Goal: Task Accomplishment & Management: Manage account settings

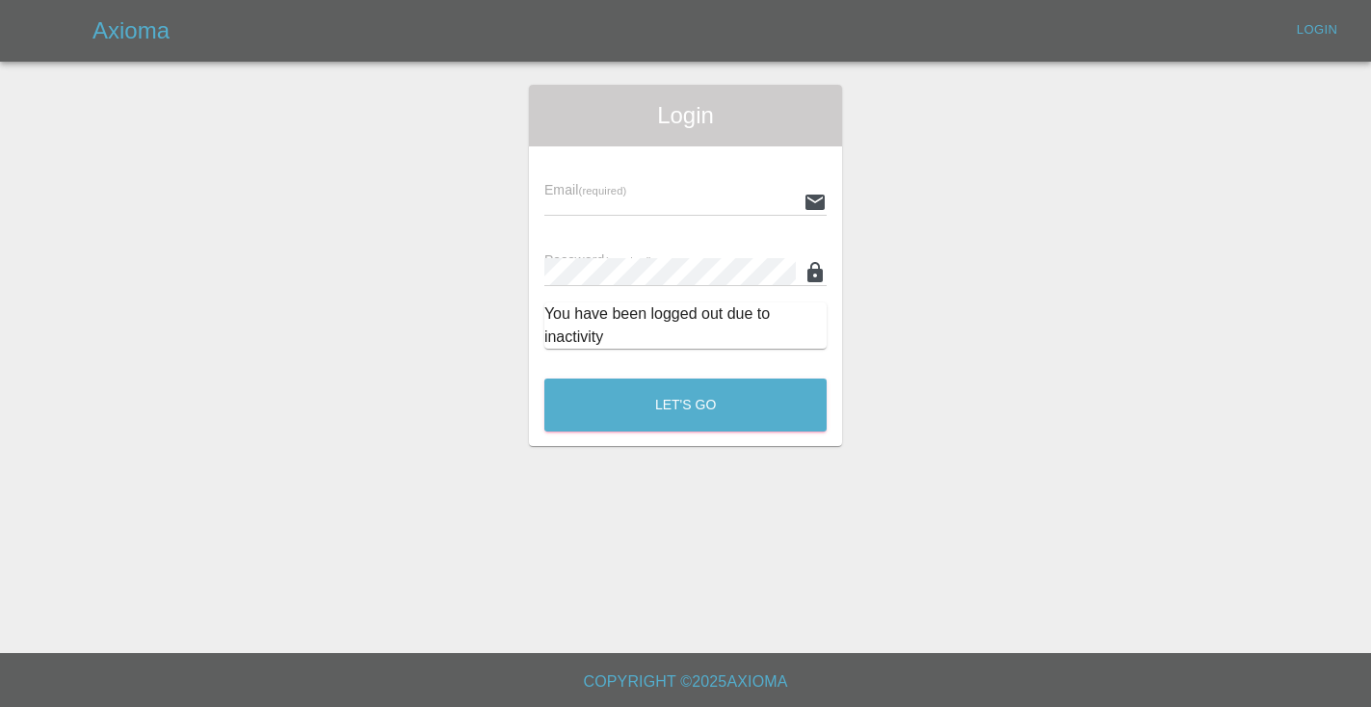
scroll to position [2083, 0]
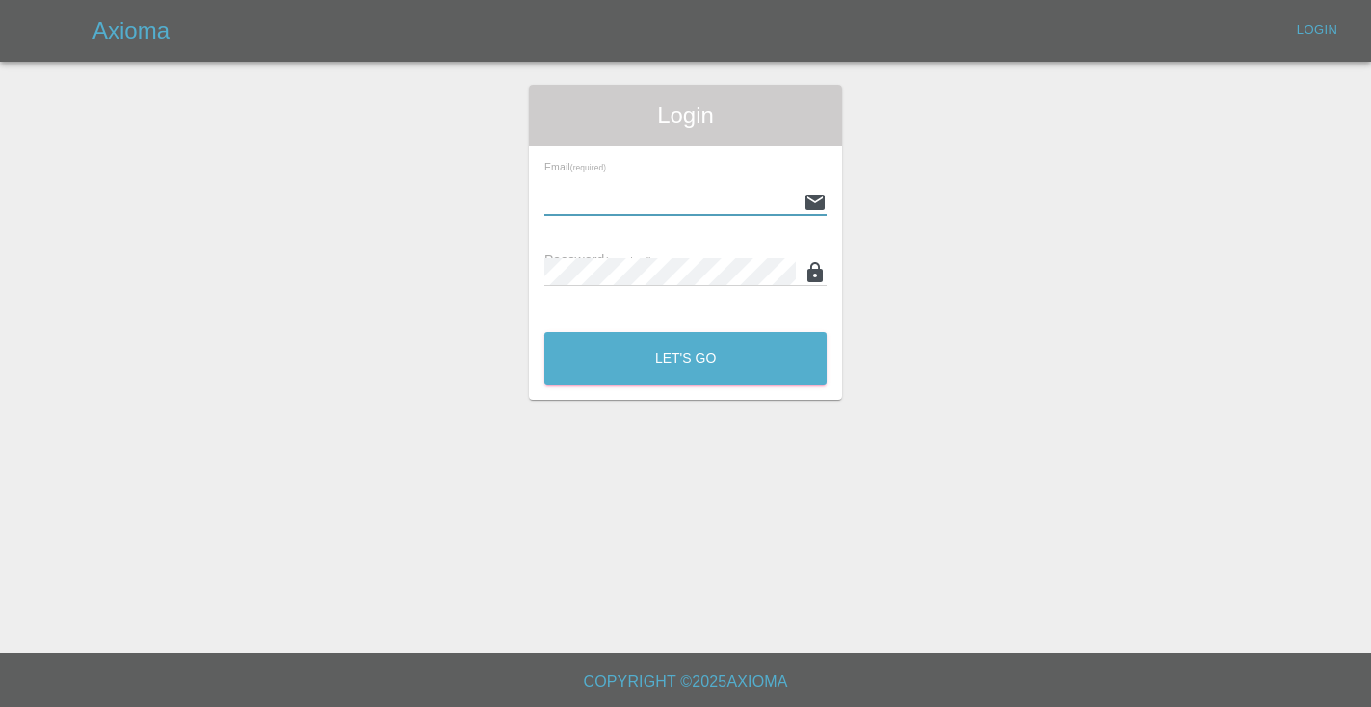
type input "Castrokhonqwana@gmail.com"
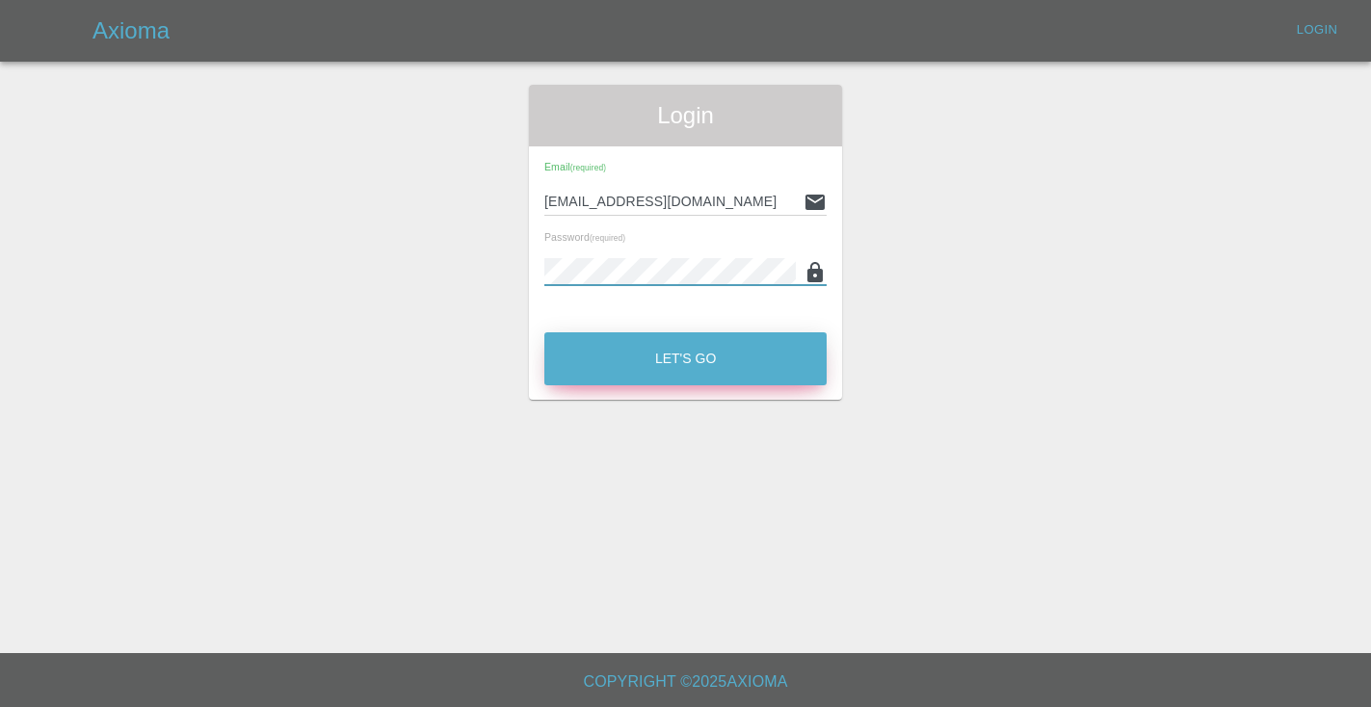
click at [701, 356] on button "Let's Go" at bounding box center [685, 358] width 282 height 53
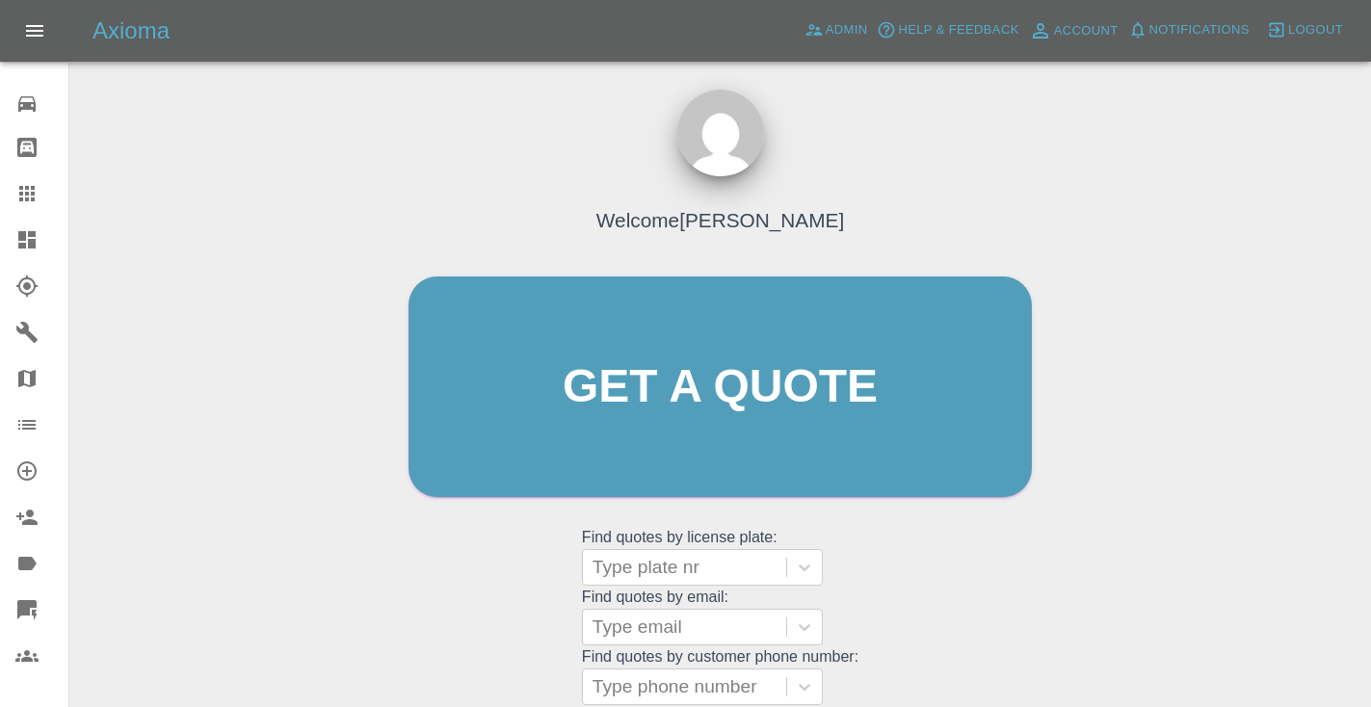
click at [998, 546] on div "Welcome Castro Get a quote Get a quote Find quotes by license plate: Type plate…" at bounding box center [720, 424] width 664 height 582
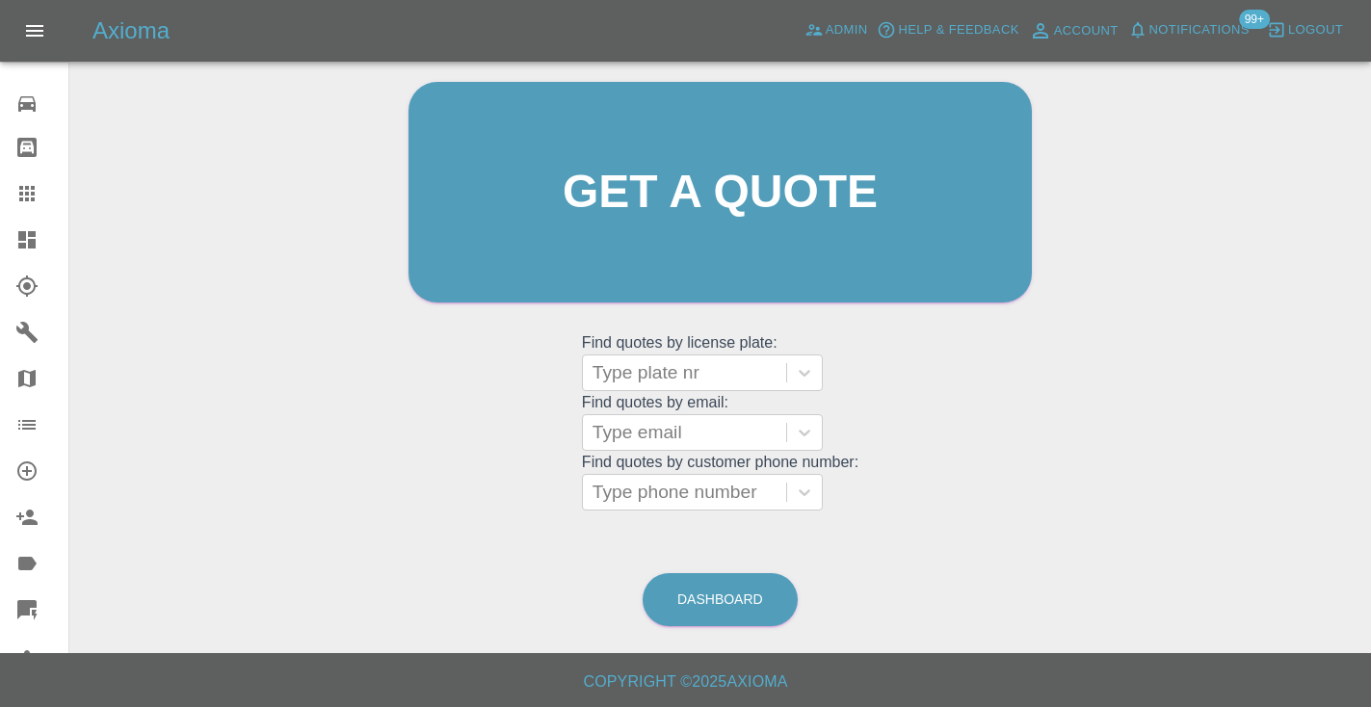
scroll to position [194, 0]
click at [733, 603] on link "Dashboard" at bounding box center [719, 600] width 155 height 53
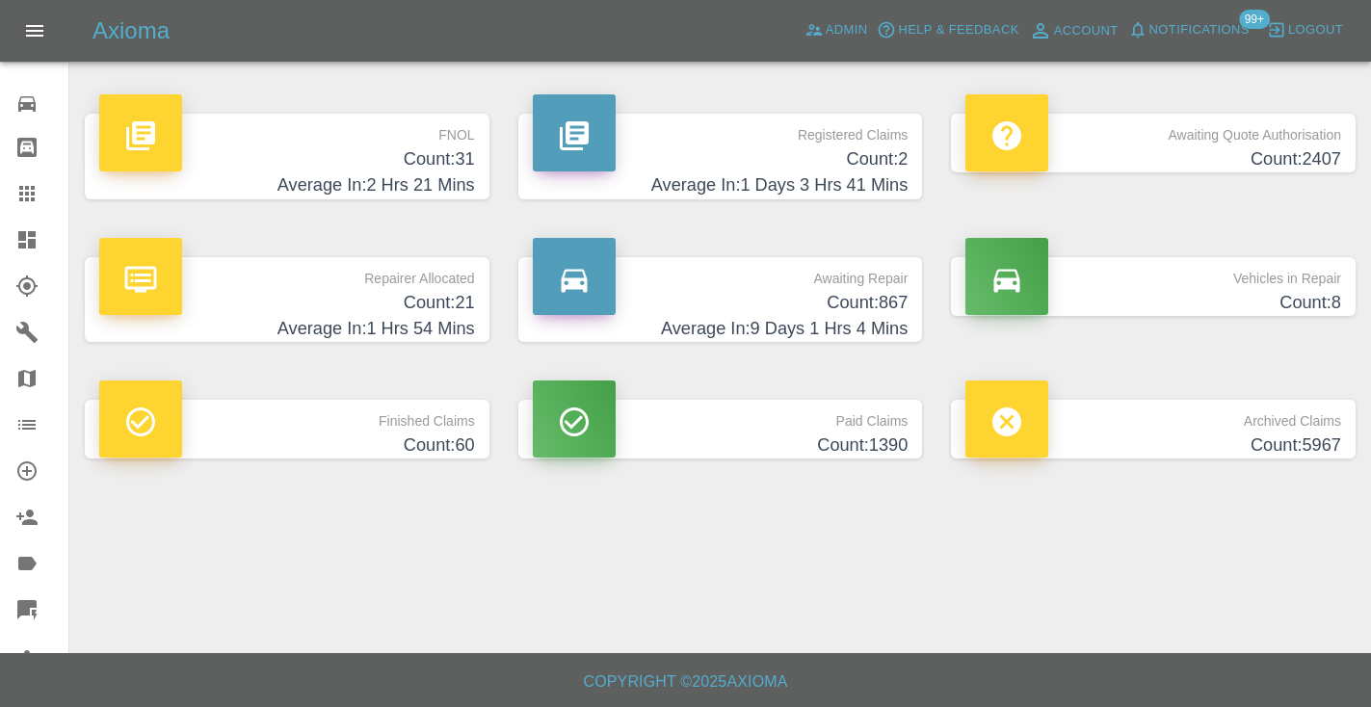
click at [869, 301] on h4 "Count: 867" at bounding box center [721, 303] width 376 height 26
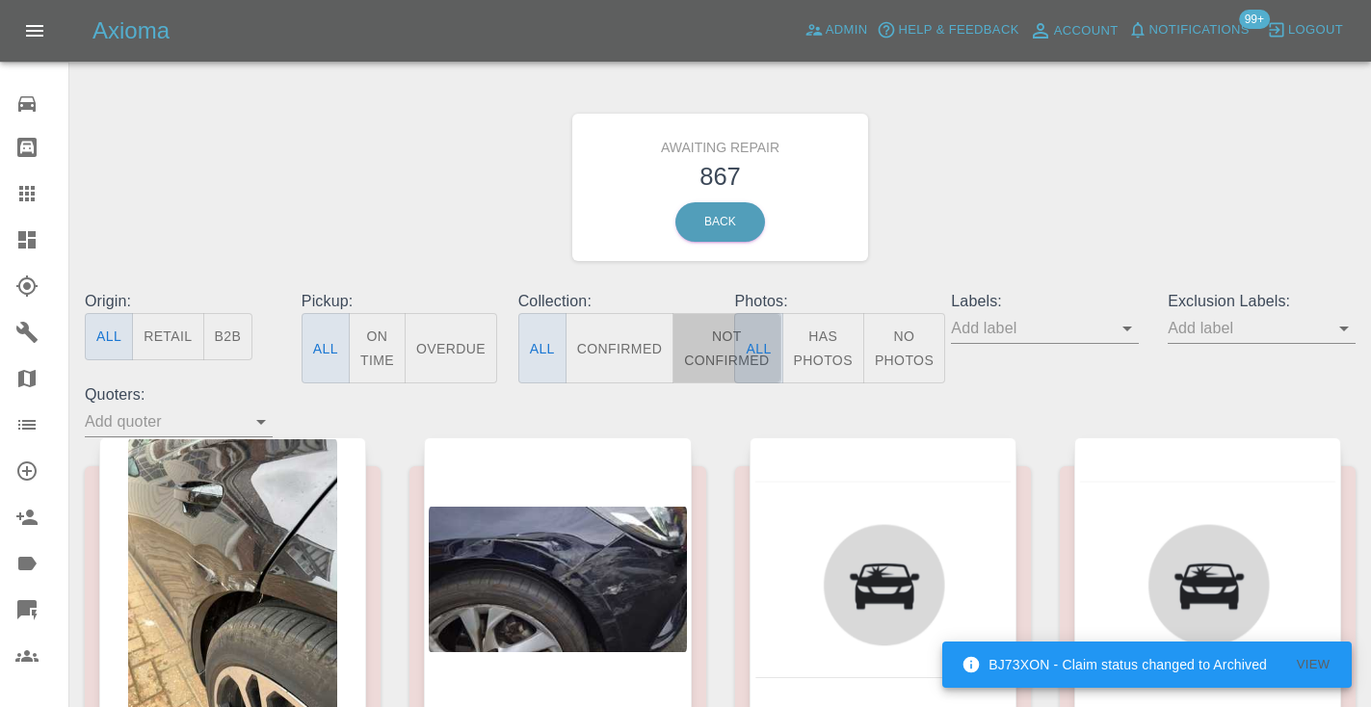
click at [706, 337] on button "Not Confirmed" at bounding box center [726, 348] width 108 height 70
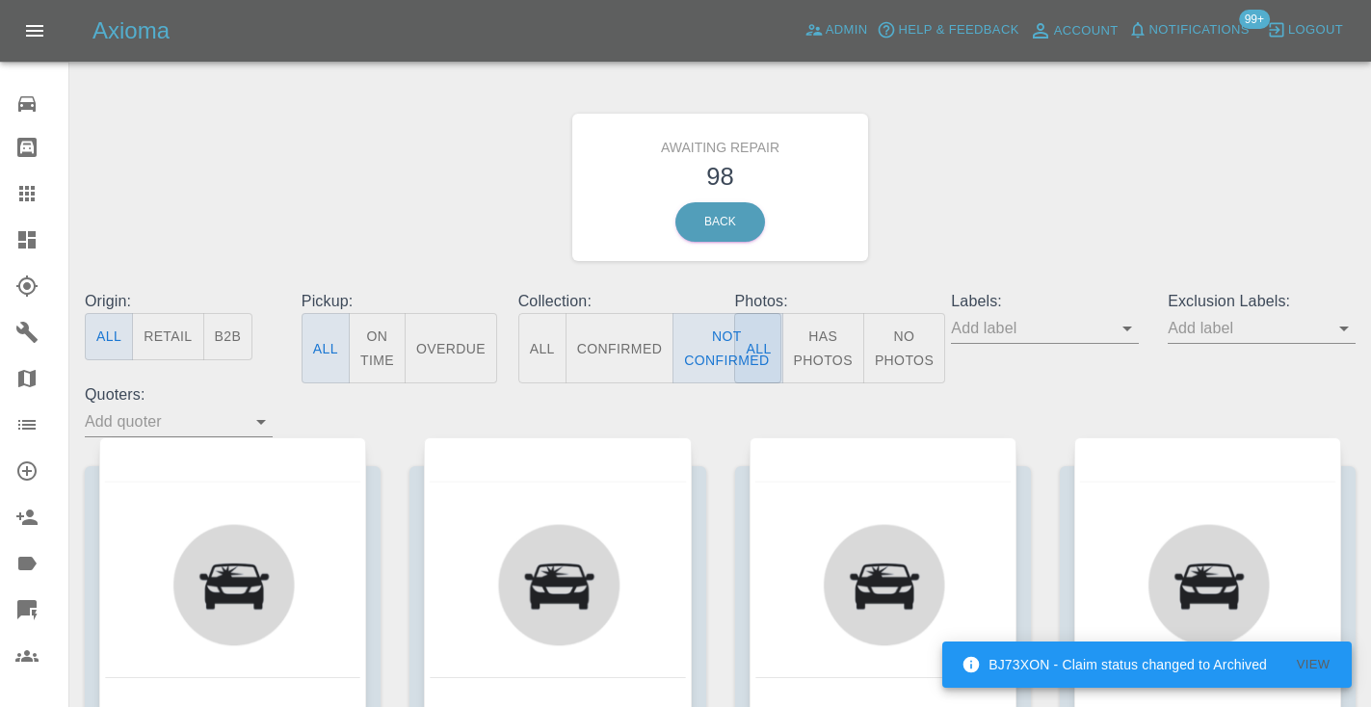
click at [1138, 275] on div "Awaiting Repair 98 Back" at bounding box center [719, 187] width 1299 height 205
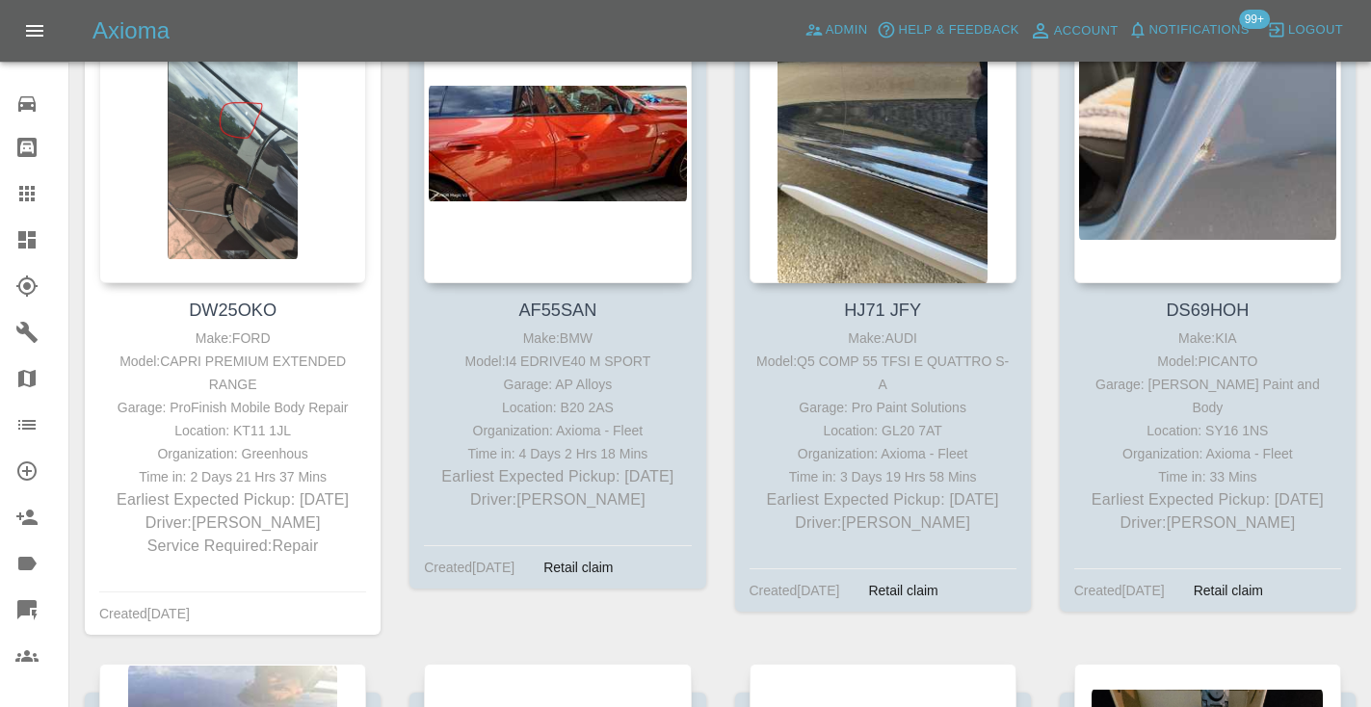
scroll to position [3577, 0]
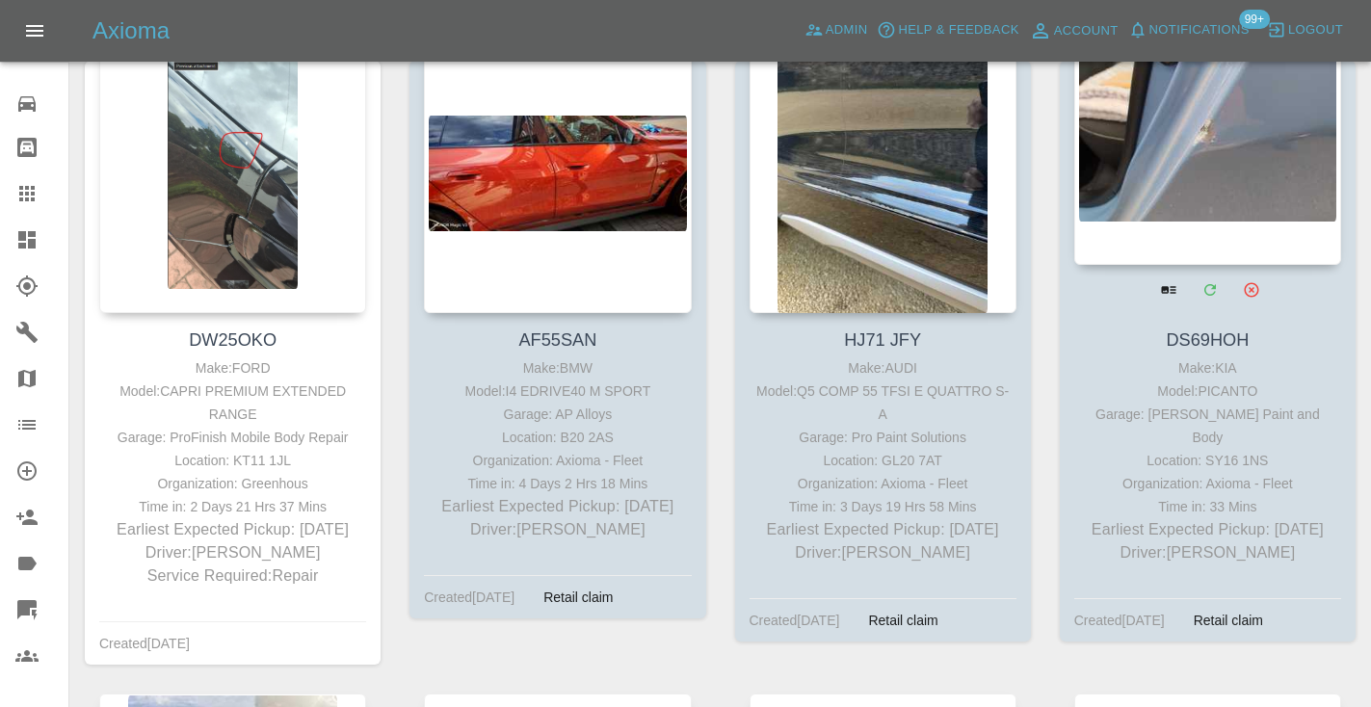
click at [1126, 196] on div at bounding box center [1207, 124] width 267 height 281
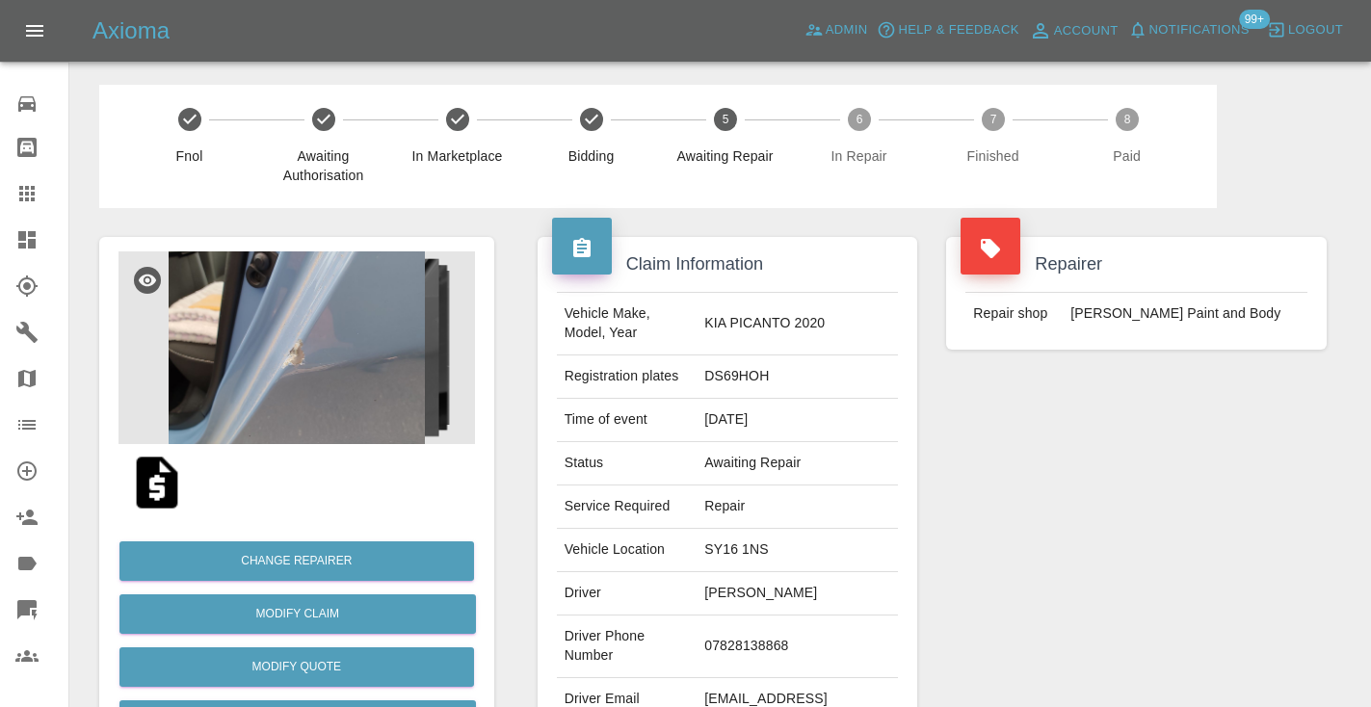
click at [750, 633] on td "07828138868" at bounding box center [796, 646] width 201 height 63
copy td "07828138868"
click at [954, 524] on div "Repairer Repair shop J Taylor Paint and Body" at bounding box center [1135, 495] width 409 height 575
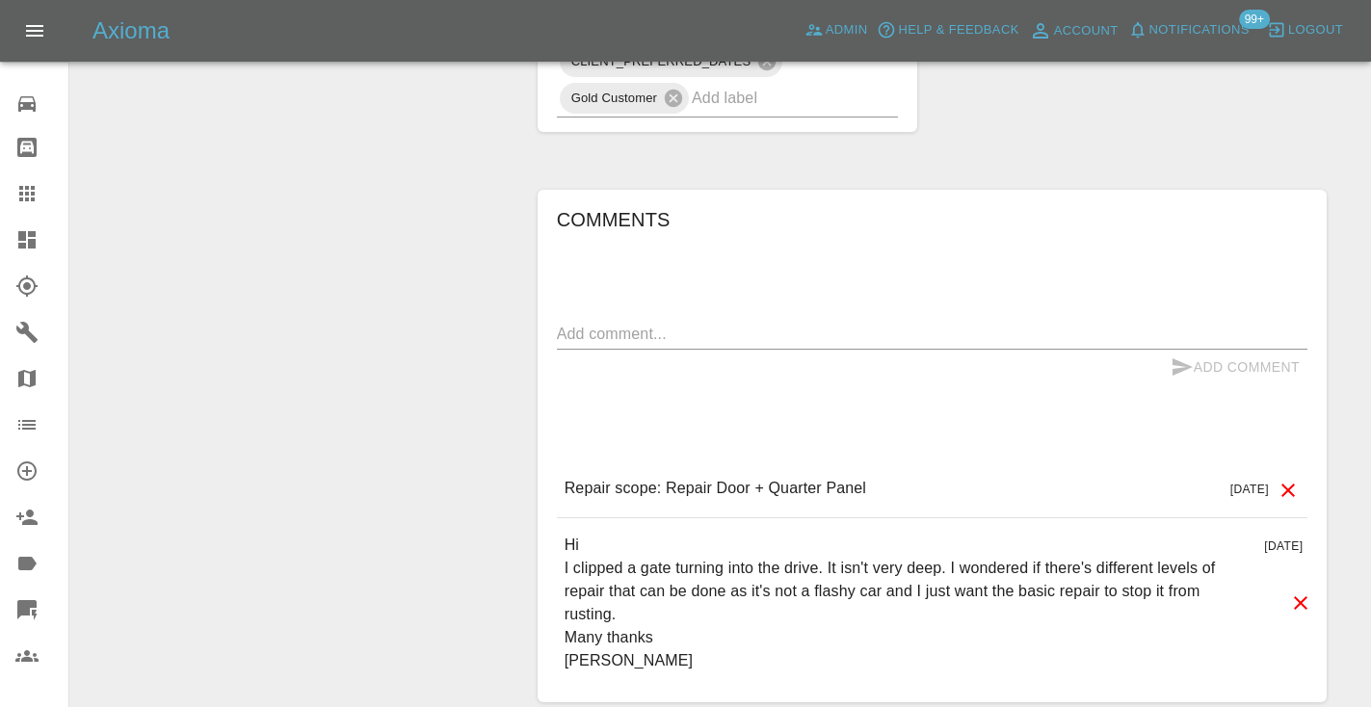
scroll to position [1566, 0]
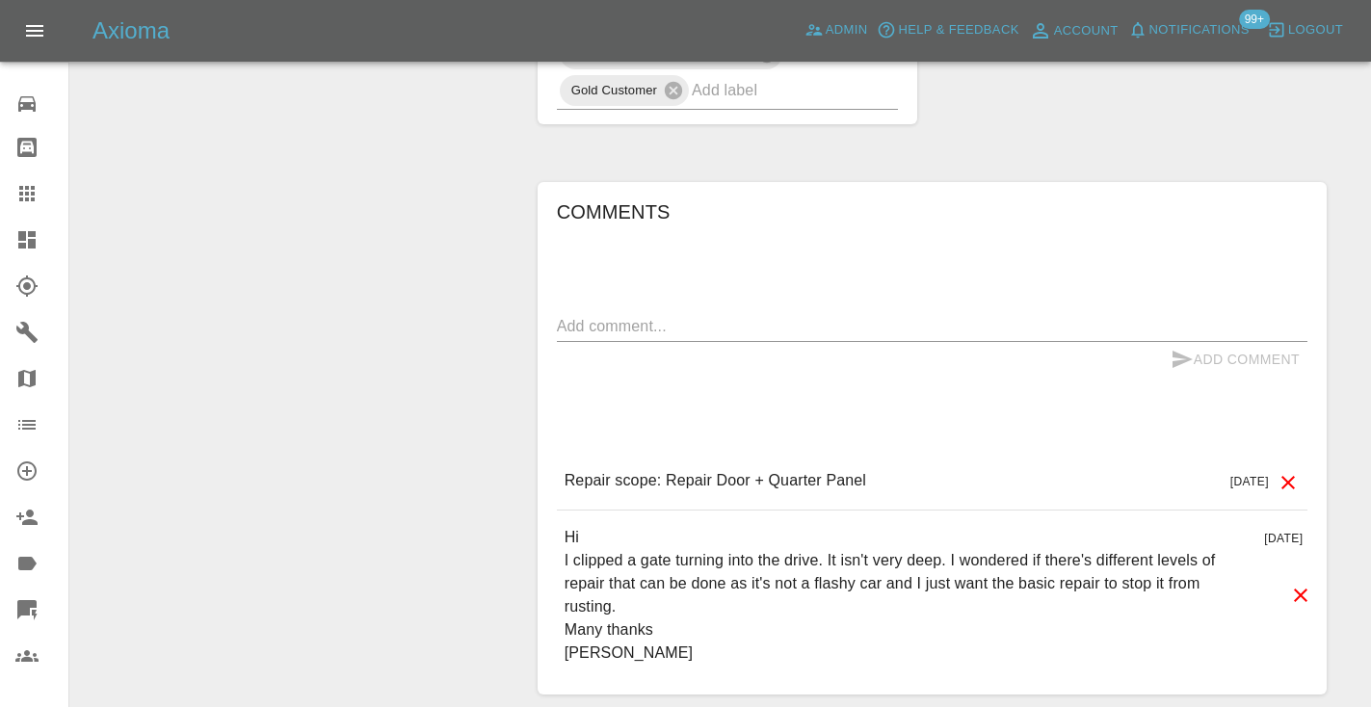
click at [600, 315] on textarea at bounding box center [932, 326] width 750 height 22
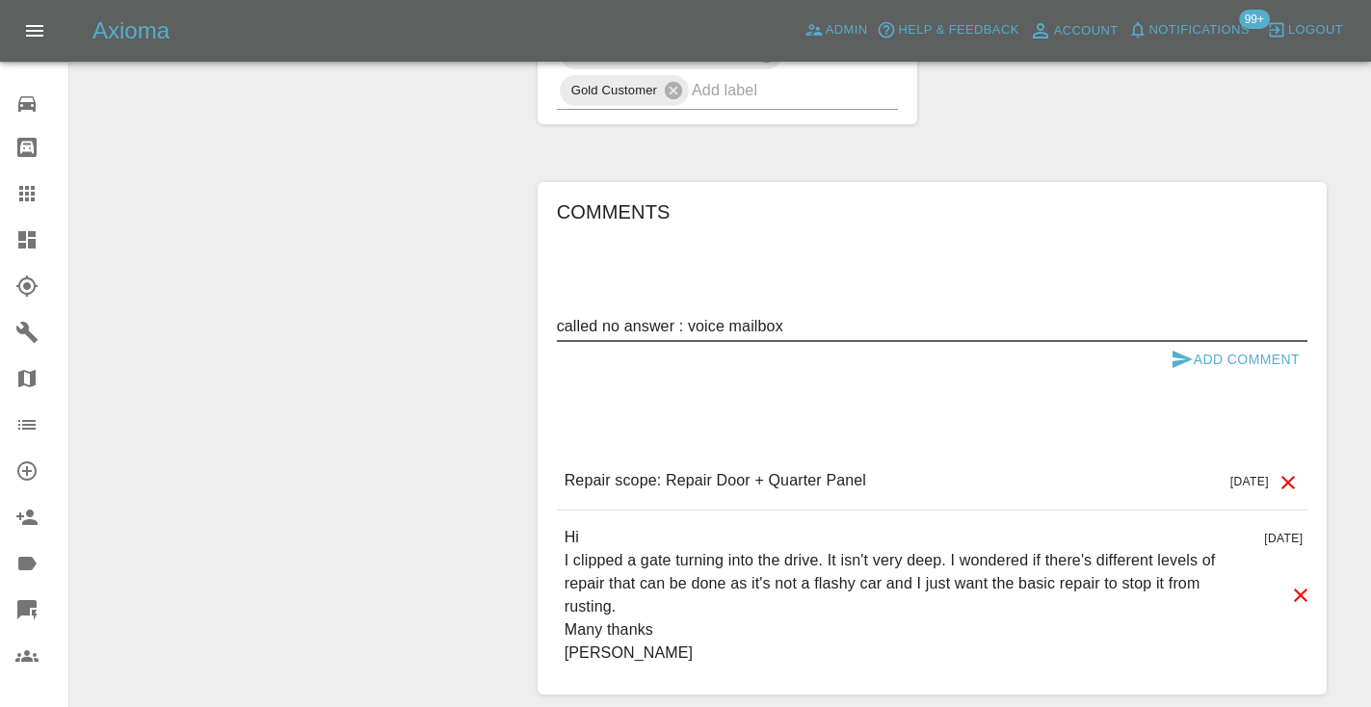
type textarea "called no answer : voice mailbox"
click at [1205, 342] on button "Add Comment" at bounding box center [1235, 360] width 144 height 36
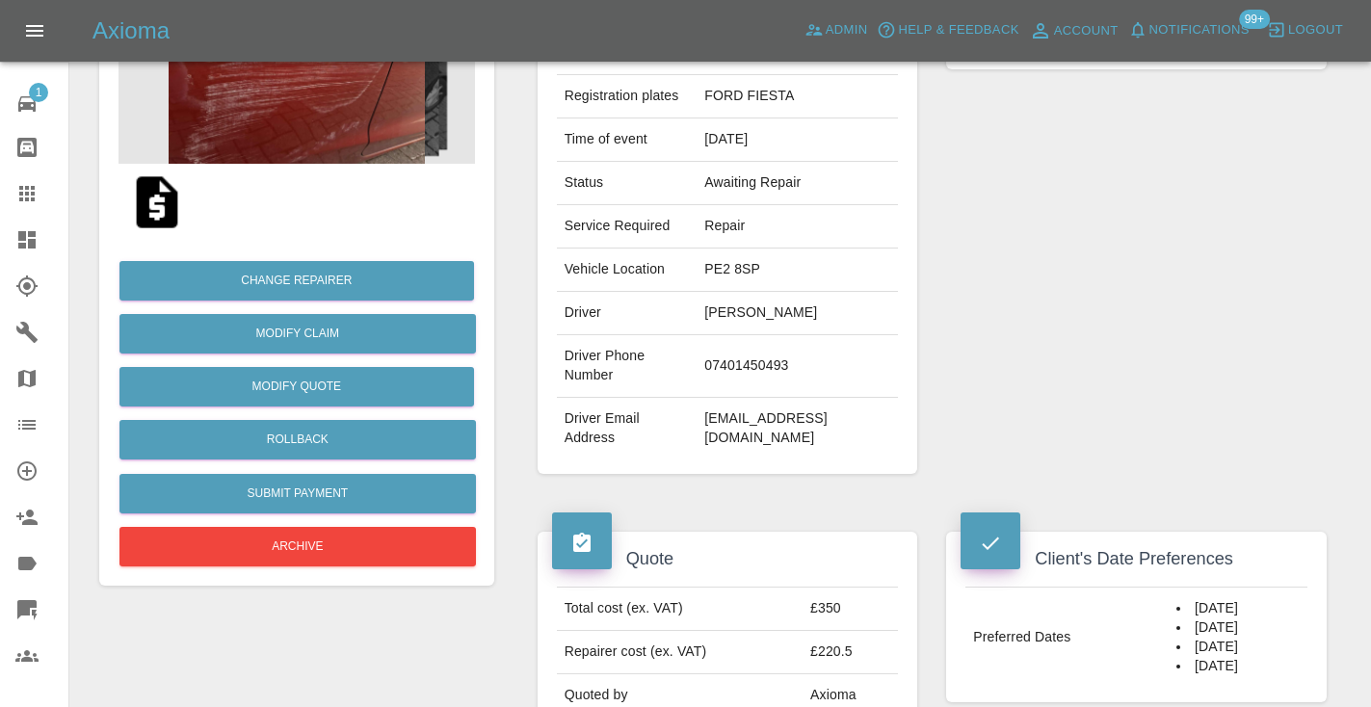
scroll to position [277, 0]
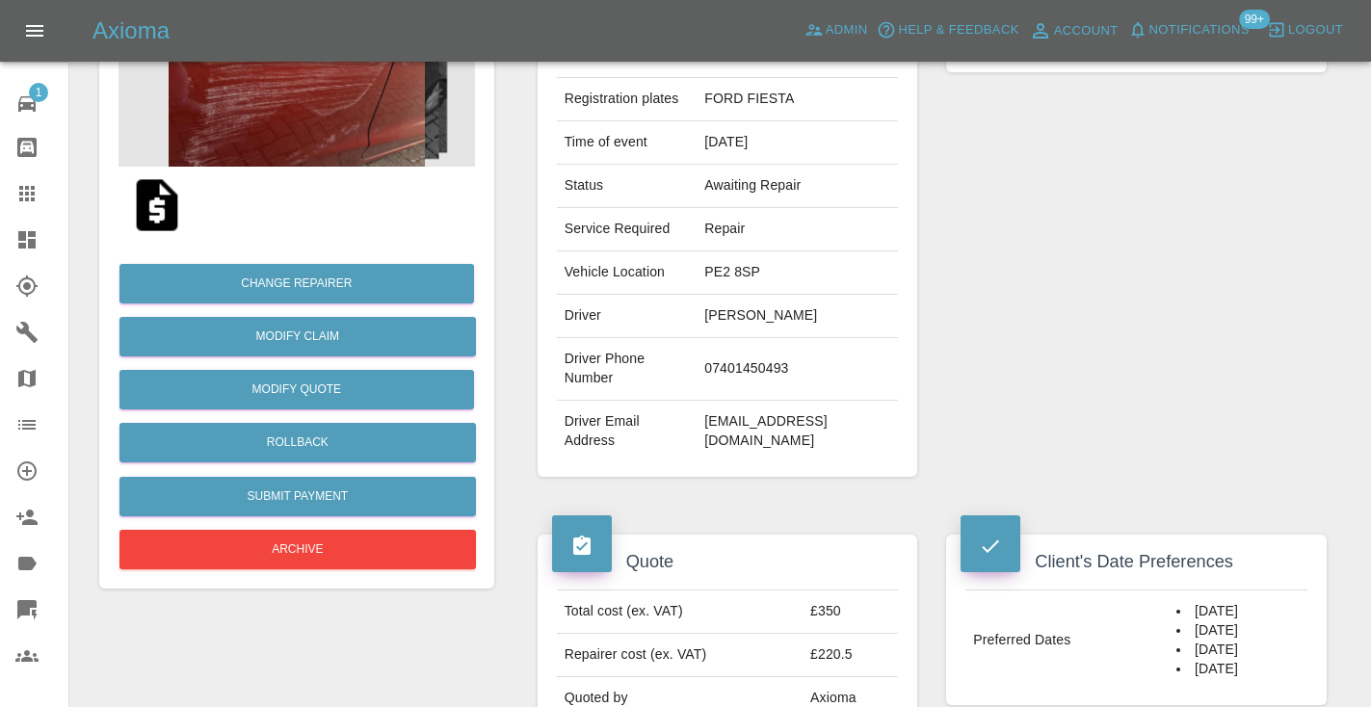
click at [815, 362] on td "07401450493" at bounding box center [796, 369] width 201 height 63
copy td "07401450493"
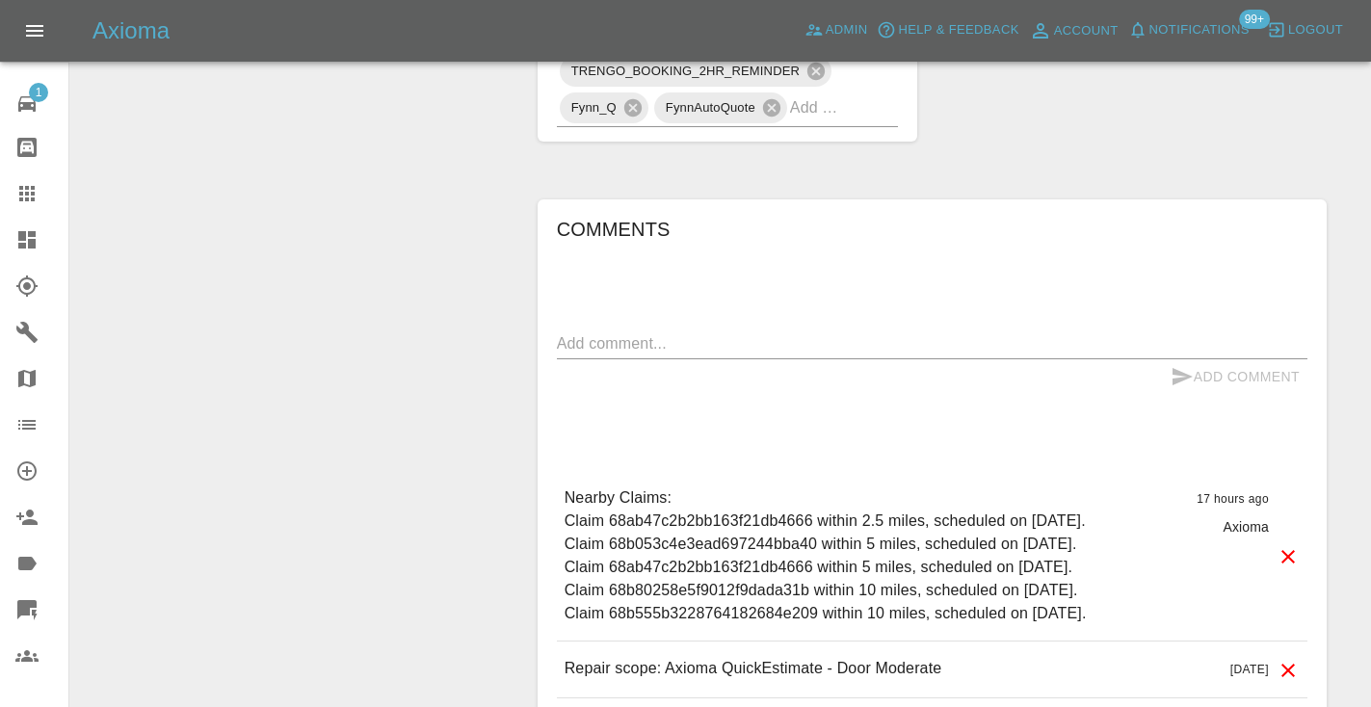
scroll to position [1572, 0]
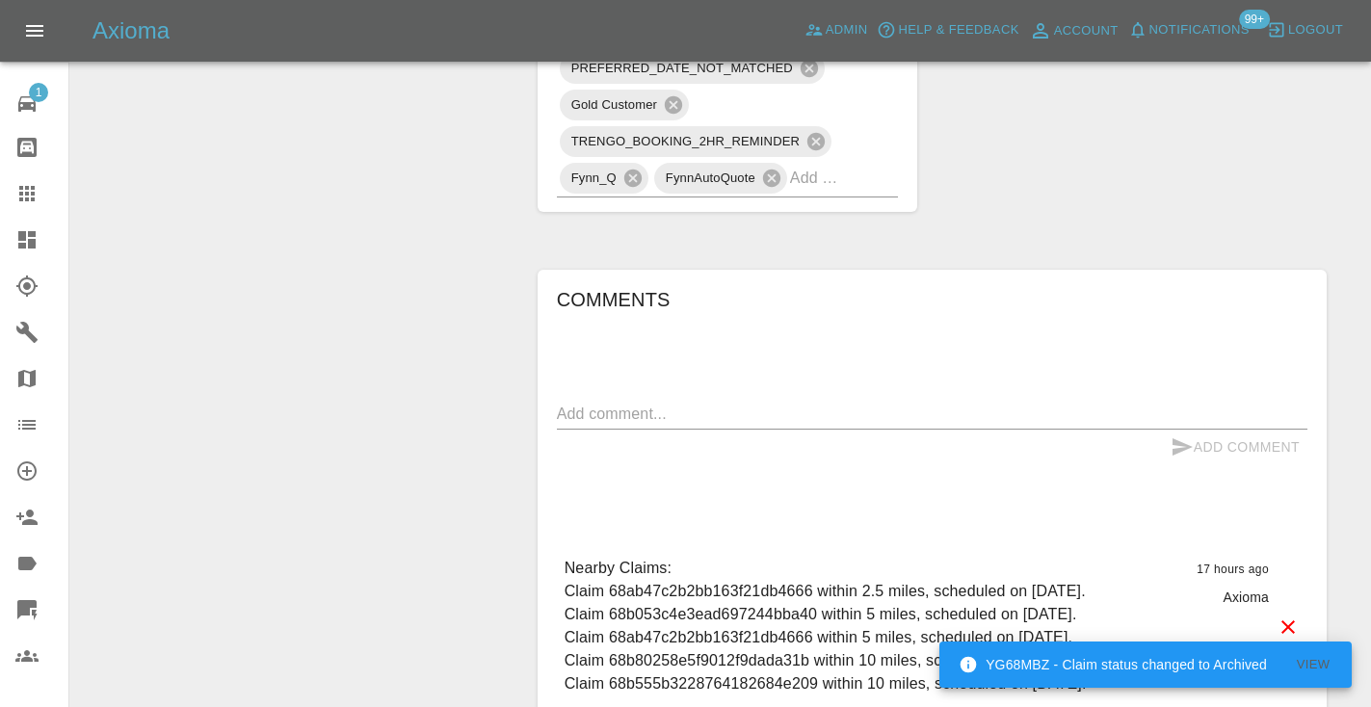
scroll to position [1478, 0]
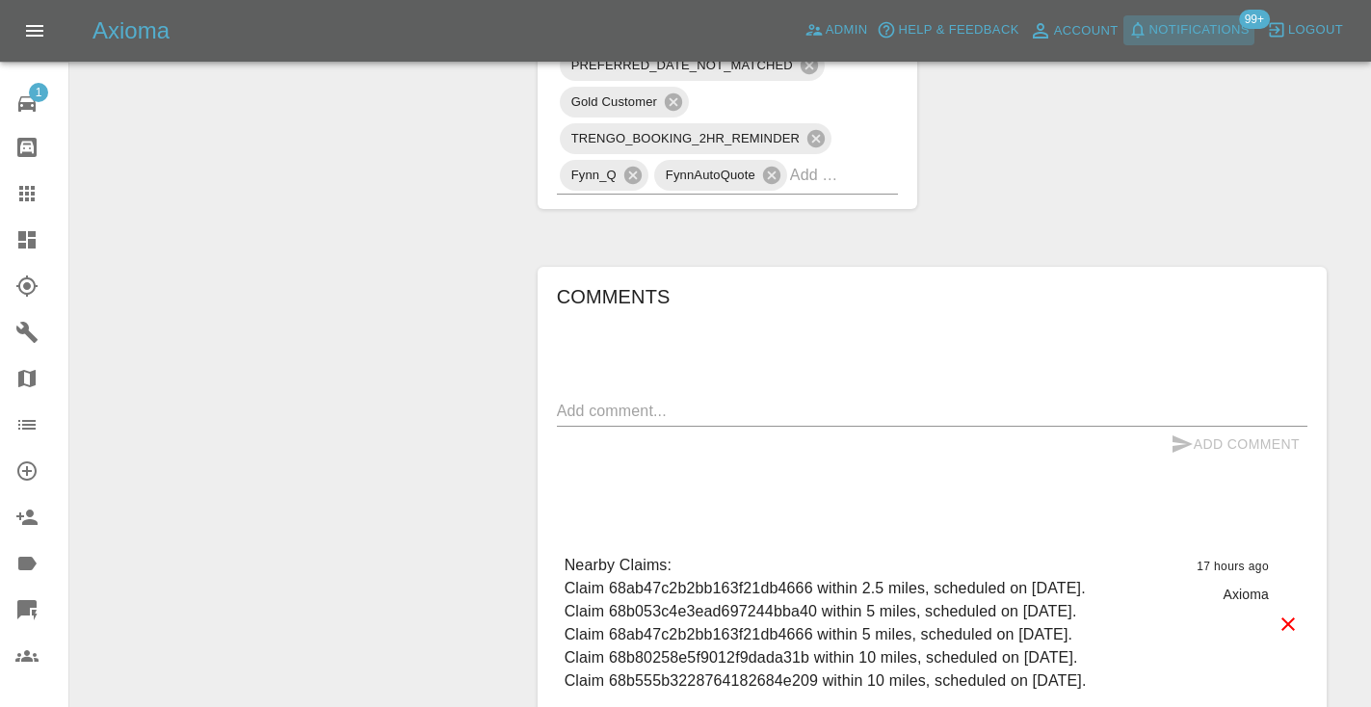
click at [1210, 30] on span "Notifications" at bounding box center [1199, 30] width 100 height 22
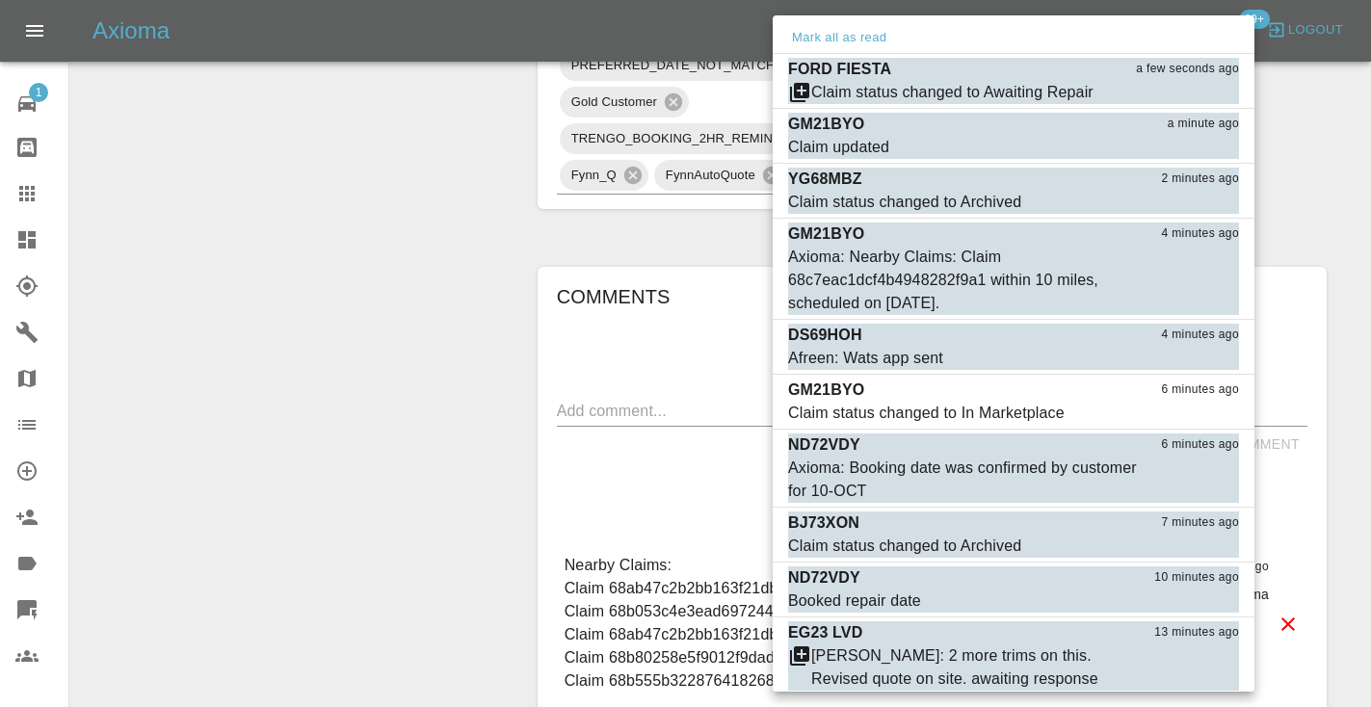
click at [1210, 30] on div "Mark all as read" at bounding box center [1013, 38] width 482 height 31
click at [1257, 24] on div at bounding box center [685, 353] width 1371 height 707
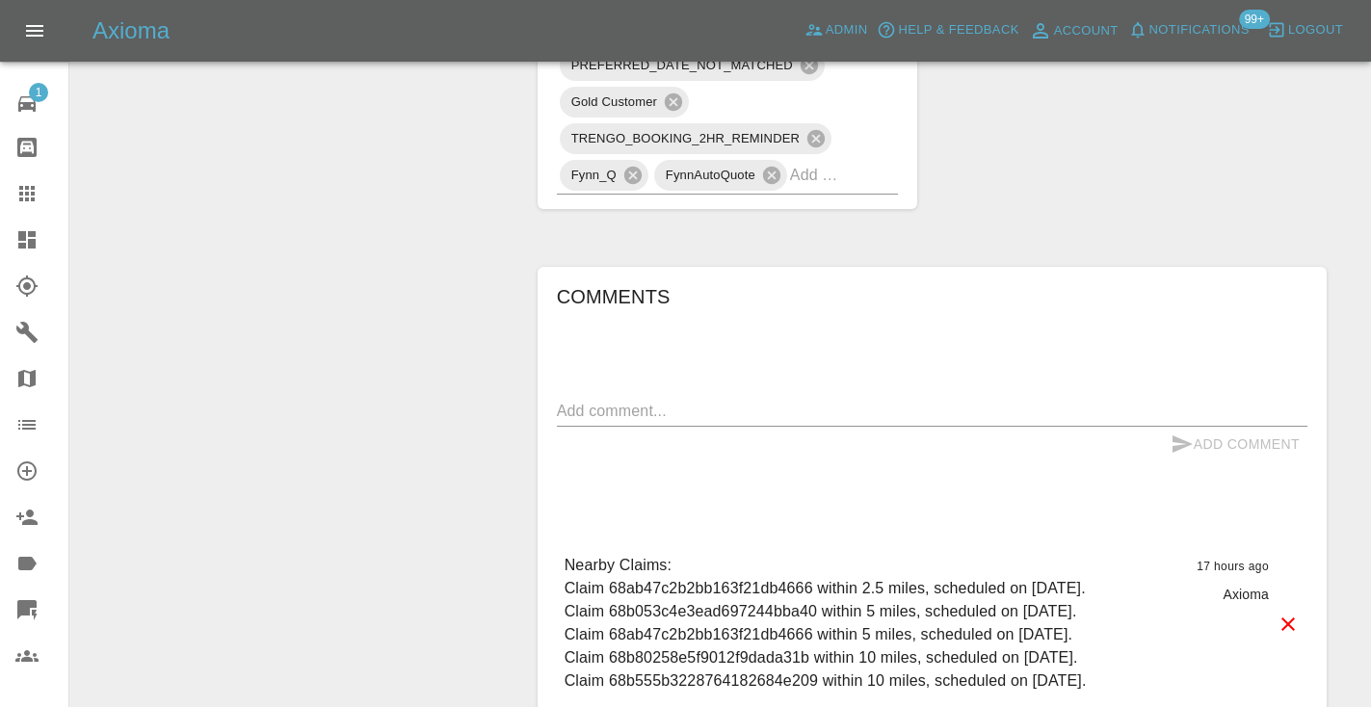
click at [1255, 13] on div at bounding box center [685, 353] width 1371 height 707
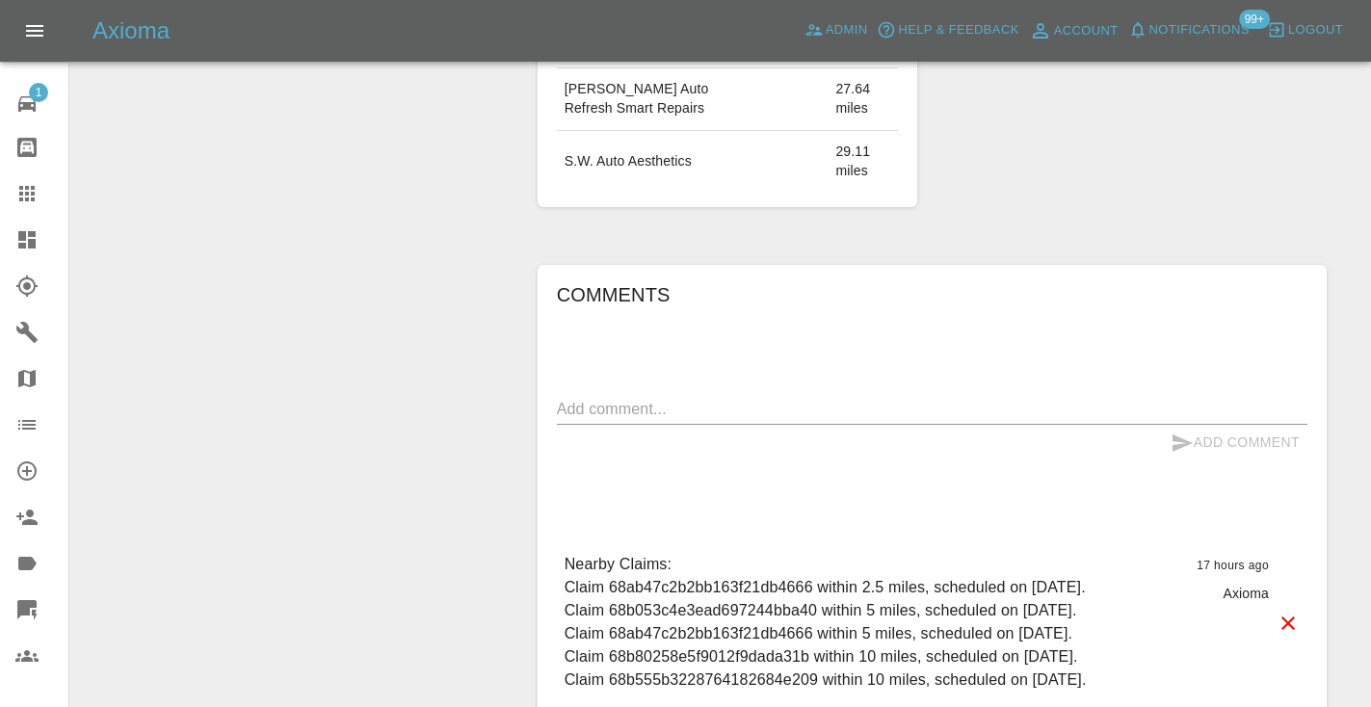
scroll to position [1560, 0]
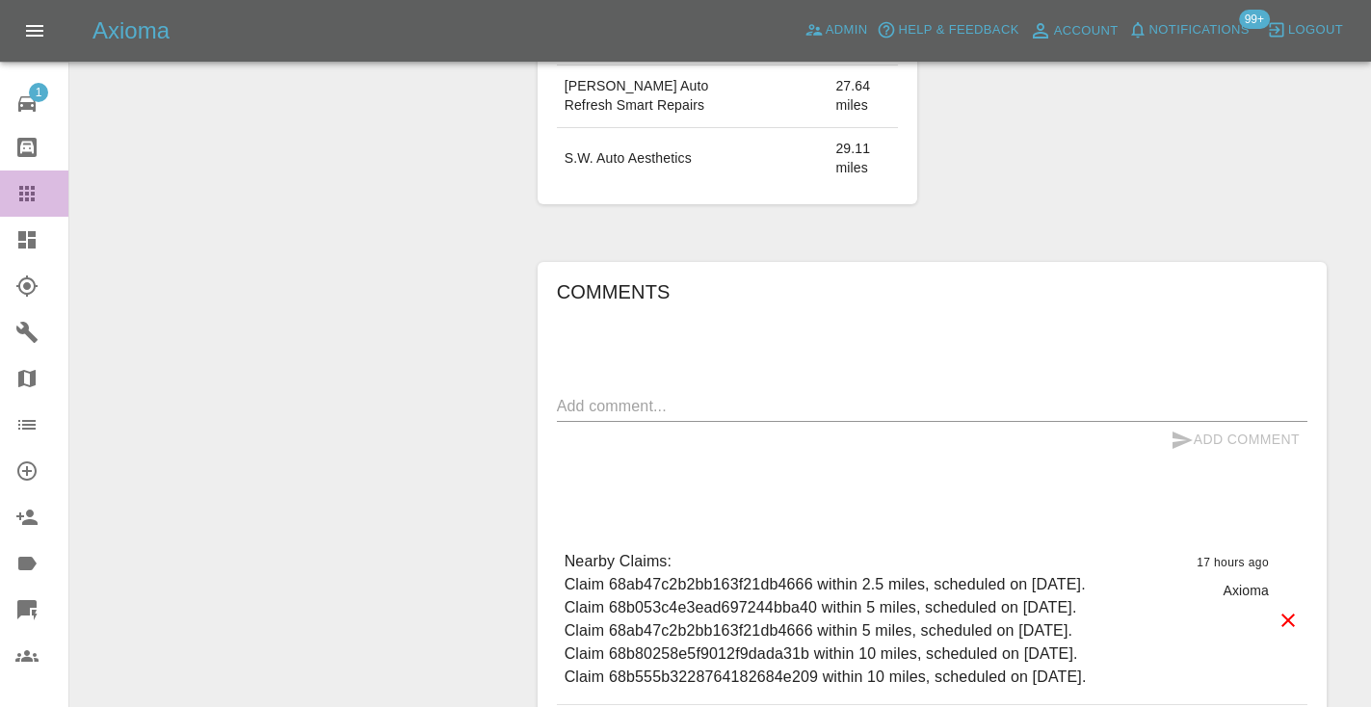
click at [33, 192] on icon at bounding box center [26, 193] width 15 height 15
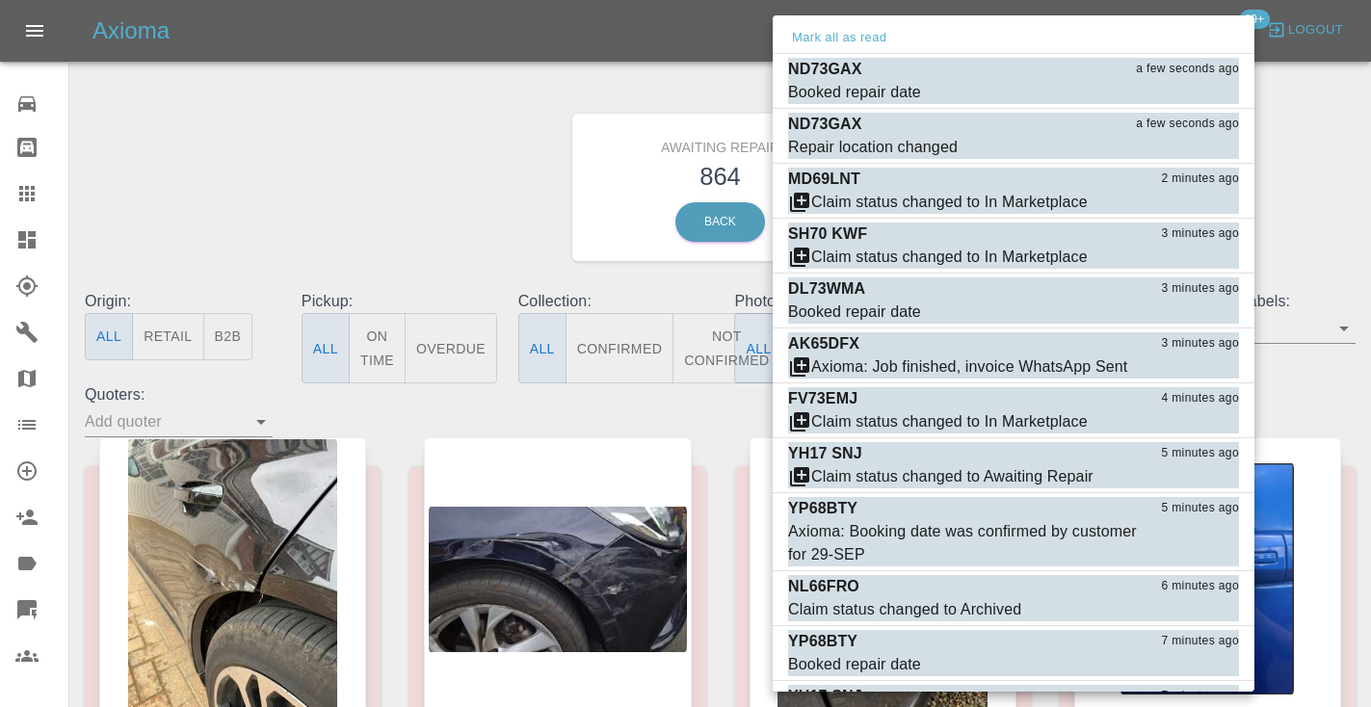
click at [1326, 207] on div at bounding box center [685, 353] width 1371 height 707
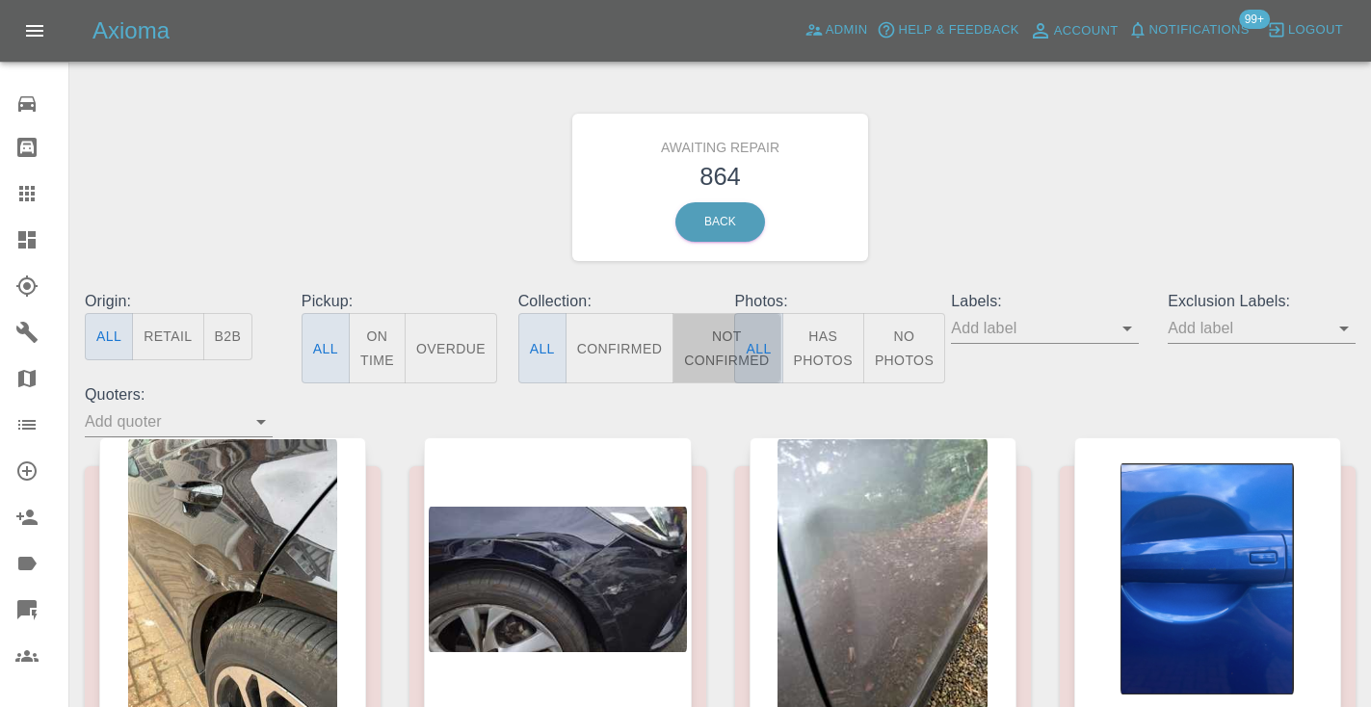
click at [709, 340] on button "Not Confirmed" at bounding box center [726, 348] width 108 height 70
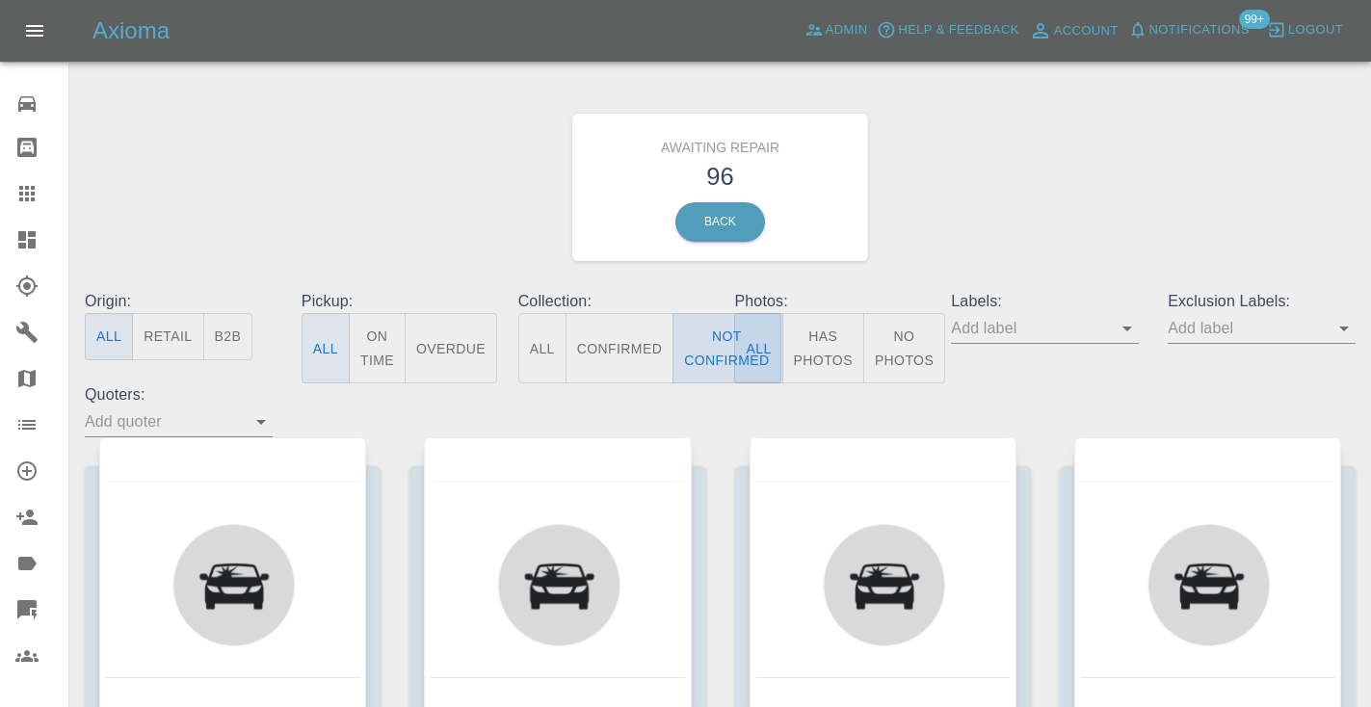
type button "false"
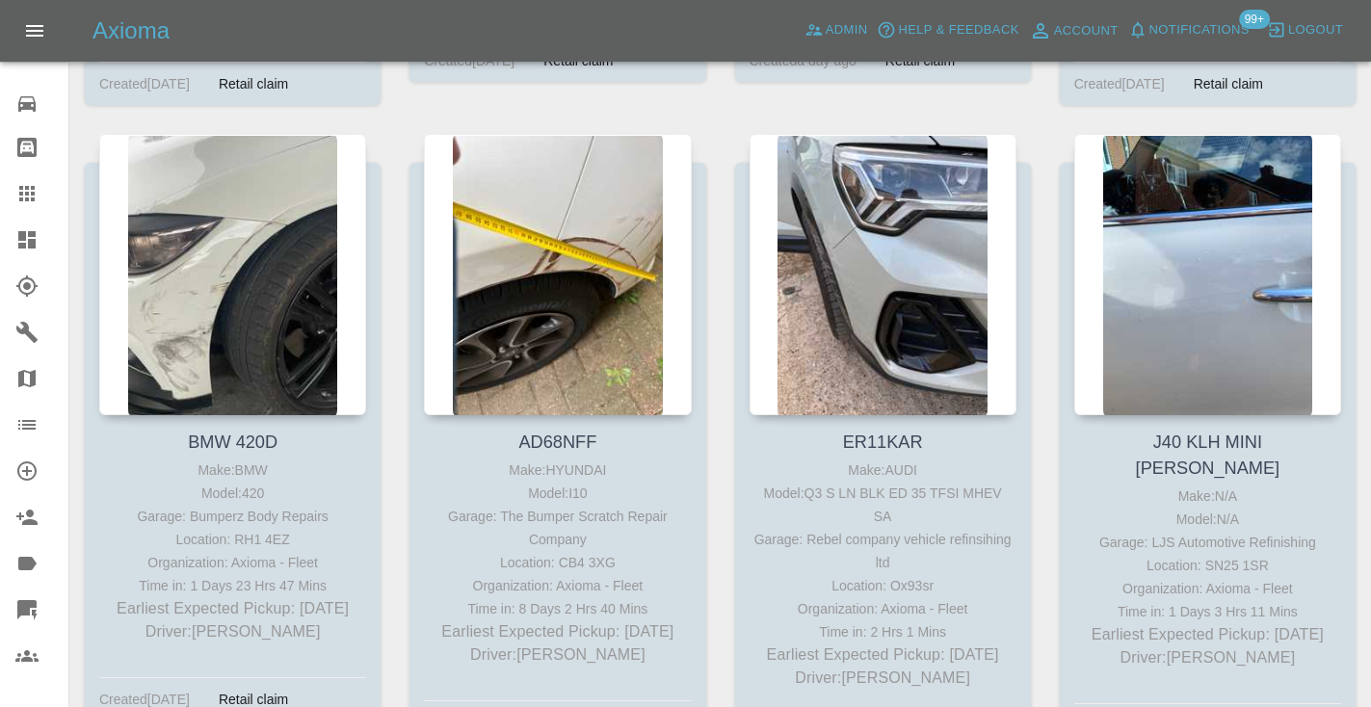
scroll to position [8604, 0]
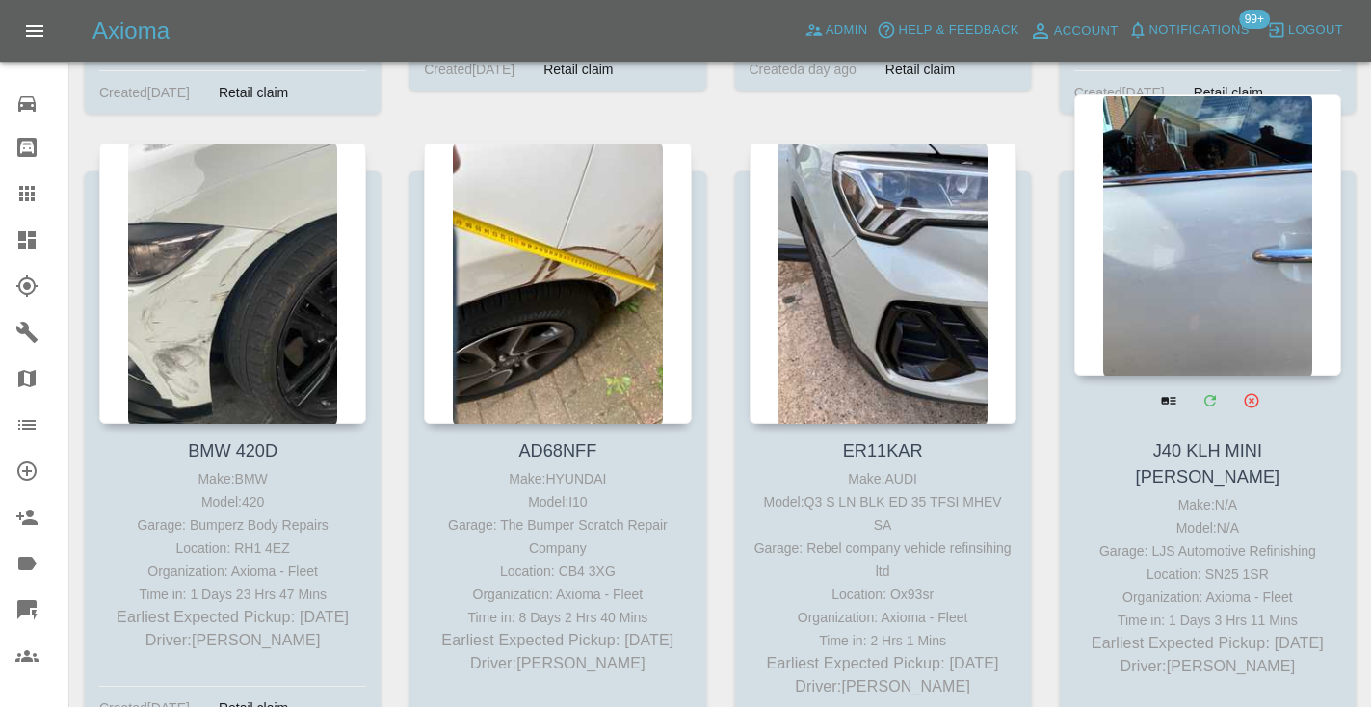
click at [1208, 181] on div at bounding box center [1207, 234] width 267 height 281
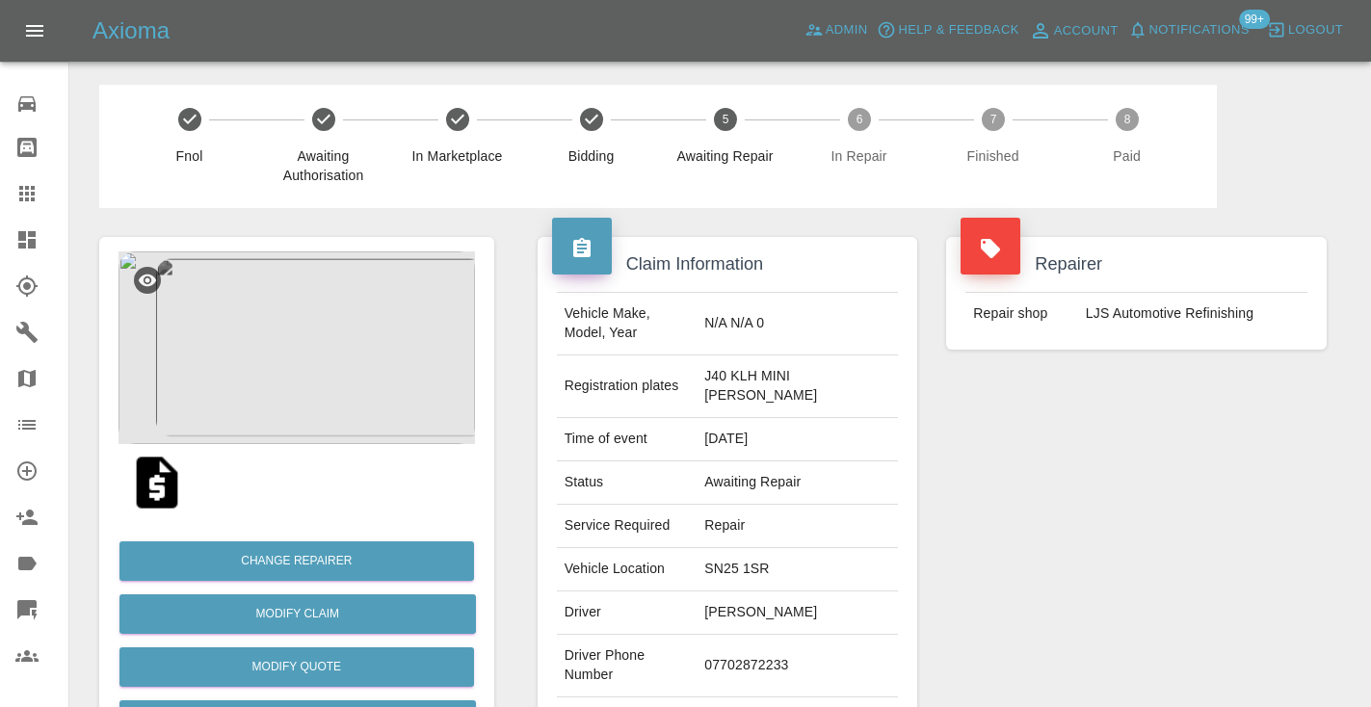
click at [772, 642] on td "07702872233" at bounding box center [796, 666] width 201 height 63
copy td "07702872233"
click at [983, 475] on div "Repairer Repair shop LJS Automotive Refinishing" at bounding box center [1135, 505] width 409 height 594
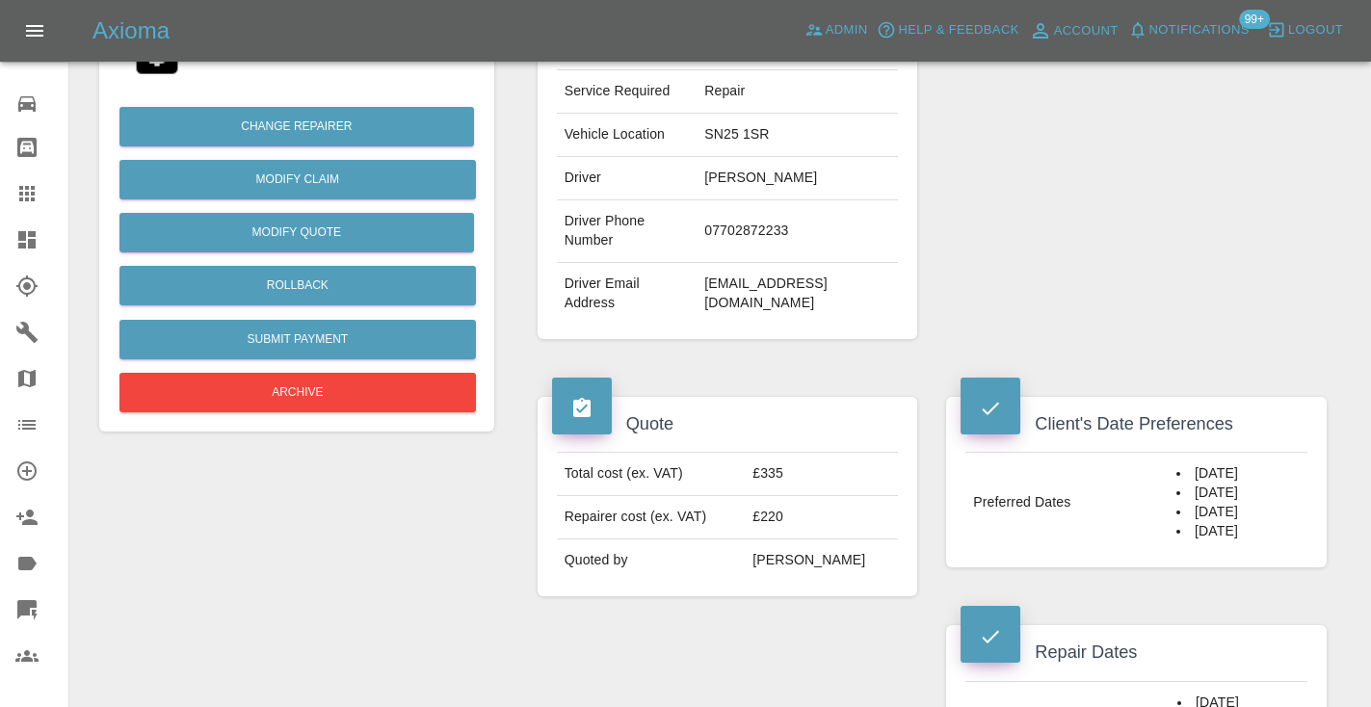
scroll to position [427, 0]
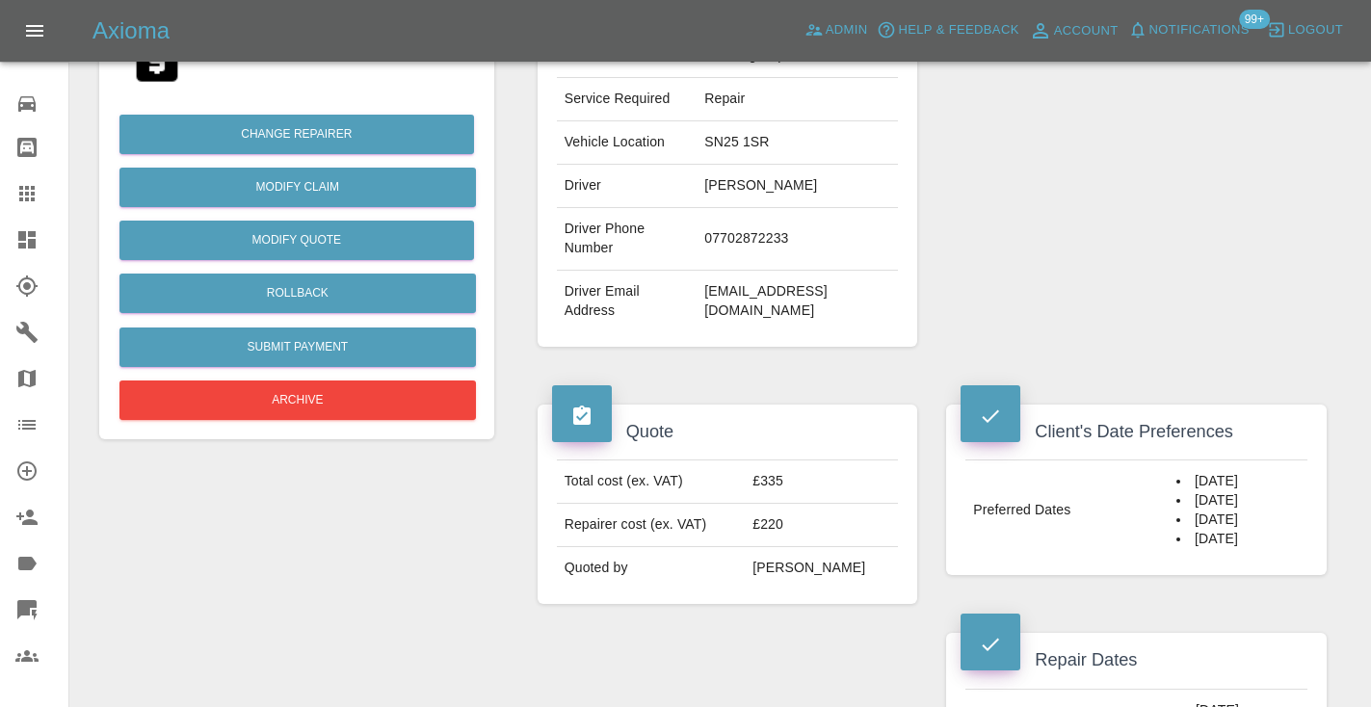
click at [1215, 254] on div "Repairer Repair shop LJS Automotive Refinishing" at bounding box center [1135, 78] width 409 height 594
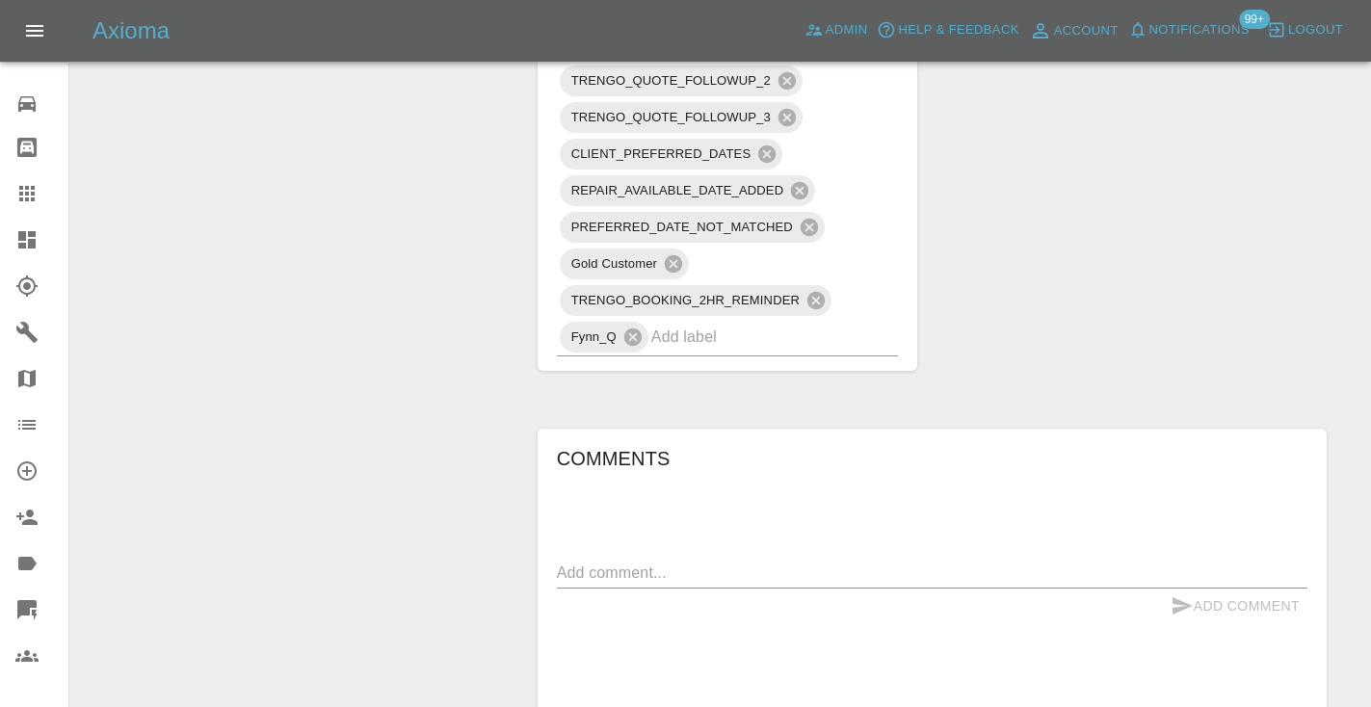
scroll to position [1680, 0]
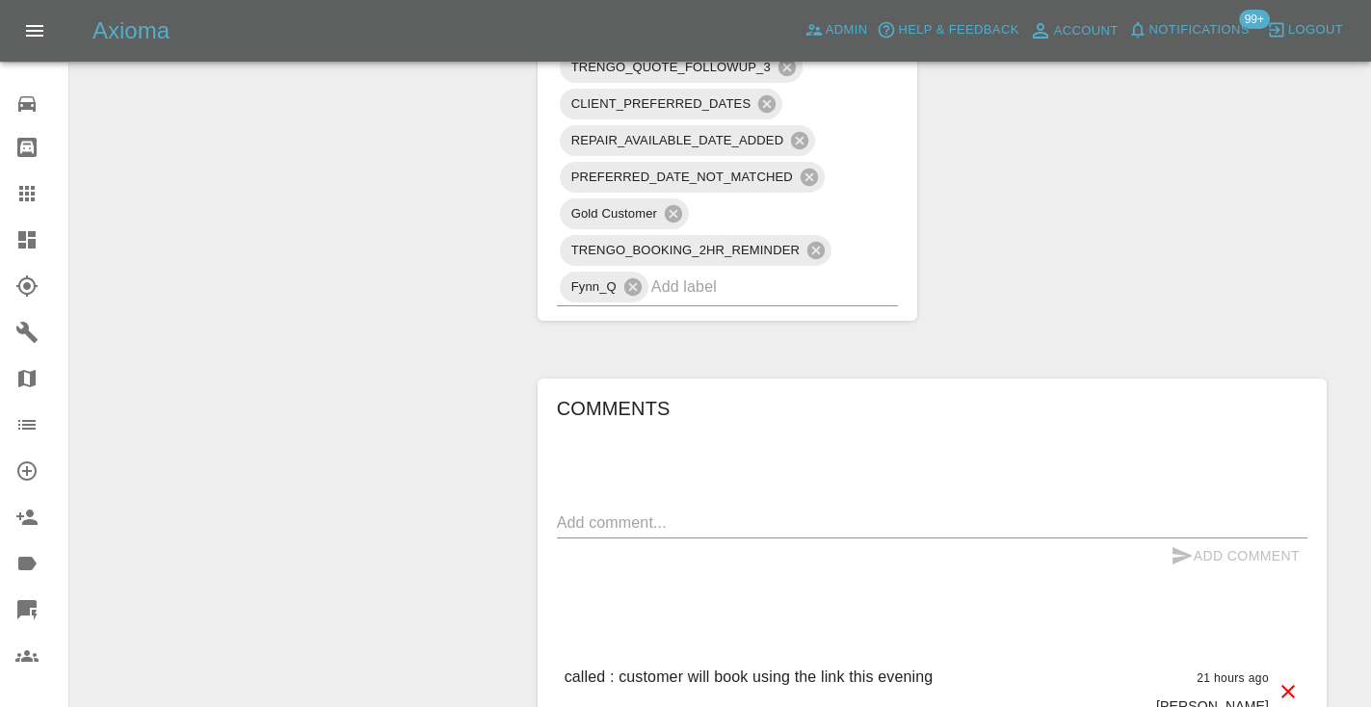
click at [594, 511] on textarea at bounding box center [932, 522] width 750 height 22
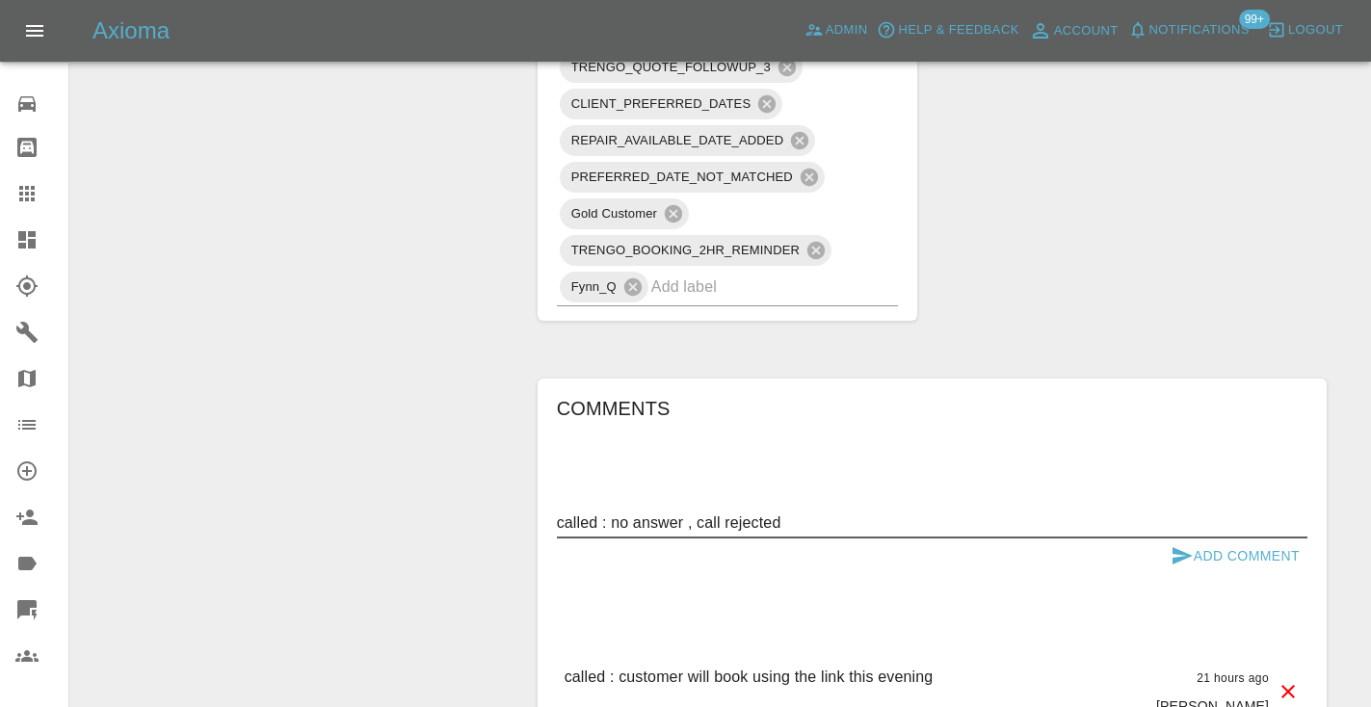
type textarea "called : no answer , call rejected"
click at [1186, 544] on icon "submit" at bounding box center [1181, 555] width 23 height 23
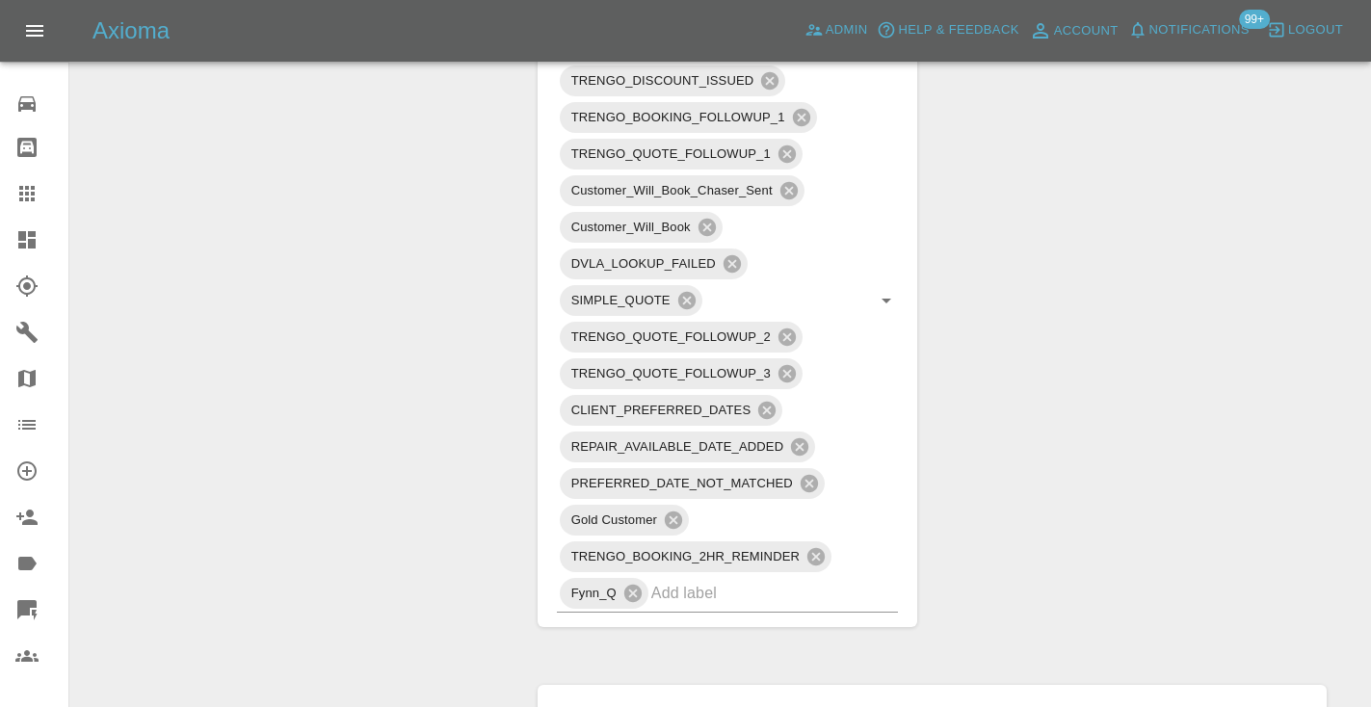
scroll to position [1357, 0]
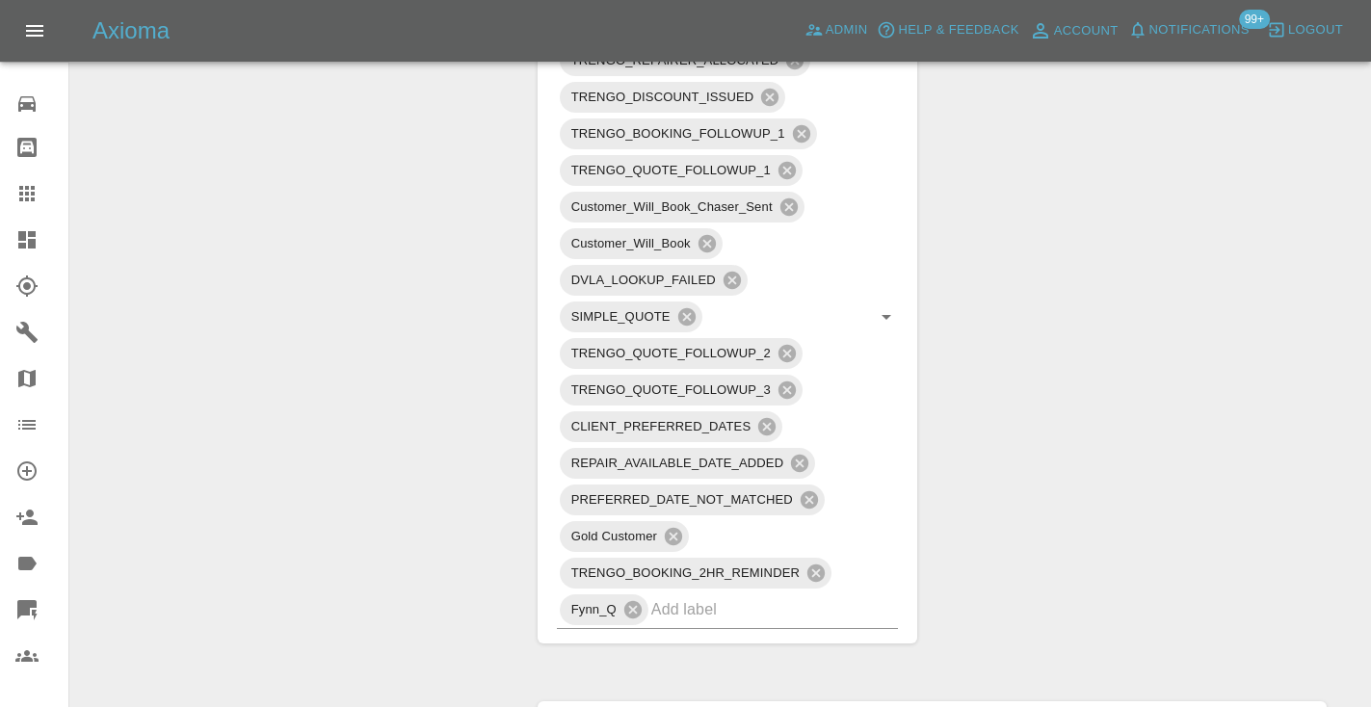
click at [38, 193] on icon at bounding box center [26, 193] width 23 height 23
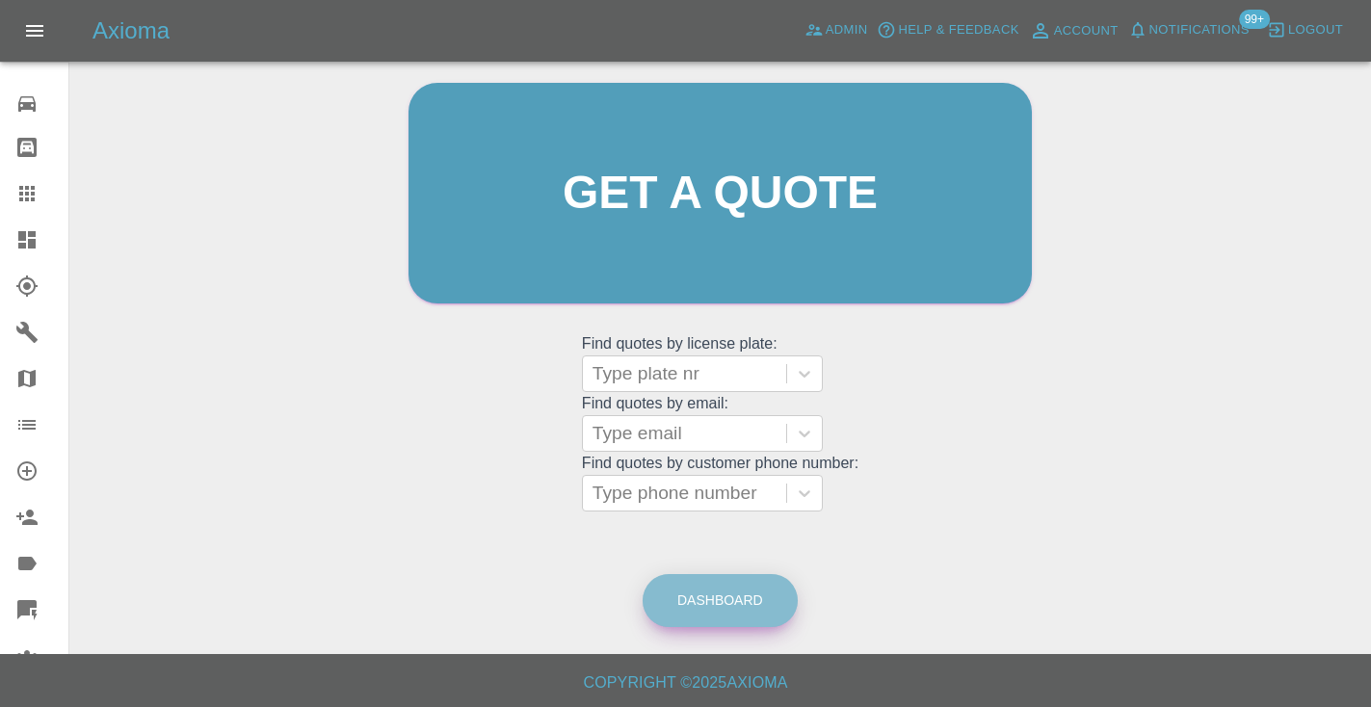
click at [715, 613] on link "Dashboard" at bounding box center [719, 600] width 155 height 53
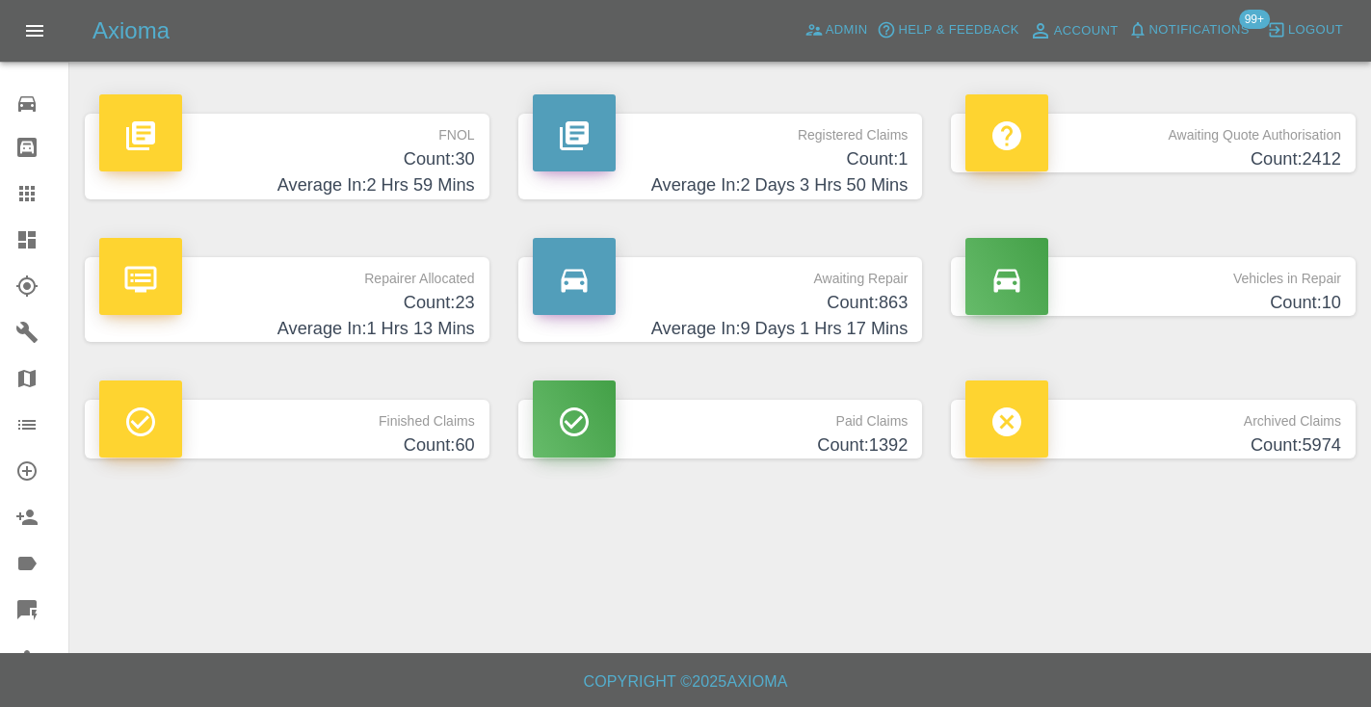
click at [860, 309] on h4 "Count: 863" at bounding box center [721, 303] width 376 height 26
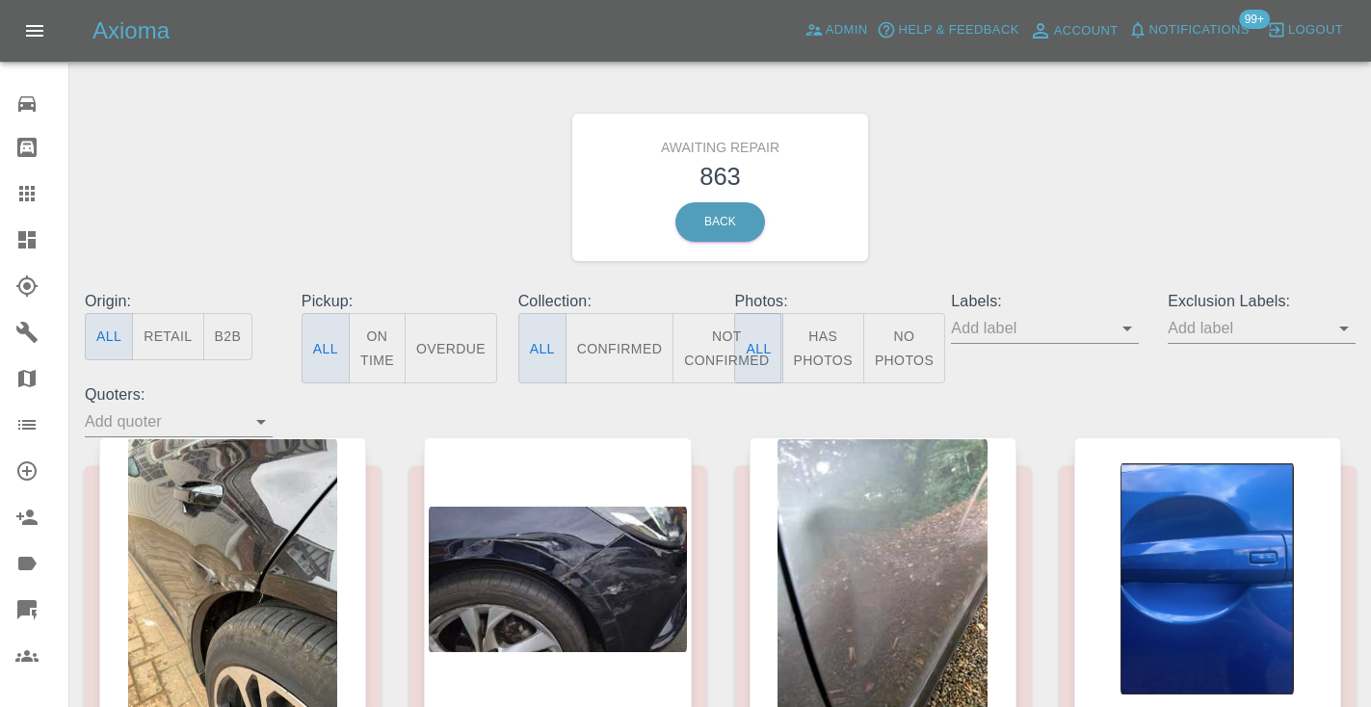
click at [703, 327] on button "Not Confirmed" at bounding box center [726, 348] width 108 height 70
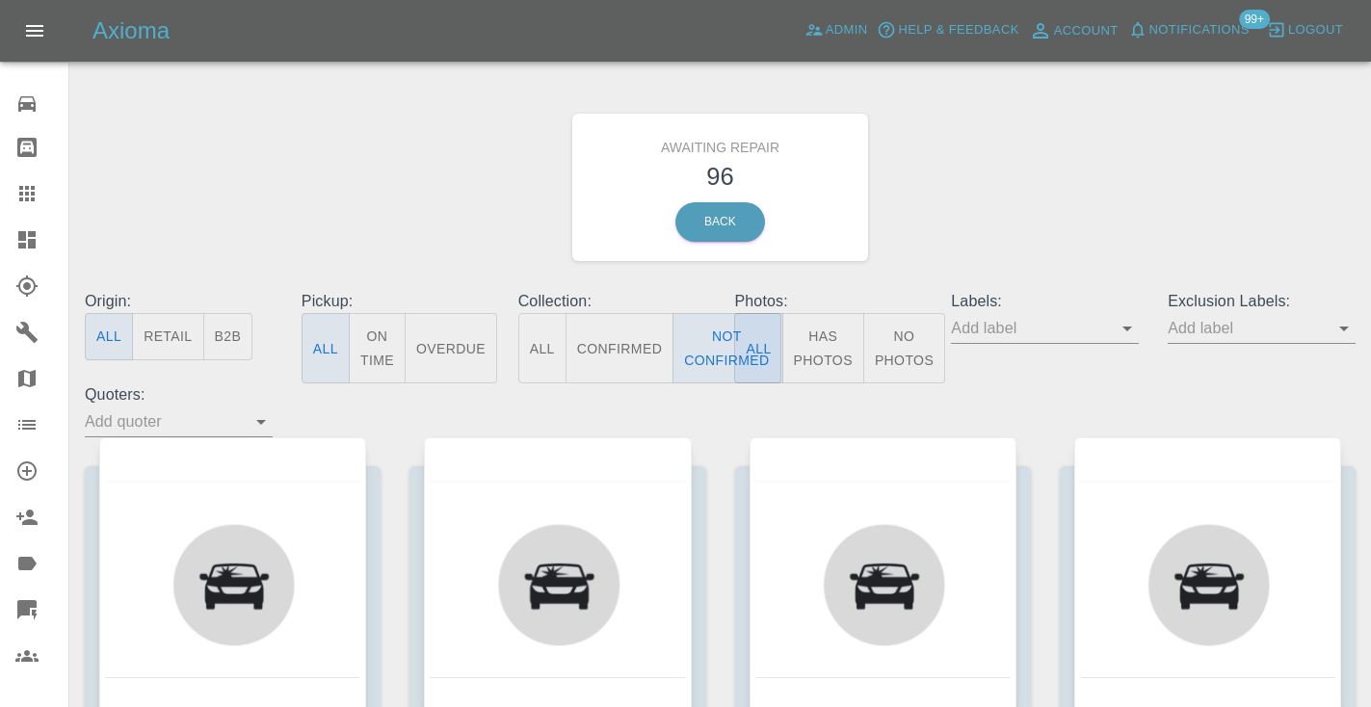
click at [1041, 172] on div "Awaiting Repair 96 Back" at bounding box center [719, 187] width 1299 height 205
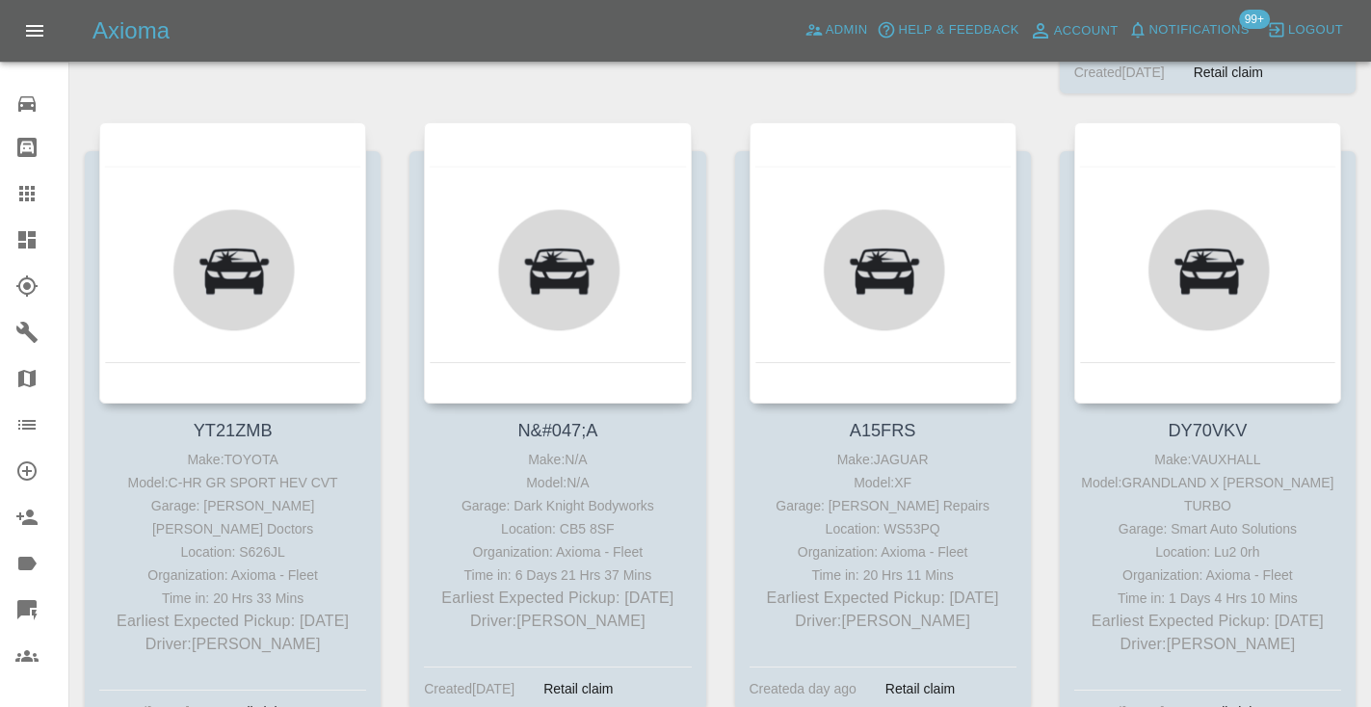
scroll to position [8000, 0]
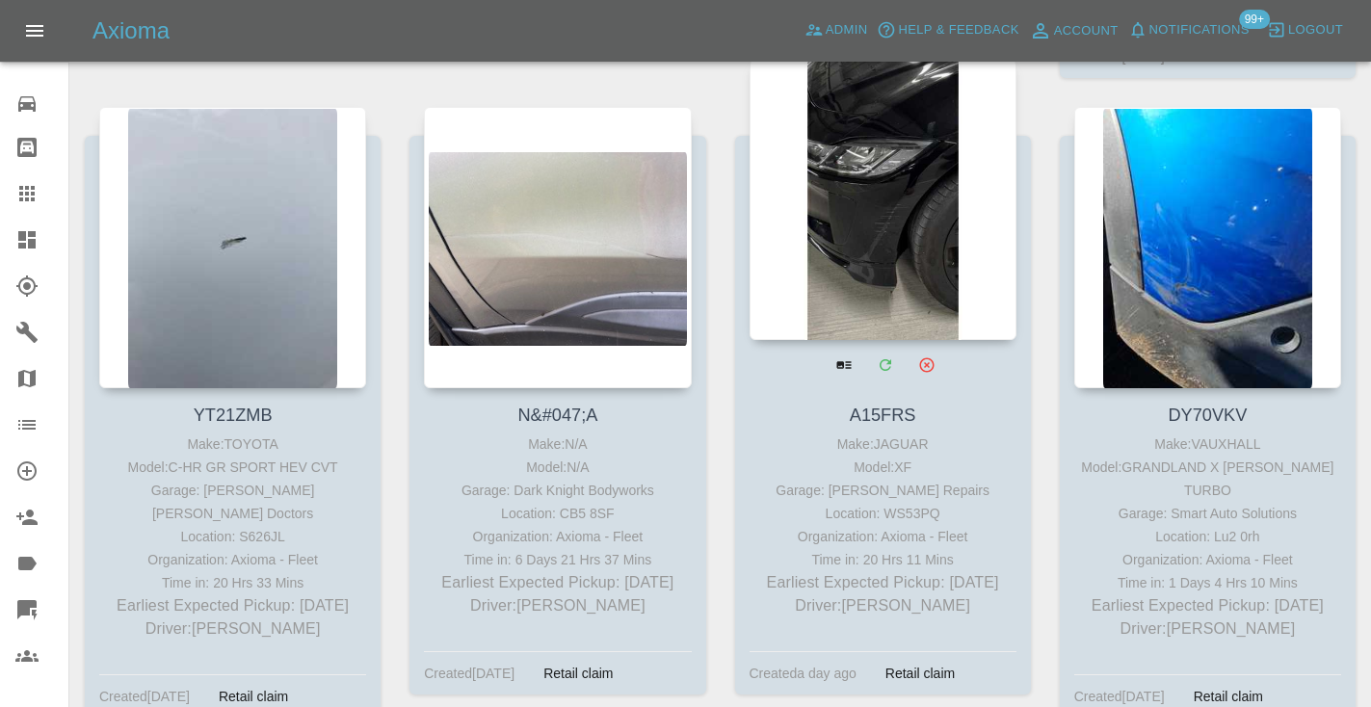
click at [882, 220] on div at bounding box center [882, 199] width 267 height 281
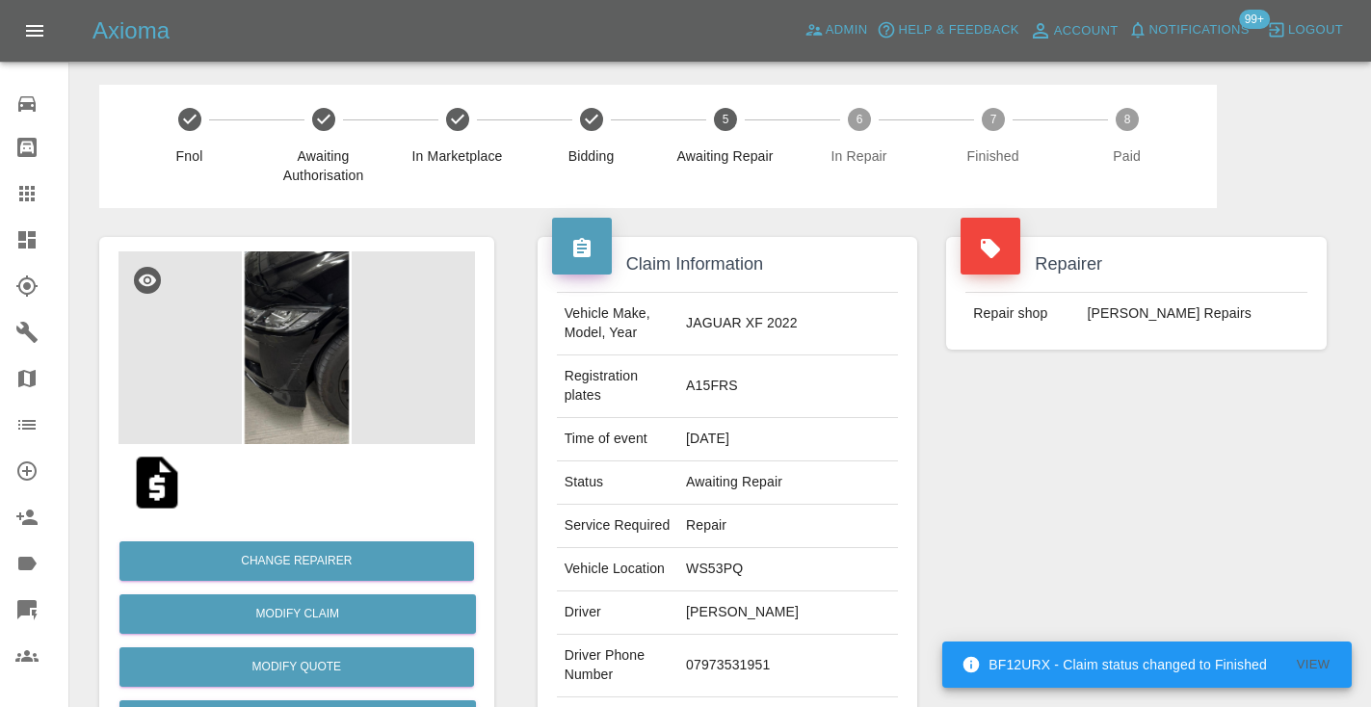
click at [790, 635] on td "07973531951" at bounding box center [788, 666] width 220 height 63
copy td "07973531951"
click at [1074, 468] on div "Repairer Repair shop [PERSON_NAME] Repairs" at bounding box center [1135, 515] width 409 height 614
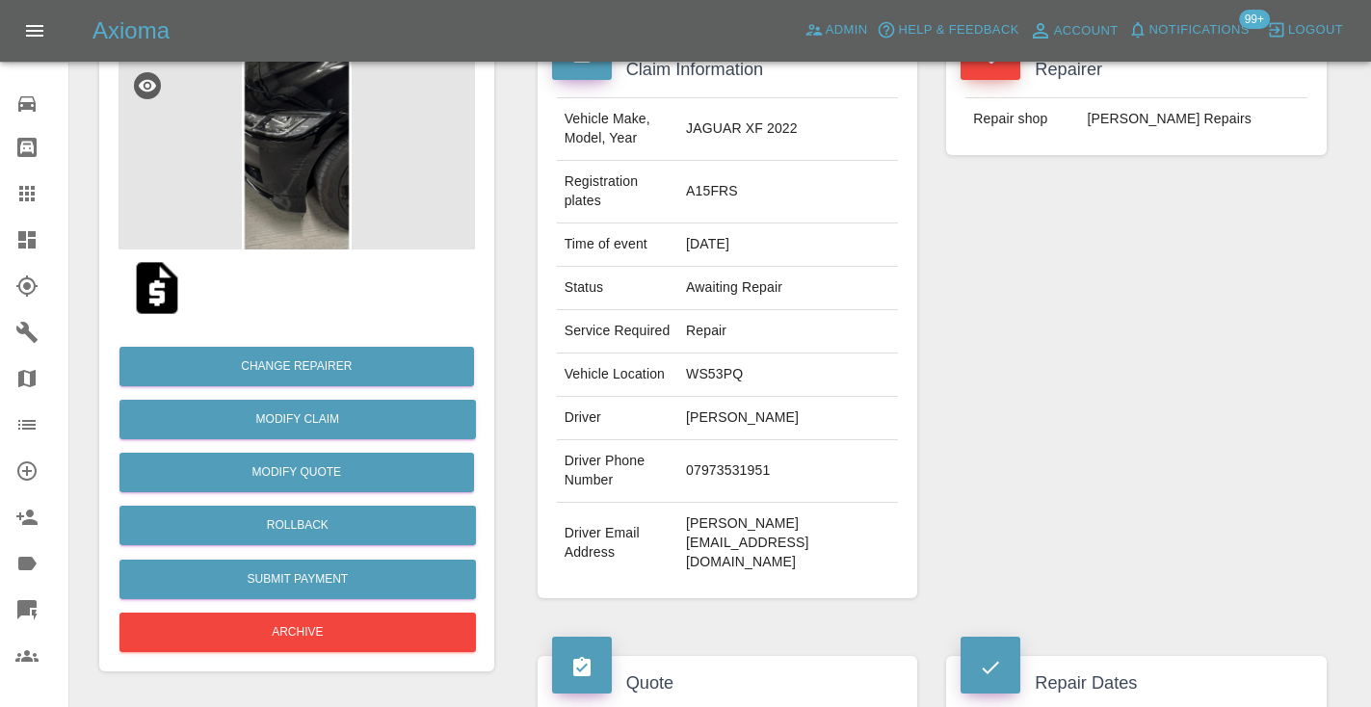
scroll to position [187, 0]
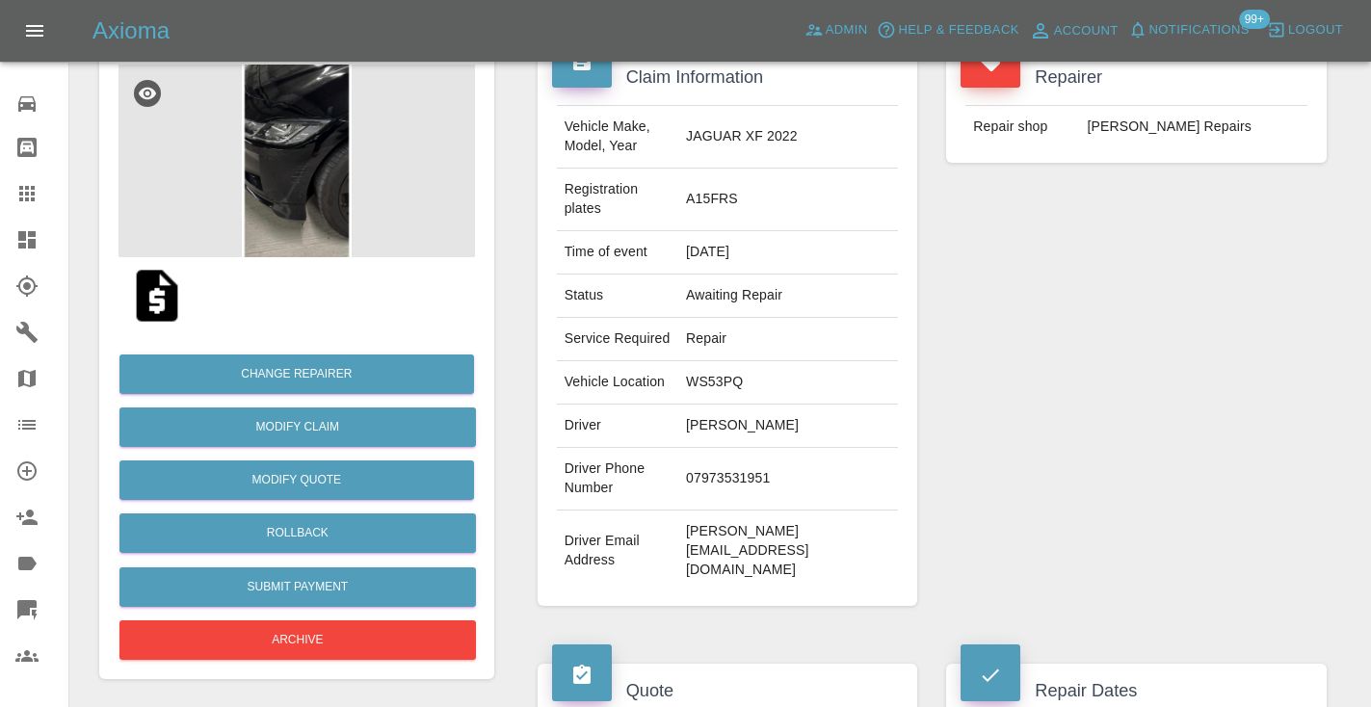
click at [764, 448] on td "07973531951" at bounding box center [788, 479] width 220 height 63
copy td "07973531951"
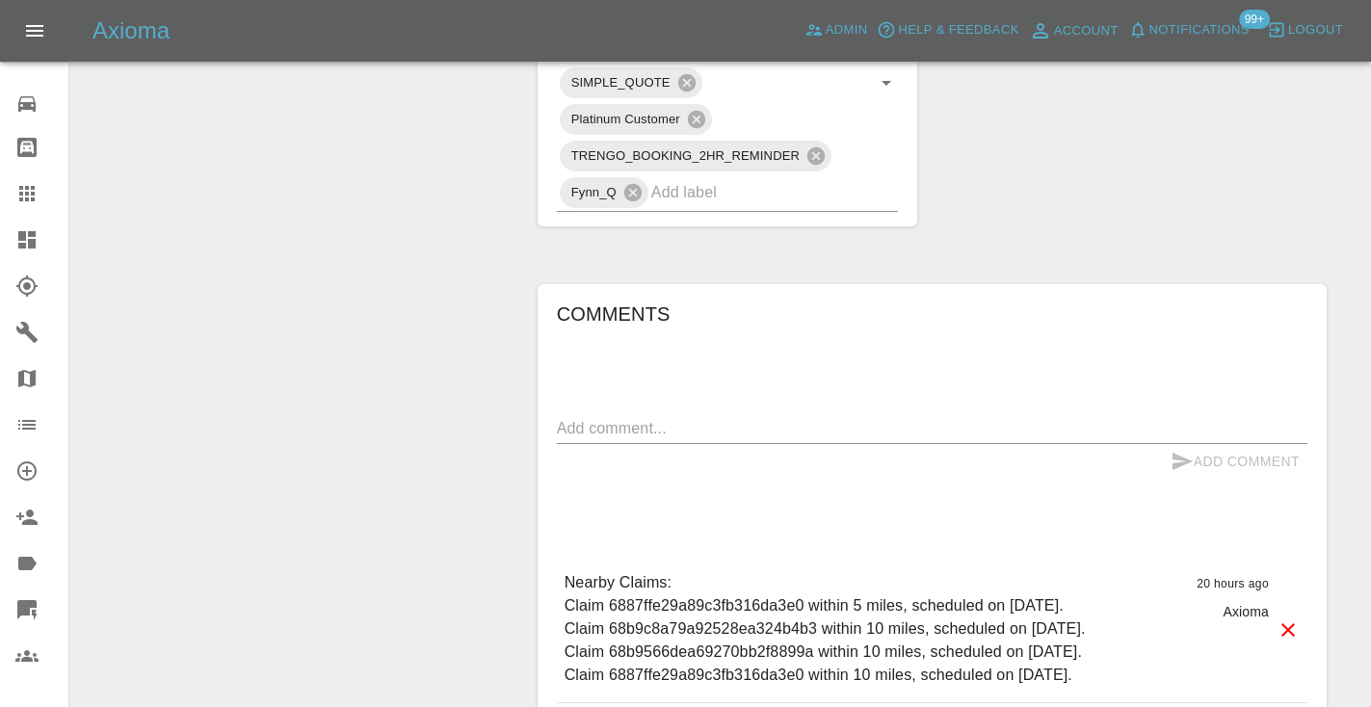
scroll to position [1217, 0]
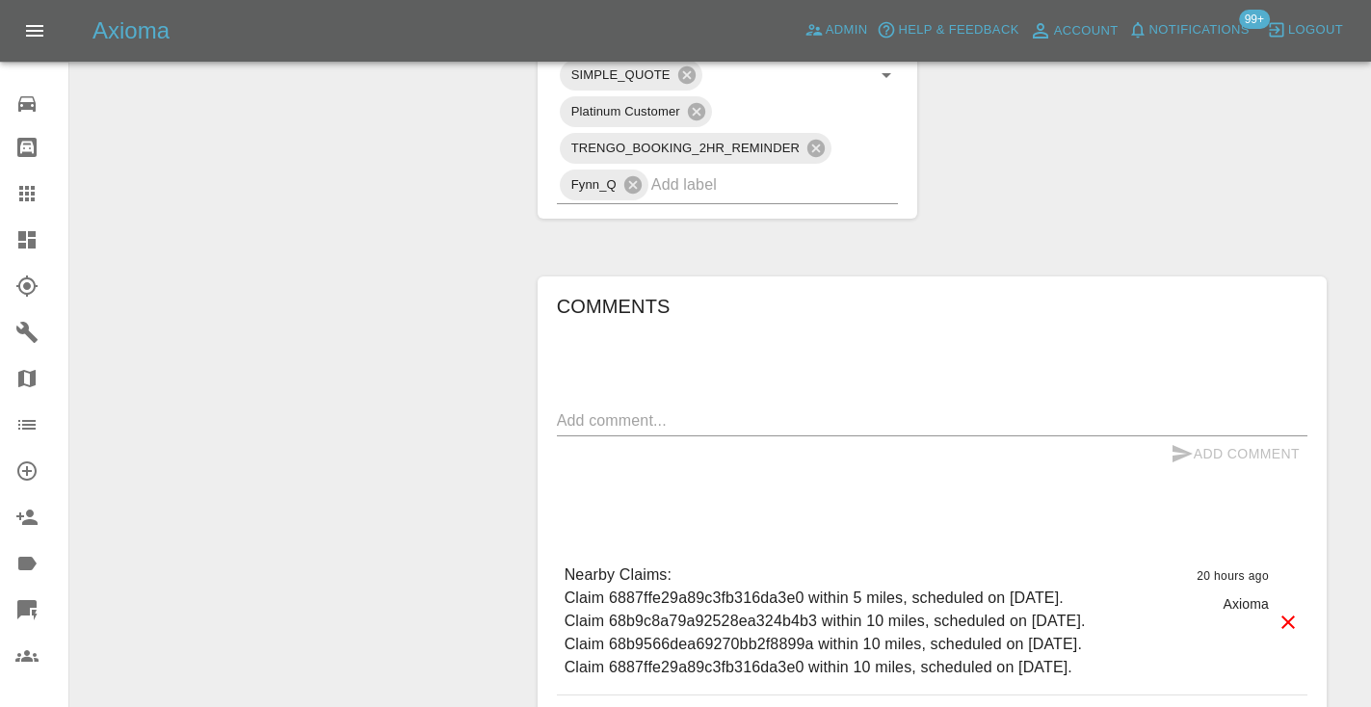
click at [620, 409] on textarea at bounding box center [932, 420] width 750 height 22
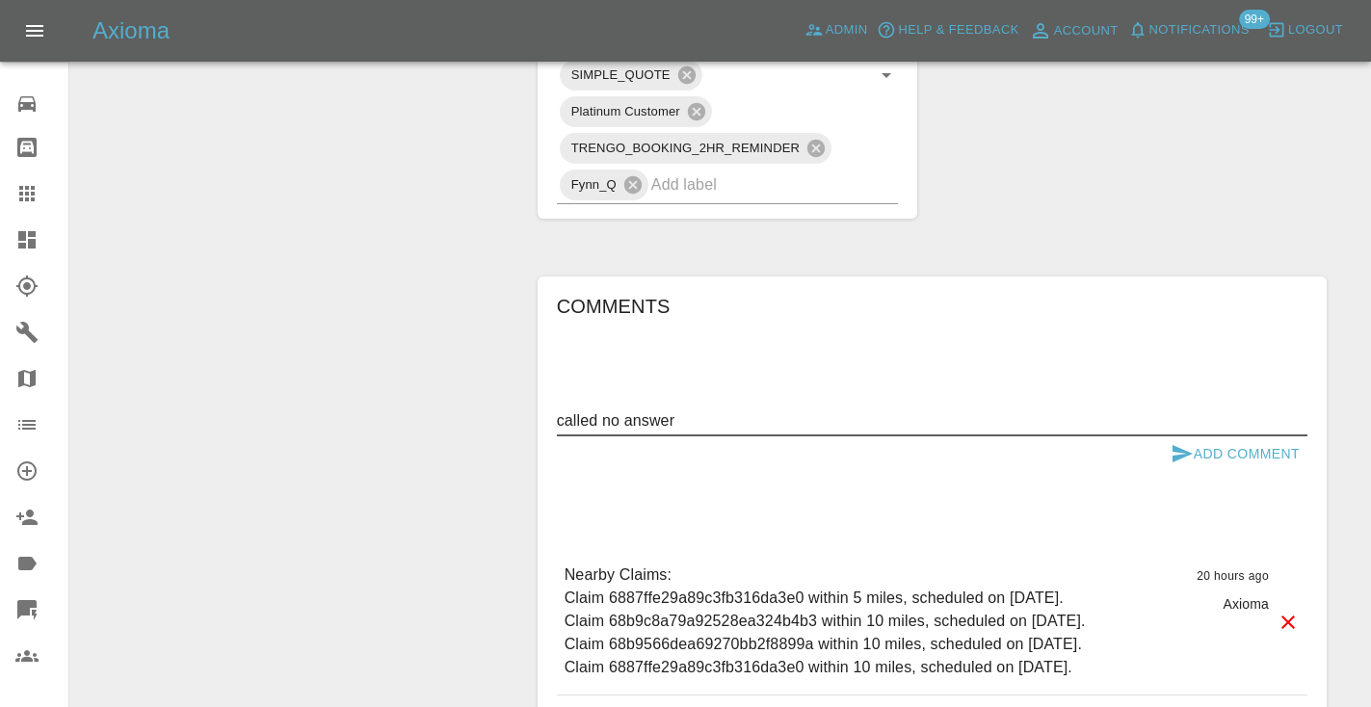
type textarea "called no answer"
click at [1180, 442] on icon "submit" at bounding box center [1181, 453] width 23 height 23
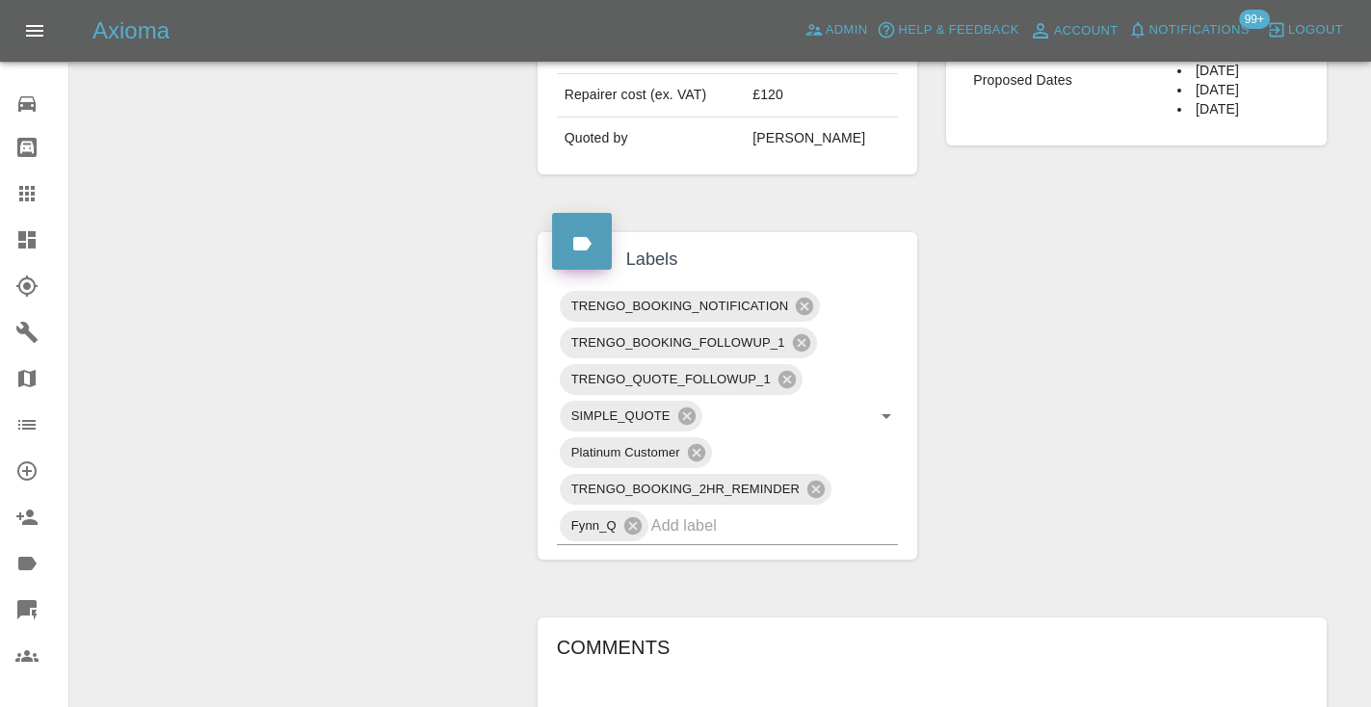
scroll to position [824, 0]
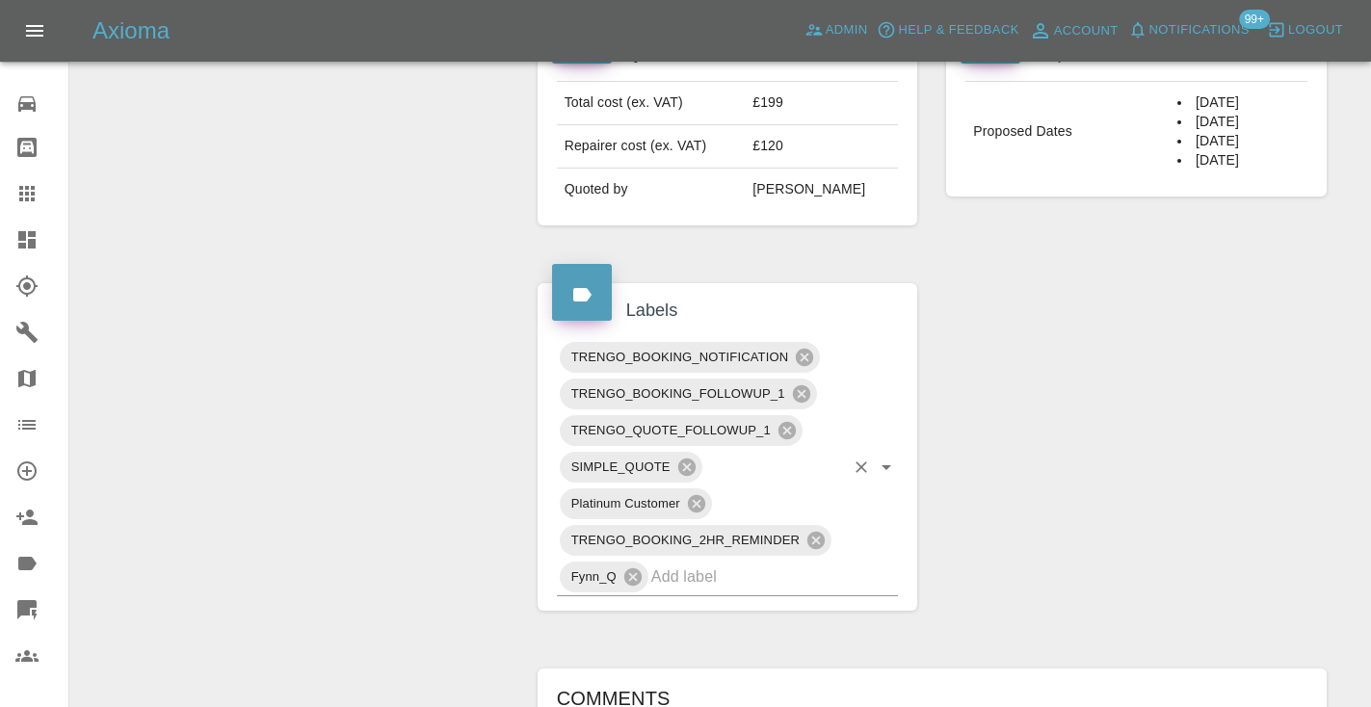
click at [692, 562] on input "text" at bounding box center [748, 577] width 194 height 30
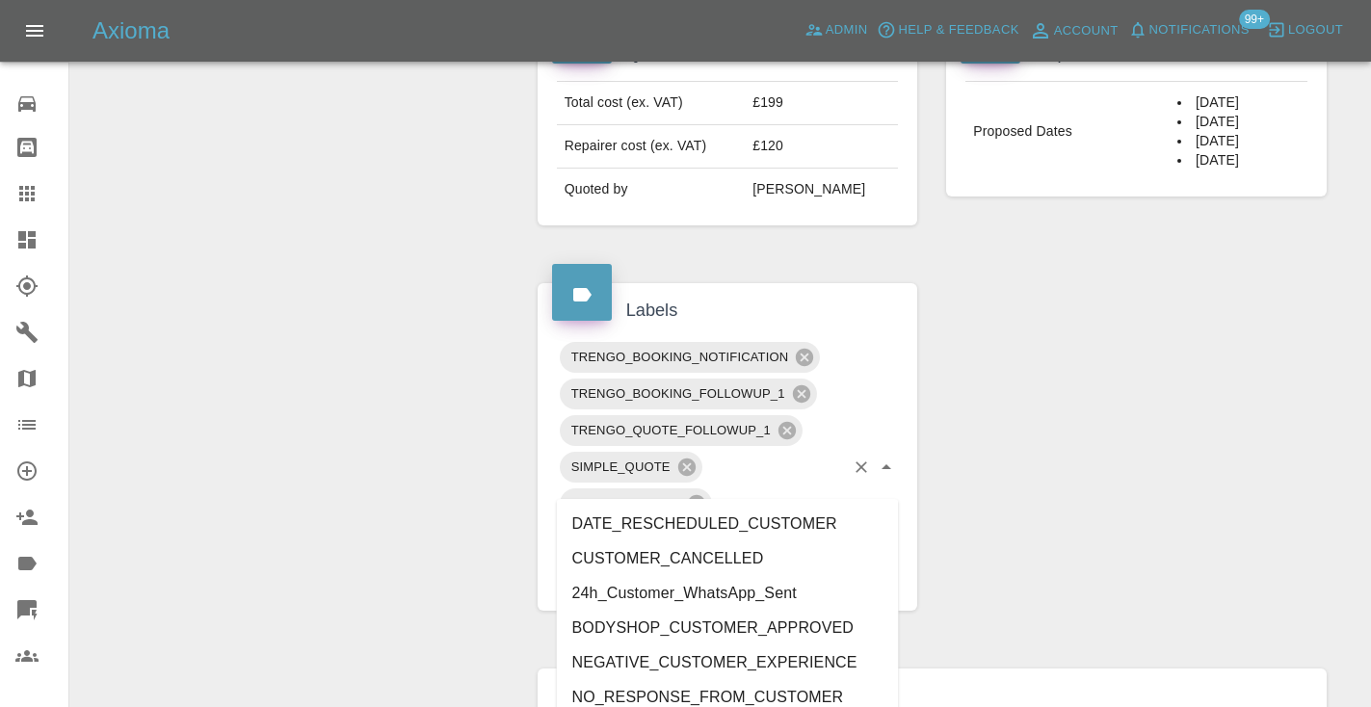
type input "customer_"
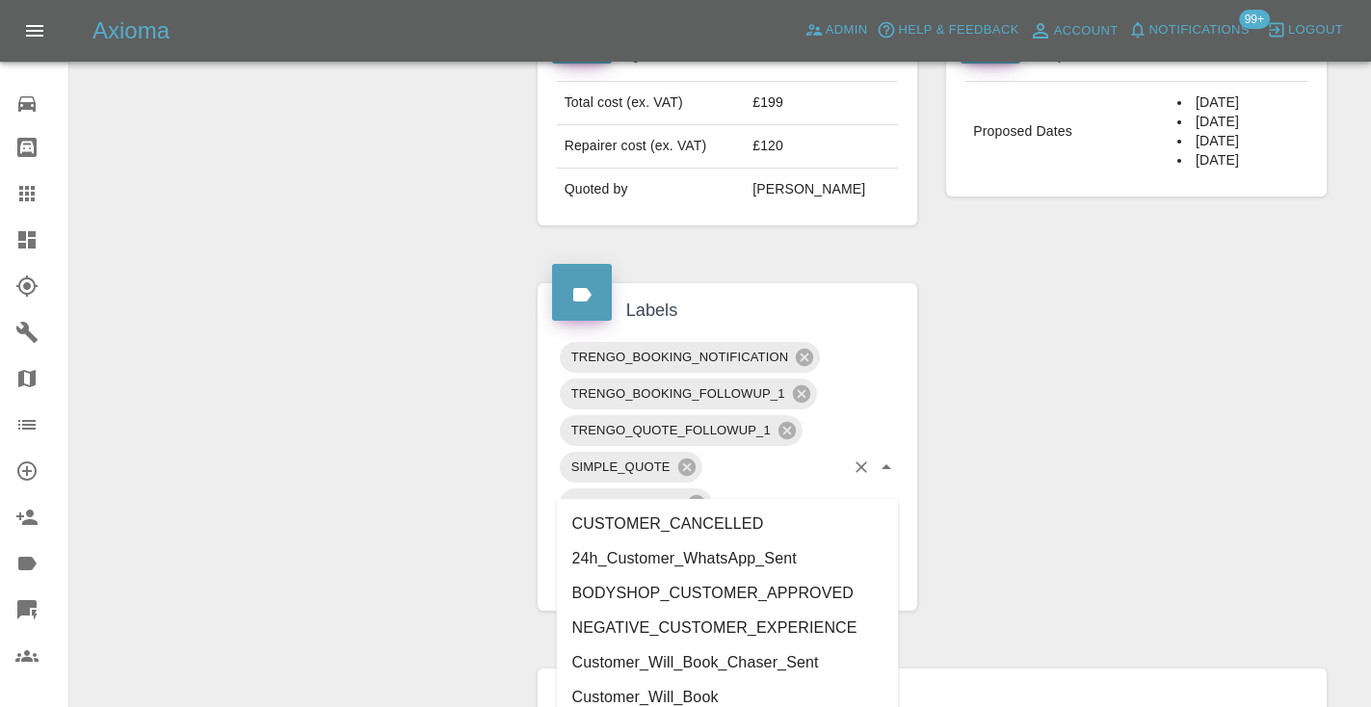
click at [613, 687] on li "Customer_Will_Book" at bounding box center [728, 697] width 342 height 35
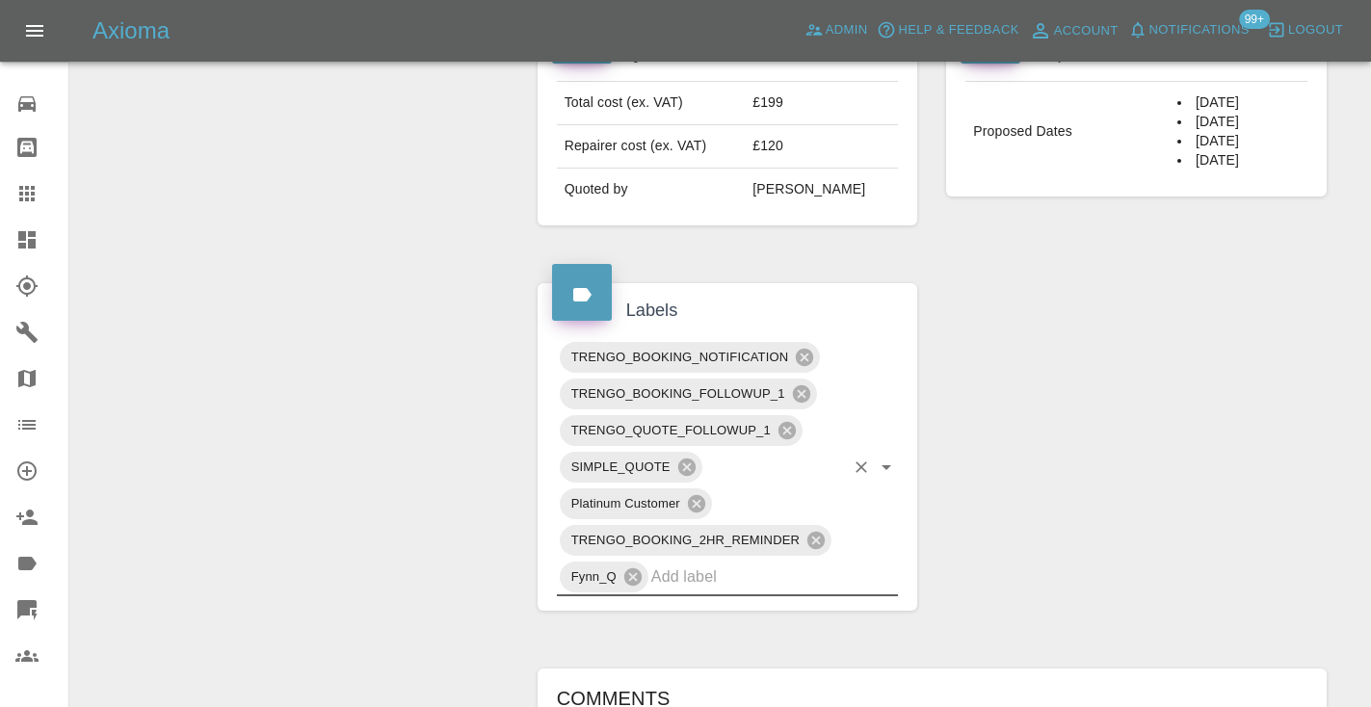
click at [484, 415] on div "Change Repairer Modify Claim Modify Quote Rollback Submit Payment Archive" at bounding box center [297, 354] width 424 height 1941
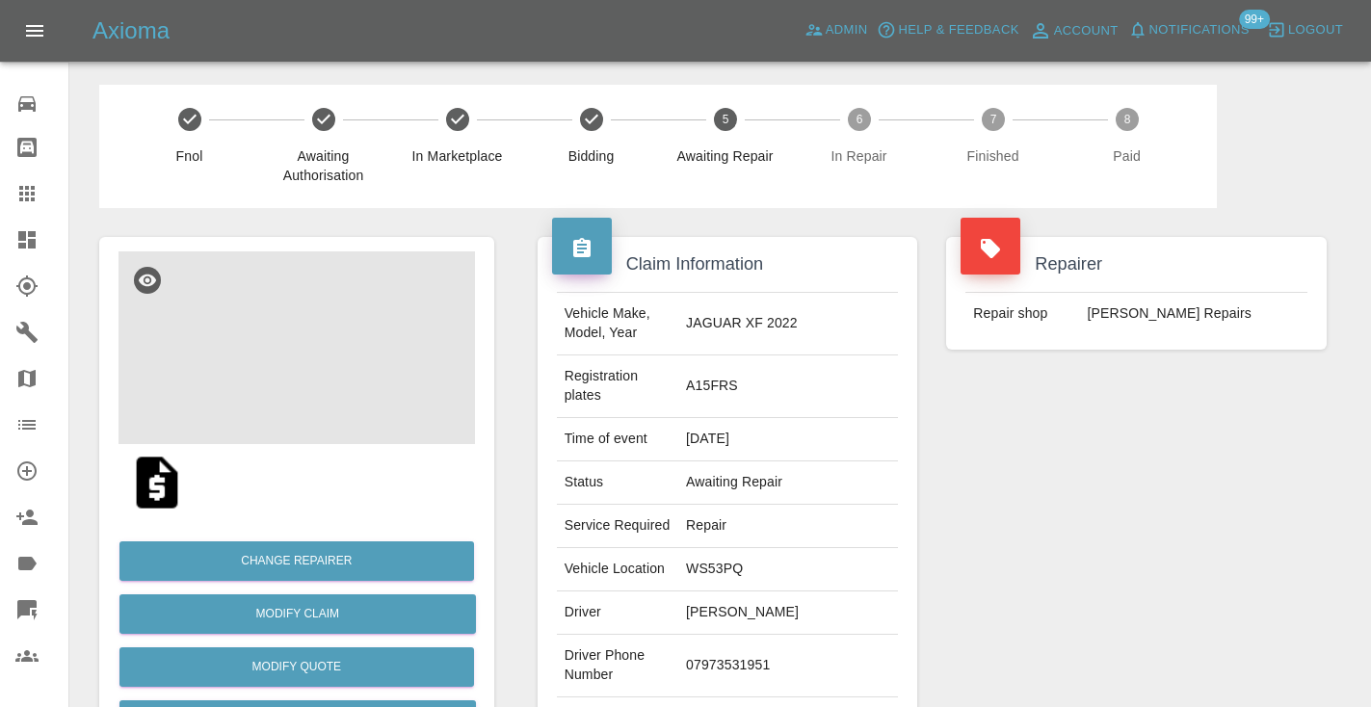
scroll to position [0, 0]
click at [39, 201] on div at bounding box center [42, 193] width 54 height 23
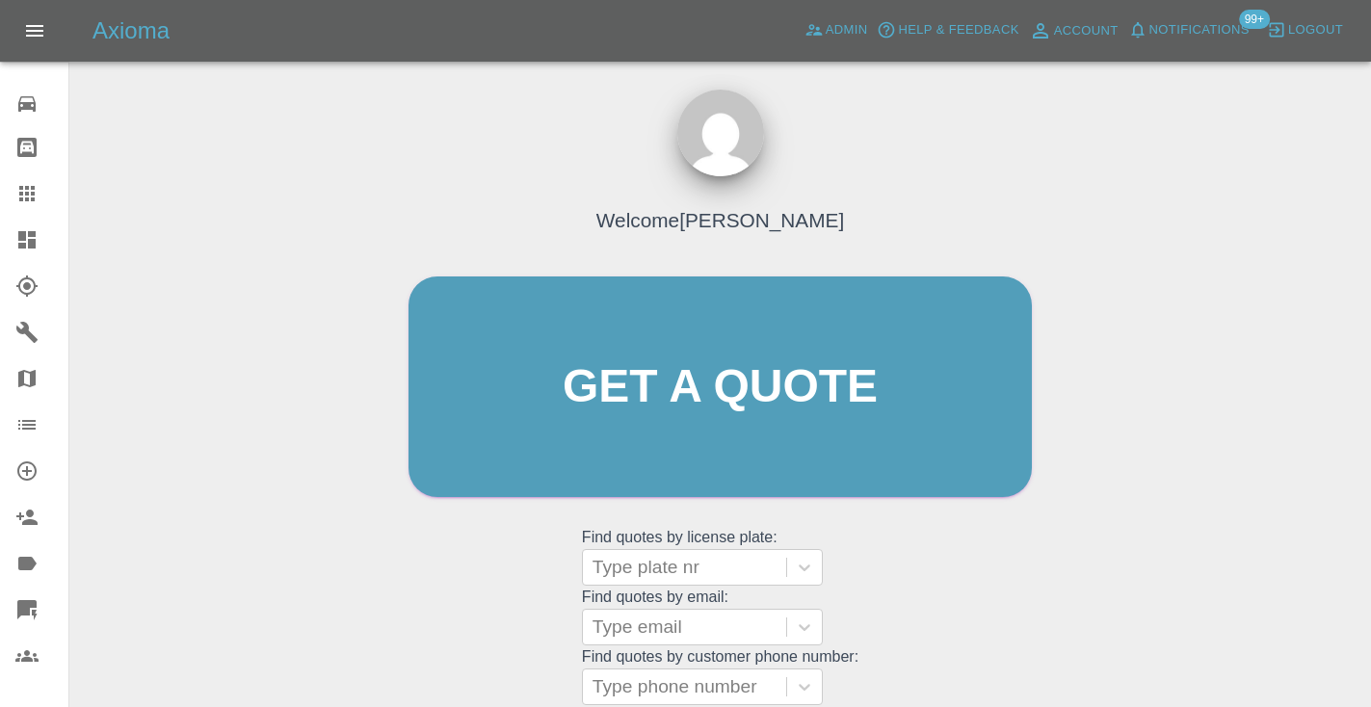
click at [871, 552] on div "Welcome [PERSON_NAME] Get a quote Get a quote Find quotes by license plate: Typ…" at bounding box center [720, 424] width 664 height 582
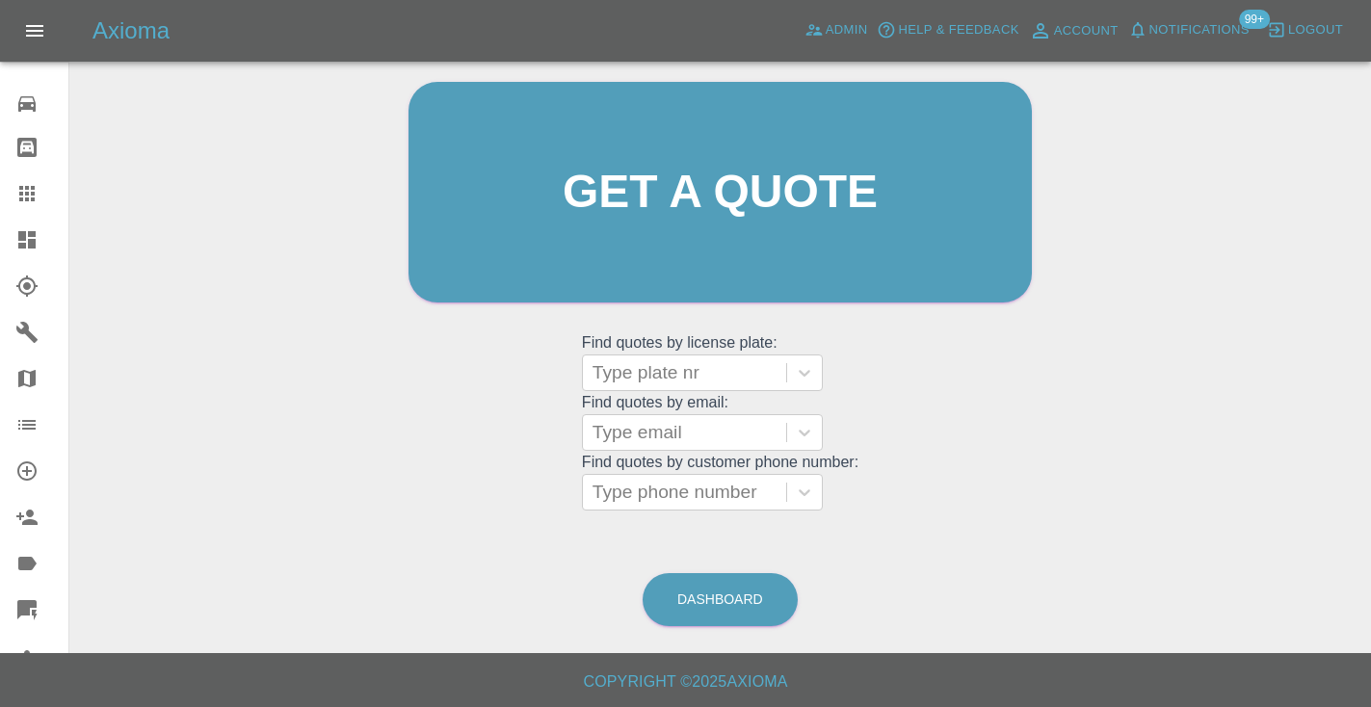
scroll to position [194, 0]
click at [694, 570] on div "Dashboard" at bounding box center [719, 600] width 157 height 63
click at [716, 593] on link "Dashboard" at bounding box center [719, 600] width 155 height 53
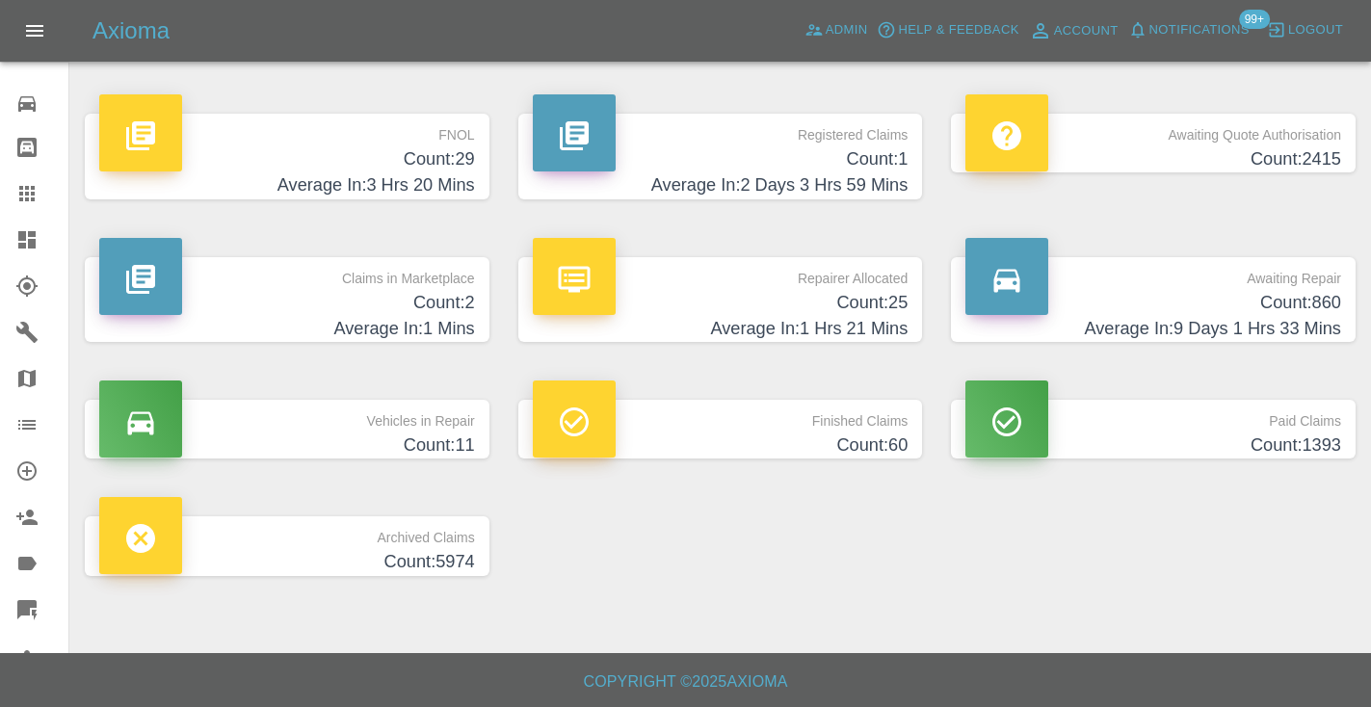
click at [1283, 301] on h4 "Count: 860" at bounding box center [1153, 303] width 376 height 26
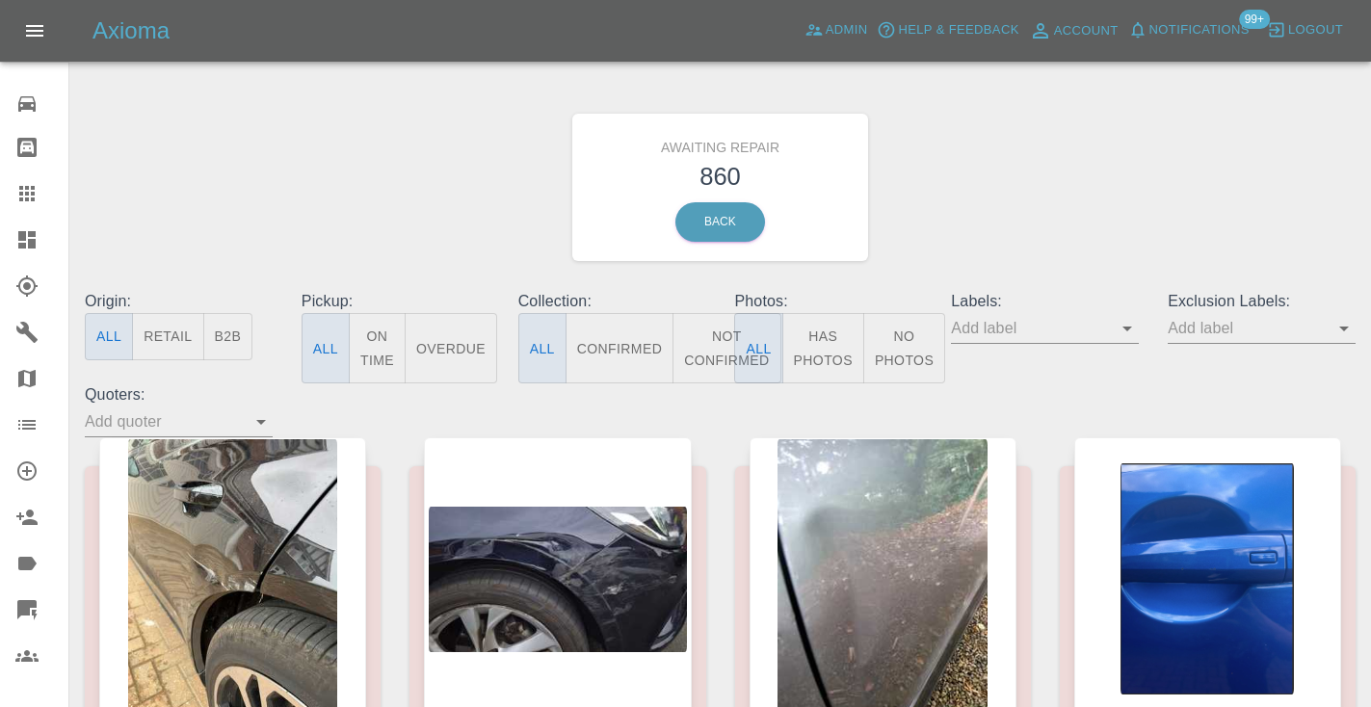
click at [717, 354] on button "Not Confirmed" at bounding box center [726, 348] width 108 height 70
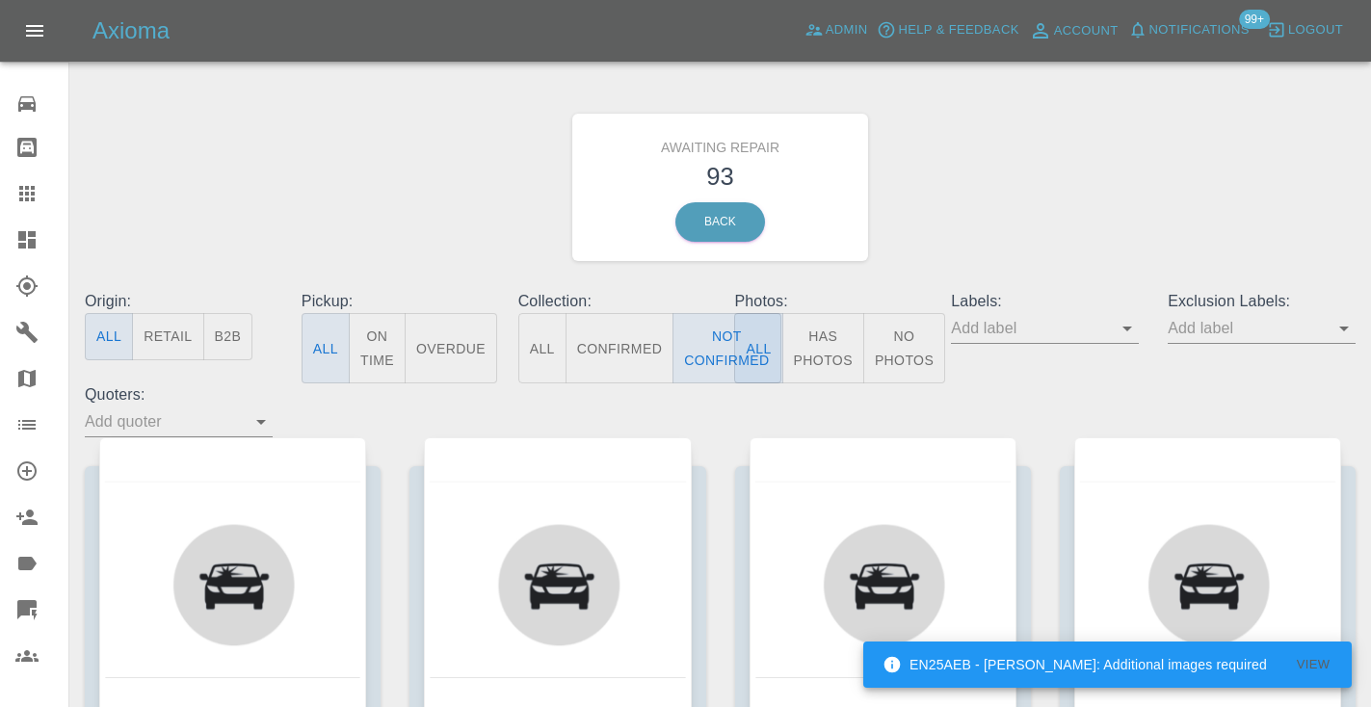
click at [955, 241] on div "Awaiting Repair 93 Back" at bounding box center [719, 187] width 1299 height 205
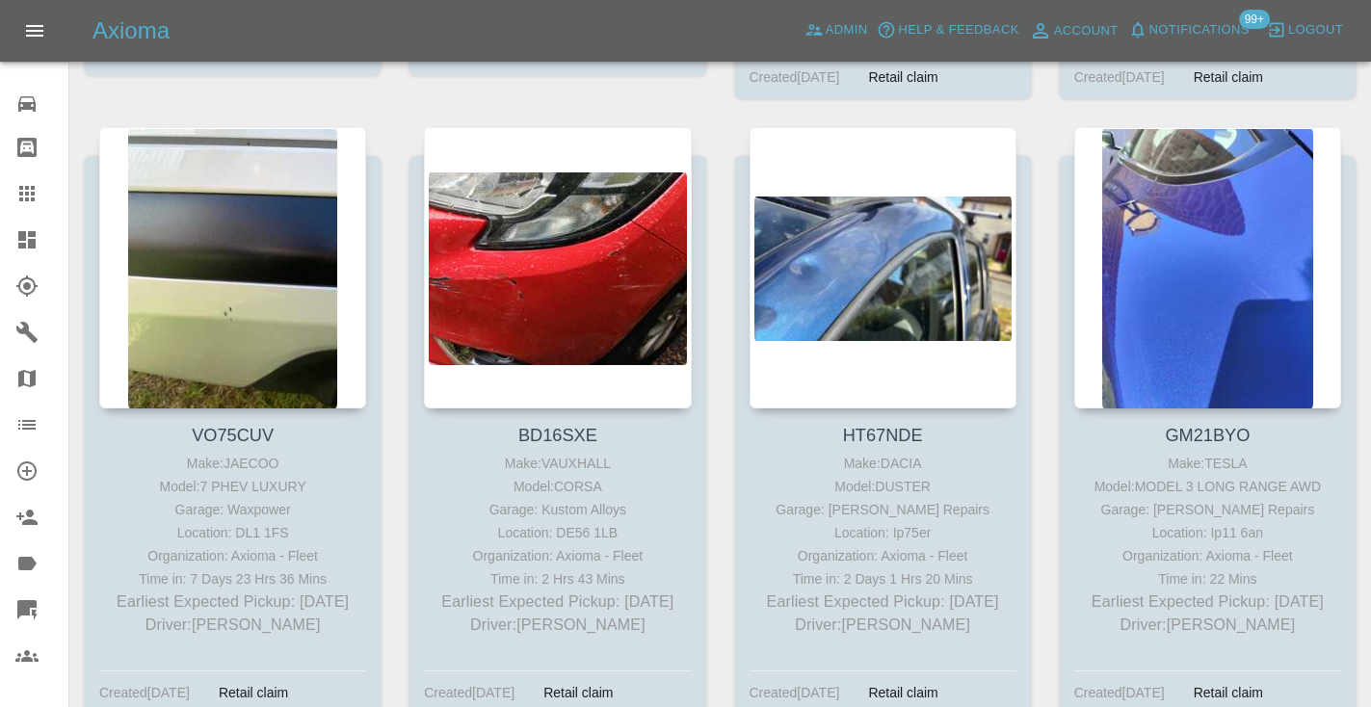
scroll to position [6736, 0]
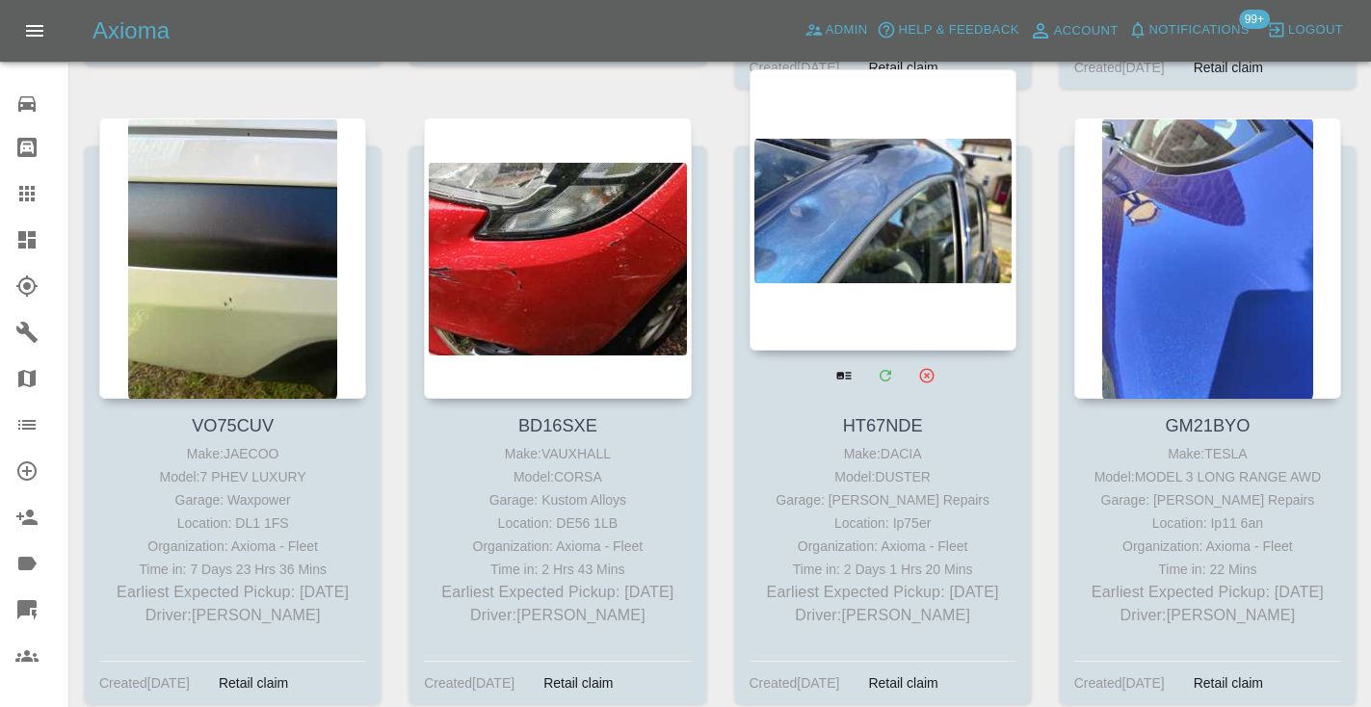
click at [894, 185] on div at bounding box center [882, 209] width 267 height 281
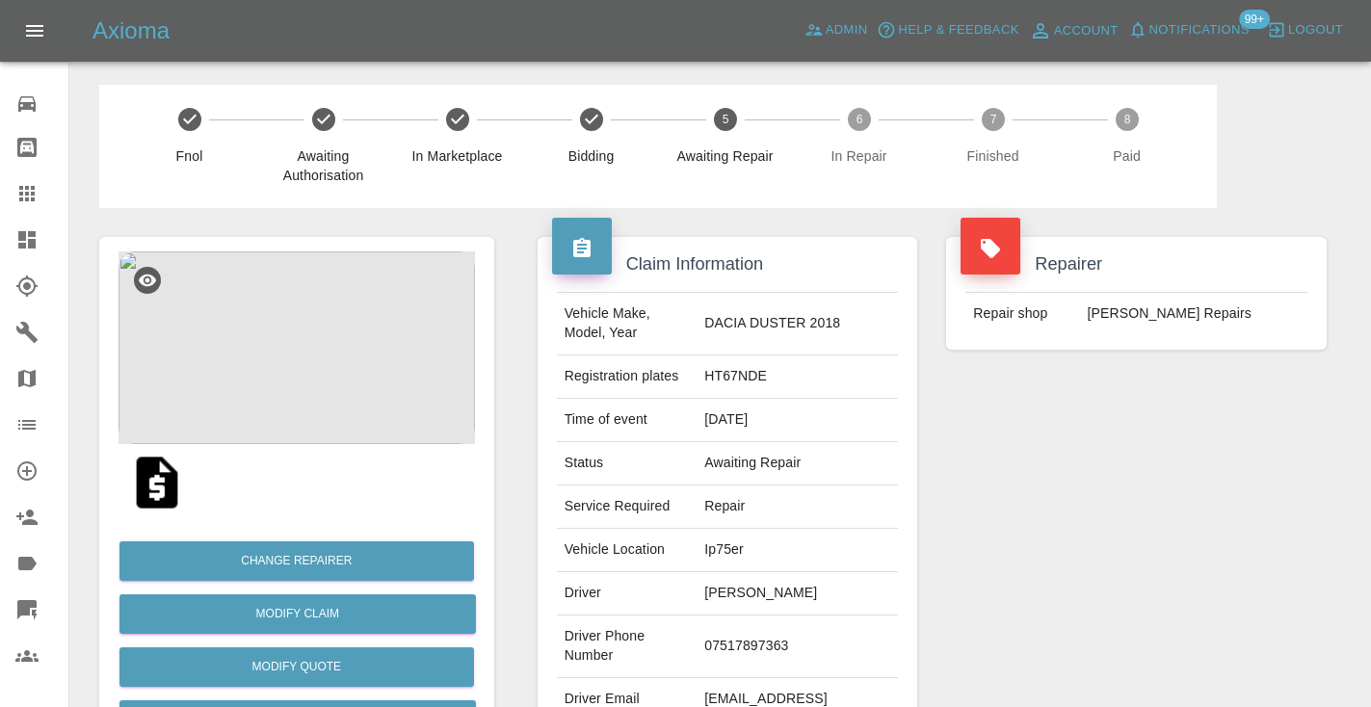
click at [754, 629] on td "07517897363" at bounding box center [796, 646] width 201 height 63
copy td "07517897363"
click at [1064, 530] on div "Repairer Repair shop Jays Smart Repairs" at bounding box center [1135, 495] width 409 height 575
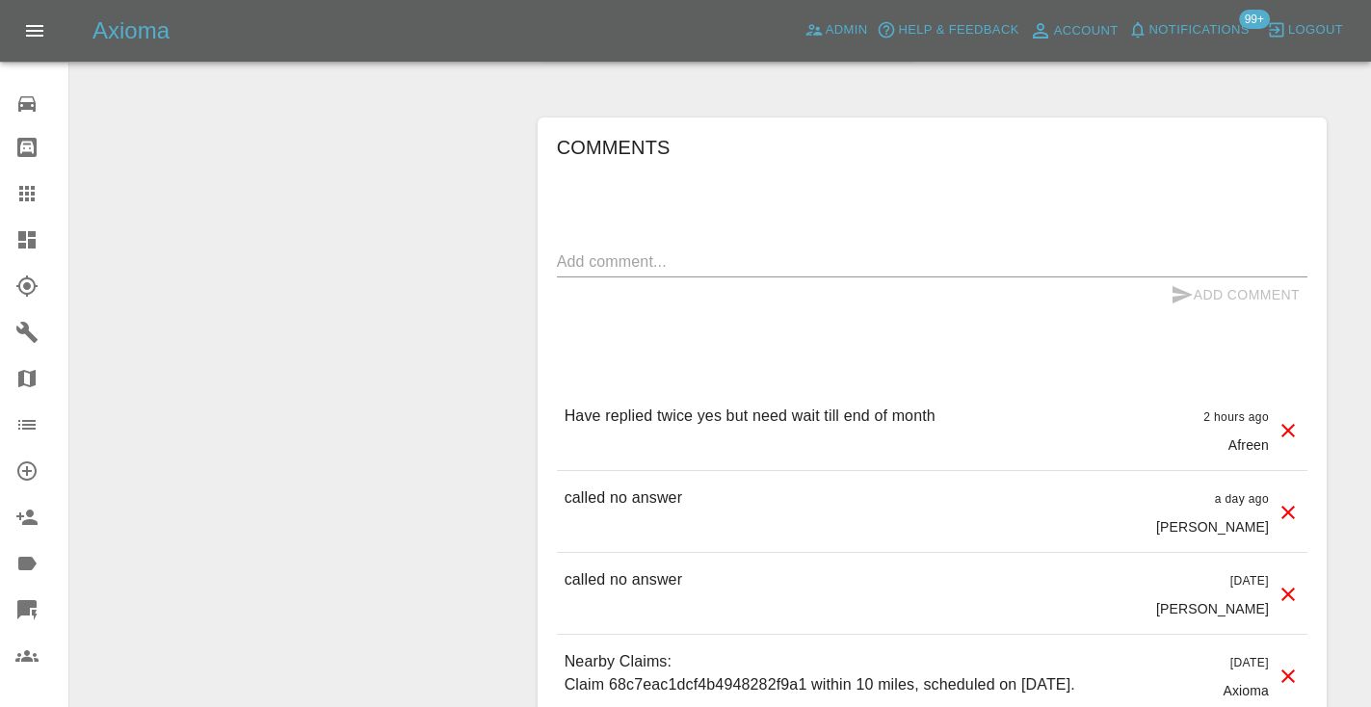
scroll to position [1568, 0]
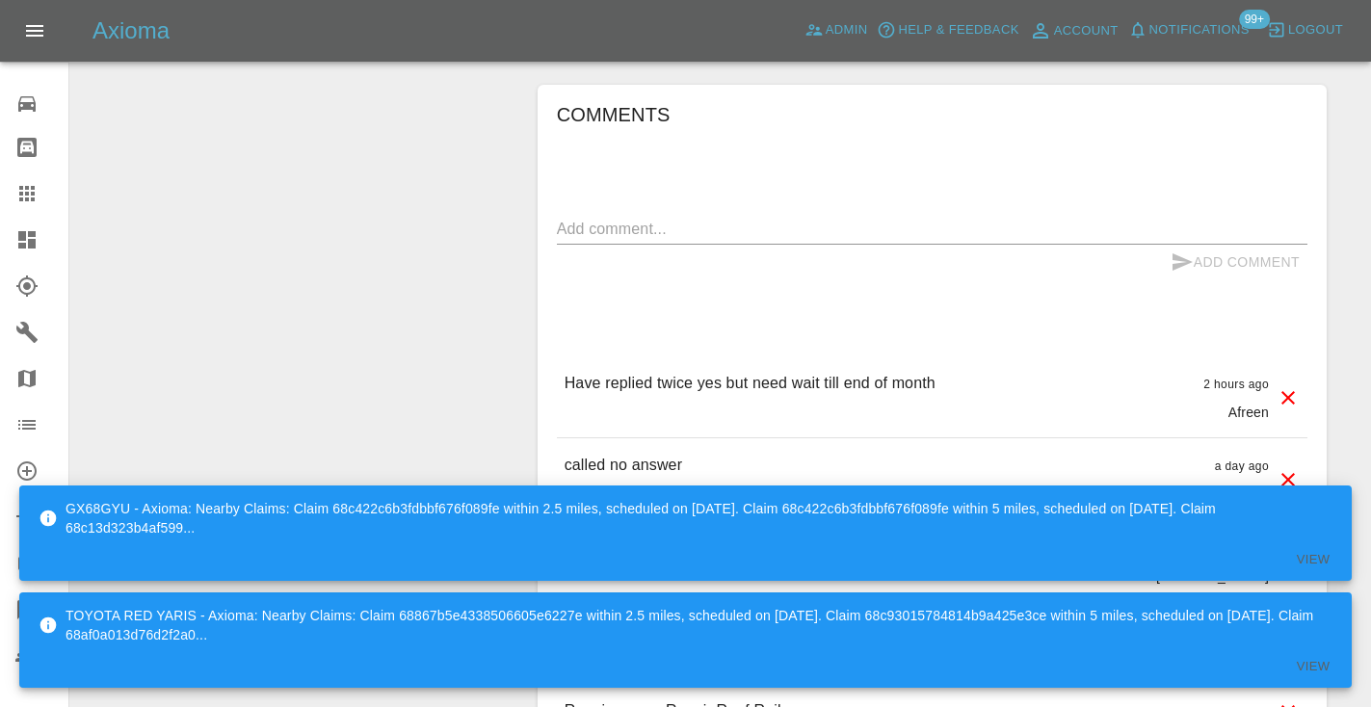
scroll to position [1632, 0]
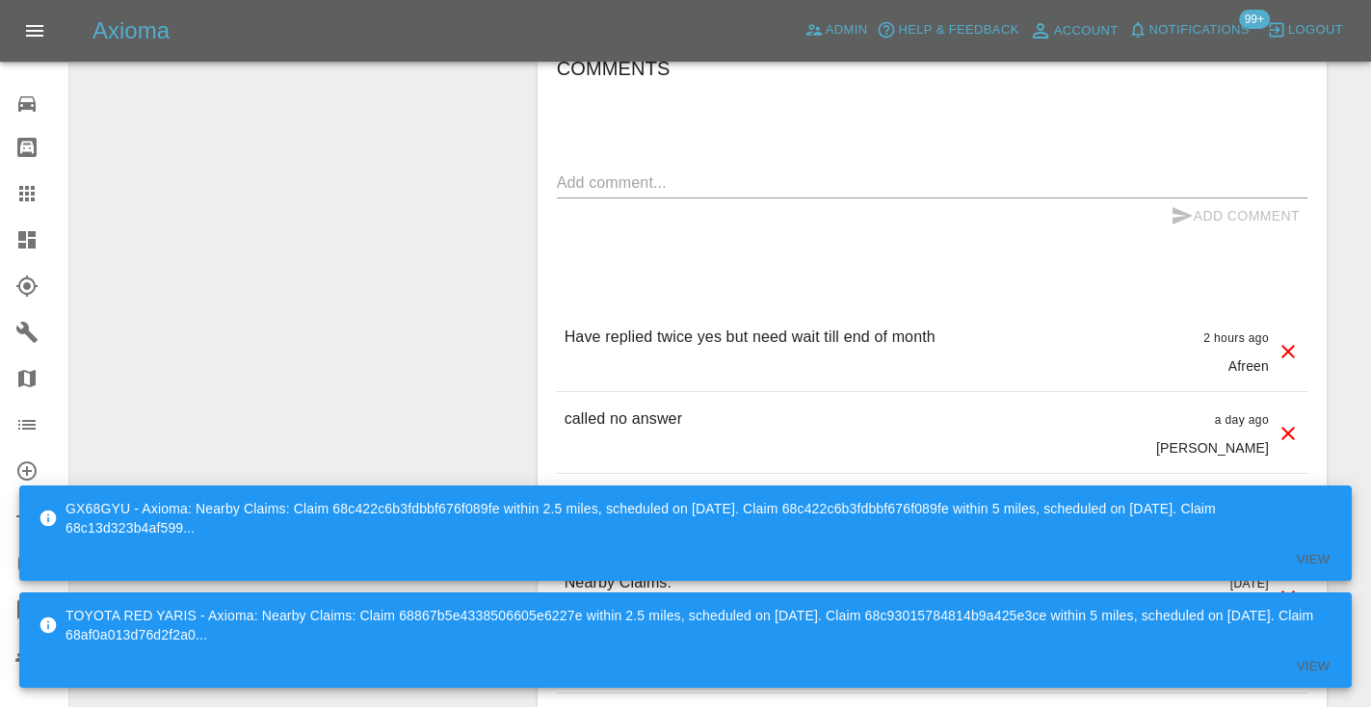
click at [615, 171] on textarea at bounding box center [932, 182] width 750 height 22
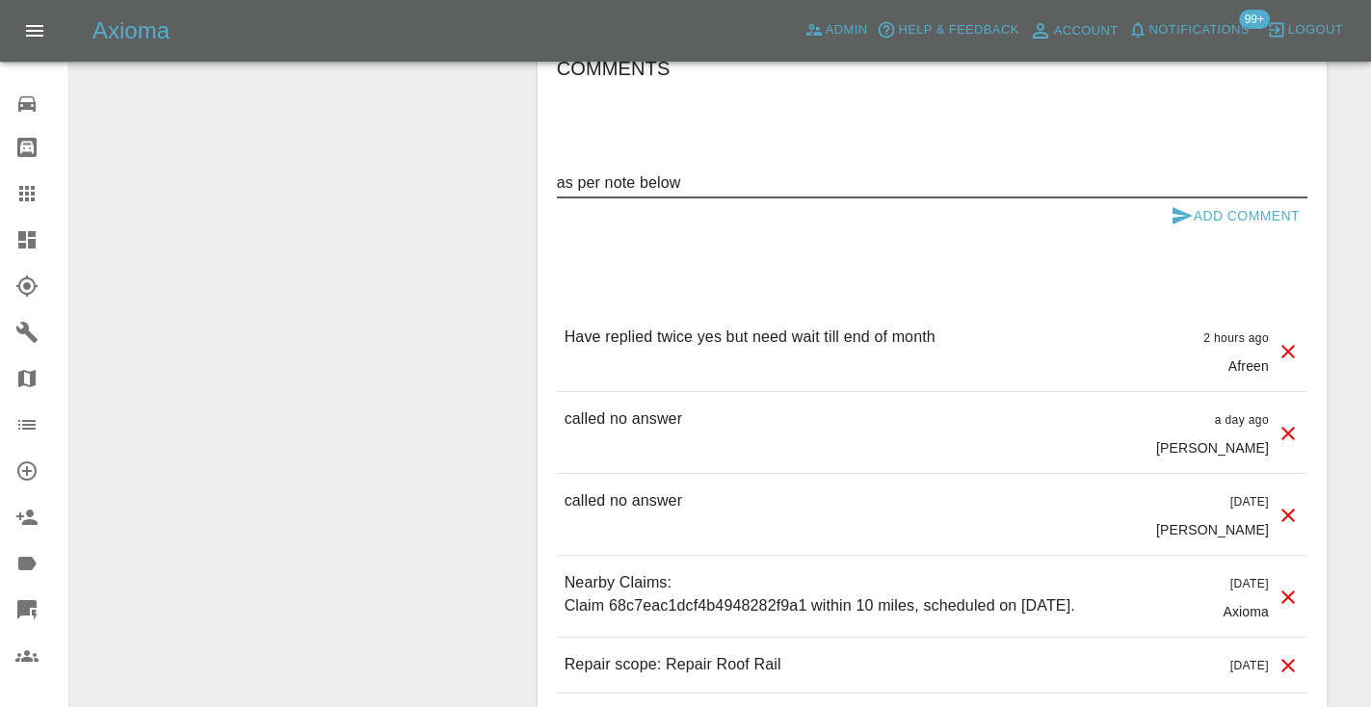
type textarea "as per note below"
click at [1205, 198] on button "Add Comment" at bounding box center [1235, 216] width 144 height 36
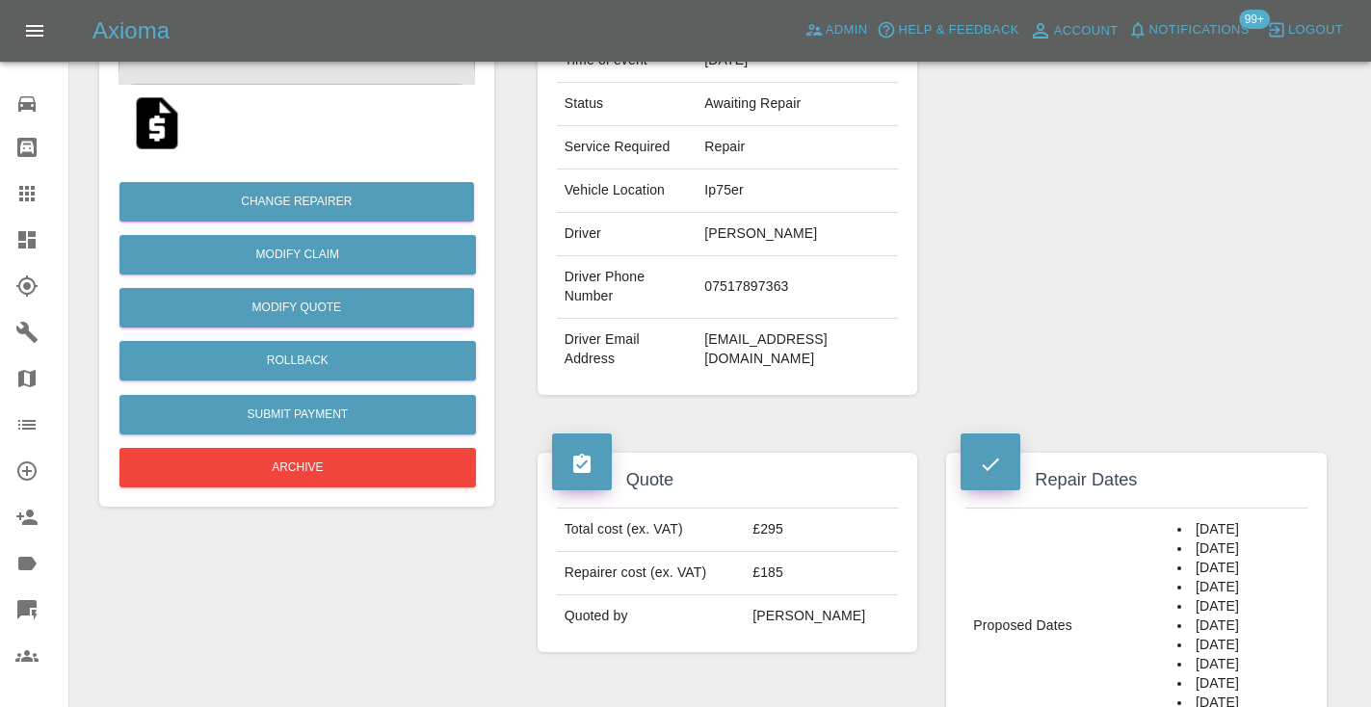
scroll to position [343, 0]
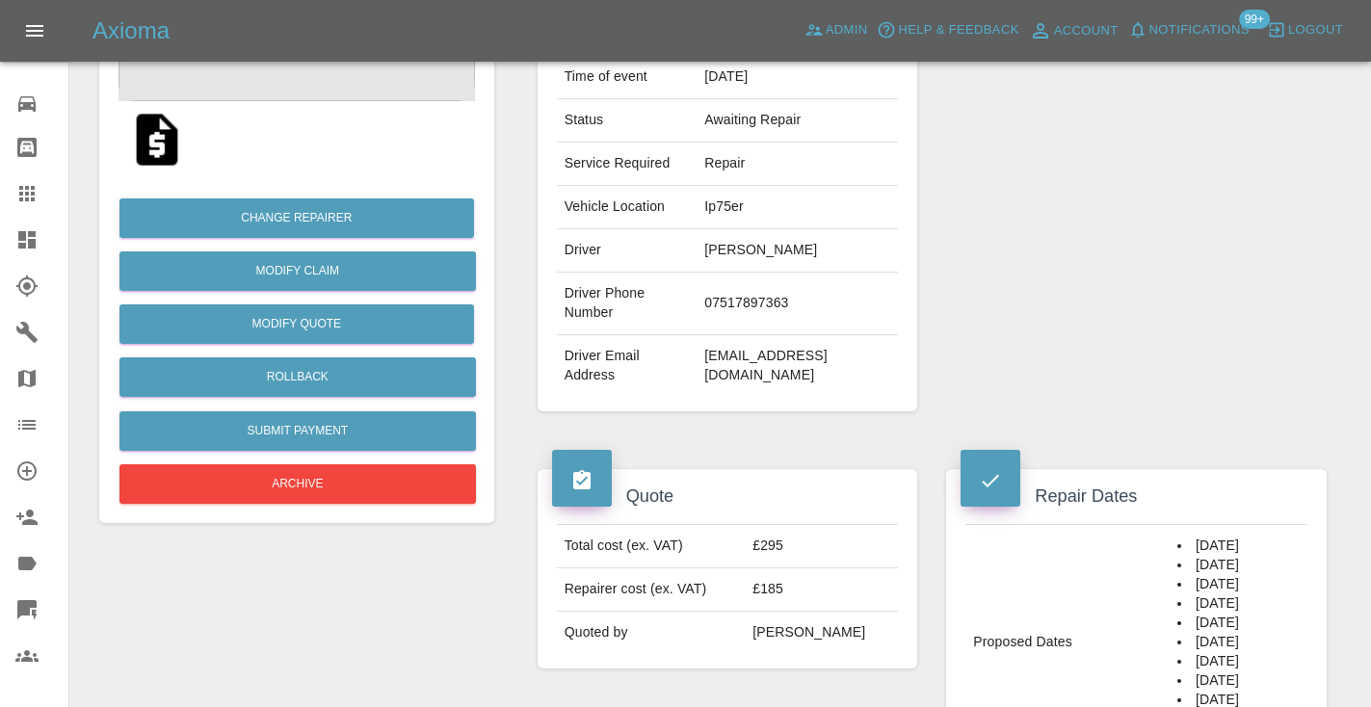
click at [755, 293] on td "07517897363" at bounding box center [796, 304] width 201 height 63
copy td "07517897363"
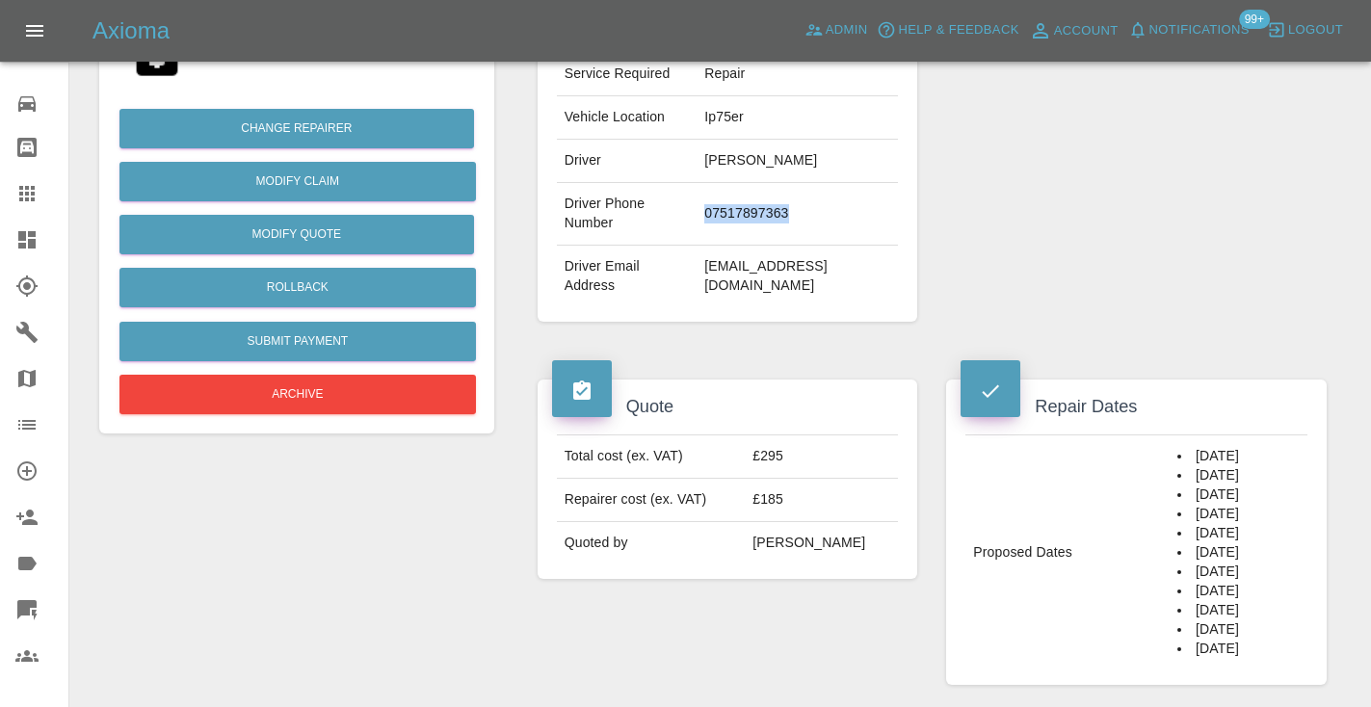
scroll to position [437, 0]
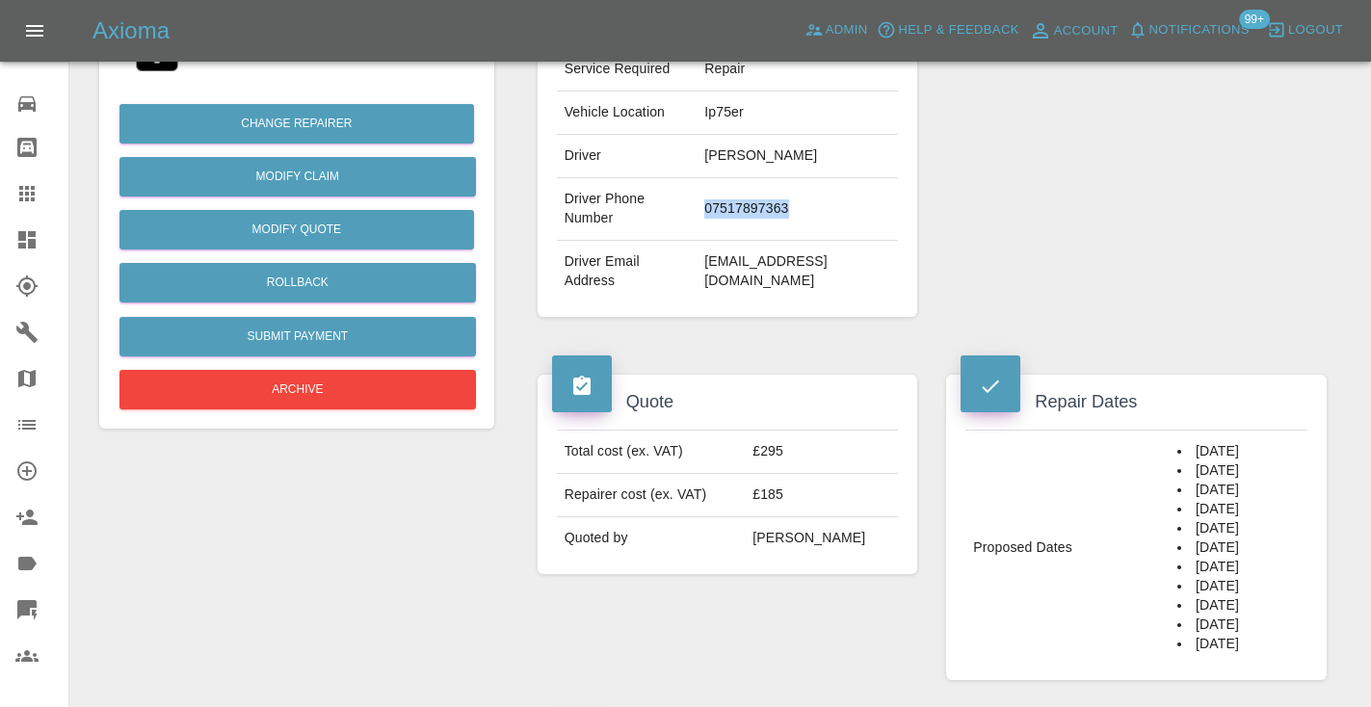
copy td "07517897363"
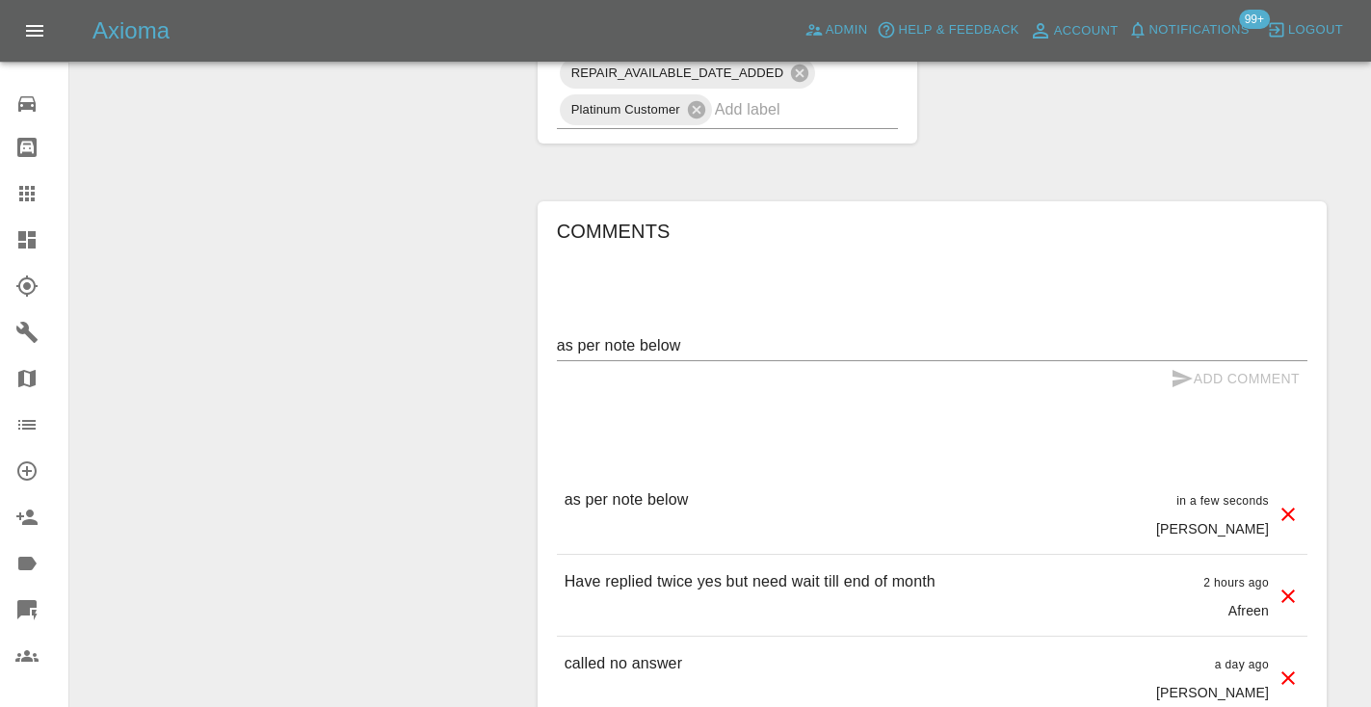
scroll to position [1519, 0]
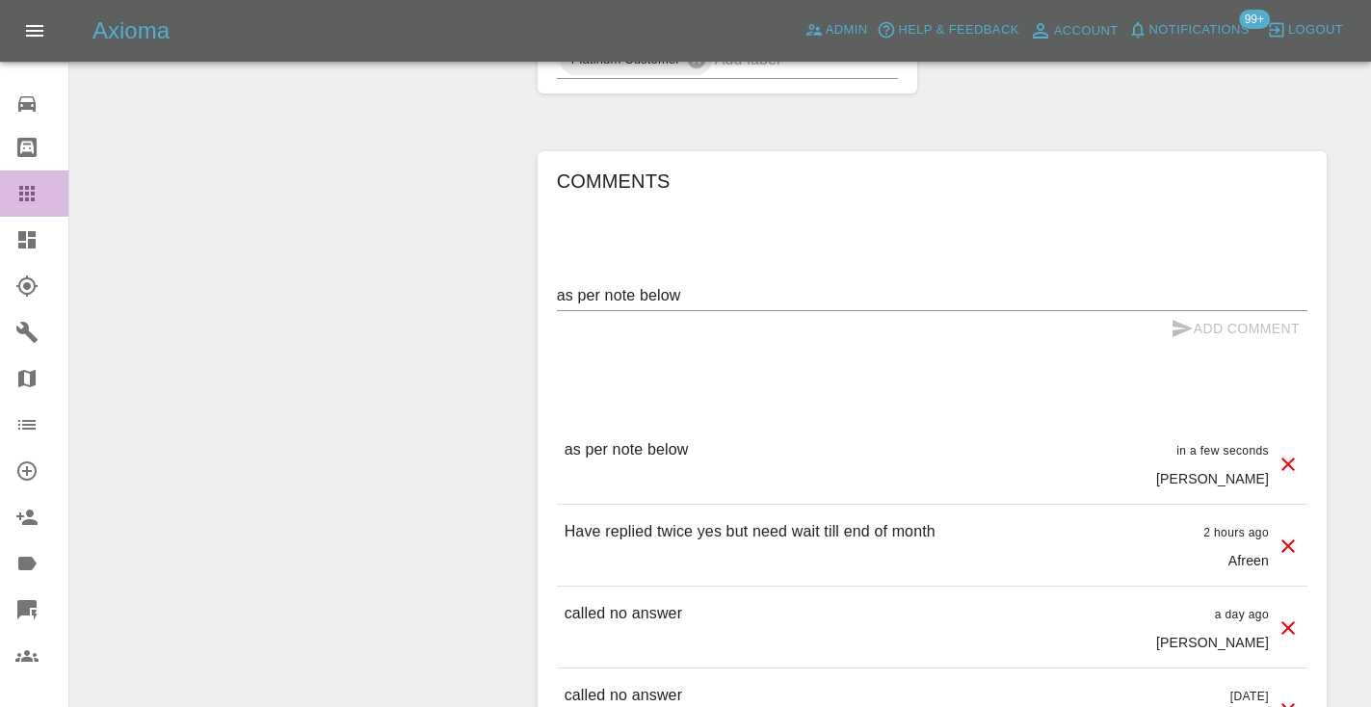
click at [42, 192] on div at bounding box center [42, 193] width 54 height 23
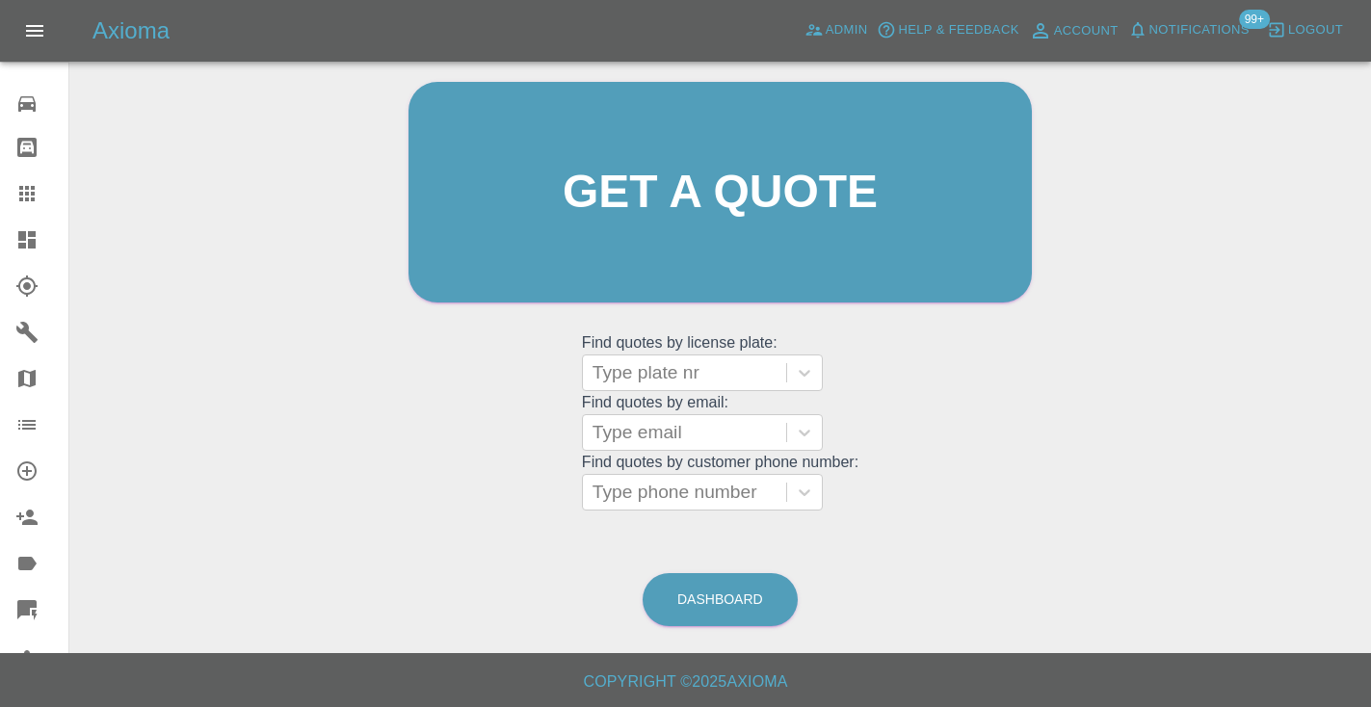
scroll to position [194, 0]
click at [697, 594] on link "Dashboard" at bounding box center [719, 600] width 155 height 53
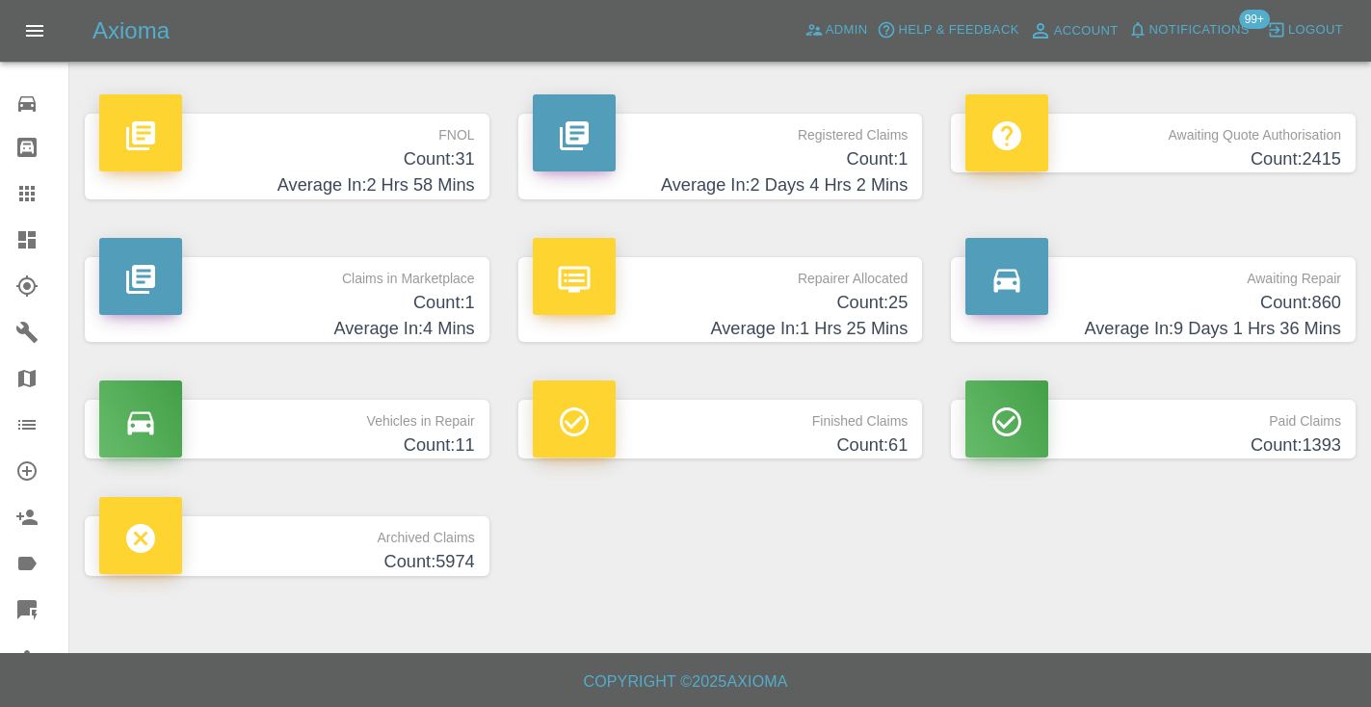
click at [1298, 313] on h4 "Count: 860" at bounding box center [1153, 303] width 376 height 26
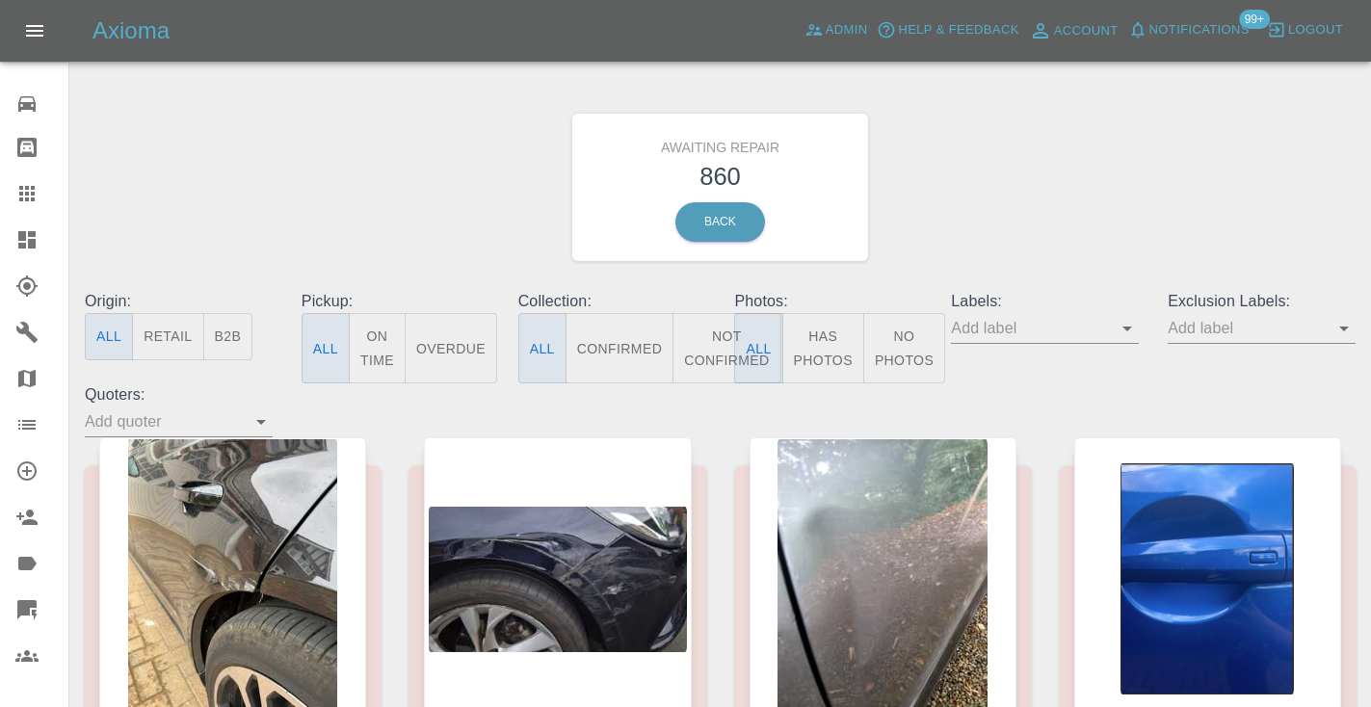
click at [717, 363] on button "Not Confirmed" at bounding box center [726, 348] width 108 height 70
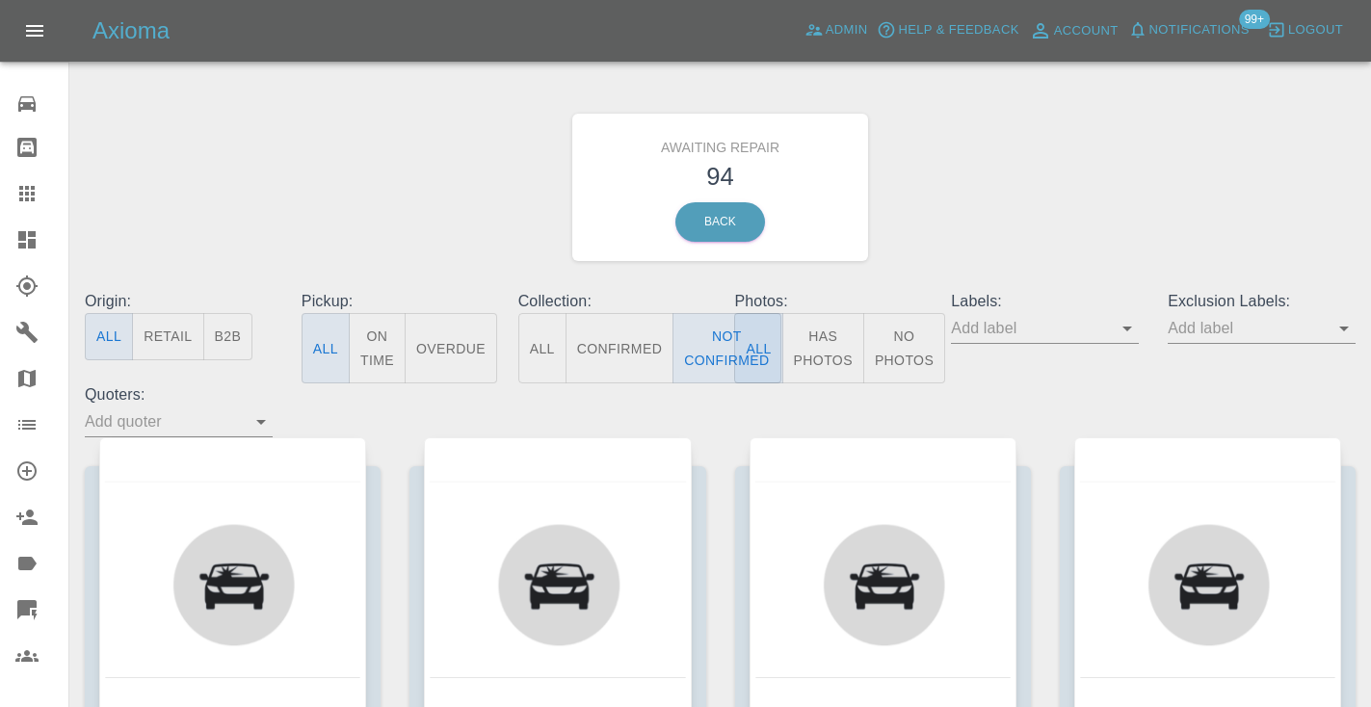
click at [1038, 166] on div "Awaiting Repair 94 Back" at bounding box center [719, 187] width 1299 height 205
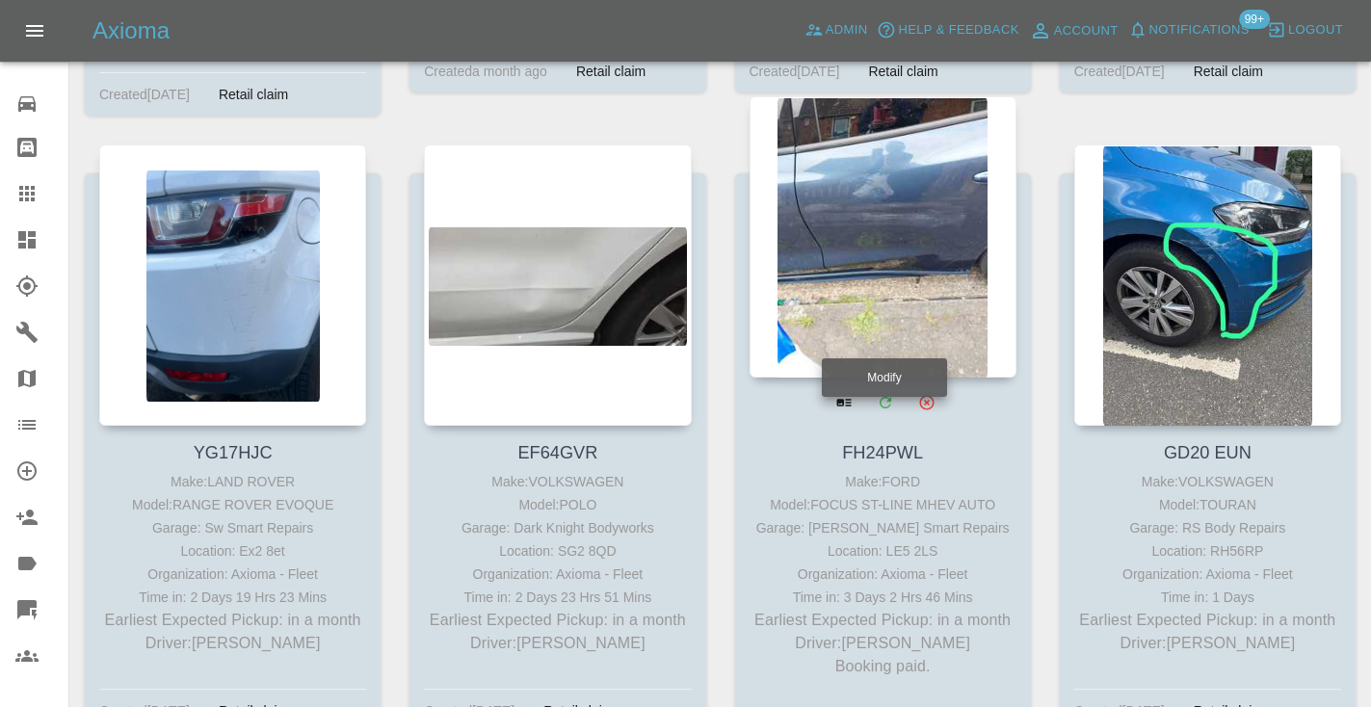
scroll to position [14327, 0]
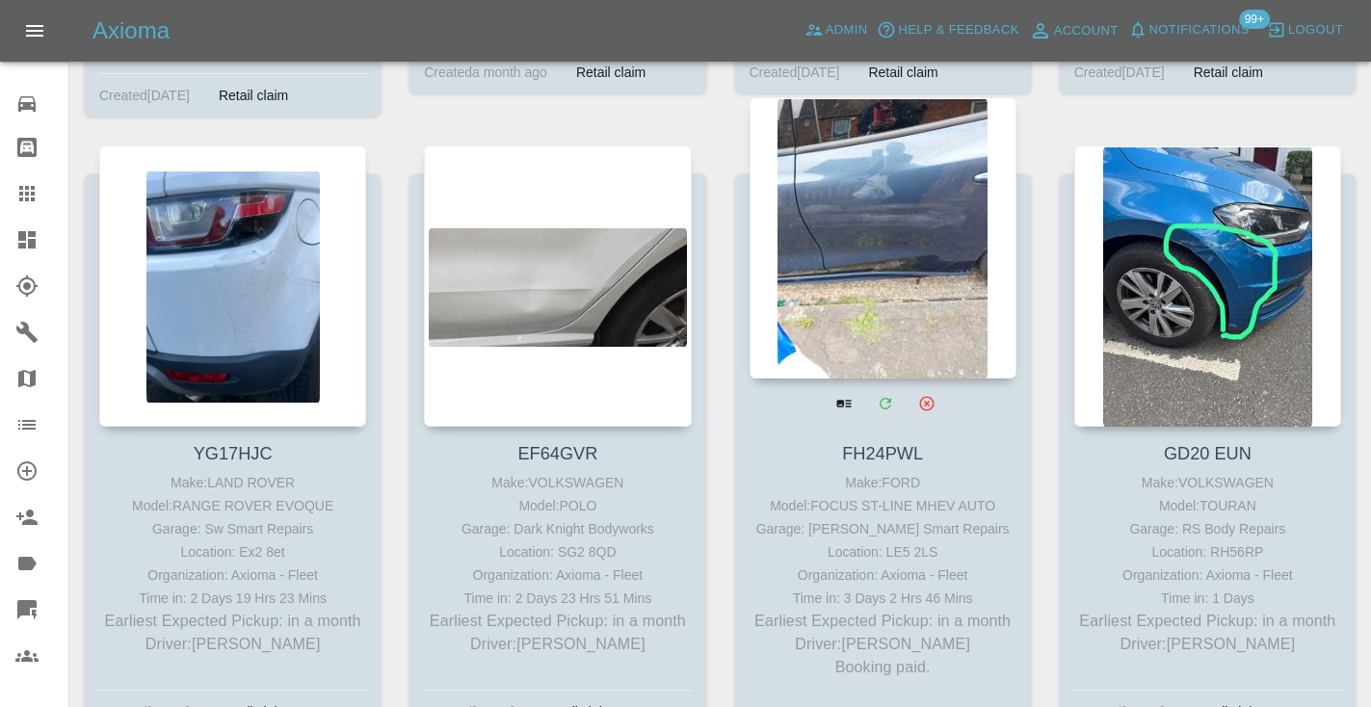
click at [902, 200] on div at bounding box center [882, 237] width 267 height 281
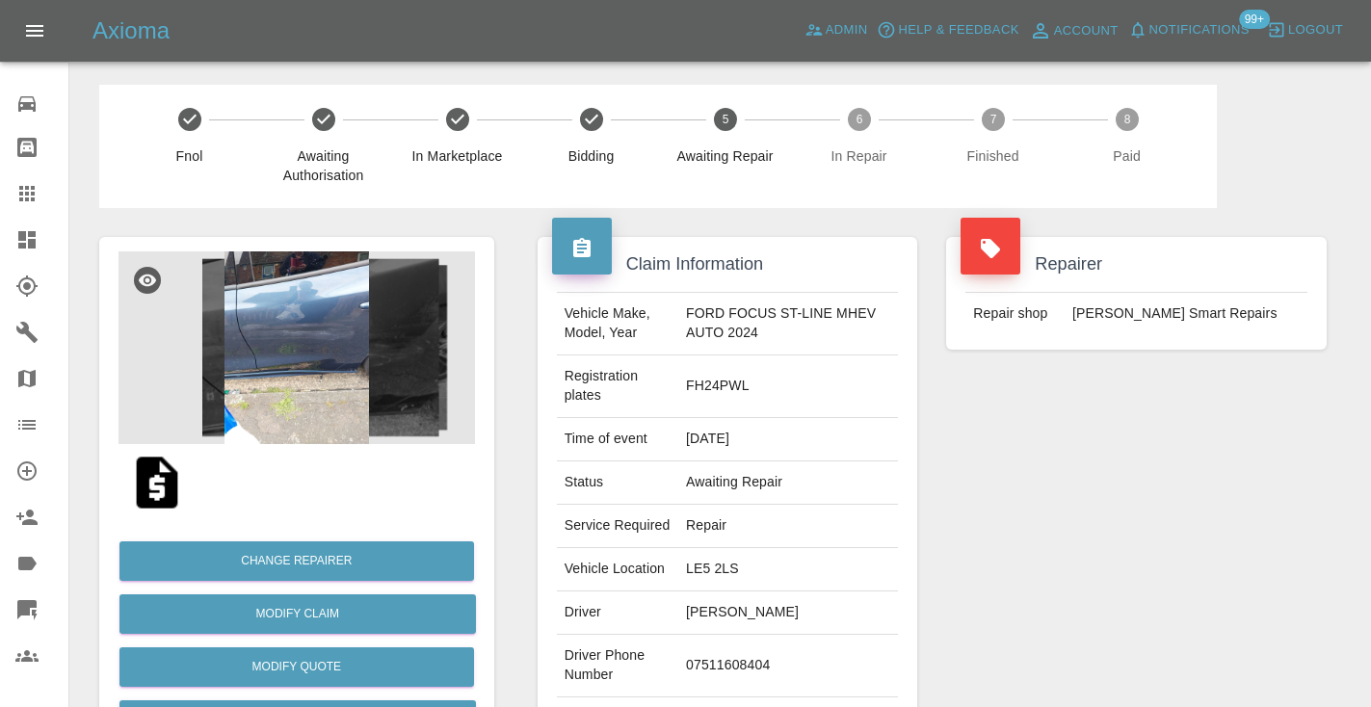
click at [736, 648] on td "07511608404" at bounding box center [788, 666] width 220 height 63
copy td "07511608404"
click at [1031, 514] on div "Repairer Repair shop Russell’s Smart Repairs" at bounding box center [1135, 515] width 409 height 614
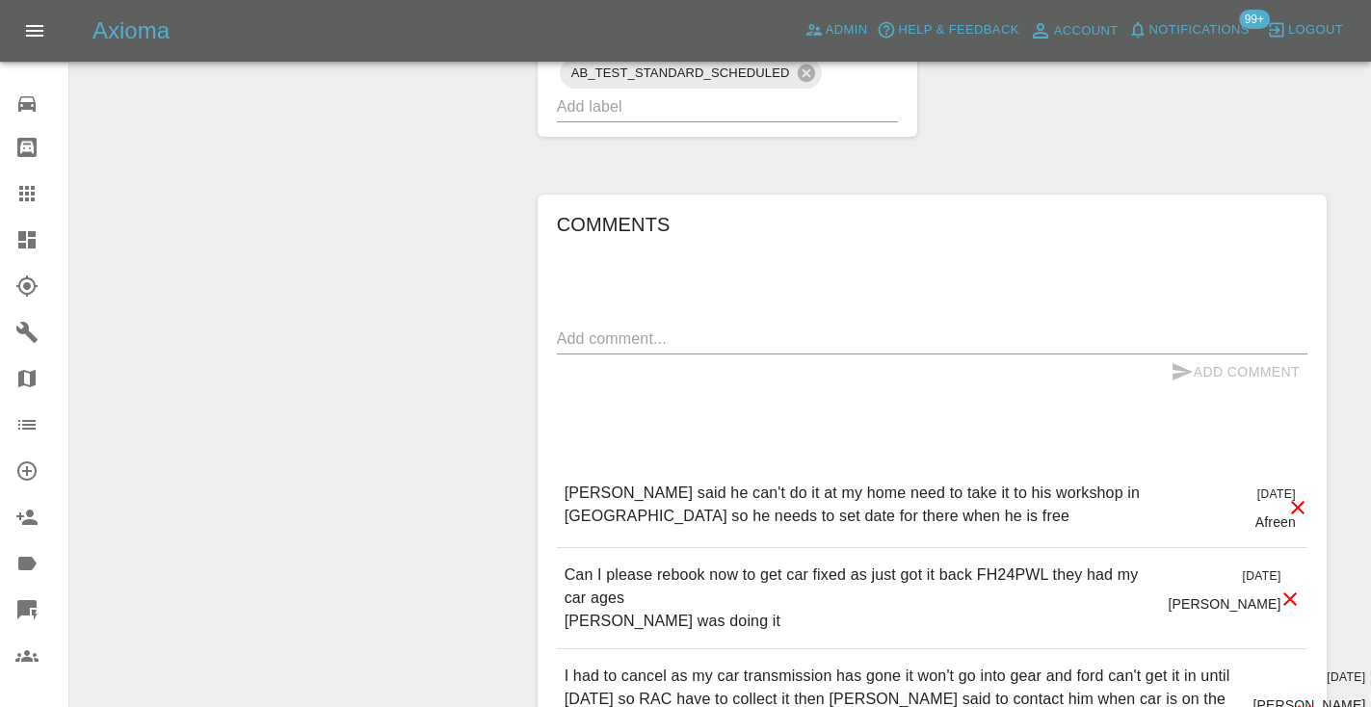
scroll to position [1631, 0]
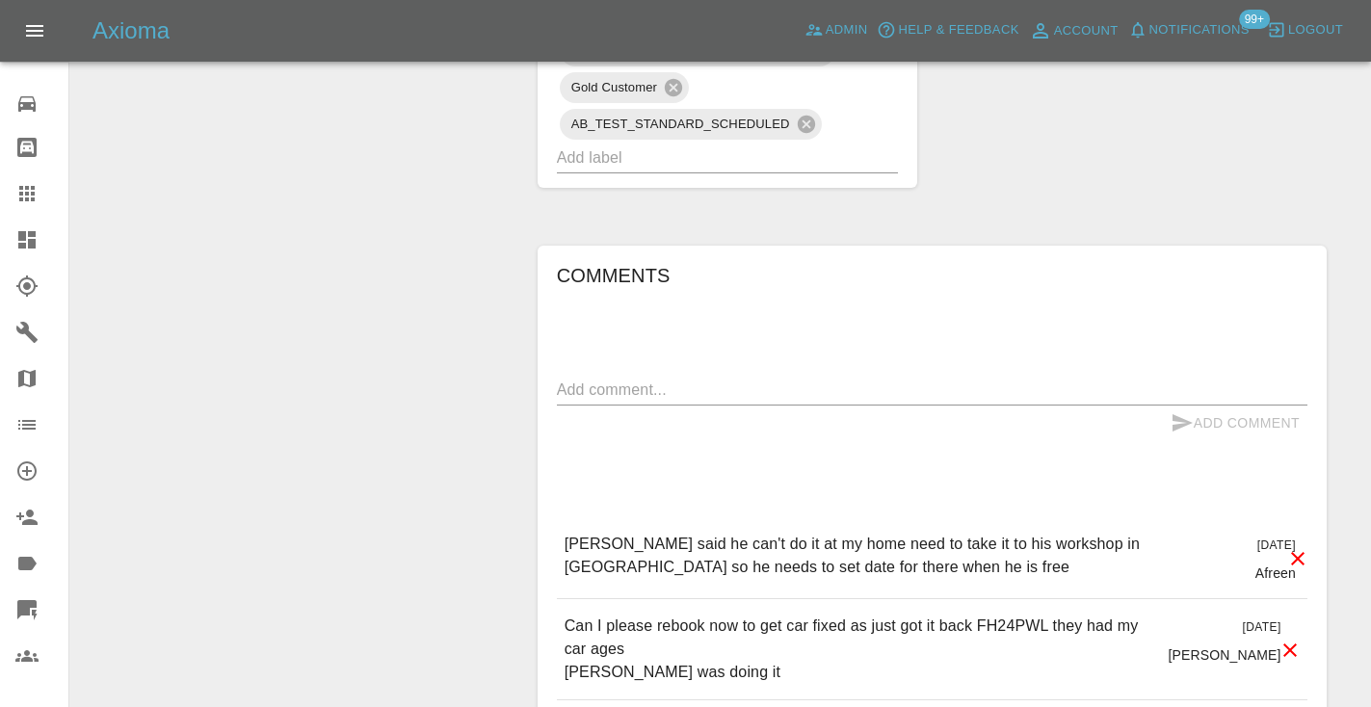
click at [619, 379] on textarea at bounding box center [932, 390] width 750 height 22
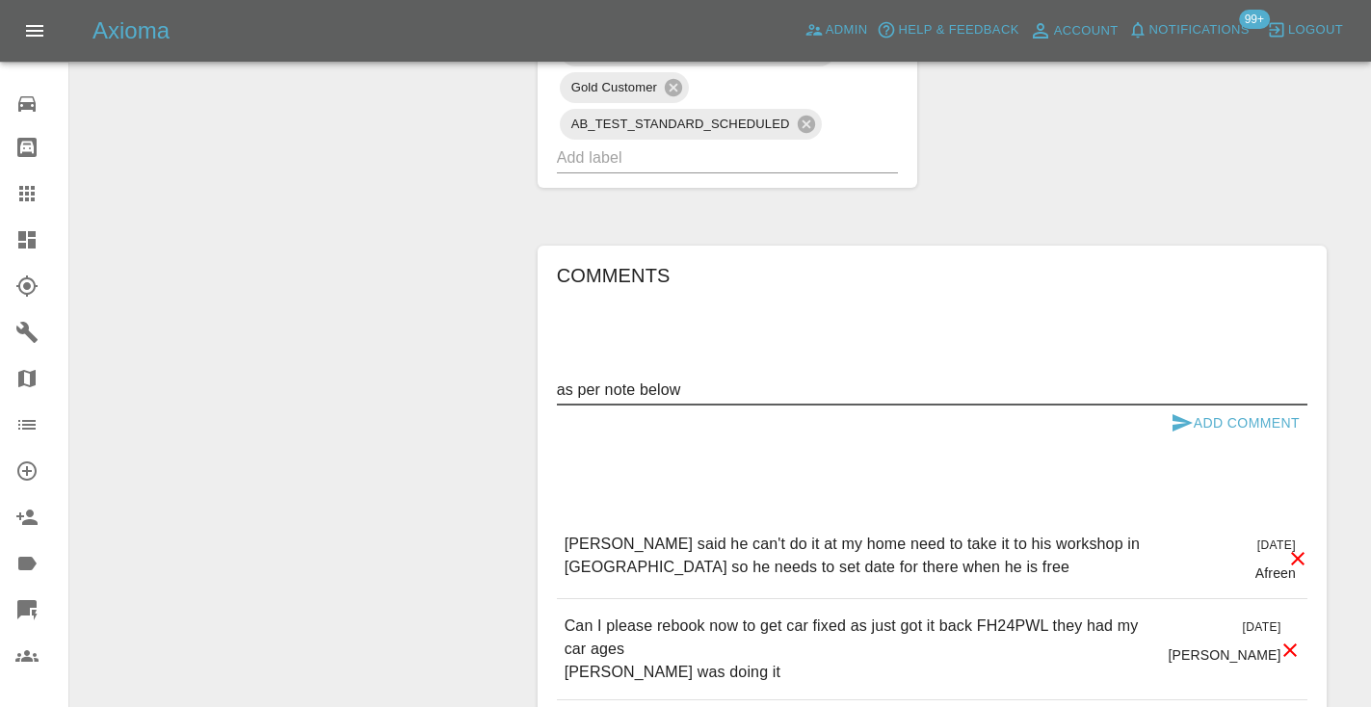
type textarea "as per note below"
click at [1183, 411] on icon "submit" at bounding box center [1181, 422] width 23 height 23
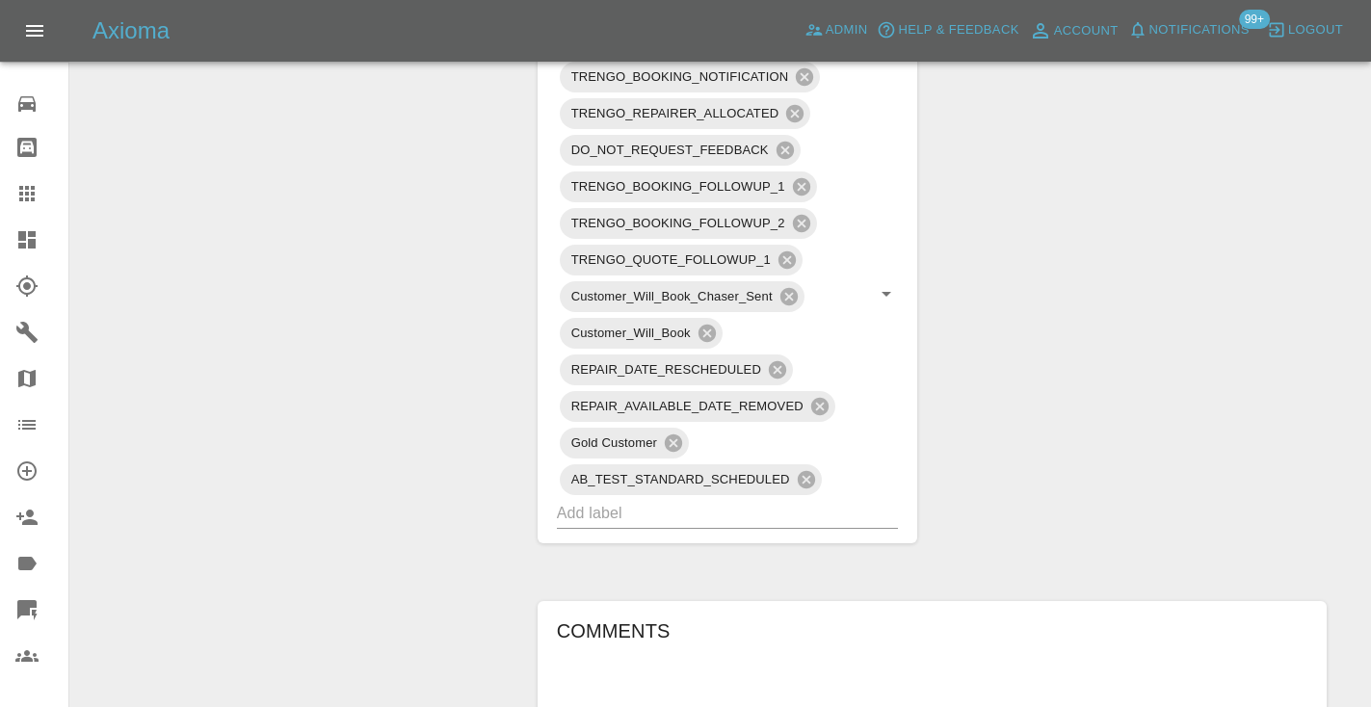
scroll to position [1260, 0]
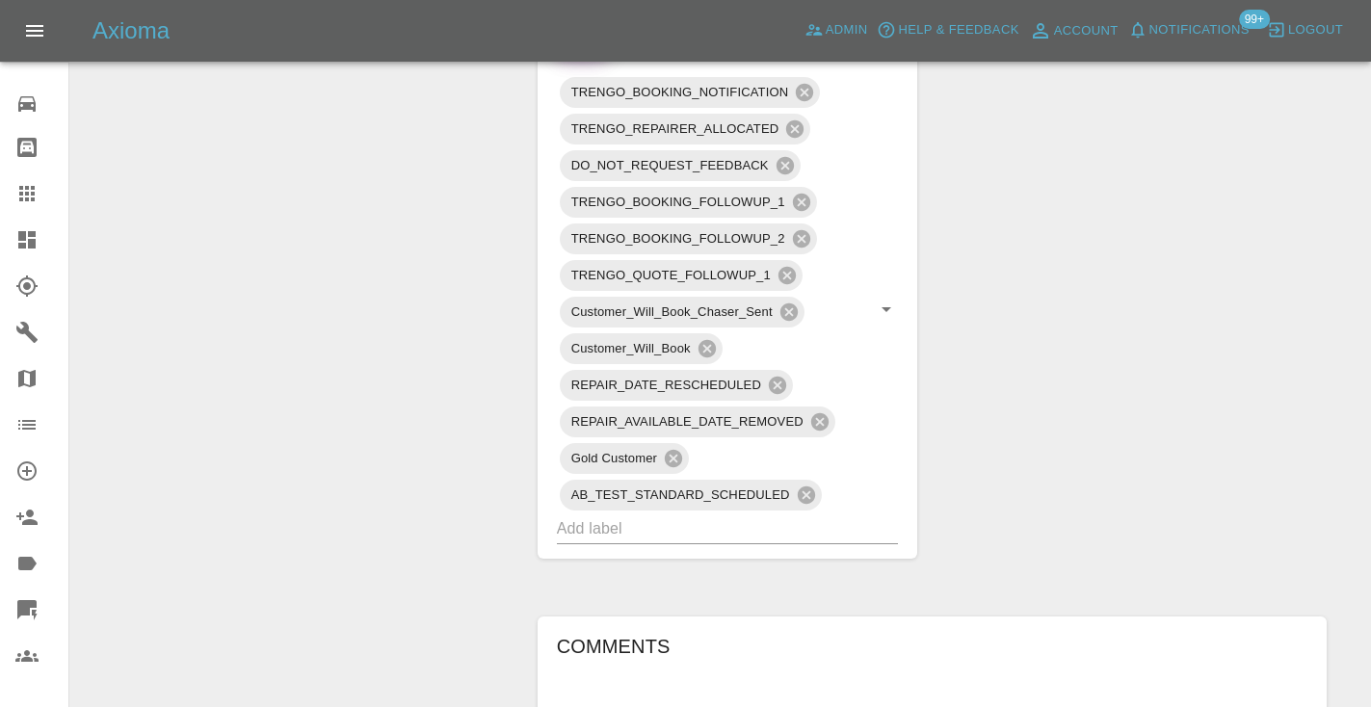
click at [27, 200] on icon at bounding box center [26, 193] width 15 height 15
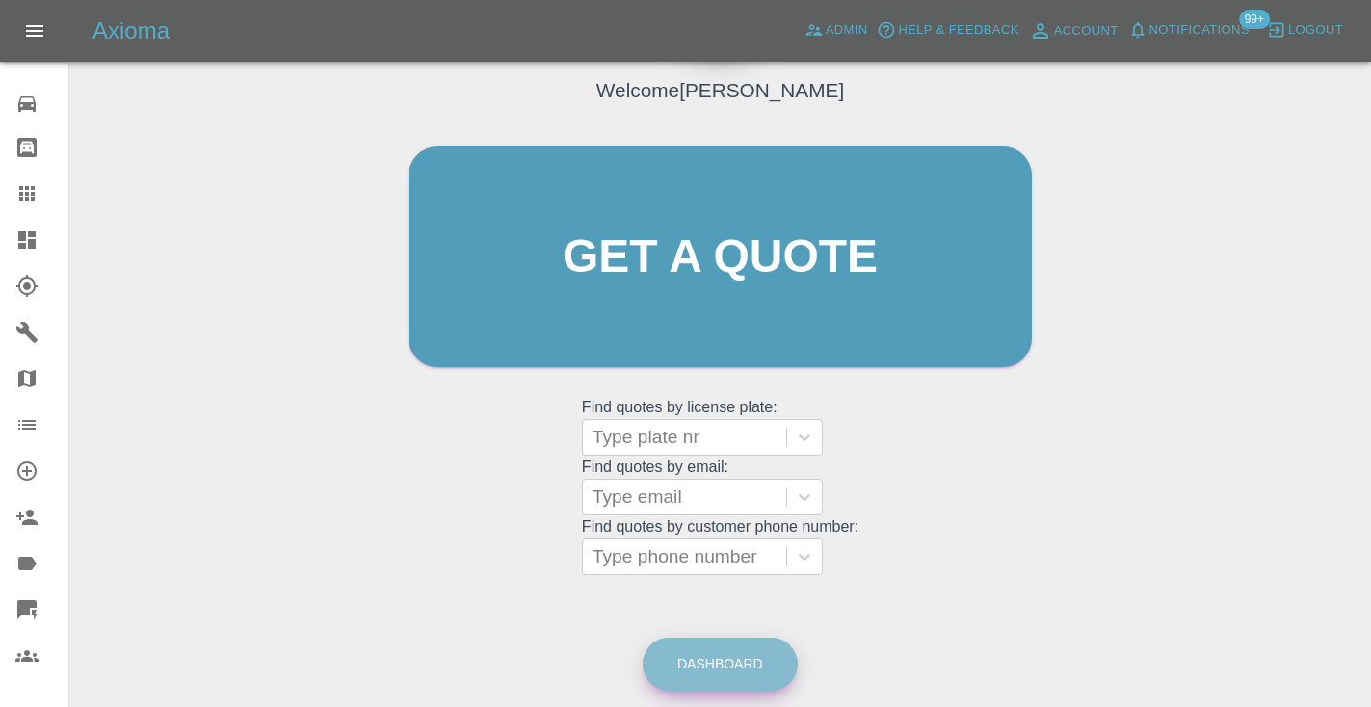
click at [746, 664] on link "Dashboard" at bounding box center [719, 664] width 155 height 53
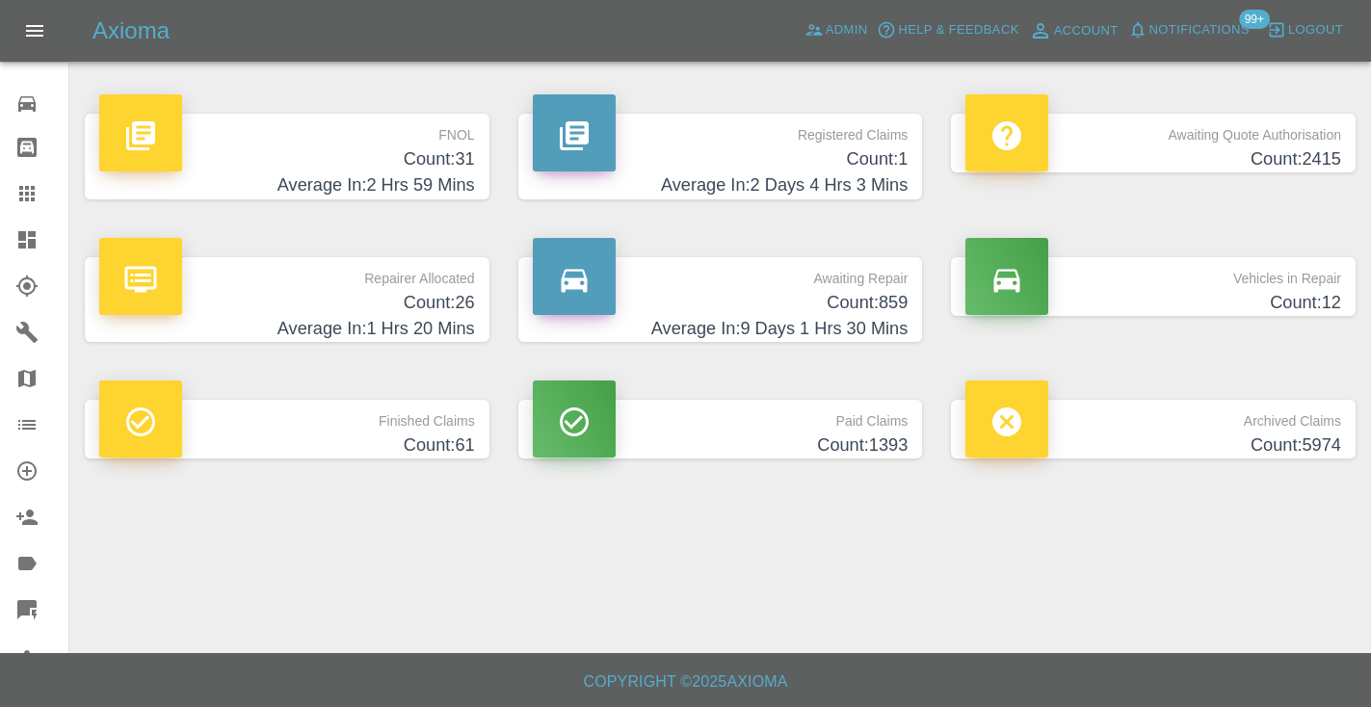
click at [876, 319] on h4 "Average In: 9 Days 1 Hrs 30 Mins" at bounding box center [721, 329] width 376 height 26
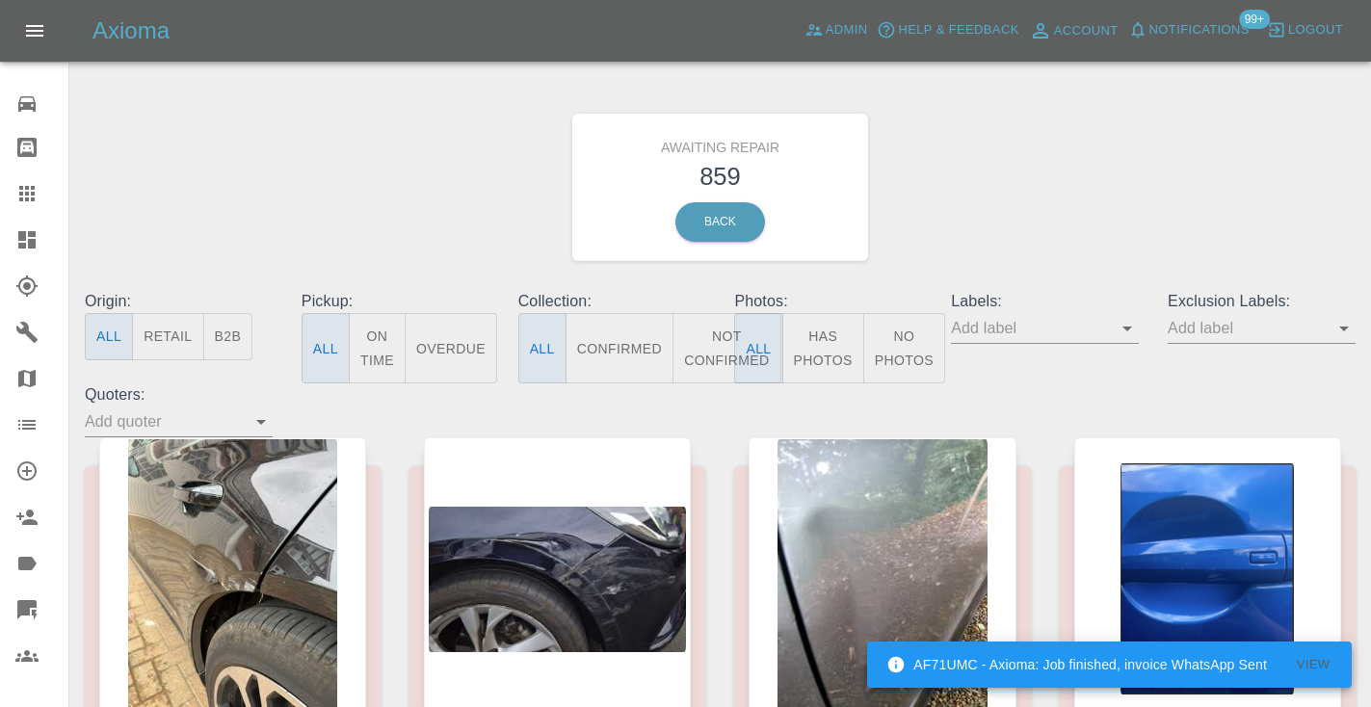
click at [705, 353] on button "Not Confirmed" at bounding box center [726, 348] width 108 height 70
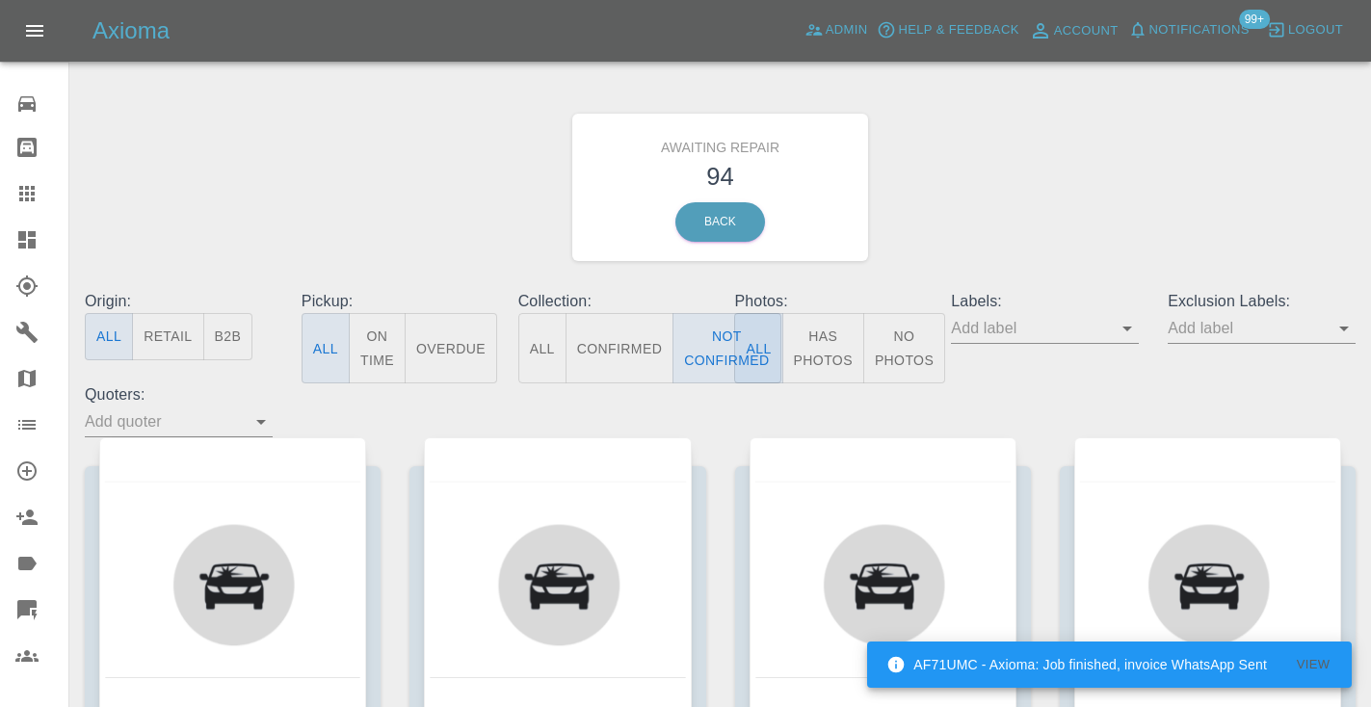
click at [1088, 130] on div "Awaiting Repair 94 Back" at bounding box center [719, 187] width 1299 height 205
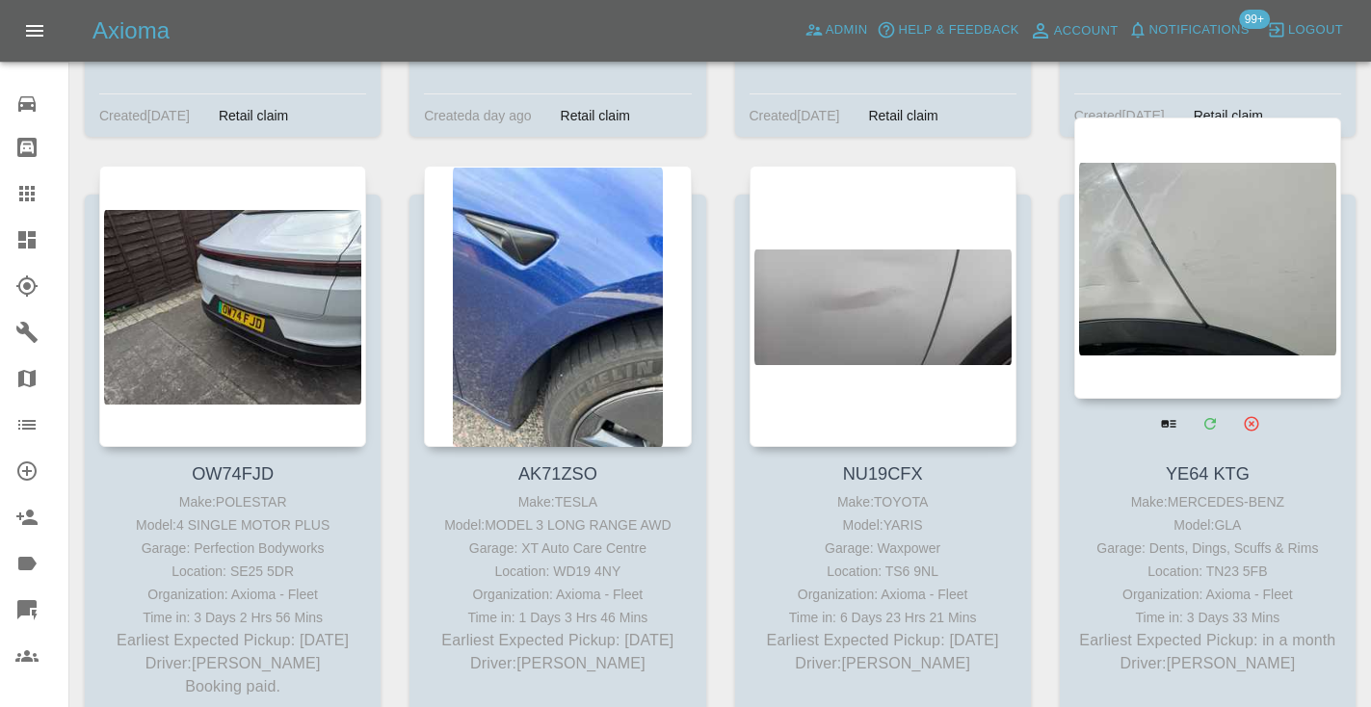
scroll to position [13640, 0]
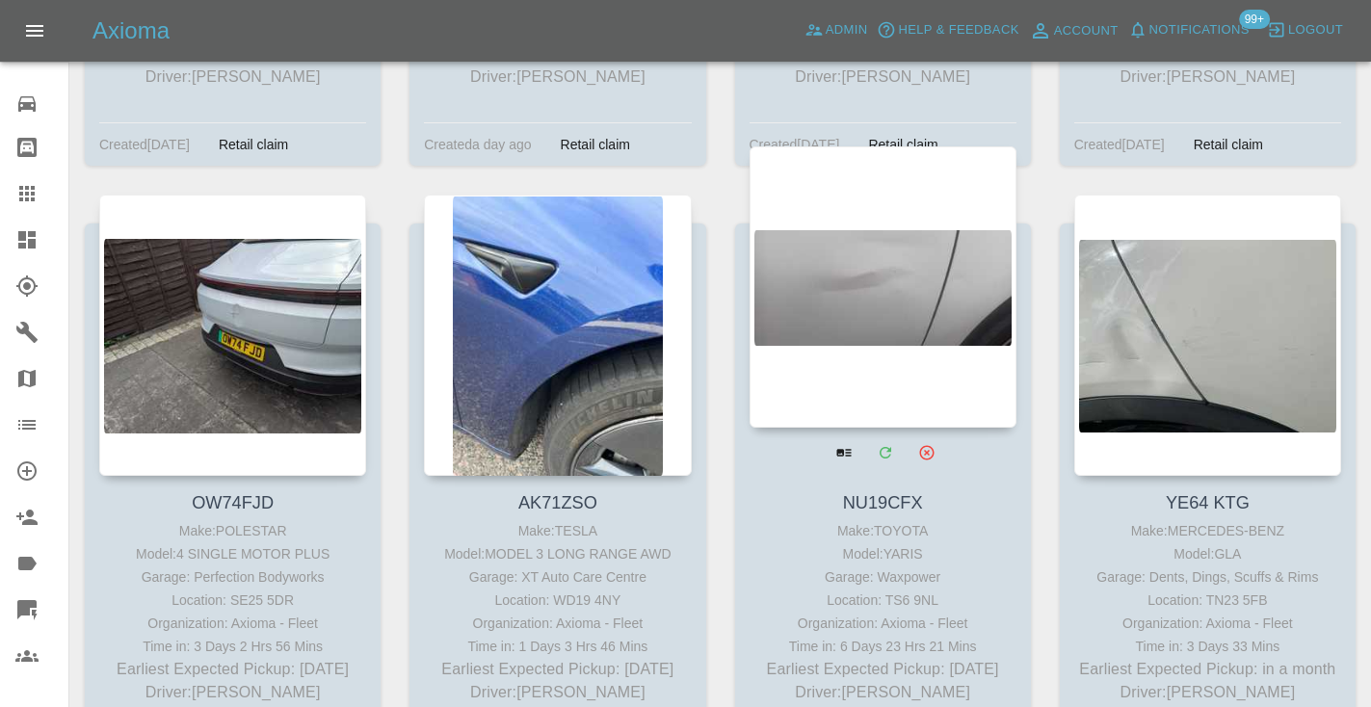
click at [889, 227] on div at bounding box center [882, 286] width 267 height 281
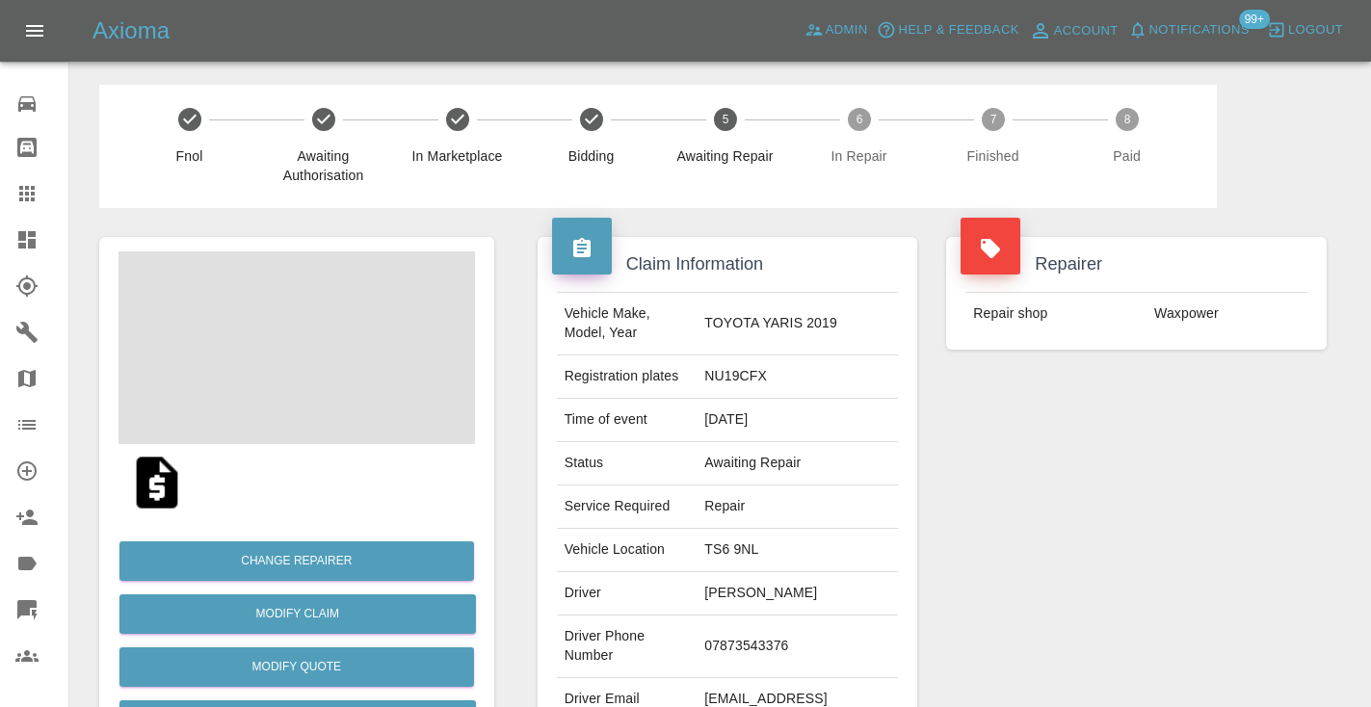
click at [773, 625] on td "07873543376" at bounding box center [796, 646] width 201 height 63
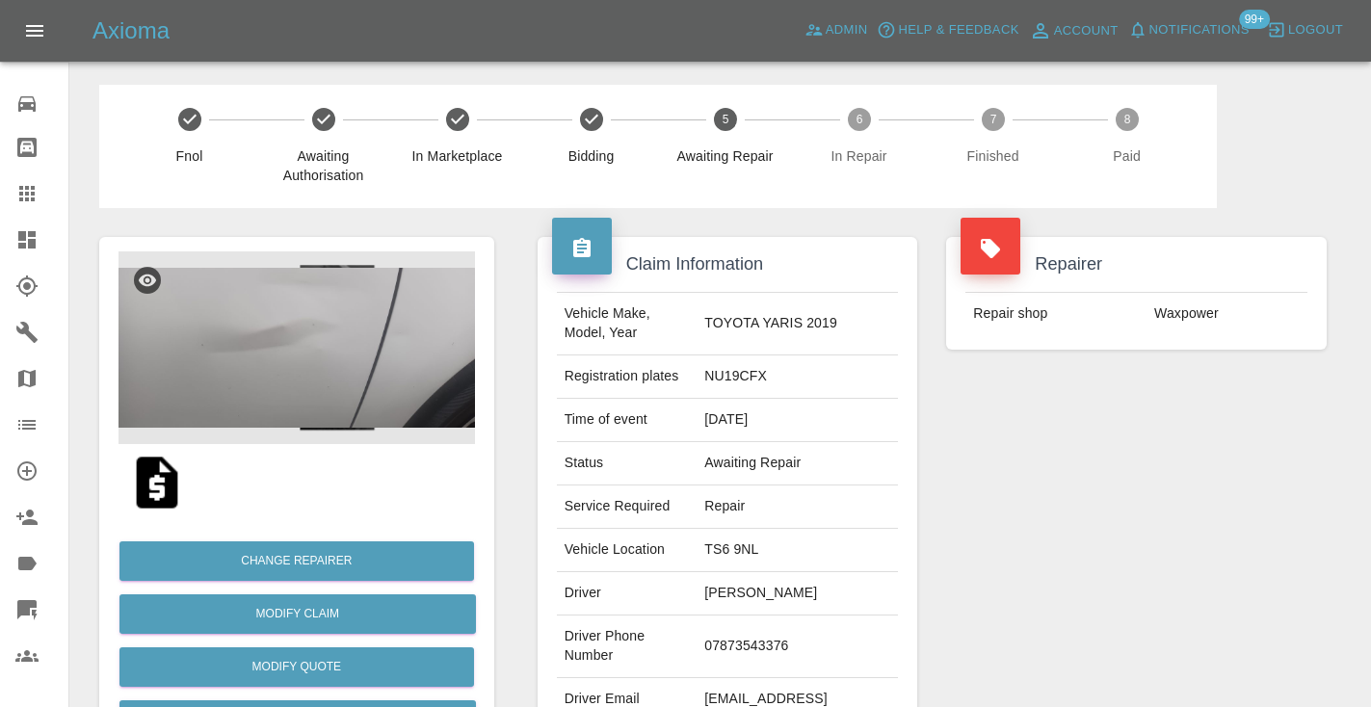
click at [773, 625] on td "07873543376" at bounding box center [796, 646] width 201 height 63
click at [777, 623] on td "07873543376" at bounding box center [796, 646] width 201 height 63
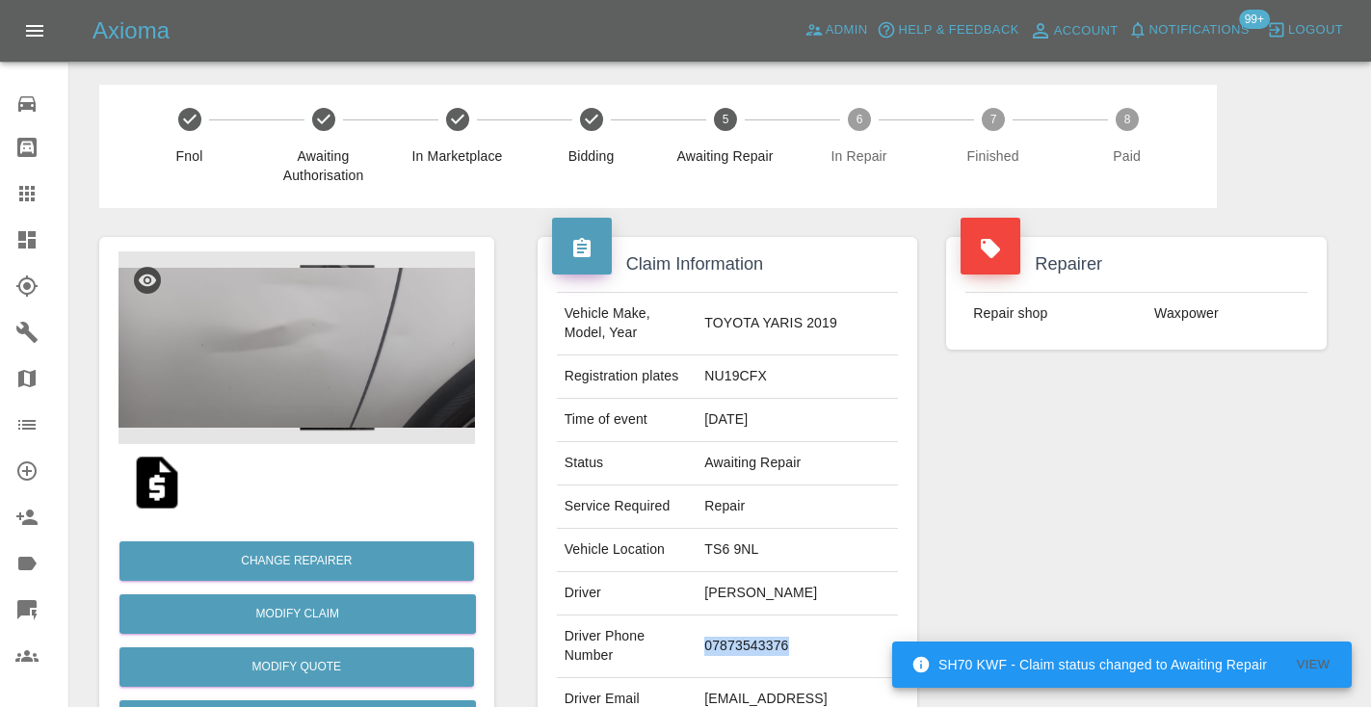
copy td "07873543376"
click at [1016, 527] on div "Repairer Repair shop Waxpower" at bounding box center [1135, 495] width 409 height 575
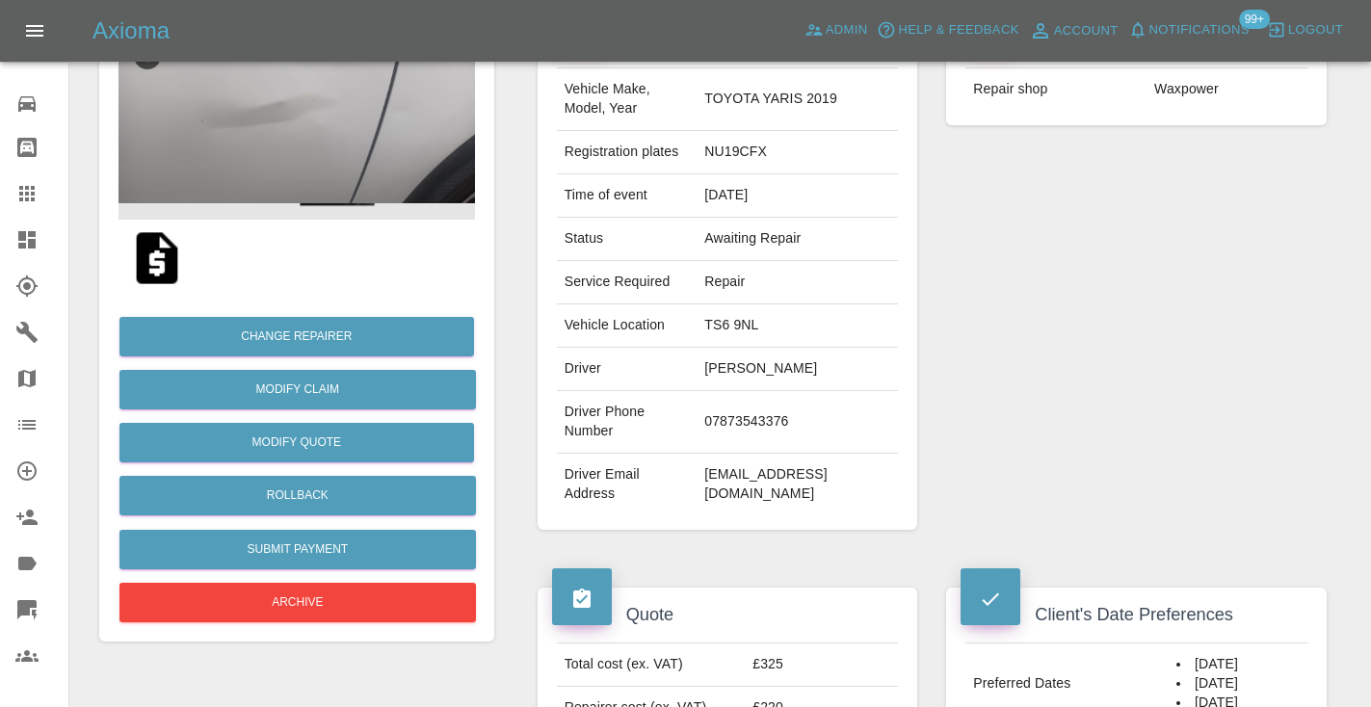
scroll to position [218, 0]
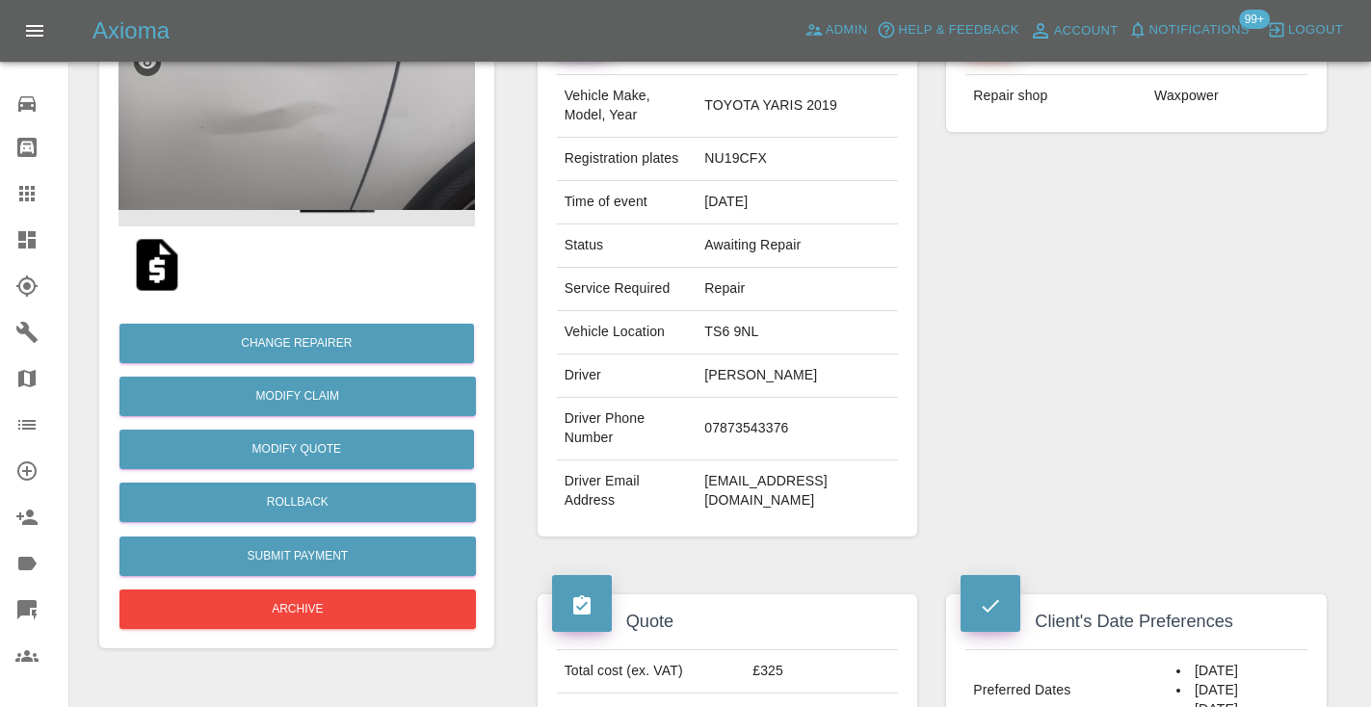
click at [1158, 381] on div "Repairer Repair shop Waxpower" at bounding box center [1135, 277] width 409 height 575
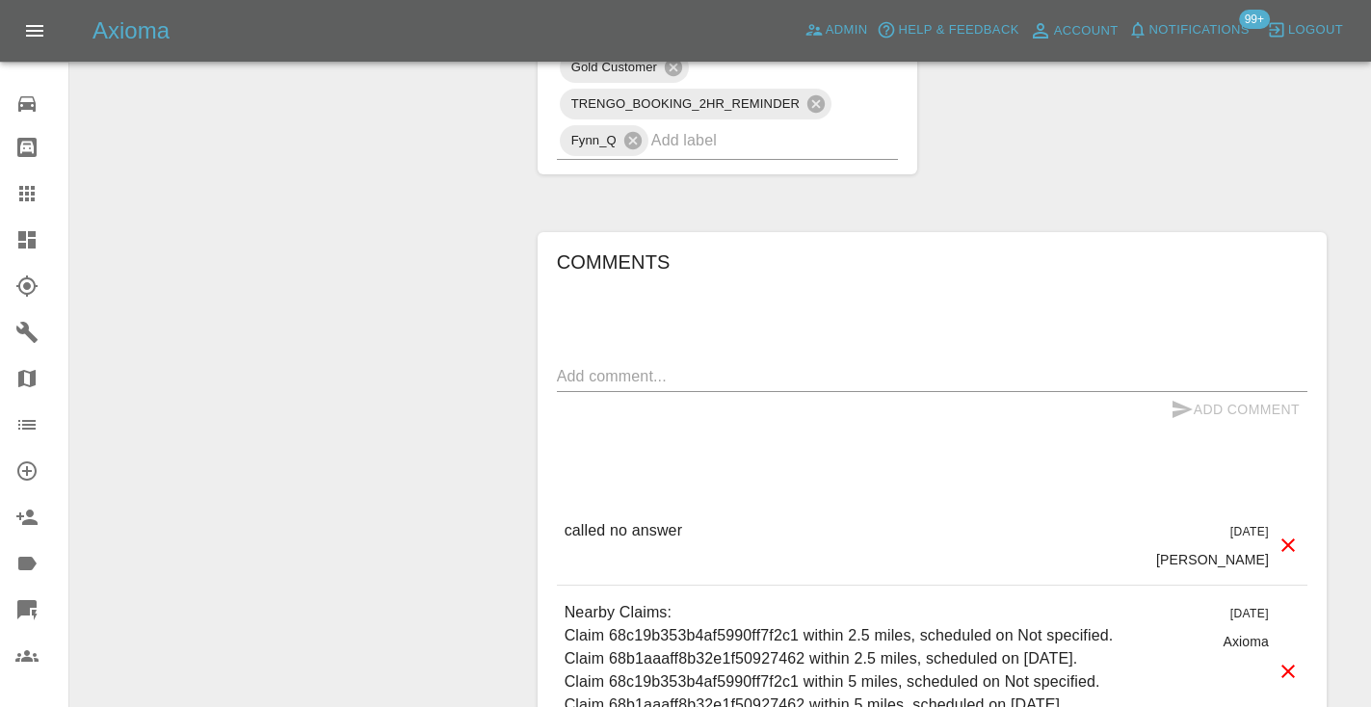
scroll to position [1642, 0]
click at [593, 362] on textarea at bounding box center [932, 373] width 750 height 22
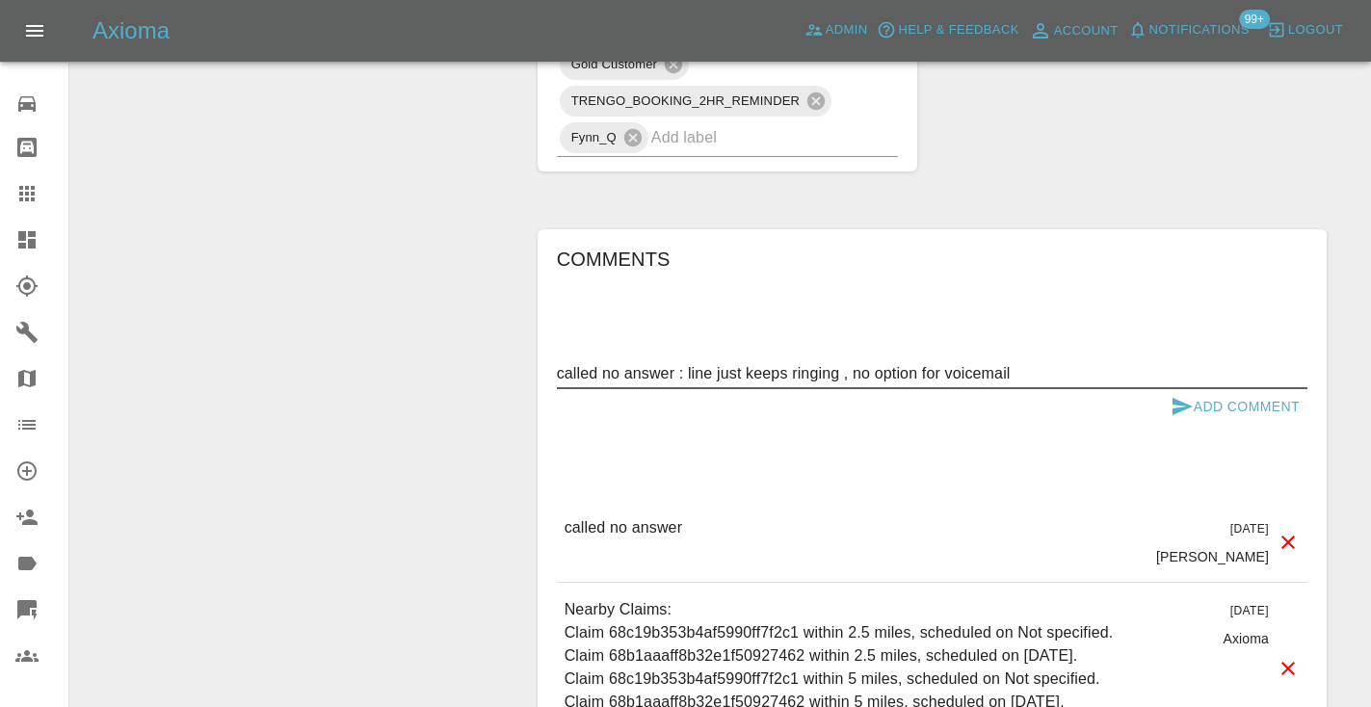
type textarea "called no answer : line just keeps ringing , no option for voicemail"
click at [1183, 395] on icon "submit" at bounding box center [1181, 406] width 23 height 23
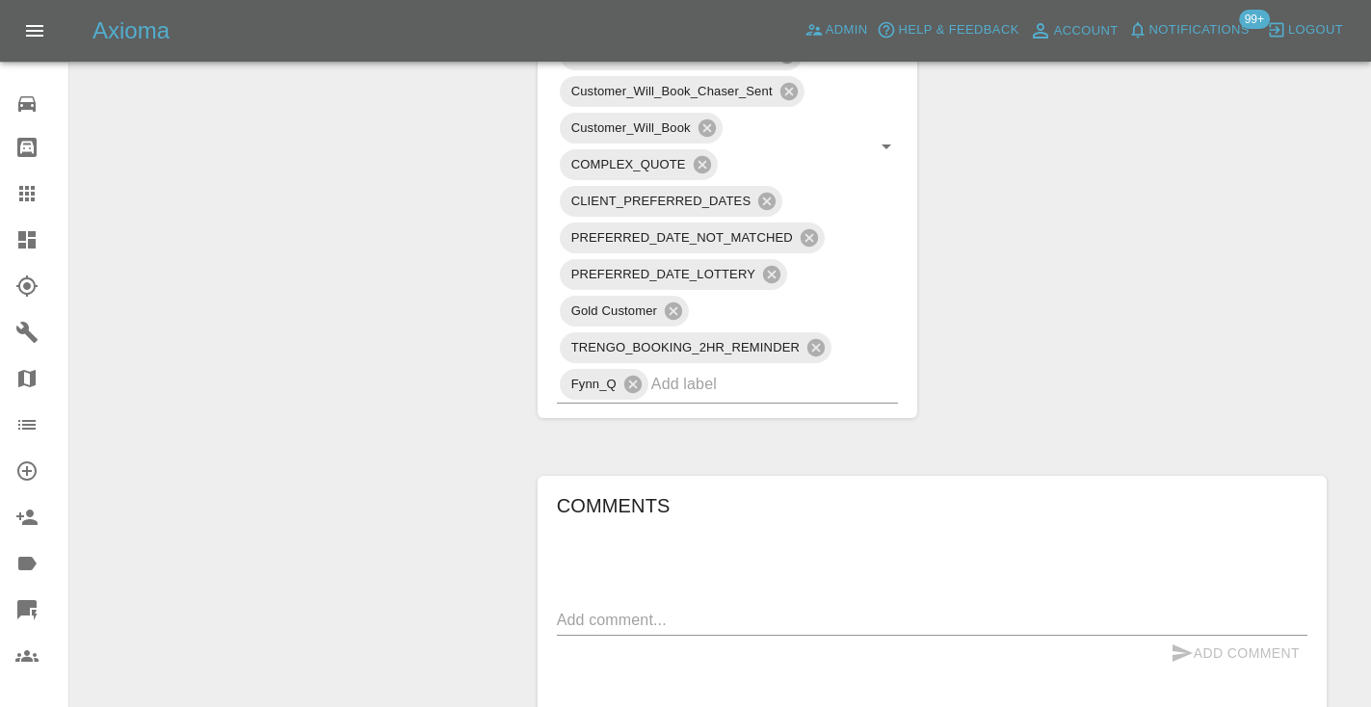
scroll to position [1388, 0]
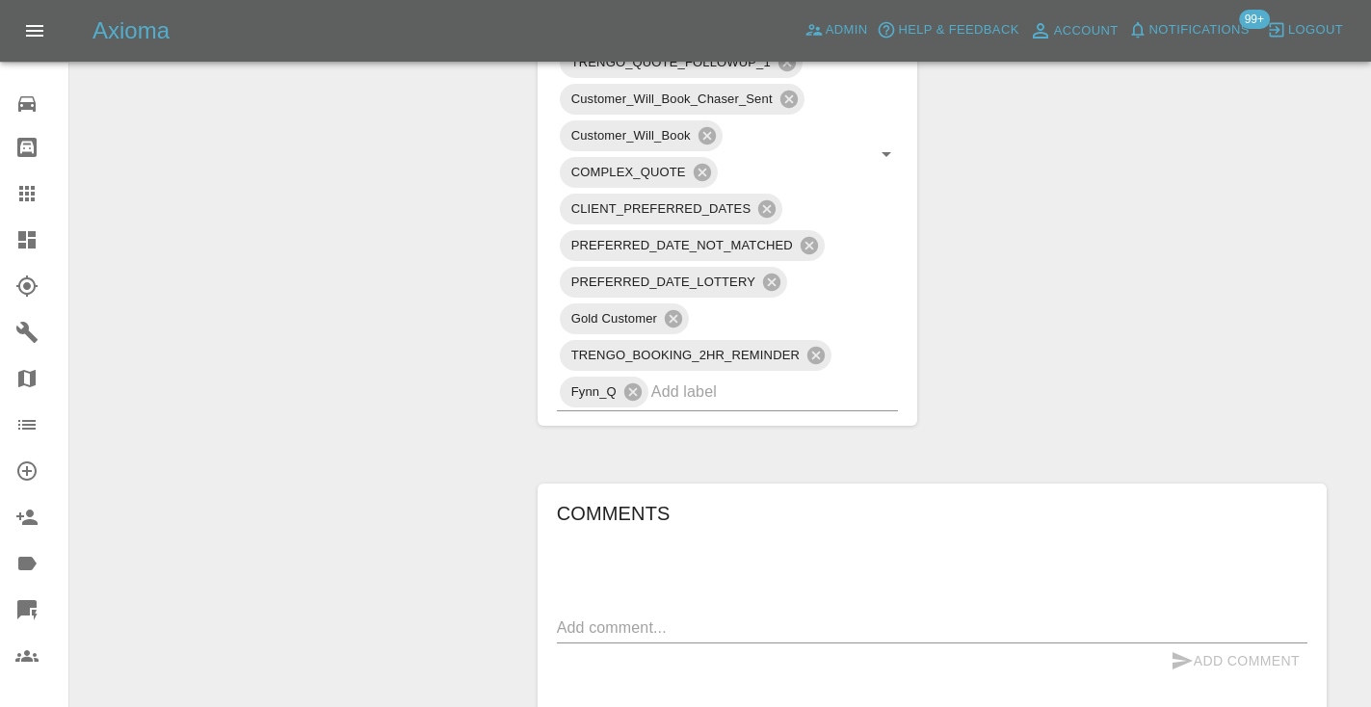
click at [674, 616] on textarea at bounding box center [932, 627] width 750 height 22
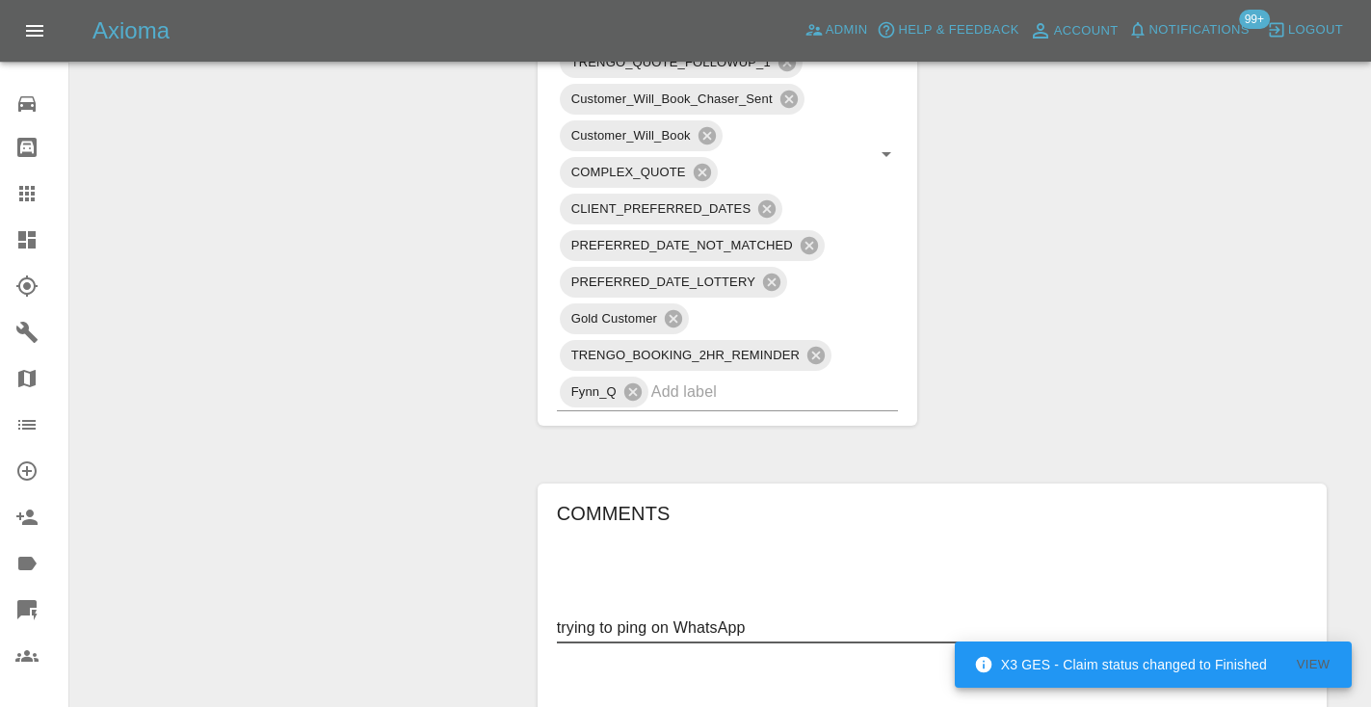
type textarea "trying to ping on WhatsApp"
click at [1185, 652] on icon "submit" at bounding box center [1182, 660] width 20 height 17
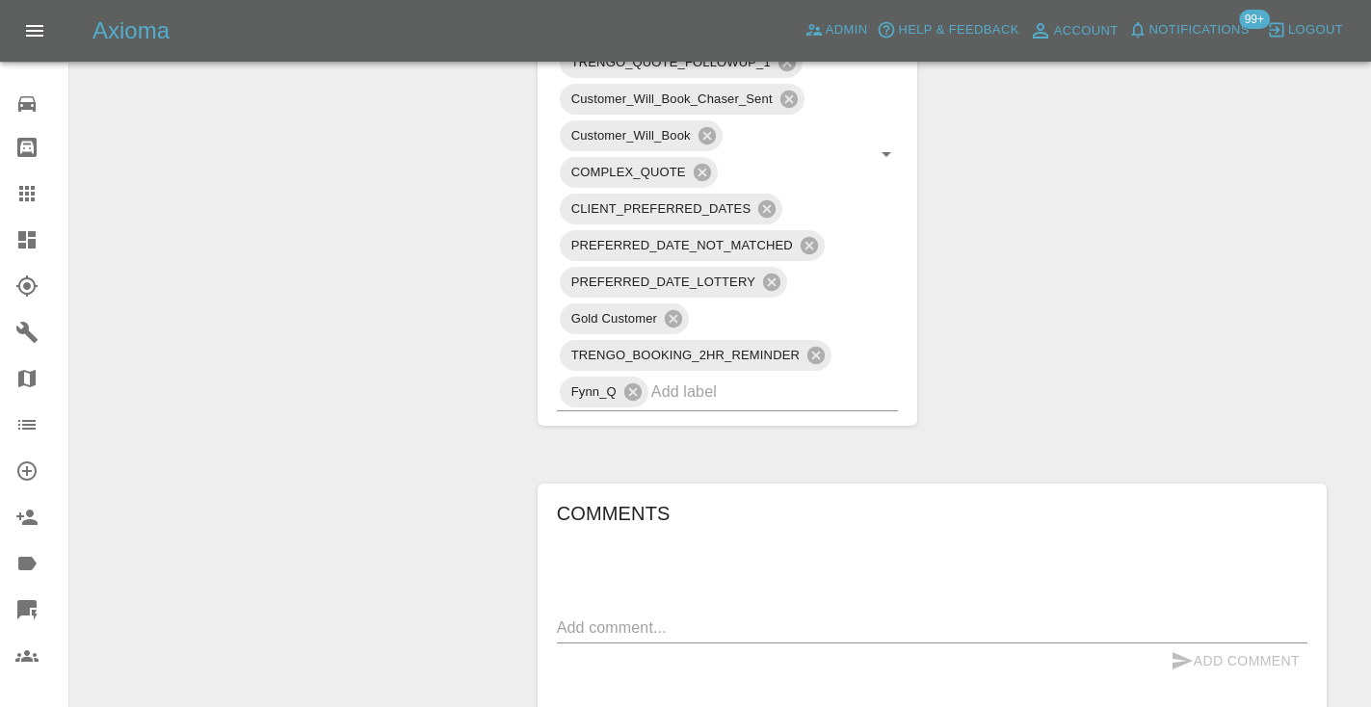
click at [1148, 255] on div "Claim Information Vehicle Make, Model, Year TOYOTA YARIS 2019 Registration plat…" at bounding box center [932, 84] width 818 height 2528
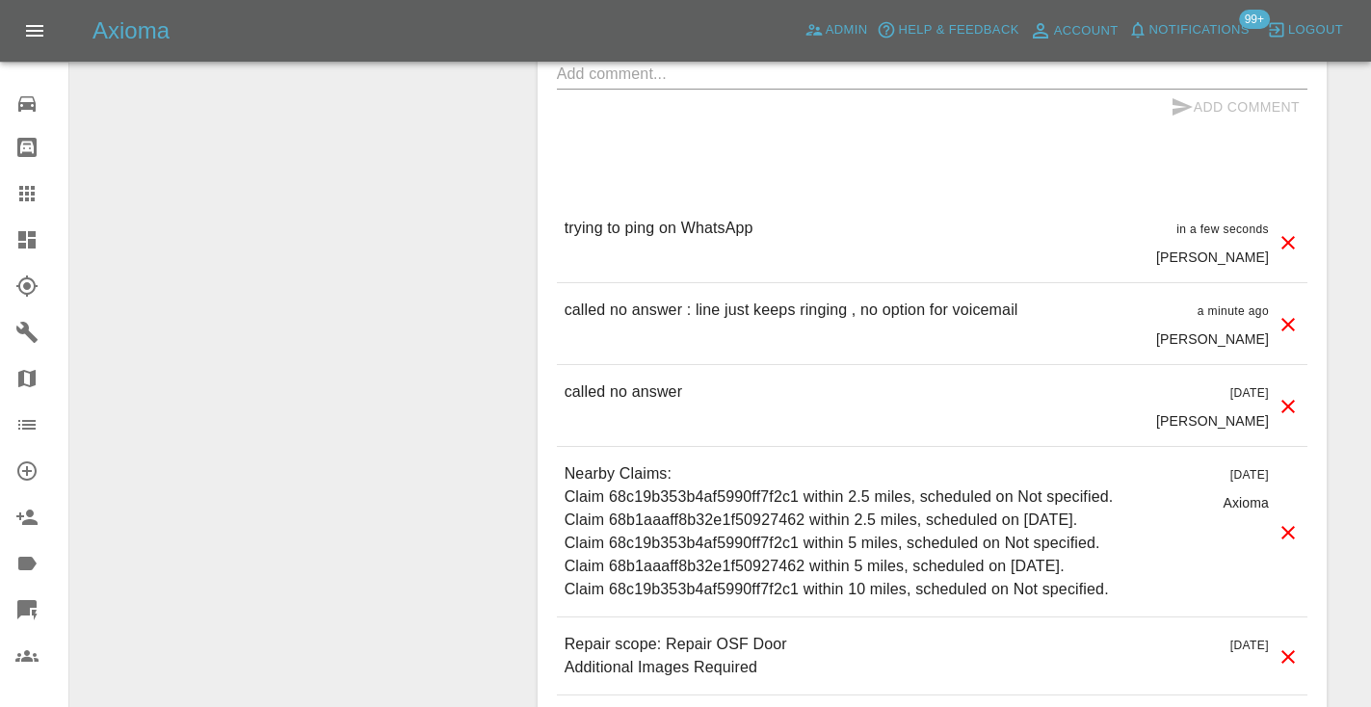
scroll to position [1931, 0]
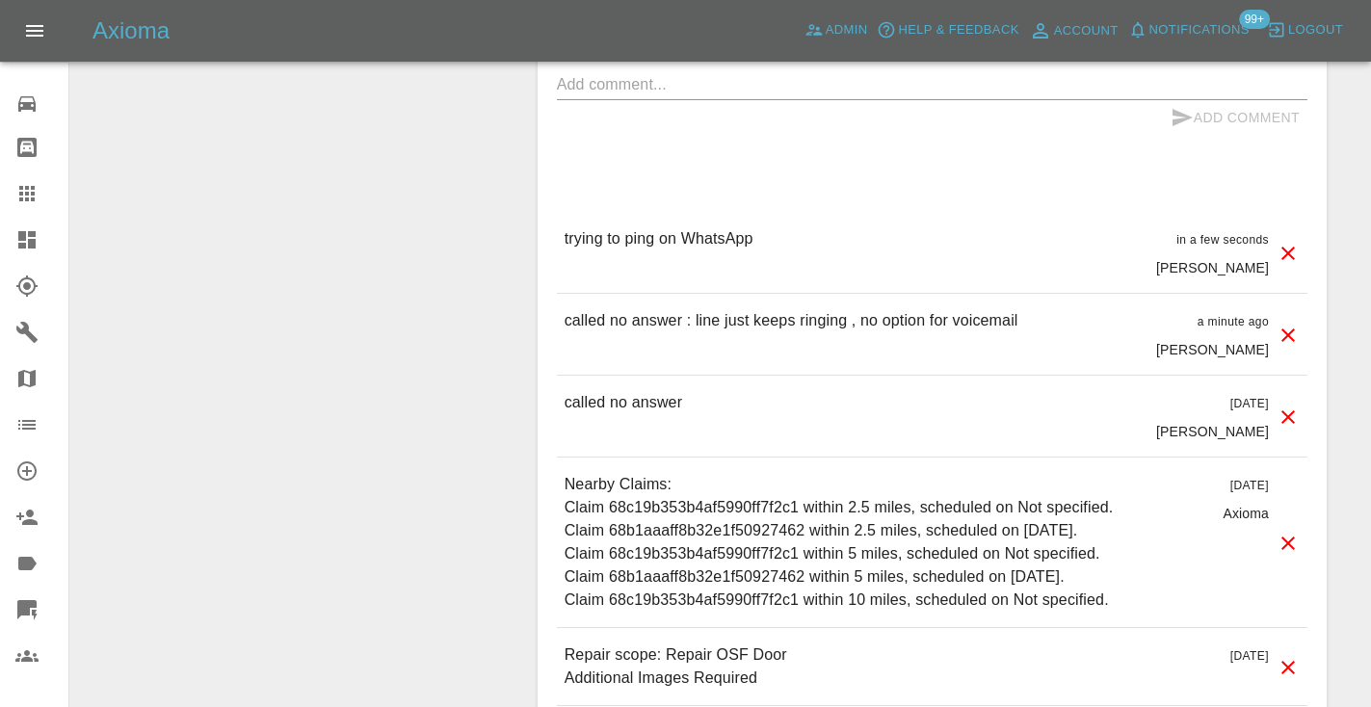
click at [27, 194] on icon at bounding box center [26, 193] width 15 height 15
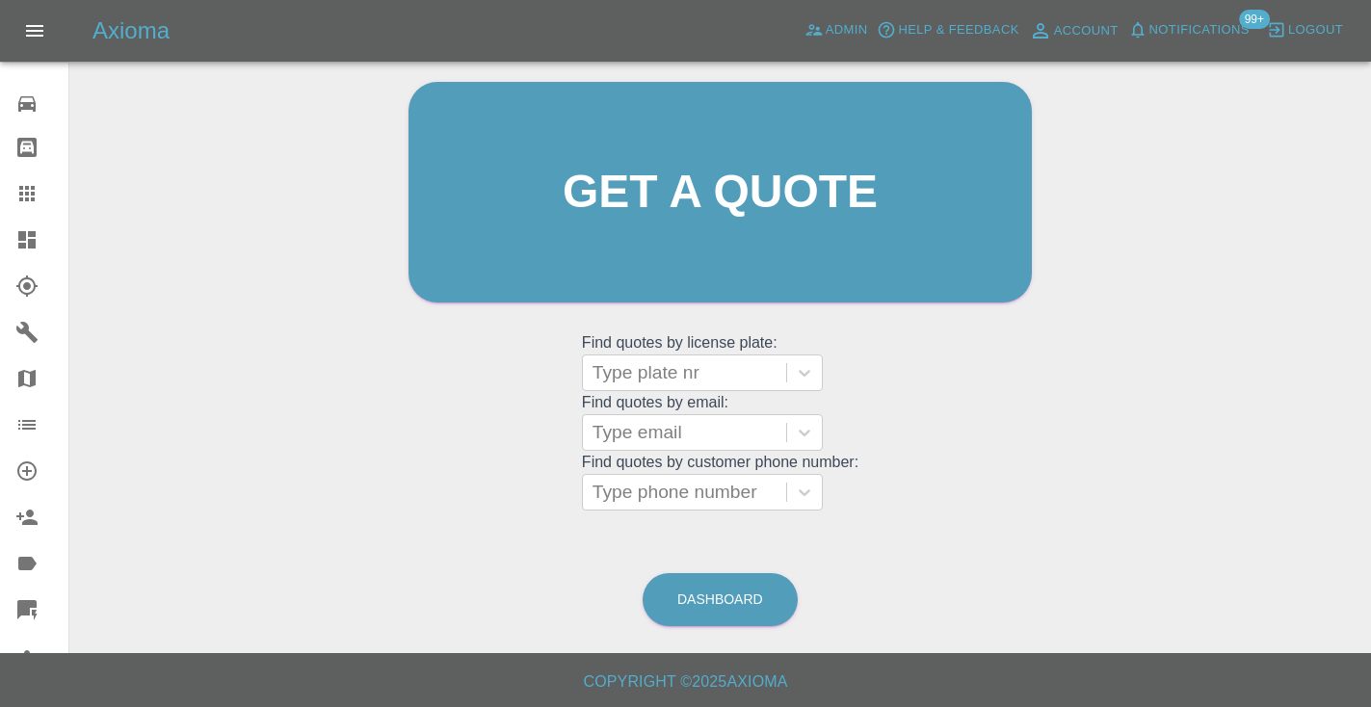
scroll to position [194, 0]
click at [682, 588] on link "Dashboard" at bounding box center [719, 600] width 155 height 53
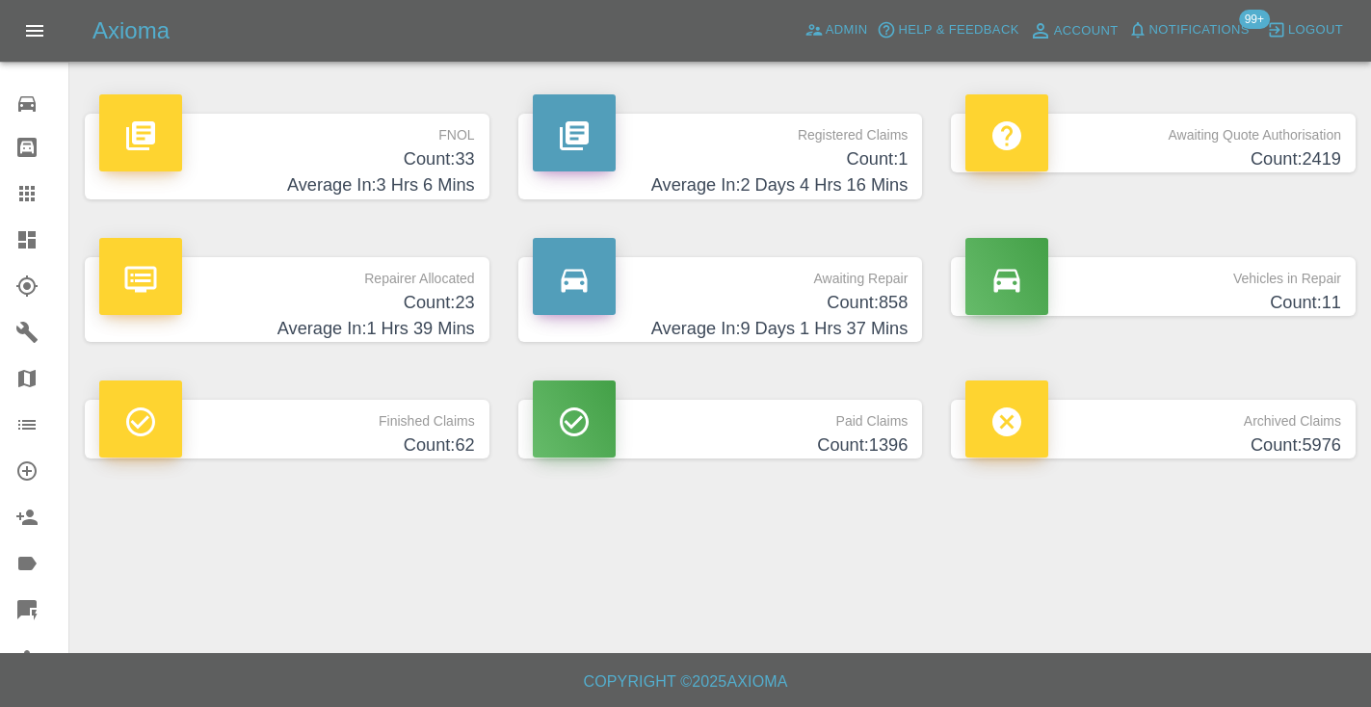
click at [886, 316] on h4 "Average In: 9 Days 1 Hrs 37 Mins" at bounding box center [721, 329] width 376 height 26
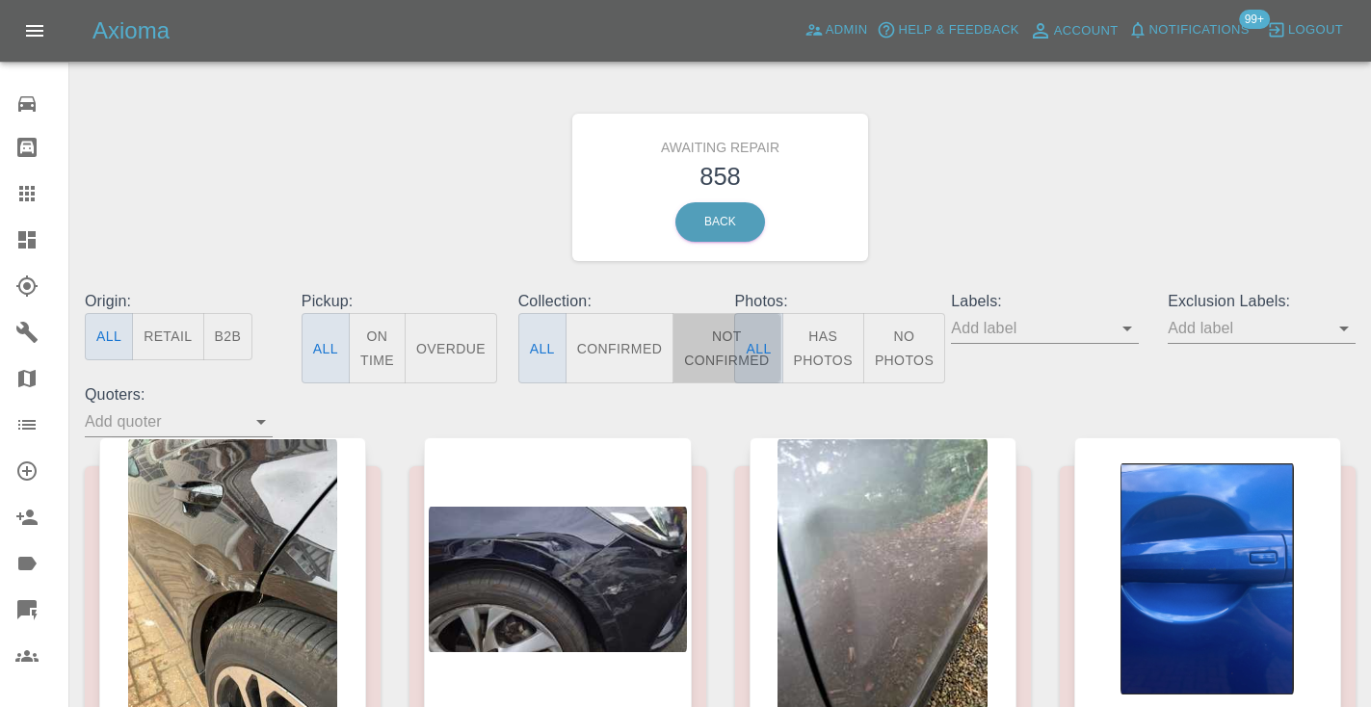
click at [704, 356] on button "Not Confirmed" at bounding box center [726, 348] width 108 height 70
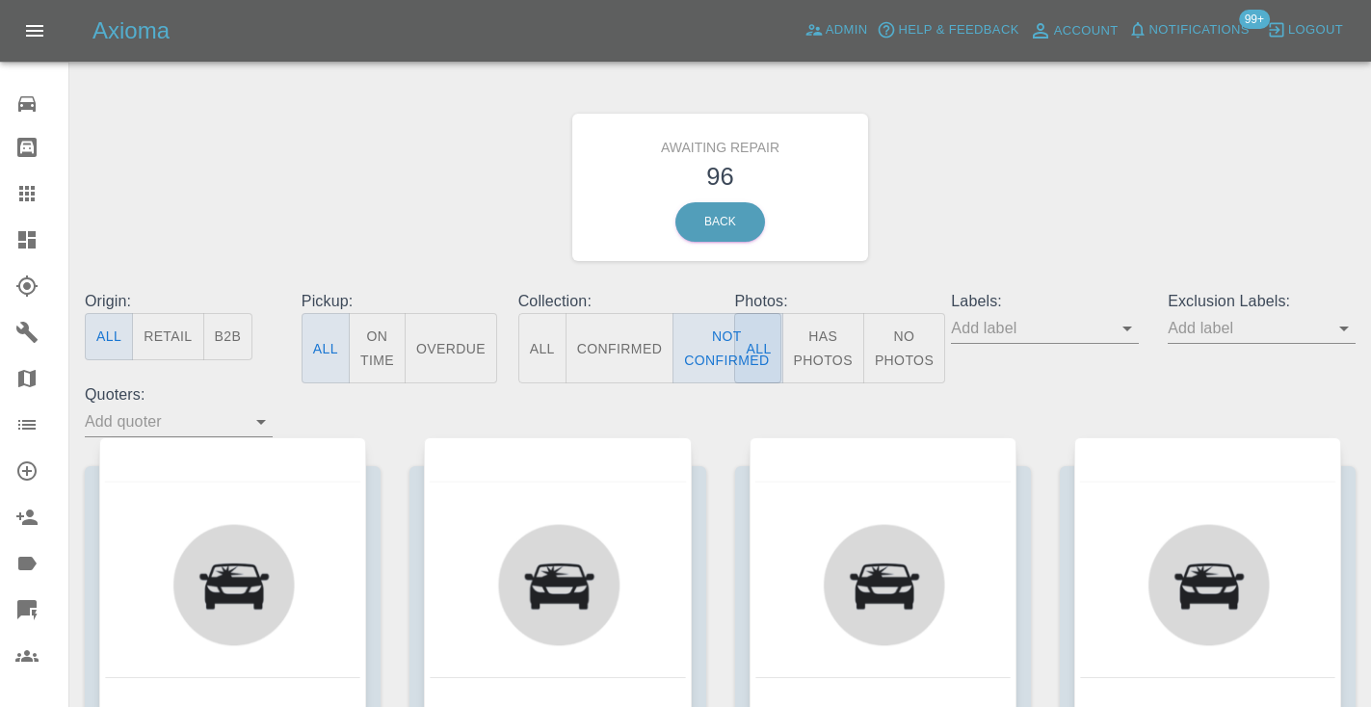
click at [1011, 195] on div "Awaiting Repair 96 Back" at bounding box center [719, 187] width 1299 height 205
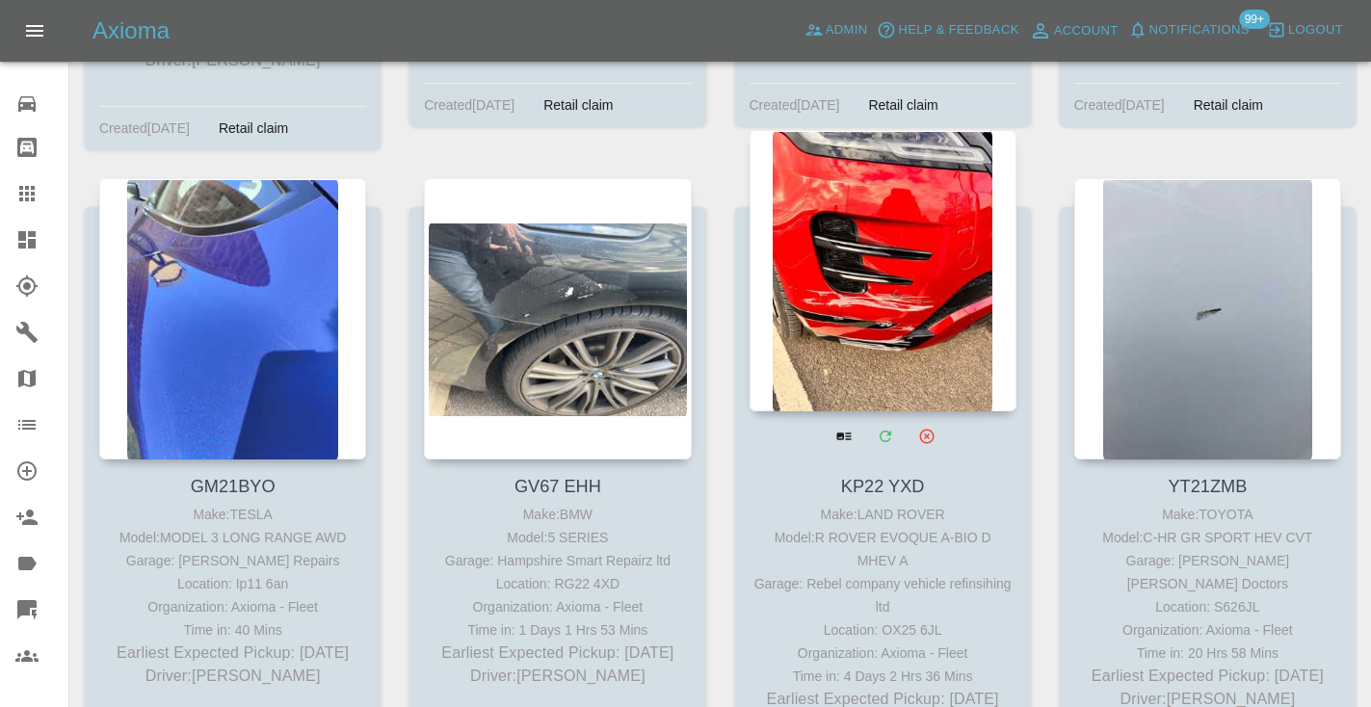
scroll to position [7300, 0]
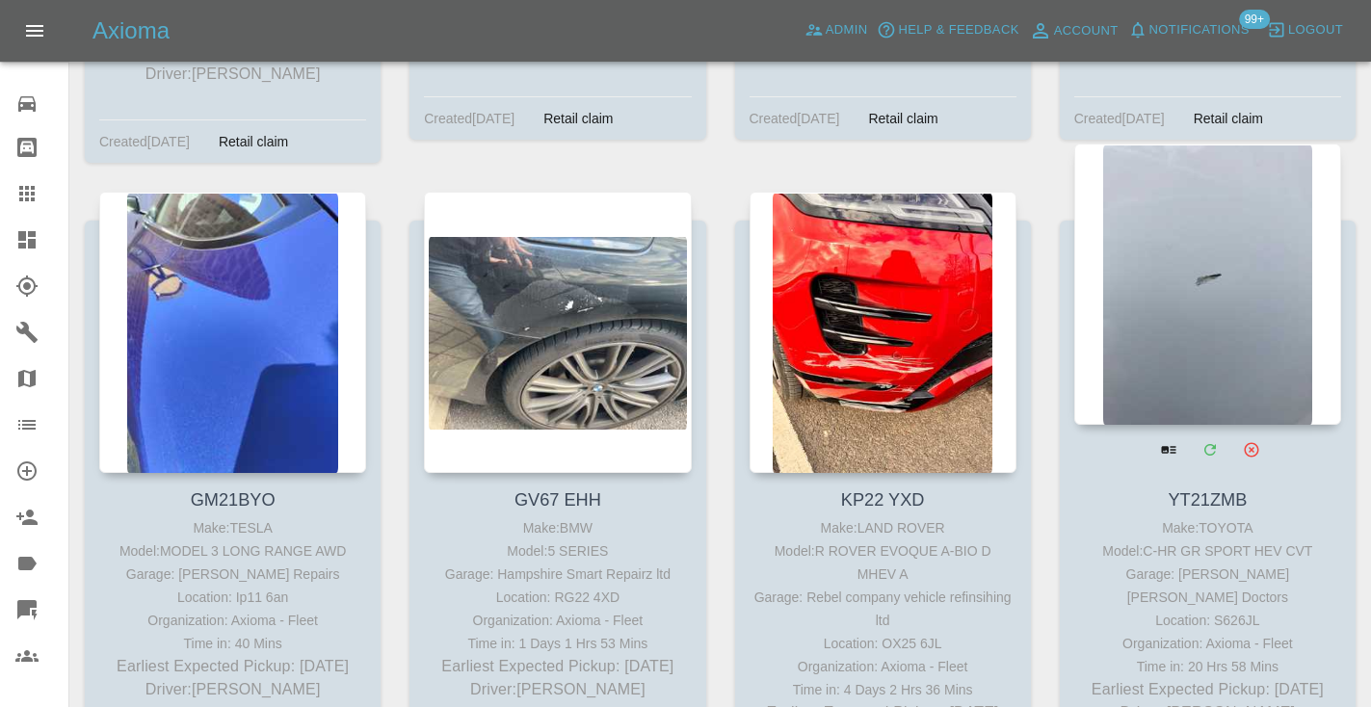
click at [1198, 215] on div at bounding box center [1207, 284] width 267 height 281
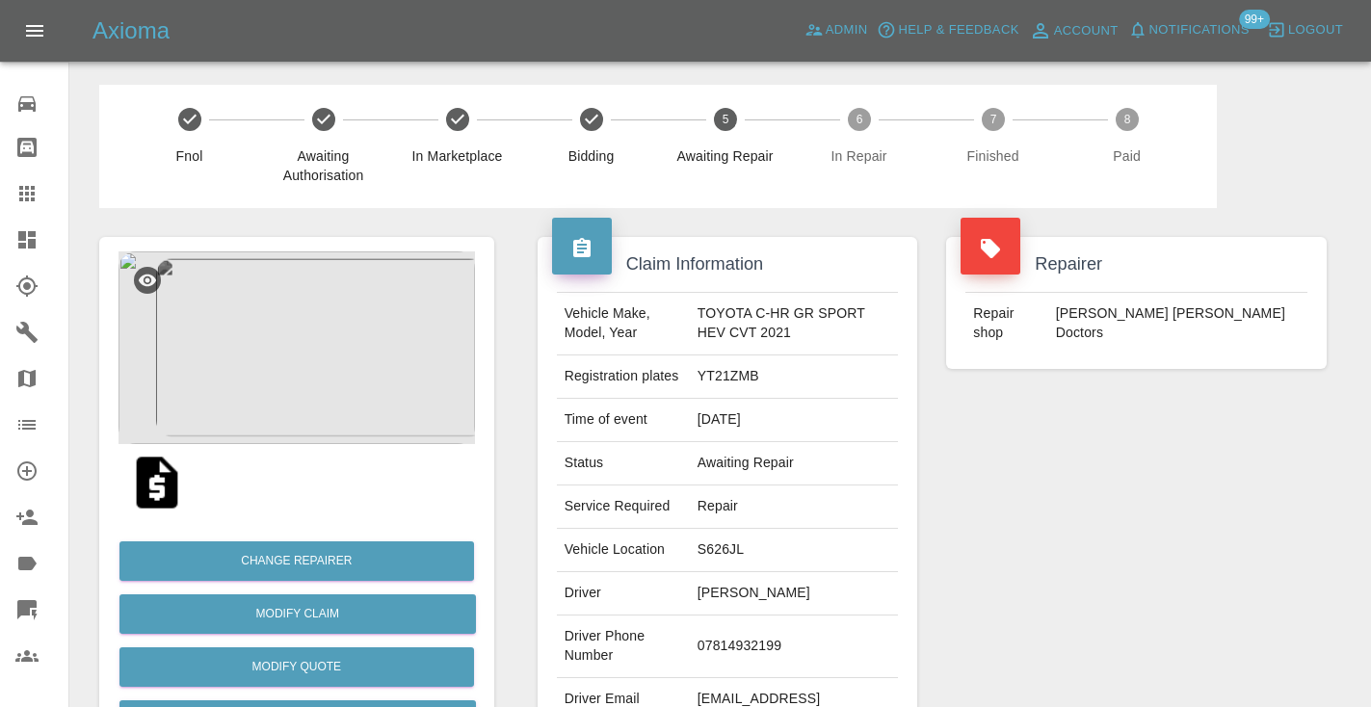
click at [755, 648] on td "07814932199" at bounding box center [794, 646] width 209 height 63
copy td "07814932199"
click at [1128, 502] on div "Repairer Repair shop Davies Dent Doctors" at bounding box center [1135, 495] width 409 height 575
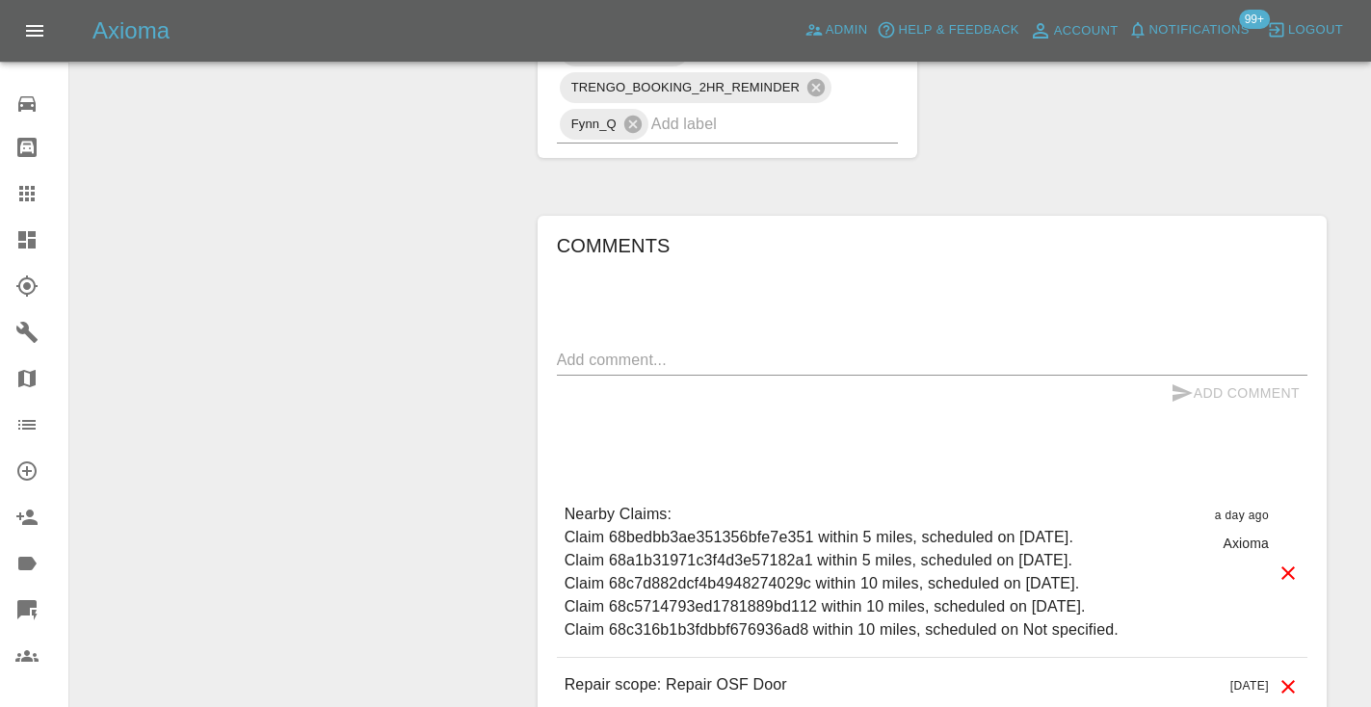
scroll to position [1552, 0]
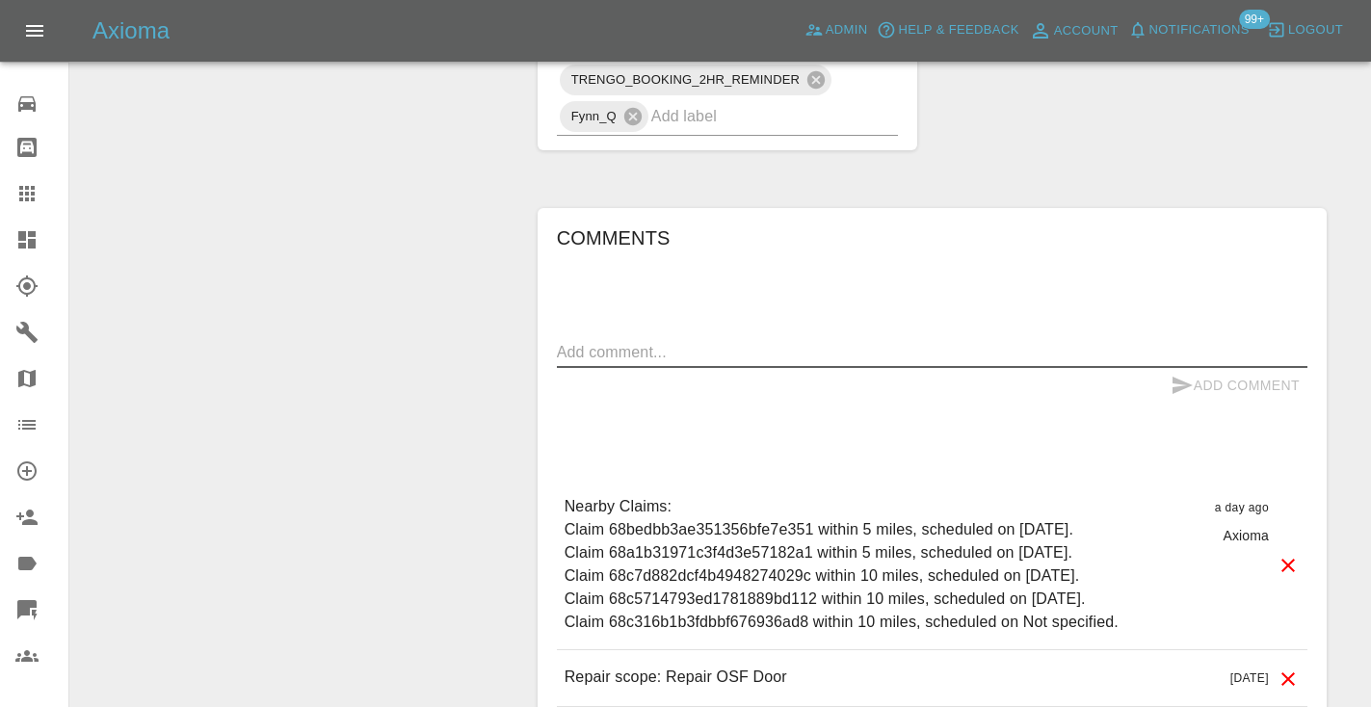
click at [650, 342] on textarea at bounding box center [932, 352] width 750 height 22
type textarea "called : cx will book the 29th , just needs to confirm acc"
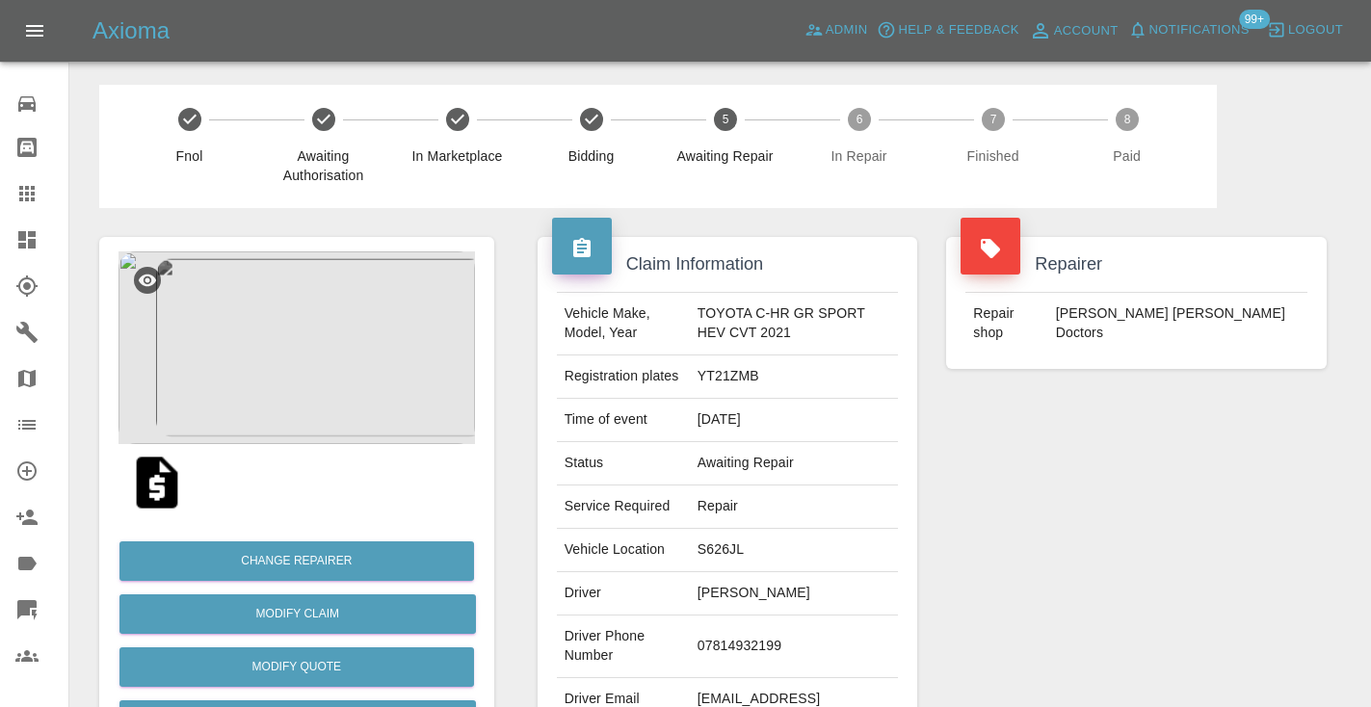
scroll to position [1552, 0]
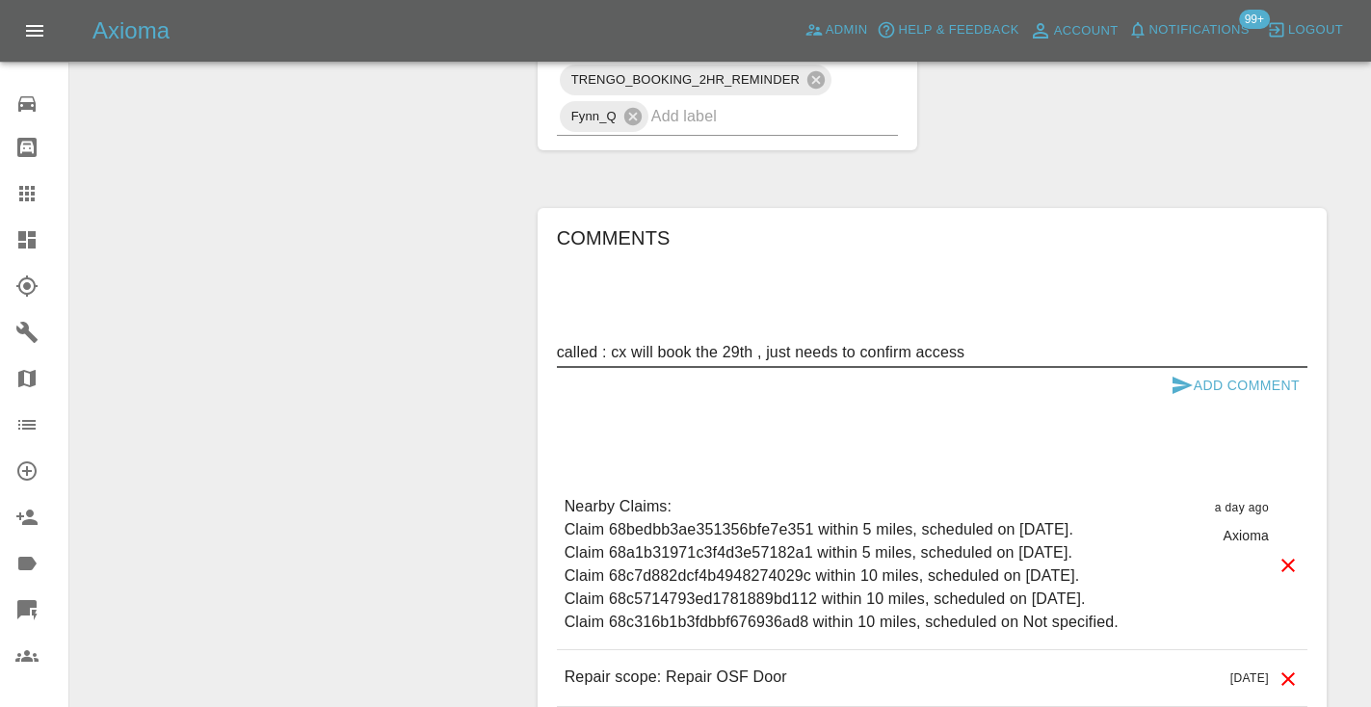
type textarea "called : cx will book the 29th , just needs to confirm access"
click at [1187, 378] on icon "submit" at bounding box center [1181, 385] width 23 height 23
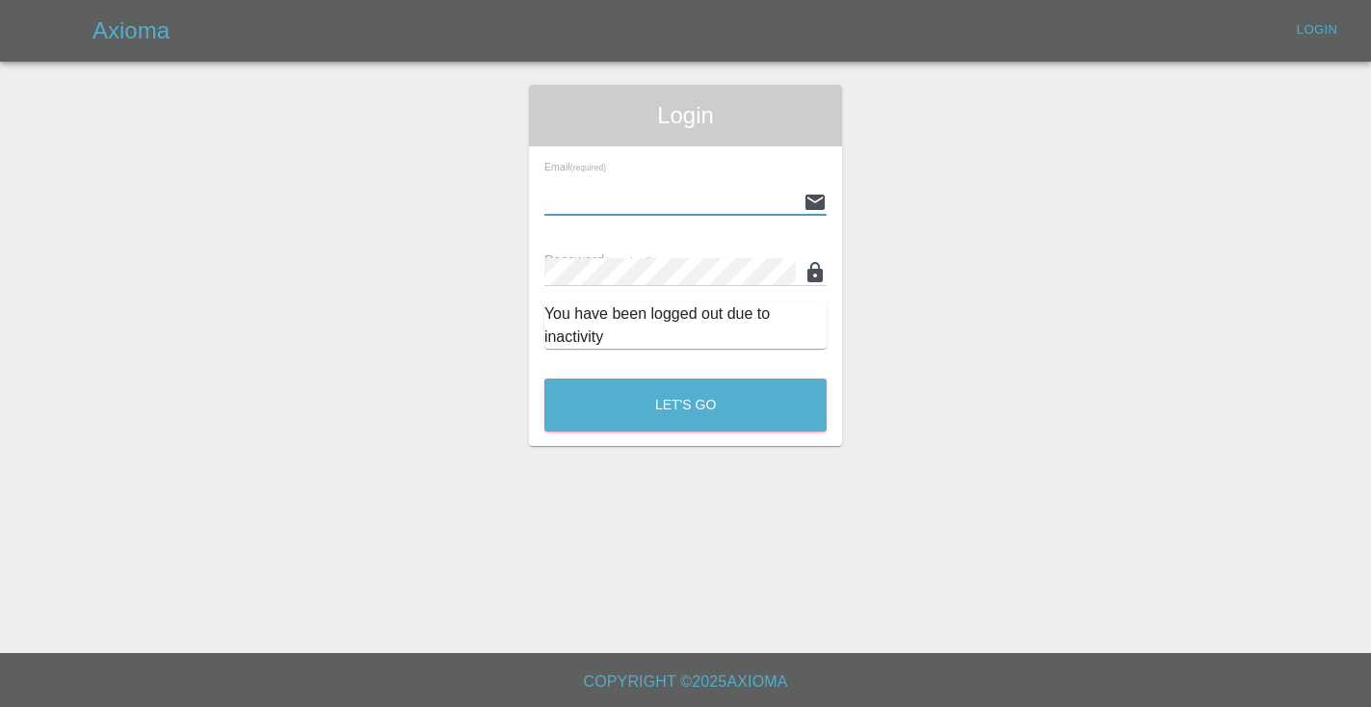
type input "[EMAIL_ADDRESS][DOMAIN_NAME]"
click at [685, 405] on button "Let's Go" at bounding box center [685, 405] width 282 height 53
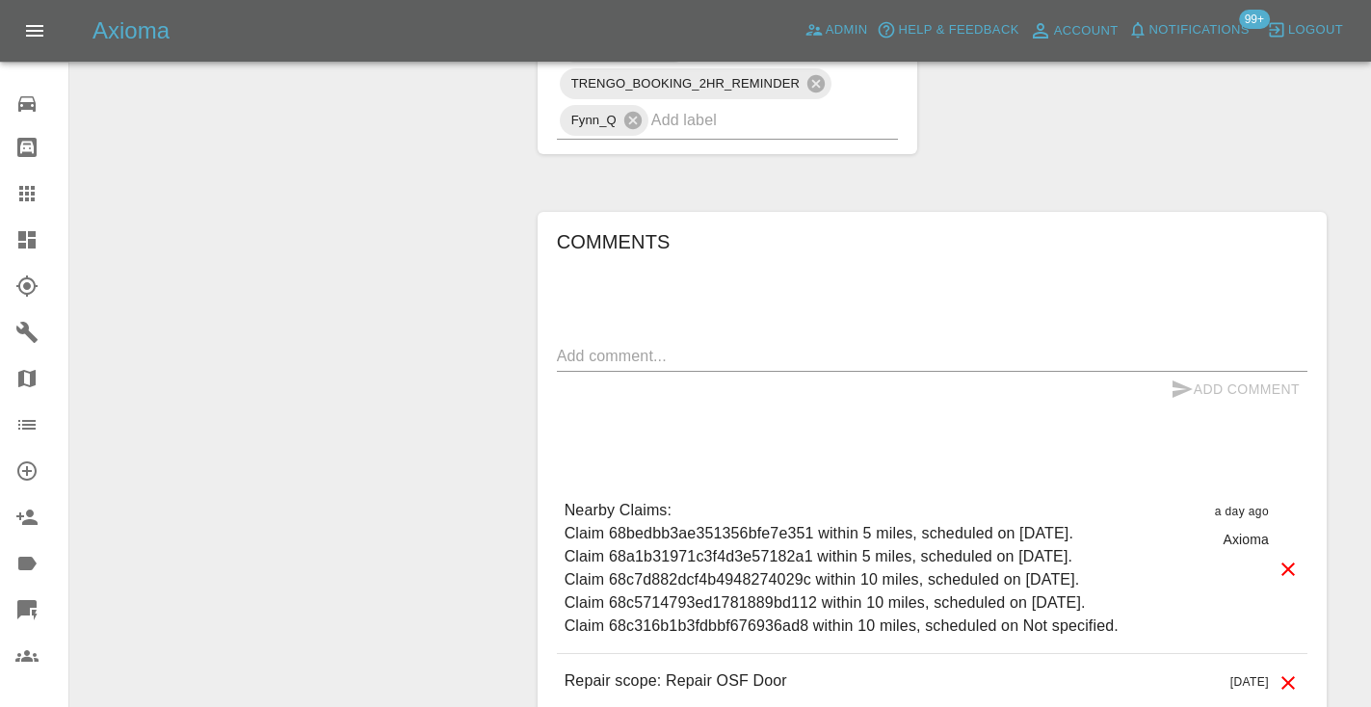
scroll to position [1556, 0]
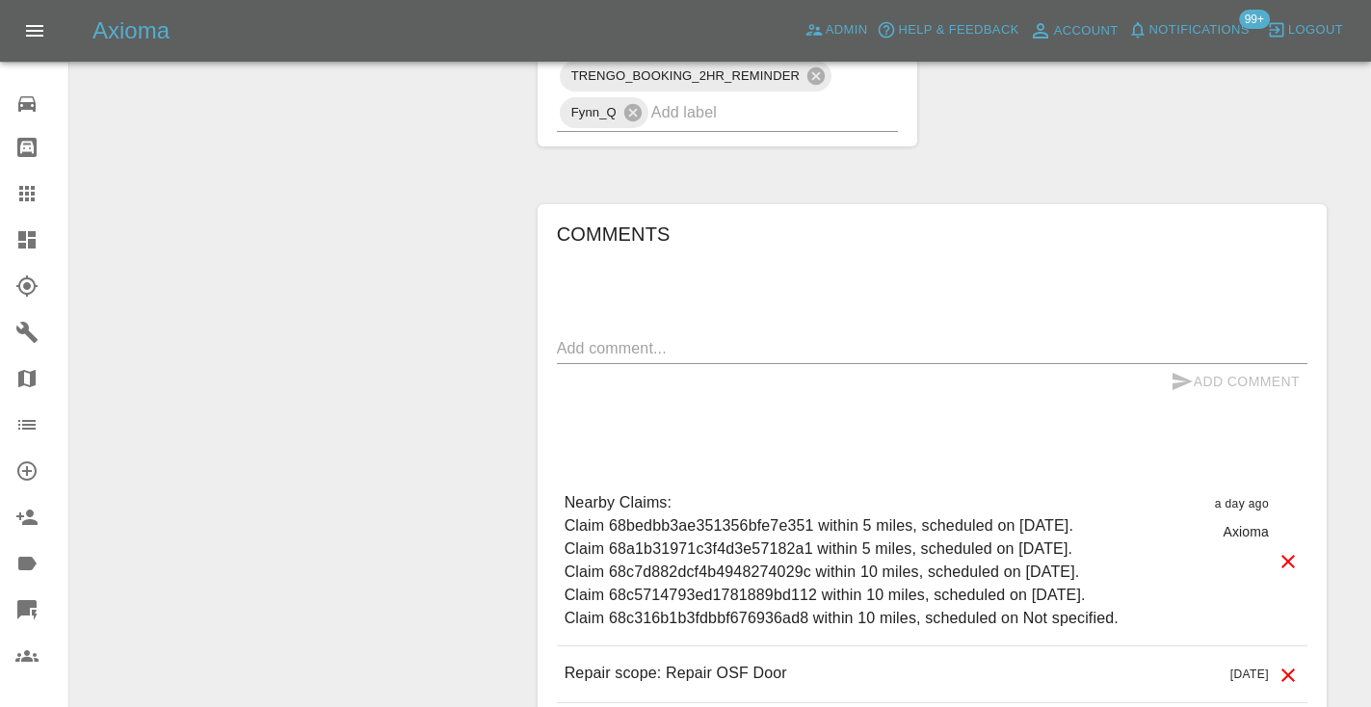
click at [591, 361] on div "x" at bounding box center [932, 348] width 750 height 31
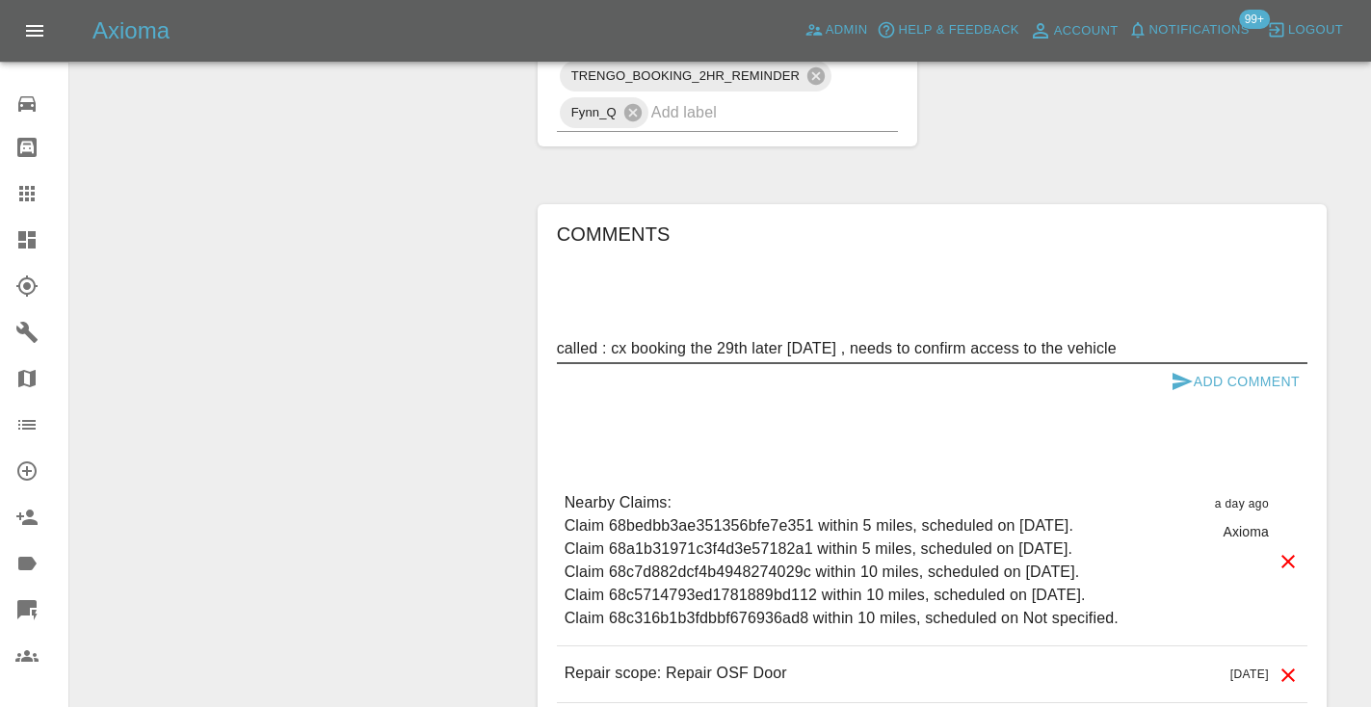
type textarea "called : cx booking the 29th later [DATE] , needs to confirm access to the vehi…"
click at [1185, 385] on icon "submit" at bounding box center [1181, 381] width 23 height 23
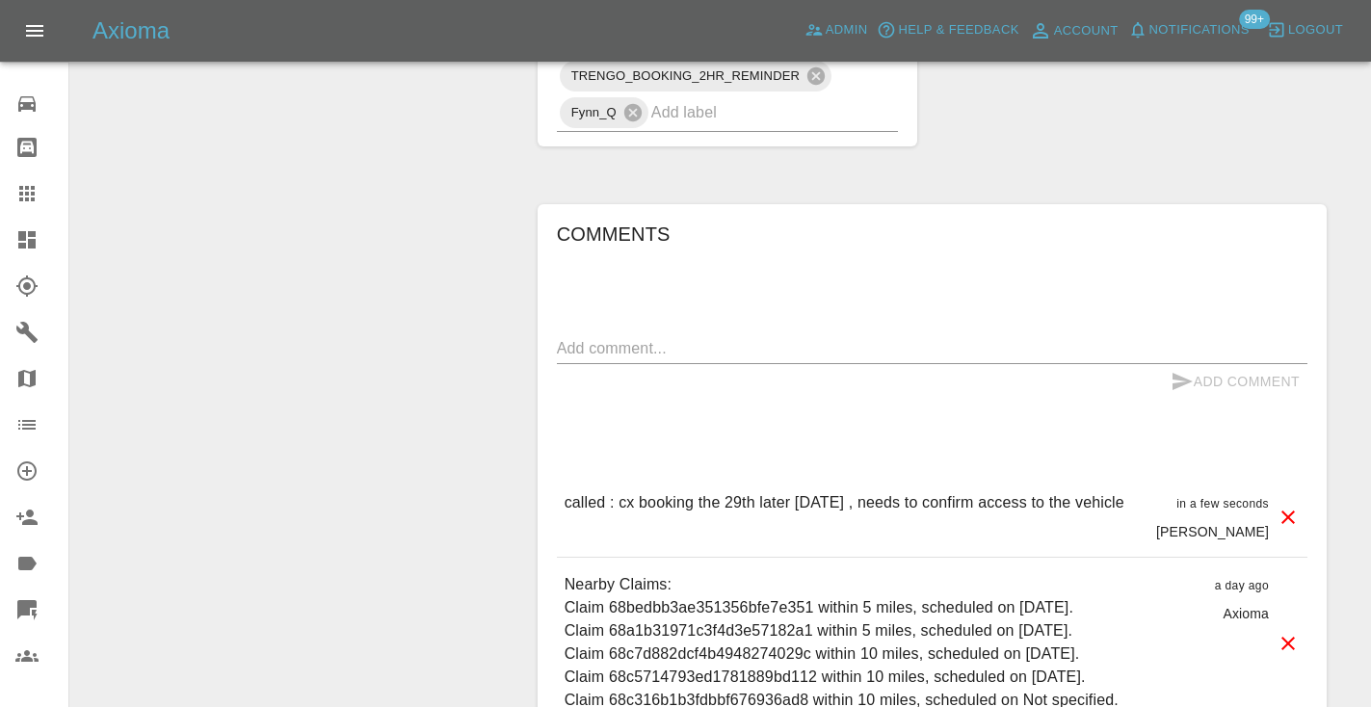
click at [819, 118] on input "text" at bounding box center [748, 112] width 194 height 30
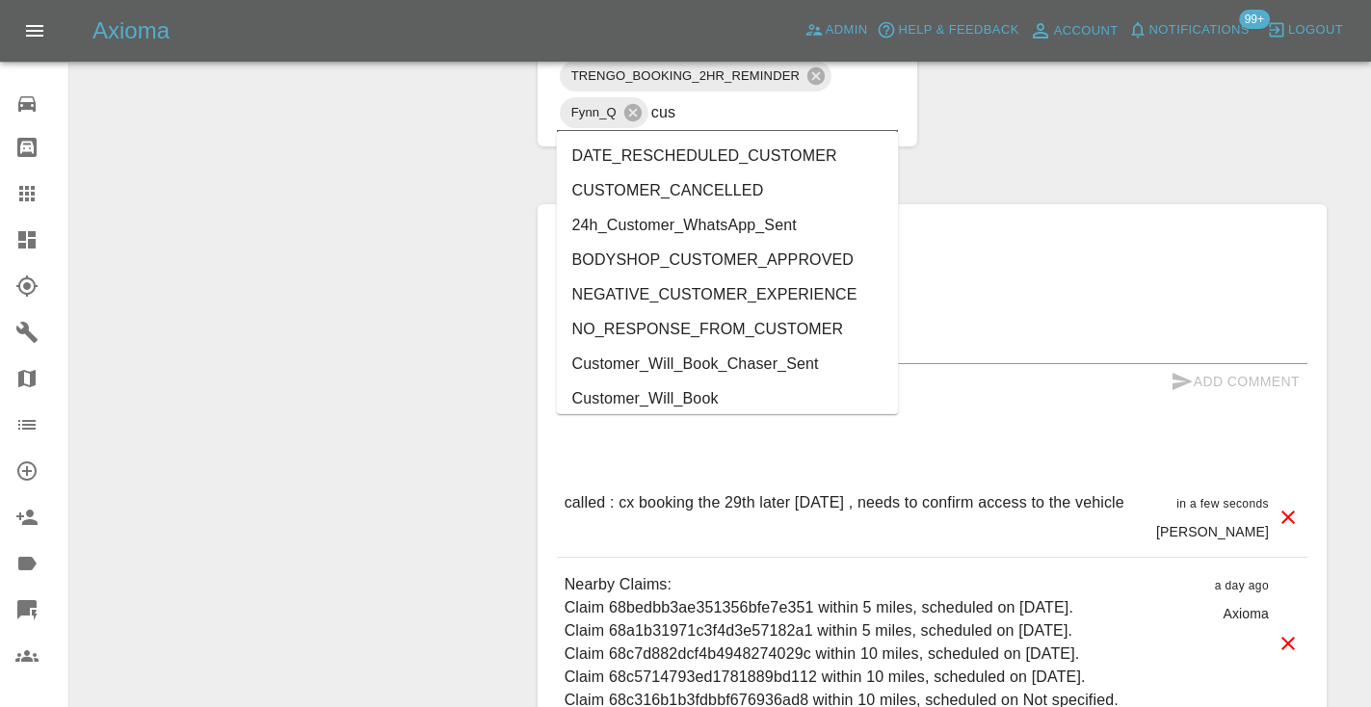
type input "cust"
click at [727, 397] on li "Customer_Will_Book" at bounding box center [728, 398] width 342 height 35
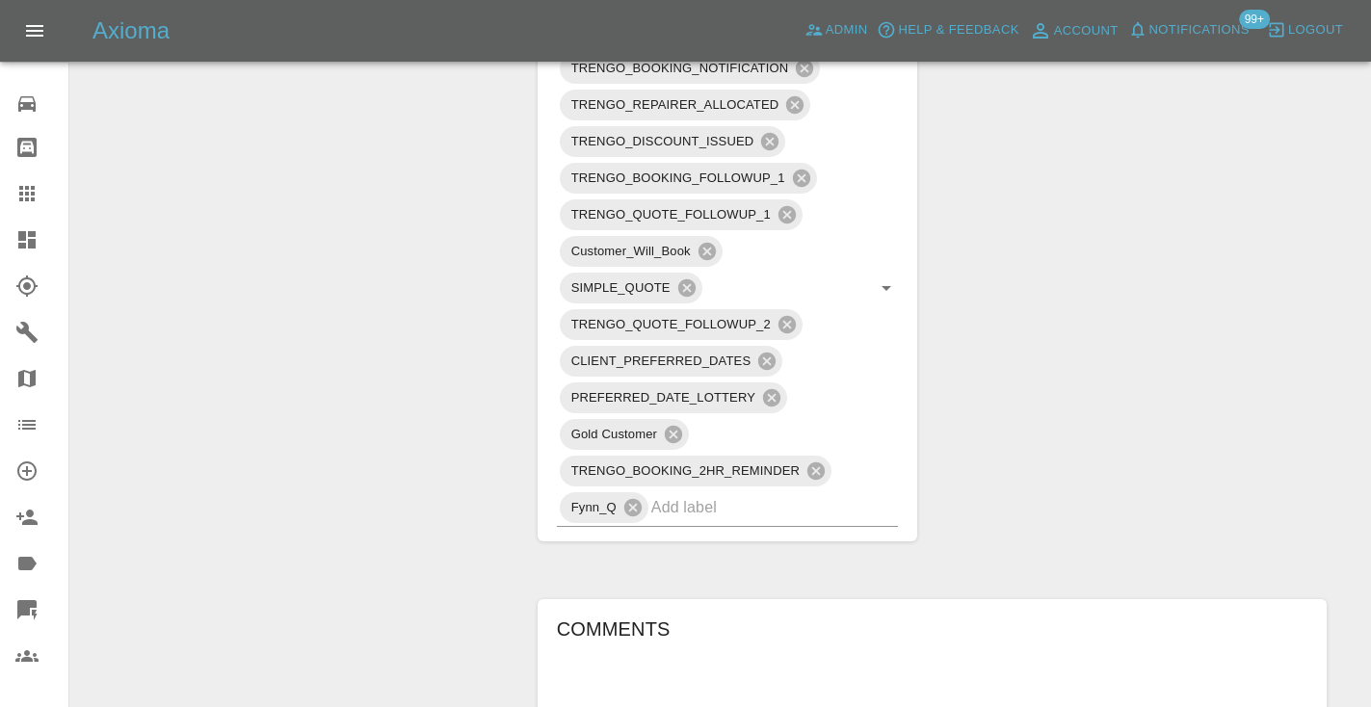
click at [25, 189] on icon at bounding box center [26, 193] width 15 height 15
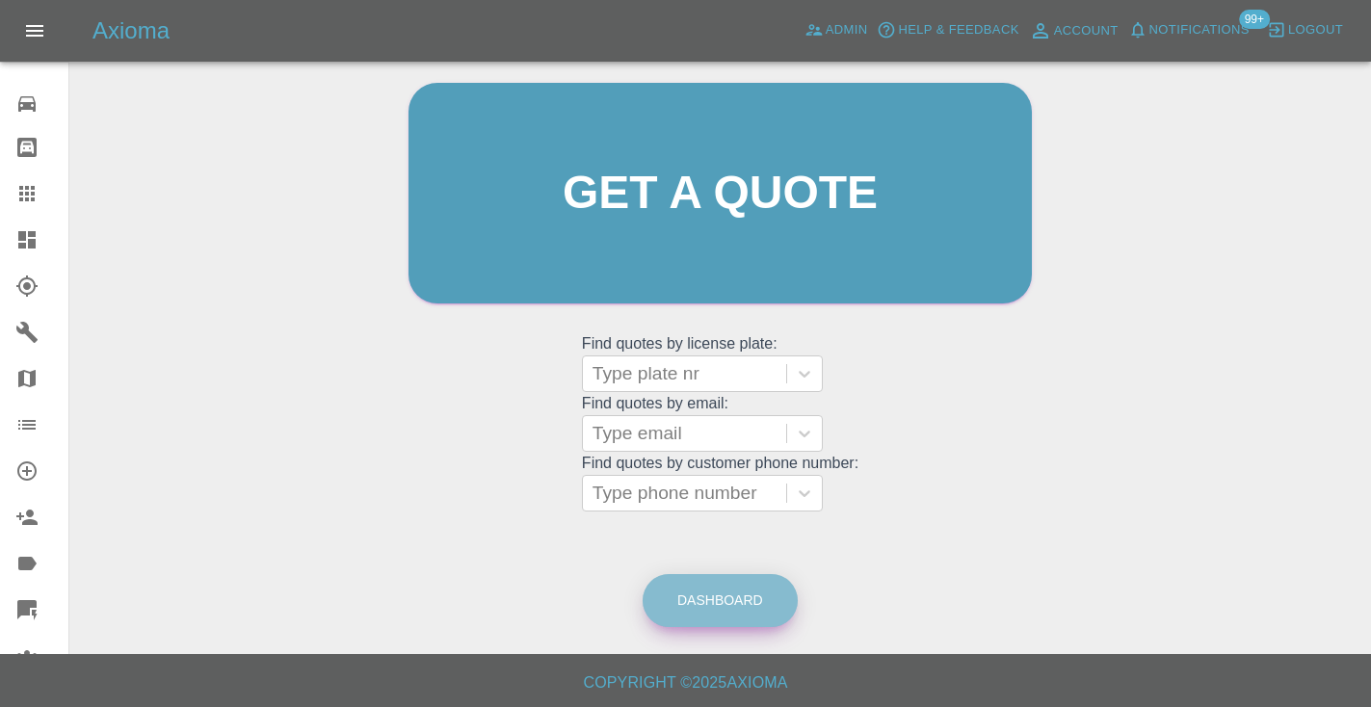
click at [695, 597] on link "Dashboard" at bounding box center [719, 600] width 155 height 53
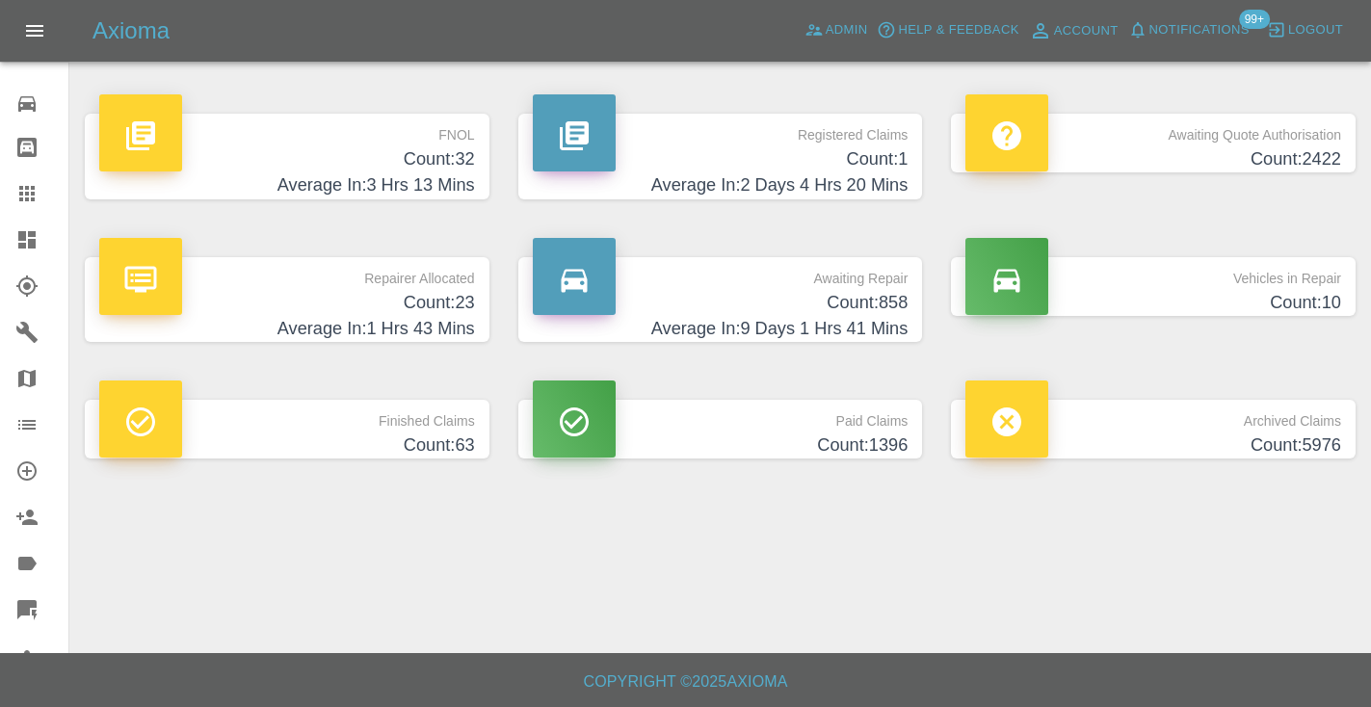
click at [886, 321] on h4 "Average In: 9 Days 1 Hrs 41 Mins" at bounding box center [721, 329] width 376 height 26
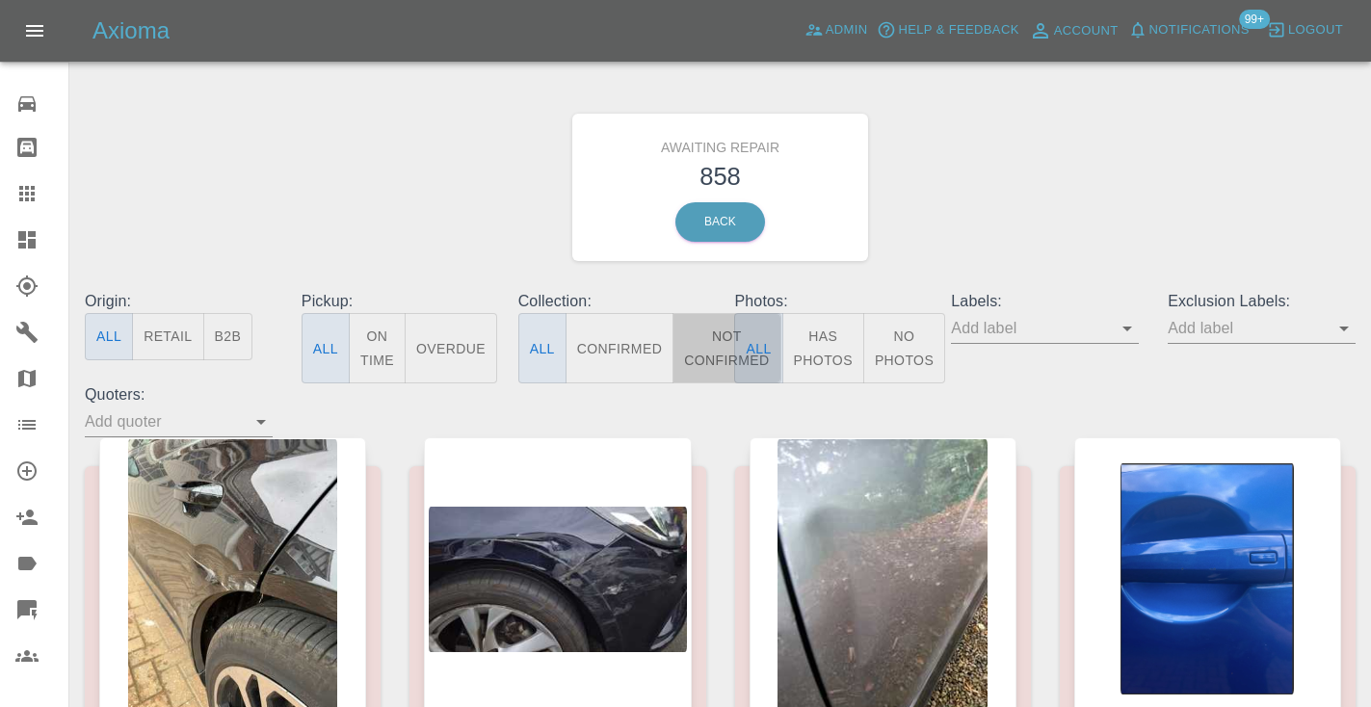
click at [713, 352] on button "Not Confirmed" at bounding box center [726, 348] width 108 height 70
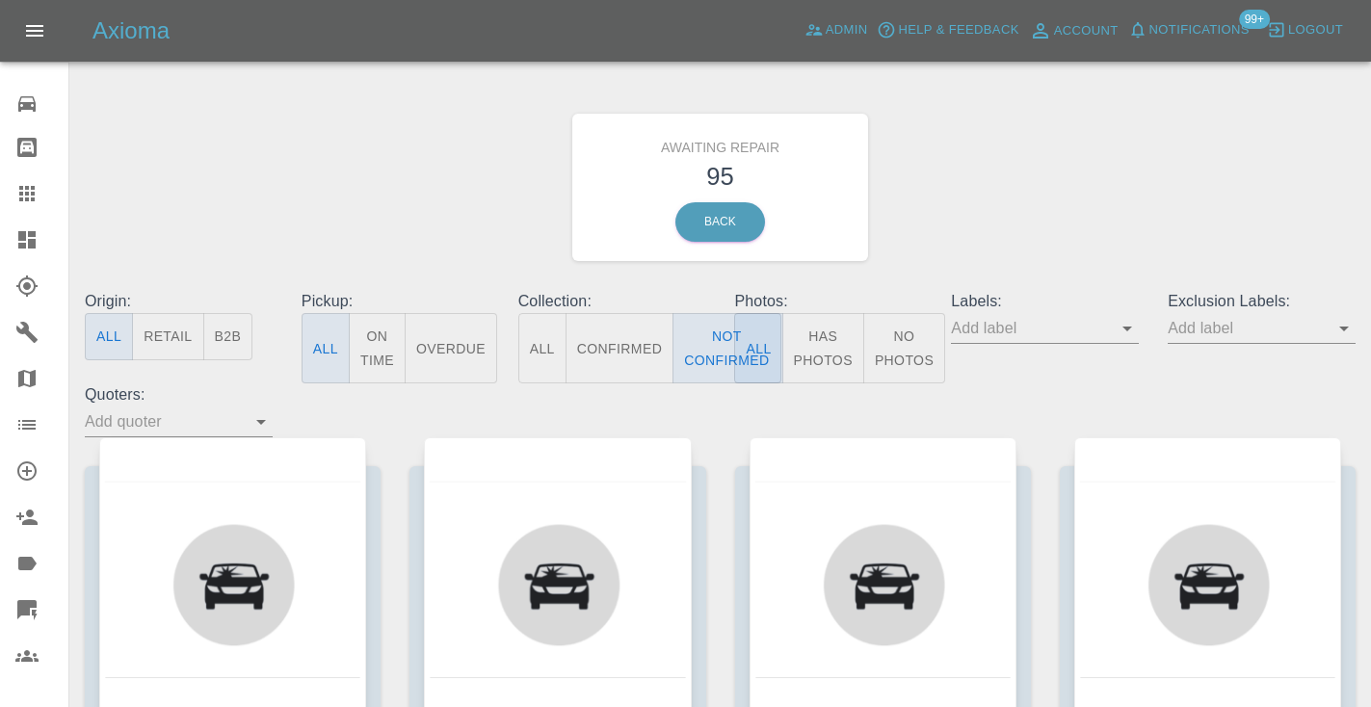
click at [1044, 194] on div "Awaiting Repair 95 Back" at bounding box center [719, 187] width 1299 height 205
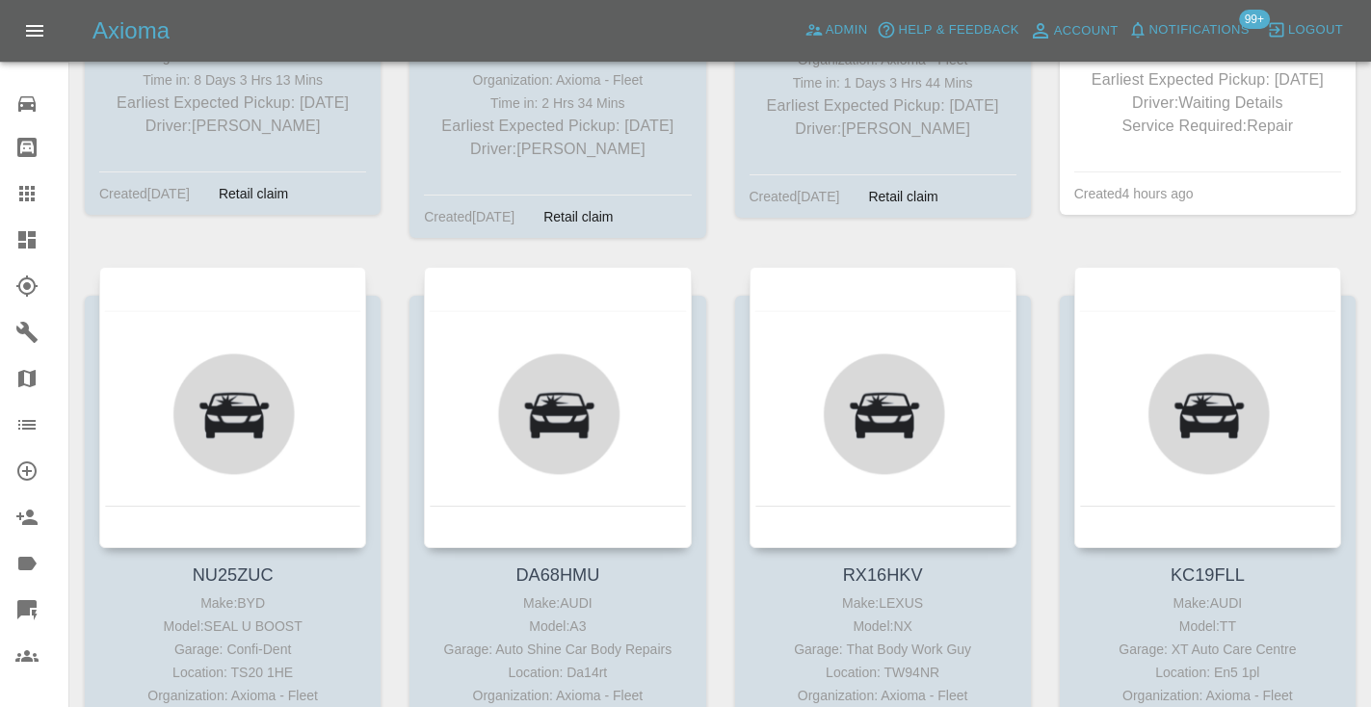
scroll to position [9203, 0]
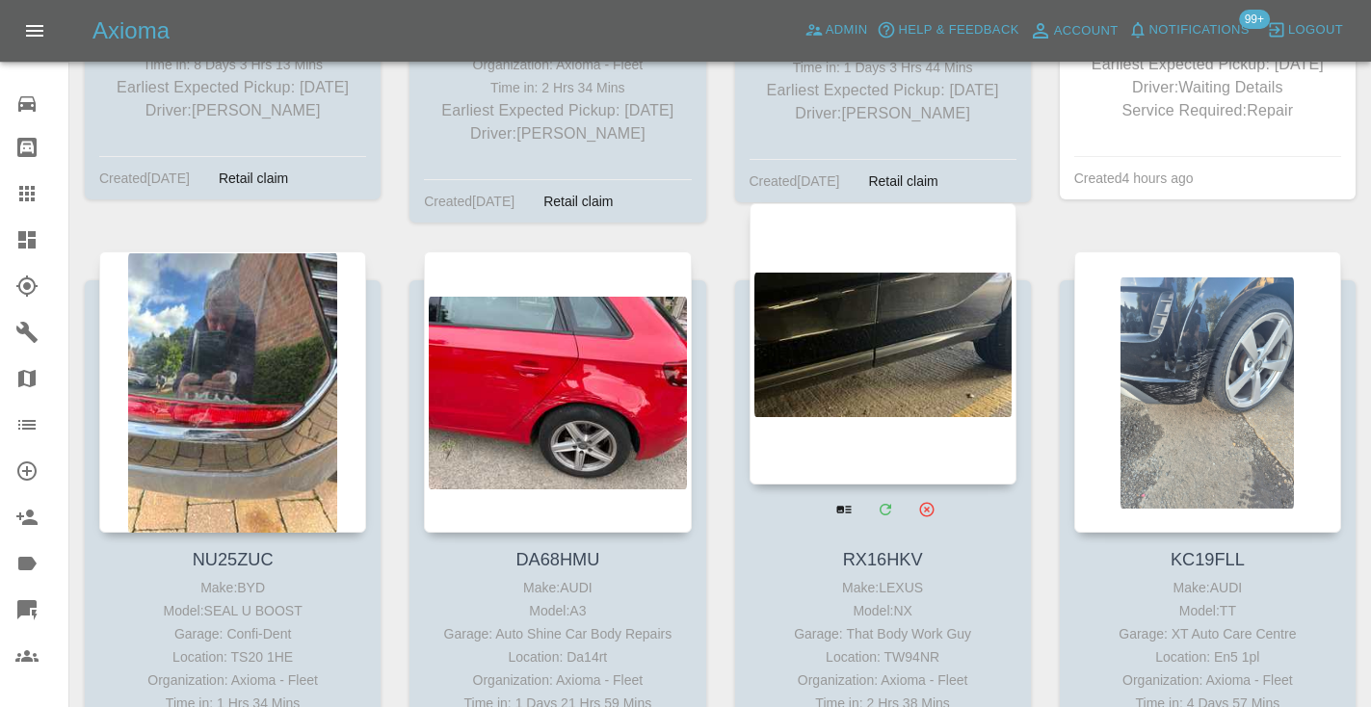
click at [900, 285] on div at bounding box center [882, 343] width 267 height 281
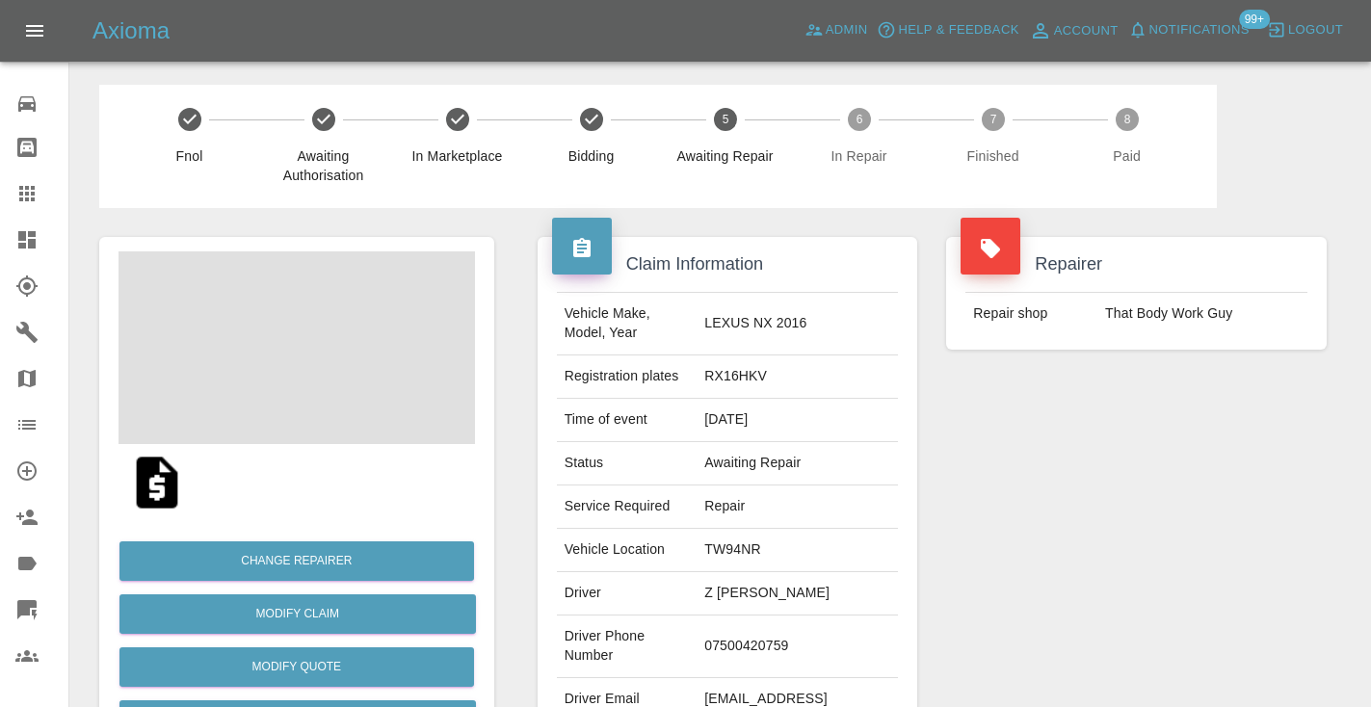
click at [794, 615] on td "07500420759" at bounding box center [796, 646] width 201 height 63
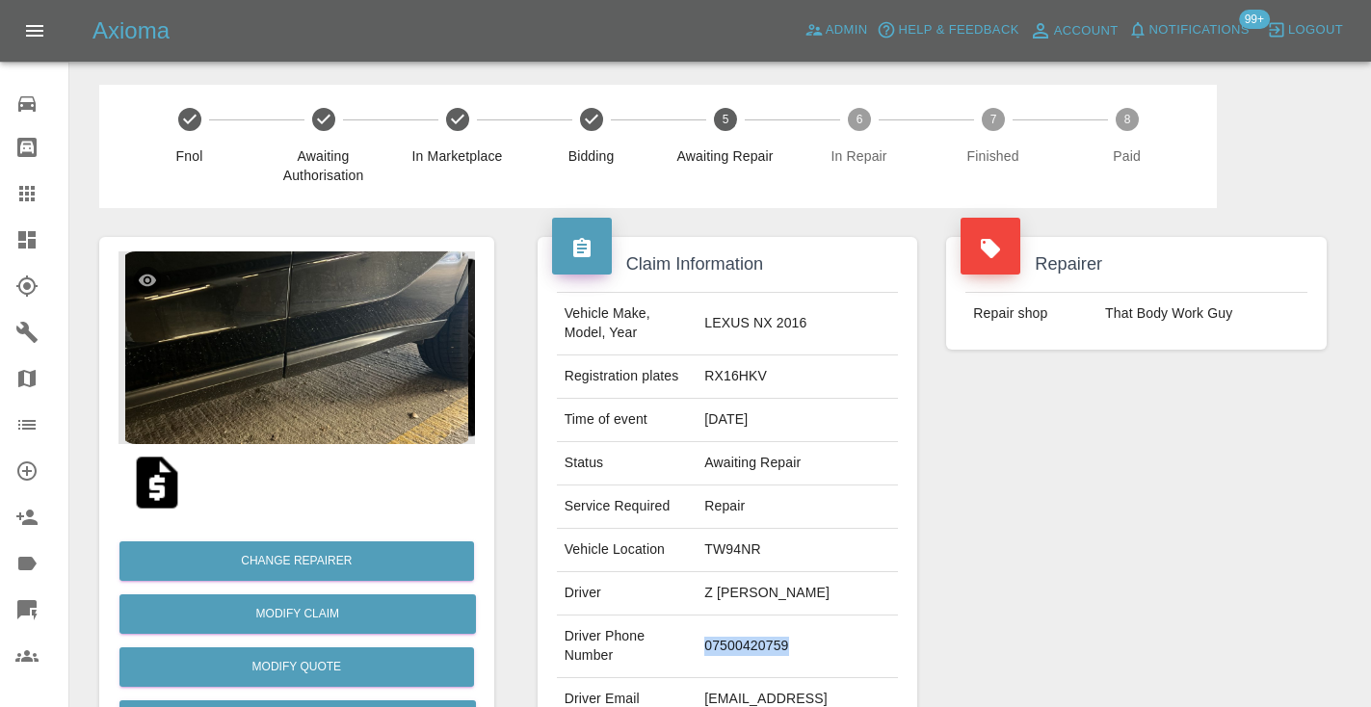
copy td "07500420759"
click at [1069, 428] on div "Repairer Repair shop That Body Work Guy" at bounding box center [1135, 495] width 409 height 575
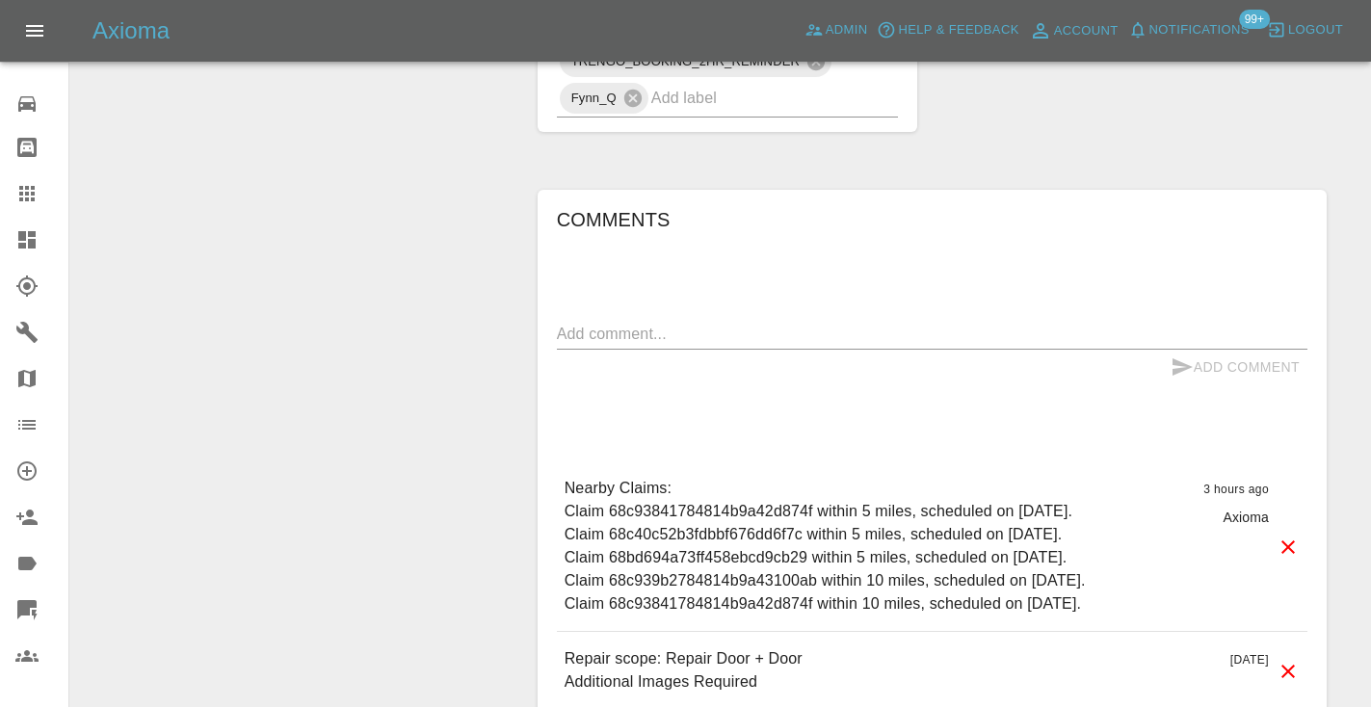
scroll to position [1486, 0]
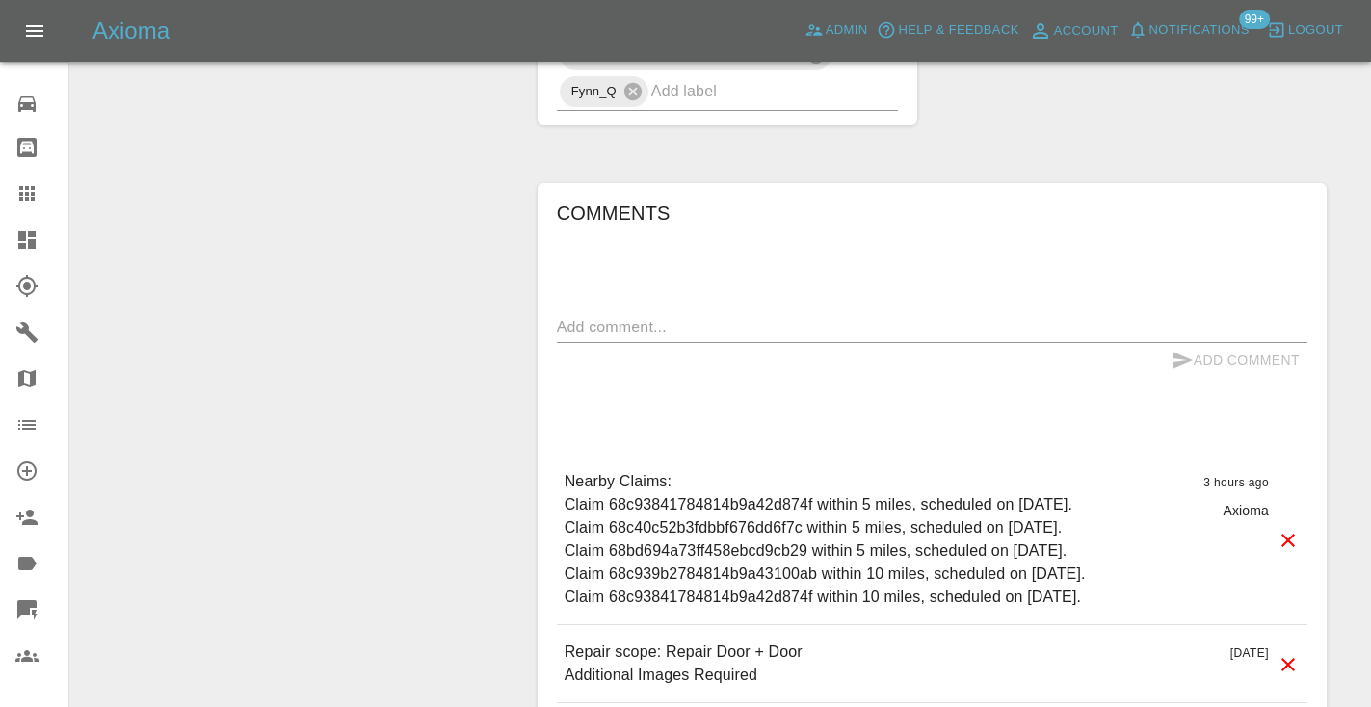
click at [586, 312] on div "x" at bounding box center [932, 327] width 750 height 31
type textarea "[DATE]"
click at [1207, 343] on button "Add Comment" at bounding box center [1235, 361] width 144 height 36
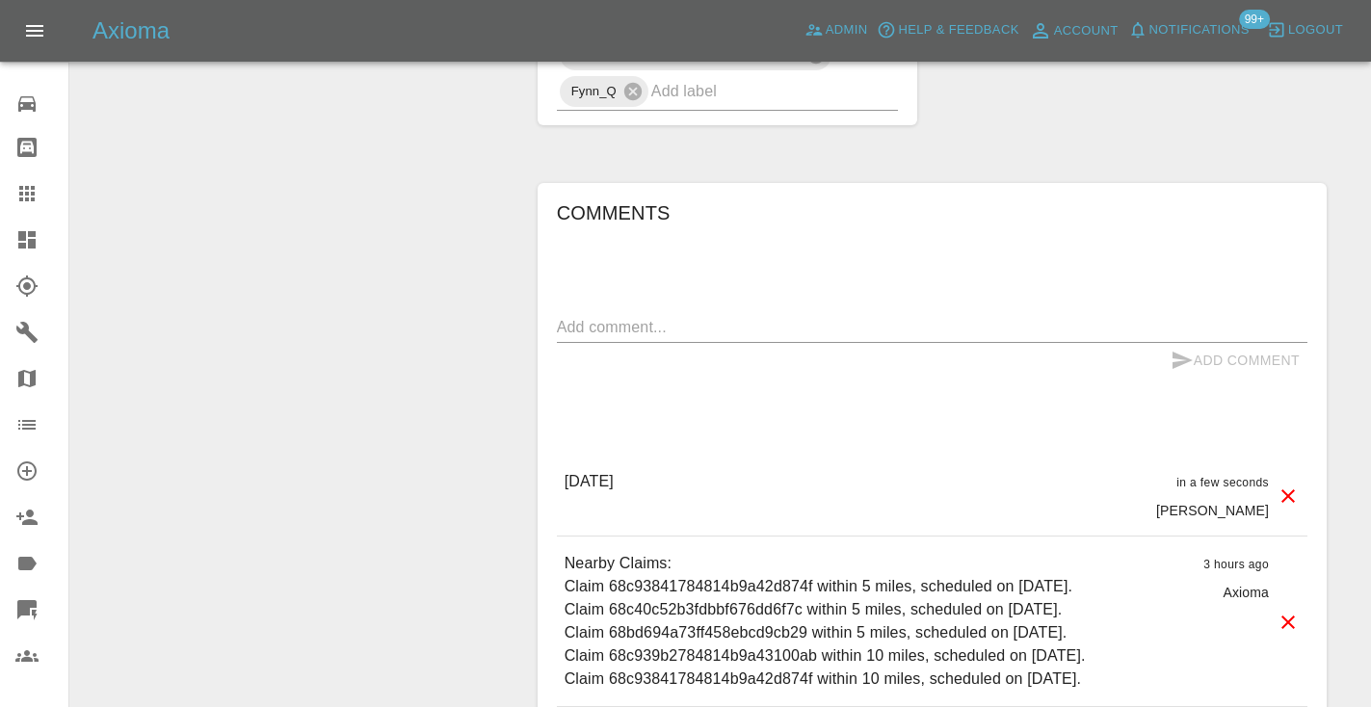
click at [1017, 217] on div "Comments x Add Comment [DATE] in a few seconds [PERSON_NAME] [DATE] in a few se…" at bounding box center [932, 530] width 750 height 666
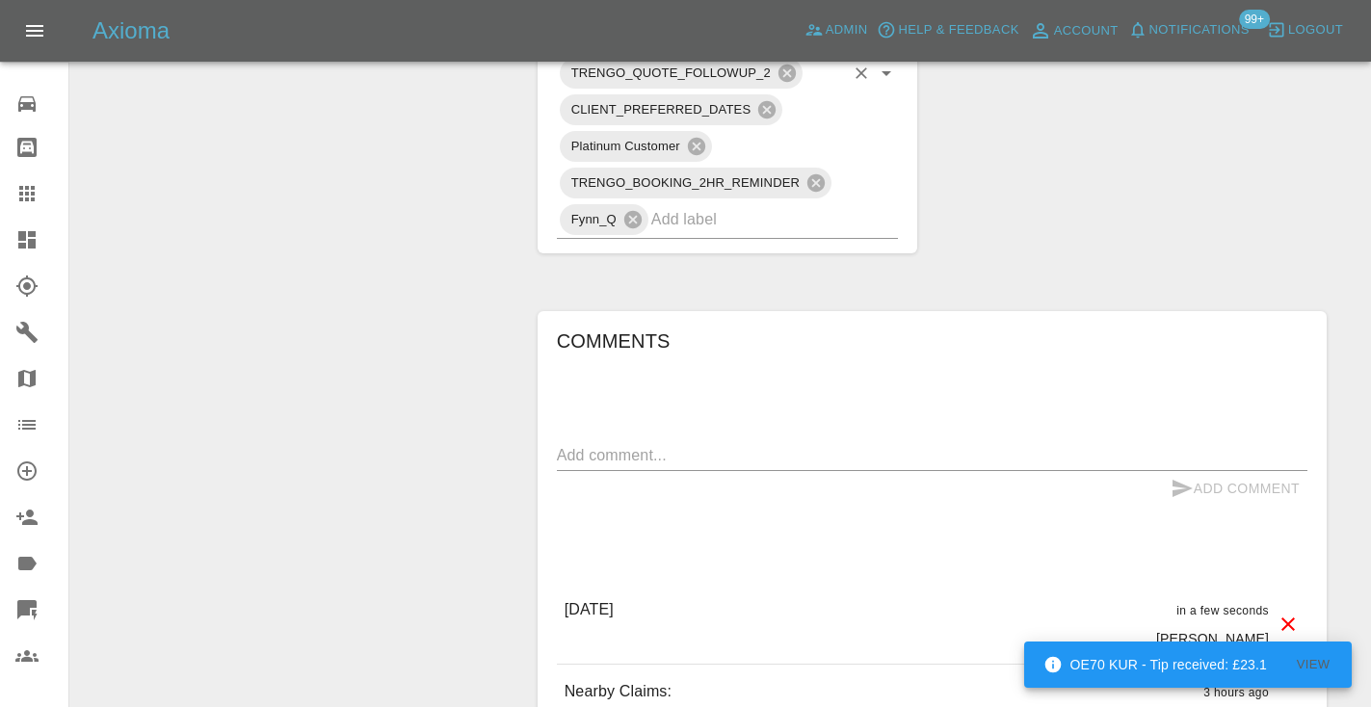
scroll to position [1374, 0]
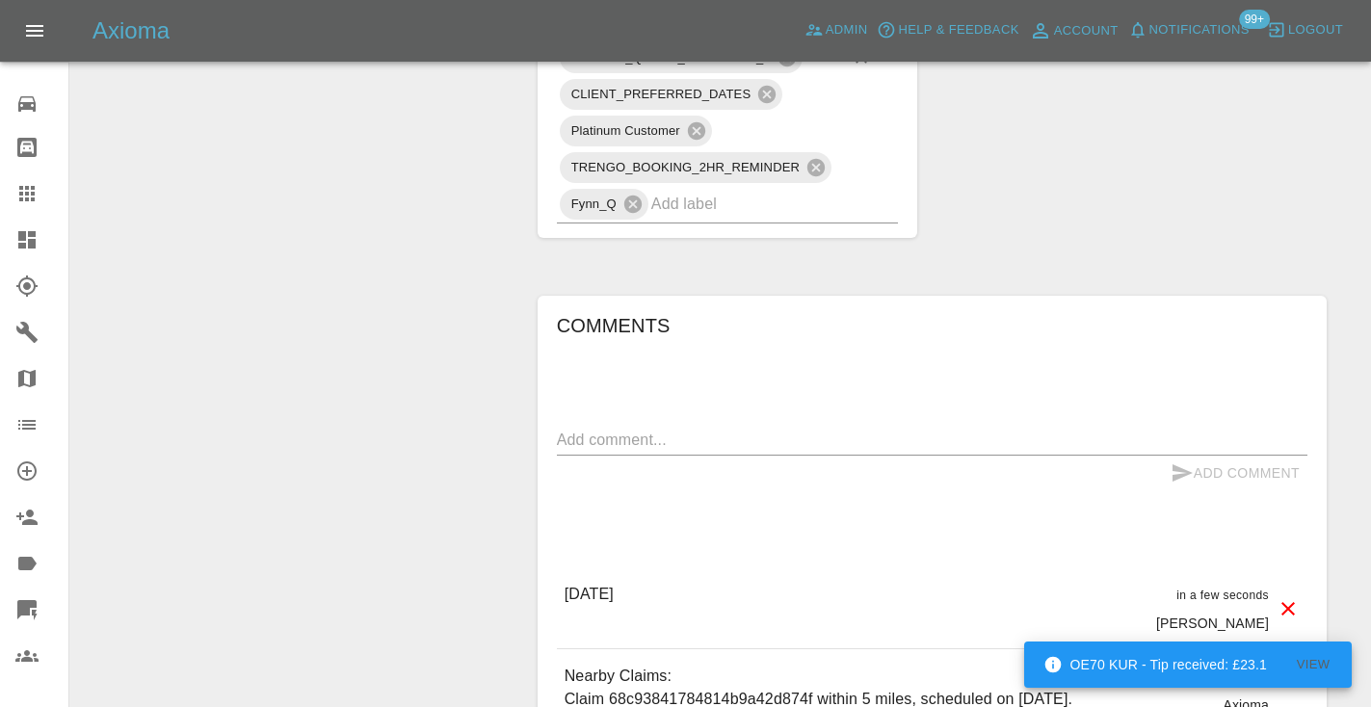
click at [716, 189] on input "text" at bounding box center [748, 204] width 194 height 30
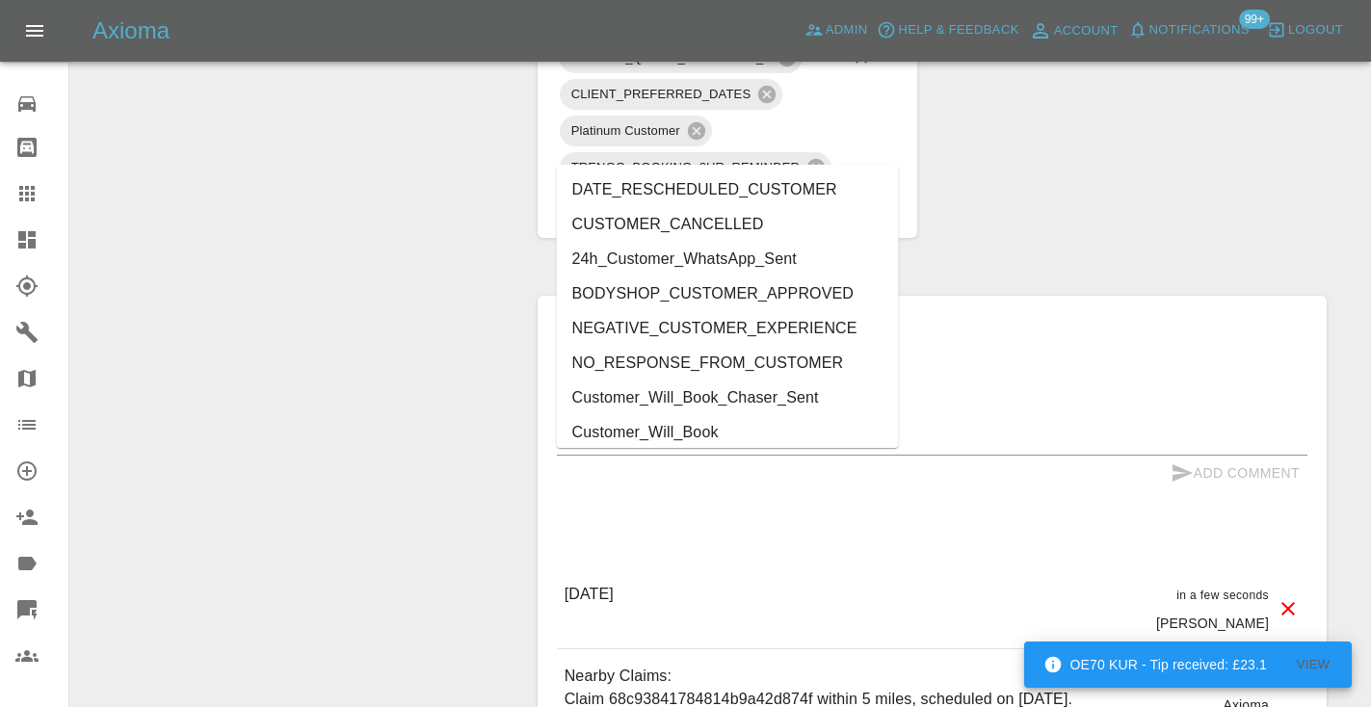
type input "cust"
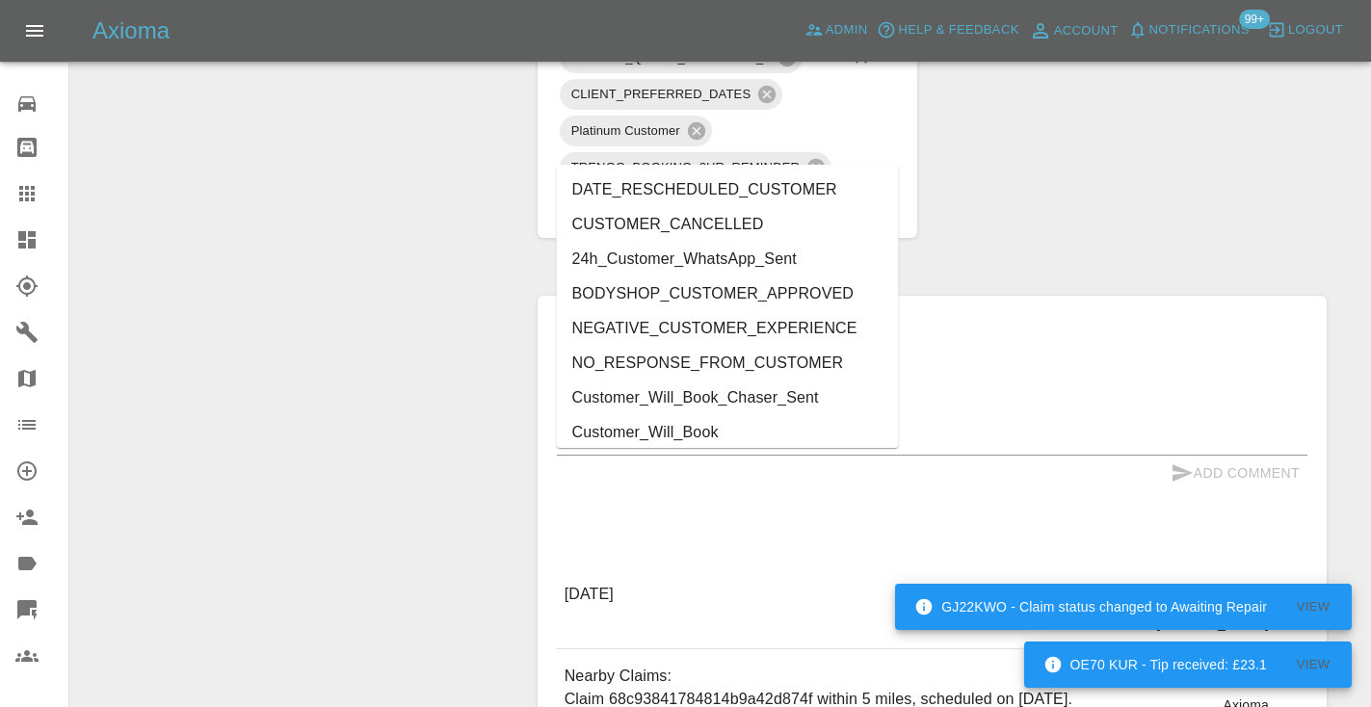
click at [632, 428] on li "Customer_Will_Book" at bounding box center [728, 432] width 342 height 35
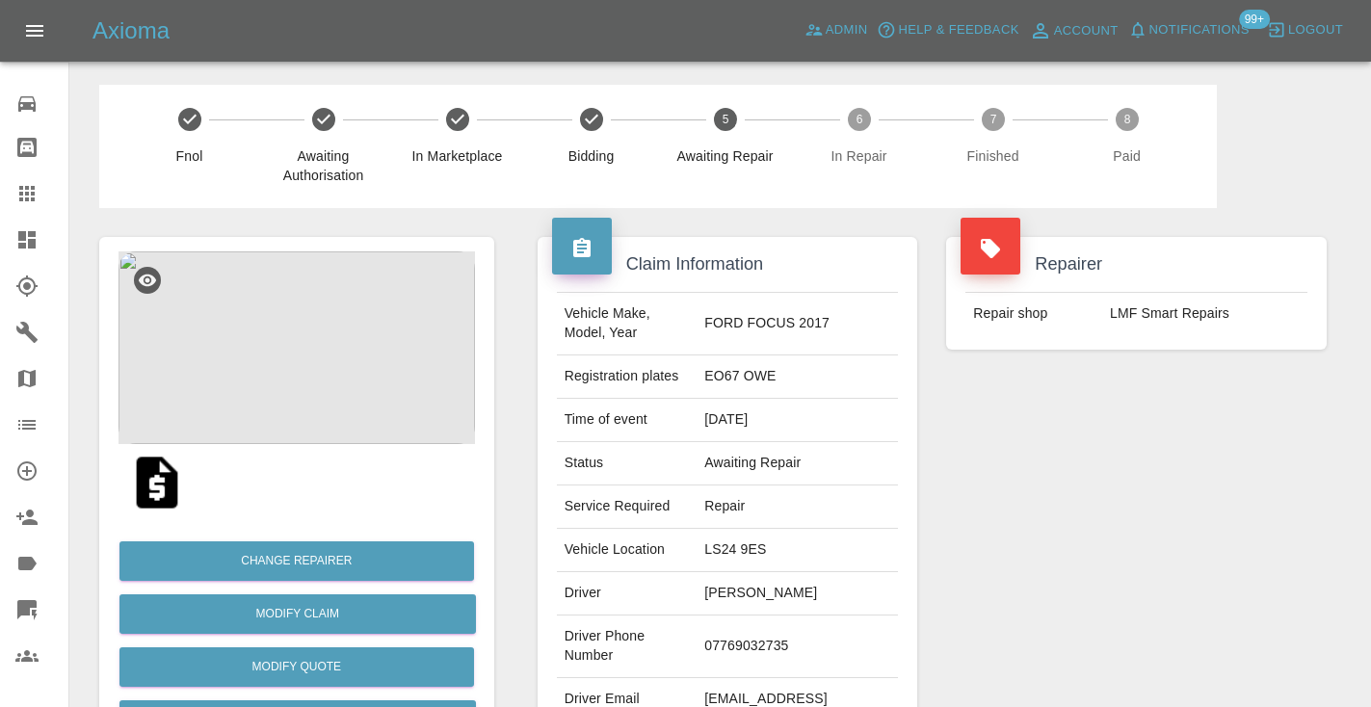
click at [760, 641] on td "07769032735" at bounding box center [796, 646] width 201 height 63
copy td "07769032735"
click at [1233, 432] on div "Repairer Repair shop LMF Smart Repairs" at bounding box center [1135, 495] width 409 height 575
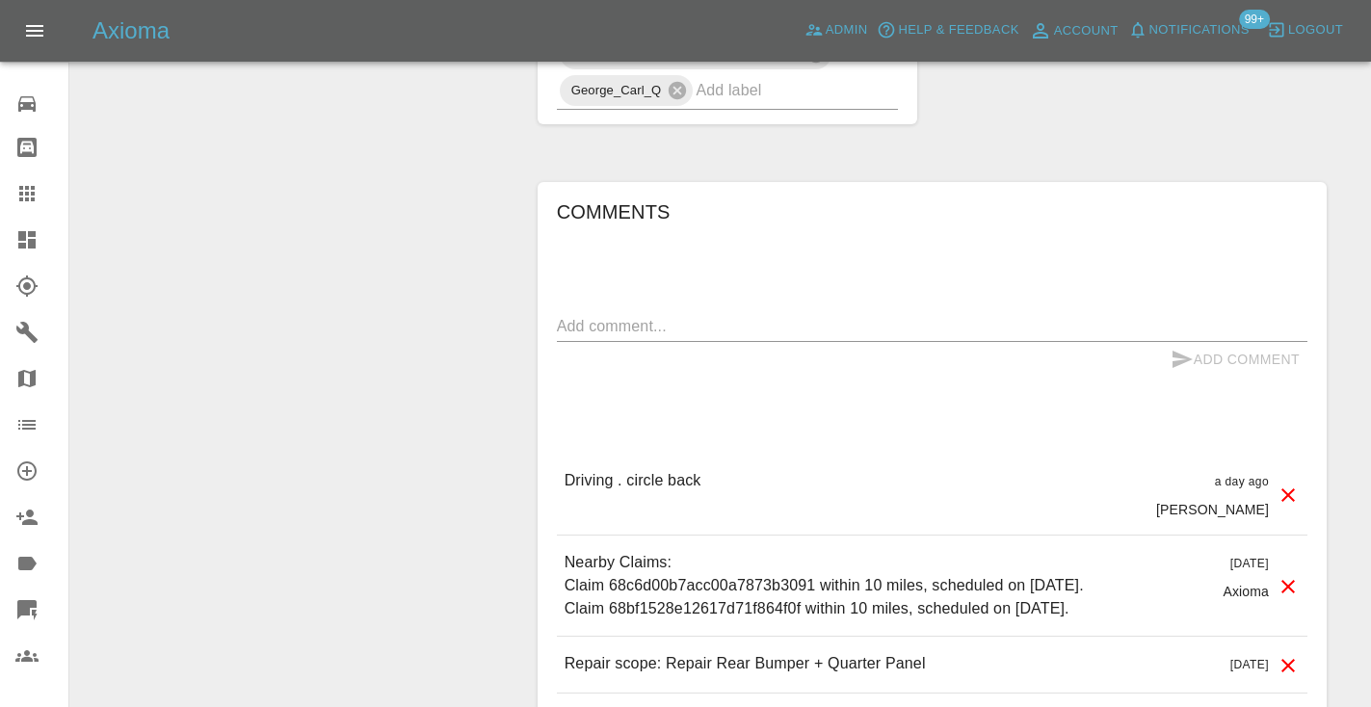
scroll to position [1316, 0]
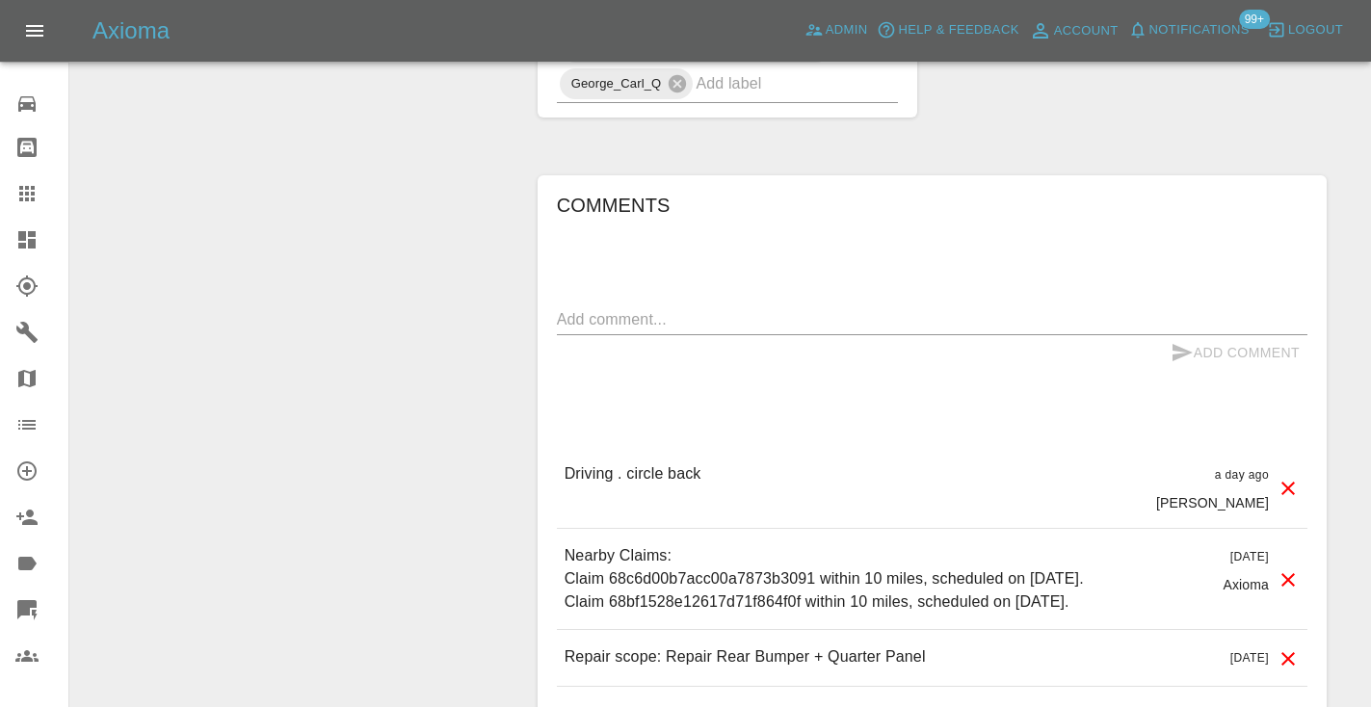
click at [609, 311] on div "x" at bounding box center [932, 319] width 750 height 31
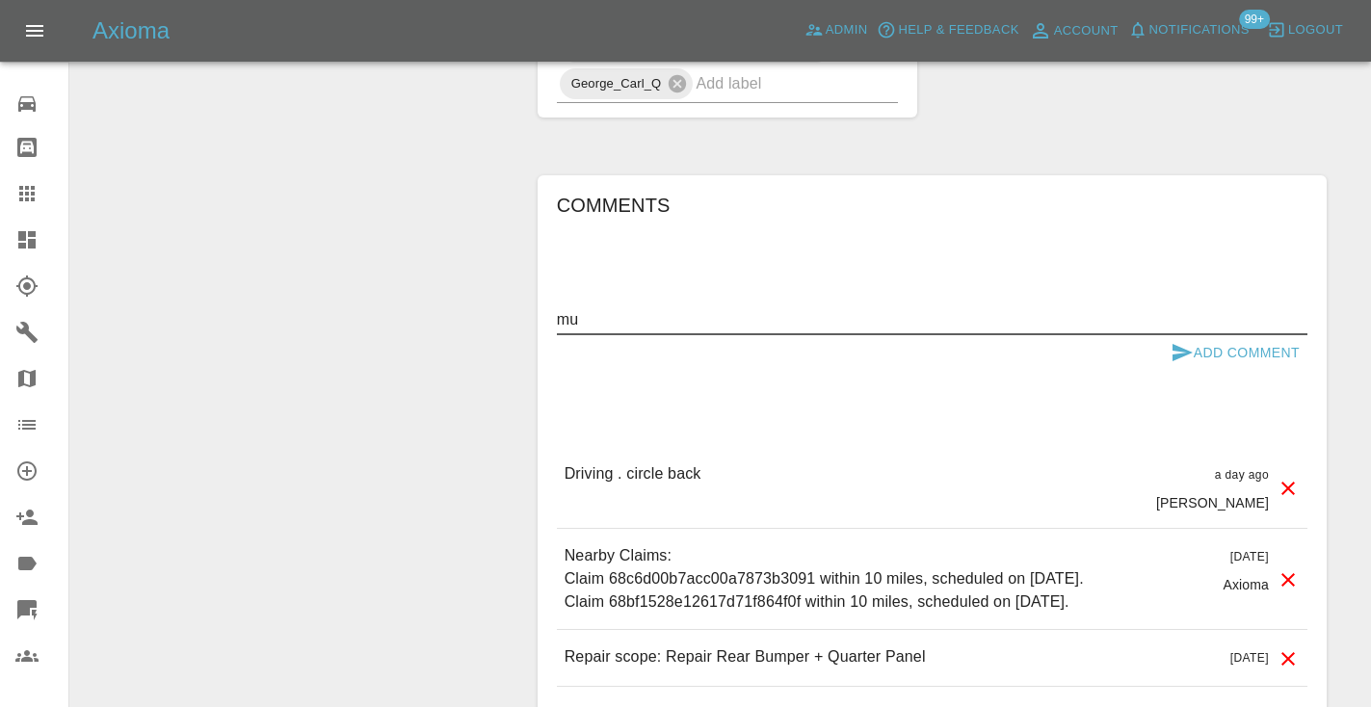
type textarea "m"
type textarea "2 x attempts voice mailbox"
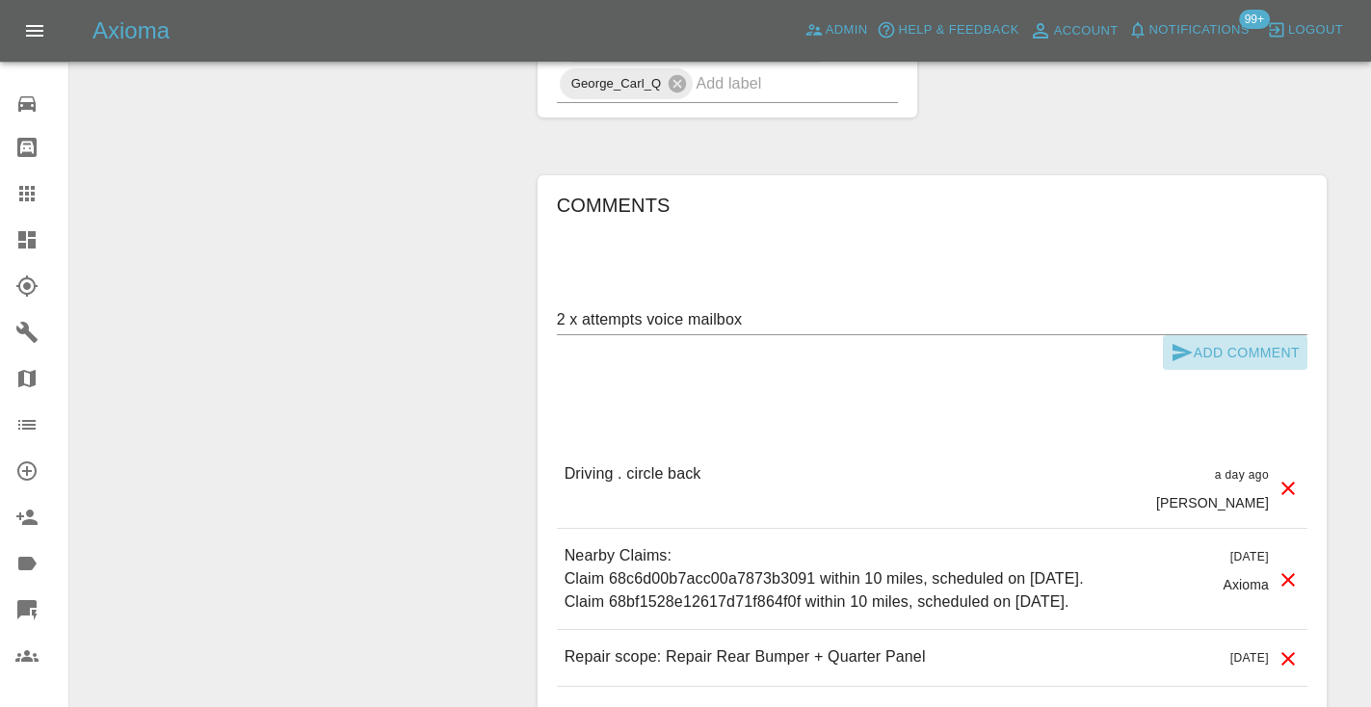
click at [1180, 341] on icon "submit" at bounding box center [1181, 352] width 23 height 23
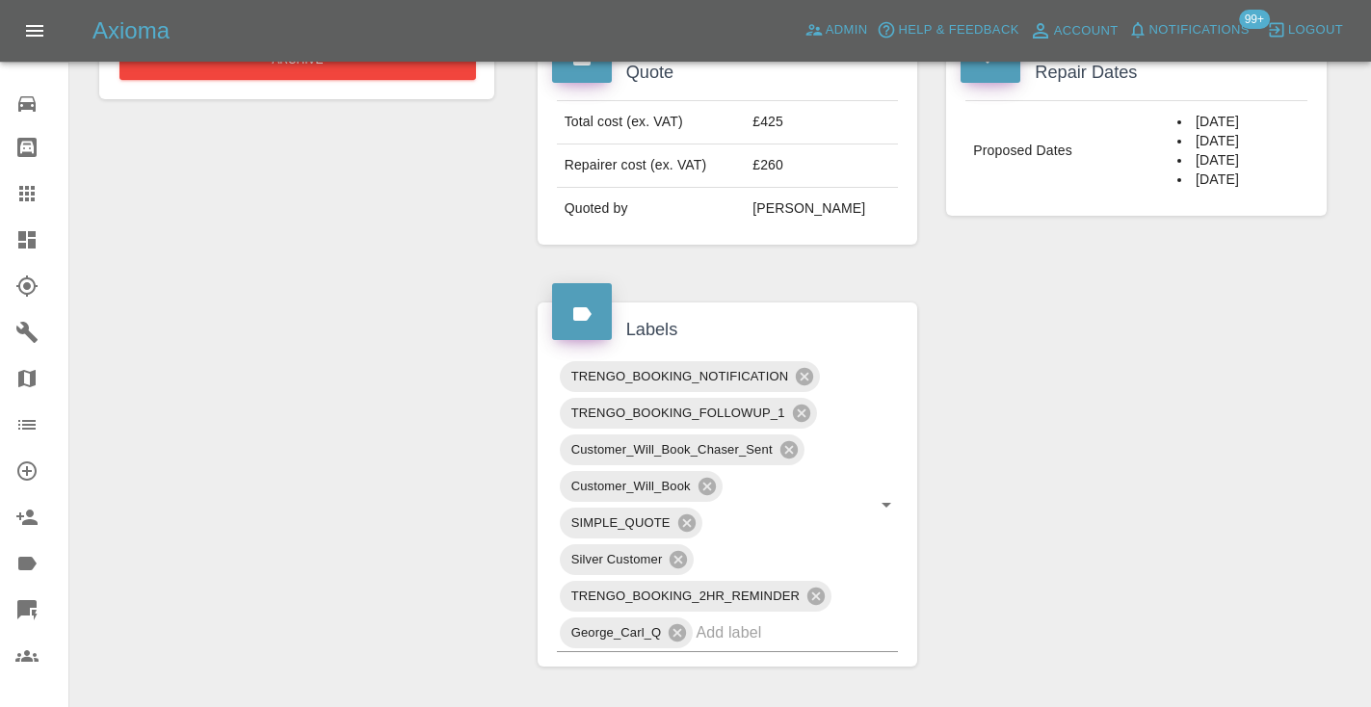
scroll to position [750, 0]
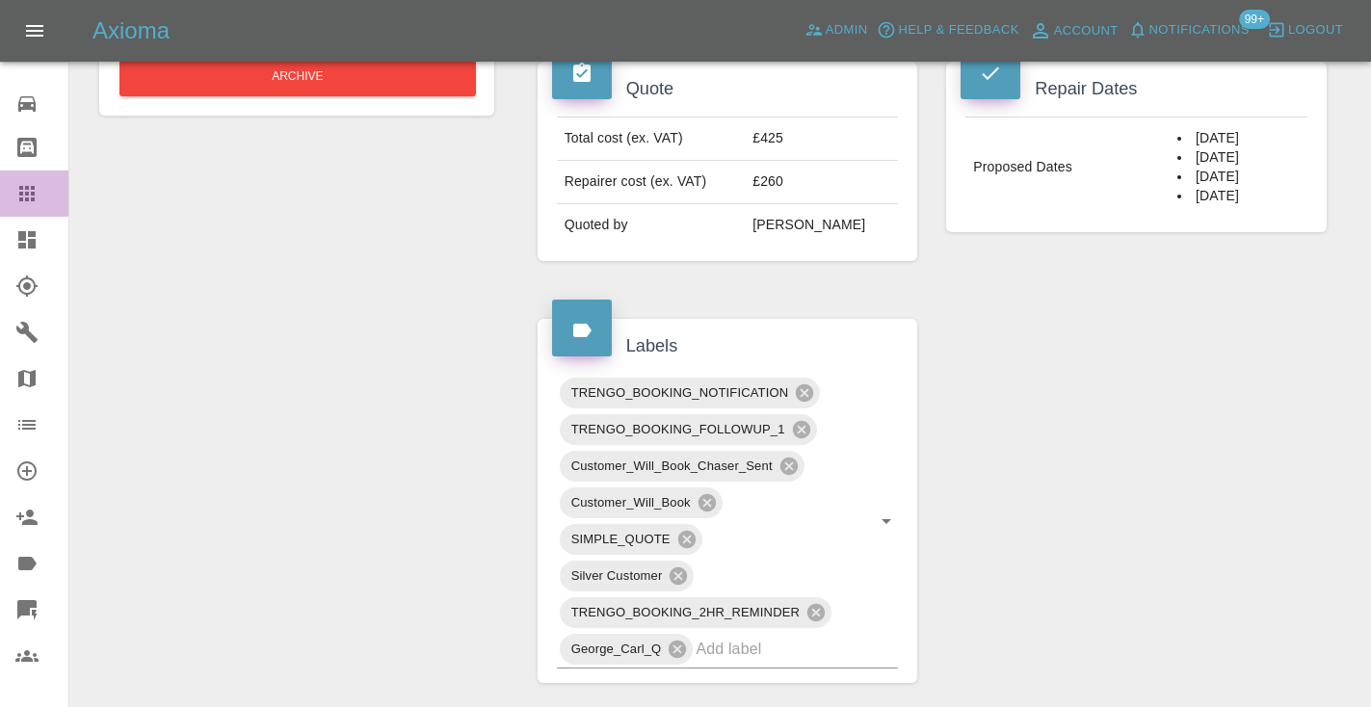
click at [39, 201] on div at bounding box center [42, 193] width 54 height 23
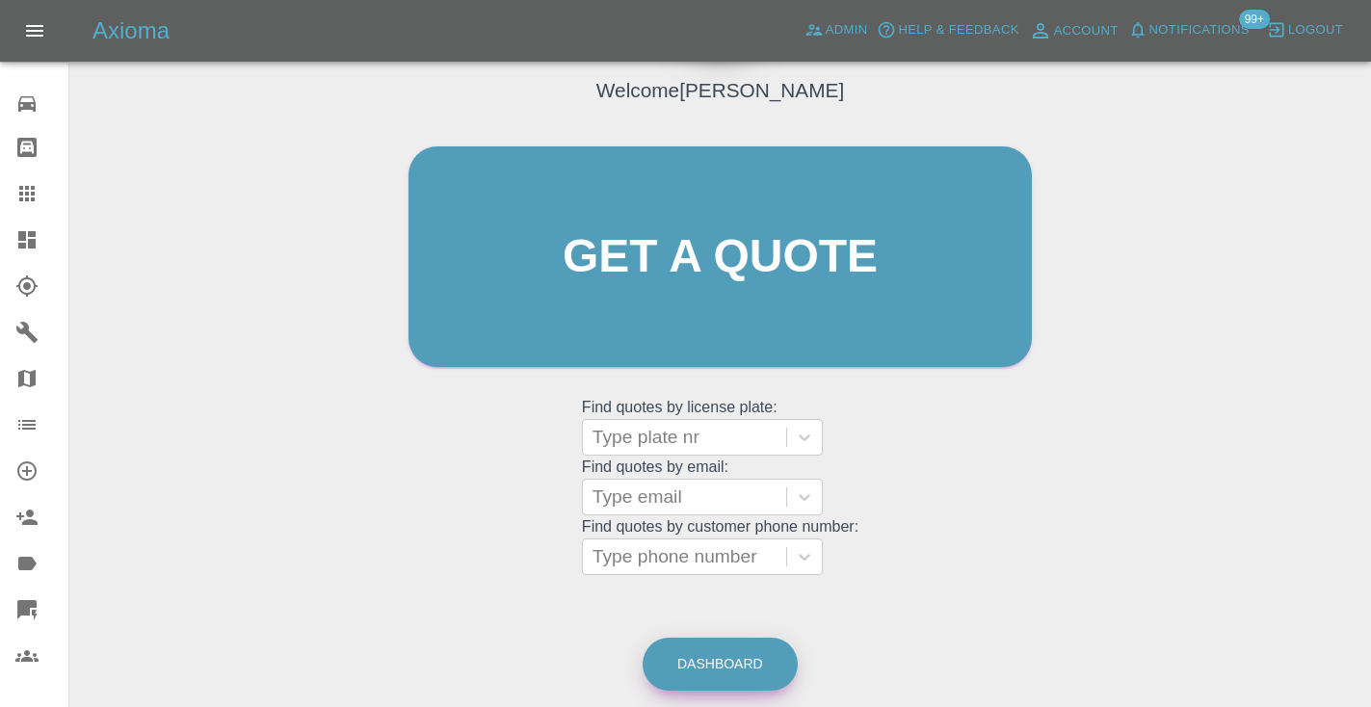
click at [693, 653] on link "Dashboard" at bounding box center [719, 664] width 155 height 53
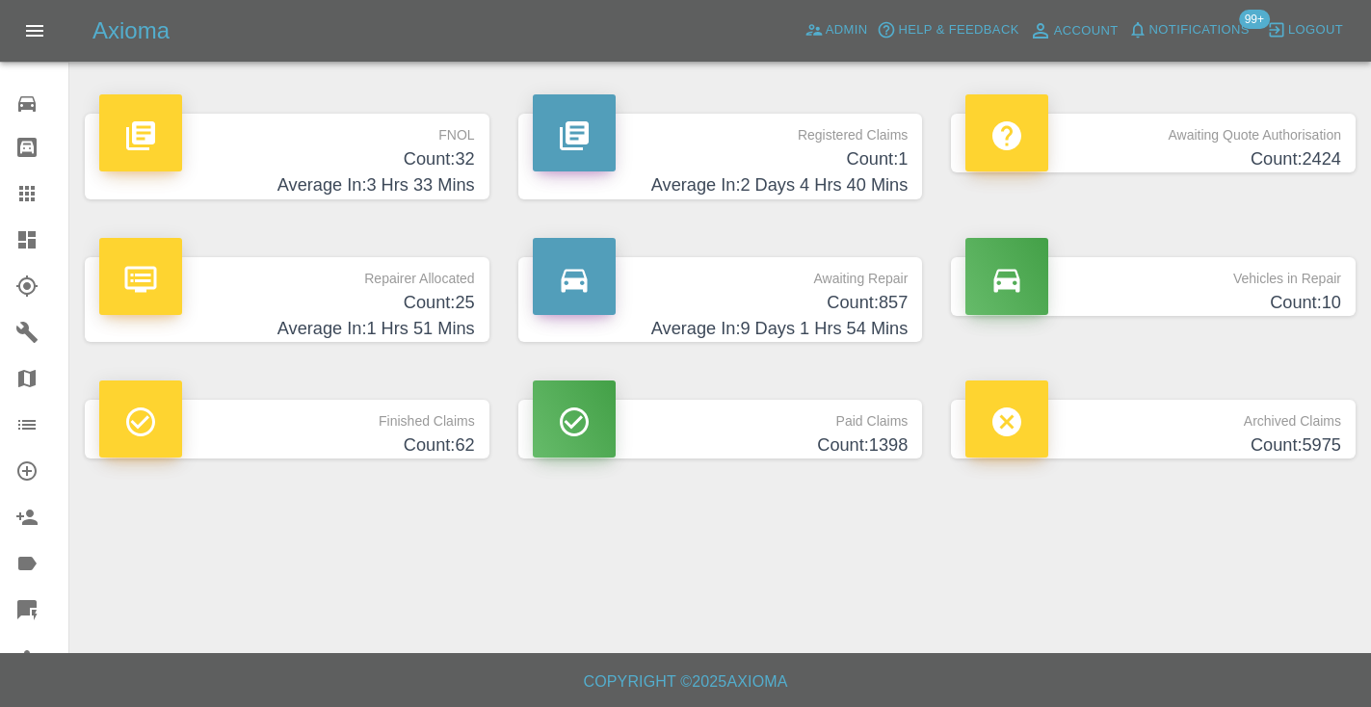
click at [893, 309] on h4 "Count: 857" at bounding box center [721, 303] width 376 height 26
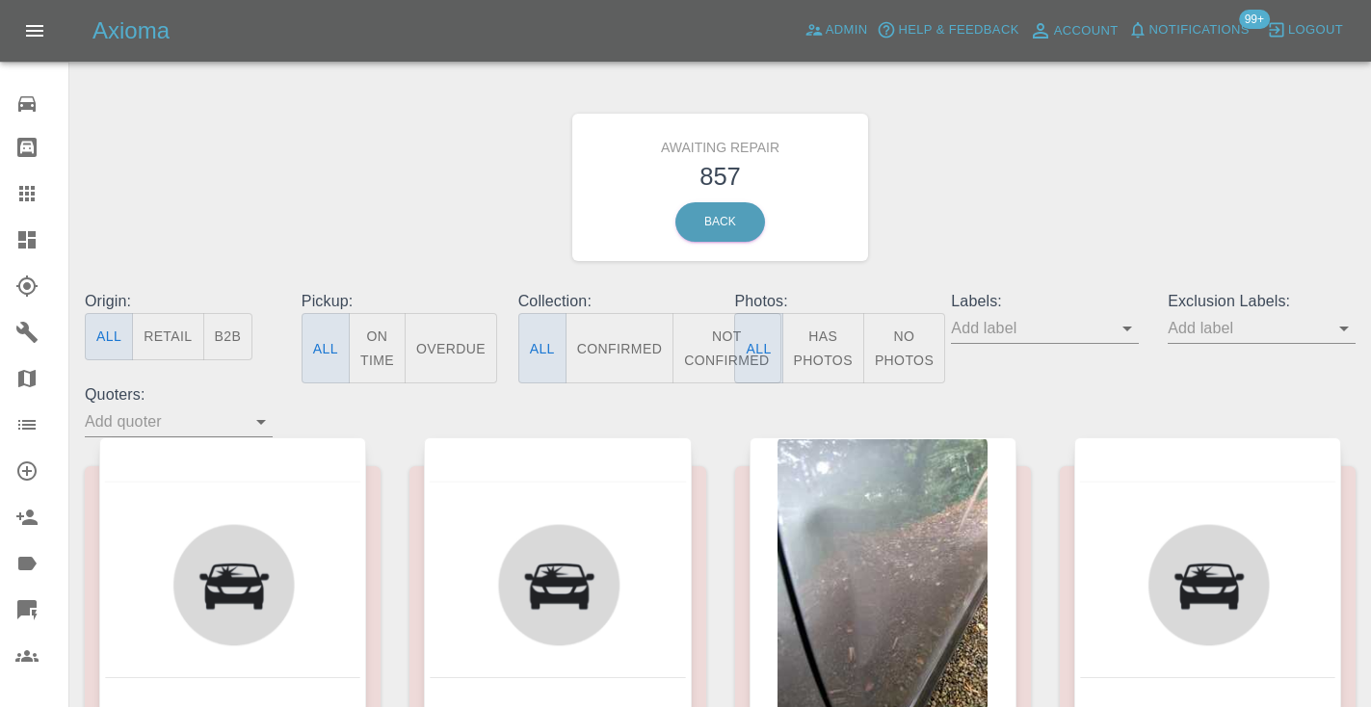
click at [709, 360] on button "Not Confirmed" at bounding box center [726, 348] width 108 height 70
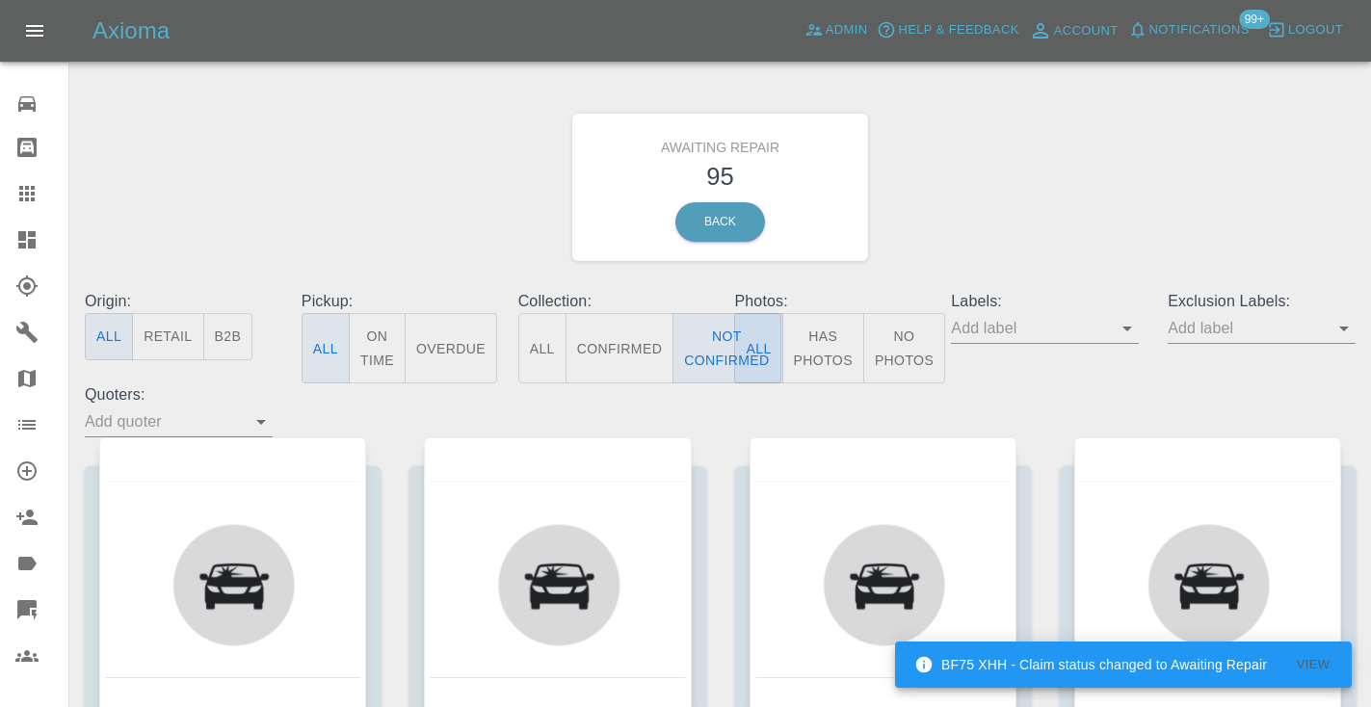
click at [967, 172] on div "Awaiting Repair 95 Back" at bounding box center [719, 187] width 1299 height 205
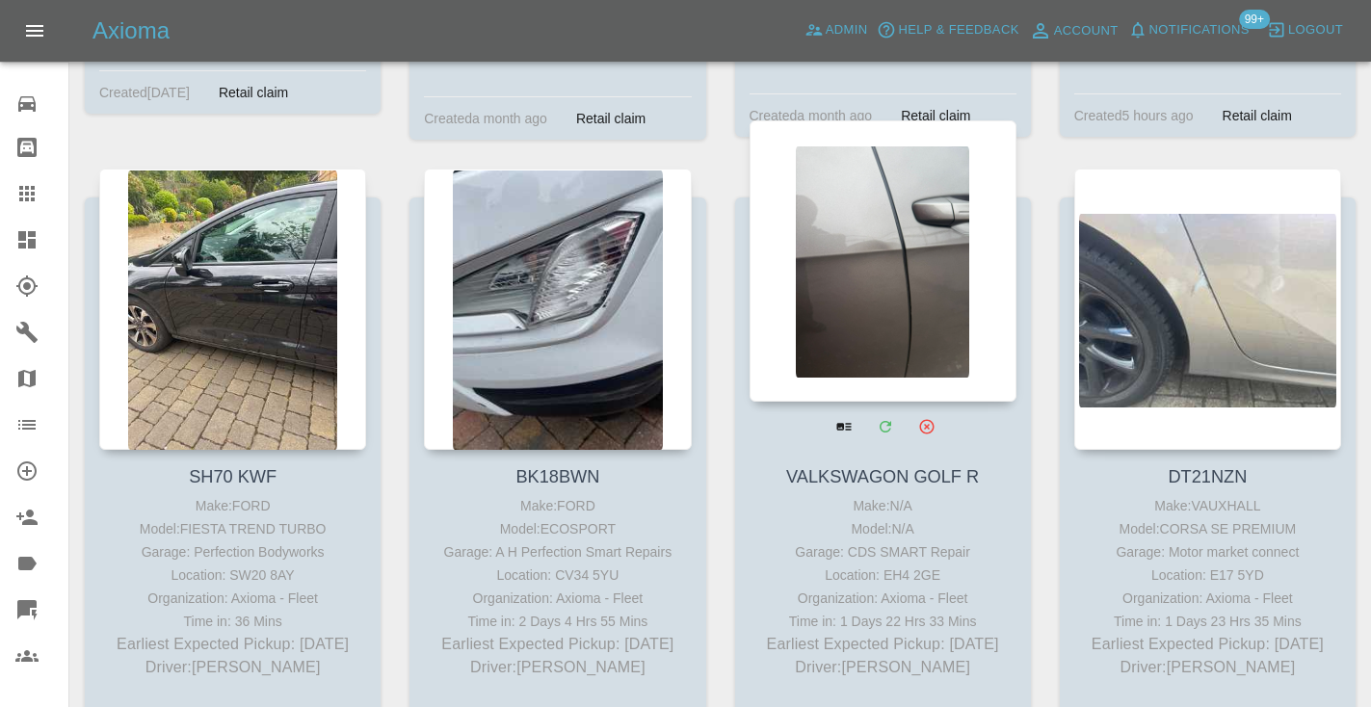
scroll to position [6018, 0]
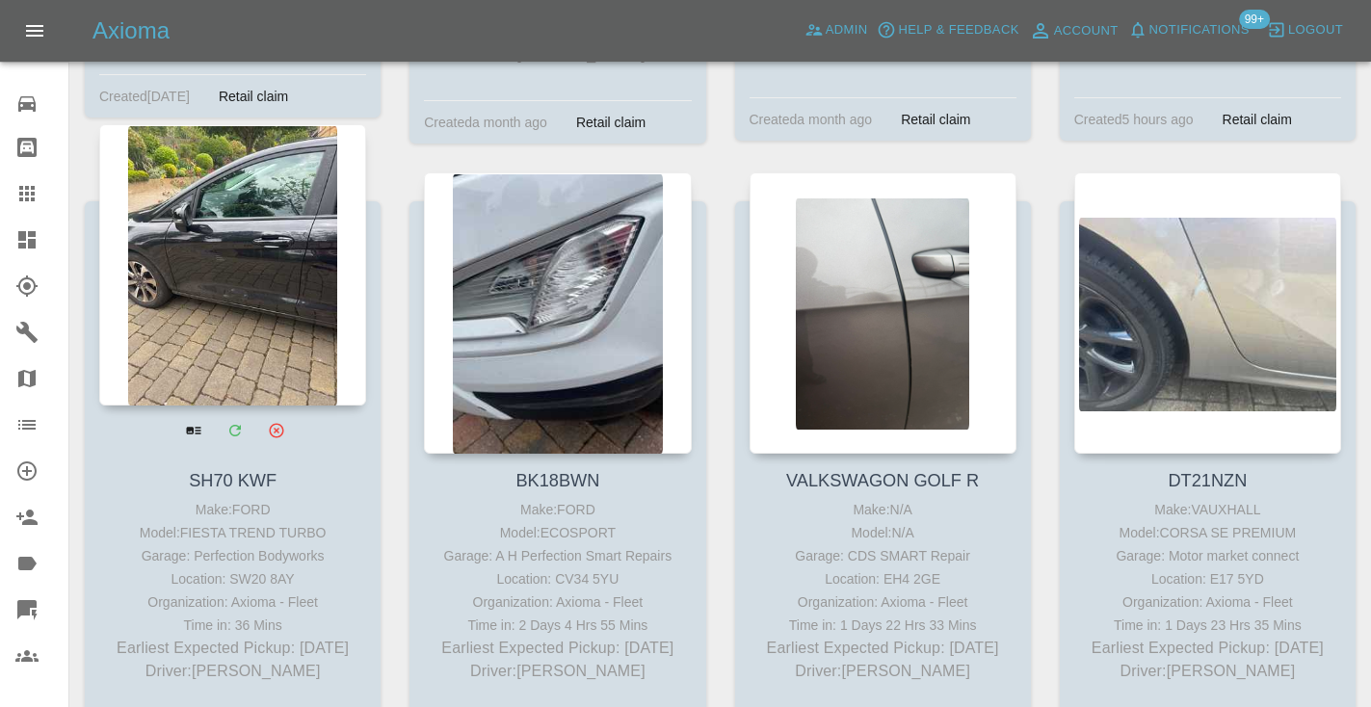
click at [222, 273] on div at bounding box center [232, 264] width 267 height 281
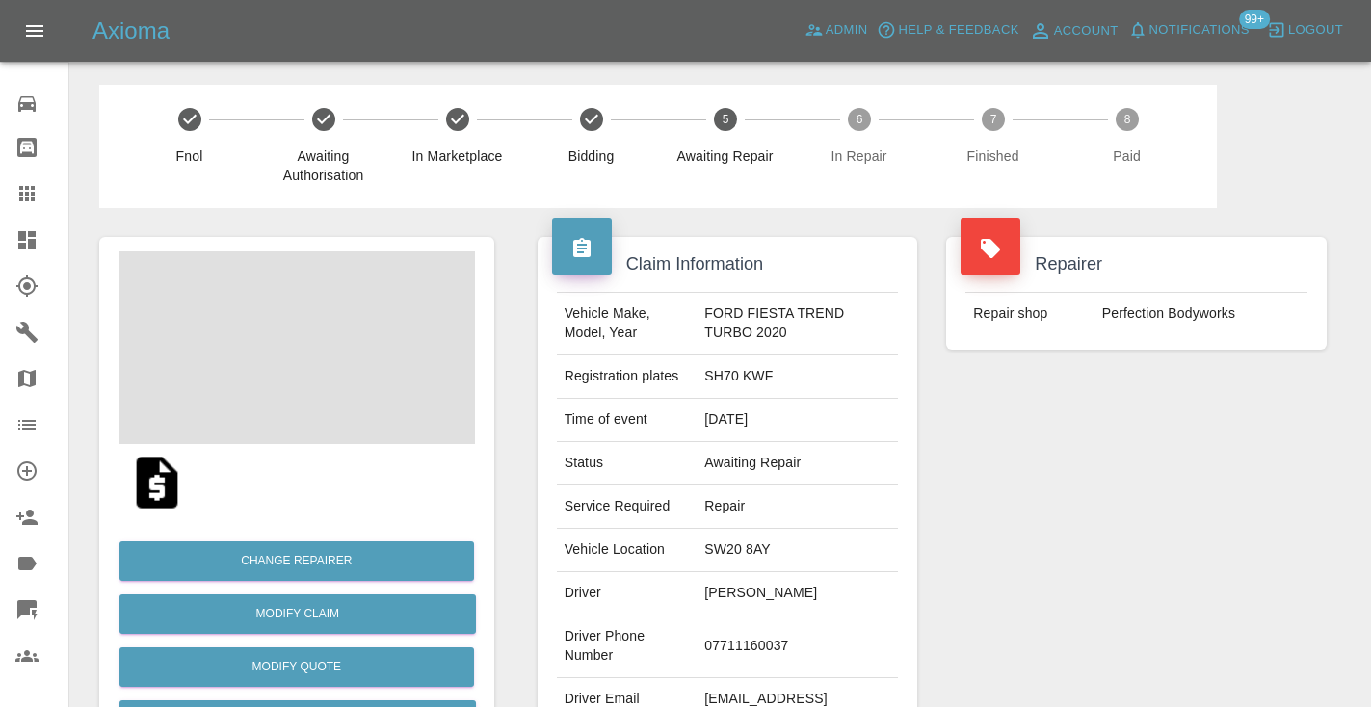
click at [760, 645] on td "07711160037" at bounding box center [796, 646] width 201 height 63
copy td "07711160037"
click at [993, 566] on div "Repairer Repair shop Perfection Bodyworks" at bounding box center [1135, 495] width 409 height 575
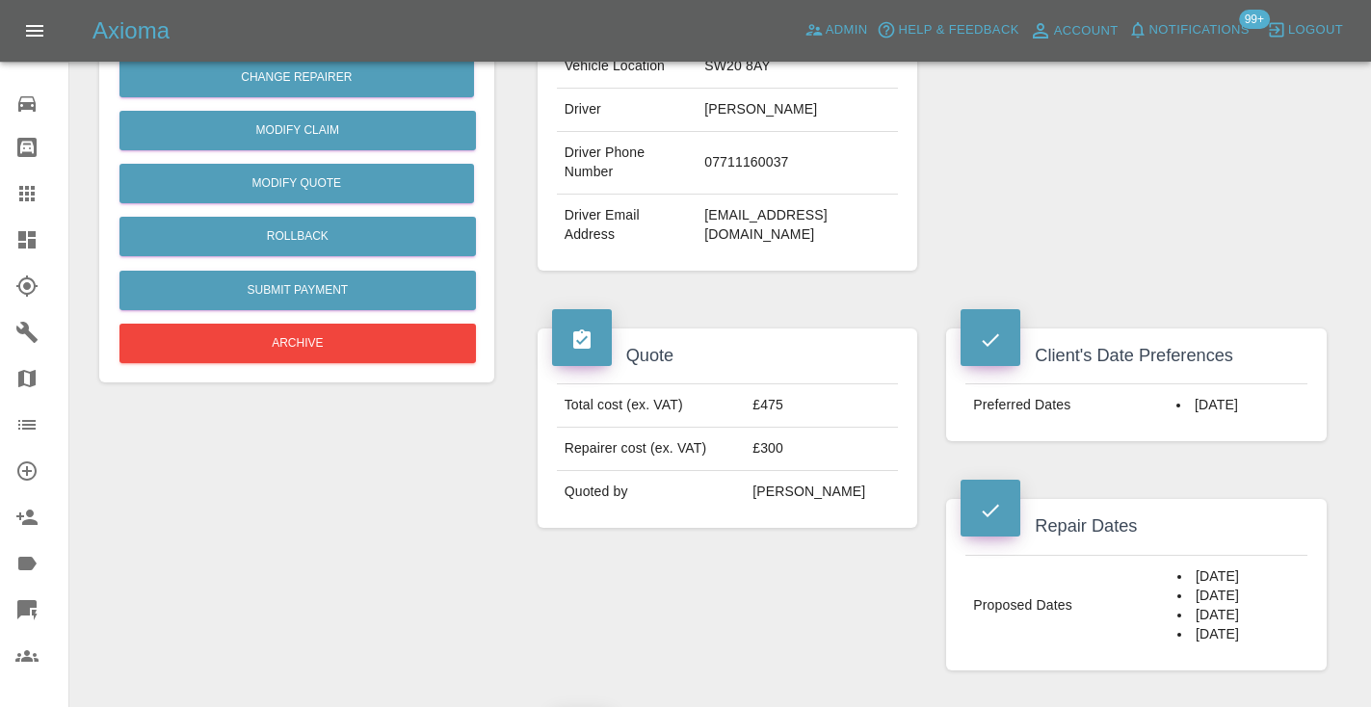
scroll to position [484, 0]
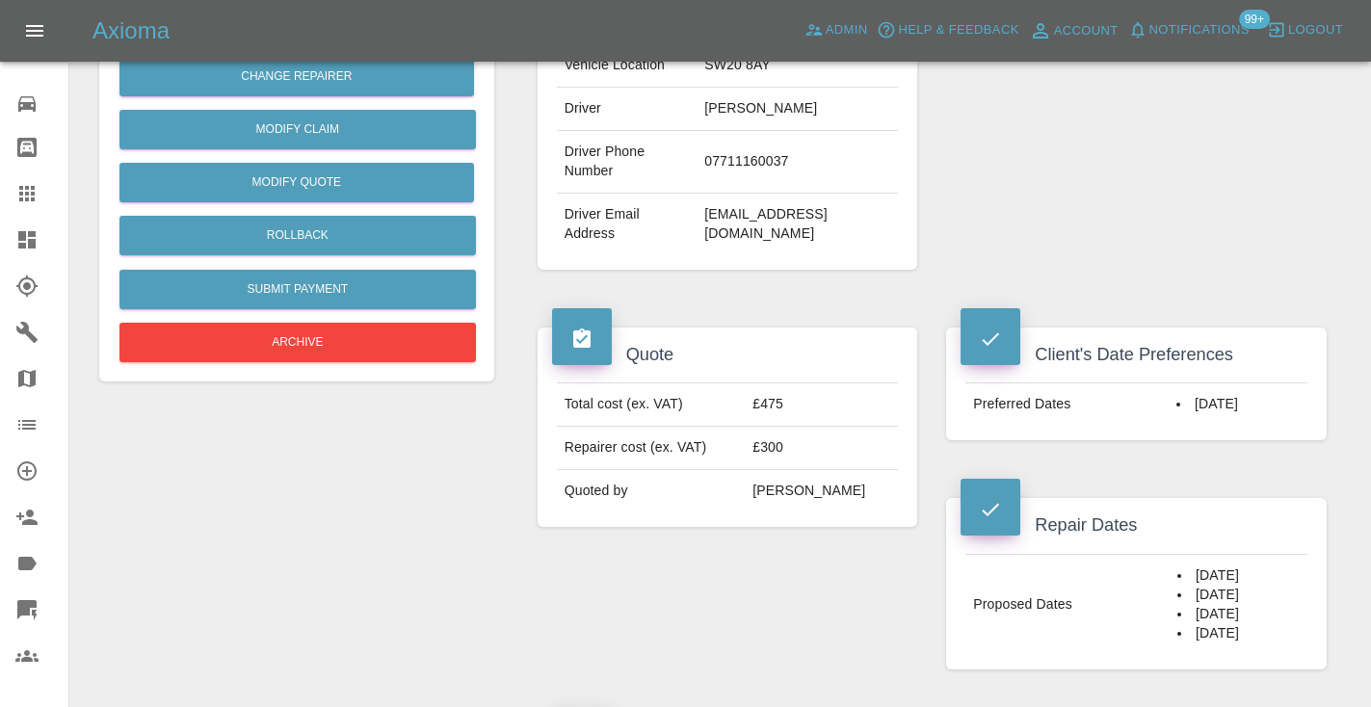
click at [1140, 299] on div "Client's Date Preferences Preferred Dates 29/09/2025" at bounding box center [1135, 384] width 409 height 170
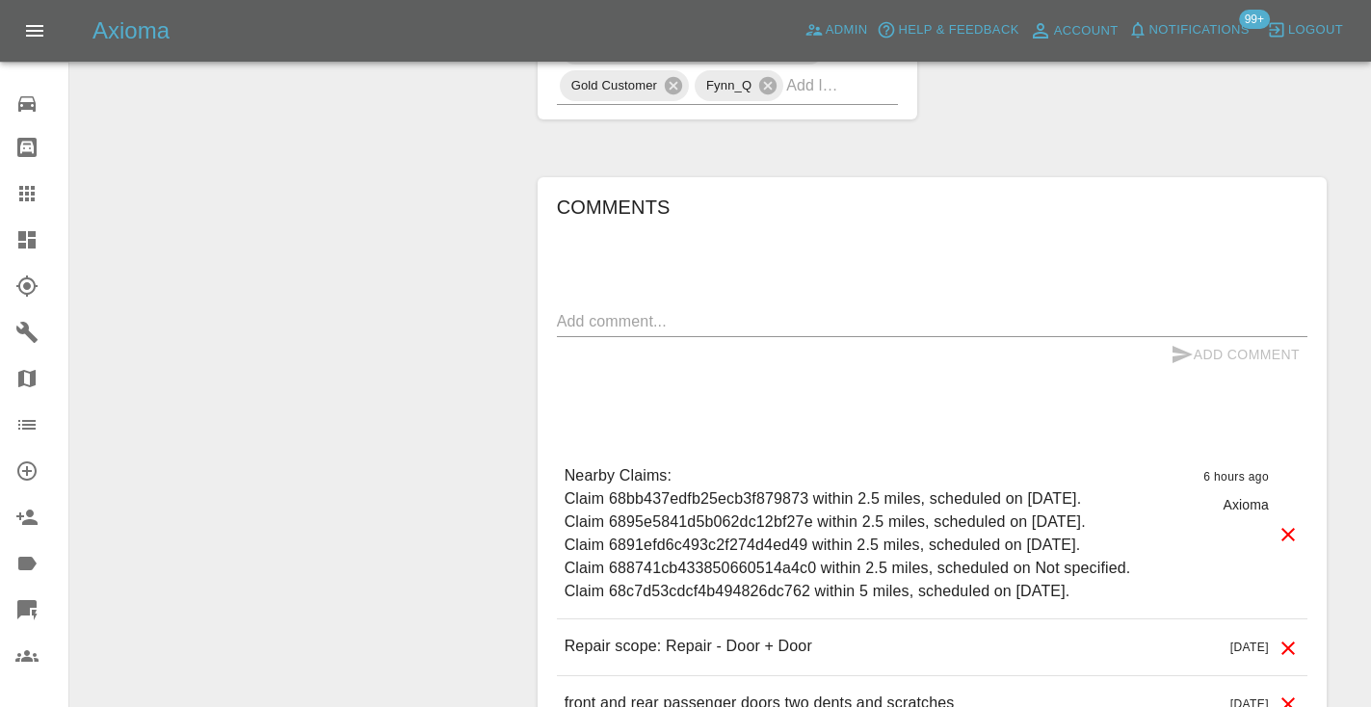
scroll to position [1542, 0]
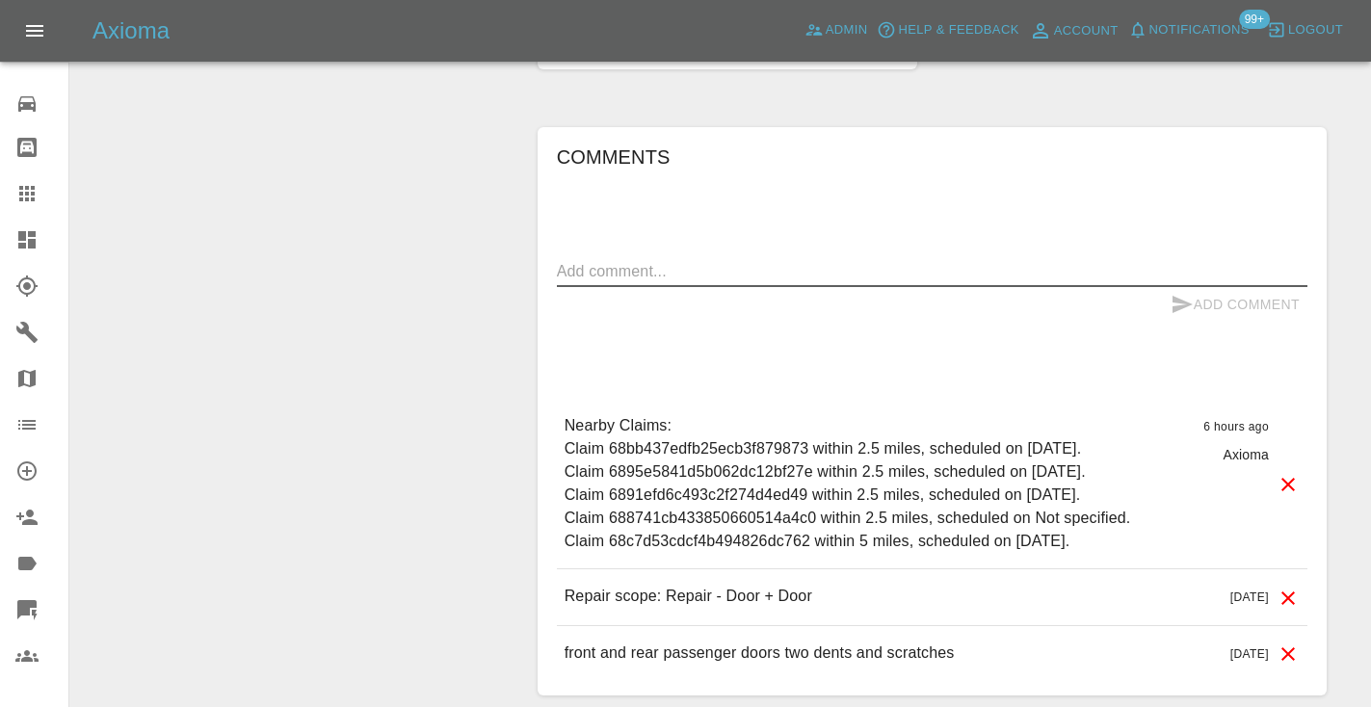
click at [588, 261] on textarea at bounding box center [932, 271] width 750 height 22
type textarea "29th"
click at [1206, 262] on div "29th x" at bounding box center [932, 271] width 750 height 31
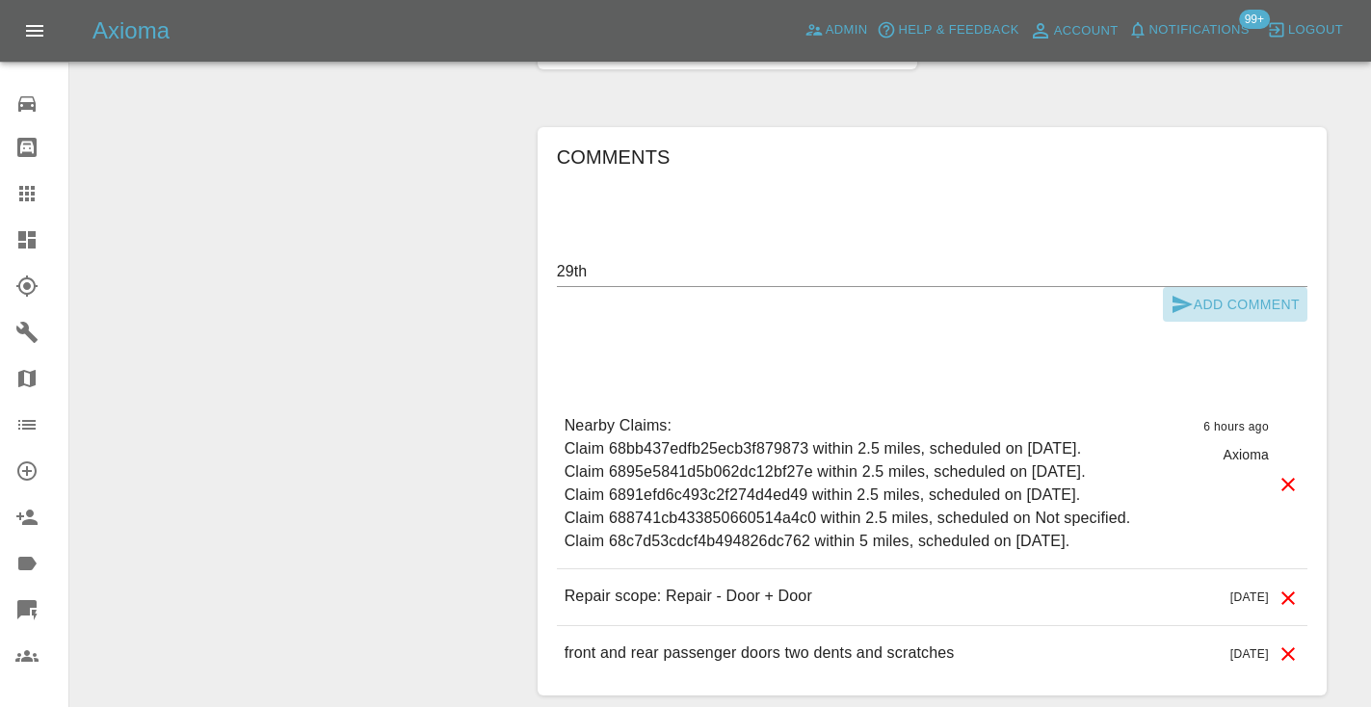
click at [1191, 287] on button "Add Comment" at bounding box center [1235, 305] width 144 height 36
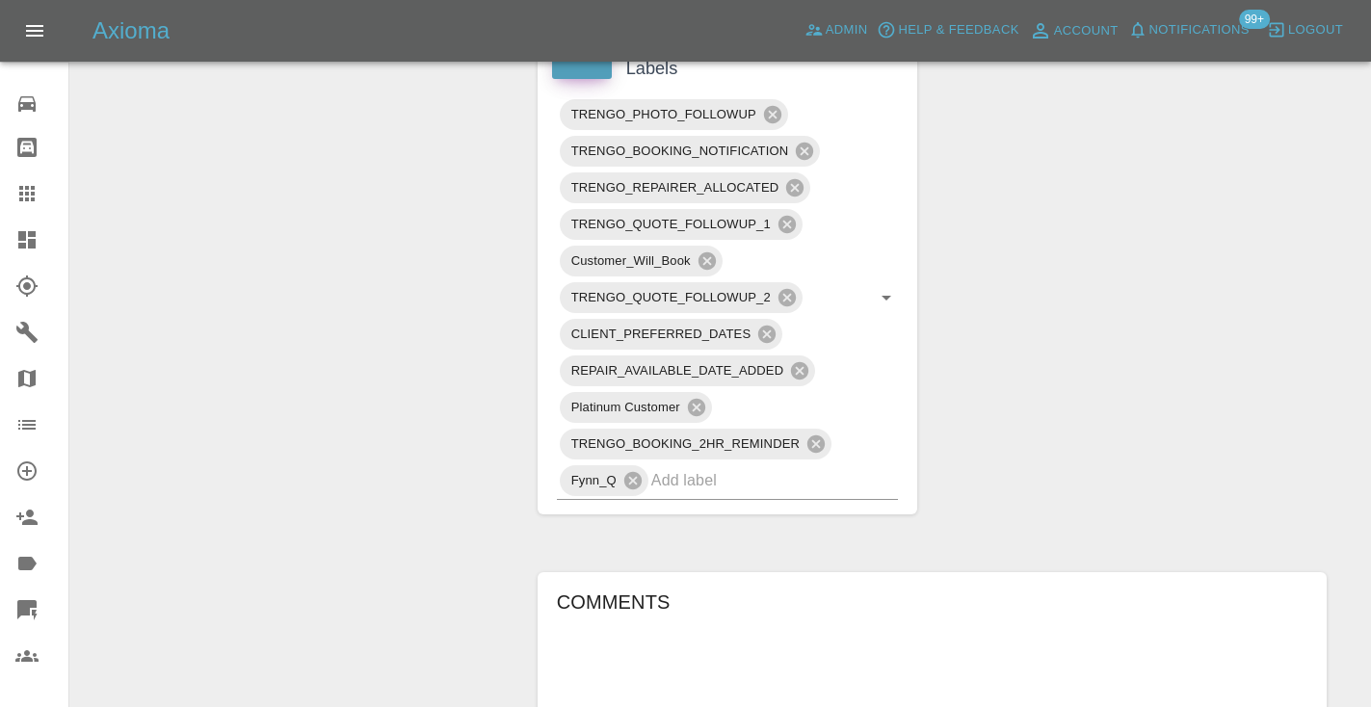
scroll to position [1178, 0]
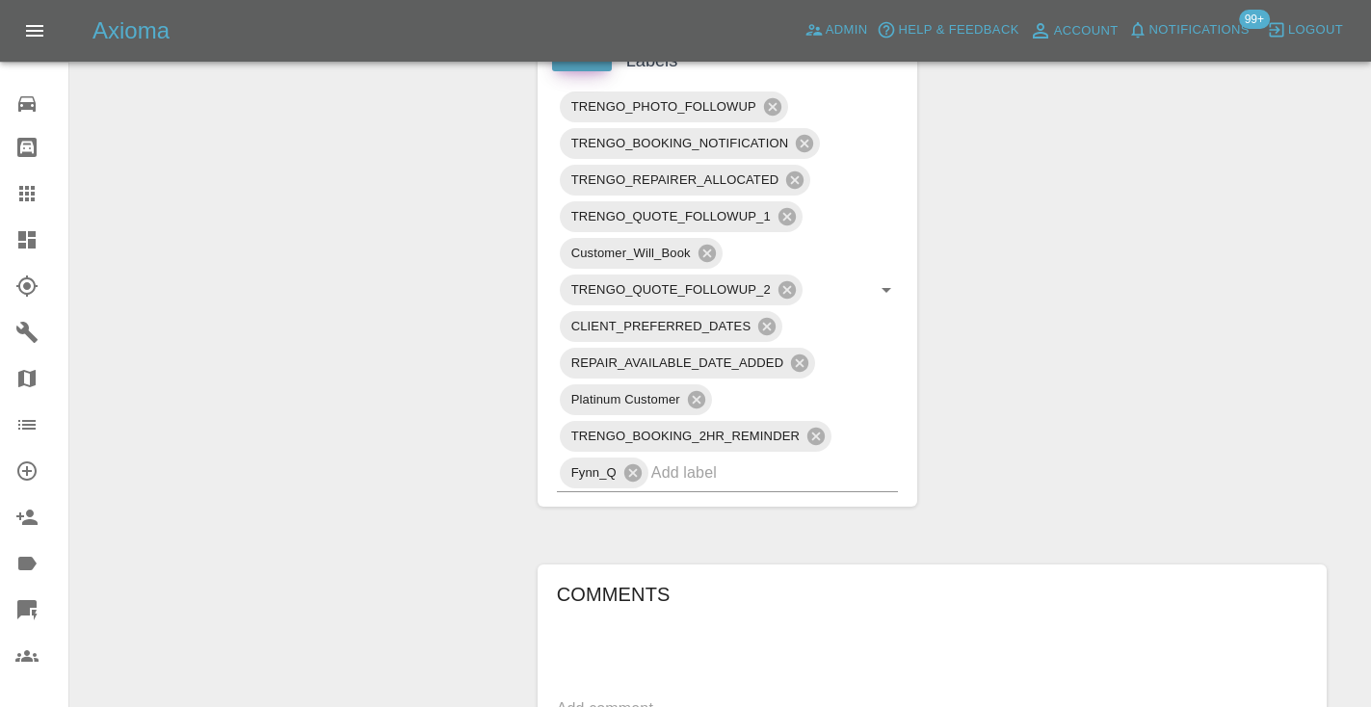
click at [592, 693] on div "x" at bounding box center [932, 708] width 750 height 31
type textarea "booking 26th"
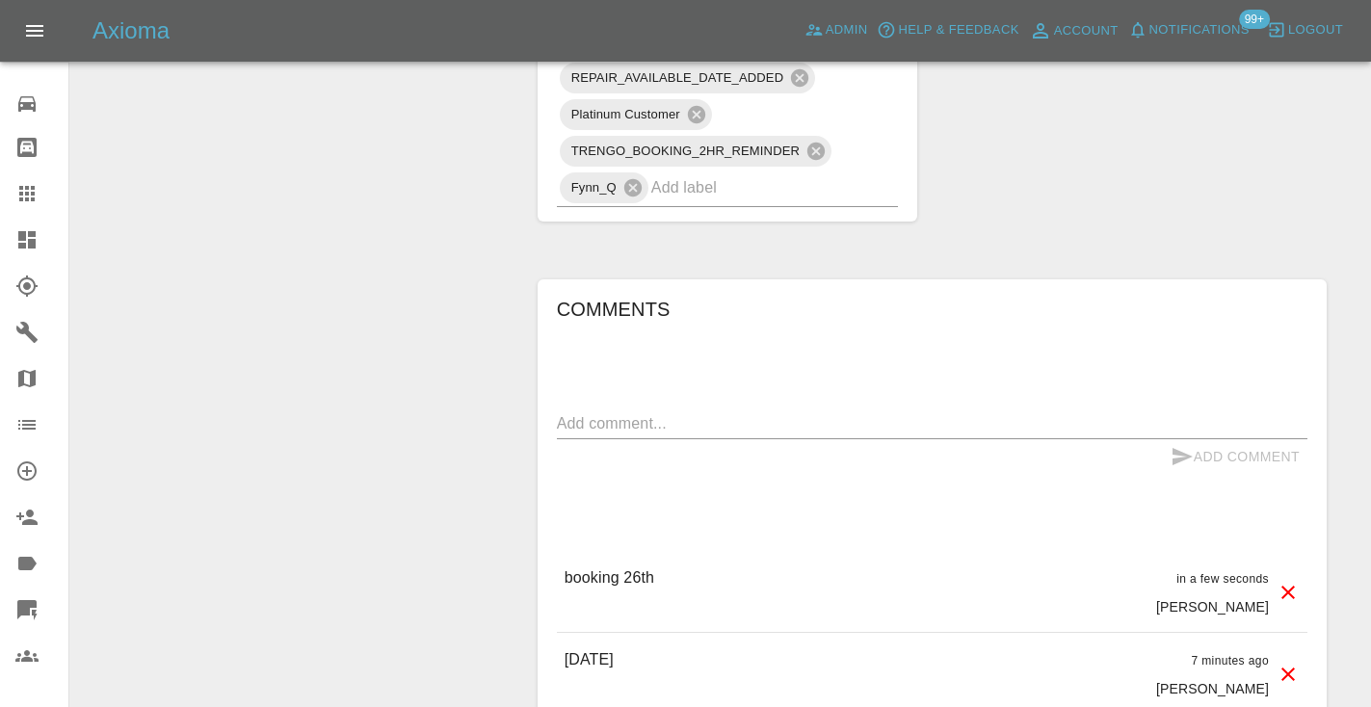
scroll to position [1470, 0]
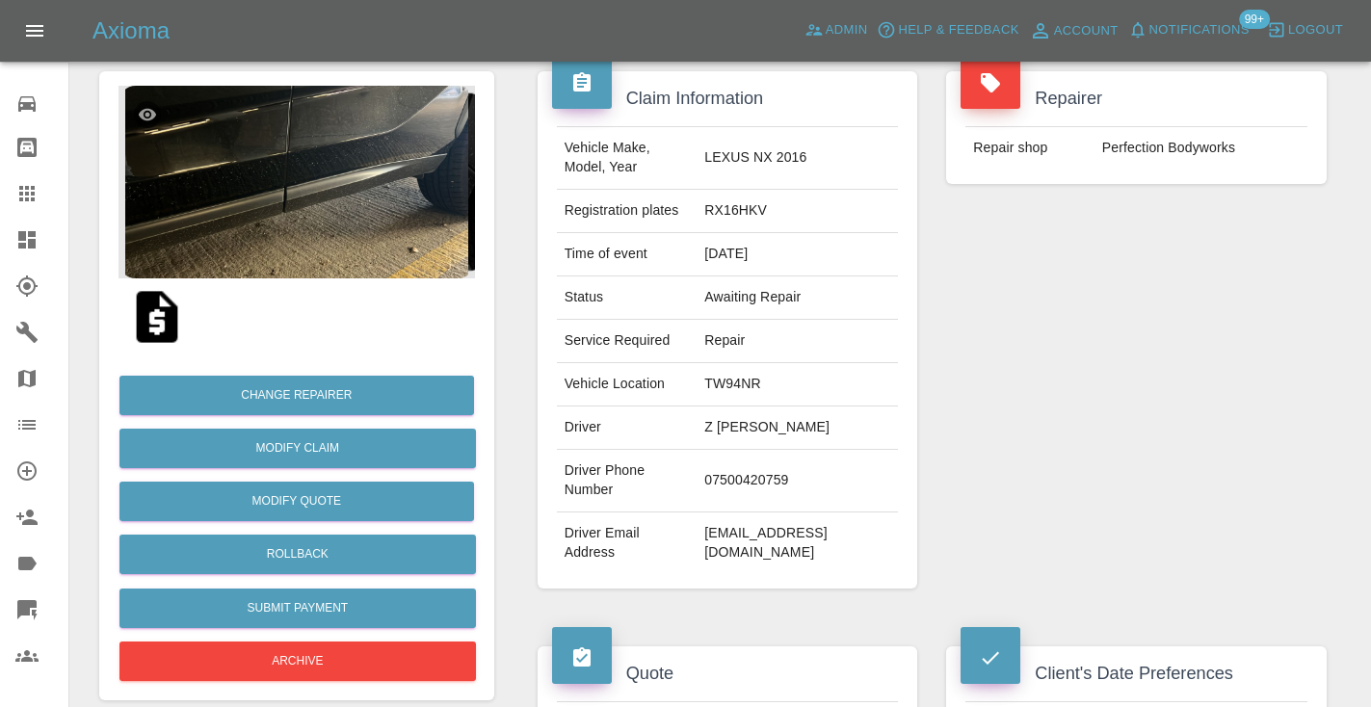
scroll to position [150, 0]
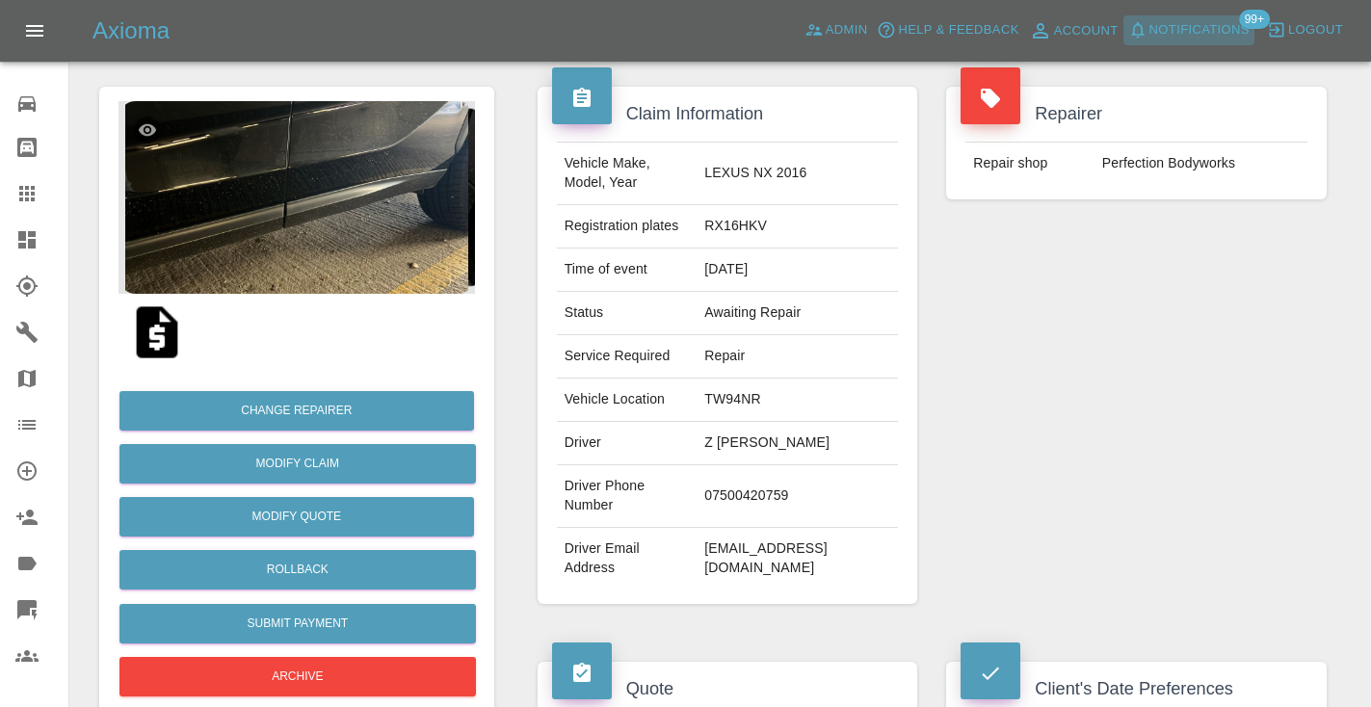
click at [1230, 15] on button "Notifications" at bounding box center [1188, 30] width 131 height 30
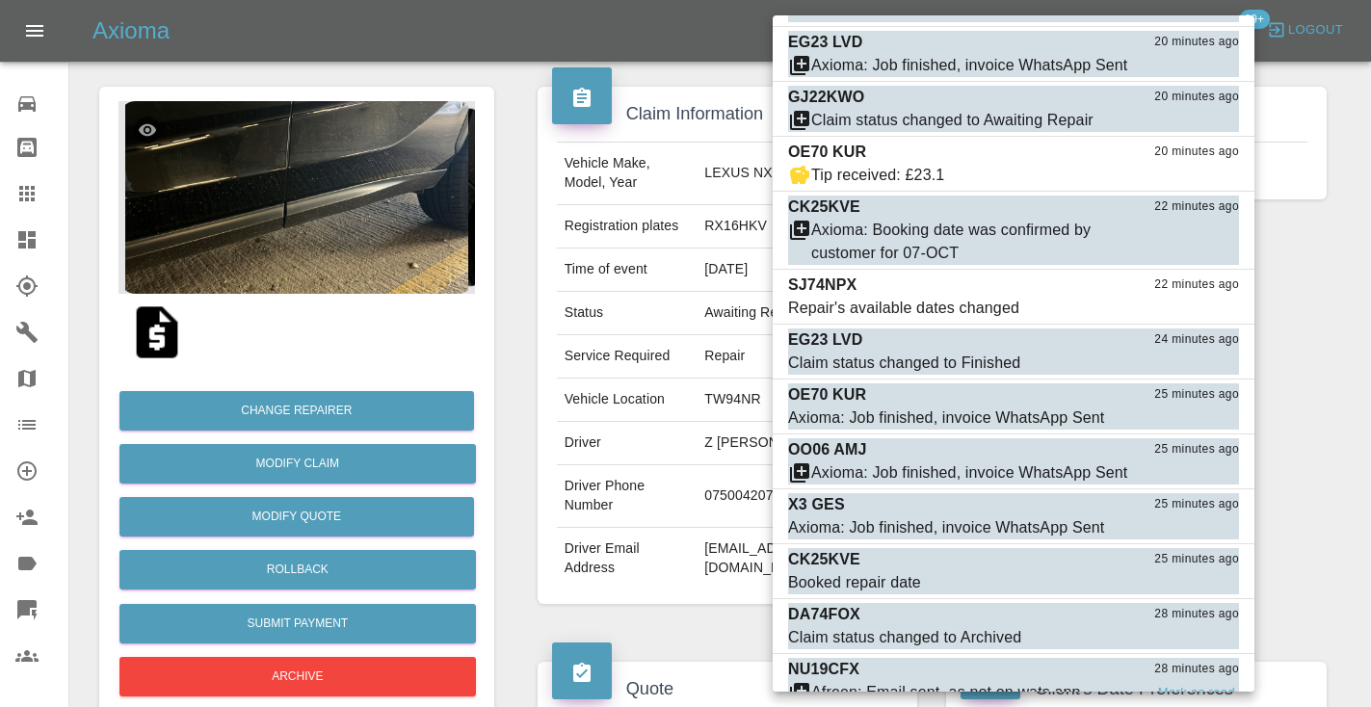
scroll to position [878, 0]
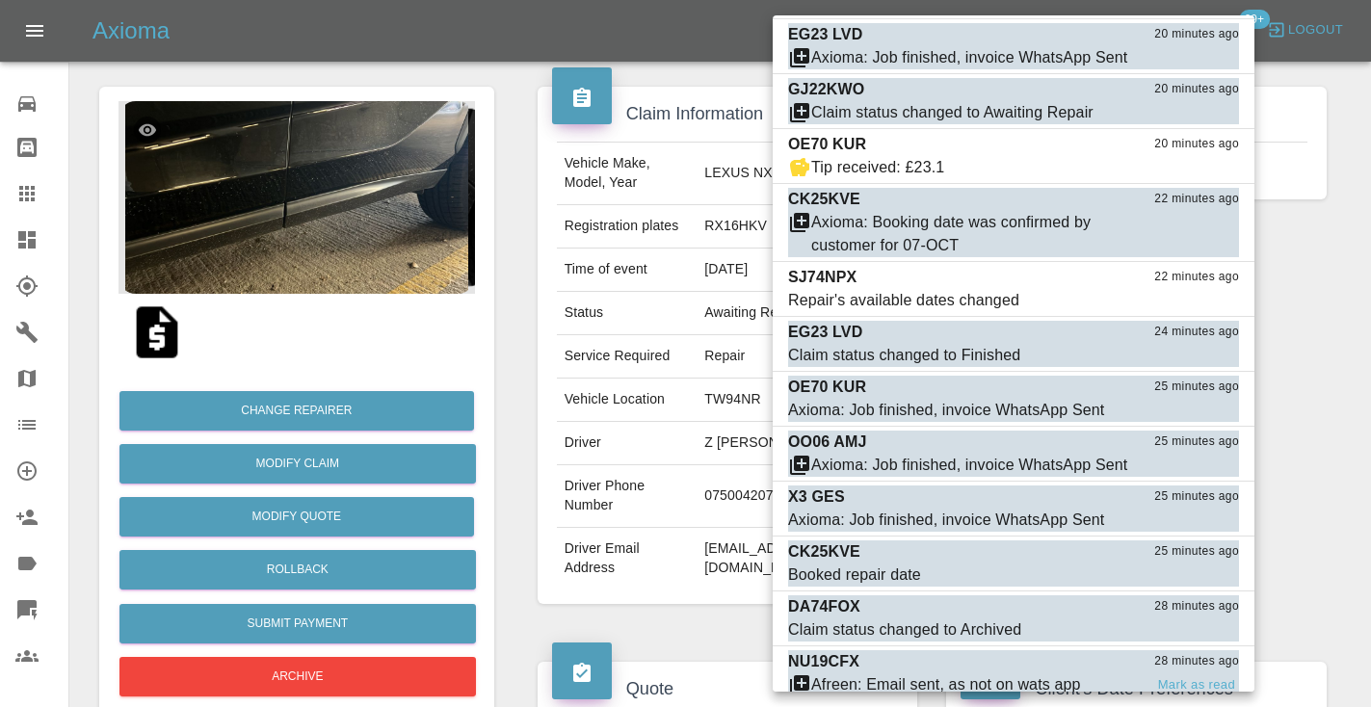
drag, startPoint x: 1099, startPoint y: 650, endPoint x: 1096, endPoint y: 667, distance: 17.6
click at [1308, 350] on div at bounding box center [685, 353] width 1371 height 707
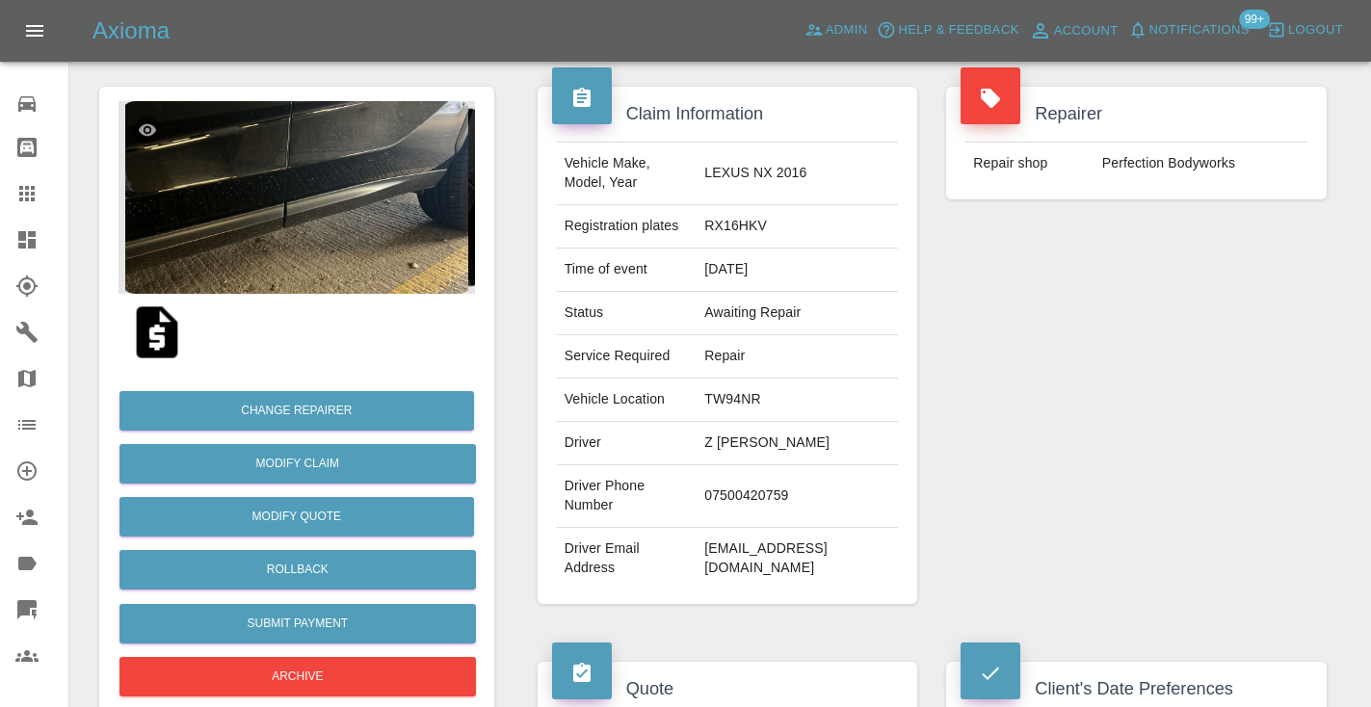
click at [1308, 350] on div at bounding box center [685, 353] width 1371 height 707
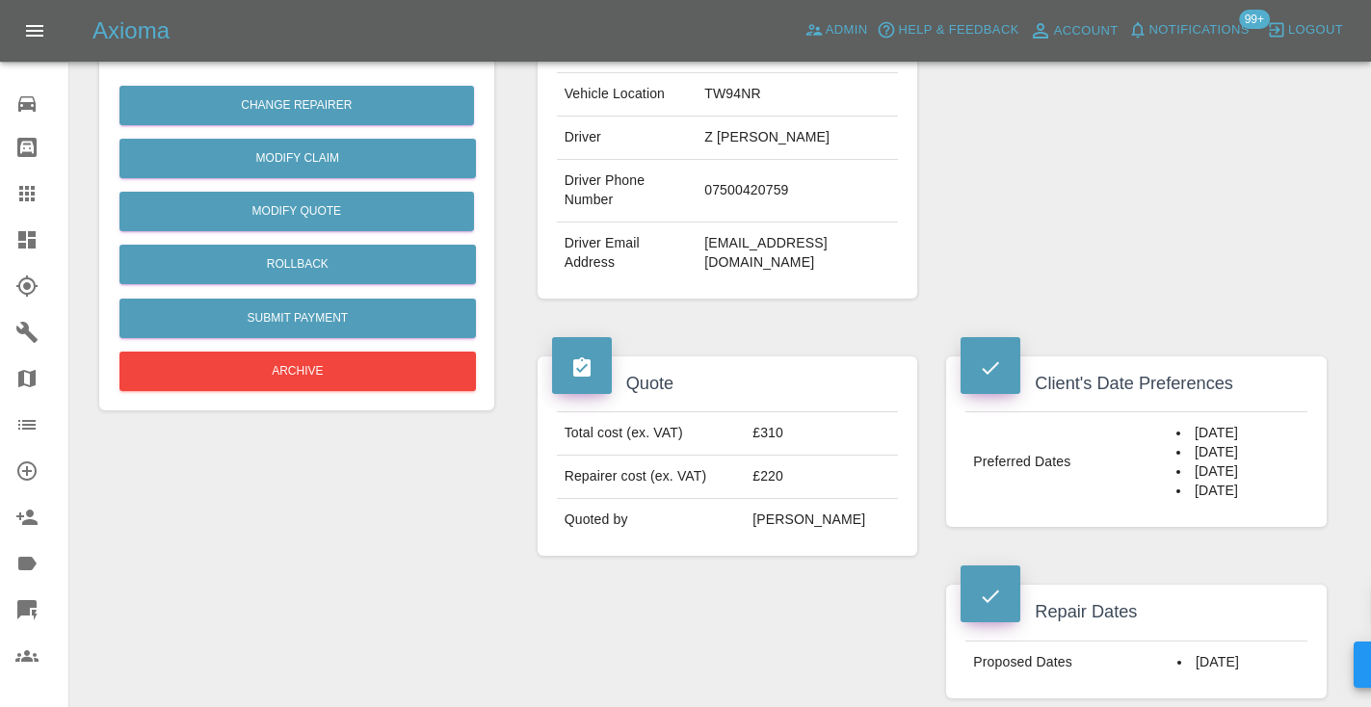
scroll to position [453, 0]
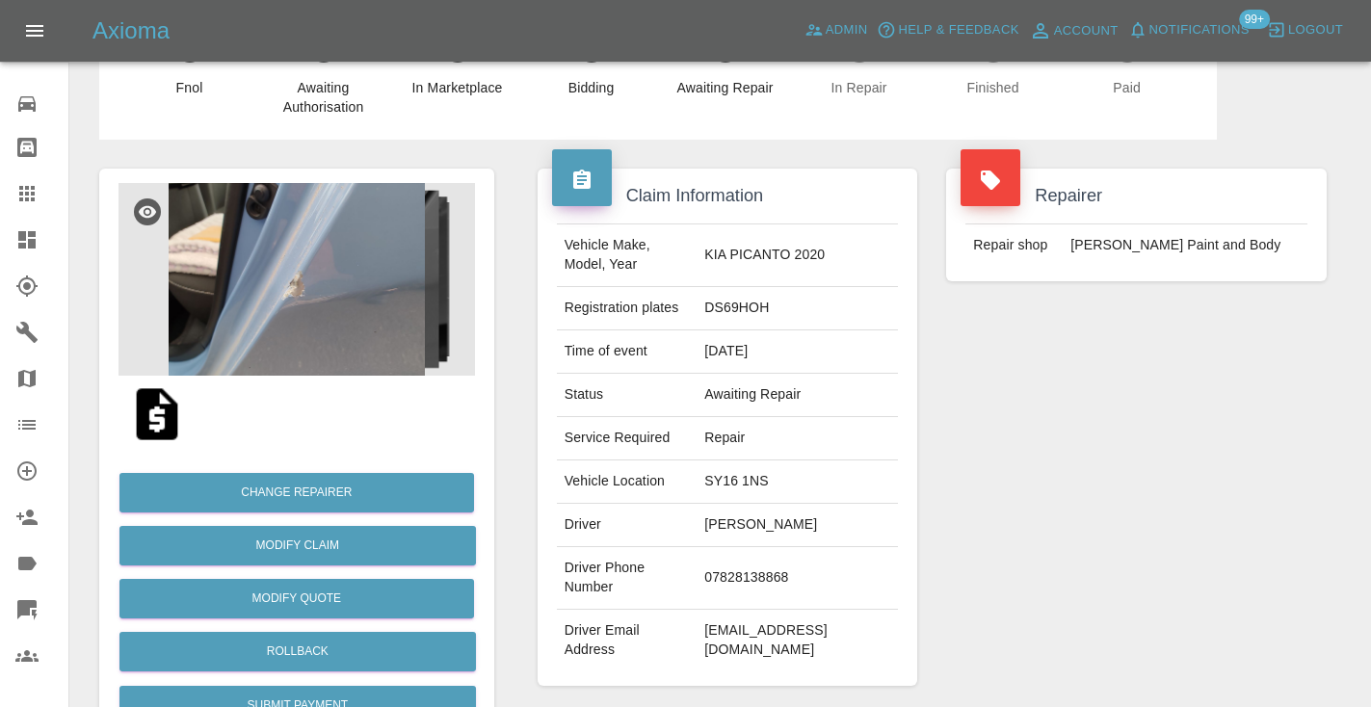
scroll to position [65, 0]
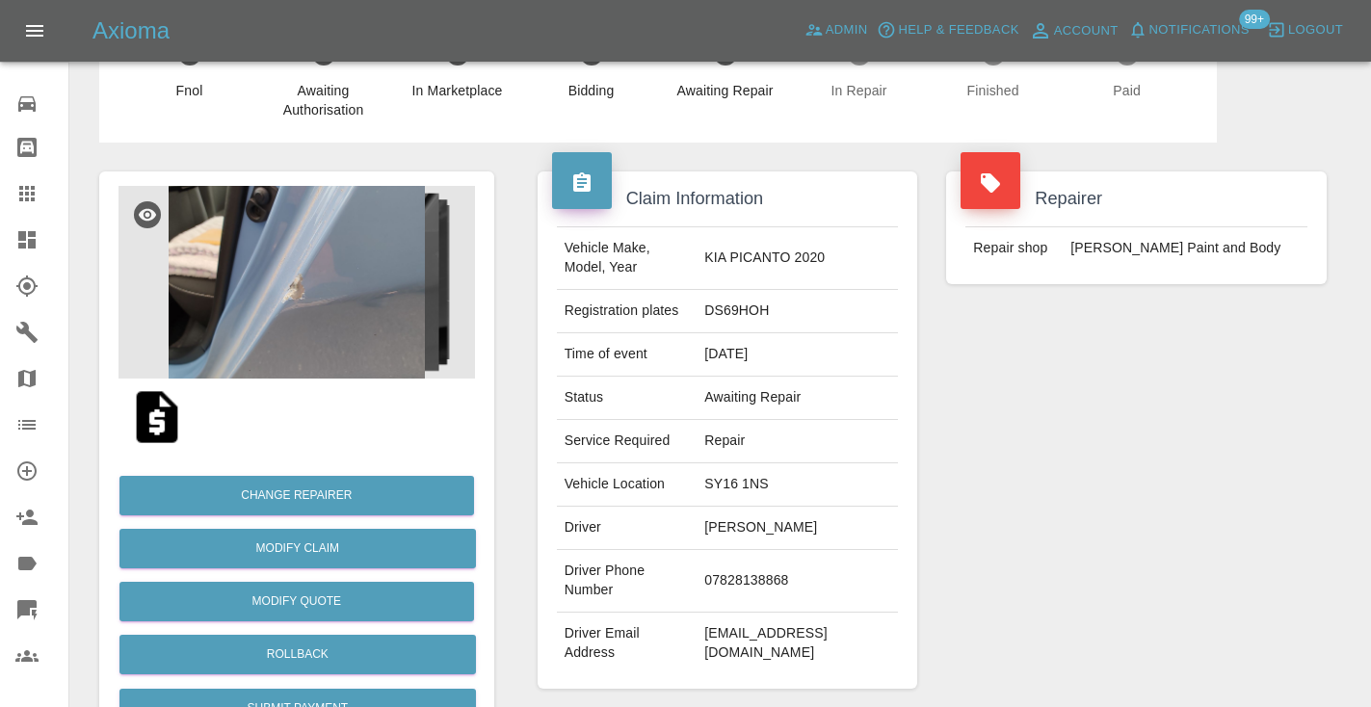
click at [759, 555] on td "07828138868" at bounding box center [796, 581] width 201 height 63
copy td "07828138868"
click at [1078, 445] on div "Repairer Repair shop [PERSON_NAME] Paint and Body" at bounding box center [1135, 430] width 409 height 575
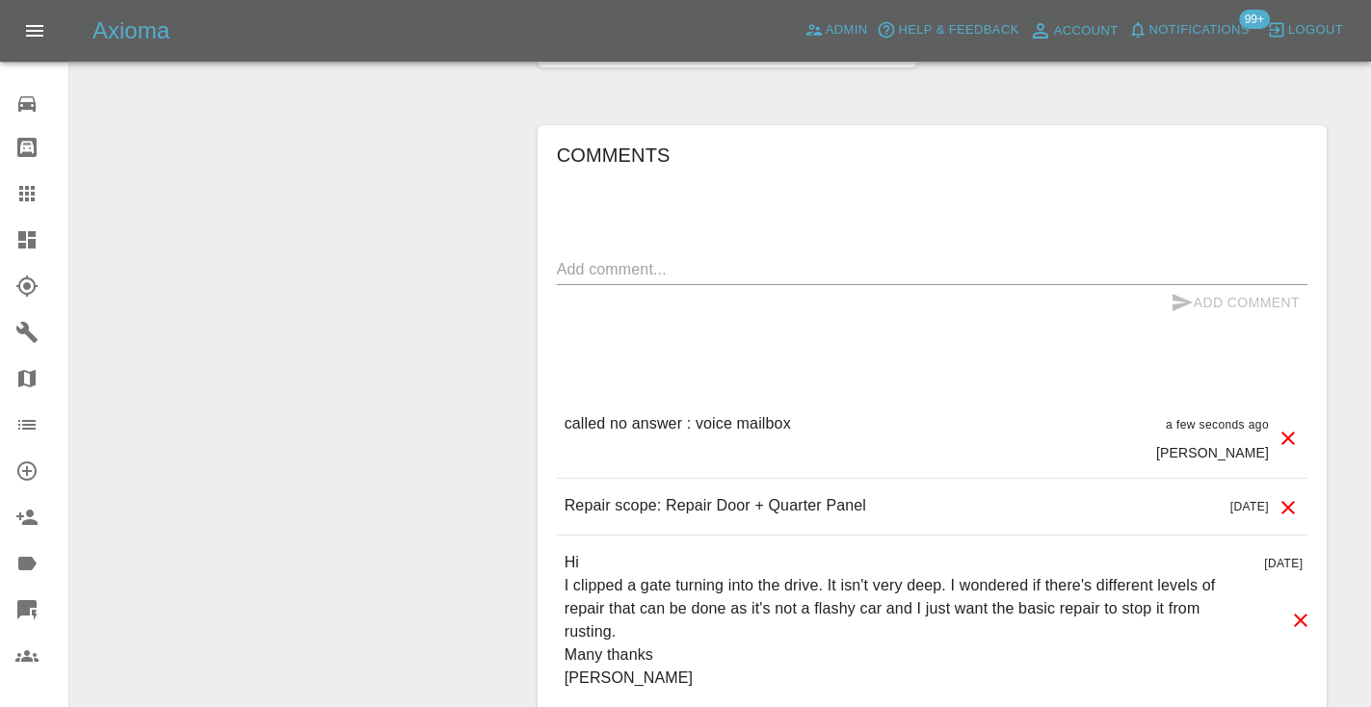
scroll to position [1617, 0]
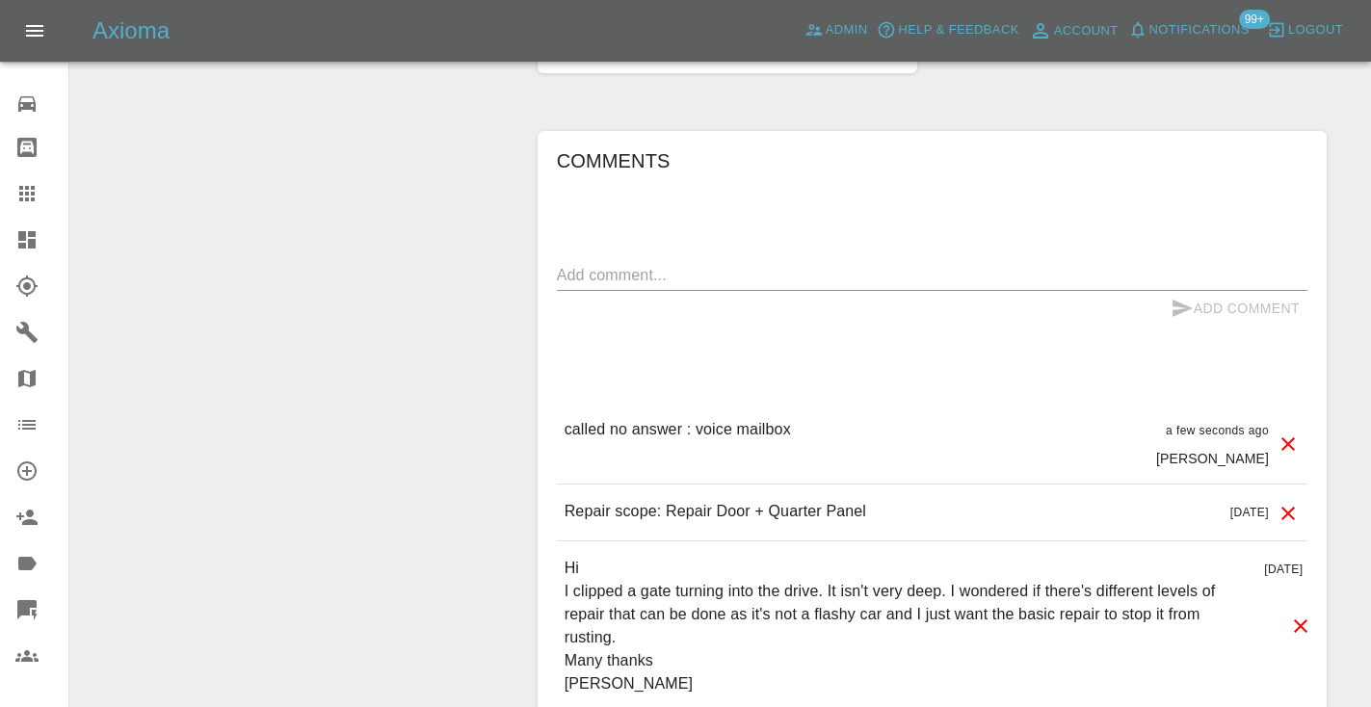
click at [589, 291] on div "Add Comment" at bounding box center [932, 309] width 750 height 36
click at [589, 264] on textarea at bounding box center [932, 275] width 750 height 22
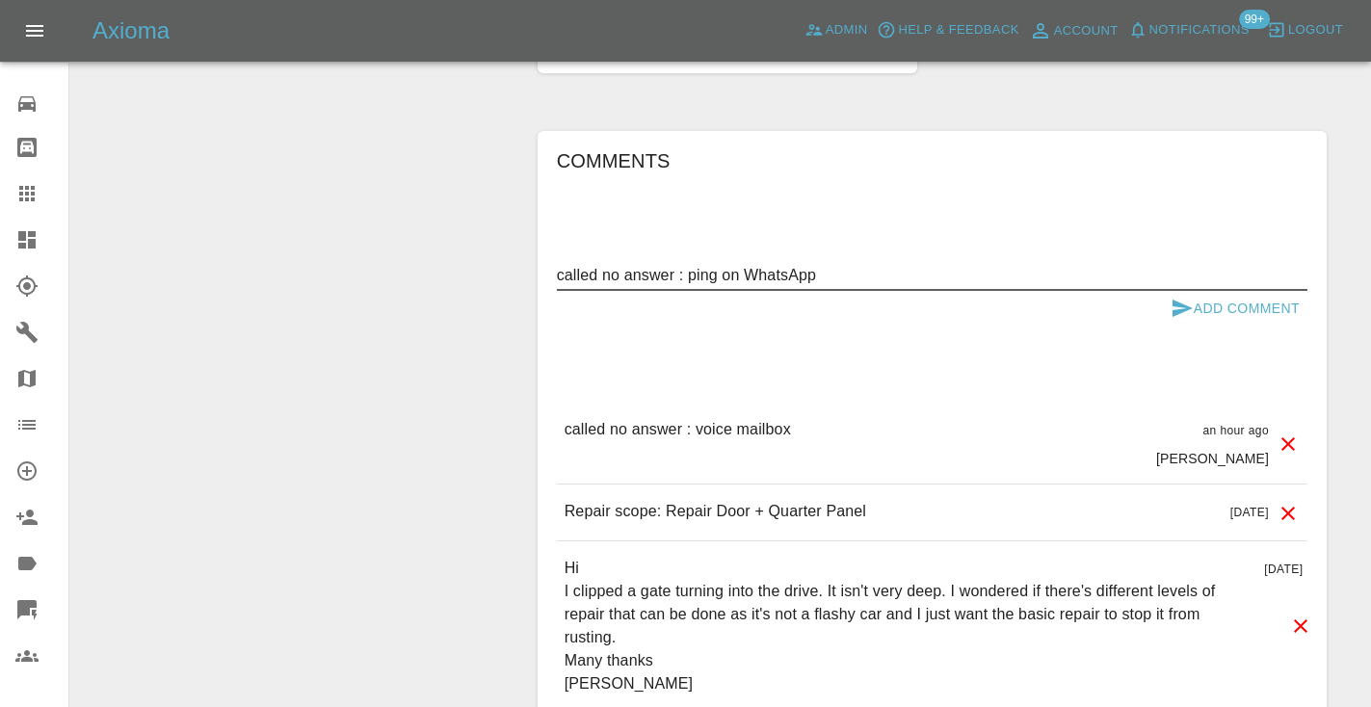
type textarea "called no answer : ping on WhatsApp"
click at [1185, 291] on button "Add Comment" at bounding box center [1235, 309] width 144 height 36
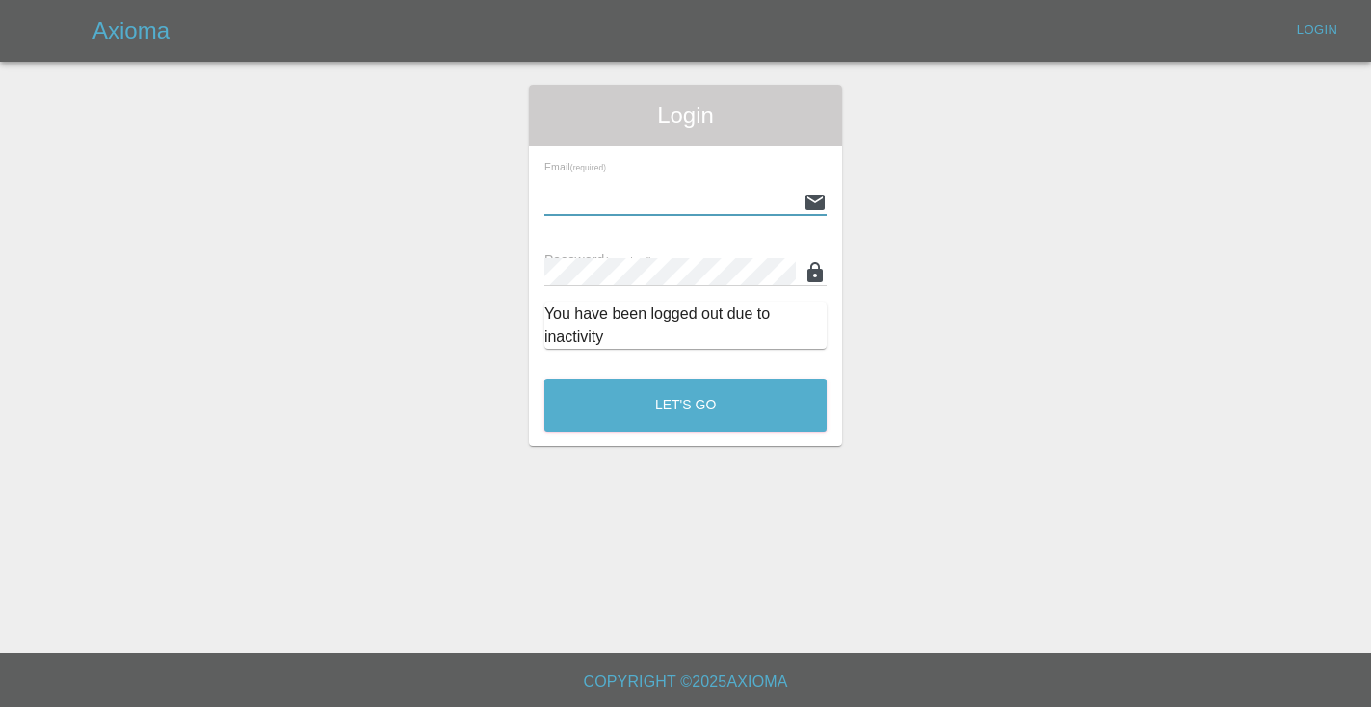
type input "[EMAIL_ADDRESS][DOMAIN_NAME]"
click at [685, 405] on button "Let's Go" at bounding box center [685, 405] width 282 height 53
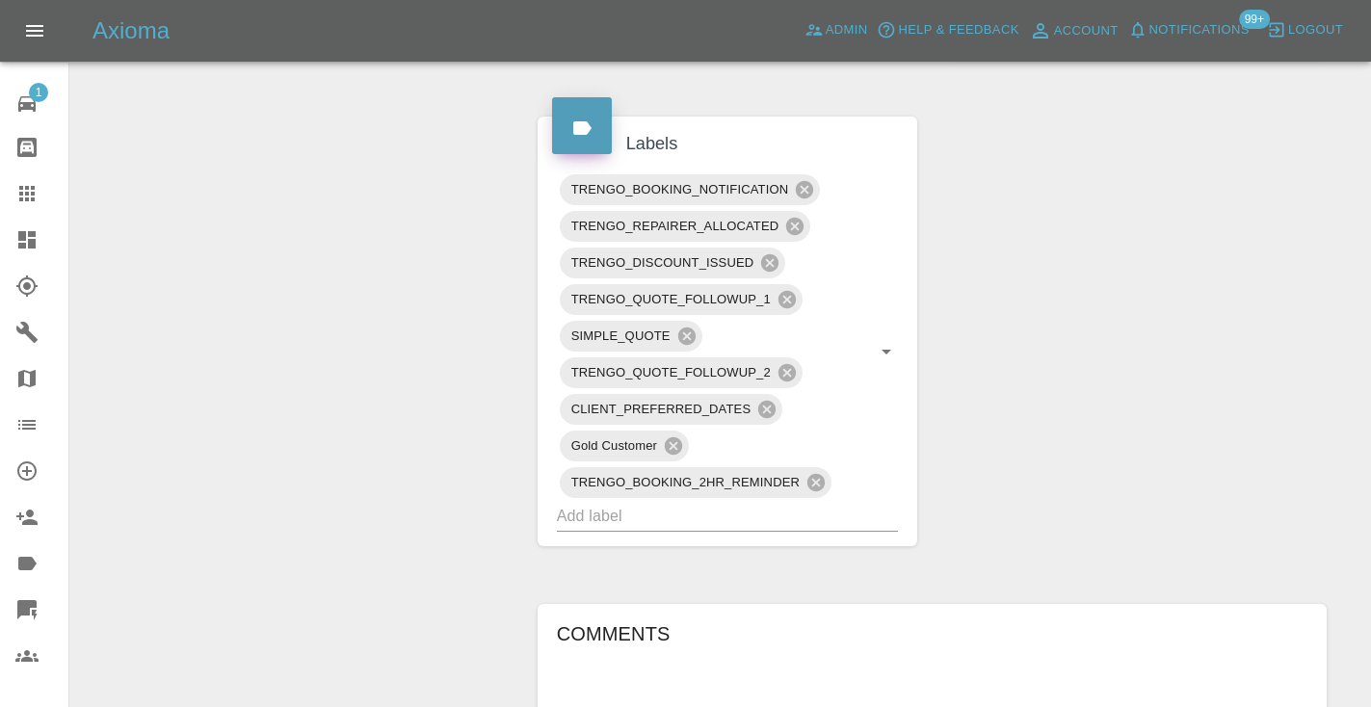
scroll to position [1206, 0]
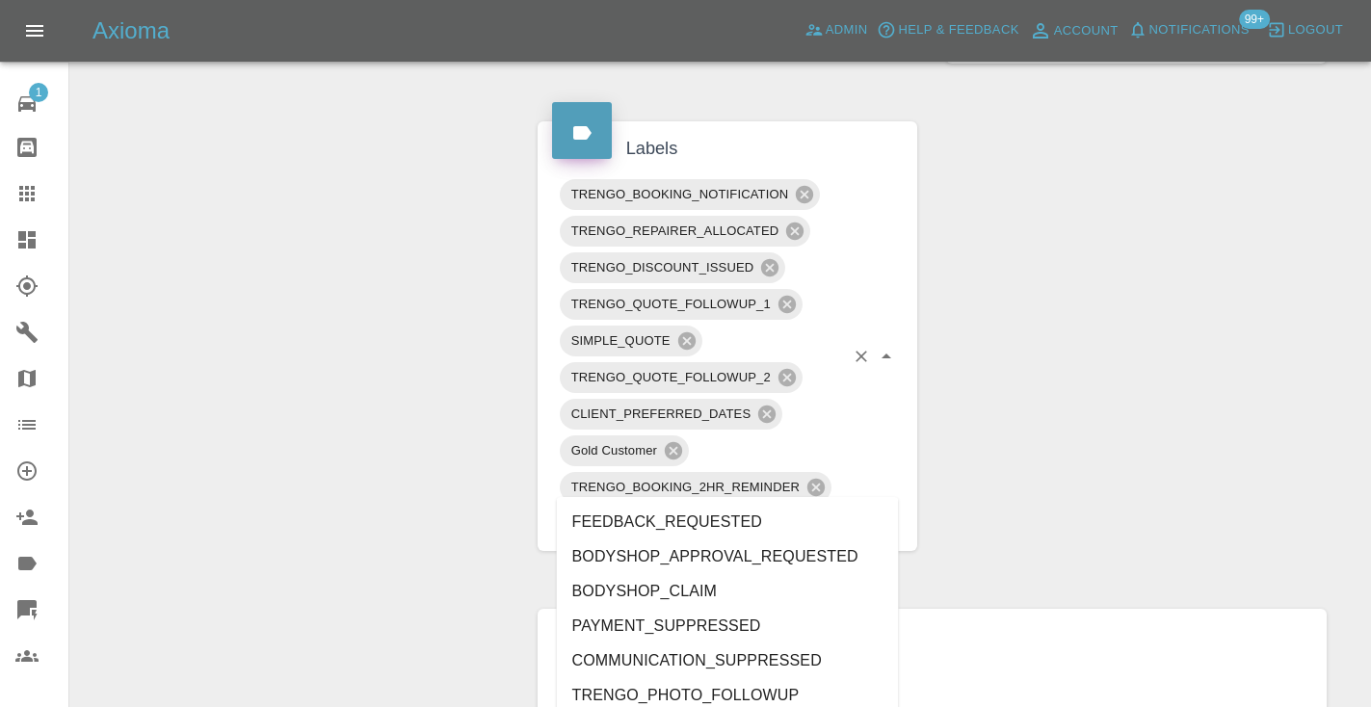
click at [641, 506] on input "text" at bounding box center [701, 521] width 288 height 30
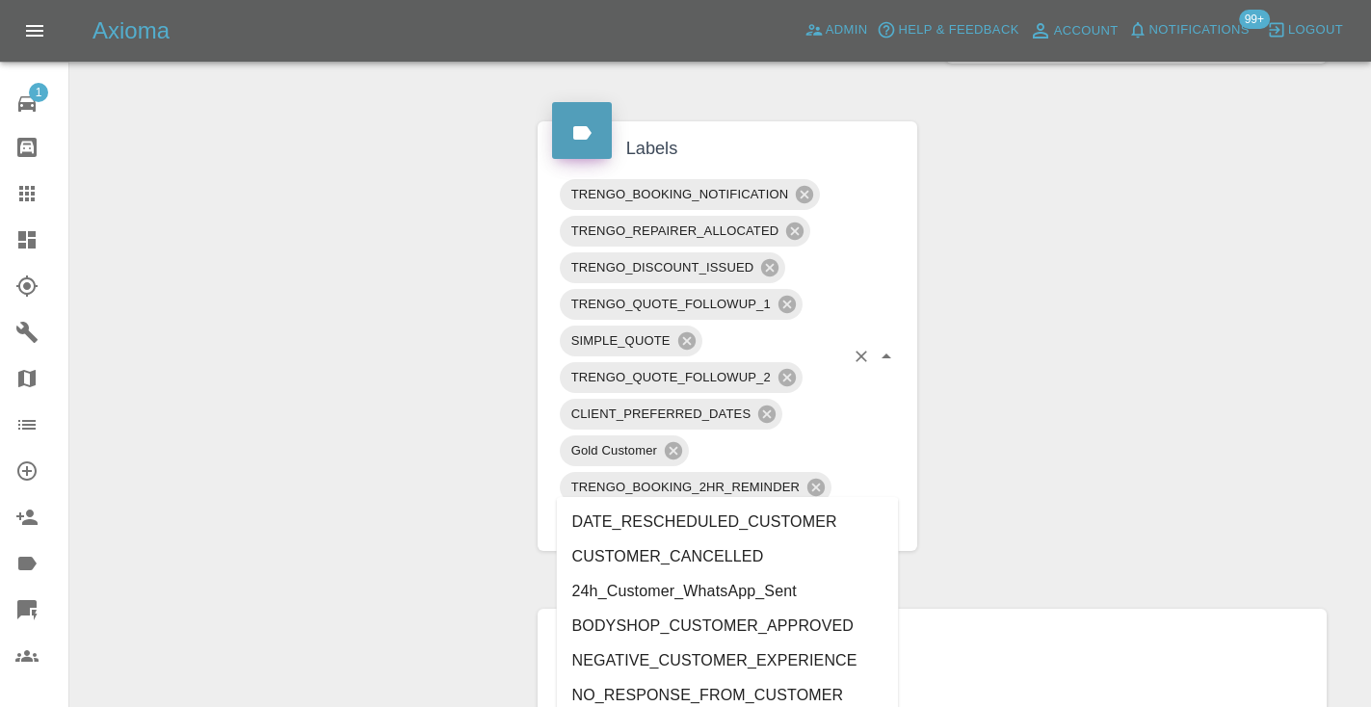
type input "customer_"
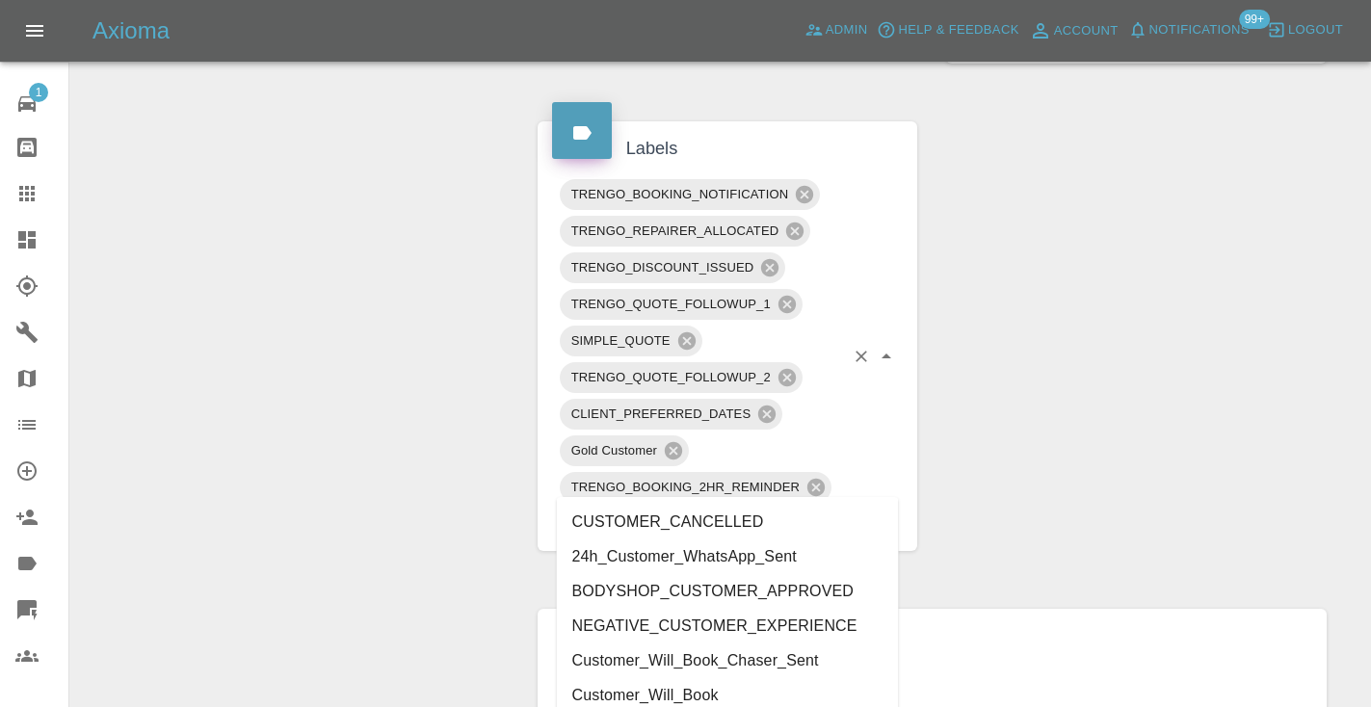
click at [620, 689] on li "Customer_Will_Book" at bounding box center [728, 695] width 342 height 35
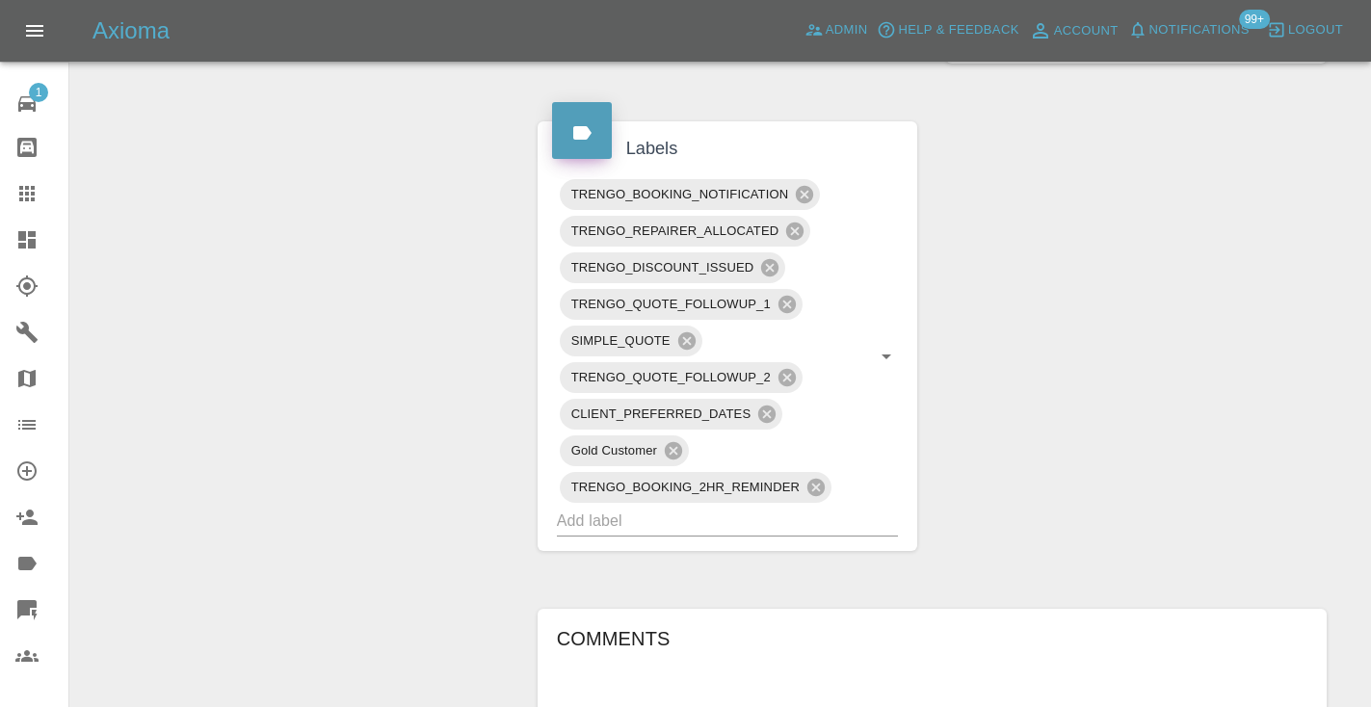
click at [226, 339] on div "Change Repairer Modify Claim Modify Quote Rollback Submit Payment Archive" at bounding box center [297, 158] width 424 height 2312
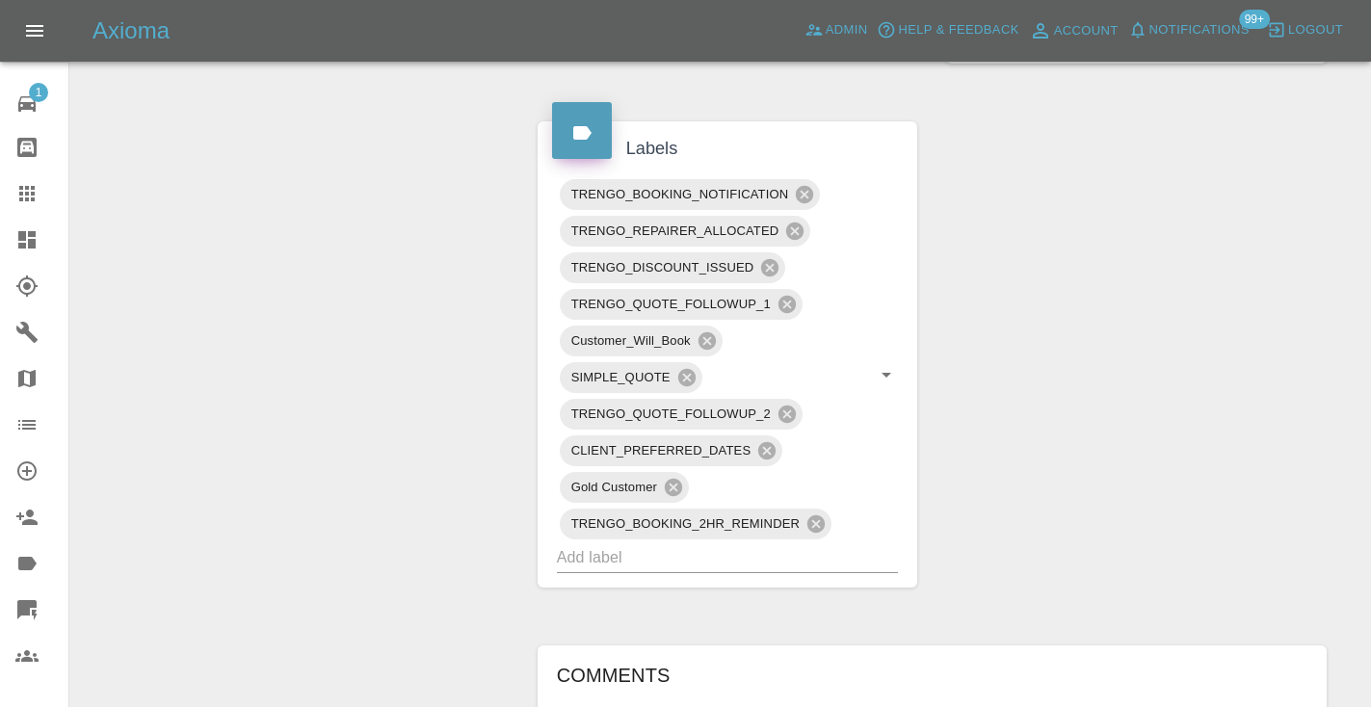
click at [218, 318] on div "Change Repairer Modify Claim Modify Quote Rollback Submit Payment Archive" at bounding box center [297, 176] width 424 height 2348
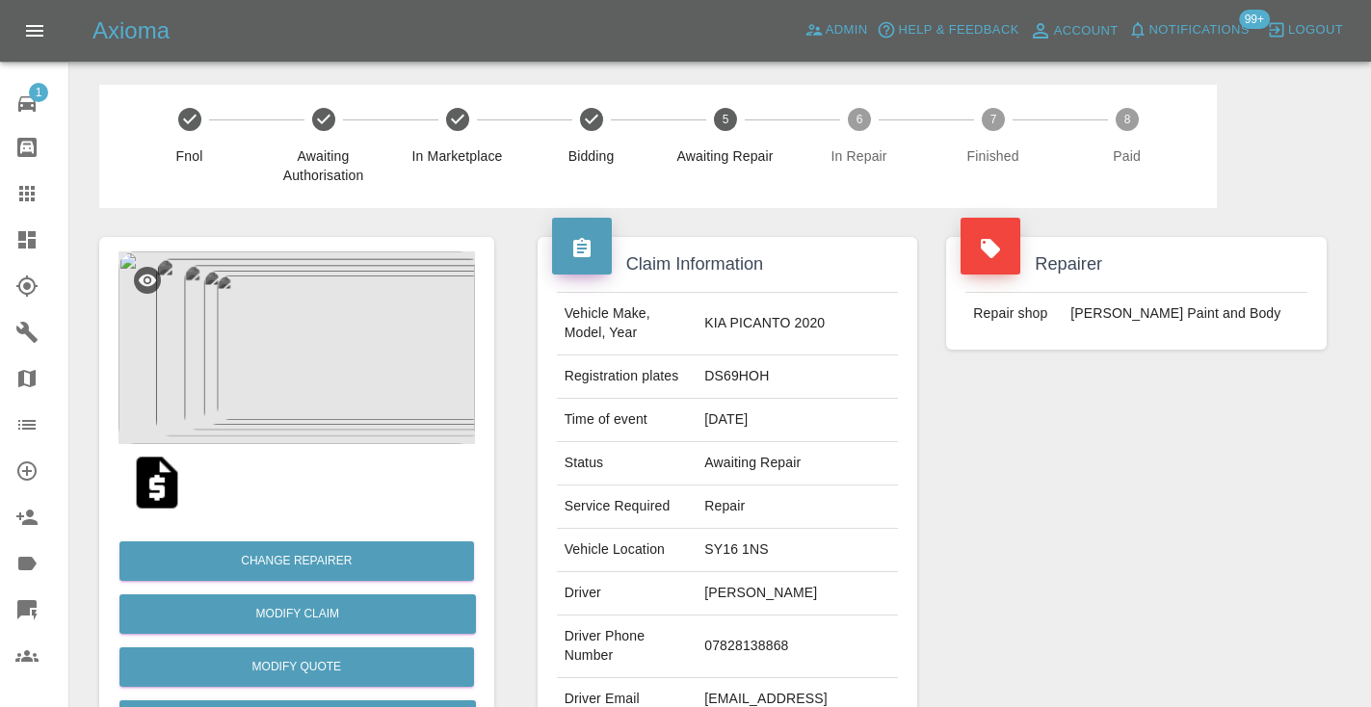
scroll to position [0, 0]
click at [24, 194] on icon at bounding box center [26, 193] width 23 height 23
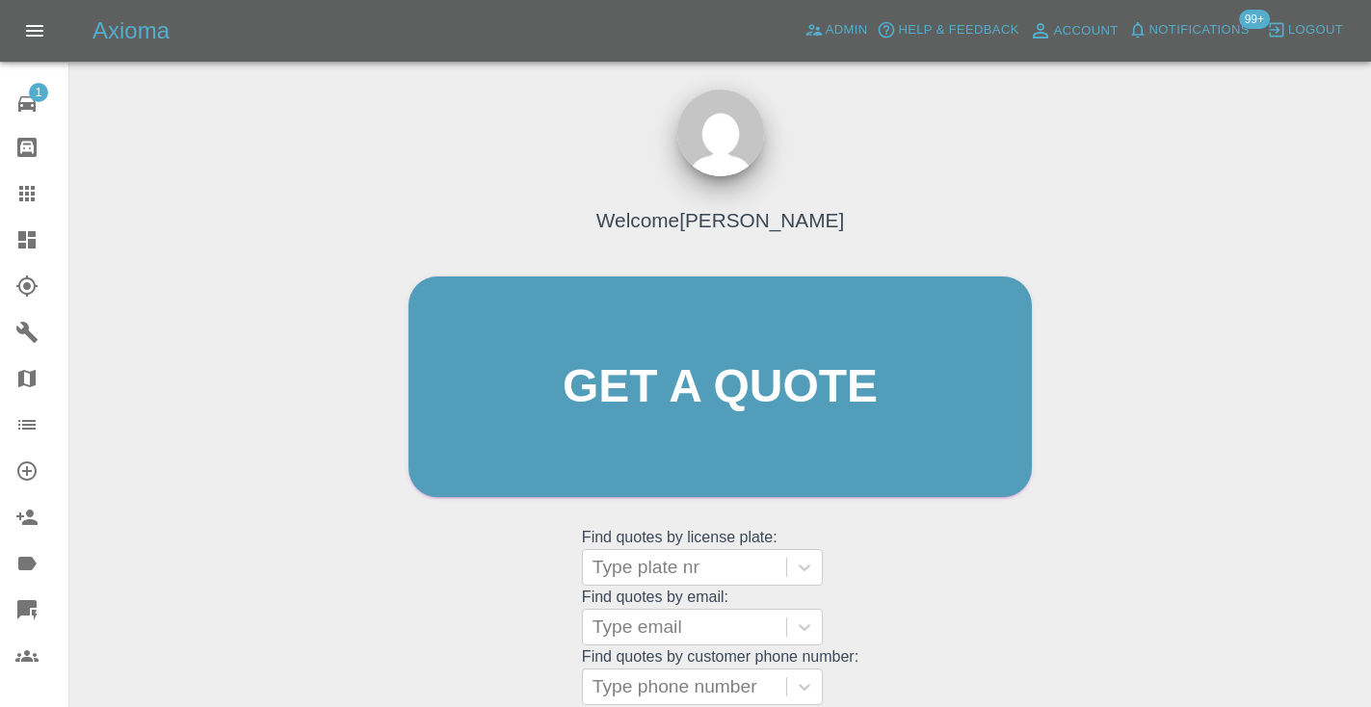
click at [889, 614] on div "Welcome [PERSON_NAME] Get a quote Get a quote Find quotes by license plate: Typ…" at bounding box center [720, 424] width 664 height 582
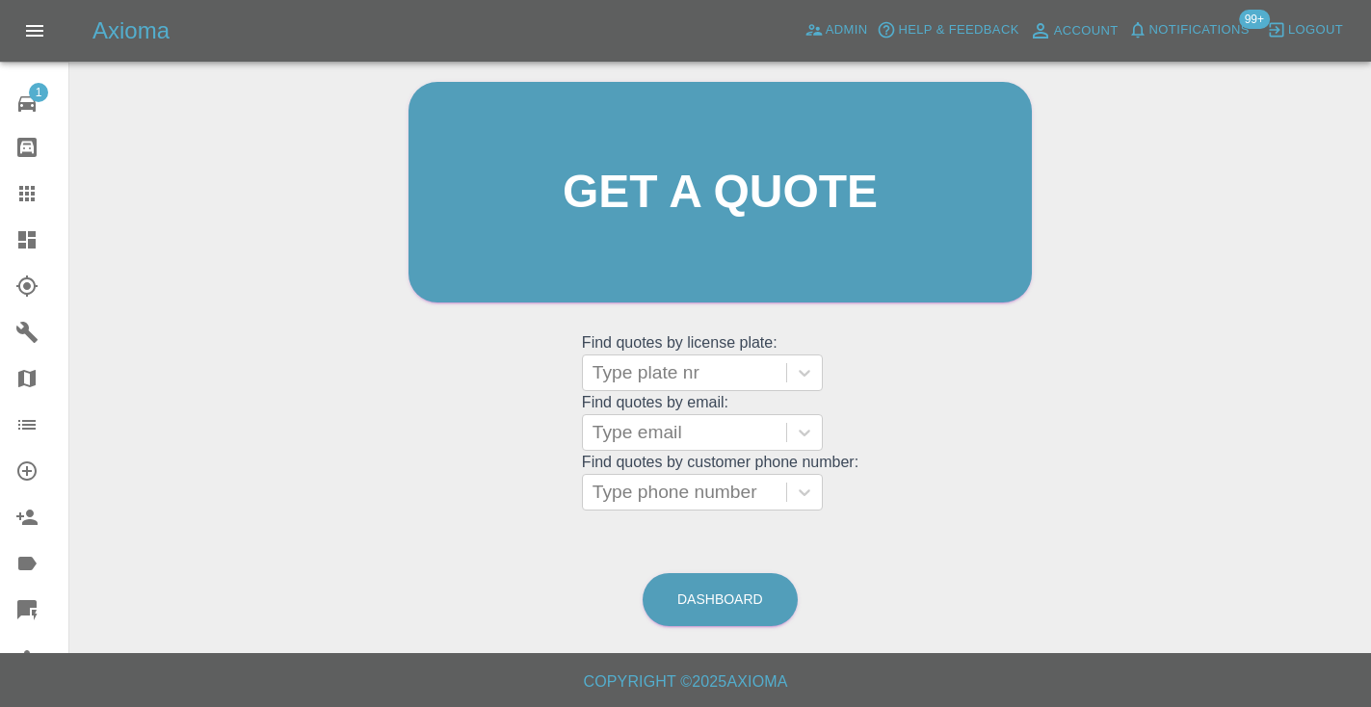
scroll to position [194, 0]
click at [708, 609] on link "Dashboard" at bounding box center [719, 600] width 155 height 53
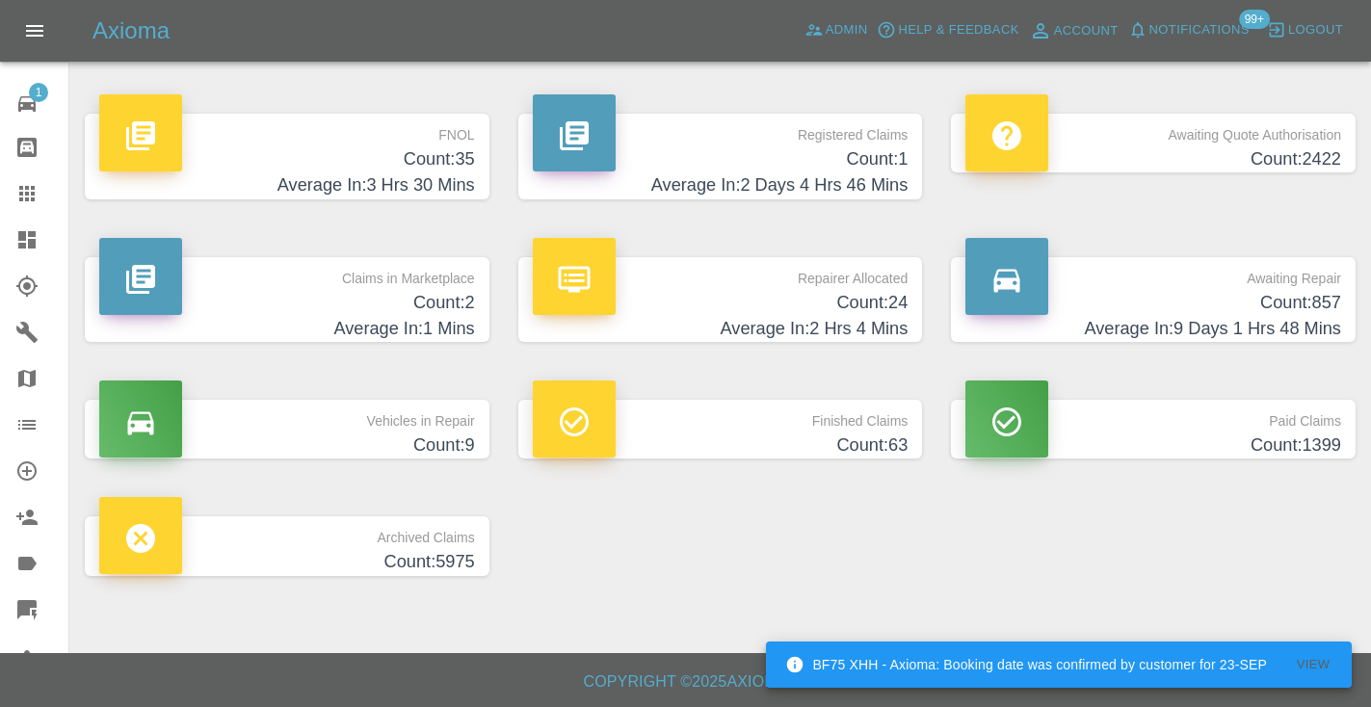
click at [1289, 307] on h4 "Count: 857" at bounding box center [1153, 303] width 376 height 26
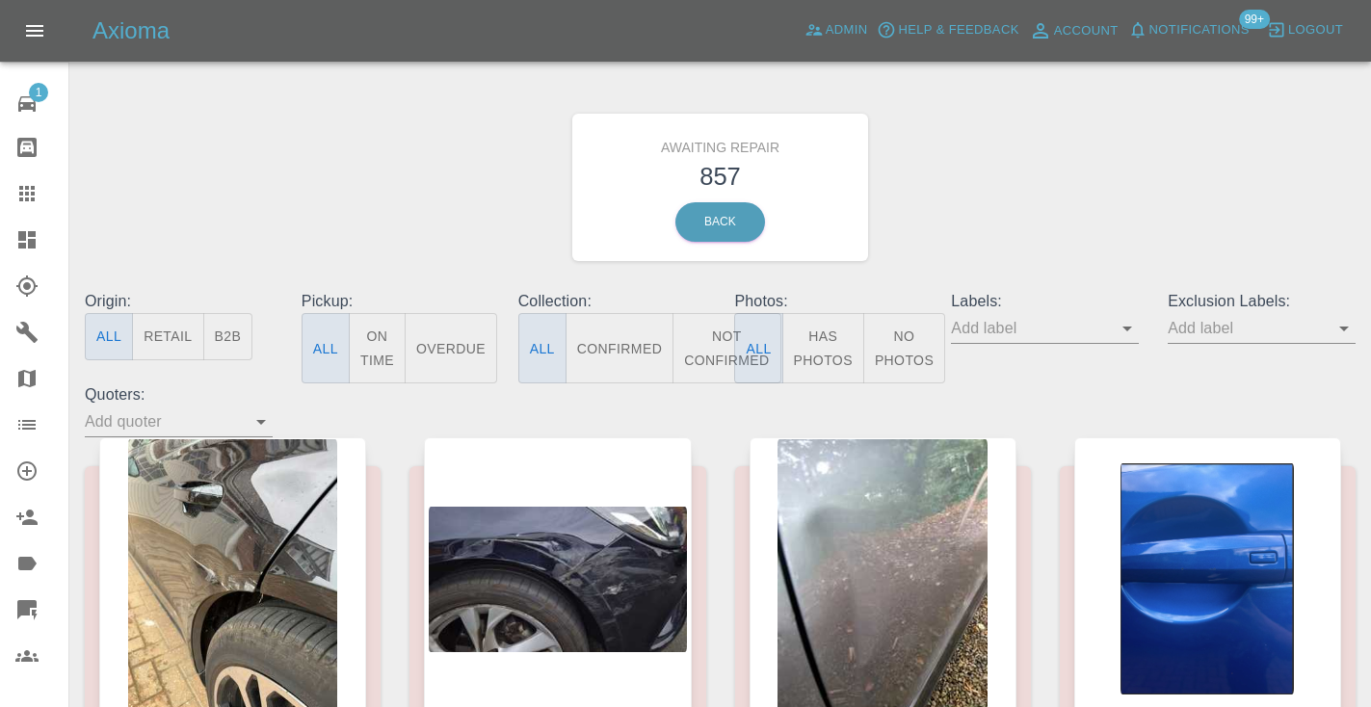
click at [709, 338] on button "Not Confirmed" at bounding box center [726, 348] width 108 height 70
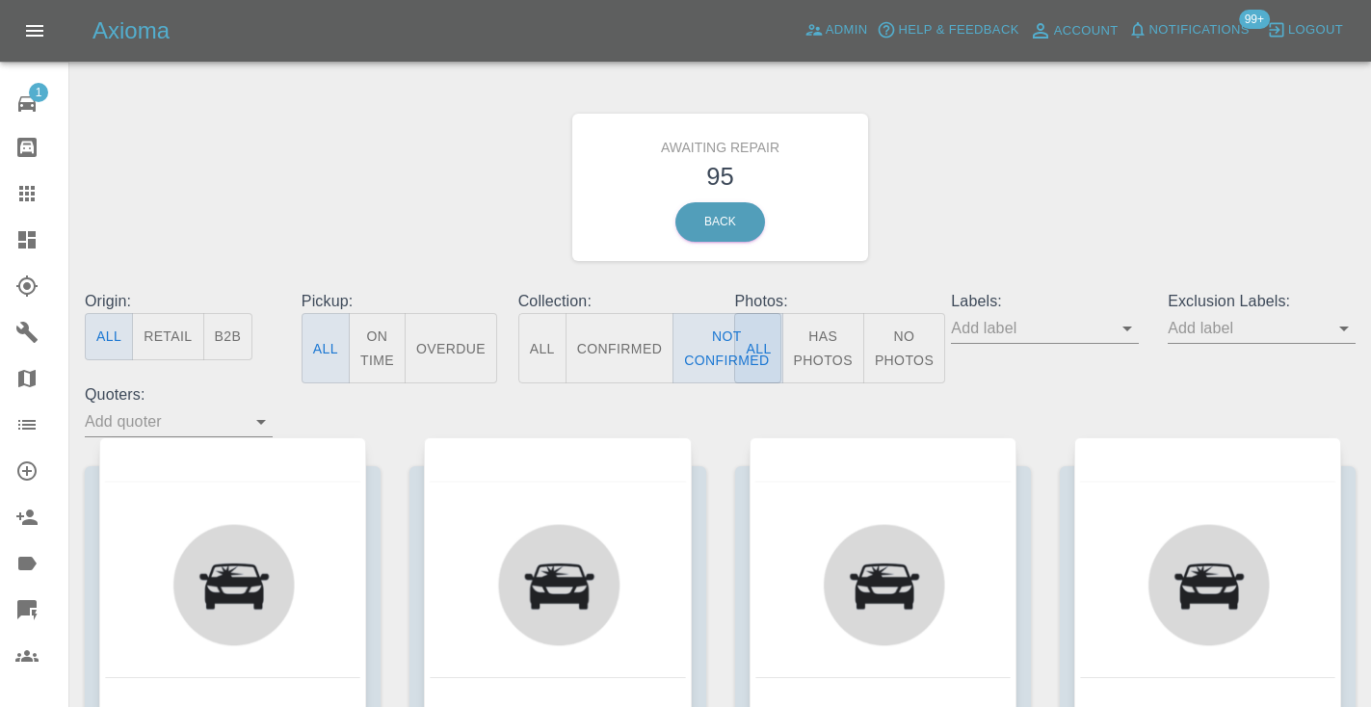
click at [1048, 224] on div "Awaiting Repair 95 Back" at bounding box center [719, 187] width 1299 height 205
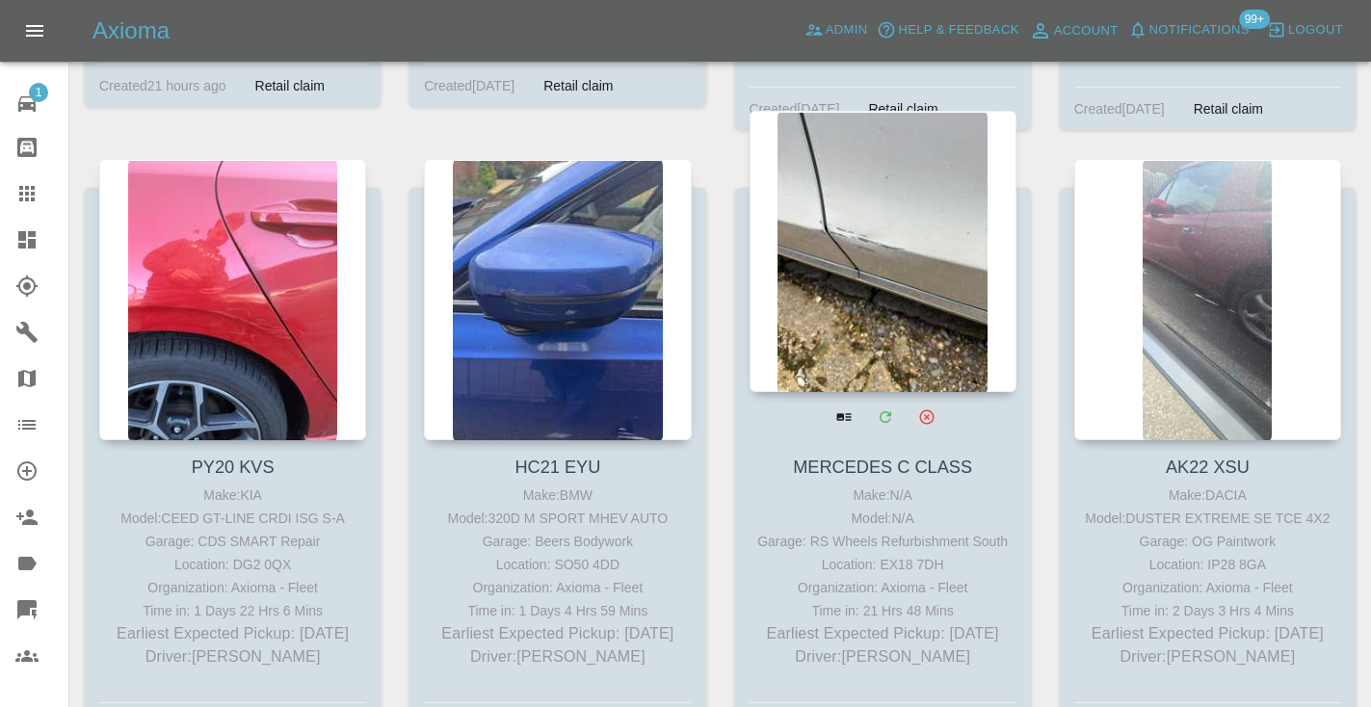
scroll to position [10529, 0]
click at [870, 186] on div at bounding box center [882, 250] width 267 height 281
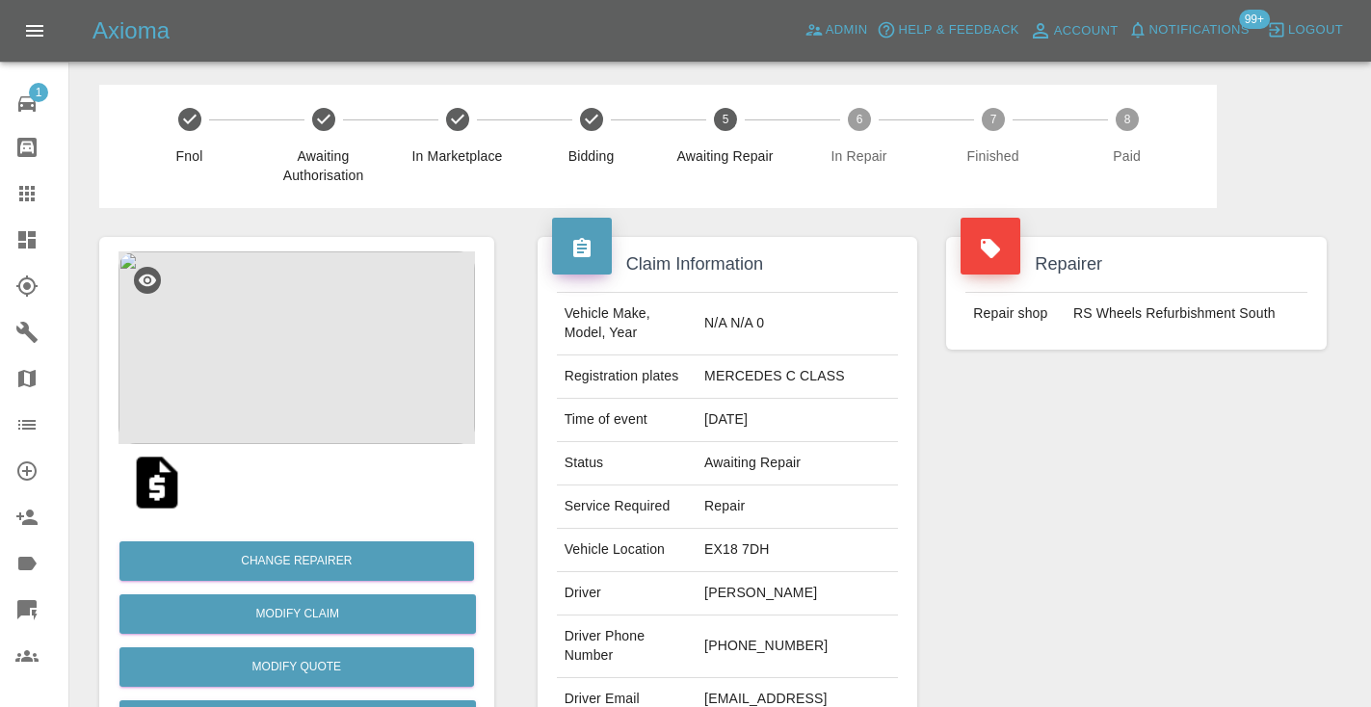
drag, startPoint x: 864, startPoint y: 613, endPoint x: 776, endPoint y: 613, distance: 87.7
click at [776, 615] on td "[PHONE_NUMBER]" at bounding box center [796, 646] width 201 height 63
copy td "7907 022058"
click at [1078, 456] on div "Repairer Repair shop RS Wheels Refurbishment South" at bounding box center [1135, 495] width 409 height 575
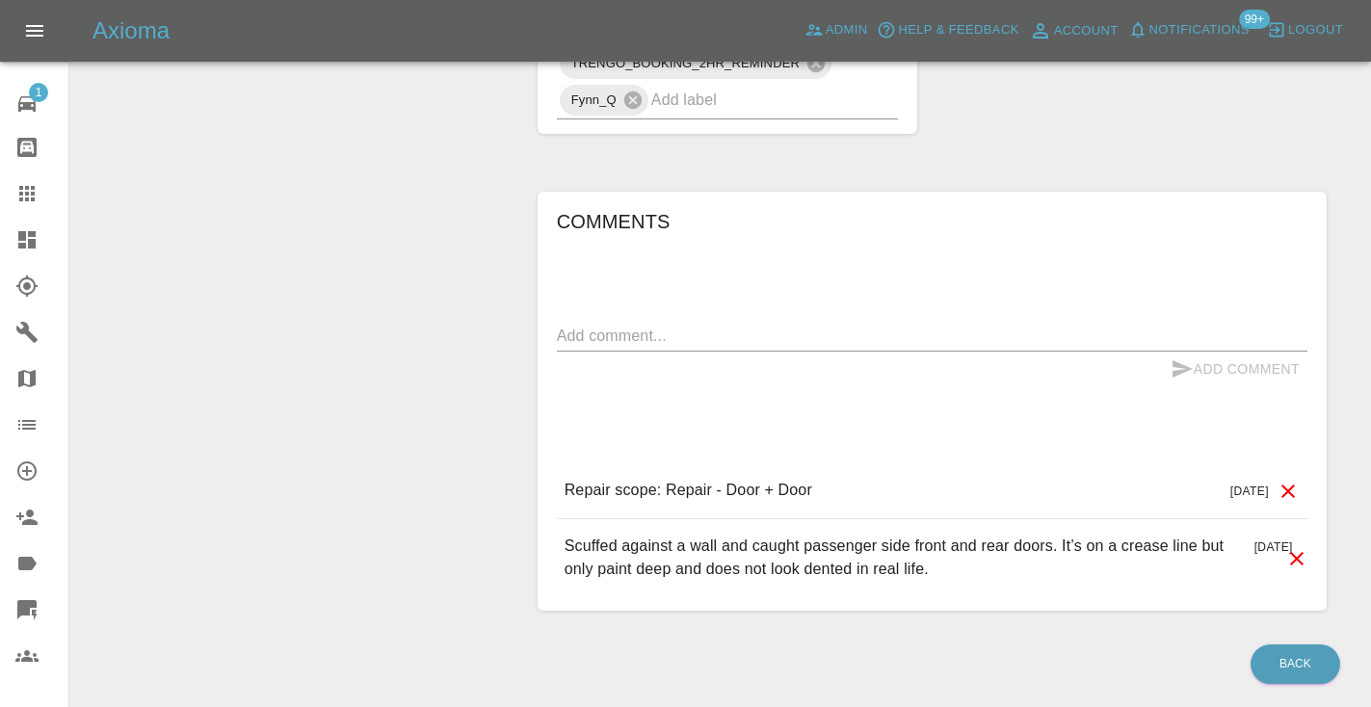
scroll to position [1411, 0]
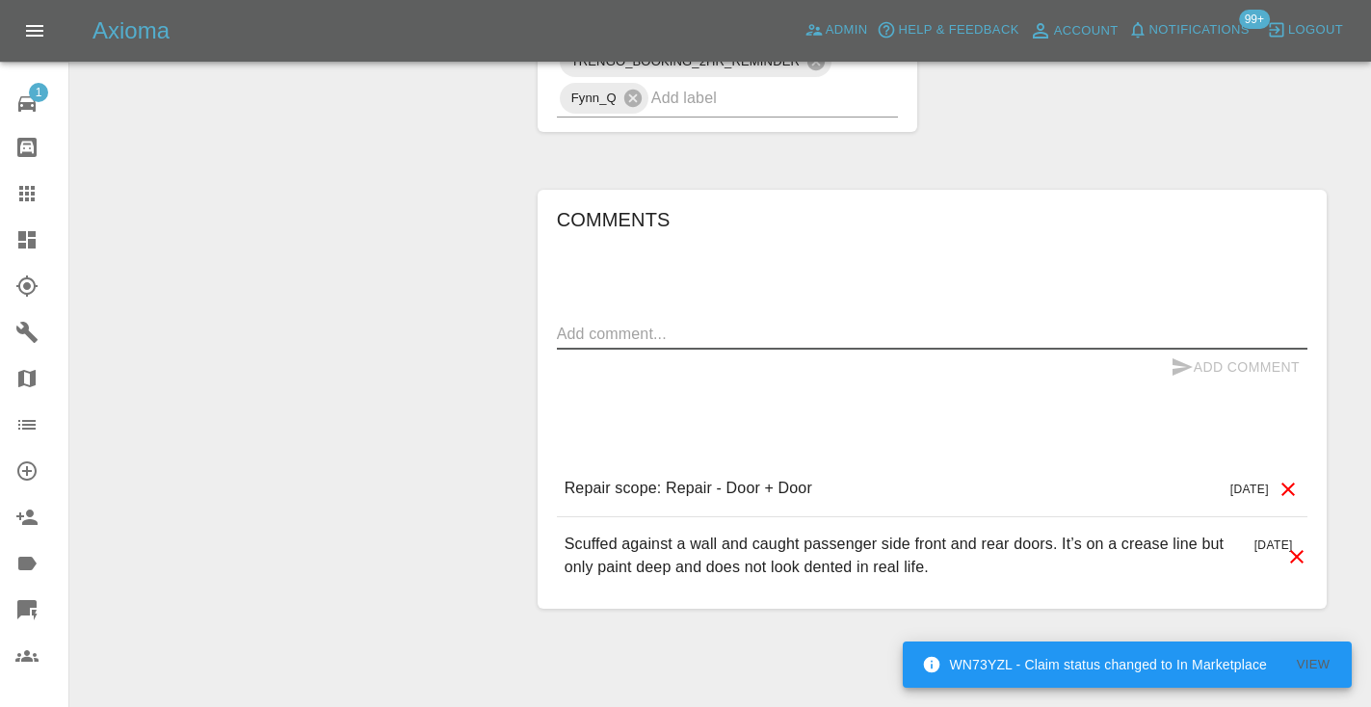
click at [590, 323] on textarea at bounding box center [932, 334] width 750 height 22
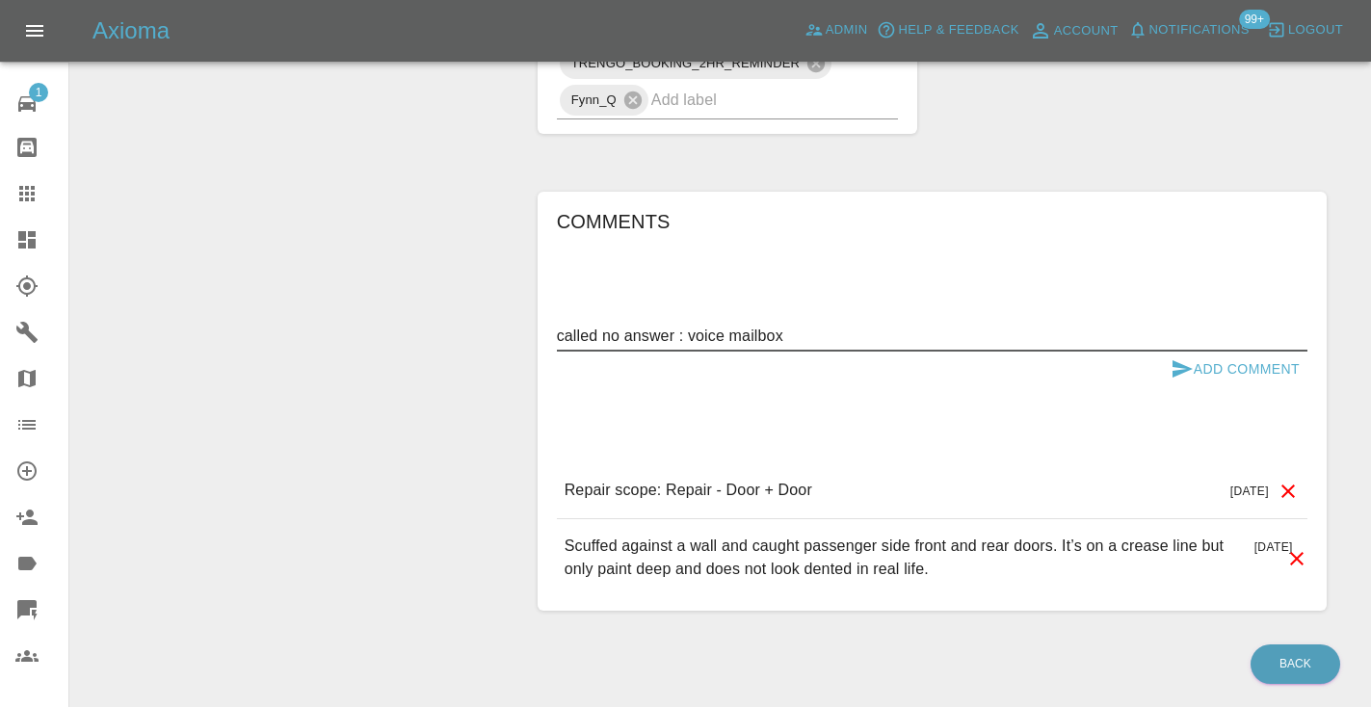
type textarea "called no answer : voice mailbox"
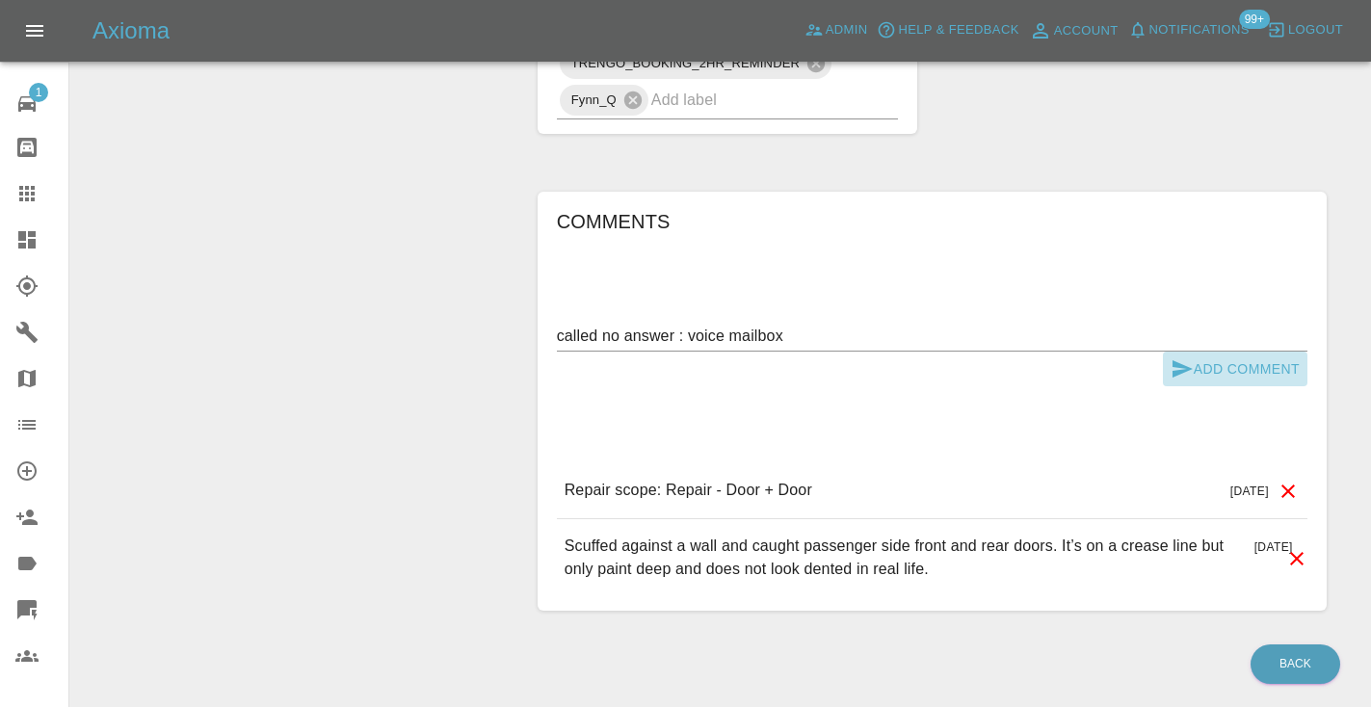
click at [1185, 360] on icon "submit" at bounding box center [1182, 368] width 20 height 17
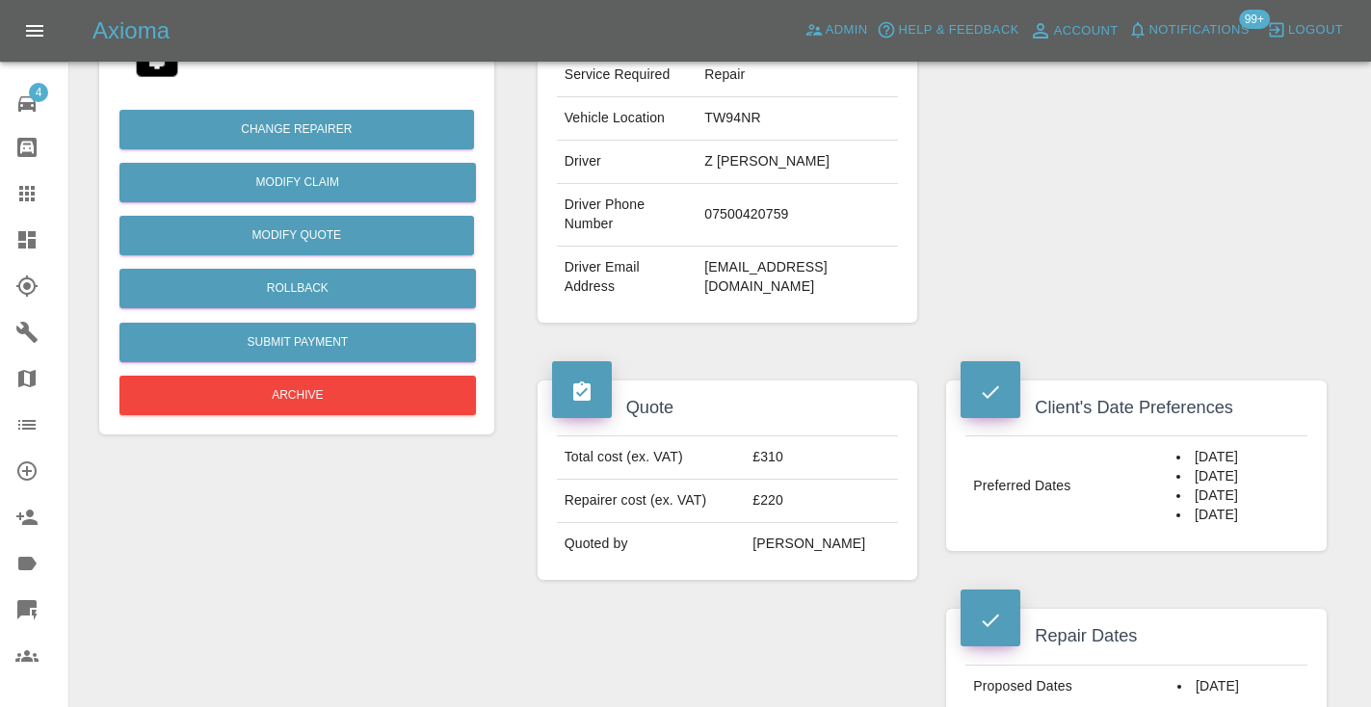
scroll to position [431, 0]
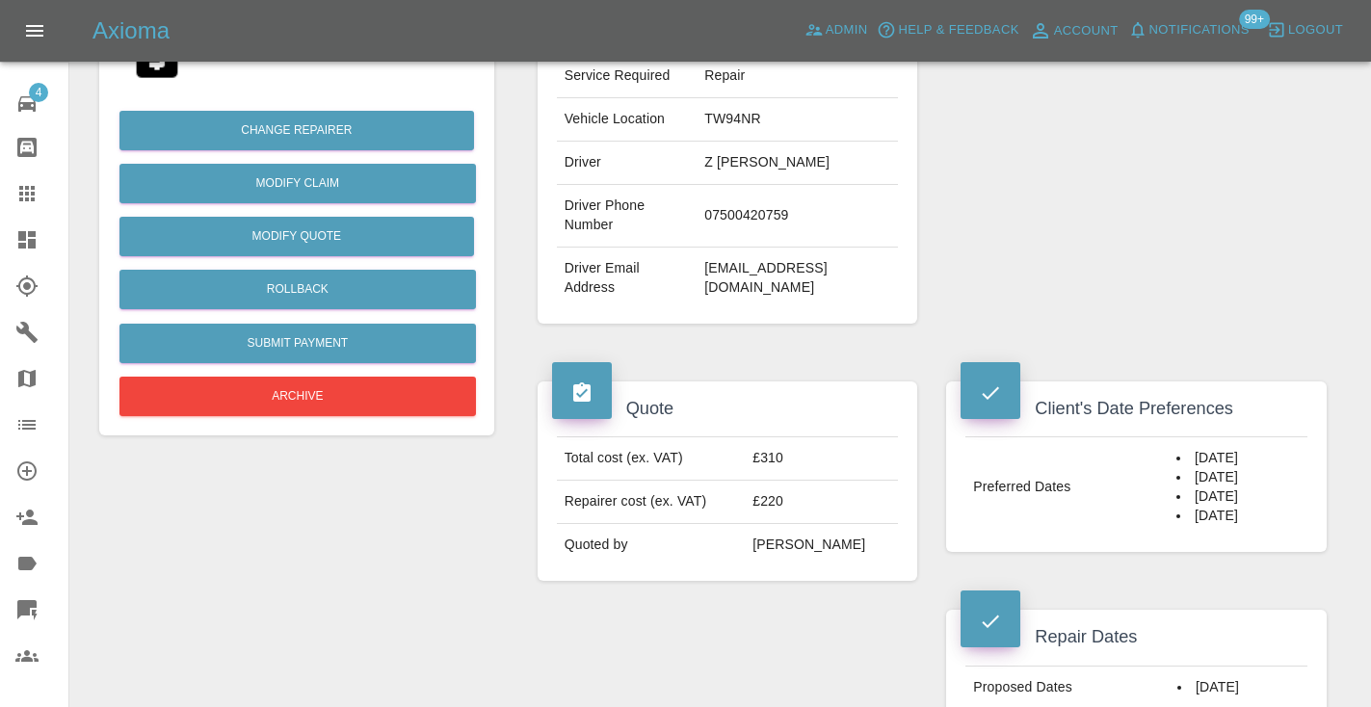
click at [782, 185] on td "07500420759" at bounding box center [796, 216] width 201 height 63
copy td "07500420759"
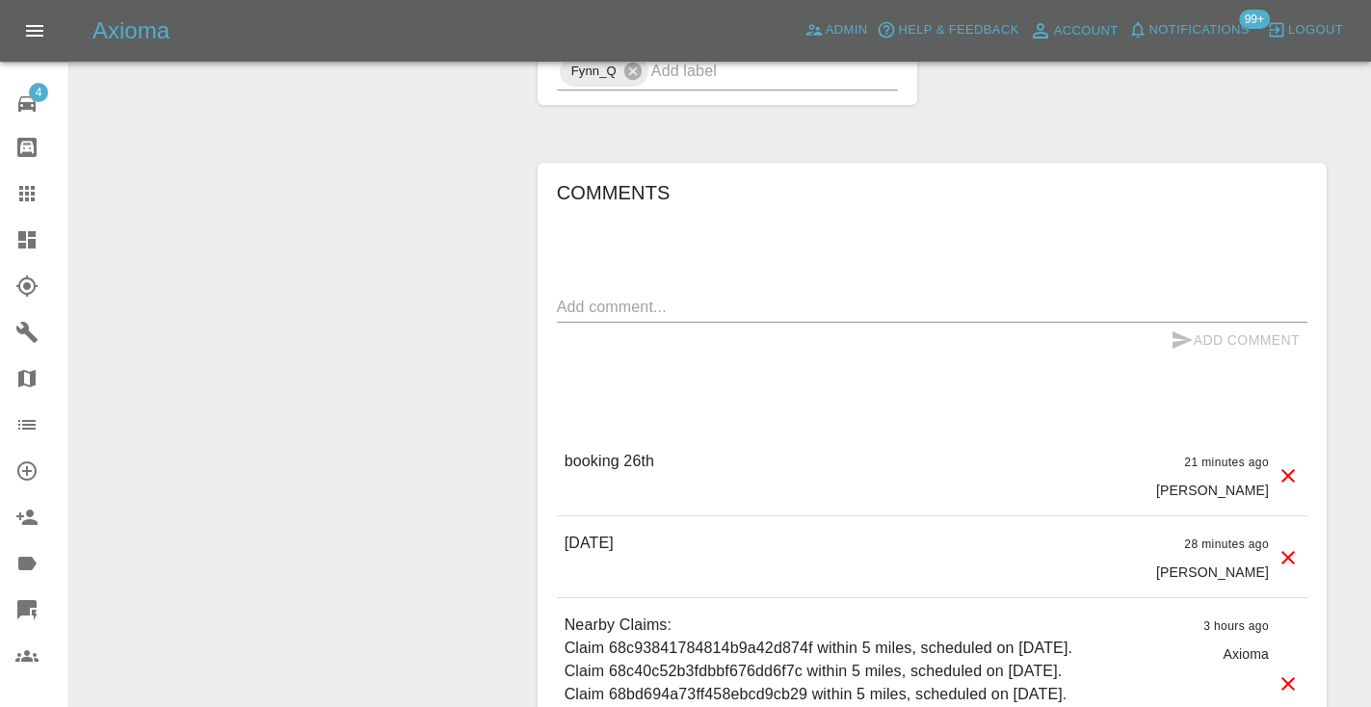
scroll to position [1626, 0]
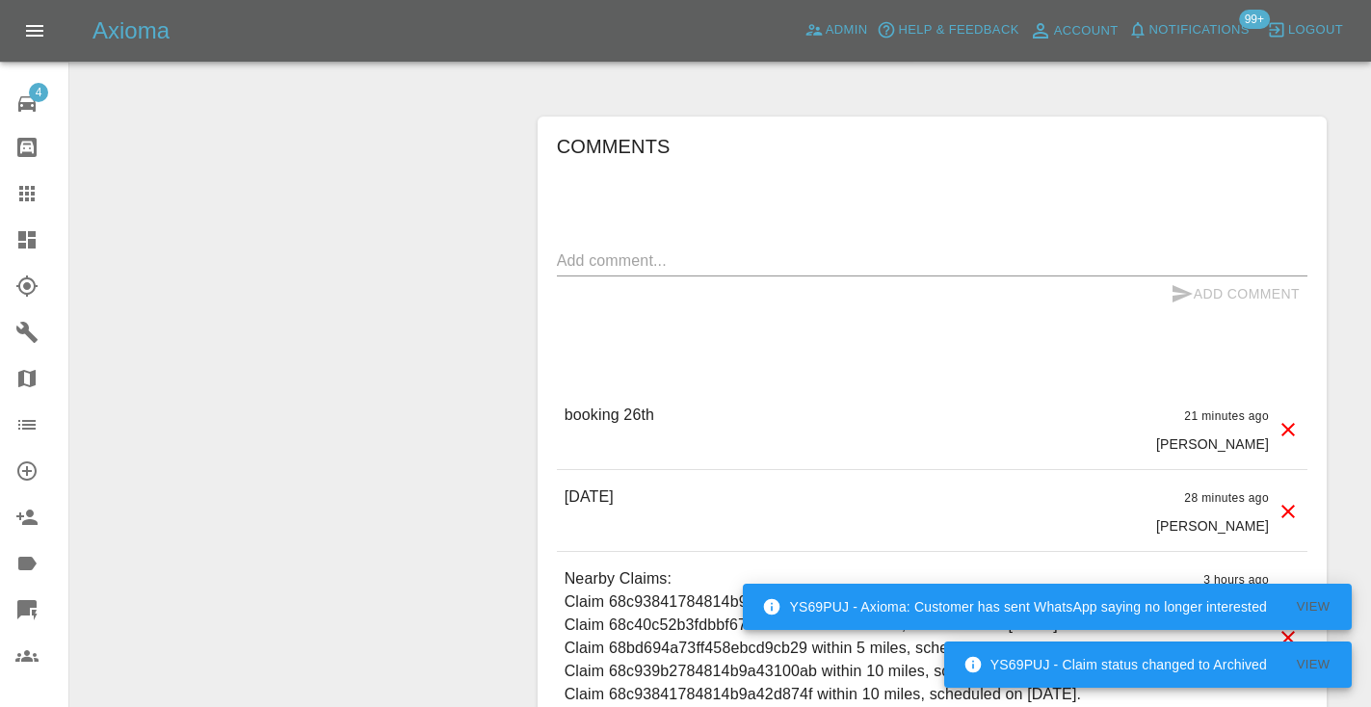
click at [1095, 324] on div "Comments x Add Comment booking 26th 21 minutes ago [PERSON_NAME] booking 26th 2…" at bounding box center [932, 504] width 750 height 747
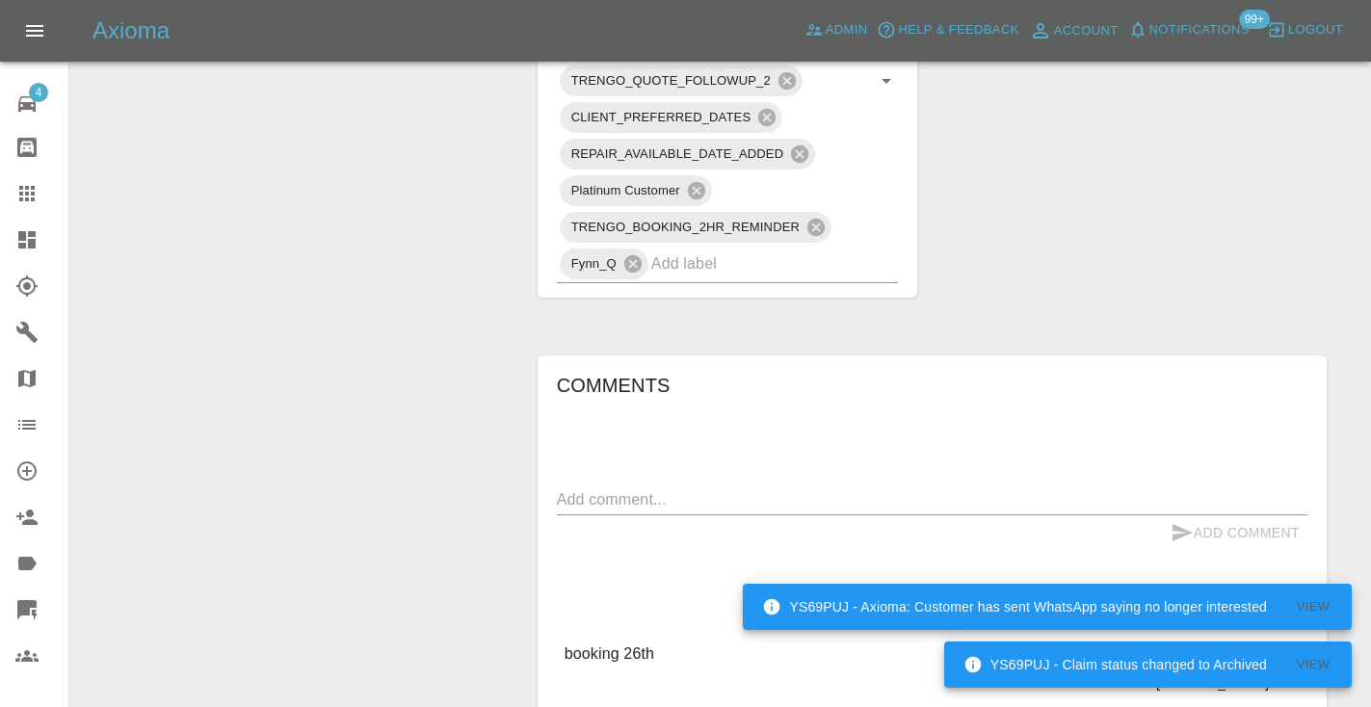
scroll to position [1379, 0]
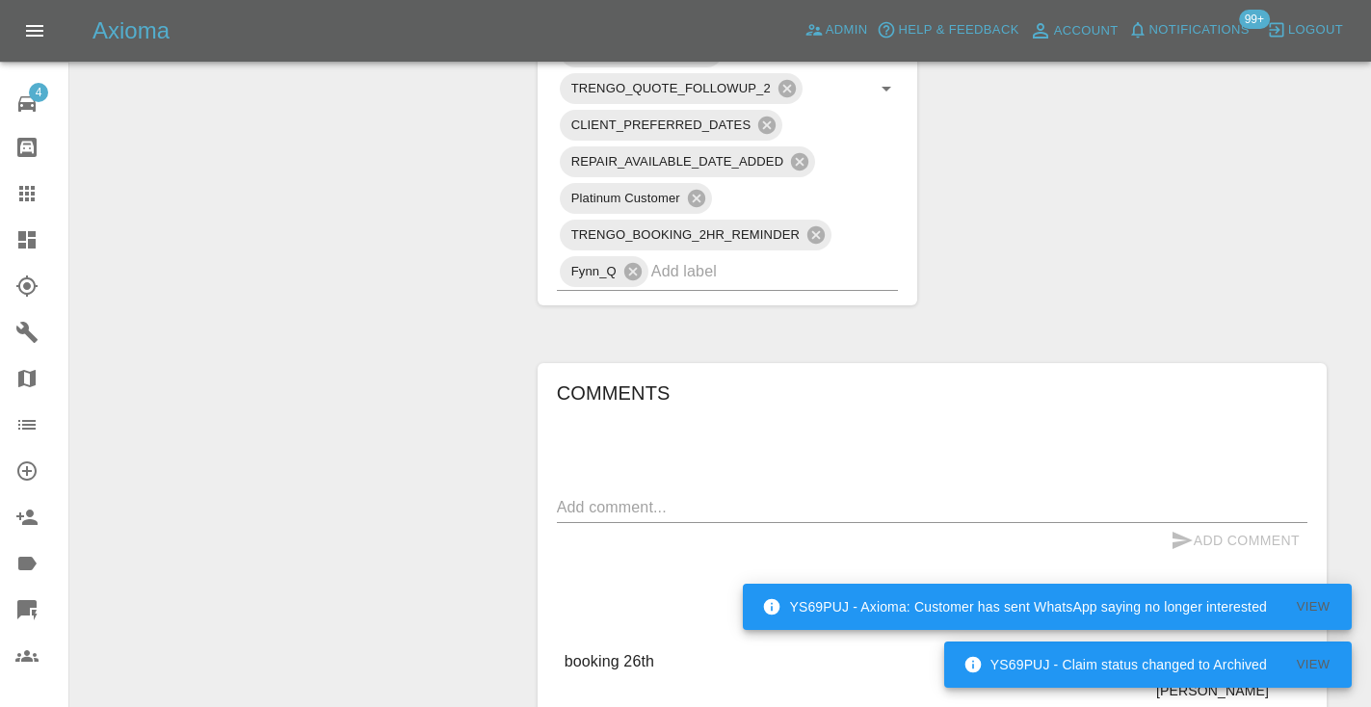
click at [580, 496] on textarea at bounding box center [932, 507] width 750 height 22
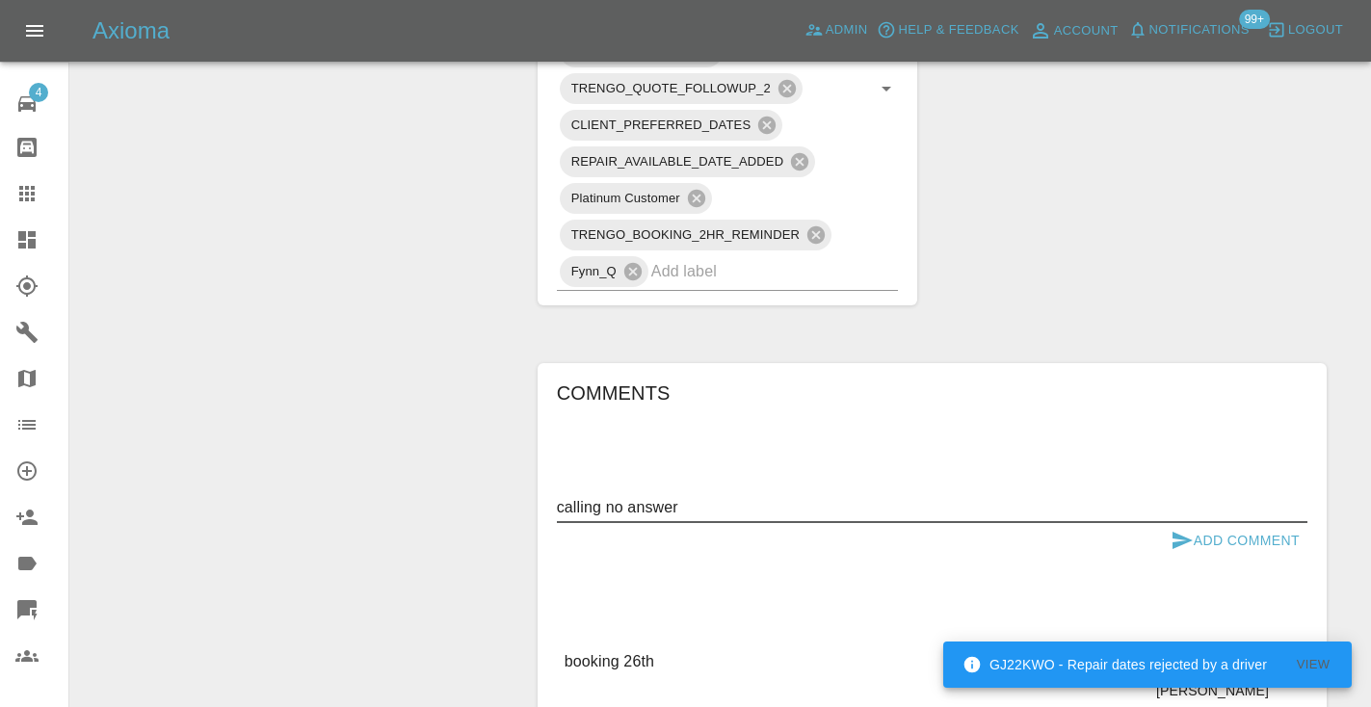
type textarea "calling no answer"
click at [1182, 532] on icon "submit" at bounding box center [1182, 540] width 20 height 17
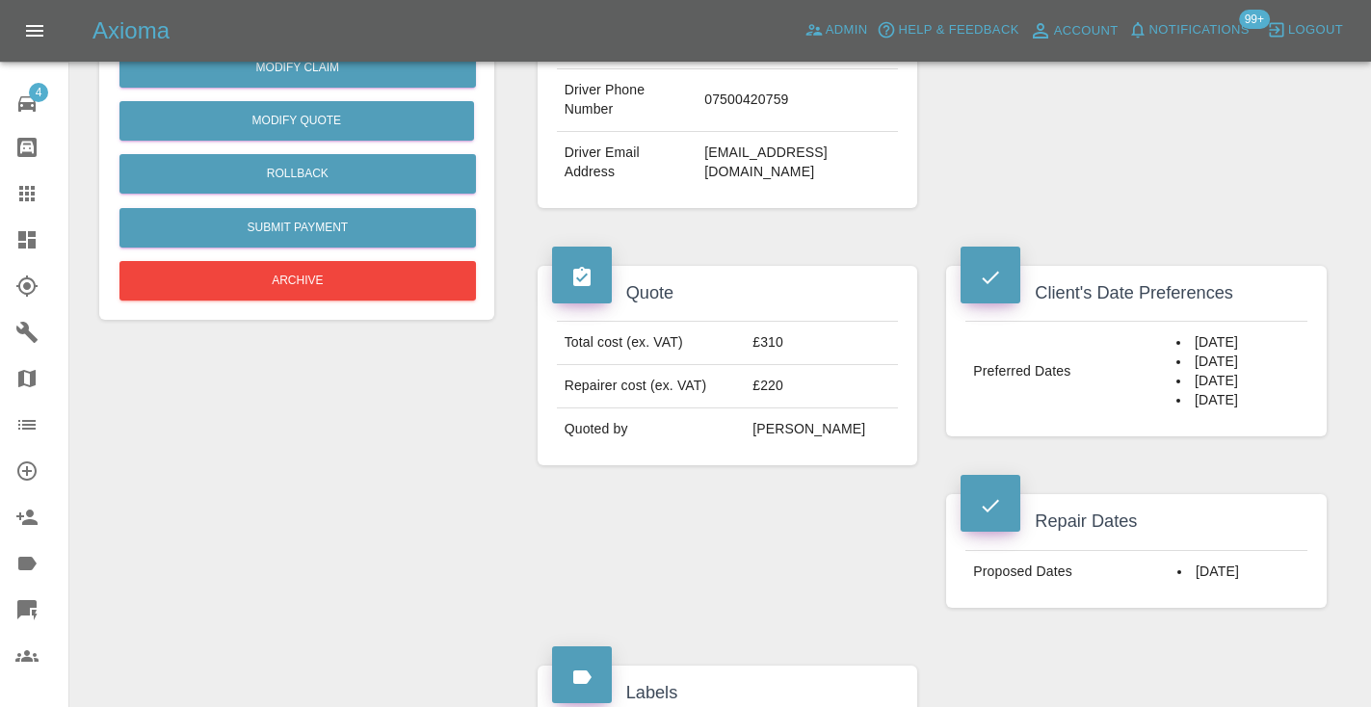
scroll to position [543, 0]
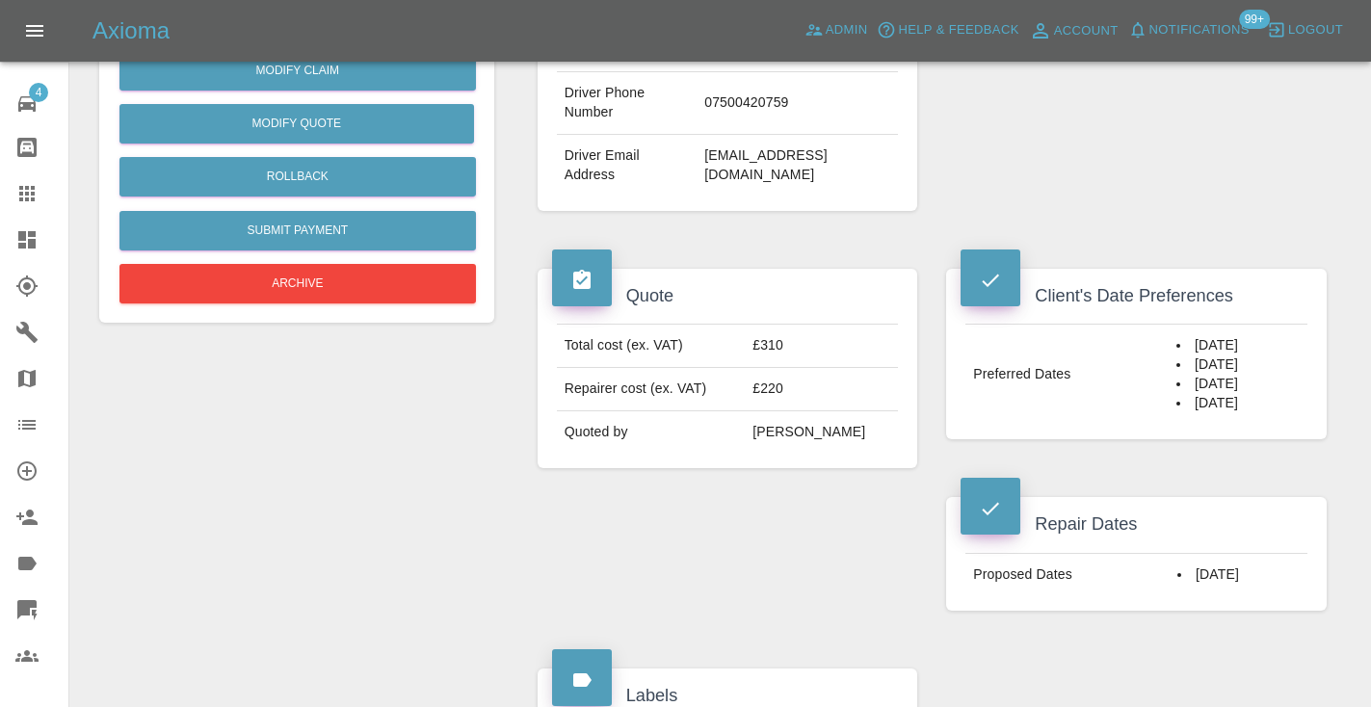
click at [34, 202] on icon at bounding box center [26, 193] width 23 height 23
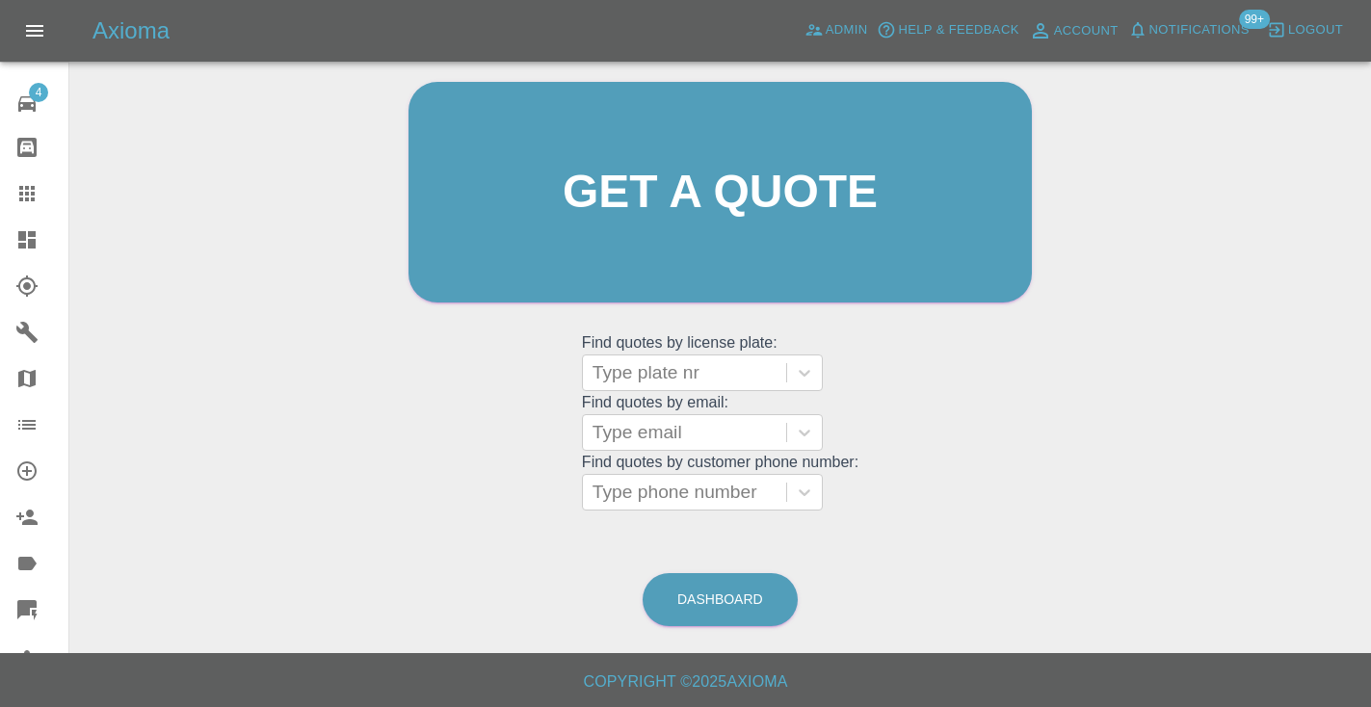
scroll to position [130, 0]
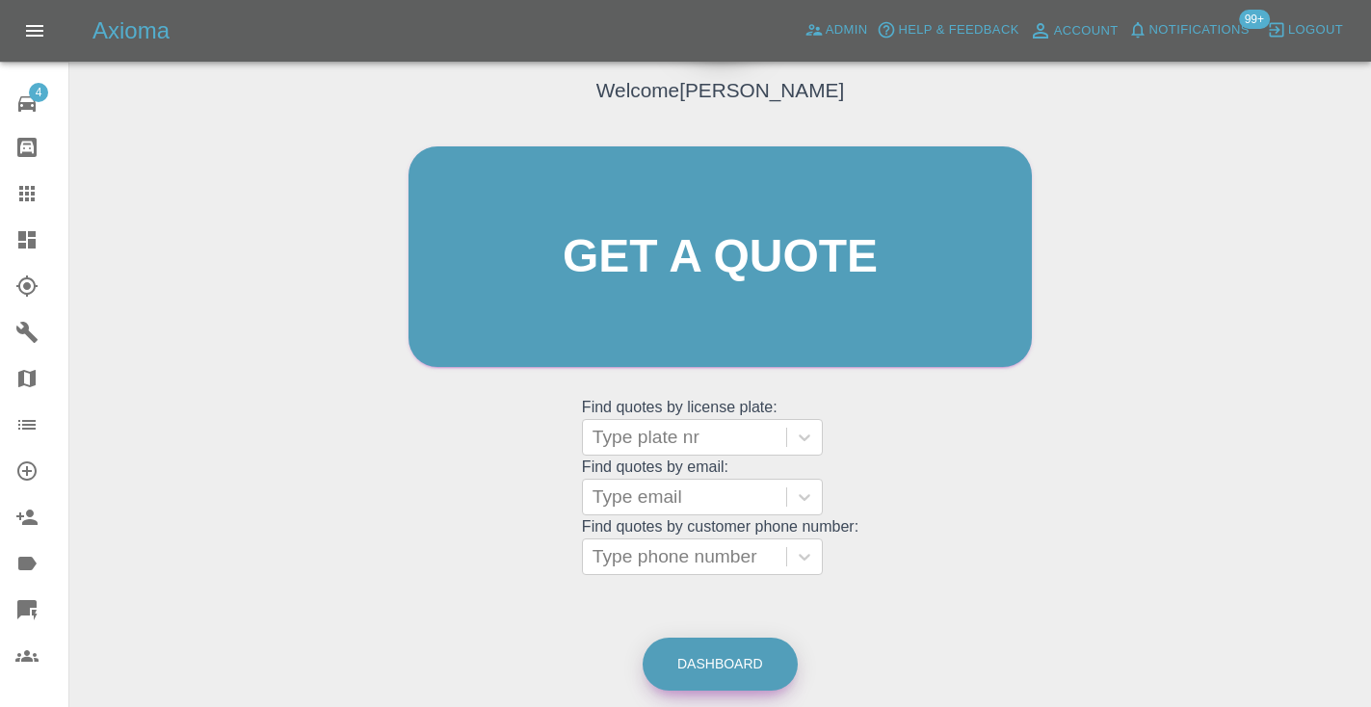
click at [713, 657] on link "Dashboard" at bounding box center [719, 664] width 155 height 53
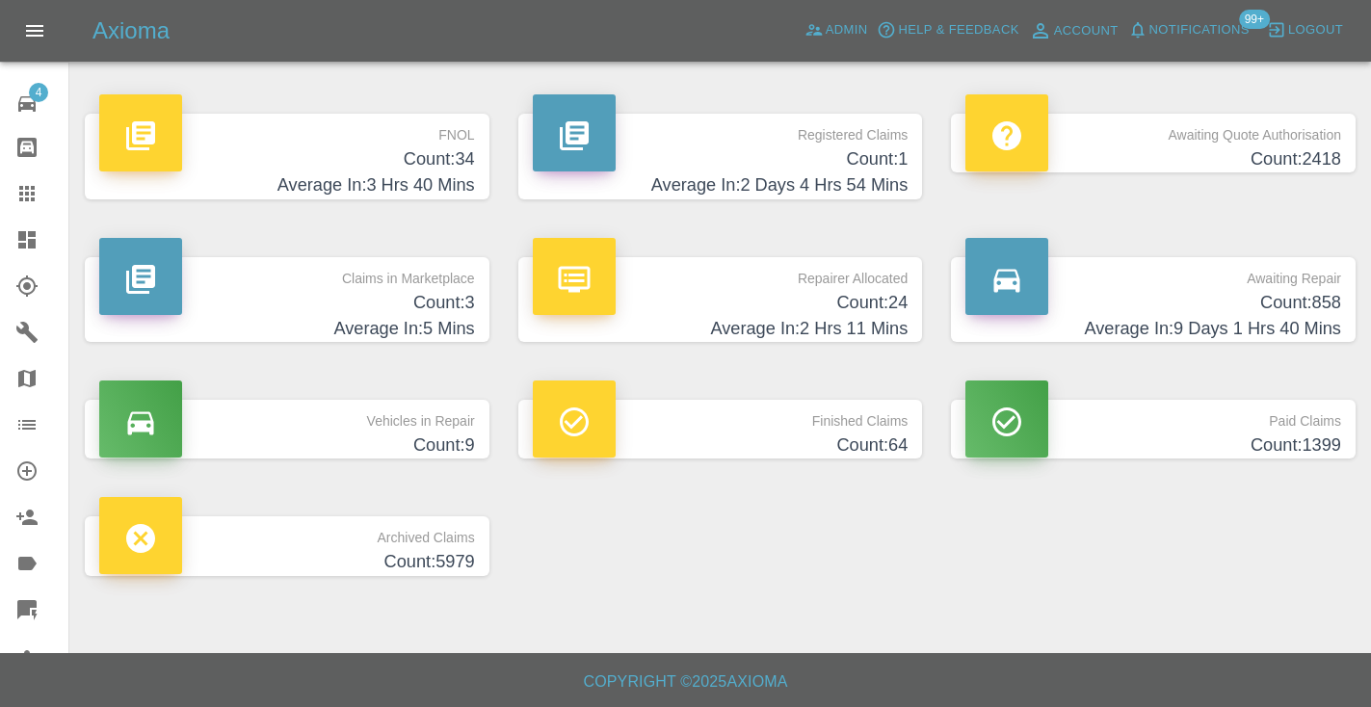
click at [1304, 300] on h4 "Count: 858" at bounding box center [1153, 303] width 376 height 26
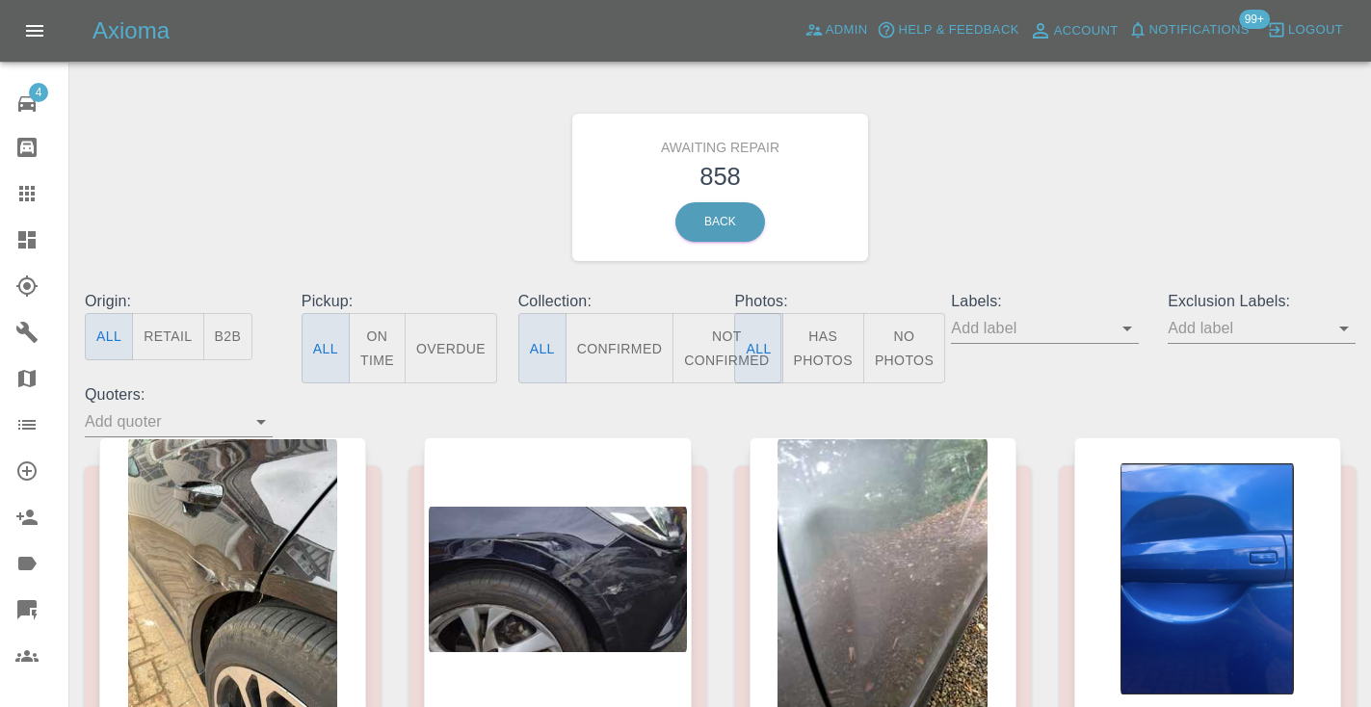
click at [692, 339] on button "Not Confirmed" at bounding box center [726, 348] width 108 height 70
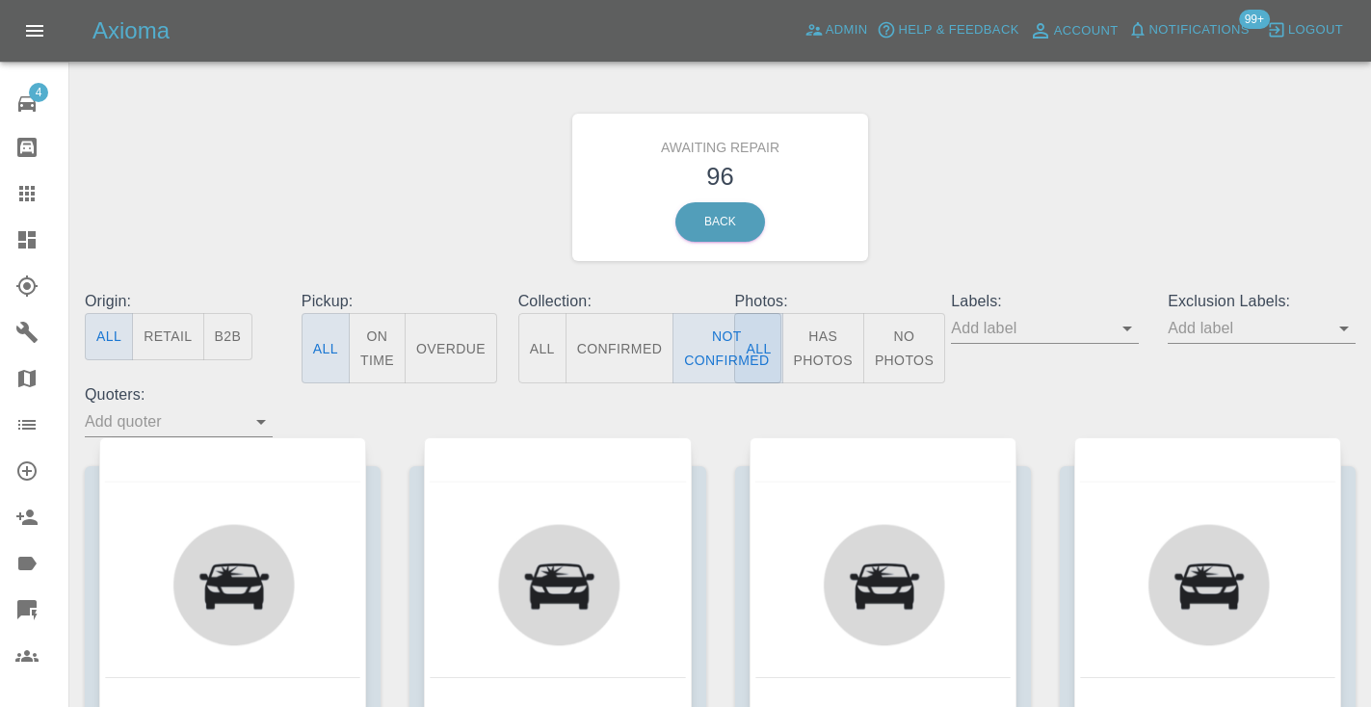
click at [966, 194] on div "Awaiting Repair 96 Back" at bounding box center [719, 187] width 1299 height 205
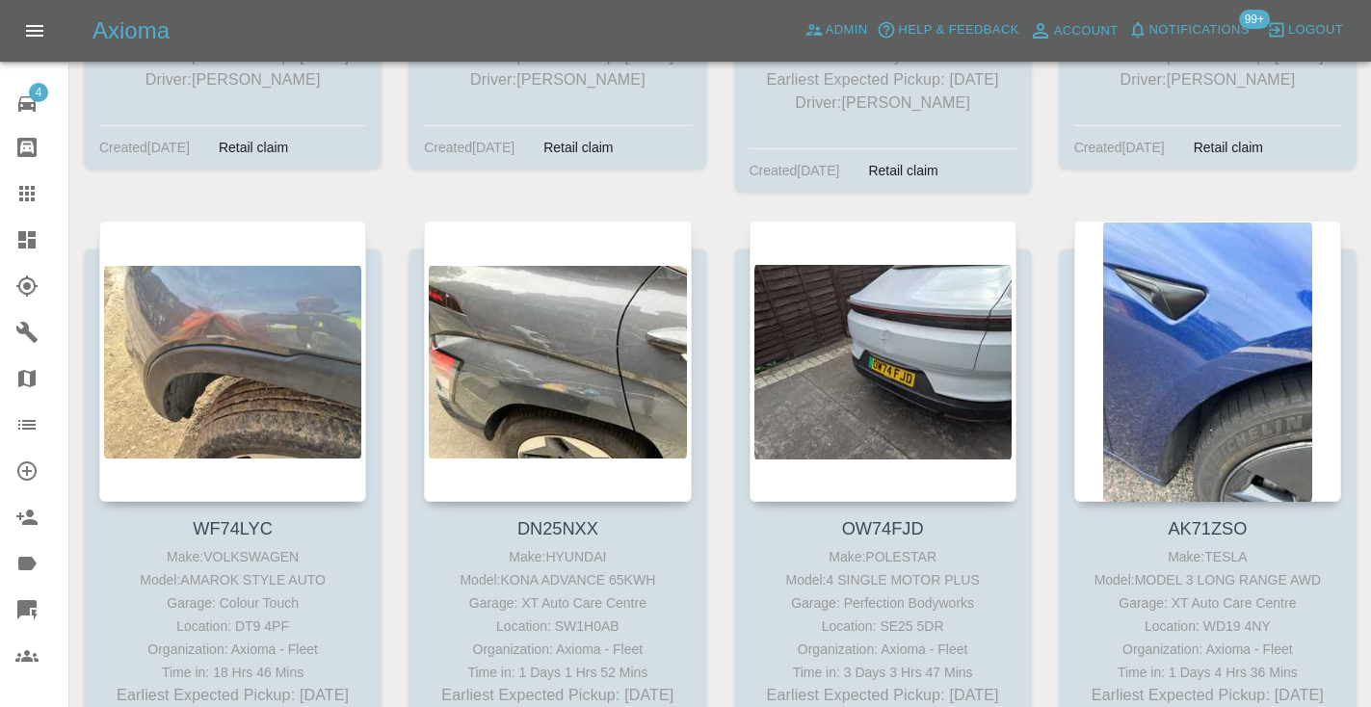
scroll to position [13661, 0]
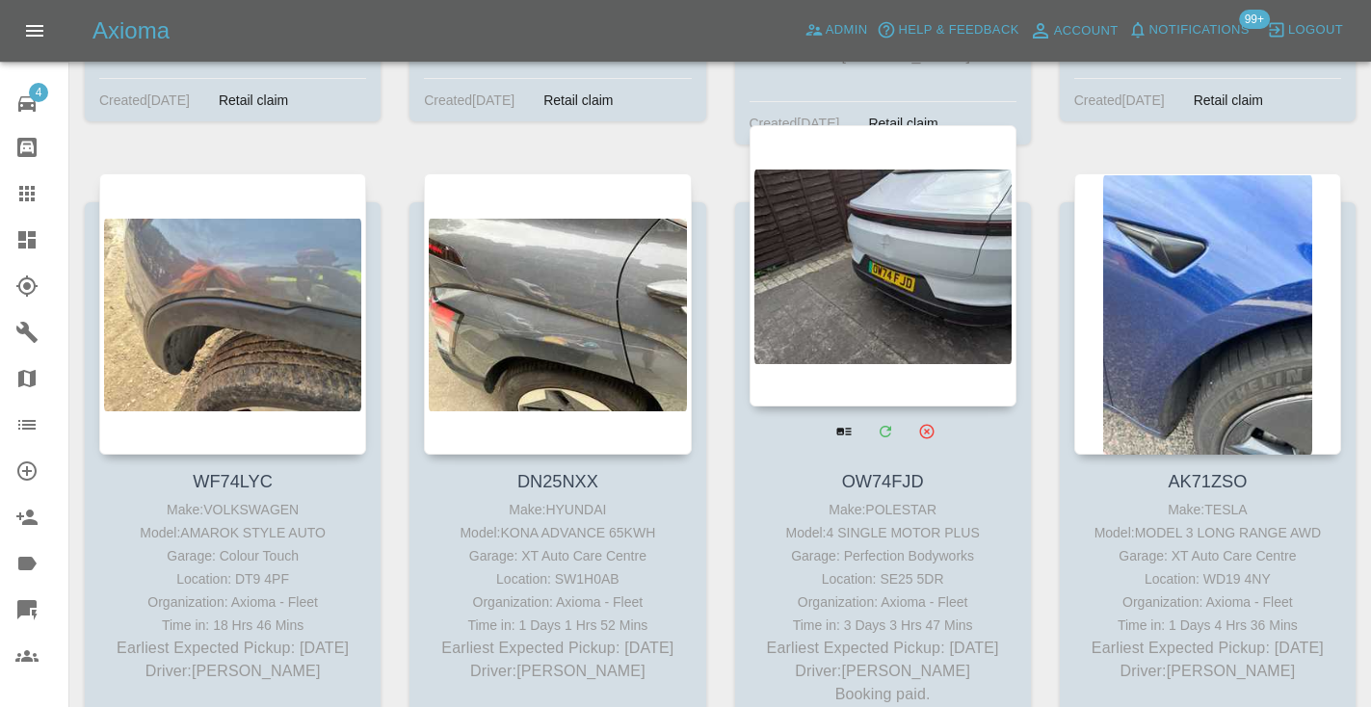
click at [875, 172] on div at bounding box center [882, 265] width 267 height 281
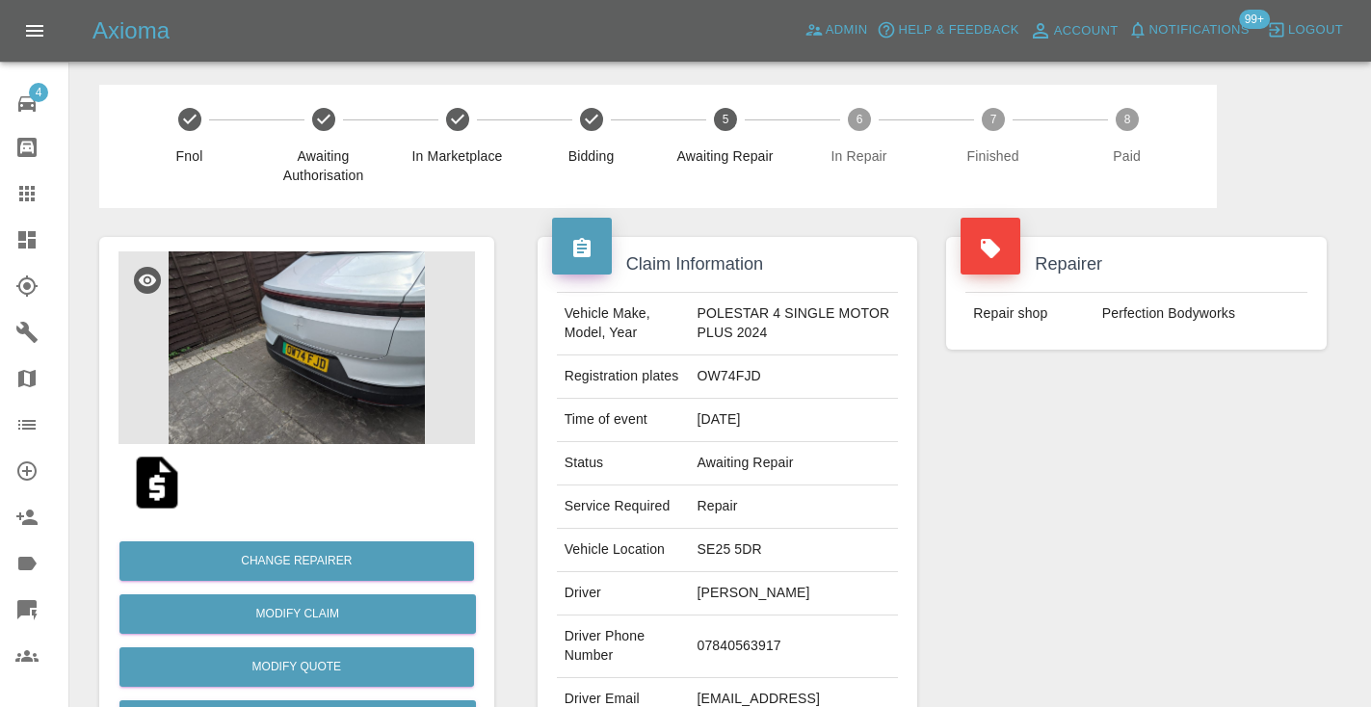
click at [727, 665] on td "07840563917" at bounding box center [793, 646] width 209 height 63
copy td "07840563917"
click at [927, 547] on div "Claim Information Vehicle Make, Model, Year POLESTAR 4 SINGLE MOTOR PLUS 2024 R…" at bounding box center [727, 495] width 409 height 575
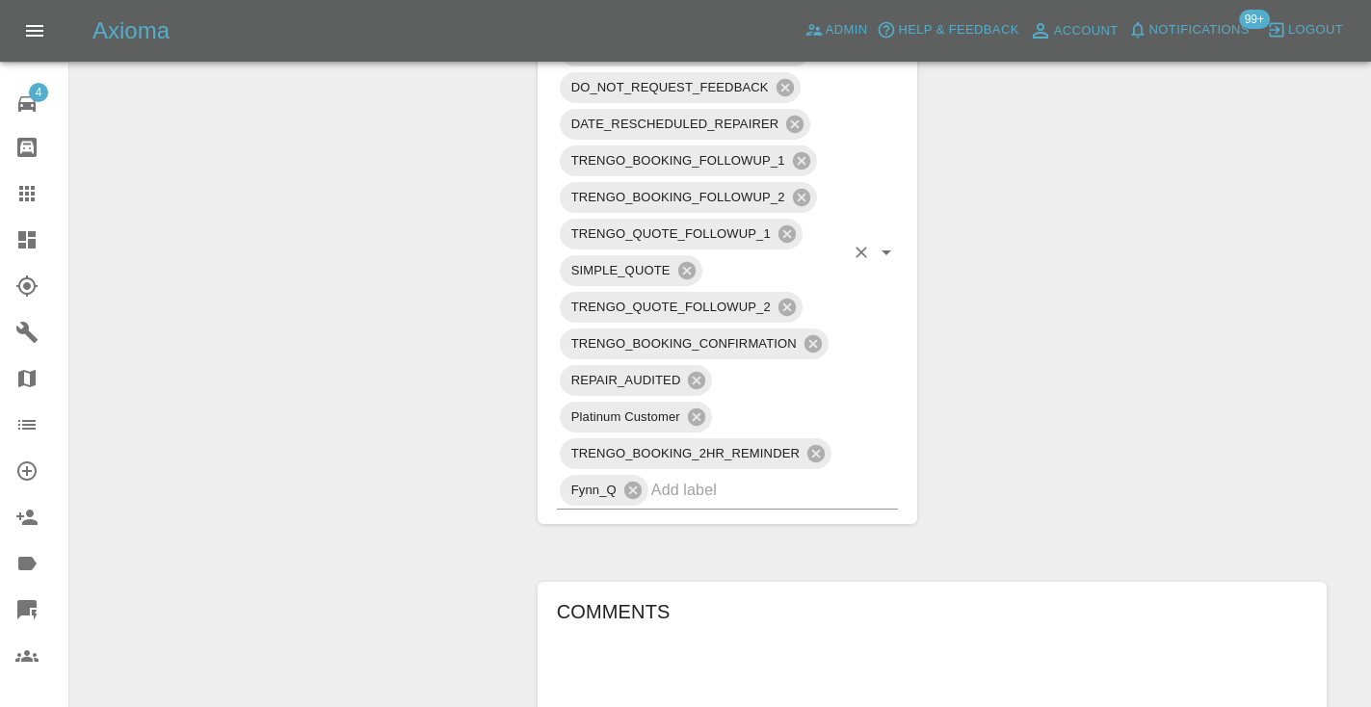
scroll to position [1315, 0]
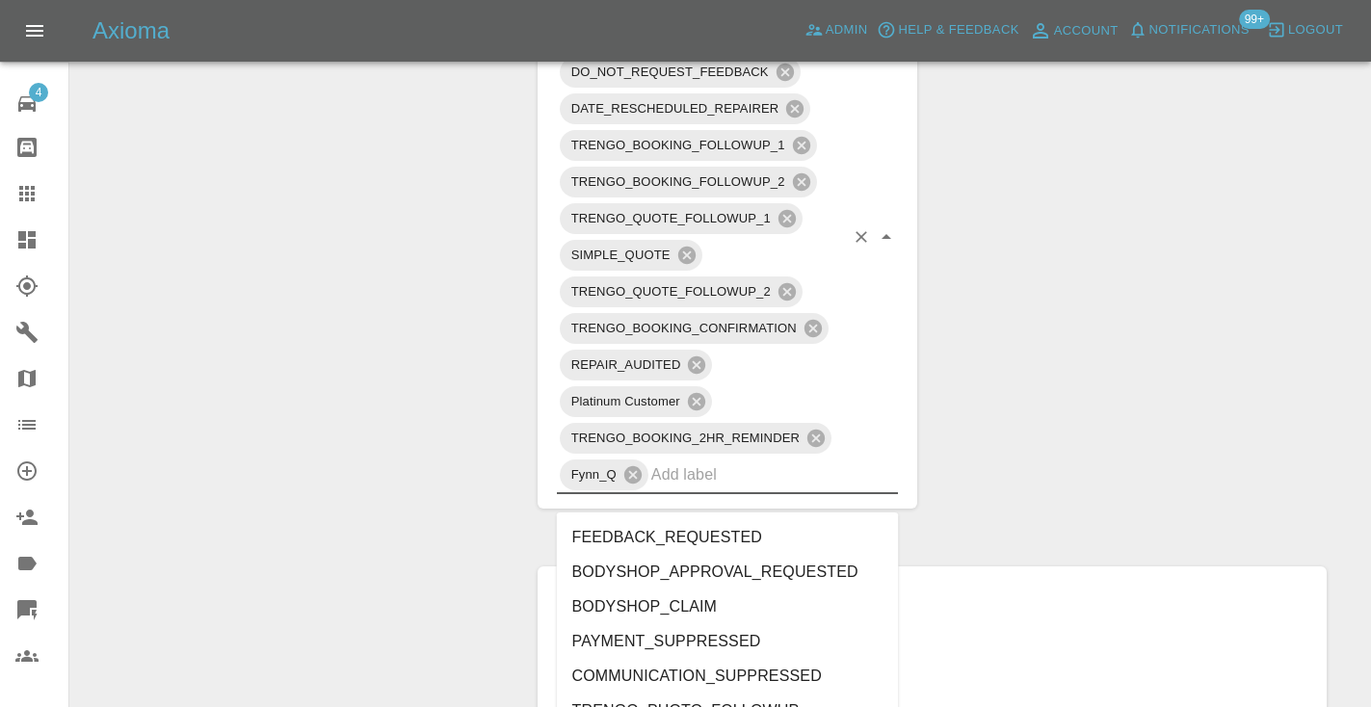
click at [700, 483] on input "text" at bounding box center [748, 474] width 194 height 30
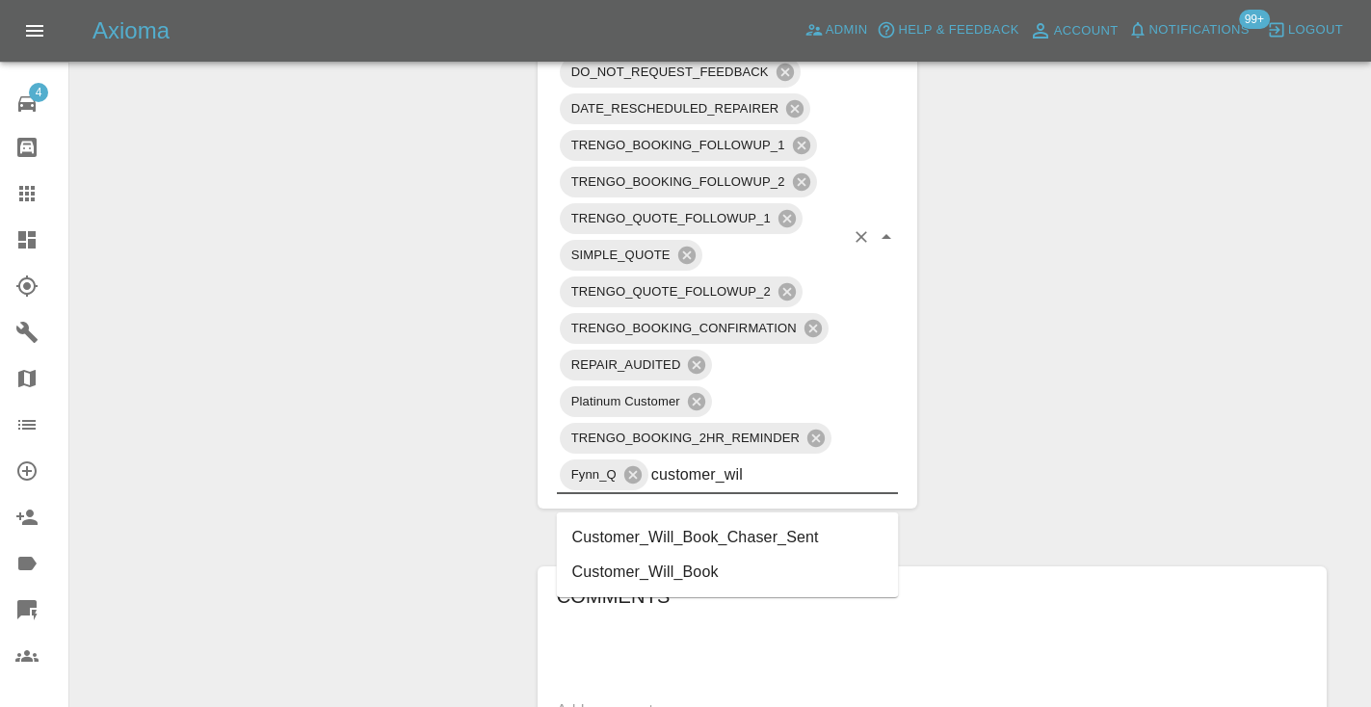
type input "customer_will"
click at [645, 568] on li "Customer_Will_Book" at bounding box center [728, 572] width 342 height 35
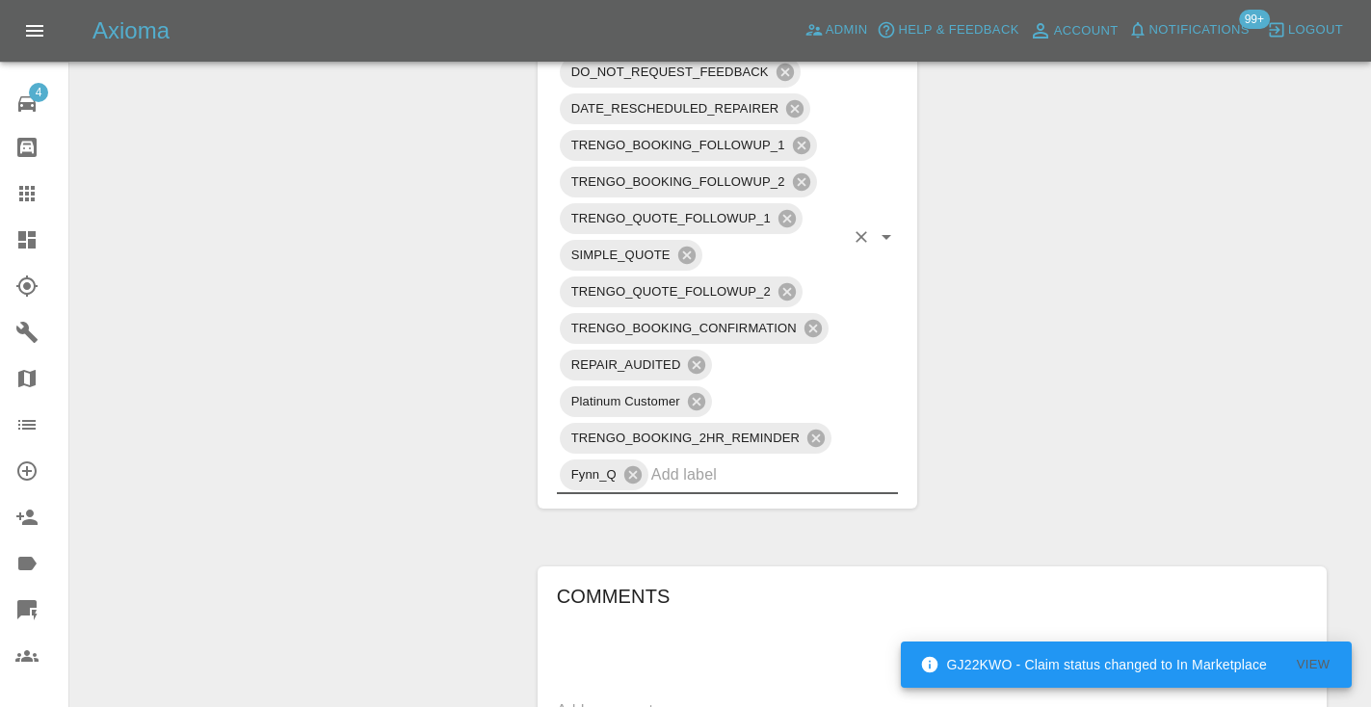
click at [450, 318] on div "Change Repairer Modify Claim Modify Quote Rollback Submit Payment Archive" at bounding box center [297, 229] width 424 height 2673
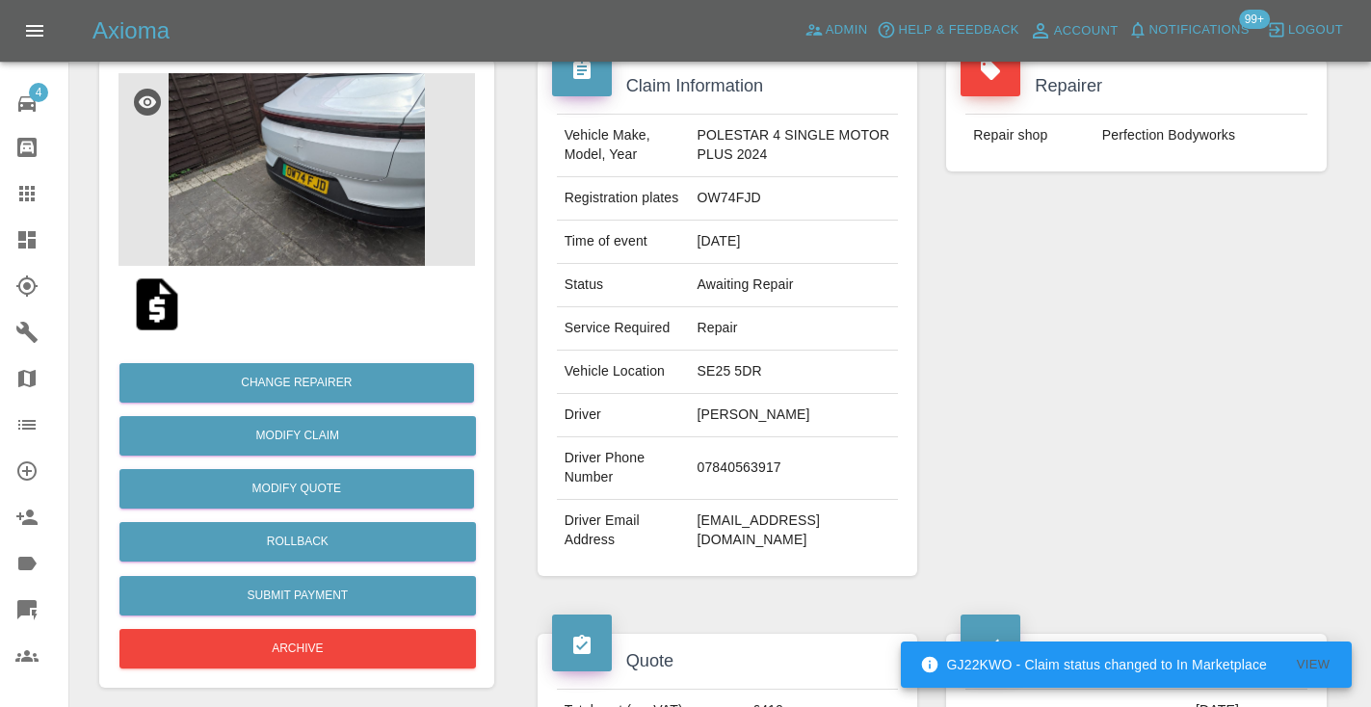
scroll to position [163, 0]
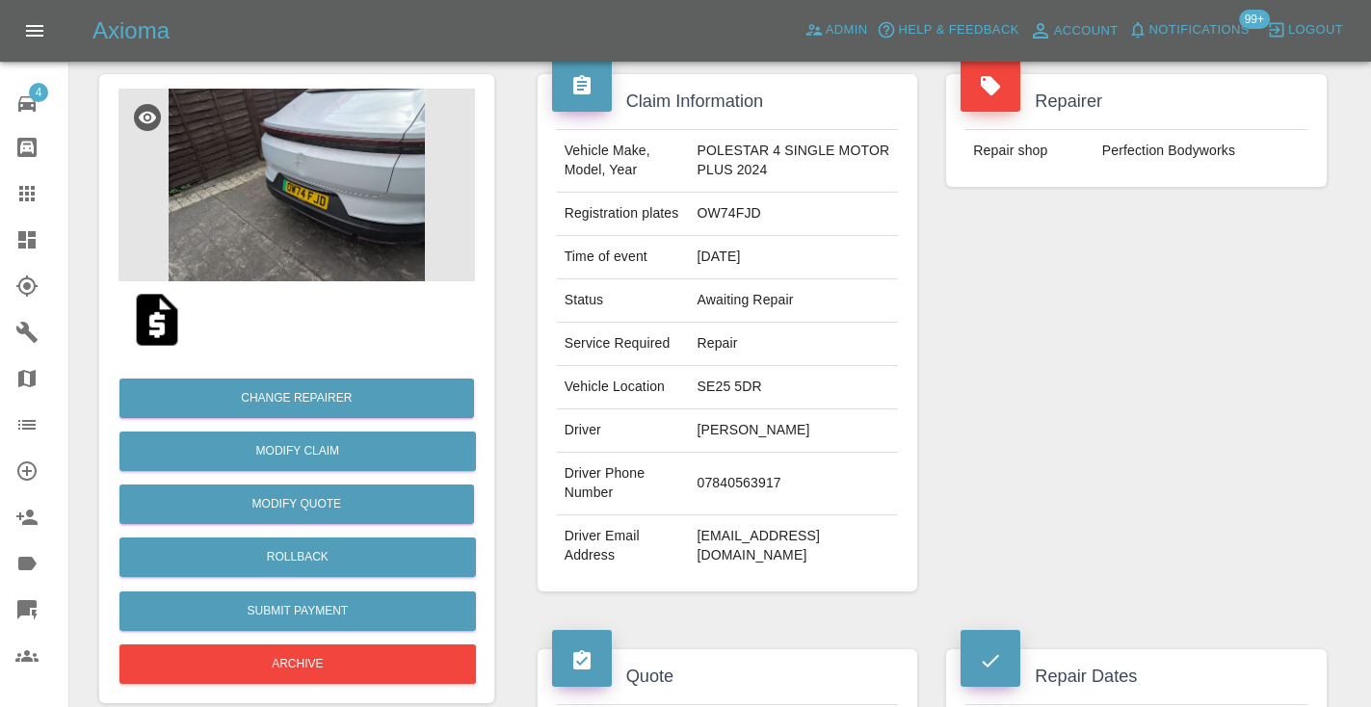
click at [745, 504] on td "07840563917" at bounding box center [793, 484] width 209 height 63
copy td "07840563917"
click at [27, 192] on icon at bounding box center [26, 193] width 15 height 15
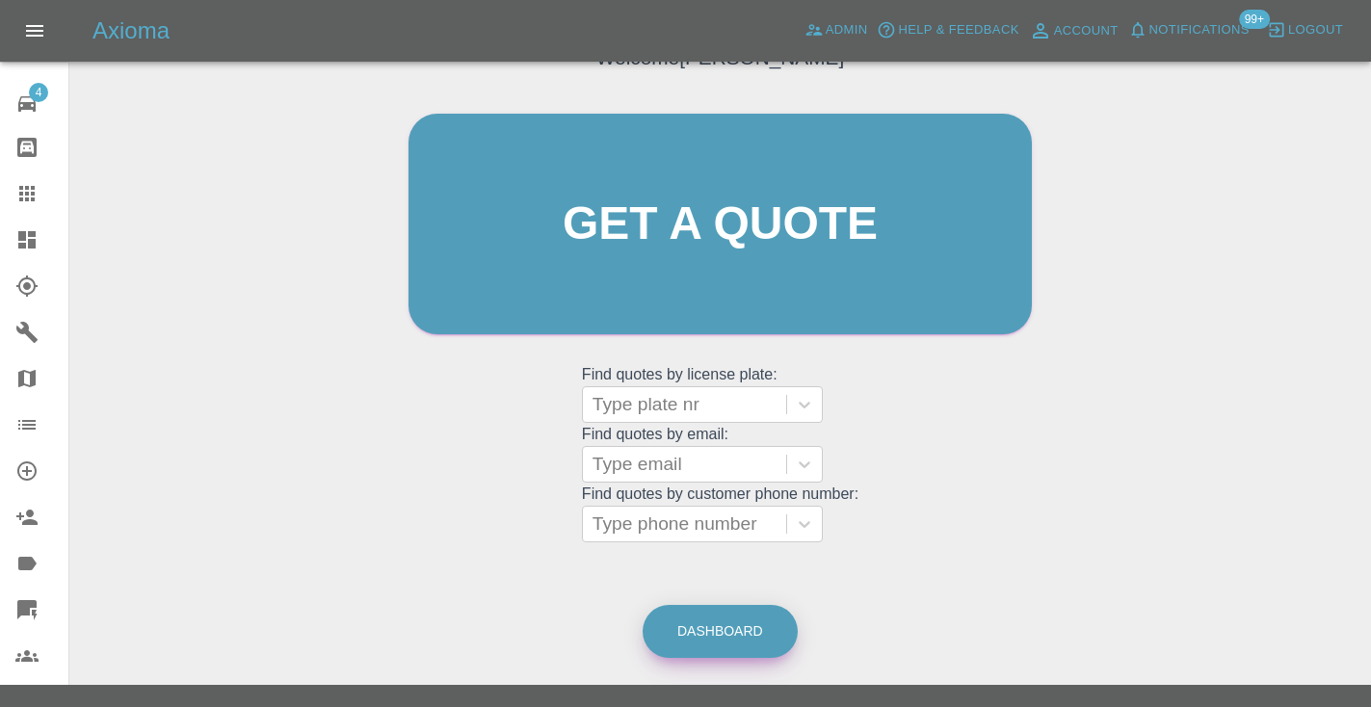
click at [715, 620] on link "Dashboard" at bounding box center [719, 631] width 155 height 53
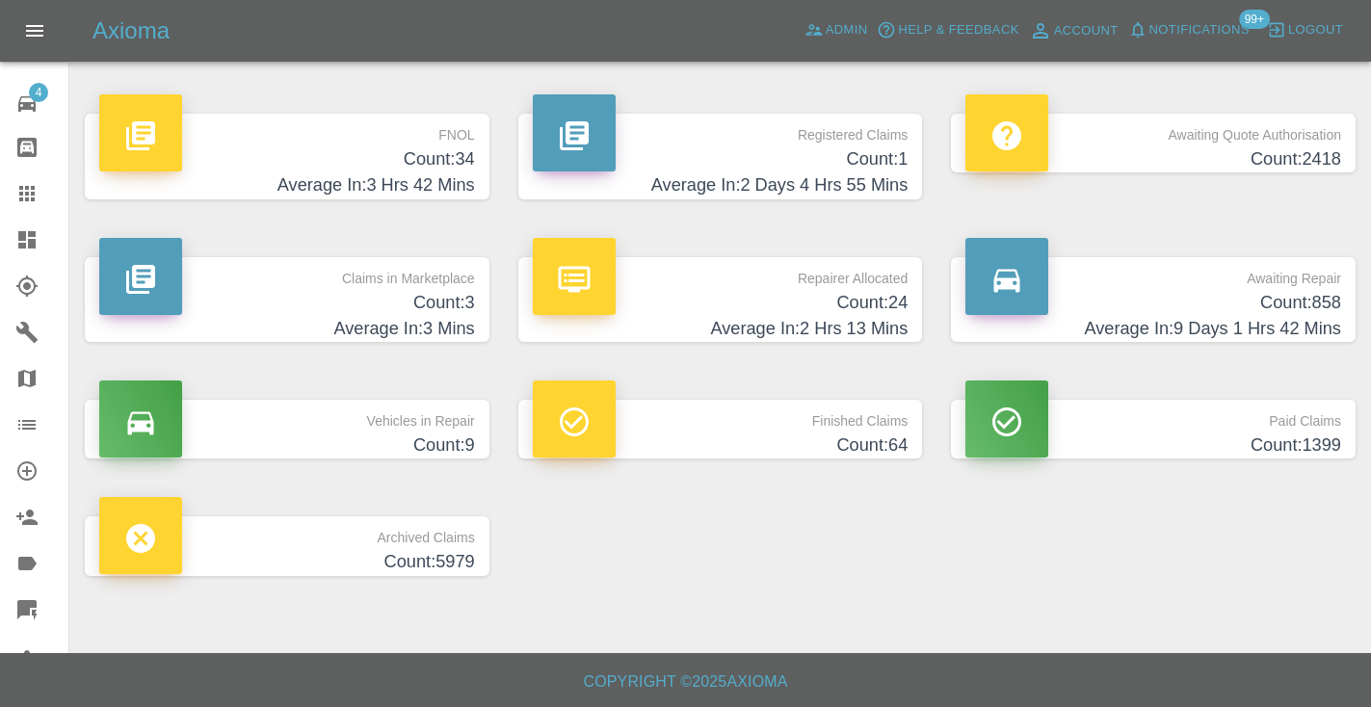
click at [1301, 298] on h4 "Count: 858" at bounding box center [1153, 303] width 376 height 26
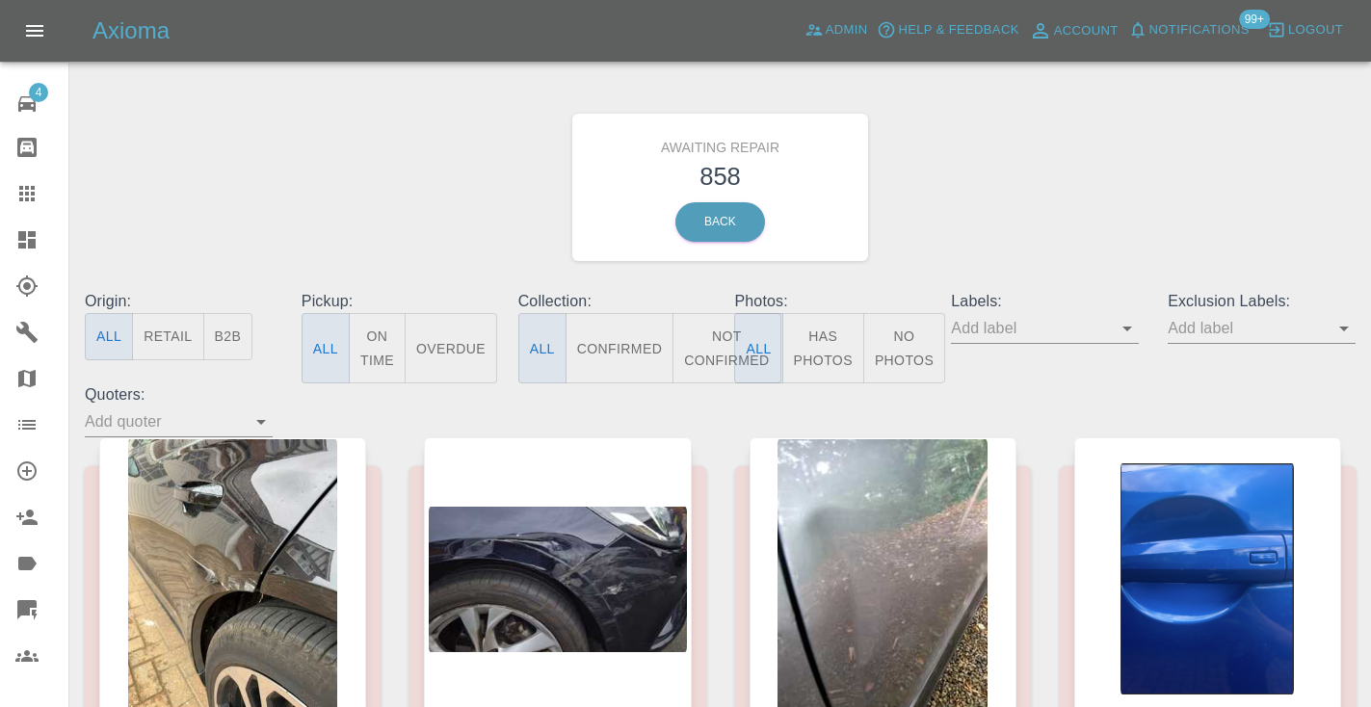
click at [708, 357] on button "Not Confirmed" at bounding box center [726, 348] width 108 height 70
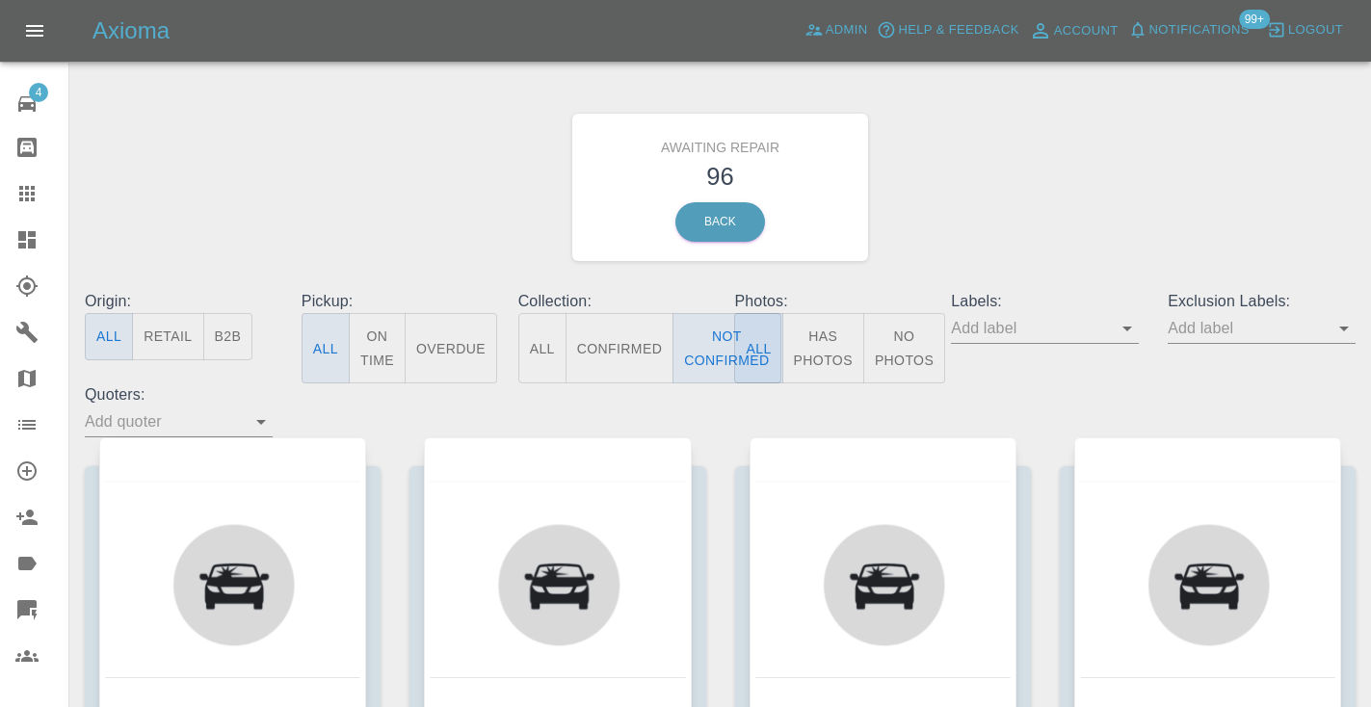
click at [1007, 211] on div "Awaiting Repair 96 Back" at bounding box center [719, 187] width 1299 height 205
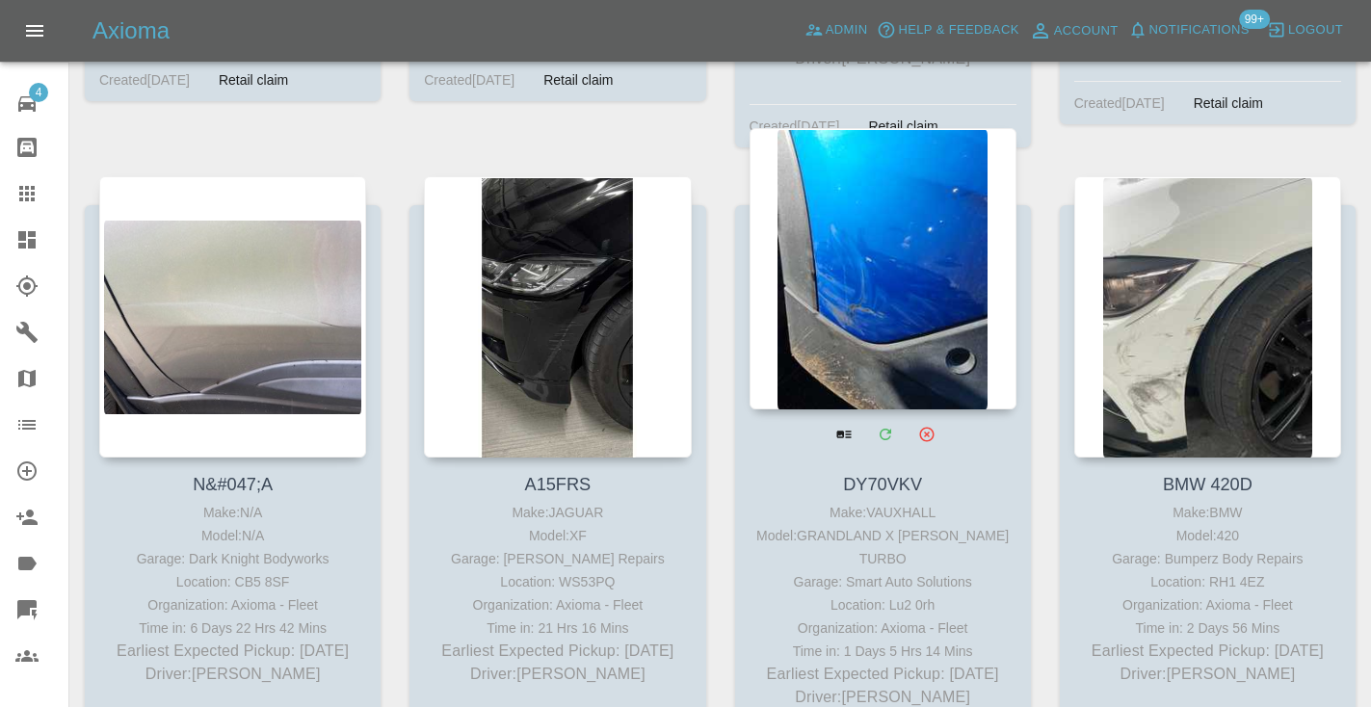
scroll to position [8559, 0]
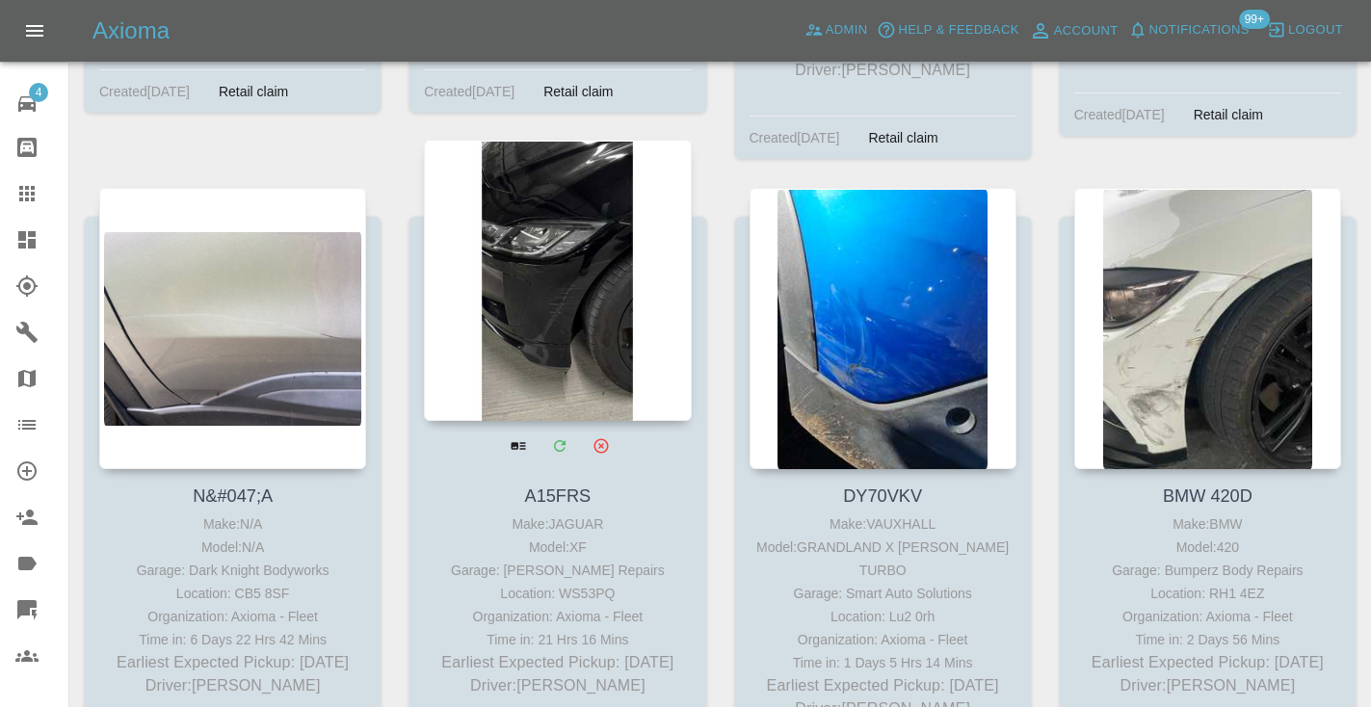
click at [528, 236] on div at bounding box center [557, 280] width 267 height 281
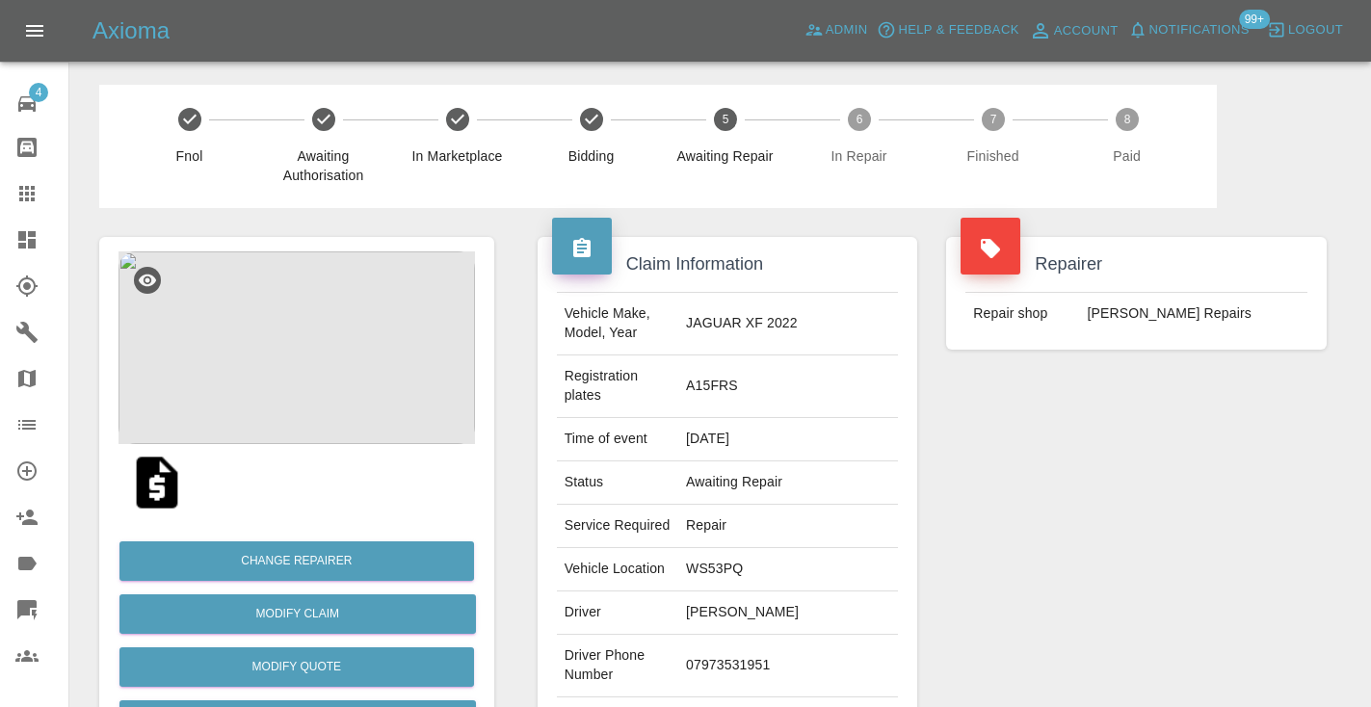
click at [797, 635] on td "07973531951" at bounding box center [788, 666] width 220 height 63
copy td "07973531951"
click at [1135, 497] on div "Repairer Repair shop CJ Smart Repairs" at bounding box center [1135, 515] width 409 height 614
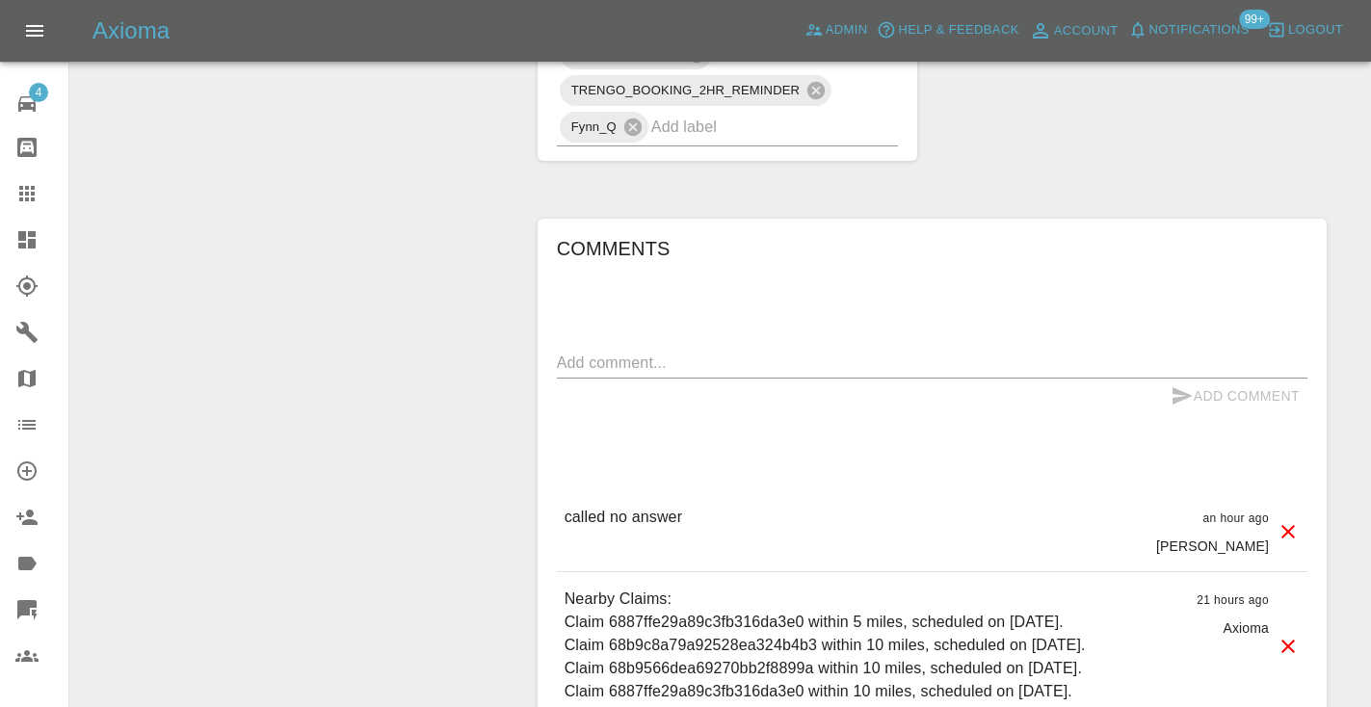
scroll to position [1360, 0]
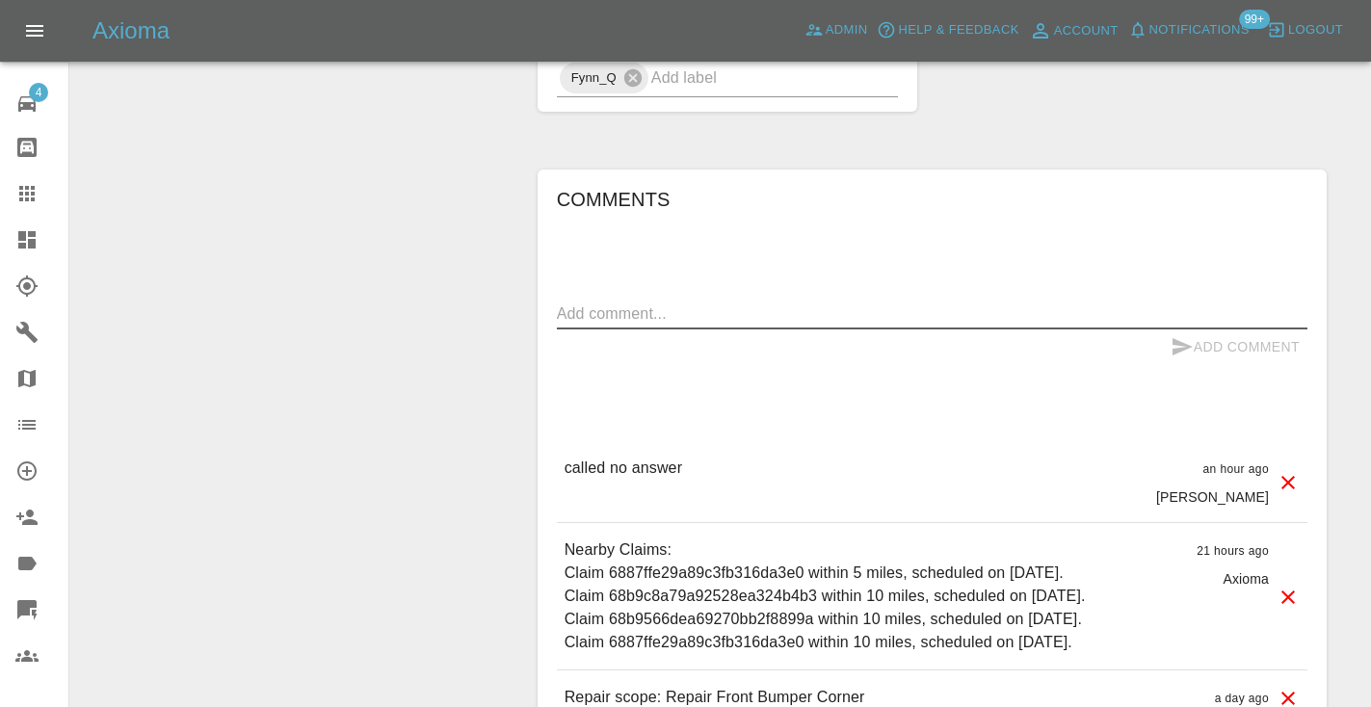
click at [562, 302] on textarea at bounding box center [932, 313] width 750 height 22
type textarea "called no answer"
click at [1179, 338] on icon "submit" at bounding box center [1182, 346] width 20 height 17
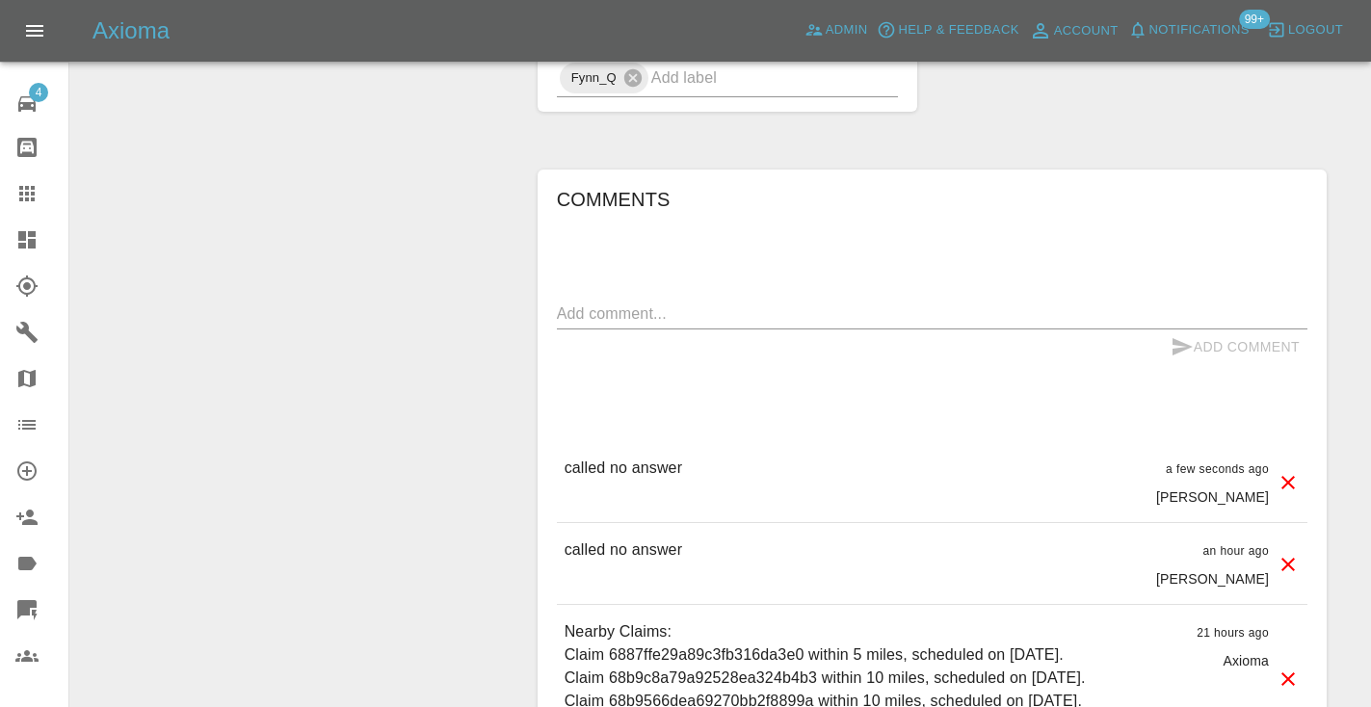
click at [35, 190] on icon at bounding box center [26, 193] width 15 height 15
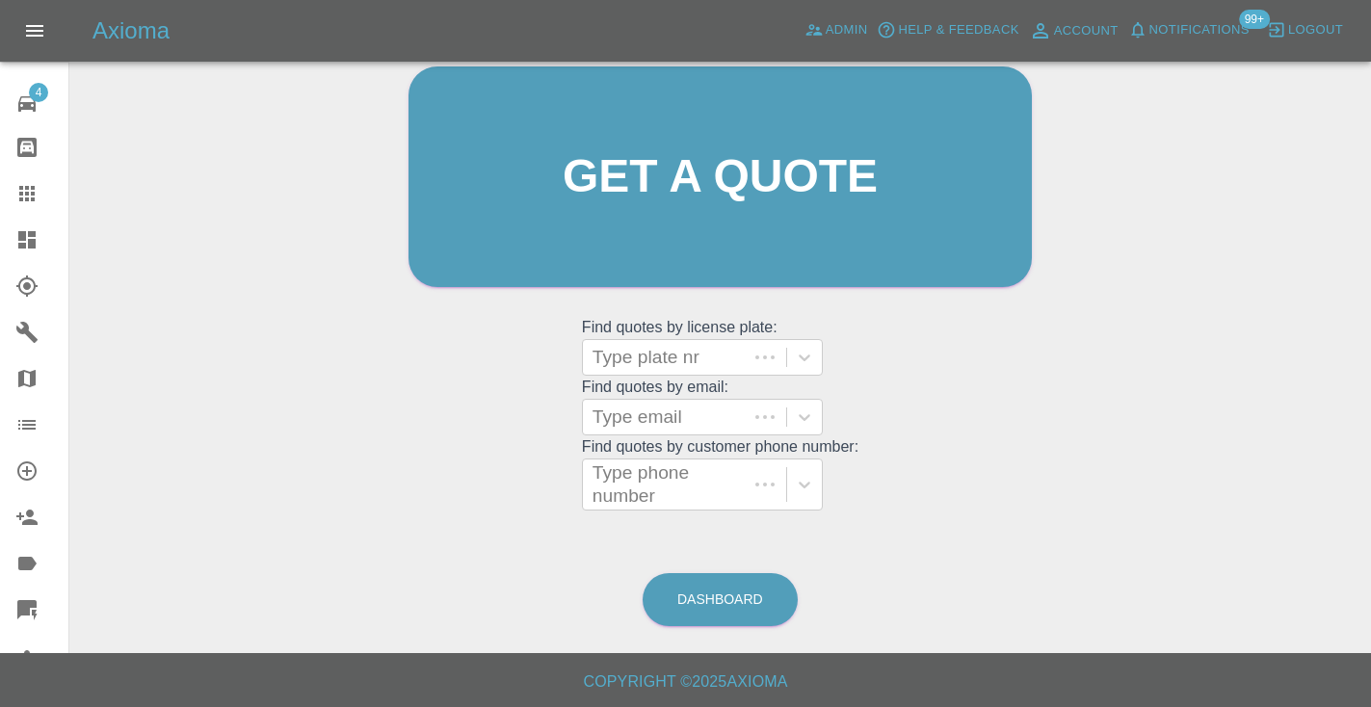
scroll to position [194, 0]
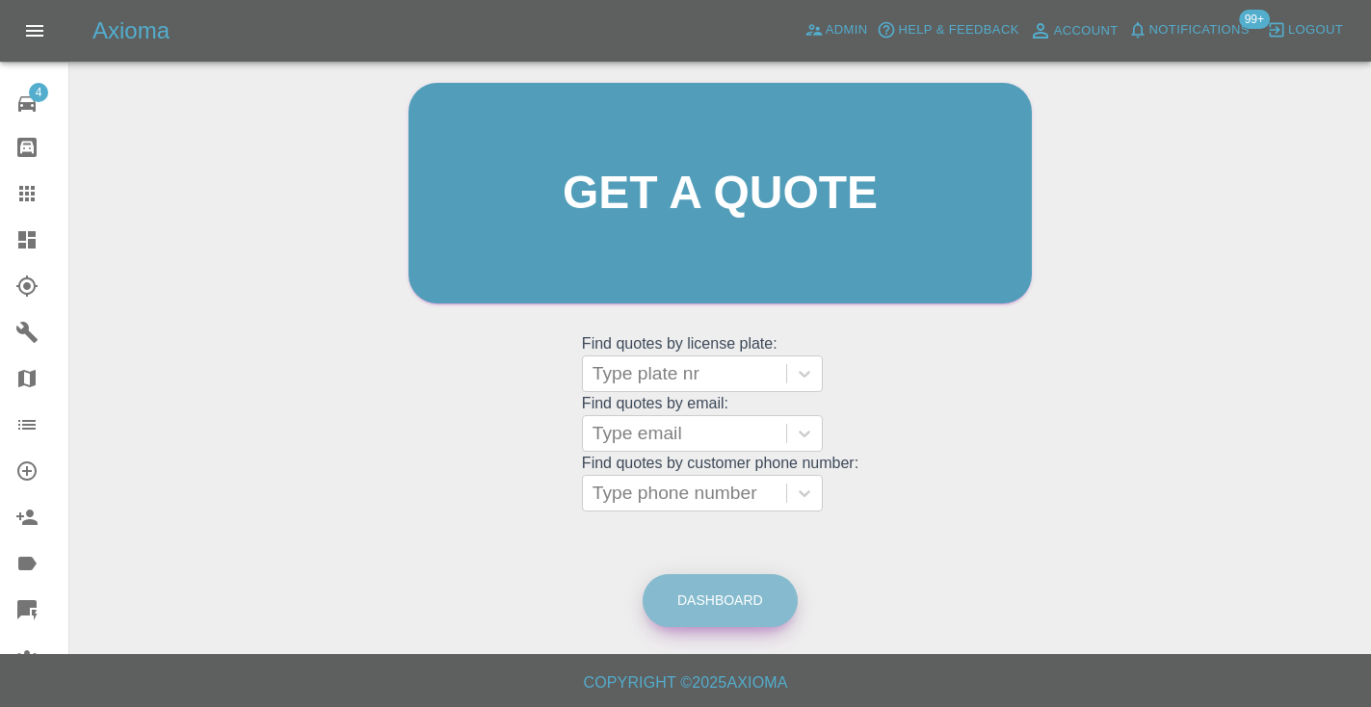
click at [703, 589] on link "Dashboard" at bounding box center [719, 600] width 155 height 53
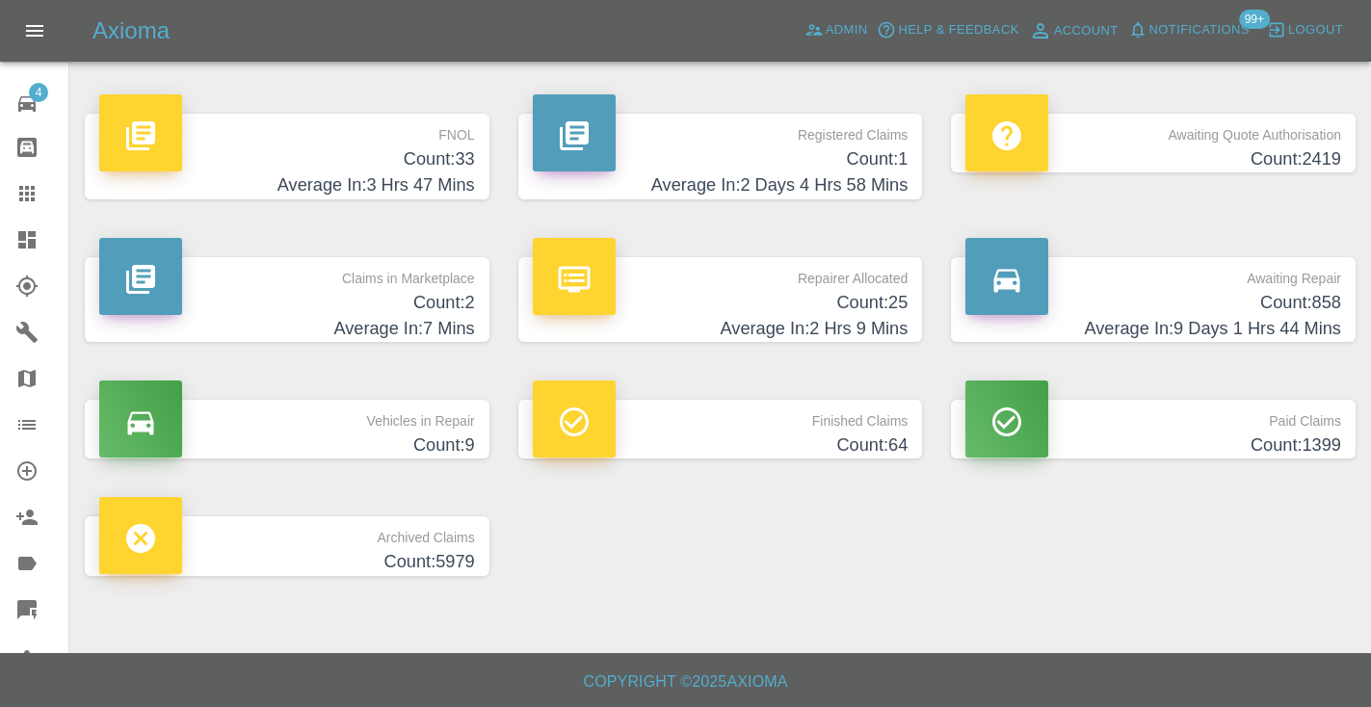
click at [1307, 298] on h4 "Count: 858" at bounding box center [1153, 303] width 376 height 26
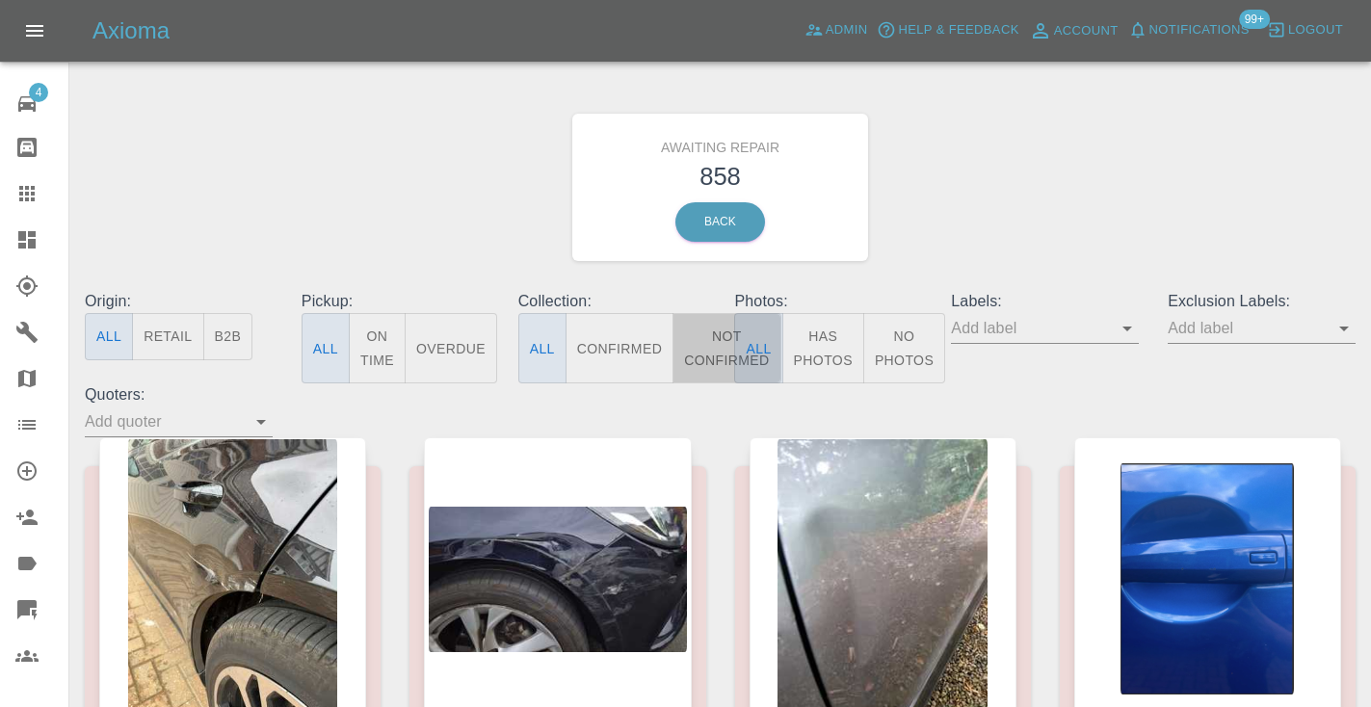
click at [705, 343] on button "Not Confirmed" at bounding box center [726, 348] width 108 height 70
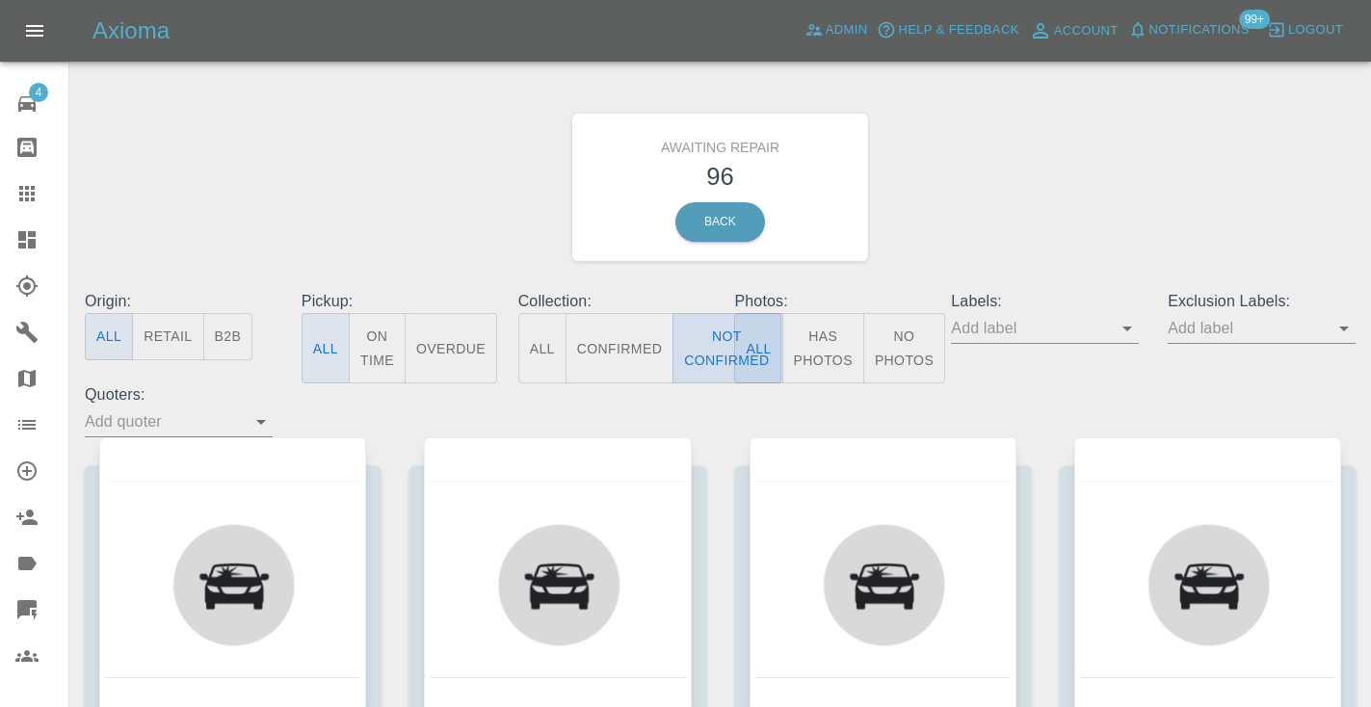
type button "false"
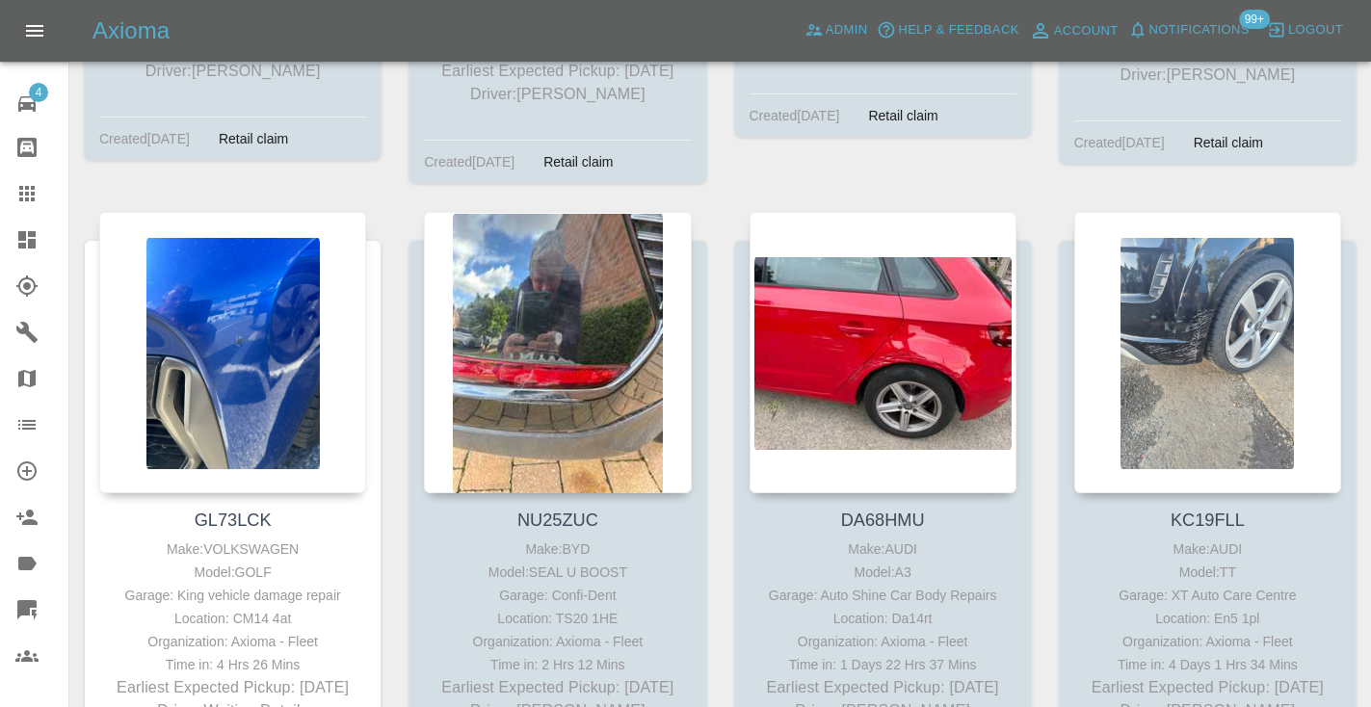
scroll to position [9868, 0]
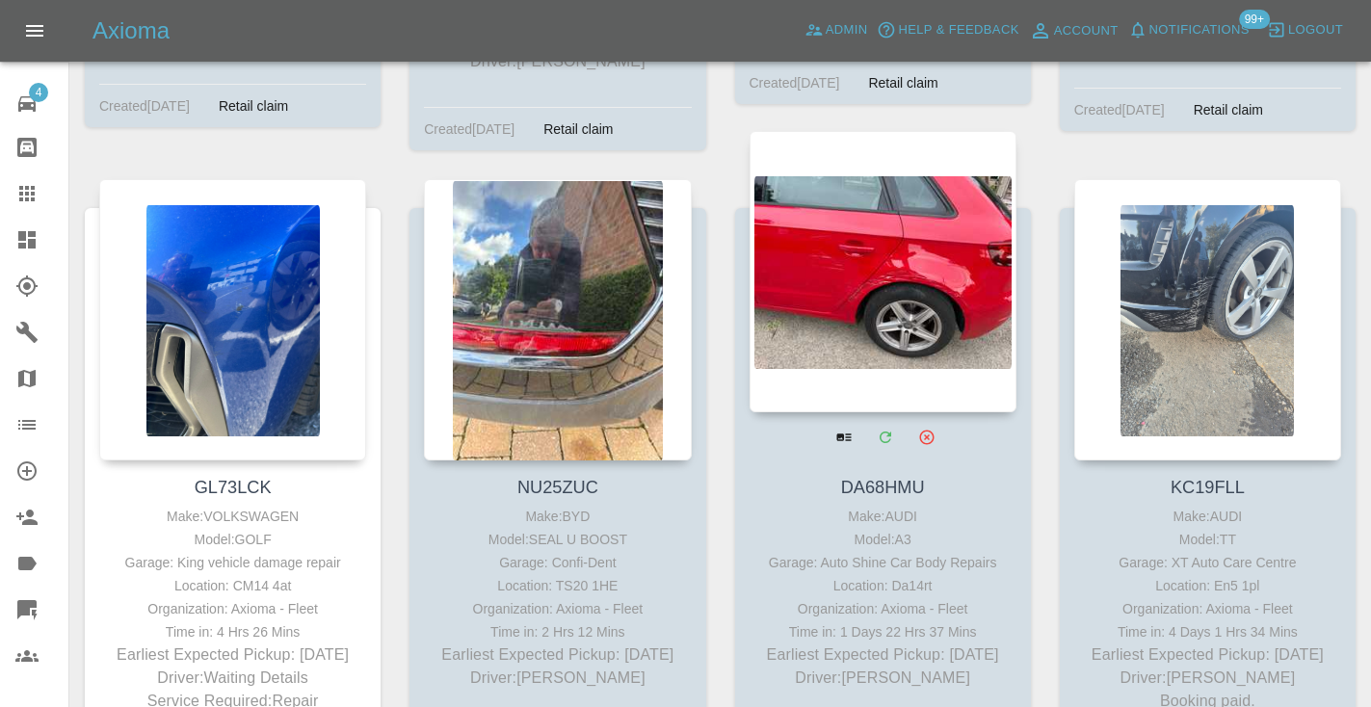
click at [897, 250] on div at bounding box center [882, 271] width 267 height 281
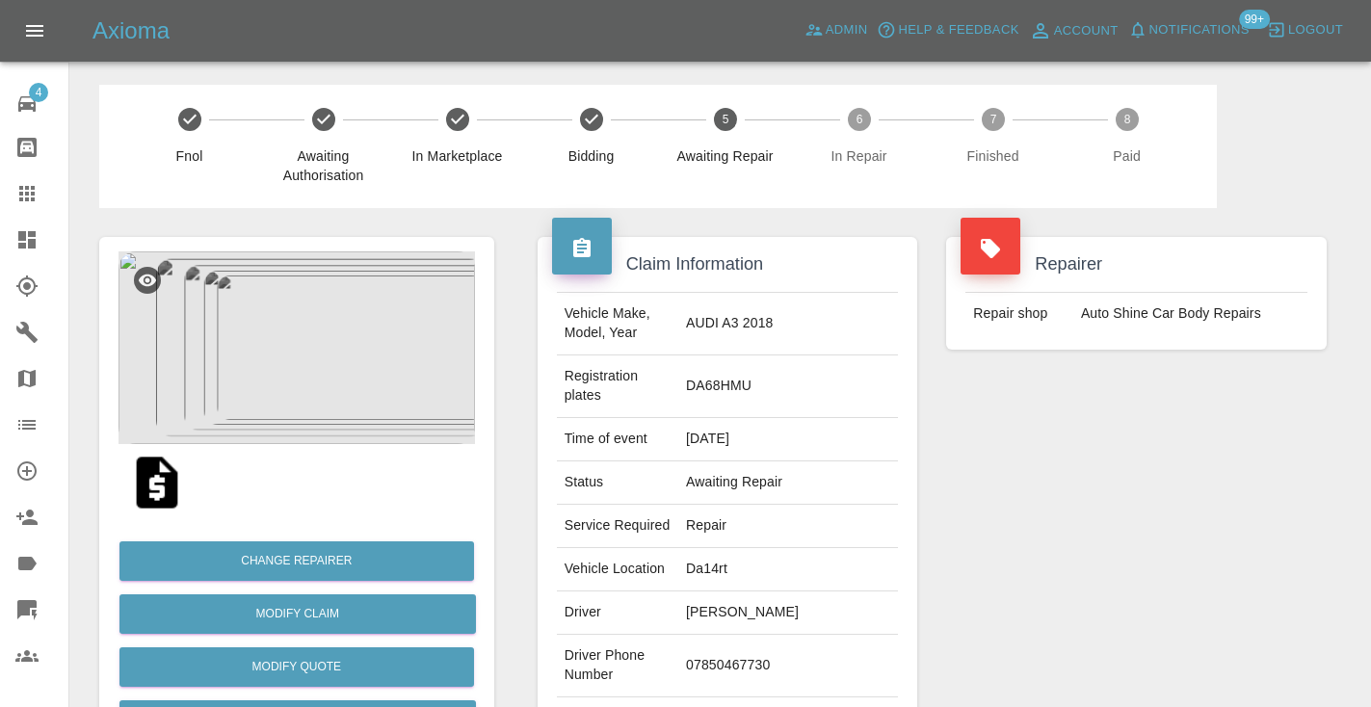
click at [788, 635] on td "07850467730" at bounding box center [788, 666] width 220 height 63
copy td "07850467730"
click at [1096, 497] on div "Repairer Repair shop Auto Shine Car Body Repairs" at bounding box center [1135, 515] width 409 height 614
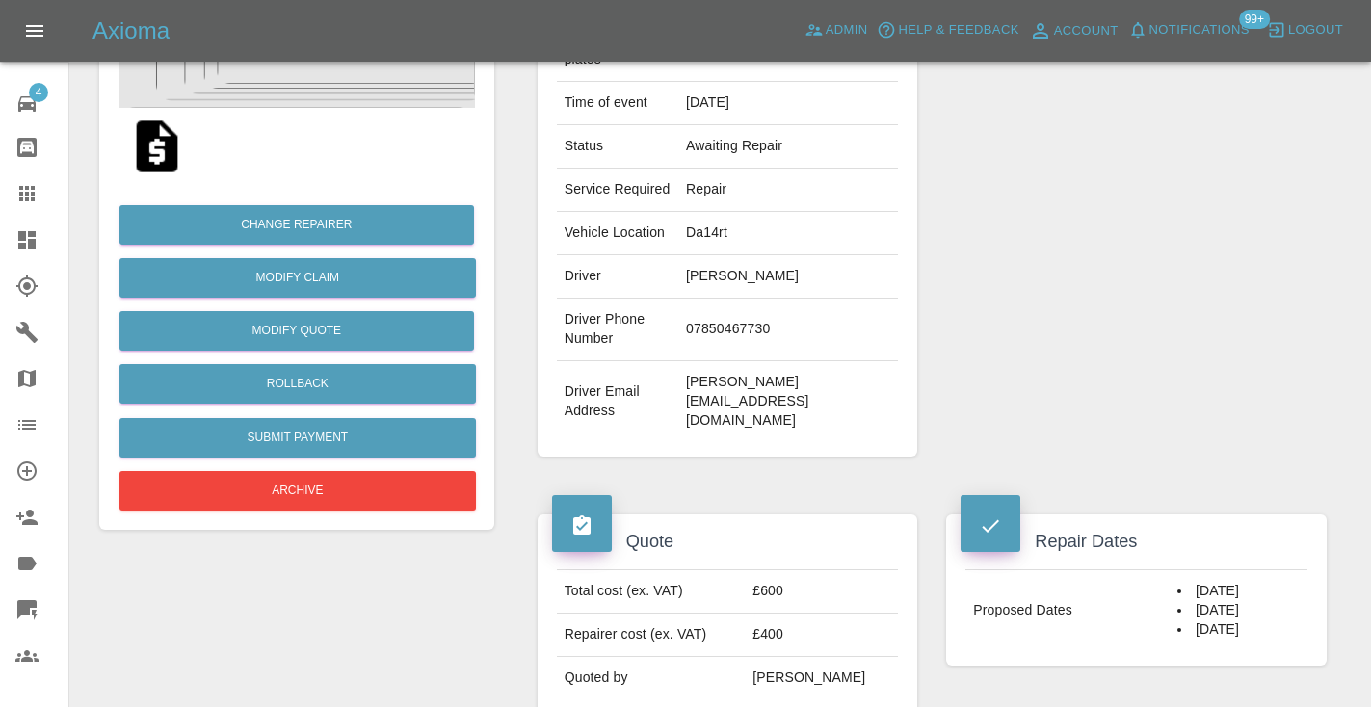
scroll to position [320, 0]
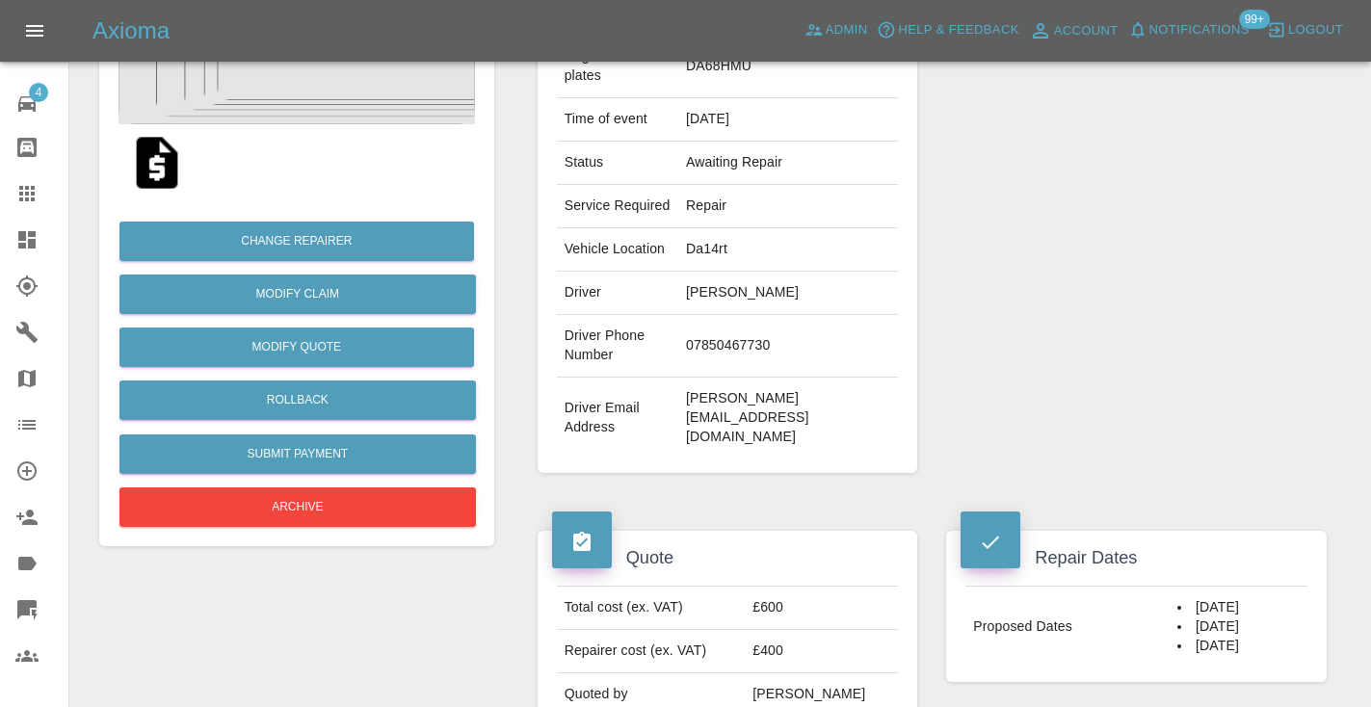
click at [824, 378] on td "sriram.pp@outlook.com" at bounding box center [788, 418] width 220 height 81
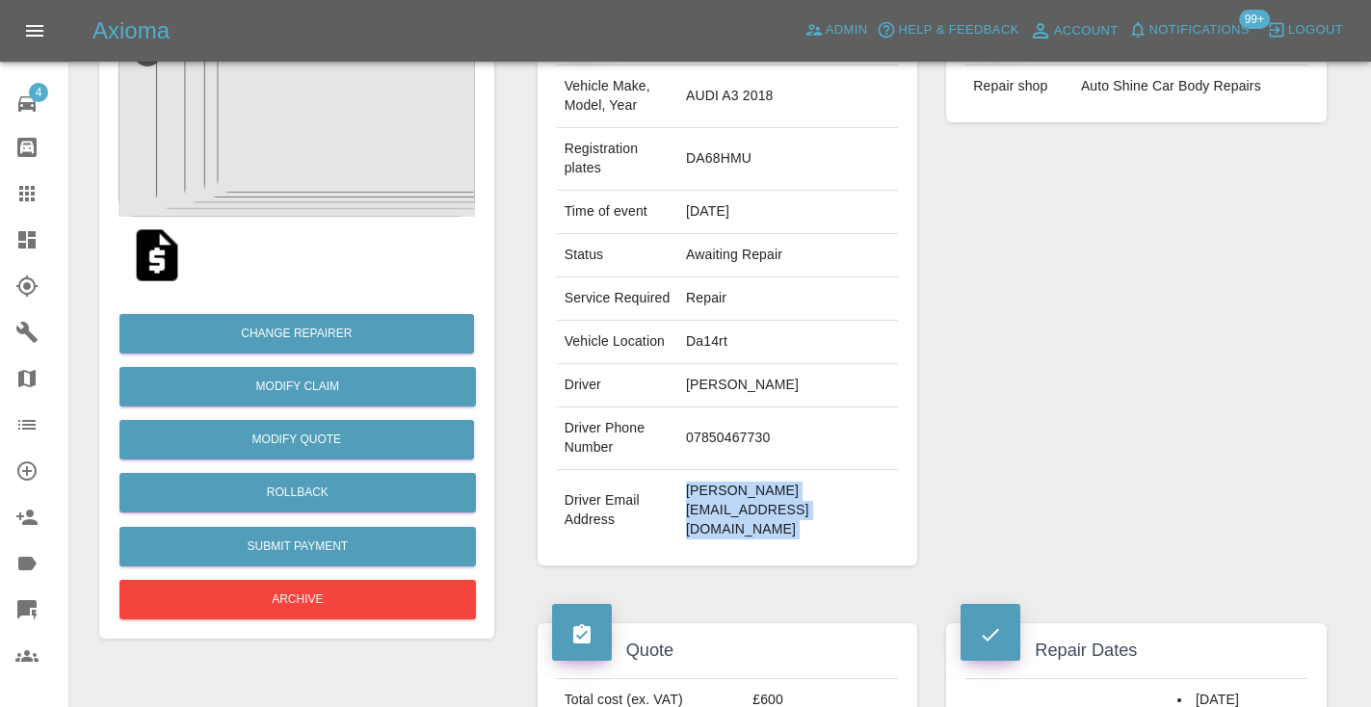
scroll to position [178, 0]
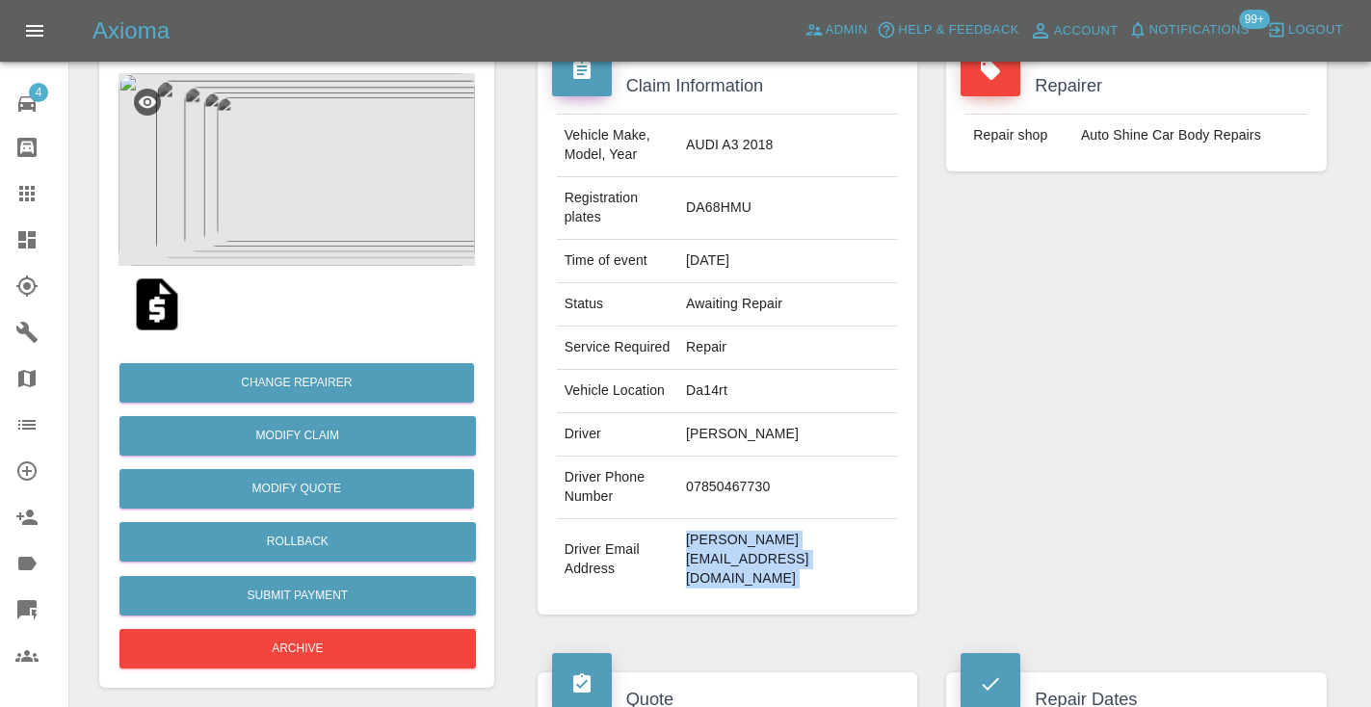
click at [804, 519] on td "sriram.pp@outlook.com" at bounding box center [788, 559] width 220 height 81
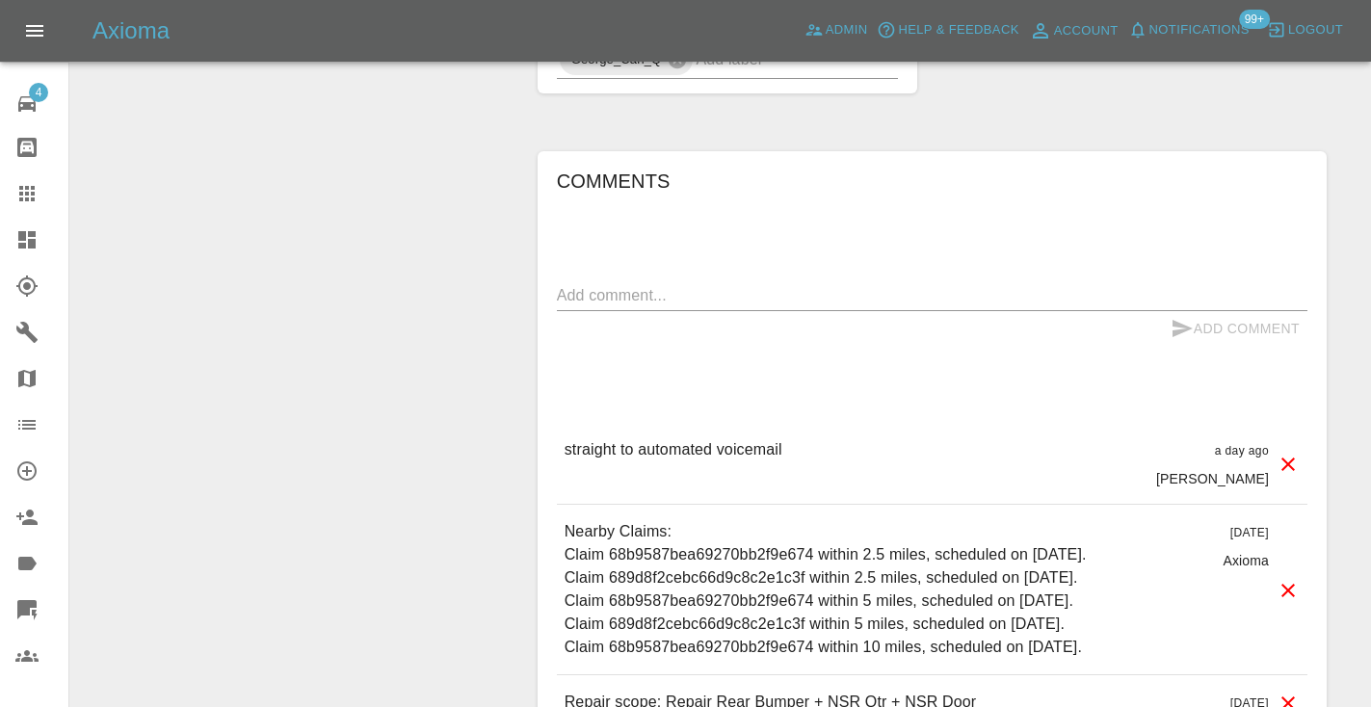
scroll to position [1430, 0]
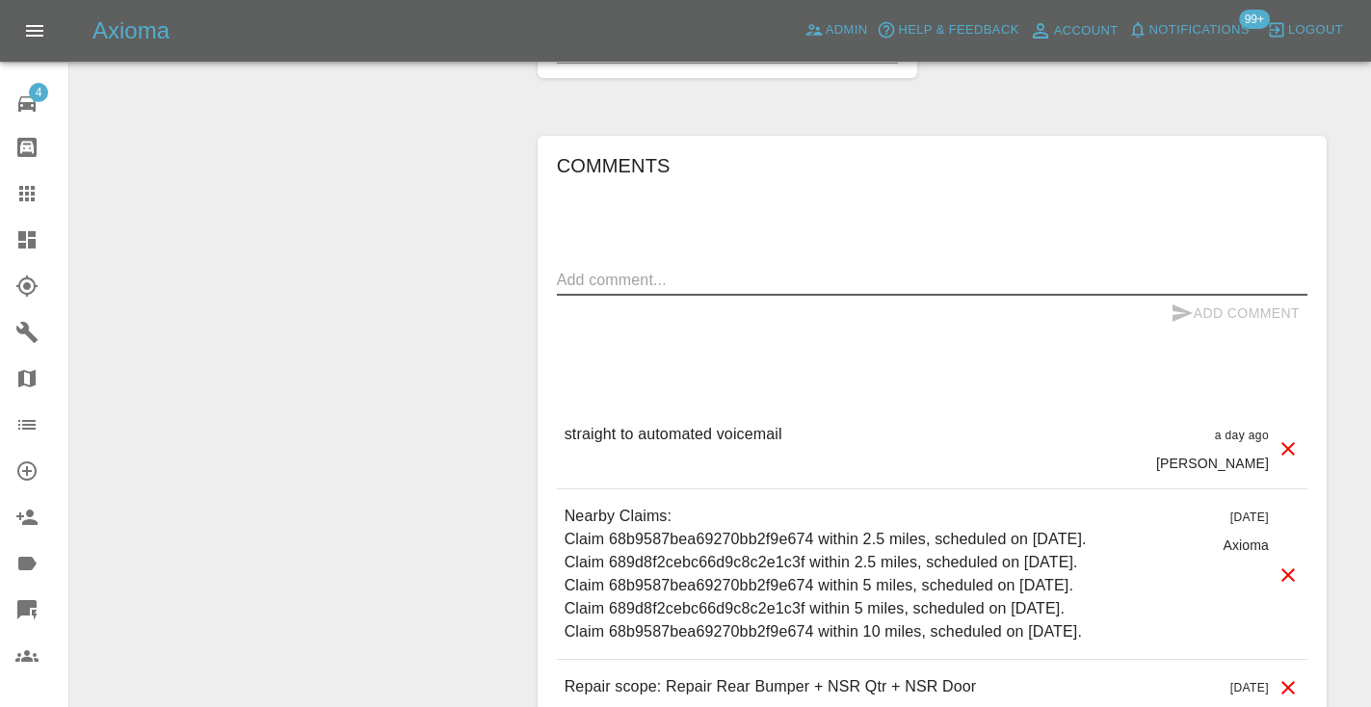
click at [626, 269] on textarea at bounding box center [932, 280] width 750 height 22
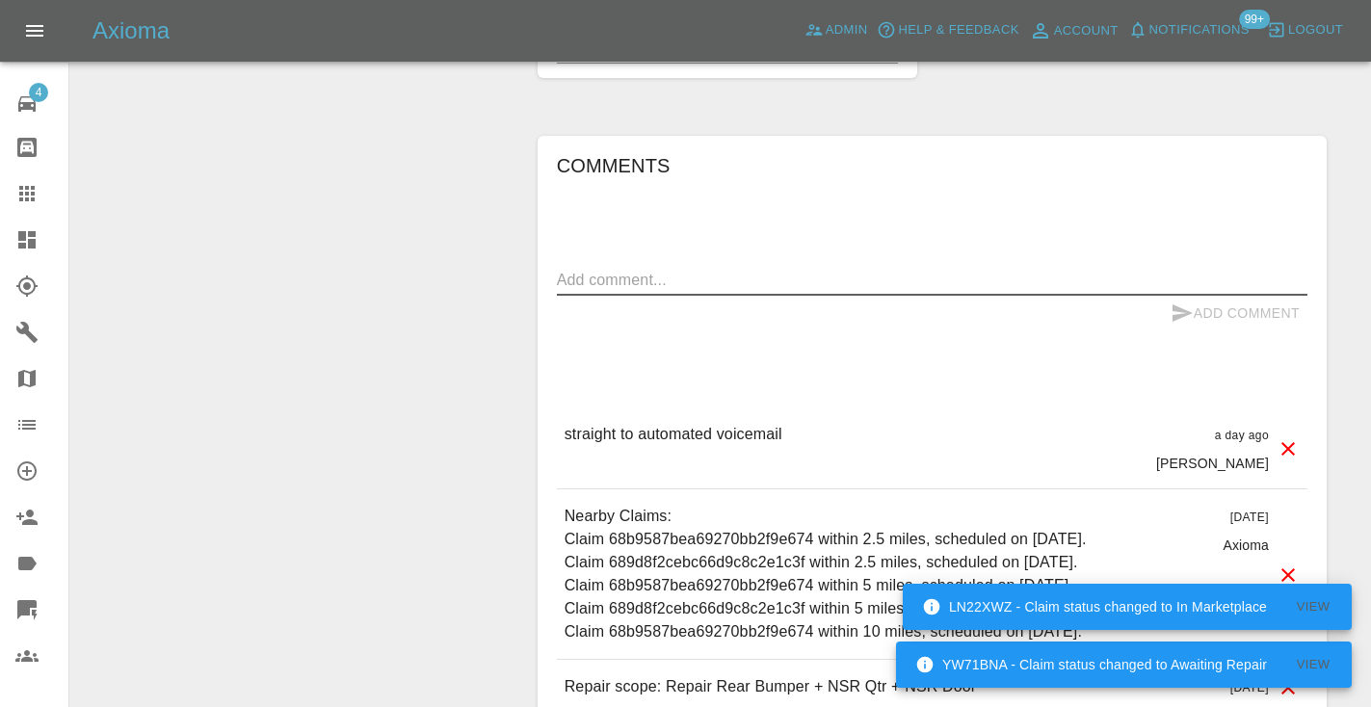
click at [977, 296] on div "Add Comment" at bounding box center [932, 314] width 750 height 36
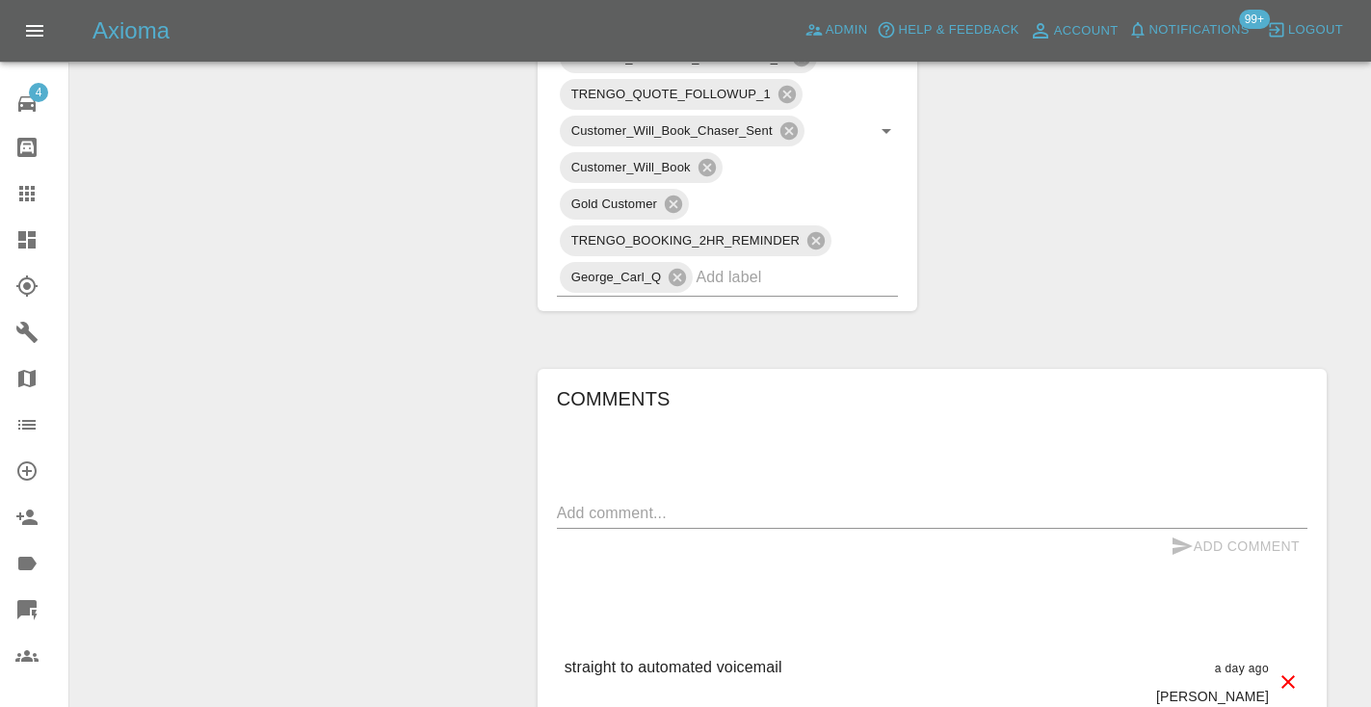
scroll to position [1226, 0]
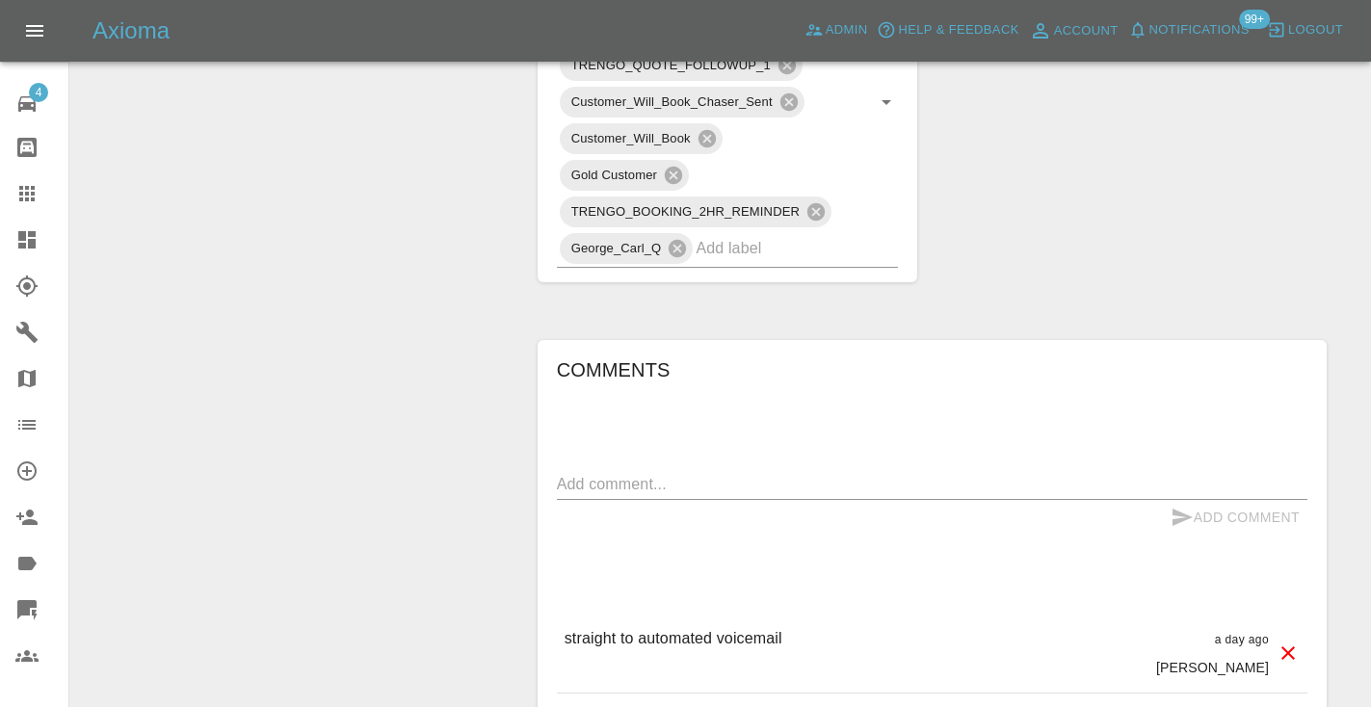
click at [589, 473] on textarea at bounding box center [932, 484] width 750 height 22
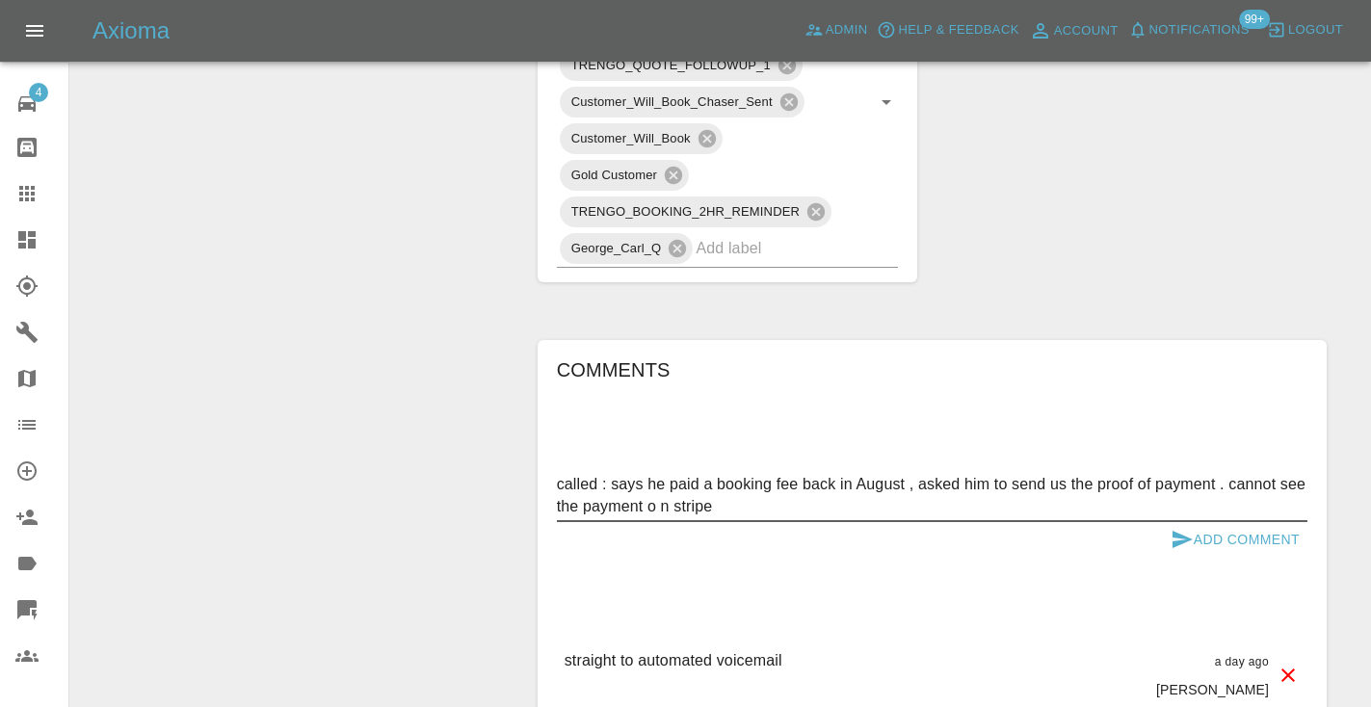
drag, startPoint x: 723, startPoint y: 416, endPoint x: 549, endPoint y: 388, distance: 176.6
click at [549, 388] on div "Comments called : says he paid a booking fee back in August , asked him to send…" at bounding box center [931, 676] width 789 height 672
type textarea "called : says he paid a booking fee back in August , asked him to send us the p…"
click at [1201, 522] on button "Add Comment" at bounding box center [1235, 540] width 144 height 36
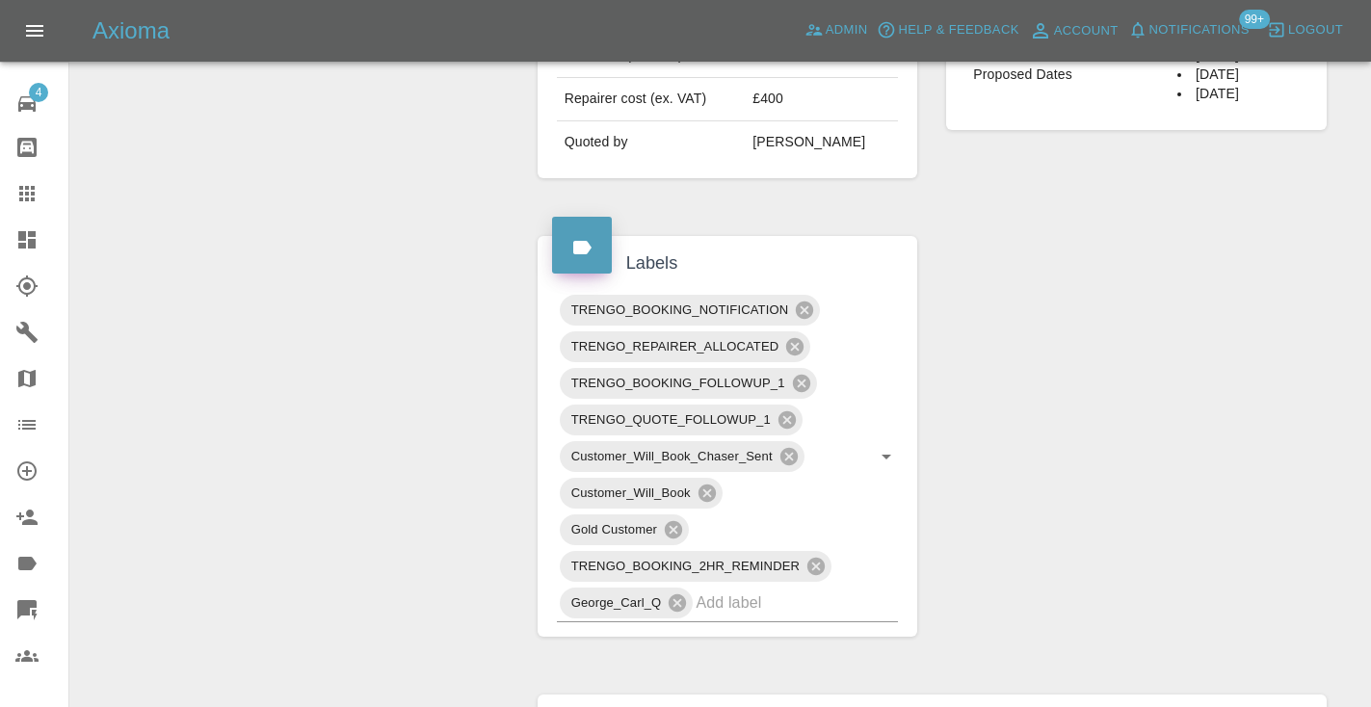
scroll to position [864, 0]
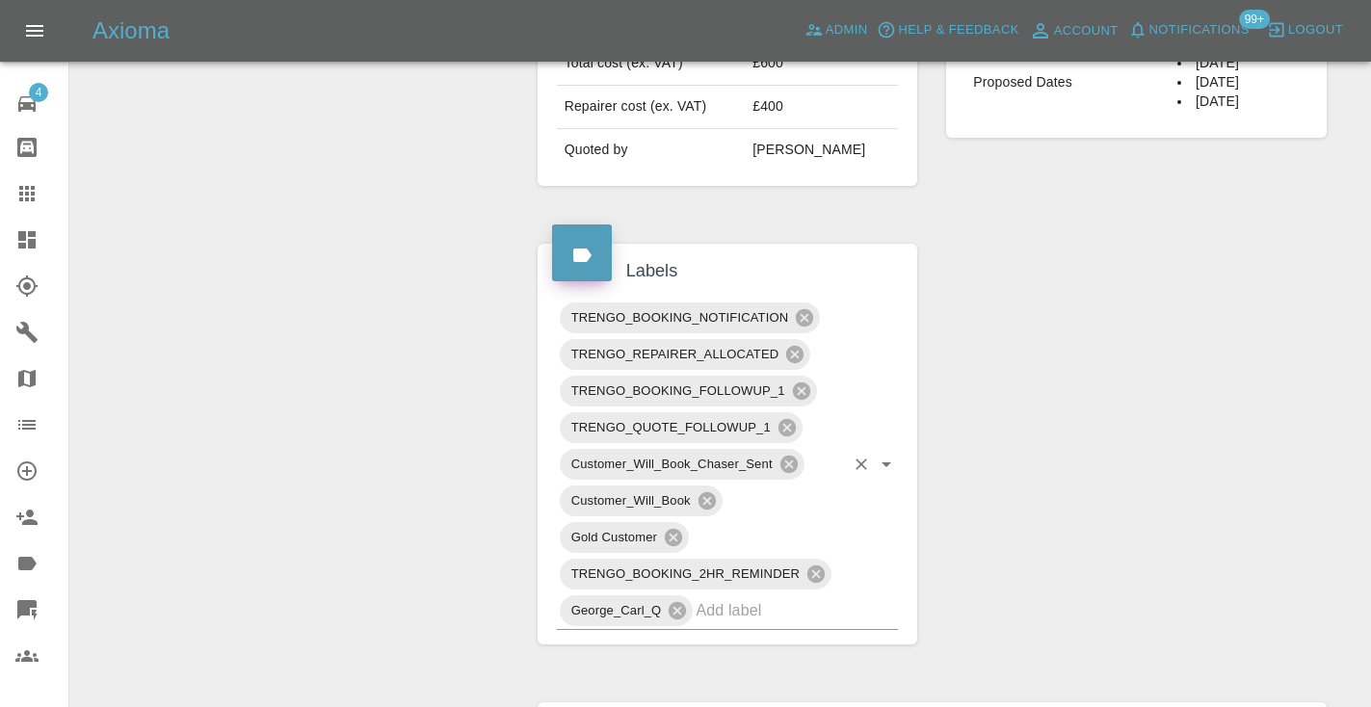
click at [754, 595] on input "text" at bounding box center [769, 610] width 148 height 30
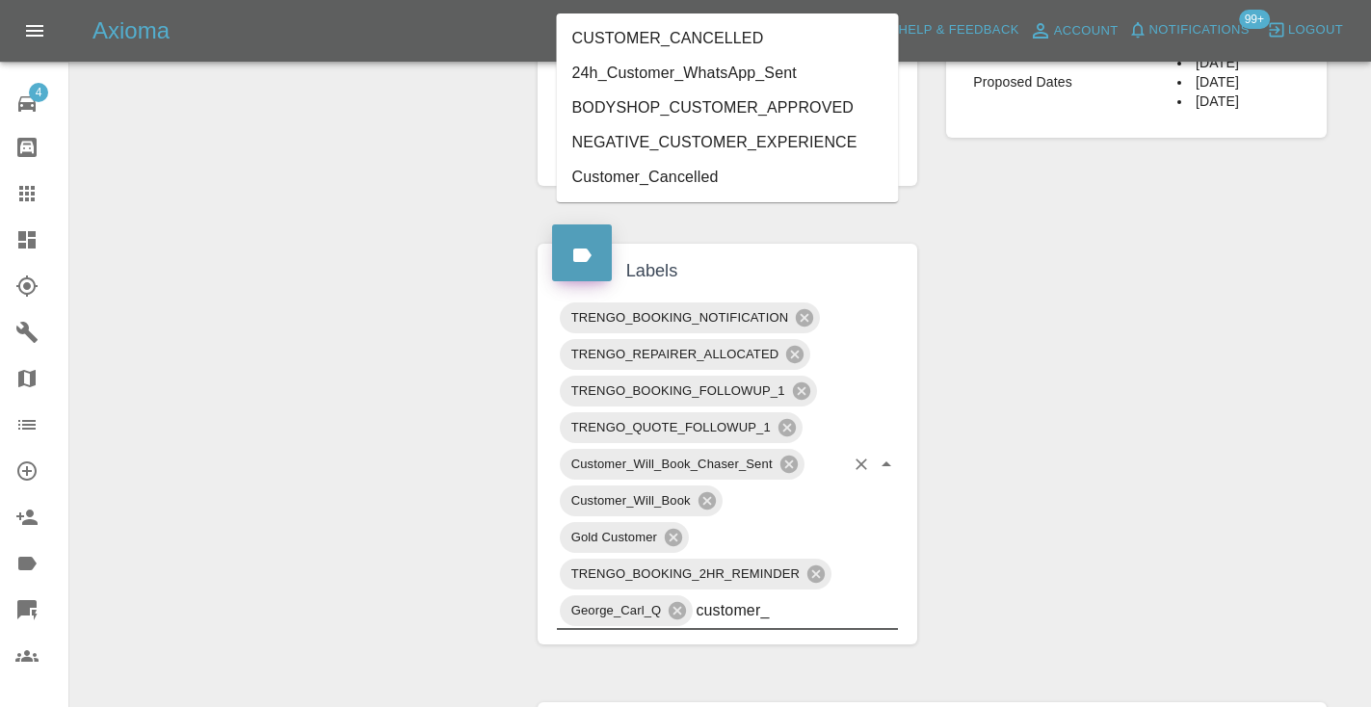
type input "customer_"
click at [352, 252] on div "Change Repairer Modify Claim Modify Quote Rollback Submit Payment Archive" at bounding box center [297, 403] width 424 height 2119
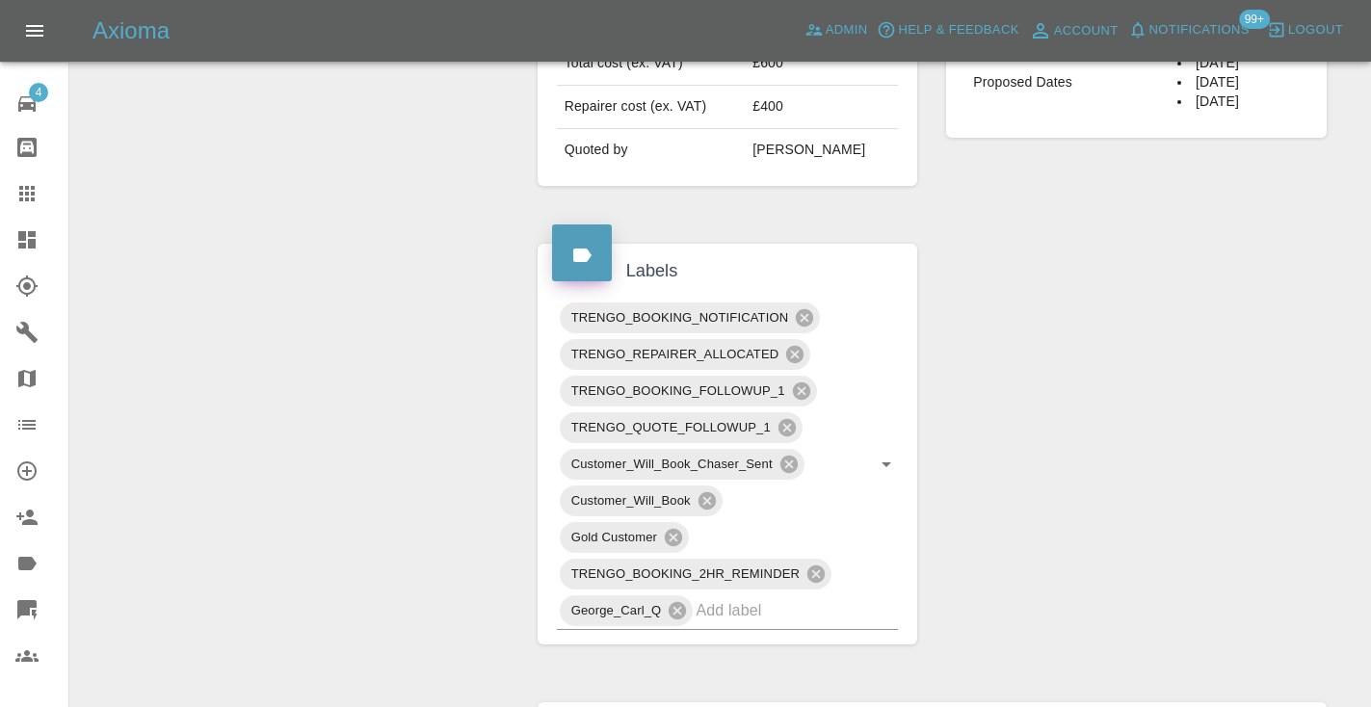
click at [22, 196] on icon at bounding box center [26, 193] width 23 height 23
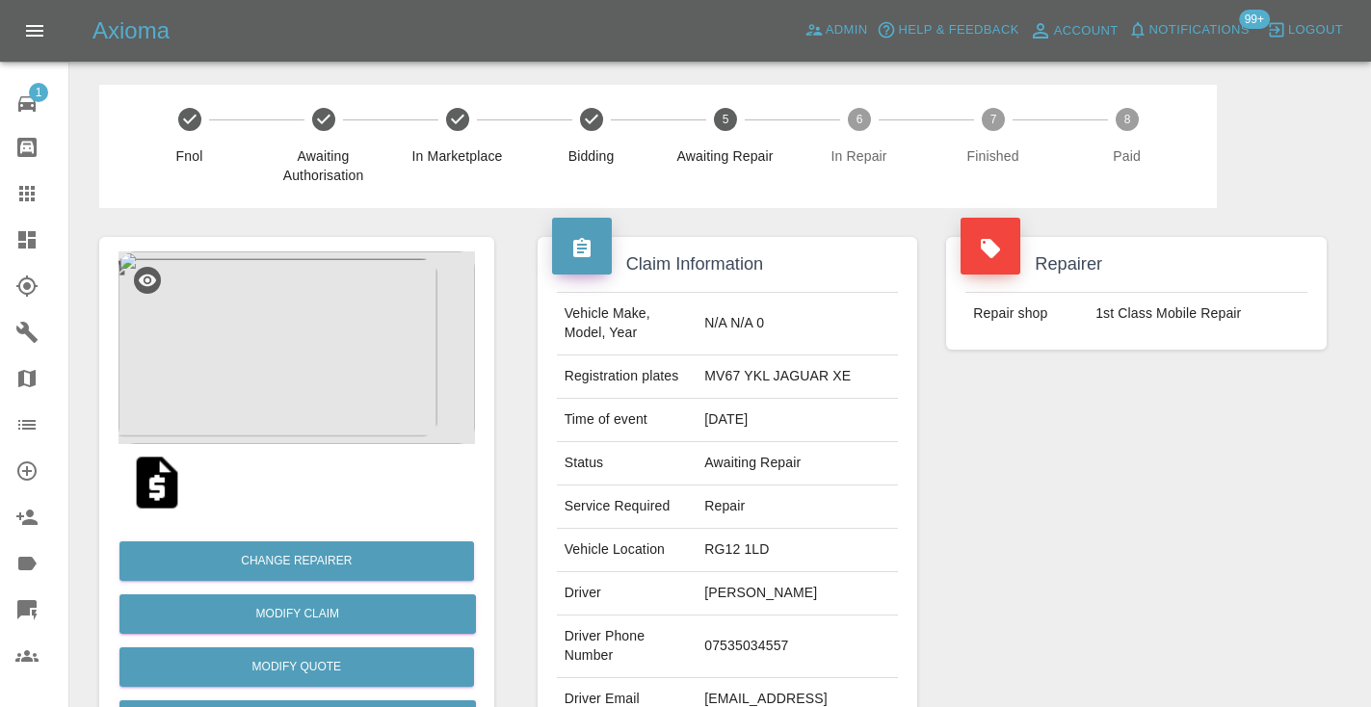
click at [1235, 468] on div "Repairer Repair shop 1st Class Mobile Repair" at bounding box center [1135, 495] width 409 height 575
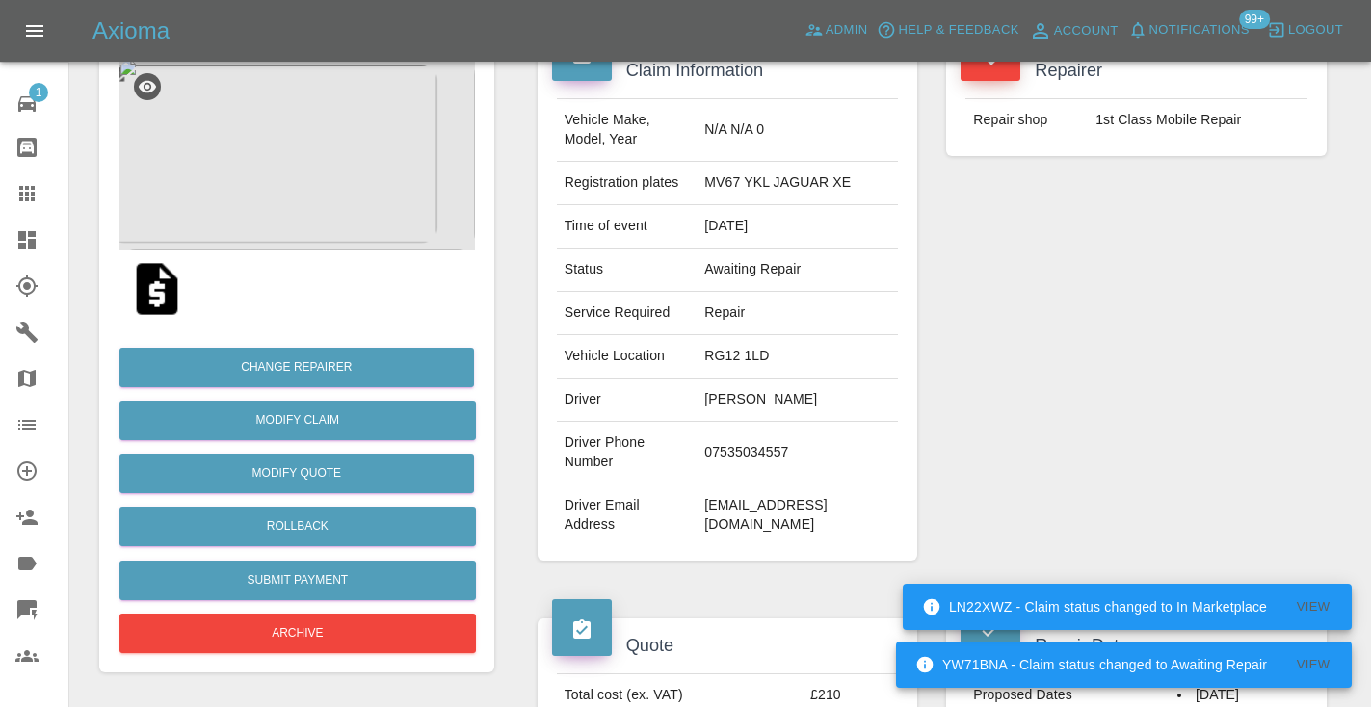
scroll to position [198, 0]
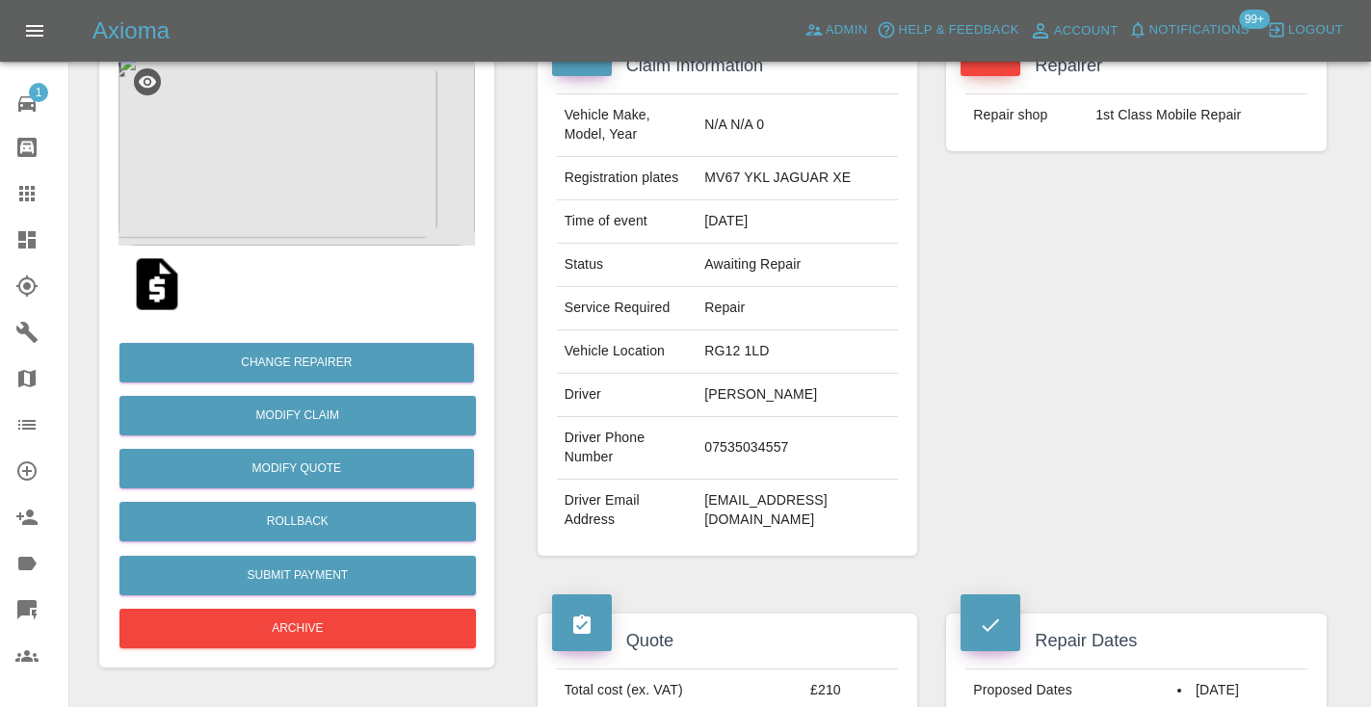
click at [774, 434] on td "07535034557" at bounding box center [796, 448] width 201 height 63
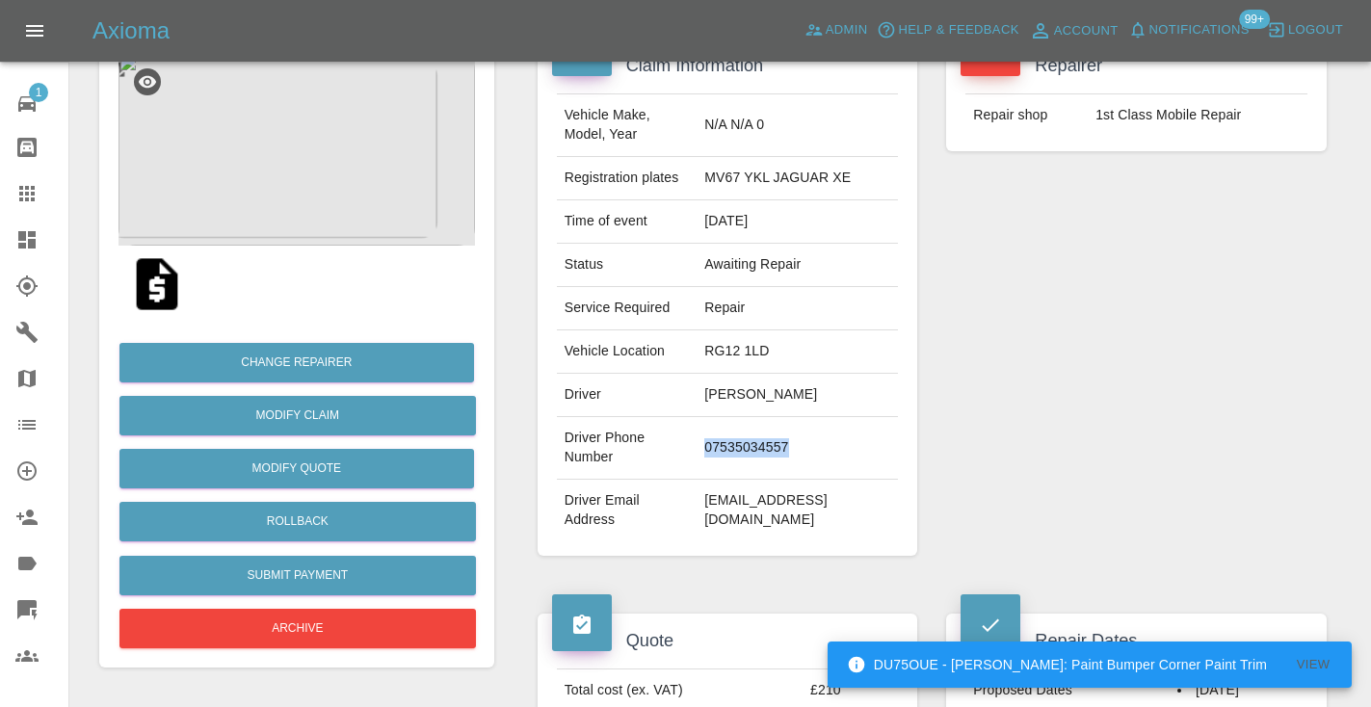
copy td "07535034557"
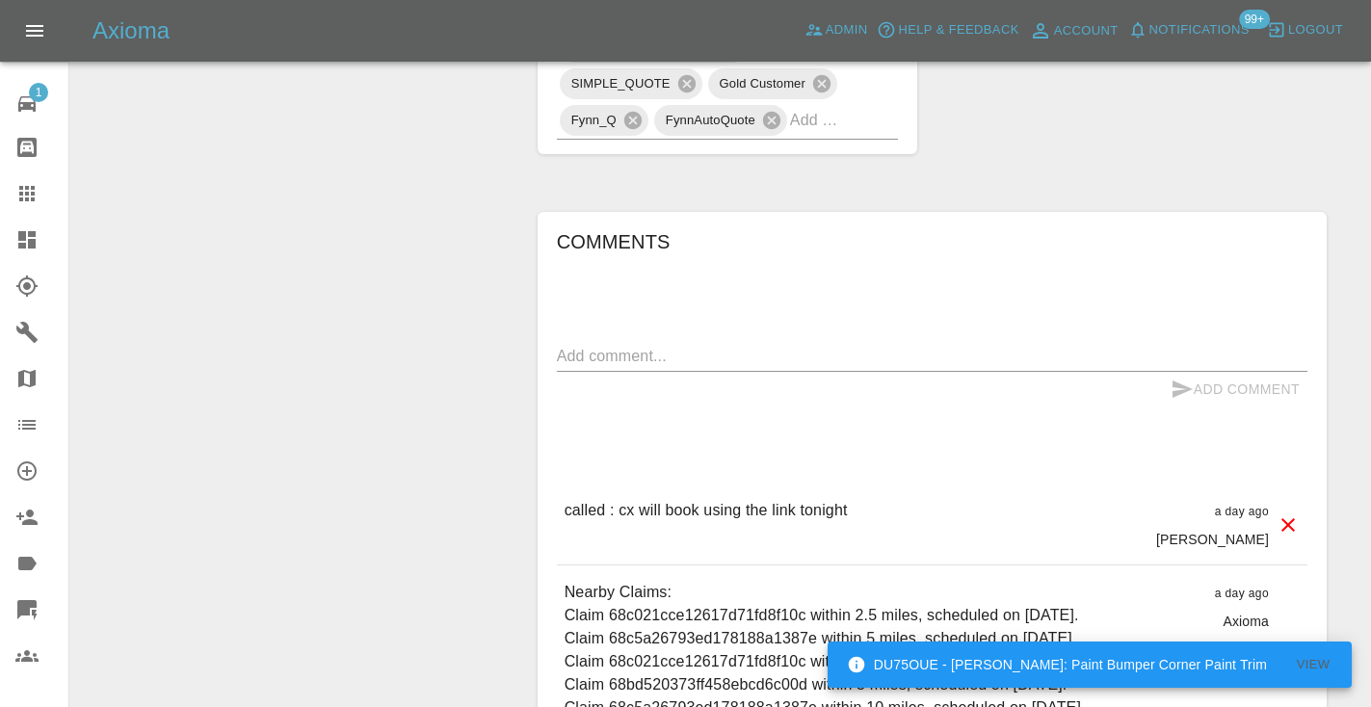
scroll to position [1245, 0]
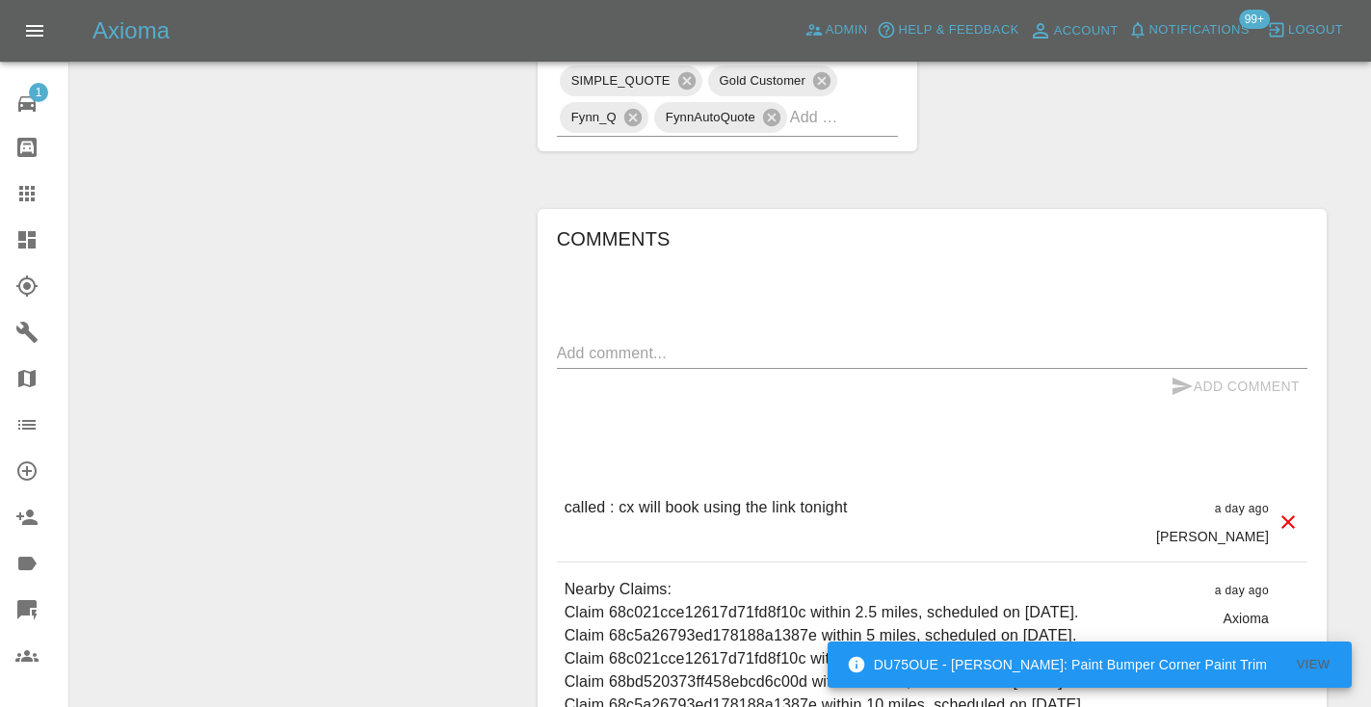
click at [610, 342] on textarea at bounding box center [932, 353] width 750 height 22
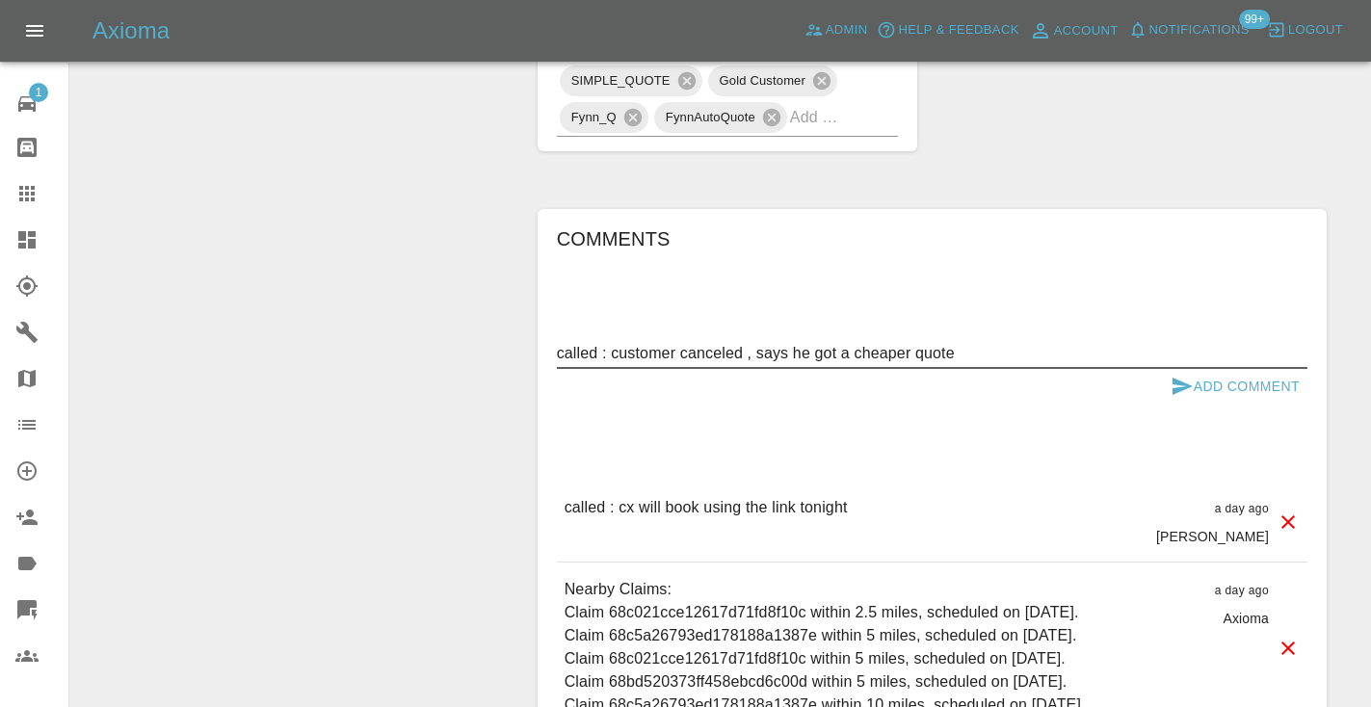
type textarea "called : customer canceled , says he got a cheaper quote"
click at [1160, 369] on div "Add Comment" at bounding box center [932, 387] width 750 height 36
click at [1200, 369] on button "Add Comment" at bounding box center [1235, 387] width 144 height 36
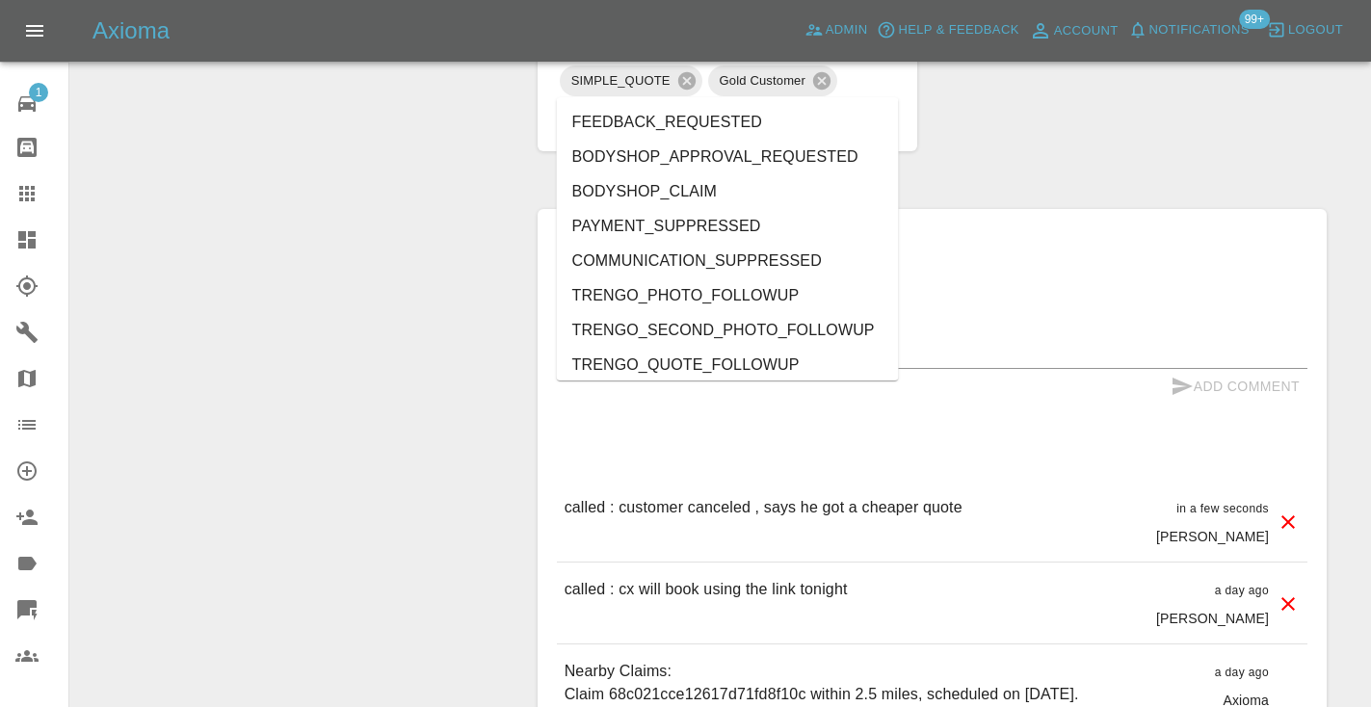
click at [826, 102] on input "text" at bounding box center [817, 117] width 54 height 30
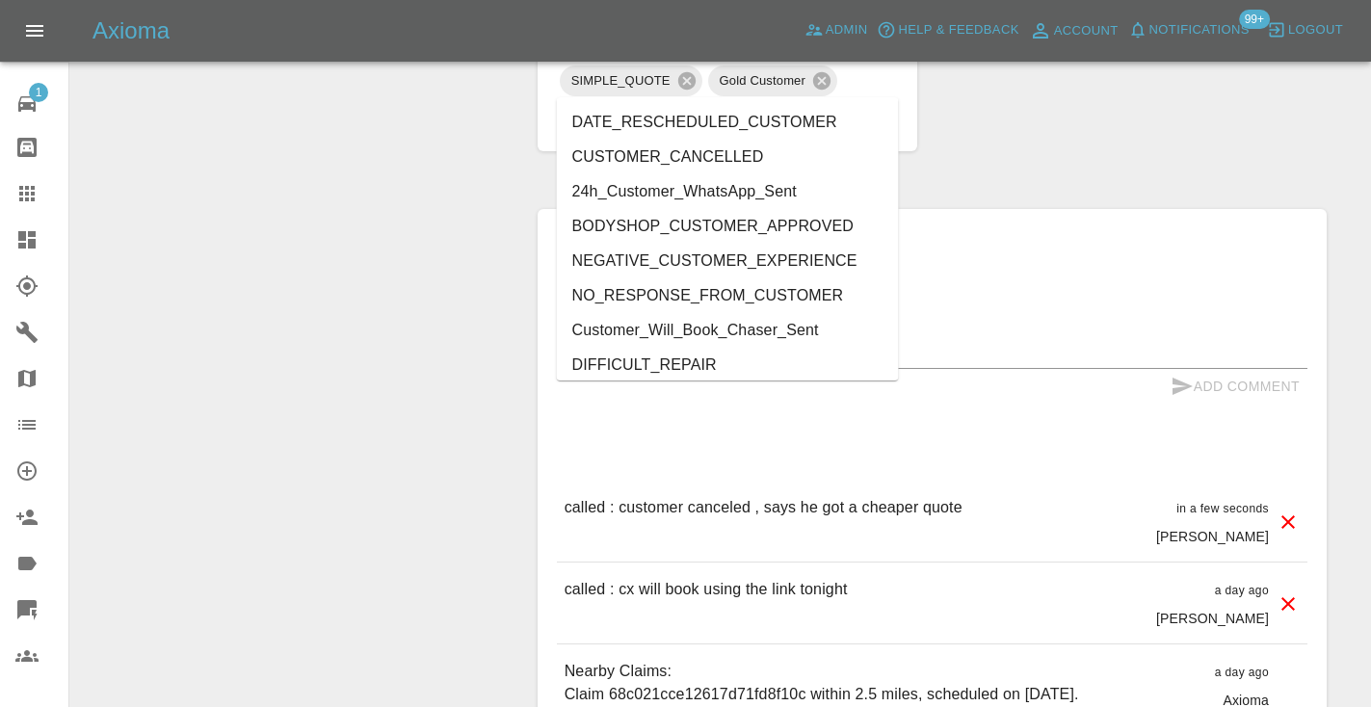
type input "cust"
click at [720, 153] on li "CUSTOMER_CANCELLED" at bounding box center [728, 157] width 342 height 35
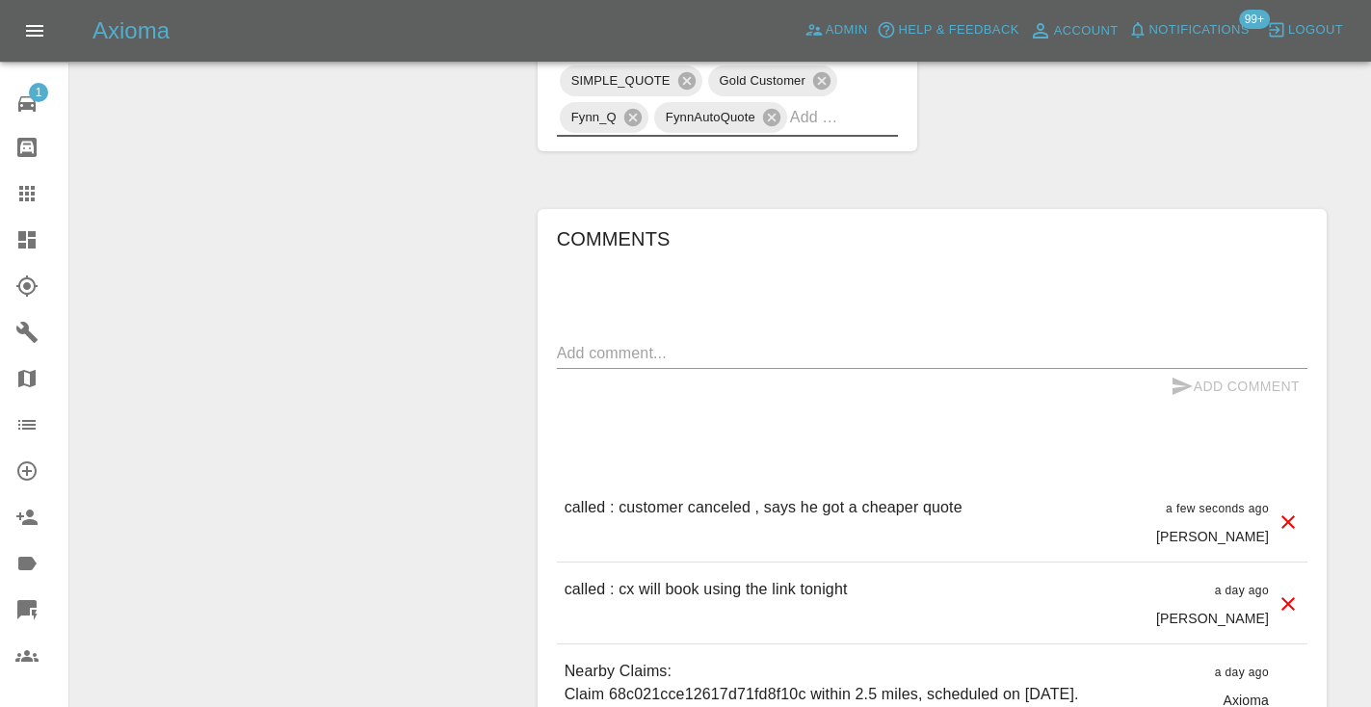
type input "a"
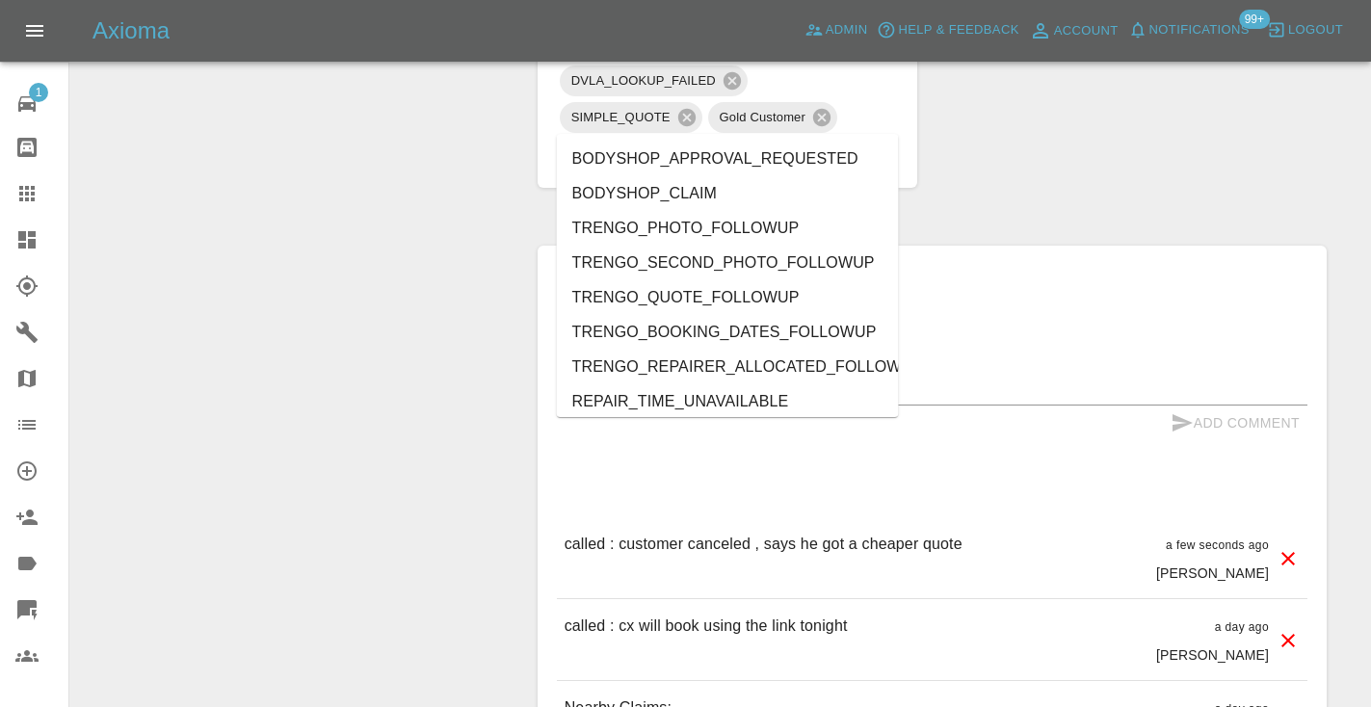
type input "lt"
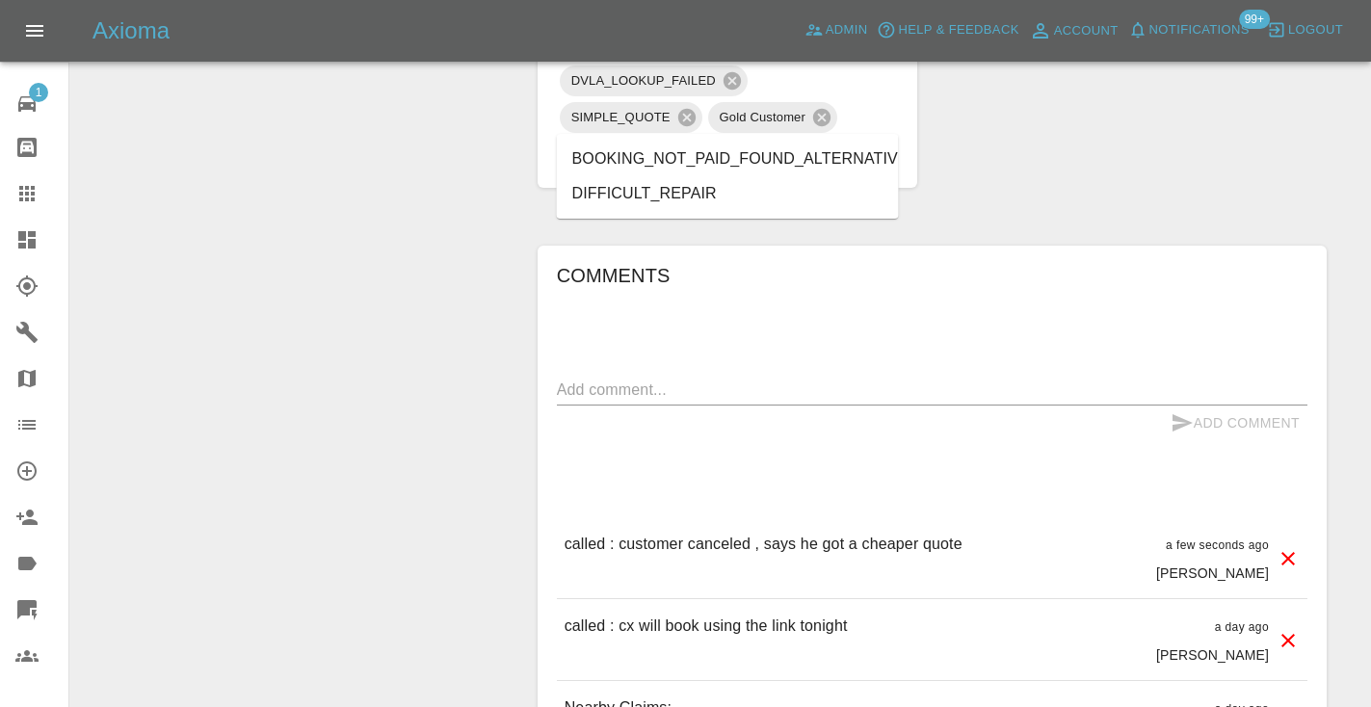
click at [817, 163] on li "BOOKING_NOT_PAID_FOUND_ALTERNATIVE" at bounding box center [728, 159] width 342 height 35
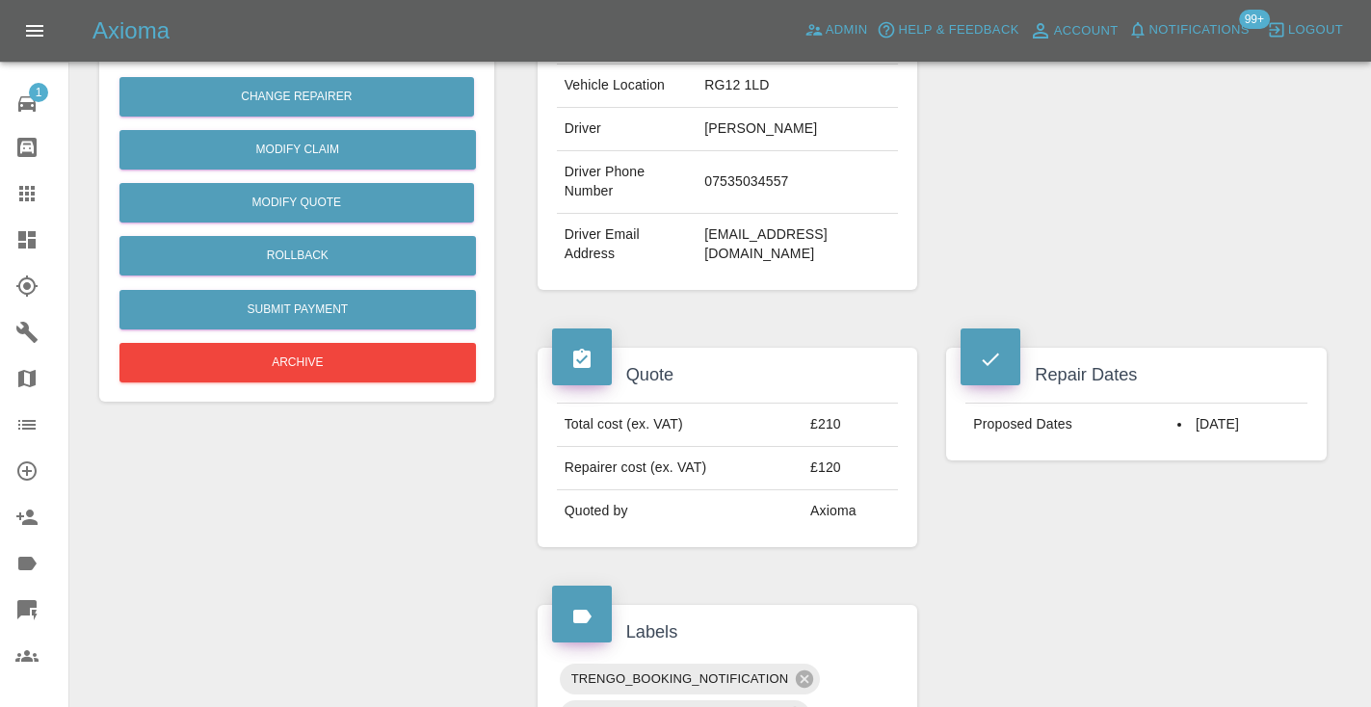
scroll to position [463, 0]
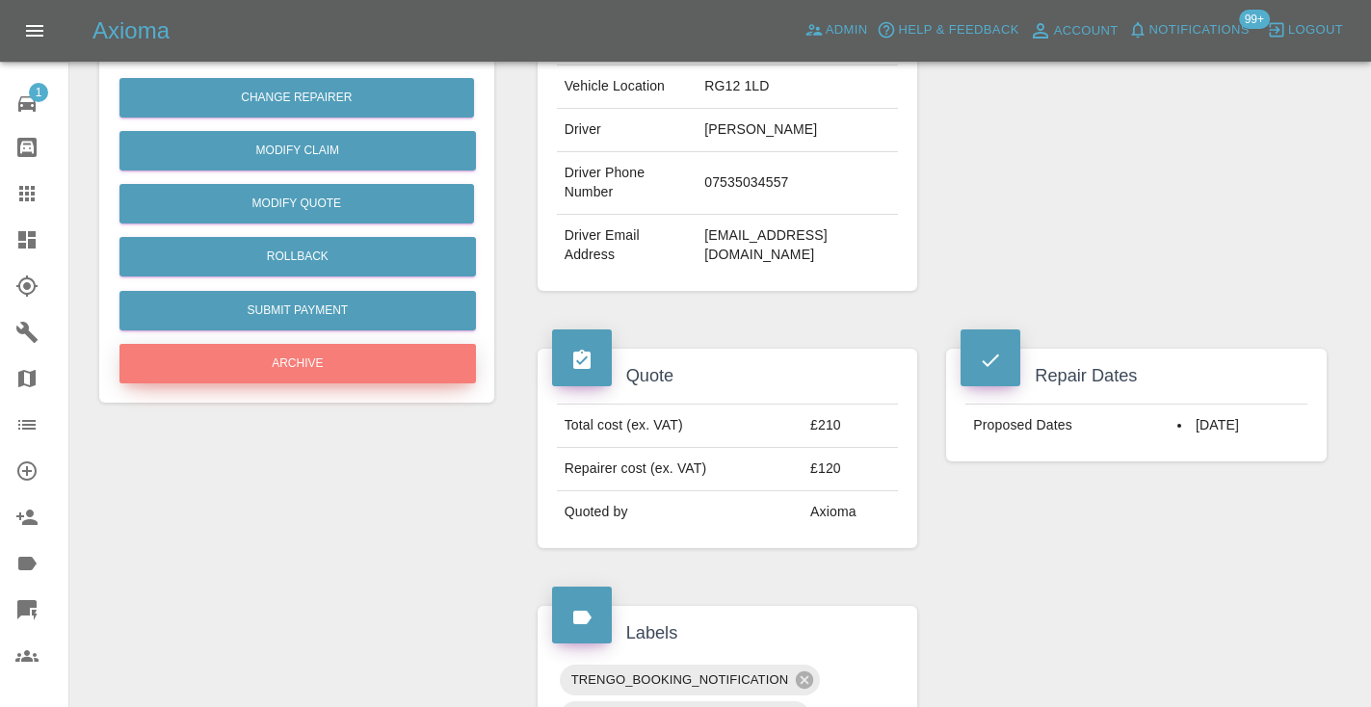
click at [398, 373] on button "Archive" at bounding box center [297, 363] width 356 height 39
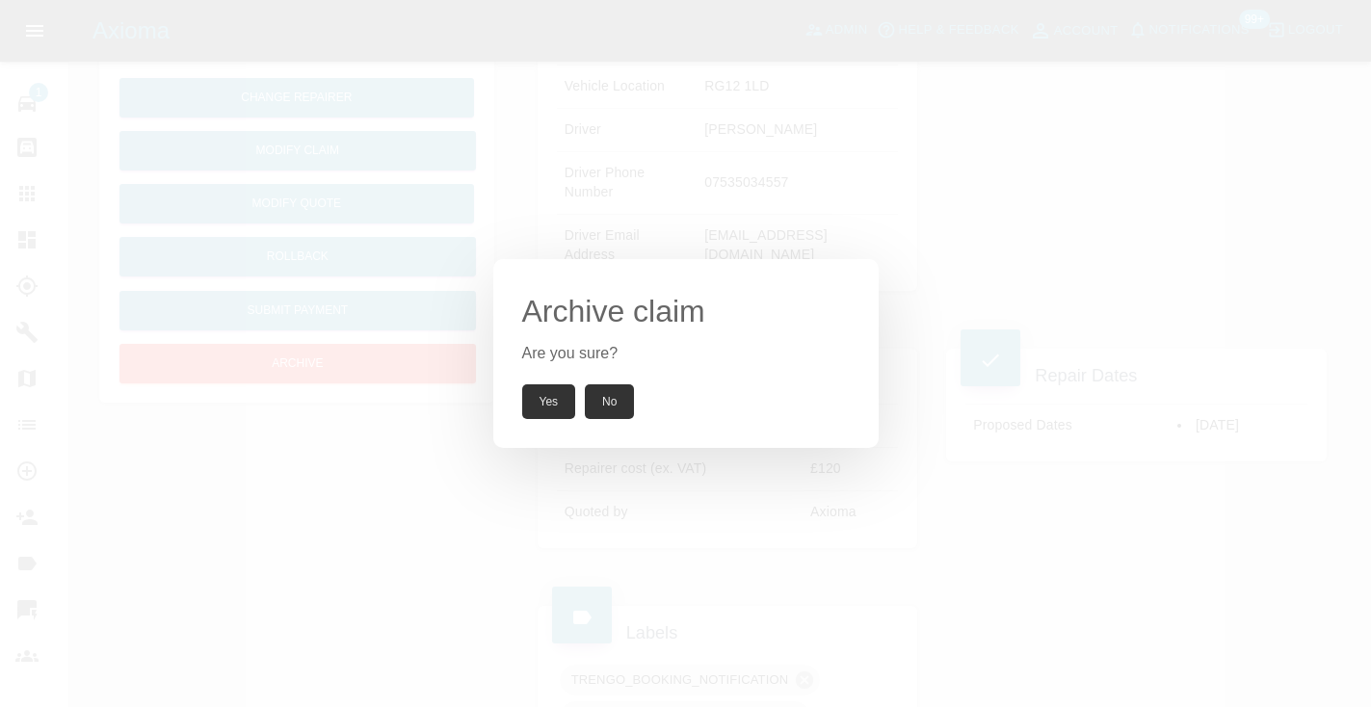
click at [541, 412] on button "Yes" at bounding box center [549, 401] width 54 height 35
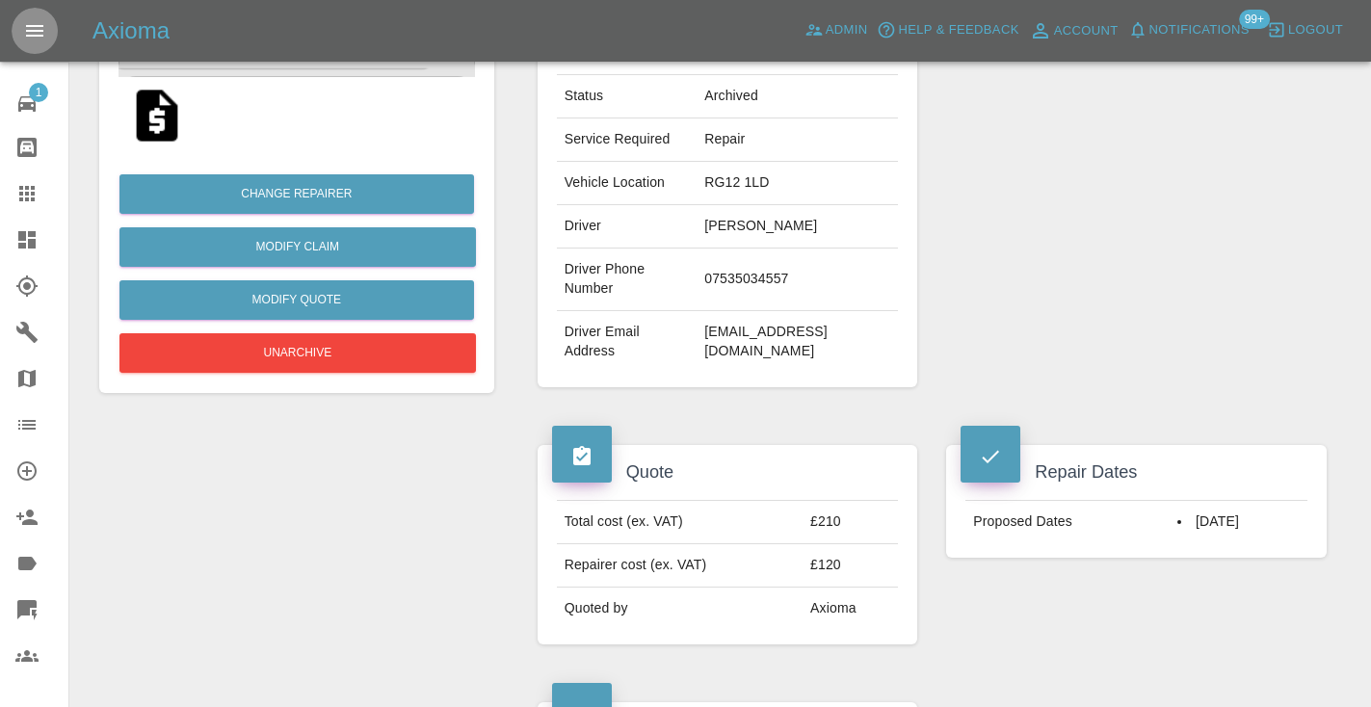
scroll to position [318, 0]
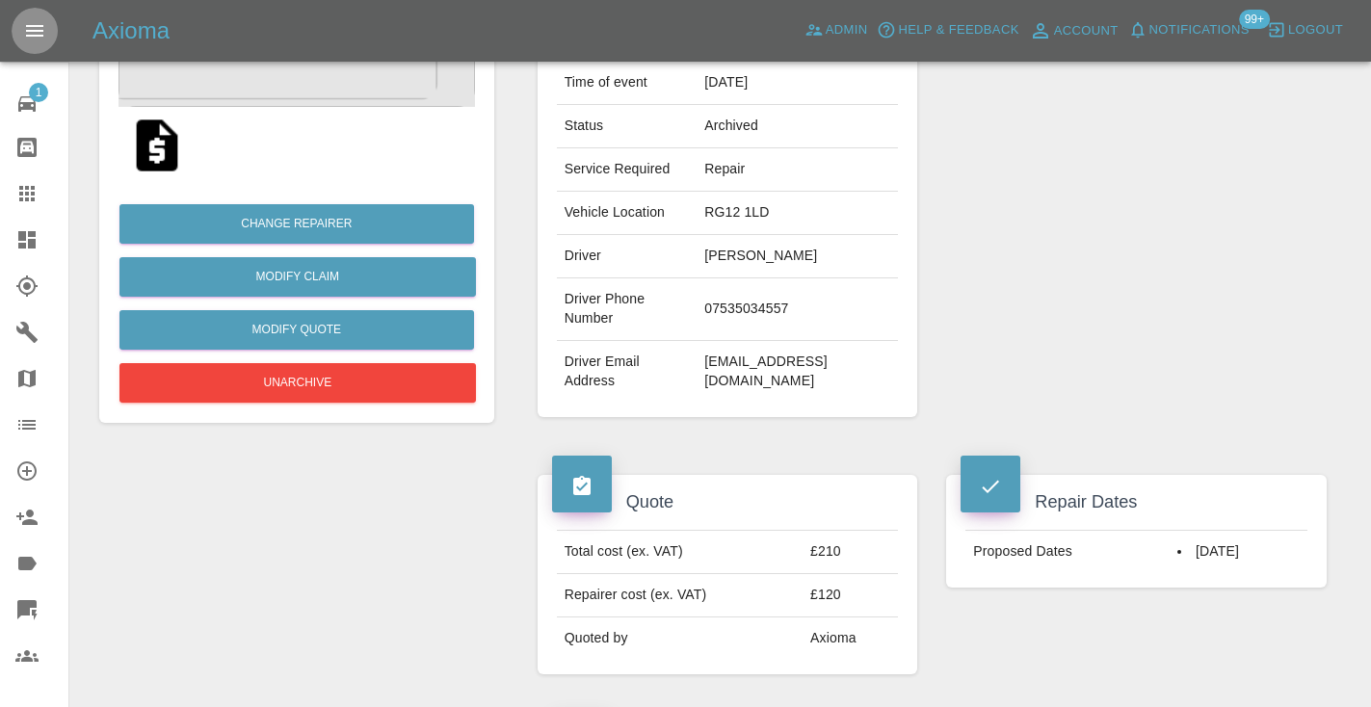
click at [25, 196] on icon at bounding box center [26, 193] width 15 height 15
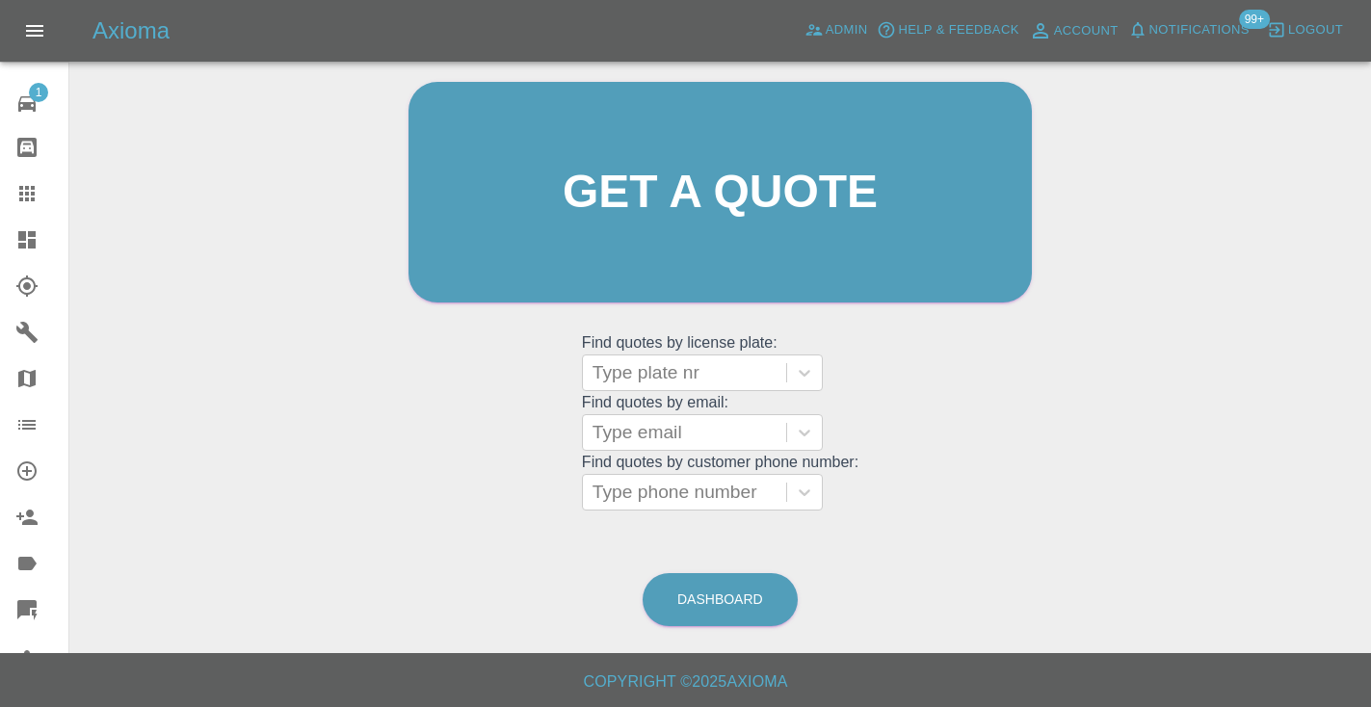
scroll to position [194, 0]
click at [756, 601] on link "Dashboard" at bounding box center [719, 600] width 155 height 53
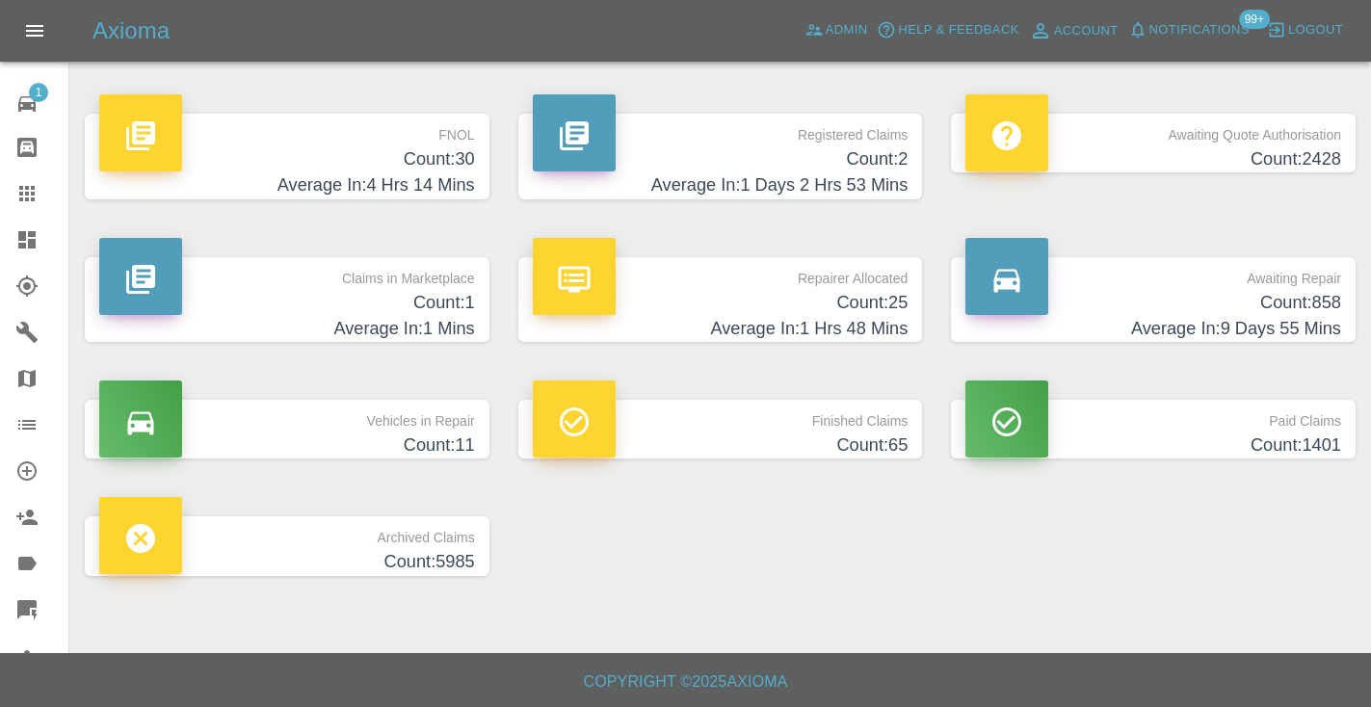
click at [1301, 316] on h4 "Average In: 9 Days 55 Mins" at bounding box center [1153, 329] width 376 height 26
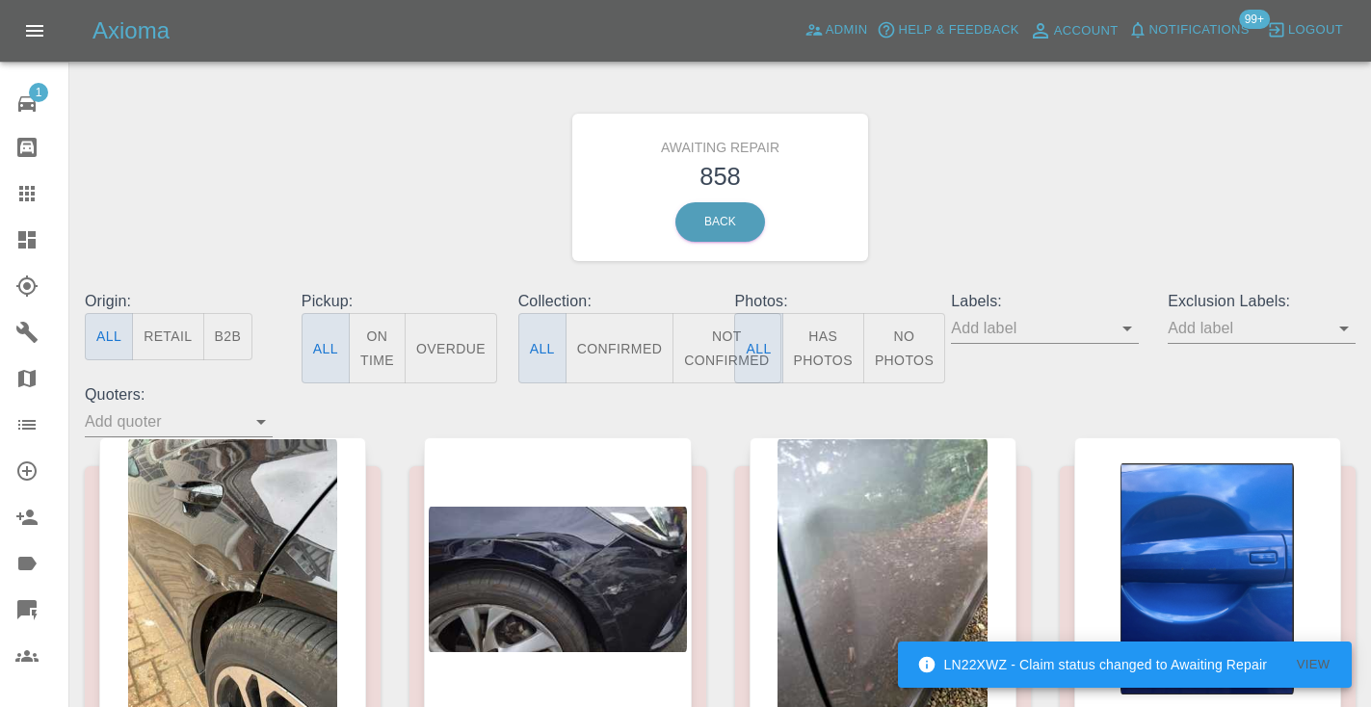
click at [700, 344] on button "Not Confirmed" at bounding box center [726, 348] width 108 height 70
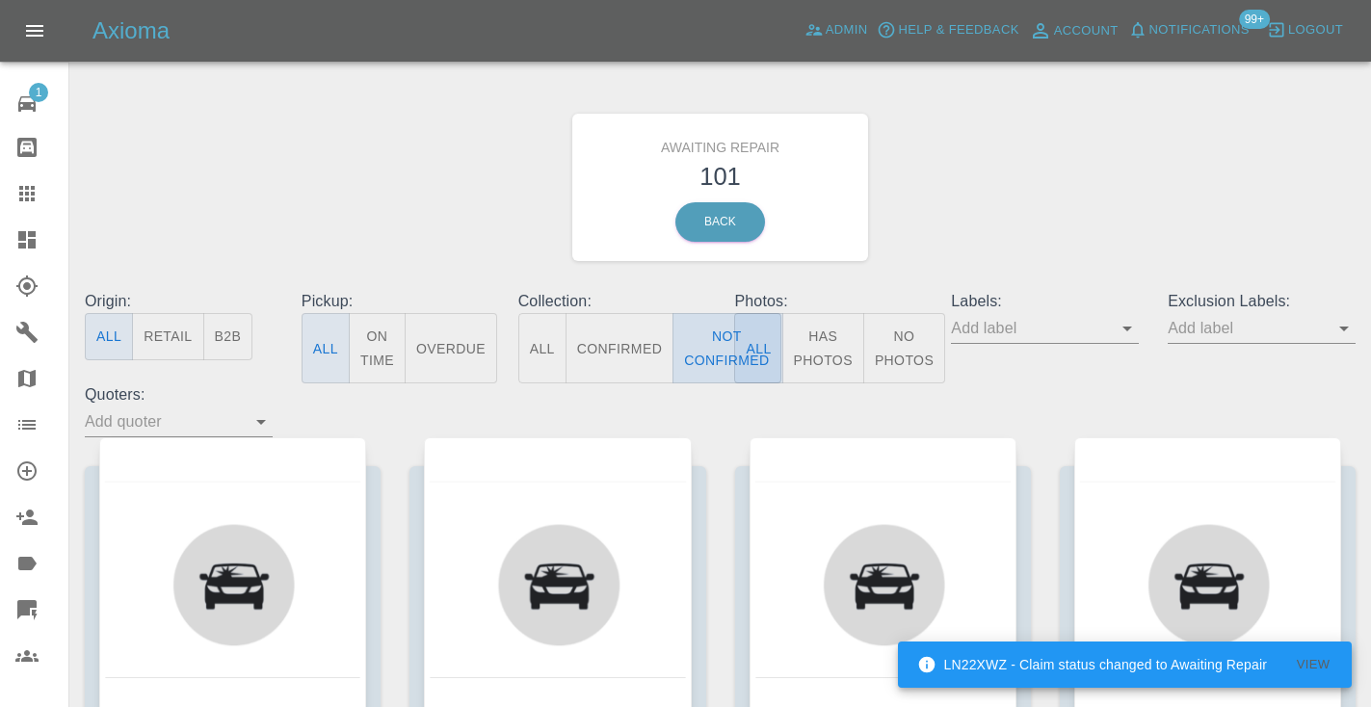
click at [695, 355] on button "Not Confirmed" at bounding box center [726, 348] width 108 height 70
click at [1028, 212] on div "Awaiting Repair 101 Back" at bounding box center [719, 187] width 1299 height 205
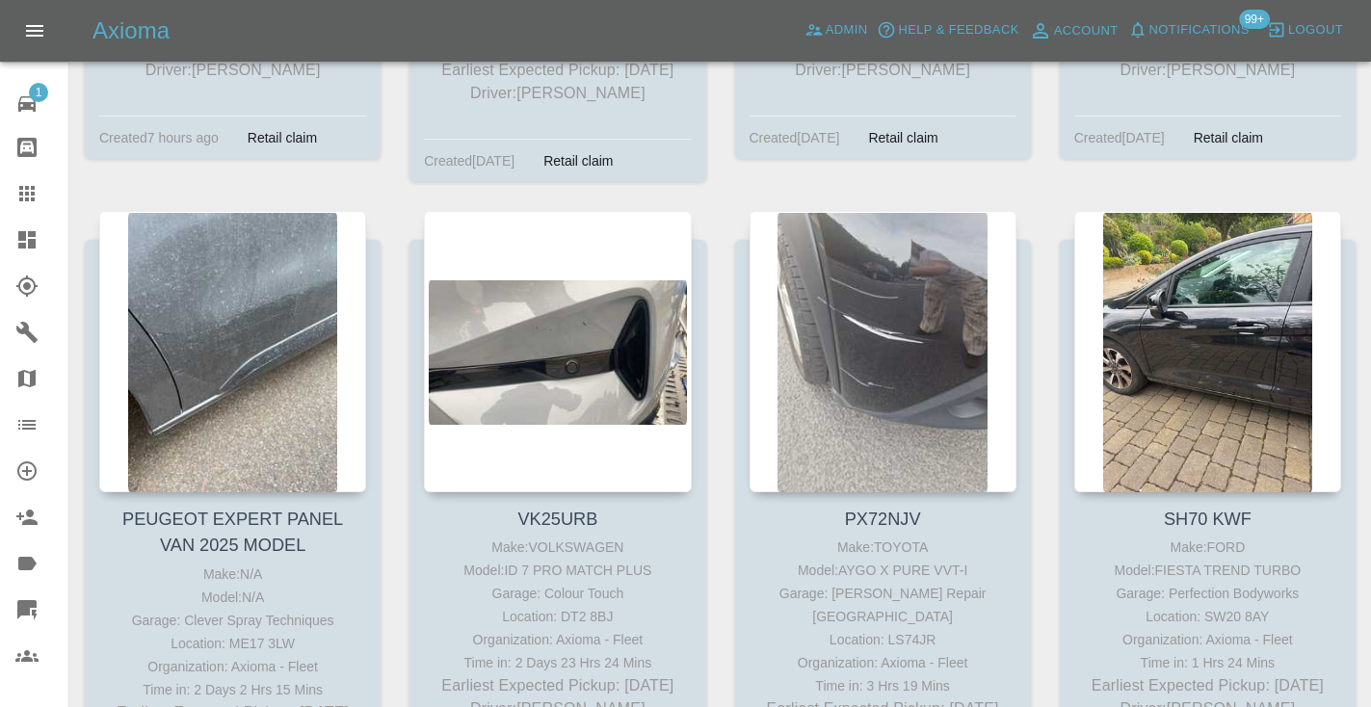
scroll to position [6006, 0]
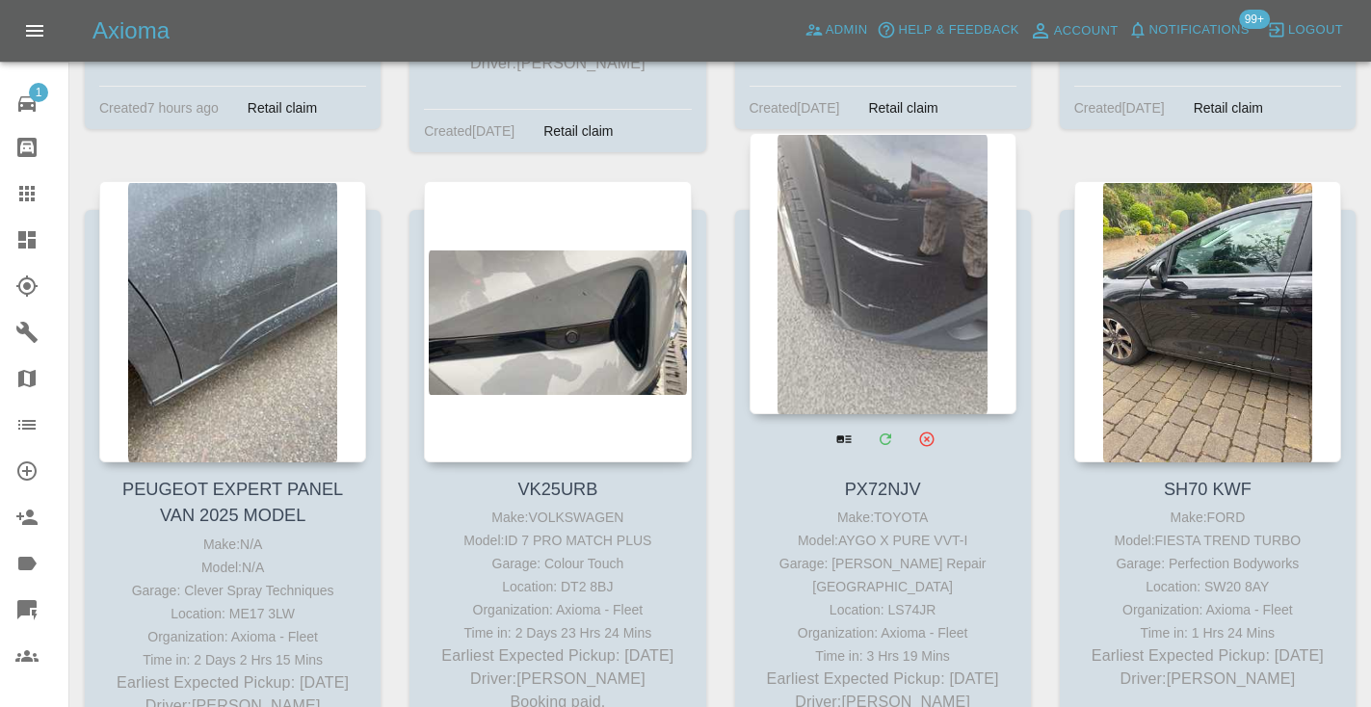
click at [908, 233] on div at bounding box center [882, 273] width 267 height 281
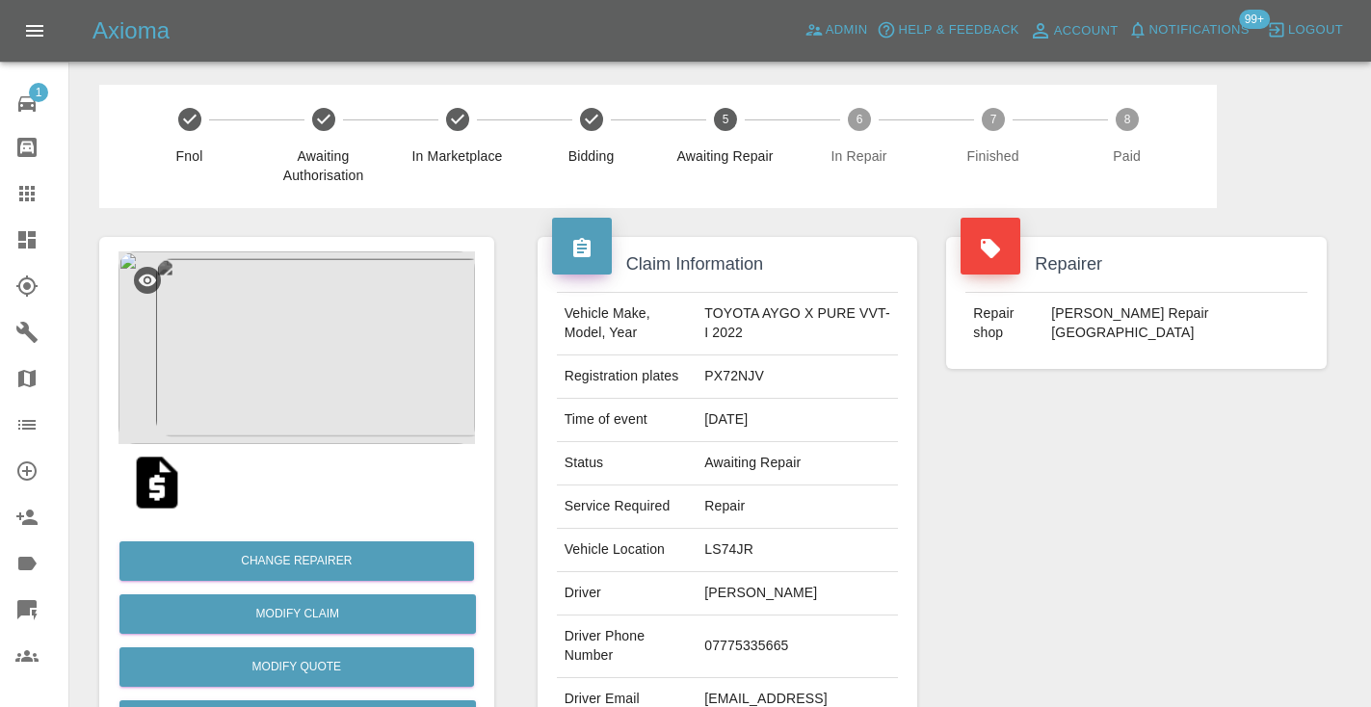
click at [746, 630] on td "07775335665" at bounding box center [796, 646] width 201 height 63
copy td "07775335665"
click at [1187, 523] on div "Repairer Repair shop [PERSON_NAME] Repair [GEOGRAPHIC_DATA]" at bounding box center [1135, 495] width 409 height 575
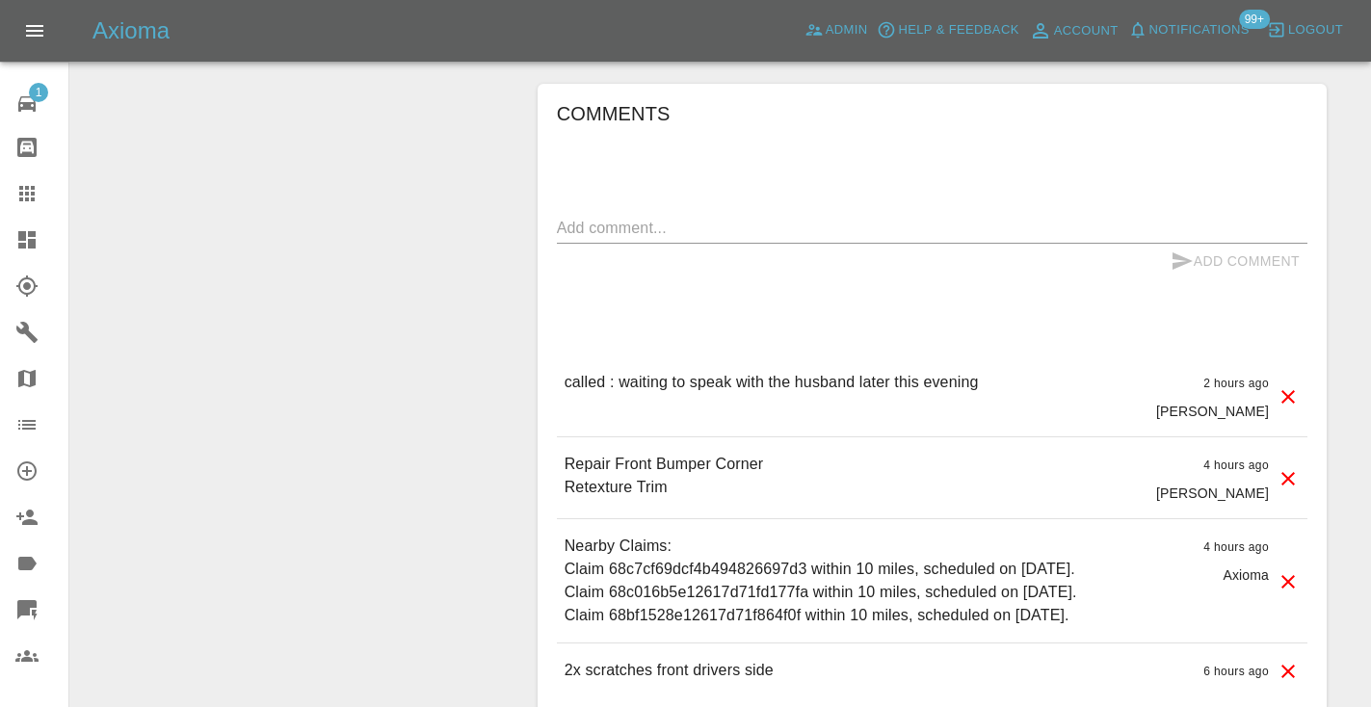
scroll to position [1444, 0]
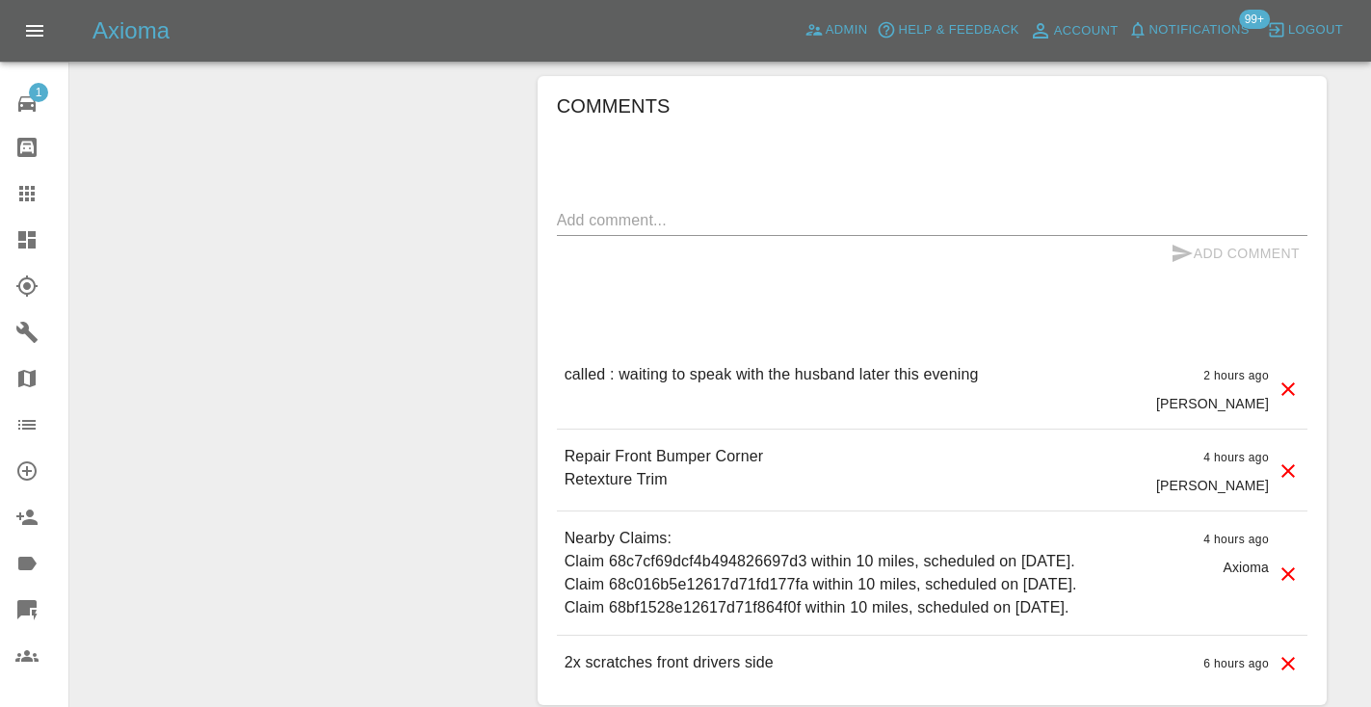
click at [41, 192] on div at bounding box center [42, 193] width 54 height 23
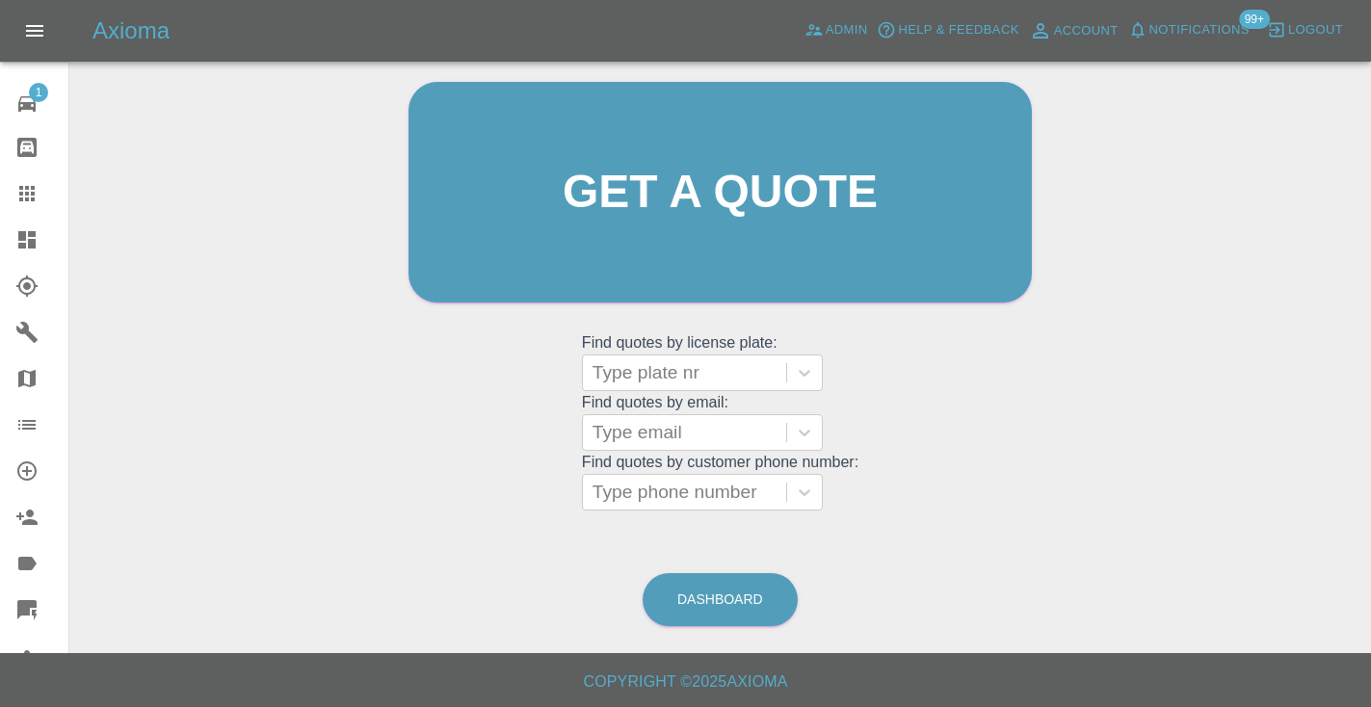
scroll to position [194, 0]
click at [770, 598] on link "Dashboard" at bounding box center [719, 600] width 155 height 53
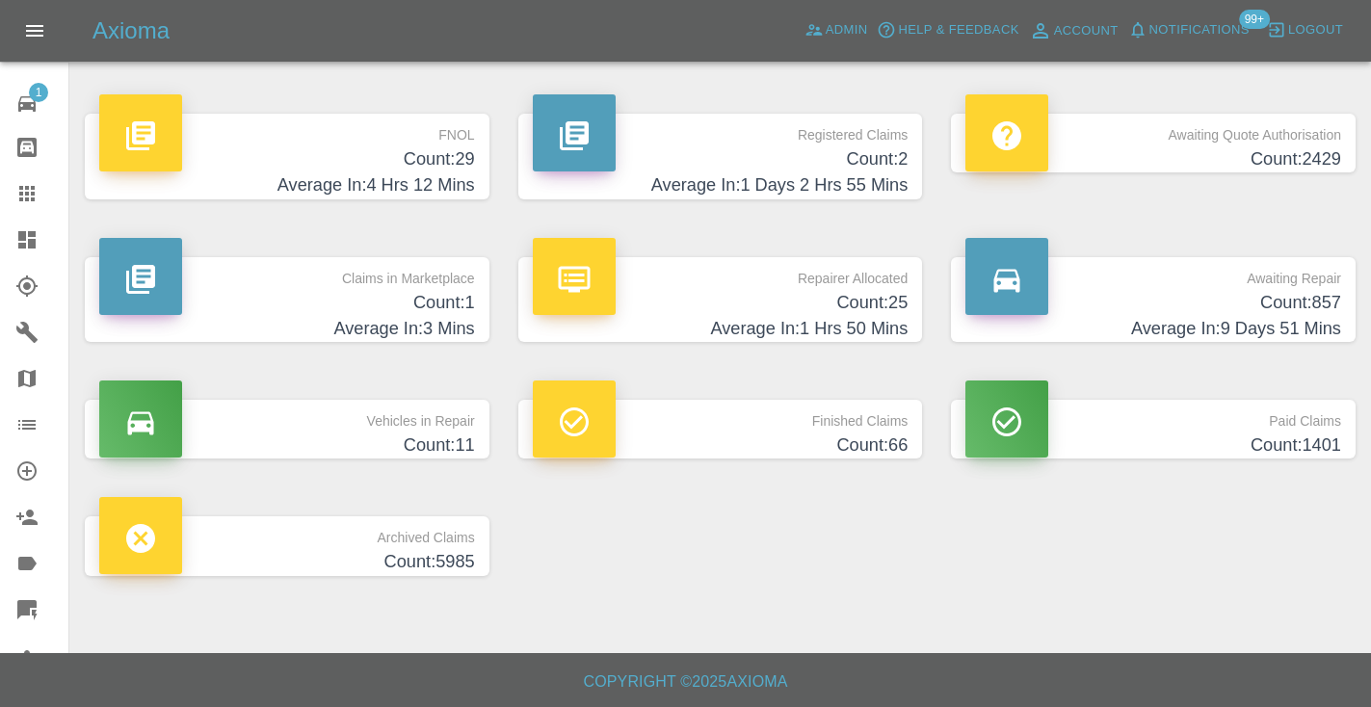
click at [1297, 293] on h4 "Count: 857" at bounding box center [1153, 303] width 376 height 26
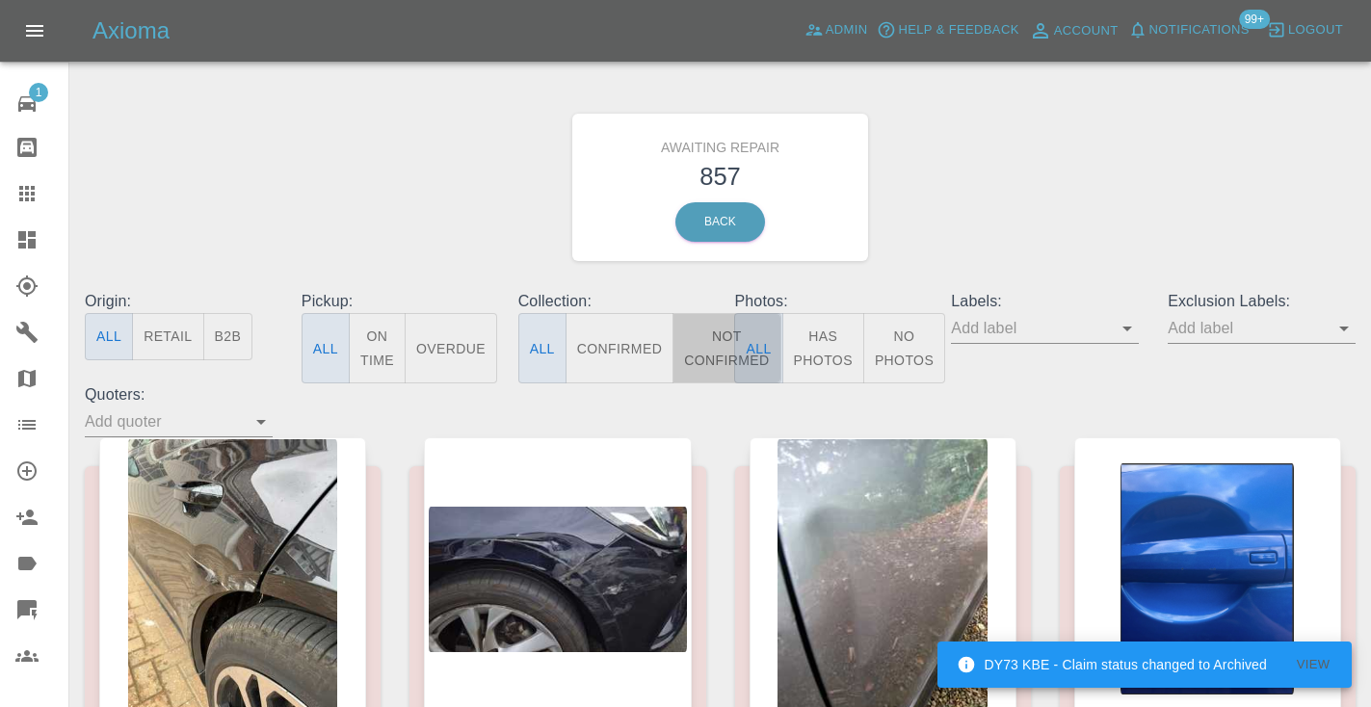
click at [702, 345] on button "Not Confirmed" at bounding box center [726, 348] width 108 height 70
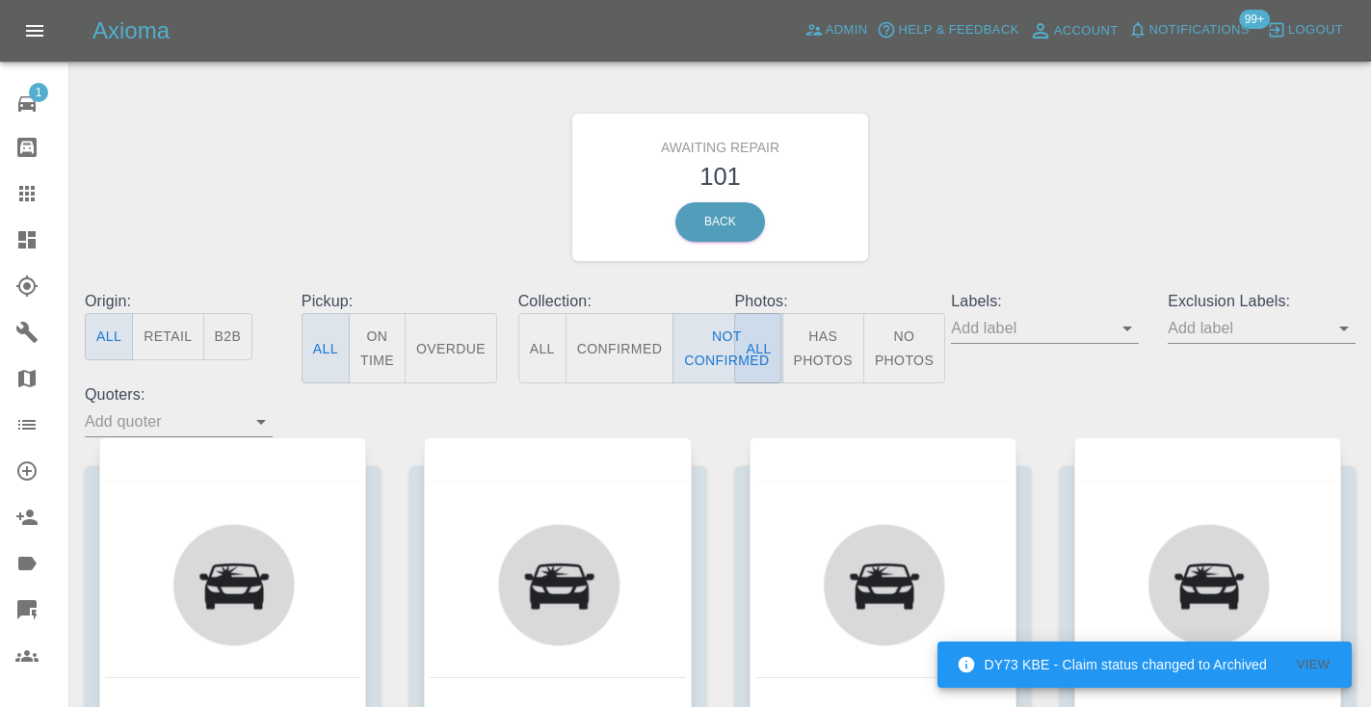
click at [931, 244] on div "Awaiting Repair 101 Back" at bounding box center [719, 187] width 1299 height 205
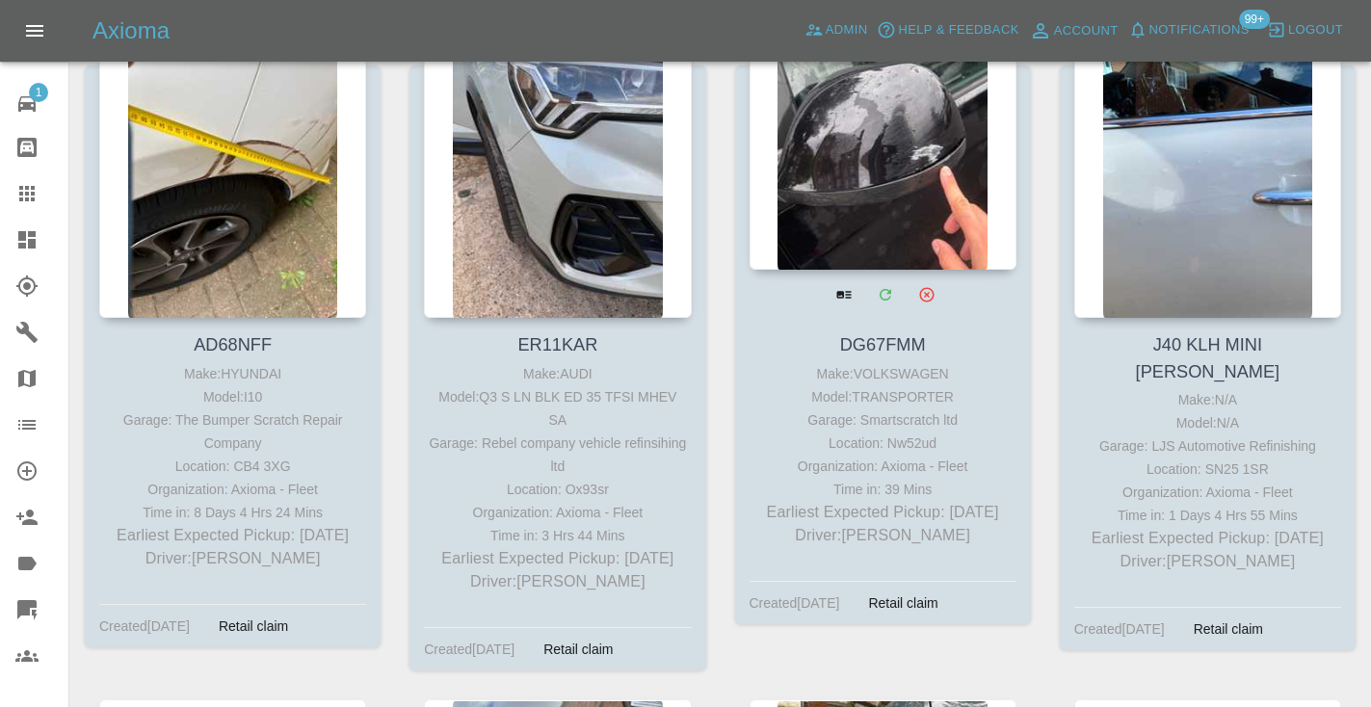
scroll to position [9920, 0]
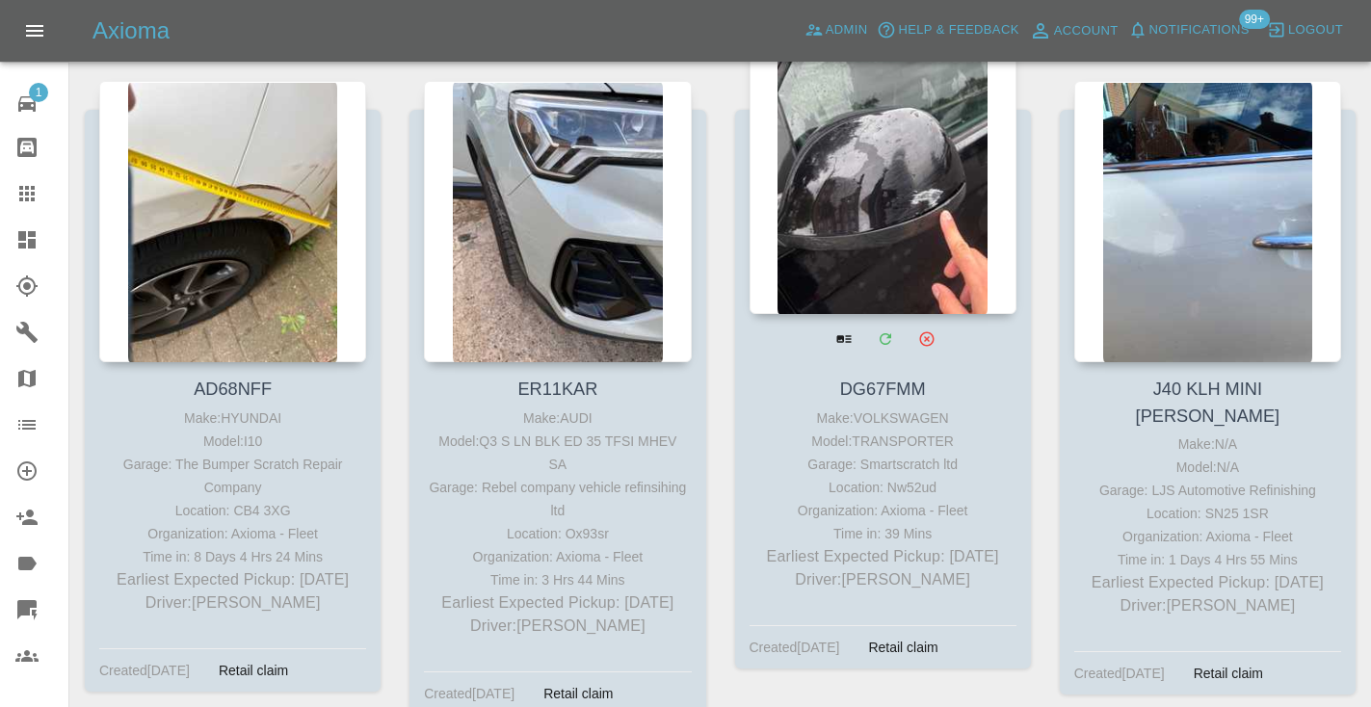
click at [882, 165] on div at bounding box center [882, 173] width 267 height 281
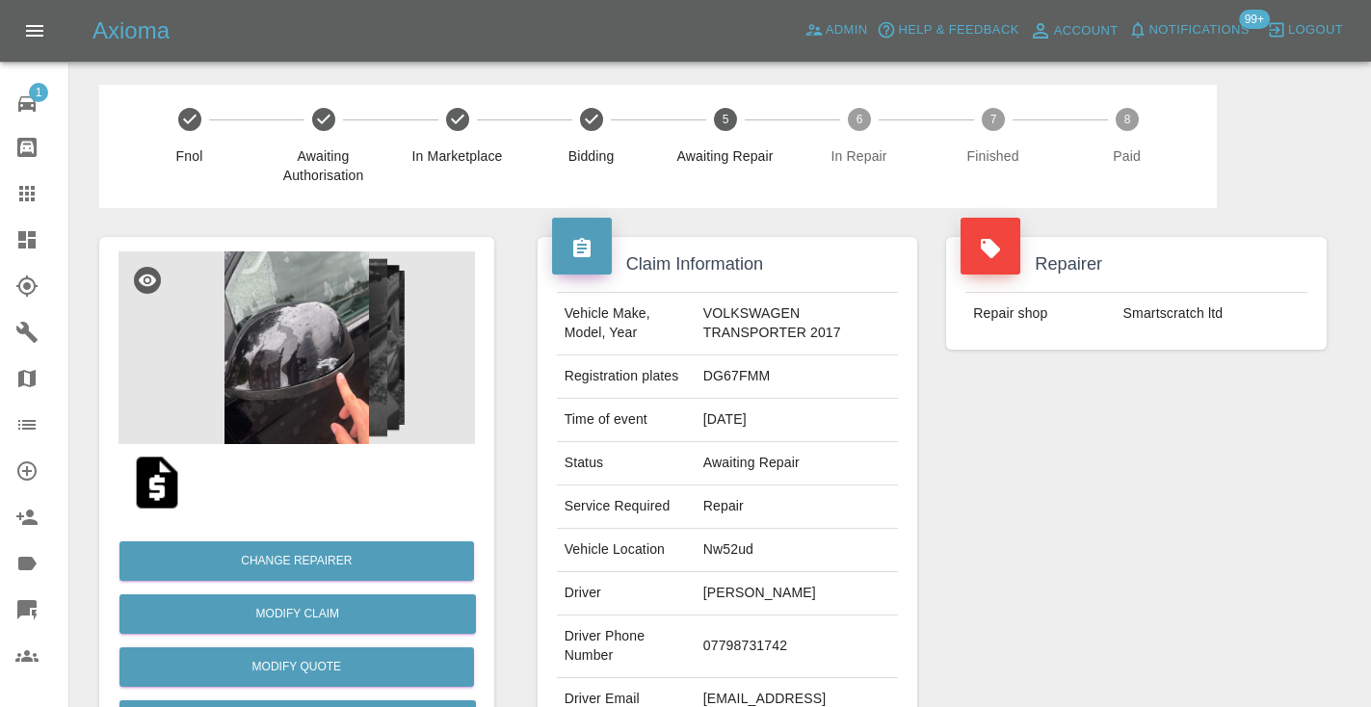
click at [754, 659] on td "07798731742" at bounding box center [796, 646] width 203 height 63
click at [754, 646] on td "07798731742" at bounding box center [796, 646] width 203 height 63
copy td "07798731742"
click at [1120, 458] on div "Repairer Repair shop Smartscratch ltd" at bounding box center [1135, 495] width 409 height 575
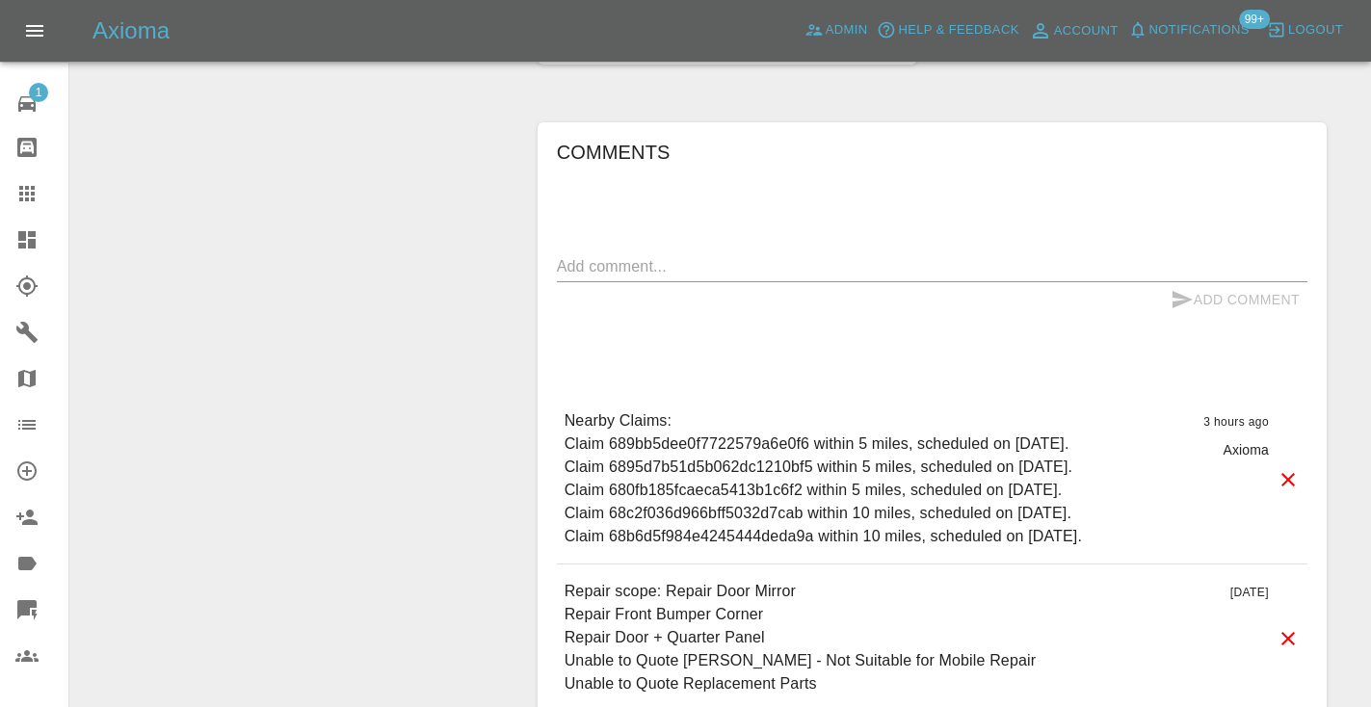
scroll to position [1413, 0]
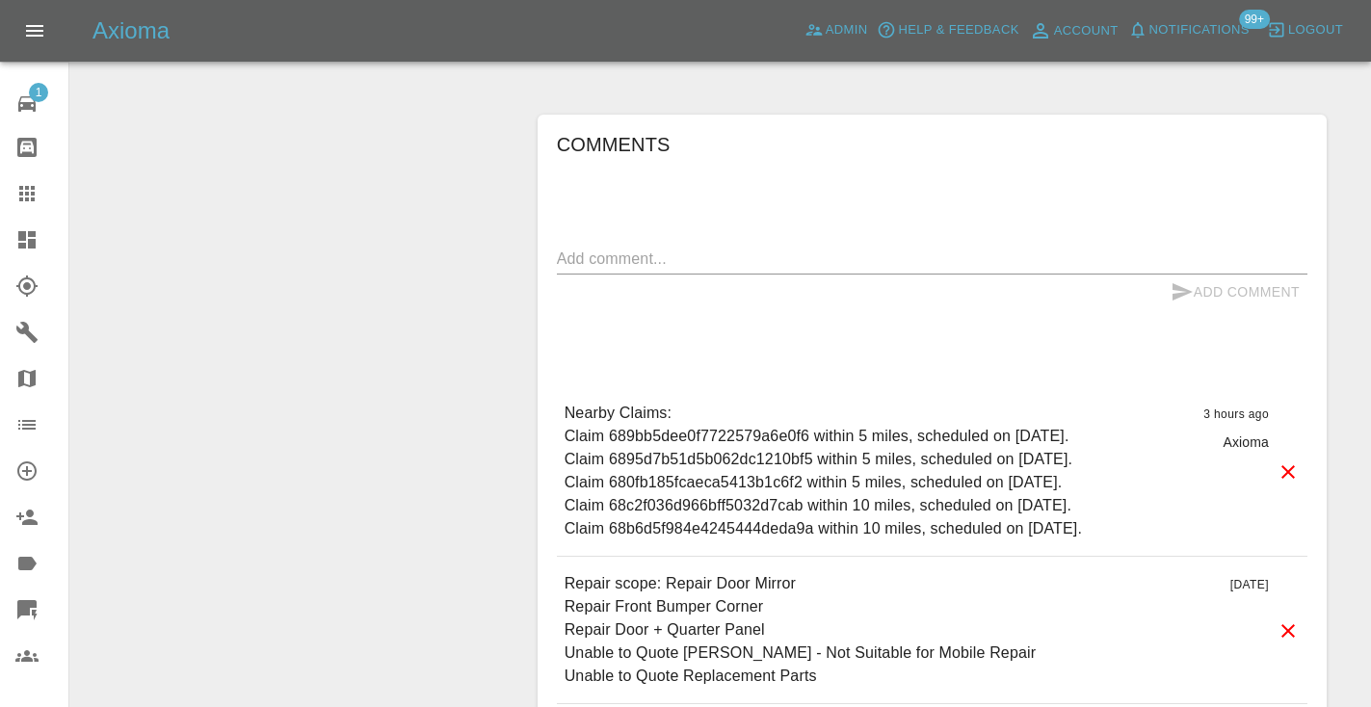
click at [625, 261] on textarea at bounding box center [932, 259] width 750 height 22
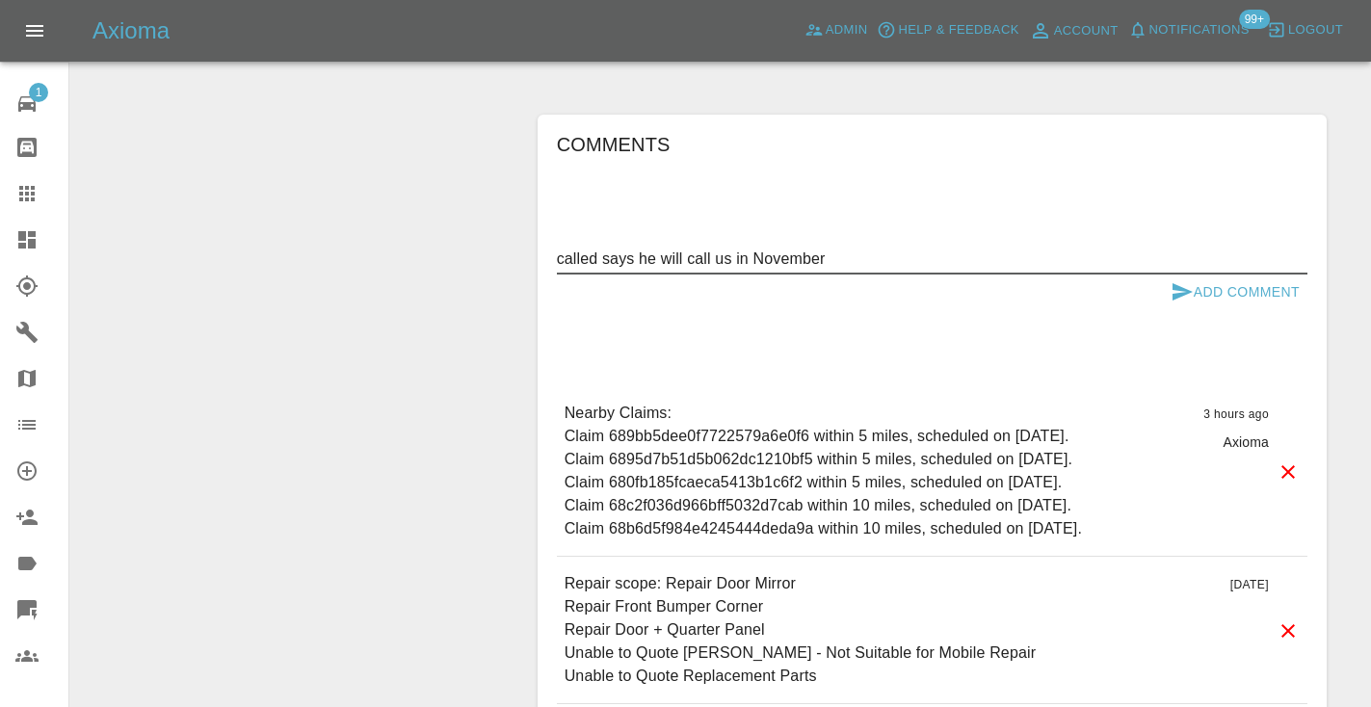
type textarea "called says he will call us in November"
click at [1184, 293] on icon "submit" at bounding box center [1182, 291] width 20 height 17
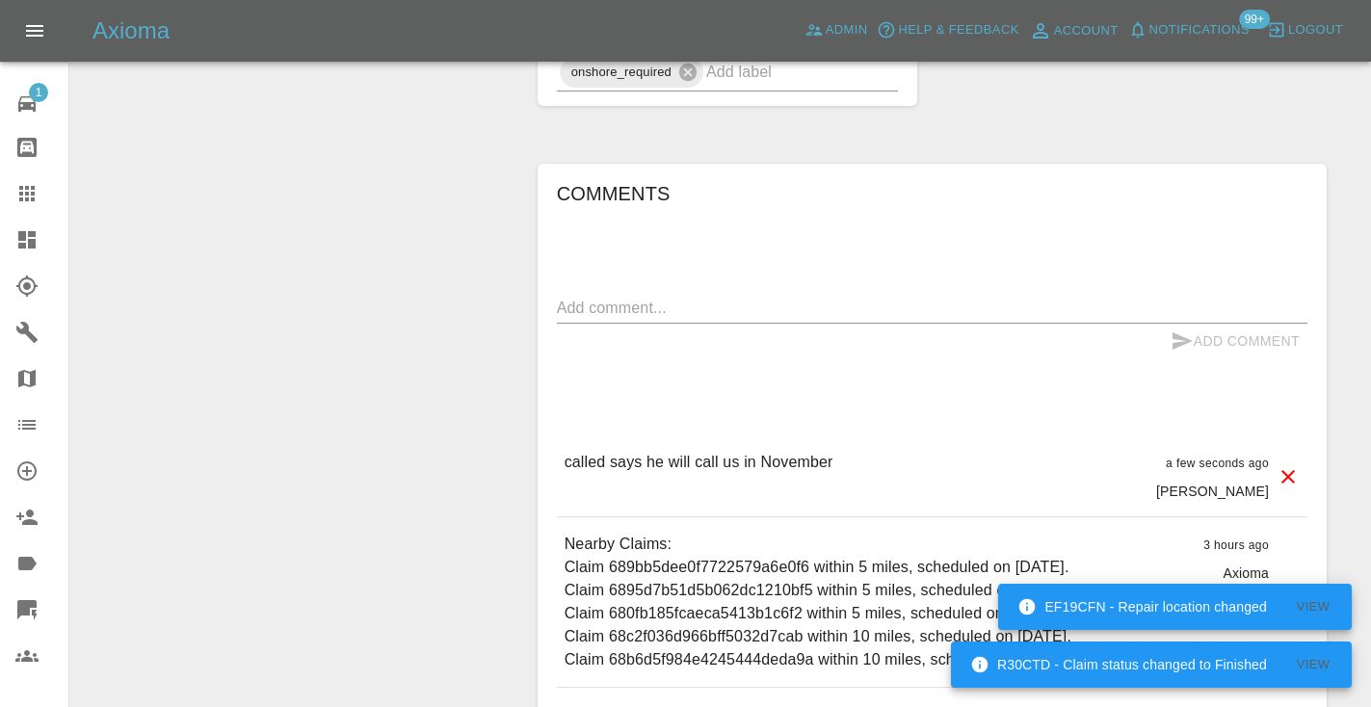
scroll to position [1380, 0]
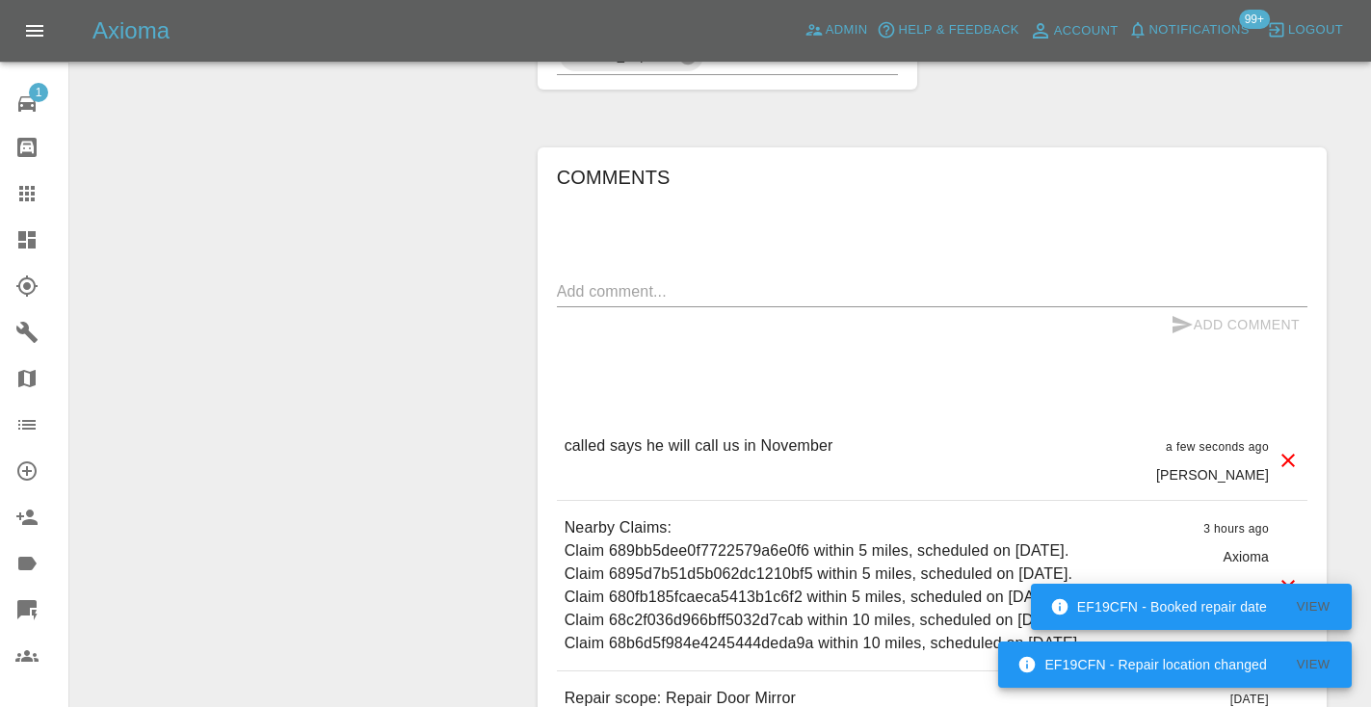
click at [35, 192] on icon at bounding box center [26, 193] width 15 height 15
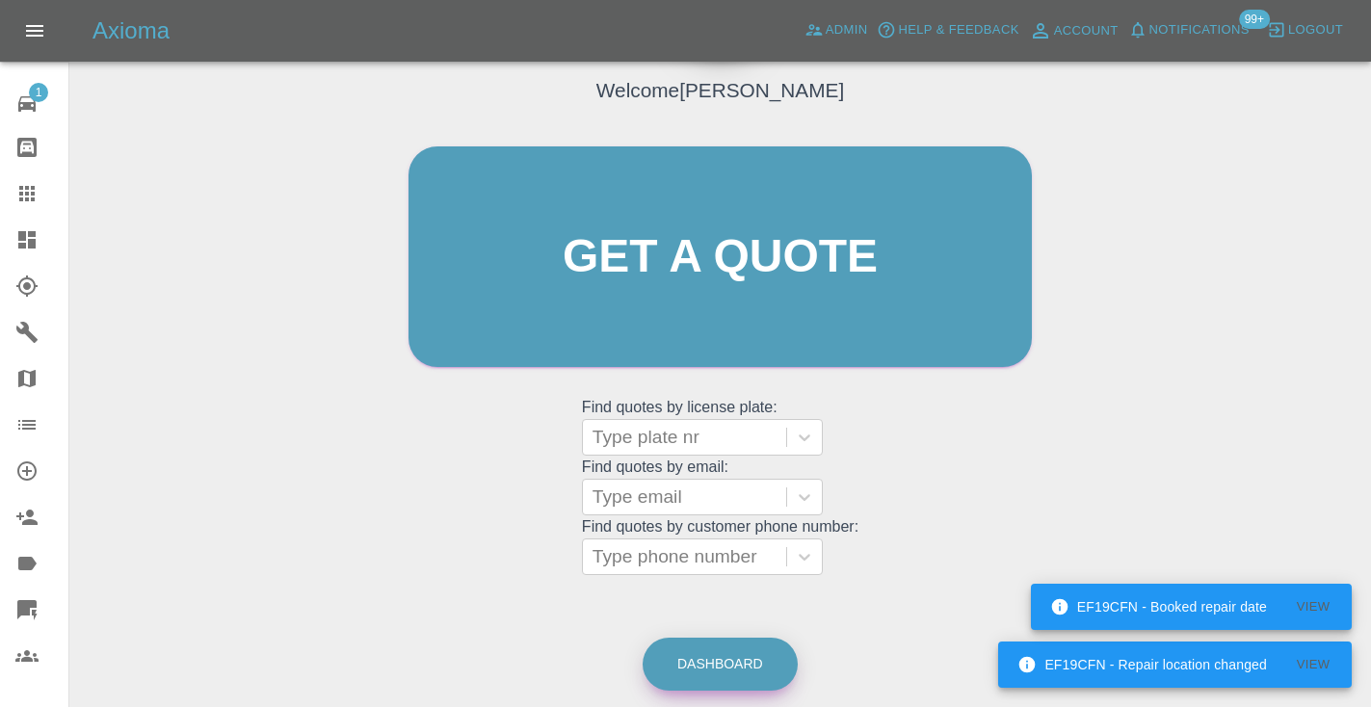
click at [725, 665] on link "Dashboard" at bounding box center [719, 664] width 155 height 53
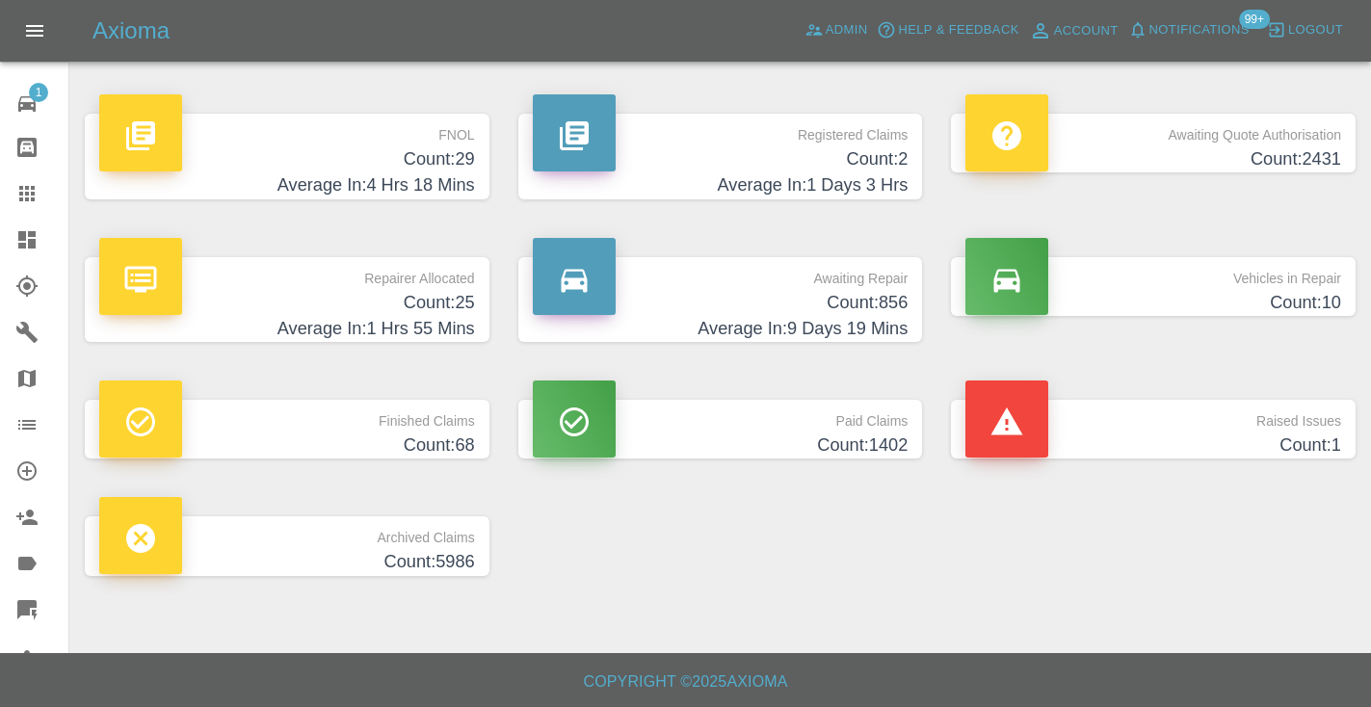
click at [881, 300] on h4 "Count: 856" at bounding box center [721, 303] width 376 height 26
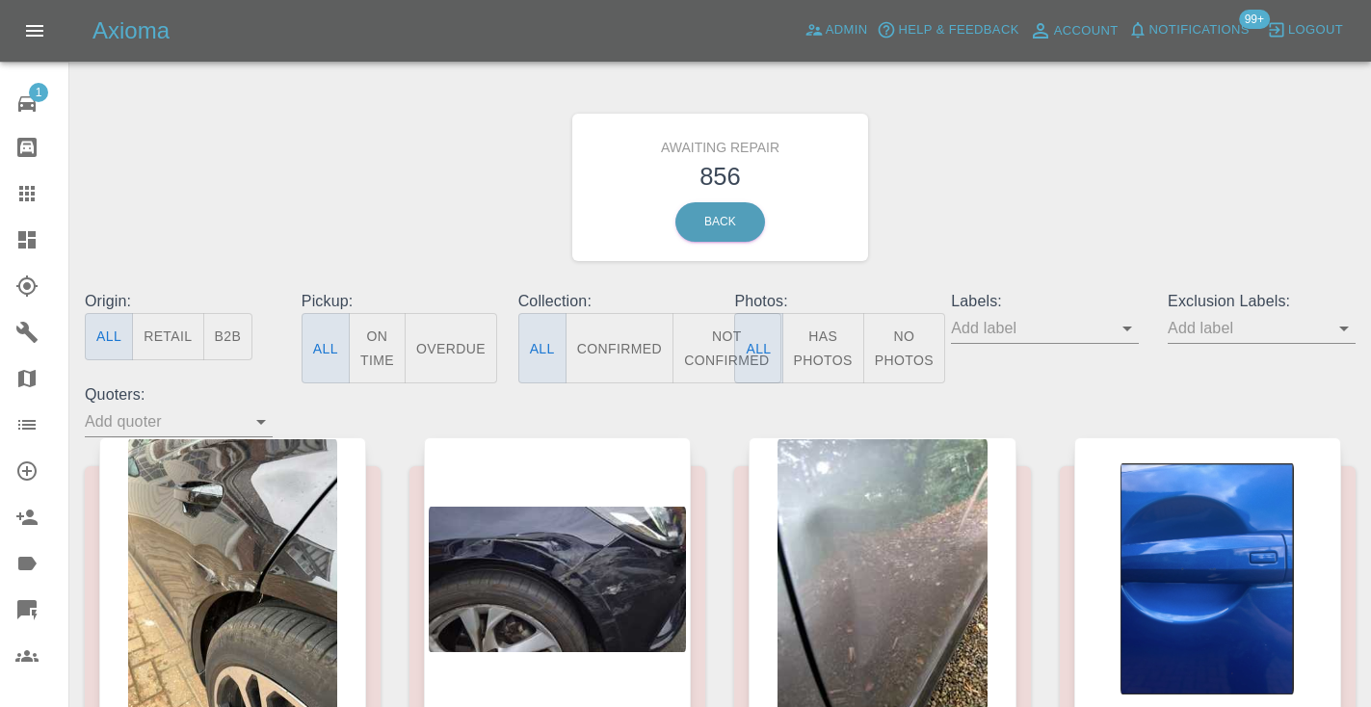
click at [706, 355] on button "Not Confirmed" at bounding box center [726, 348] width 108 height 70
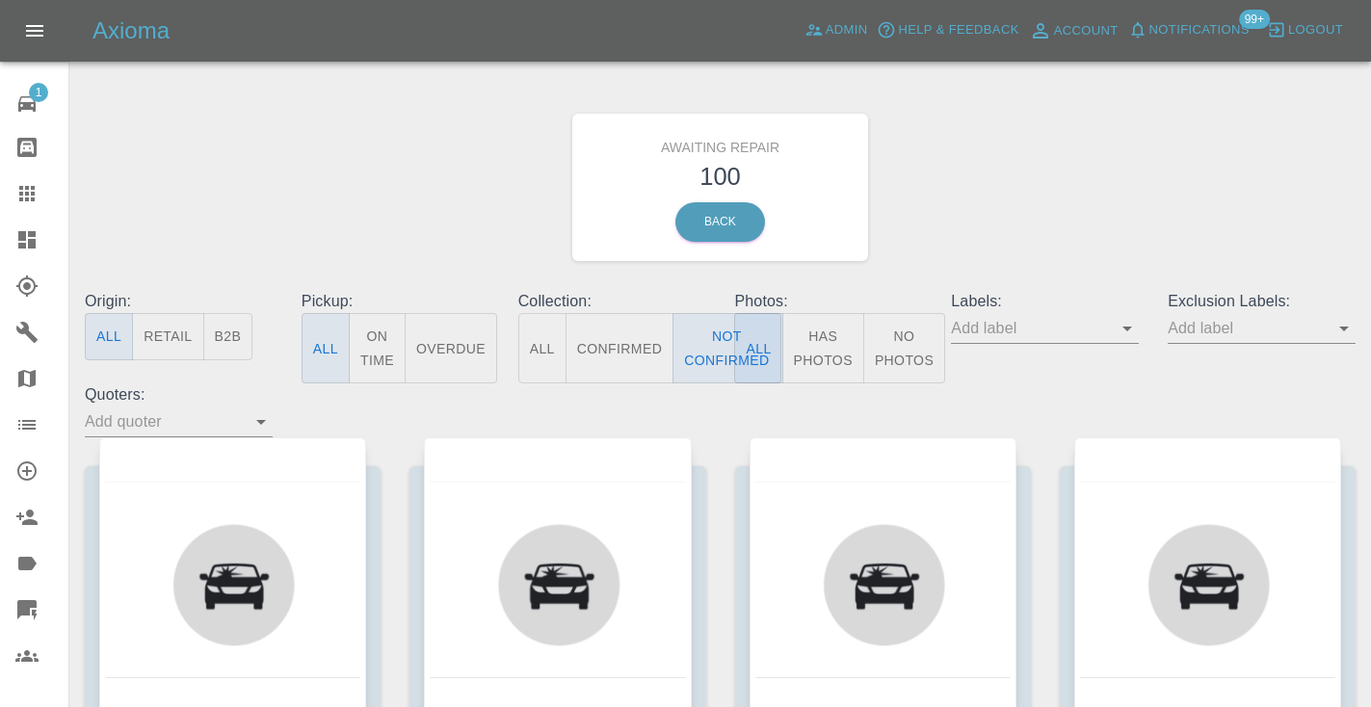
click at [999, 210] on div "Awaiting Repair 100 Back" at bounding box center [719, 187] width 1299 height 205
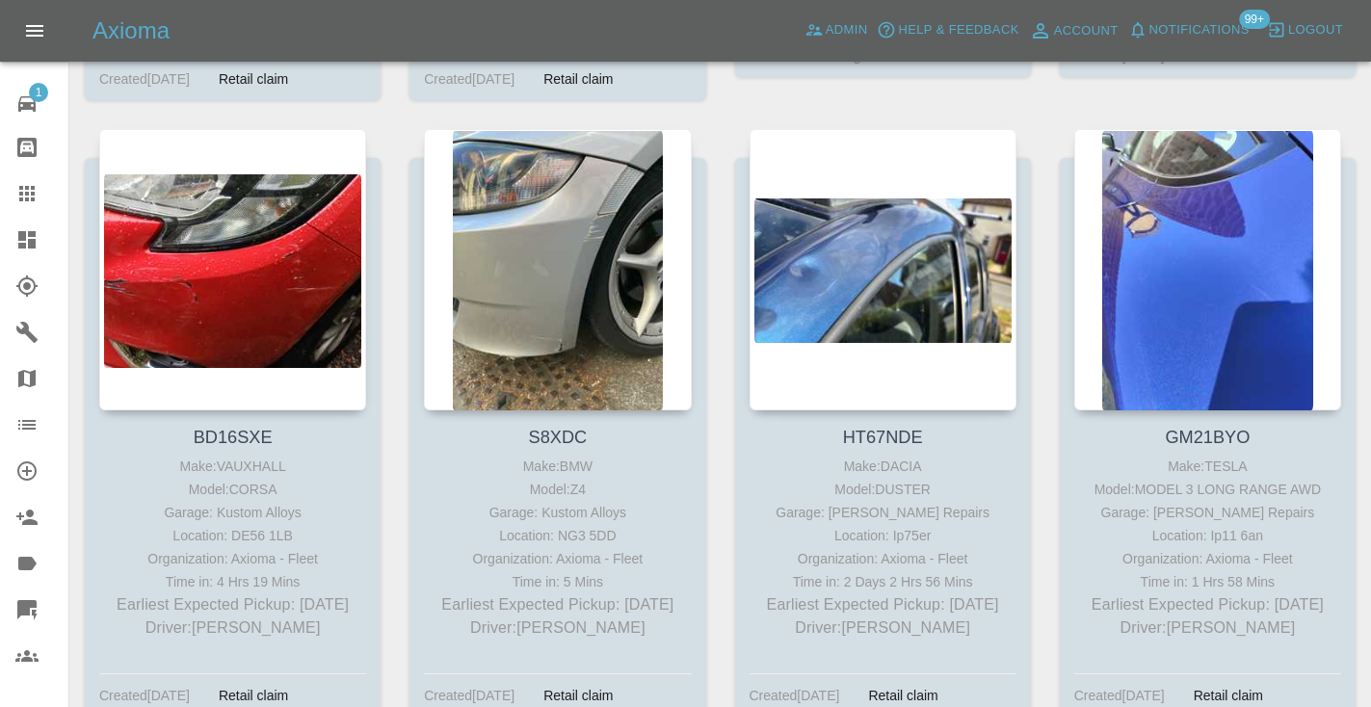
scroll to position [7953, 0]
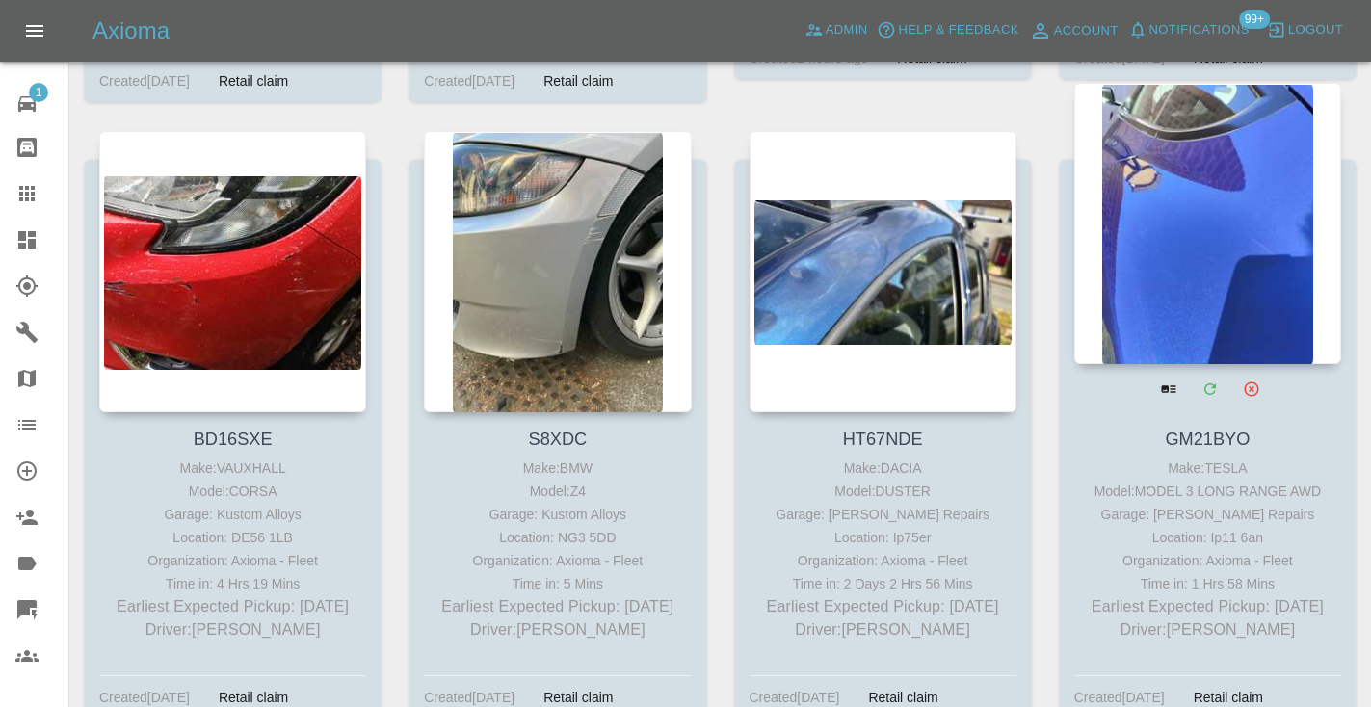
click at [1202, 250] on div at bounding box center [1207, 223] width 267 height 281
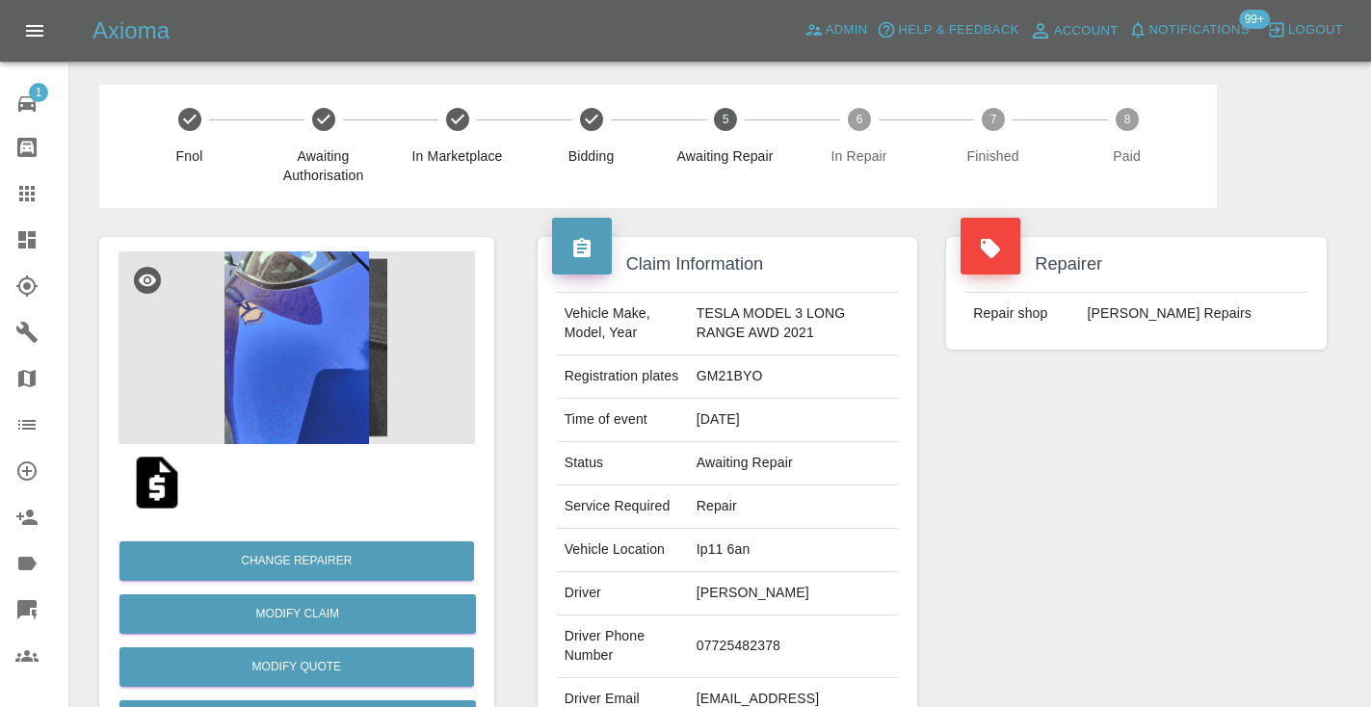
click at [735, 639] on td "07725482378" at bounding box center [794, 646] width 210 height 63
copy td "07725482378"
click at [1054, 501] on div "Repairer Repair shop Jays Smart Repairs" at bounding box center [1135, 495] width 409 height 575
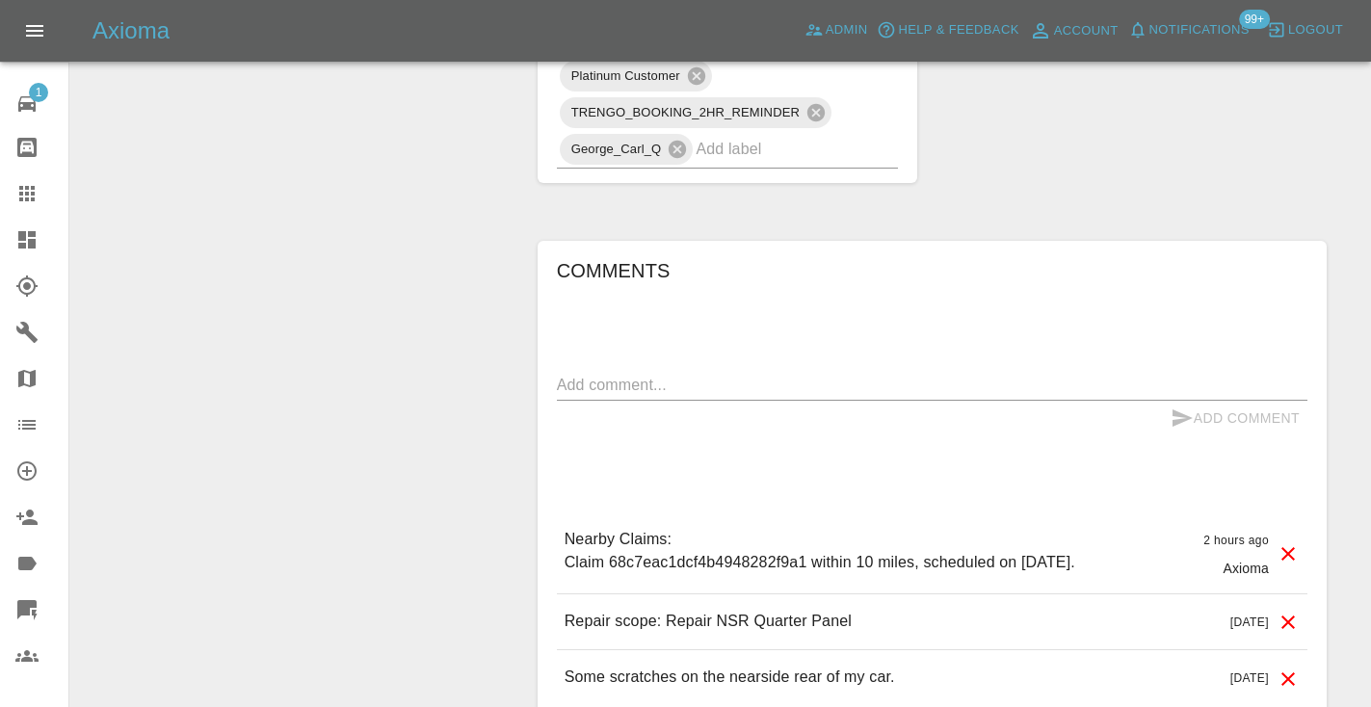
scroll to position [1359, 0]
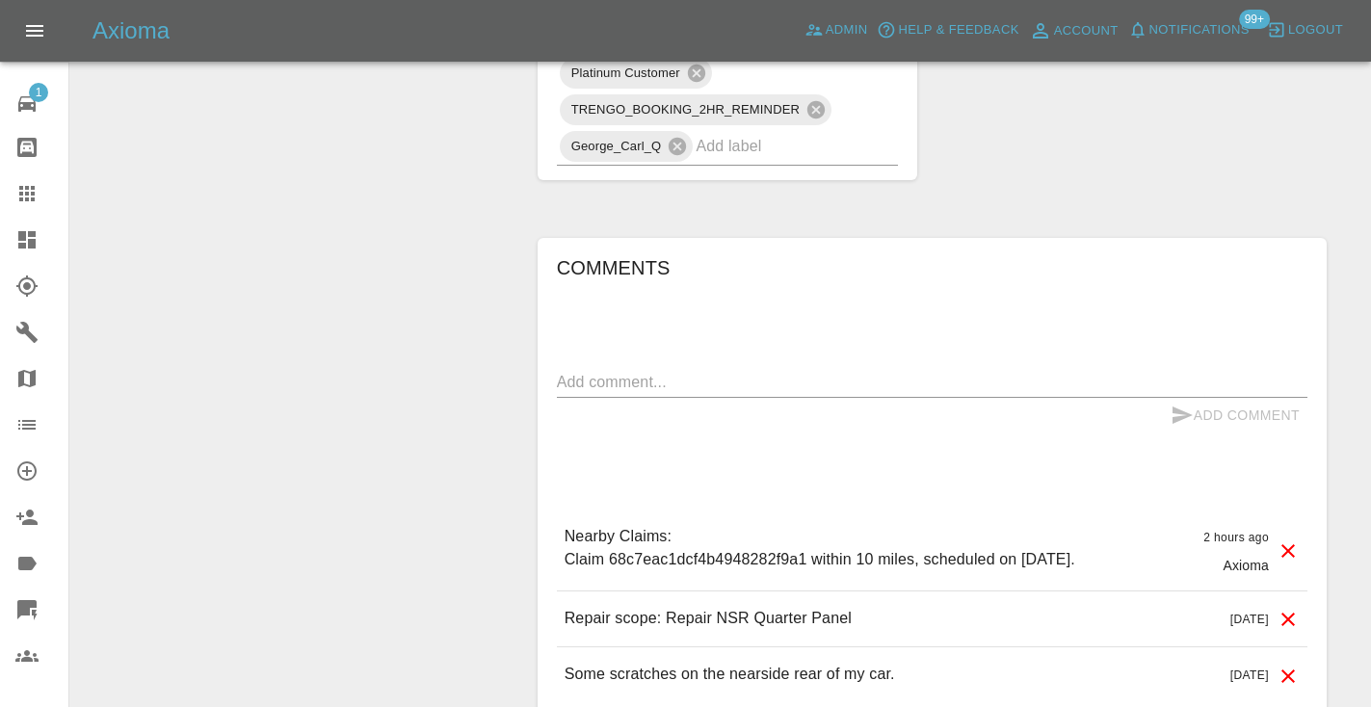
click at [641, 390] on textarea at bounding box center [932, 382] width 750 height 22
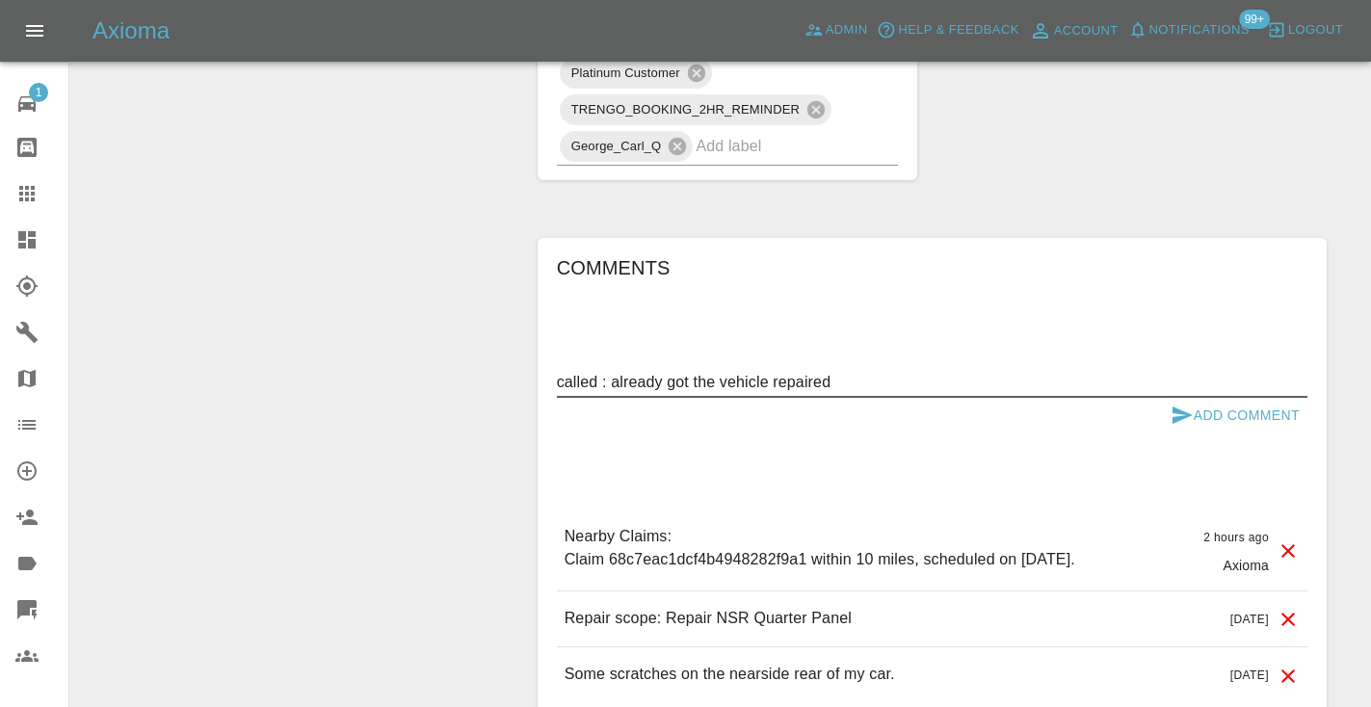
type textarea "called : already got the vehicle repaired"
click at [1201, 410] on button "Add Comment" at bounding box center [1235, 416] width 144 height 36
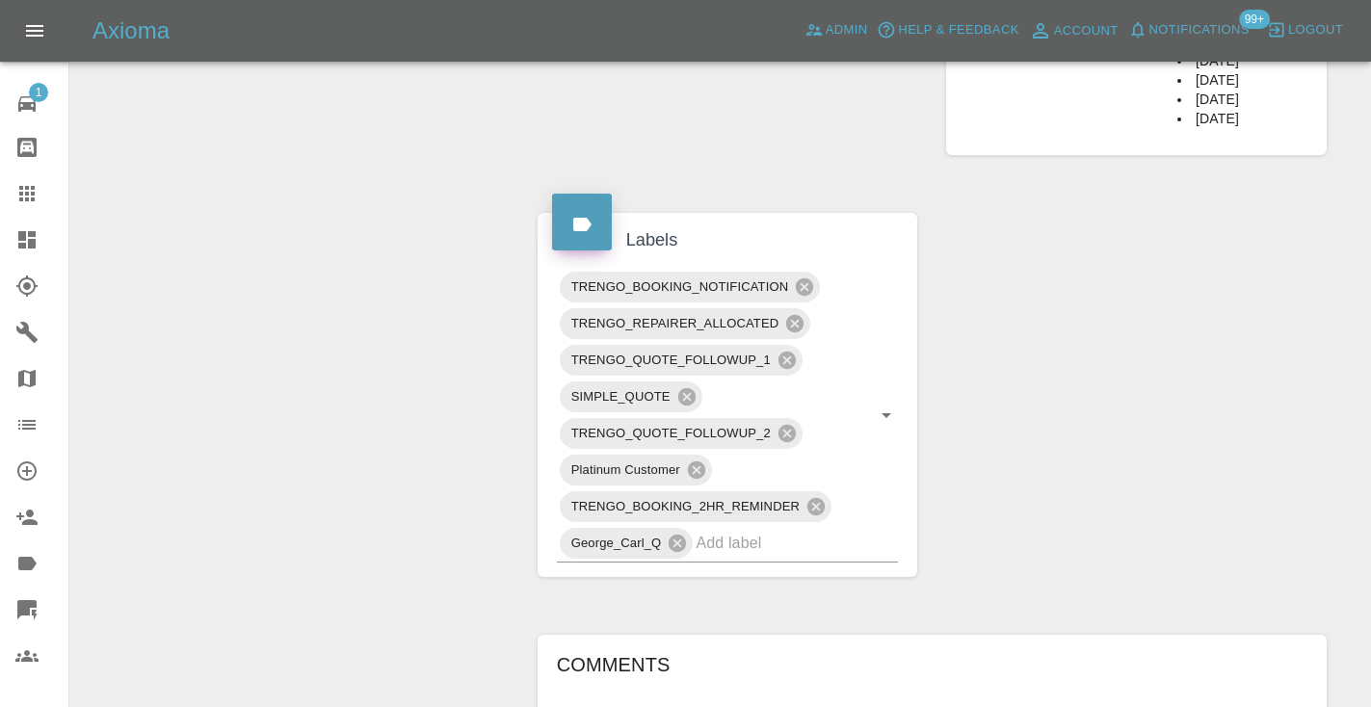
scroll to position [931, 0]
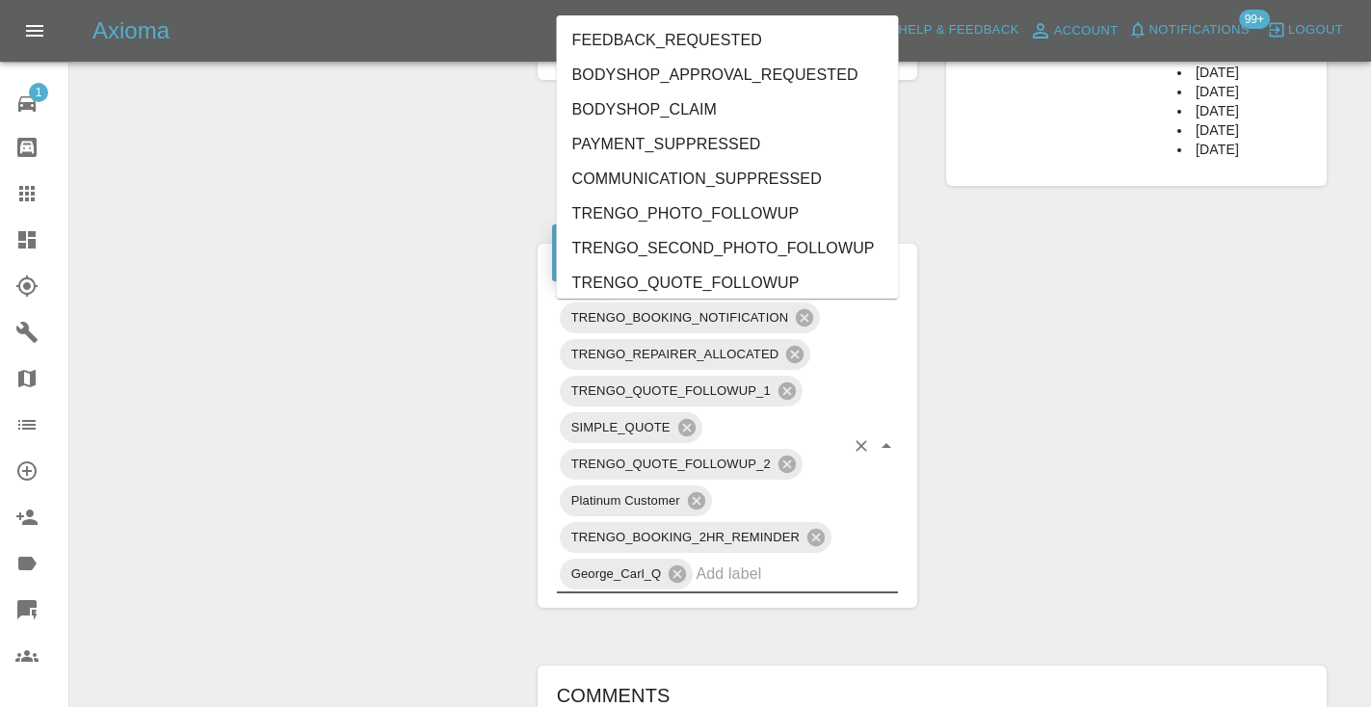
click at [769, 574] on input "text" at bounding box center [769, 574] width 148 height 30
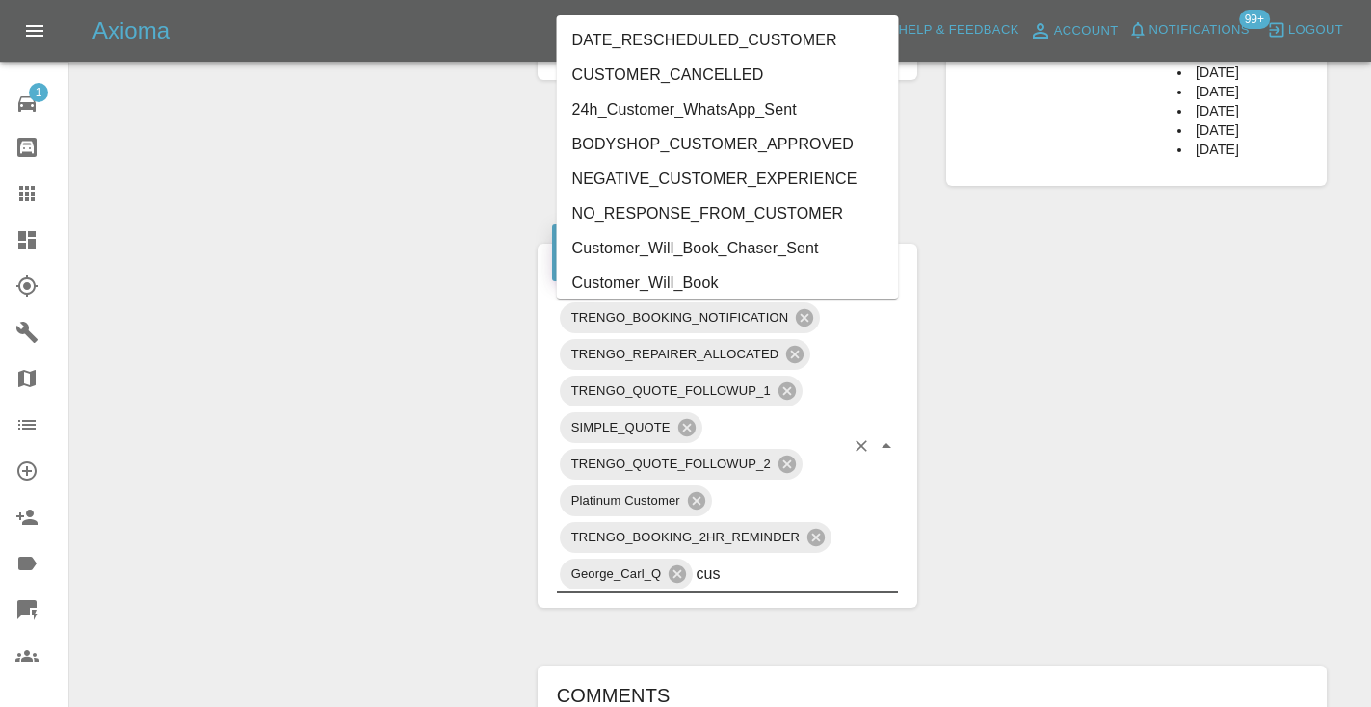
type input "cust"
click at [727, 86] on li "CUSTOMER_CANCELLED" at bounding box center [728, 75] width 342 height 35
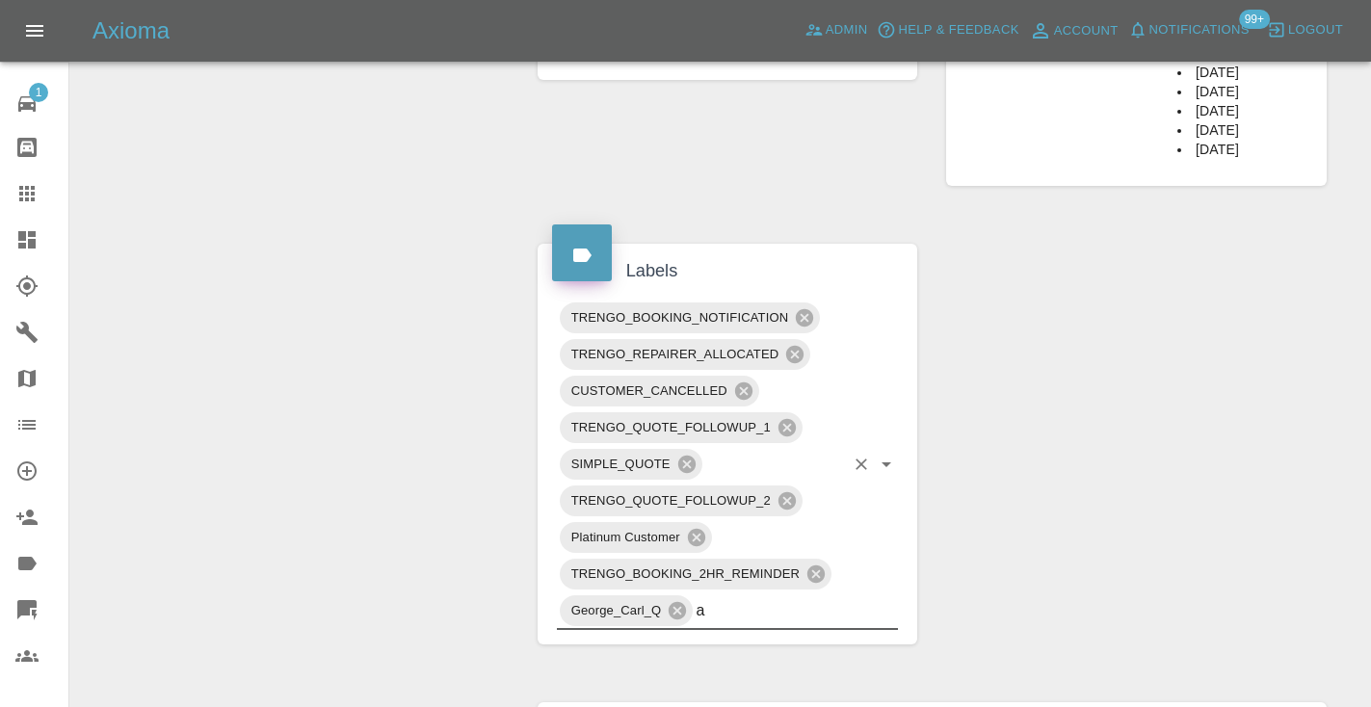
type input "al"
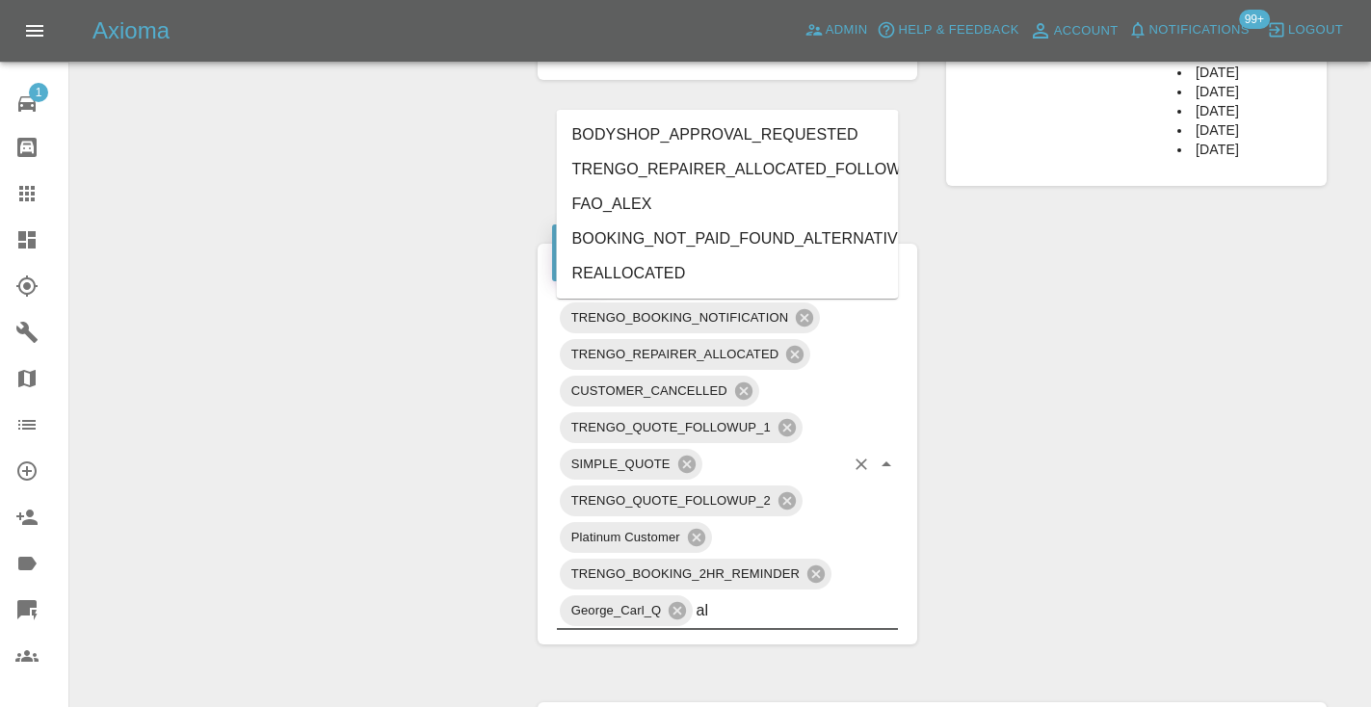
click at [752, 234] on li "BOOKING_NOT_PAID_FOUND_ALTERNATIVE" at bounding box center [728, 239] width 342 height 35
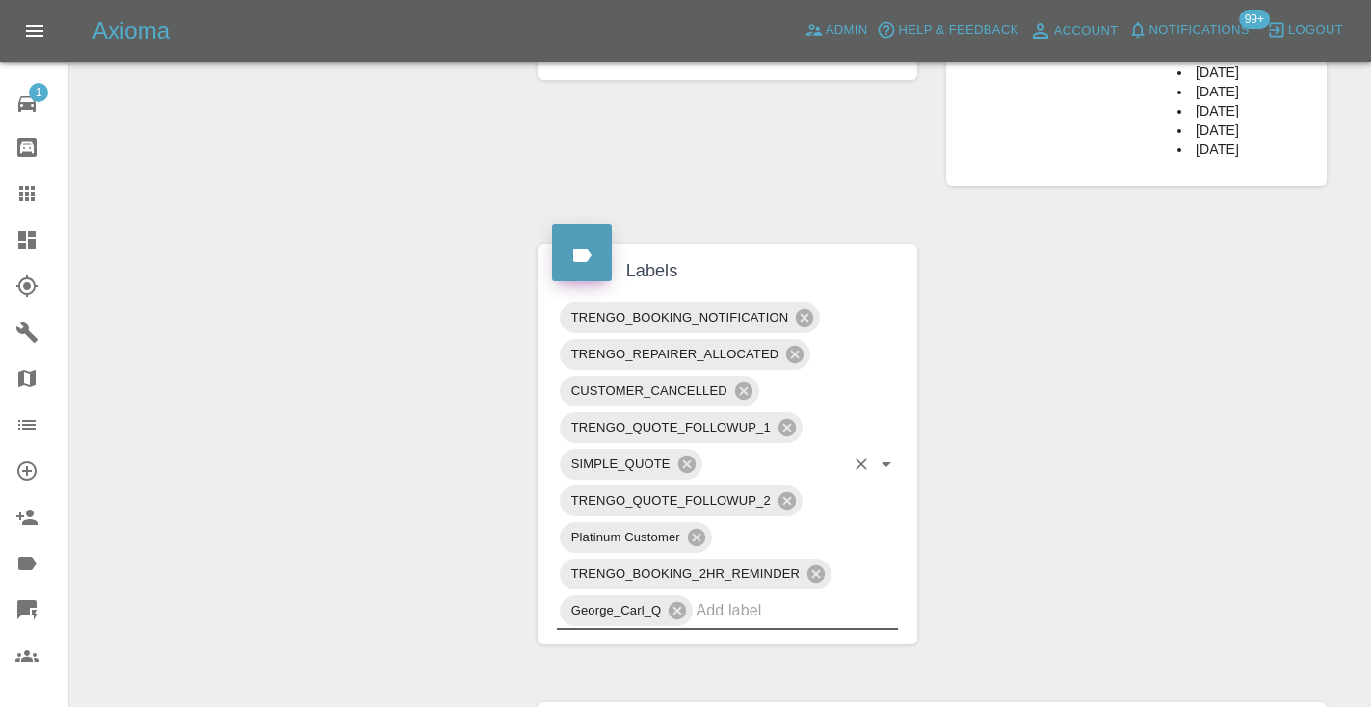
click at [379, 245] on div "Change Repairer Modify Claim Modify Quote Rollback Submit Payment Archive" at bounding box center [297, 285] width 424 height 2016
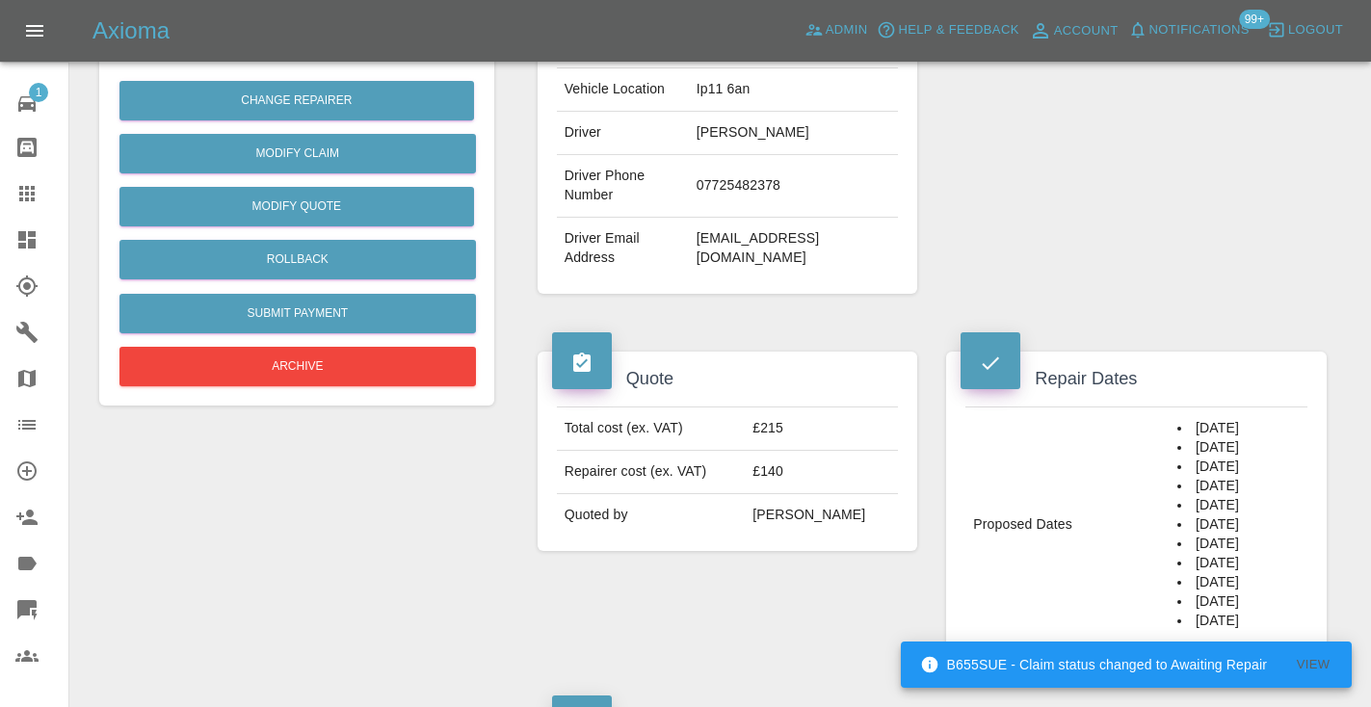
scroll to position [445, 0]
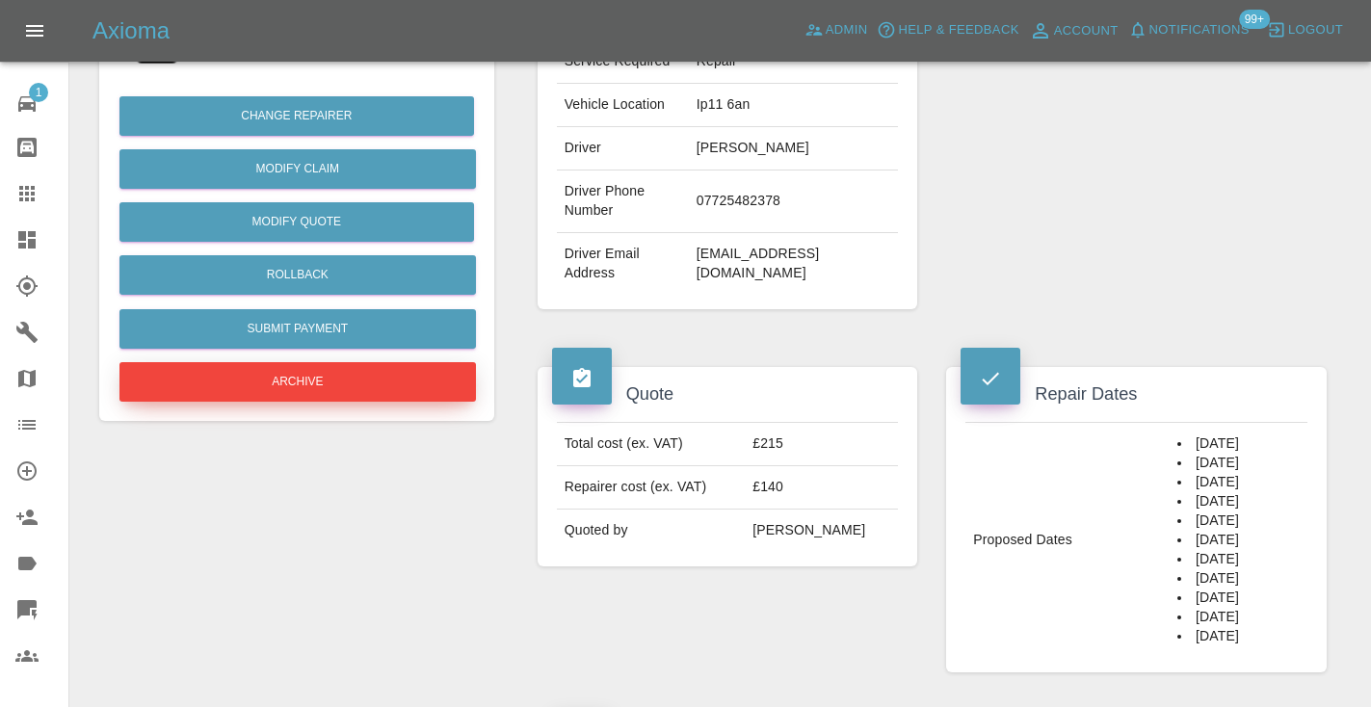
click at [400, 381] on button "Archive" at bounding box center [297, 381] width 356 height 39
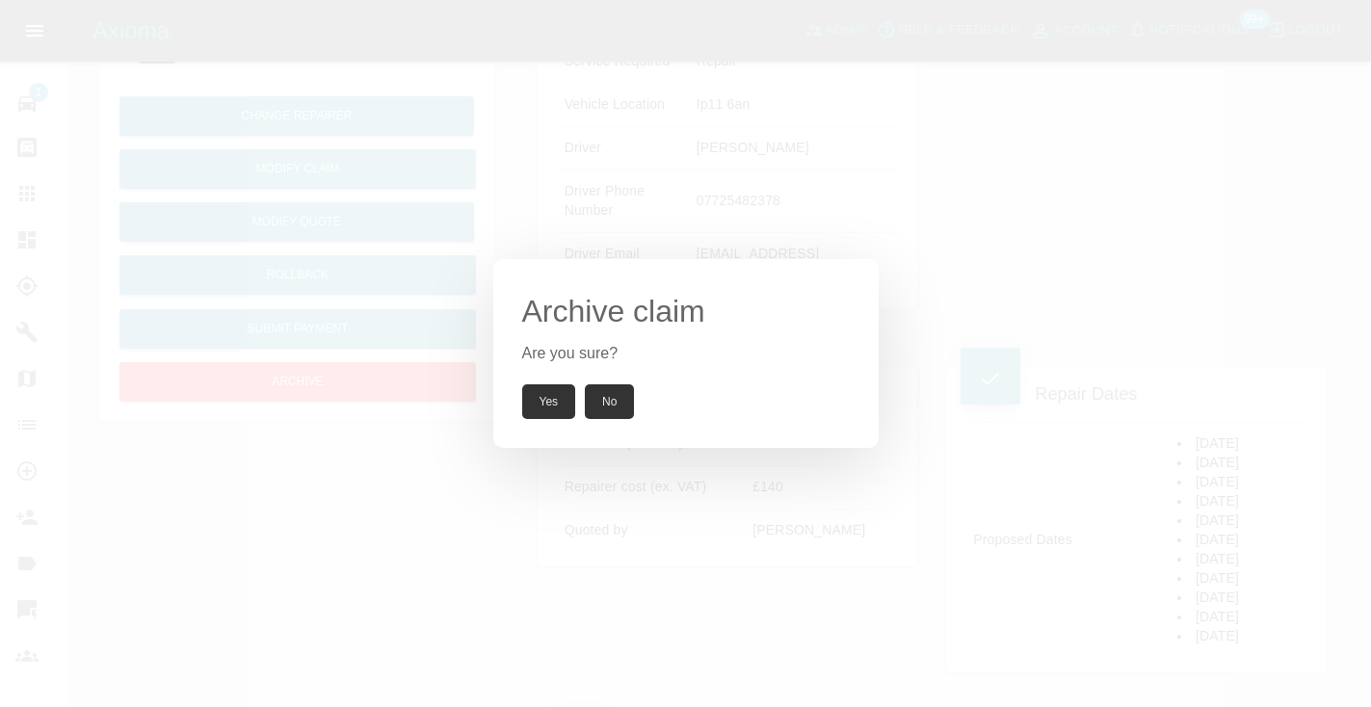
click at [548, 405] on button "Yes" at bounding box center [549, 401] width 54 height 35
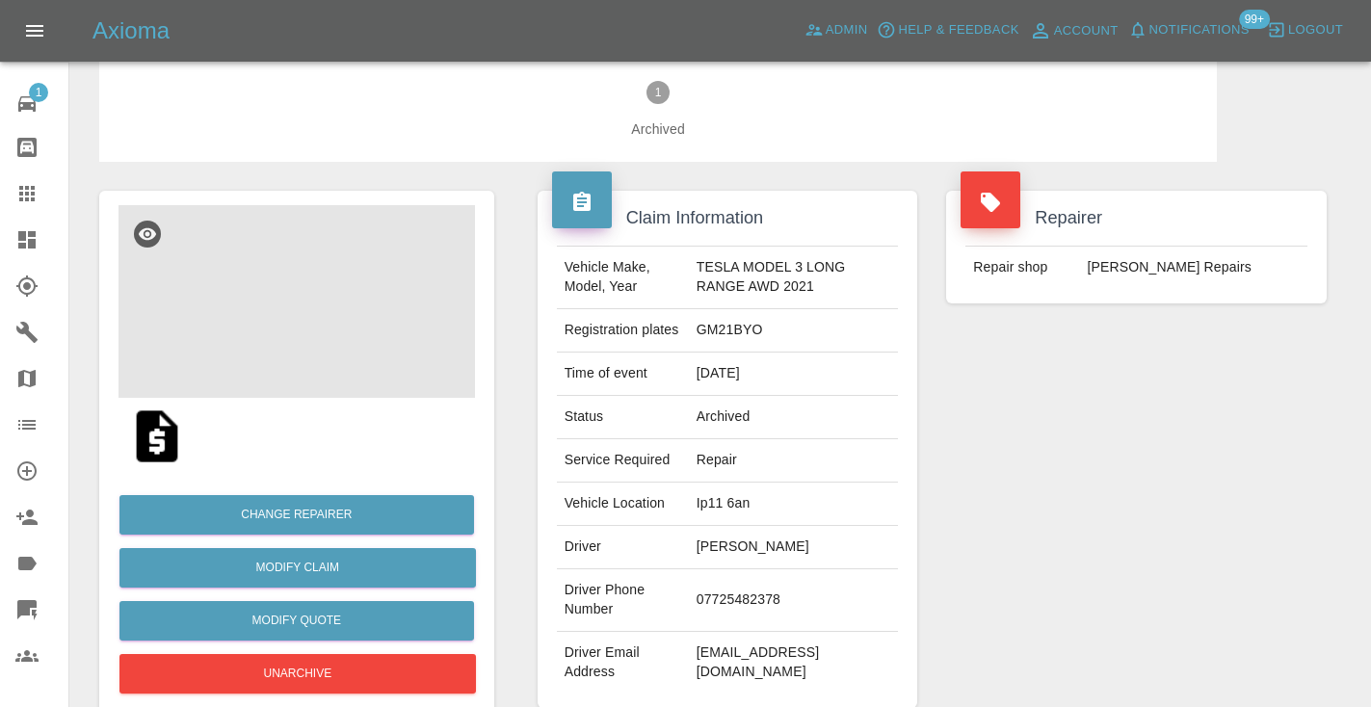
scroll to position [-1, 0]
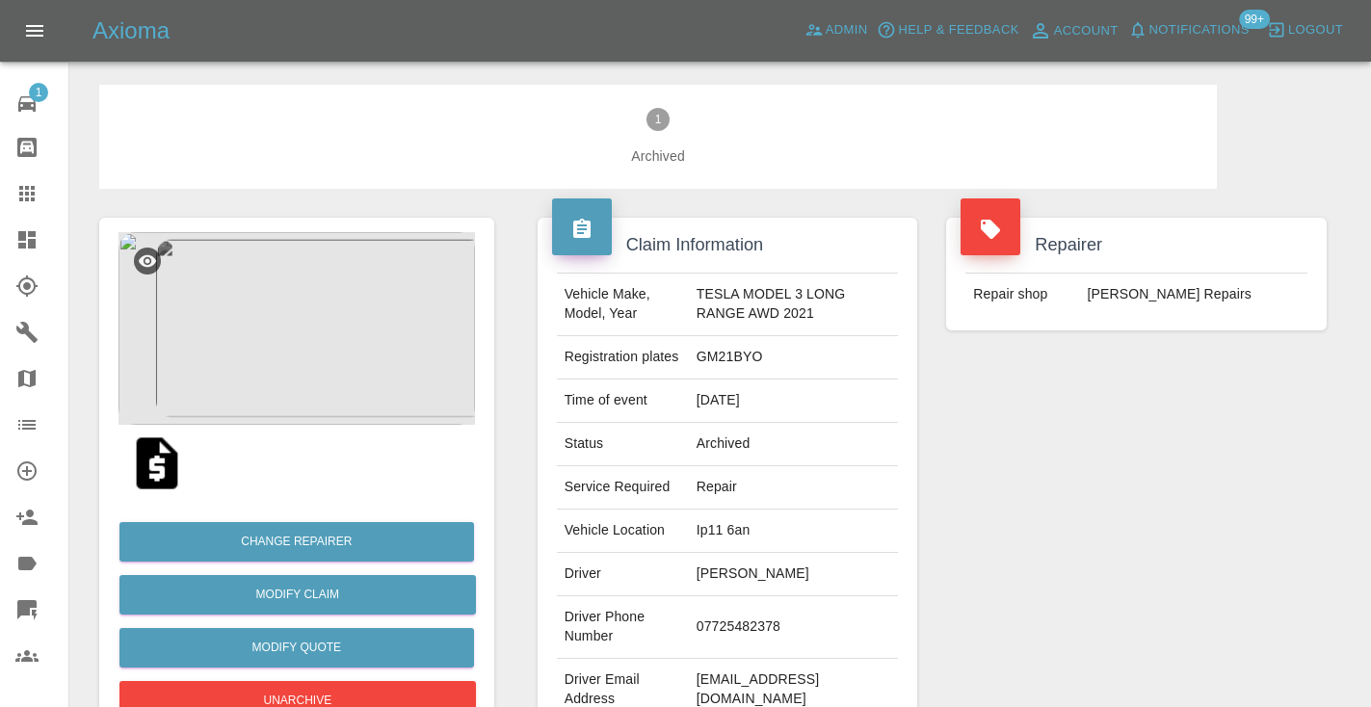
click at [29, 196] on icon at bounding box center [26, 193] width 23 height 23
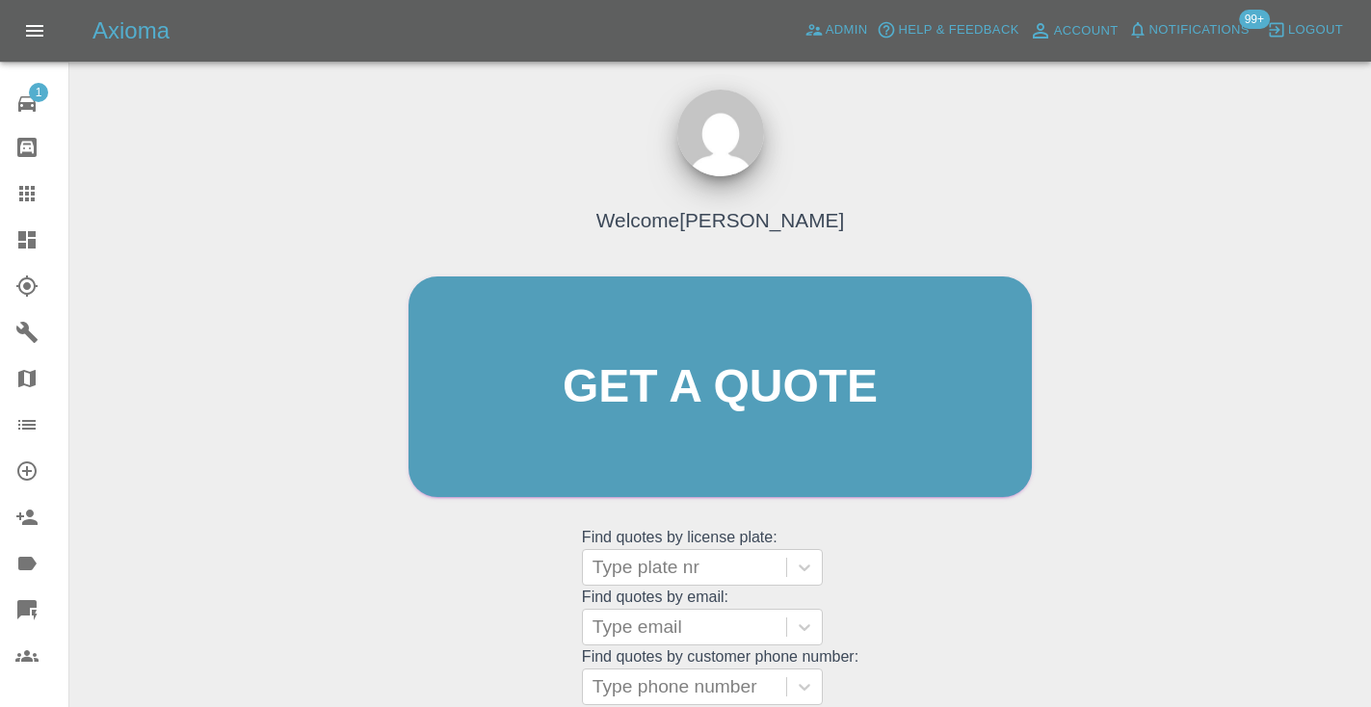
click at [892, 599] on div "Welcome [PERSON_NAME] Get a quote Get a quote Find quotes by license plate: Typ…" at bounding box center [720, 424] width 664 height 582
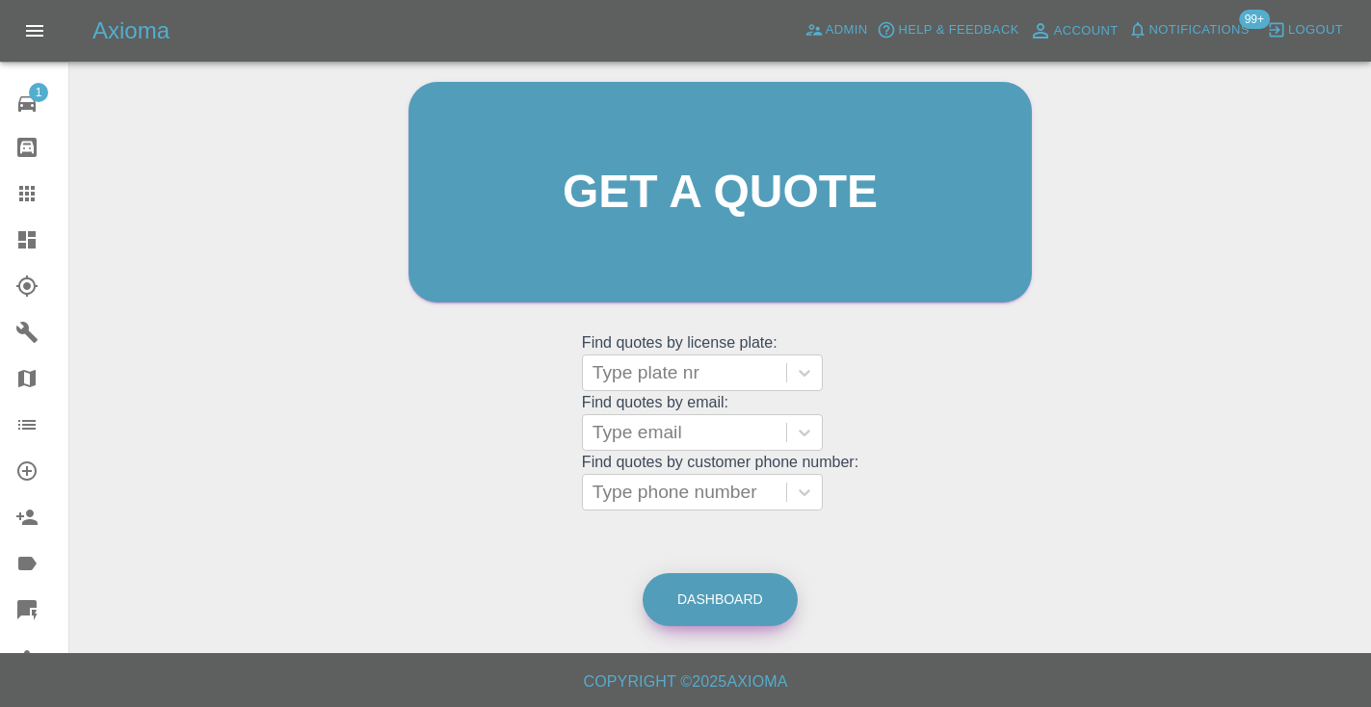
scroll to position [194, 0]
click at [725, 589] on link "Dashboard" at bounding box center [719, 600] width 155 height 53
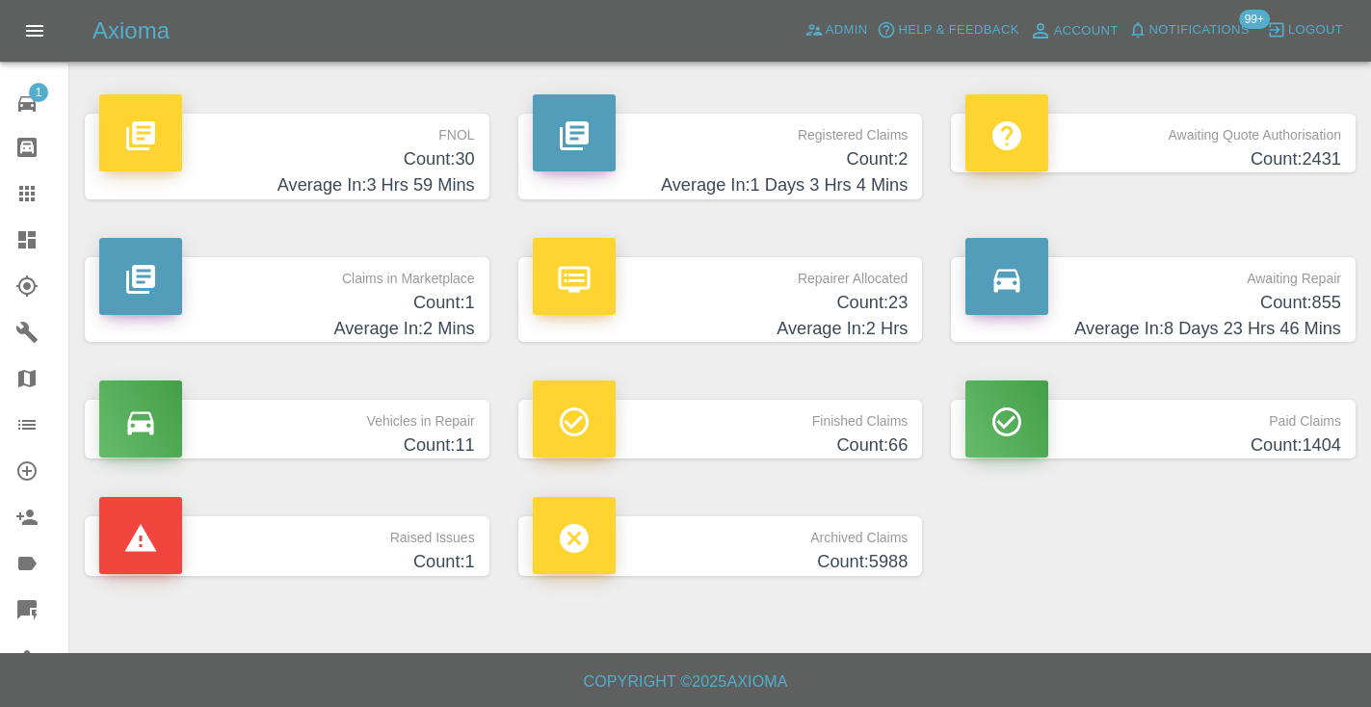
click at [1293, 304] on h4 "Count: 855" at bounding box center [1153, 303] width 376 height 26
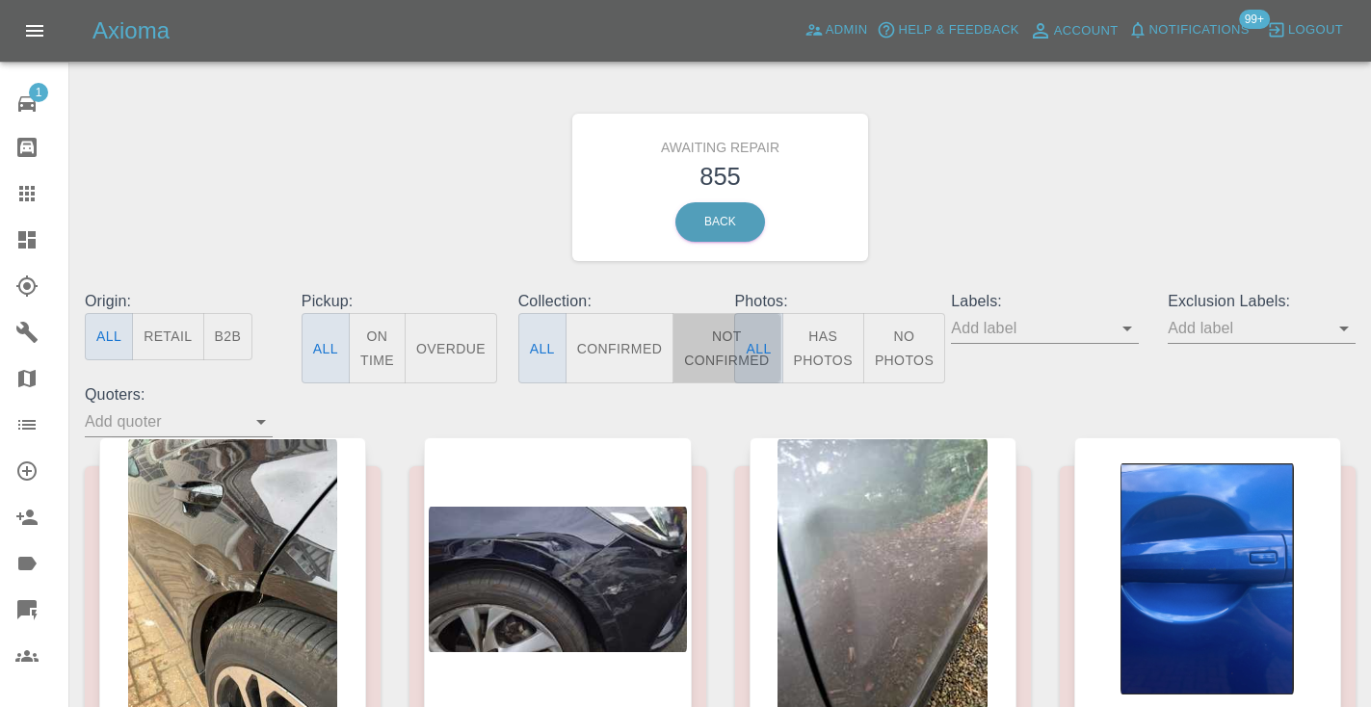
click at [706, 348] on button "Not Confirmed" at bounding box center [726, 348] width 108 height 70
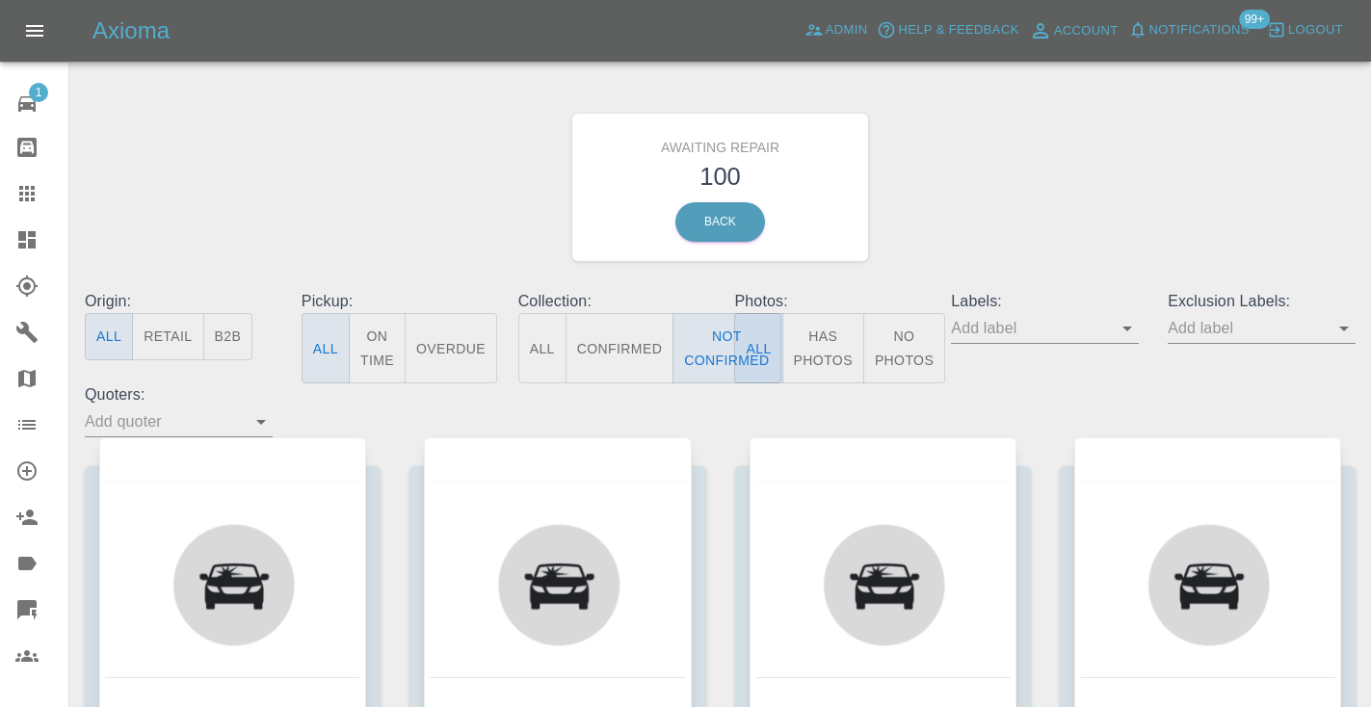
click at [1072, 145] on div "Awaiting Repair 100 Back" at bounding box center [719, 187] width 1299 height 205
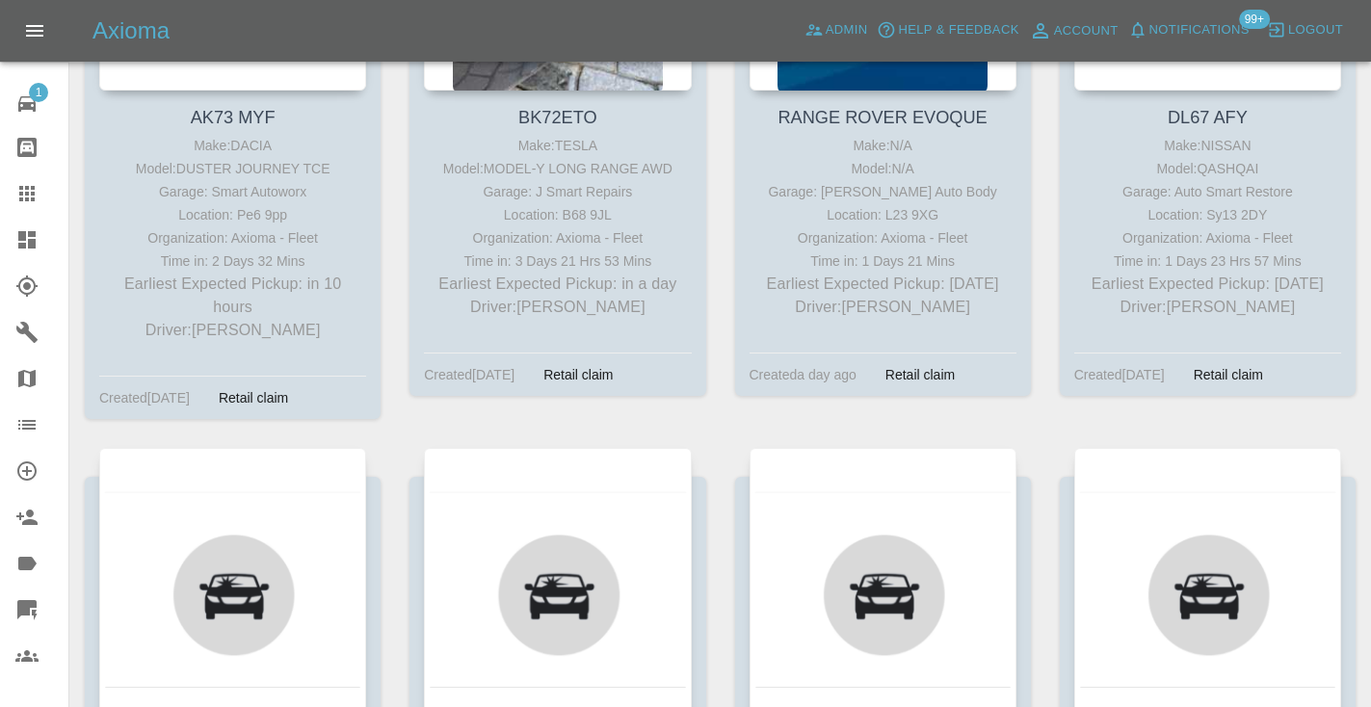
scroll to position [1402, 0]
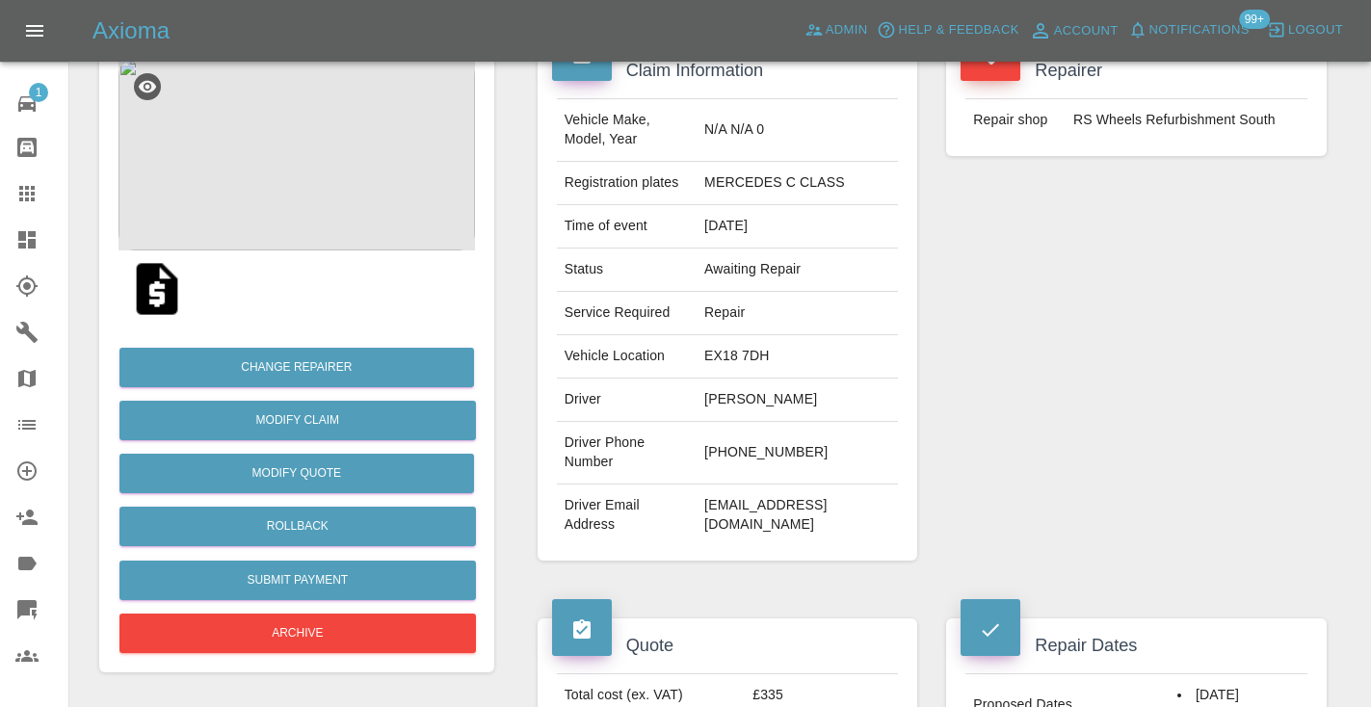
scroll to position [194, 0]
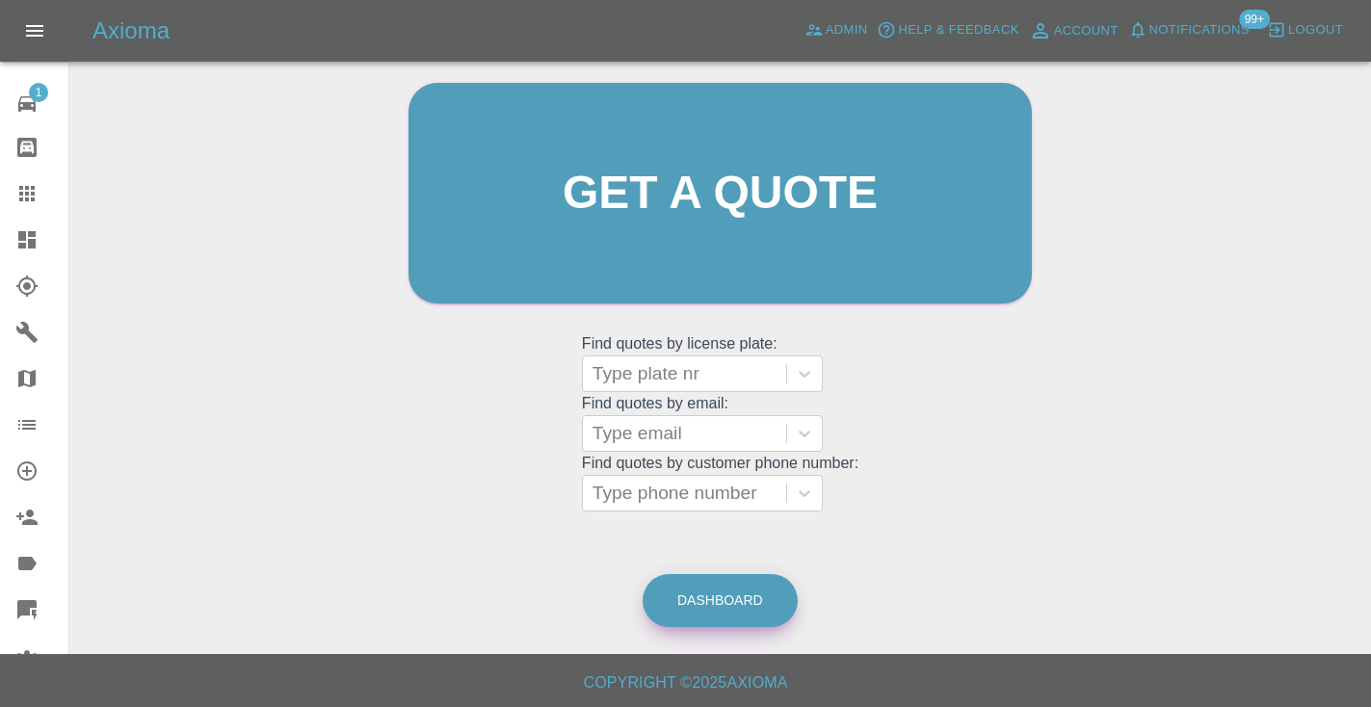
click at [726, 613] on link "Dashboard" at bounding box center [719, 600] width 155 height 53
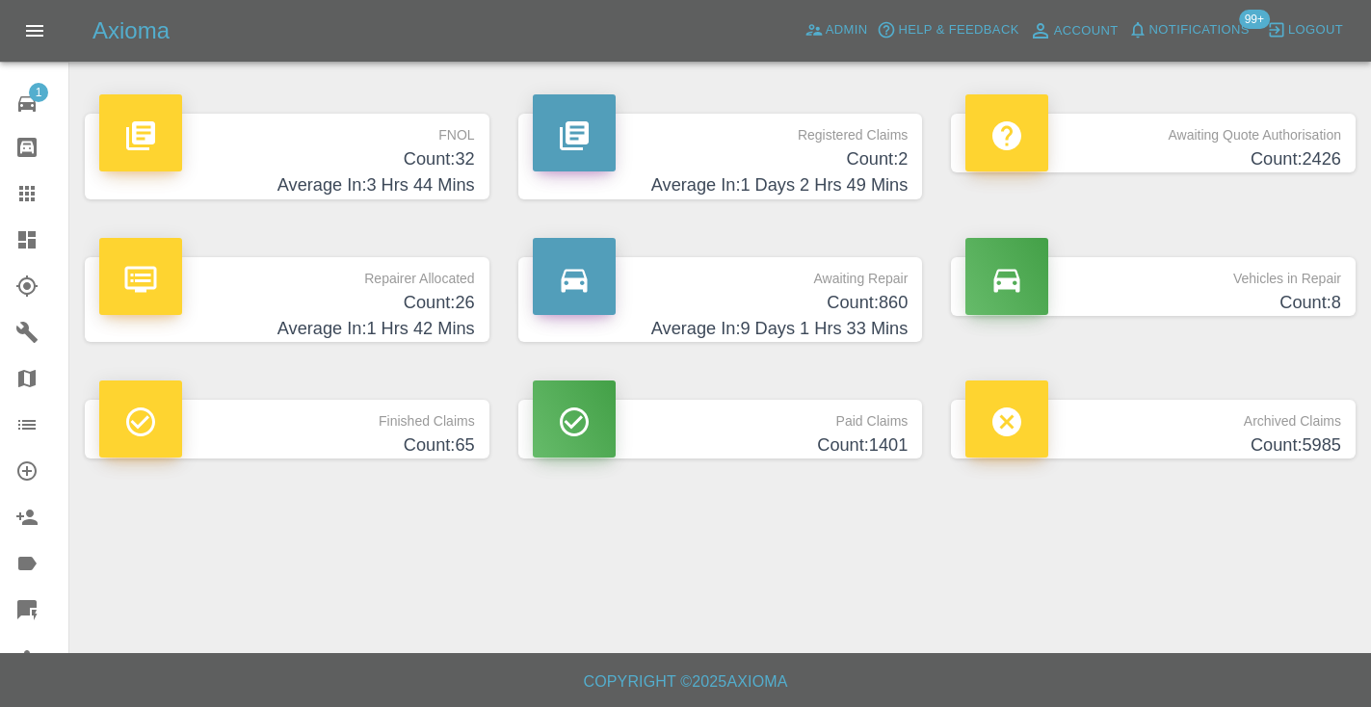
click at [899, 316] on h4 "Average In: 9 Days 1 Hrs 33 Mins" at bounding box center [721, 329] width 376 height 26
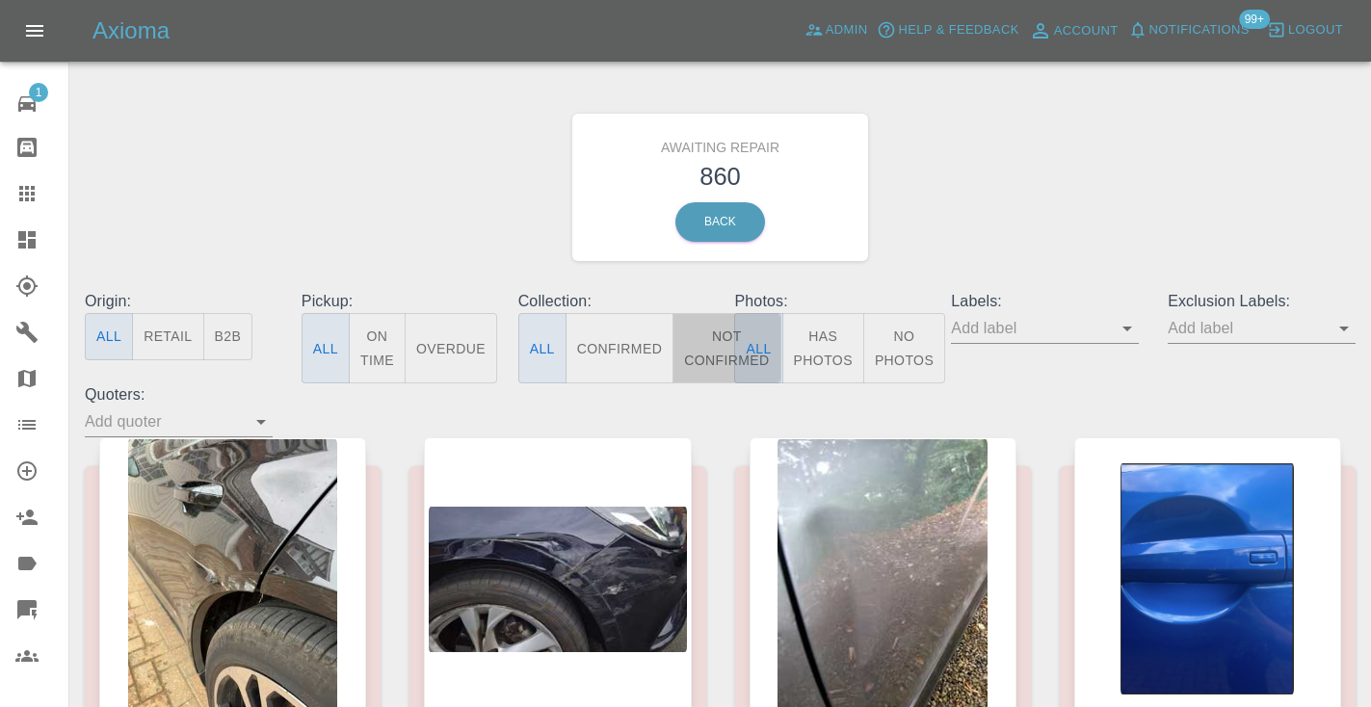
click at [704, 345] on button "Not Confirmed" at bounding box center [726, 348] width 108 height 70
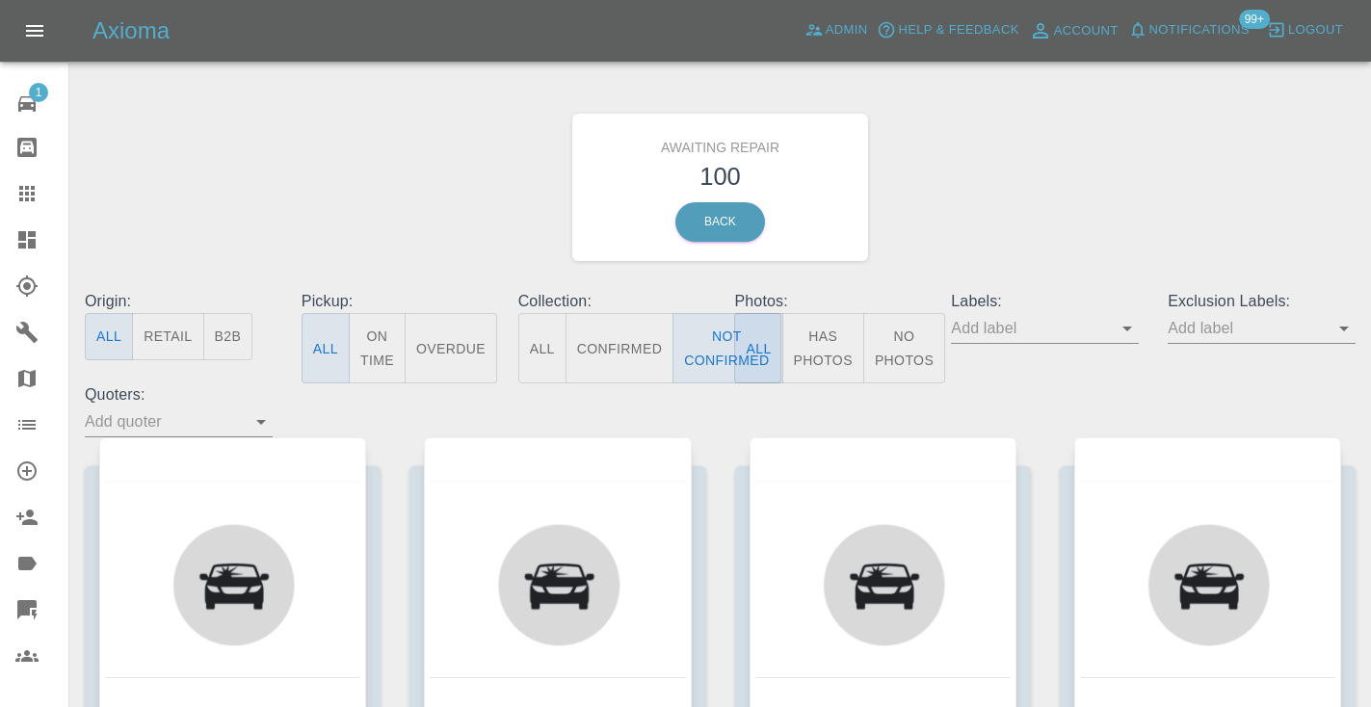
click at [1035, 177] on div "Awaiting Repair 100 Back" at bounding box center [719, 187] width 1299 height 205
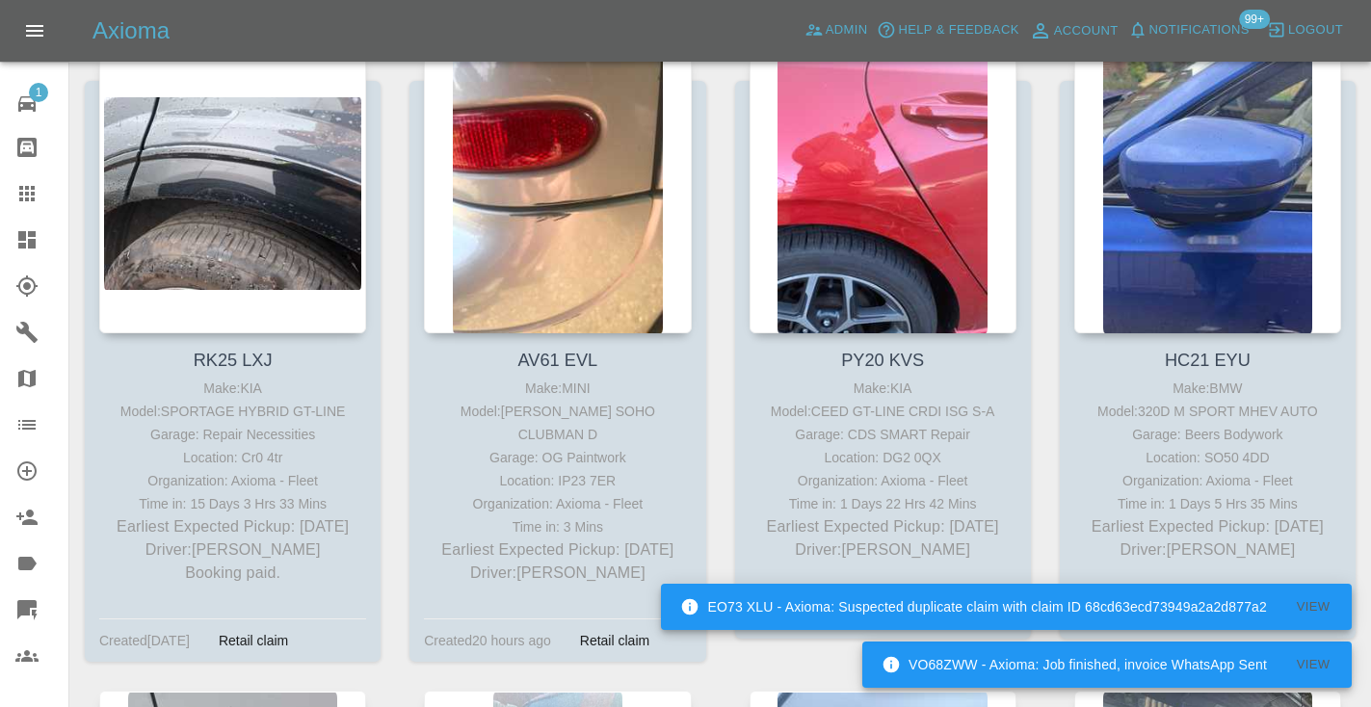
scroll to position [11242, 0]
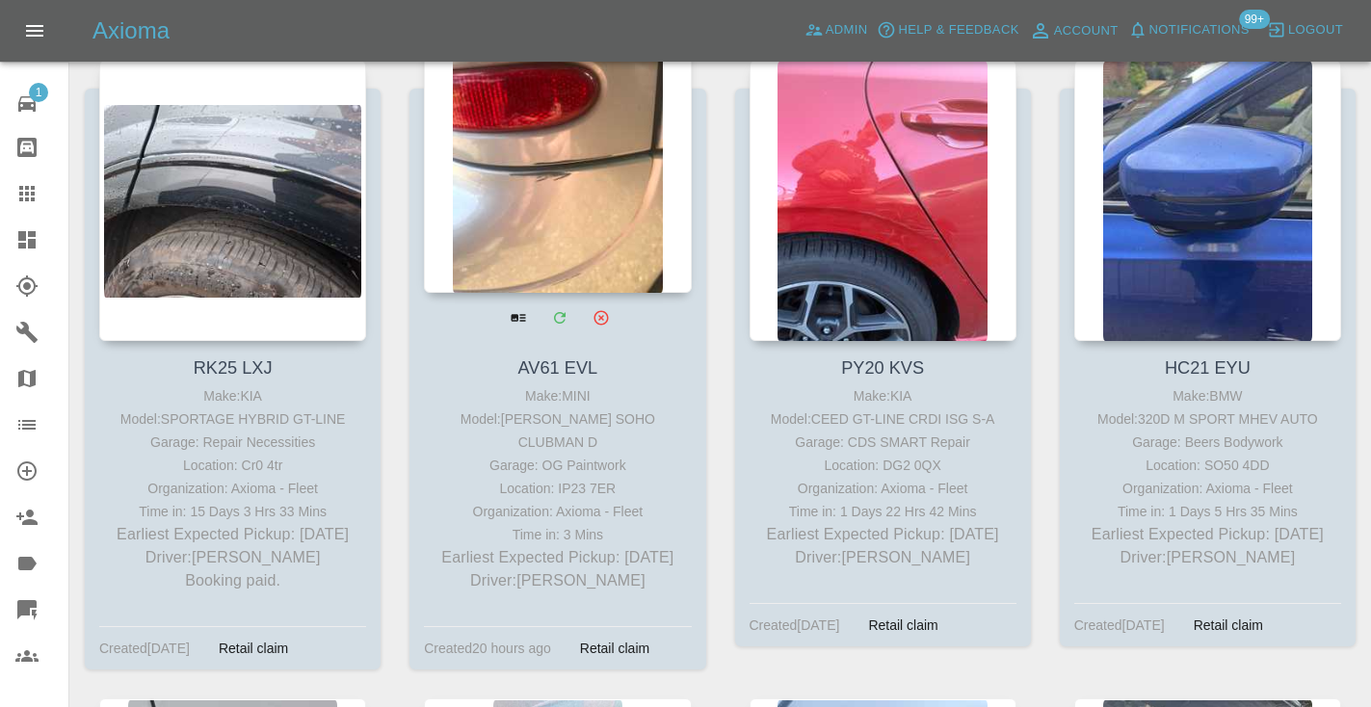
click at [547, 207] on div at bounding box center [557, 152] width 267 height 281
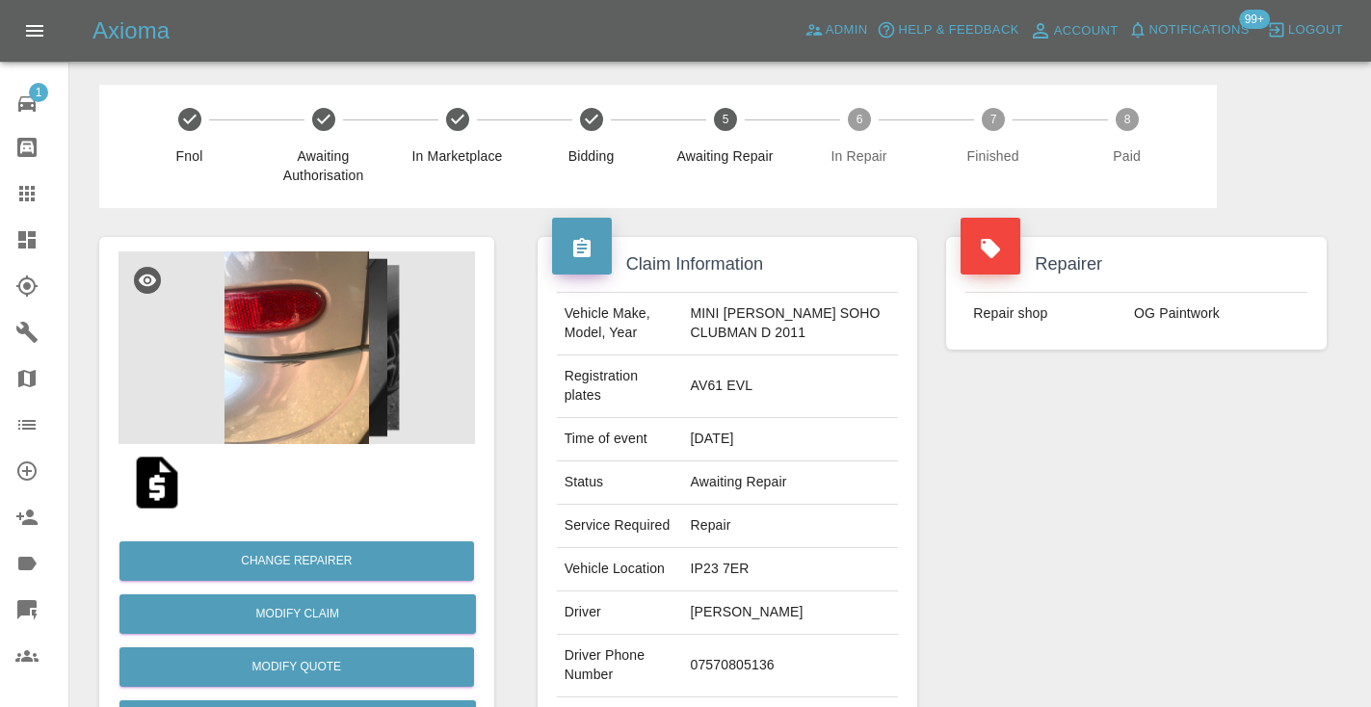
click at [748, 641] on td "07570805136" at bounding box center [790, 666] width 216 height 63
copy td "07570805136"
click at [1101, 520] on div "Repairer Repair shop OG Paintwork" at bounding box center [1135, 505] width 409 height 594
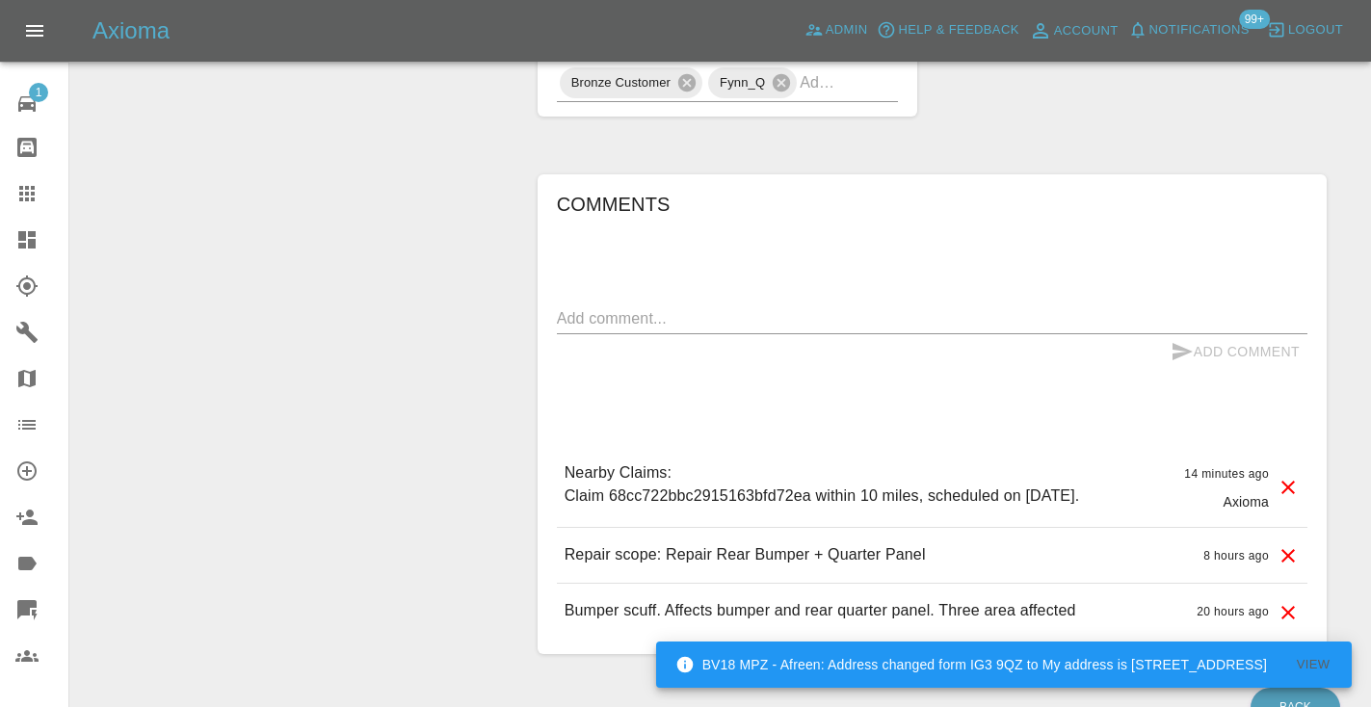
scroll to position [1341, 0]
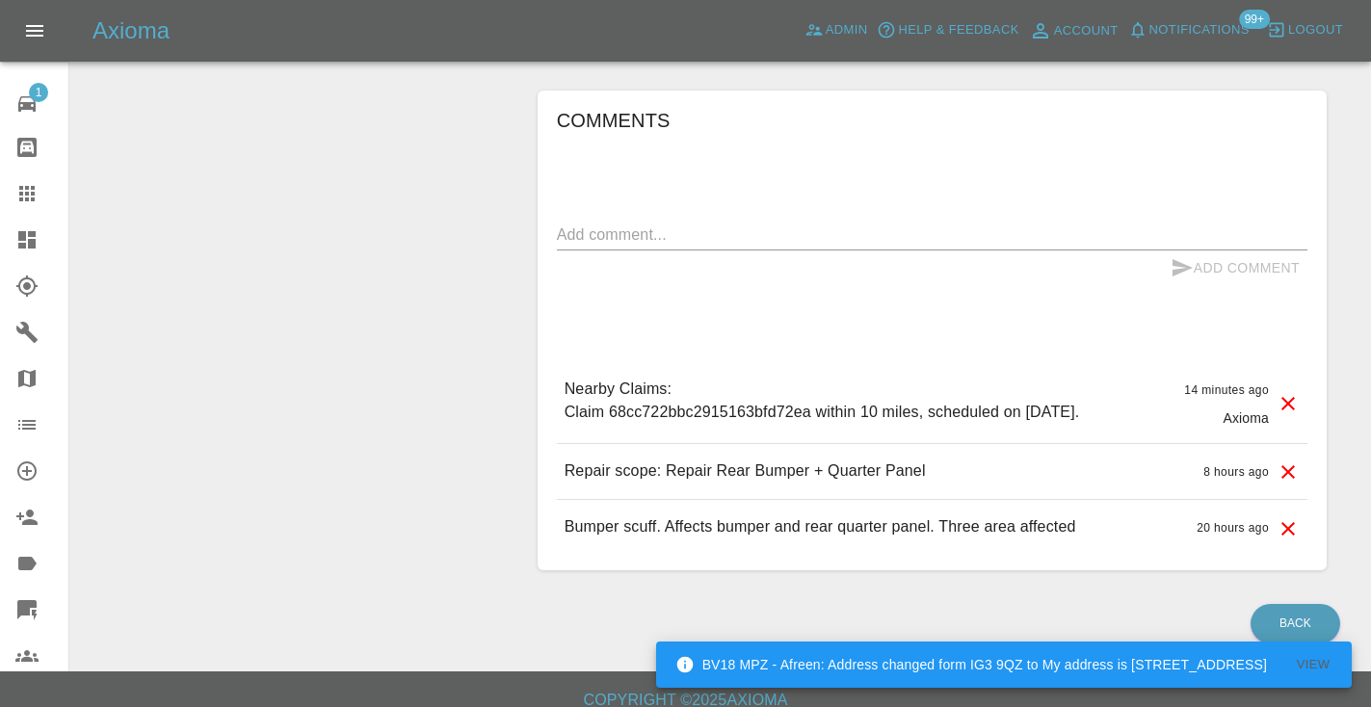
click at [572, 223] on textarea at bounding box center [932, 234] width 750 height 22
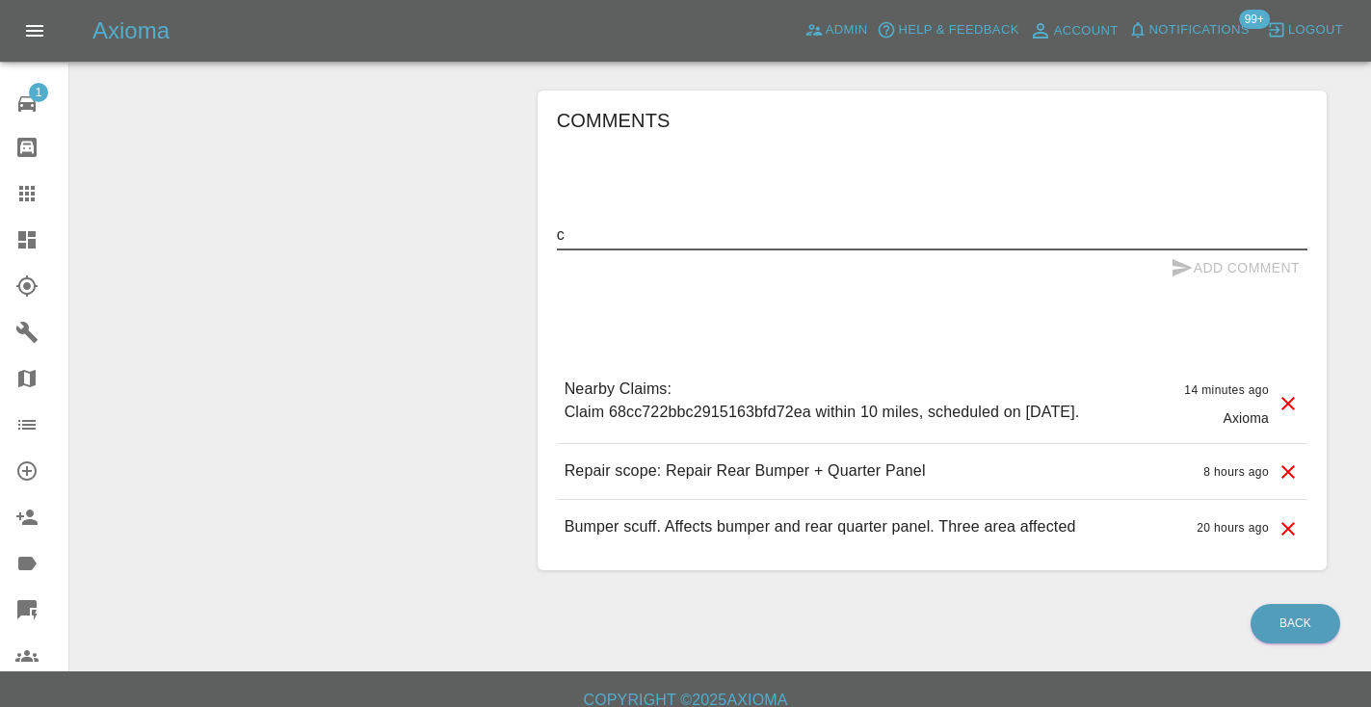
scroll to position [1339, 0]
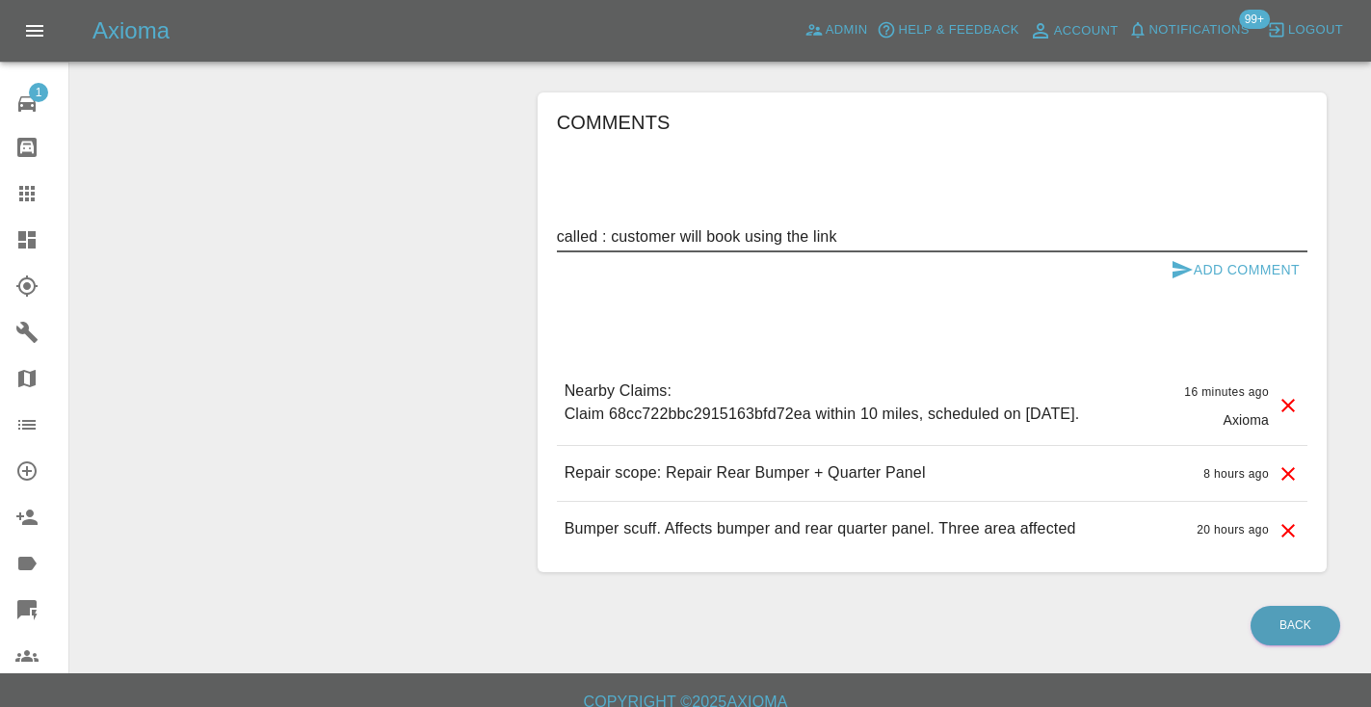
type textarea "called : customer will book using the link"
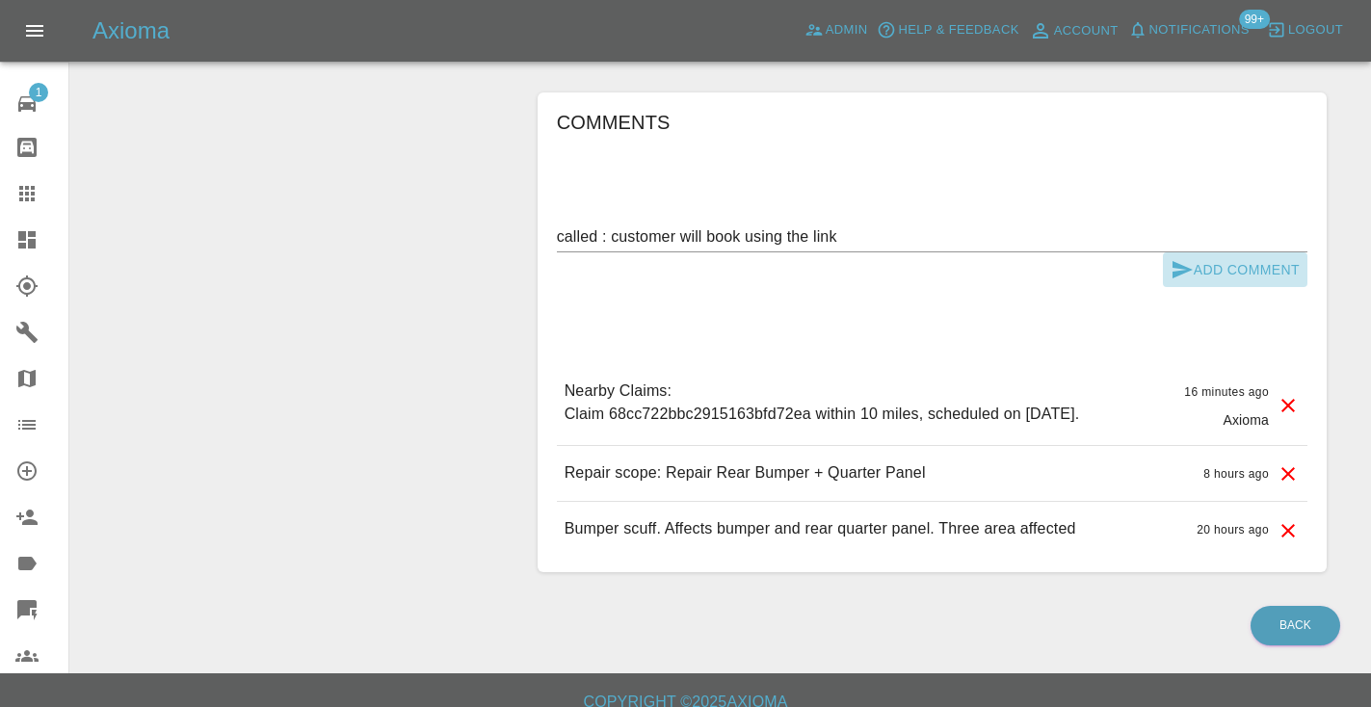
click at [1178, 261] on icon "submit" at bounding box center [1182, 269] width 20 height 17
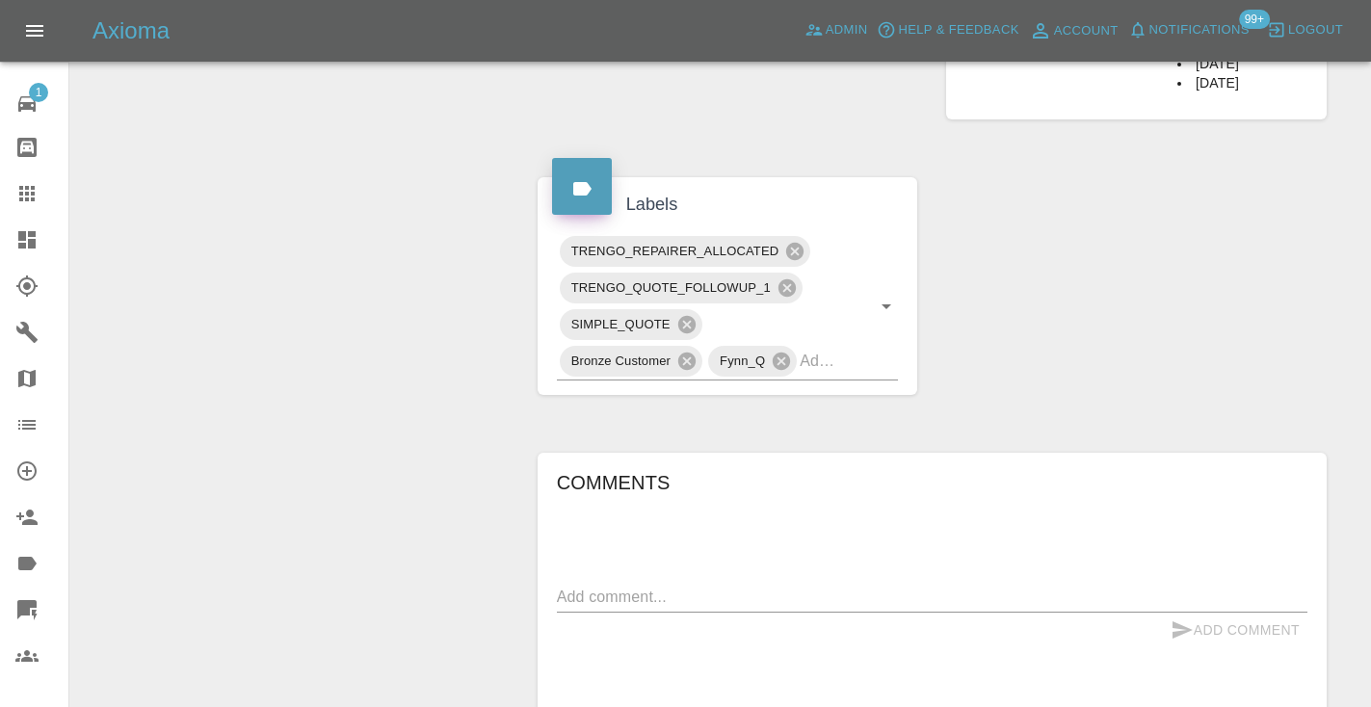
scroll to position [962, 0]
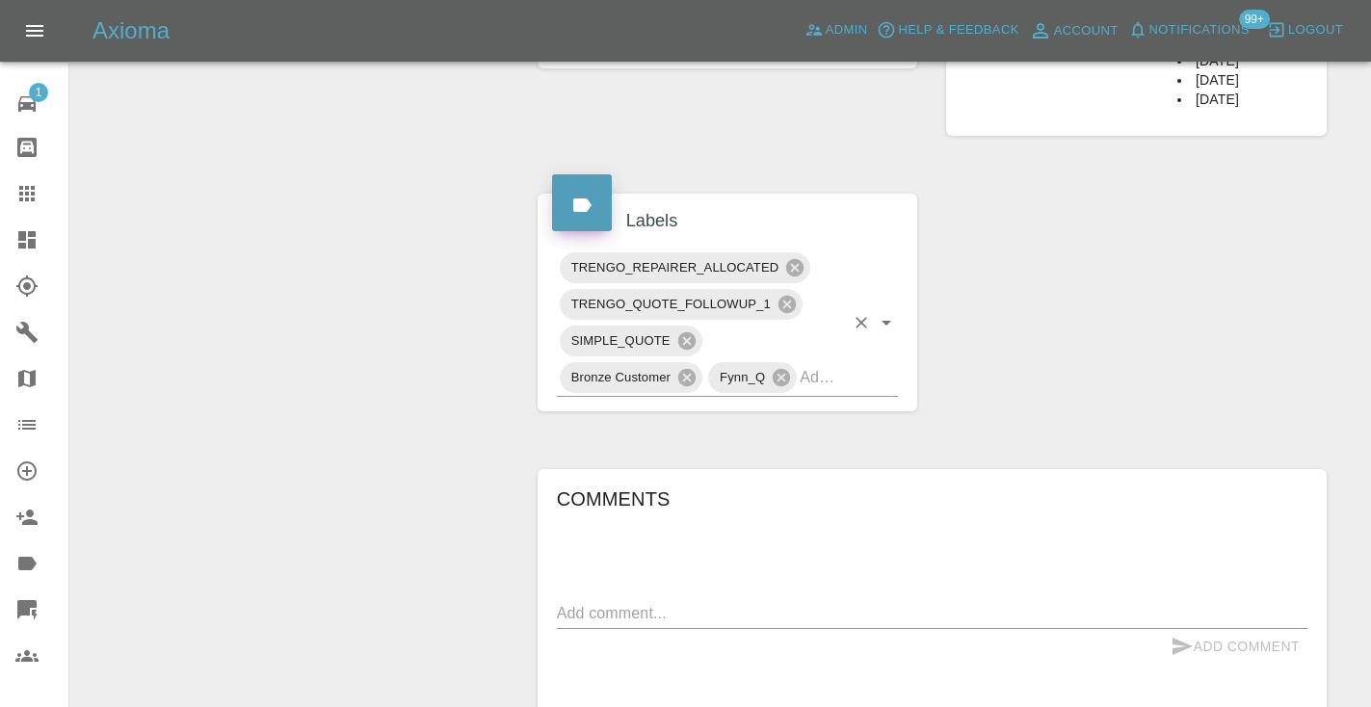
click at [842, 362] on input "text" at bounding box center [821, 377] width 44 height 30
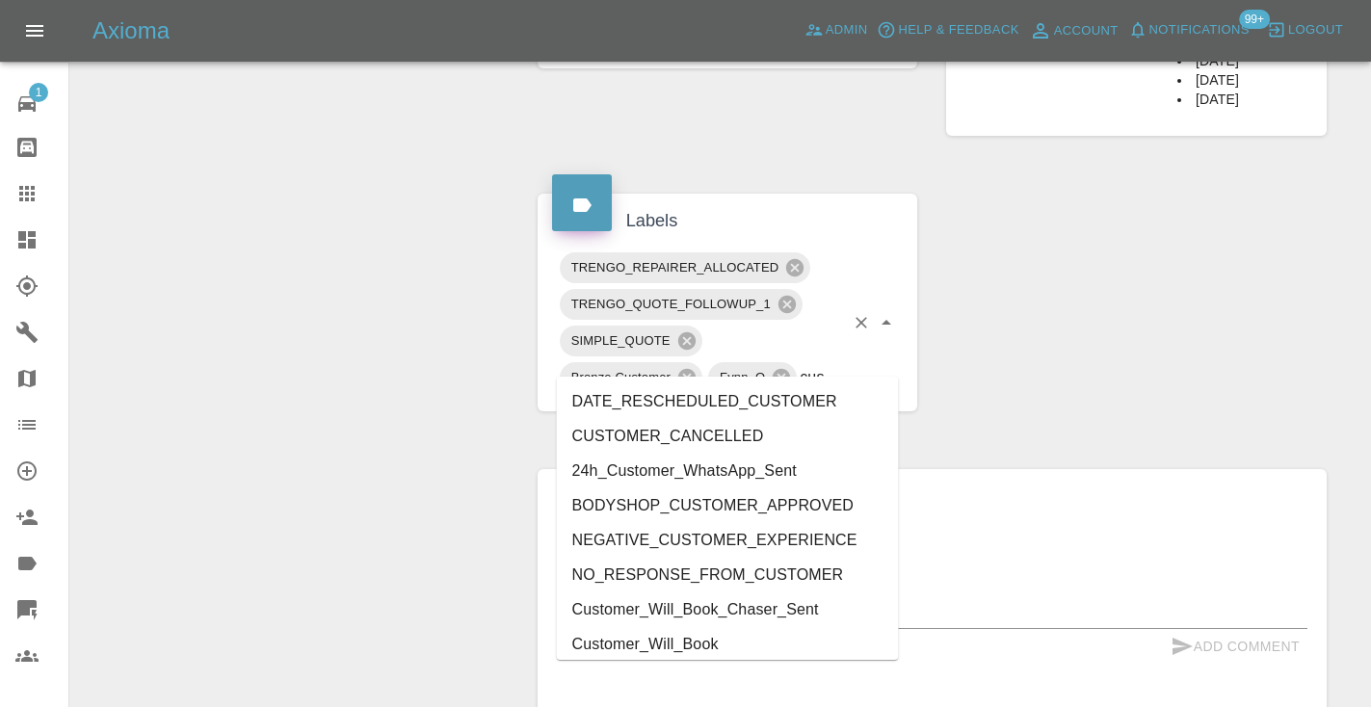
type input "cust"
click at [751, 642] on li "Customer_Will_Book" at bounding box center [728, 644] width 342 height 35
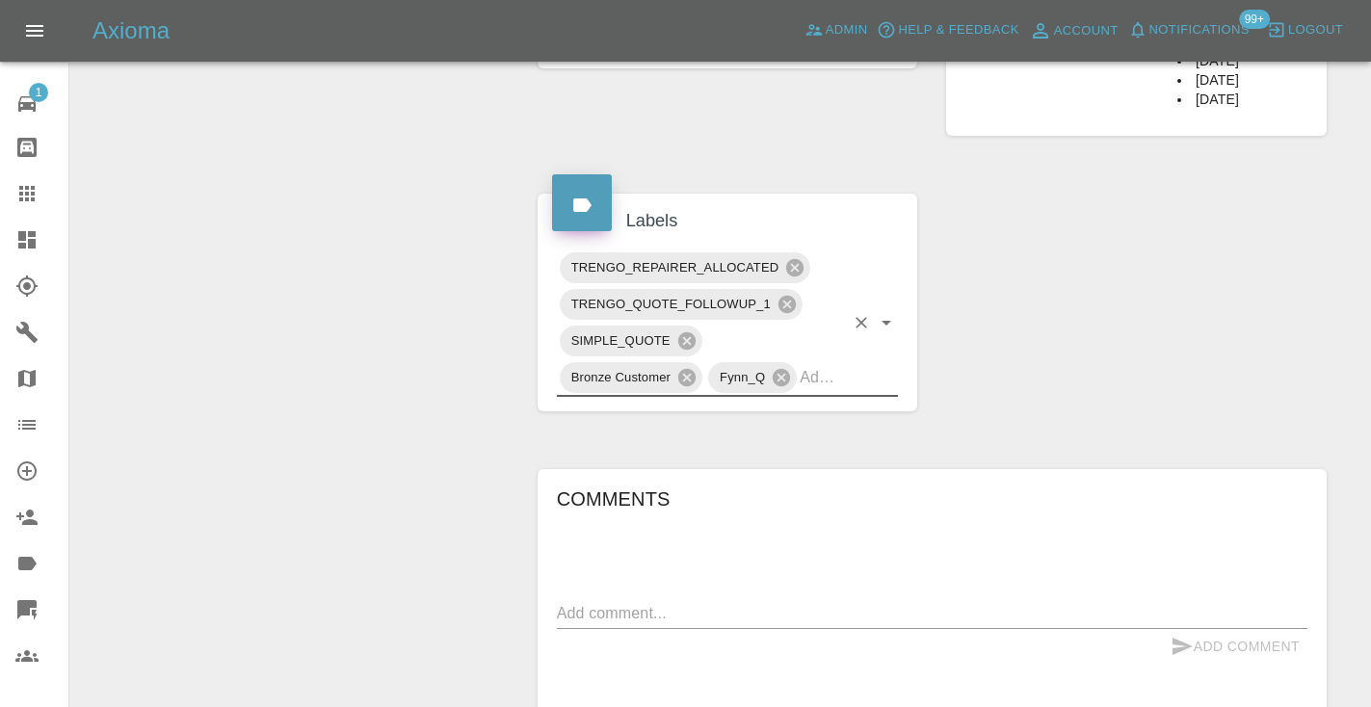
click at [1215, 370] on div "Claim Information Vehicle Make, Model, Year MINI COOPER SOHO CLUBMAN D 2011 Reg…" at bounding box center [932, 153] width 818 height 1814
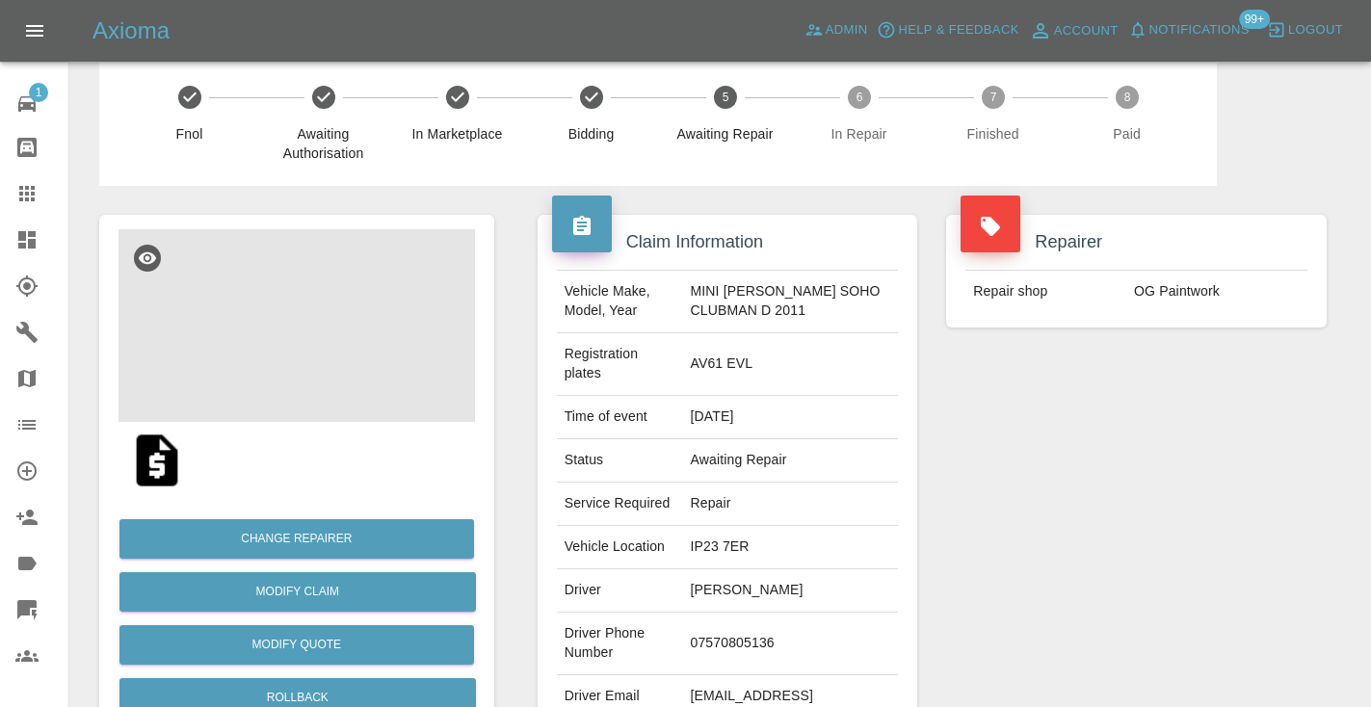
scroll to position [21, 0]
click at [25, 203] on icon at bounding box center [26, 193] width 23 height 23
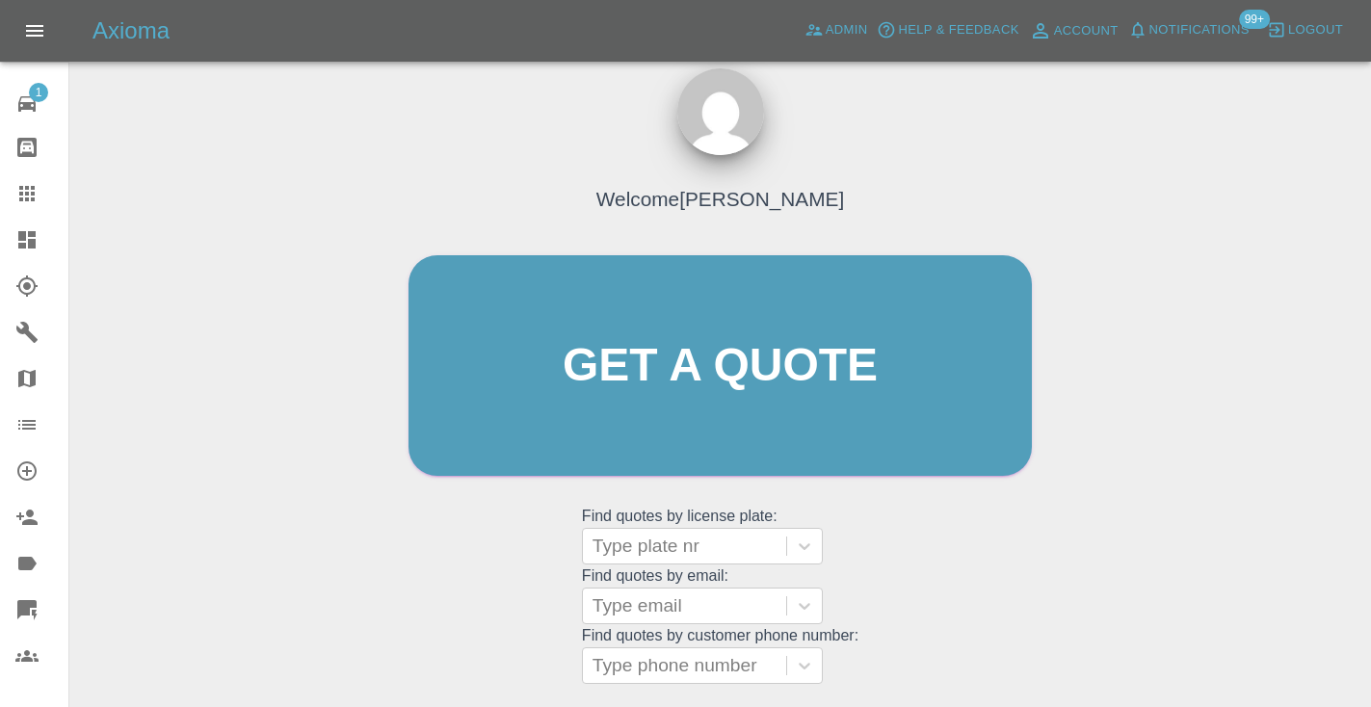
click at [912, 572] on div "Welcome [PERSON_NAME] Get a quote Get a quote Find quotes by license plate: Typ…" at bounding box center [720, 403] width 664 height 582
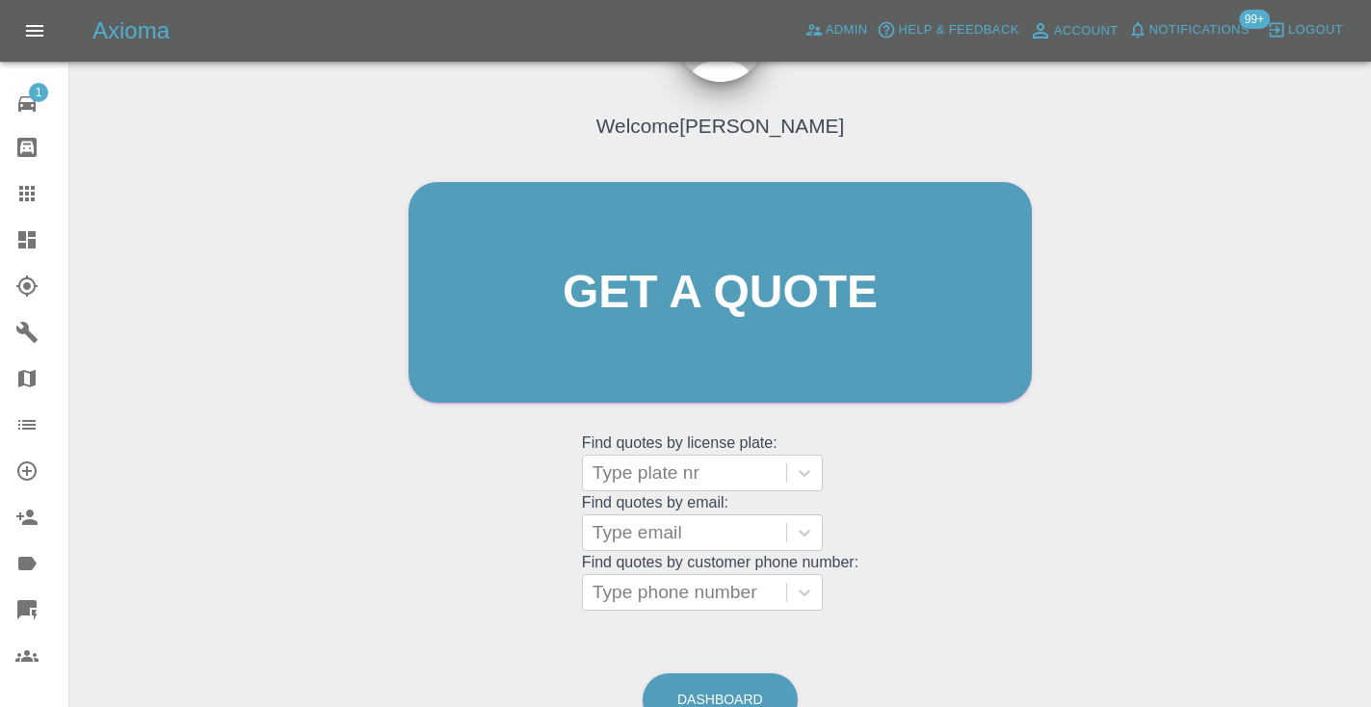
scroll to position [195, 0]
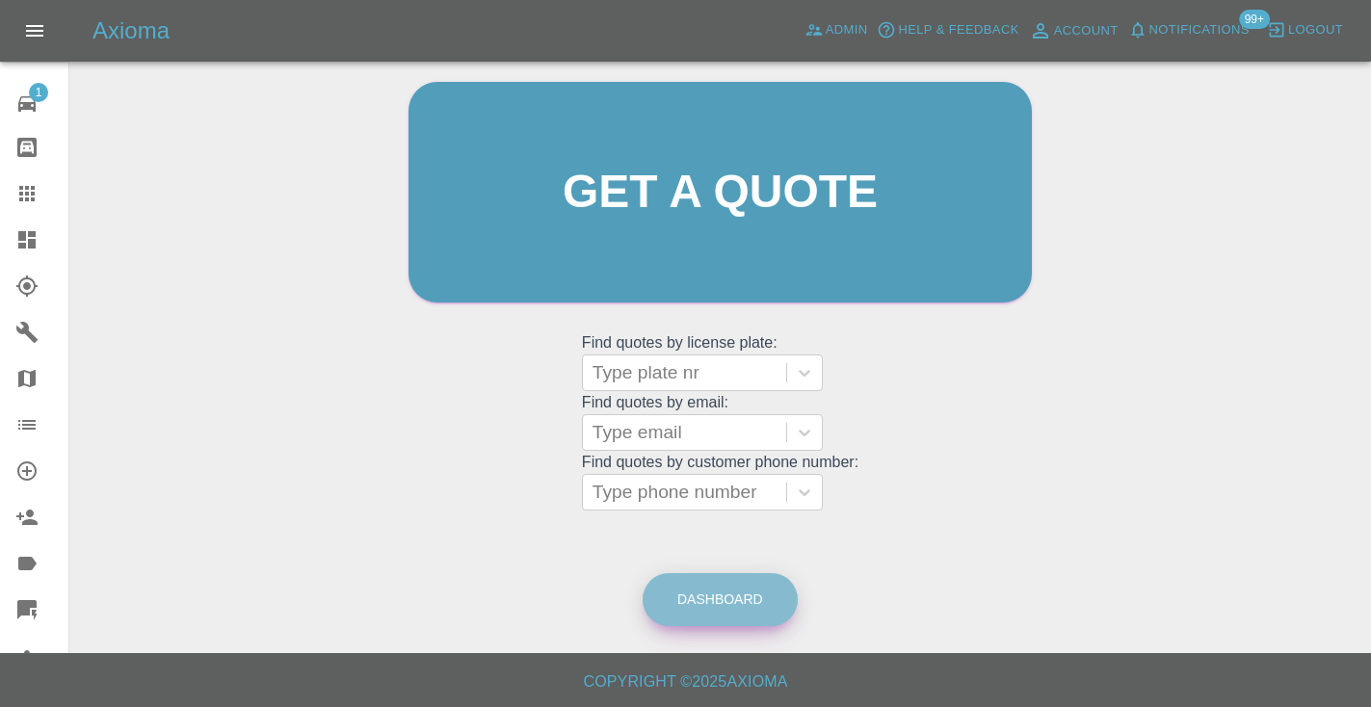
click at [695, 604] on link "Dashboard" at bounding box center [719, 599] width 155 height 53
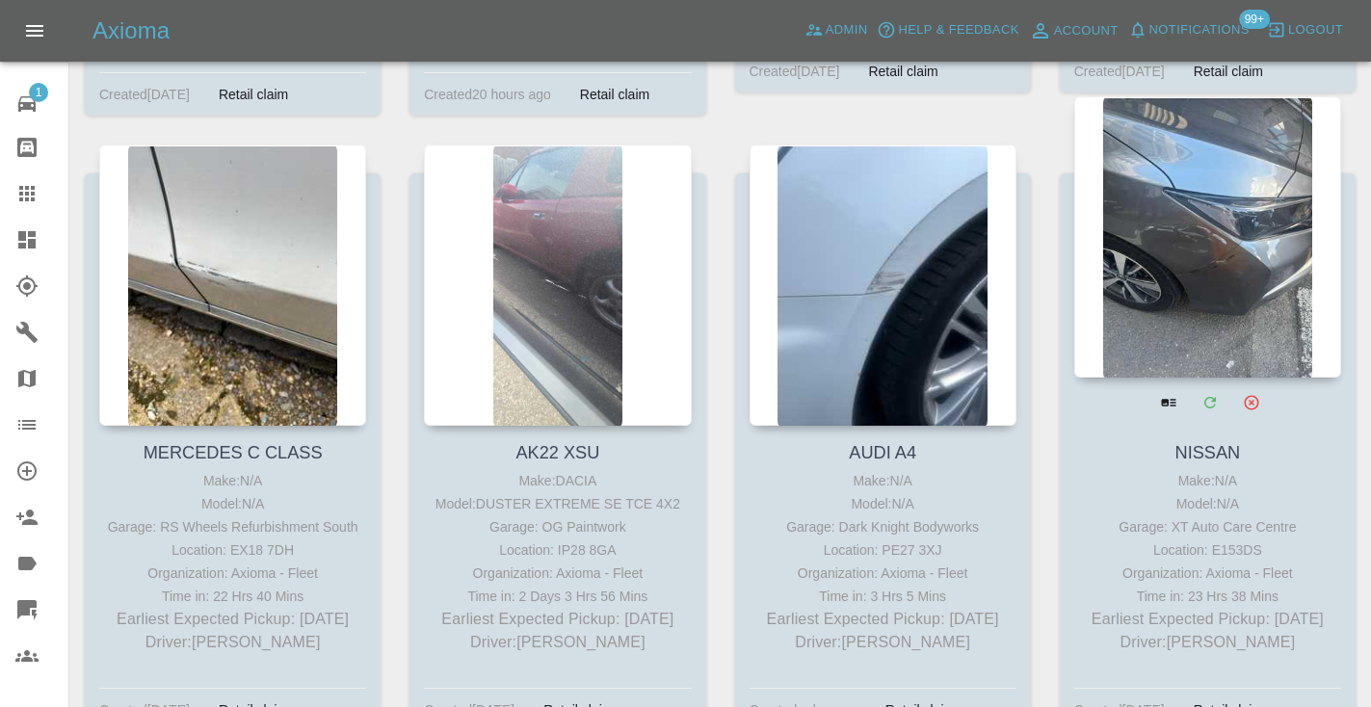
scroll to position [11832, 0]
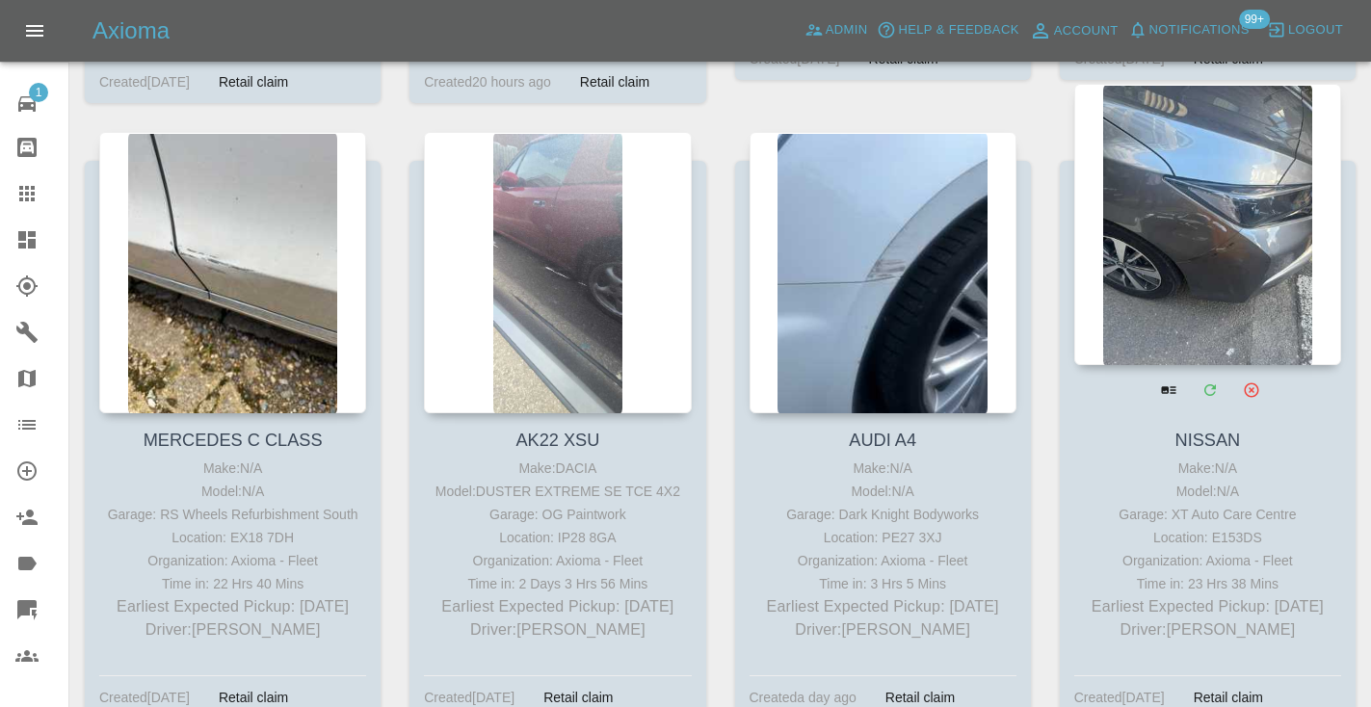
click at [1217, 154] on div at bounding box center [1207, 224] width 267 height 281
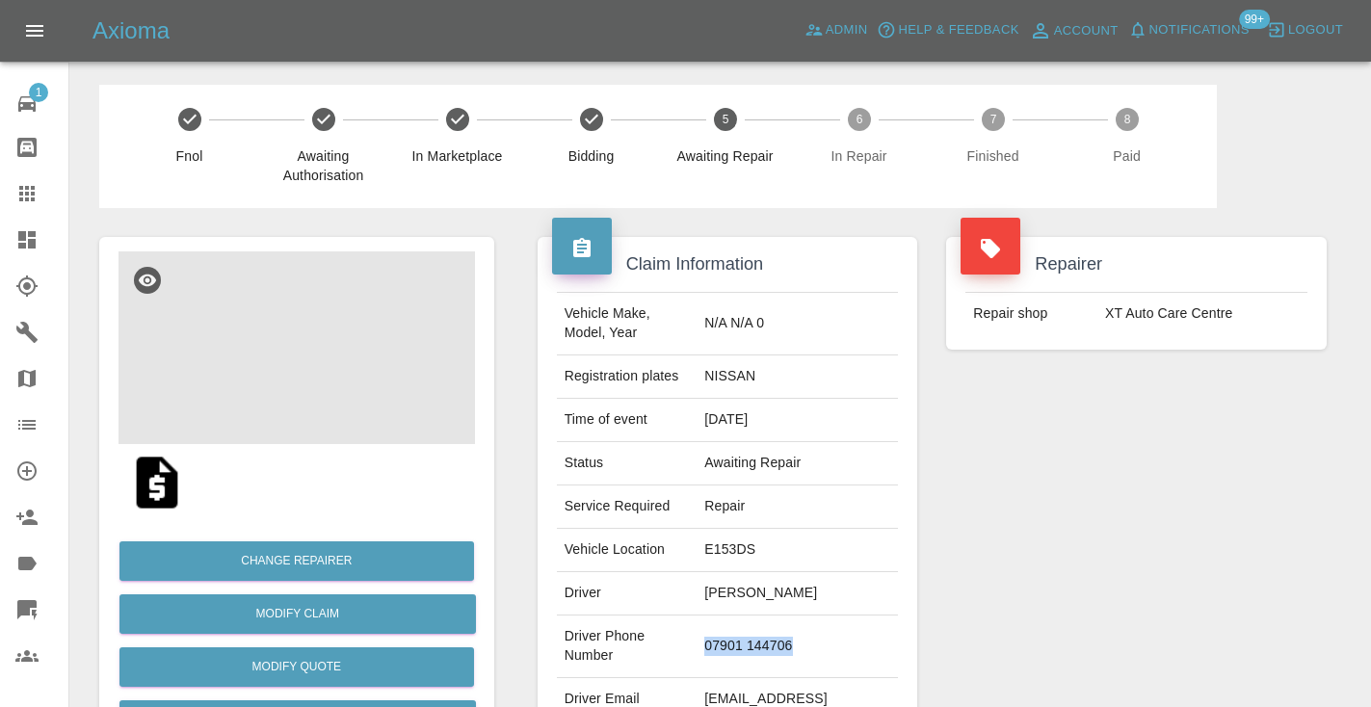
drag, startPoint x: 831, startPoint y: 636, endPoint x: 731, endPoint y: 632, distance: 100.2
click at [731, 632] on td "07901 144706" at bounding box center [796, 646] width 201 height 63
copy td "07901 144706"
click at [1113, 506] on div "Repairer Repair shop XT Auto Care Centre" at bounding box center [1135, 495] width 409 height 575
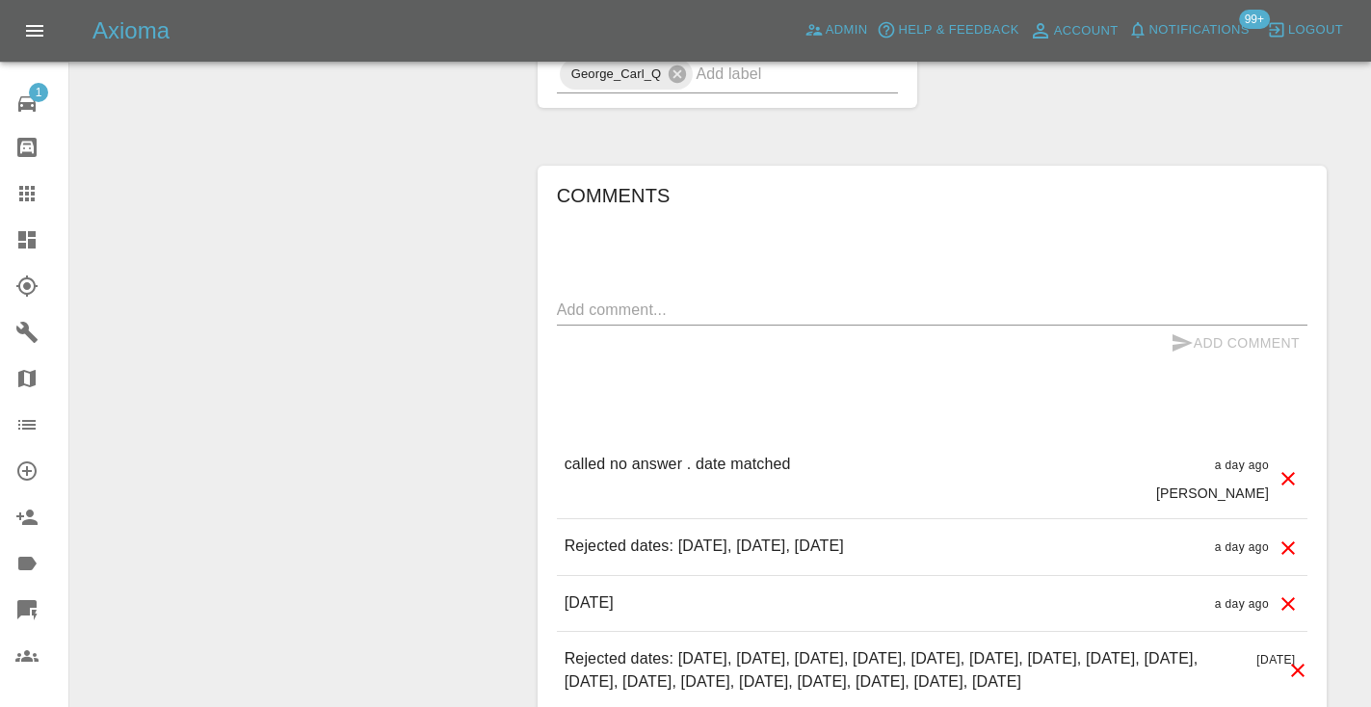
scroll to position [1452, 0]
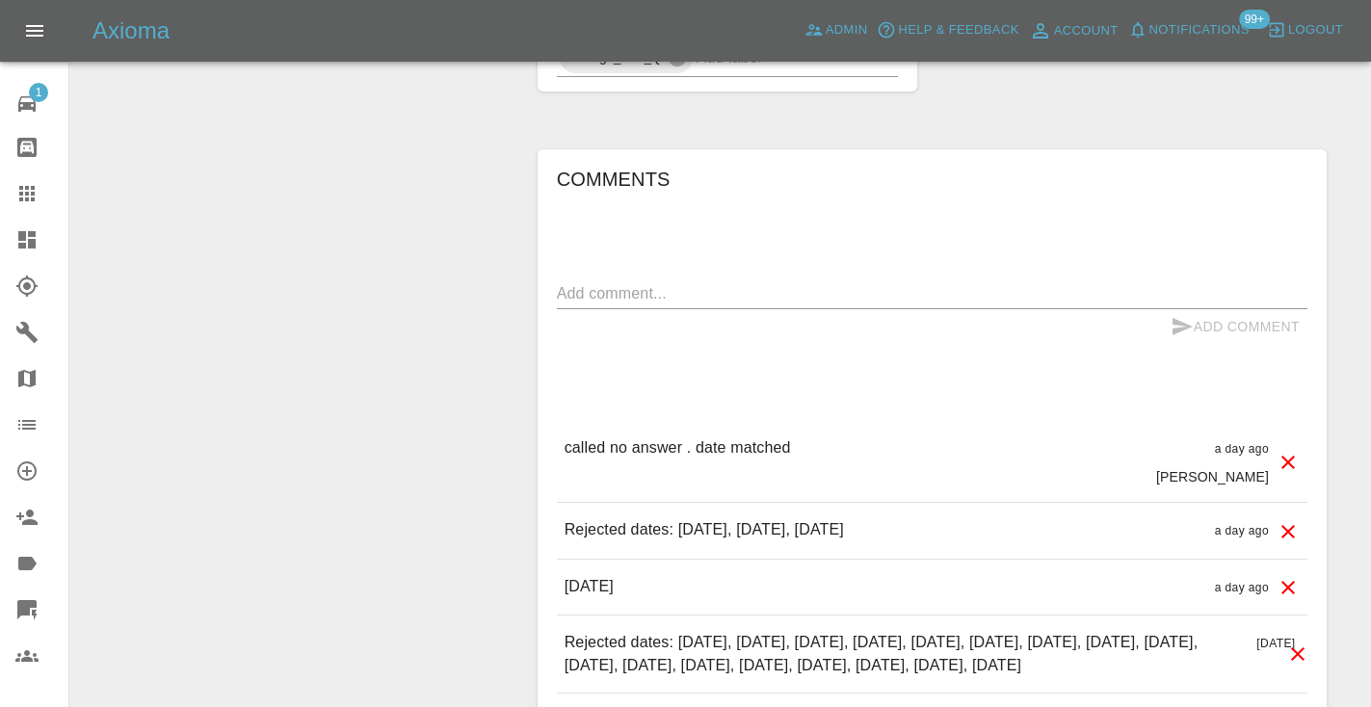
click at [615, 282] on textarea at bounding box center [932, 293] width 750 height 22
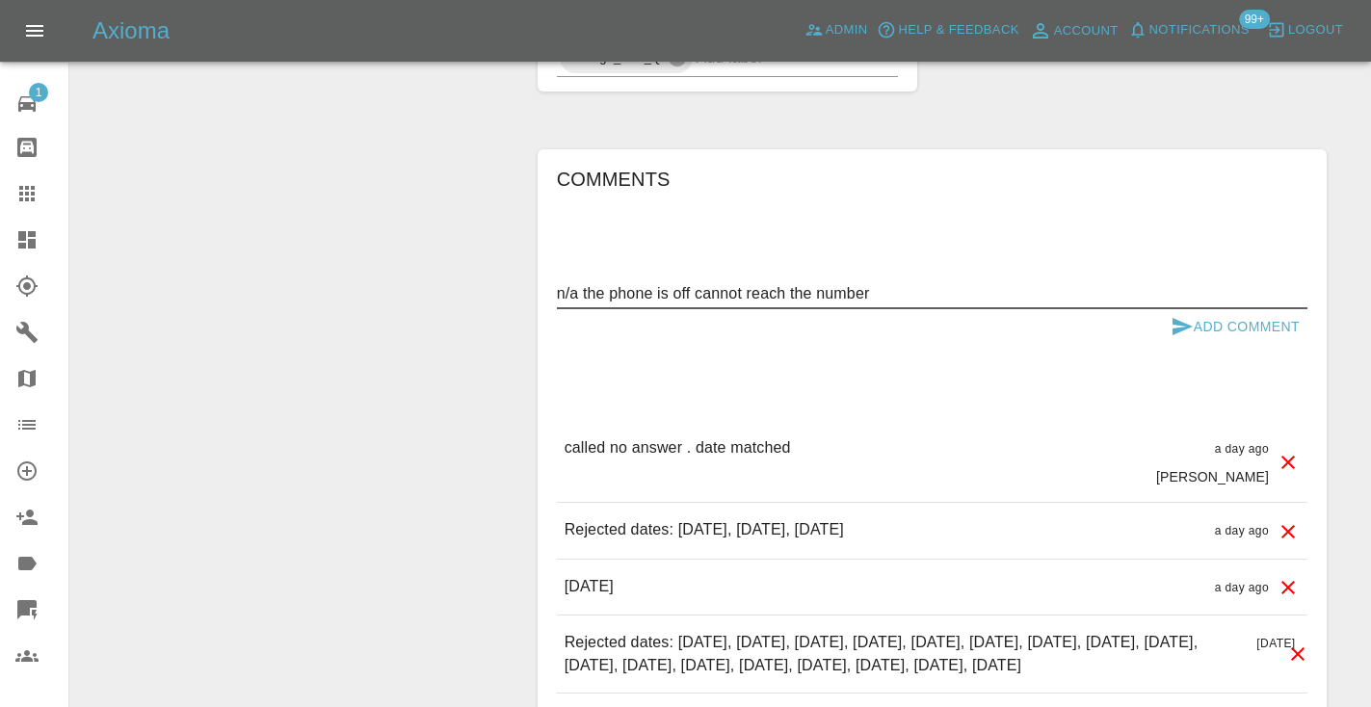
type textarea "n/a the phone is off cannot reach the number"
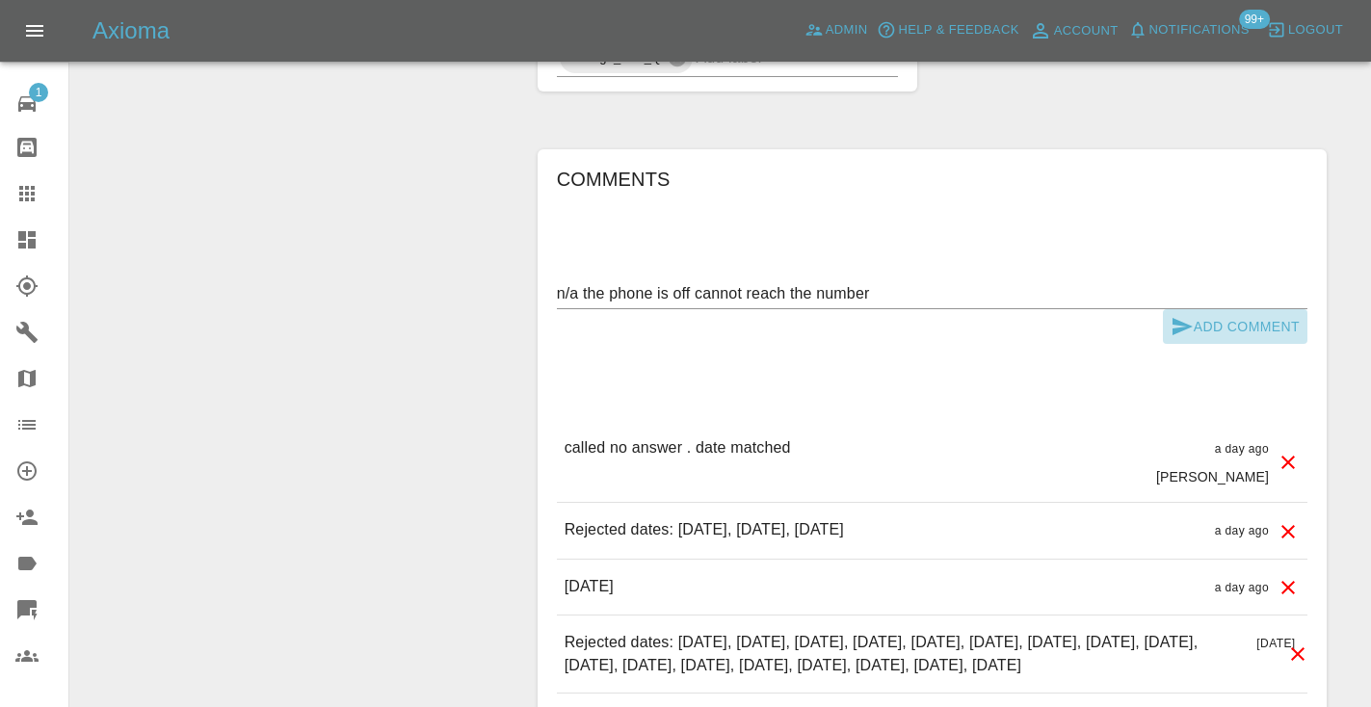
click at [1202, 309] on button "Add Comment" at bounding box center [1235, 327] width 144 height 36
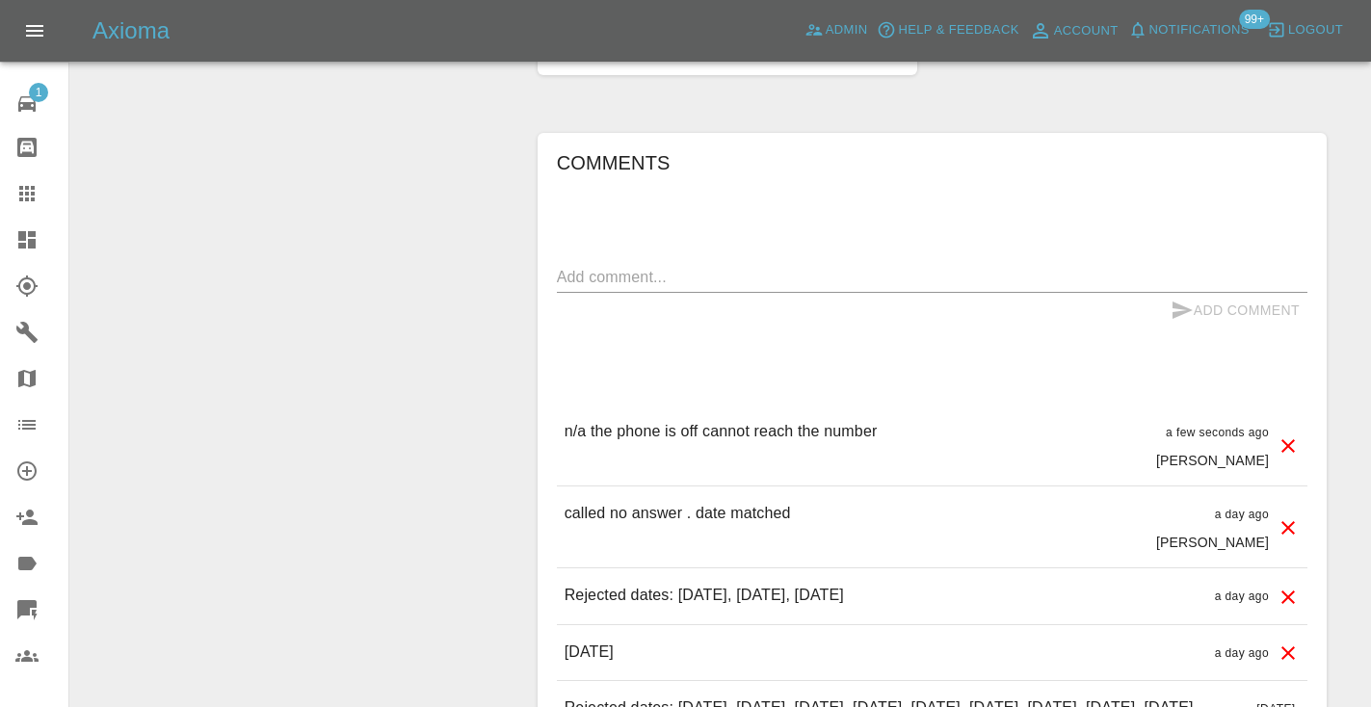
scroll to position [1484, 0]
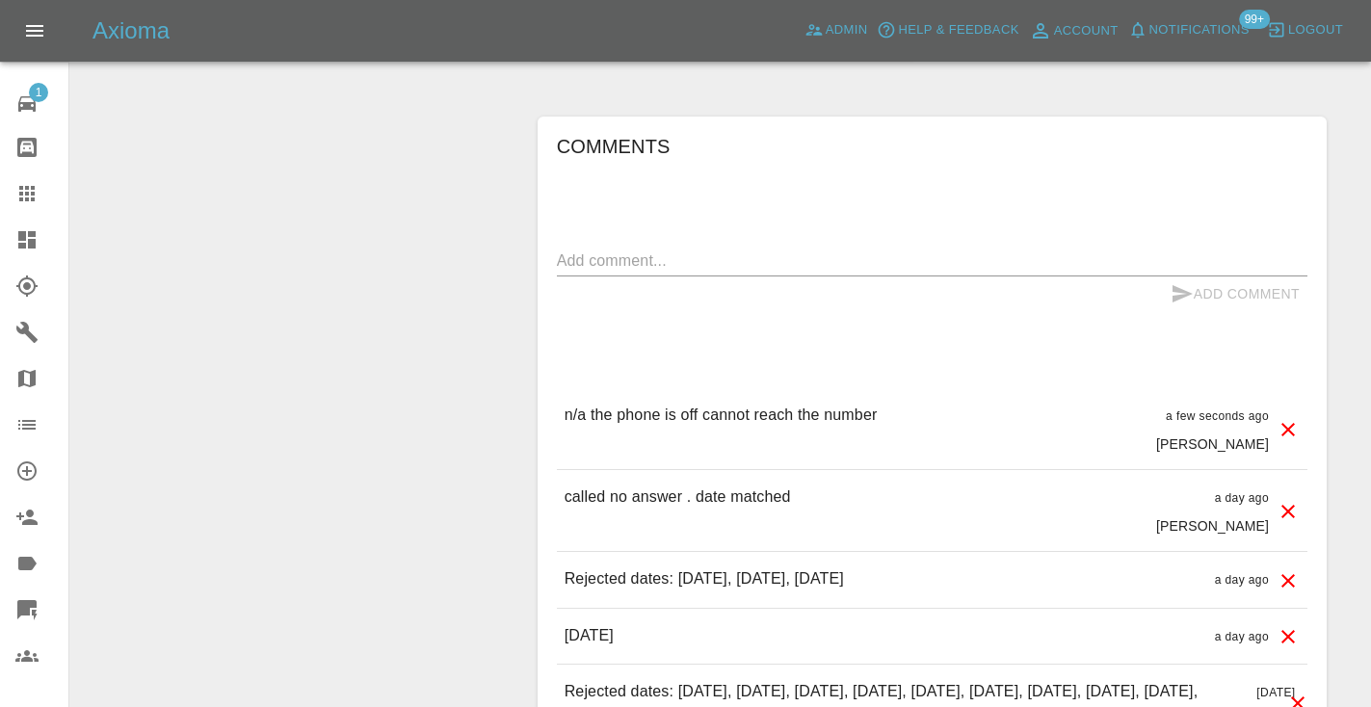
click at [1110, 189] on div "Comments x Add Comment n/a the phone is off cannot reach the number a few secon…" at bounding box center [932, 617] width 750 height 972
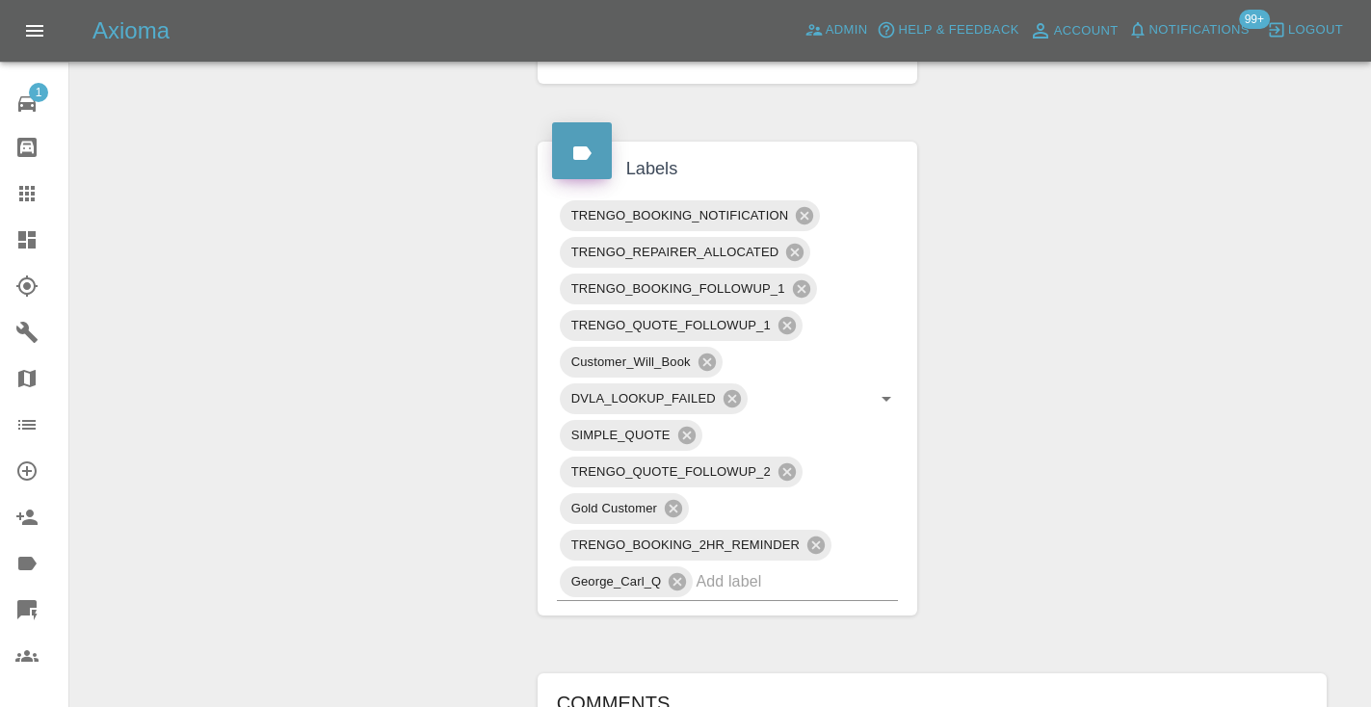
scroll to position [921, 0]
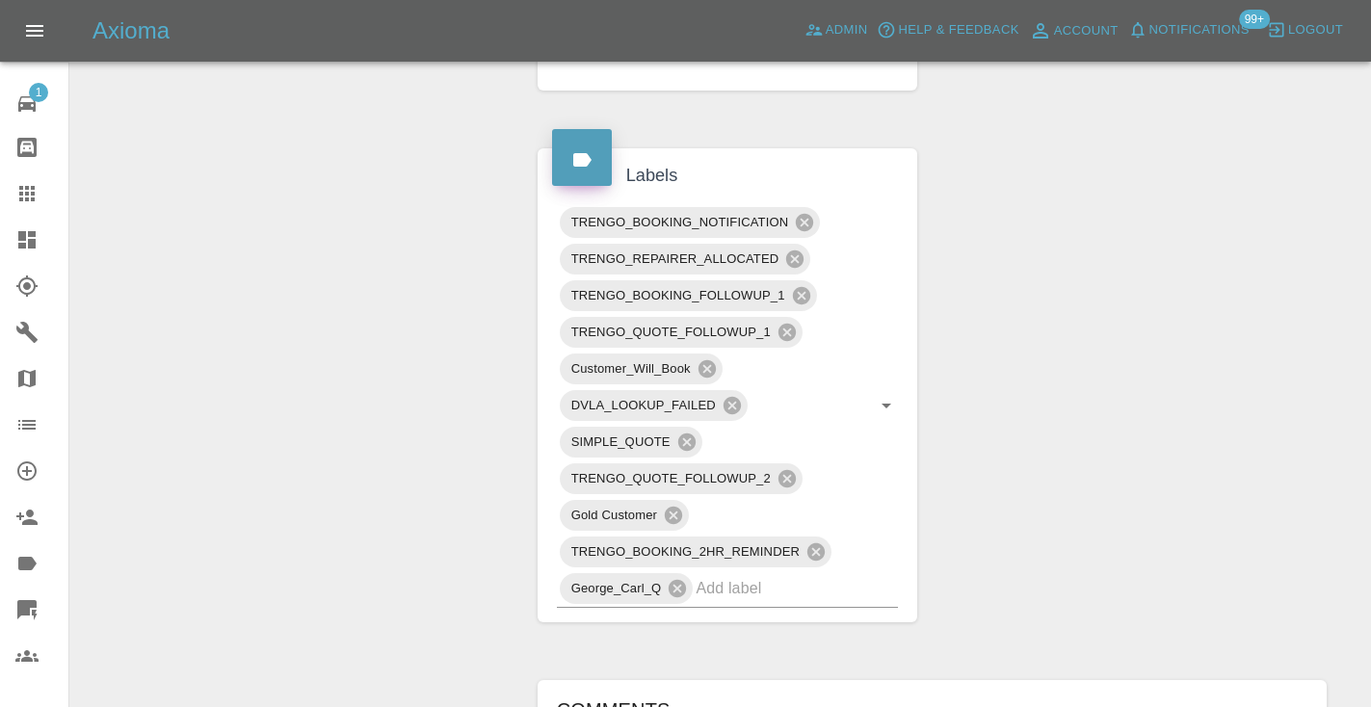
click at [35, 198] on icon at bounding box center [26, 193] width 15 height 15
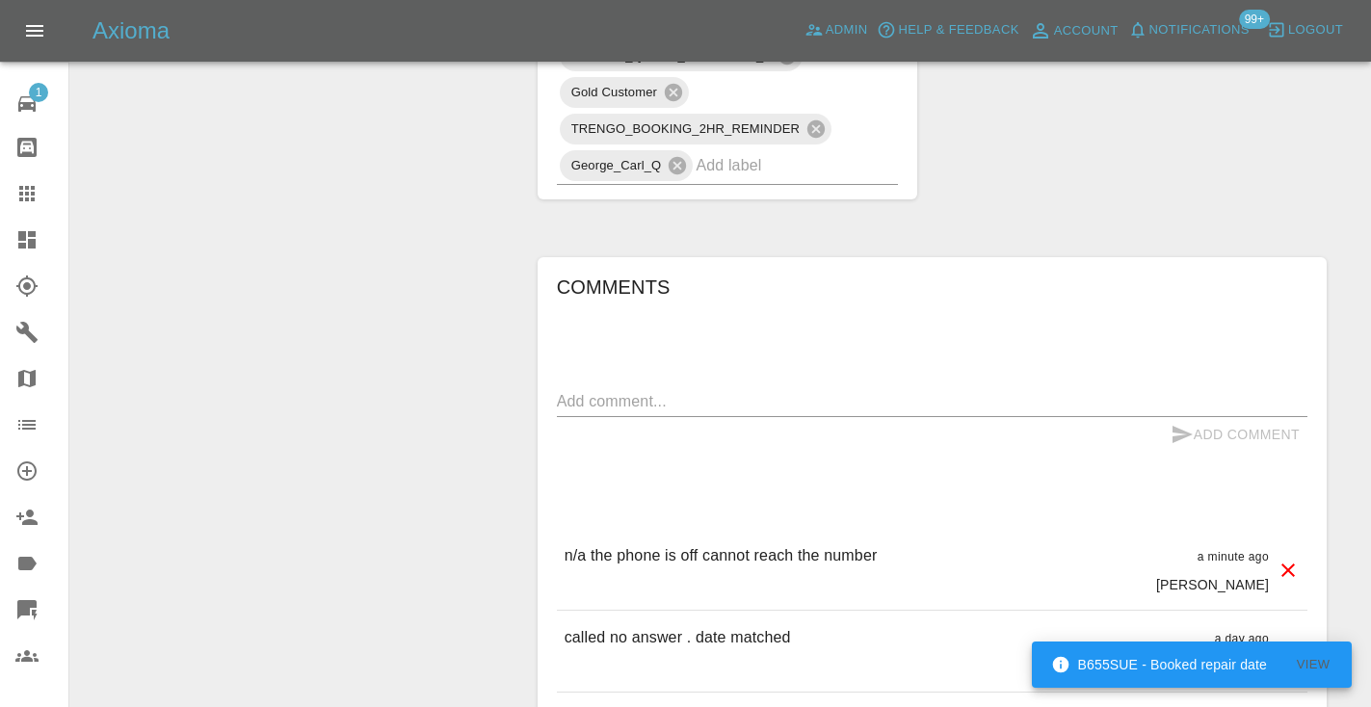
scroll to position [1394, 0]
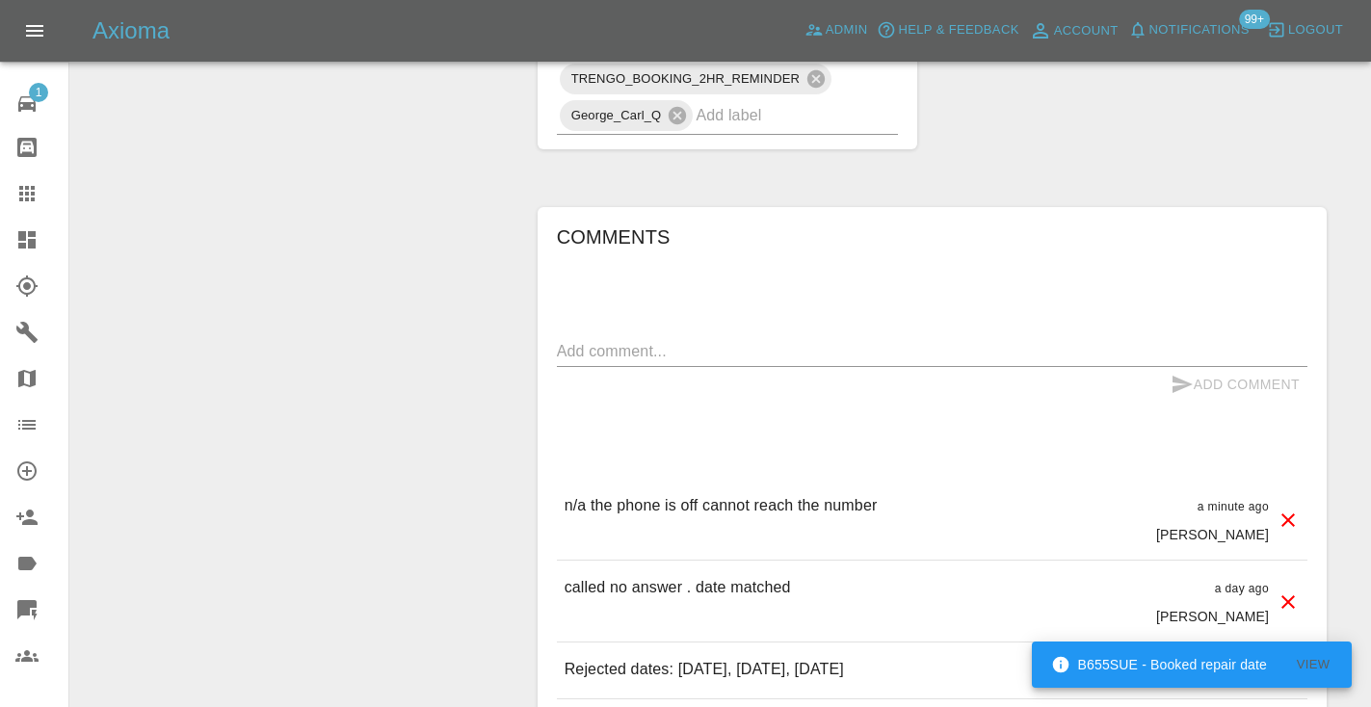
click at [589, 340] on textarea at bounding box center [932, 351] width 750 height 22
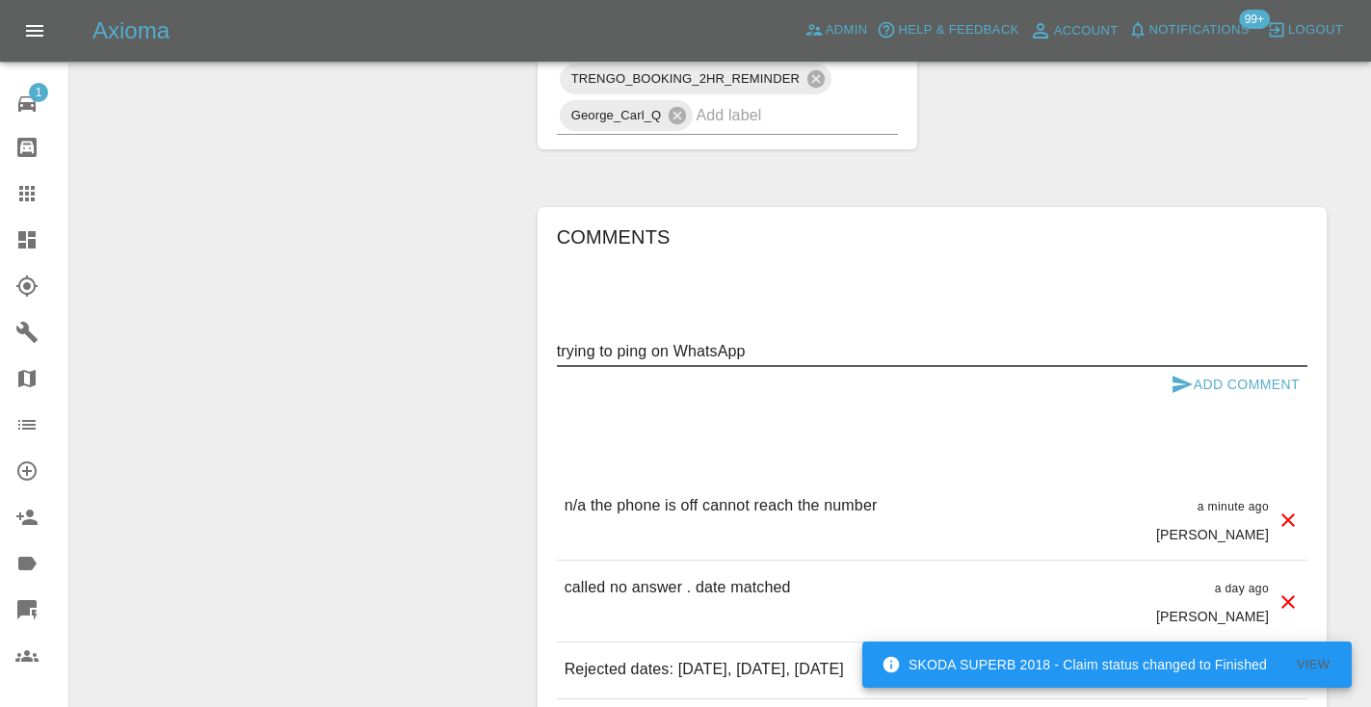
type textarea "trying to ping on WhatsApp"
click at [1179, 376] on icon "submit" at bounding box center [1182, 384] width 20 height 17
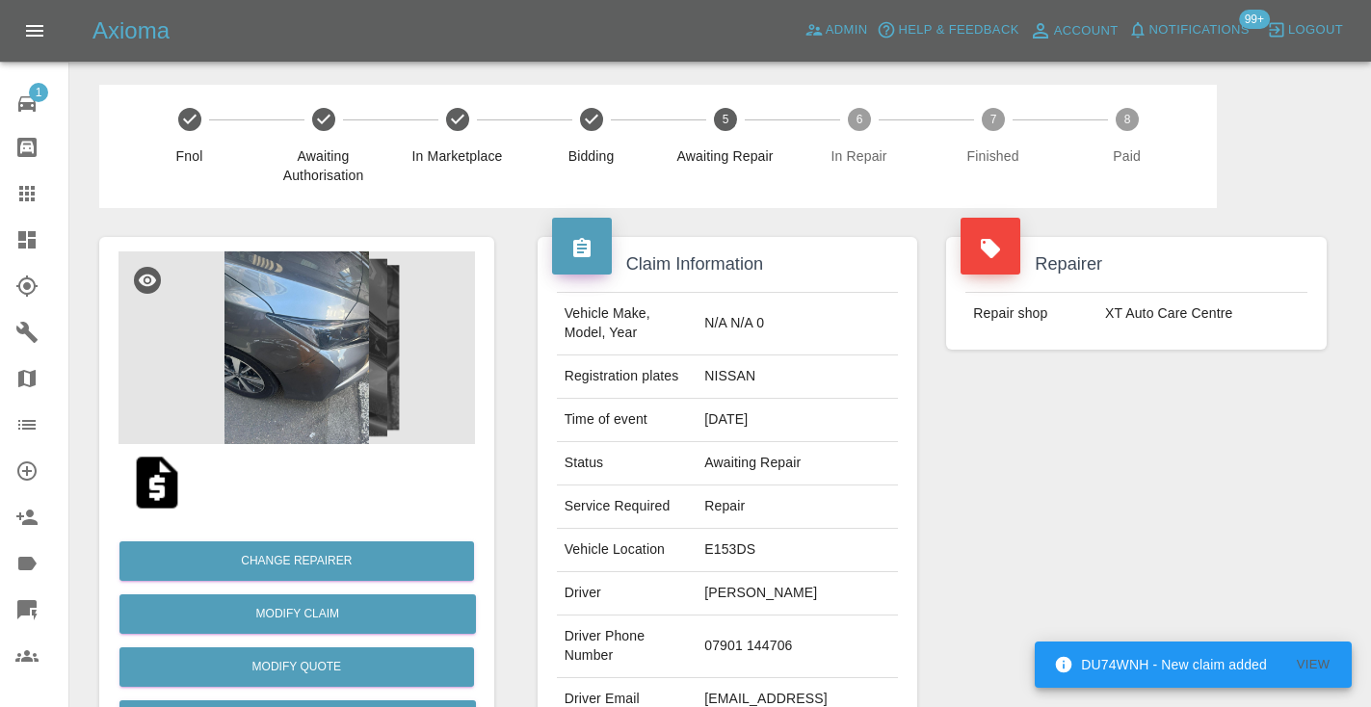
scroll to position [0, 0]
click at [30, 196] on icon at bounding box center [26, 193] width 23 height 23
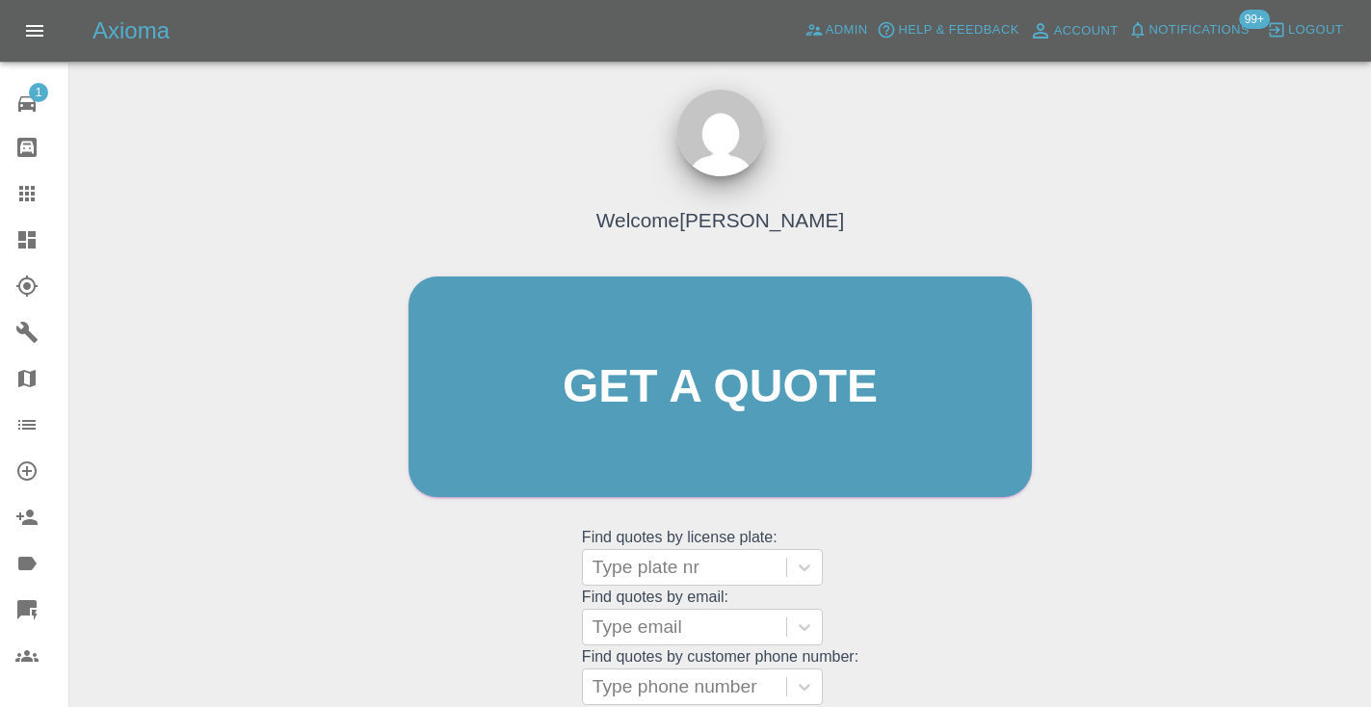
click at [903, 539] on div "Welcome [PERSON_NAME] Get a quote Get a quote Find quotes by license plate: Typ…" at bounding box center [720, 424] width 664 height 582
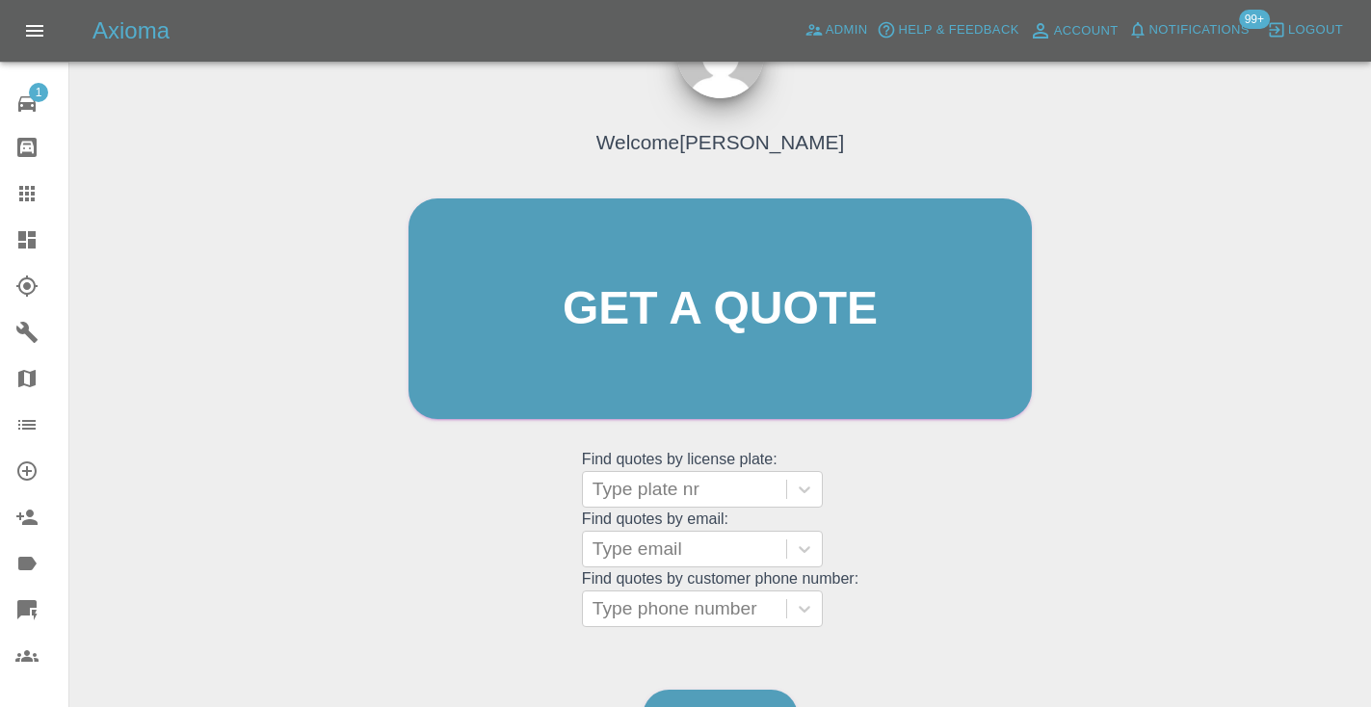
scroll to position [196, 0]
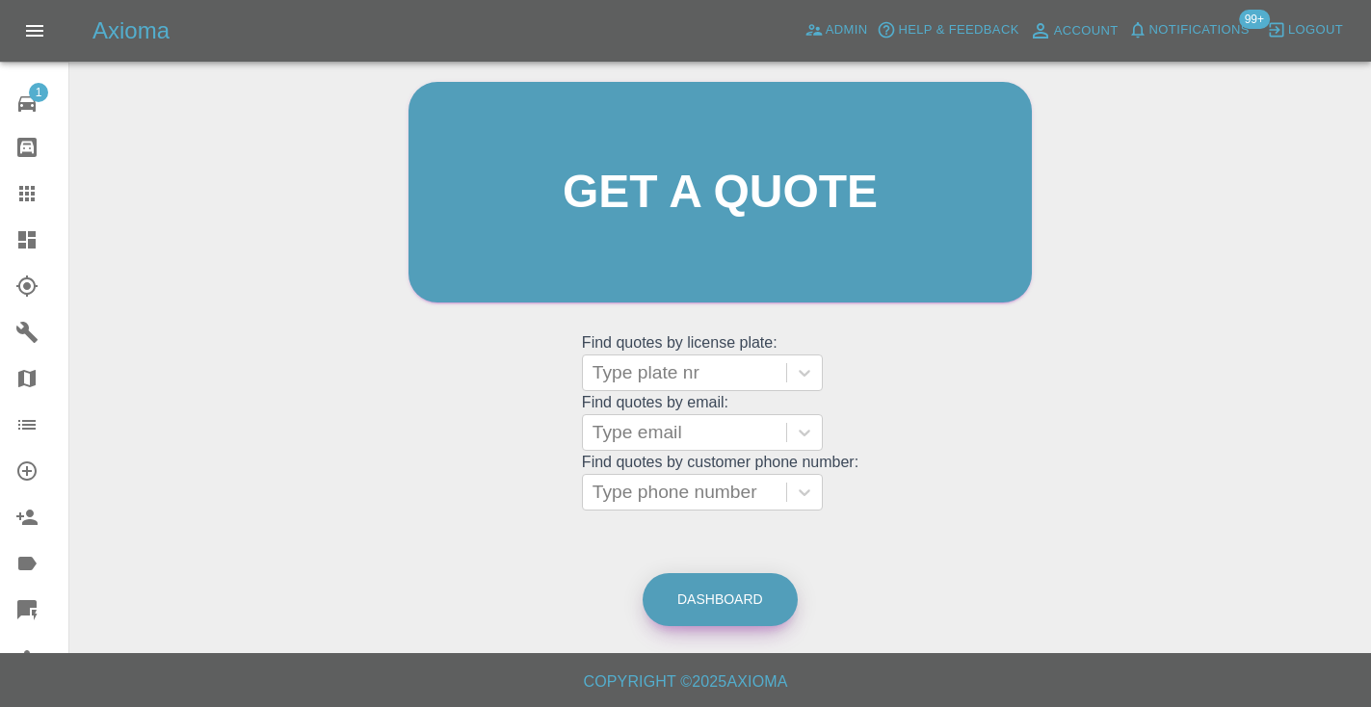
click at [730, 583] on link "Dashboard" at bounding box center [719, 599] width 155 height 53
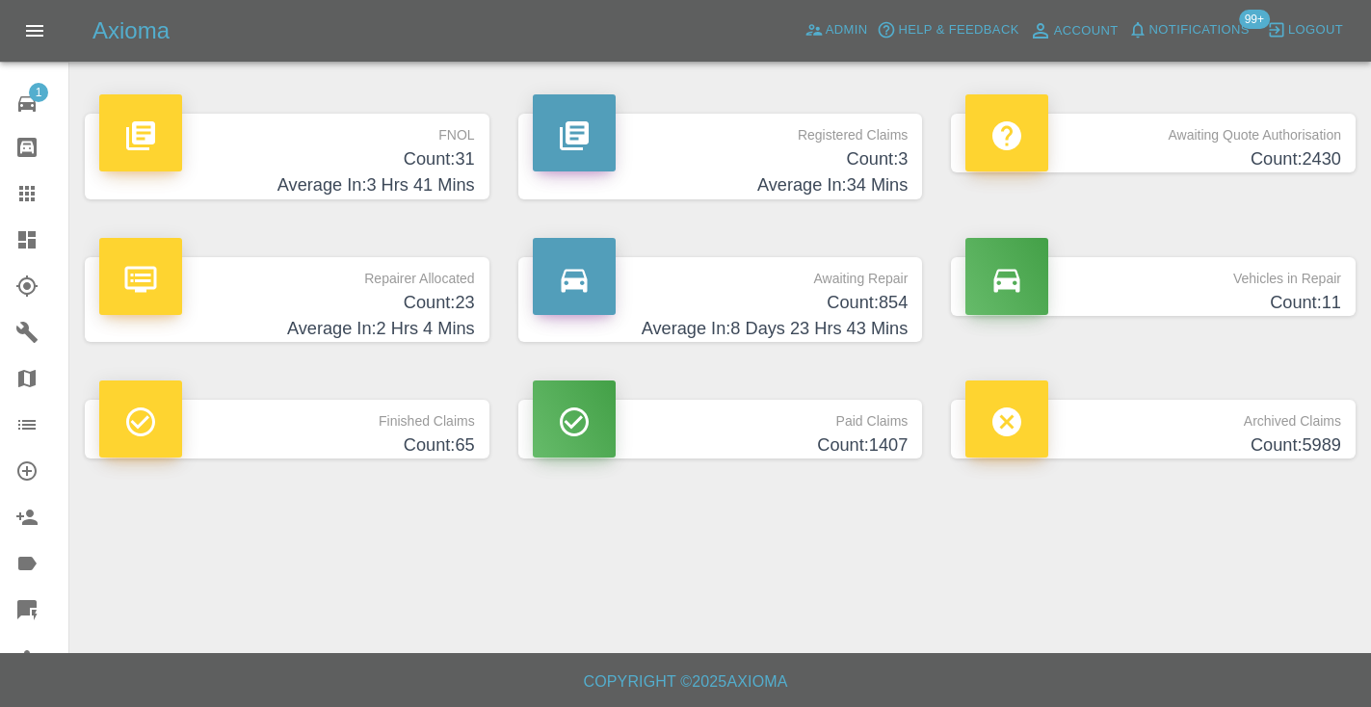
click at [854, 308] on h4 "Count: 854" at bounding box center [721, 303] width 376 height 26
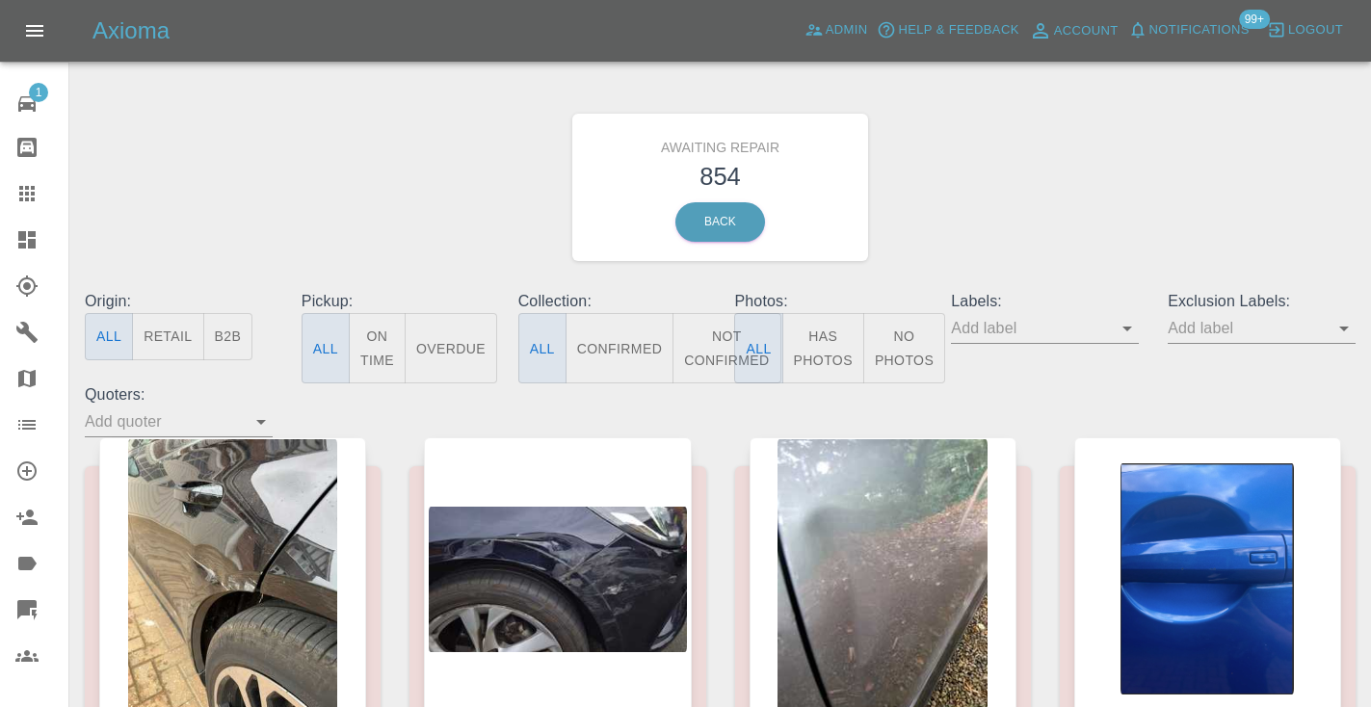
click at [706, 346] on button "Not Confirmed" at bounding box center [726, 348] width 108 height 70
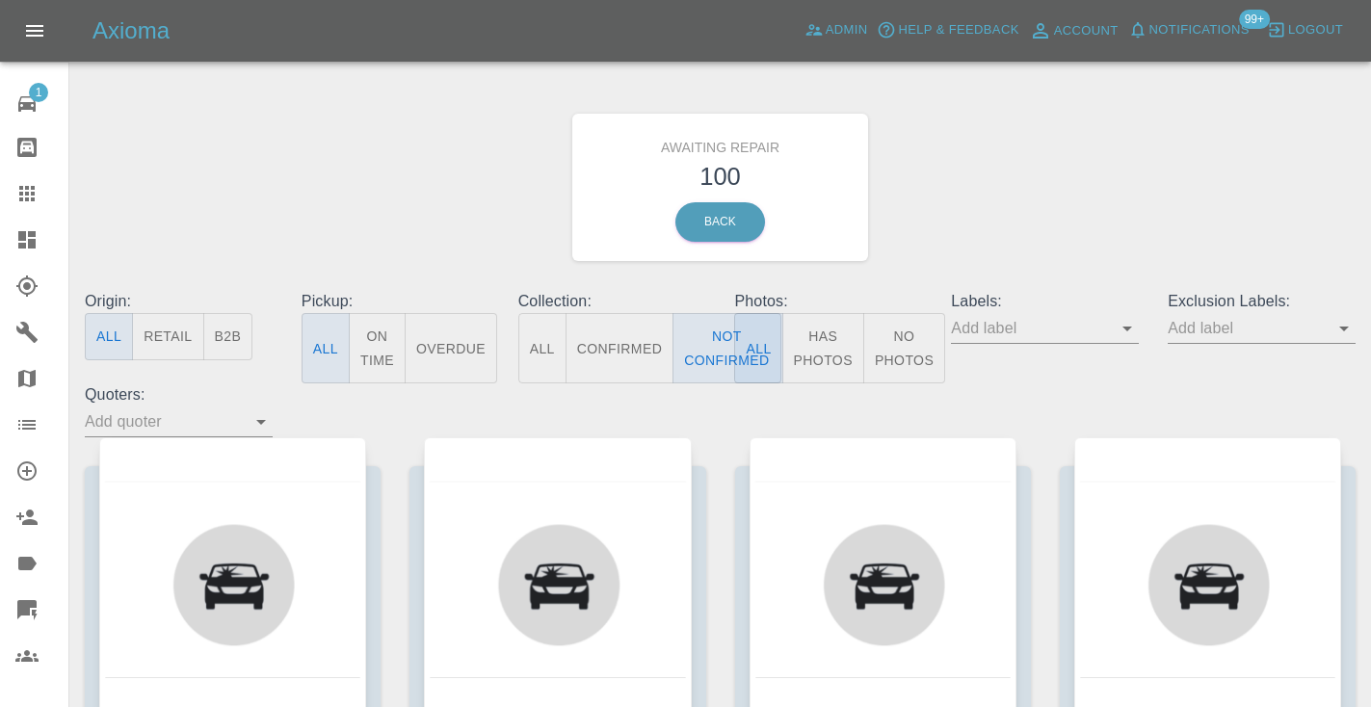
click at [1018, 172] on div "Awaiting Repair 100 Back" at bounding box center [719, 187] width 1299 height 205
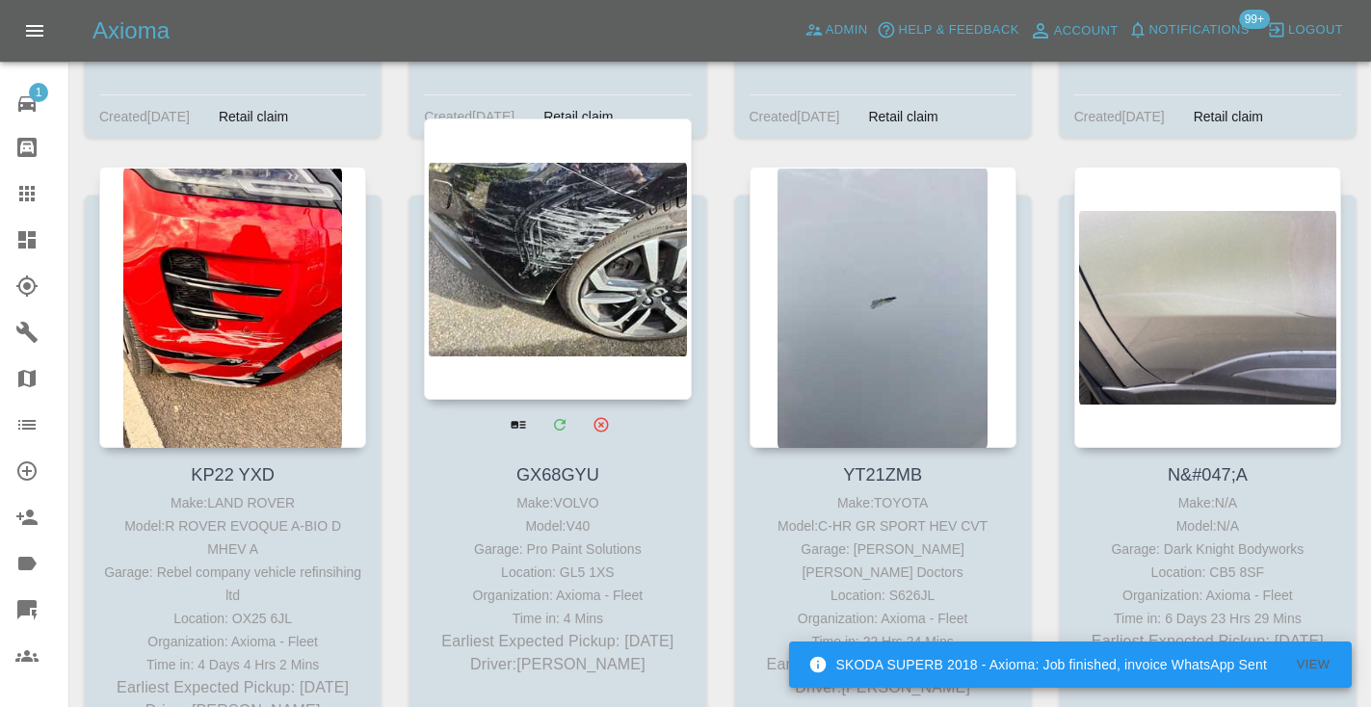
scroll to position [8508, 0]
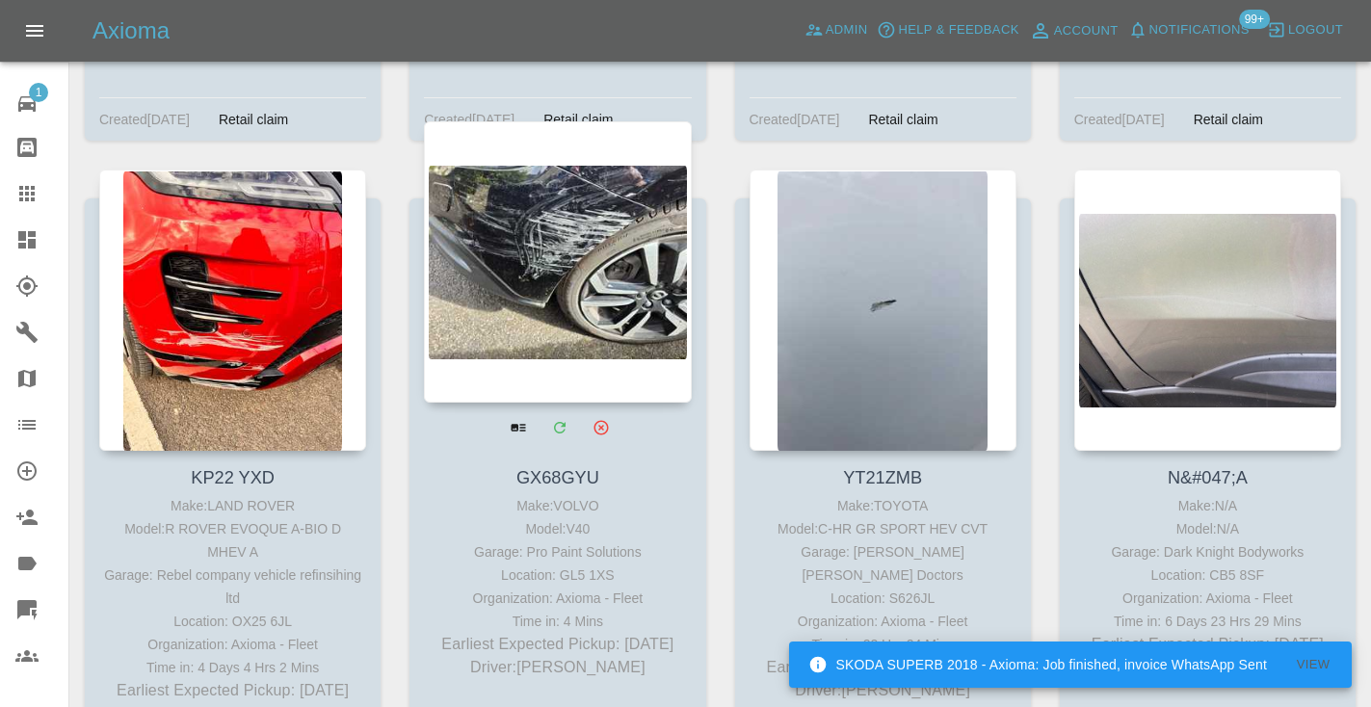
click at [592, 205] on div at bounding box center [557, 261] width 267 height 281
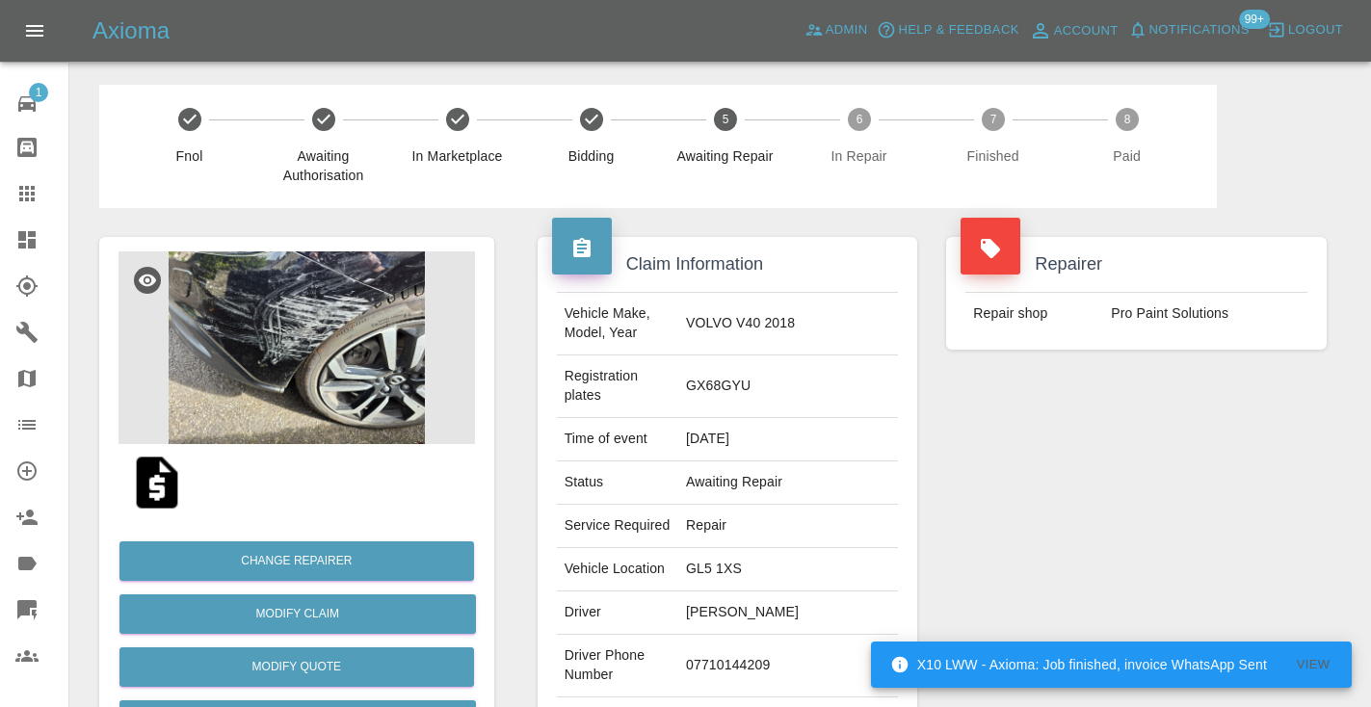
click at [758, 636] on td "07710144209" at bounding box center [788, 666] width 220 height 63
copy td "07710144209"
click at [1170, 461] on div "Repairer Repair shop Pro Paint Solutions" at bounding box center [1135, 515] width 409 height 614
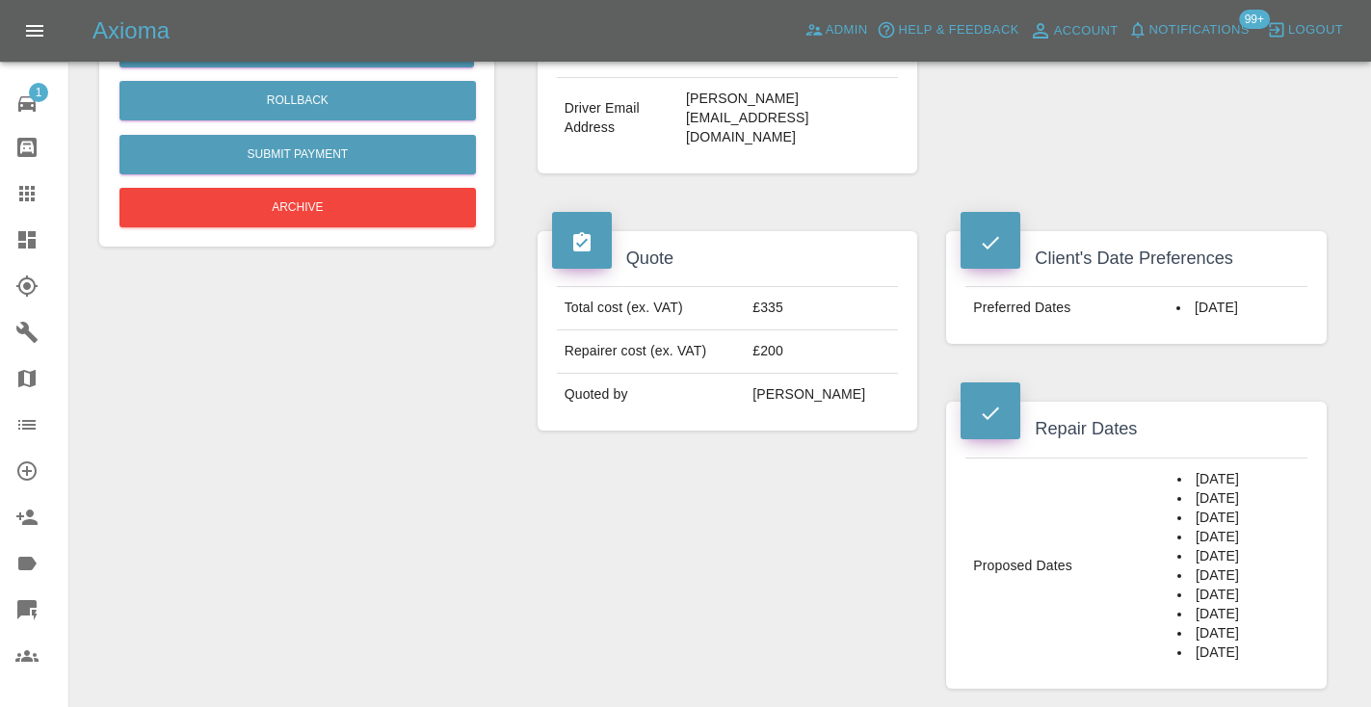
scroll to position [658, 0]
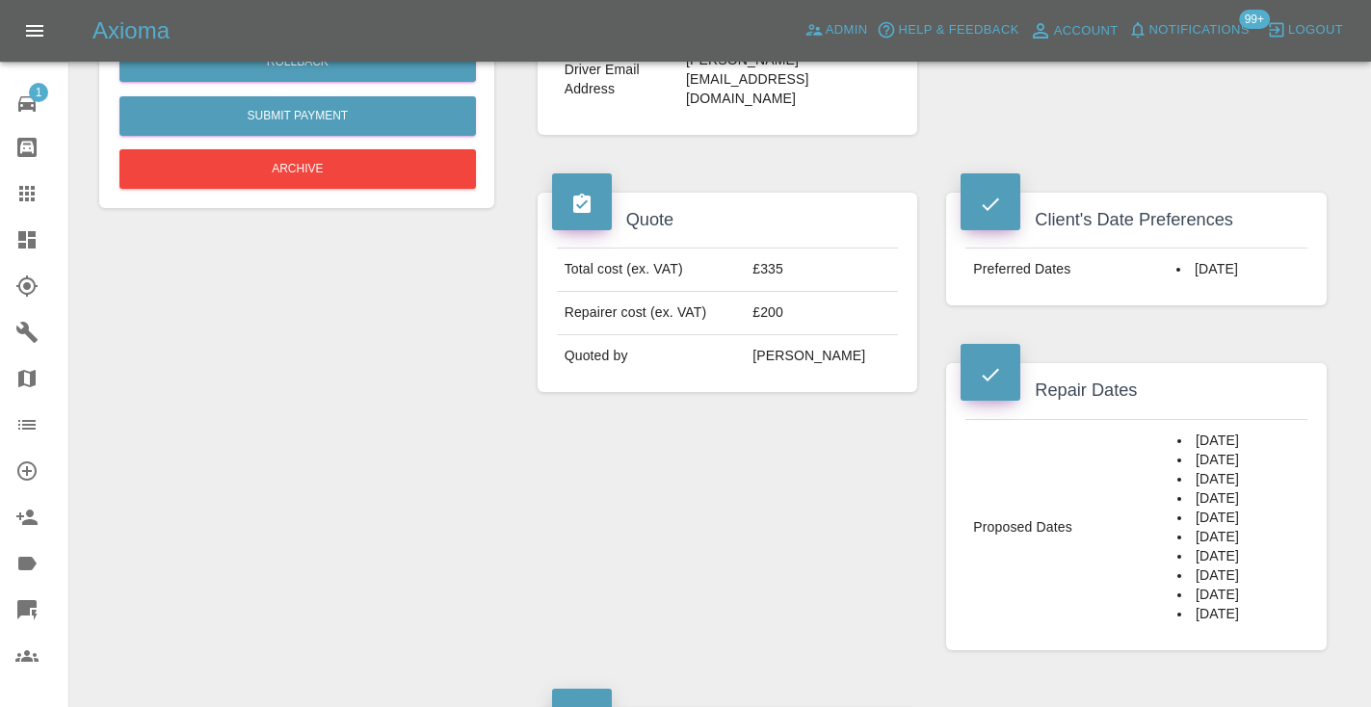
click at [389, 460] on div "Change Repairer Modify Claim Modify Quote Rollback Submit Payment Archive" at bounding box center [297, 656] width 424 height 2212
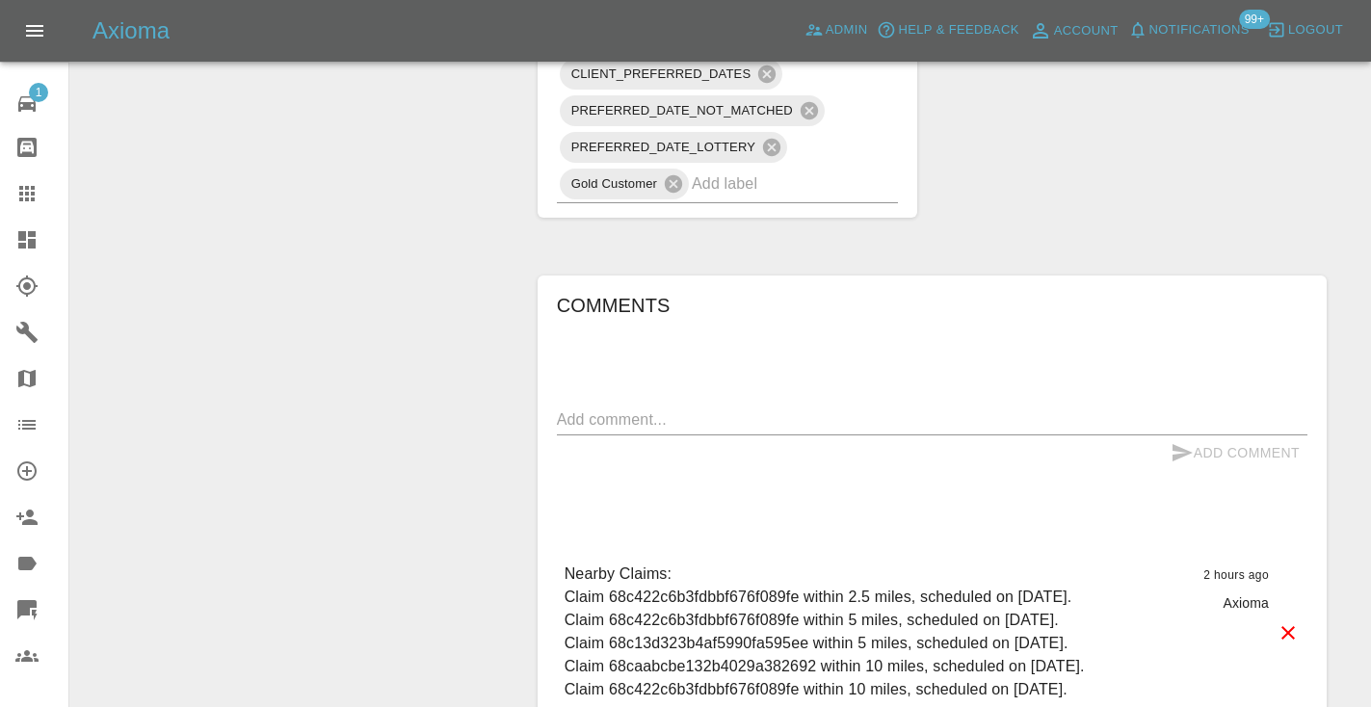
scroll to position [1577, 0]
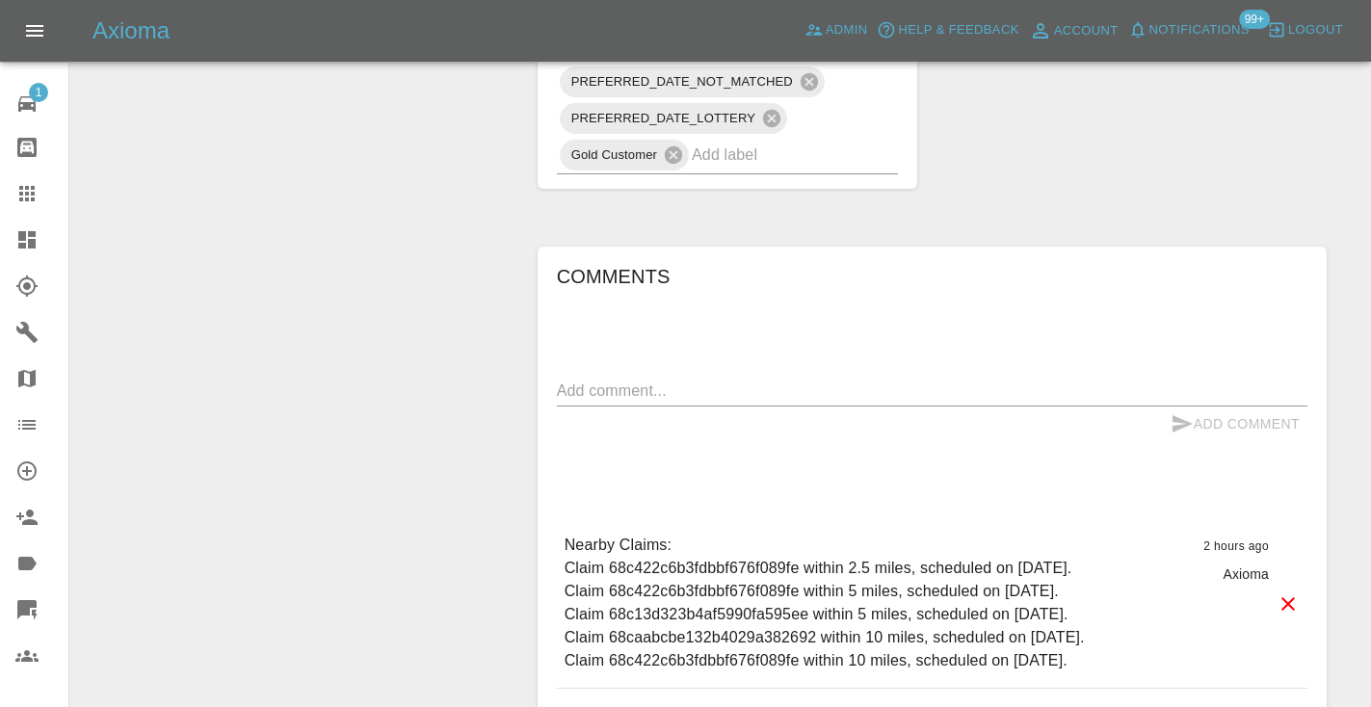
click at [615, 379] on textarea at bounding box center [932, 390] width 750 height 22
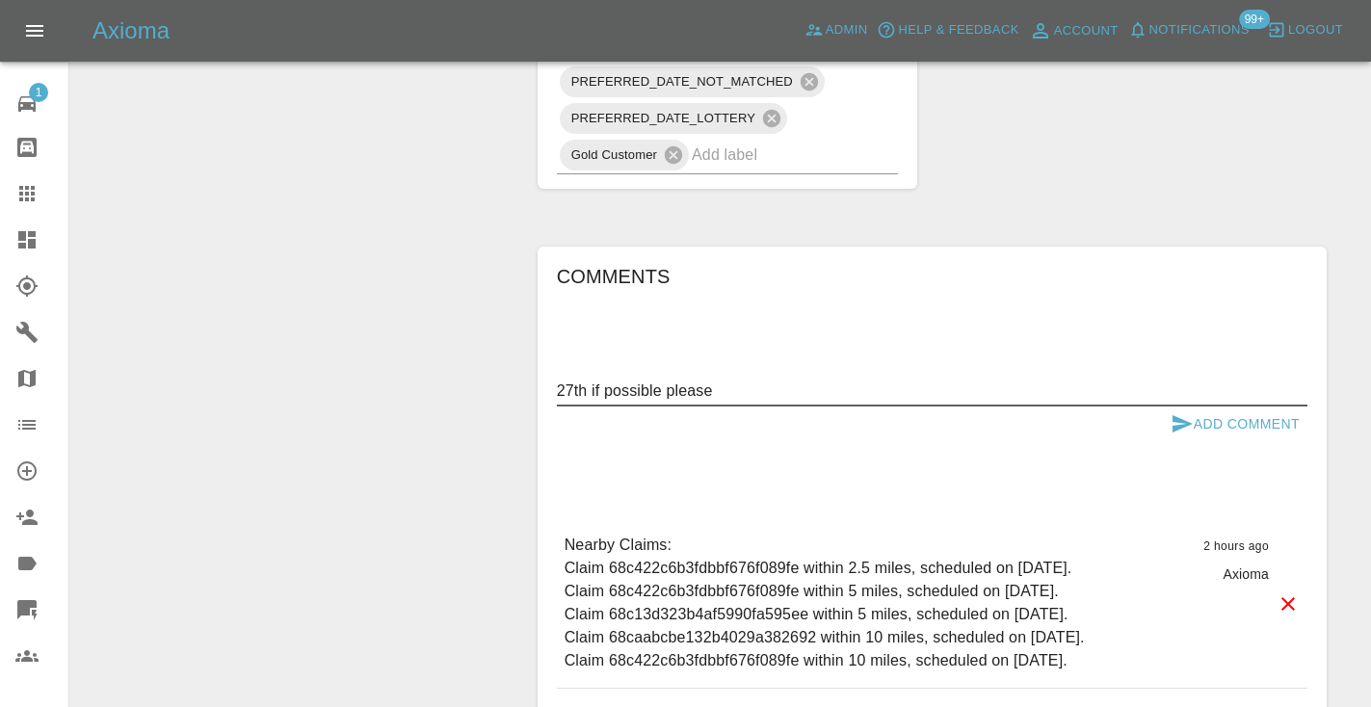
type textarea "27th if possible please"
click at [1199, 406] on button "Add Comment" at bounding box center [1235, 424] width 144 height 36
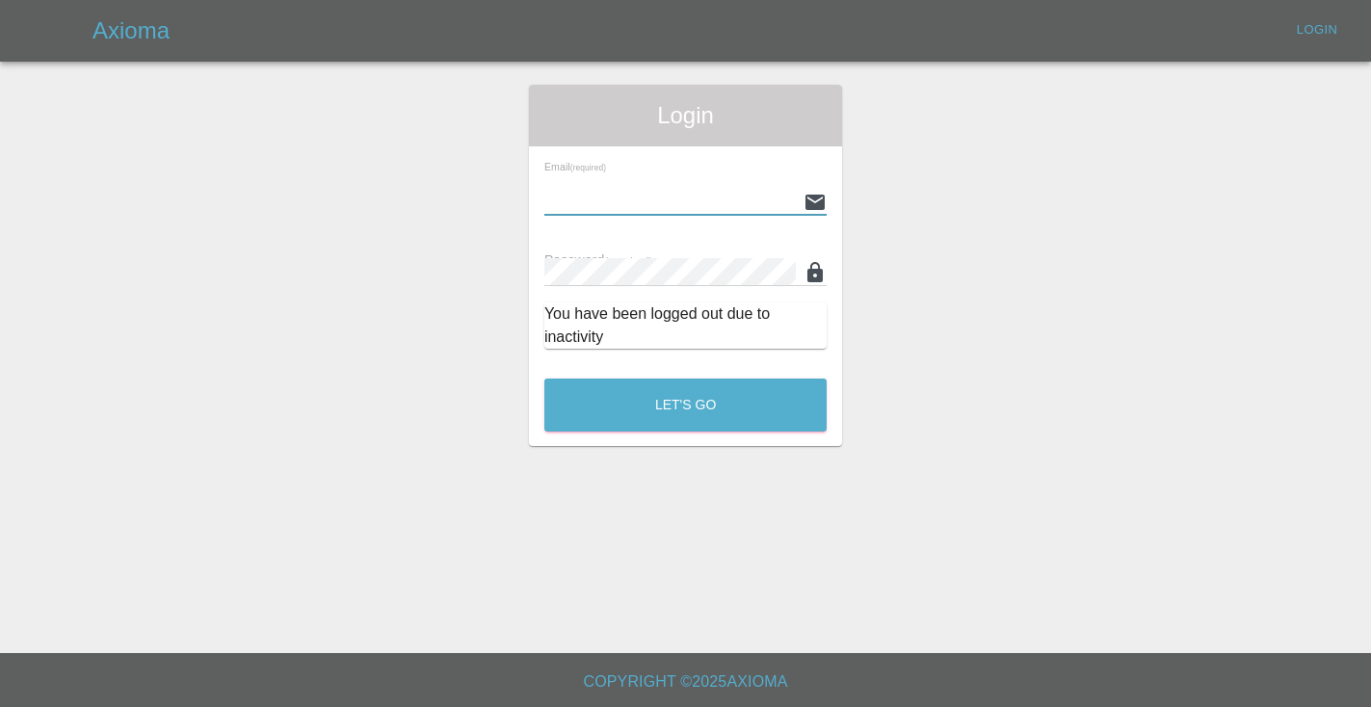
type input "[EMAIL_ADDRESS][DOMAIN_NAME]"
click at [685, 405] on button "Let's Go" at bounding box center [685, 405] width 282 height 53
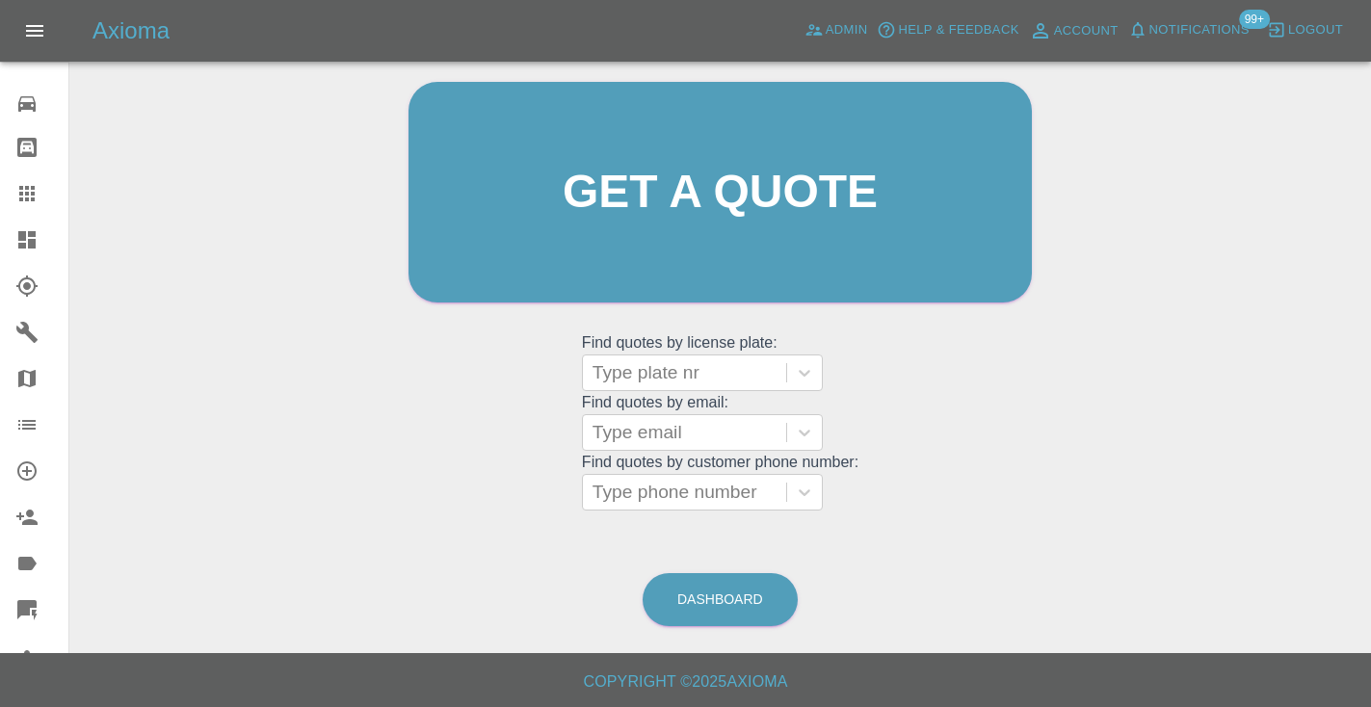
scroll to position [194, 0]
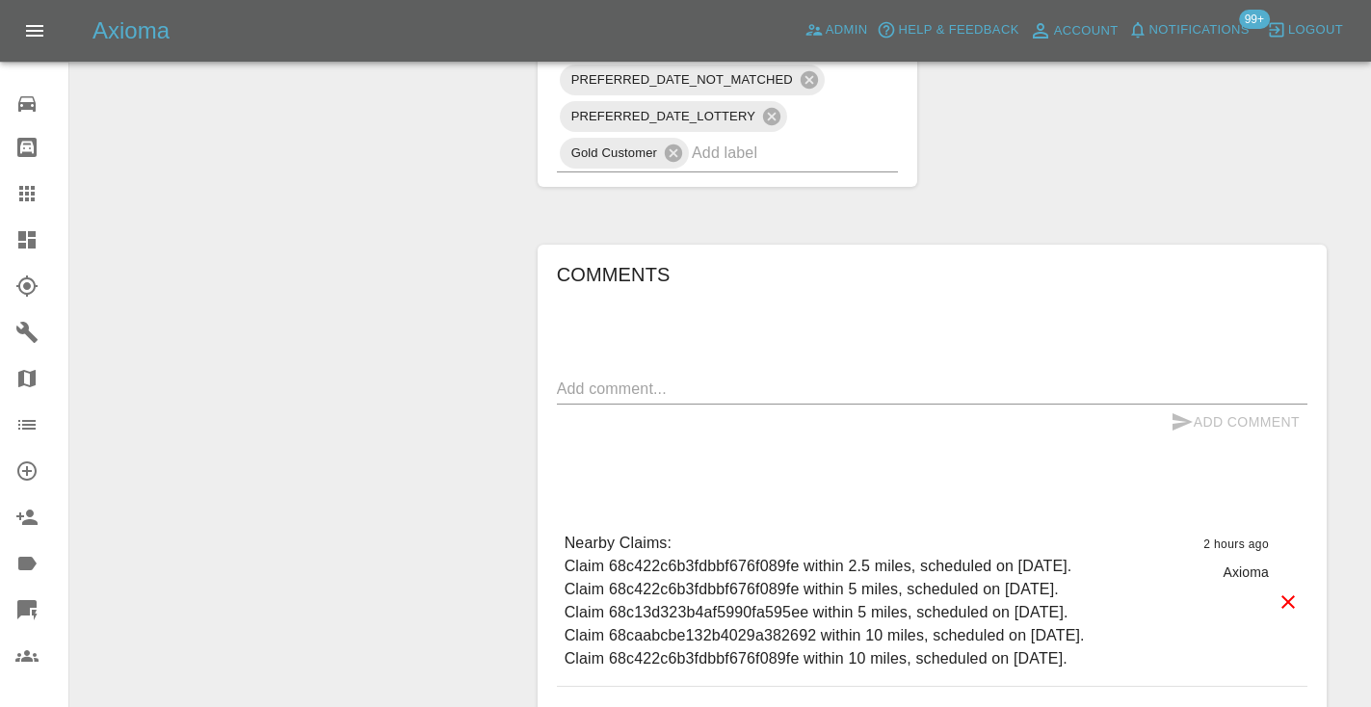
scroll to position [1374, 0]
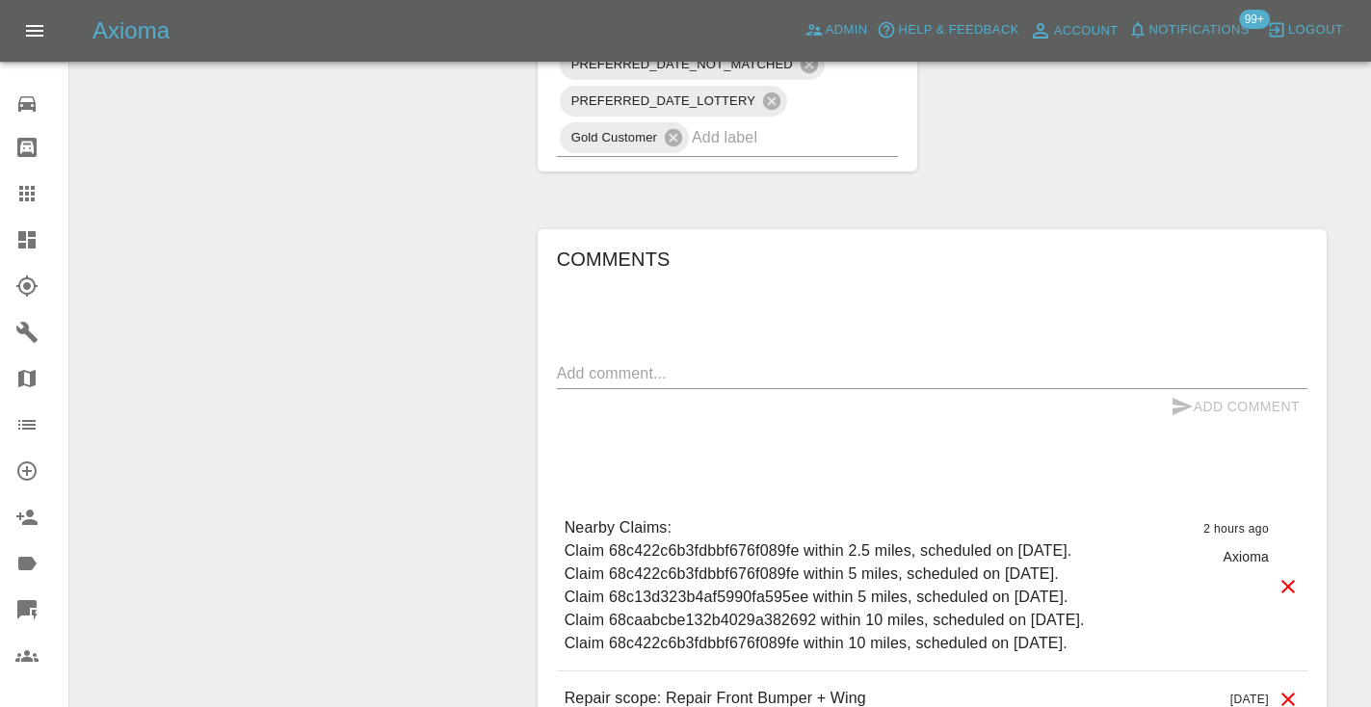
click at [614, 362] on textarea at bounding box center [932, 373] width 750 height 22
type textarea "27th September"
click at [1176, 395] on icon "submit" at bounding box center [1181, 406] width 23 height 23
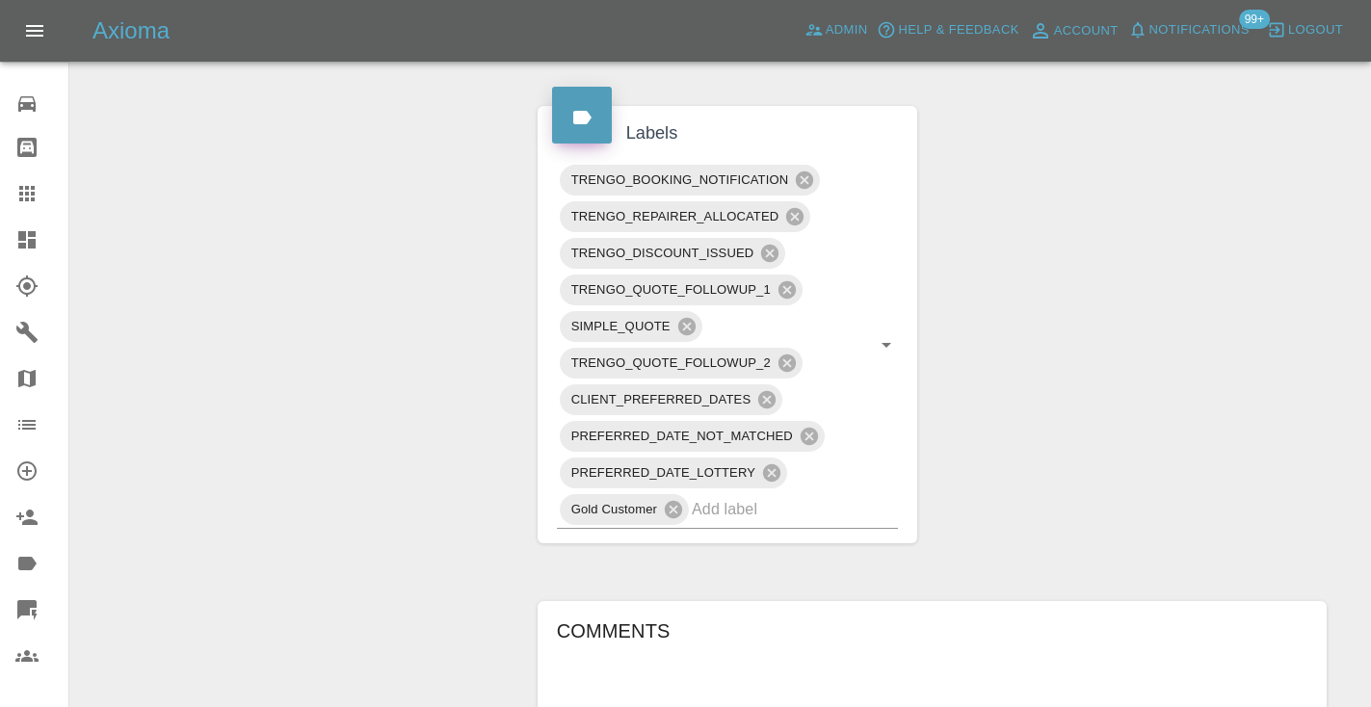
scroll to position [951, 0]
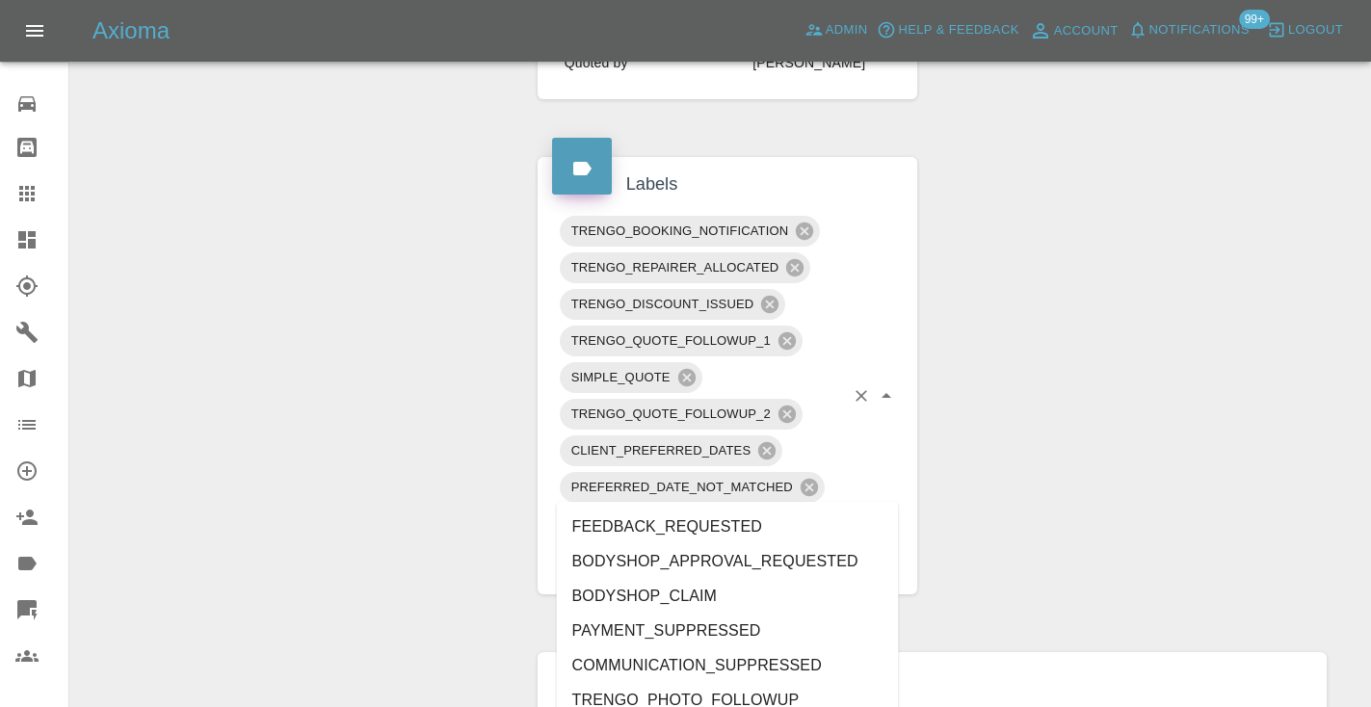
click at [837, 545] on input "text" at bounding box center [768, 560] width 152 height 30
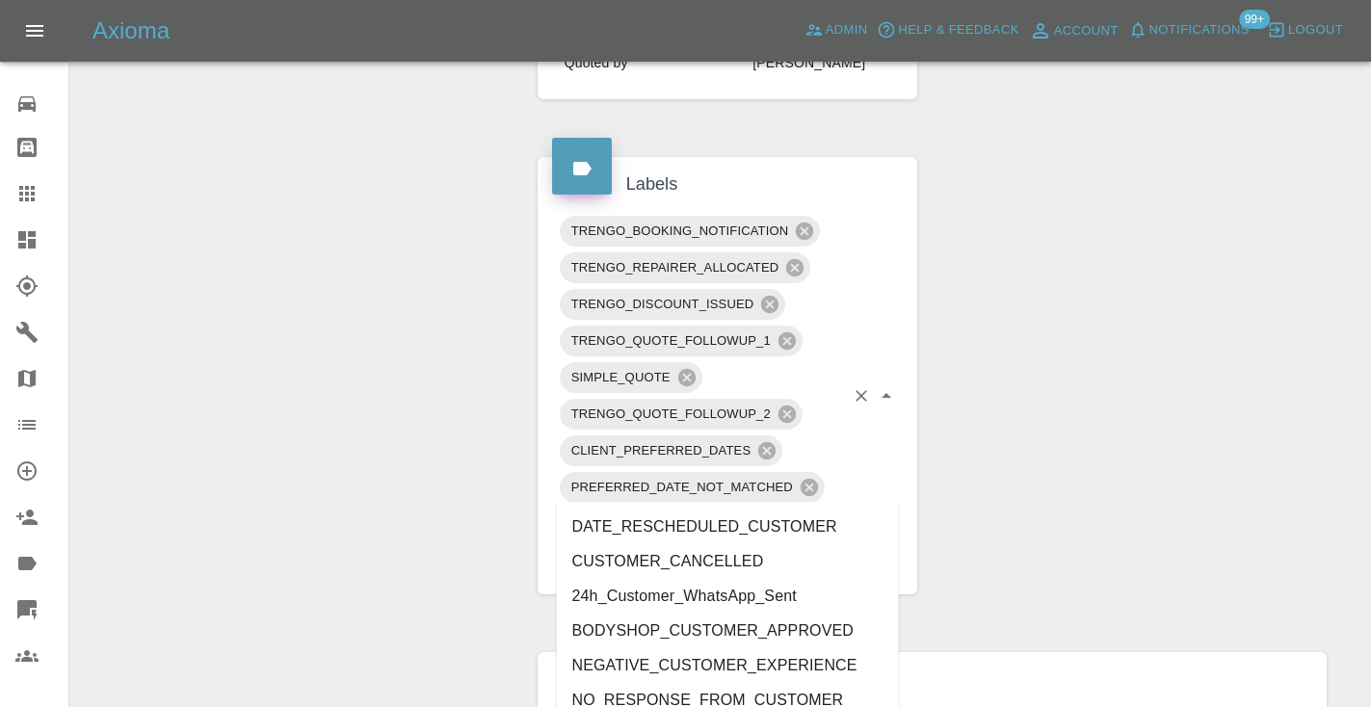
type input "customer_"
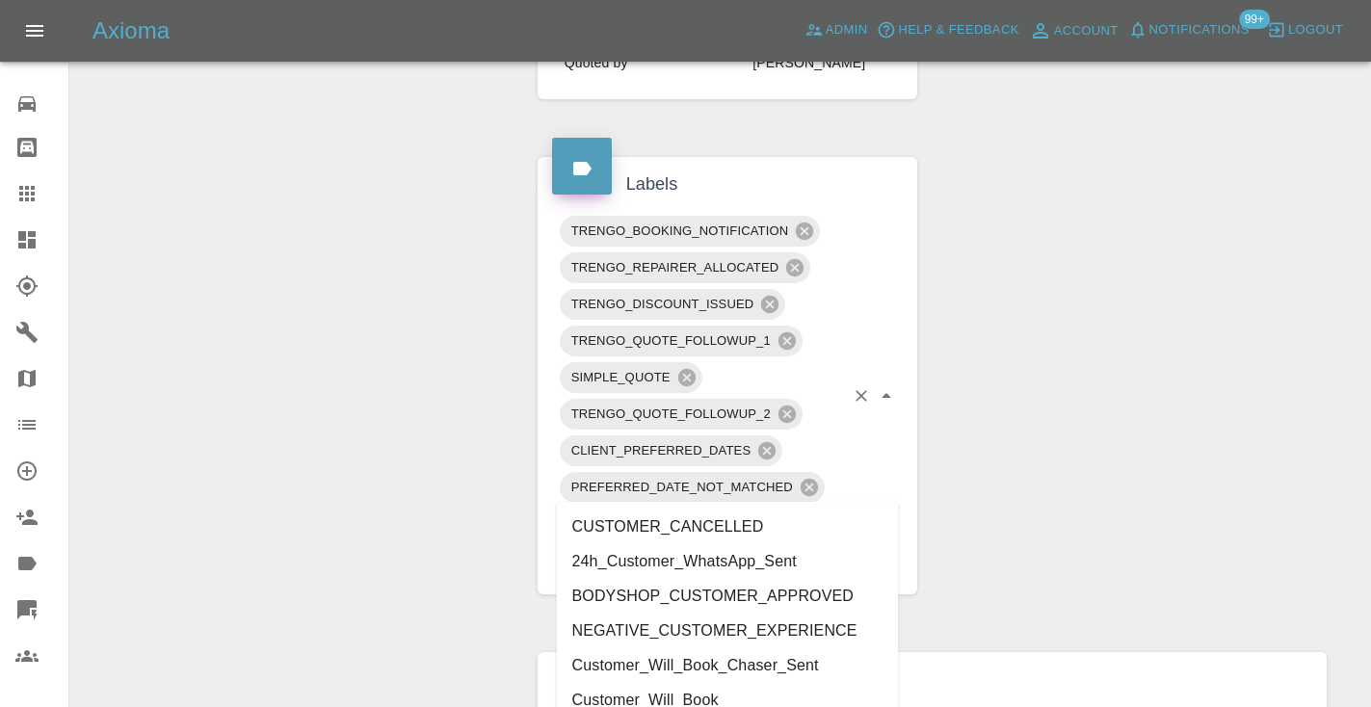
click at [753, 686] on li "Customer_Will_Book" at bounding box center [728, 700] width 342 height 35
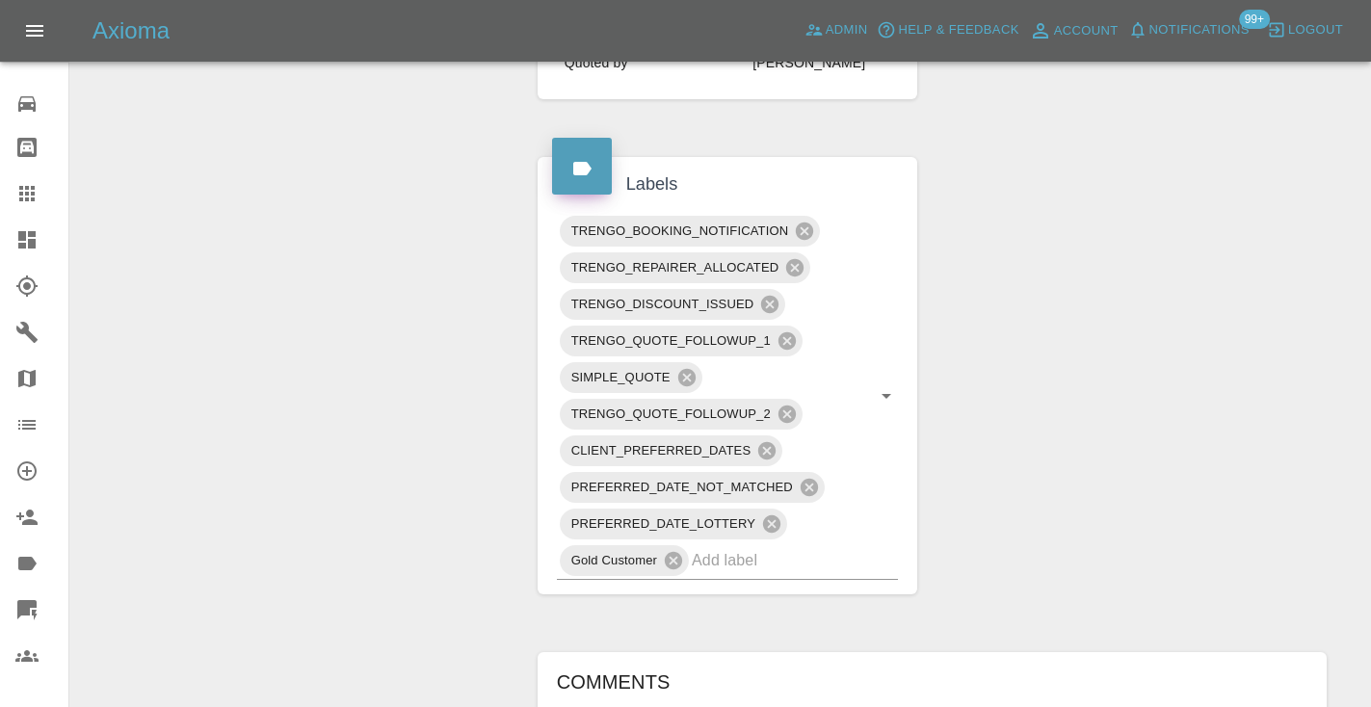
click at [336, 425] on div "Change Repairer Modify Claim Modify Quote Rollback Archive" at bounding box center [297, 294] width 424 height 2074
click at [25, 198] on icon at bounding box center [26, 193] width 15 height 15
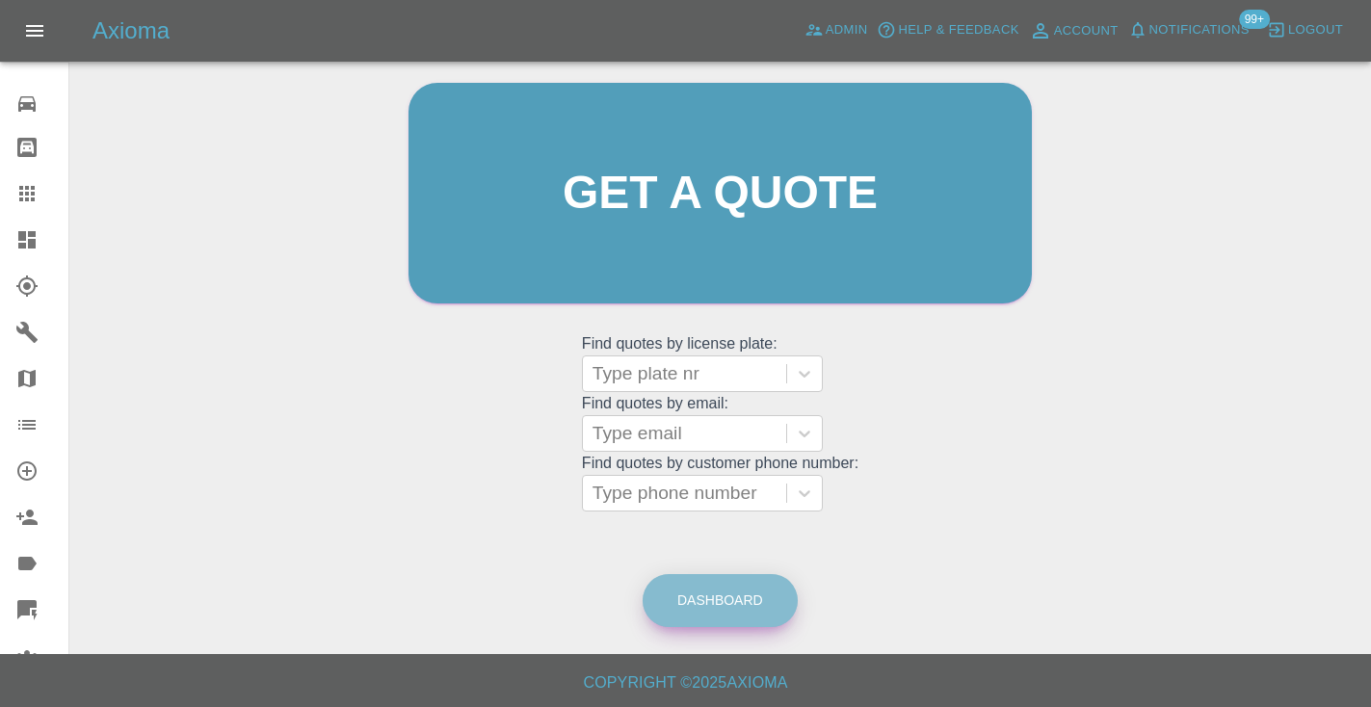
click at [755, 603] on link "Dashboard" at bounding box center [719, 600] width 155 height 53
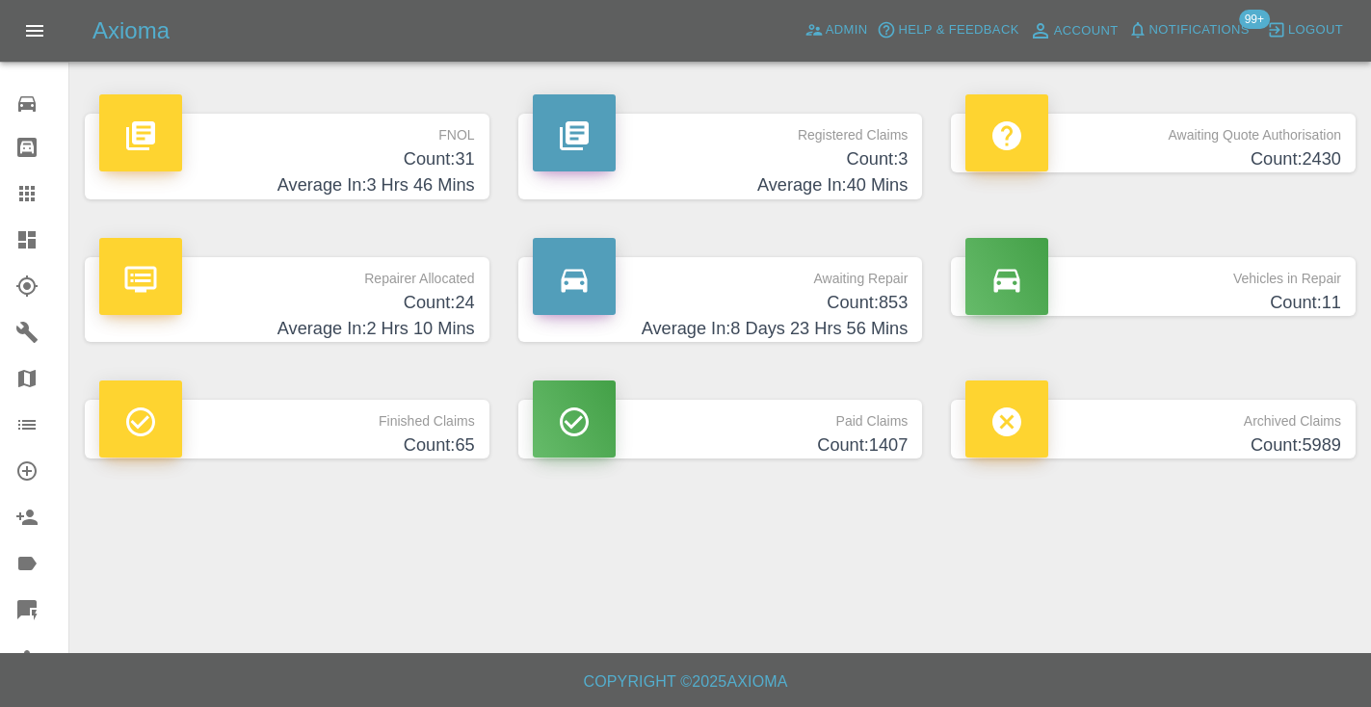
click at [830, 290] on h4 "Count: 853" at bounding box center [721, 303] width 376 height 26
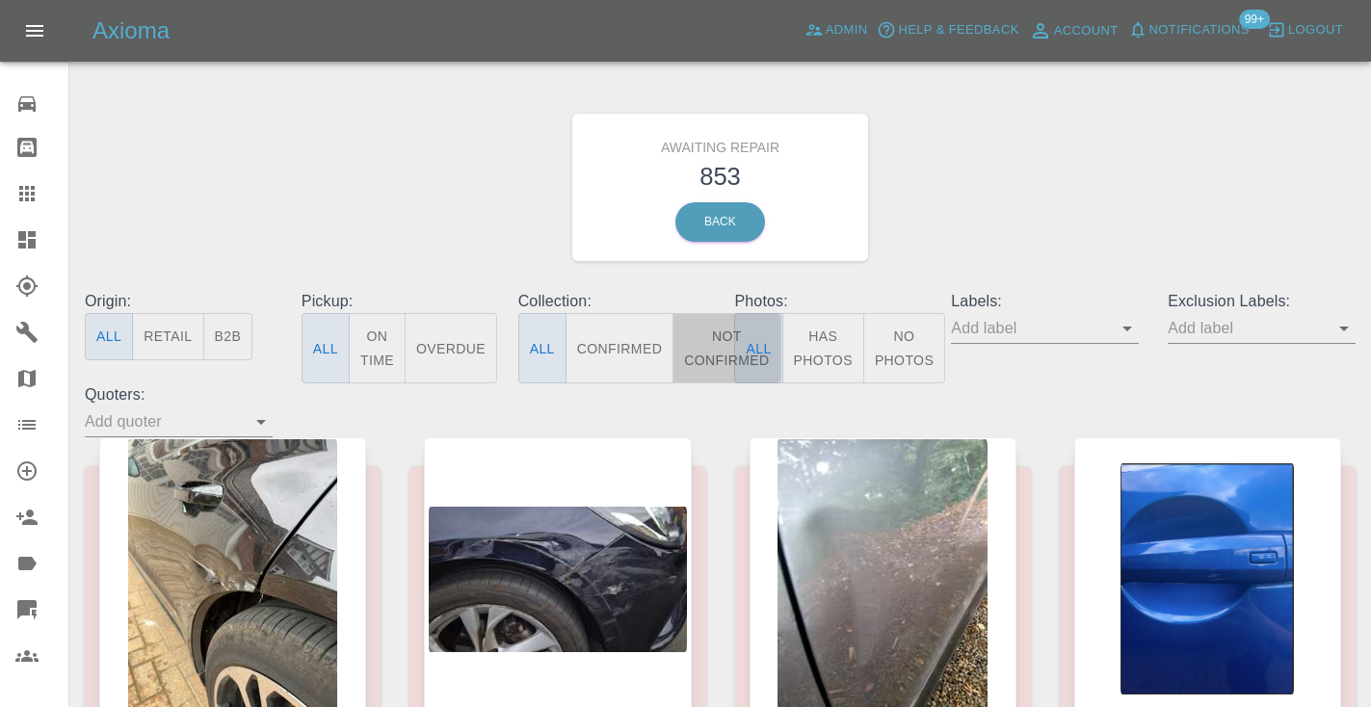
click at [720, 356] on button "Not Confirmed" at bounding box center [726, 348] width 108 height 70
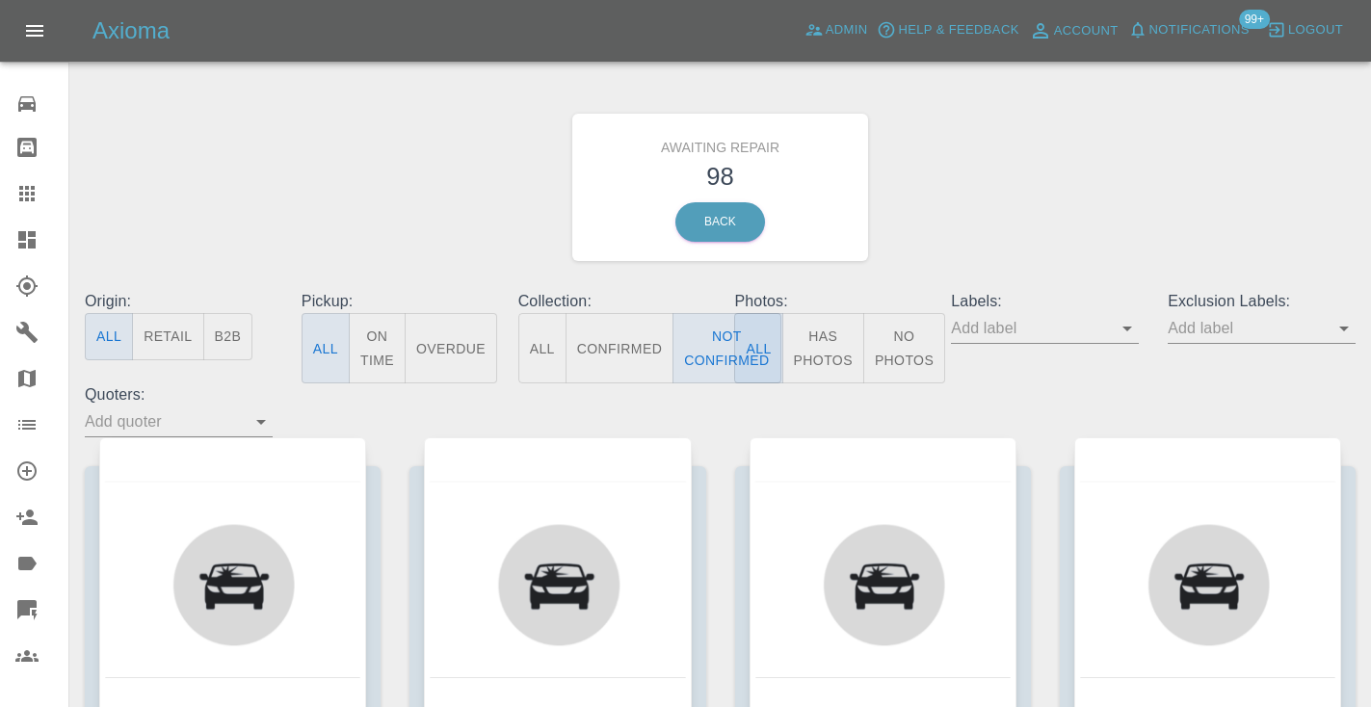
click at [1028, 186] on div "Awaiting Repair 98 Back" at bounding box center [719, 187] width 1299 height 205
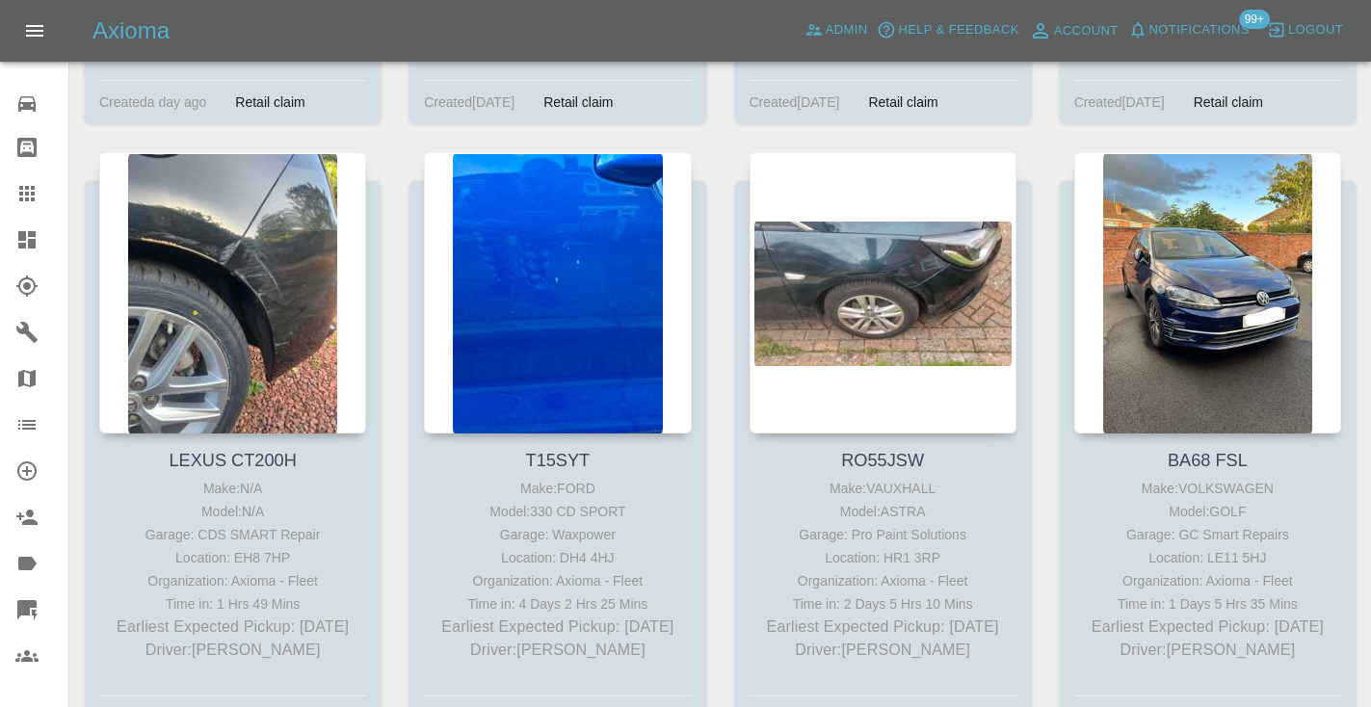
scroll to position [12373, 0]
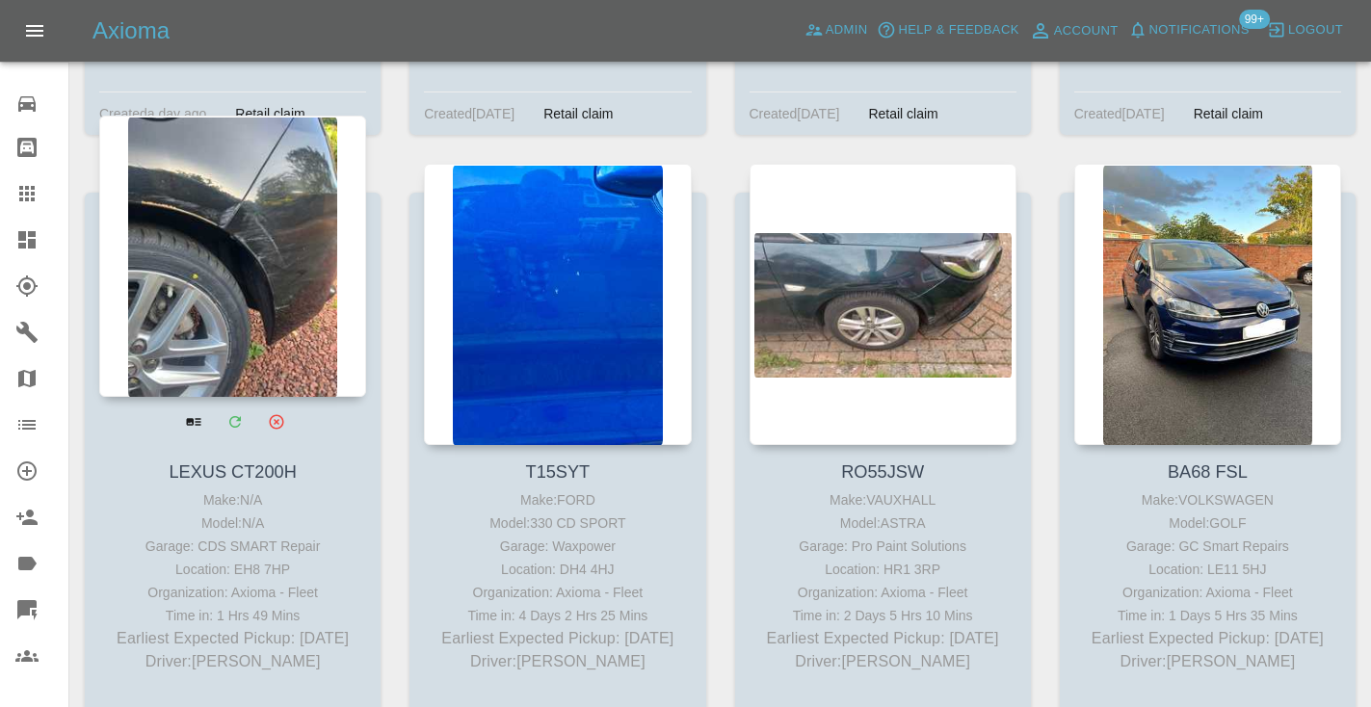
click at [197, 223] on div at bounding box center [232, 256] width 267 height 281
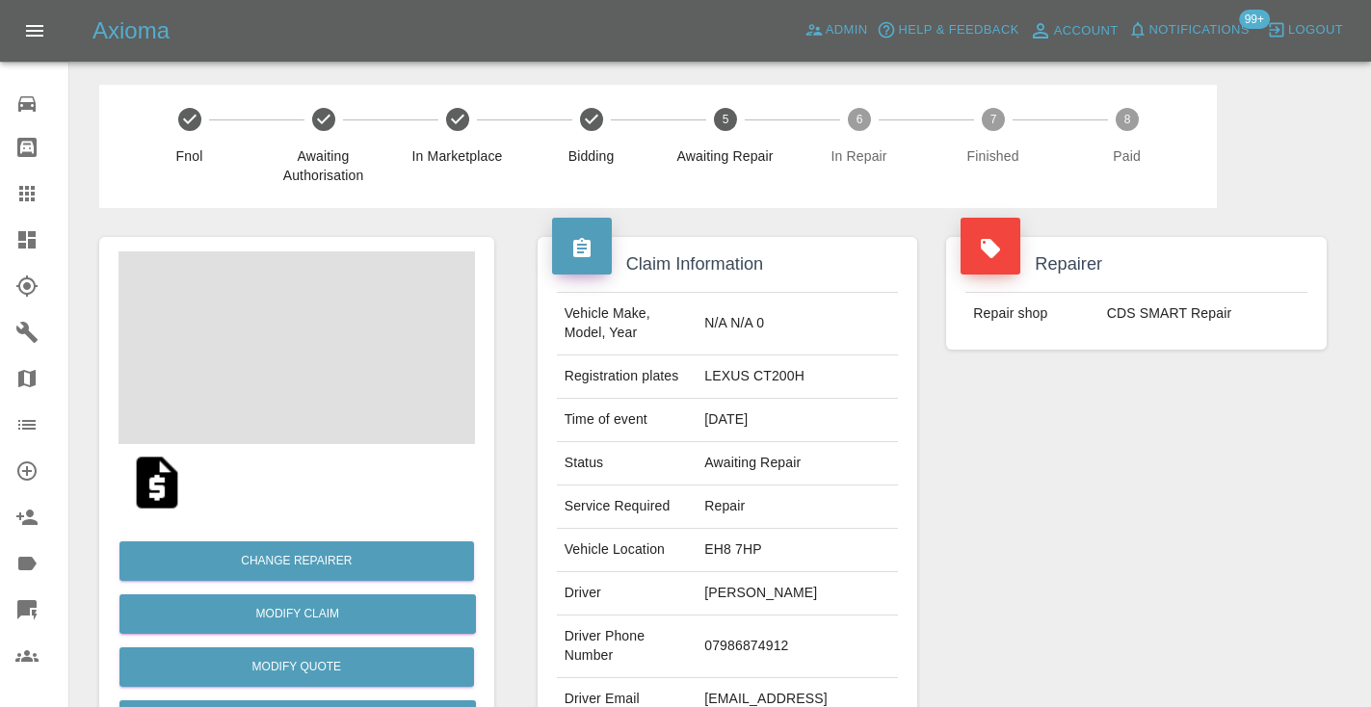
click at [773, 638] on td "07986874912" at bounding box center [796, 646] width 201 height 63
copy td "07986874912"
click at [1257, 431] on div "Repairer Repair shop CDS SMART Repair" at bounding box center [1135, 495] width 409 height 575
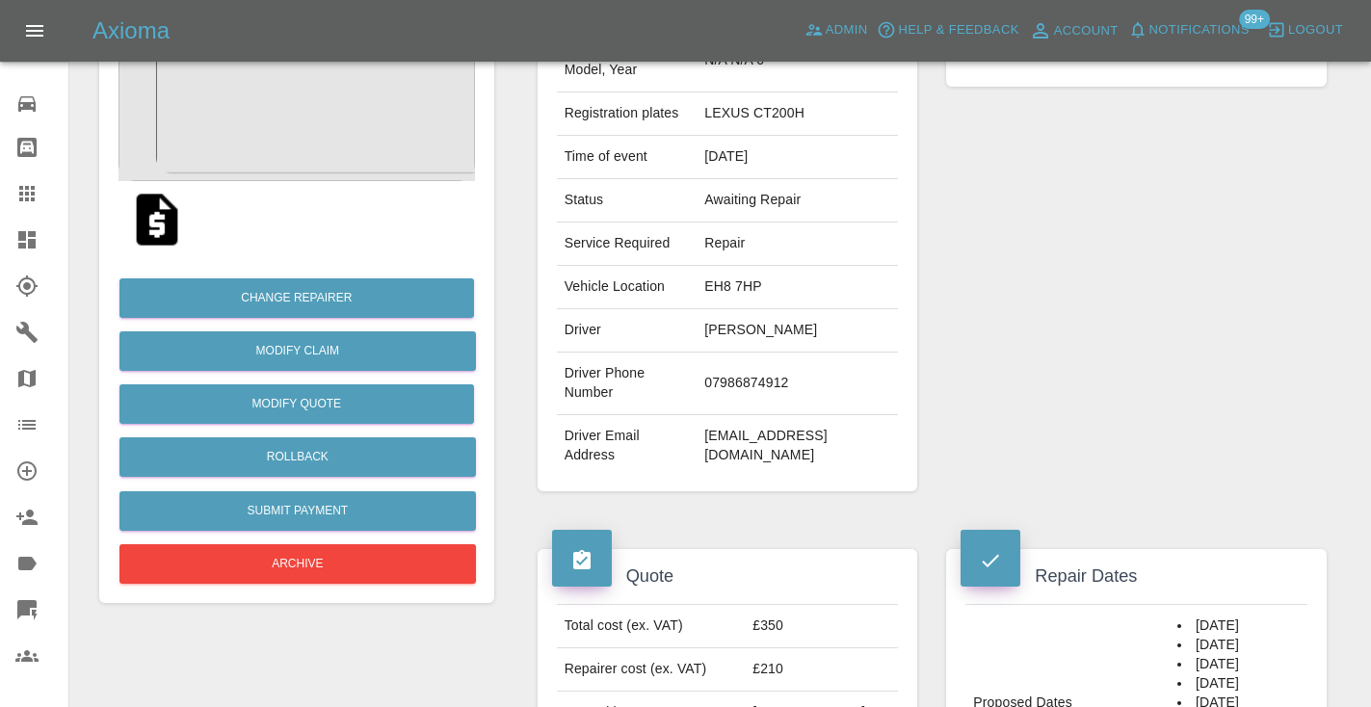
scroll to position [232, 0]
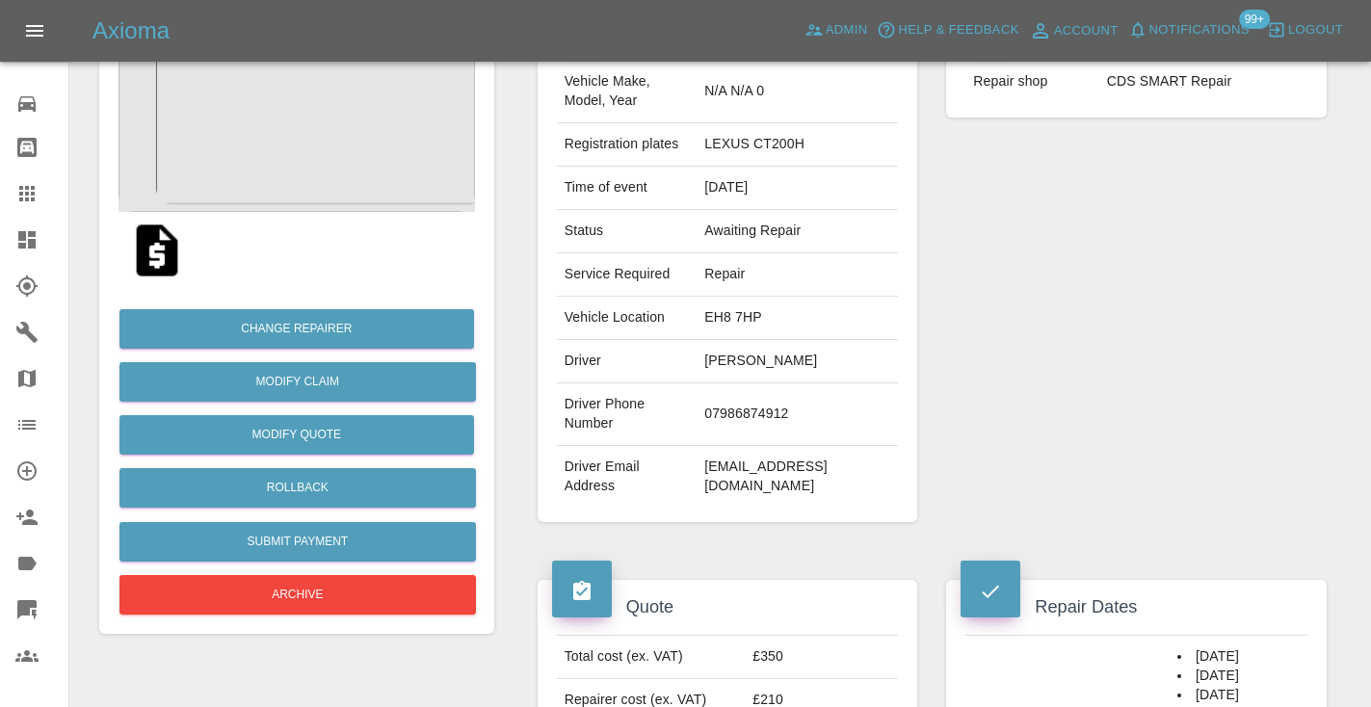
click at [772, 418] on td "07986874912" at bounding box center [796, 414] width 201 height 63
click at [772, 406] on td "07986874912" at bounding box center [796, 414] width 201 height 63
copy td "07986874912"
click at [1111, 374] on div "Repairer Repair shop CDS SMART Repair" at bounding box center [1135, 263] width 409 height 575
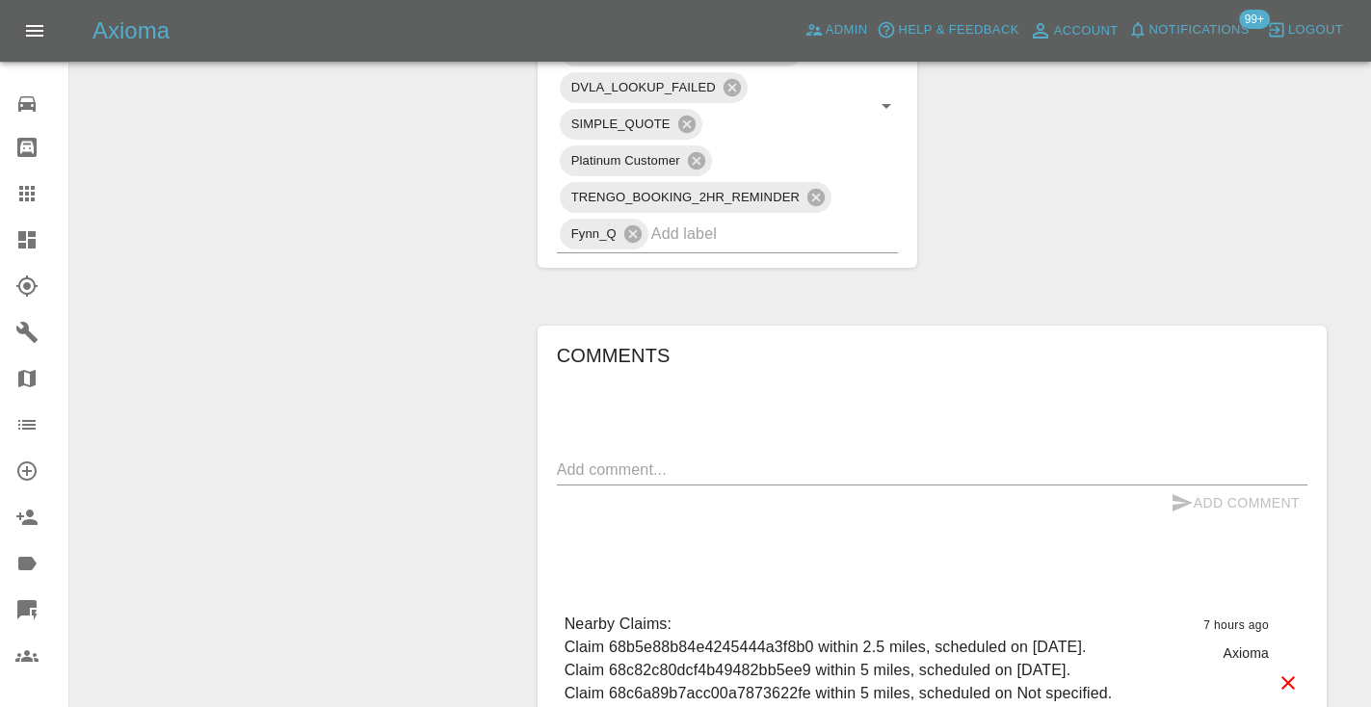
scroll to position [1249, 0]
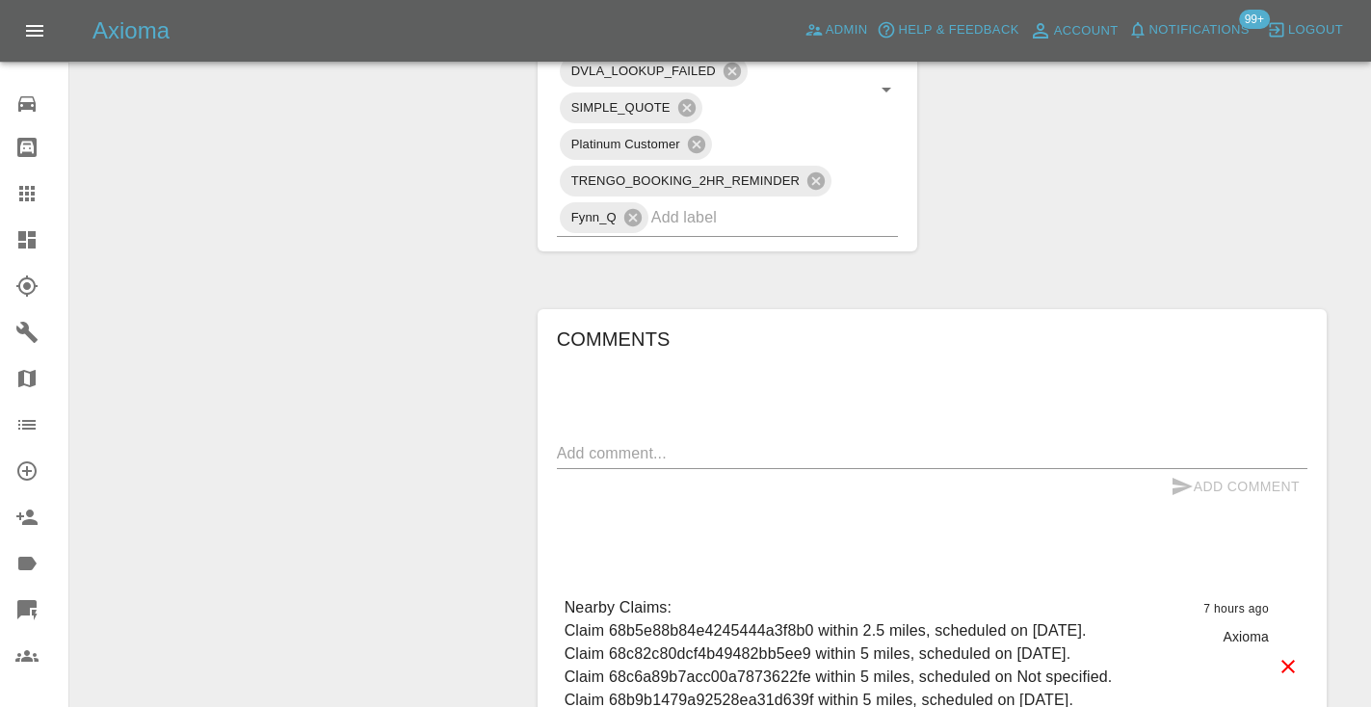
click at [708, 442] on textarea at bounding box center [932, 453] width 750 height 22
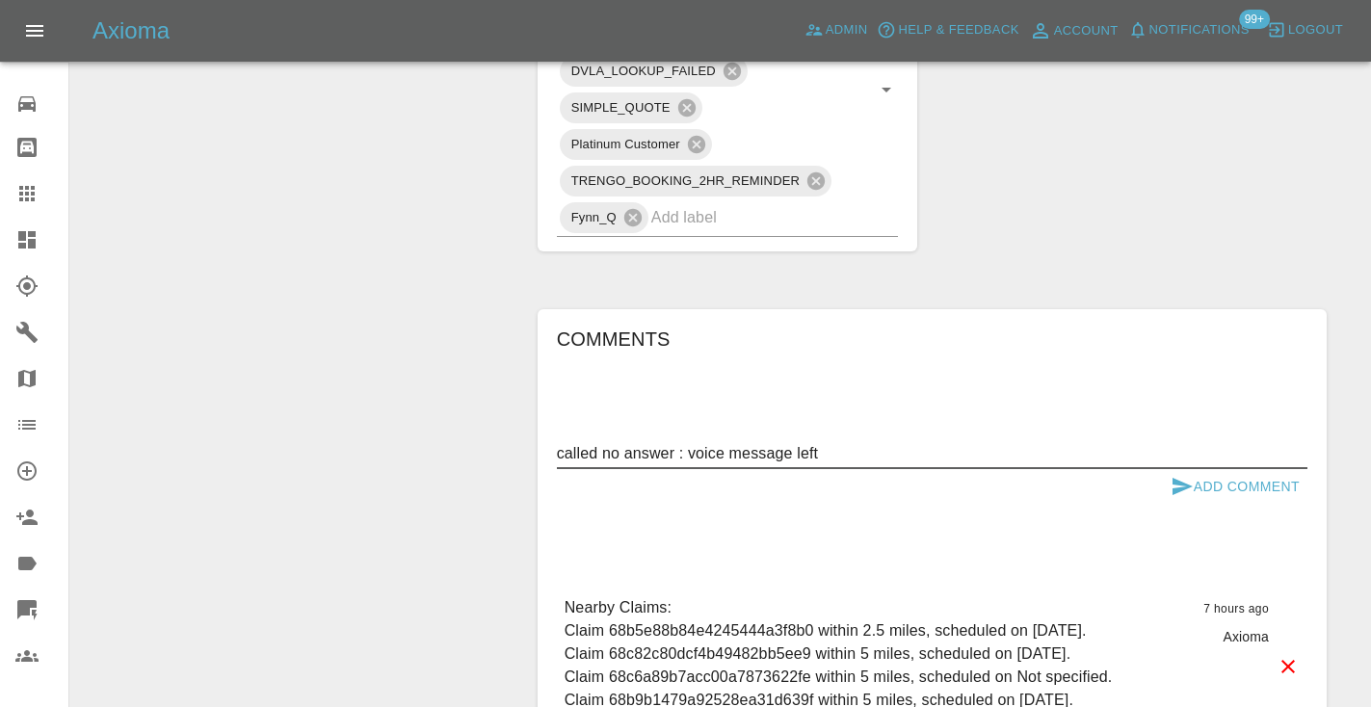
type textarea "called no answer : voice message left"
click at [1199, 469] on button "Add Comment" at bounding box center [1235, 487] width 144 height 36
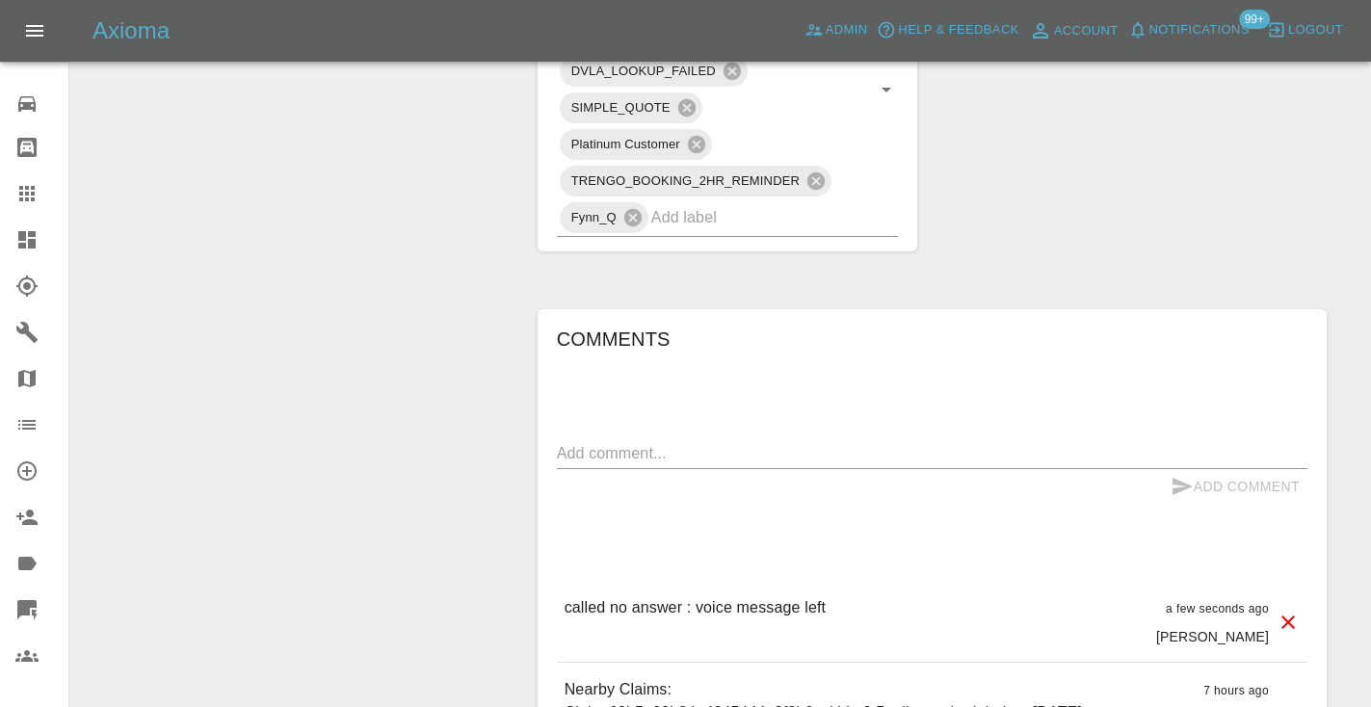
click at [704, 438] on div "x" at bounding box center [932, 453] width 750 height 31
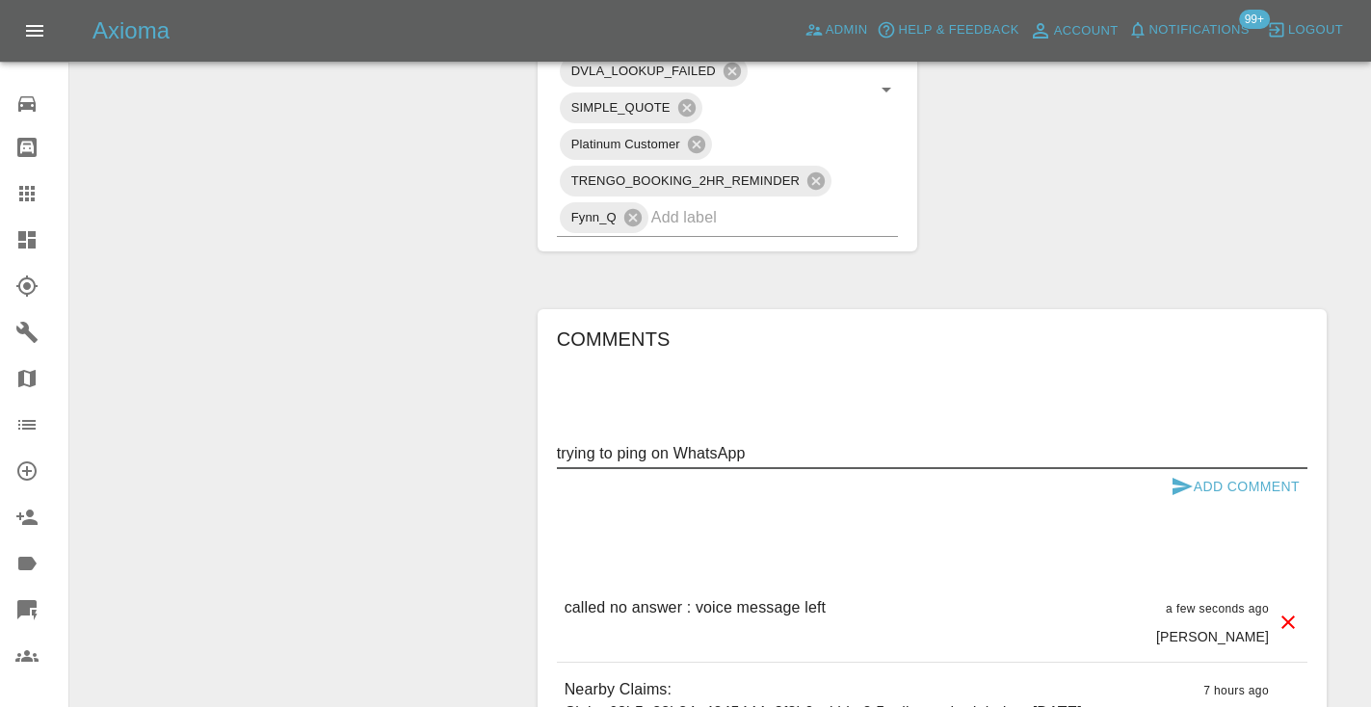
type textarea "trying to ping on WhatsApp"
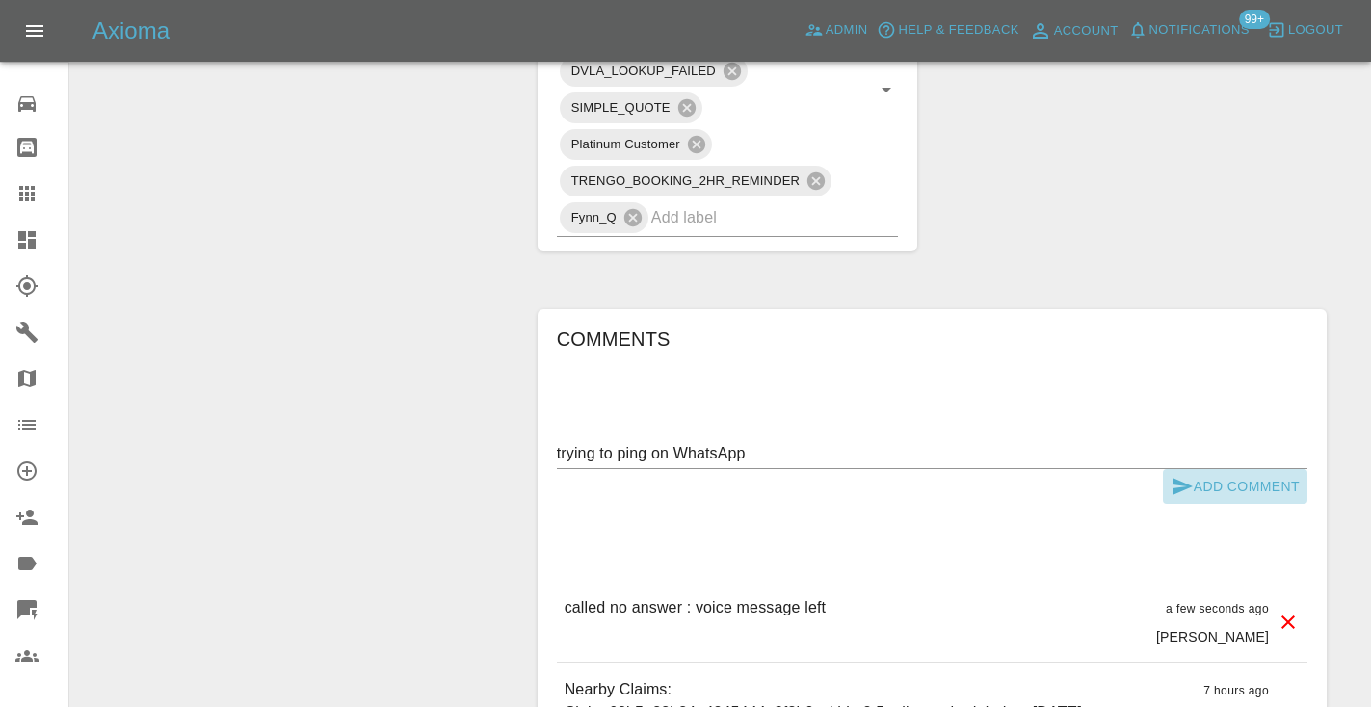
click at [1189, 475] on icon "submit" at bounding box center [1181, 486] width 23 height 23
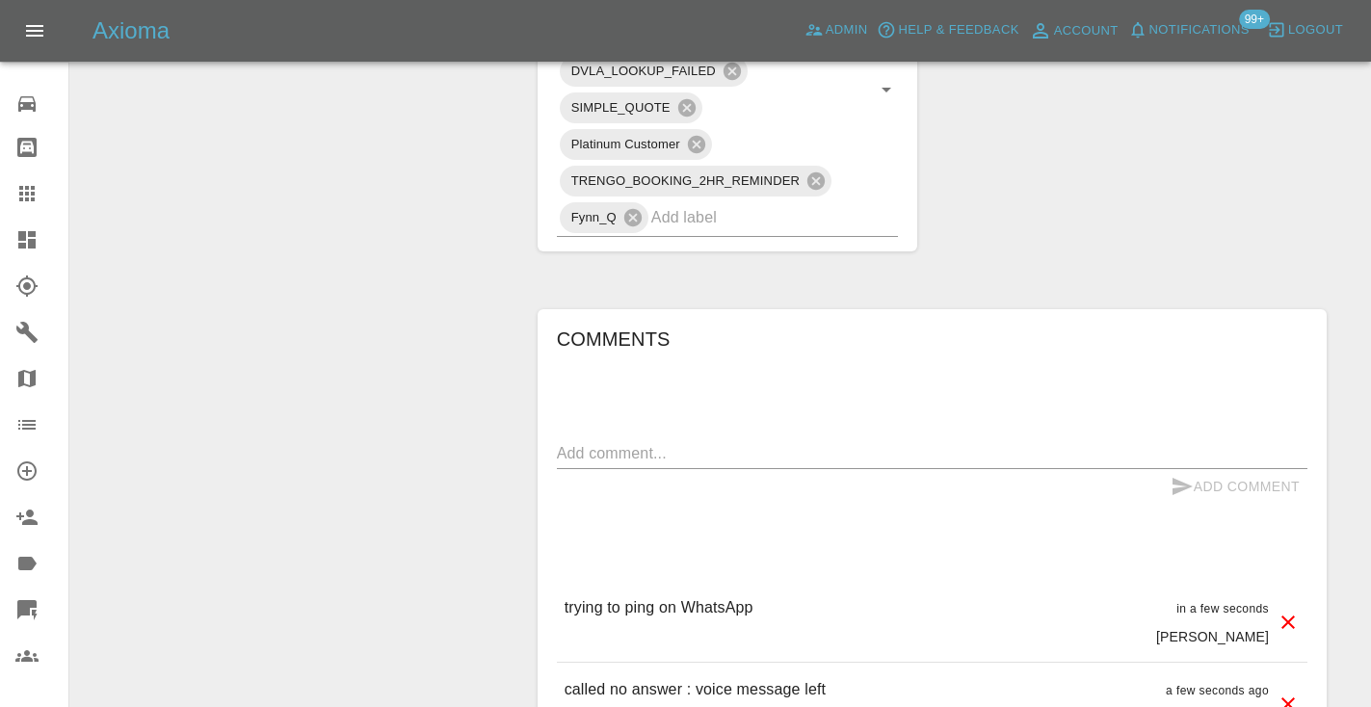
click at [37, 194] on icon at bounding box center [26, 193] width 23 height 23
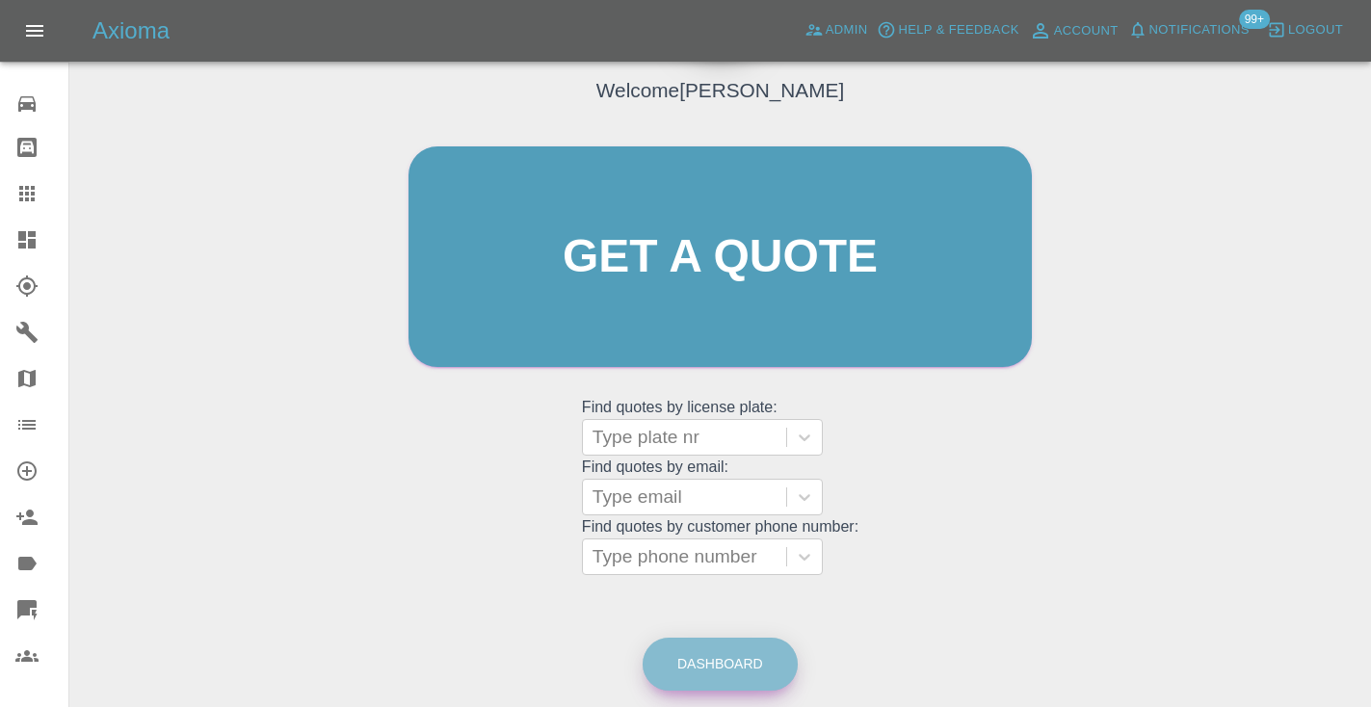
click at [708, 656] on link "Dashboard" at bounding box center [719, 664] width 155 height 53
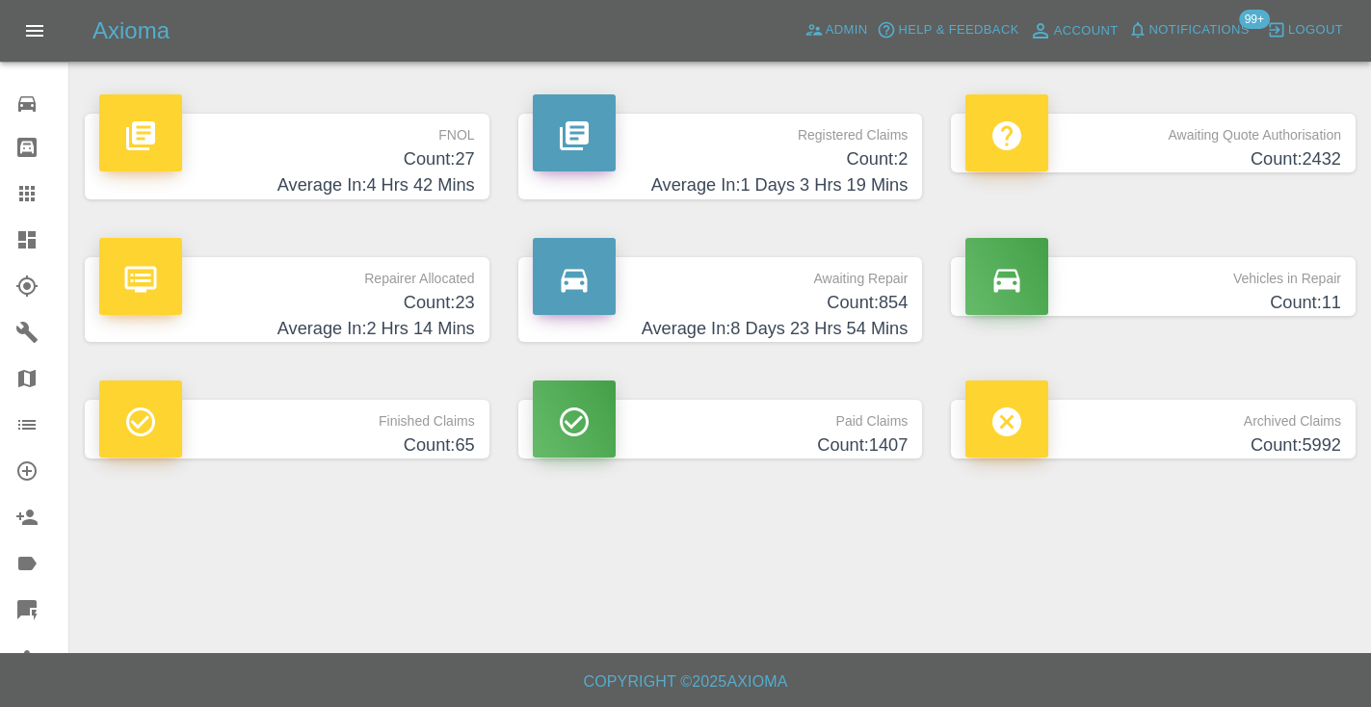
click at [831, 321] on h4 "Average In: 8 Days 23 Hrs 54 Mins" at bounding box center [721, 329] width 376 height 26
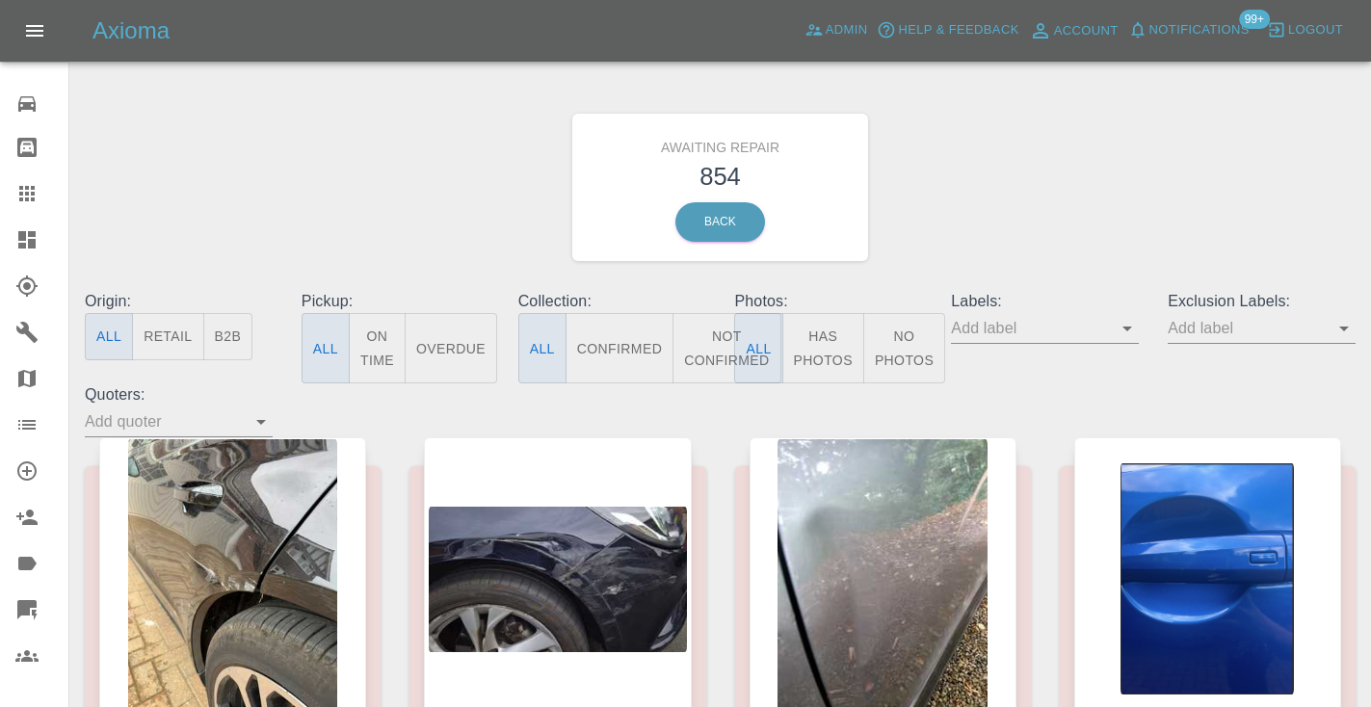
click at [714, 324] on button "Not Confirmed" at bounding box center [726, 348] width 108 height 70
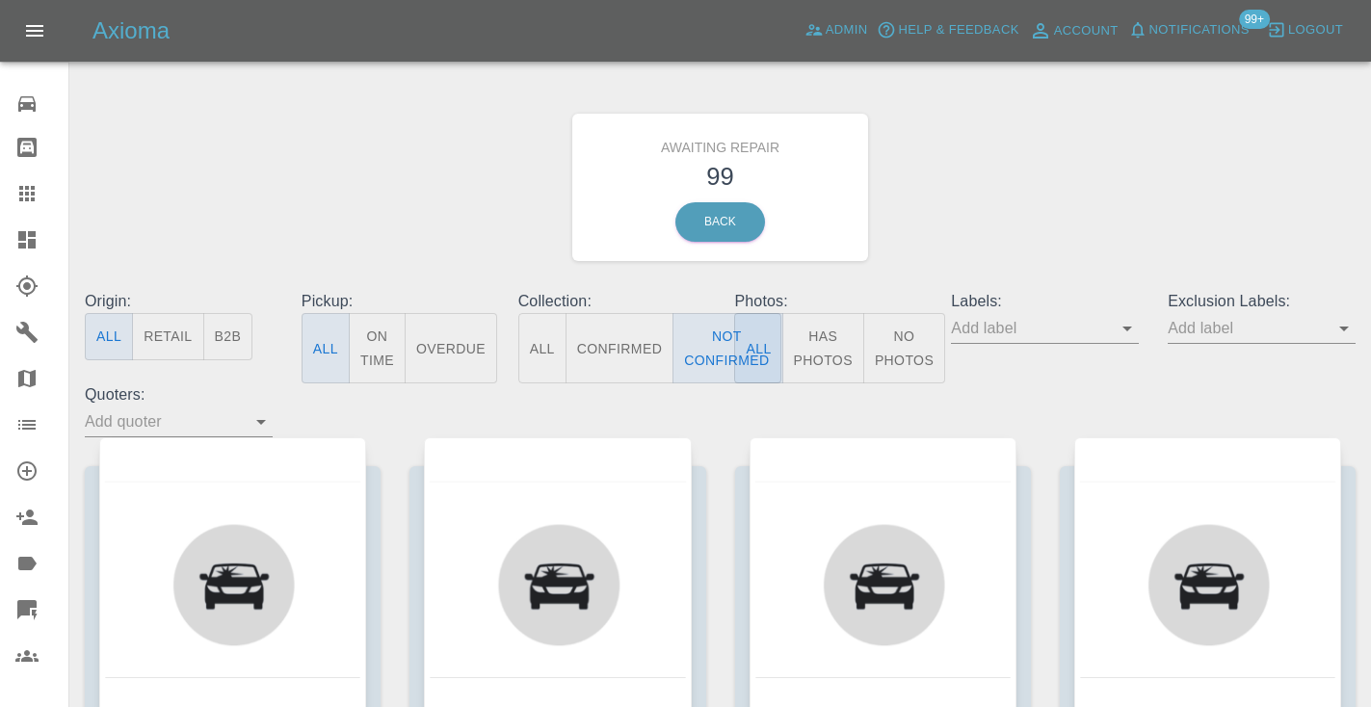
click at [1009, 214] on div "Awaiting Repair 99 Back" at bounding box center [719, 187] width 1299 height 205
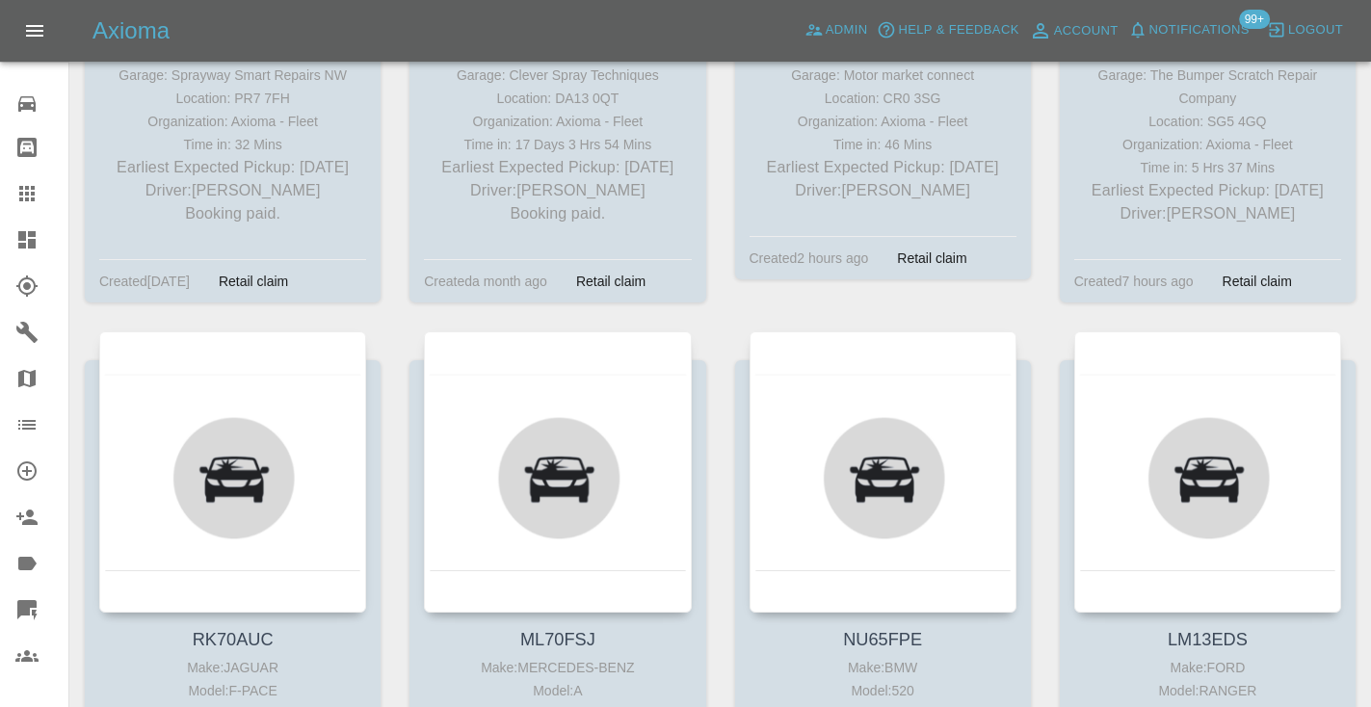
scroll to position [2776, 0]
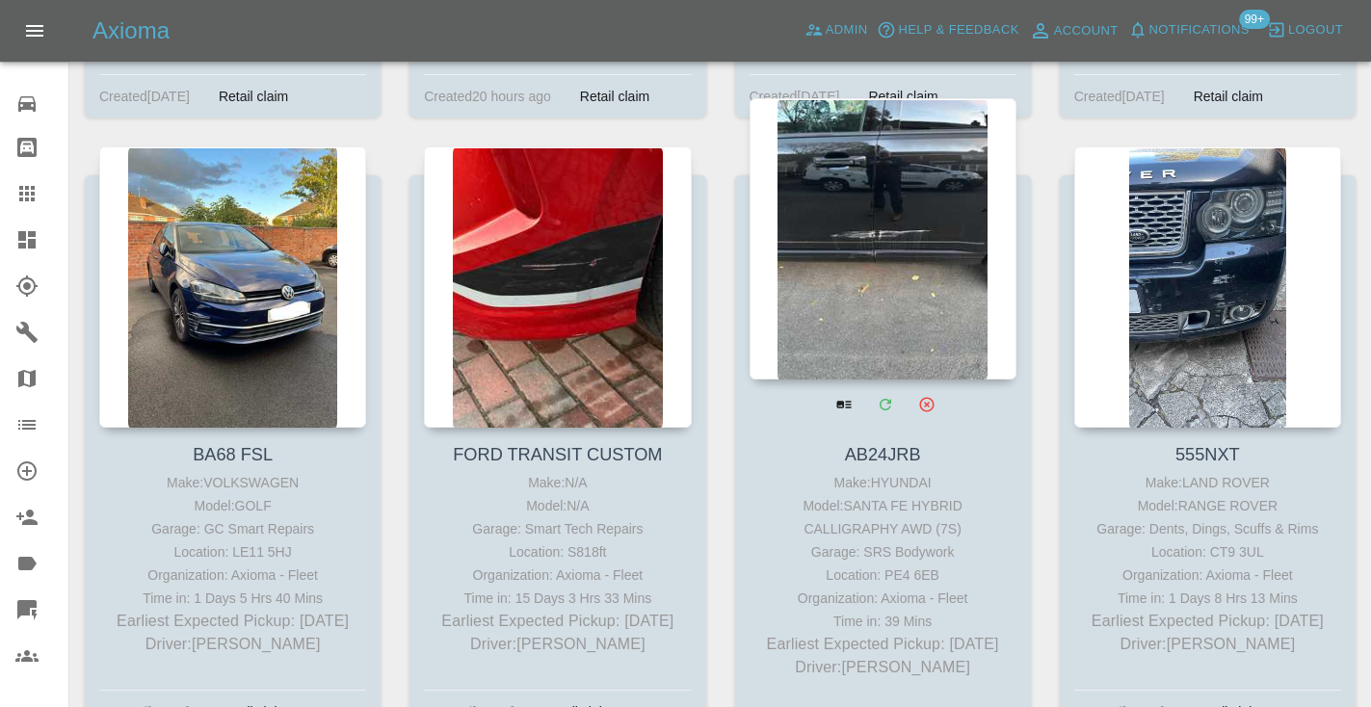
scroll to position [13011, 0]
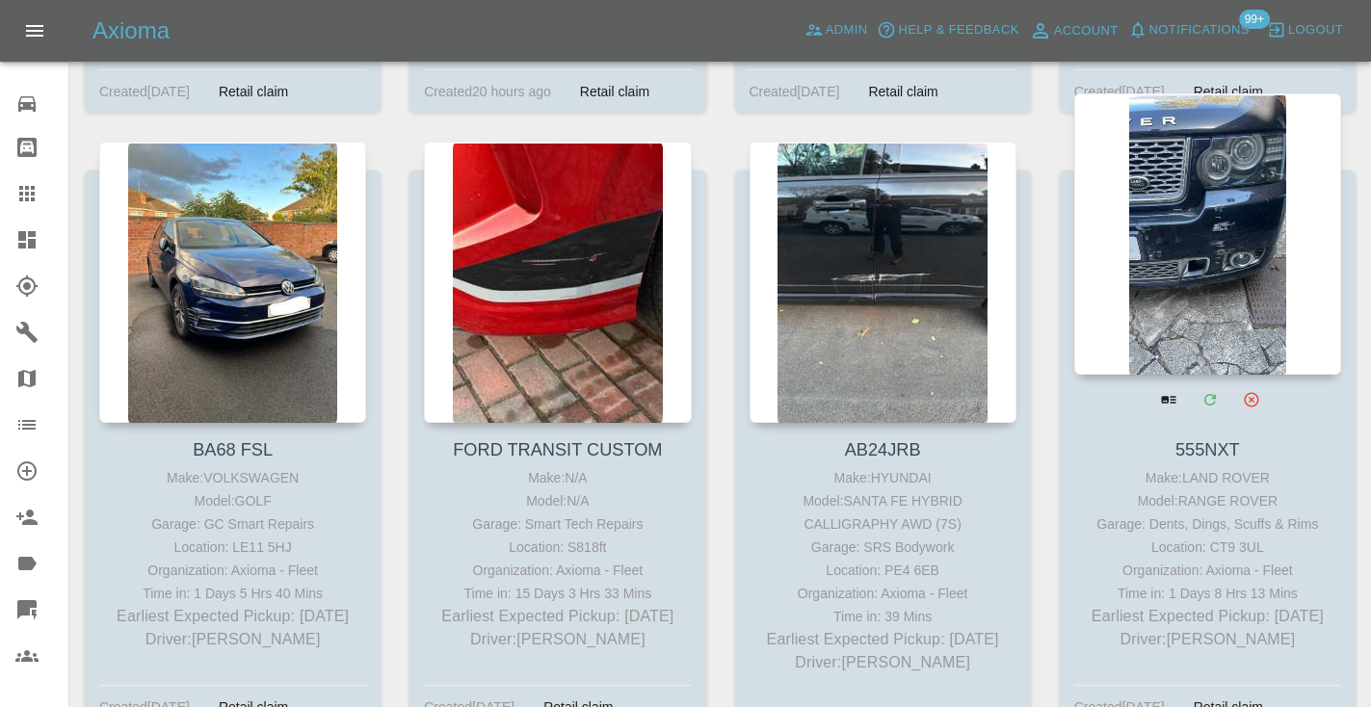
click at [1170, 209] on div at bounding box center [1207, 233] width 267 height 281
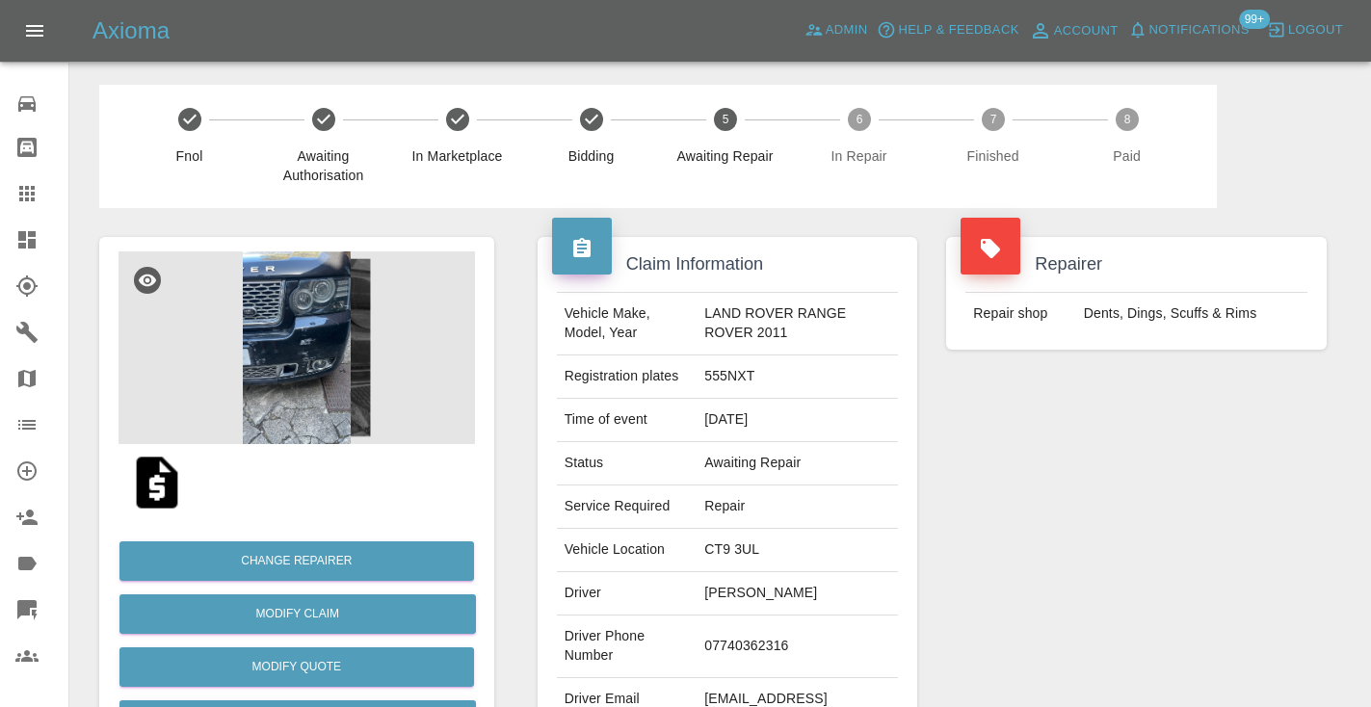
click at [737, 643] on td "07740362316" at bounding box center [796, 646] width 201 height 63
copy td "07740362316"
click at [1020, 482] on div "Repairer Repair shop Dents, Dings, Scuffs & Rims" at bounding box center [1135, 495] width 409 height 575
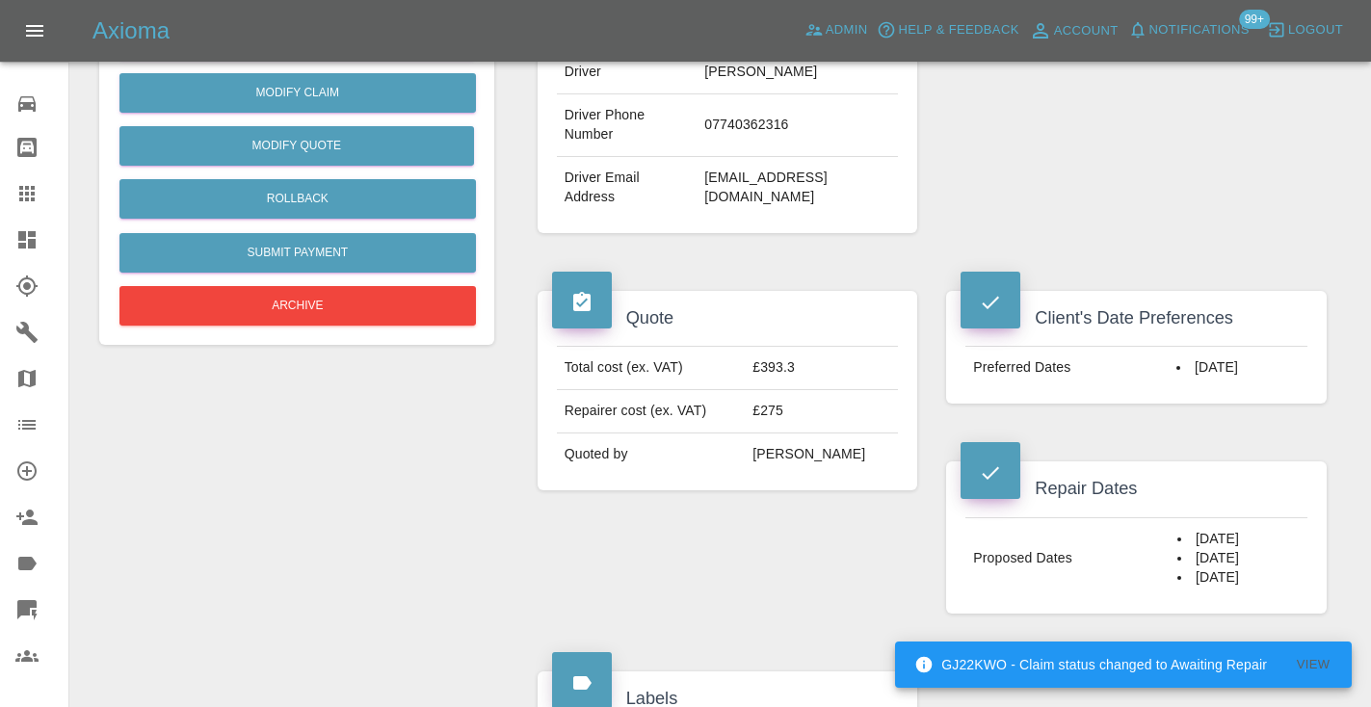
scroll to position [534, 0]
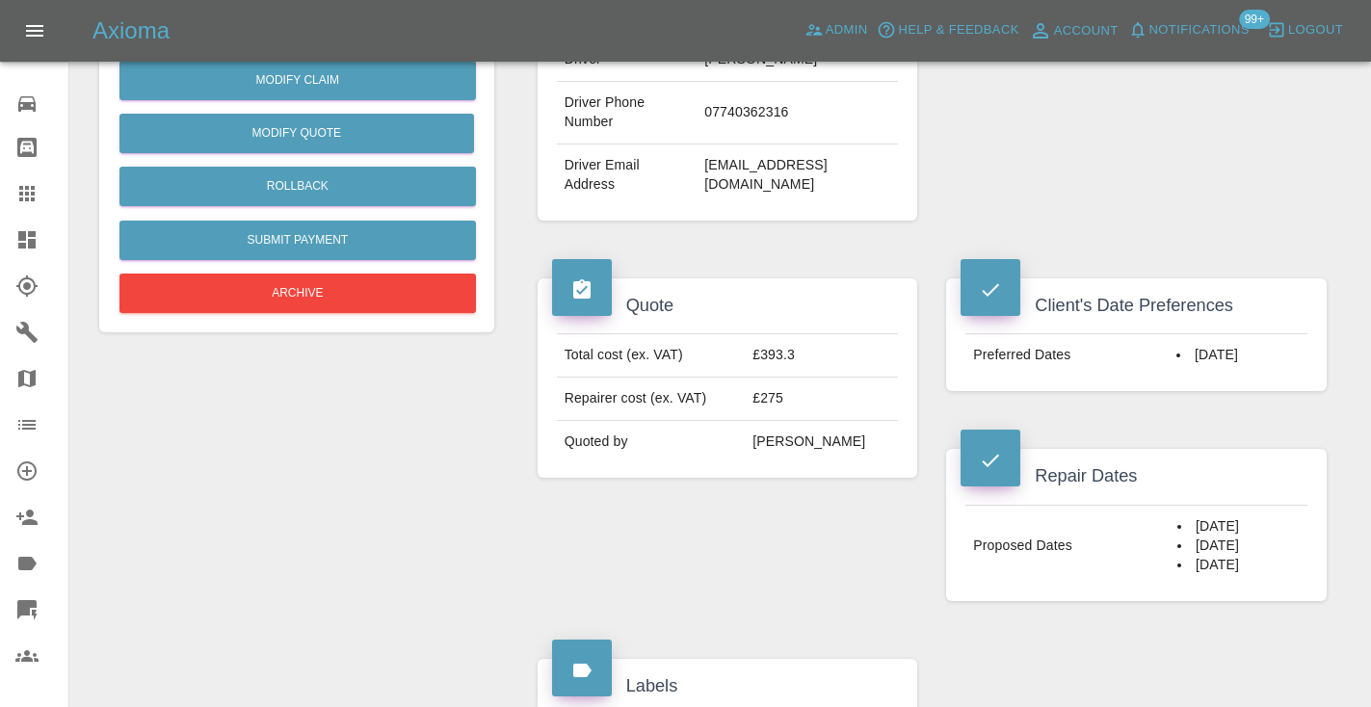
click at [1299, 600] on div "Repair Dates Proposed Dates [DATE] [DATE] [DATE]" at bounding box center [1135, 524] width 409 height 209
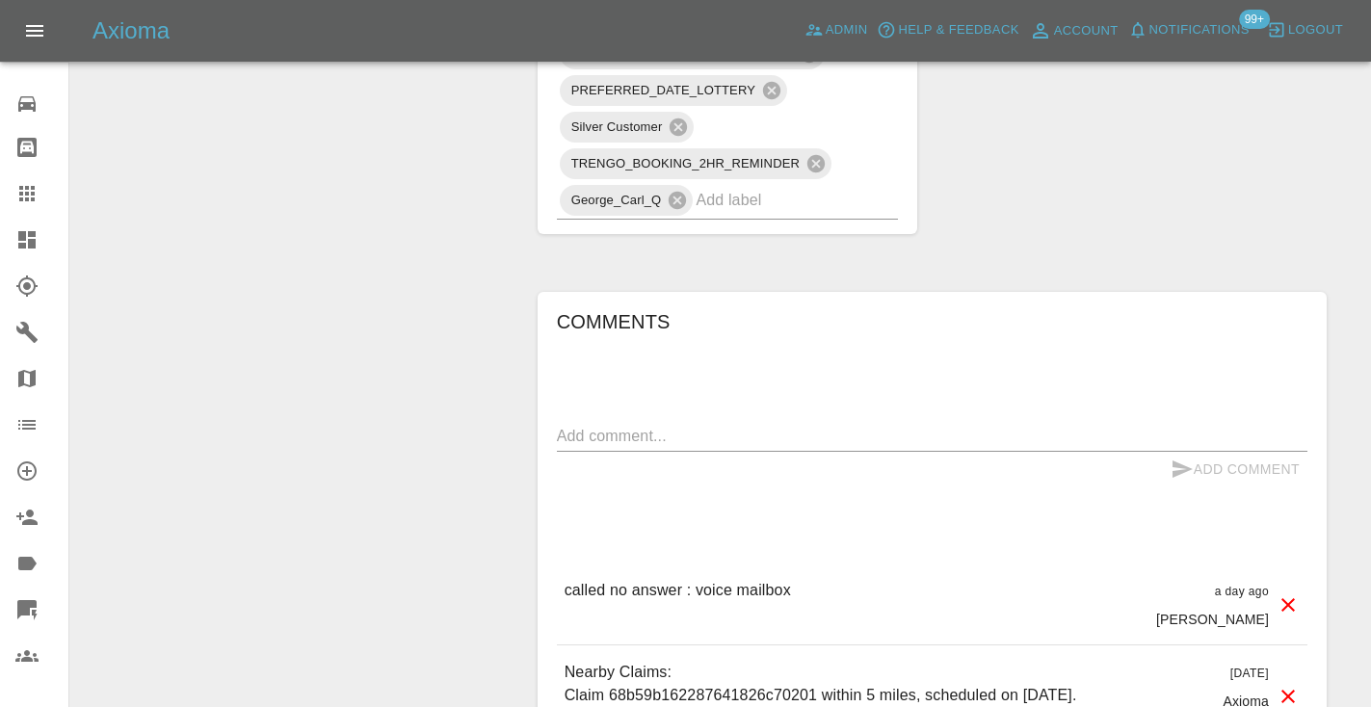
scroll to position [1548, 0]
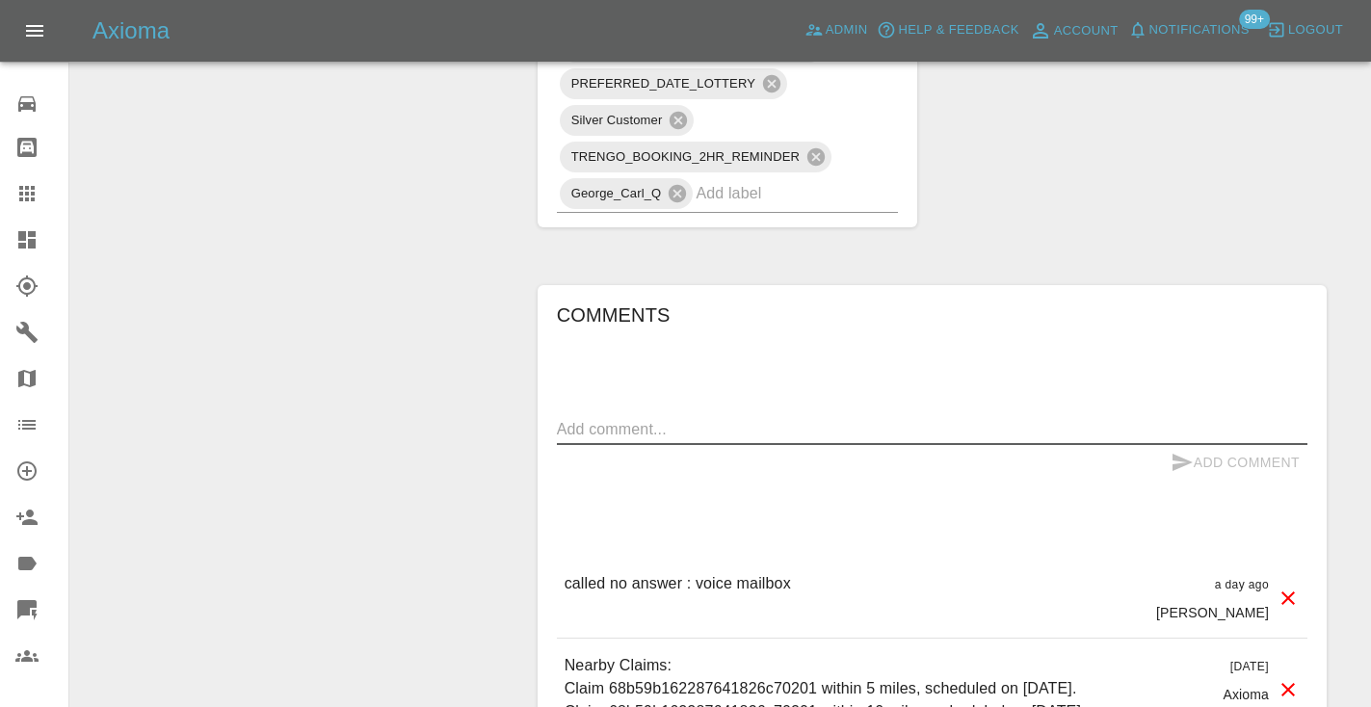
click at [589, 418] on textarea at bounding box center [932, 429] width 750 height 22
type textarea "called : need next week dates , selling the car"
click at [1179, 454] on icon "submit" at bounding box center [1182, 462] width 20 height 17
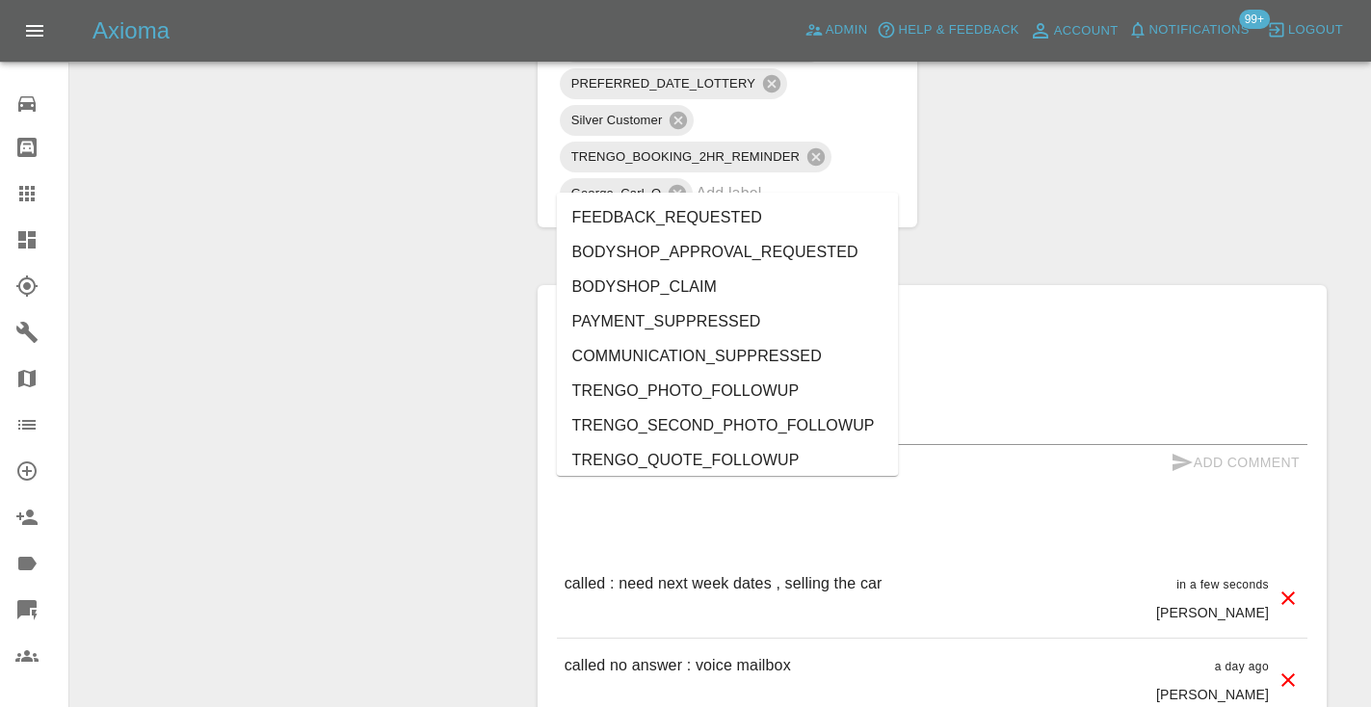
click at [805, 178] on input "text" at bounding box center [769, 193] width 148 height 30
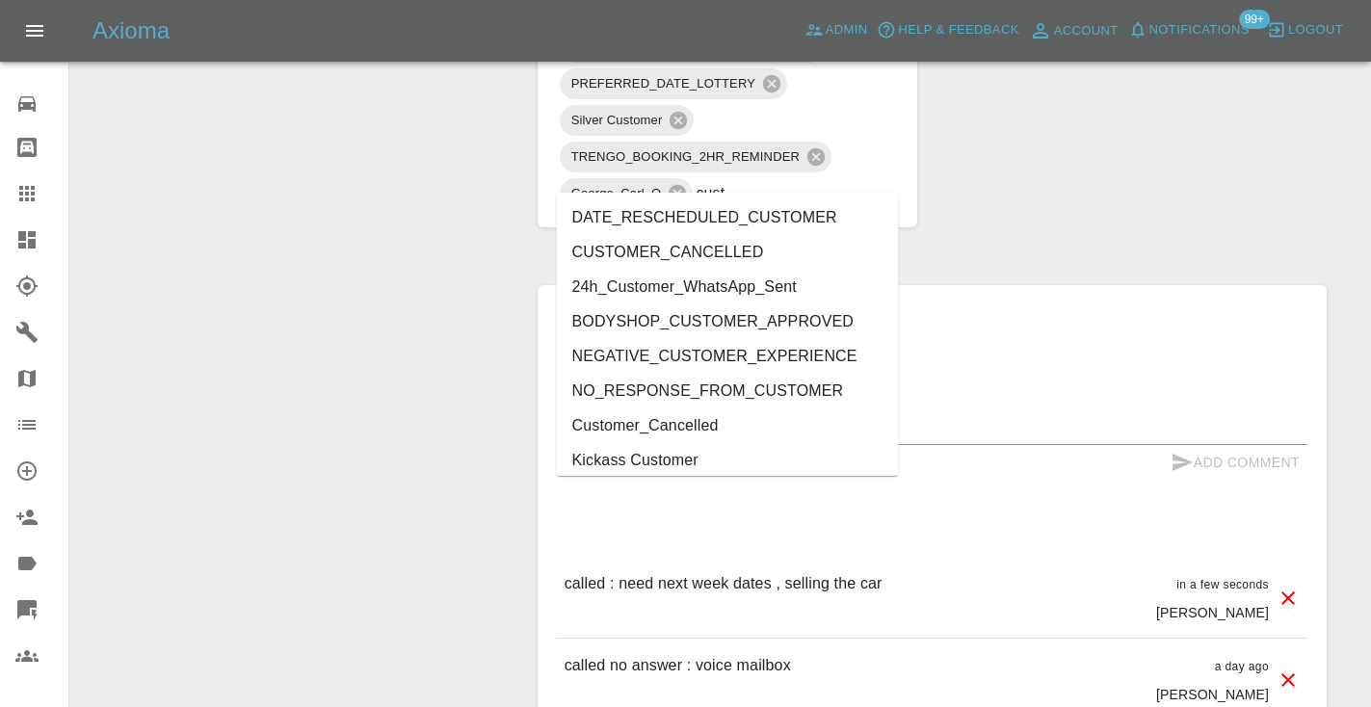
type input "cust"
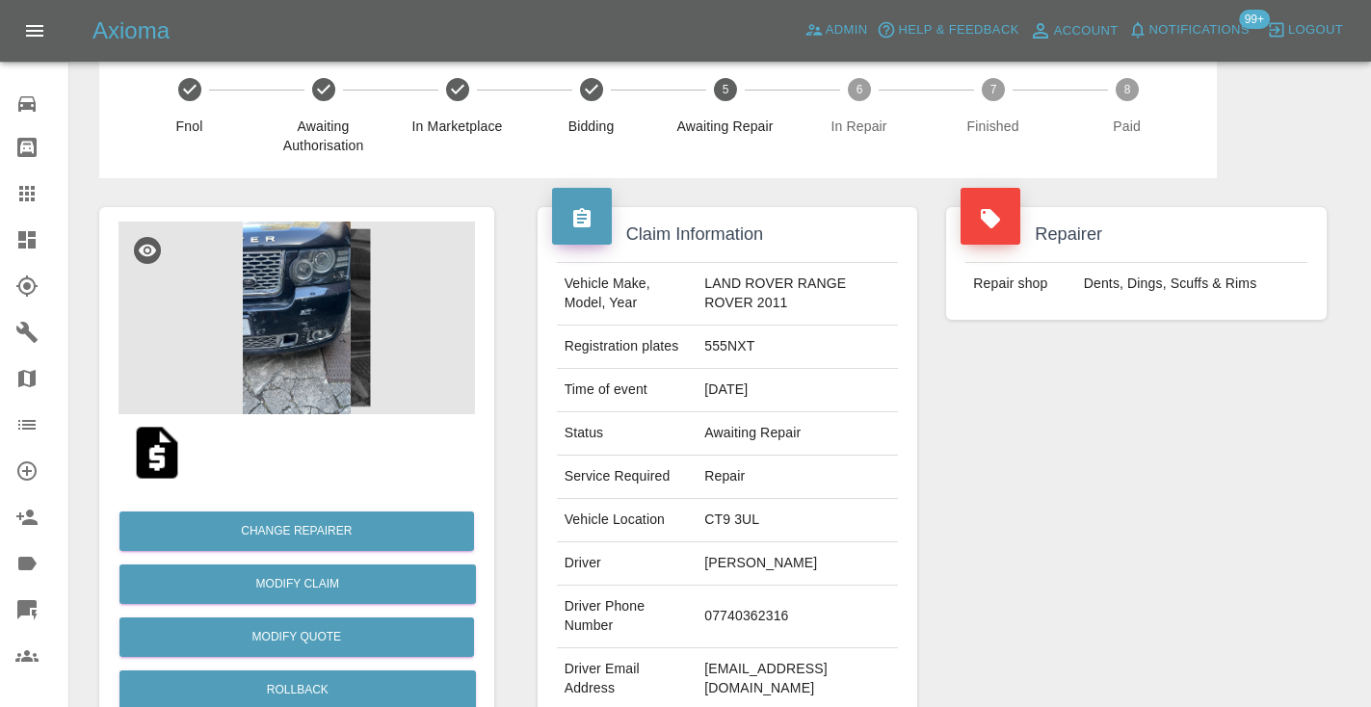
scroll to position [13, 0]
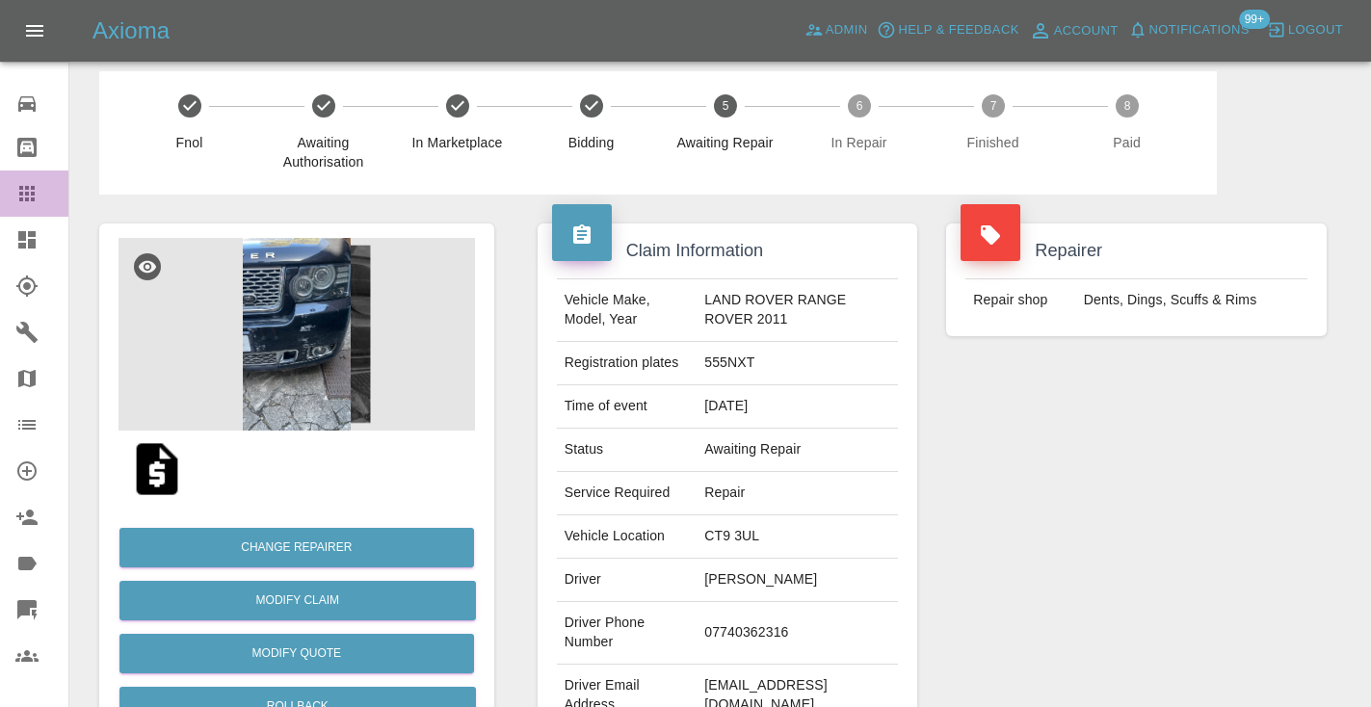
click at [18, 200] on icon at bounding box center [26, 193] width 23 height 23
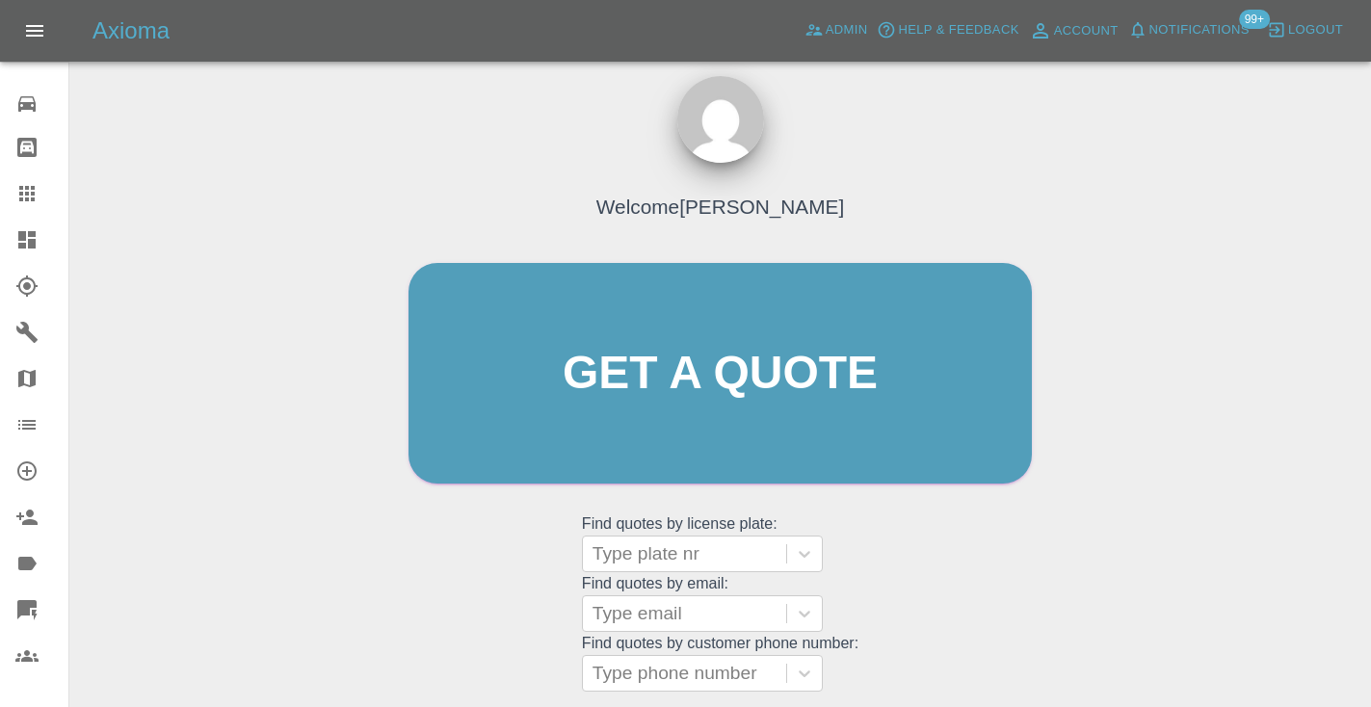
click at [922, 554] on div "Welcome [PERSON_NAME] Get a quote Get a quote Find quotes by license plate: Typ…" at bounding box center [720, 410] width 664 height 582
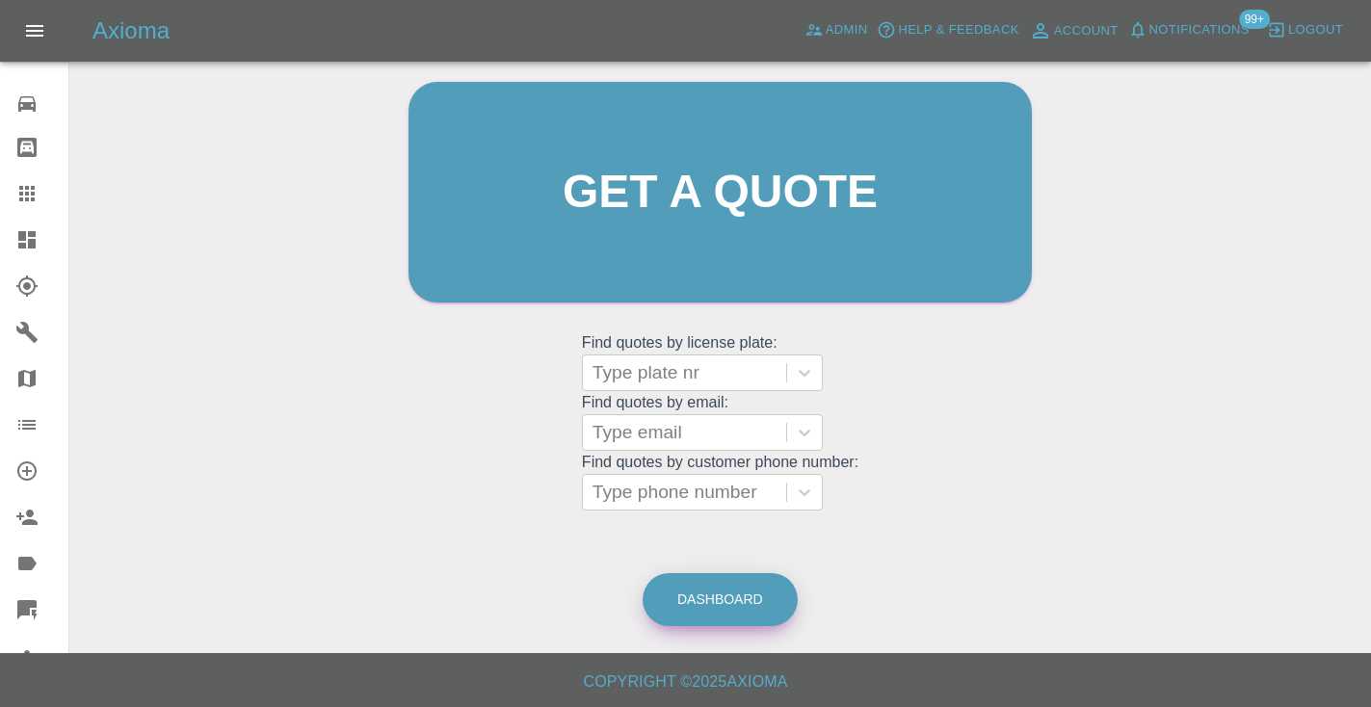
scroll to position [194, 0]
click at [746, 589] on link "Dashboard" at bounding box center [719, 600] width 155 height 53
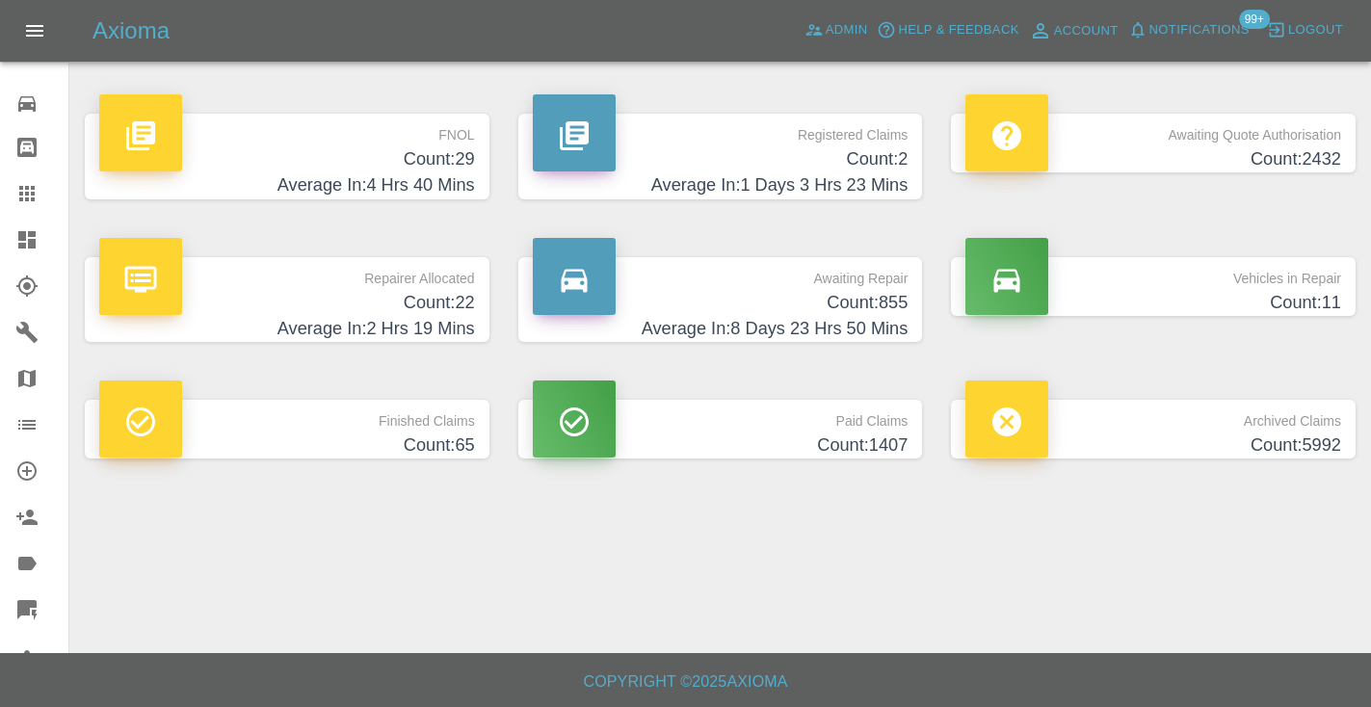
click at [851, 300] on h4 "Count: 855" at bounding box center [721, 303] width 376 height 26
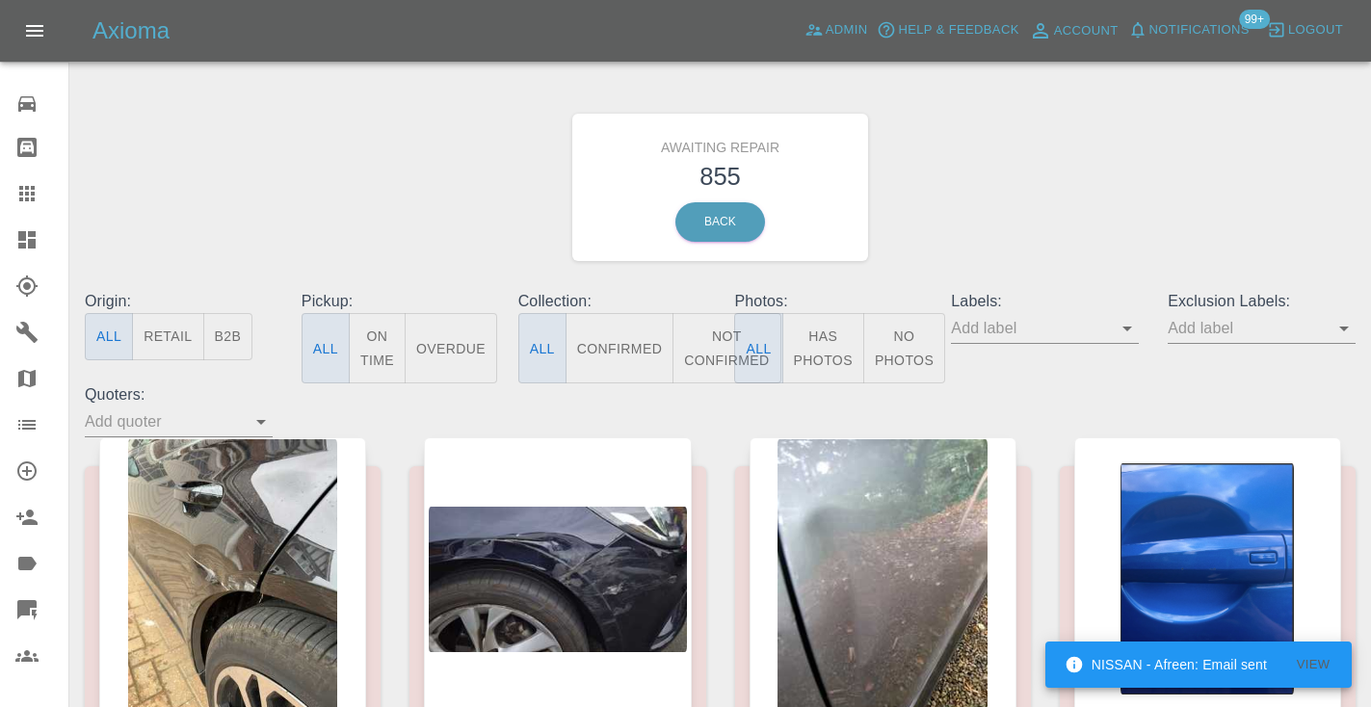
click at [706, 352] on button "Not Confirmed" at bounding box center [726, 348] width 108 height 70
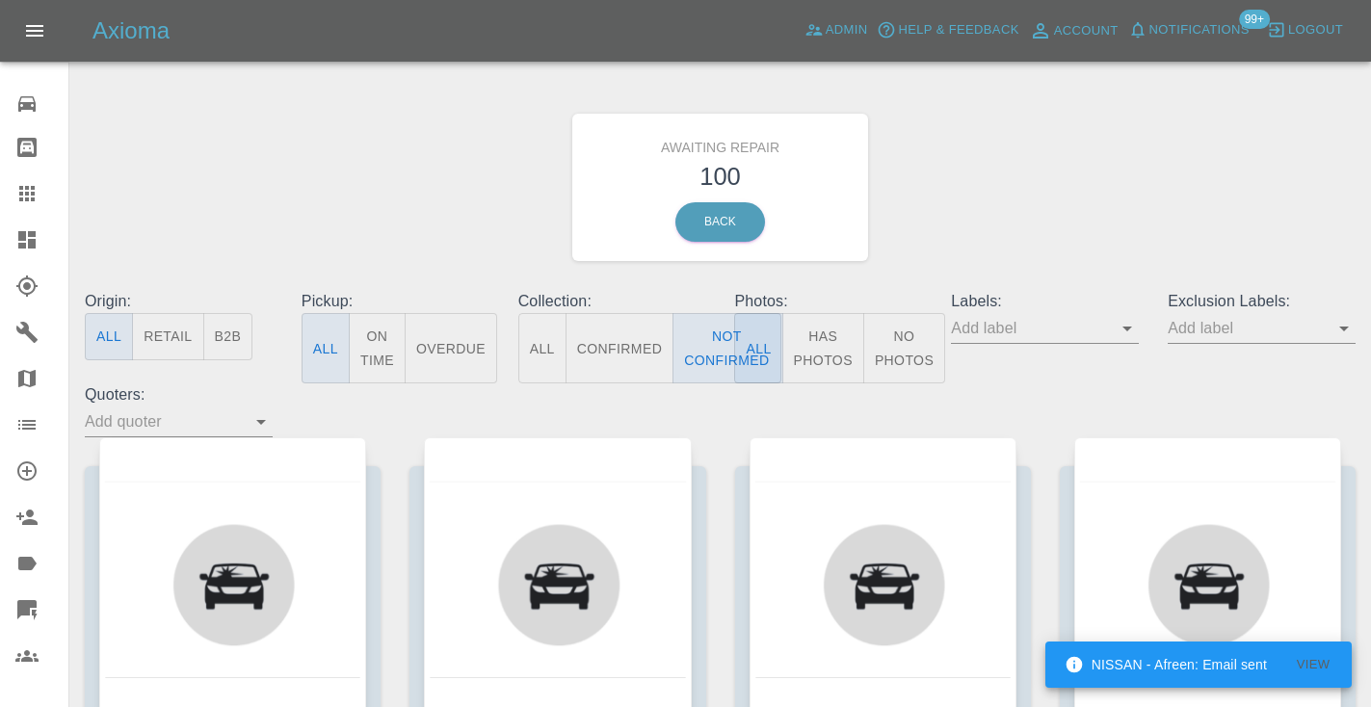
click at [988, 158] on div "Awaiting Repair 100 Back" at bounding box center [719, 187] width 1299 height 205
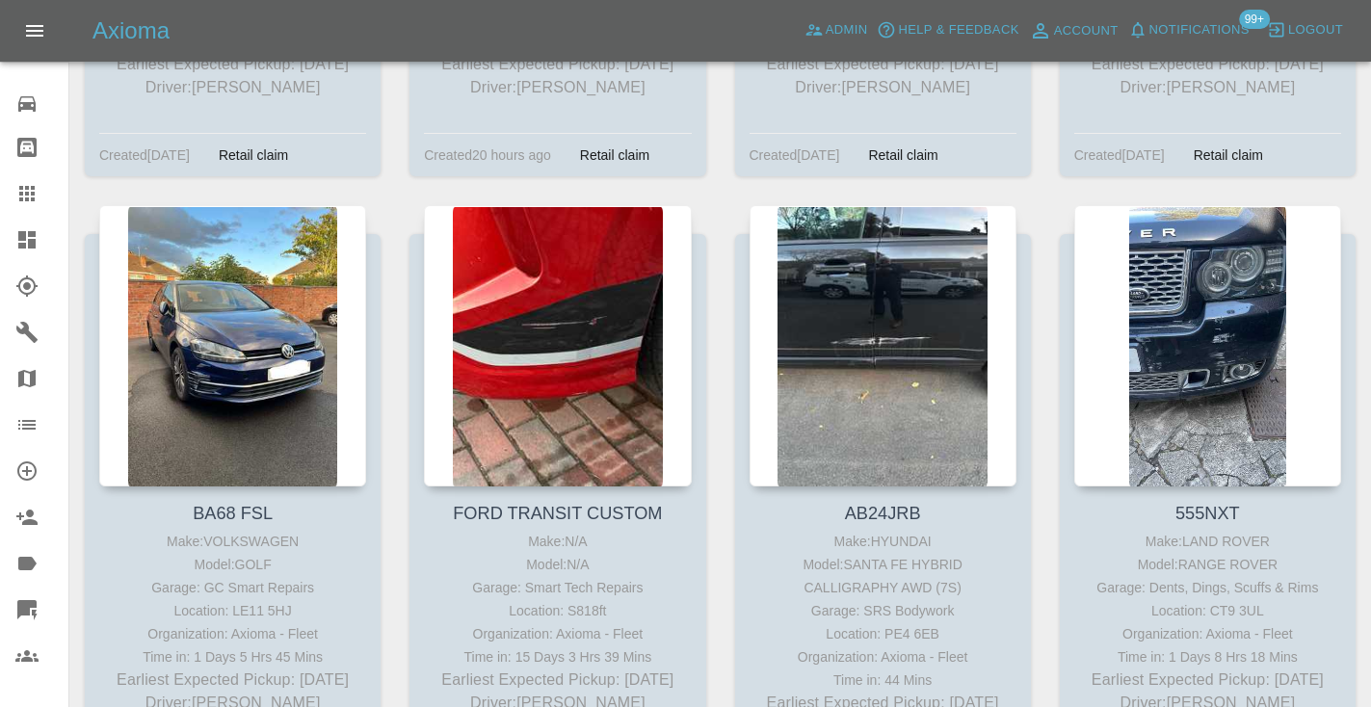
scroll to position [12961, 0]
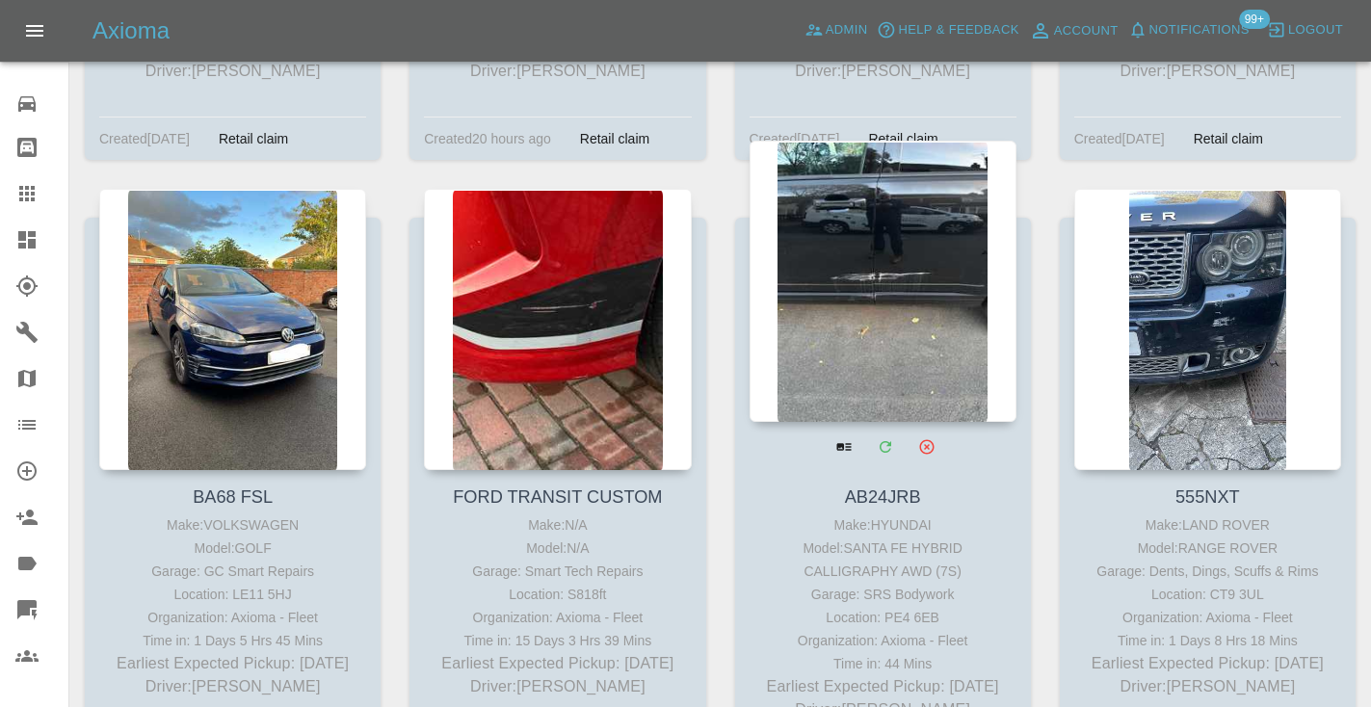
click at [898, 215] on div at bounding box center [882, 281] width 267 height 281
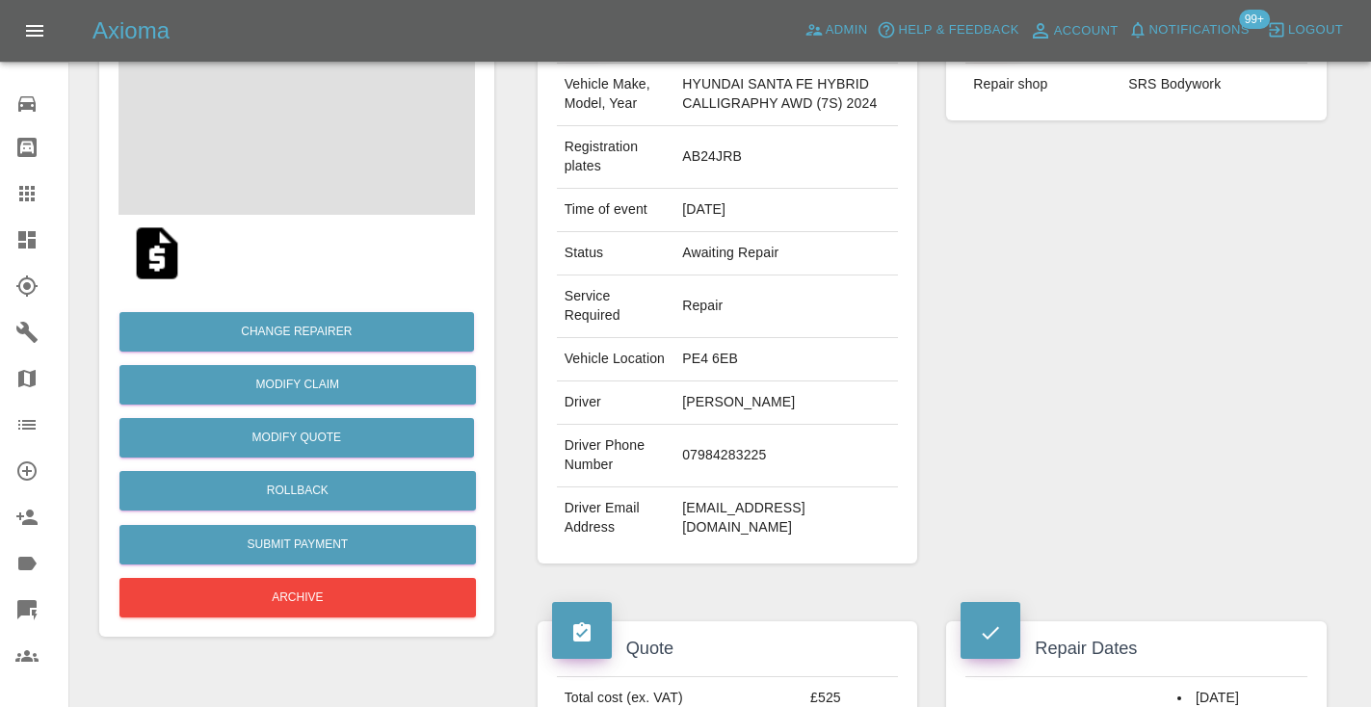
scroll to position [236, 0]
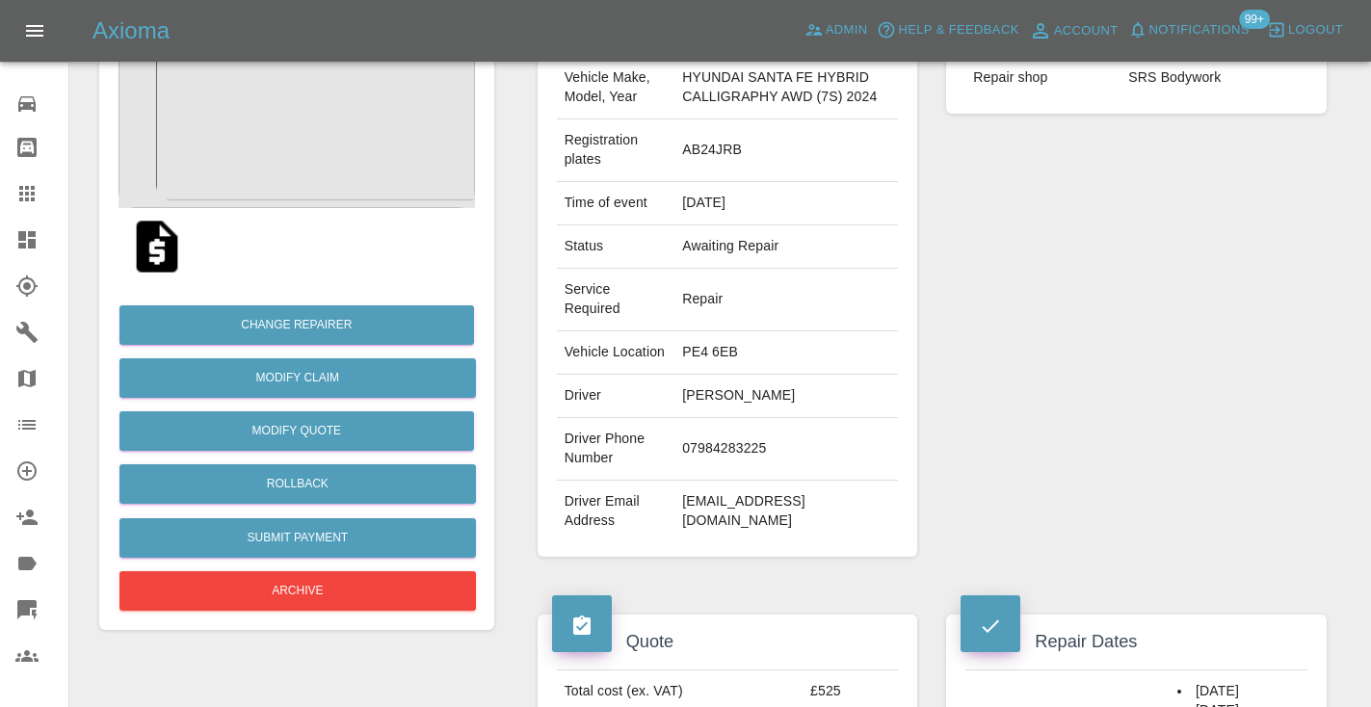
click at [710, 469] on td "07984283225" at bounding box center [785, 449] width 223 height 63
copy td "07984283225"
click at [1138, 371] on div "Repairer Repair shop SRS Bodywork" at bounding box center [1135, 279] width 409 height 614
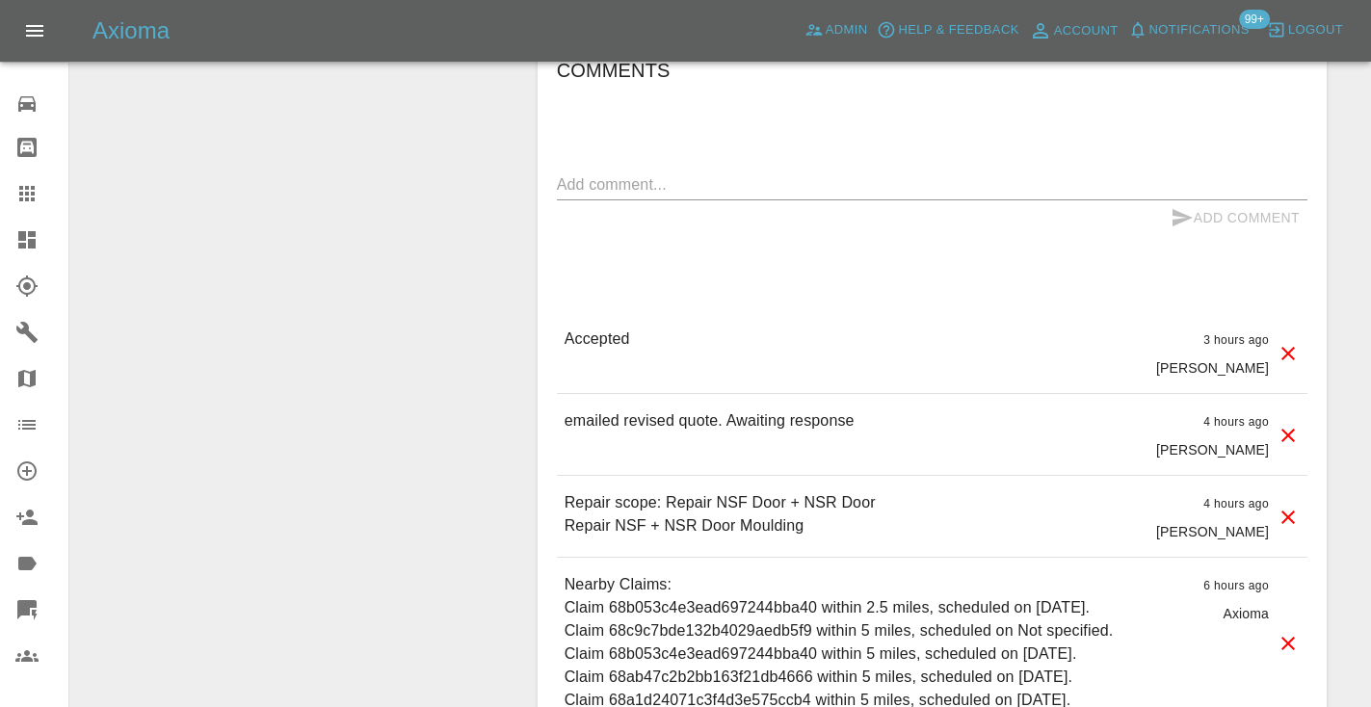
scroll to position [1521, 0]
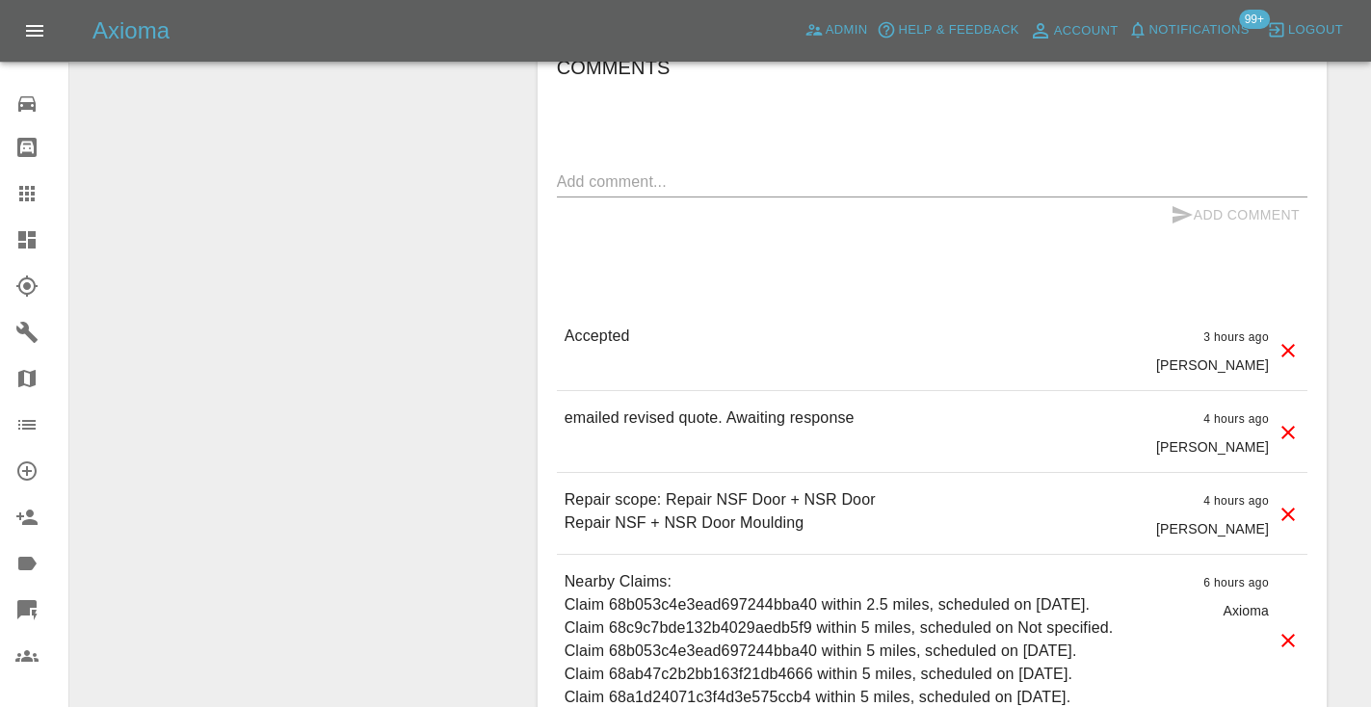
click at [717, 191] on textarea at bounding box center [932, 181] width 750 height 22
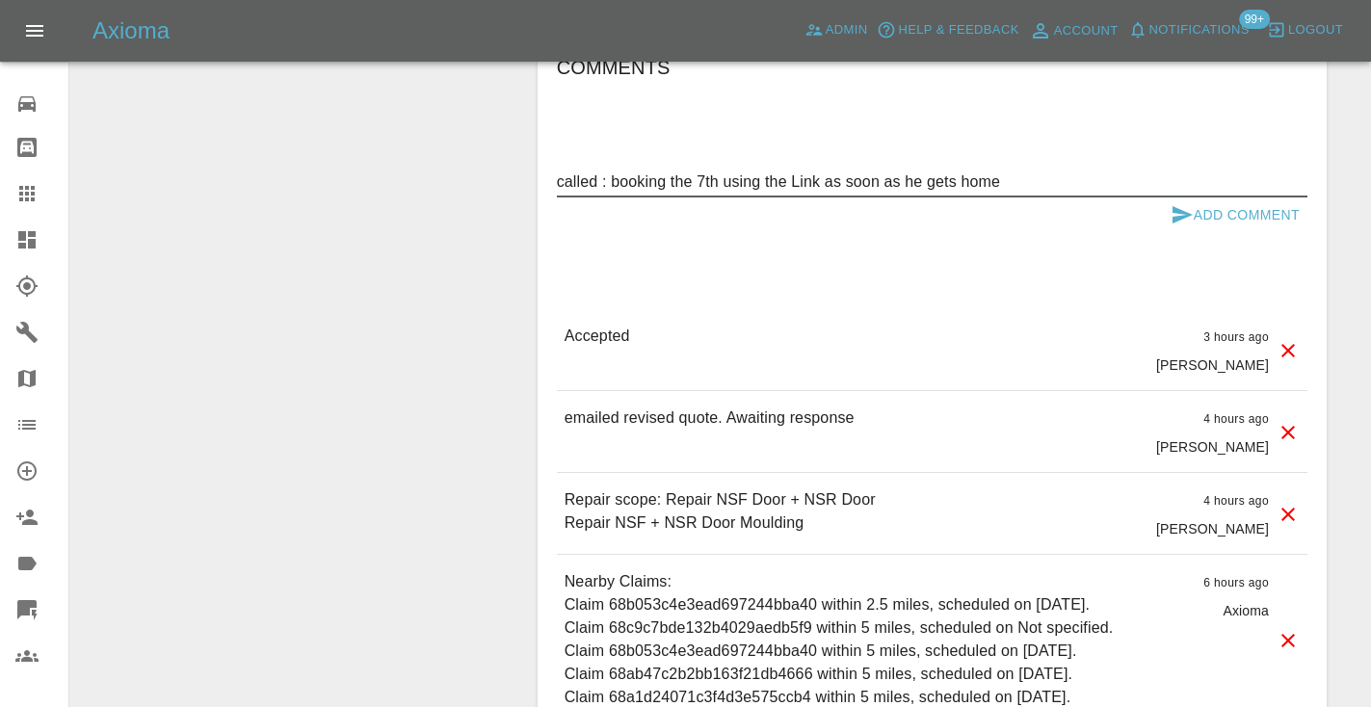
type textarea "called : booking the 7th using the Link as soon as he gets home"
click at [1187, 223] on icon "submit" at bounding box center [1182, 214] width 20 height 17
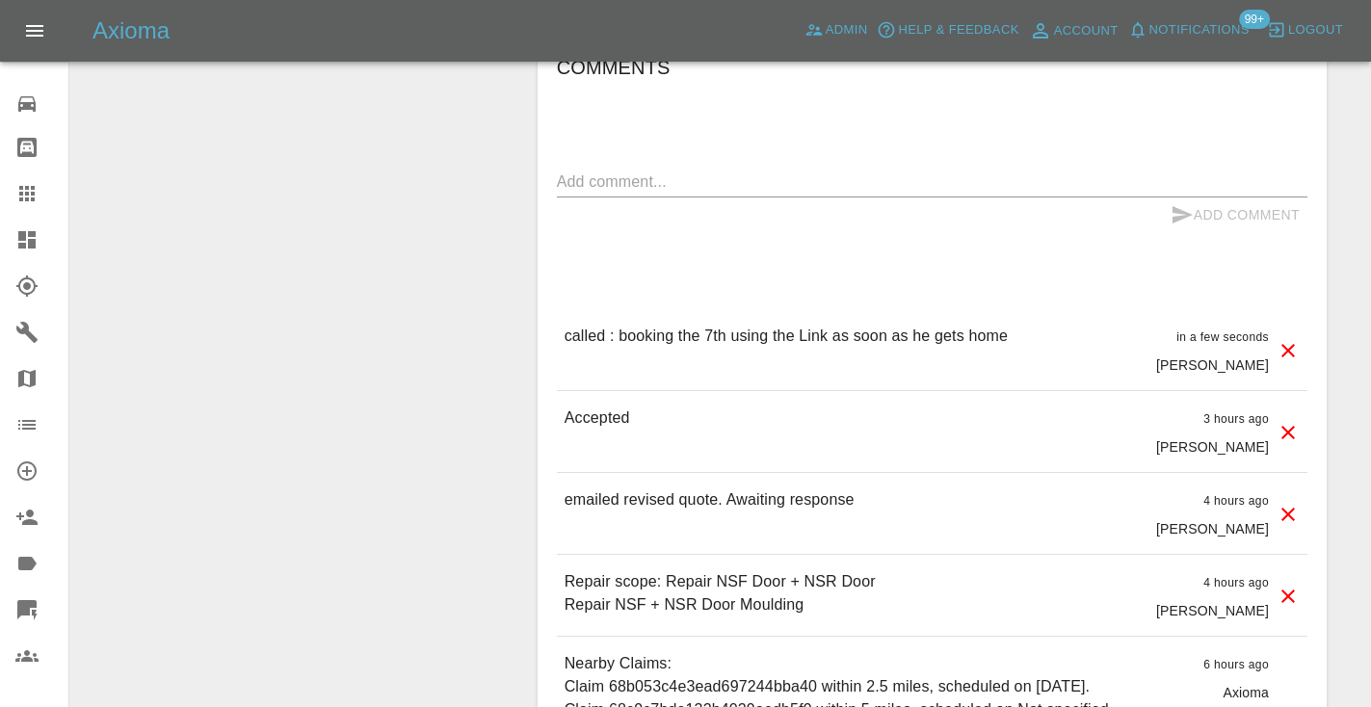
click at [821, 148] on div "Comments x Add Comment called : booking the 7th using the Link as soon as he ge…" at bounding box center [932, 485] width 750 height 867
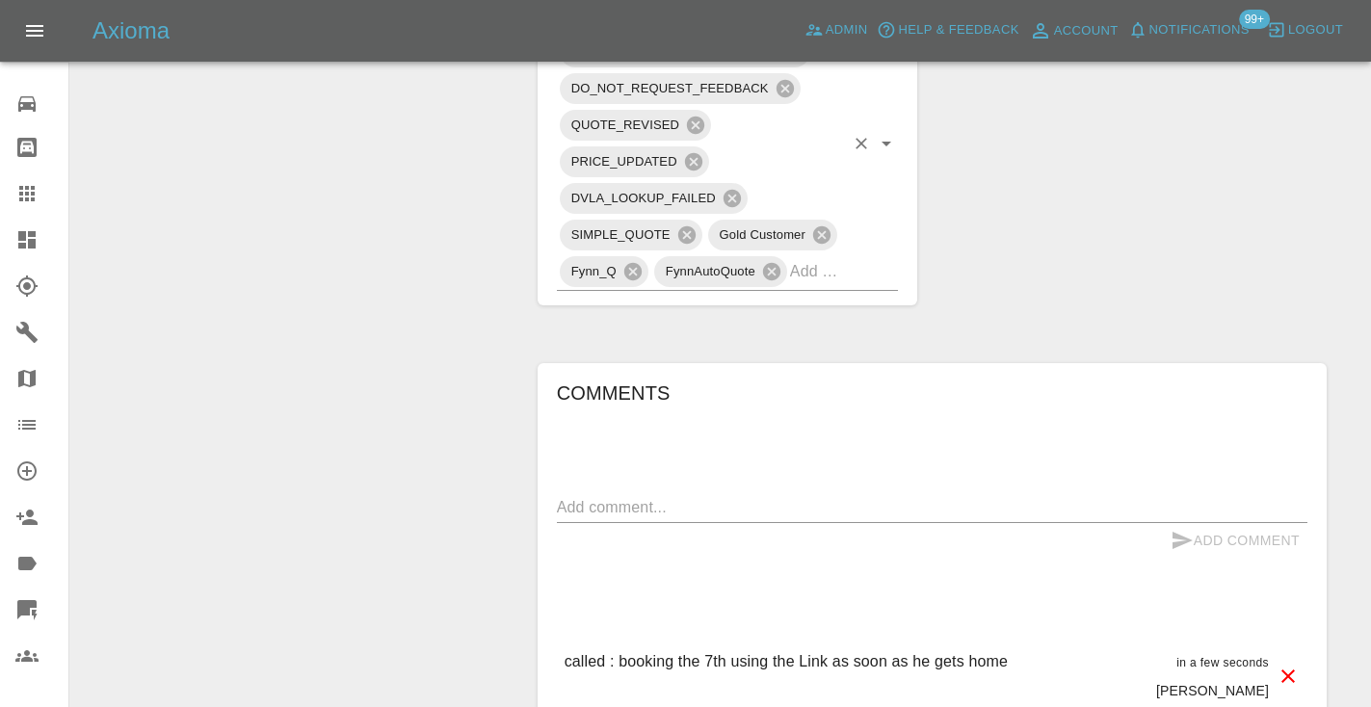
scroll to position [1188, 0]
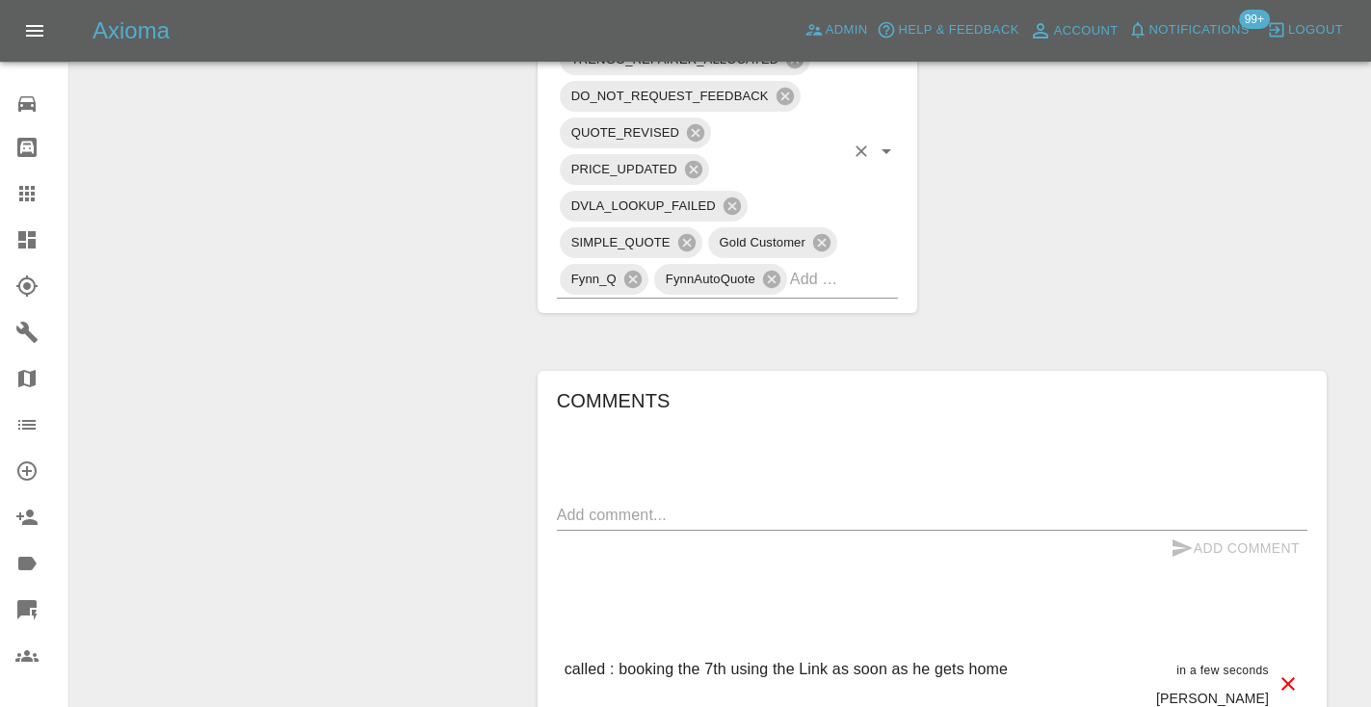
click at [799, 285] on input "text" at bounding box center [817, 279] width 54 height 30
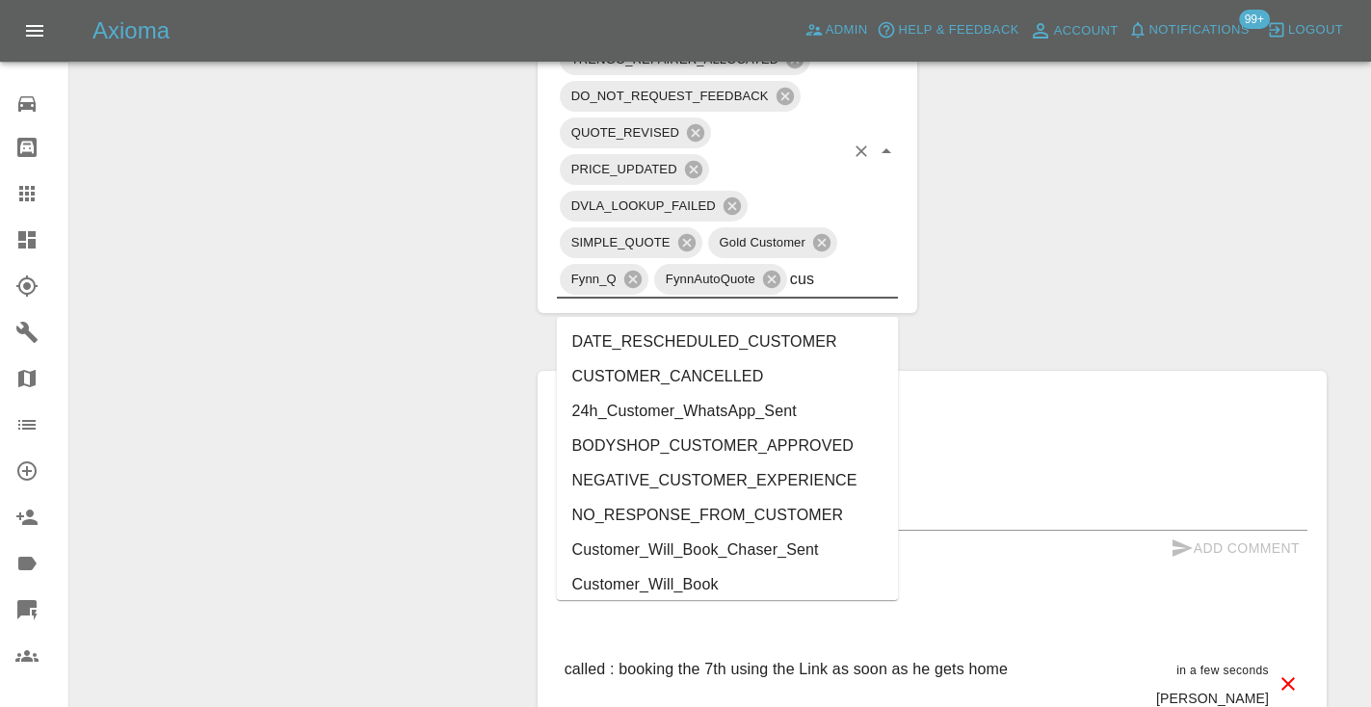
type input "cust"
click at [684, 587] on li "Customer_Will_Book" at bounding box center [728, 584] width 342 height 35
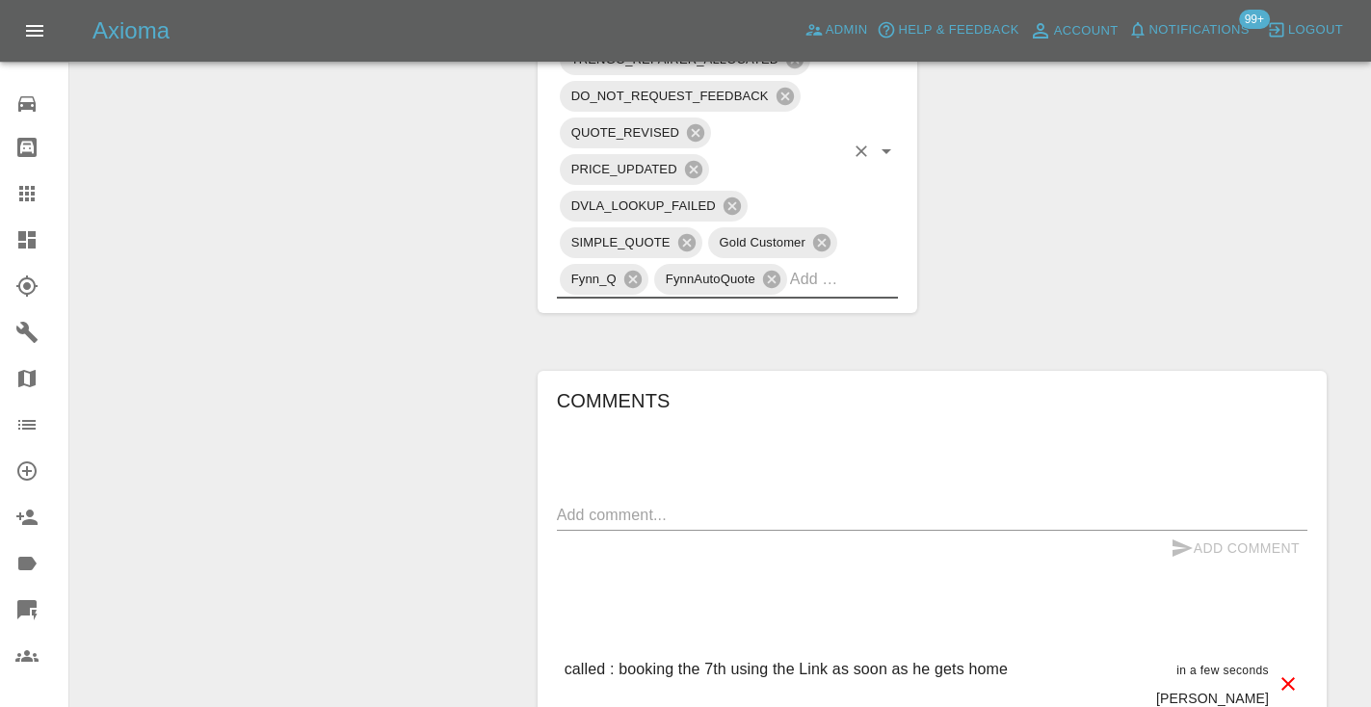
click at [436, 306] on div "Change Repairer Modify Claim Modify Quote Rollback Submit Payment Archive" at bounding box center [297, 157] width 424 height 2275
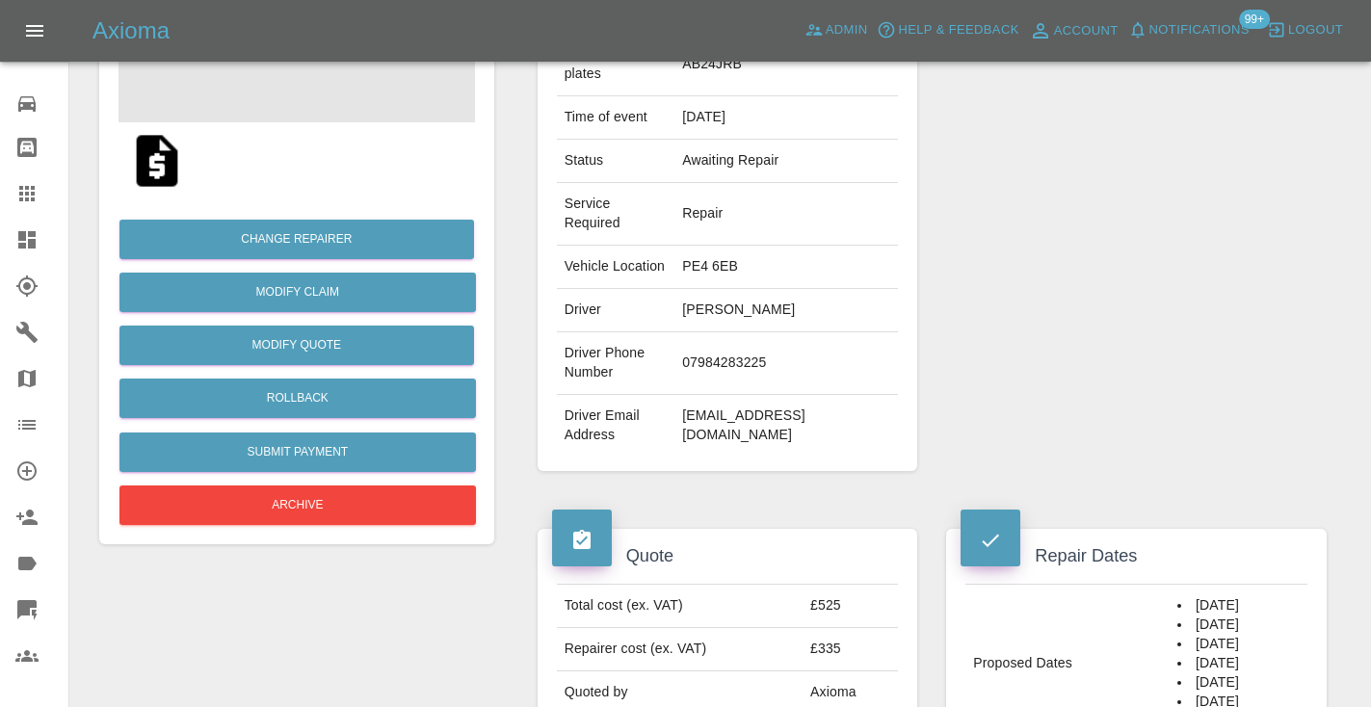
scroll to position [337, 0]
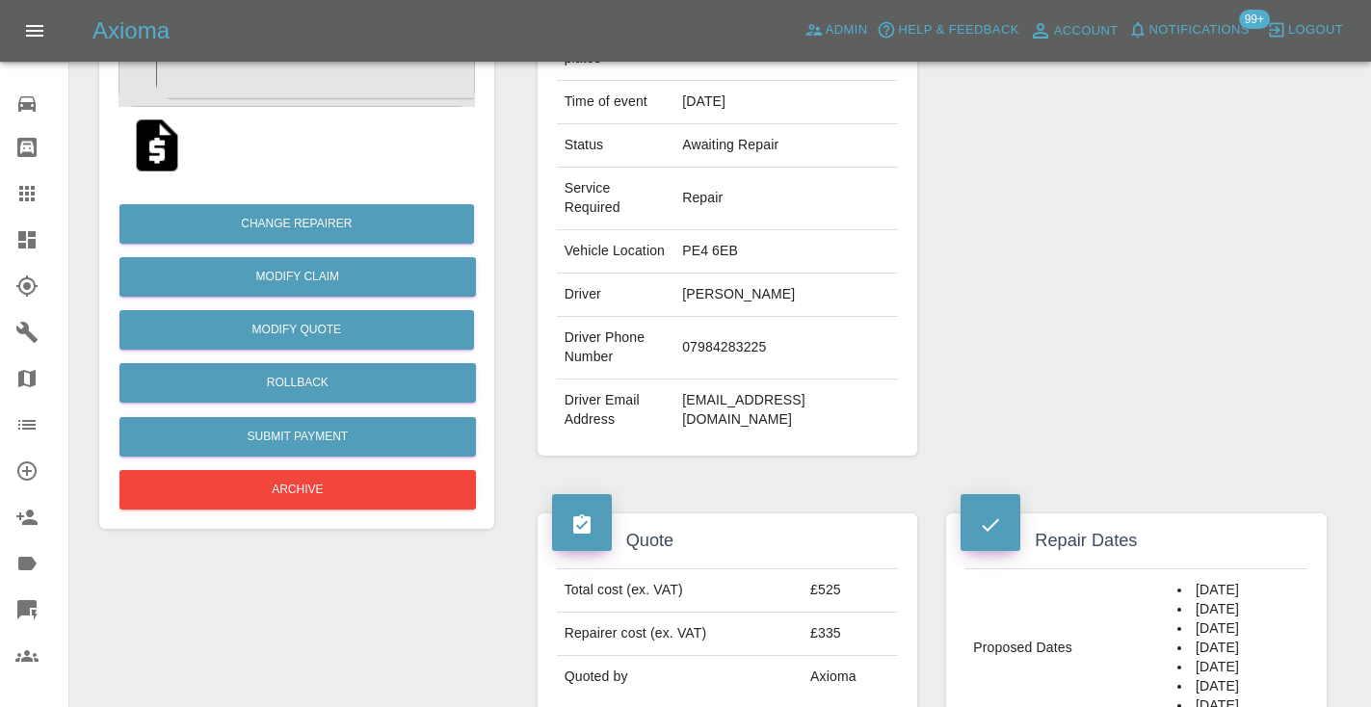
click at [38, 193] on icon at bounding box center [26, 193] width 23 height 23
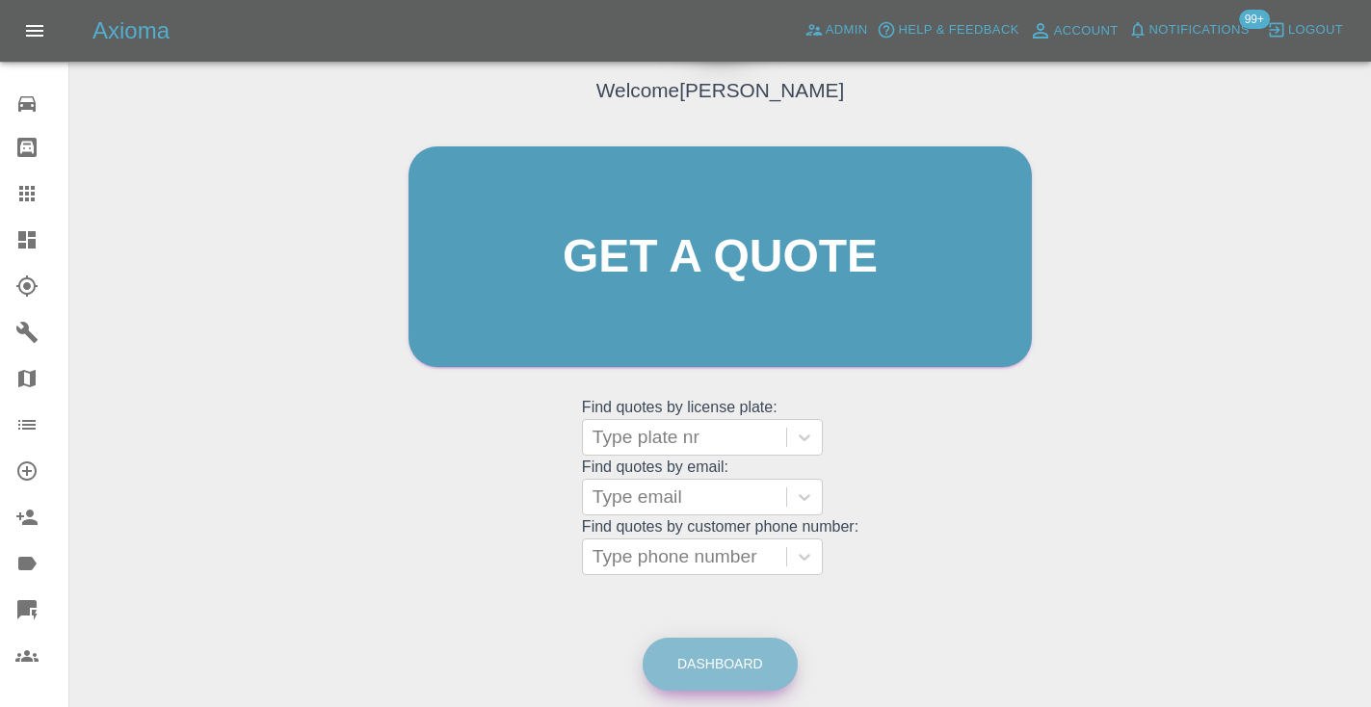
click at [746, 641] on link "Dashboard" at bounding box center [719, 664] width 155 height 53
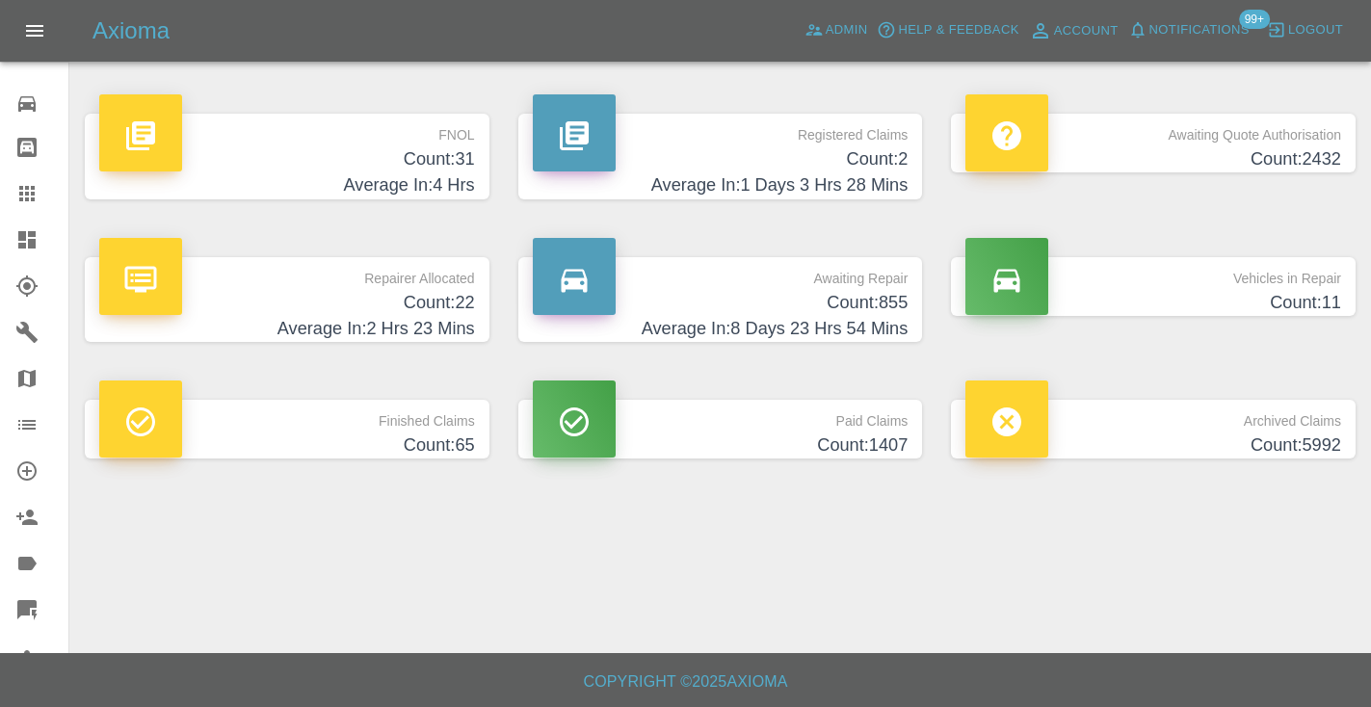
click at [870, 291] on h4 "Count: 855" at bounding box center [721, 303] width 376 height 26
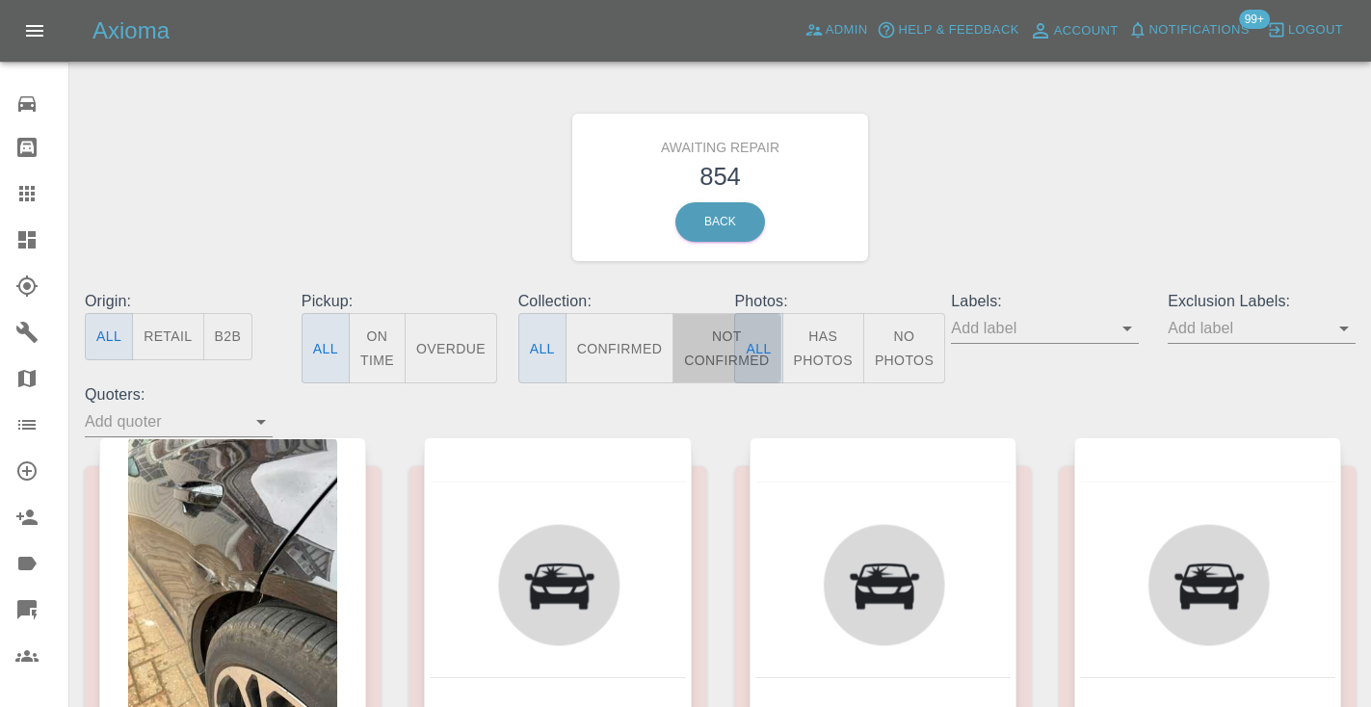
click at [713, 338] on button "Not Confirmed" at bounding box center [726, 348] width 108 height 70
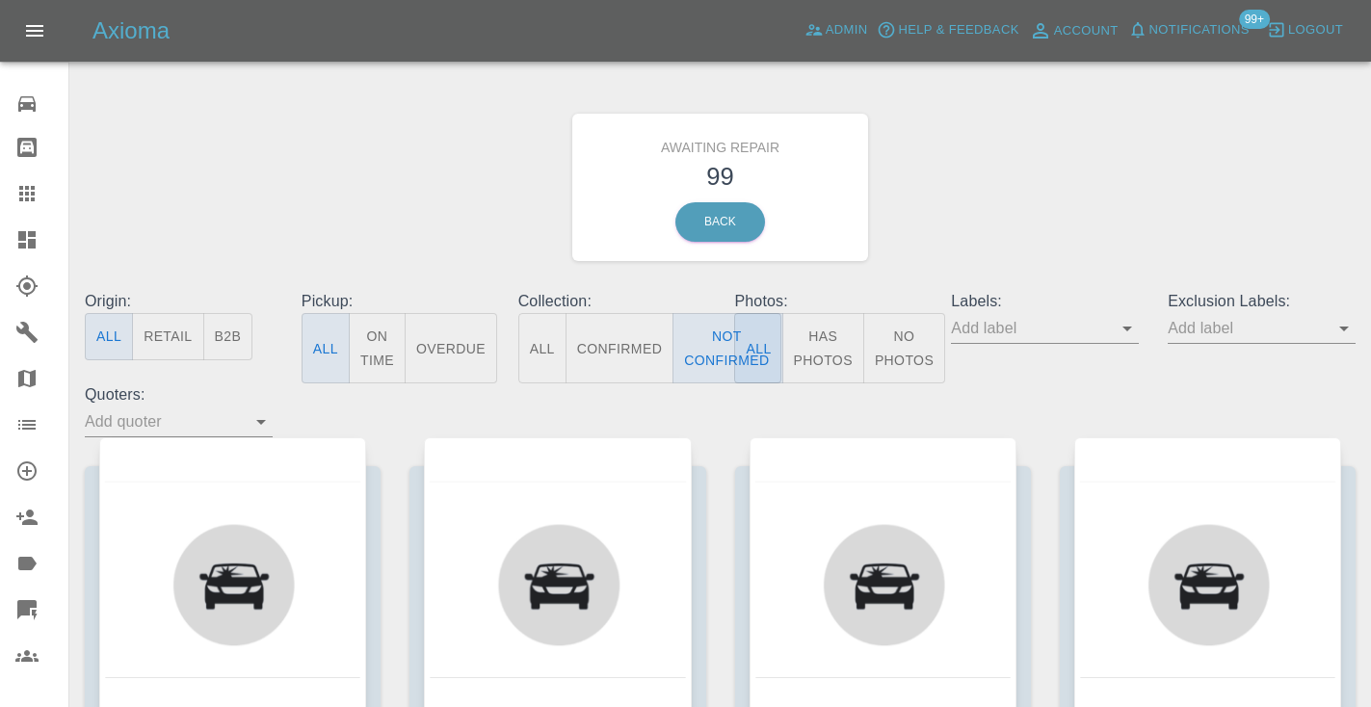
click at [1071, 119] on div "Awaiting Repair 99 Back" at bounding box center [719, 187] width 1299 height 205
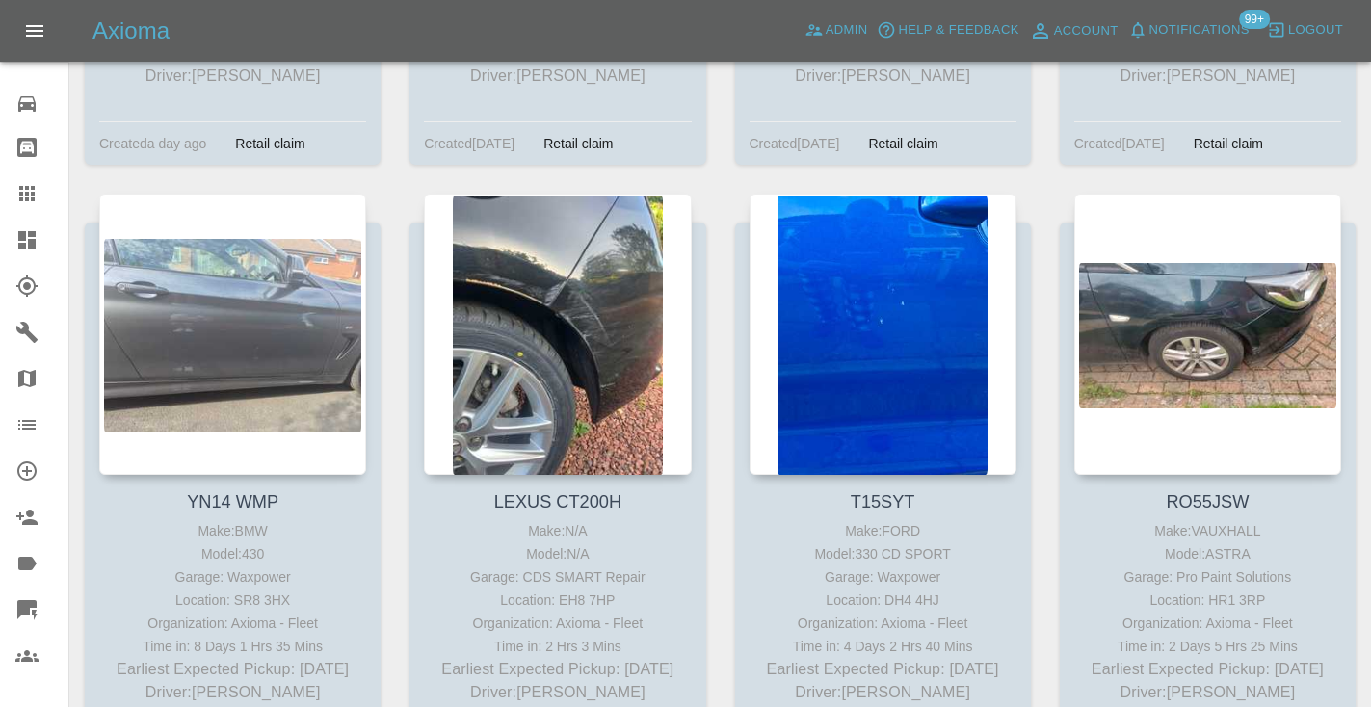
scroll to position [12358, 0]
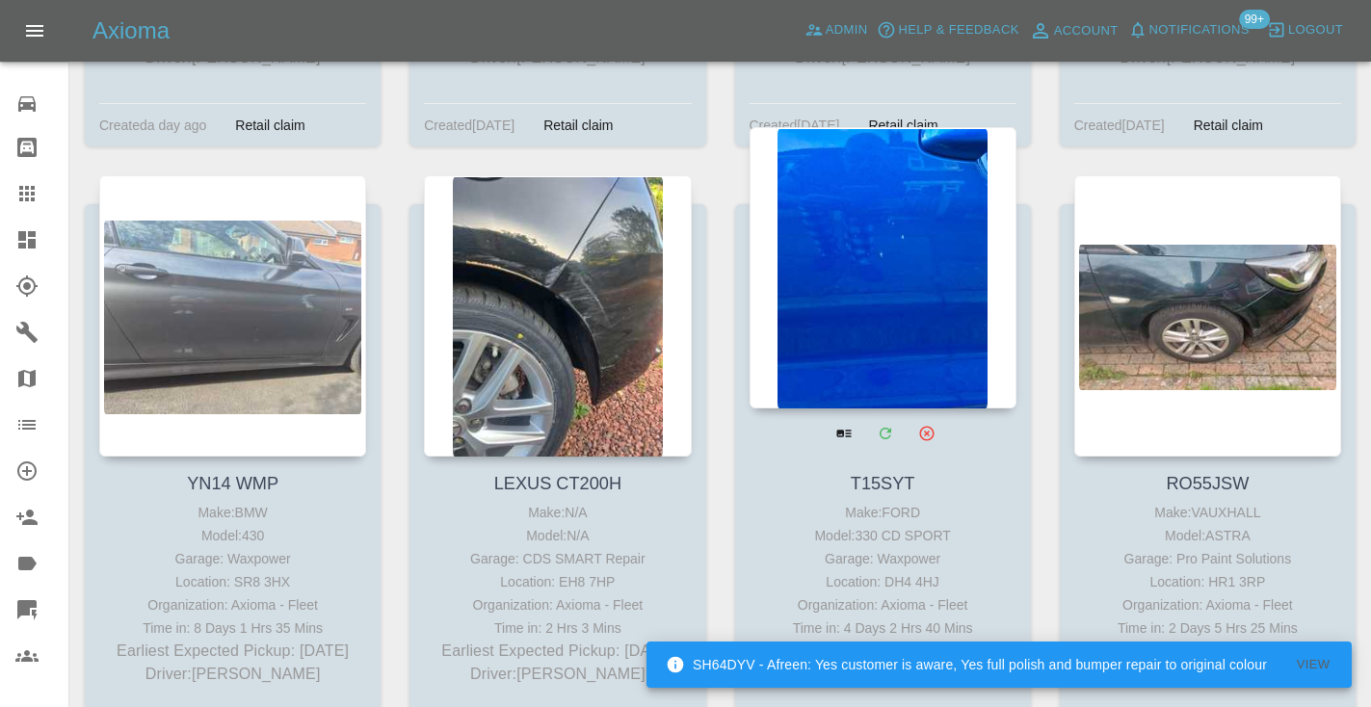
click at [891, 211] on div at bounding box center [882, 267] width 267 height 281
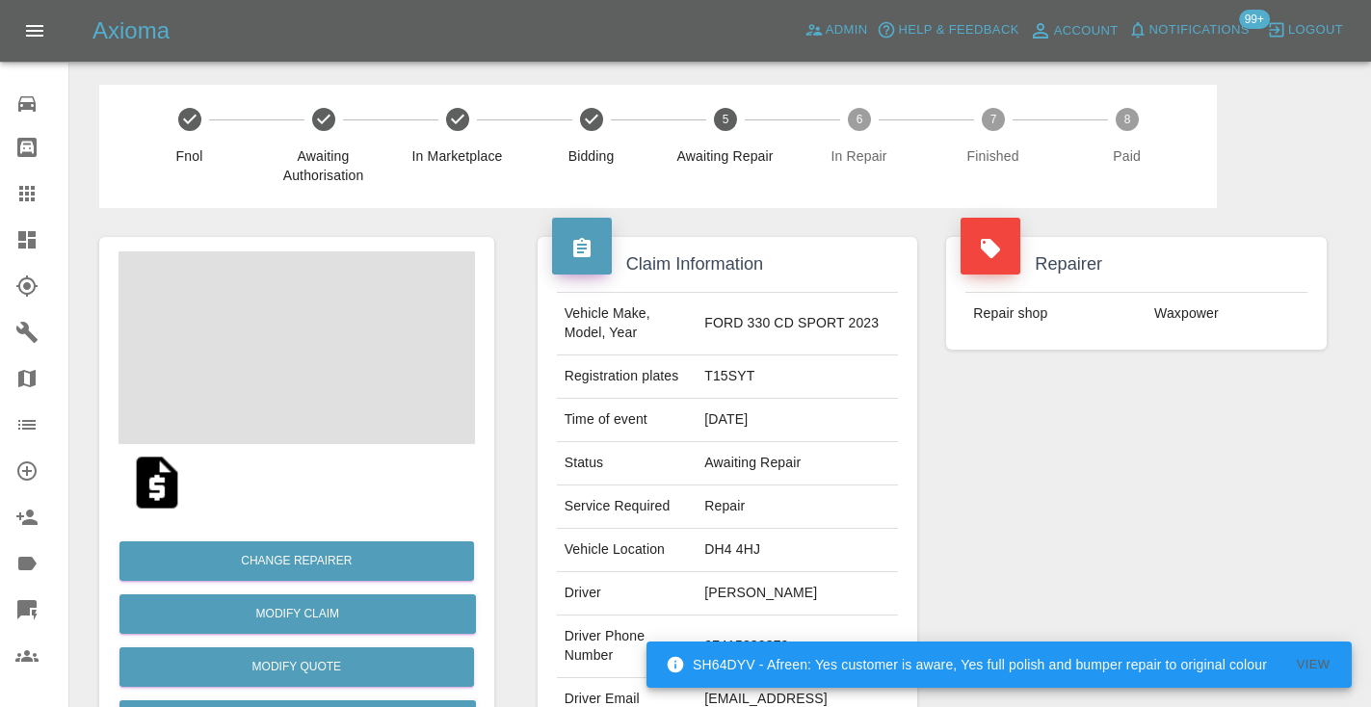
click at [760, 630] on td "07415280870" at bounding box center [796, 646] width 201 height 63
copy td "07415280870"
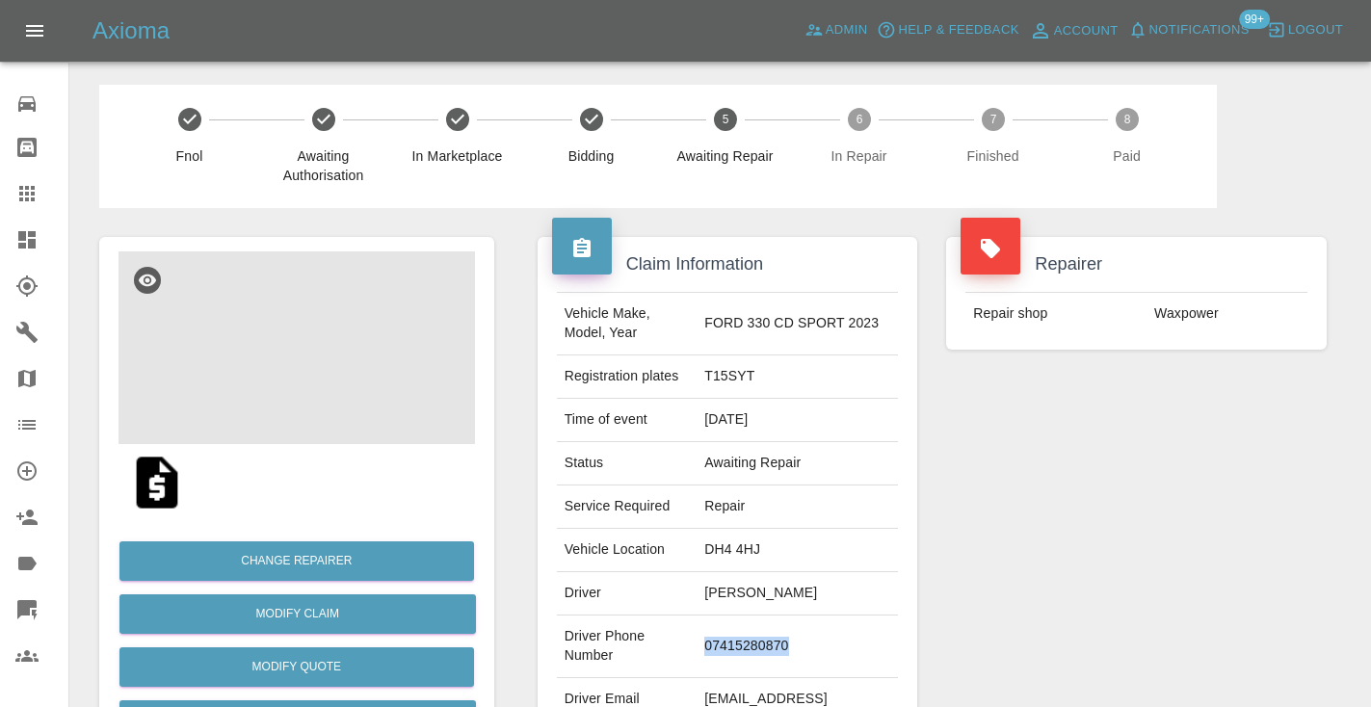
copy td "07415280870"
click at [1052, 497] on div "Repairer Repair shop Waxpower" at bounding box center [1135, 495] width 409 height 575
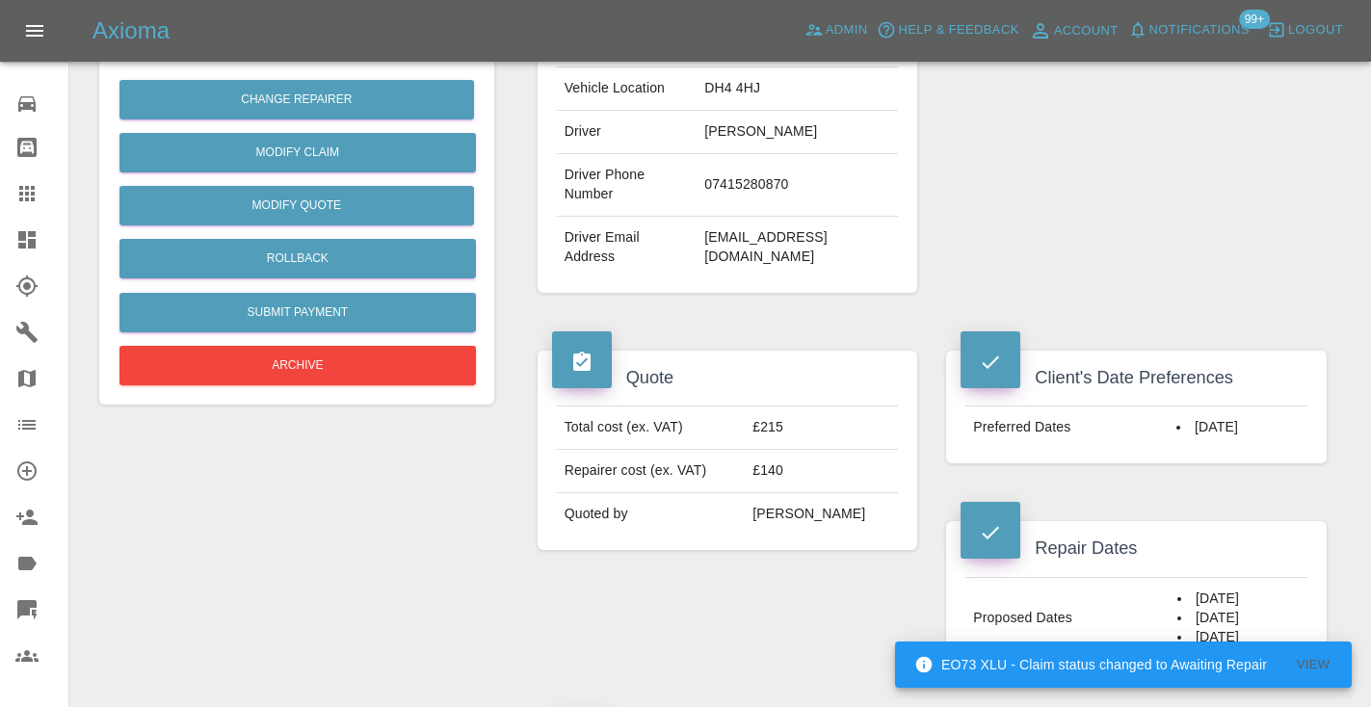
scroll to position [446, 0]
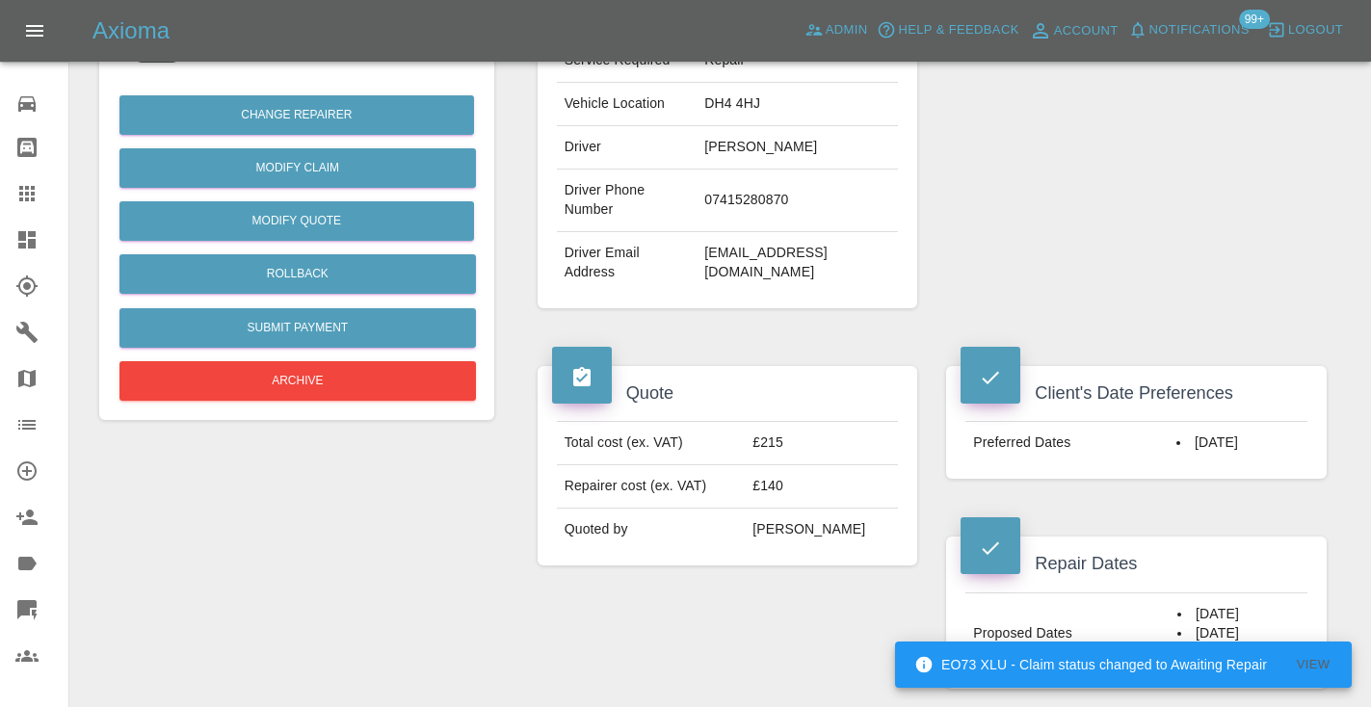
click at [774, 189] on td "07415280870" at bounding box center [796, 201] width 201 height 63
copy td "07415280870"
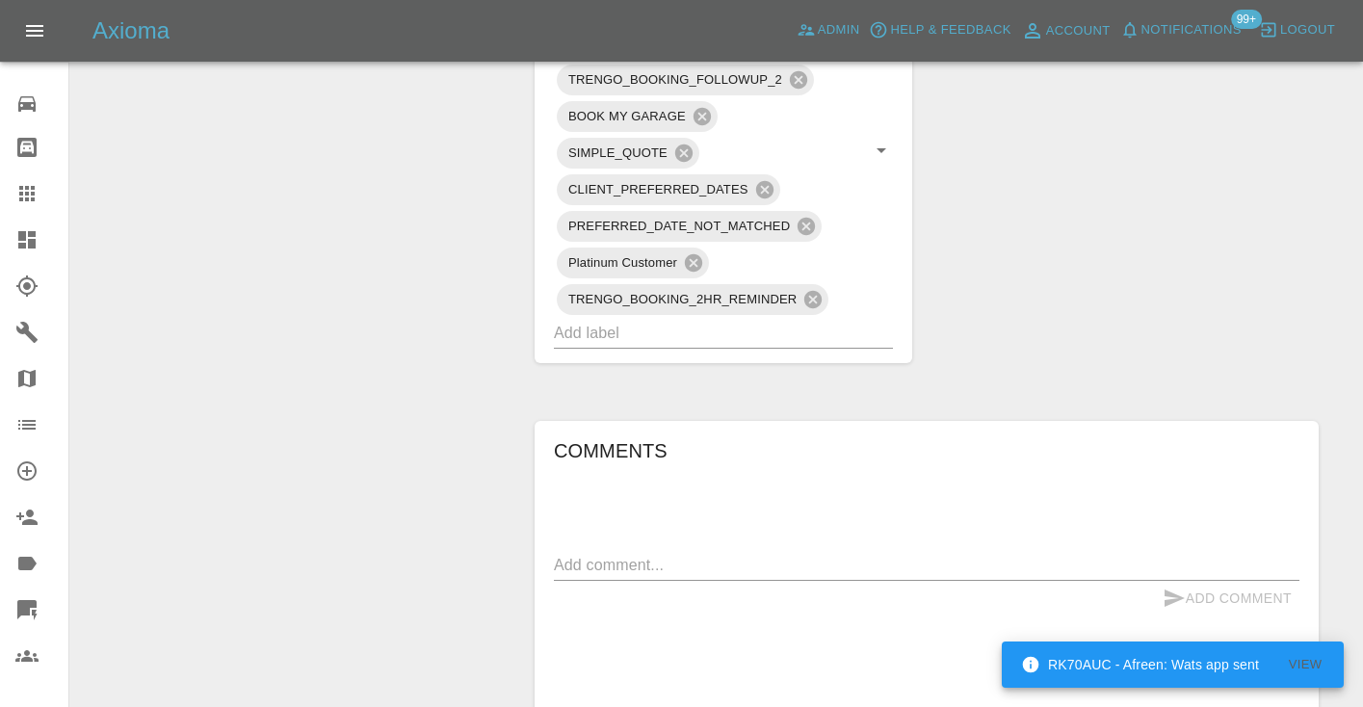
scroll to position [1323, 0]
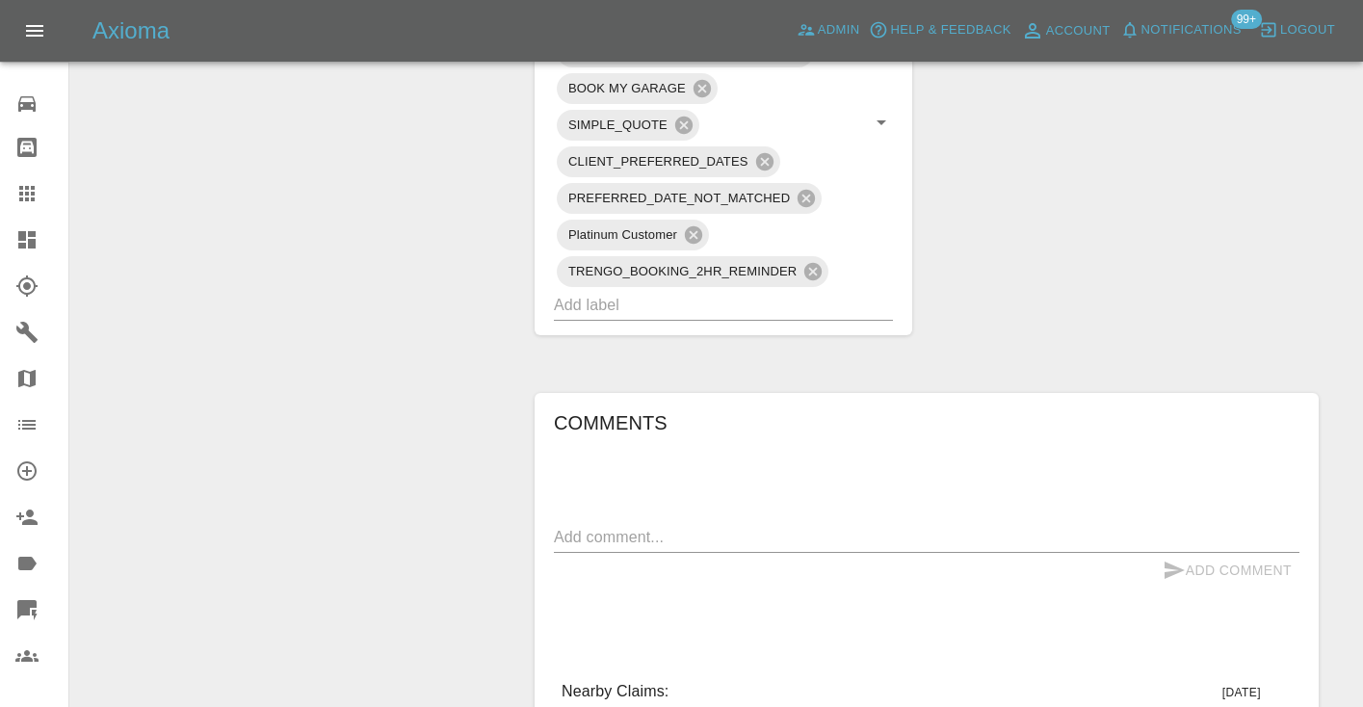
click at [643, 522] on div "x" at bounding box center [927, 537] width 746 height 31
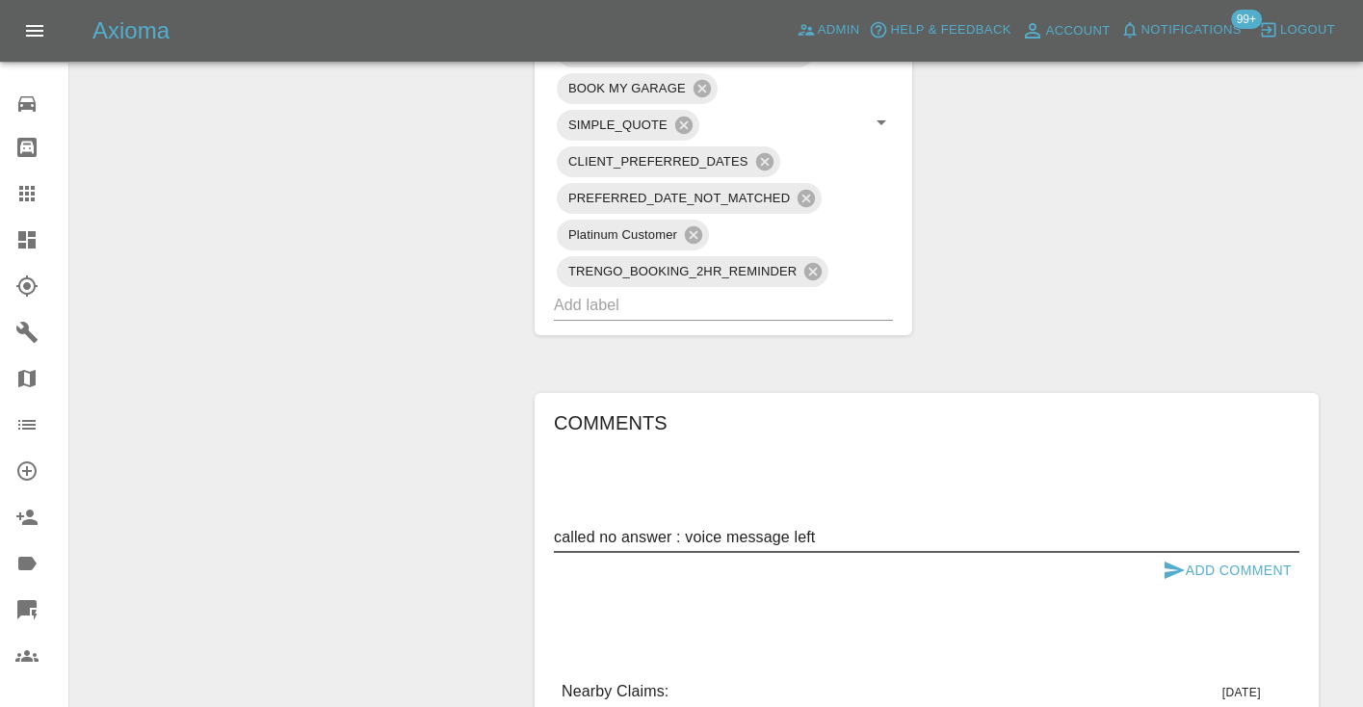
type textarea "called no answer : voice message left"
click at [1180, 559] on icon "submit" at bounding box center [1174, 570] width 23 height 23
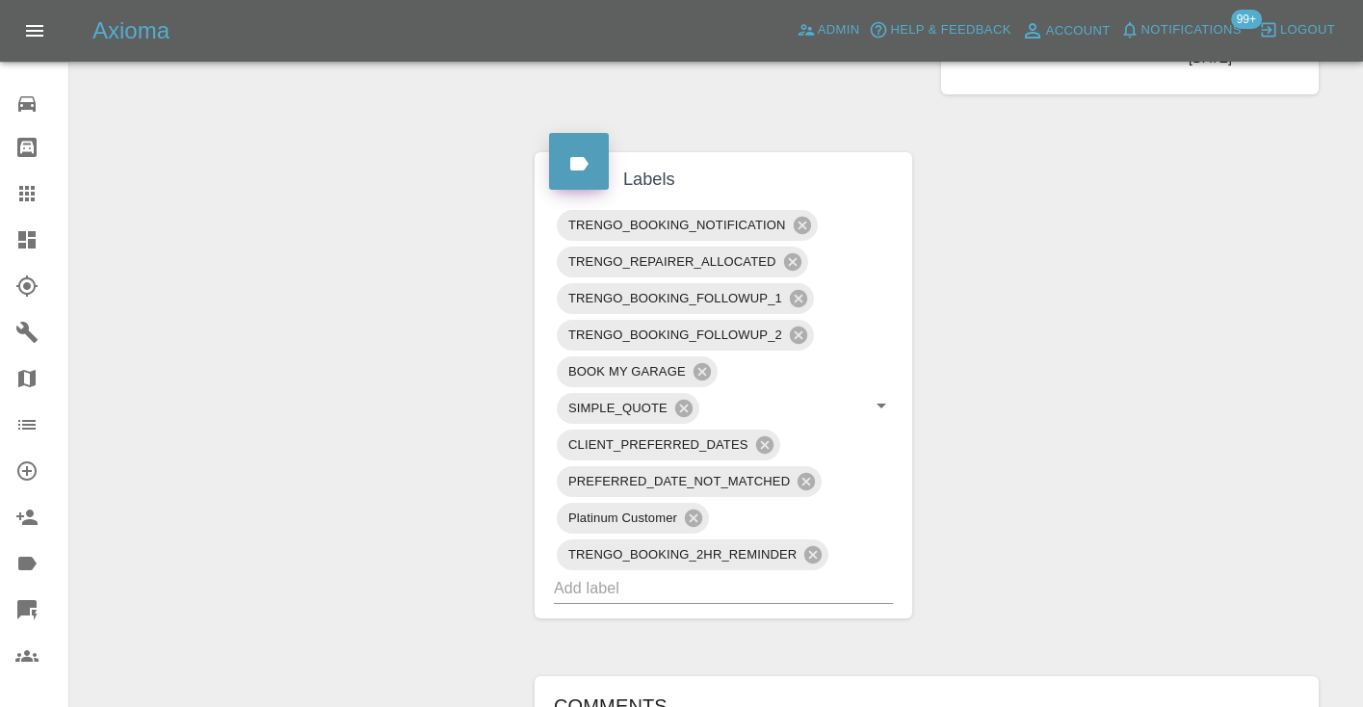
scroll to position [1039, 0]
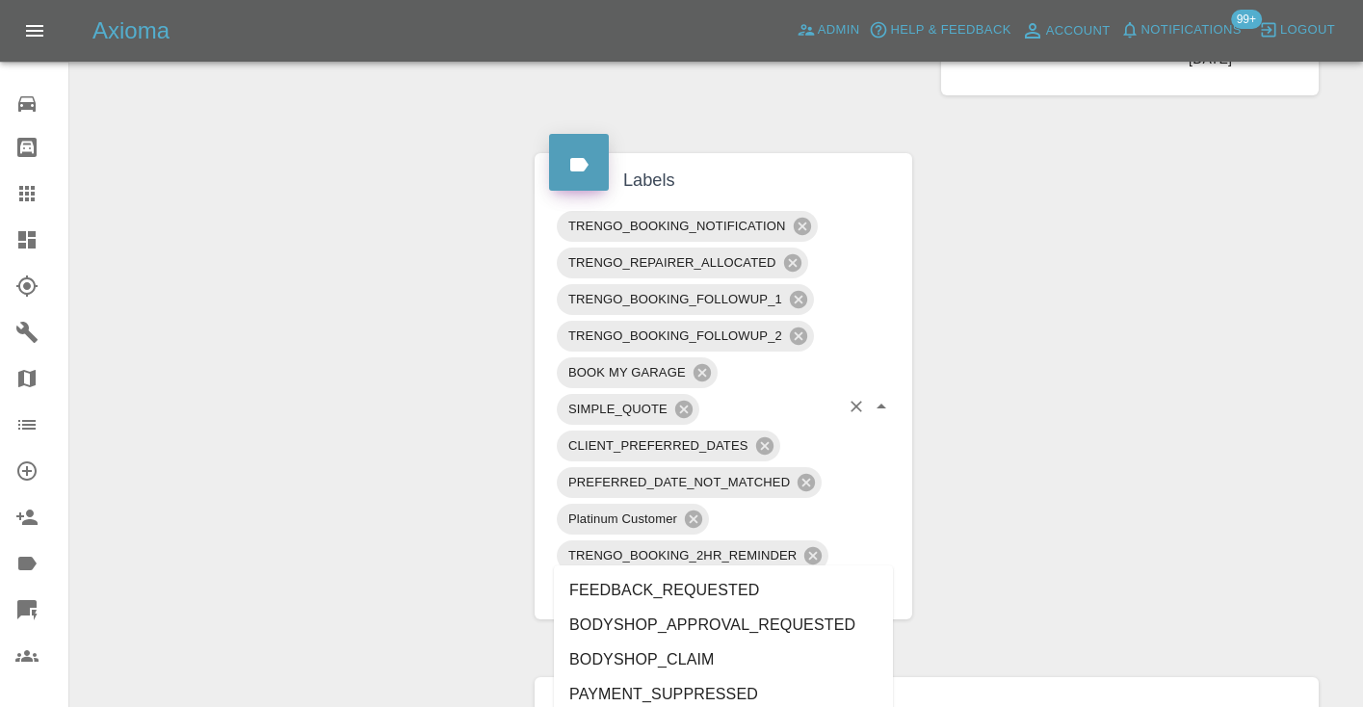
click at [594, 574] on input "text" at bounding box center [696, 589] width 285 height 30
type input "cust"
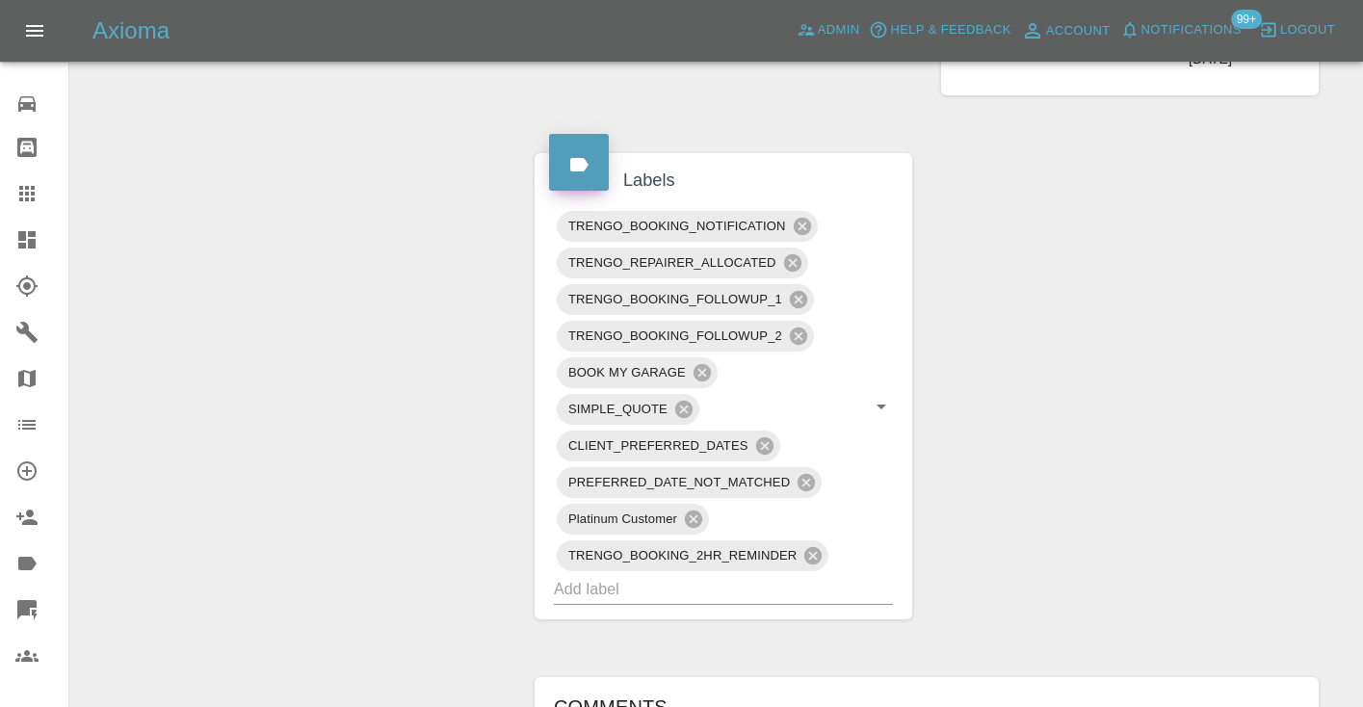
click at [949, 509] on div "Claim Information Vehicle Make, Model, Year FORD 330 CD SPORT 2023 Registration…" at bounding box center [926, 262] width 813 height 2187
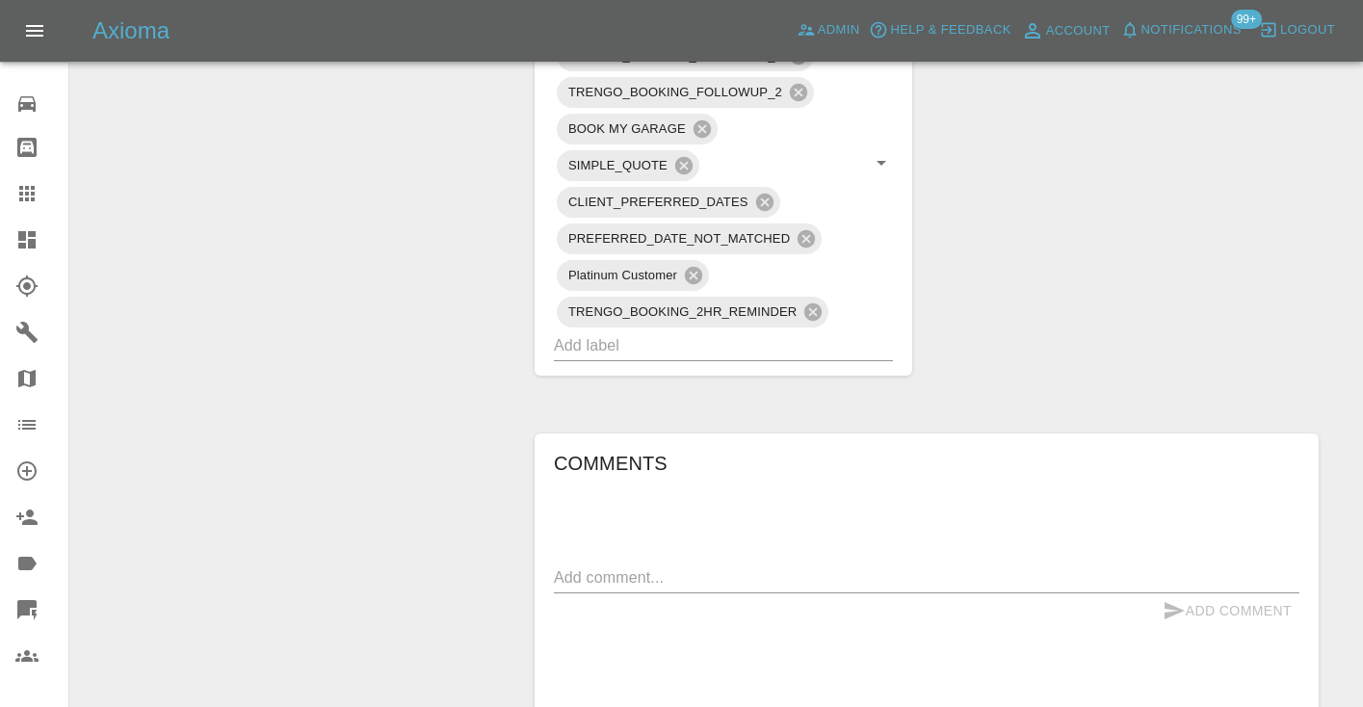
scroll to position [1312, 0]
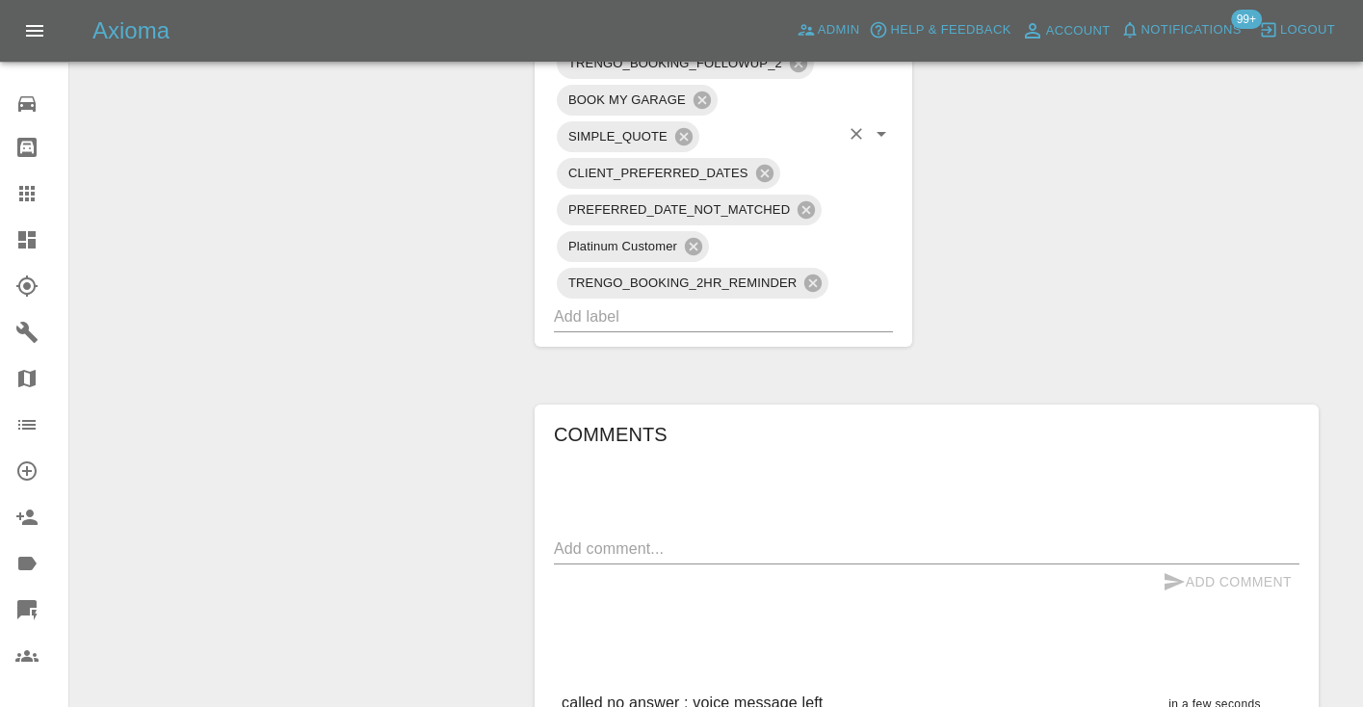
click at [652, 301] on input "text" at bounding box center [696, 316] width 285 height 30
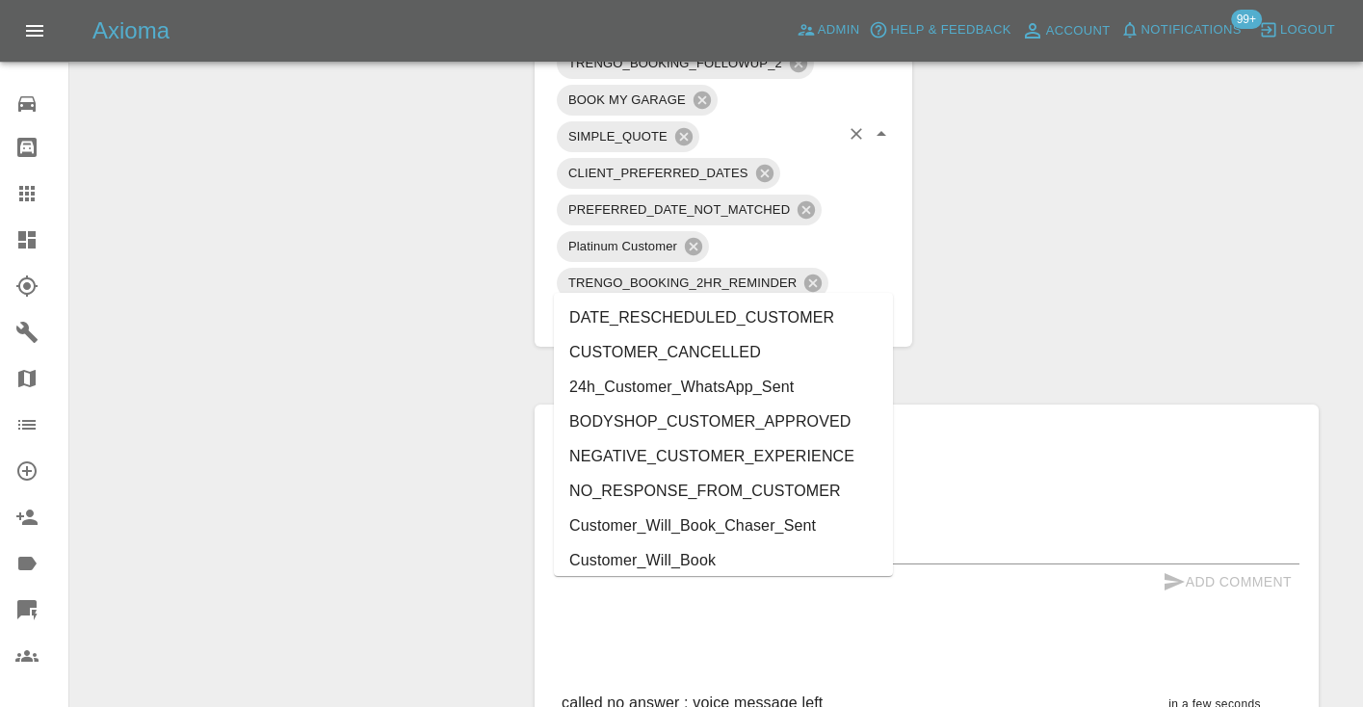
type input "cust"
click at [675, 554] on li "Customer_Will_Book" at bounding box center [723, 560] width 339 height 35
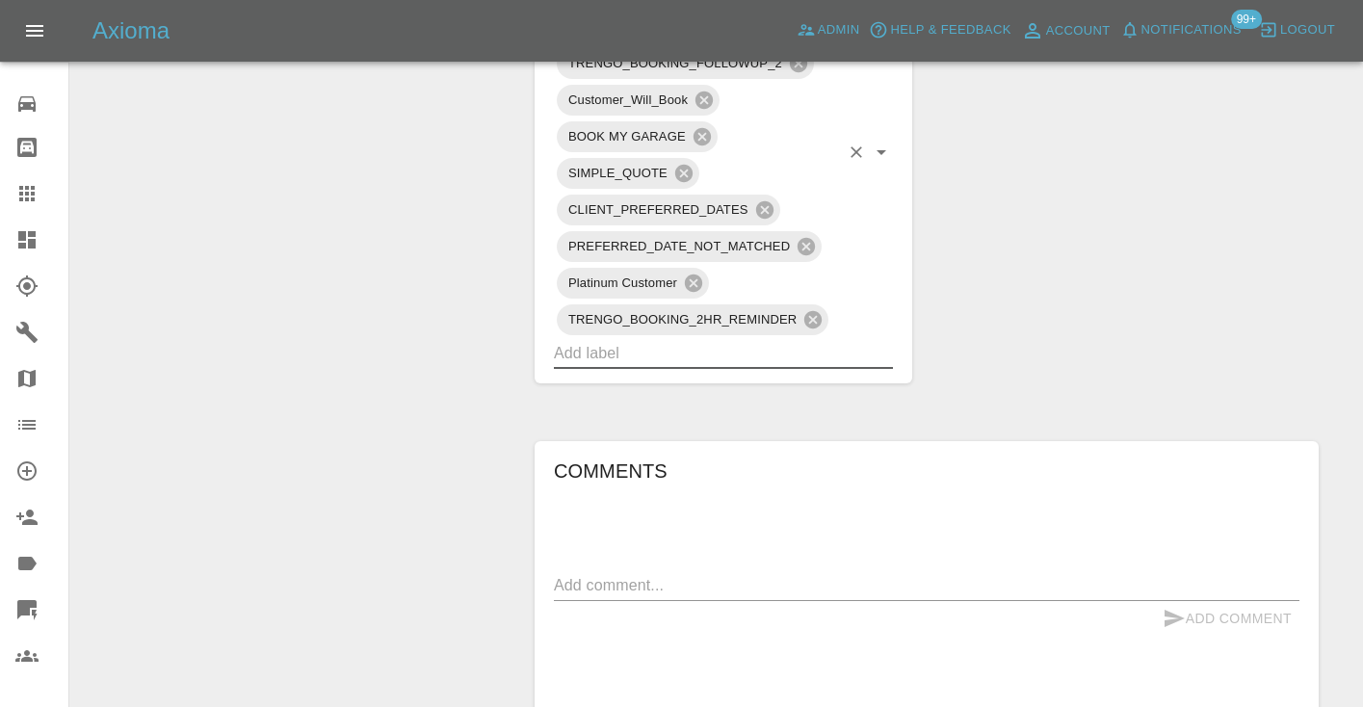
click at [1128, 288] on div "Claim Information Vehicle Make, Model, Year FORD 330 CD SPORT 2023 Registration…" at bounding box center [926, 8] width 813 height 2224
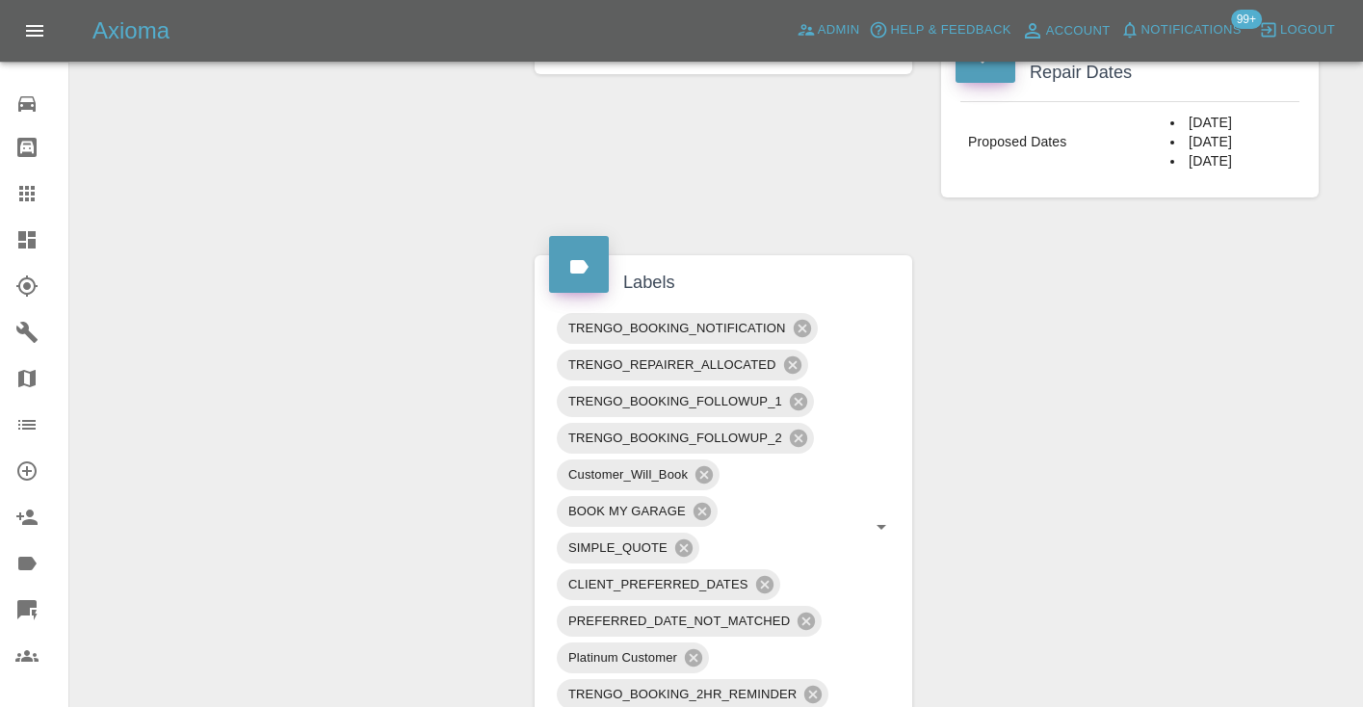
scroll to position [930, 0]
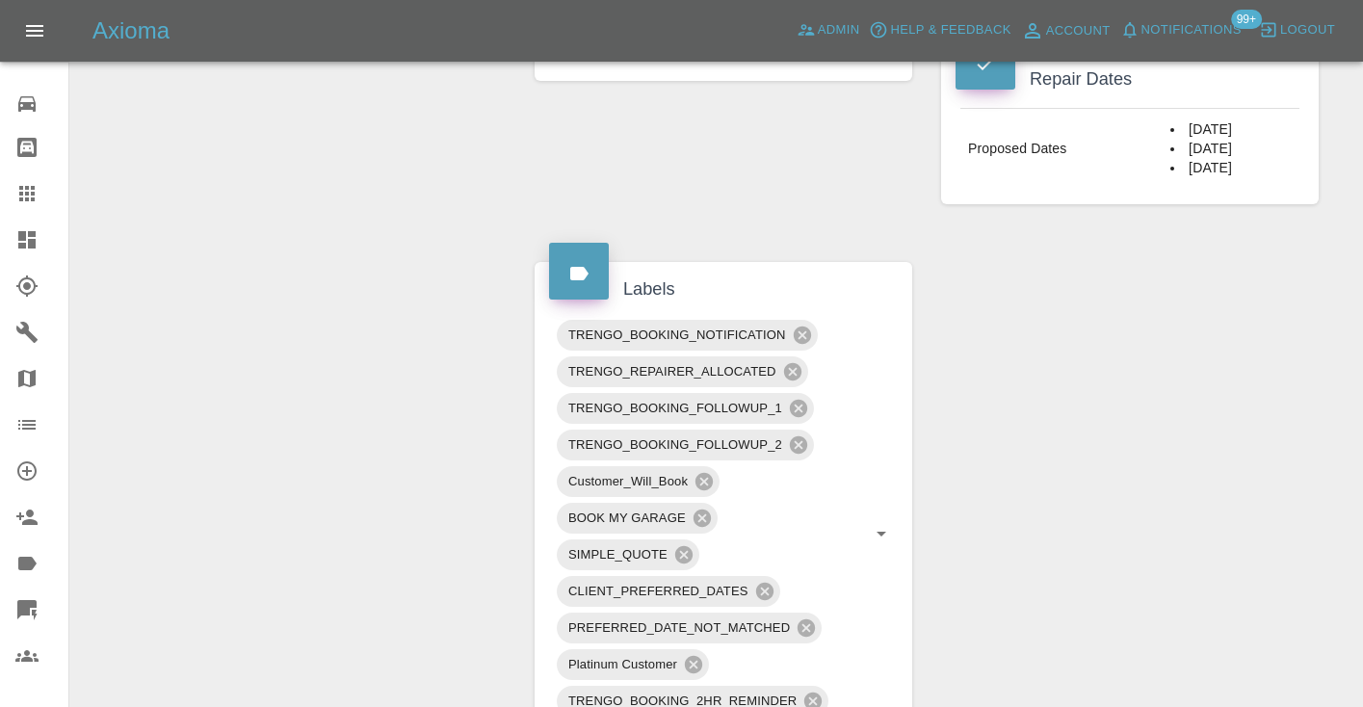
click at [23, 192] on icon at bounding box center [26, 193] width 15 height 15
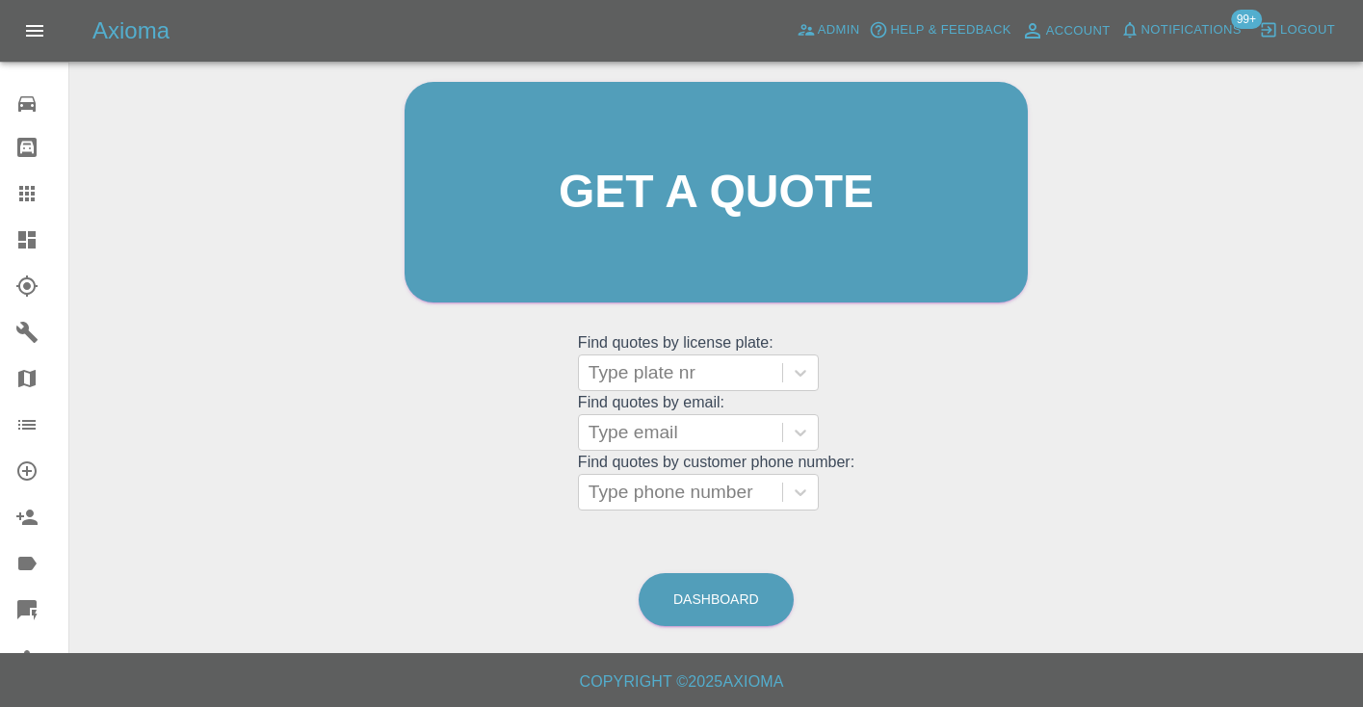
scroll to position [130, 0]
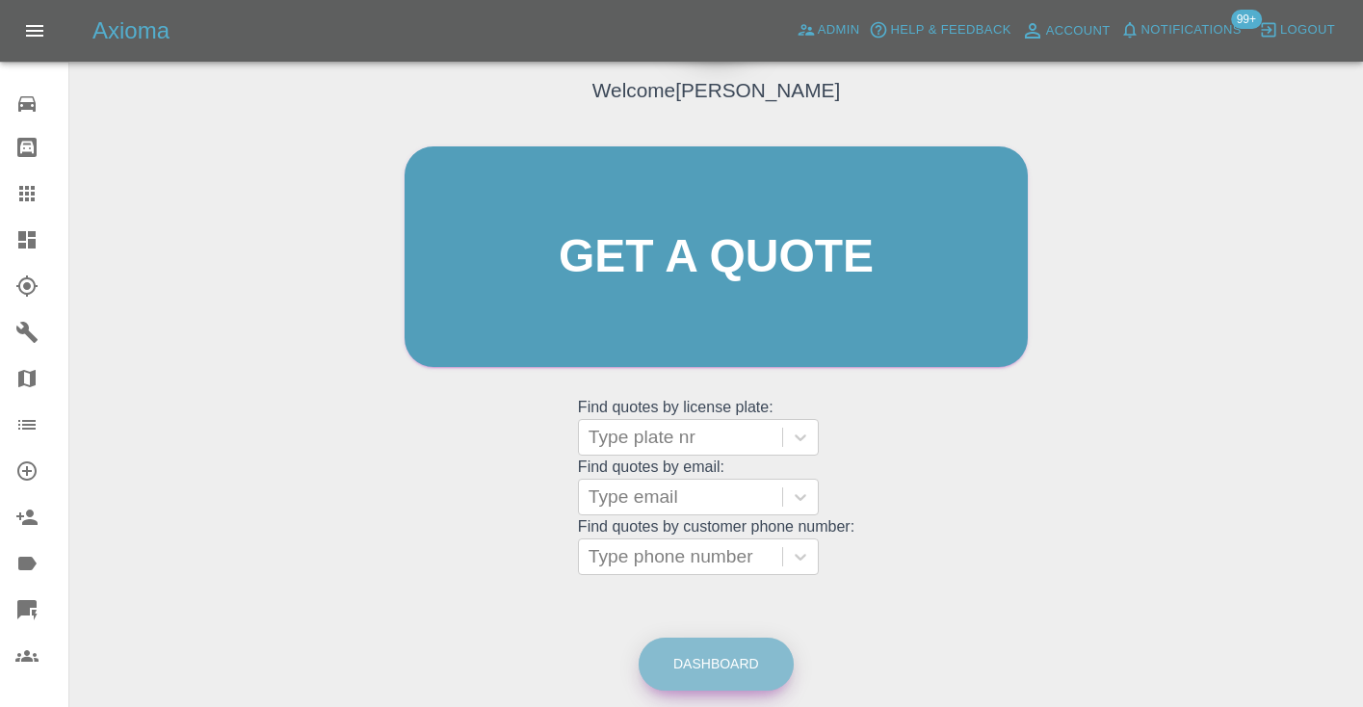
click at [734, 662] on link "Dashboard" at bounding box center [716, 664] width 155 height 53
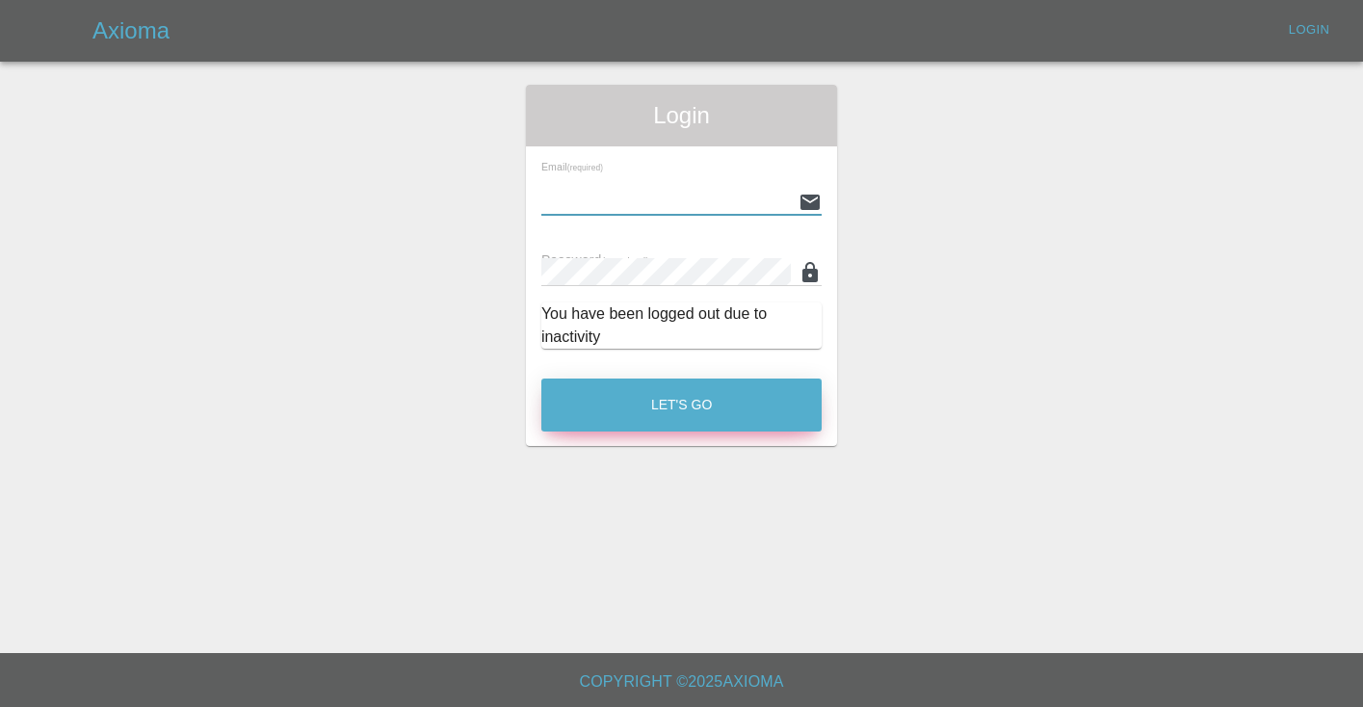
type input "Castrokhonqwana@gmail.com"
click at [681, 405] on button "Let's Go" at bounding box center [681, 405] width 280 height 53
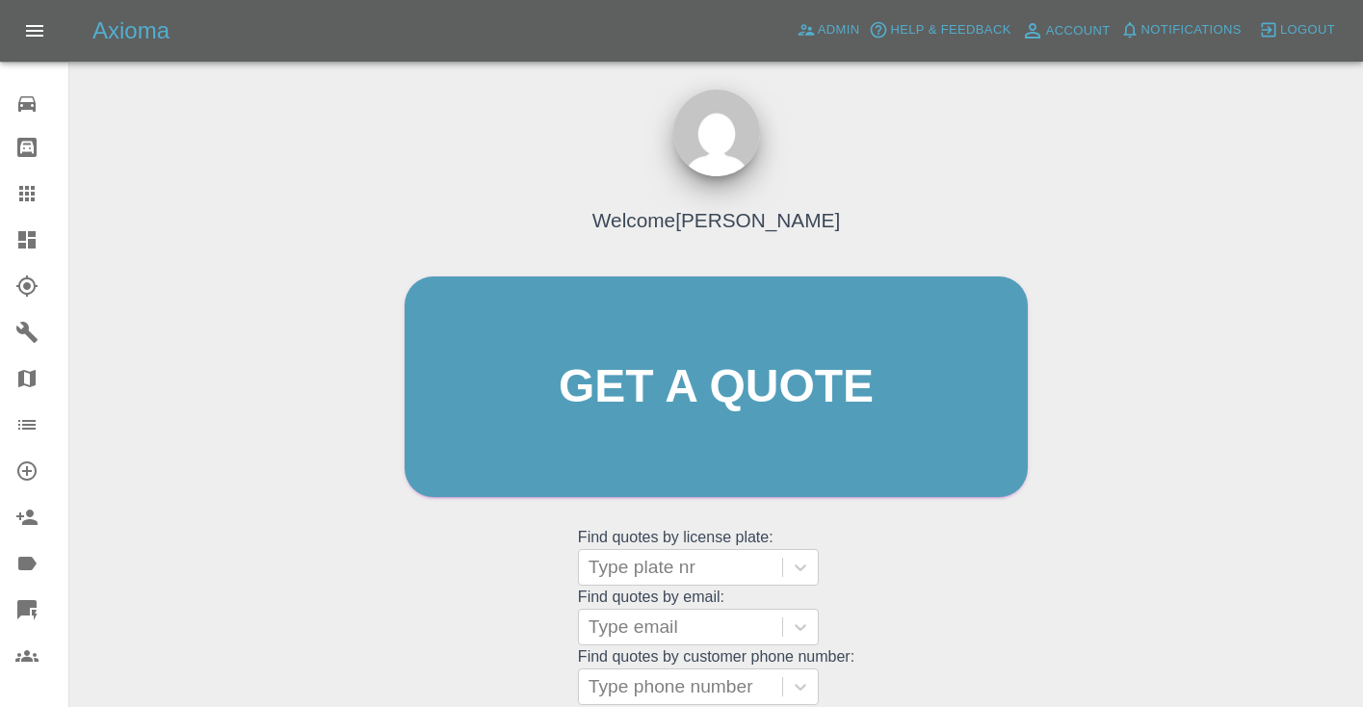
click at [919, 552] on div "Welcome Castro Get a quote Get a quote Find quotes by license plate: Type plate…" at bounding box center [716, 424] width 664 height 582
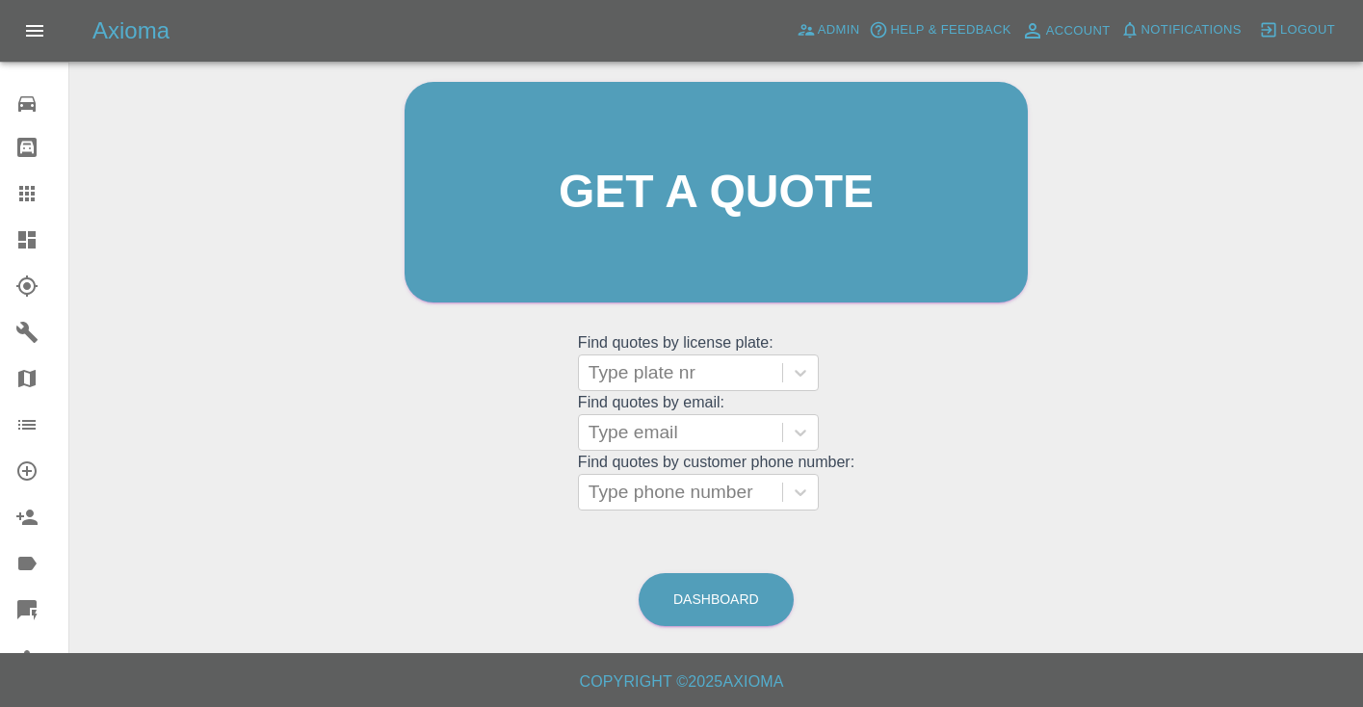
scroll to position [194, 0]
click at [703, 602] on link "Dashboard" at bounding box center [716, 600] width 155 height 53
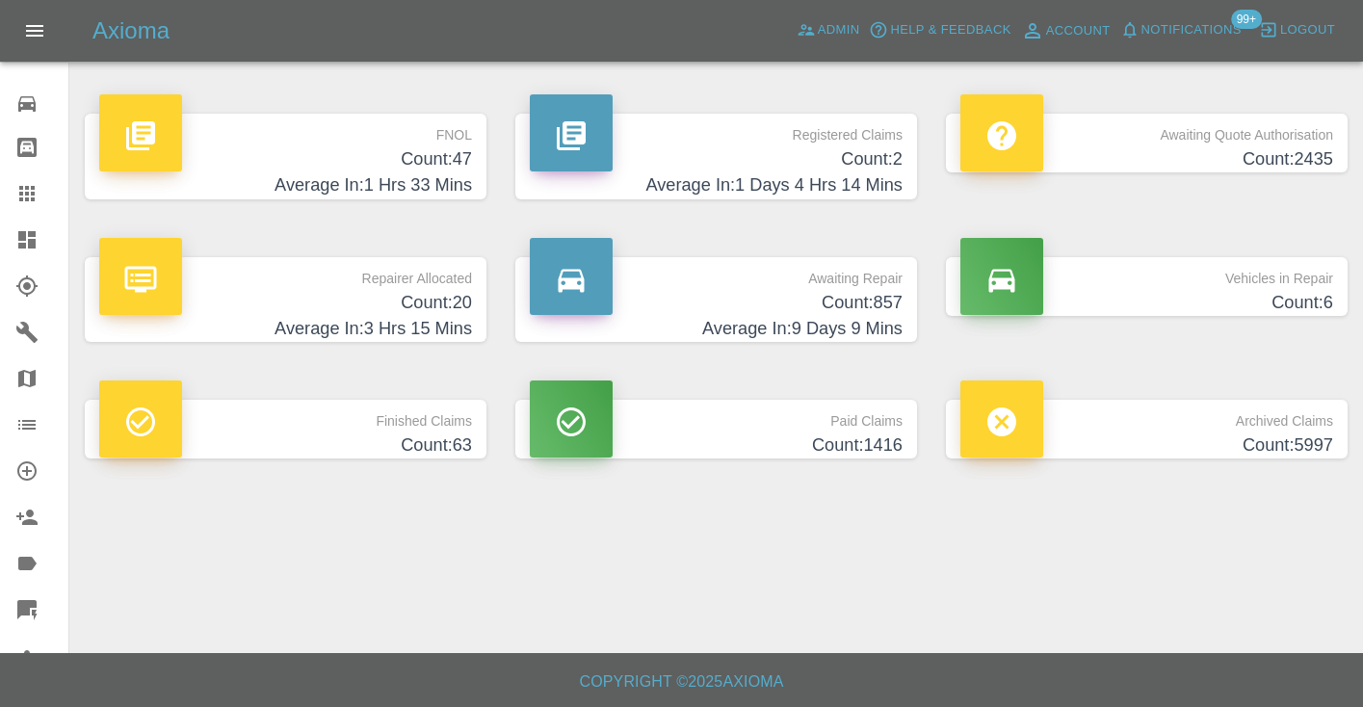
click at [830, 304] on h4 "Count: 857" at bounding box center [716, 303] width 373 height 26
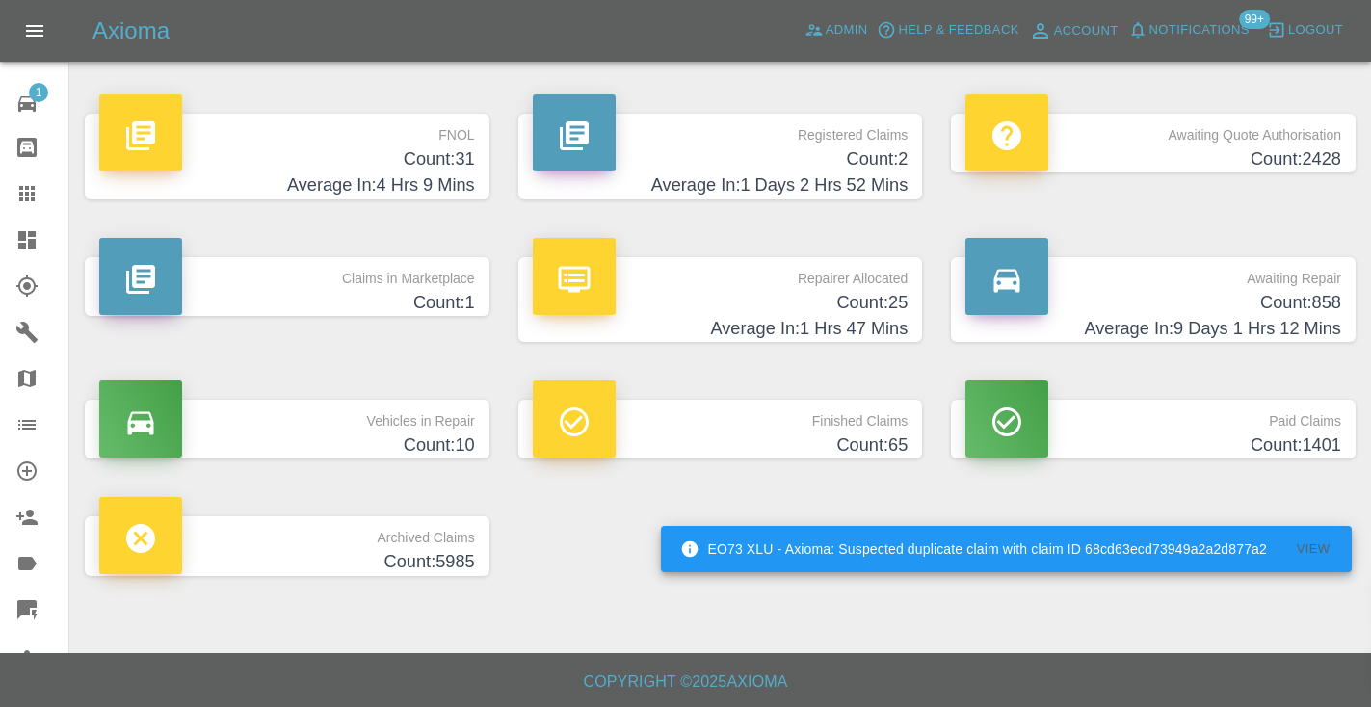
click at [1266, 279] on p "Awaiting Repair" at bounding box center [1153, 273] width 376 height 33
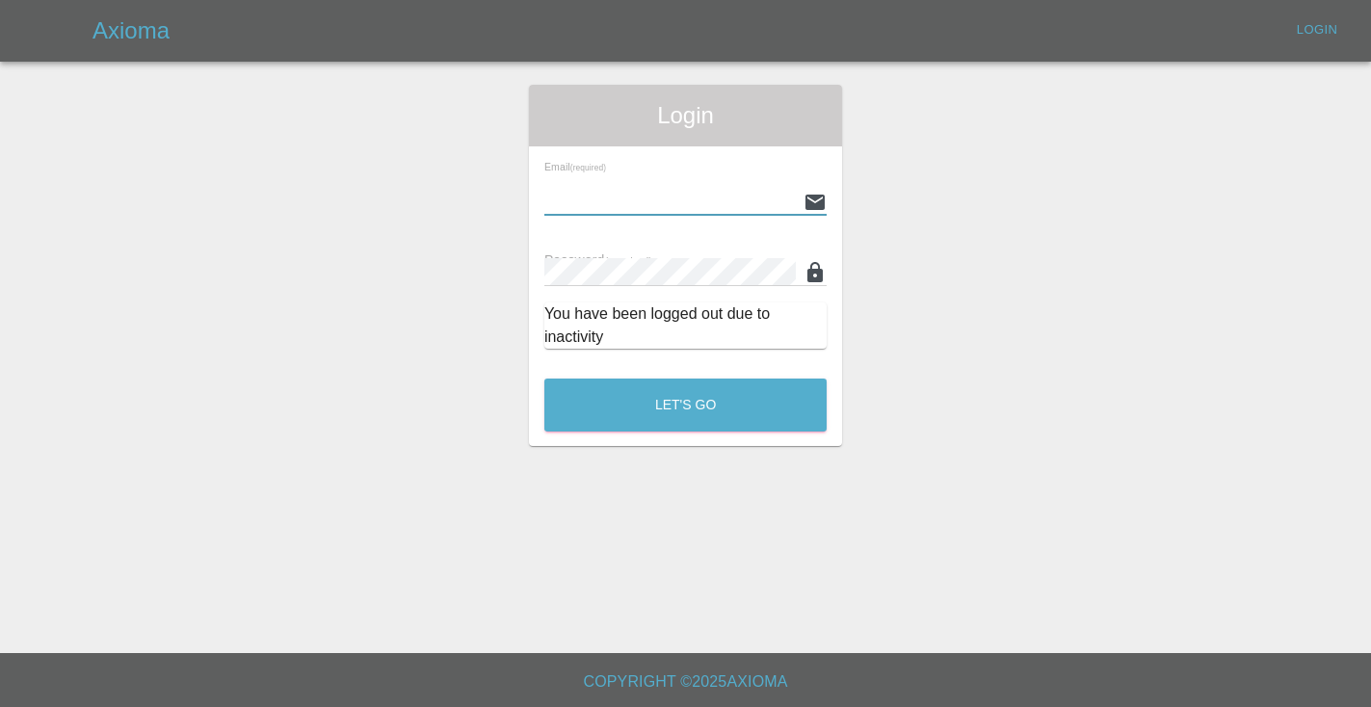
type input "[EMAIL_ADDRESS][DOMAIN_NAME]"
click at [685, 405] on button "Let's Go" at bounding box center [685, 405] width 282 height 53
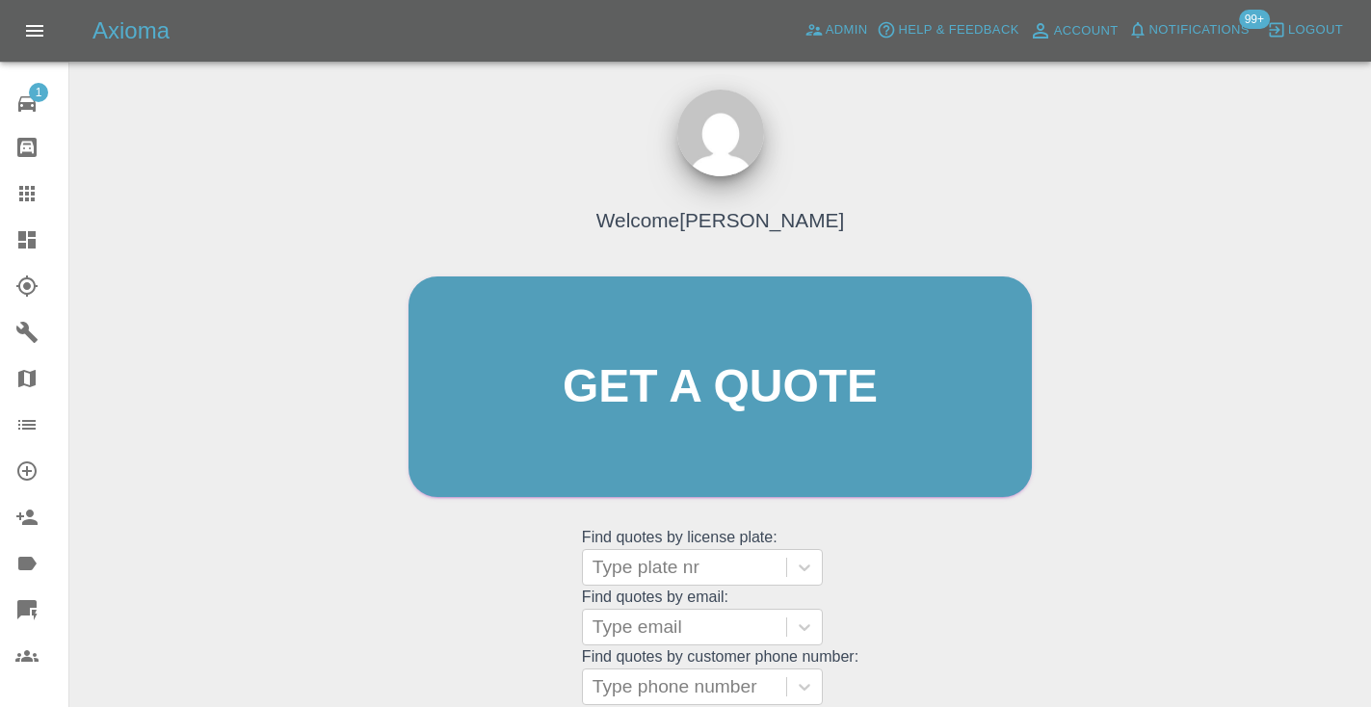
click at [934, 553] on div "Welcome [PERSON_NAME] Get a quote Get a quote Find quotes by license plate: Typ…" at bounding box center [720, 424] width 664 height 582
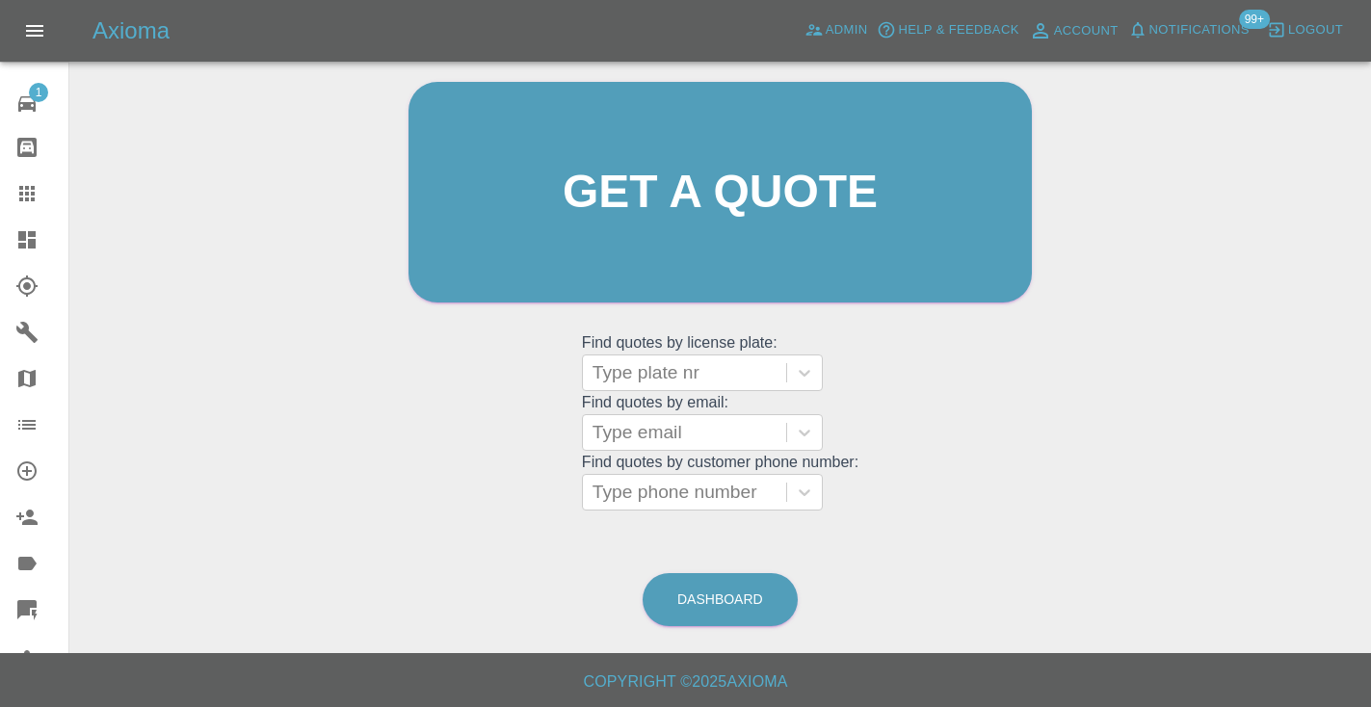
scroll to position [194, 0]
click at [732, 594] on link "Dashboard" at bounding box center [719, 600] width 155 height 53
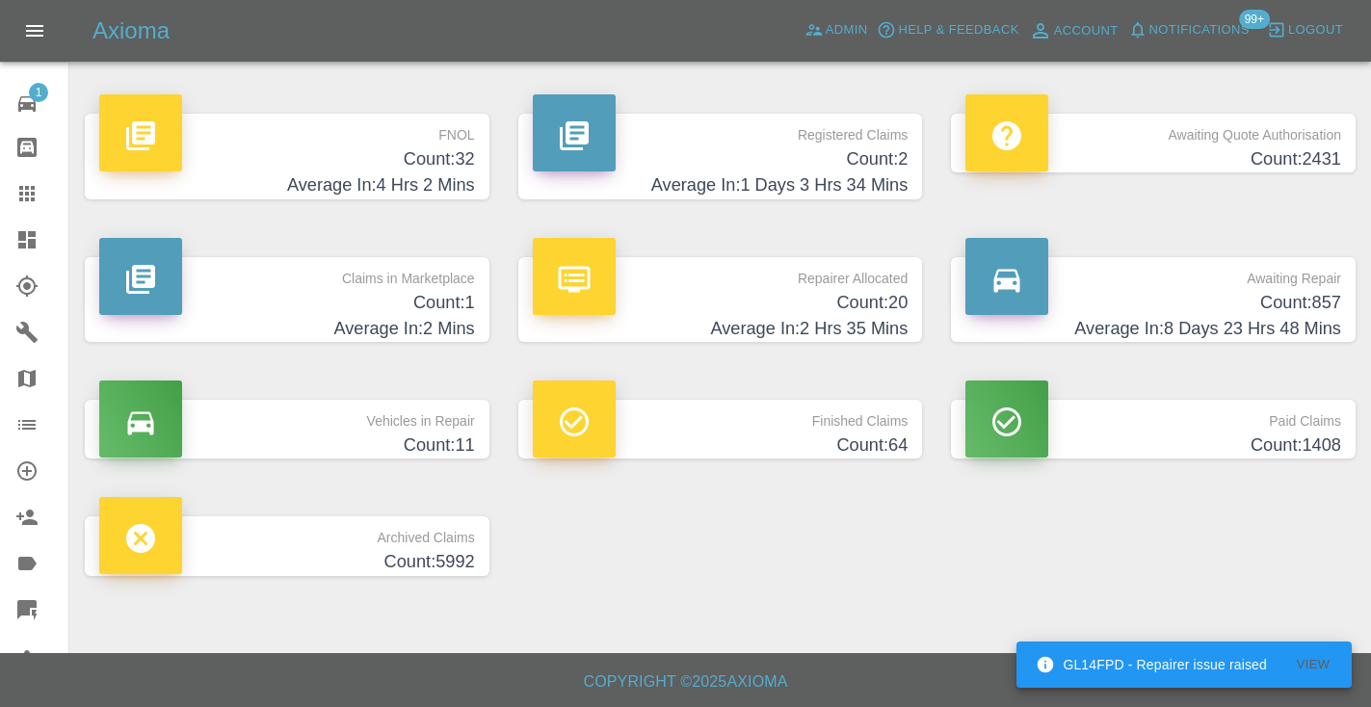
click at [1273, 317] on h4 "Average In: 8 Days 23 Hrs 48 Mins" at bounding box center [1153, 329] width 376 height 26
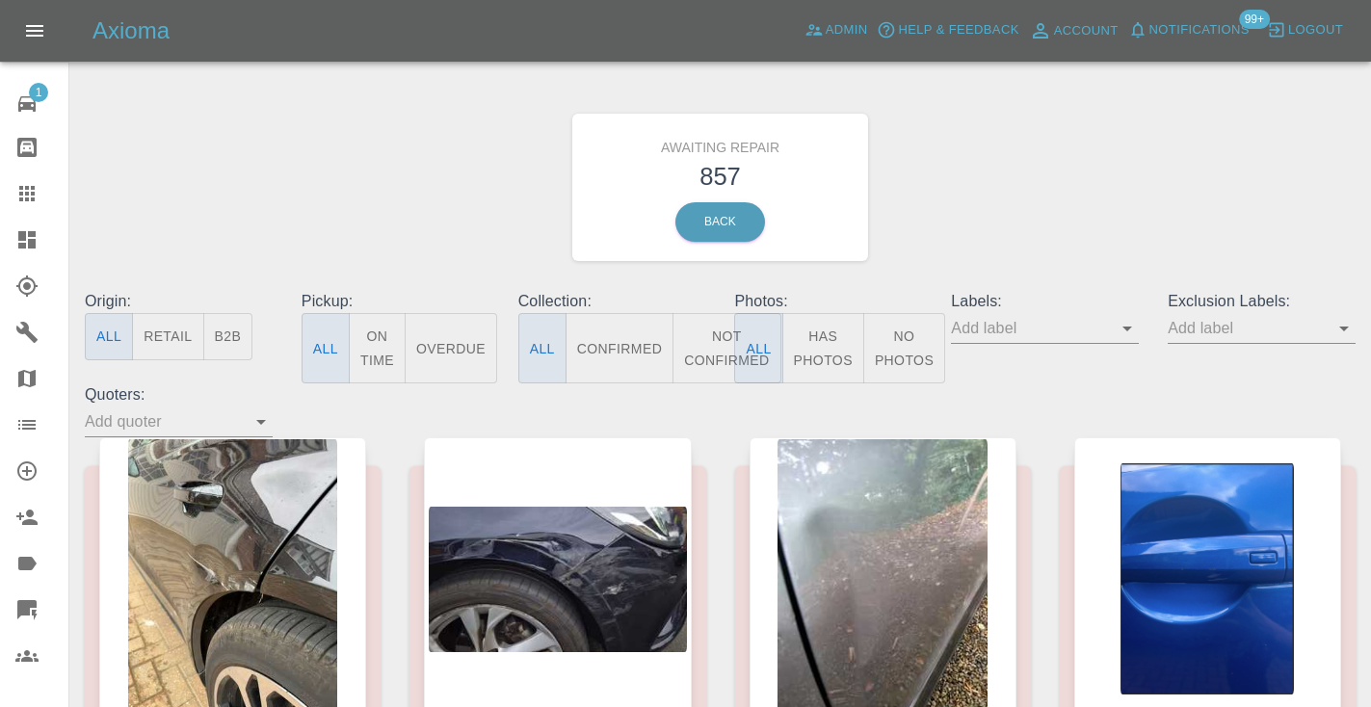
click at [720, 357] on button "Not Confirmed" at bounding box center [726, 348] width 108 height 70
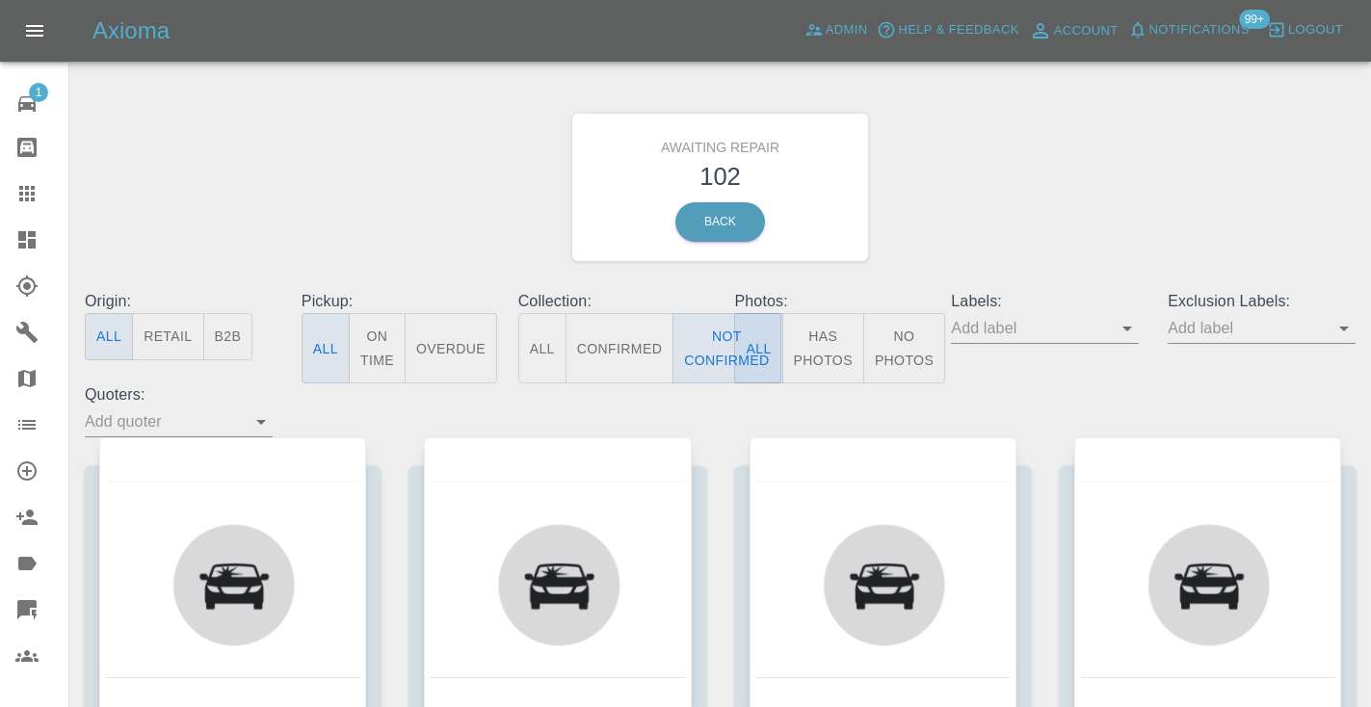
click at [1009, 216] on div "Awaiting Repair 102 Back" at bounding box center [719, 187] width 1299 height 205
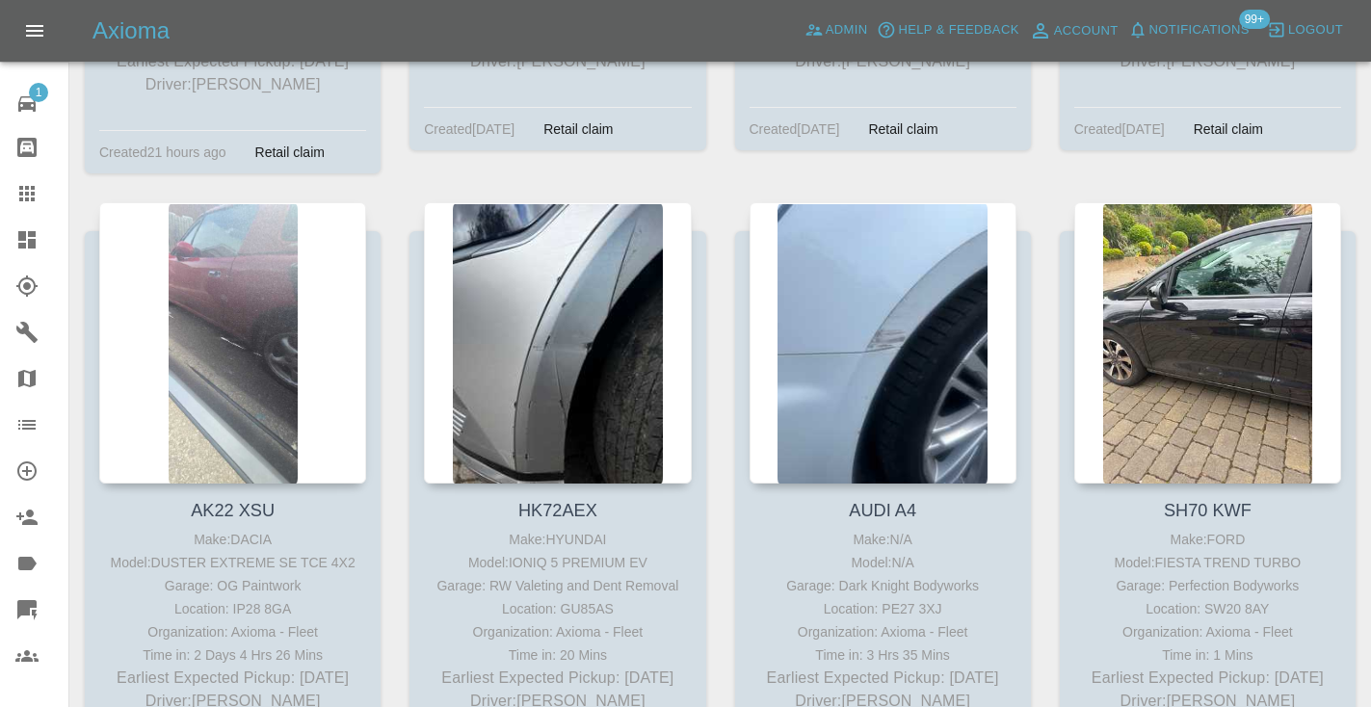
scroll to position [11781, 0]
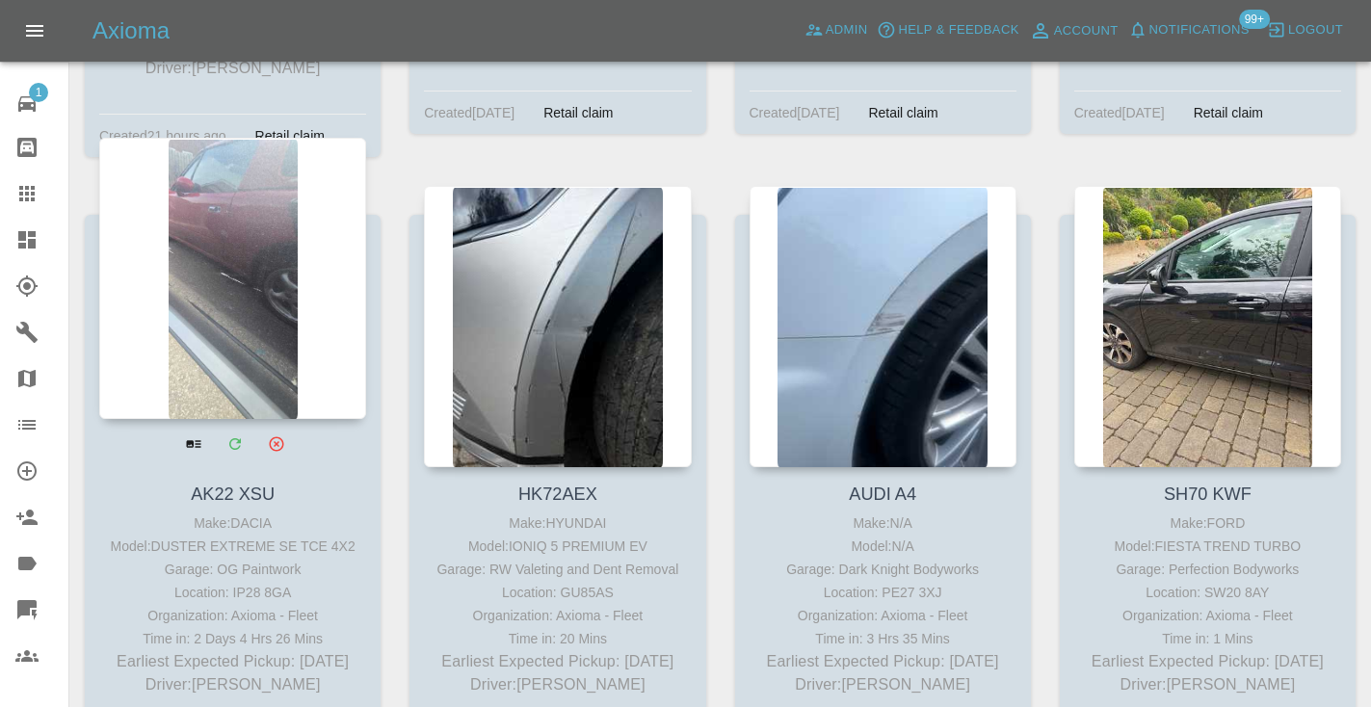
click at [239, 223] on div at bounding box center [232, 278] width 267 height 281
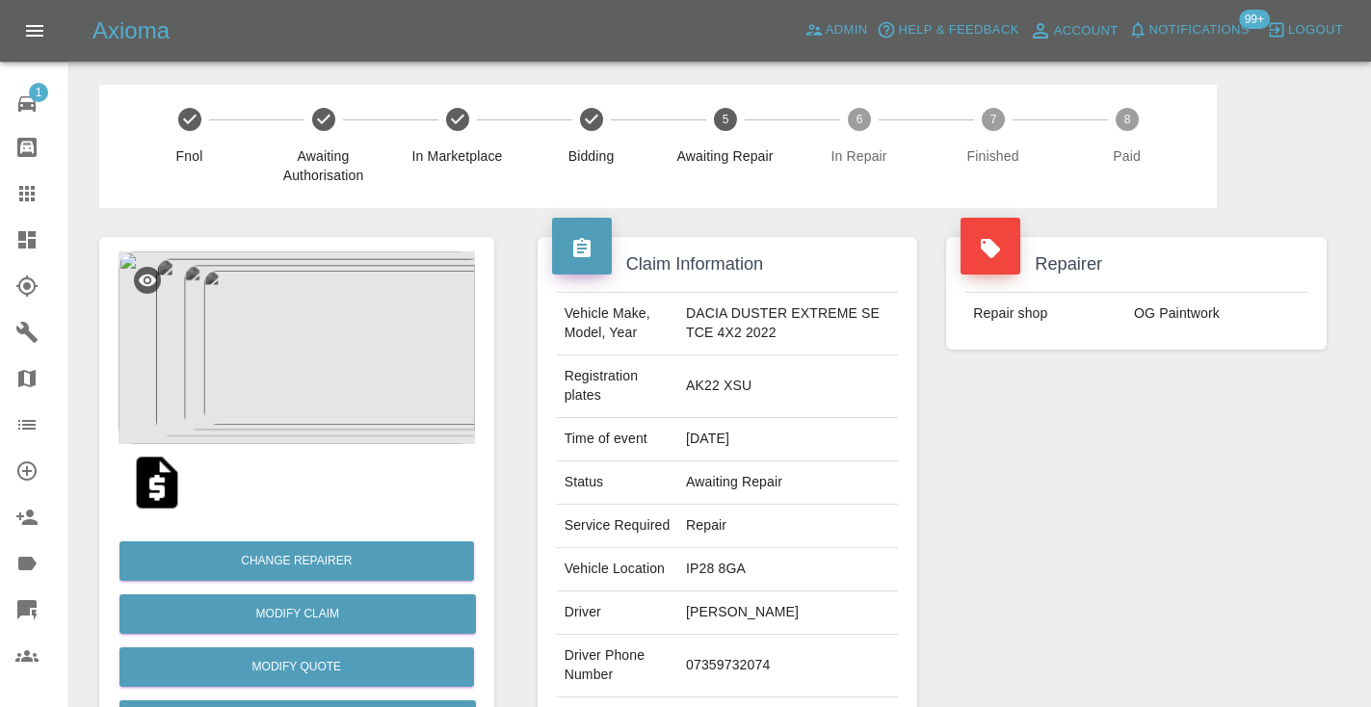
click at [738, 660] on td "07359732074" at bounding box center [788, 666] width 220 height 63
copy td "07359732074"
click at [1017, 547] on div "Repairer Repair shop OG Paintwork" at bounding box center [1135, 515] width 409 height 614
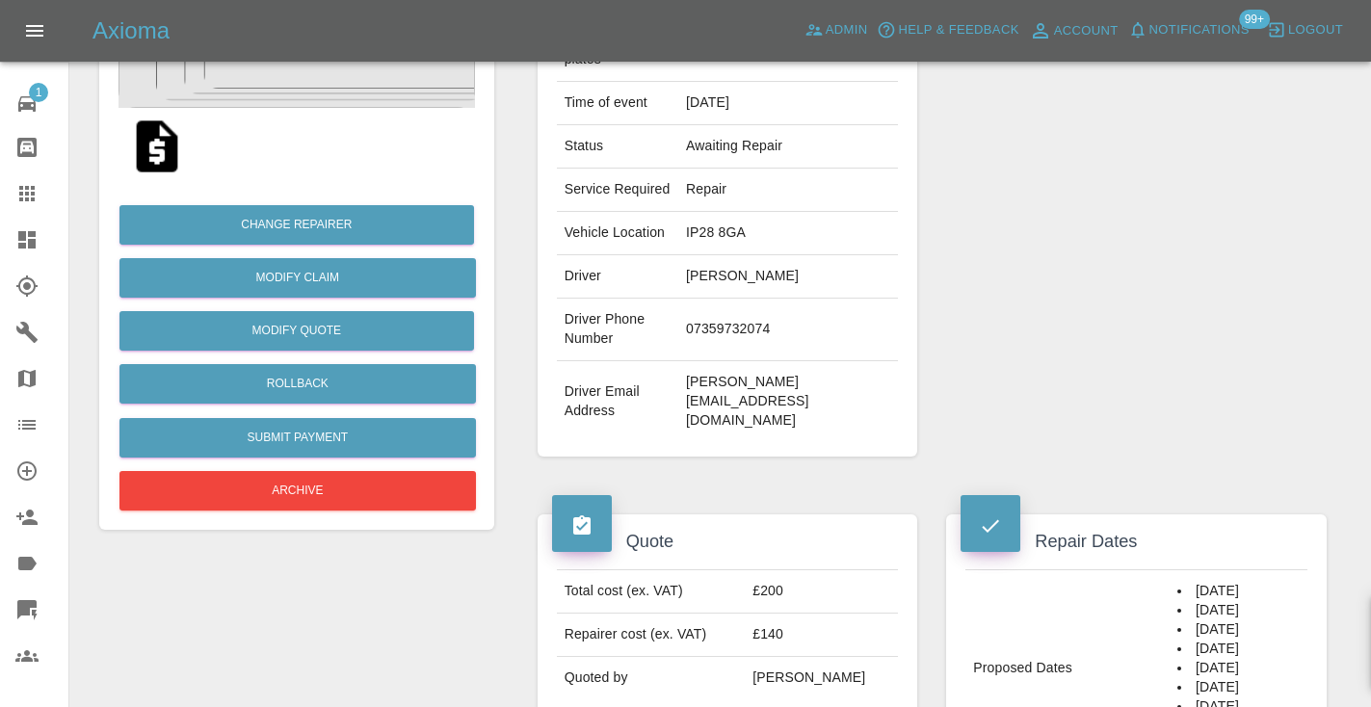
scroll to position [306, 0]
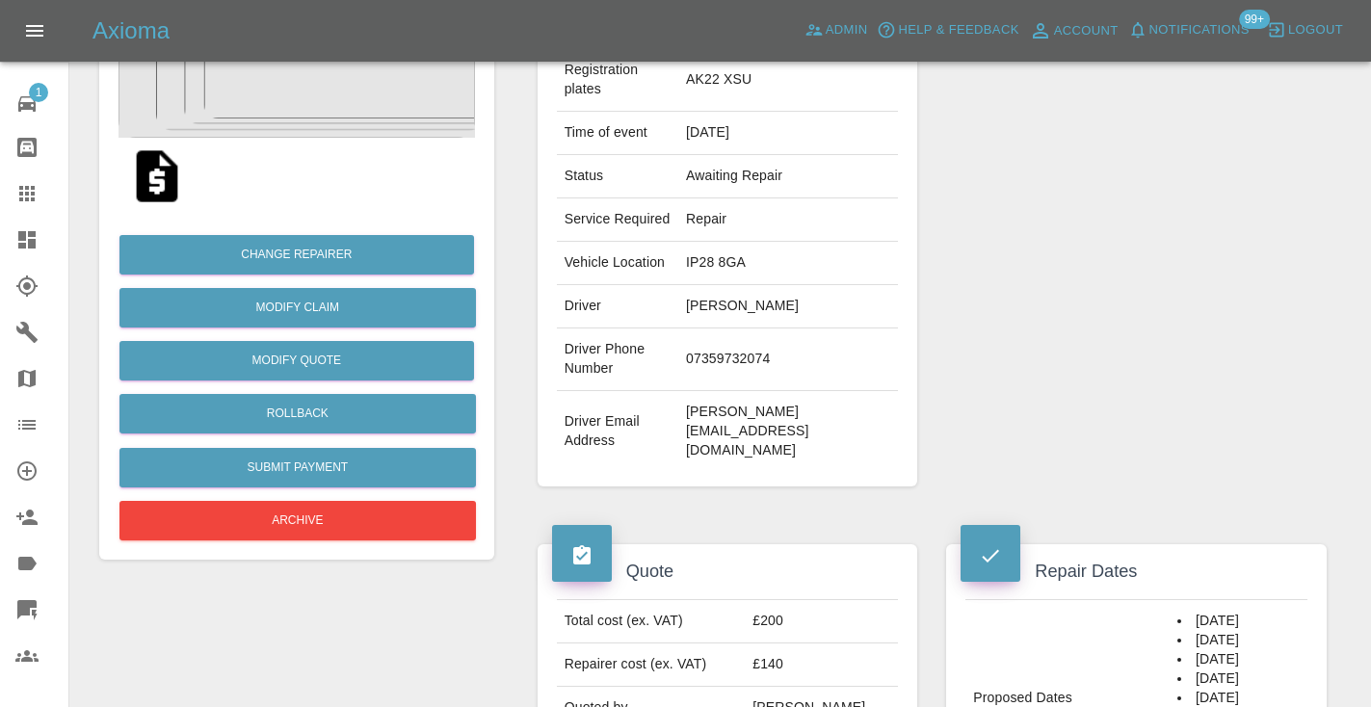
click at [765, 359] on td "07359732074" at bounding box center [788, 359] width 220 height 63
copy td "07359732074"
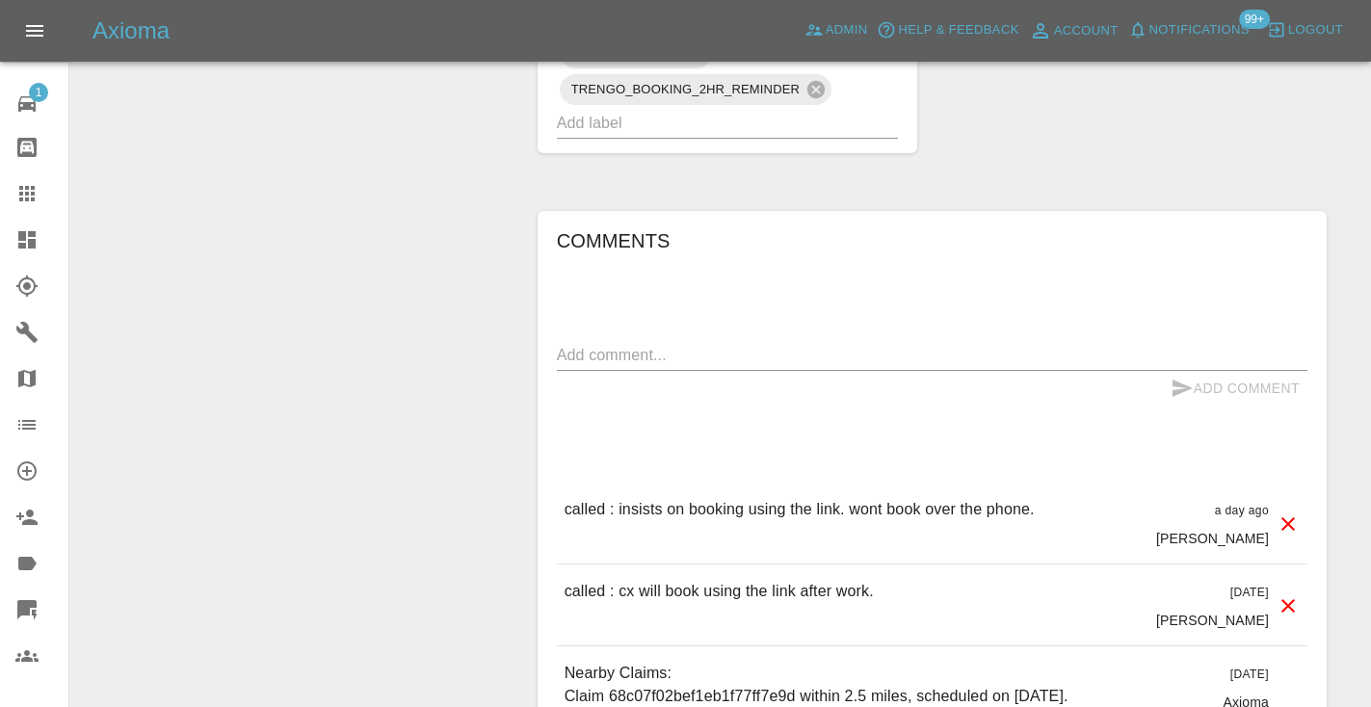
scroll to position [1576, 0]
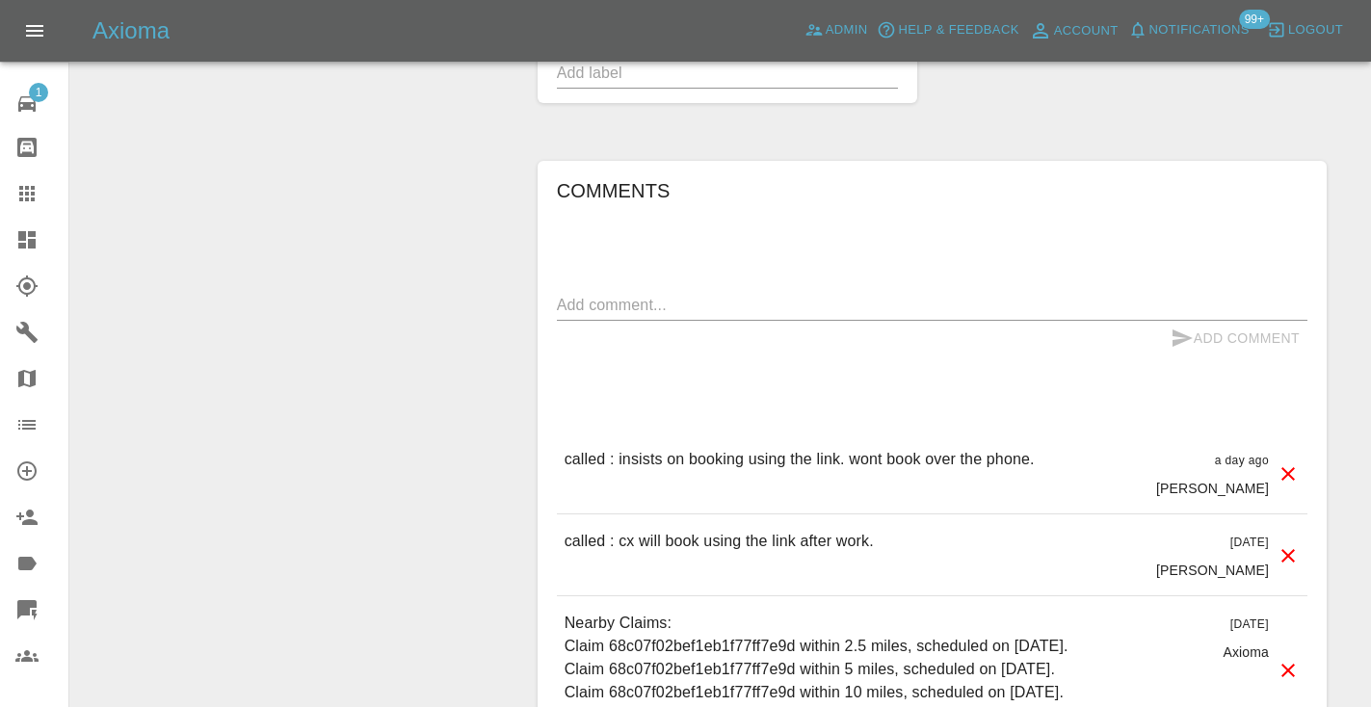
click at [638, 294] on textarea at bounding box center [932, 305] width 750 height 22
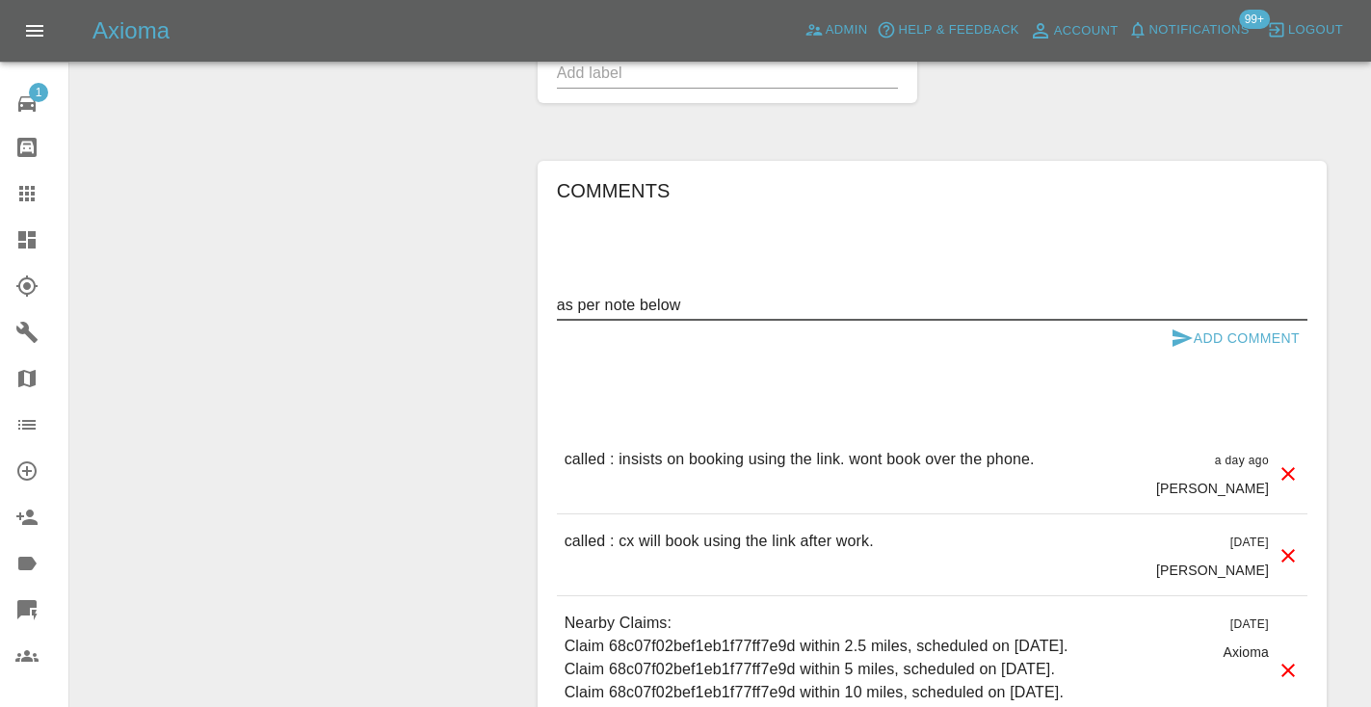
type textarea "as per note below"
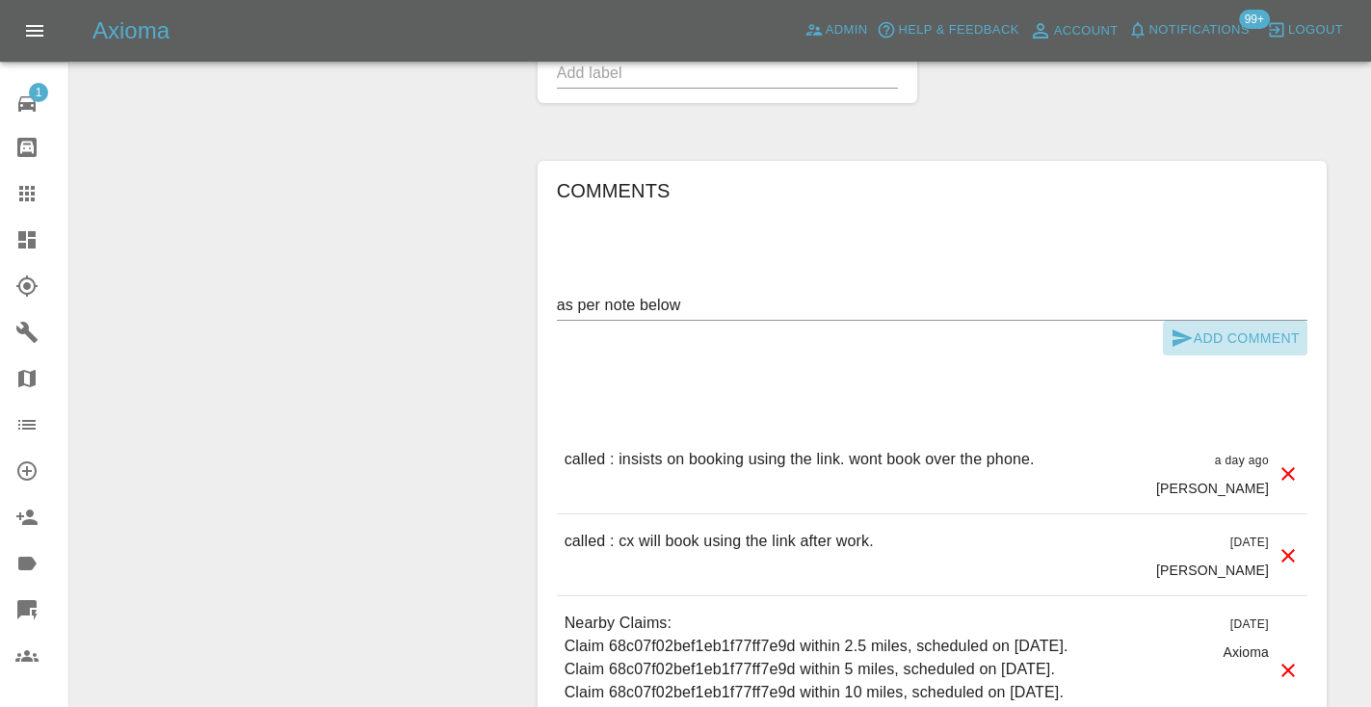
click at [1189, 327] on icon "submit" at bounding box center [1181, 338] width 23 height 23
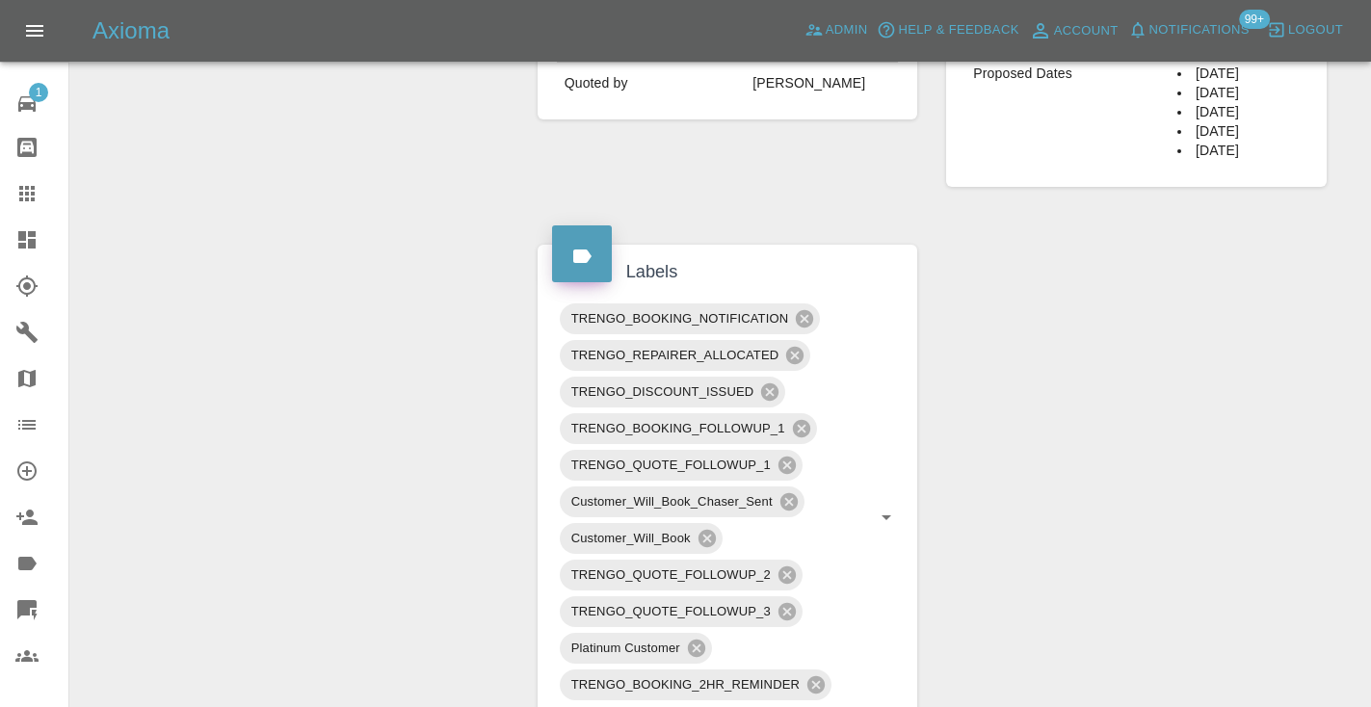
scroll to position [901, 0]
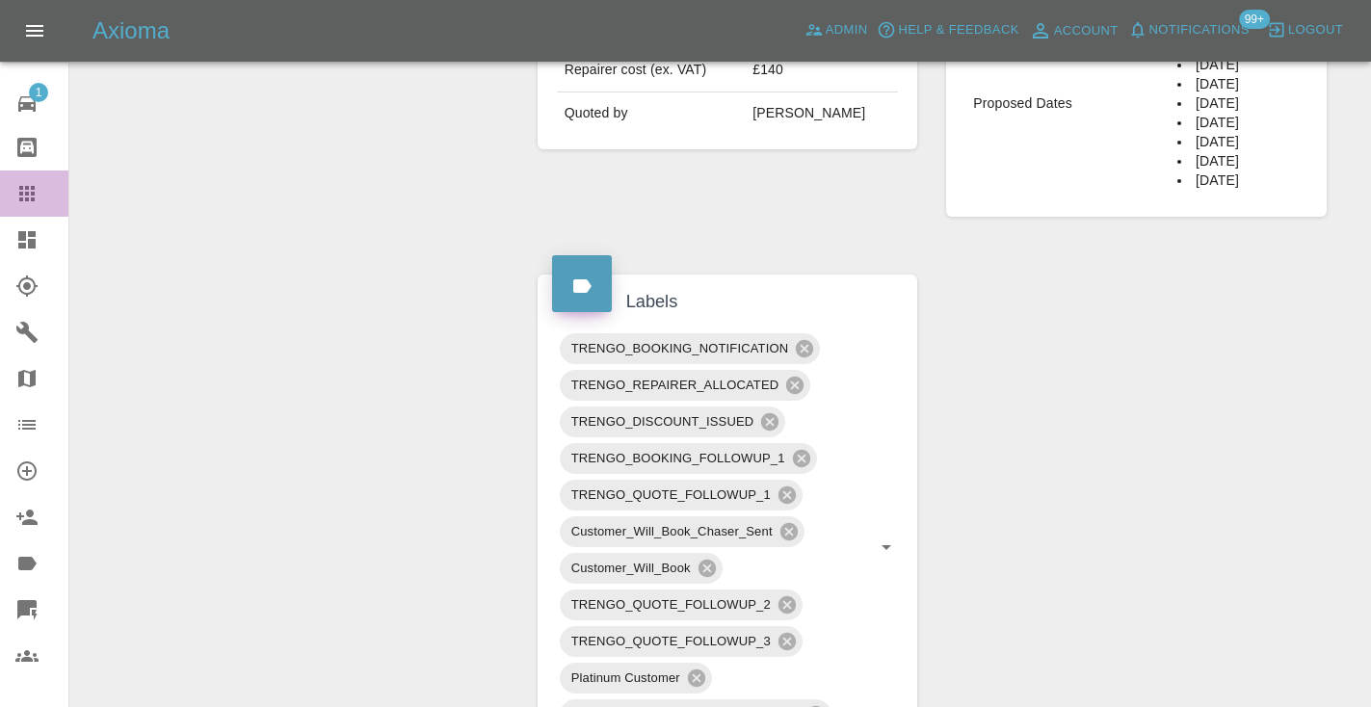
click at [38, 201] on icon at bounding box center [26, 193] width 23 height 23
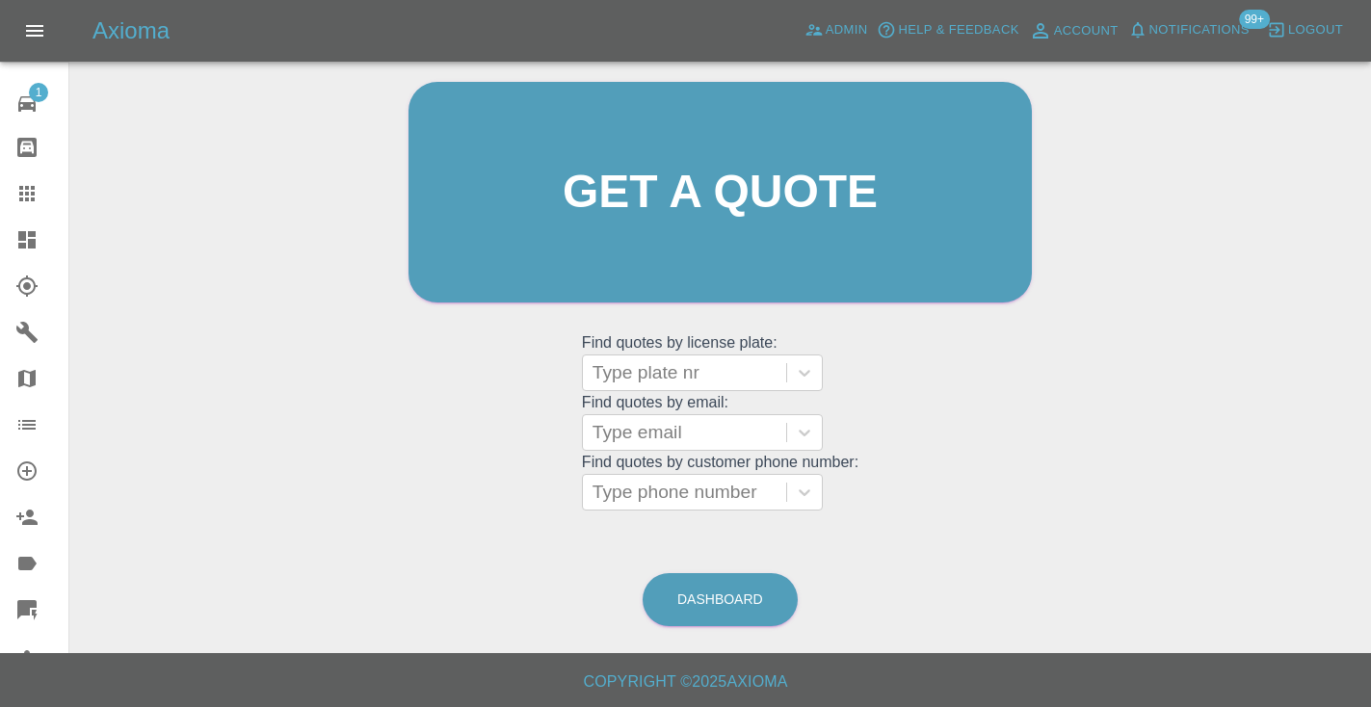
scroll to position [130, 0]
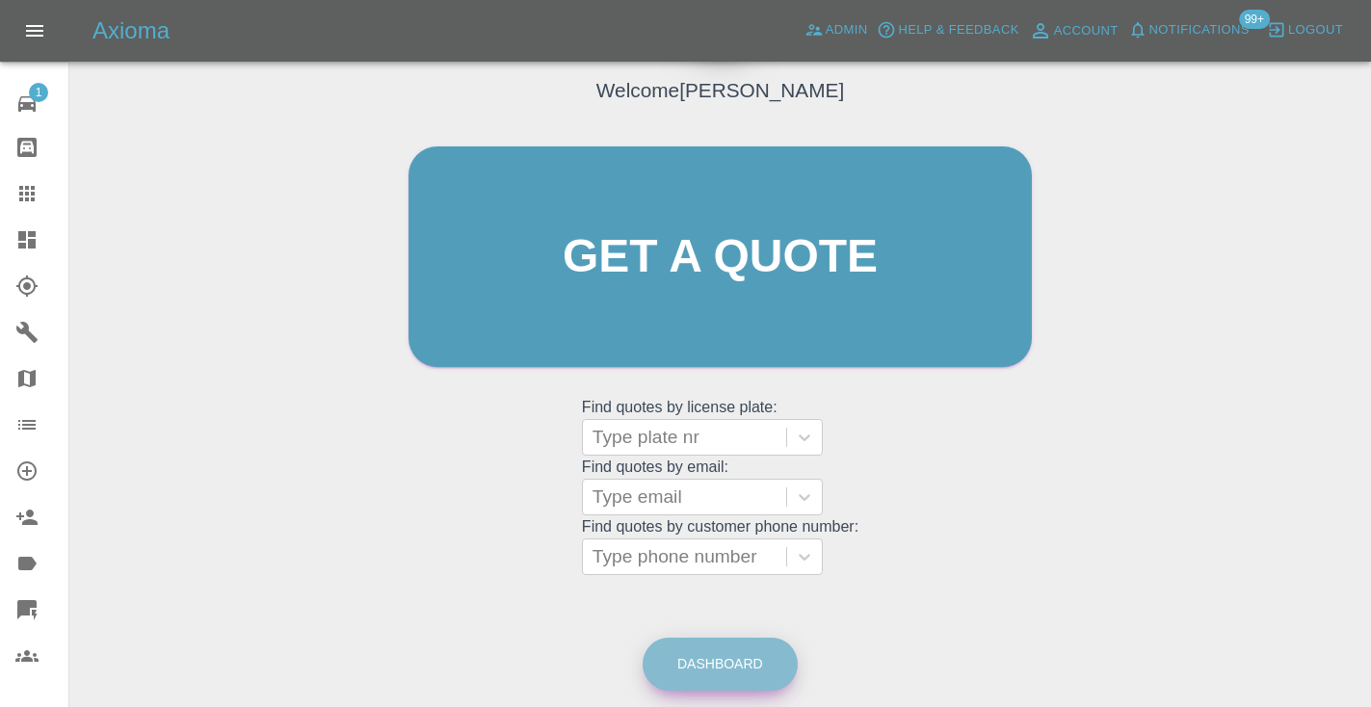
click at [714, 664] on link "Dashboard" at bounding box center [719, 664] width 155 height 53
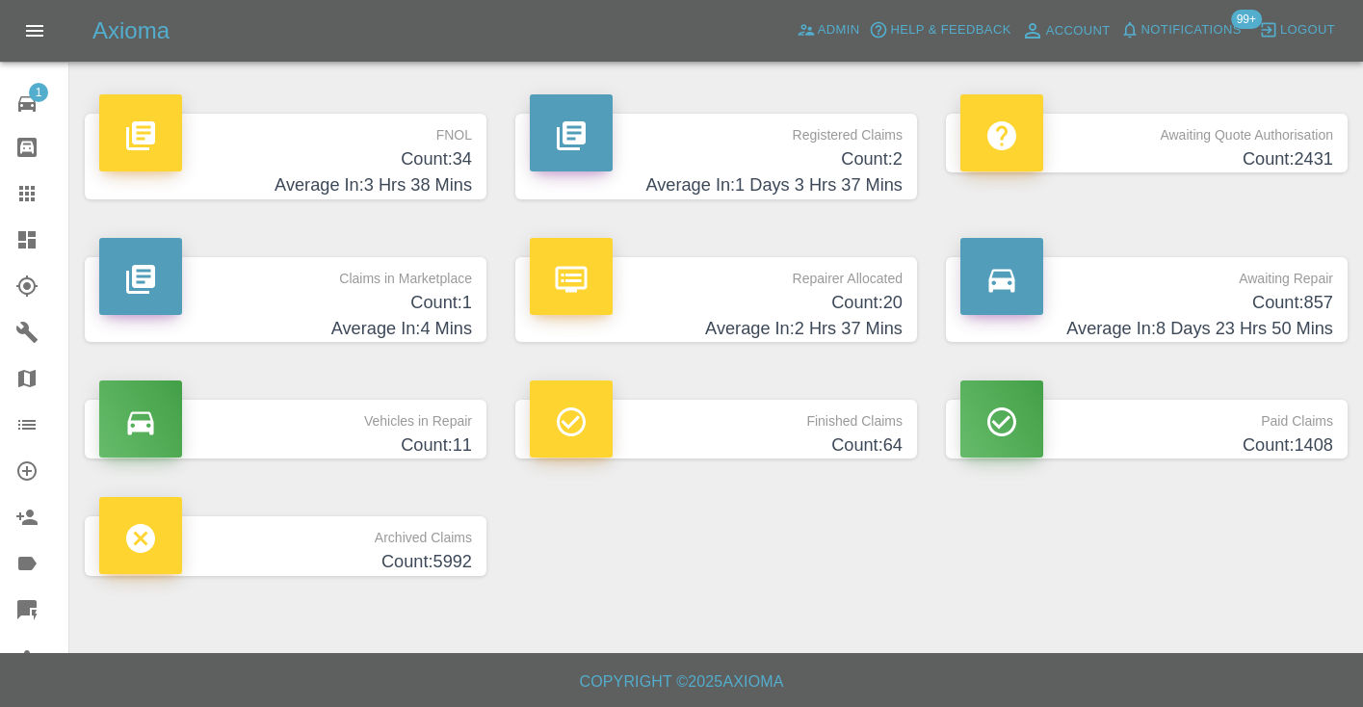
click at [1308, 283] on p "Awaiting Repair" at bounding box center [1146, 273] width 373 height 33
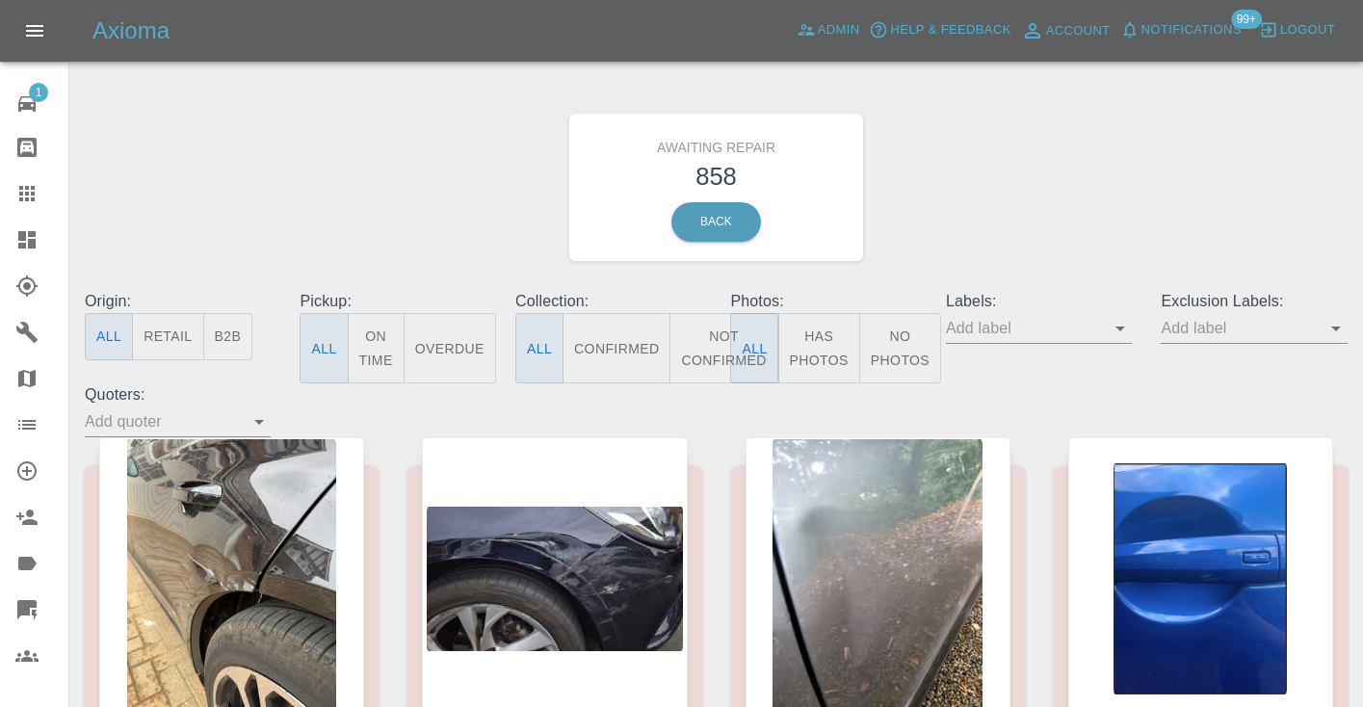
click at [702, 348] on button "Not Confirmed" at bounding box center [723, 348] width 108 height 70
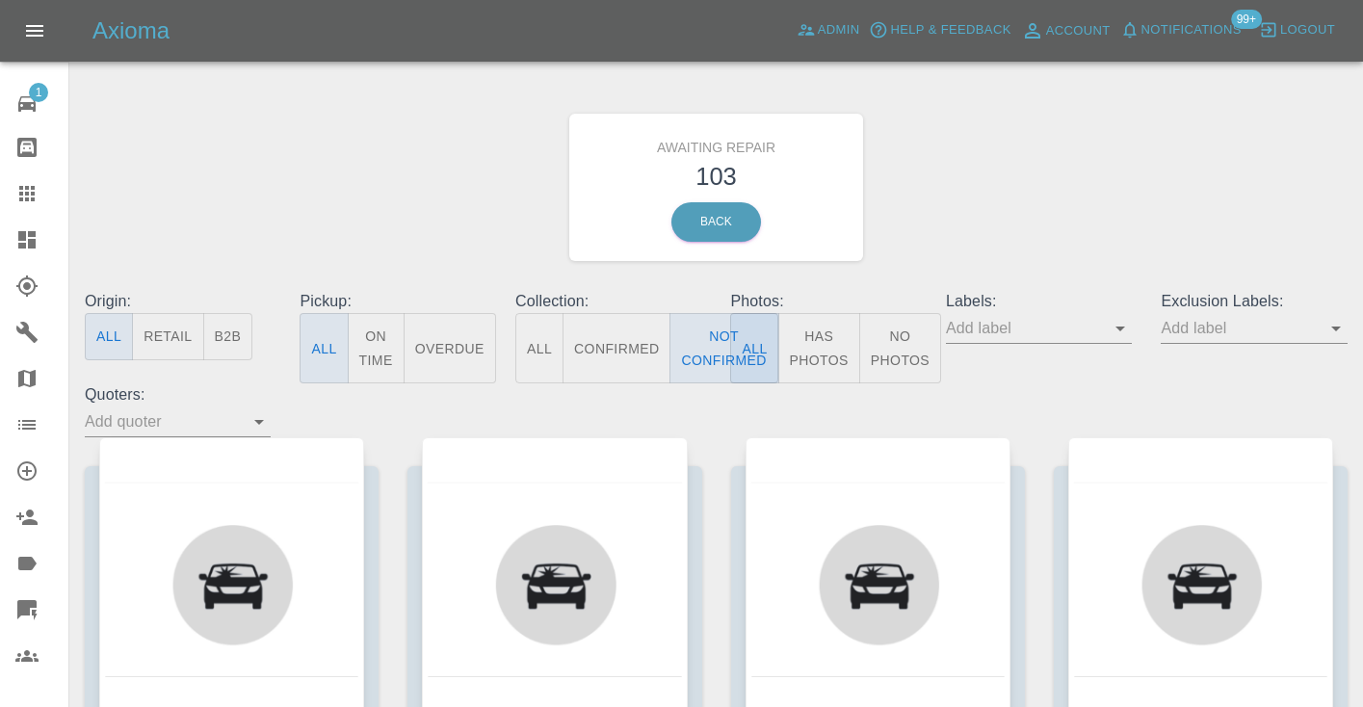
click at [1067, 201] on div "Awaiting Repair 103 Back" at bounding box center [716, 187] width 1292 height 205
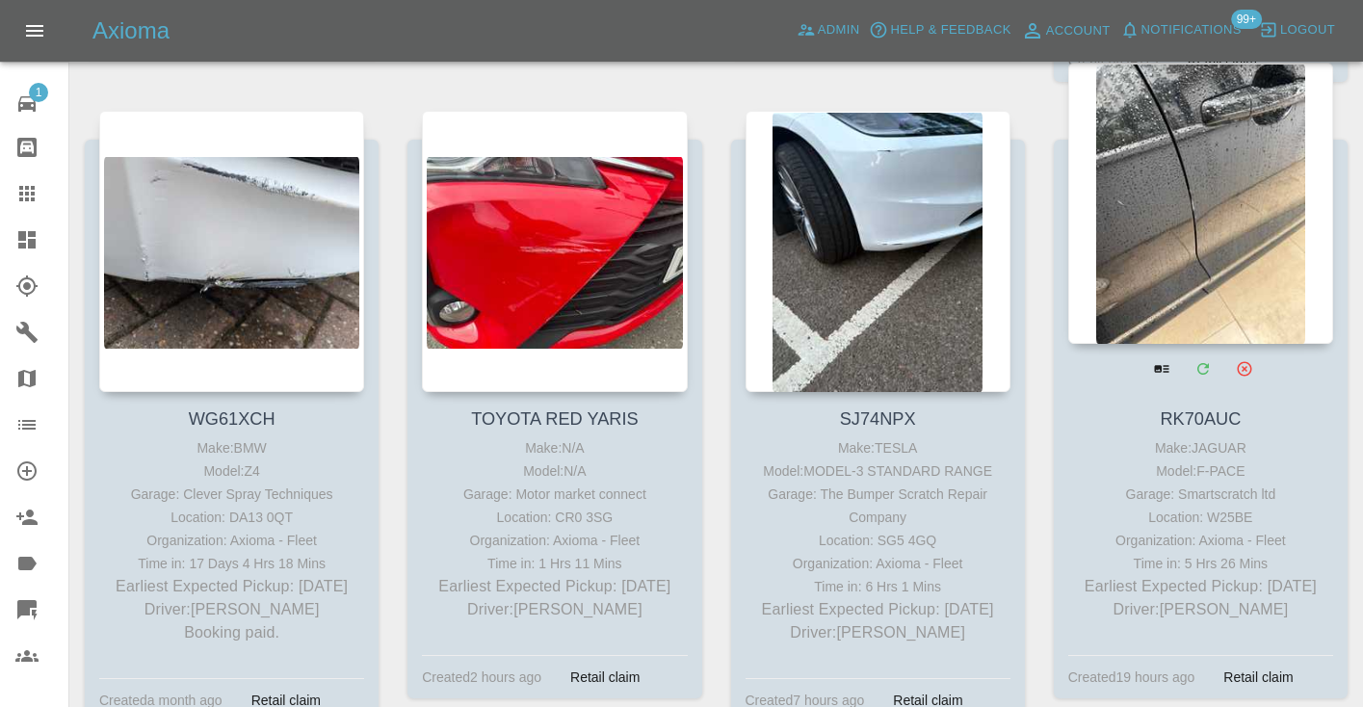
scroll to position [2230, 0]
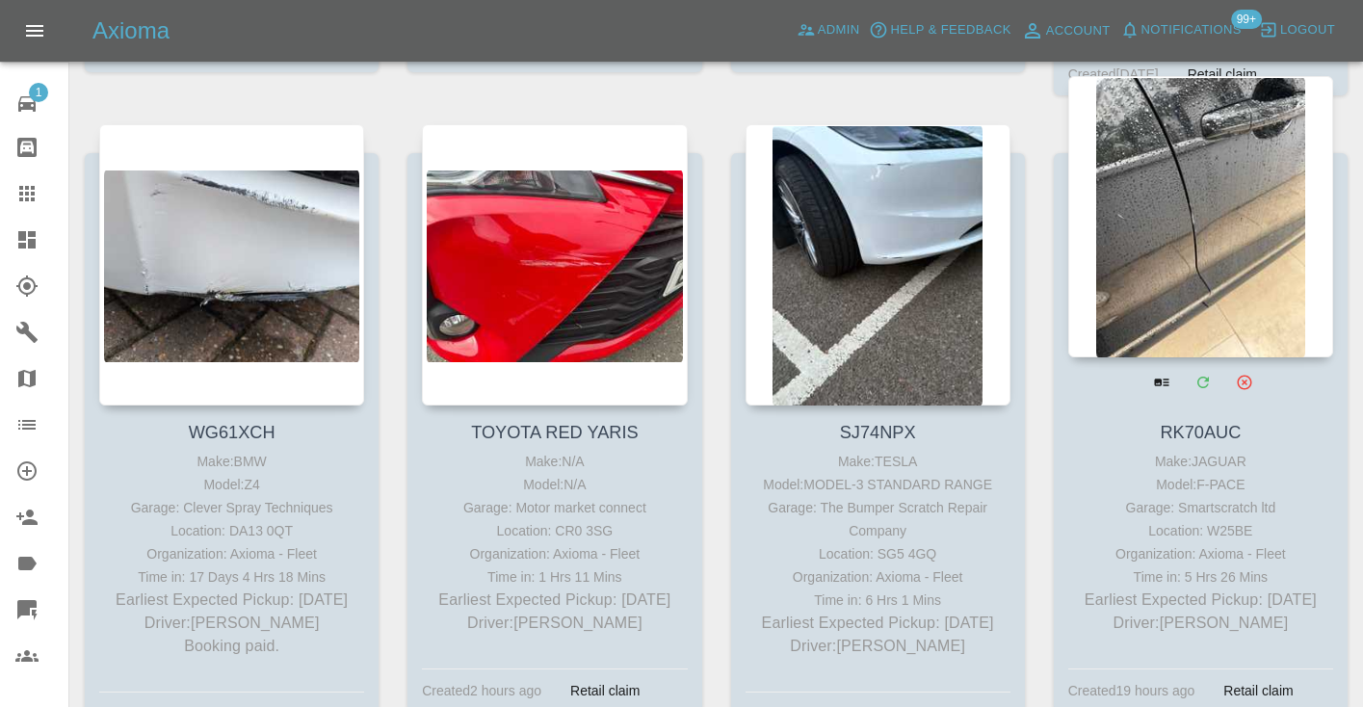
click at [1206, 189] on div at bounding box center [1200, 216] width 265 height 281
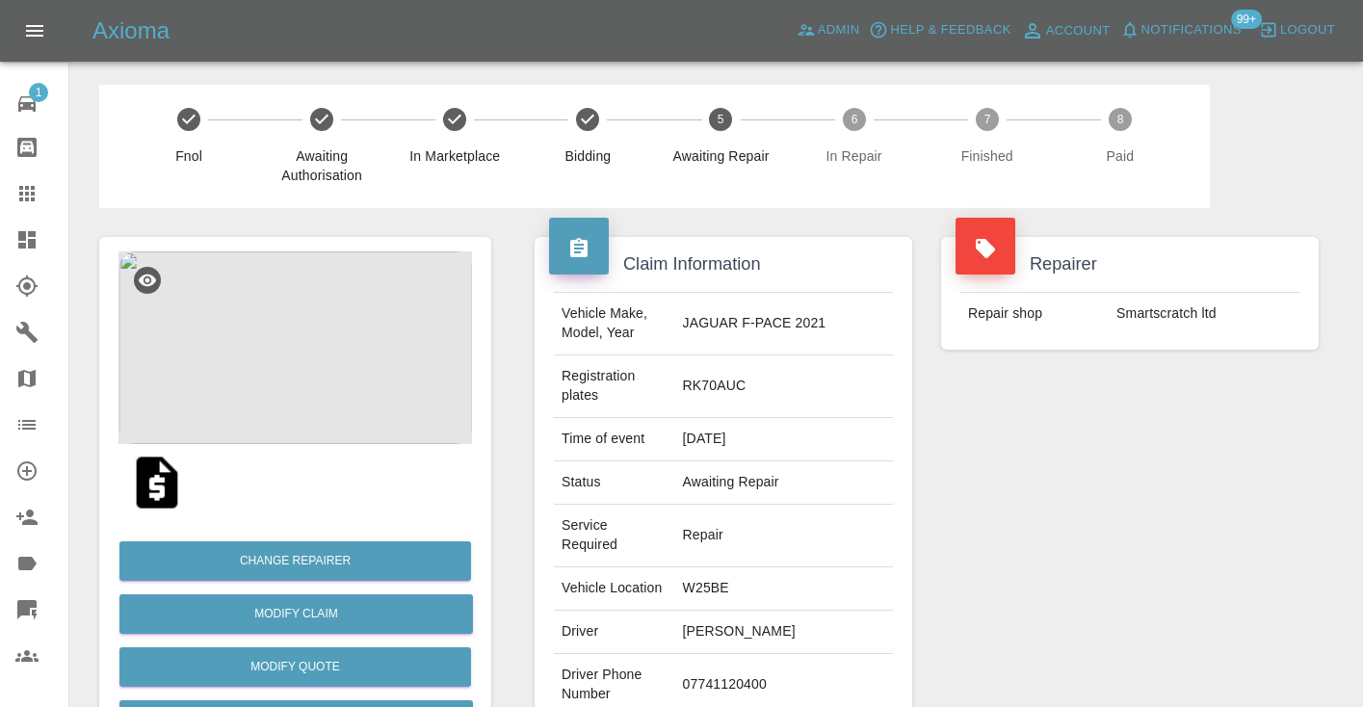
click at [785, 654] on td "07741120400" at bounding box center [784, 685] width 218 height 63
copy td "07741120400"
click at [1142, 511] on div "Repairer Repair shop Smartscratch ltd" at bounding box center [1130, 524] width 406 height 633
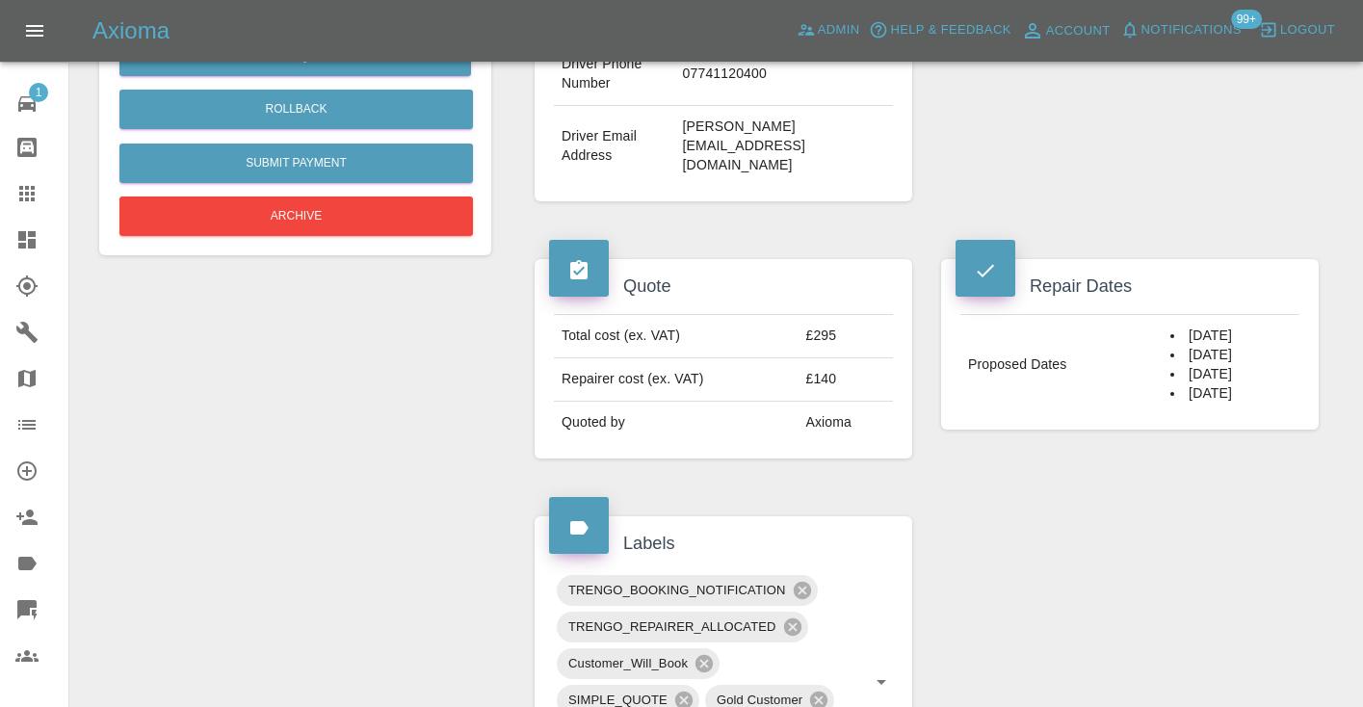
scroll to position [582, 0]
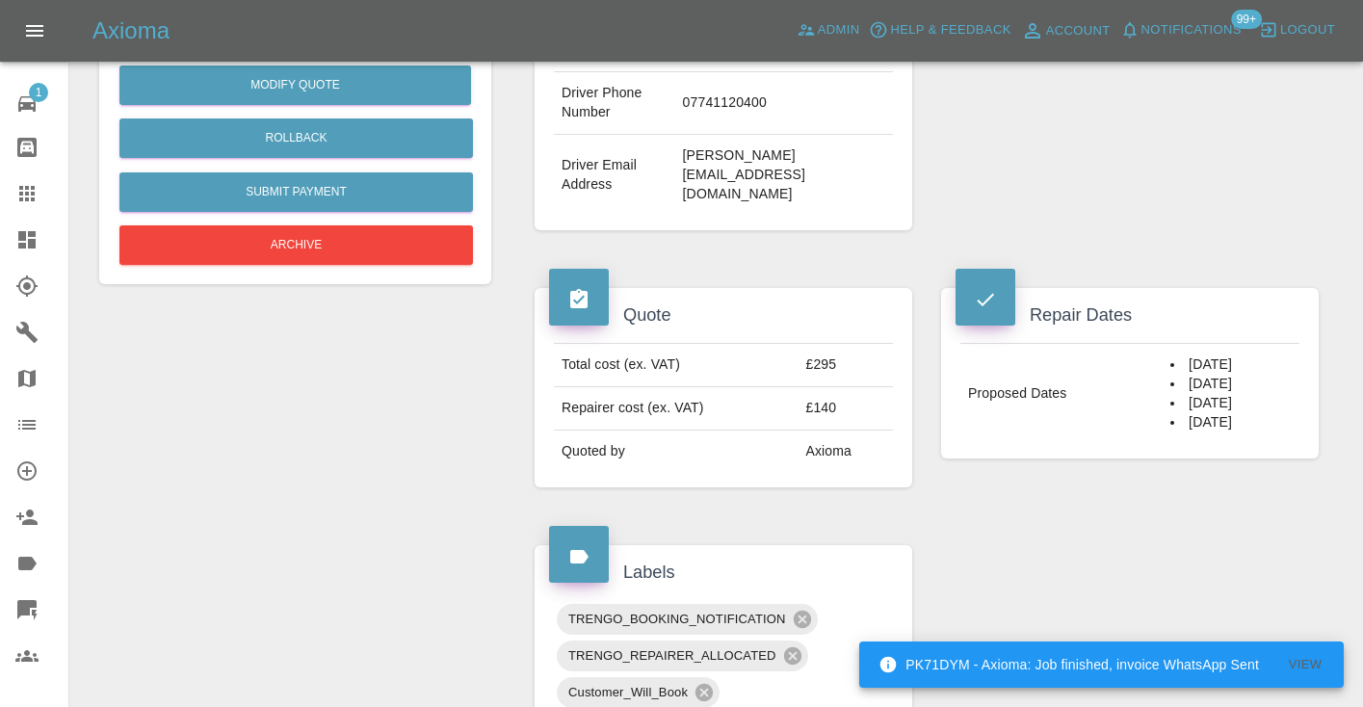
click at [1144, 484] on div "Claim Information Vehicle Make, Model, Year JAGUAR F-PACE 2021 Registration pla…" at bounding box center [926, 576] width 813 height 1900
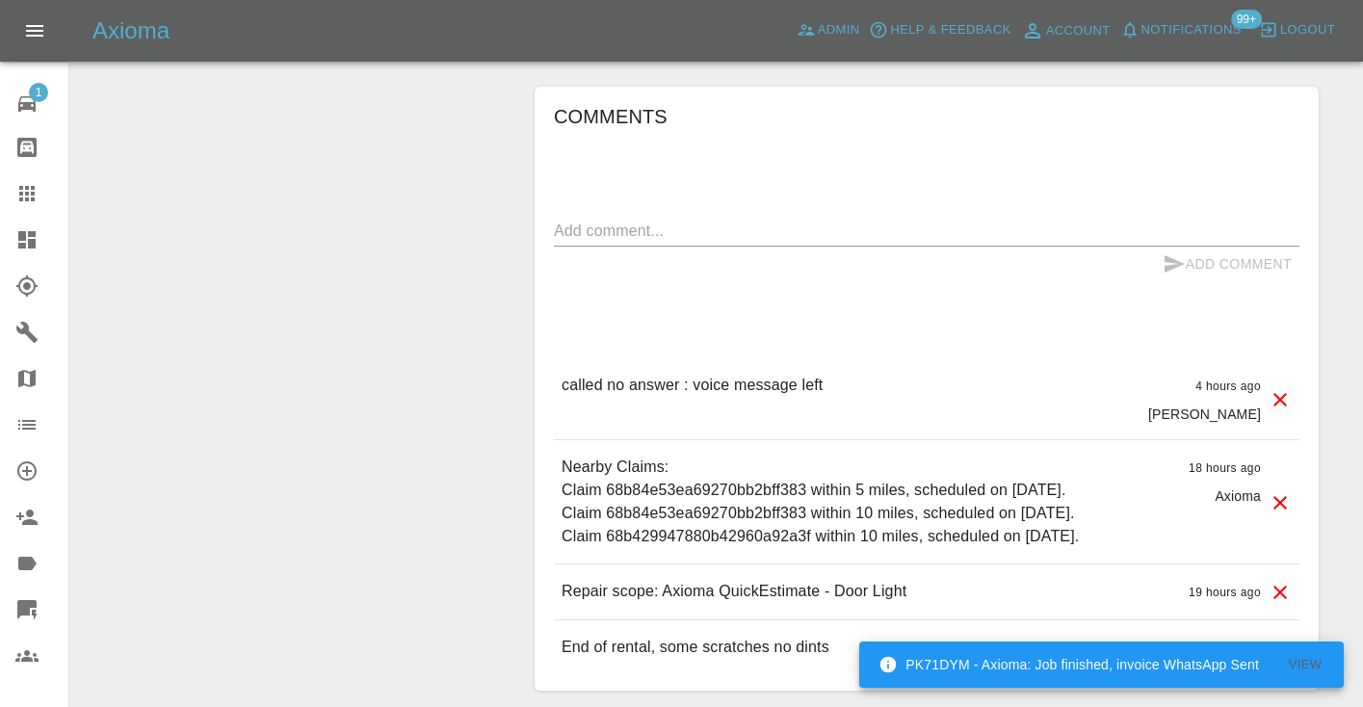
scroll to position [1412, 0]
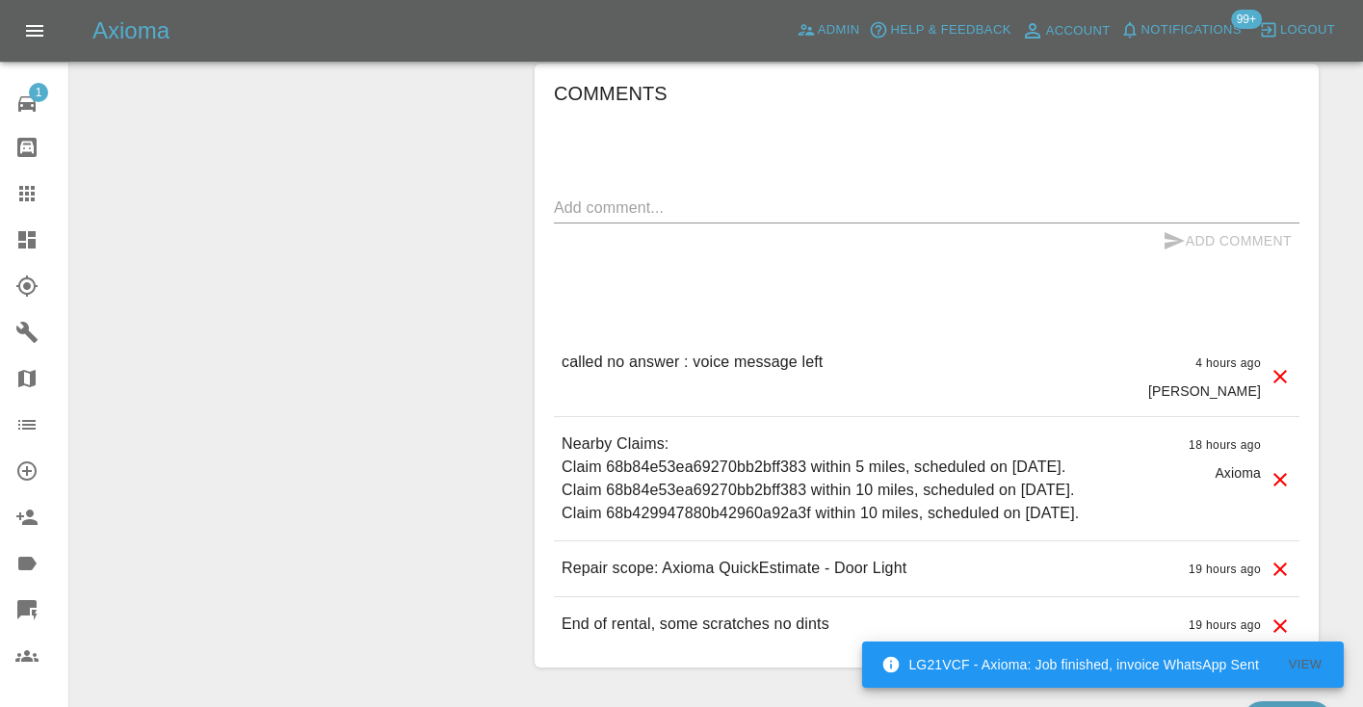
click at [630, 196] on textarea at bounding box center [927, 207] width 746 height 22
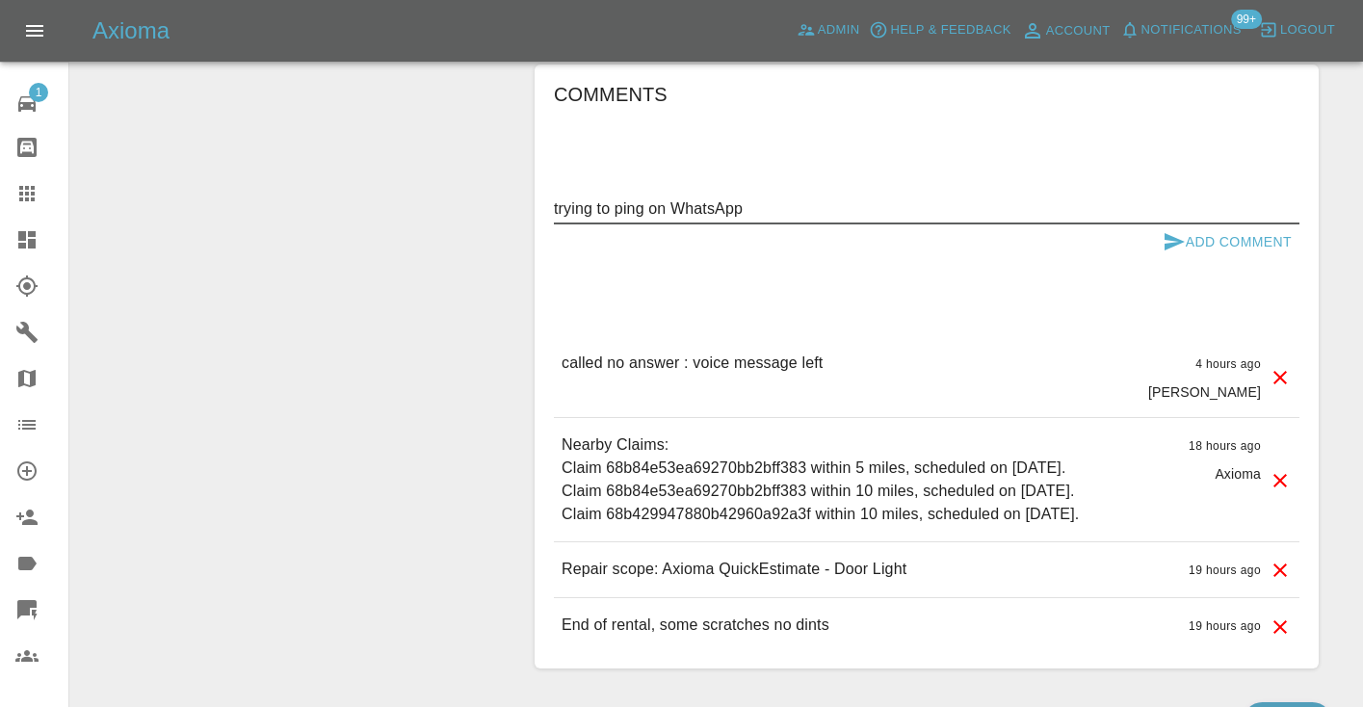
type textarea "trying to ping on WhatsApp"
click at [1181, 230] on icon "submit" at bounding box center [1174, 241] width 23 height 23
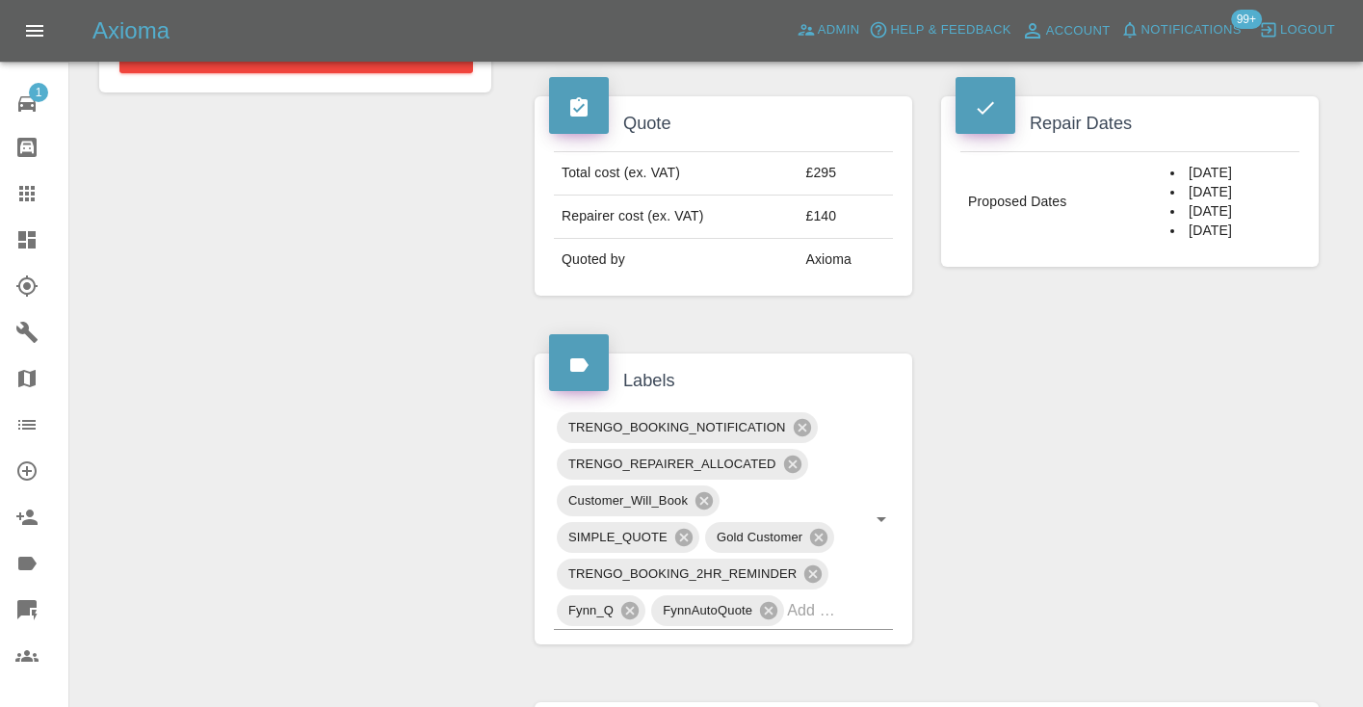
scroll to position [790, 0]
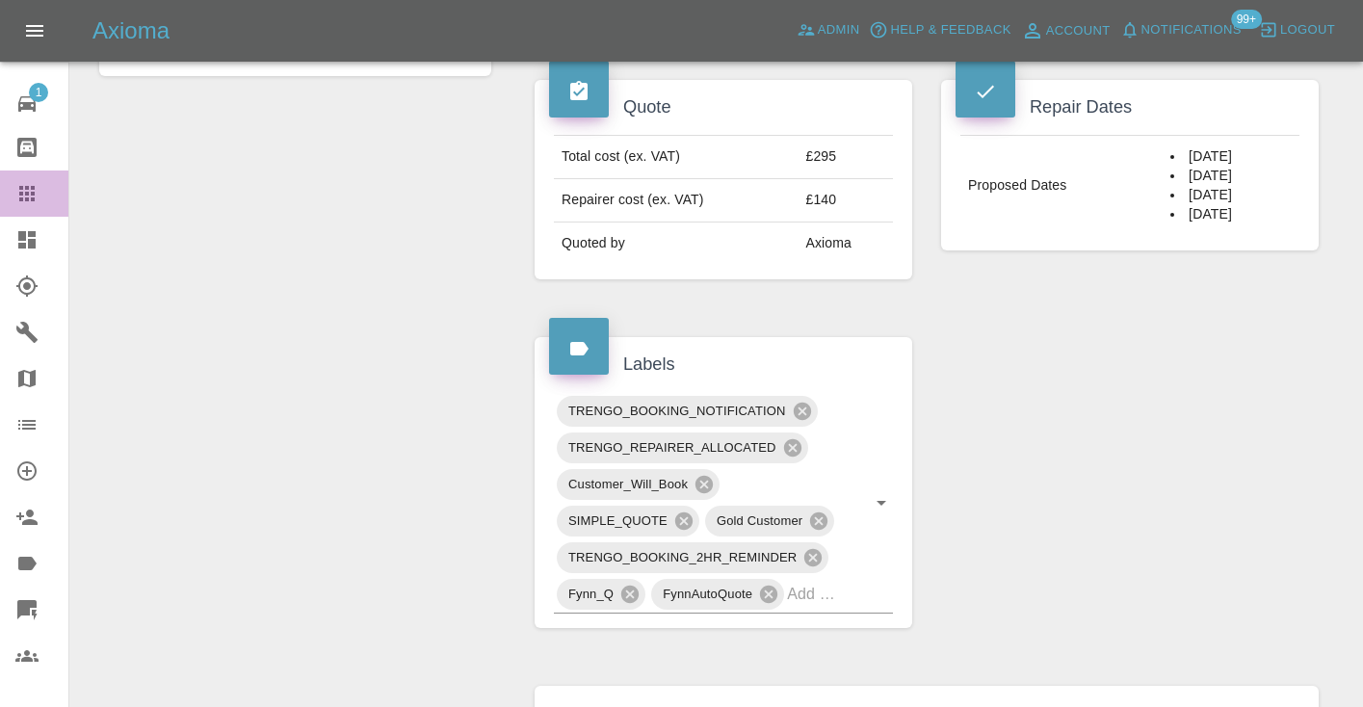
click at [26, 190] on icon at bounding box center [26, 193] width 15 height 15
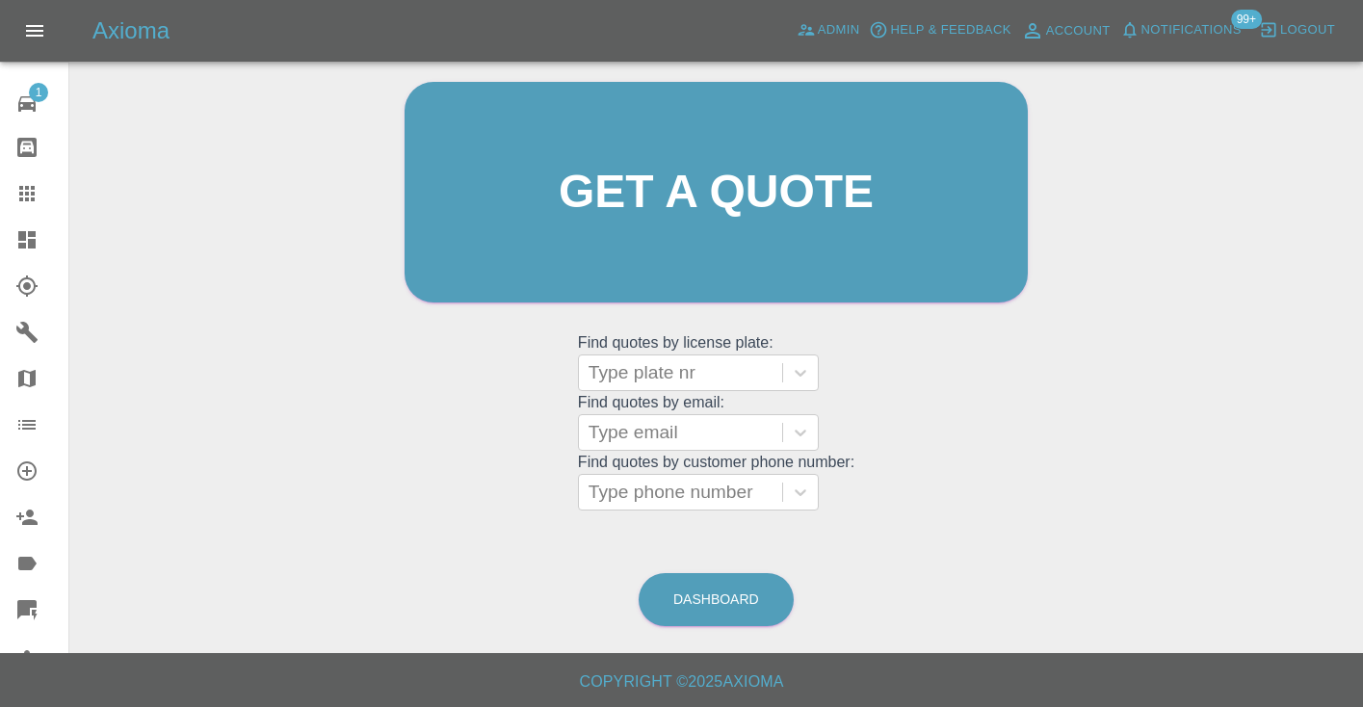
scroll to position [194, 0]
click at [721, 608] on link "Dashboard" at bounding box center [716, 600] width 155 height 53
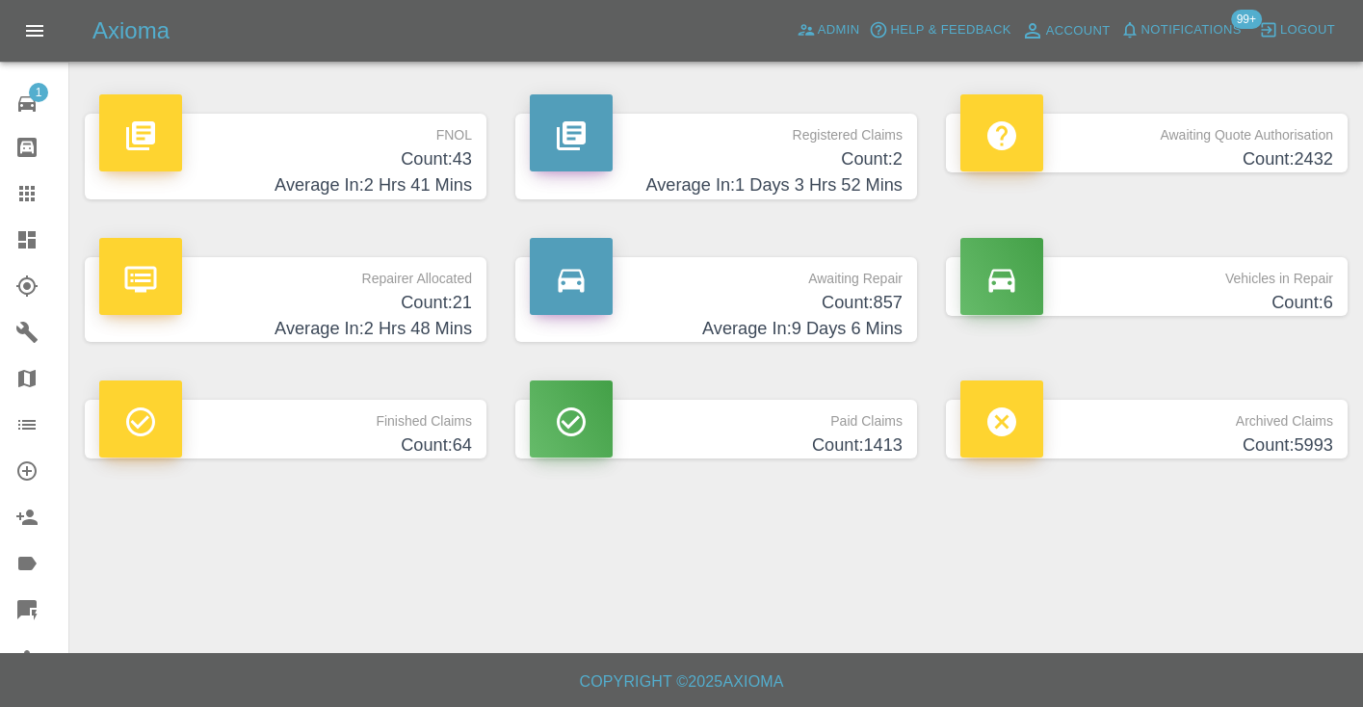
click at [869, 283] on p "Awaiting Repair" at bounding box center [716, 273] width 373 height 33
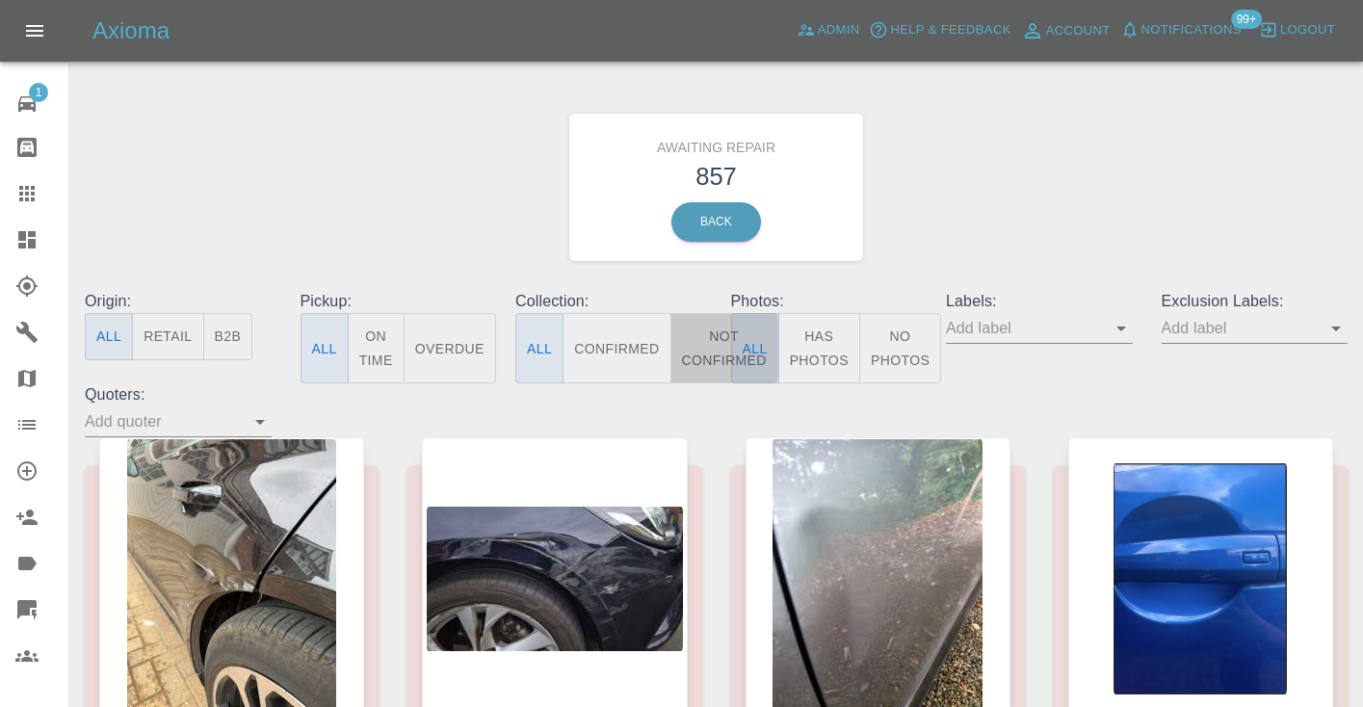
click at [703, 345] on button "Not Confirmed" at bounding box center [724, 348] width 108 height 70
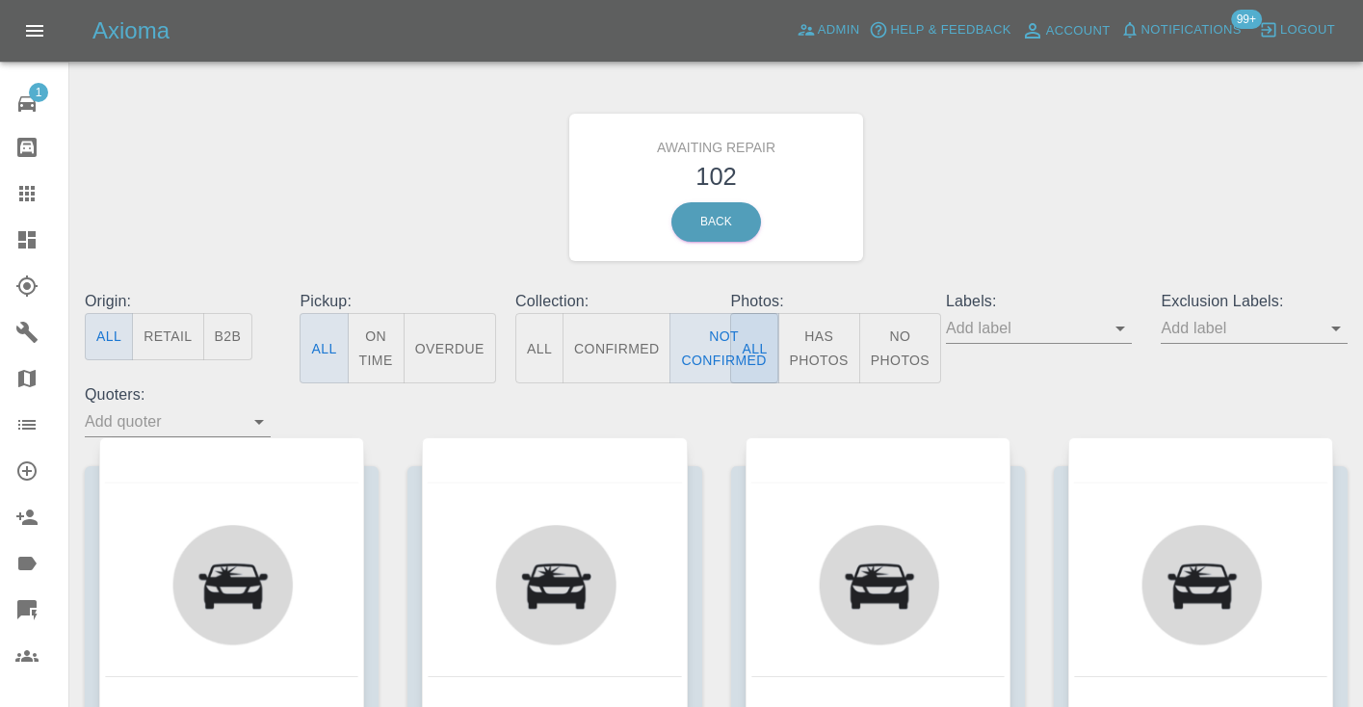
click at [1162, 177] on div "Awaiting Repair 102 Back" at bounding box center [716, 187] width 1292 height 205
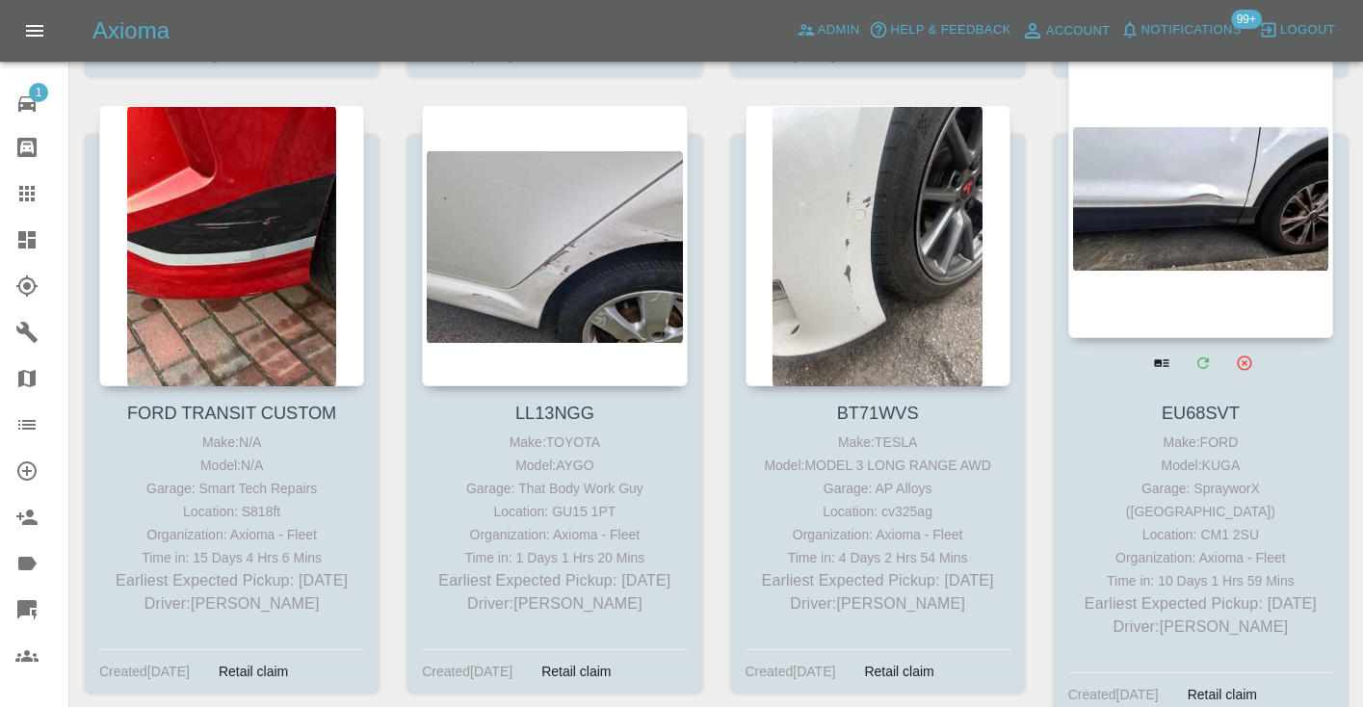
scroll to position [13662, 0]
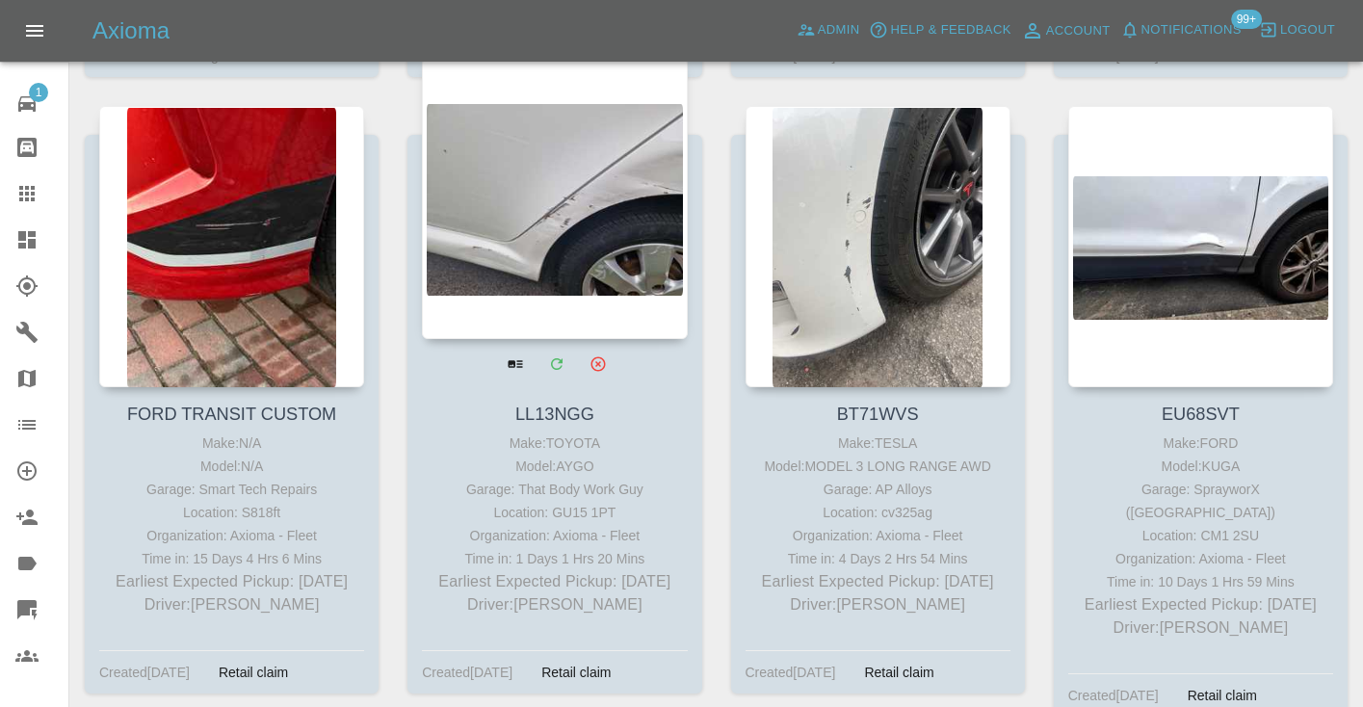
click at [582, 190] on div at bounding box center [554, 198] width 265 height 281
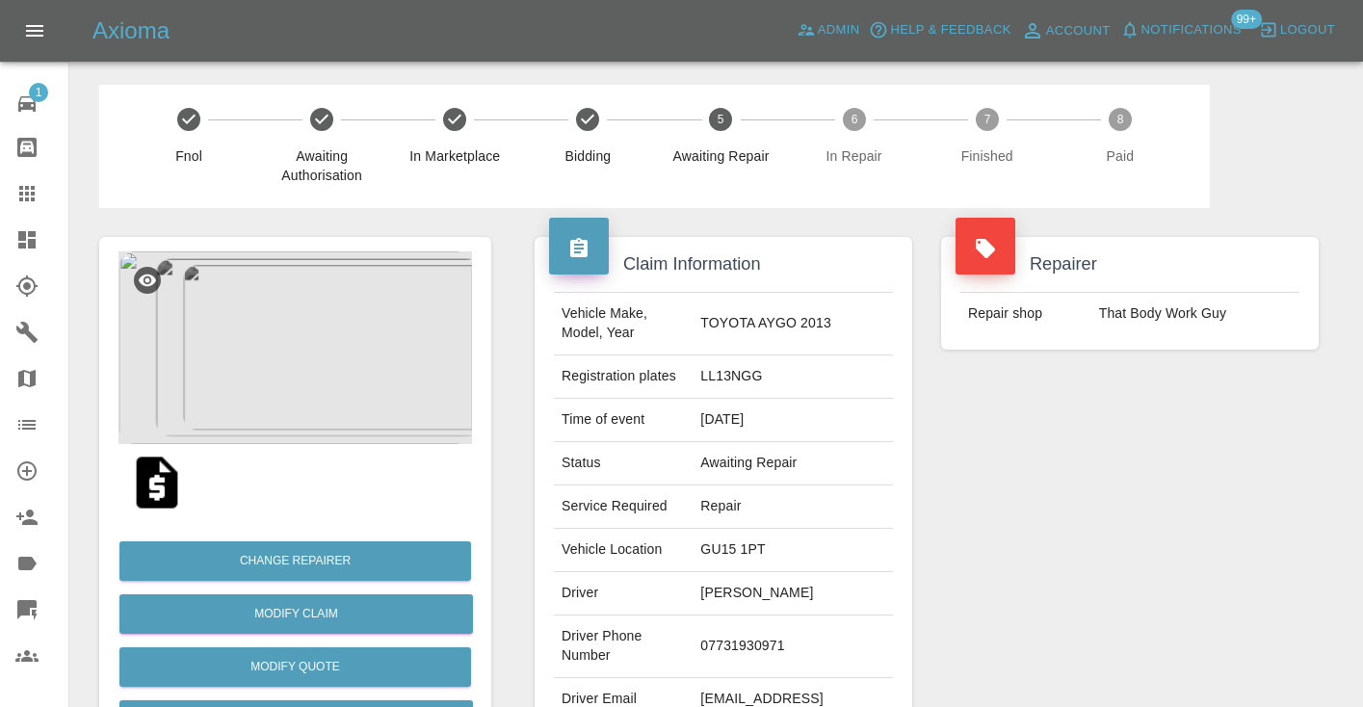
click at [788, 632] on td "07731930971" at bounding box center [793, 646] width 200 height 63
copy td "07731930971"
click at [1174, 446] on div "Repairer Repair shop That Body Work Guy" at bounding box center [1130, 495] width 406 height 575
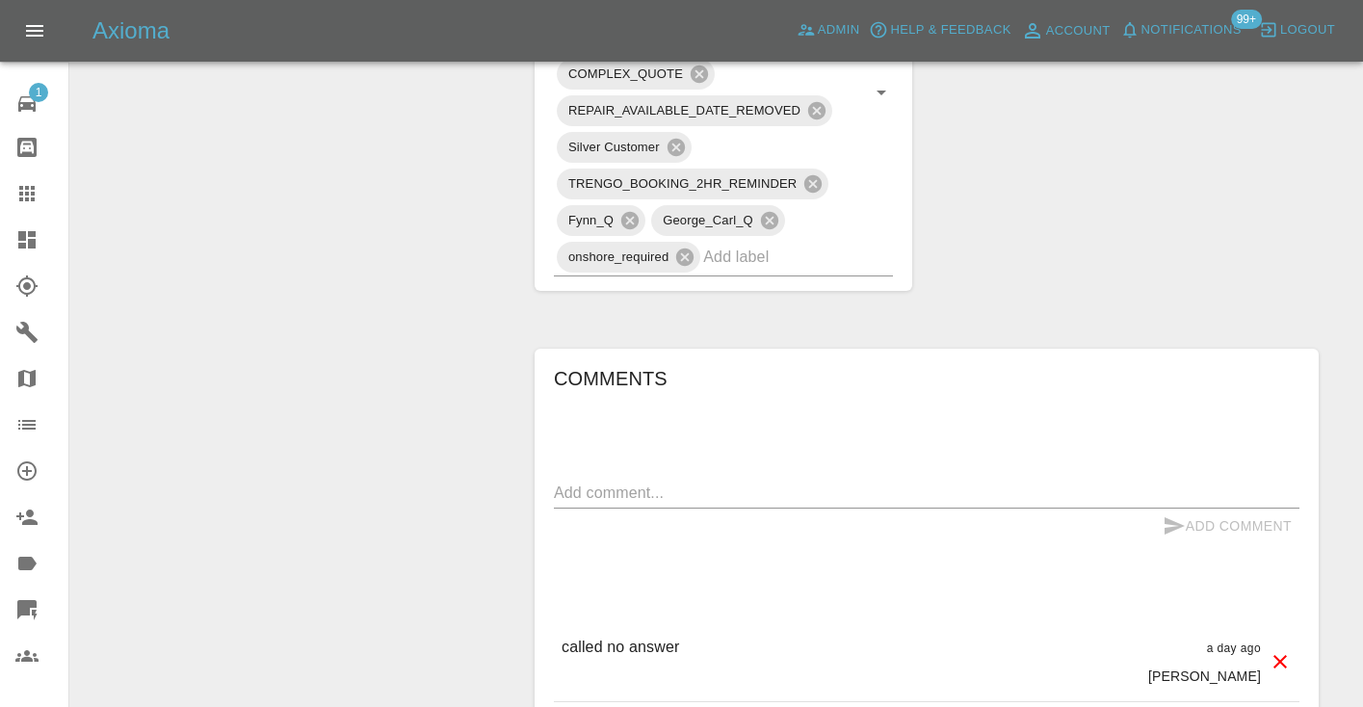
scroll to position [1270, 0]
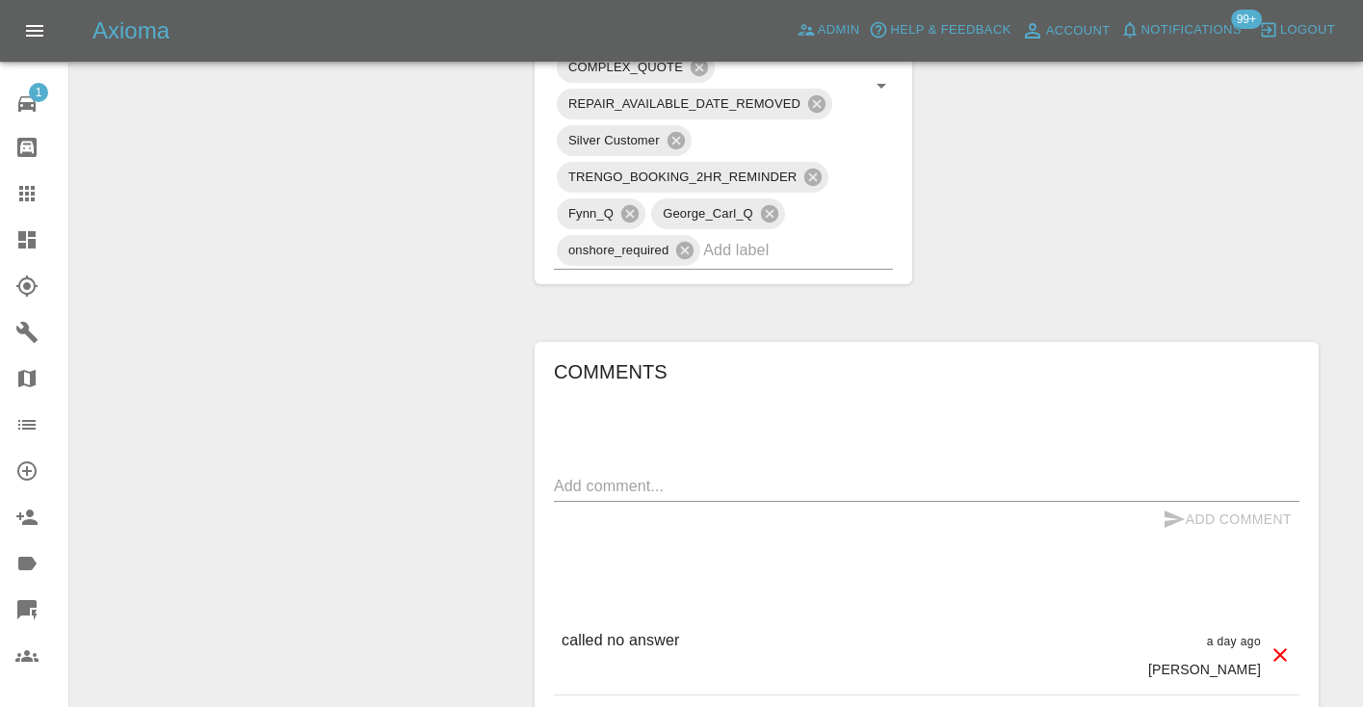
click at [599, 475] on textarea at bounding box center [927, 486] width 746 height 22
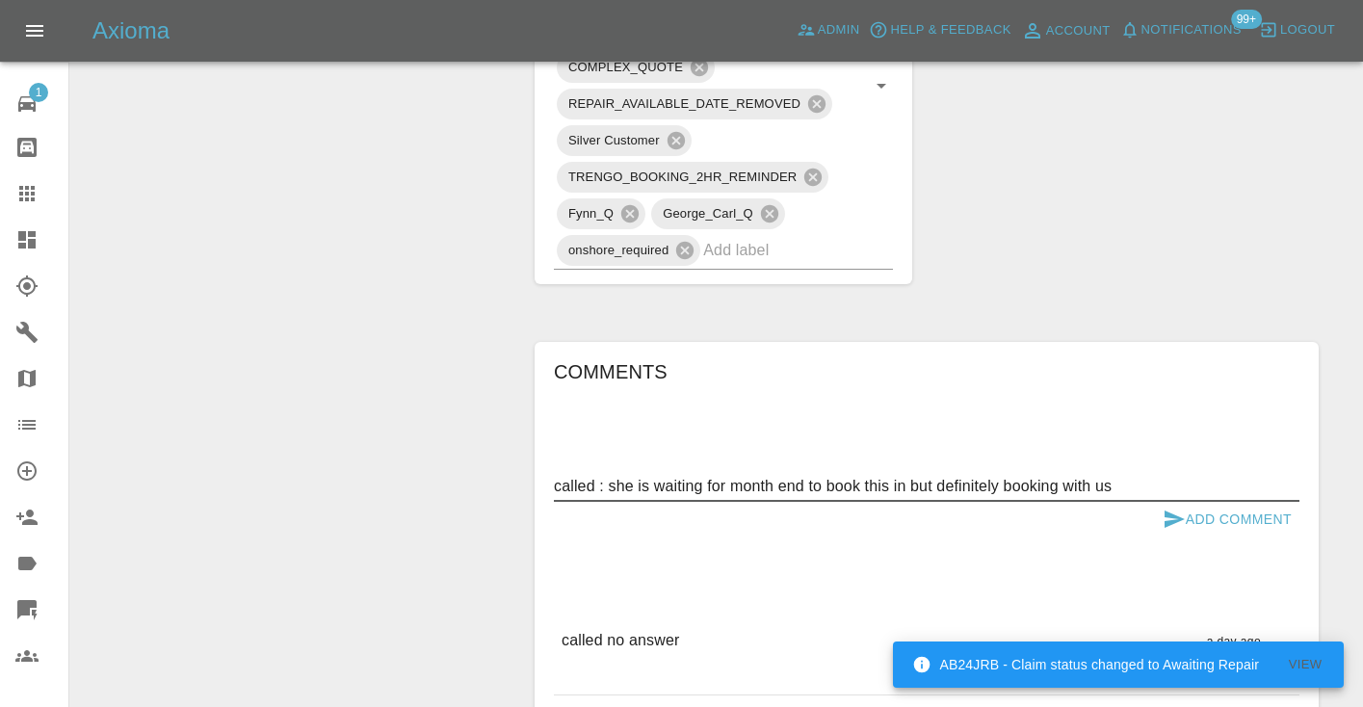
type textarea "called : she is waiting for month end to book this in but definitely booking wi…"
click at [1210, 502] on button "Add Comment" at bounding box center [1227, 520] width 144 height 36
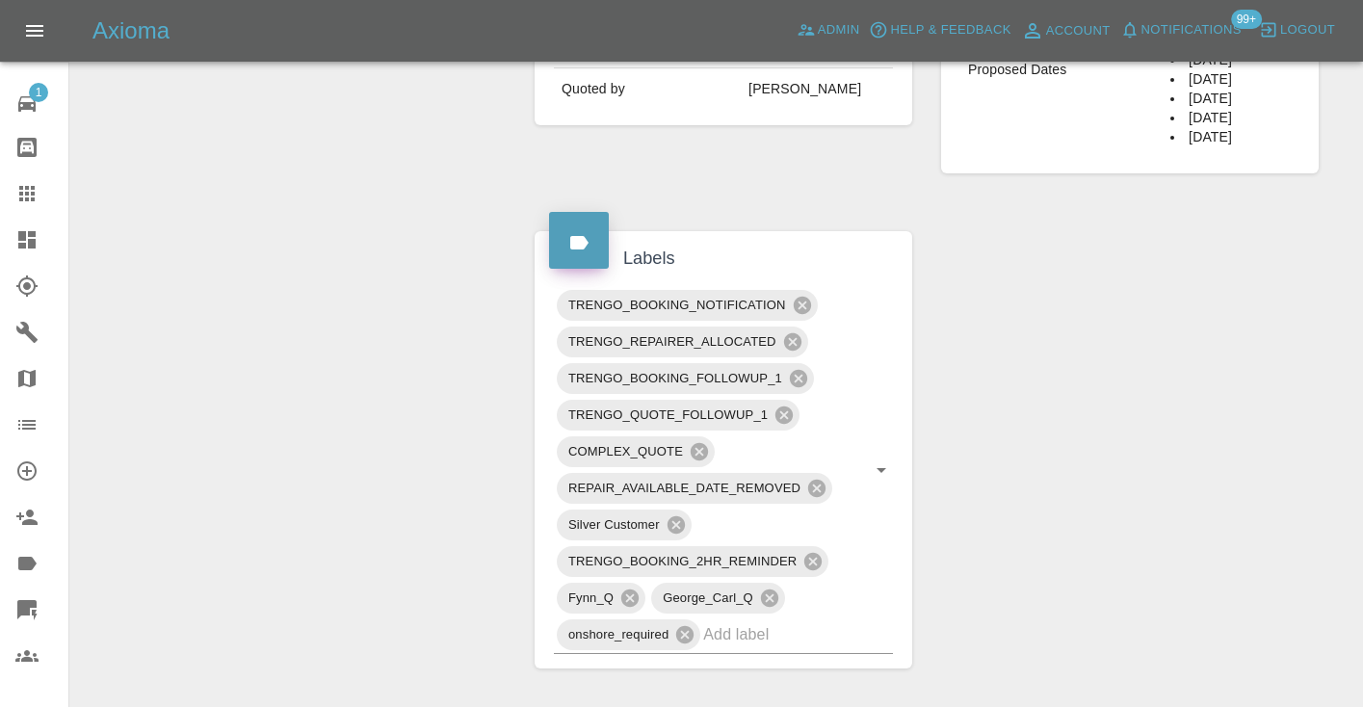
scroll to position [883, 0]
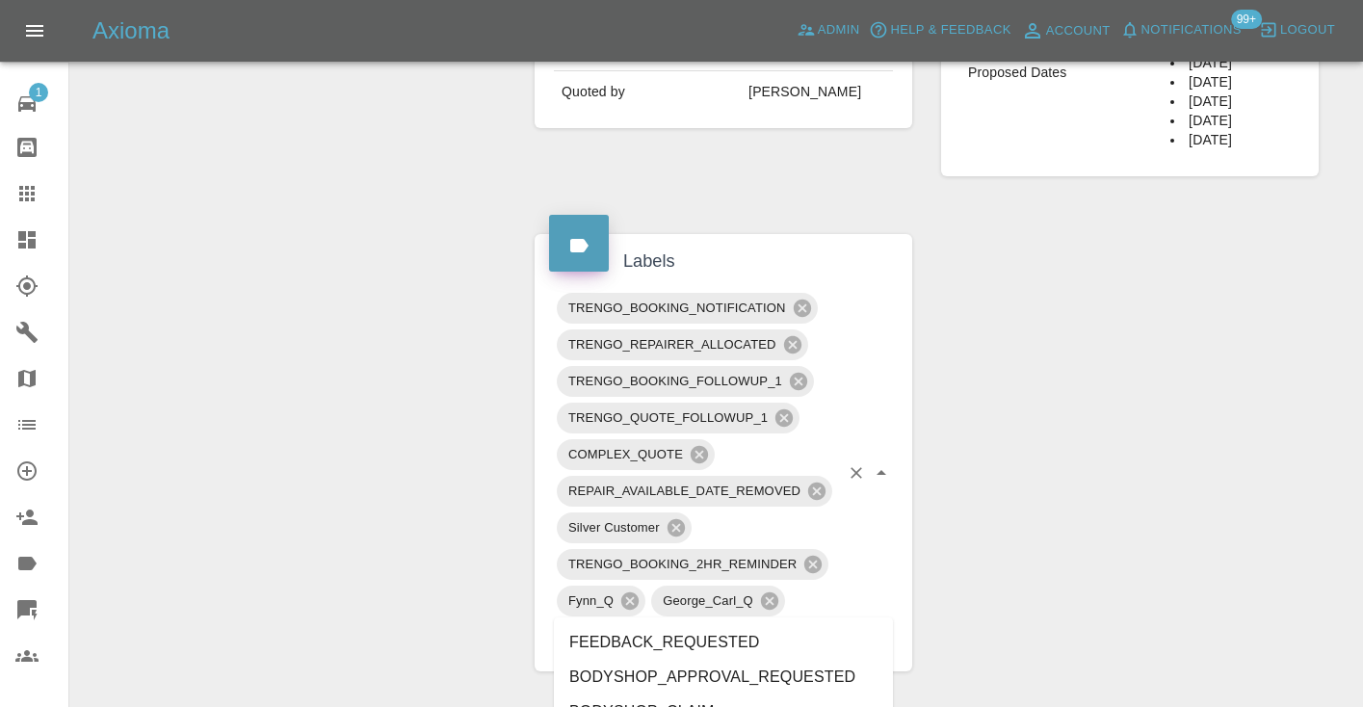
click at [722, 622] on input "text" at bounding box center [771, 637] width 136 height 30
type input "customer_will"
click at [620, 671] on li "Customer_Will_Book" at bounding box center [723, 677] width 339 height 35
click at [425, 470] on div "Change Repairer Modify Claim Modify Quote Rollback Submit Payment Archive" at bounding box center [295, 333] width 421 height 2016
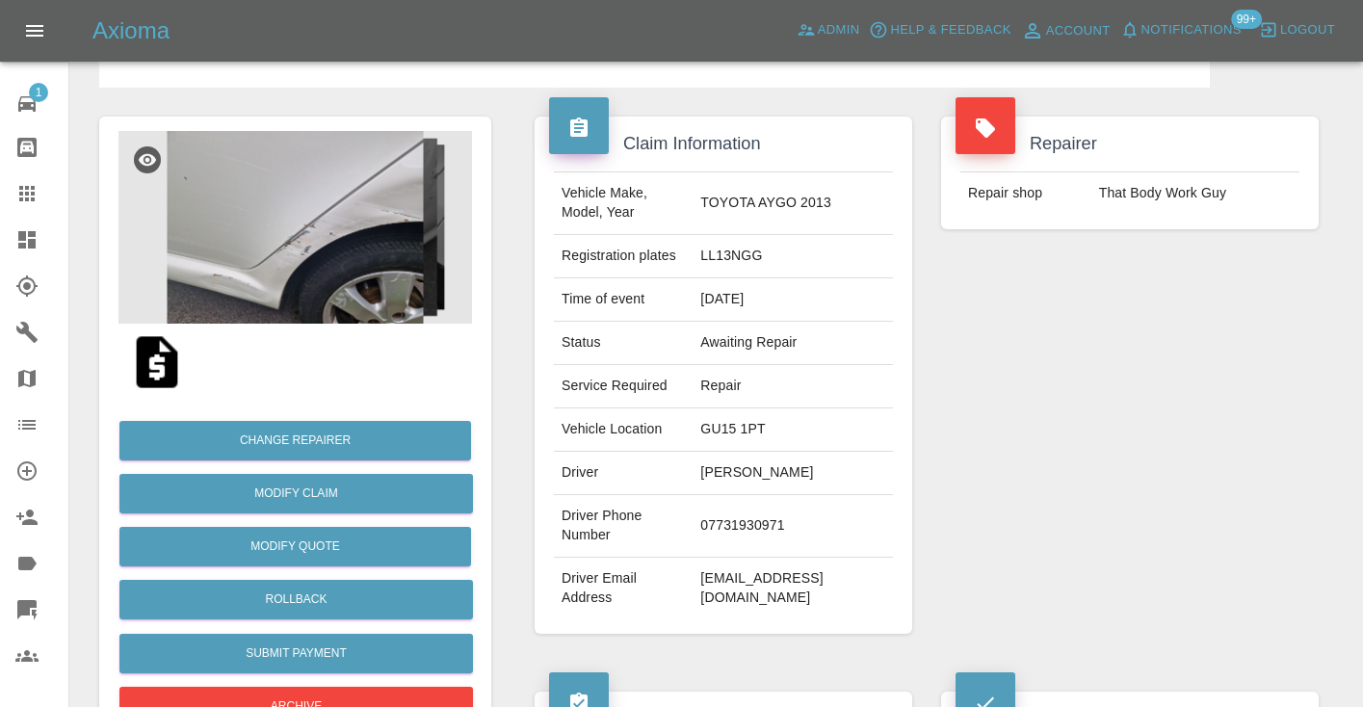
scroll to position [113, 0]
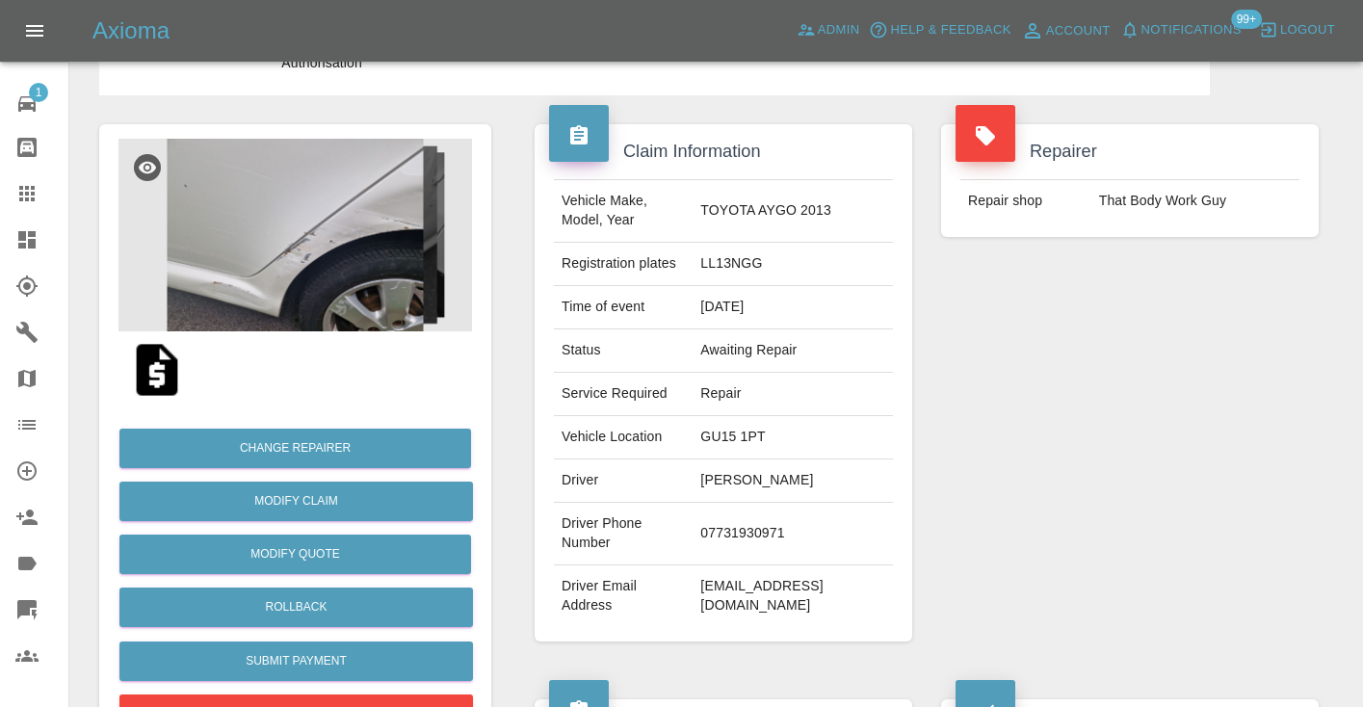
click at [21, 196] on icon at bounding box center [26, 193] width 23 height 23
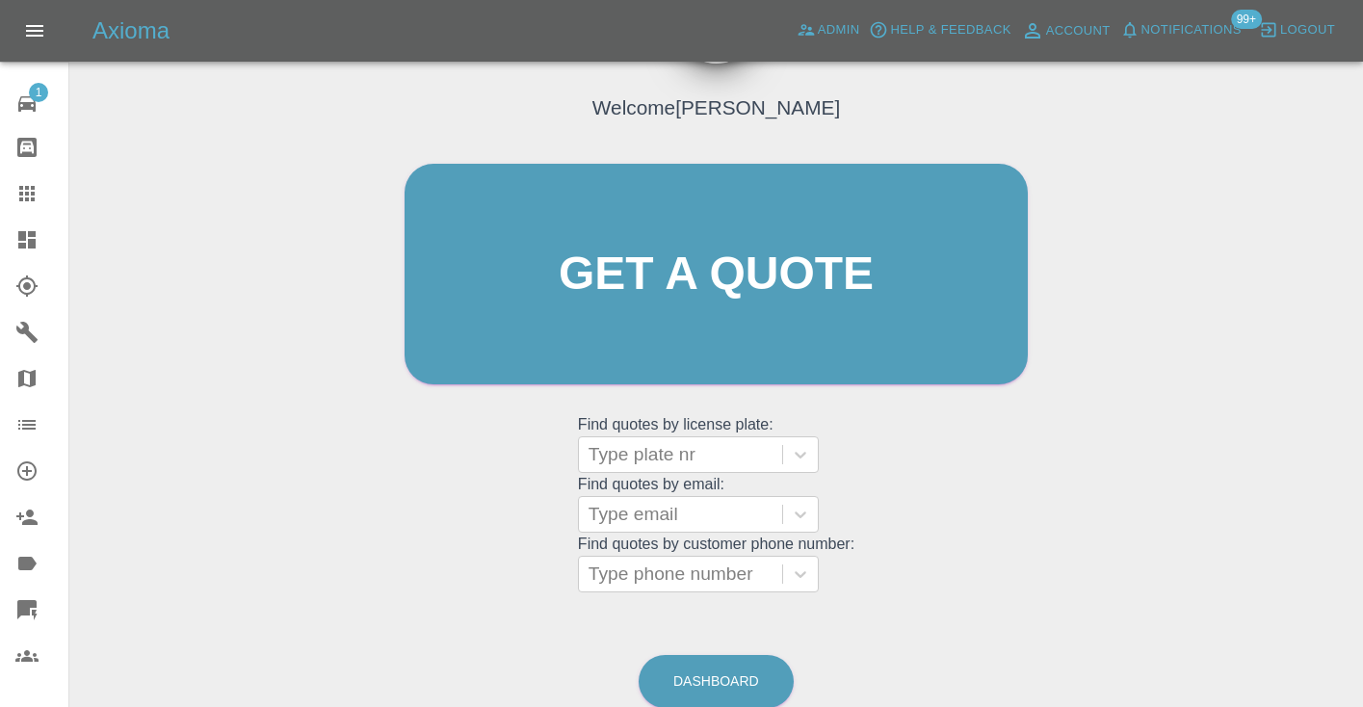
click at [929, 540] on div "Welcome [PERSON_NAME] Get a quote Get a quote Find quotes by license plate: Typ…" at bounding box center [716, 311] width 664 height 582
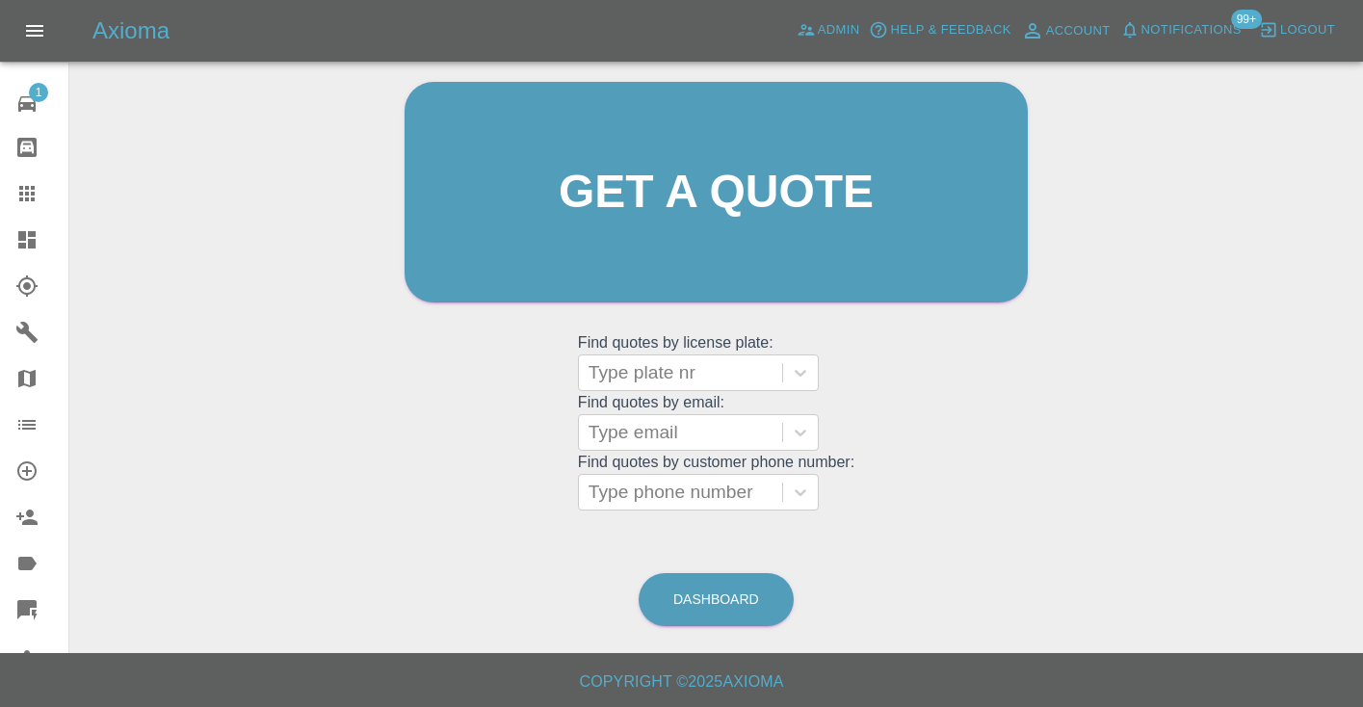
scroll to position [194, 0]
click at [748, 583] on link "Dashboard" at bounding box center [716, 600] width 155 height 53
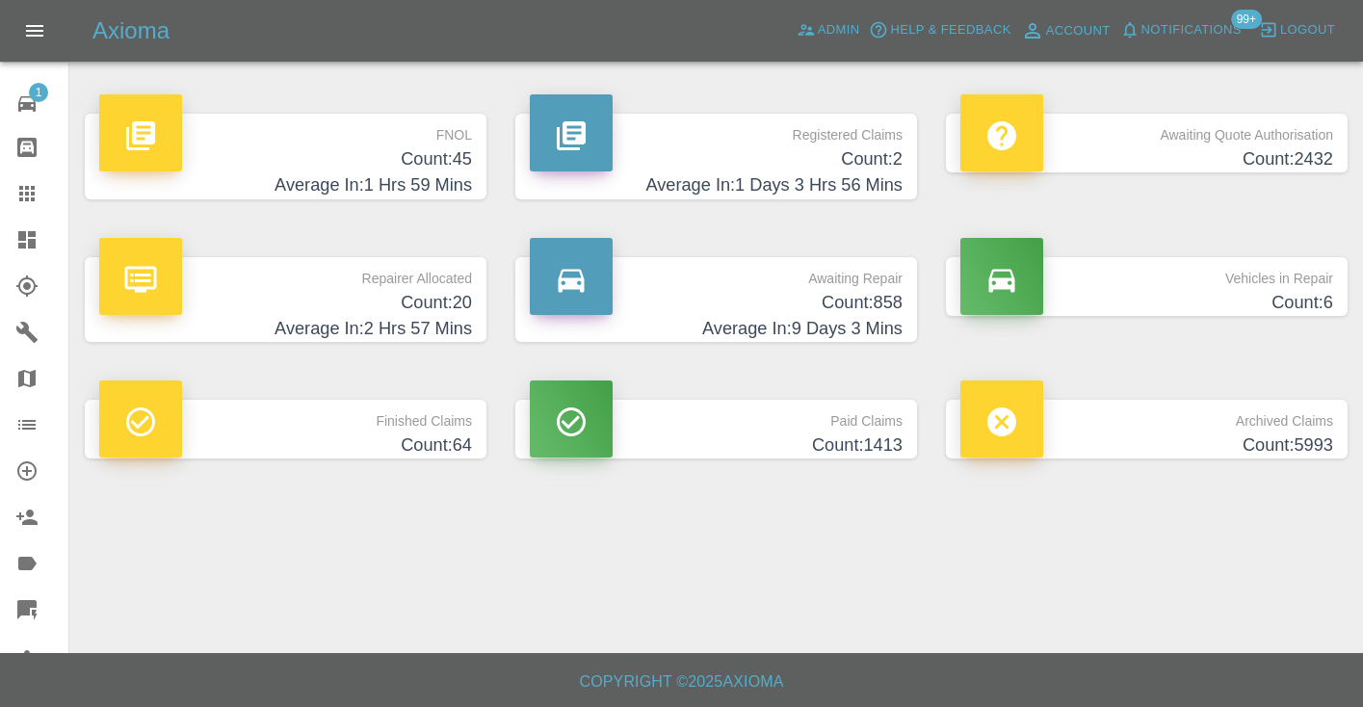
click at [862, 303] on h4 "Count: 858" at bounding box center [716, 303] width 373 height 26
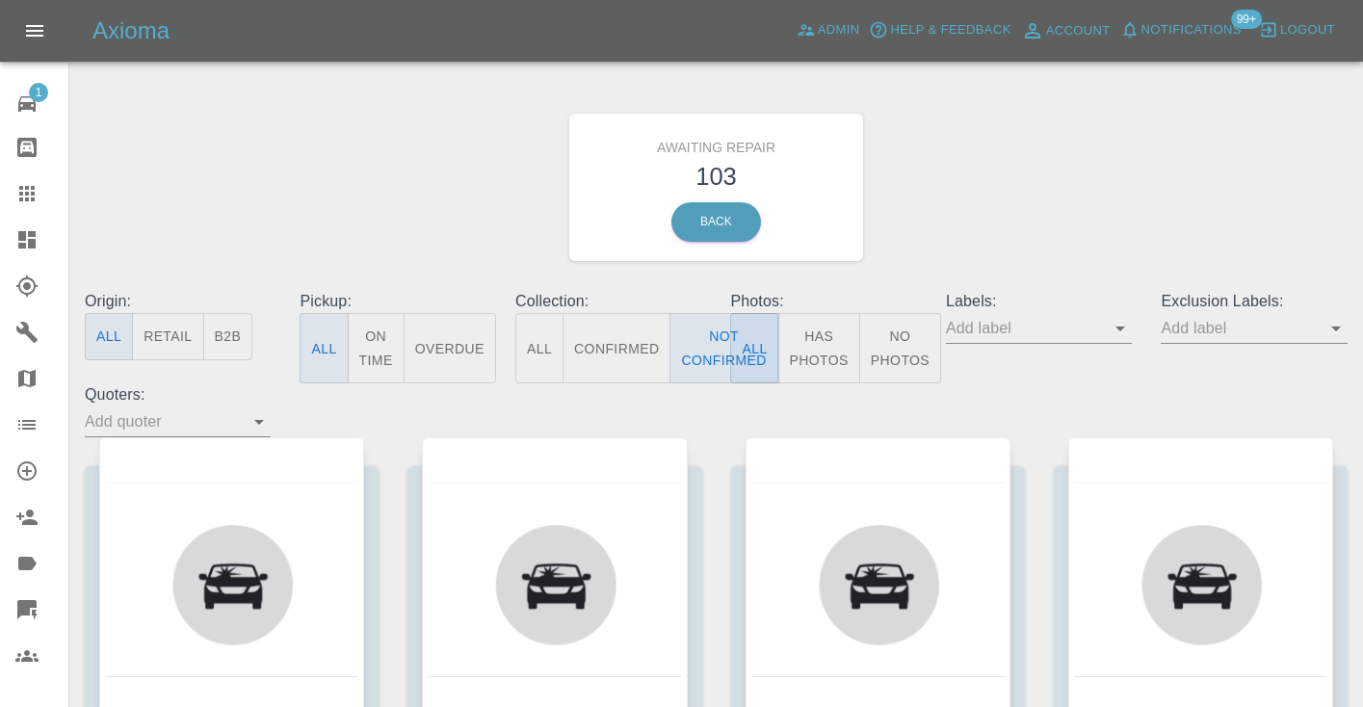
click at [1019, 203] on div "Awaiting Repair 103 Back" at bounding box center [716, 187] width 1292 height 205
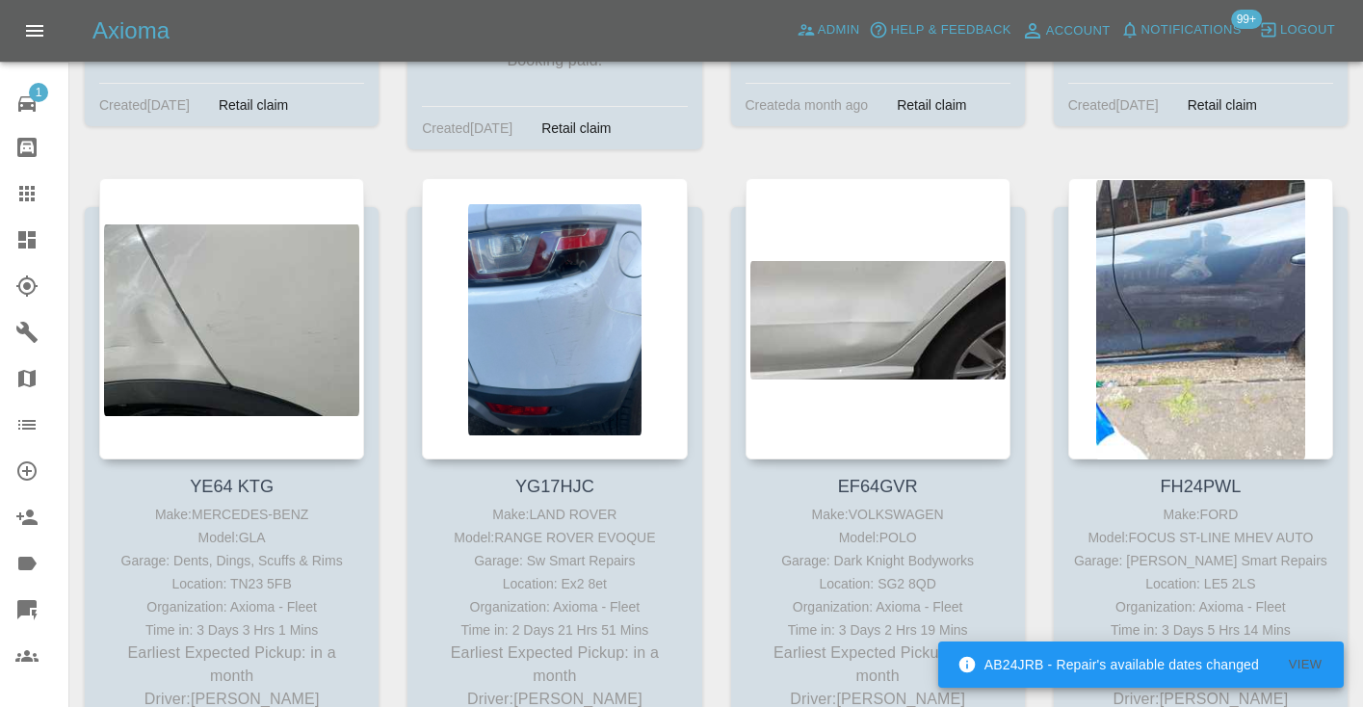
scroll to position [15476, 0]
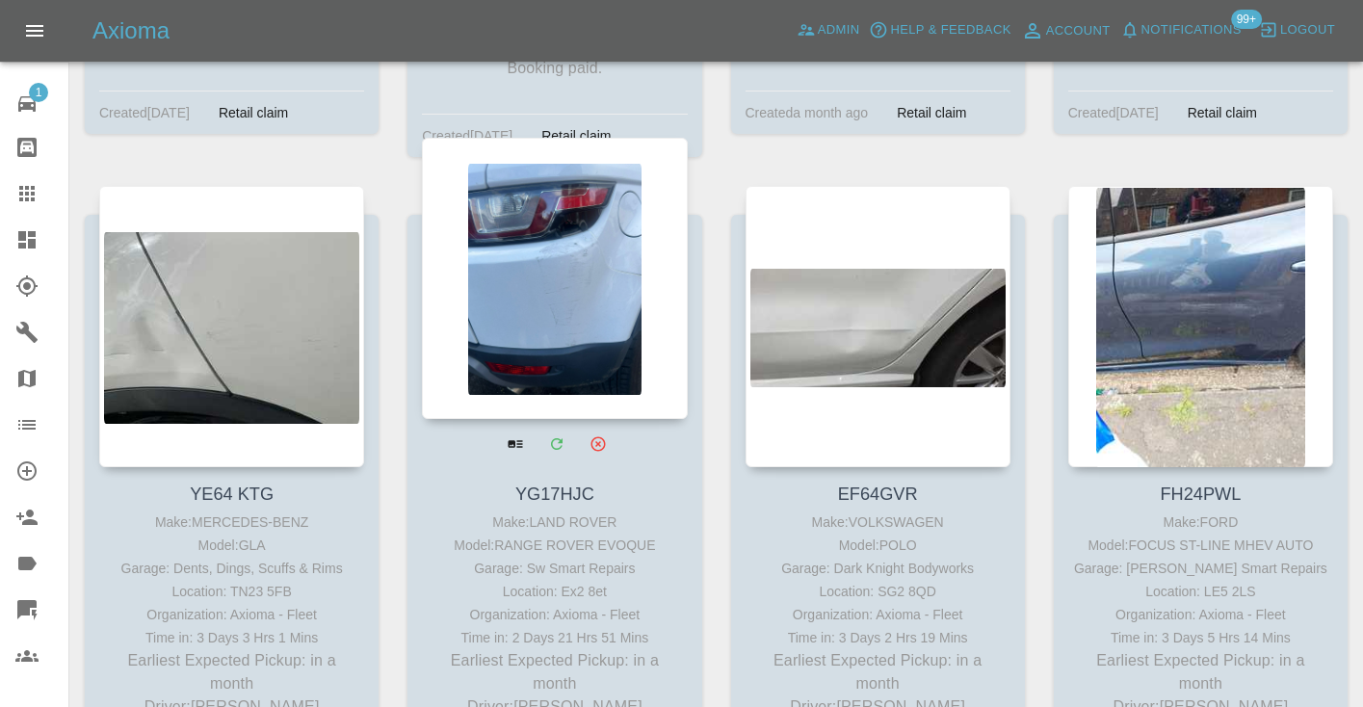
click at [569, 246] on div at bounding box center [554, 278] width 265 height 281
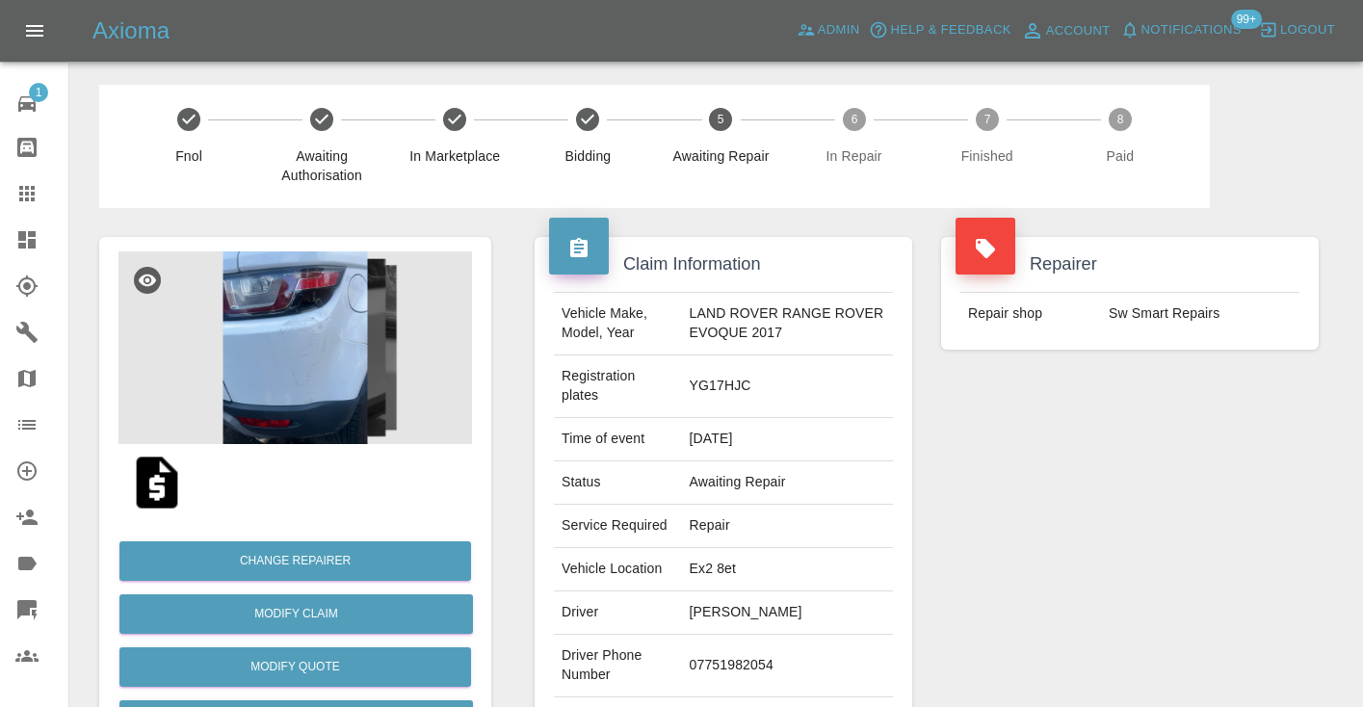
click at [729, 665] on td "07751982054" at bounding box center [787, 666] width 211 height 63
copy td "07751982054"
click at [1048, 552] on div "Repairer Repair shop Sw Smart Repairs" at bounding box center [1130, 505] width 406 height 594
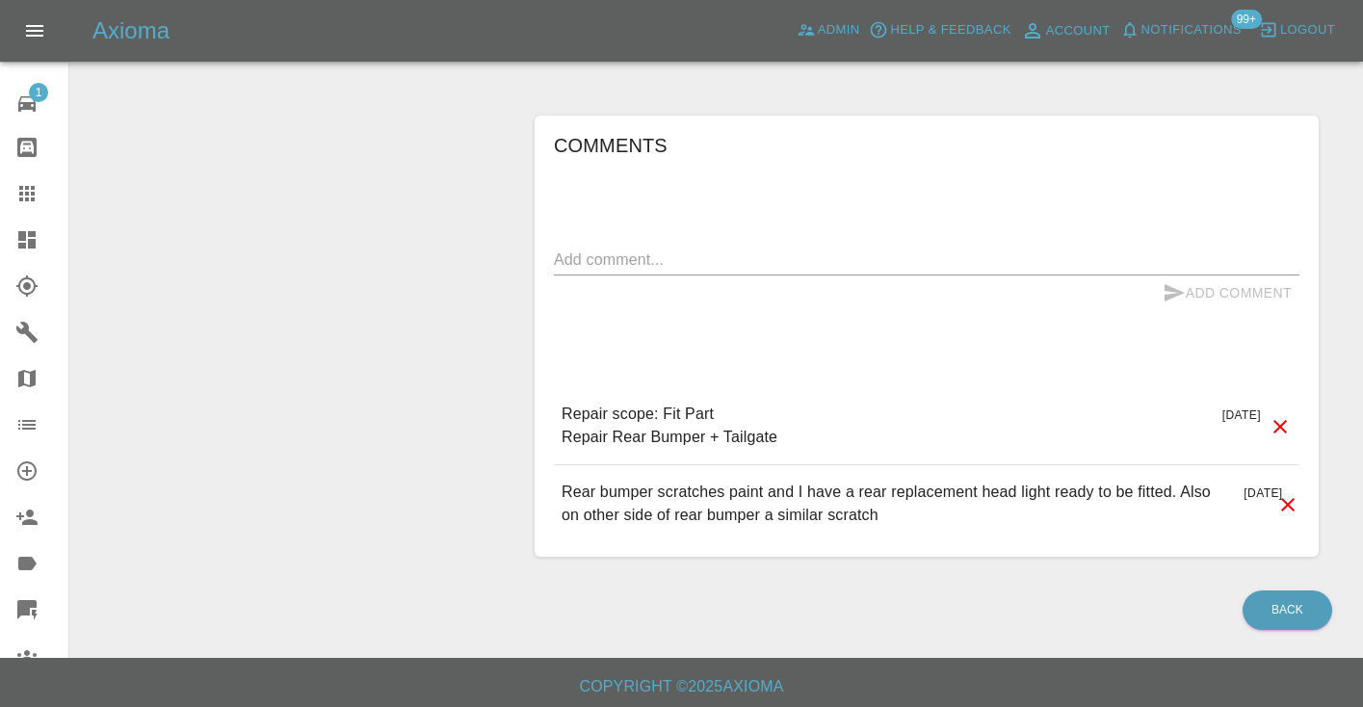
scroll to position [1363, 0]
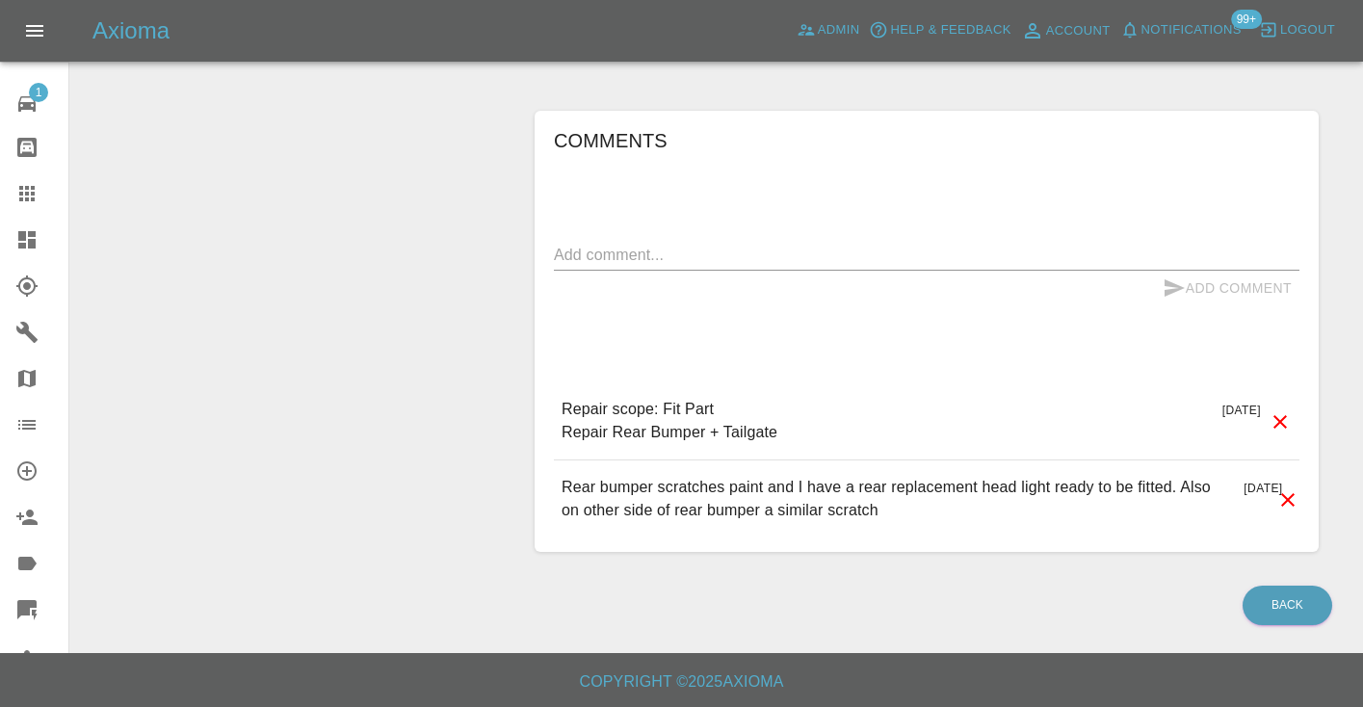
click at [986, 321] on div "Comments x Add Comment Repair scope: Fit Part Repair Rear Bumper + Tailgate [DA…" at bounding box center [927, 331] width 746 height 413
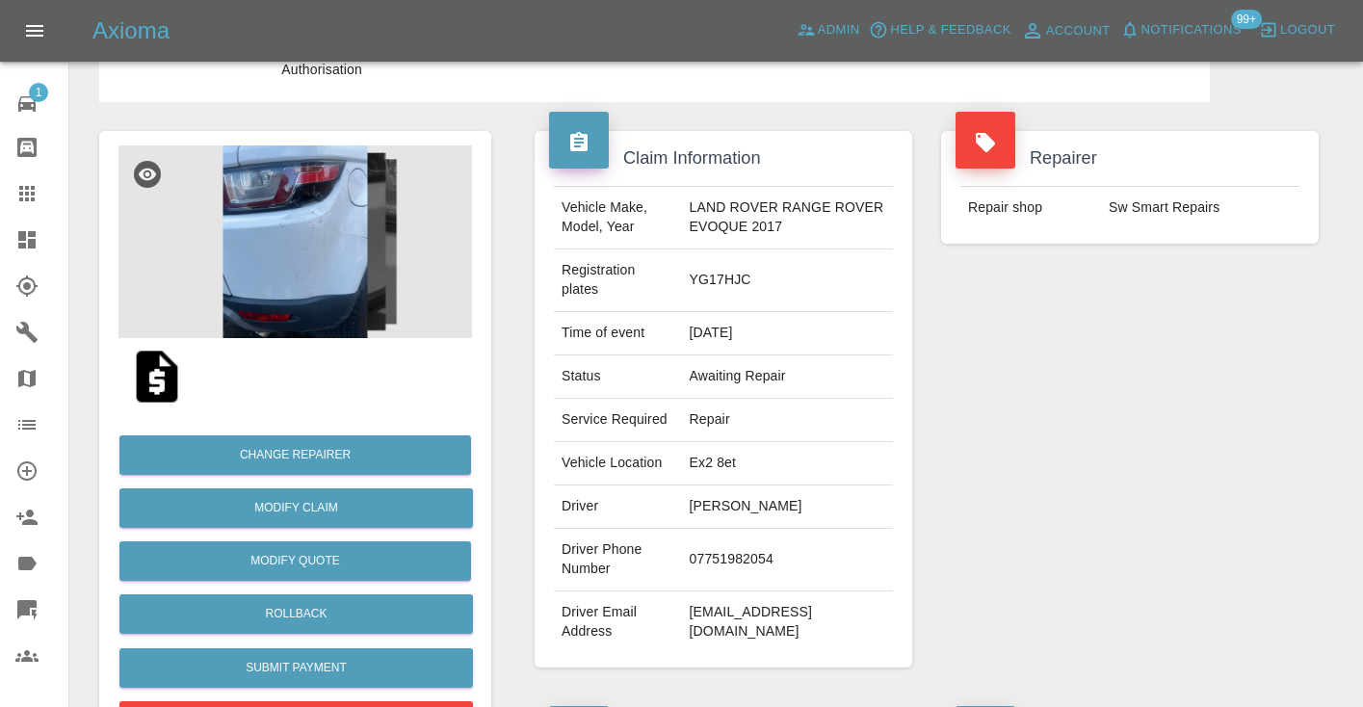
scroll to position [98, 0]
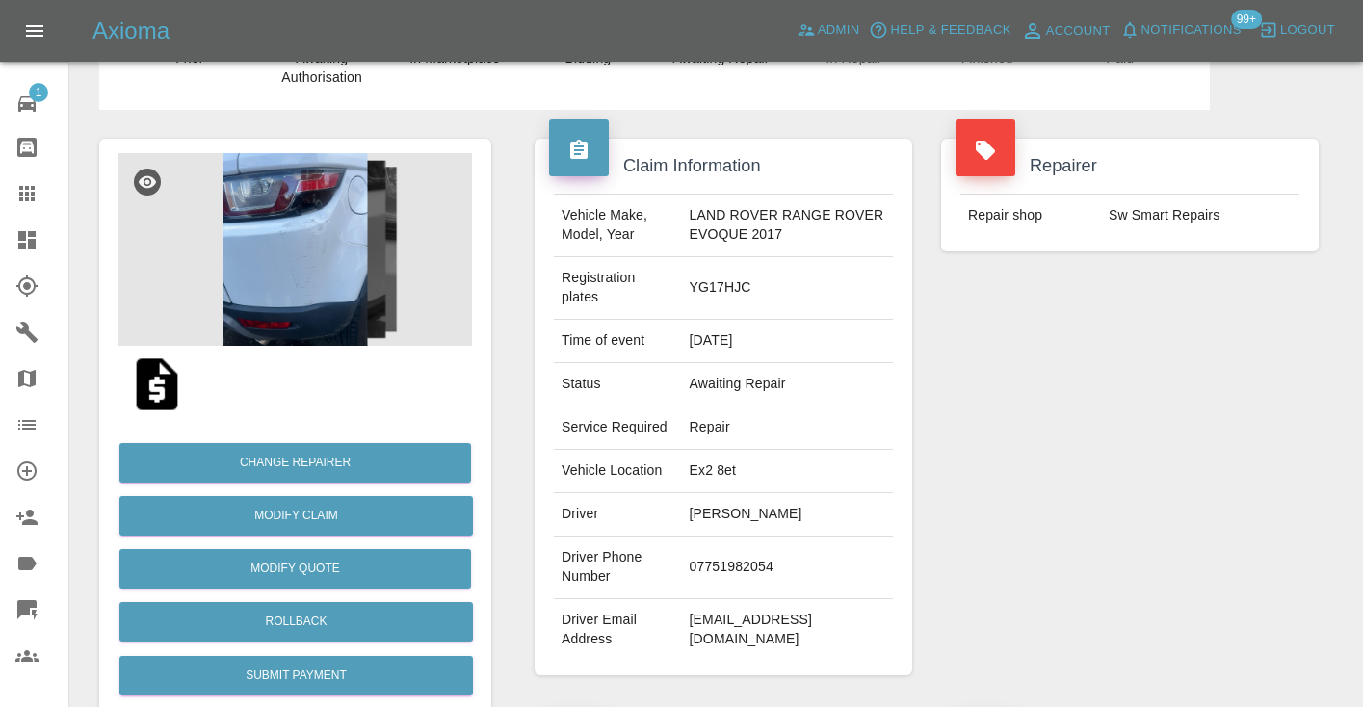
click at [710, 566] on td "07751982054" at bounding box center [787, 567] width 211 height 63
copy td "07751982054"
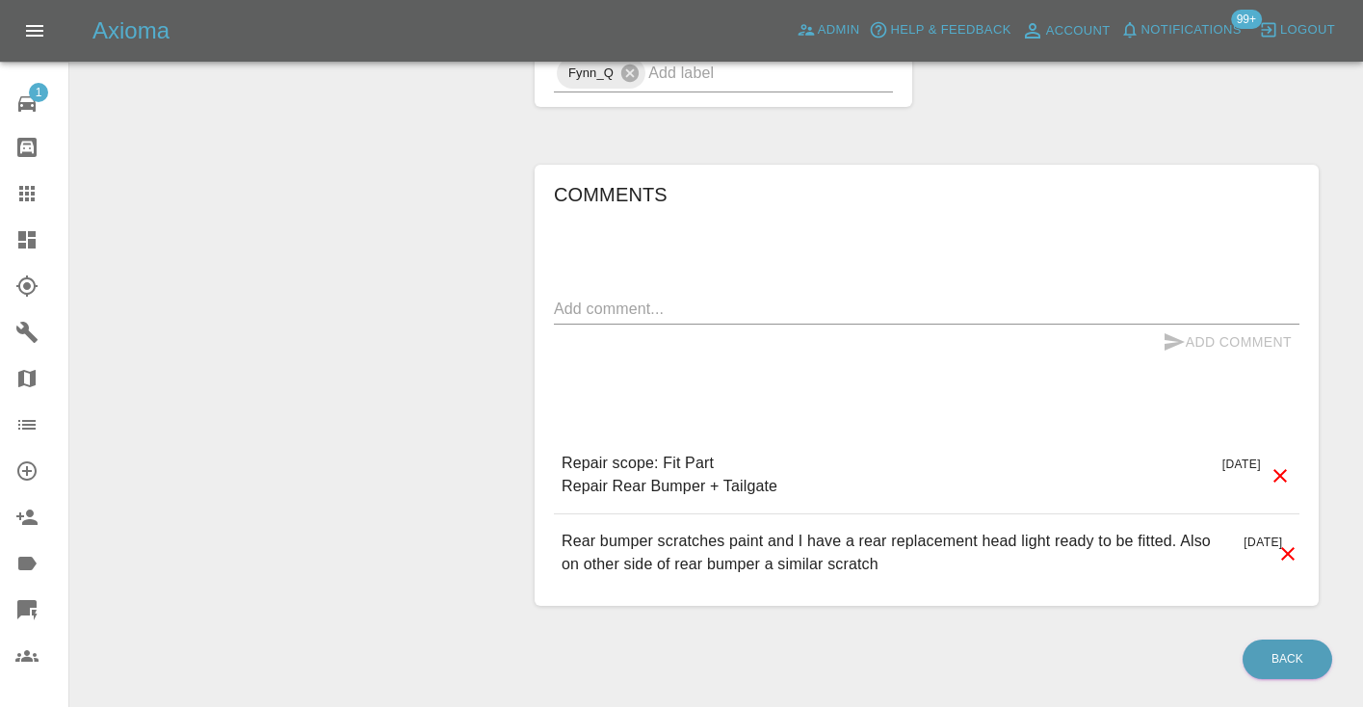
scroll to position [1339, 0]
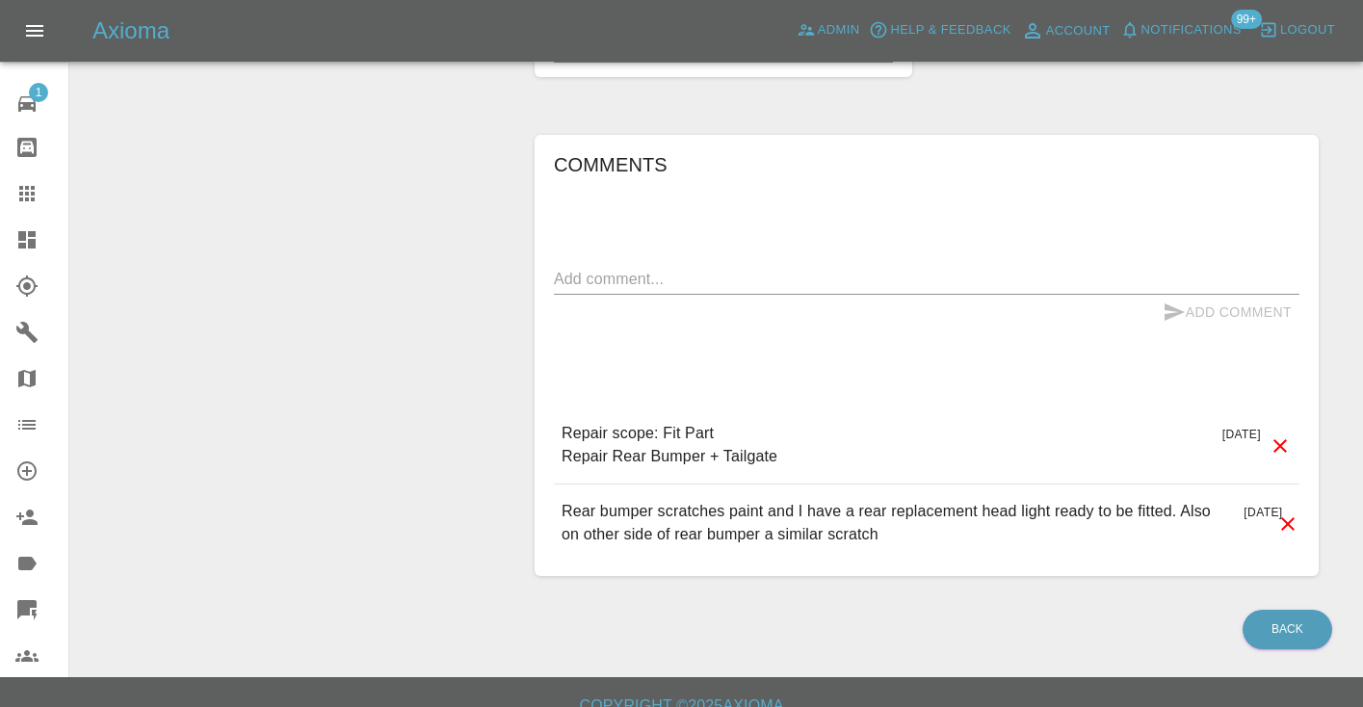
click at [708, 265] on div "x" at bounding box center [927, 279] width 746 height 31
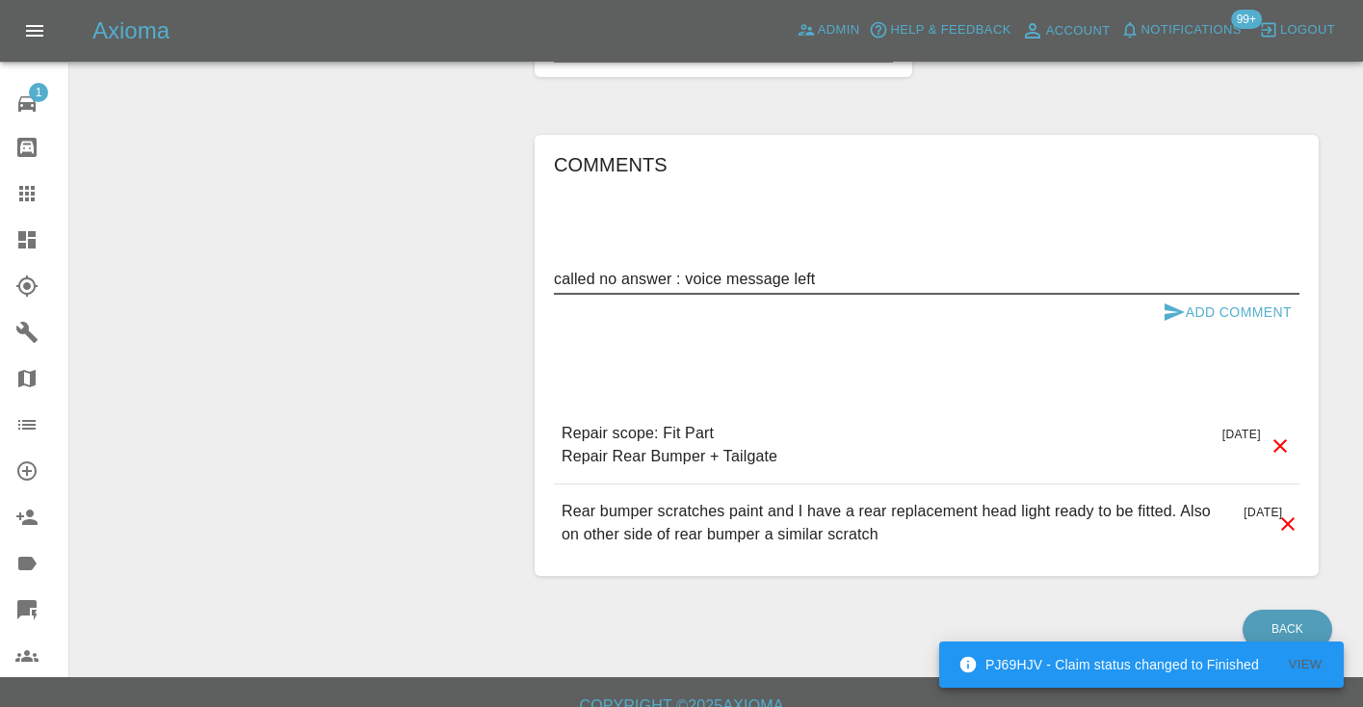
type textarea "called no answer : voice message left"
click at [1178, 311] on icon "submit" at bounding box center [1174, 312] width 23 height 23
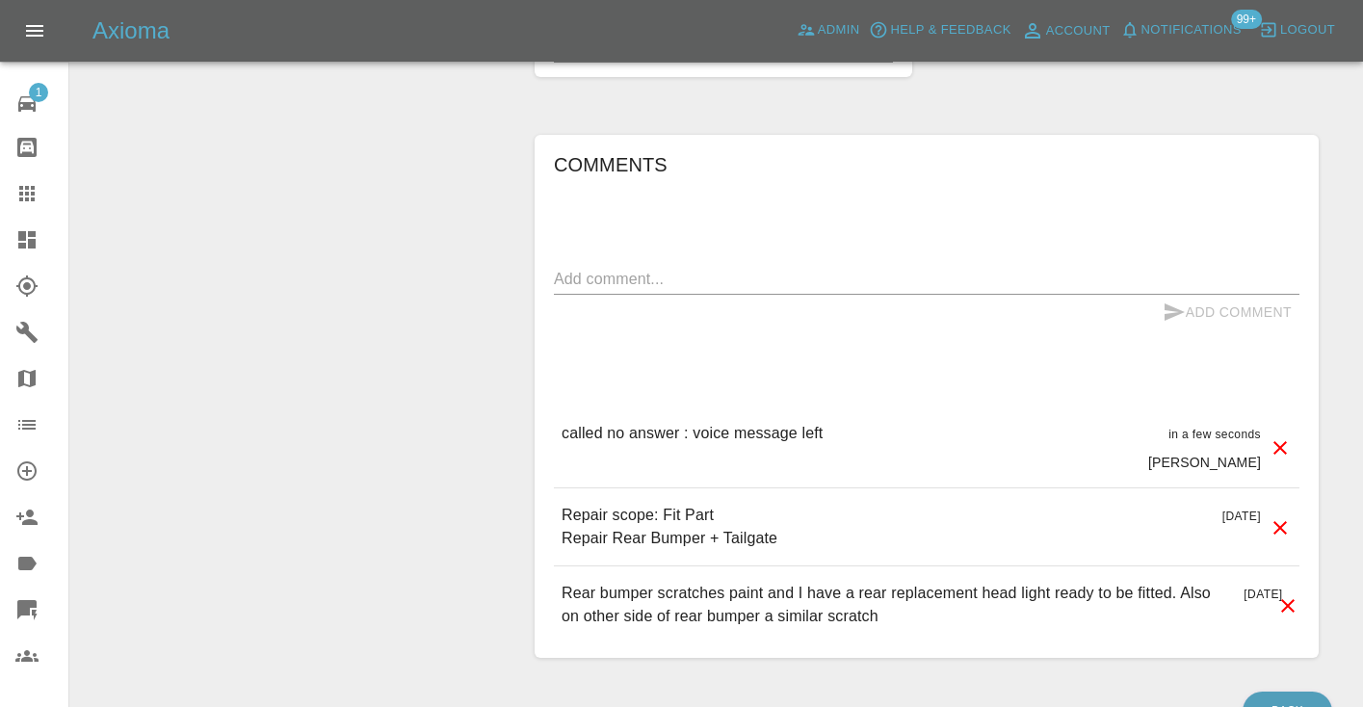
click at [613, 284] on textarea at bounding box center [927, 279] width 746 height 22
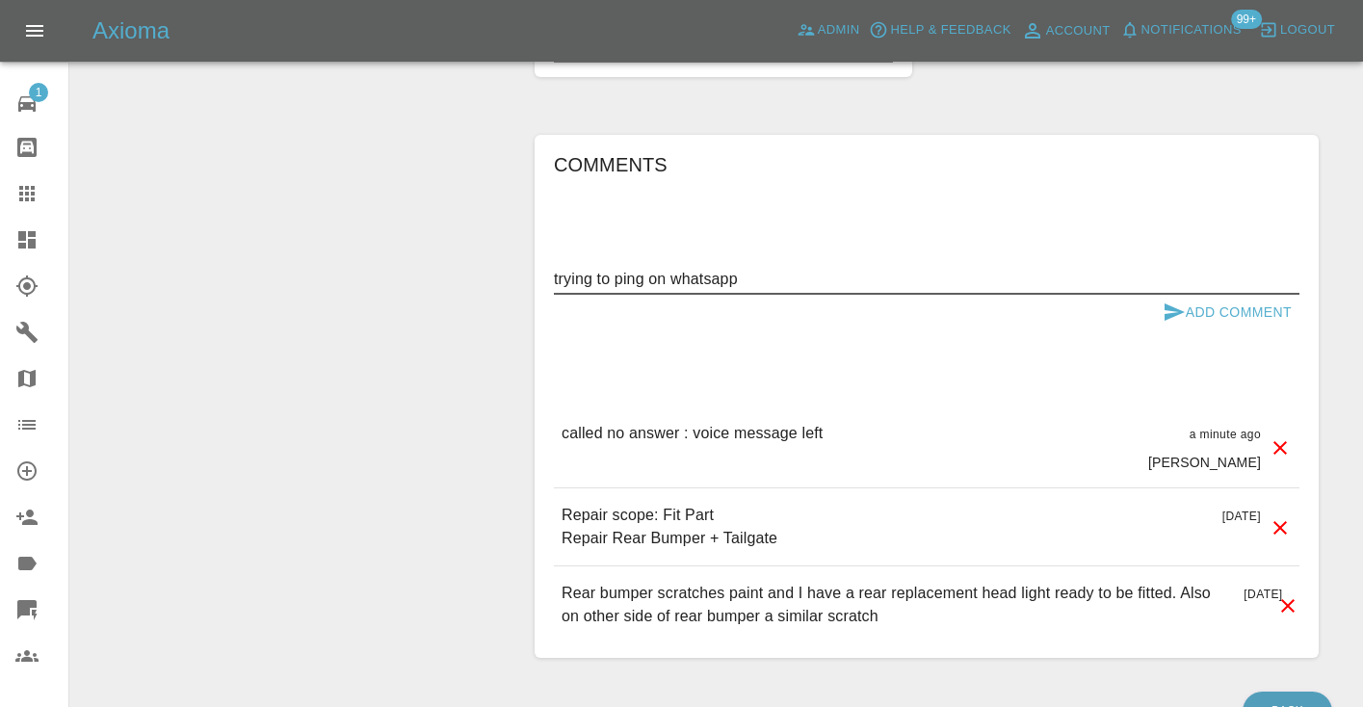
type textarea "trying to ping on whatsapp"
click at [1163, 315] on icon "submit" at bounding box center [1174, 312] width 23 height 23
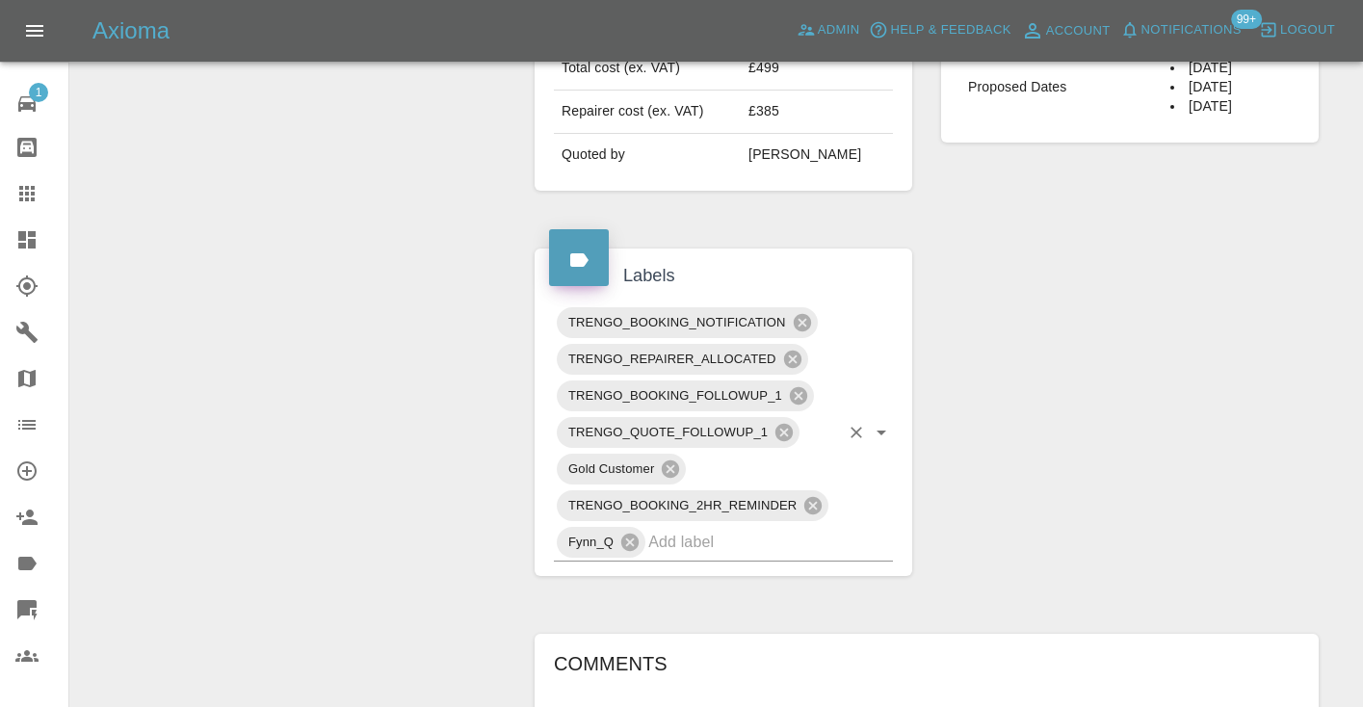
scroll to position [832, 0]
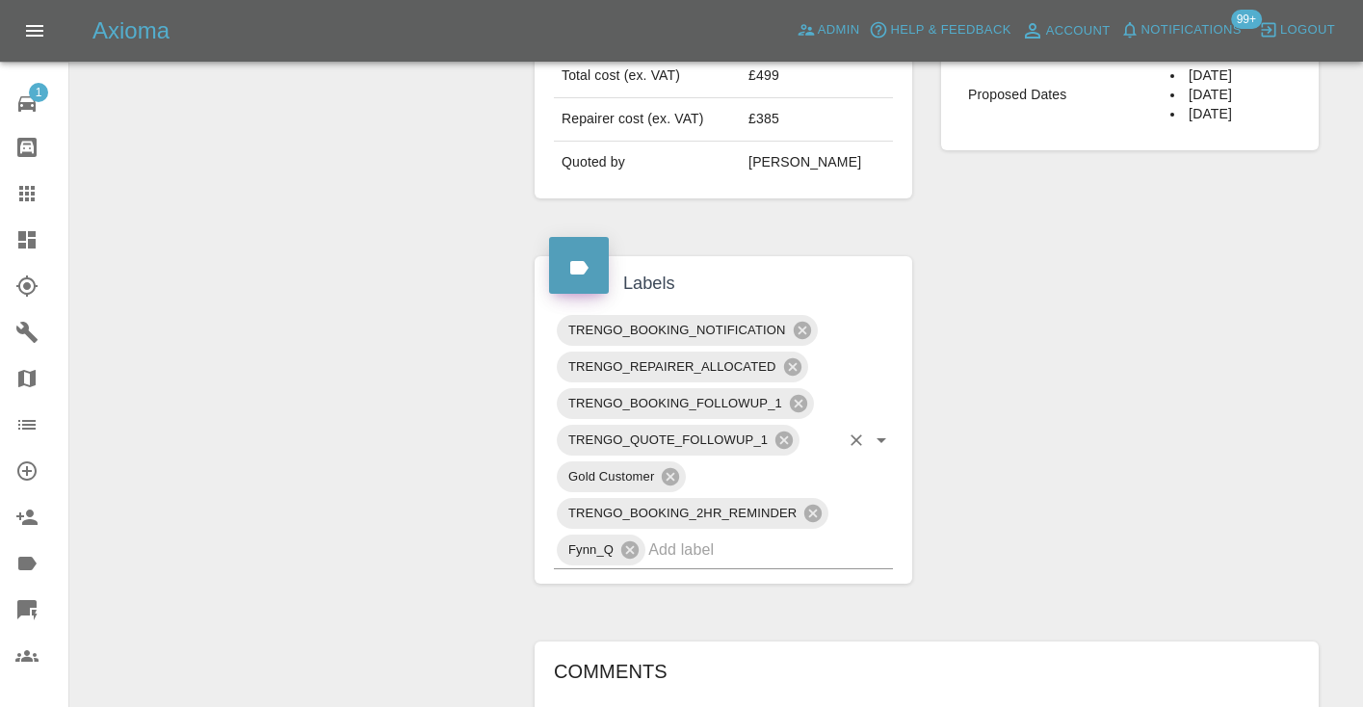
click at [753, 561] on input "text" at bounding box center [743, 550] width 191 height 30
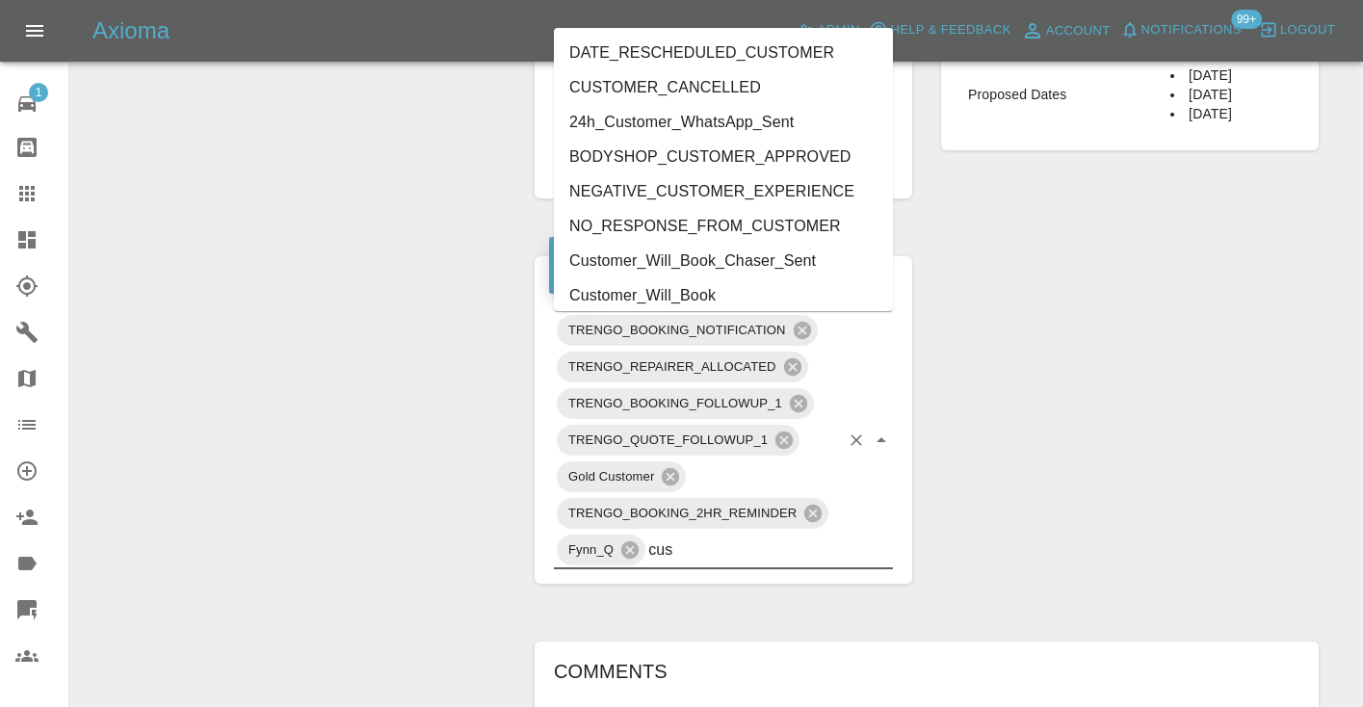
type input "cust"
click at [722, 288] on li "Customer_Will_Book" at bounding box center [723, 295] width 339 height 35
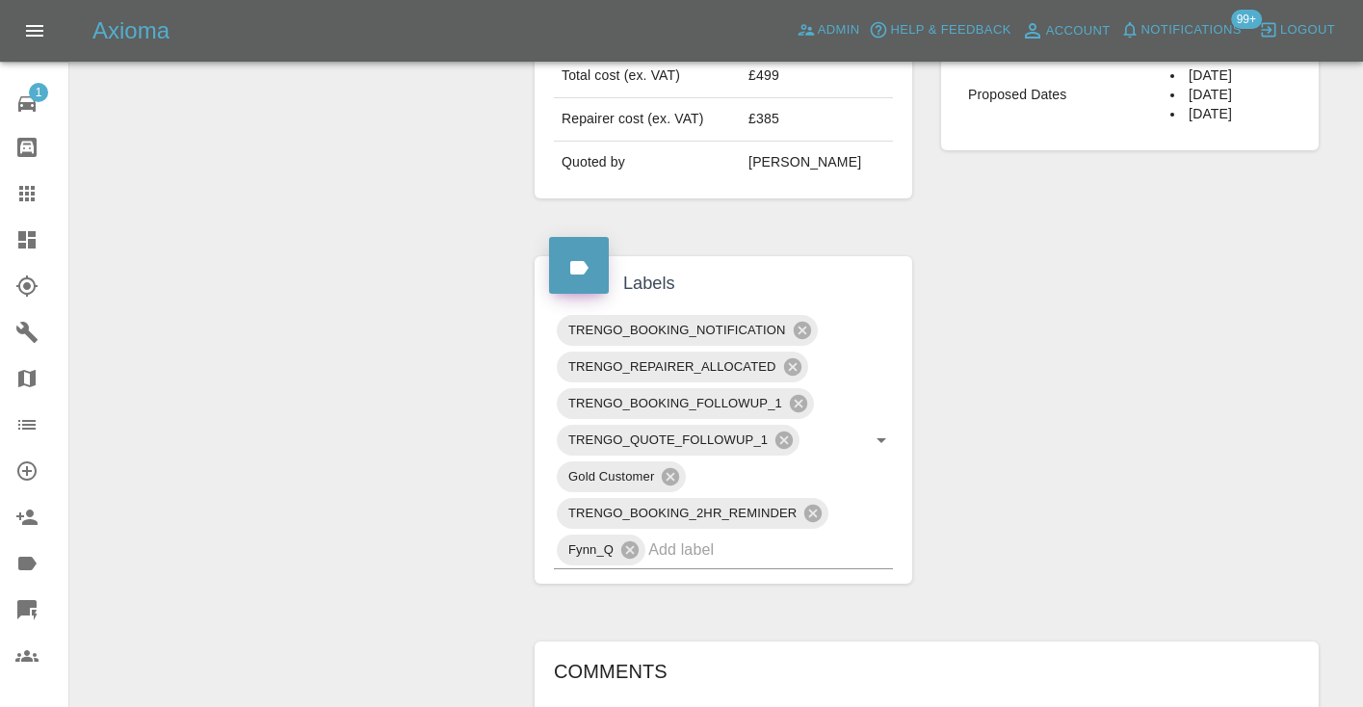
click at [318, 276] on div "Change Repairer Modify Claim Modify Quote Rollback Submit Payment Archive" at bounding box center [295, 325] width 421 height 1899
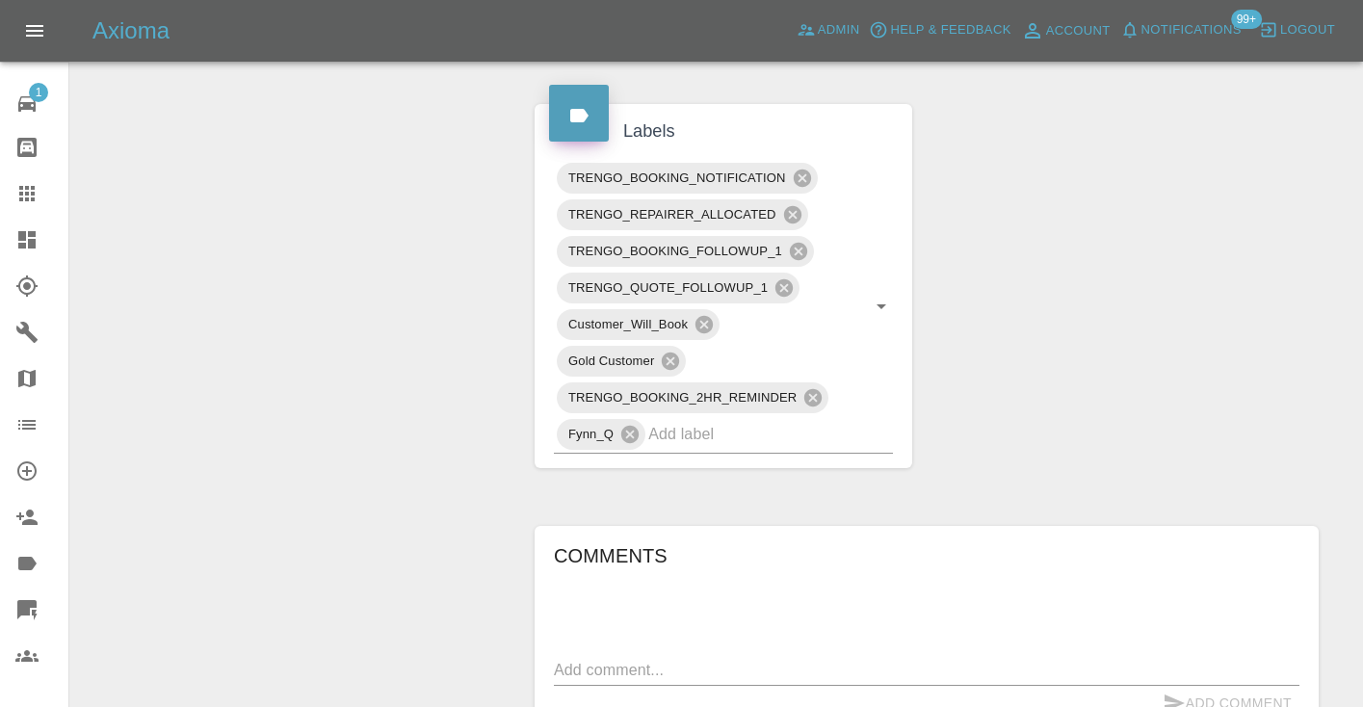
scroll to position [977, 0]
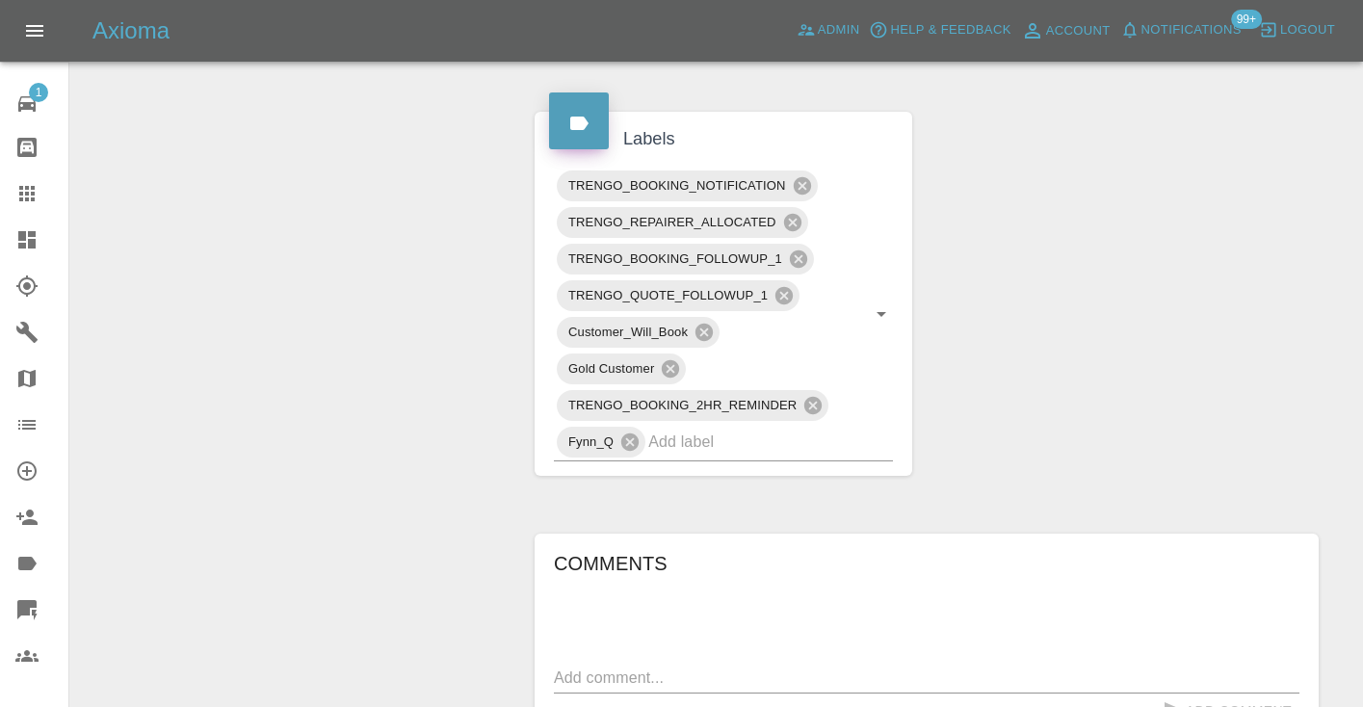
click at [29, 188] on icon at bounding box center [26, 193] width 15 height 15
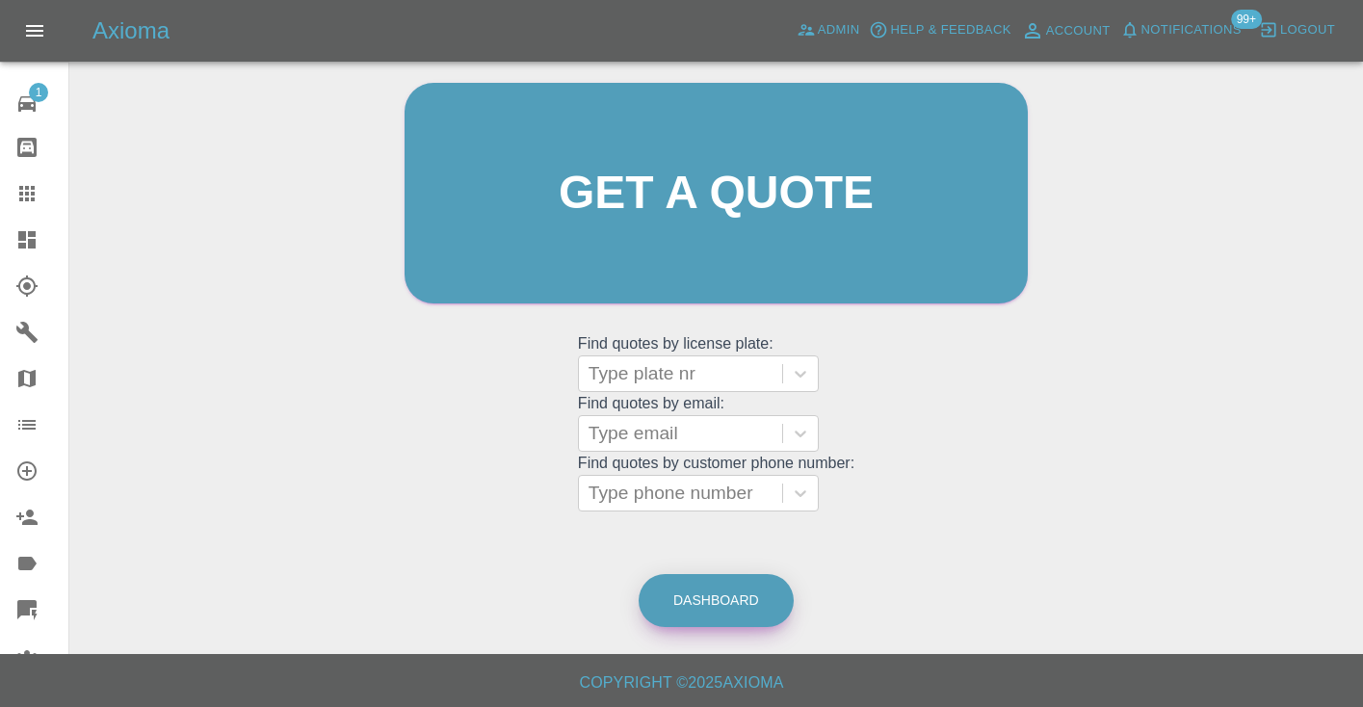
click at [736, 602] on link "Dashboard" at bounding box center [716, 600] width 155 height 53
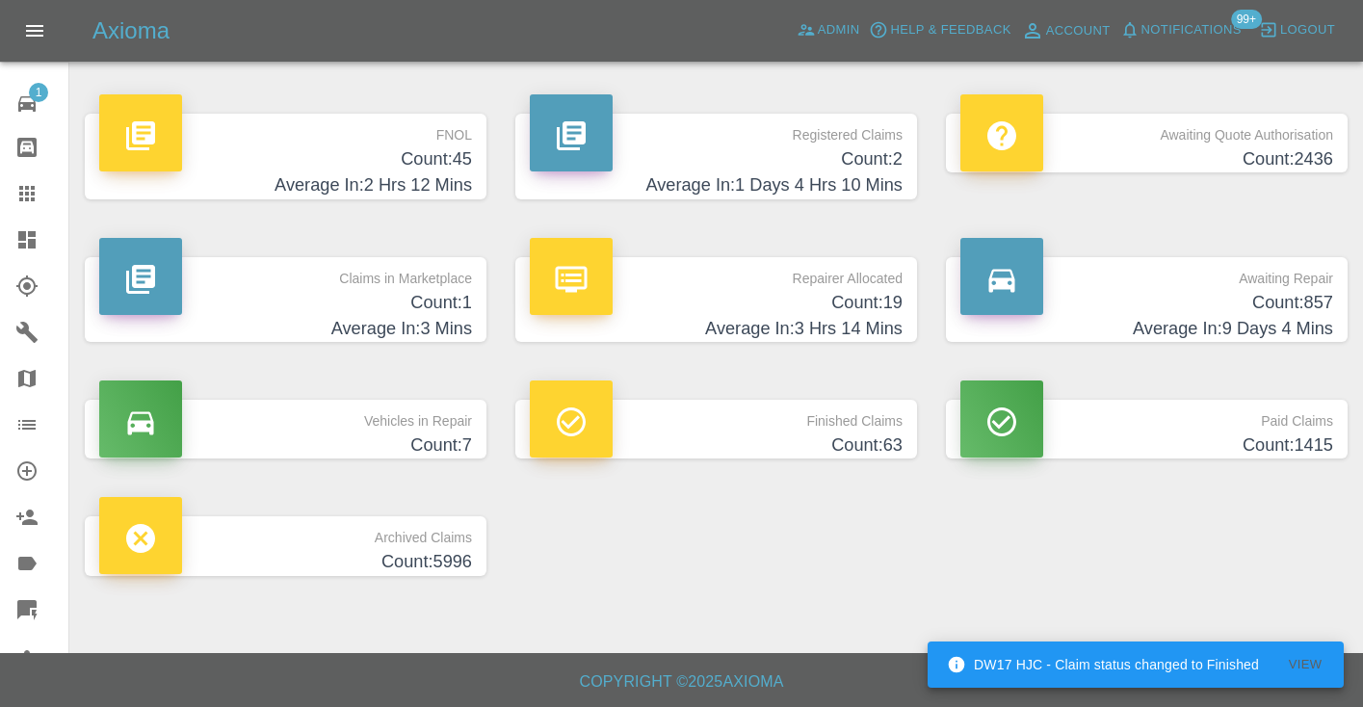
click at [1288, 294] on h4 "Count: 857" at bounding box center [1146, 303] width 373 height 26
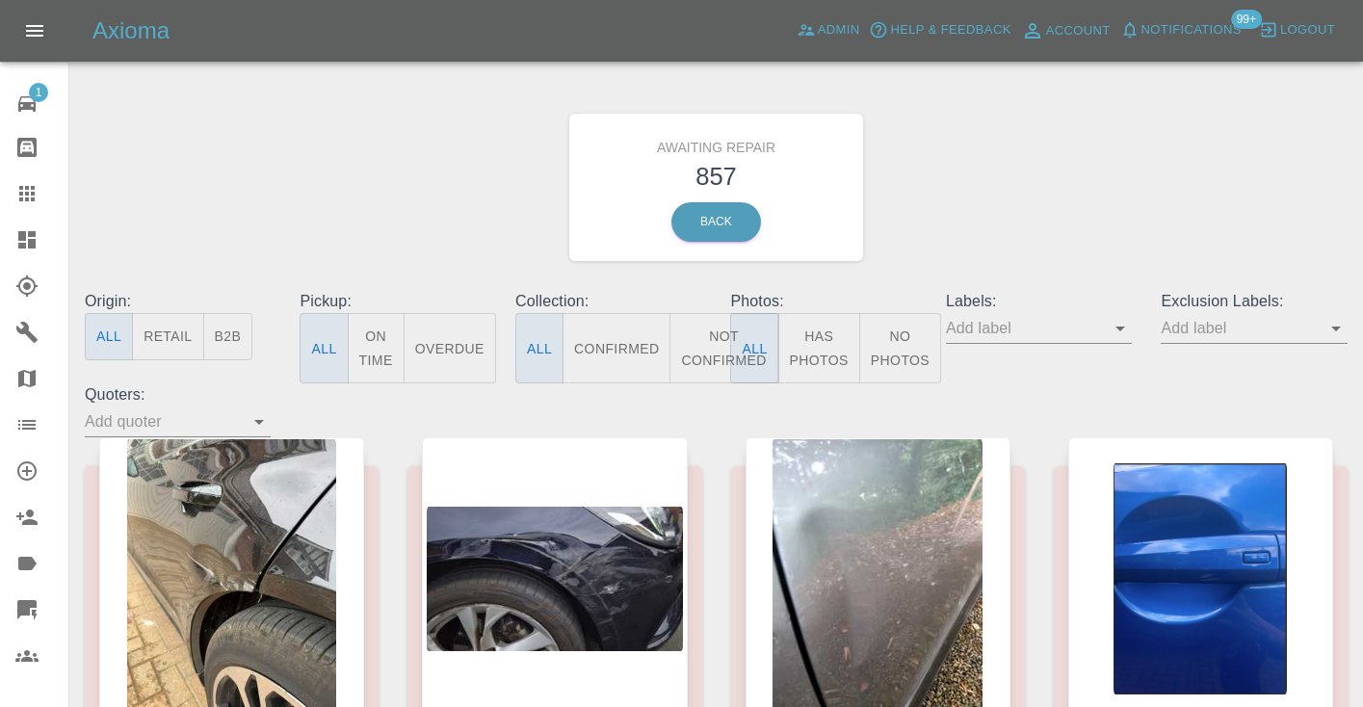
click at [705, 346] on button "Not Confirmed" at bounding box center [723, 348] width 108 height 70
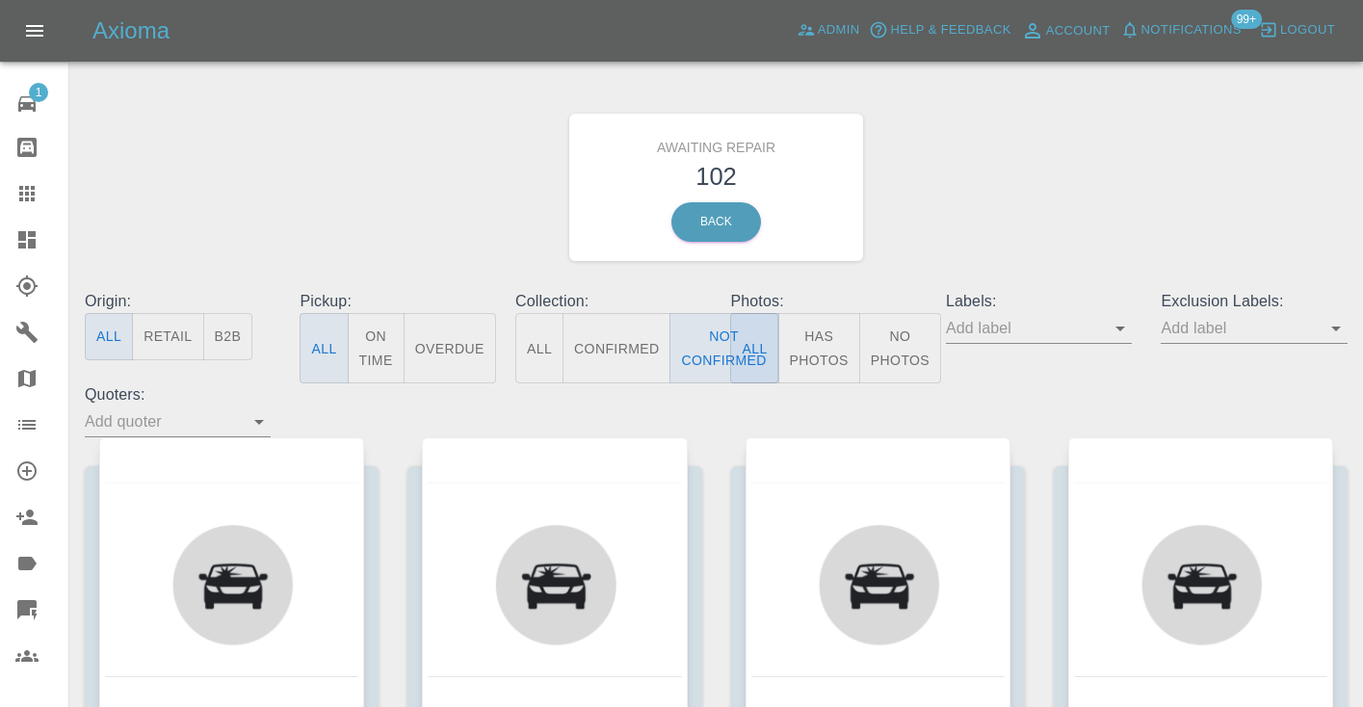
click at [949, 237] on div "Awaiting Repair 102 Back" at bounding box center [716, 187] width 1292 height 205
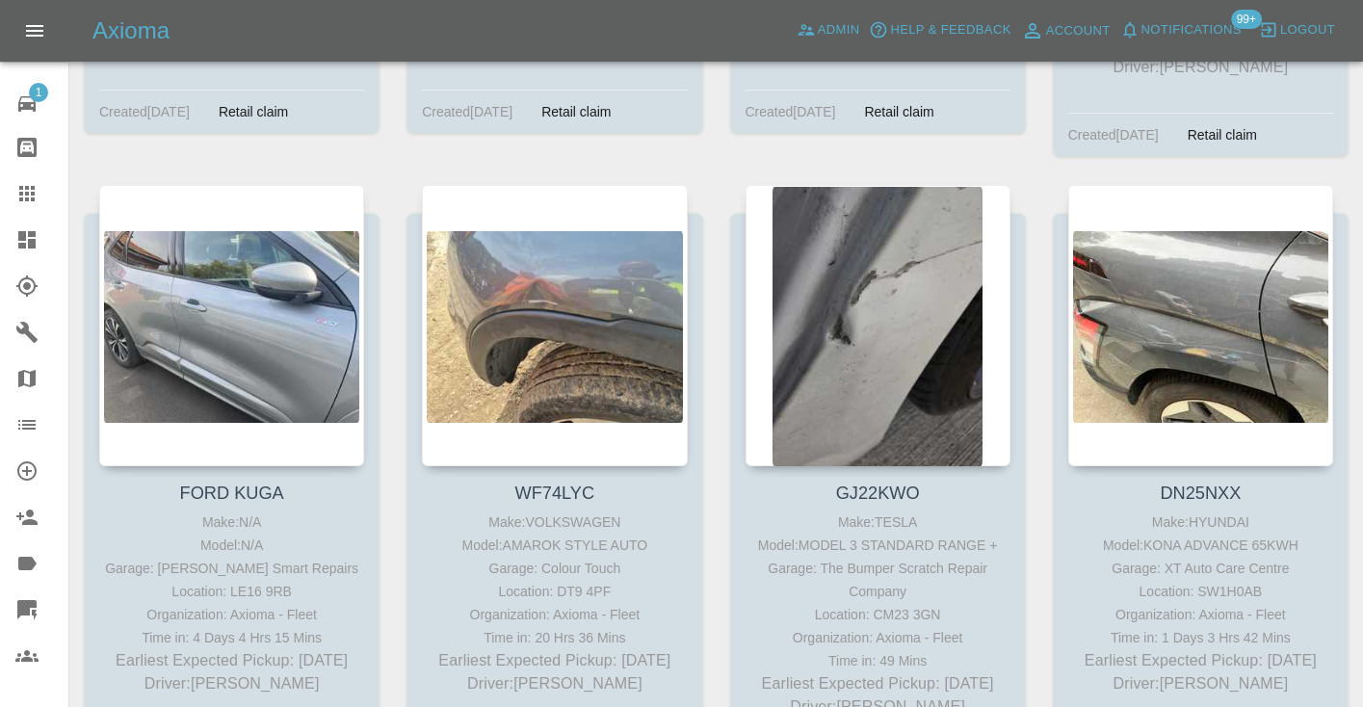
scroll to position [14257, 0]
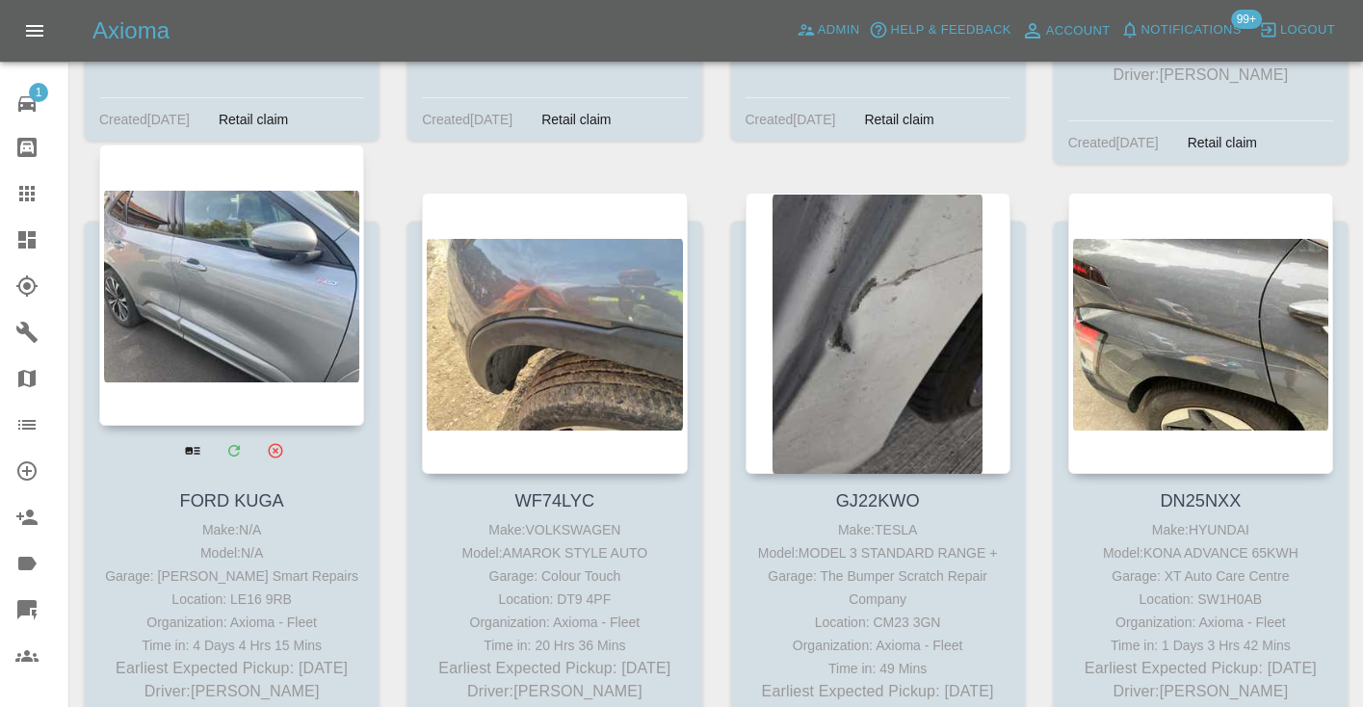
click at [275, 226] on div at bounding box center [231, 284] width 265 height 281
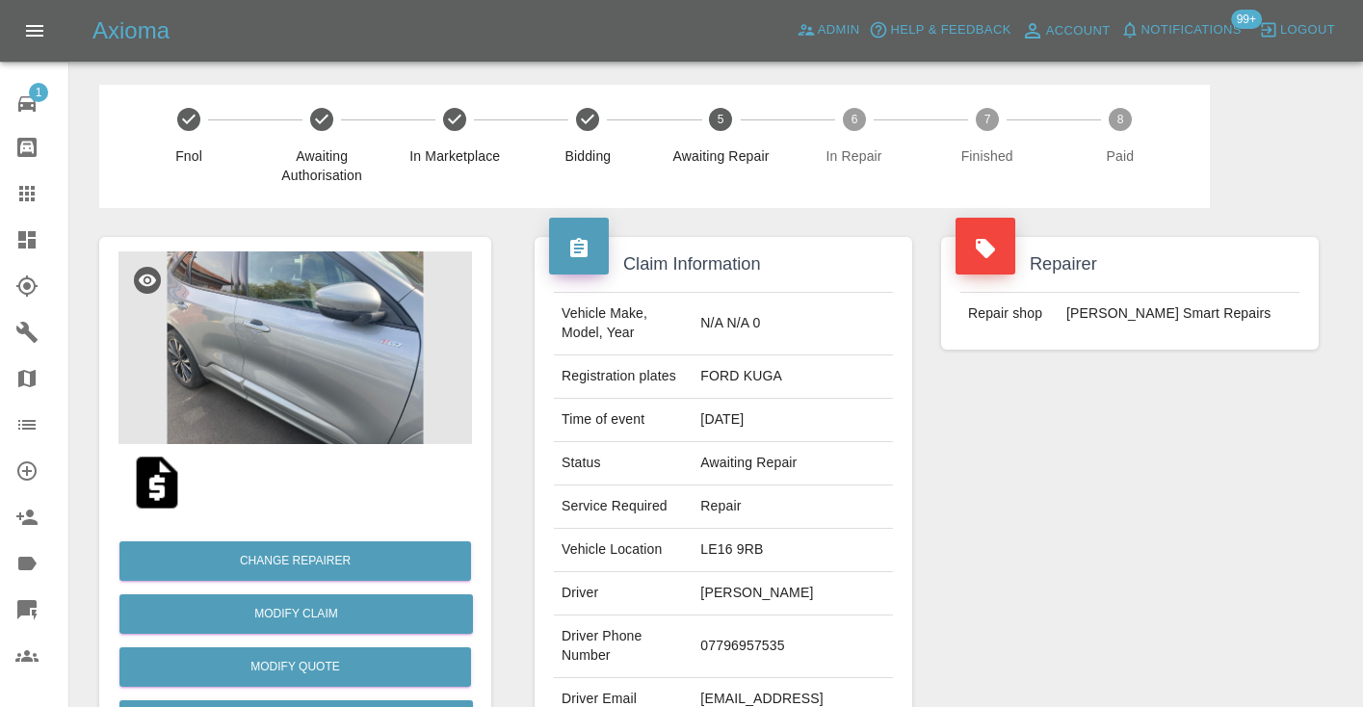
click at [809, 615] on td "07796957535" at bounding box center [793, 646] width 200 height 63
copy td "07796957535"
click at [1184, 568] on div "Repairer Repair shop [PERSON_NAME] Smart Repairs" at bounding box center [1130, 495] width 406 height 575
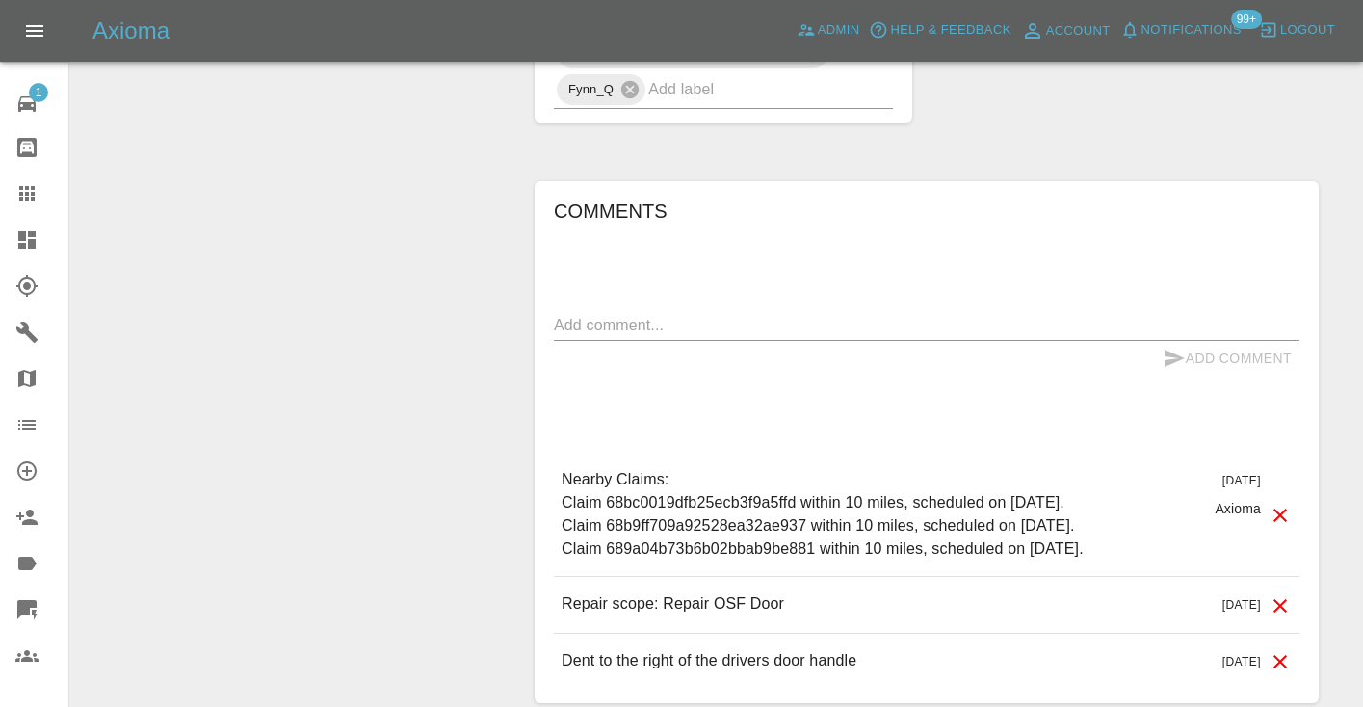
scroll to position [1698, 0]
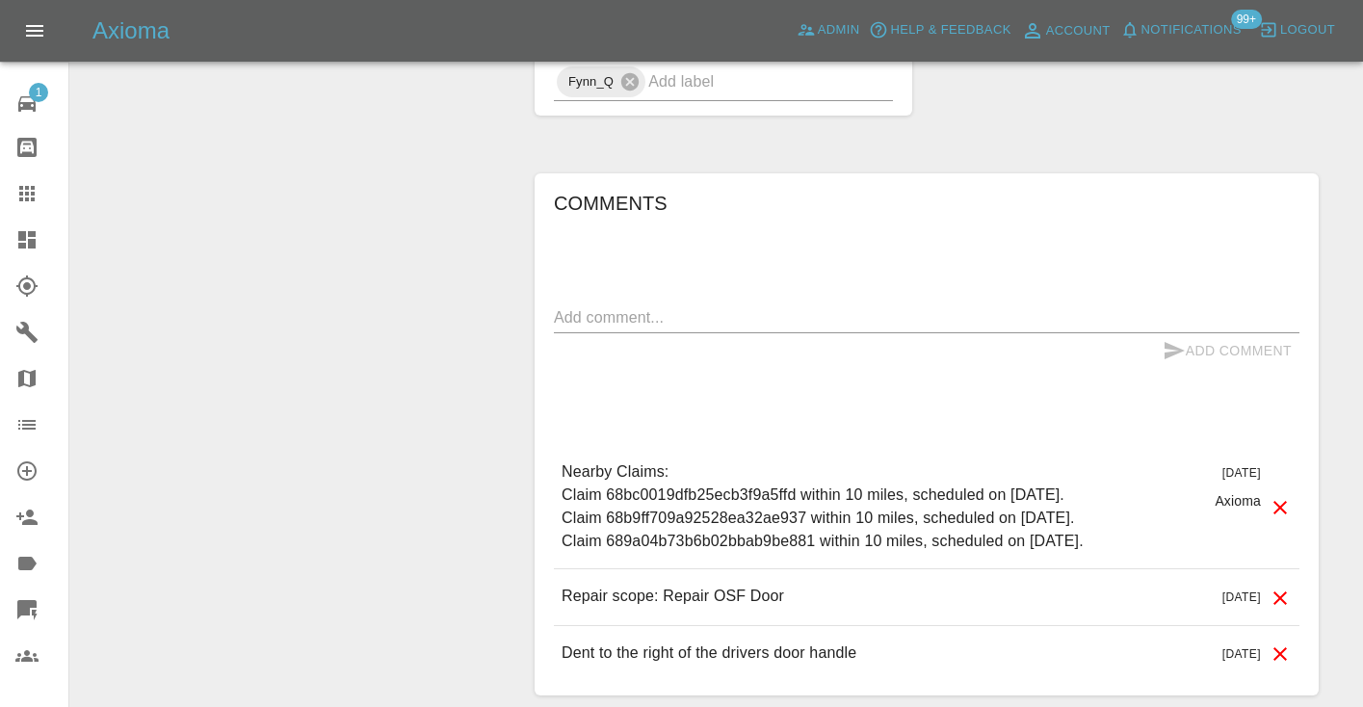
click at [650, 302] on div "x" at bounding box center [927, 317] width 746 height 31
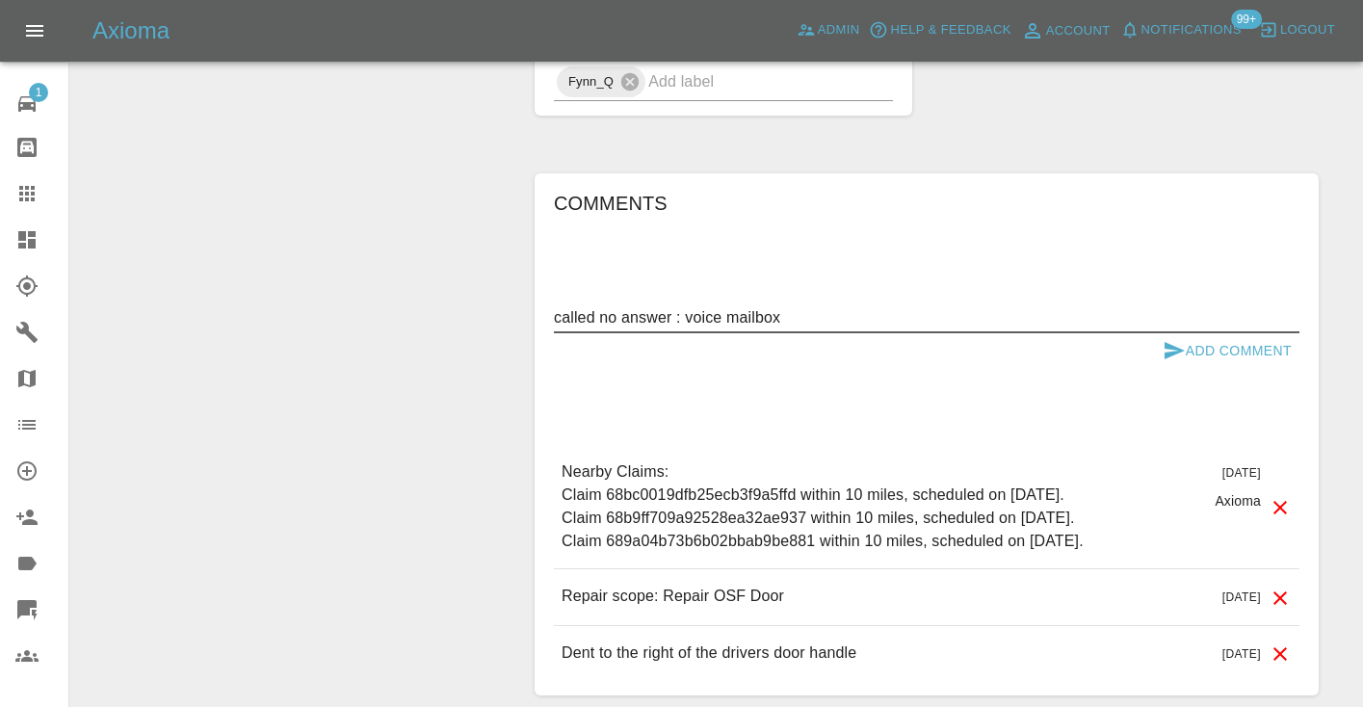
type textarea "called no answer : voice mailbox"
click at [1169, 339] on icon "submit" at bounding box center [1174, 350] width 23 height 23
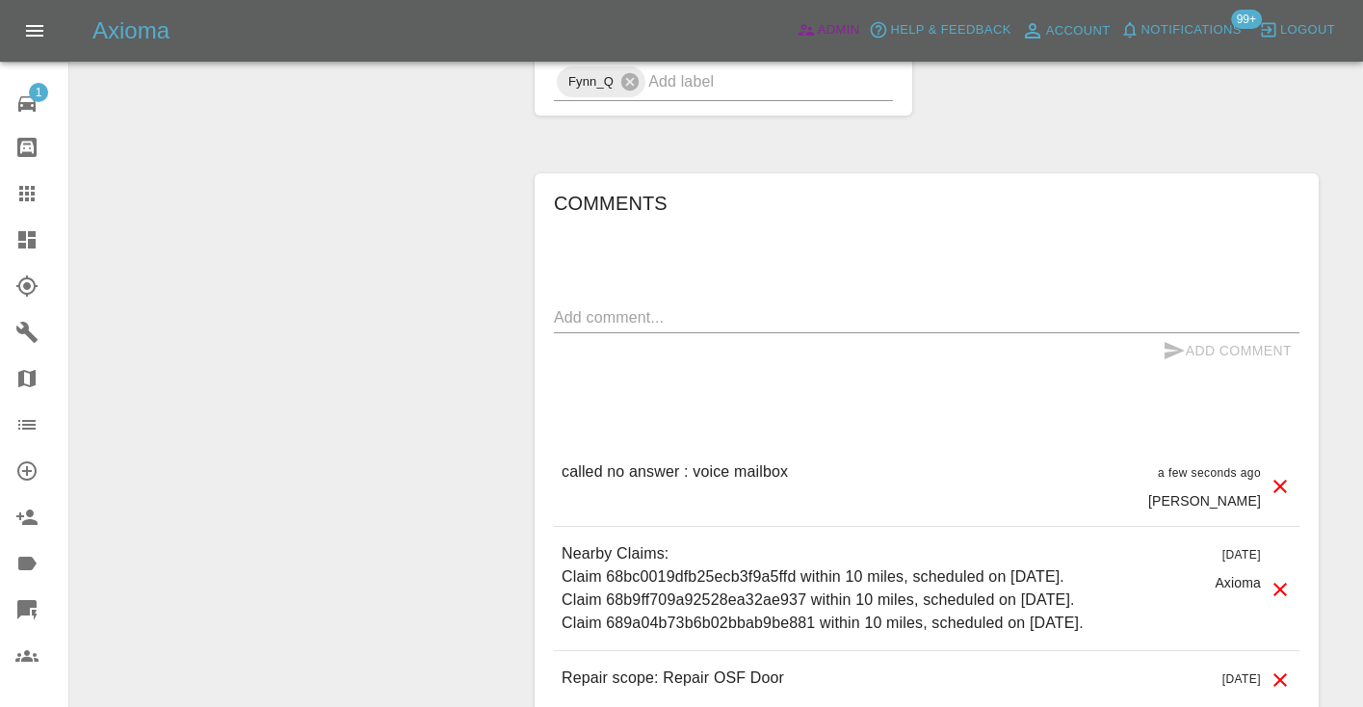
click at [818, 31] on span "Admin" at bounding box center [839, 30] width 42 height 22
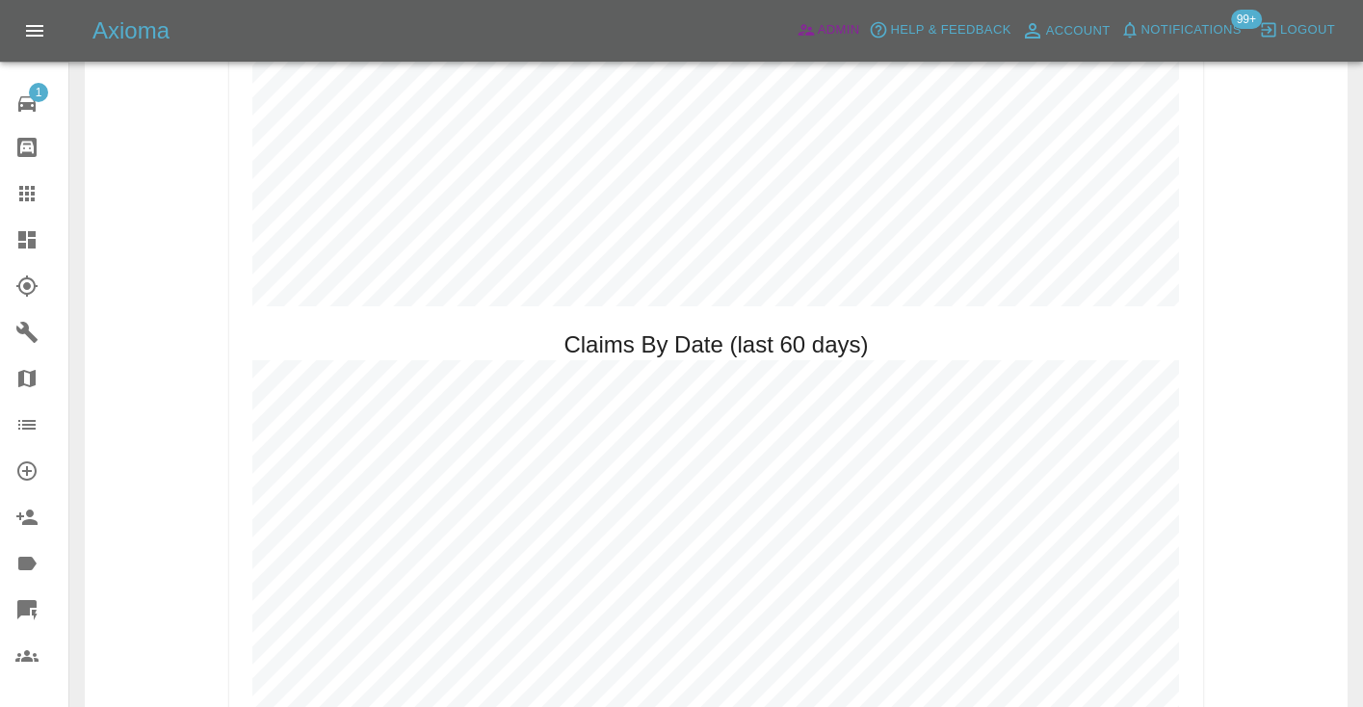
scroll to position [1554, 0]
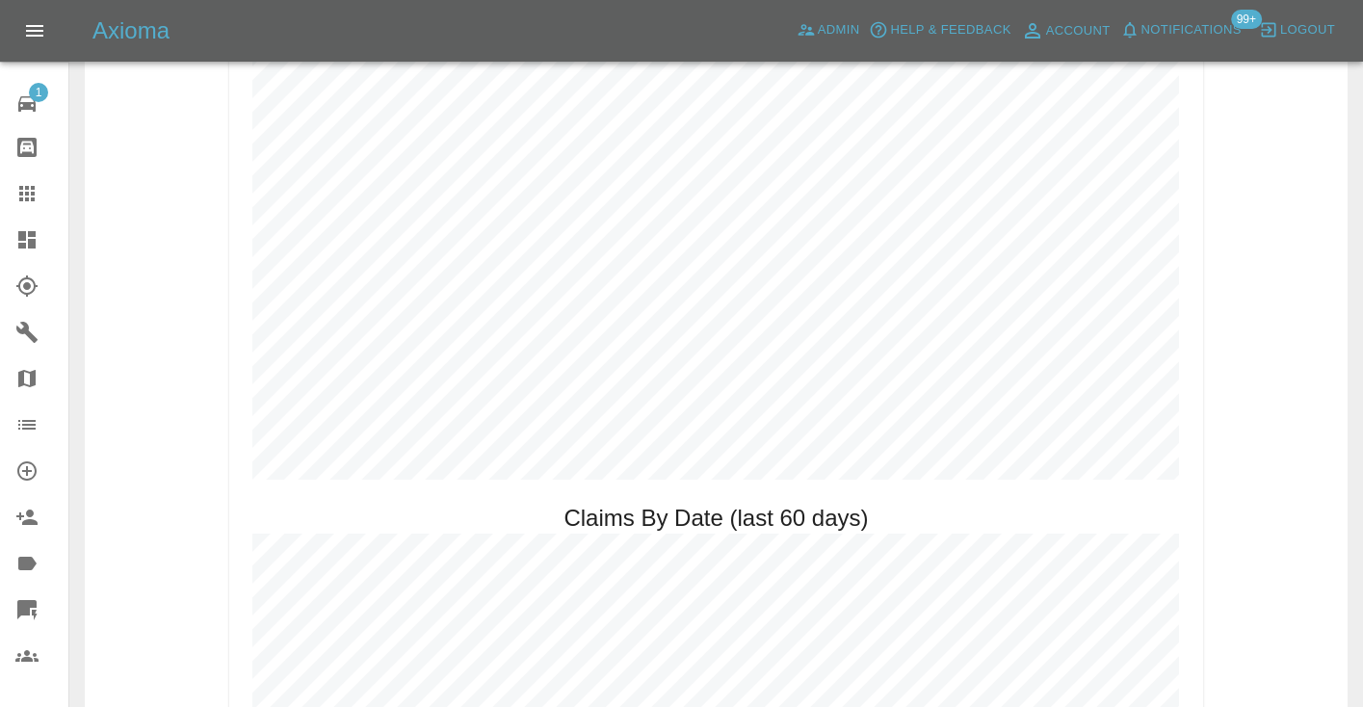
click at [1293, 228] on div "Claim Stats Booking Paid [DATE]: 256 (previous week 290 , until same day last w…" at bounding box center [716, 588] width 1263 height 3965
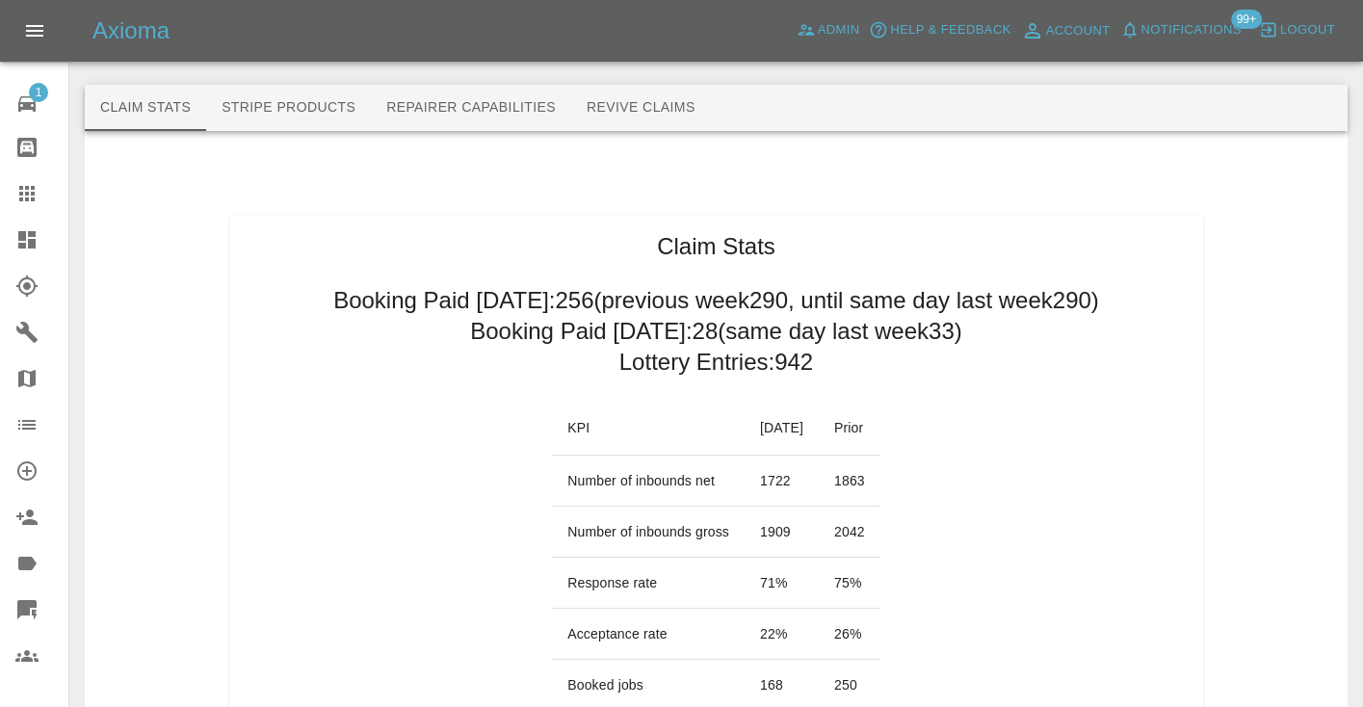
scroll to position [0, 0]
click at [30, 195] on icon at bounding box center [26, 193] width 23 height 23
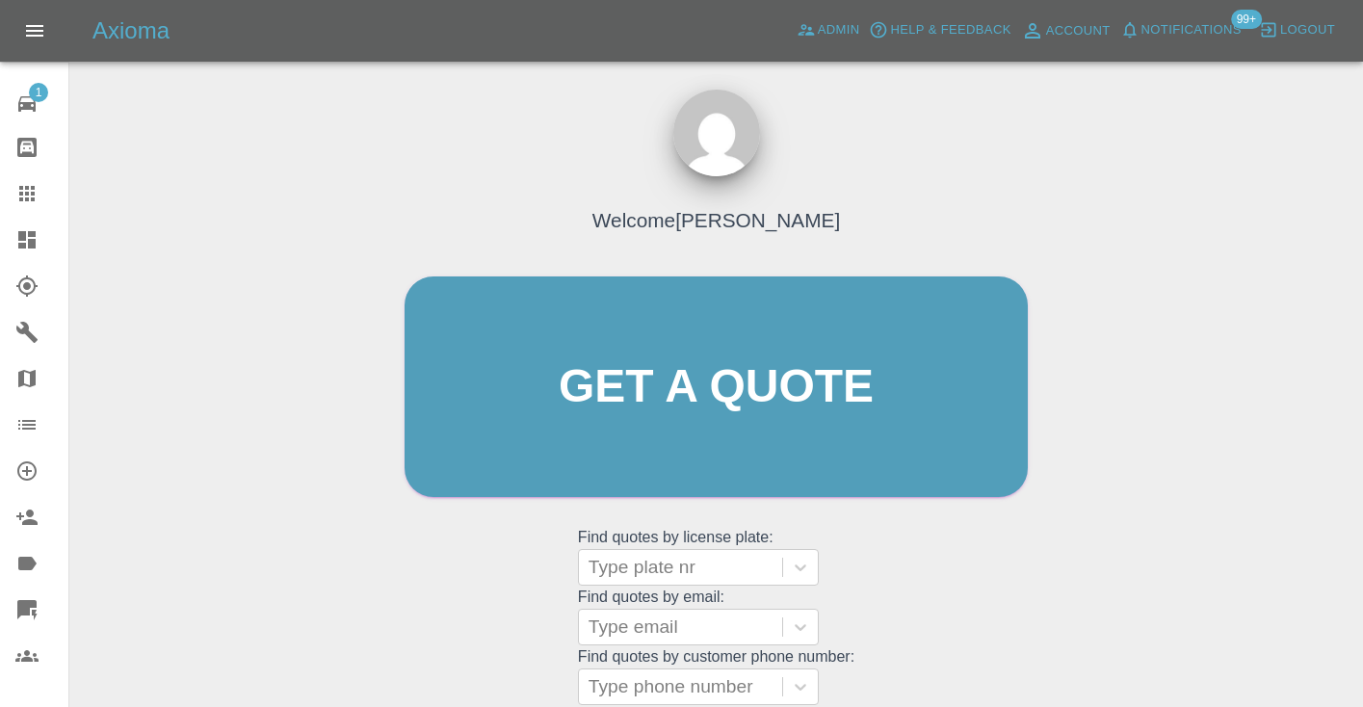
click at [917, 565] on div "Welcome [PERSON_NAME] Get a quote Get a quote Find quotes by license plate: Typ…" at bounding box center [716, 424] width 664 height 582
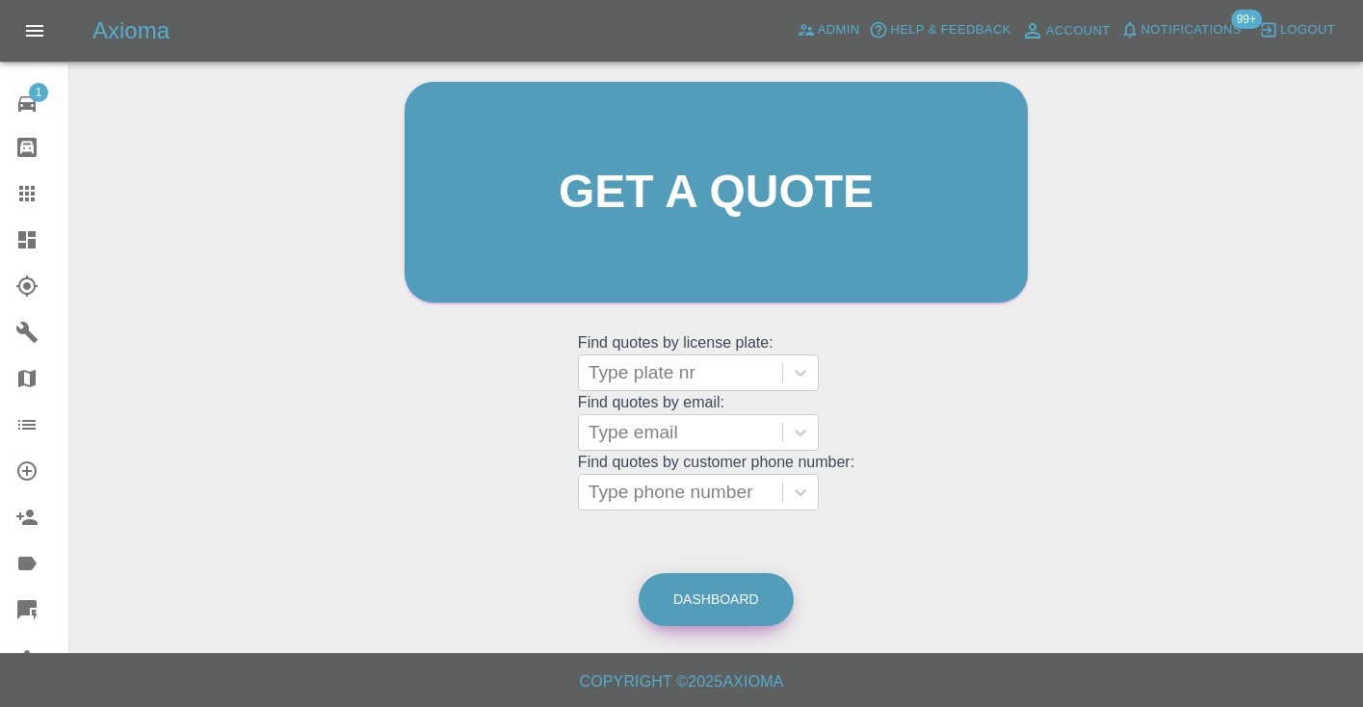
scroll to position [194, 0]
click at [681, 589] on link "Dashboard" at bounding box center [716, 600] width 155 height 53
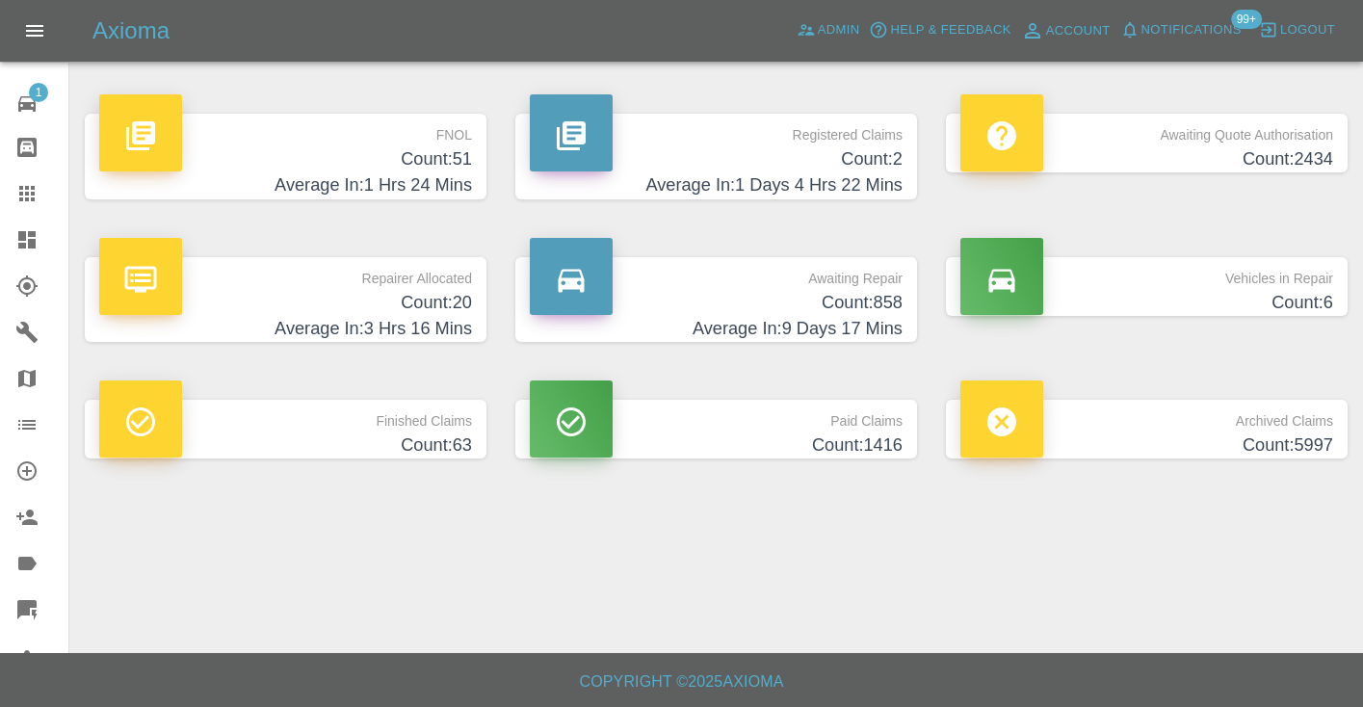
click at [841, 280] on p "Awaiting Repair" at bounding box center [716, 273] width 373 height 33
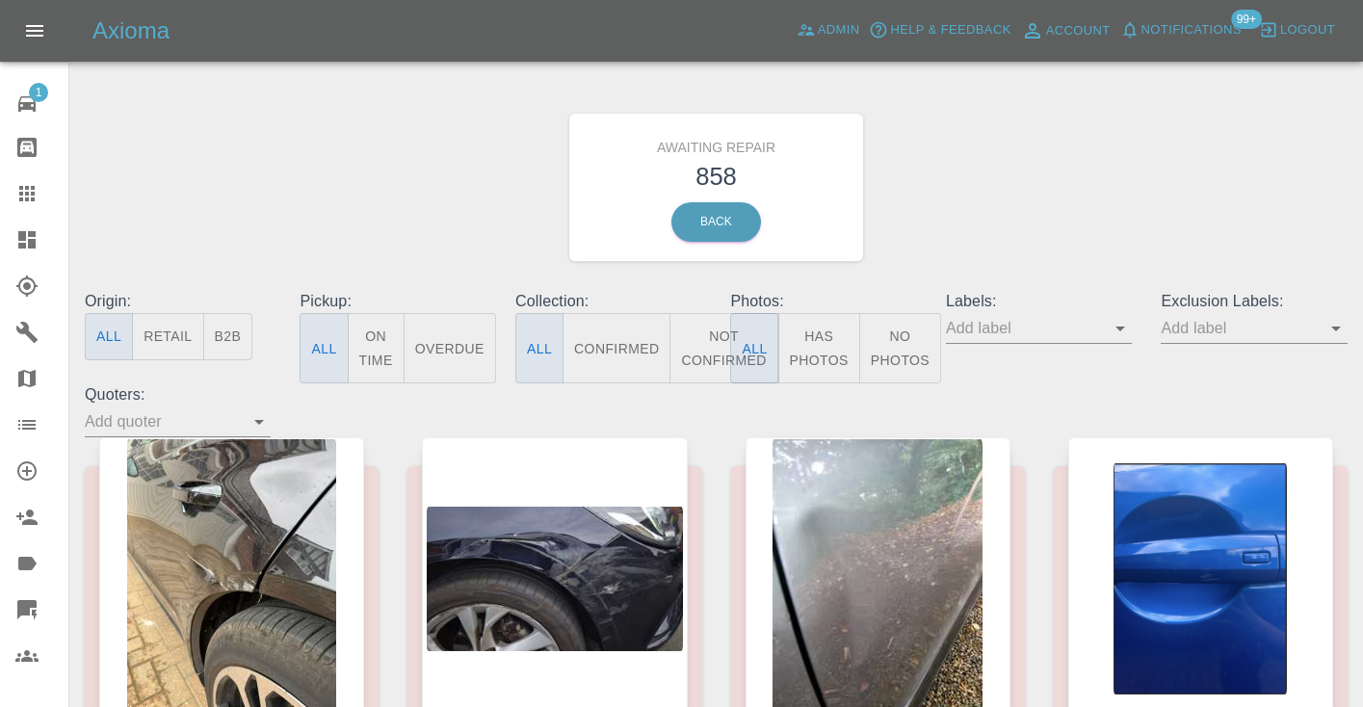
click at [720, 352] on button "Not Confirmed" at bounding box center [723, 348] width 108 height 70
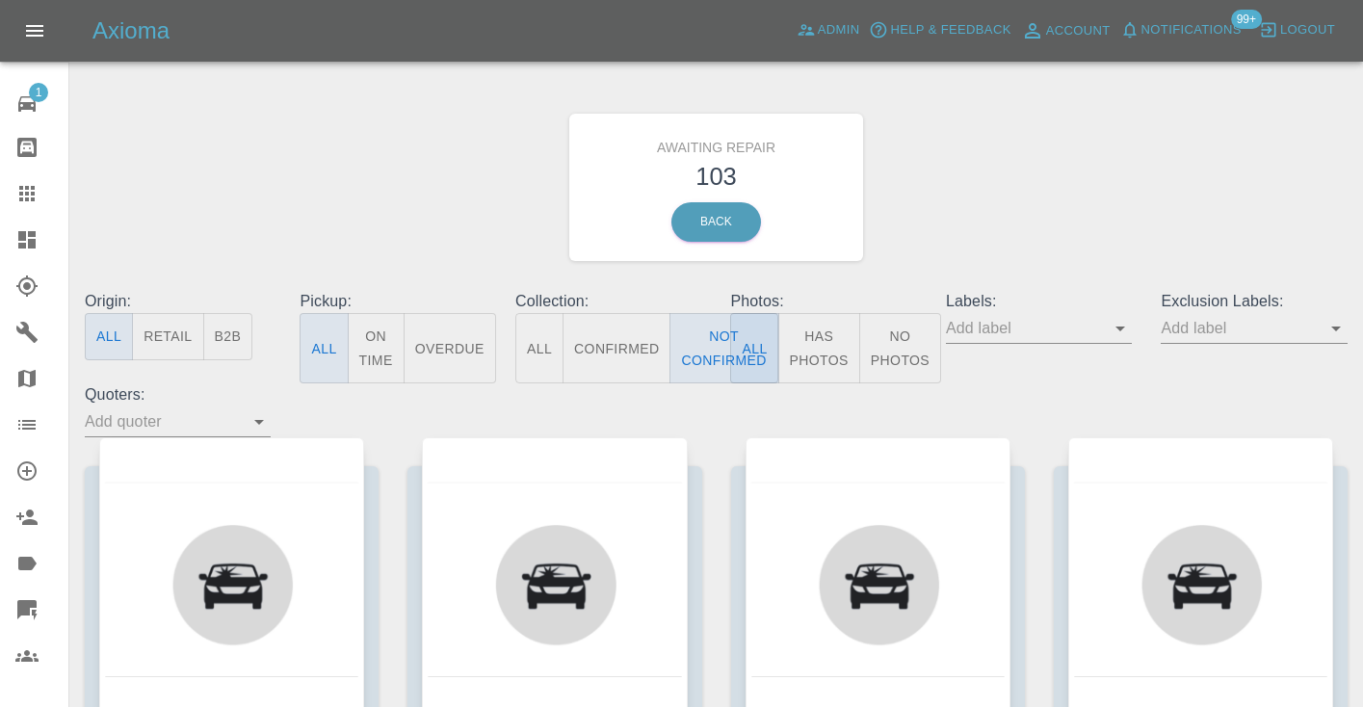
click at [1019, 204] on div "Awaiting Repair 103 Back" at bounding box center [716, 187] width 1292 height 205
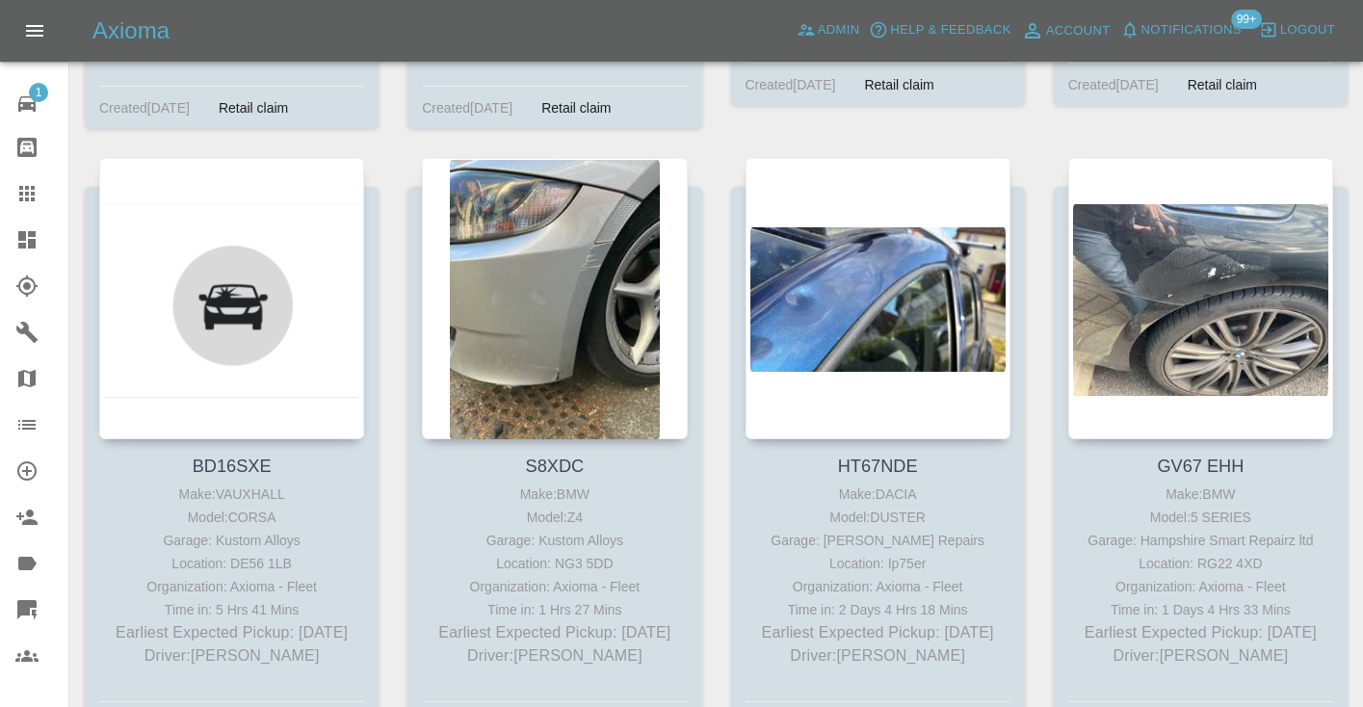
scroll to position [7317, 0]
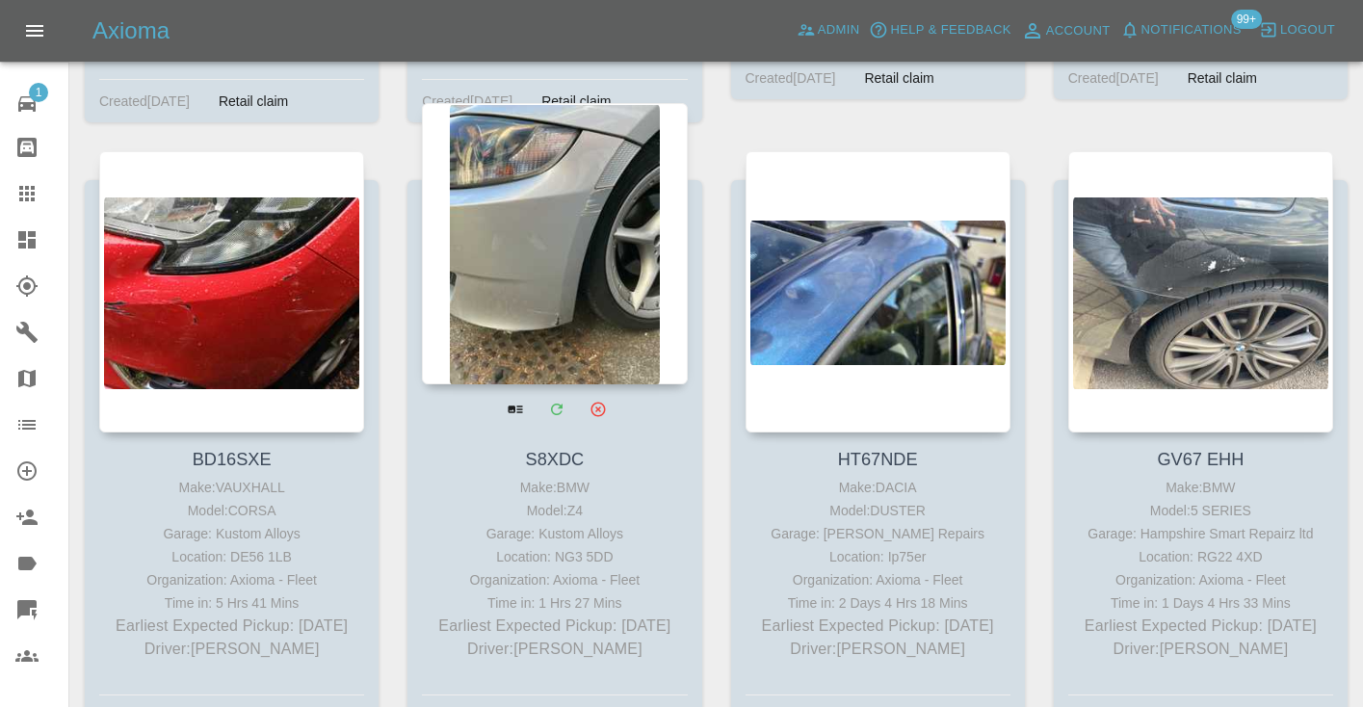
click at [536, 226] on div at bounding box center [554, 243] width 265 height 281
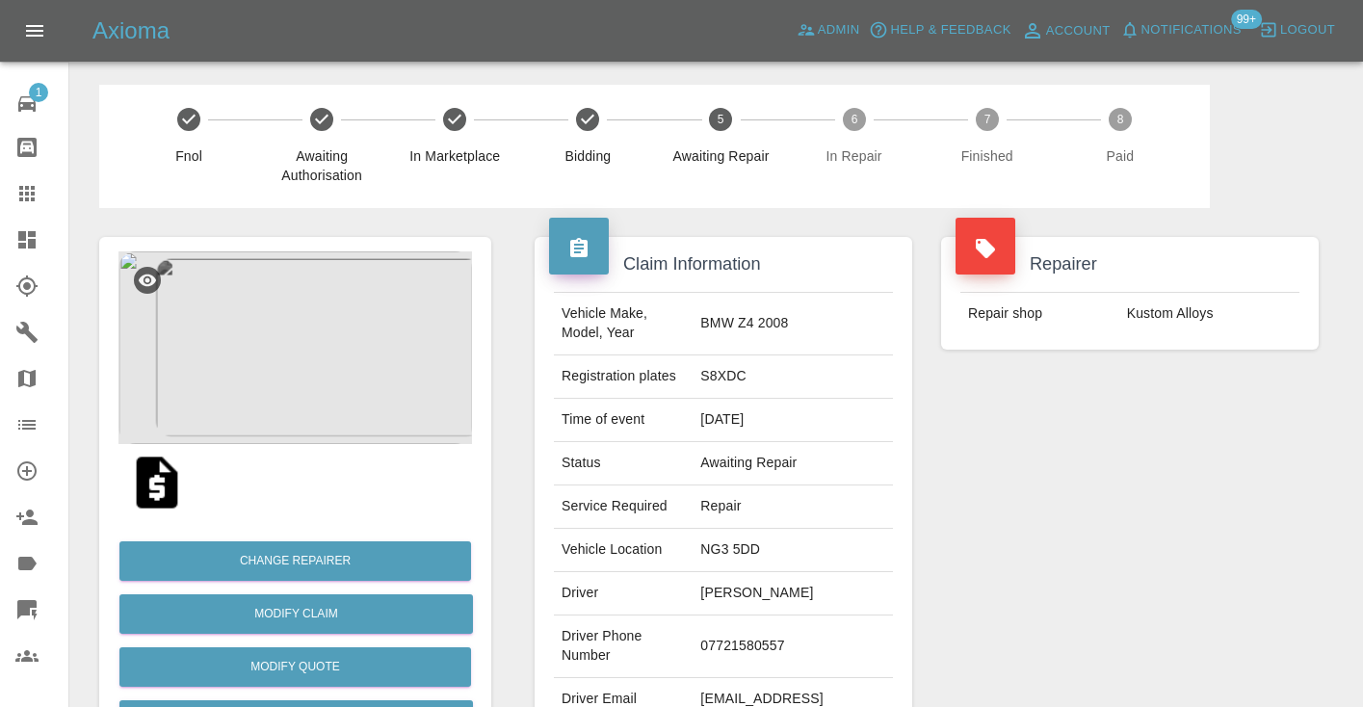
click at [805, 641] on td "07721580557" at bounding box center [793, 646] width 200 height 63
copy td "07721580557"
click at [1007, 500] on div "Repairer Repair shop Kustom Alloys" at bounding box center [1130, 495] width 406 height 575
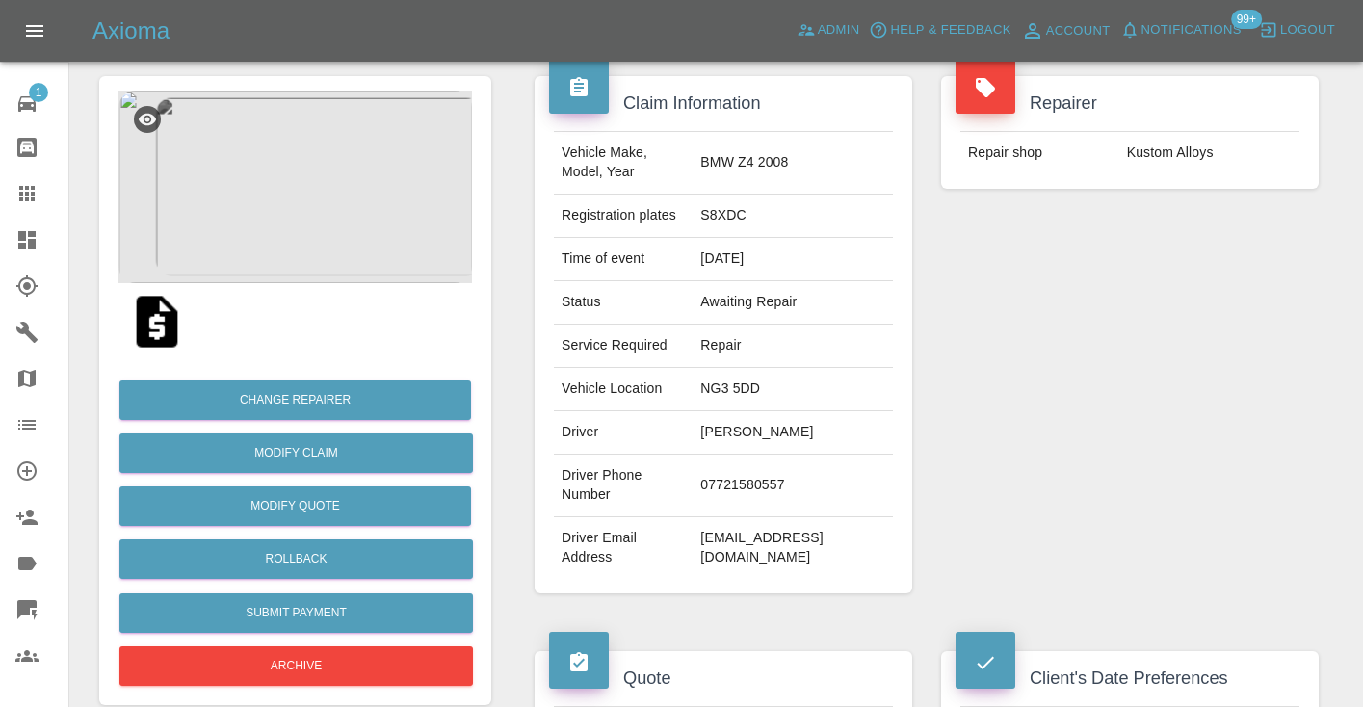
scroll to position [144, 0]
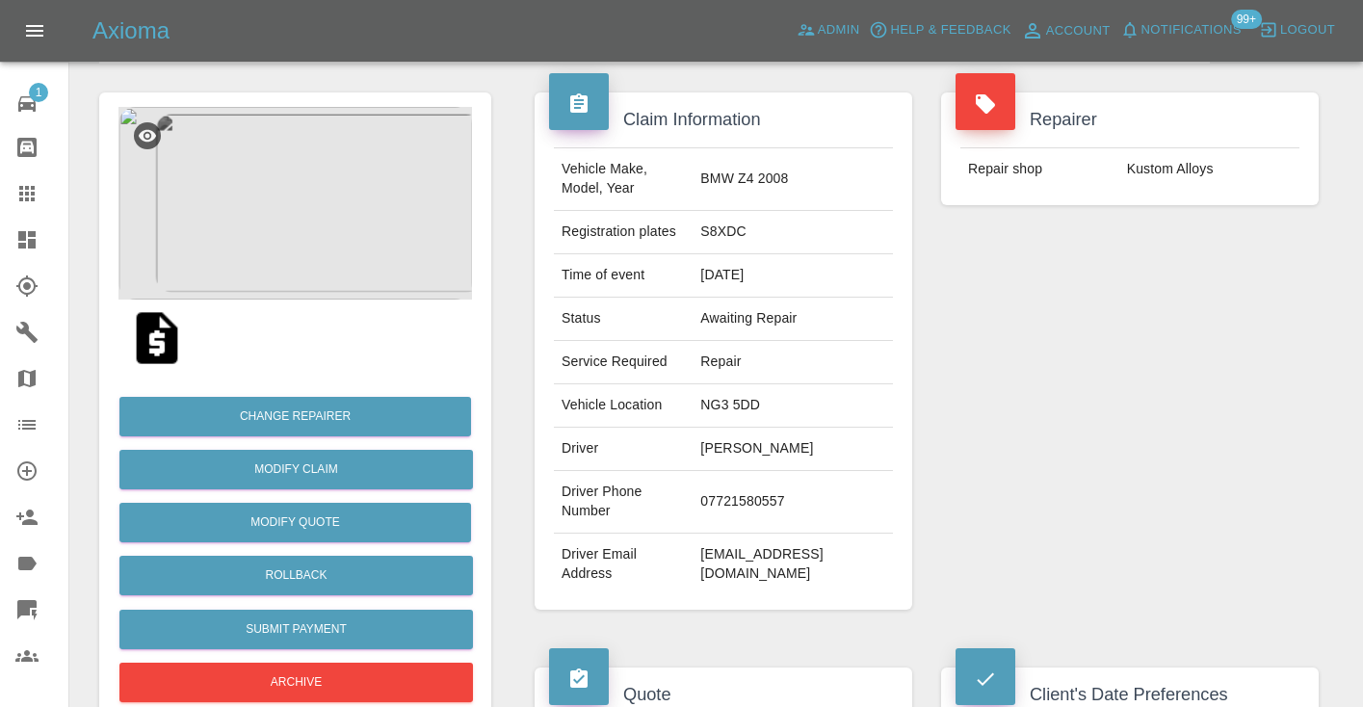
click at [772, 475] on td "07721580557" at bounding box center [793, 502] width 200 height 63
copy td "07721580557"
click at [999, 398] on div "Repairer Repair shop Kustom Alloys" at bounding box center [1130, 351] width 406 height 575
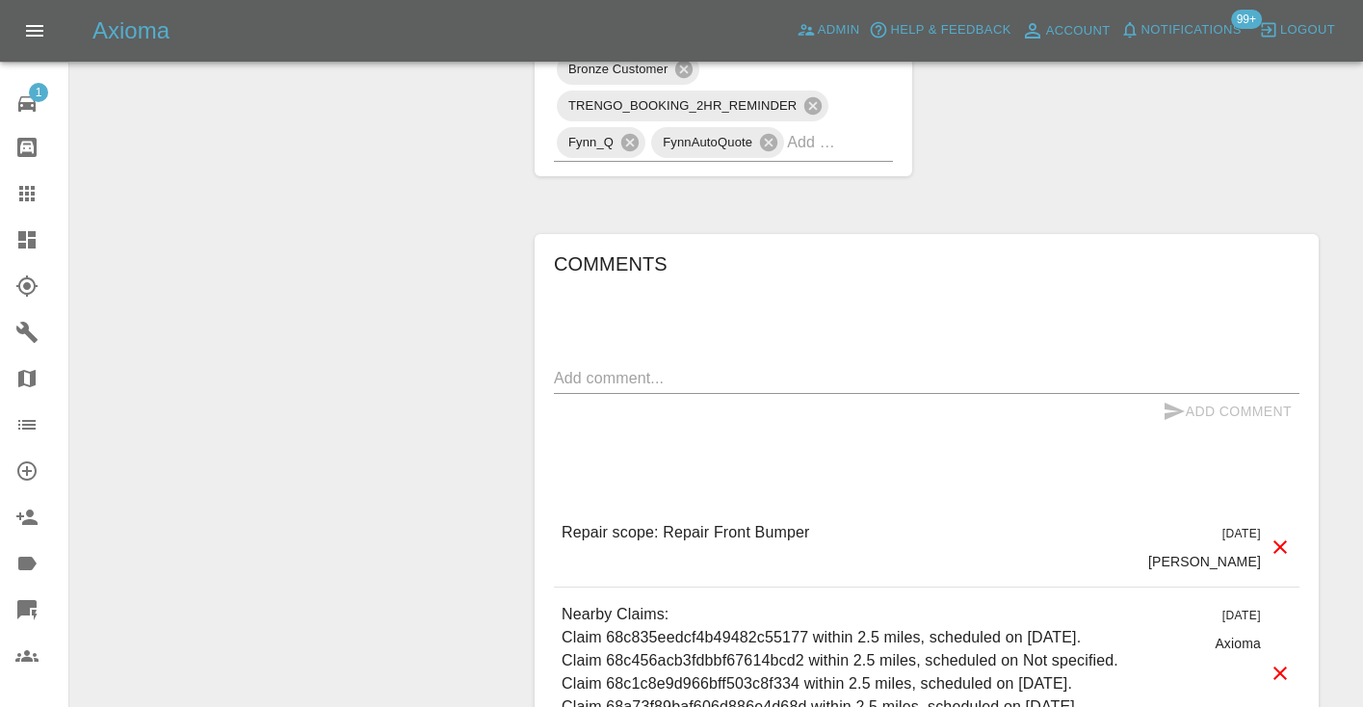
scroll to position [1899, 0]
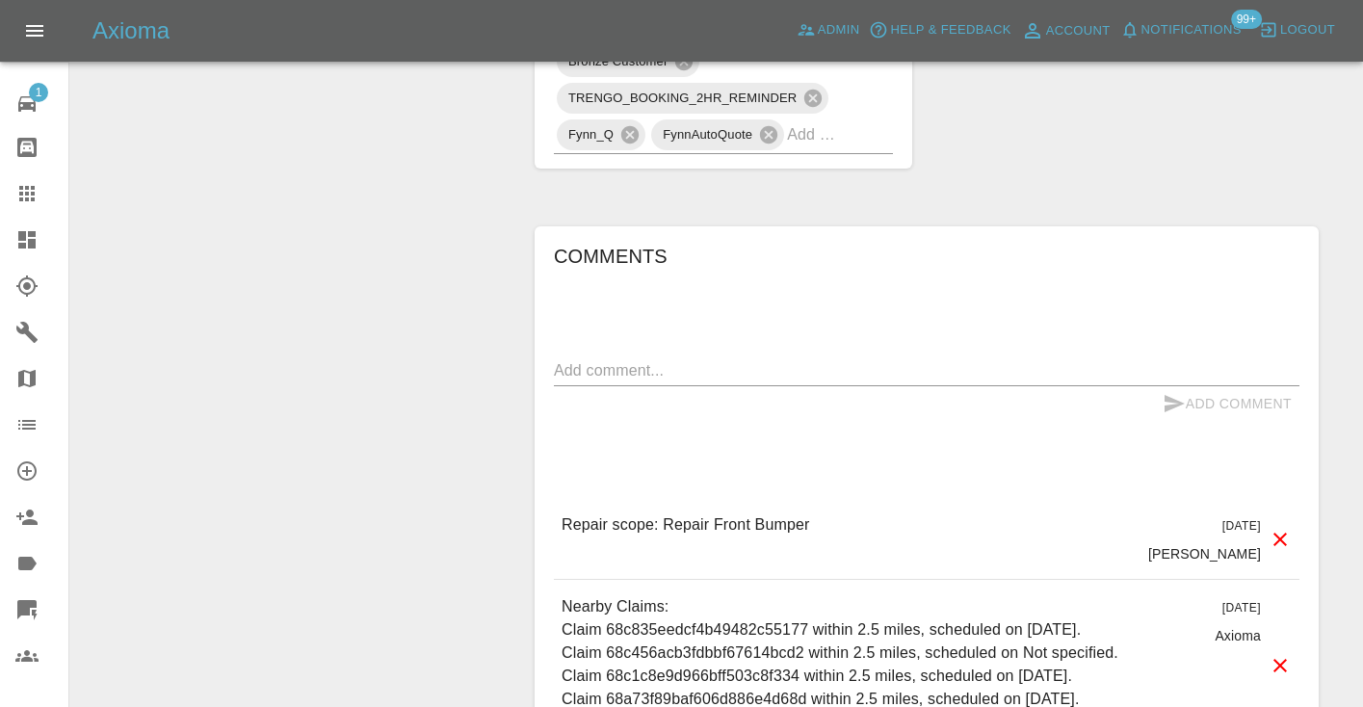
click at [667, 355] on div "x" at bounding box center [927, 370] width 746 height 31
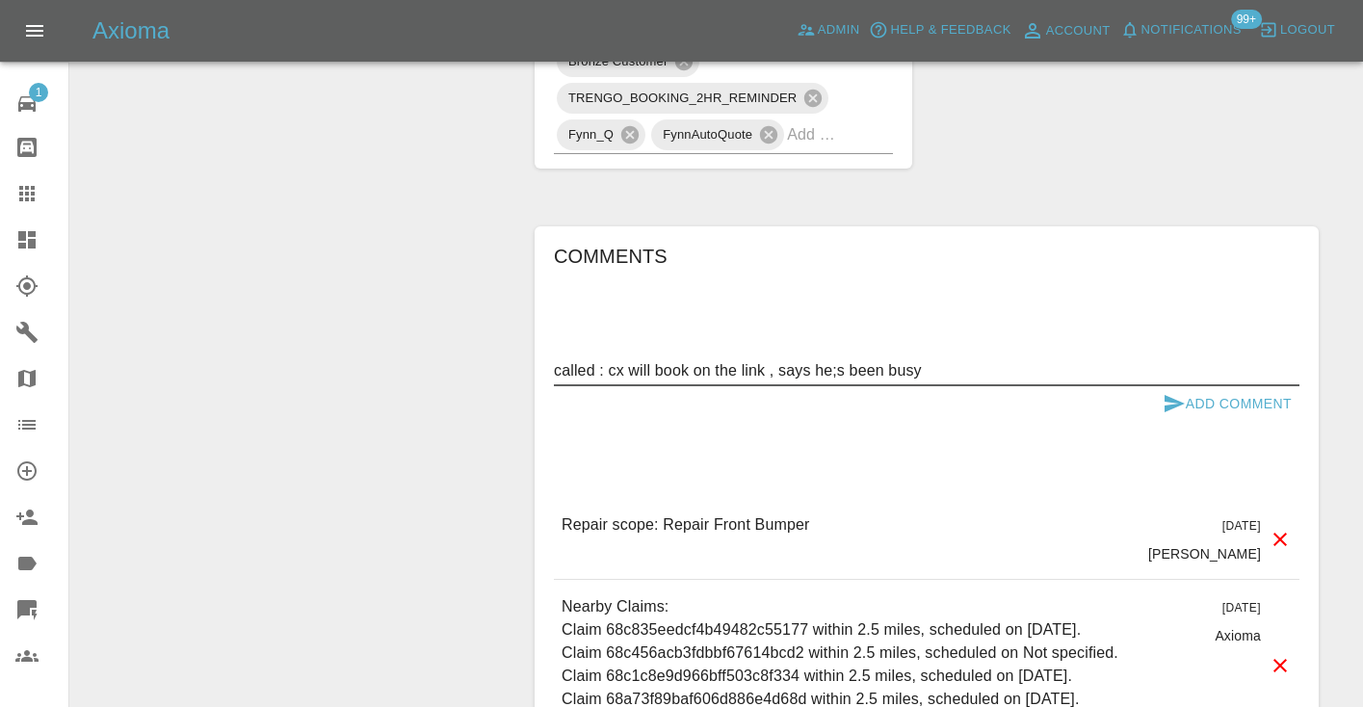
click at [837, 359] on textarea "called : cx will book on the link , says he;s been busy" at bounding box center [927, 370] width 746 height 22
type textarea "called : cx will book on the link , says he's been busy"
click at [1175, 395] on icon "submit" at bounding box center [1175, 403] width 20 height 17
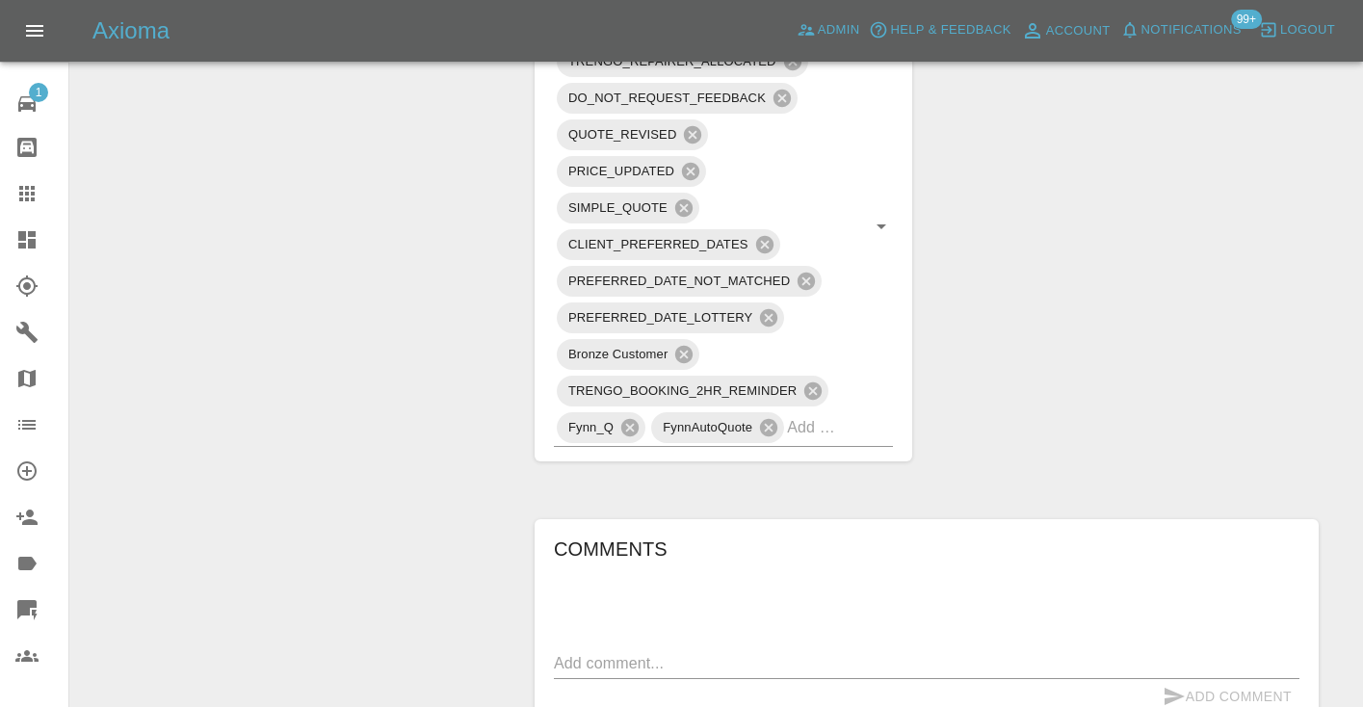
scroll to position [1591, 0]
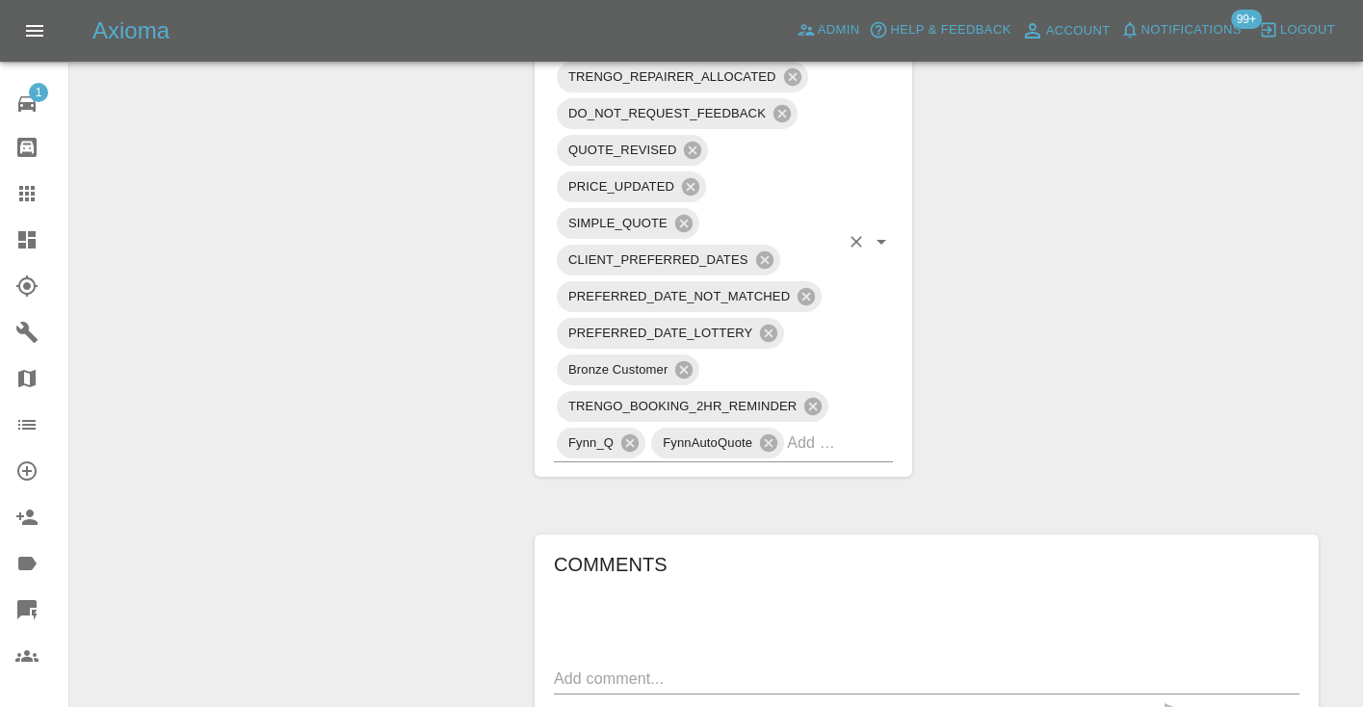
click at [818, 428] on input "text" at bounding box center [813, 443] width 52 height 30
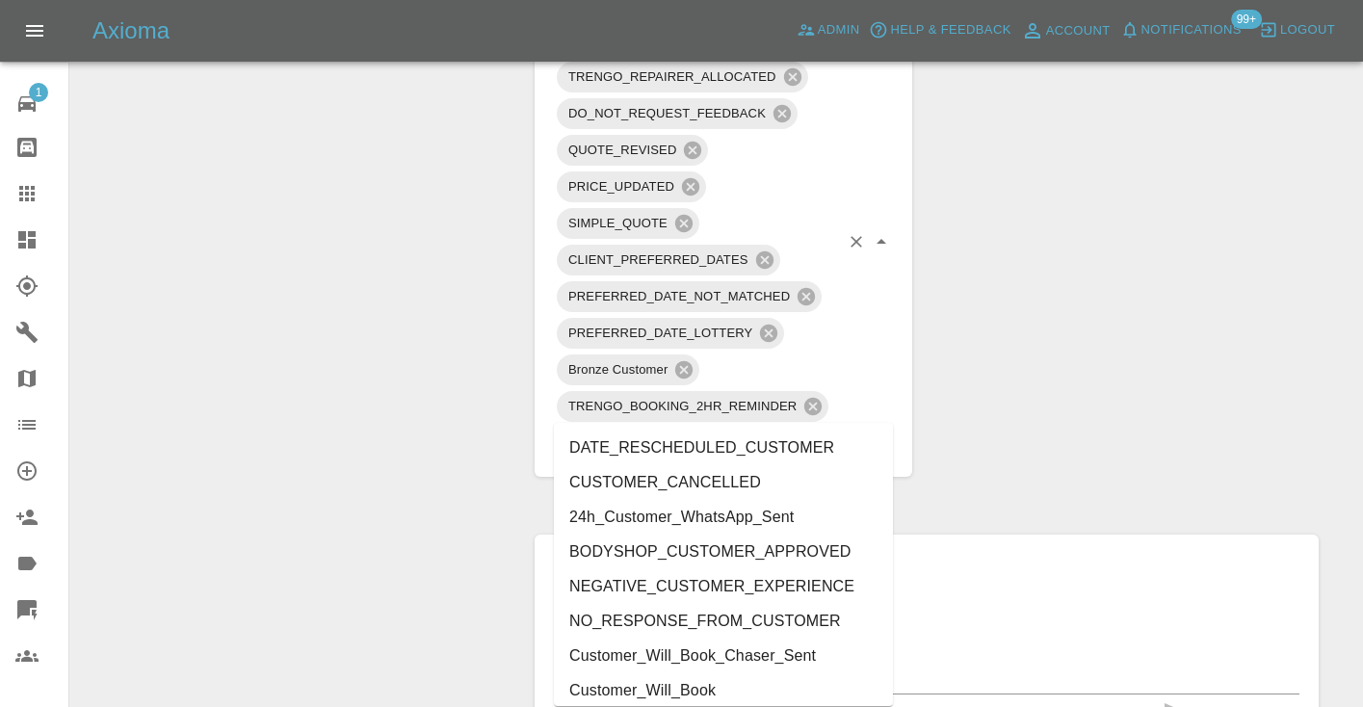
type input "cust"
click at [711, 687] on li "Customer_Will_Book" at bounding box center [723, 690] width 339 height 35
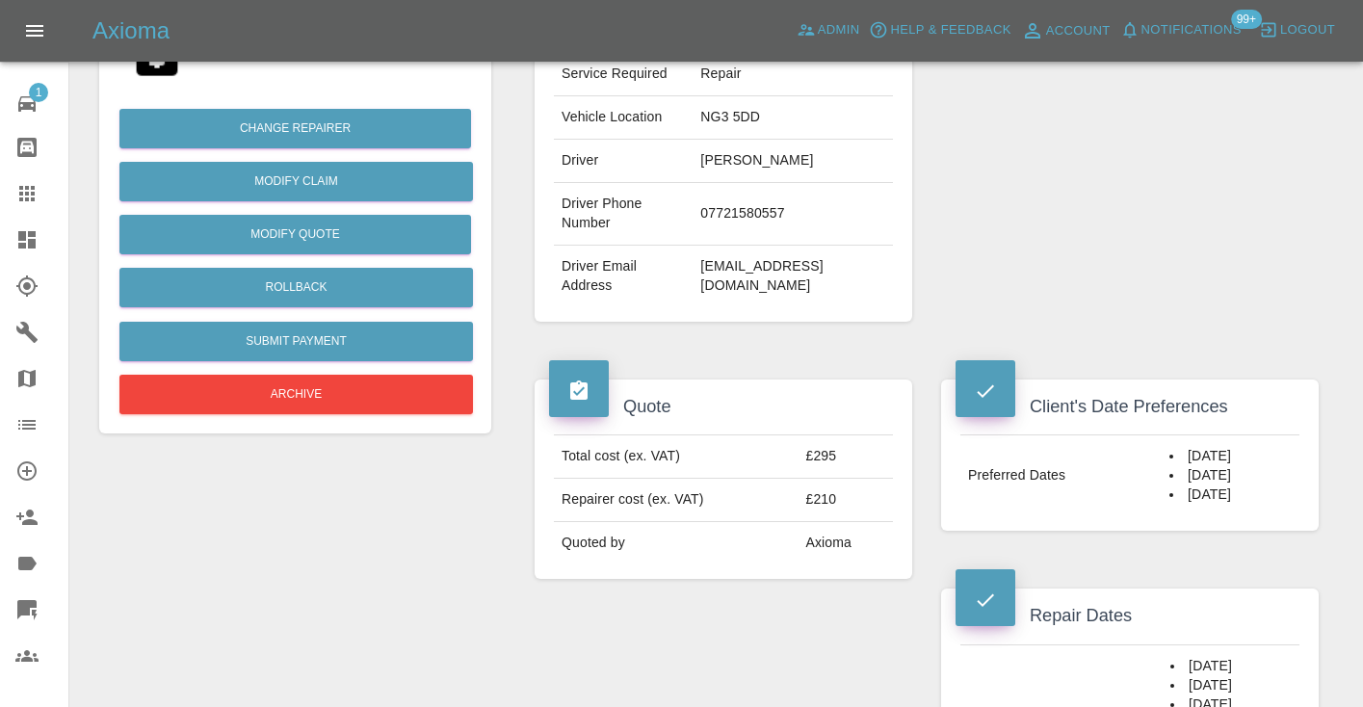
scroll to position [425, 0]
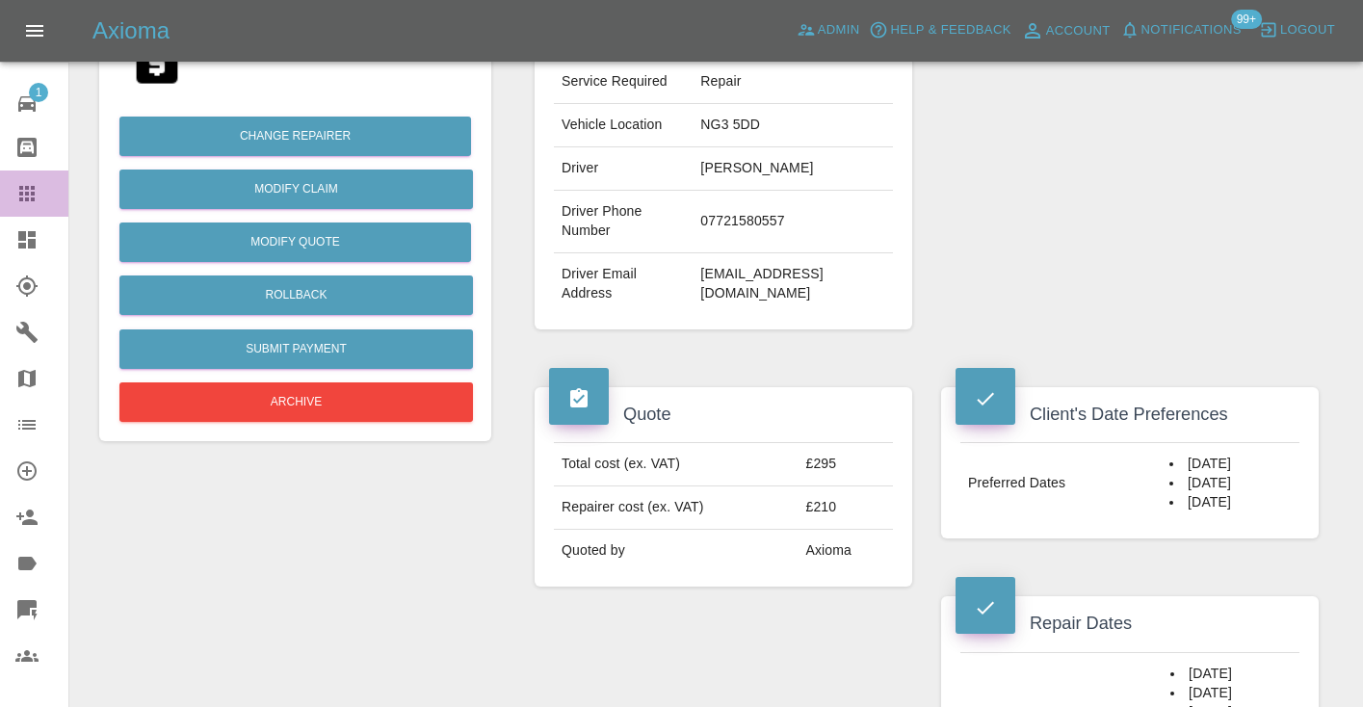
click at [49, 187] on div at bounding box center [42, 193] width 54 height 23
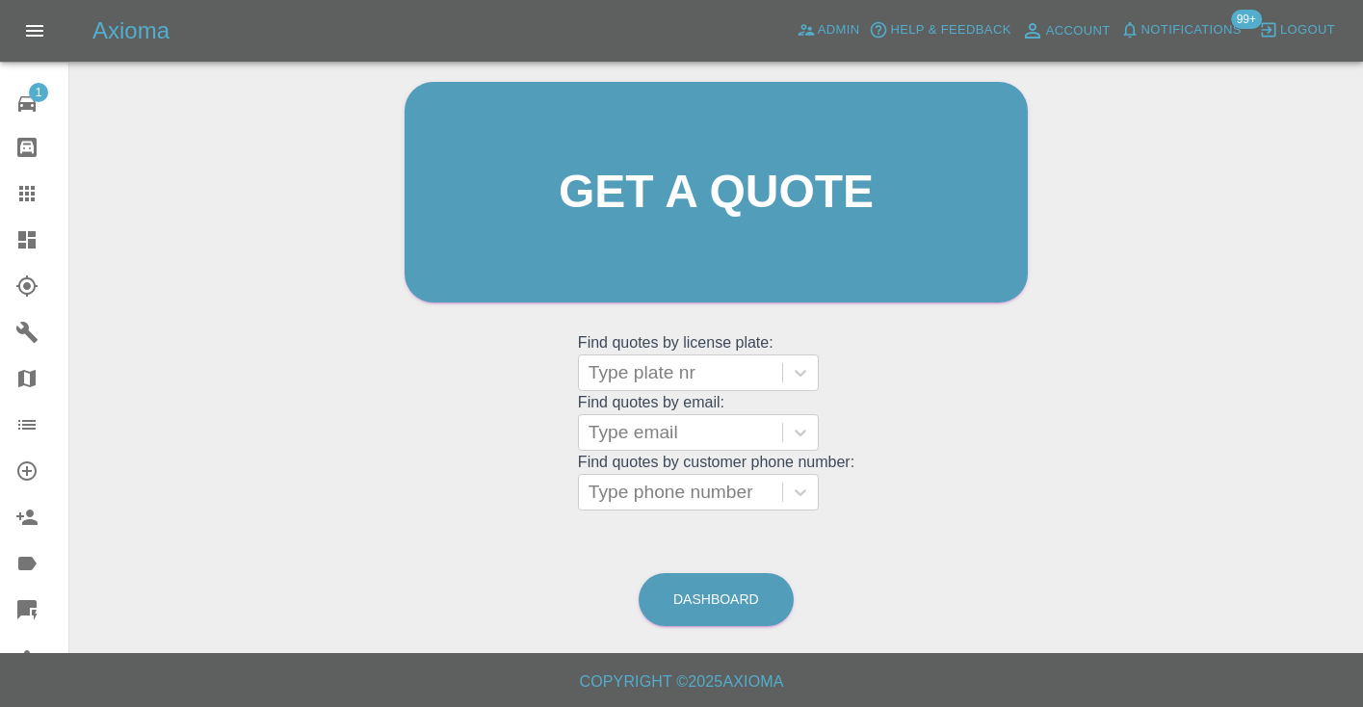
scroll to position [194, 0]
click at [720, 589] on link "Dashboard" at bounding box center [716, 600] width 155 height 53
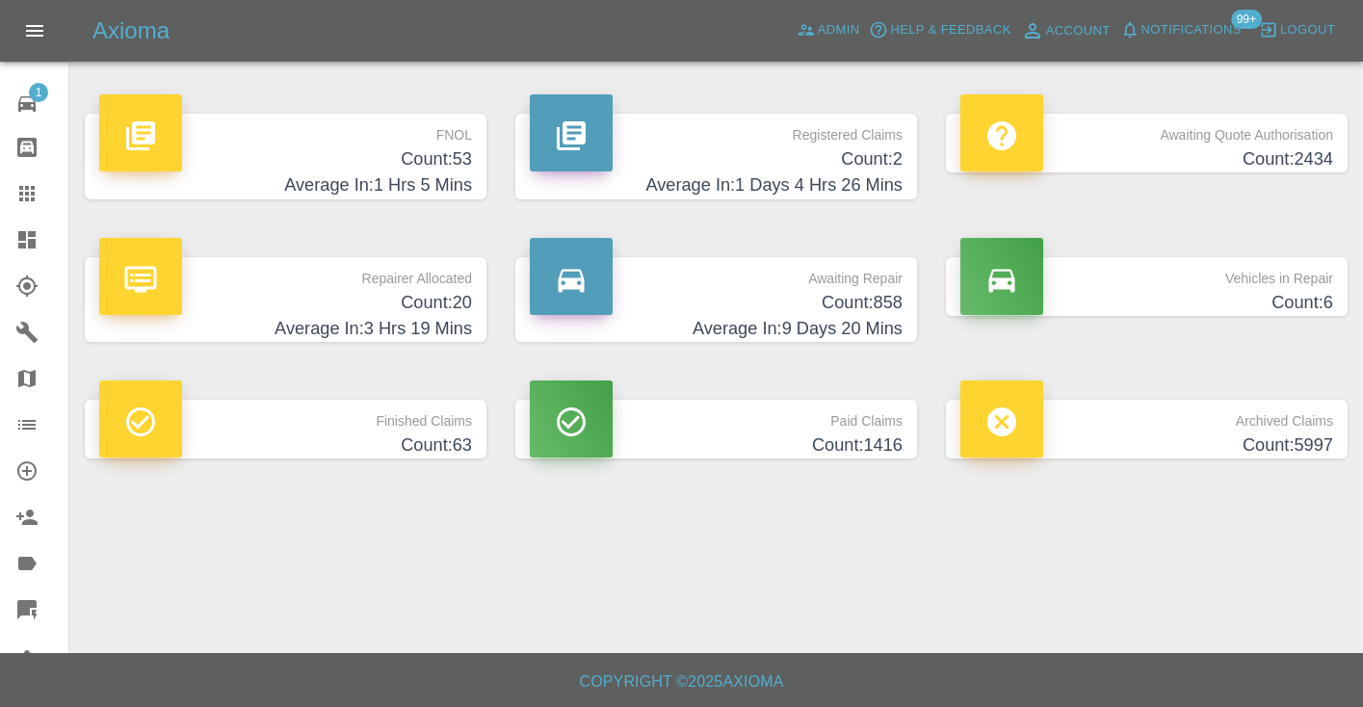
click at [868, 296] on h4 "Count: 858" at bounding box center [716, 303] width 373 height 26
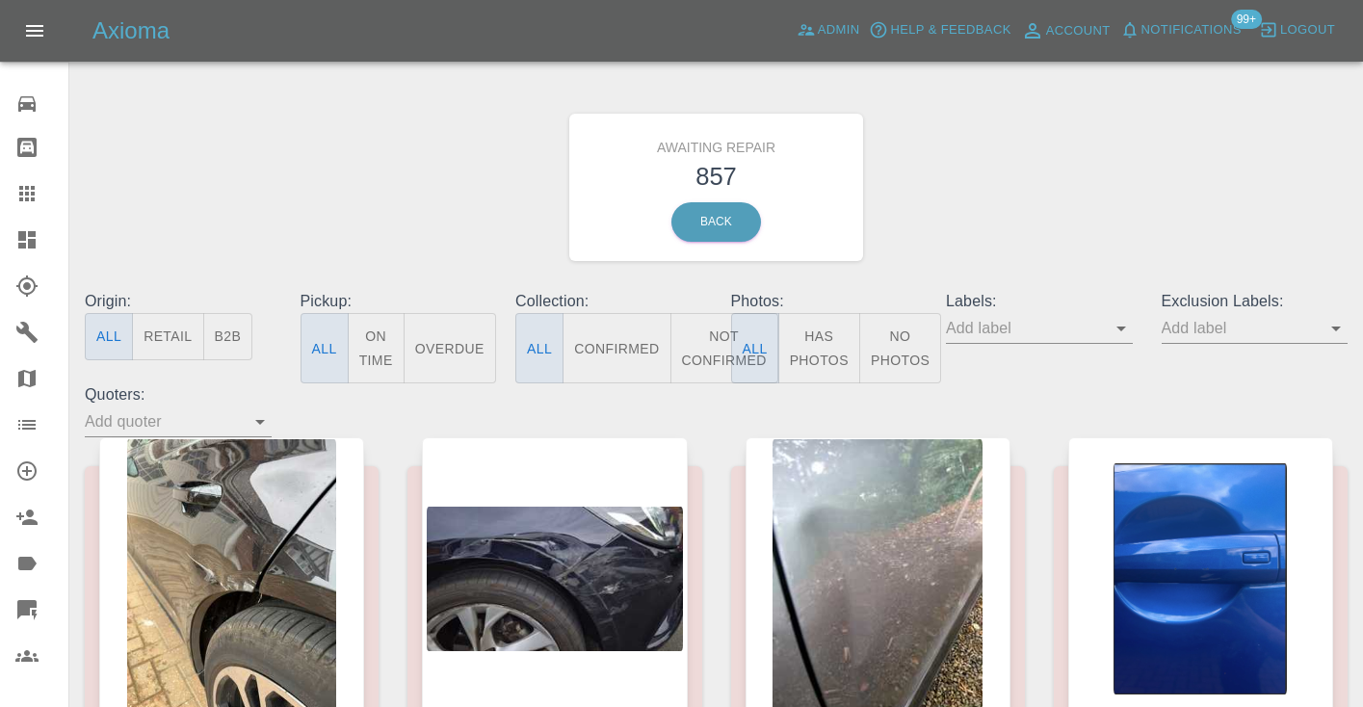
click at [690, 336] on button "Not Confirmed" at bounding box center [724, 348] width 108 height 70
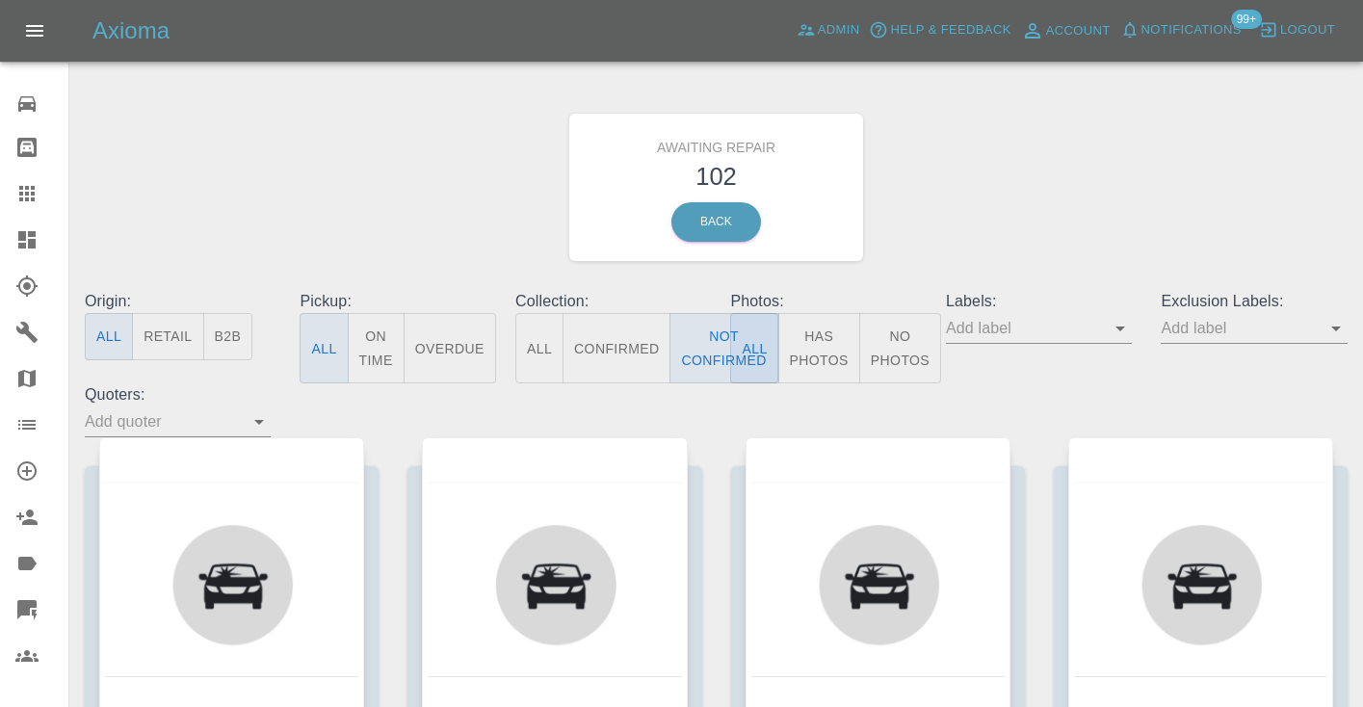
click at [968, 212] on div "Awaiting Repair 102 Back" at bounding box center [716, 187] width 1292 height 205
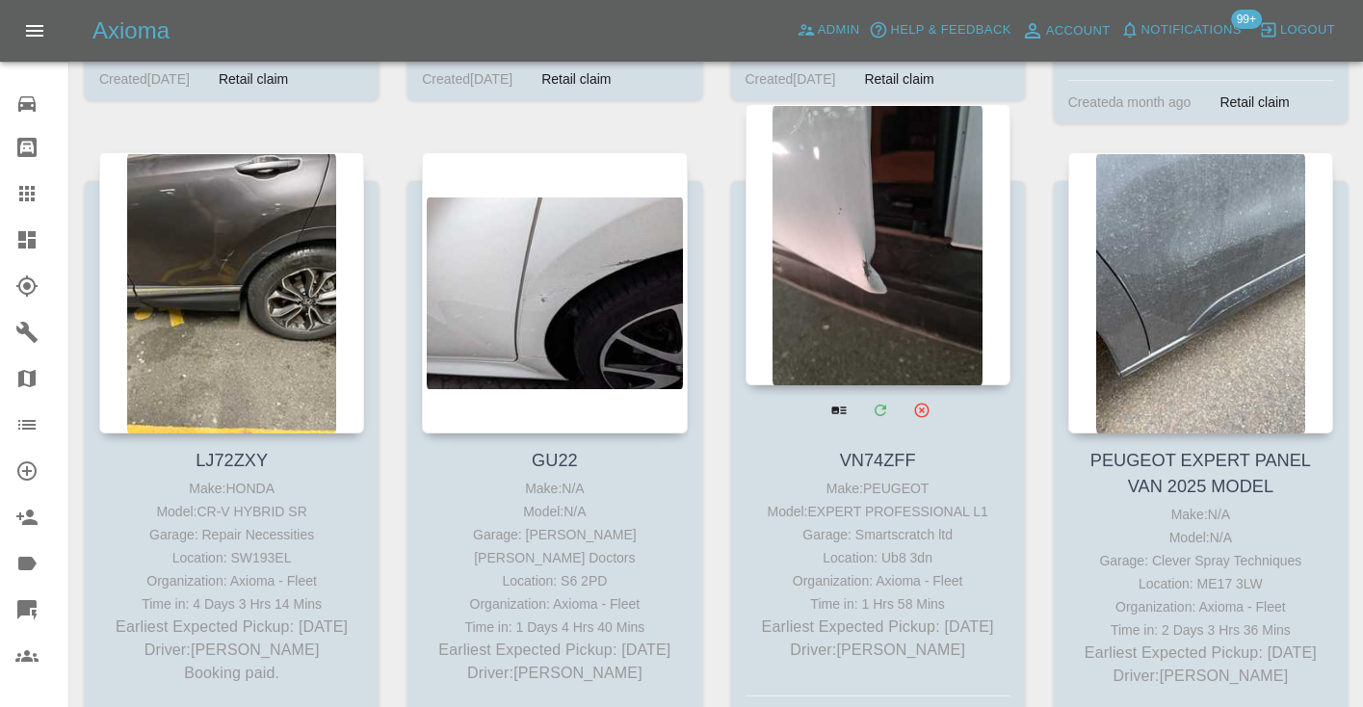
scroll to position [4775, 0]
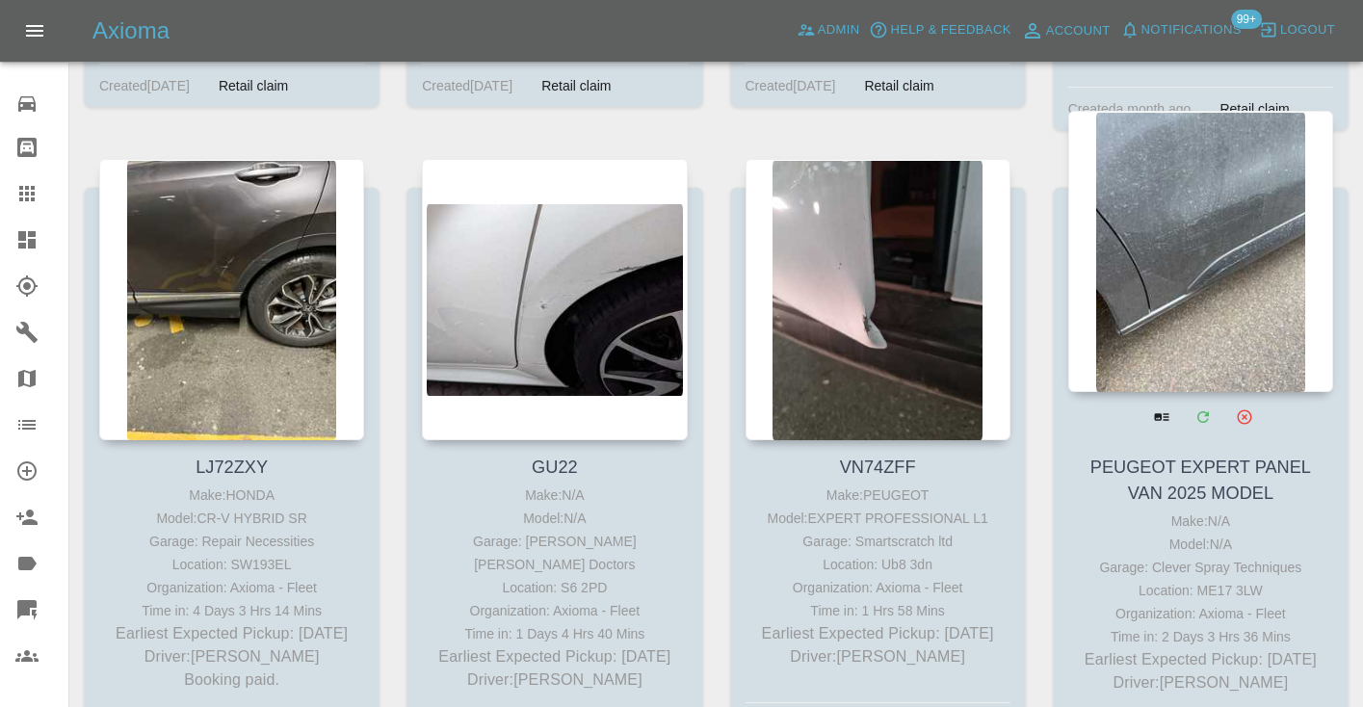
click at [1213, 282] on div at bounding box center [1200, 251] width 265 height 281
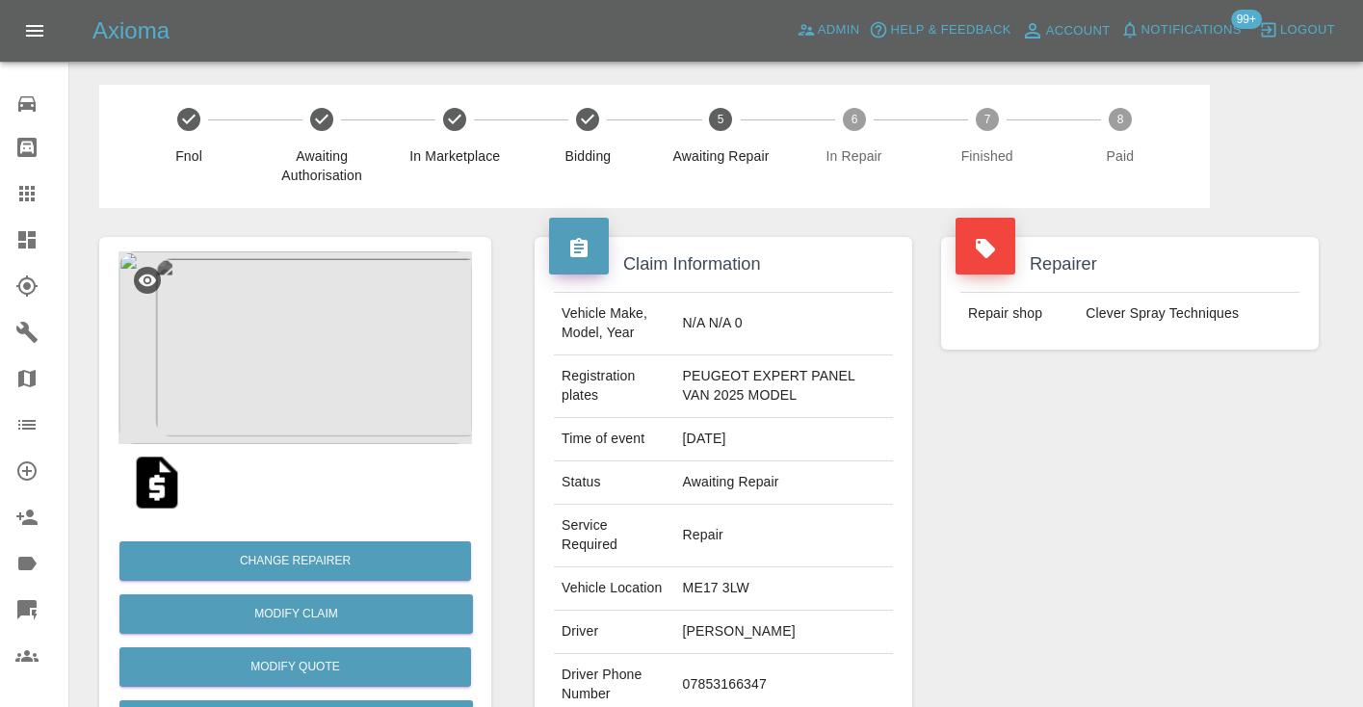
click at [707, 663] on td "07853166347" at bounding box center [784, 685] width 218 height 63
copy td "07853166347"
click at [1087, 420] on div "Repairer Repair shop Clever Spray Techniques" at bounding box center [1130, 524] width 406 height 633
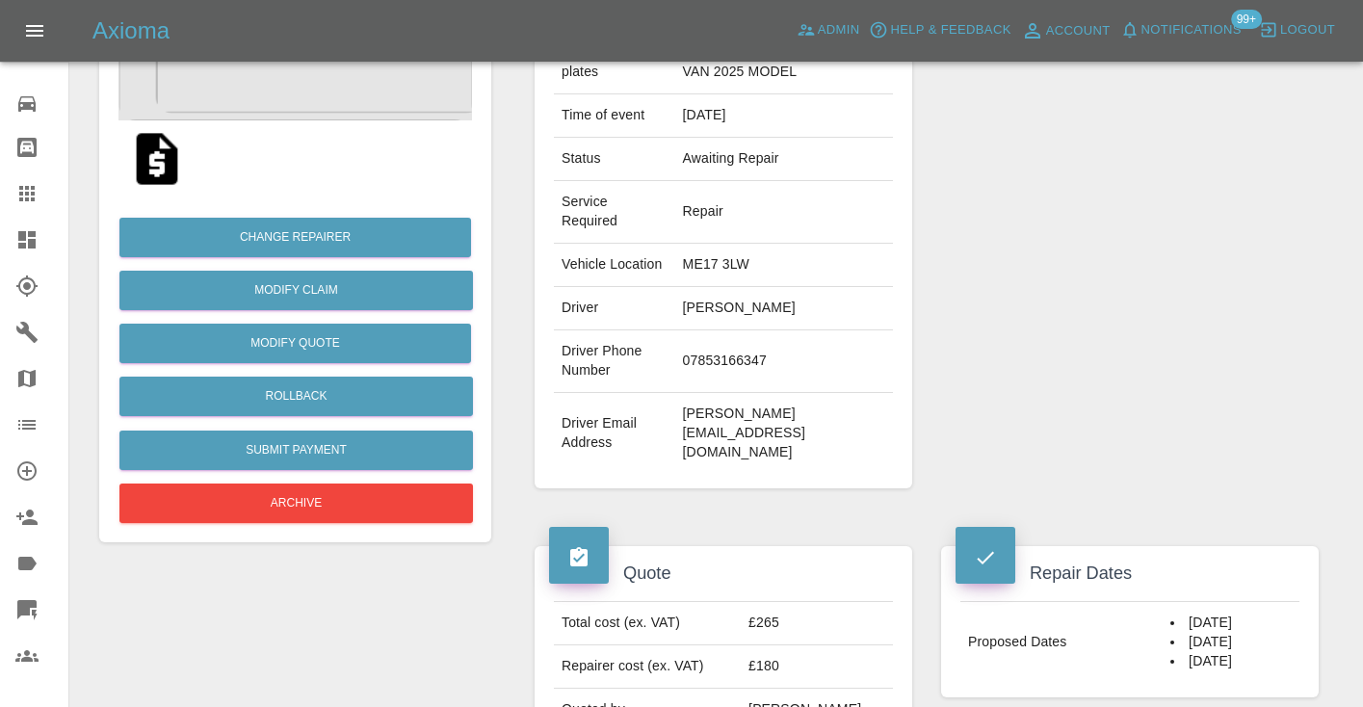
scroll to position [307, 0]
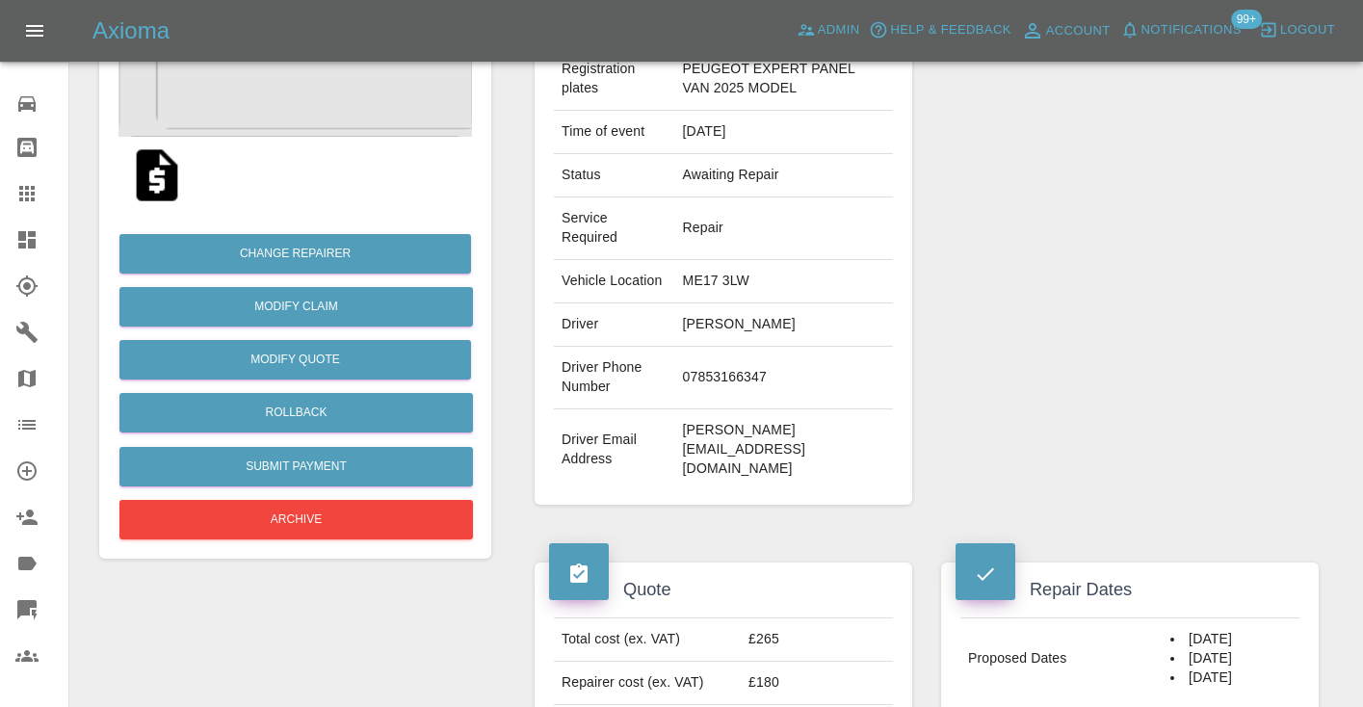
click at [756, 363] on td "07853166347" at bounding box center [784, 378] width 218 height 63
copy td "07853166347"
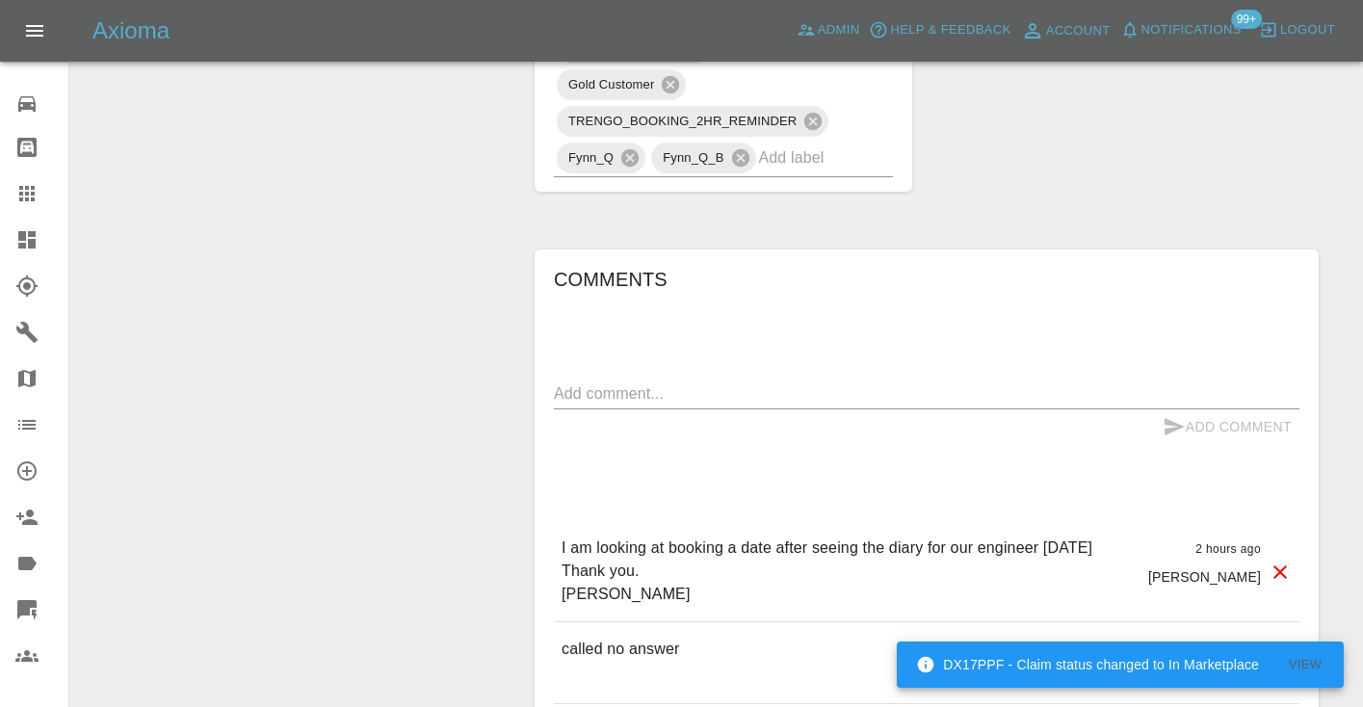
scroll to position [1535, 0]
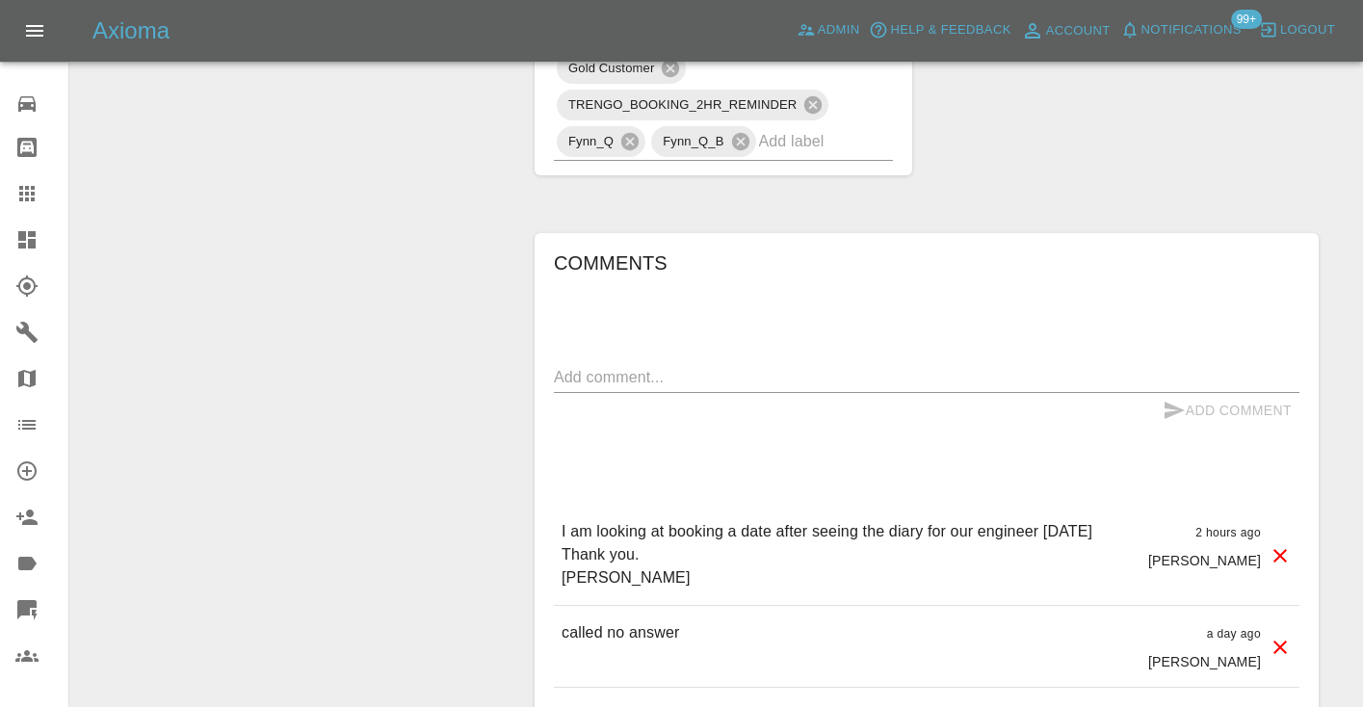
click at [760, 366] on textarea at bounding box center [927, 377] width 746 height 22
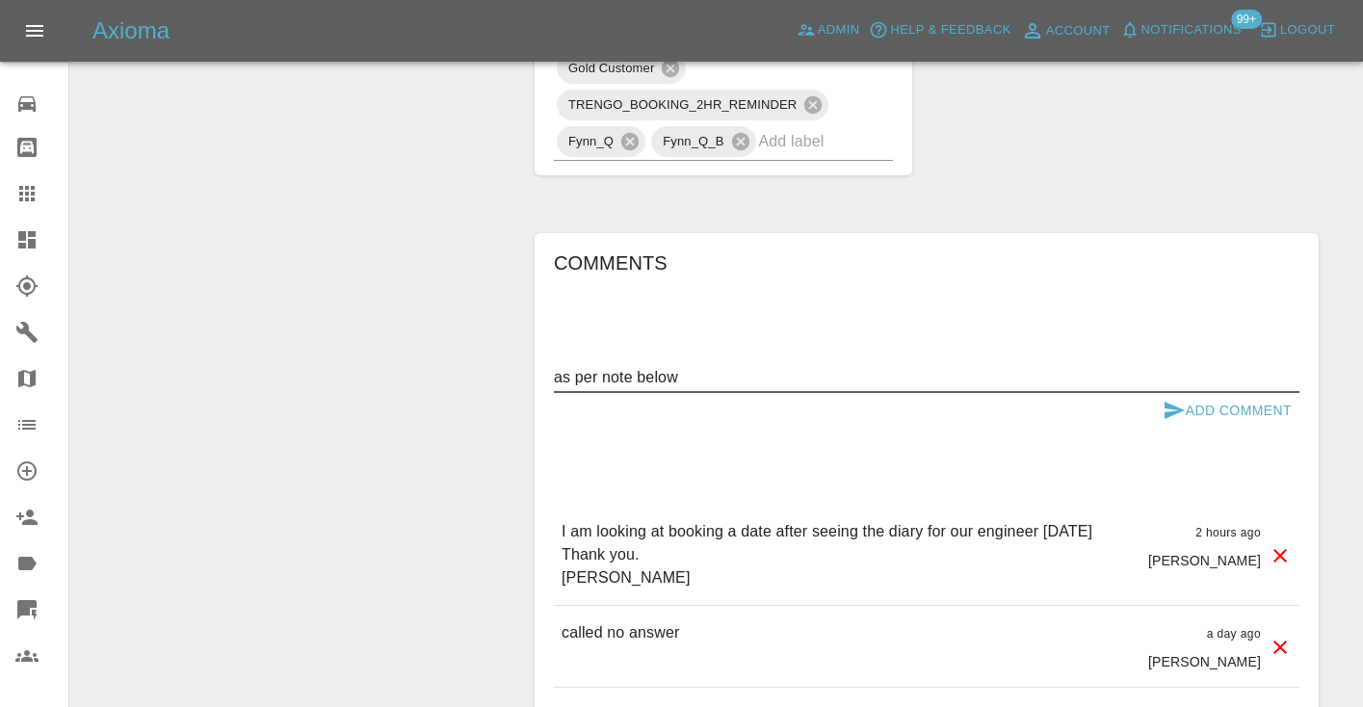
type textarea "as per note below"
click at [1172, 402] on icon "submit" at bounding box center [1175, 410] width 20 height 17
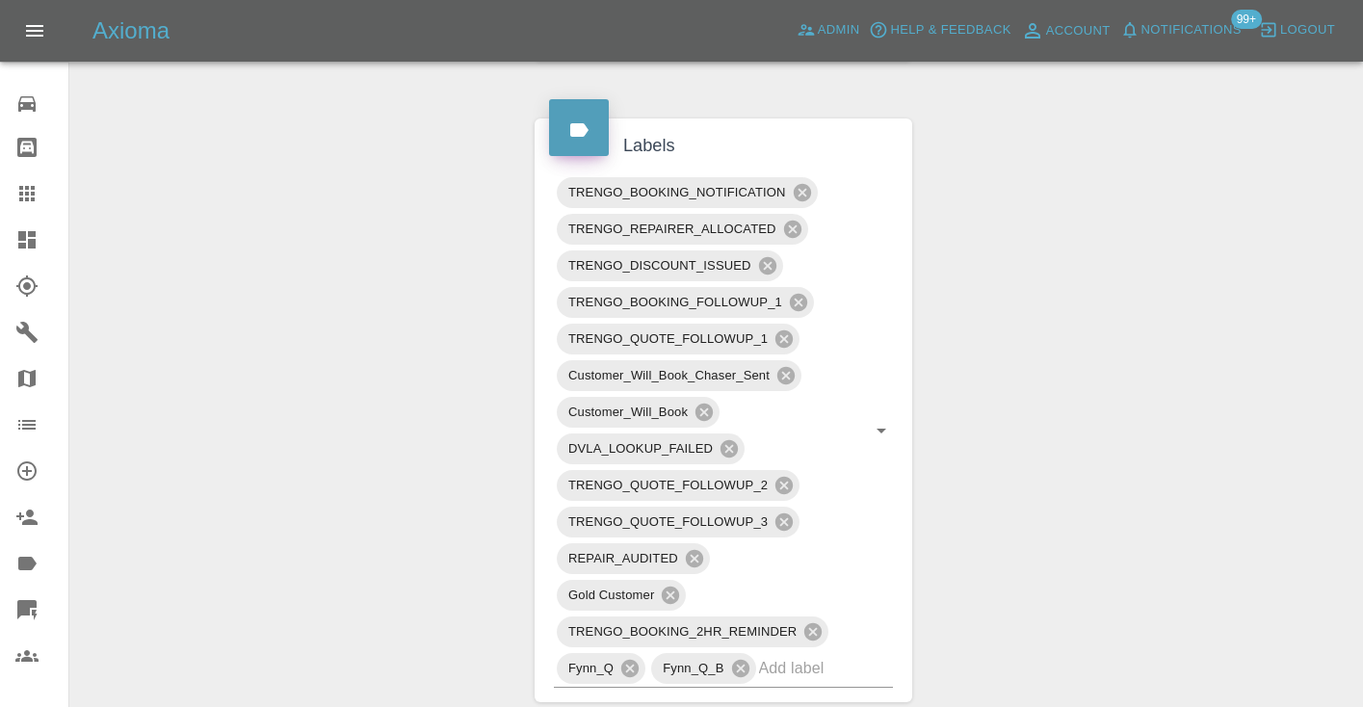
scroll to position [1006, 0]
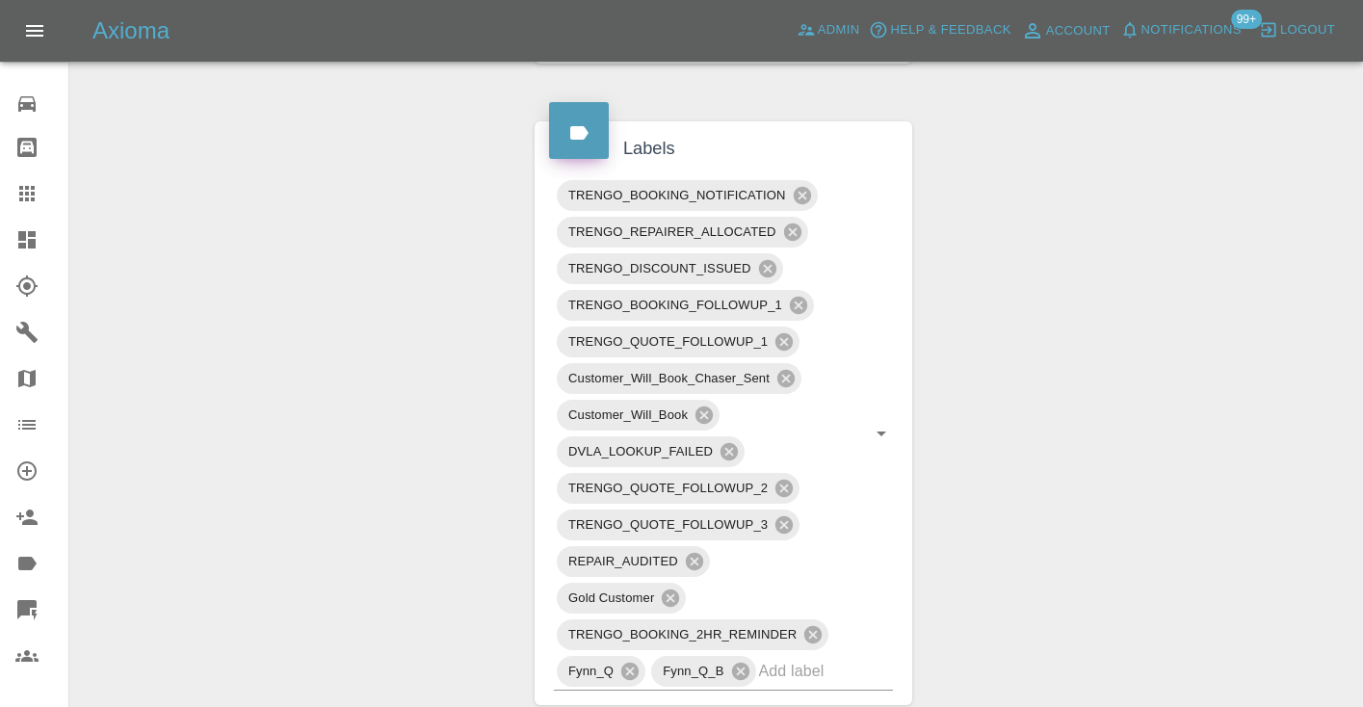
click at [38, 203] on icon at bounding box center [26, 193] width 23 height 23
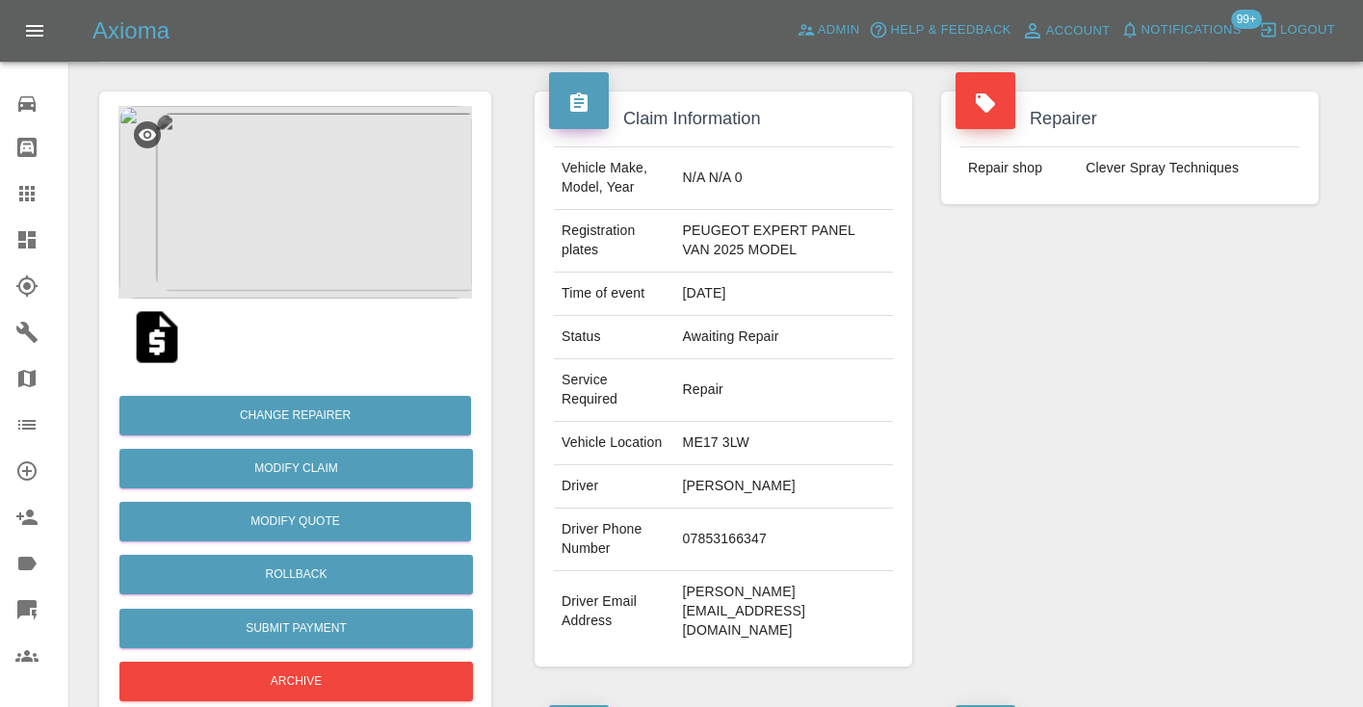
scroll to position [130, 0]
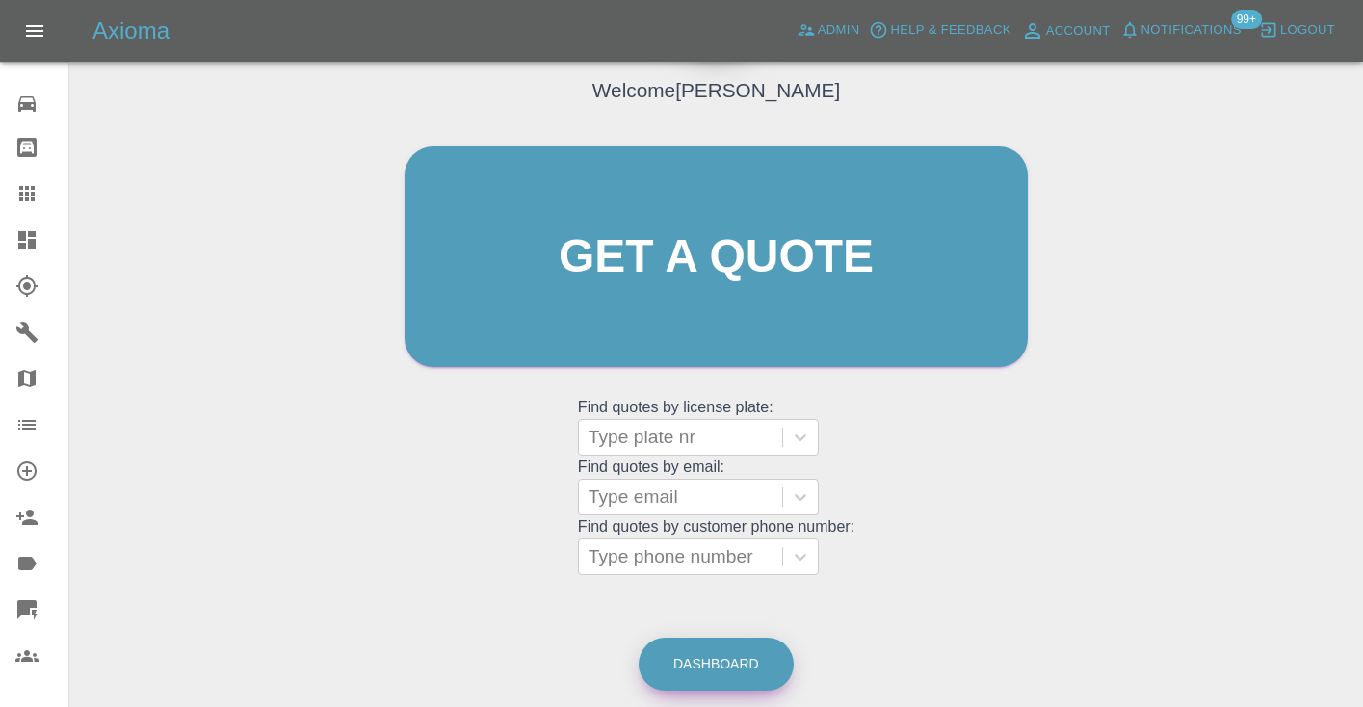
click at [749, 646] on link "Dashboard" at bounding box center [716, 664] width 155 height 53
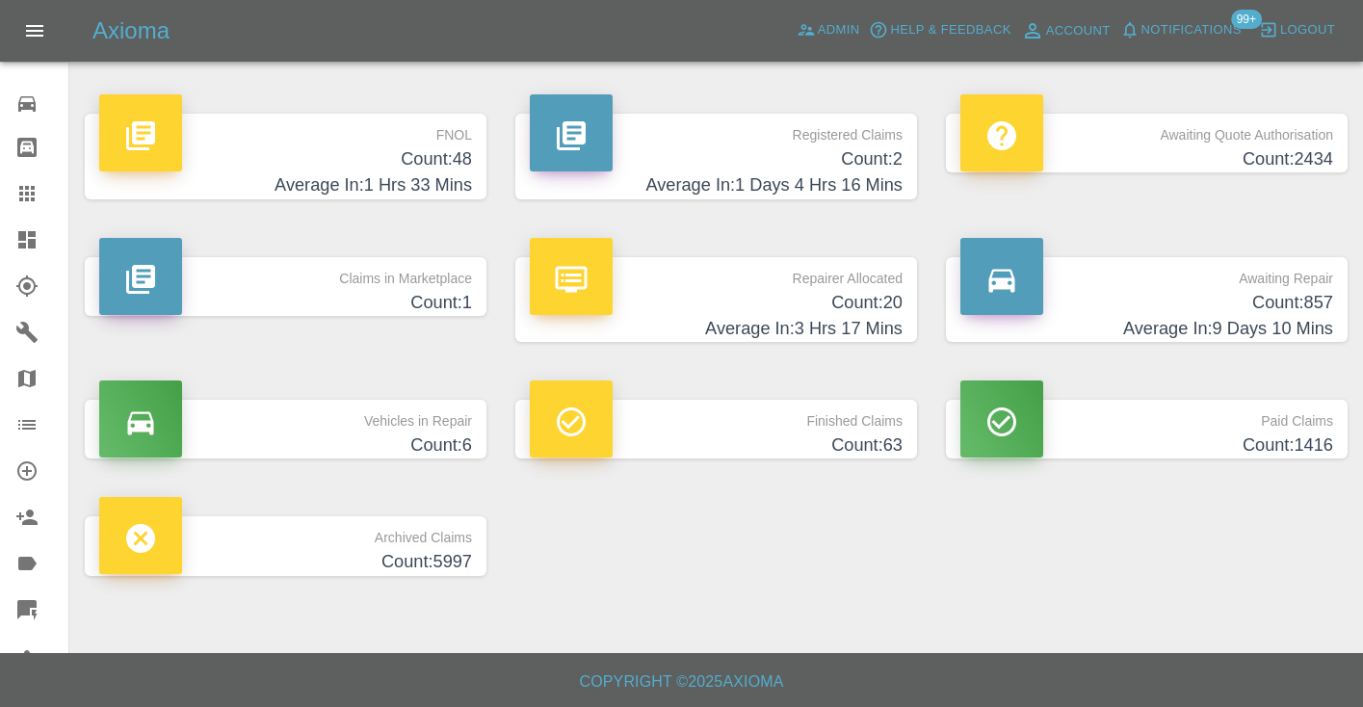
click at [1284, 299] on h4 "Count: 857" at bounding box center [1146, 303] width 373 height 26
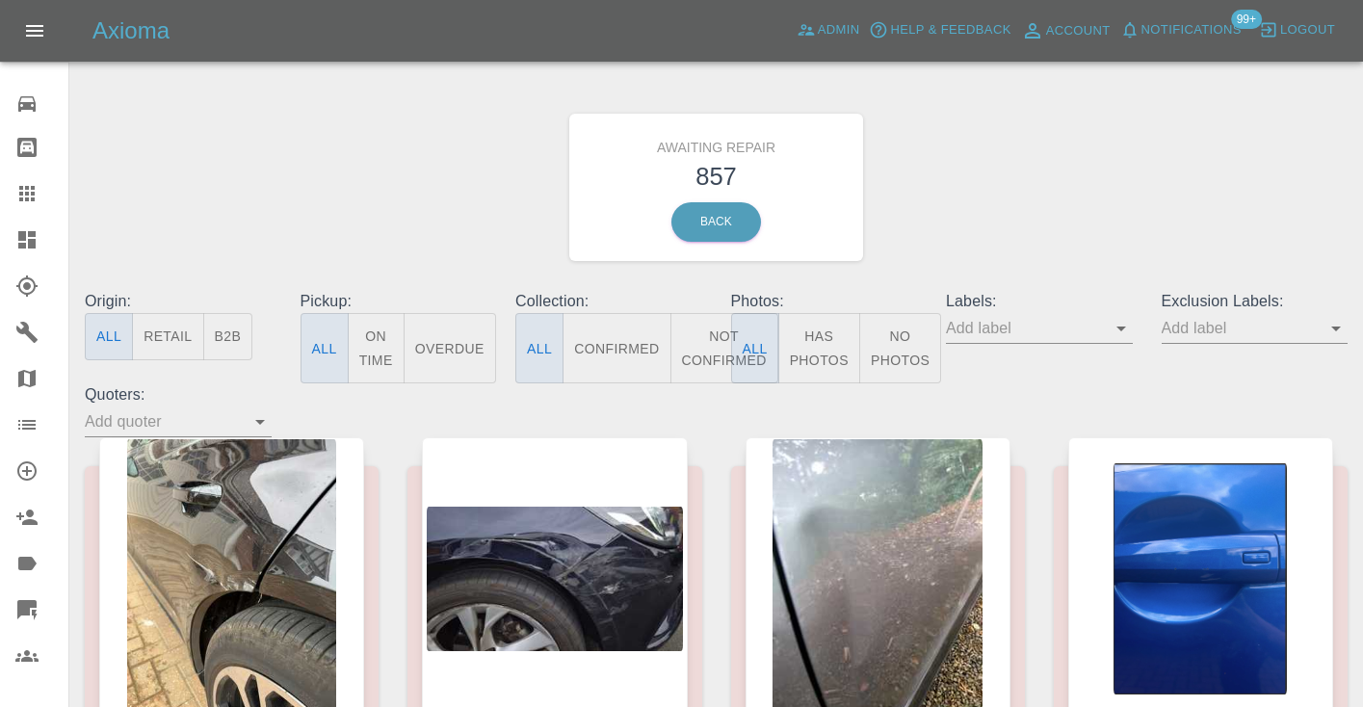
click button "Not Confirmed"
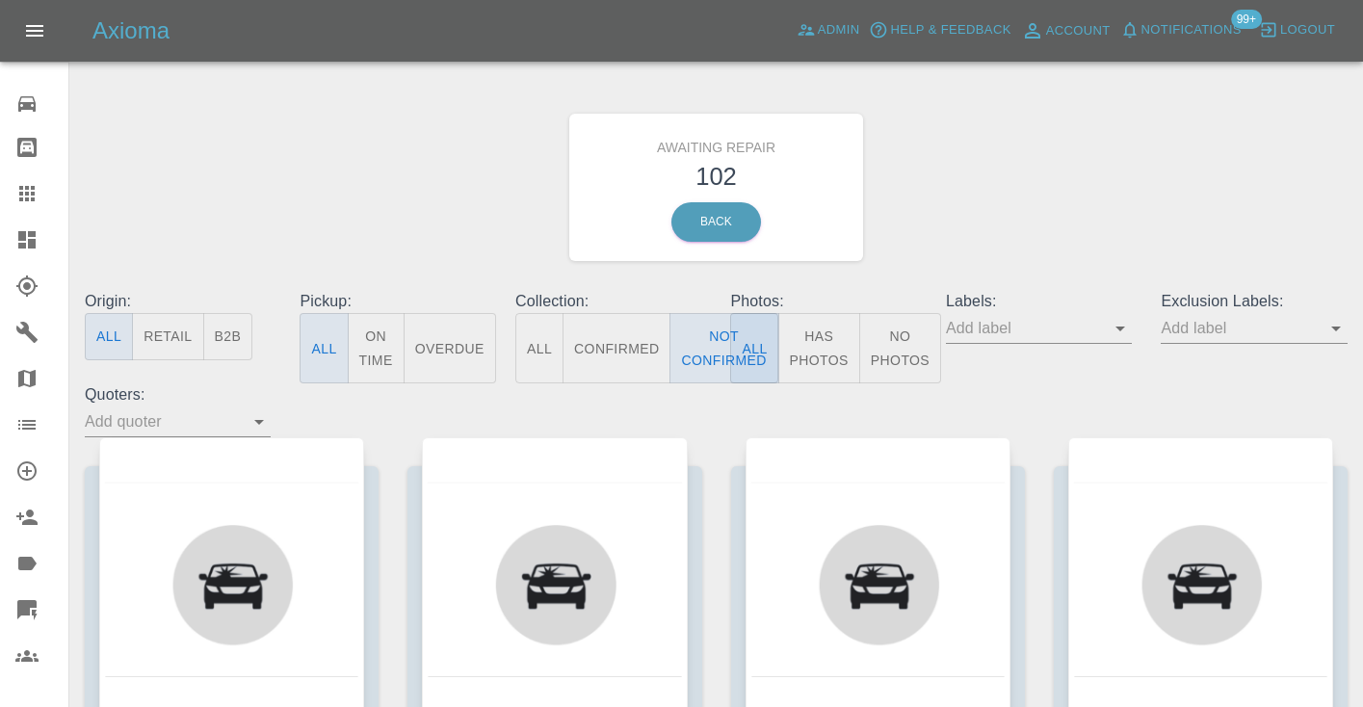
click div "Awaiting Repair 102 Back"
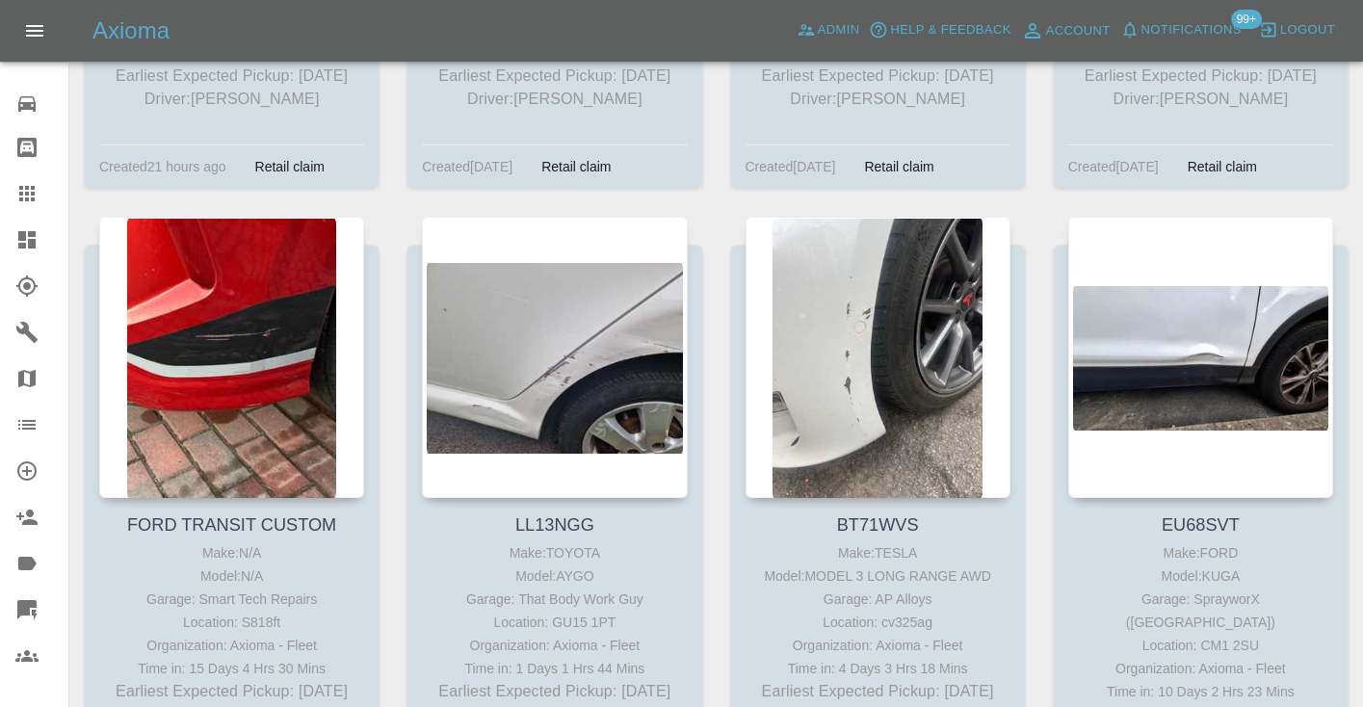
scroll to position [13594, 0]
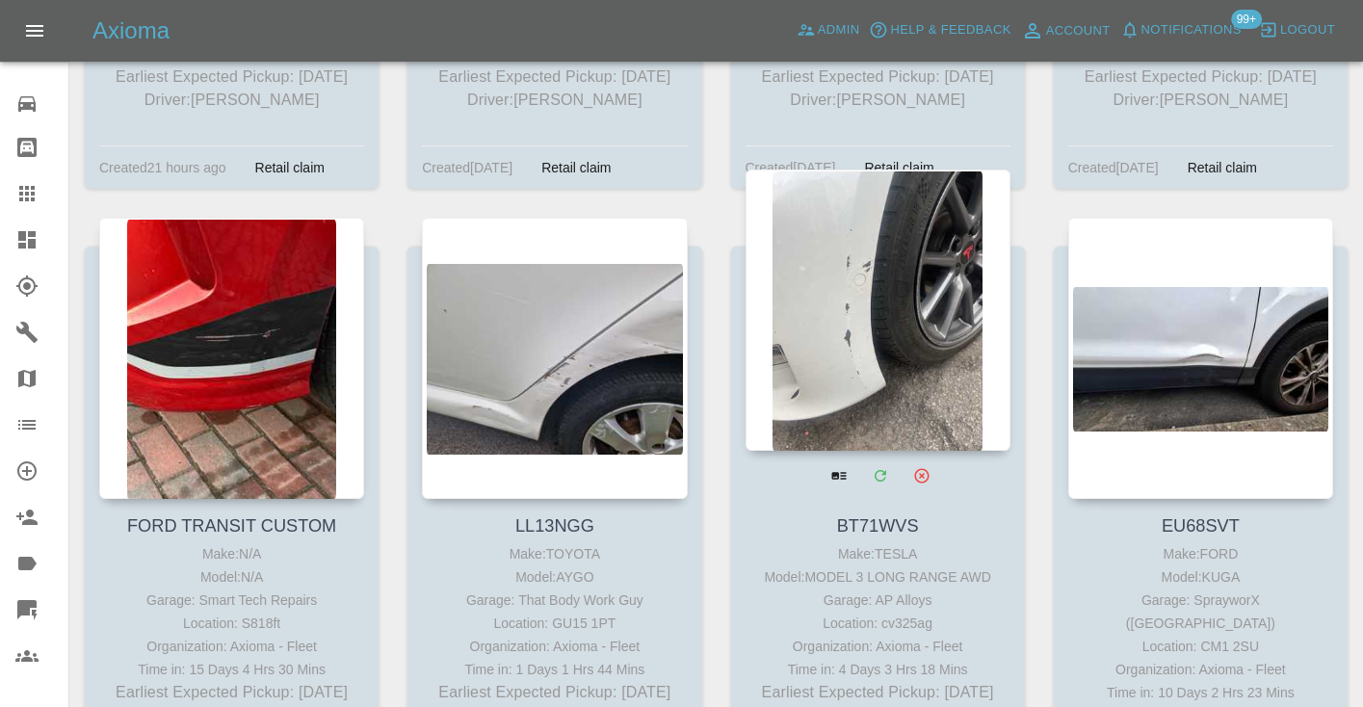
click div
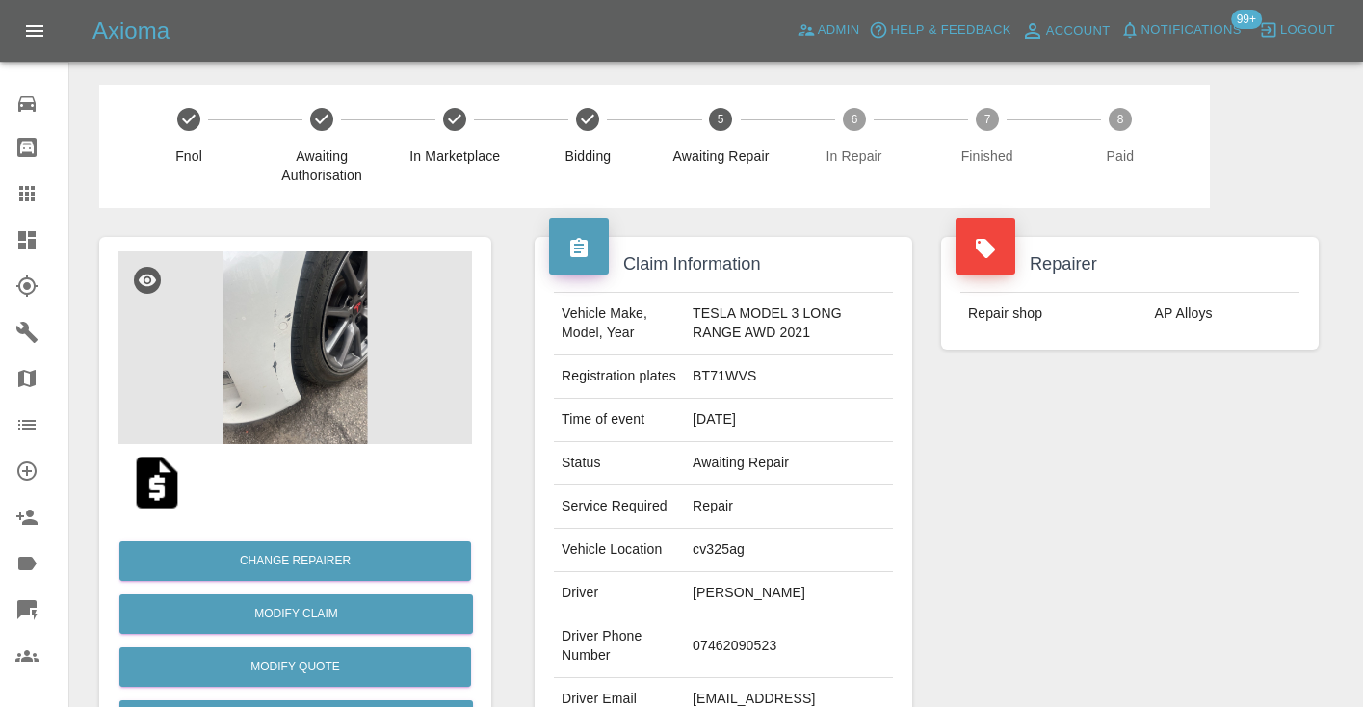
click td "07462090523"
copy td "07462090523"
click div "Repairer Repair shop AP Alloys"
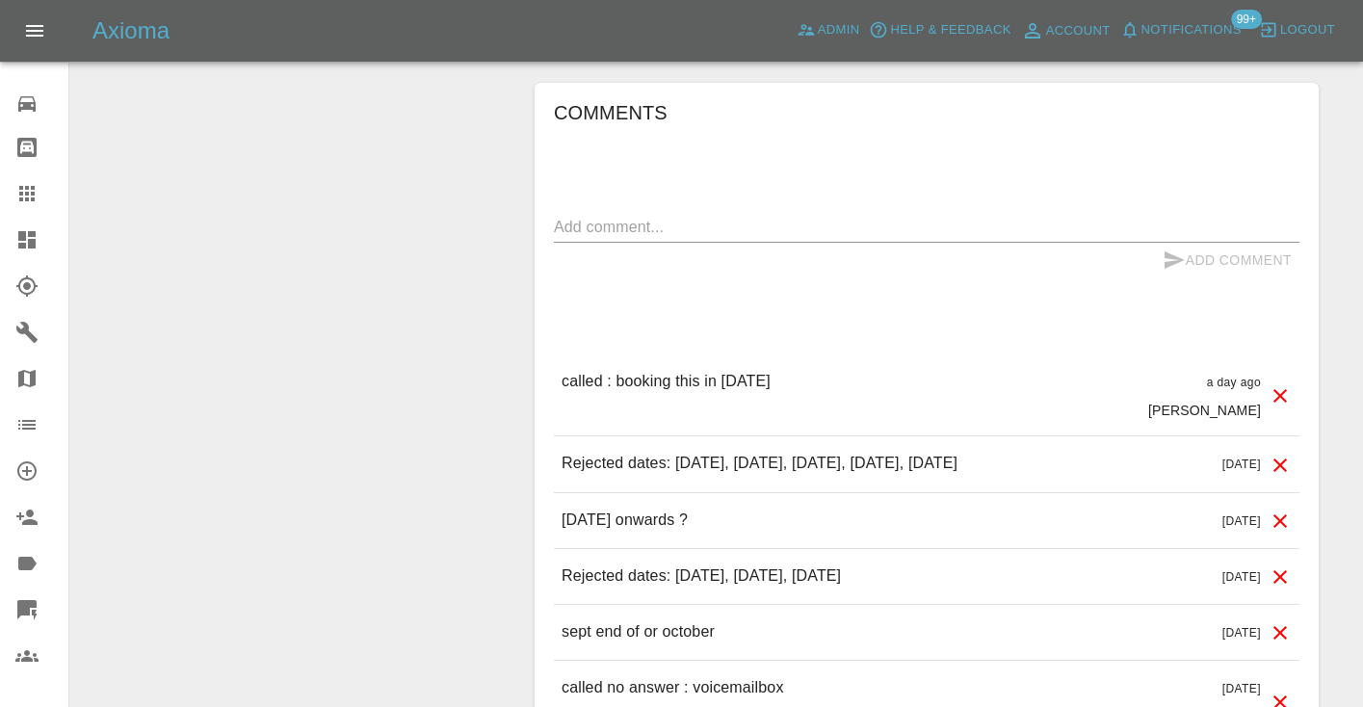
scroll to position [1616, 0]
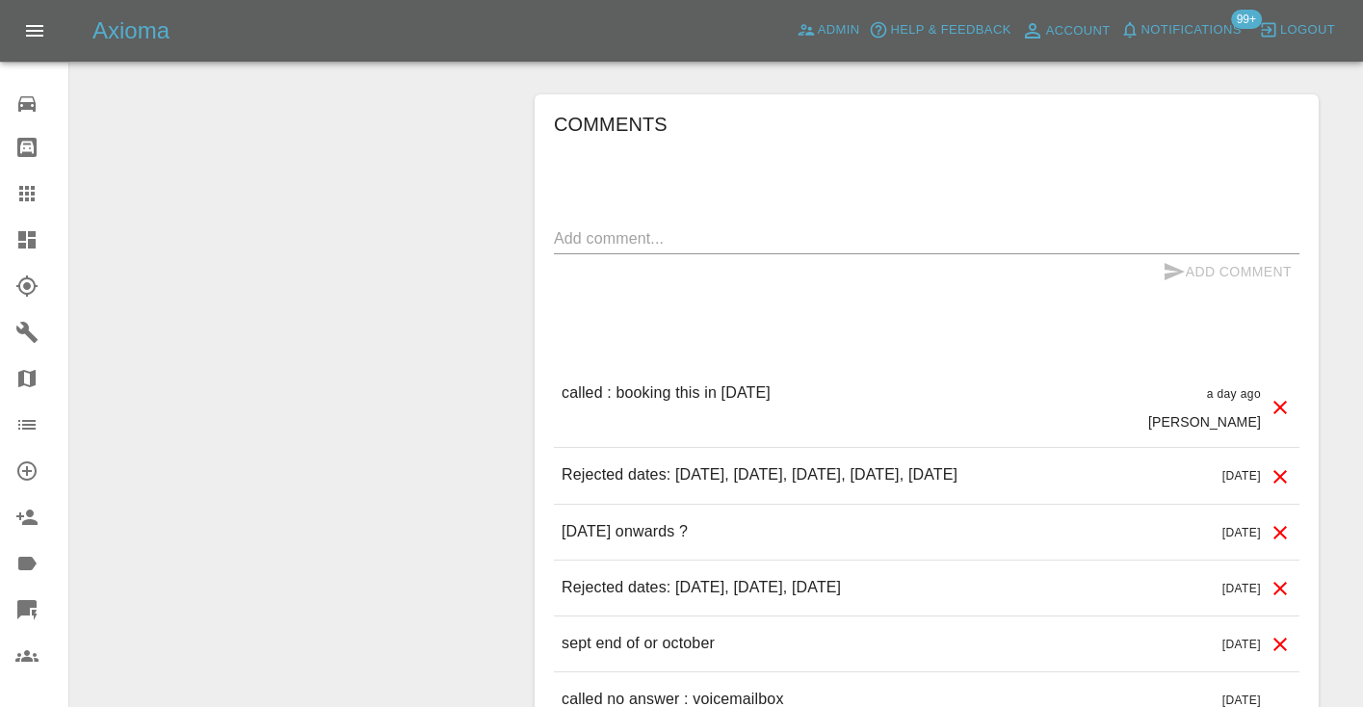
click textarea
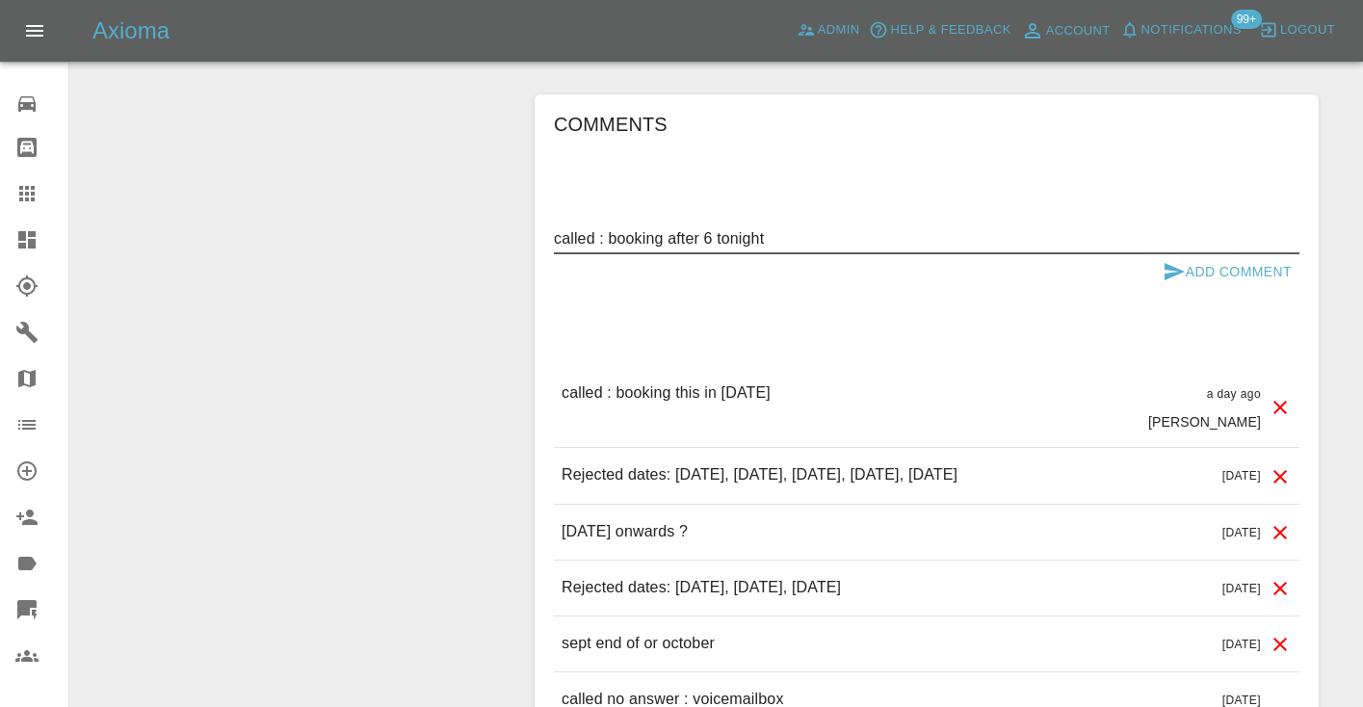
type textarea "called : booking after 6 tonight"
click icon "submit"
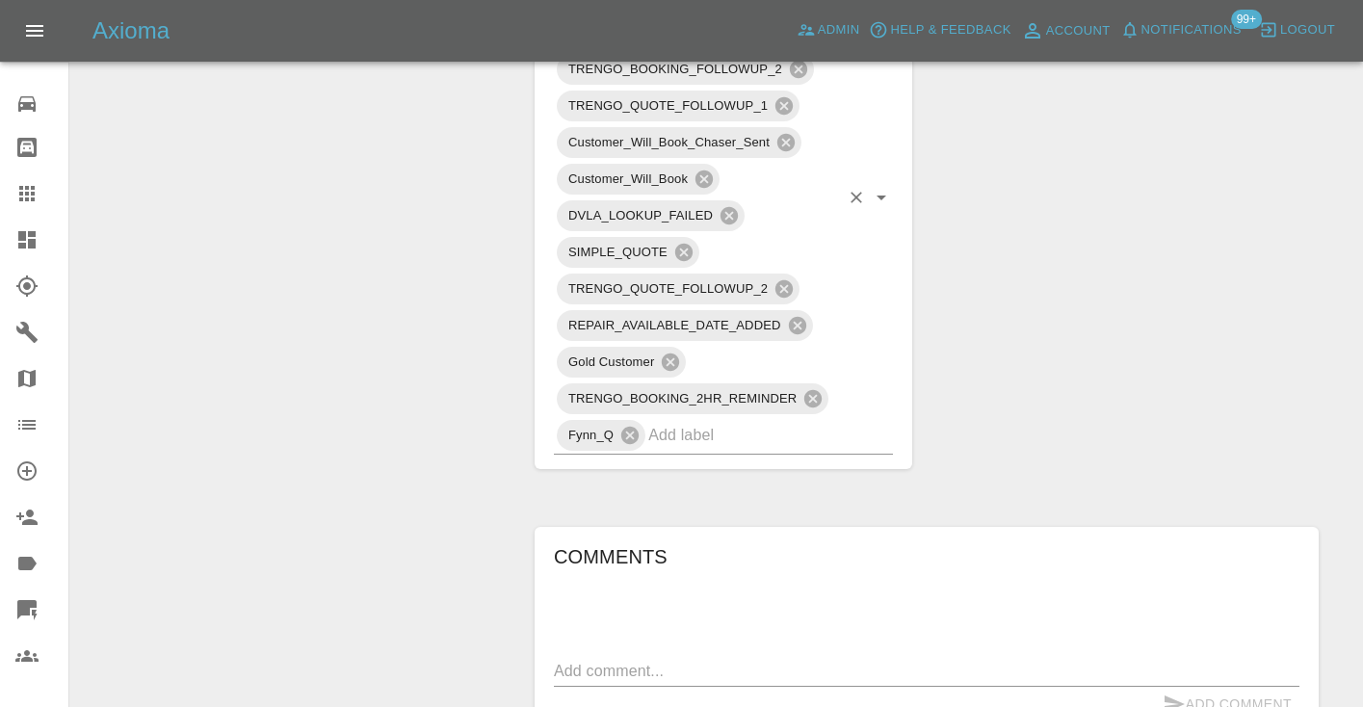
scroll to position [1181, 0]
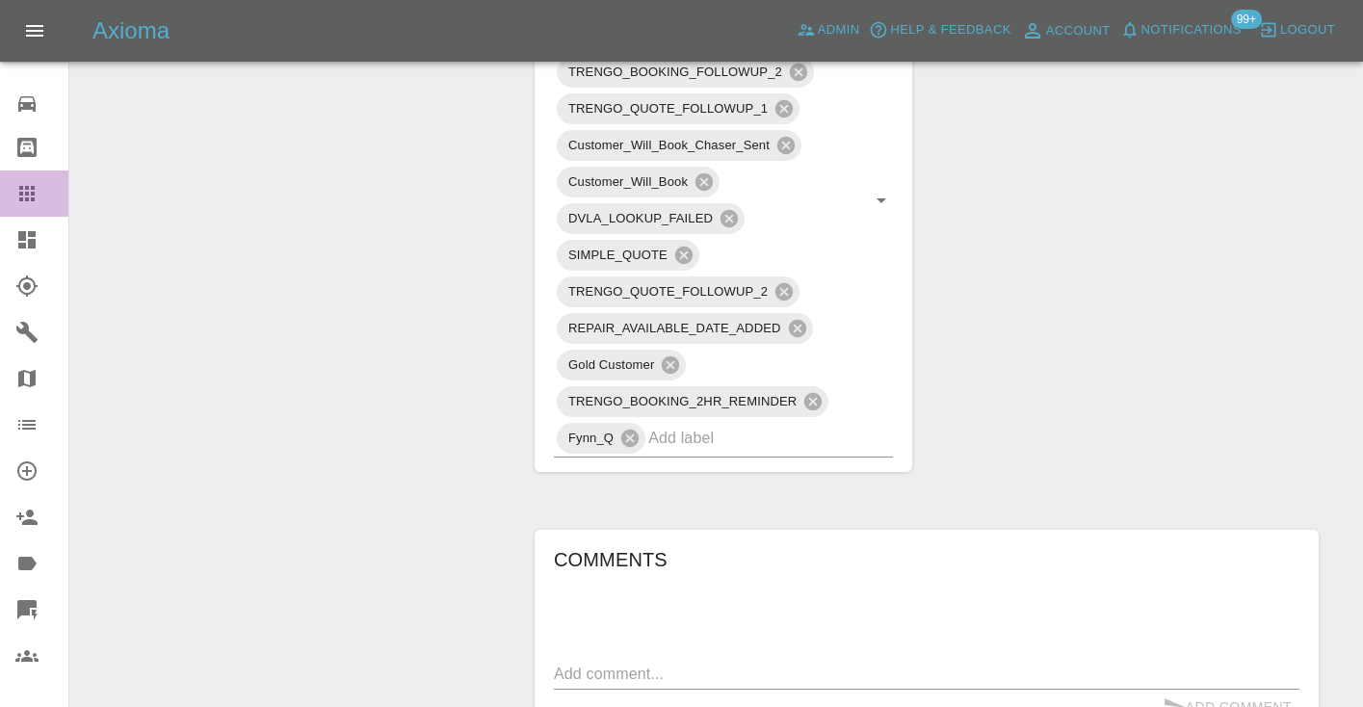
click icon
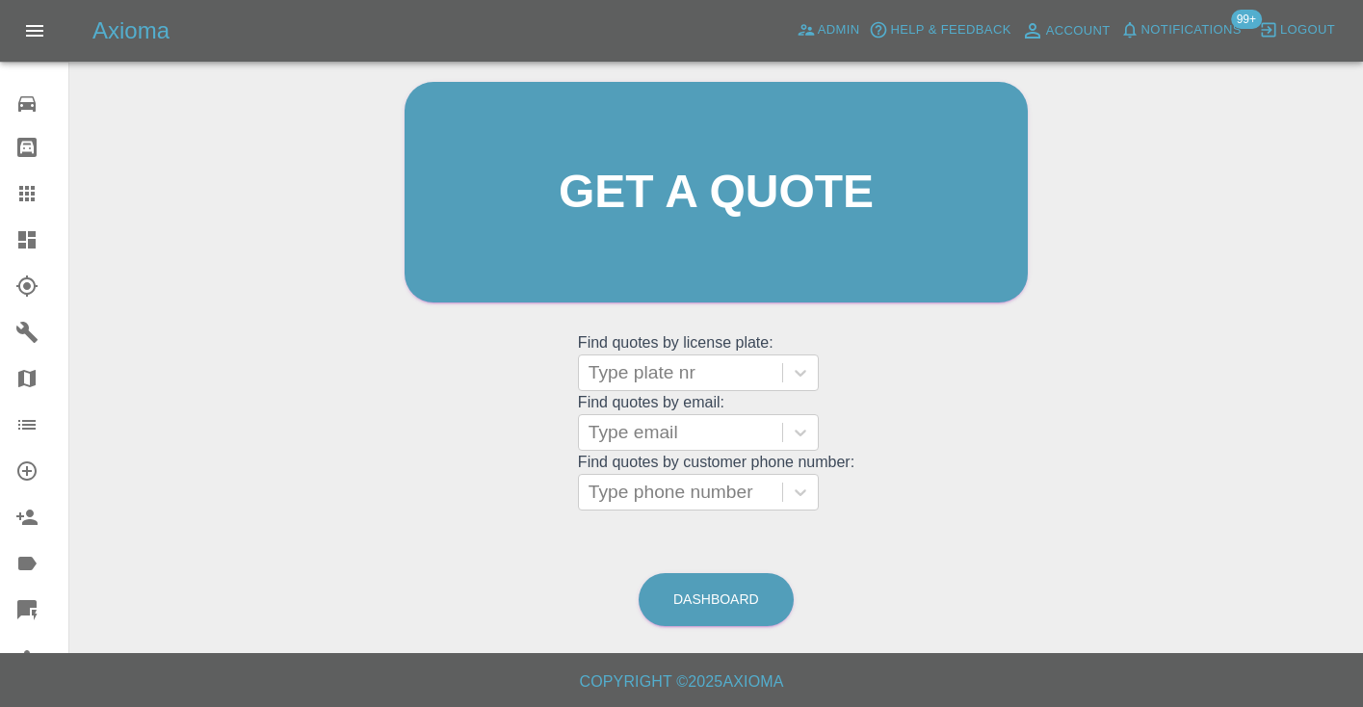
scroll to position [130, 0]
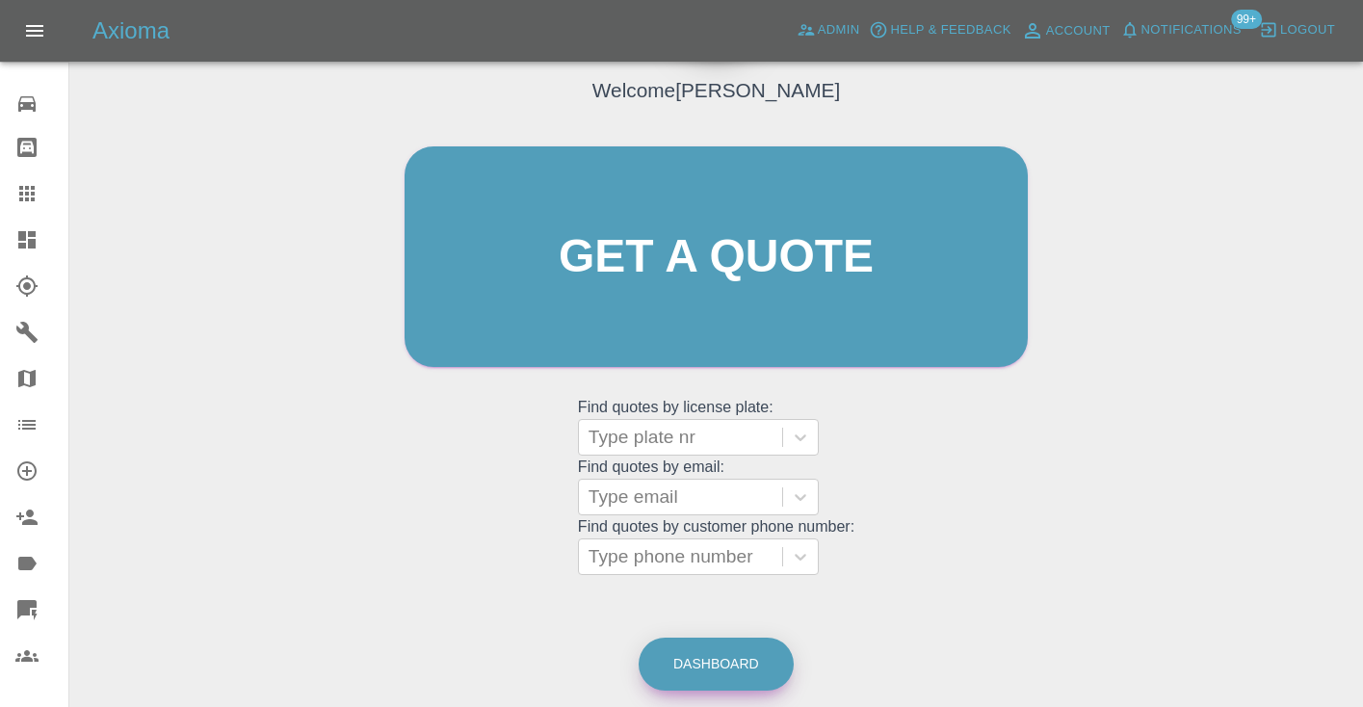
click link "Dashboard"
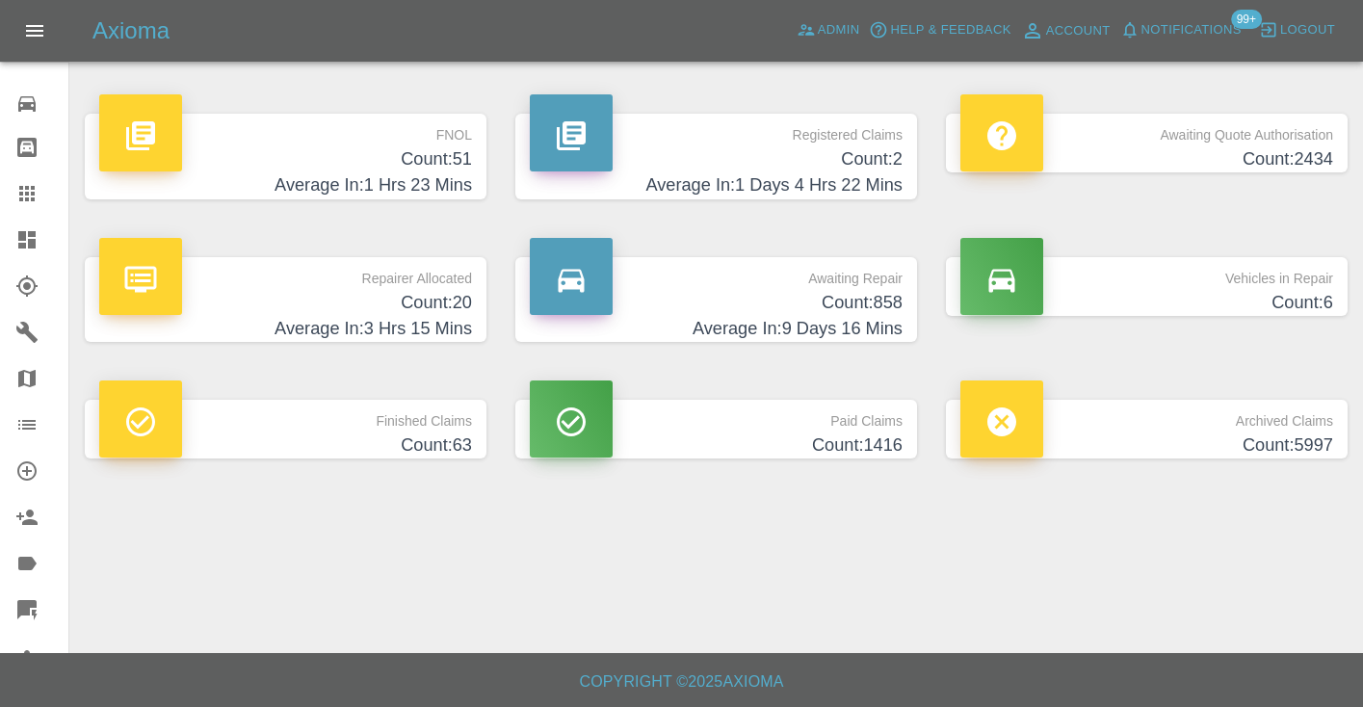
click h4 "Count: 858"
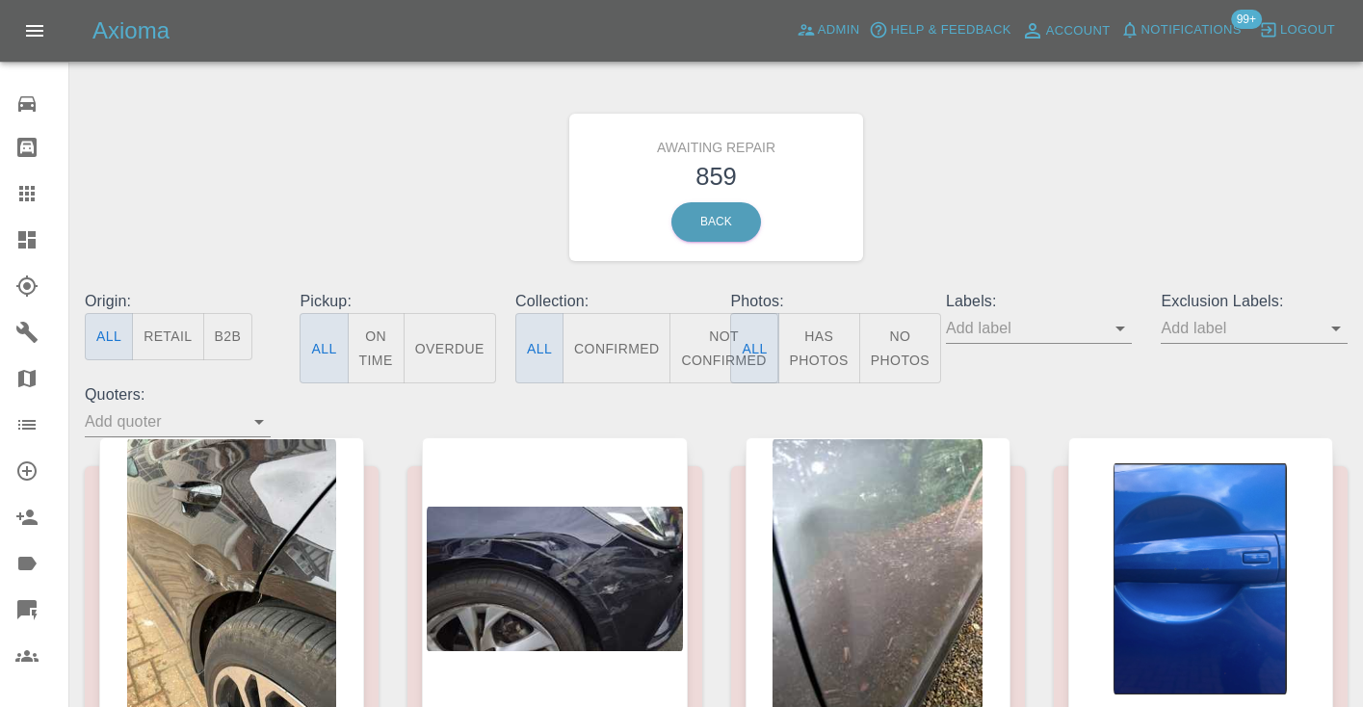
click button "Not Confirmed"
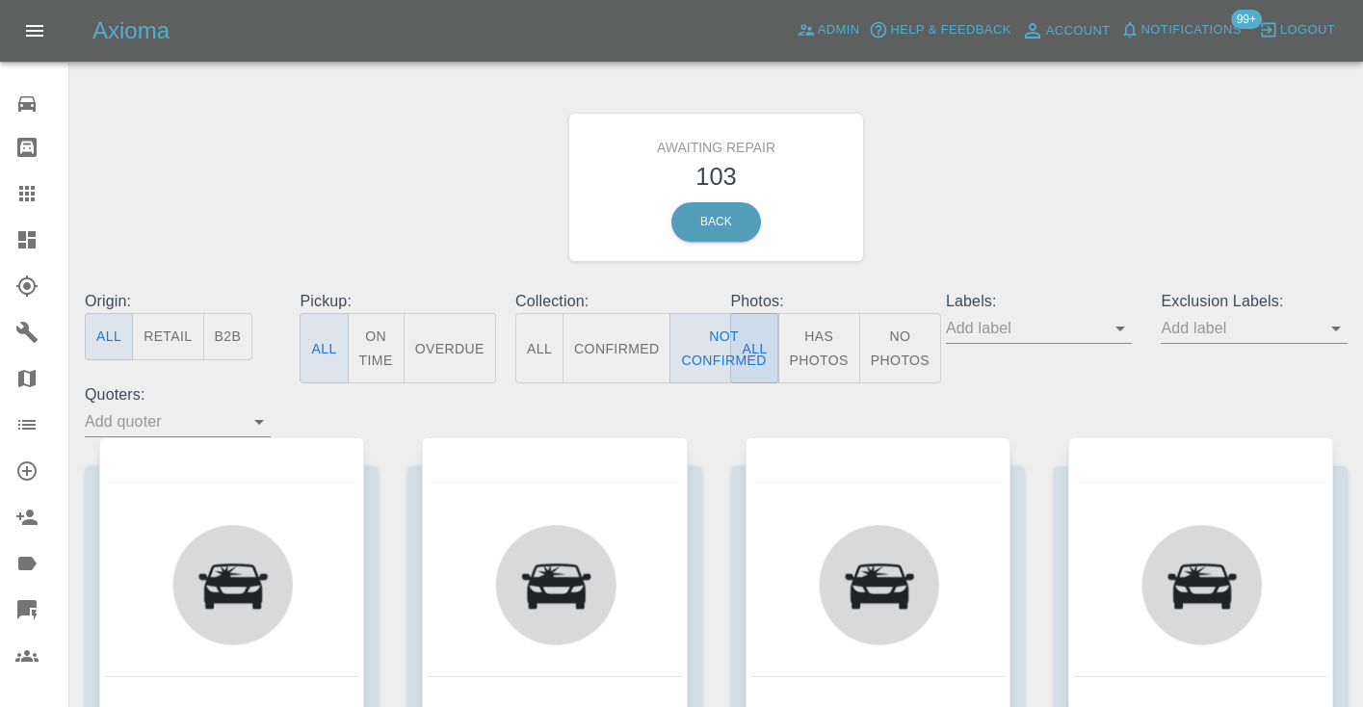
click div "Awaiting Repair 103 Back"
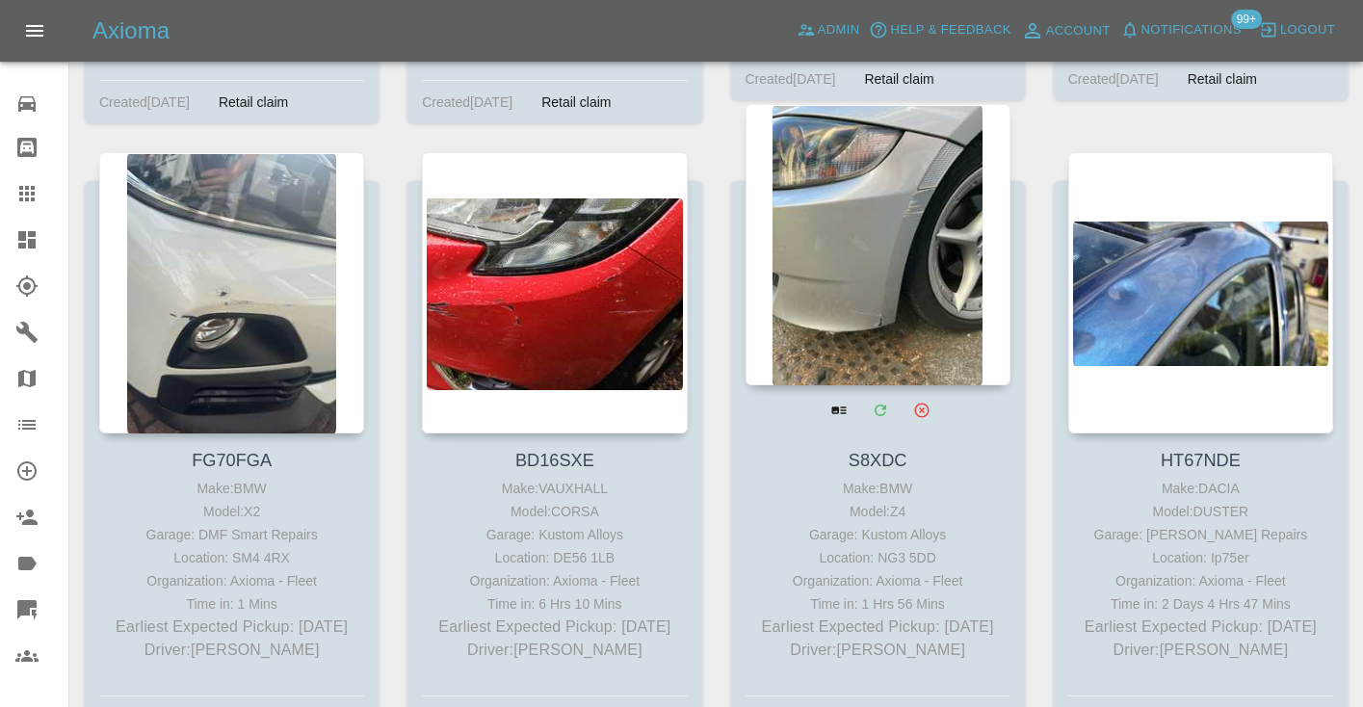
scroll to position [7315, 0]
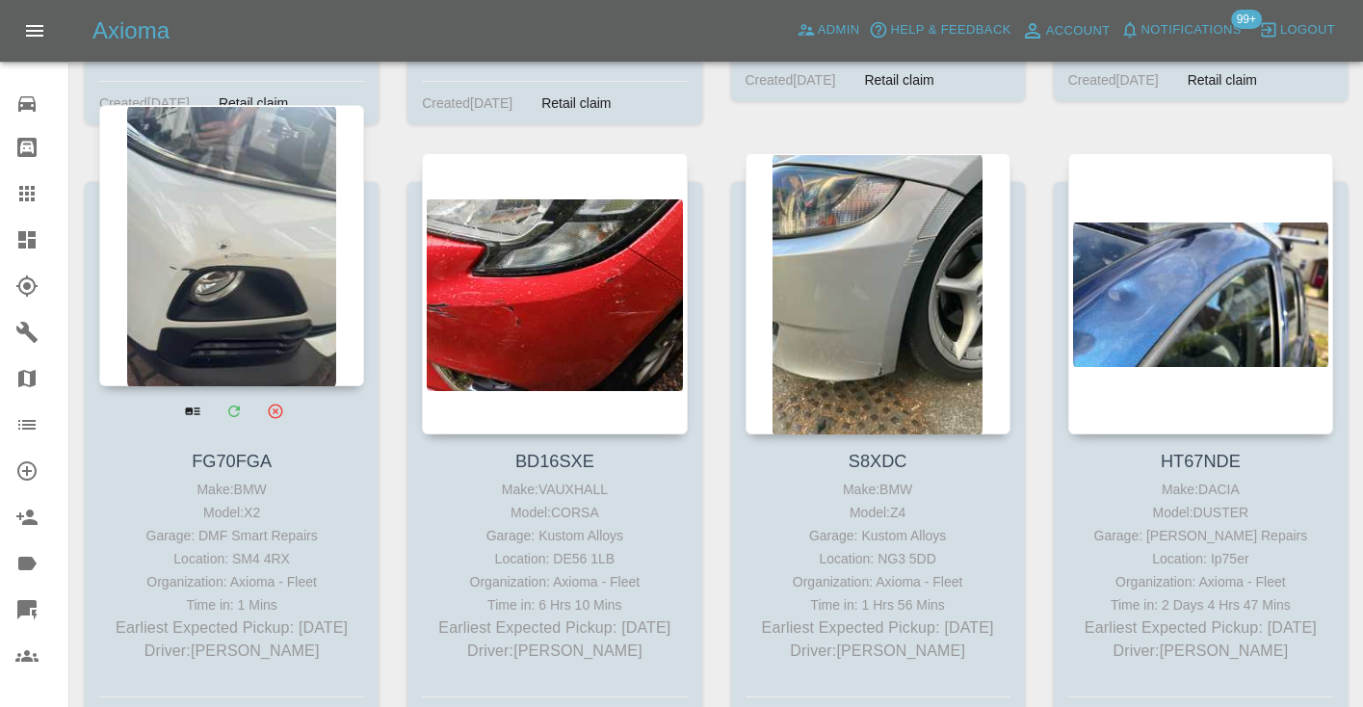
click div
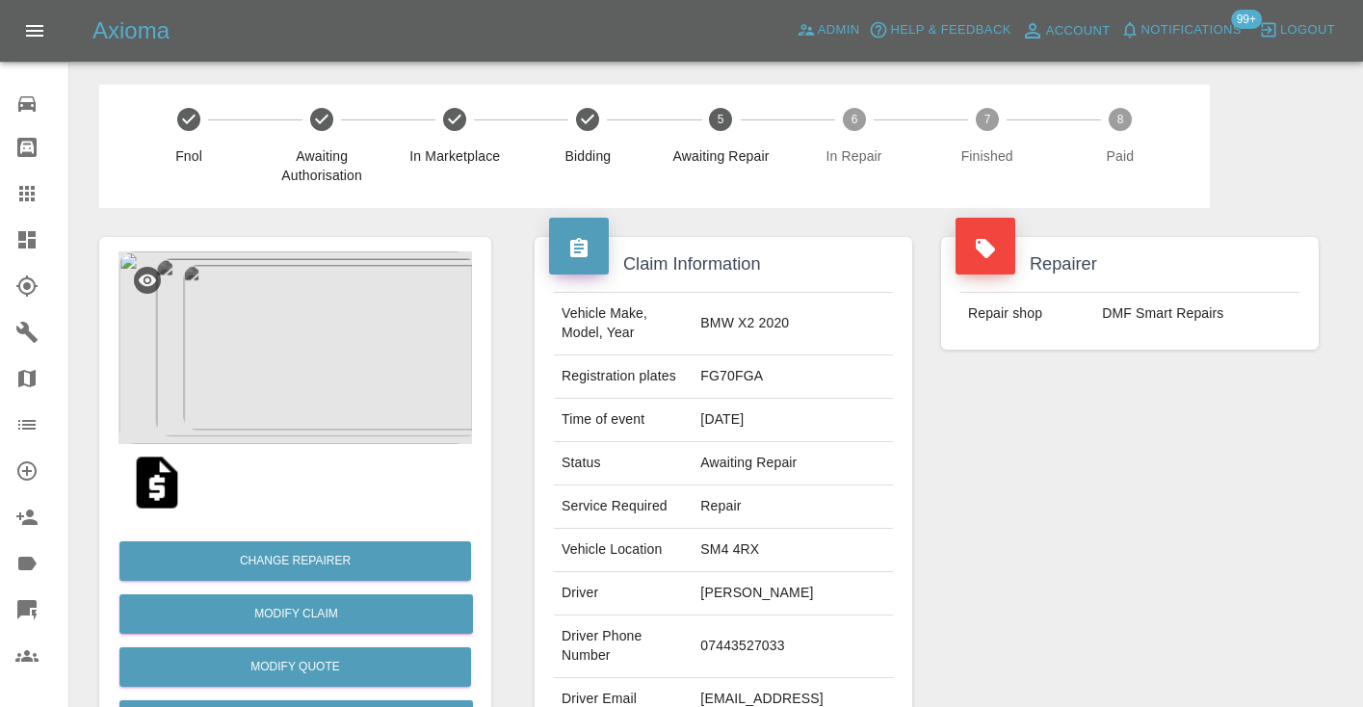
click td "07443527033"
copy td "07443527033"
click div "Repairer Repair shop DMF Smart Repairs"
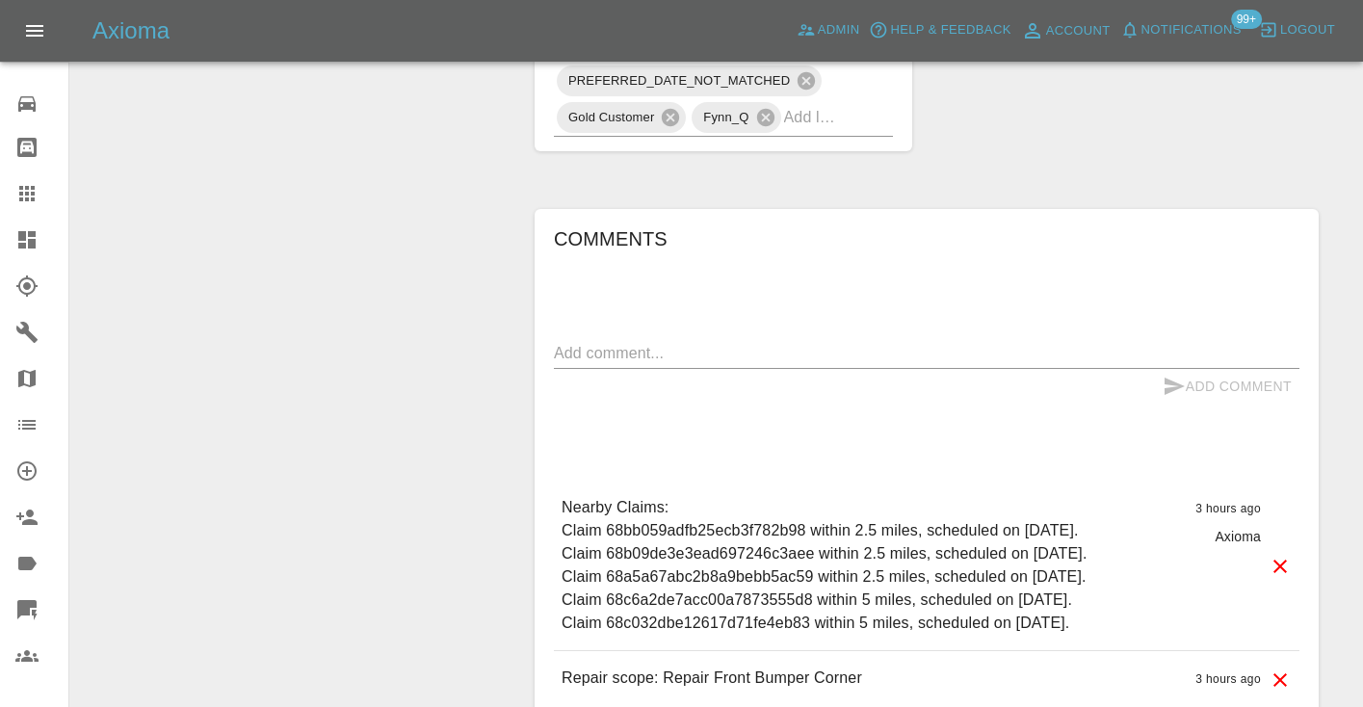
scroll to position [1698, 0]
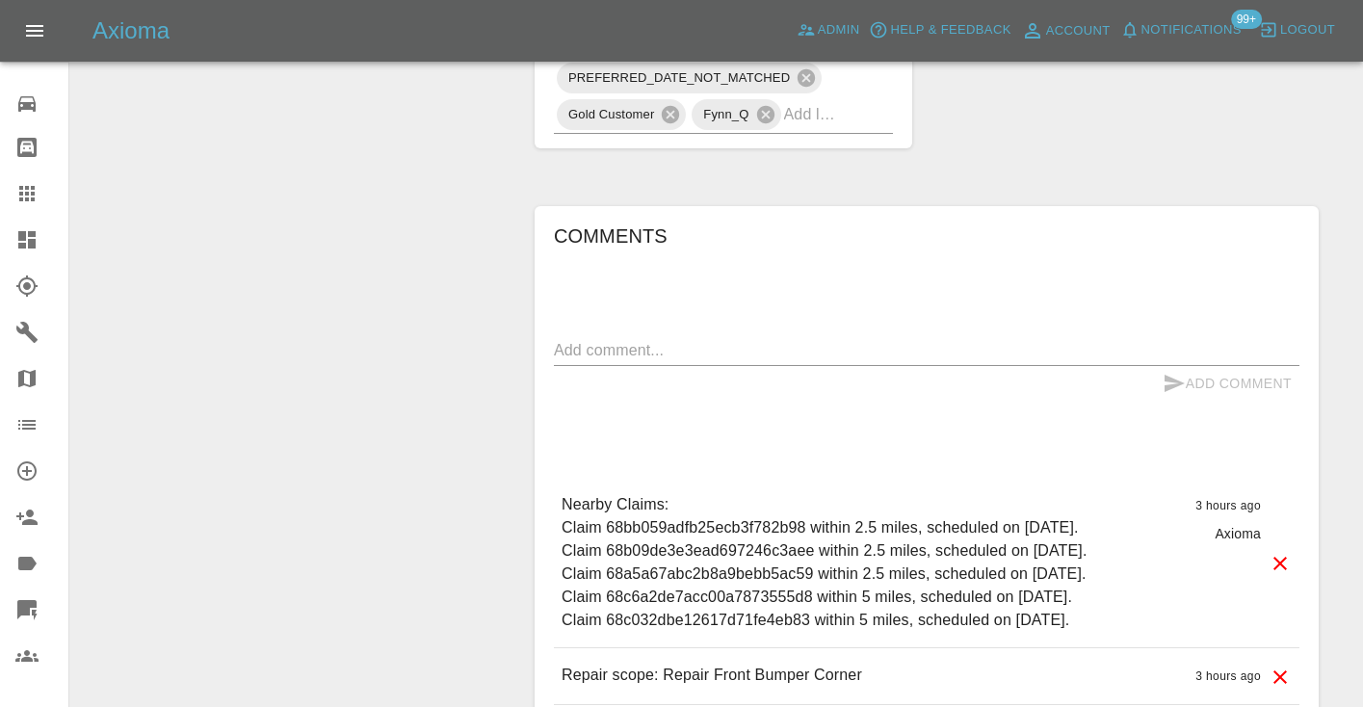
click textarea
type textarea "called : booking the 3rd using the link shortly"
click icon "submit"
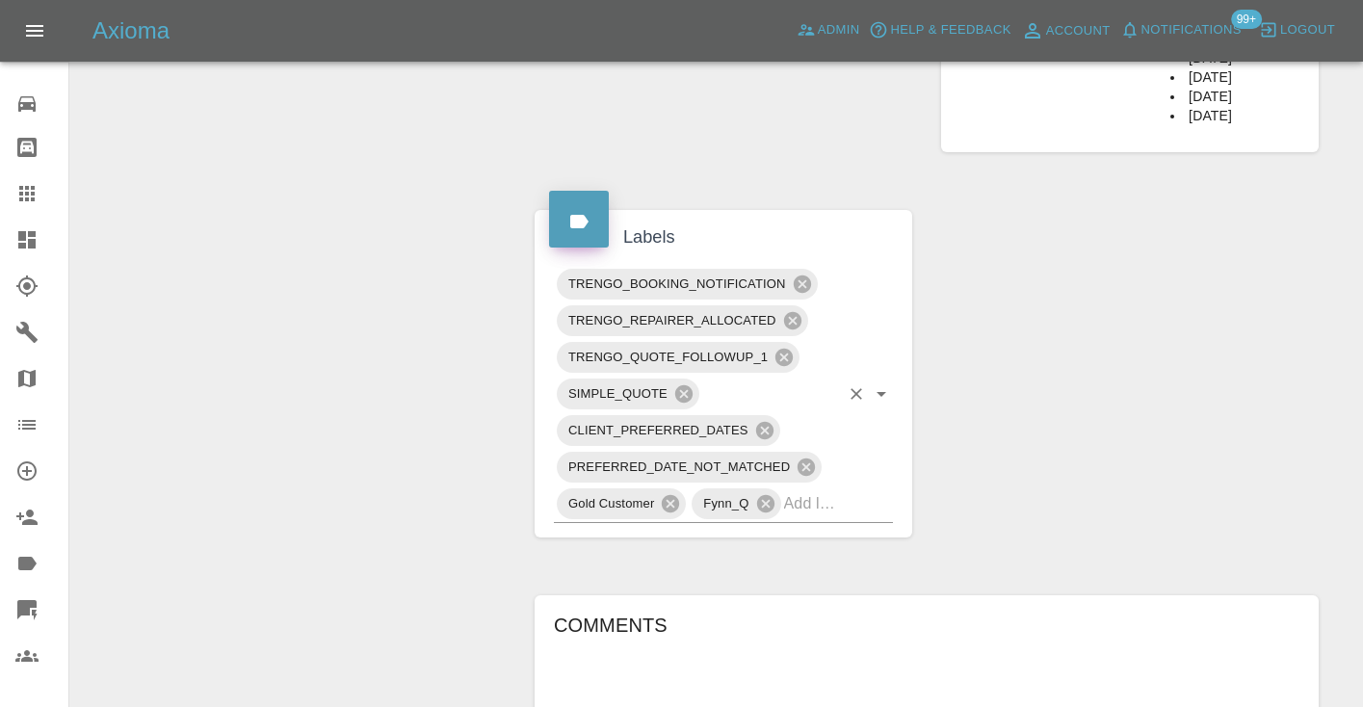
scroll to position [1306, 0]
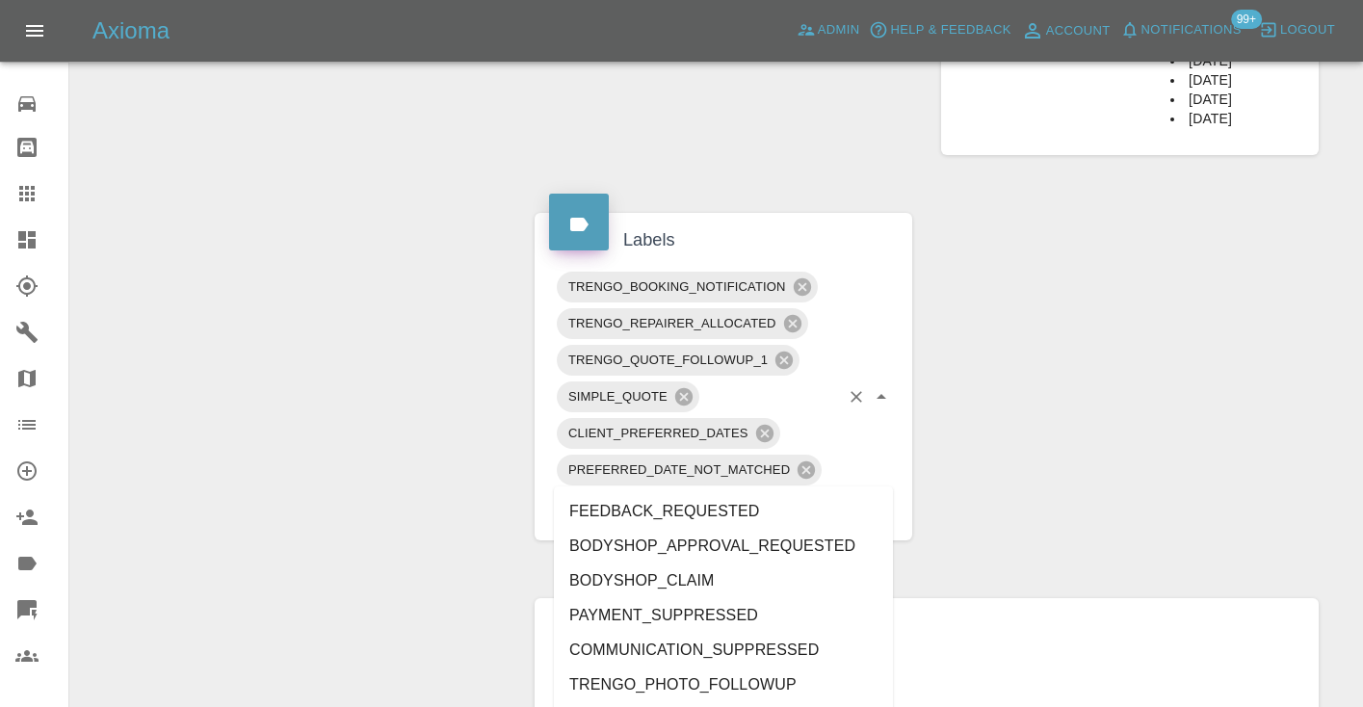
click input "text"
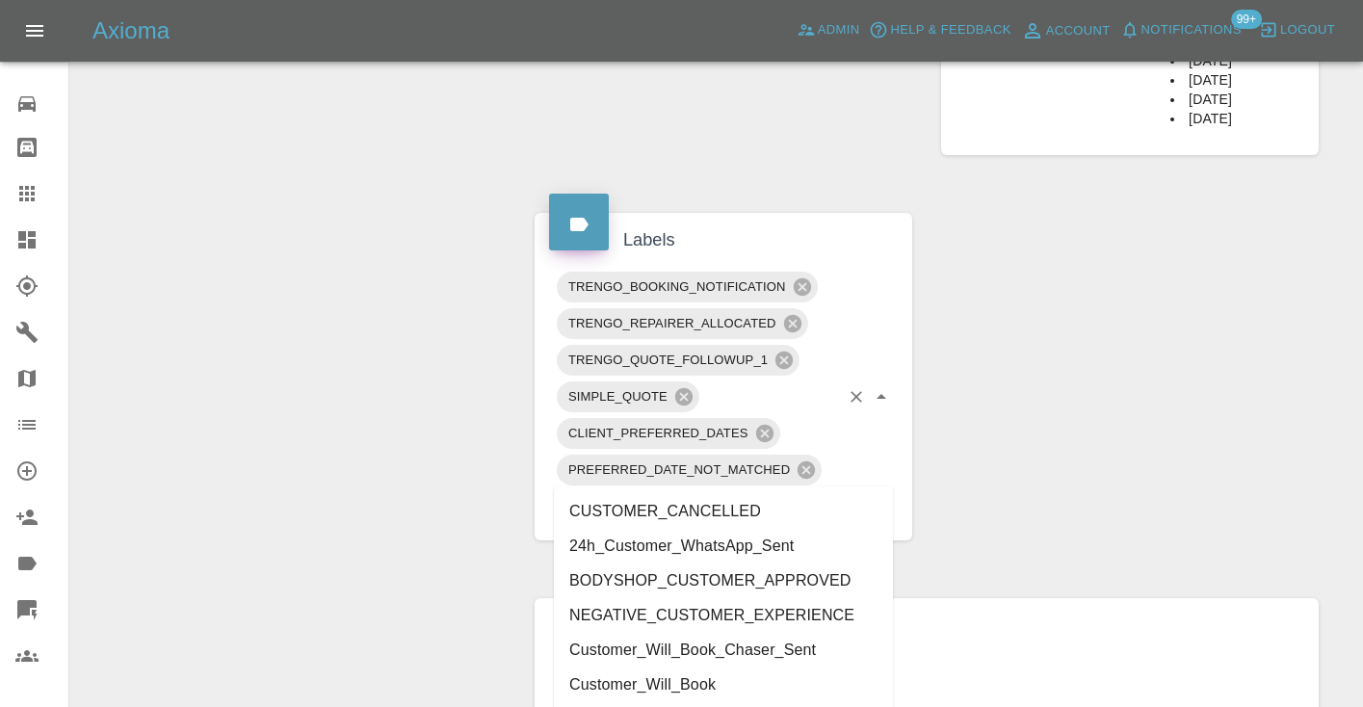
type input "customer_wi"
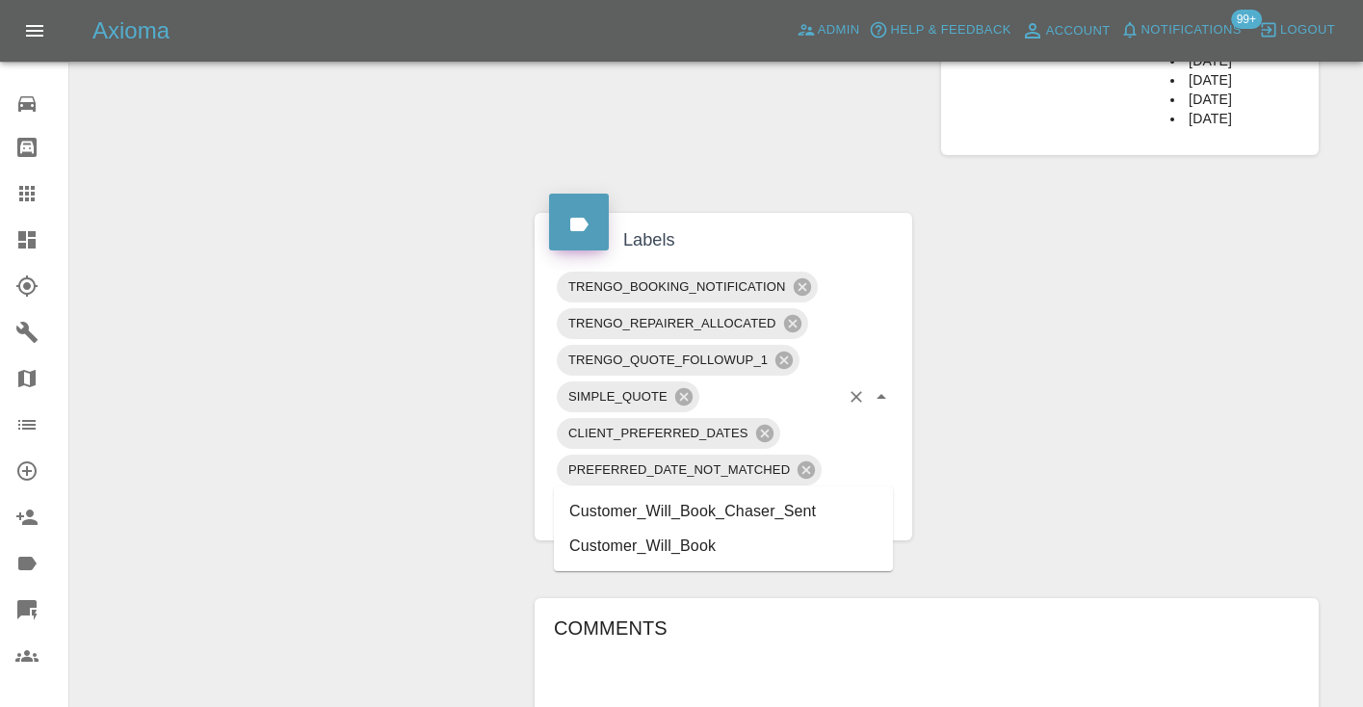
click li "Customer_Will_Book"
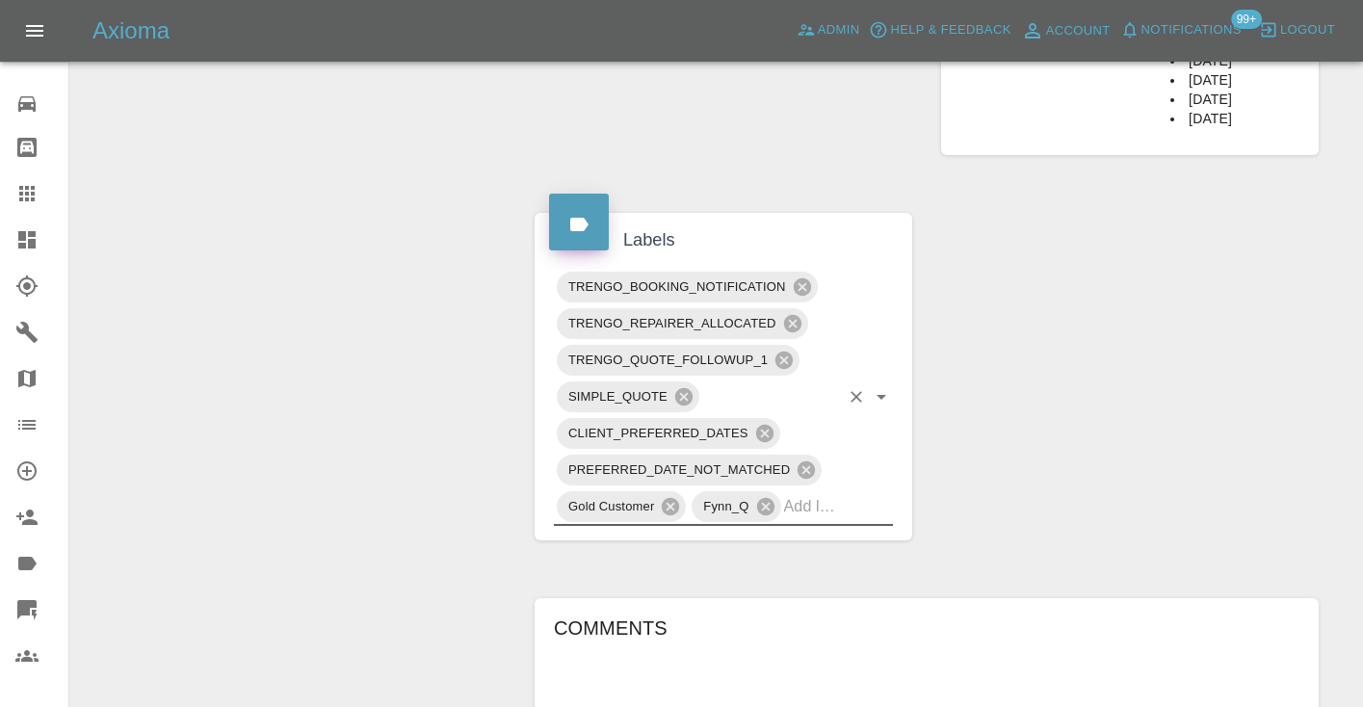
click div "Change Repairer Modify Claim Modify Quote Rollback Submit Payment Archive"
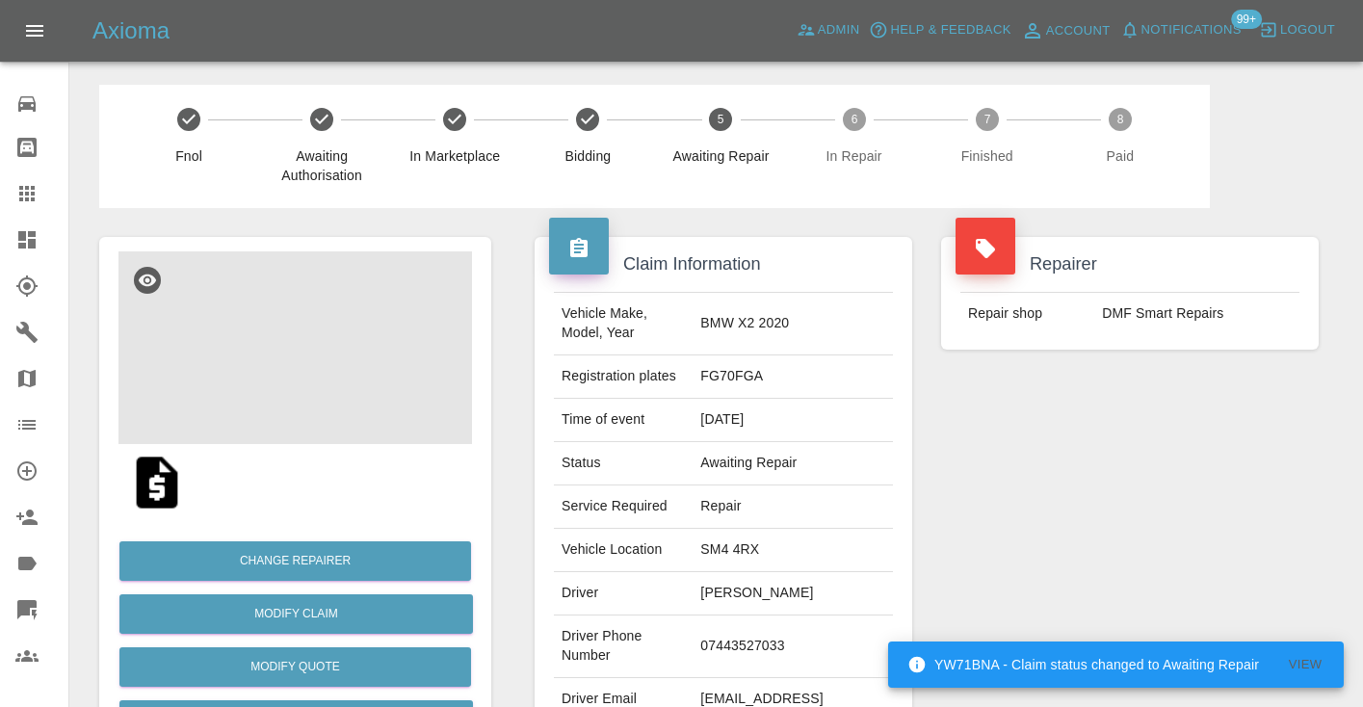
scroll to position [0, 0]
click icon
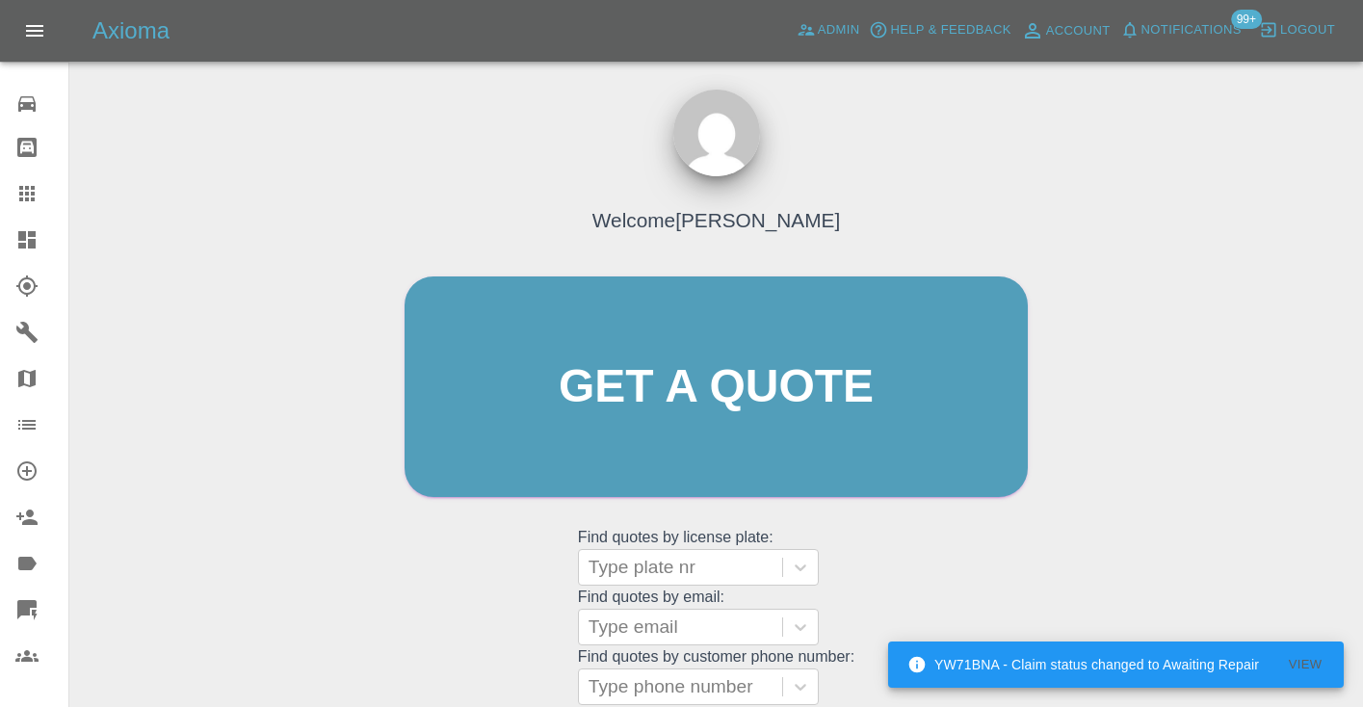
click div "Welcome Castro Get a quote Get a quote Find quotes by license plate: Type plate…"
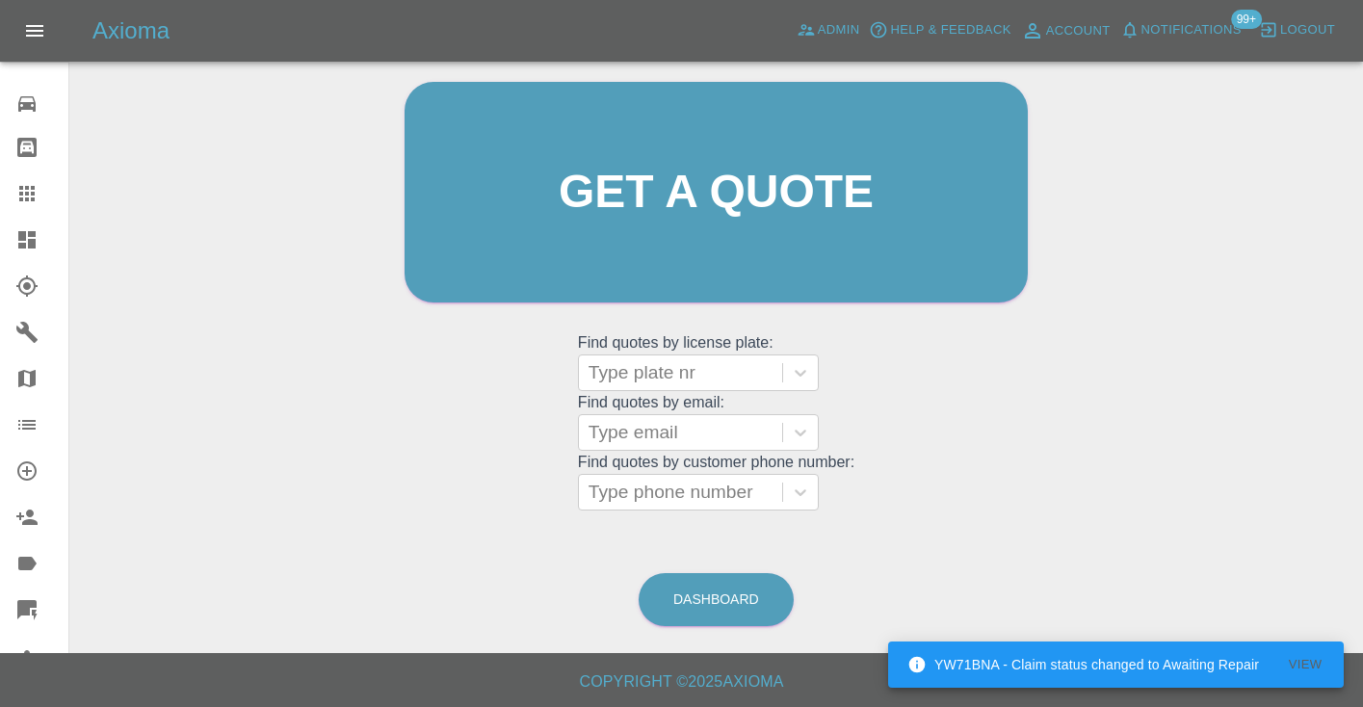
scroll to position [194, 0]
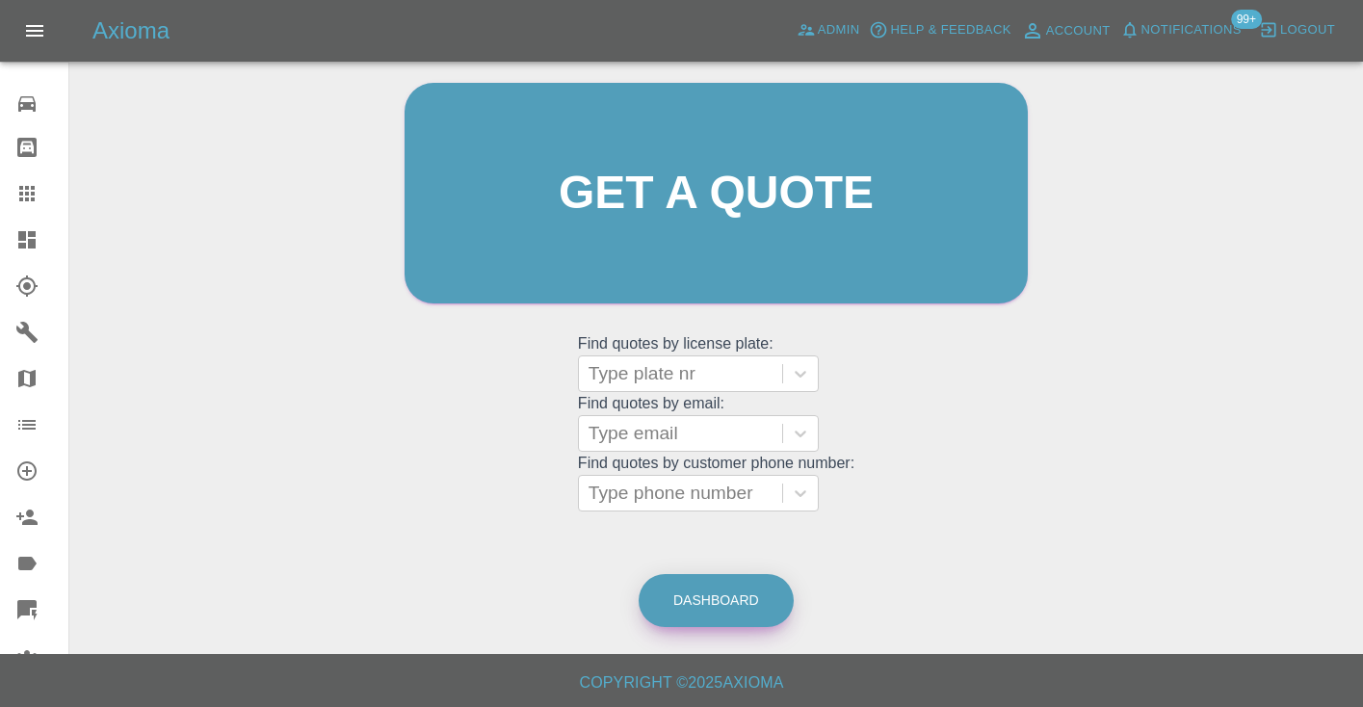
click link "Dashboard"
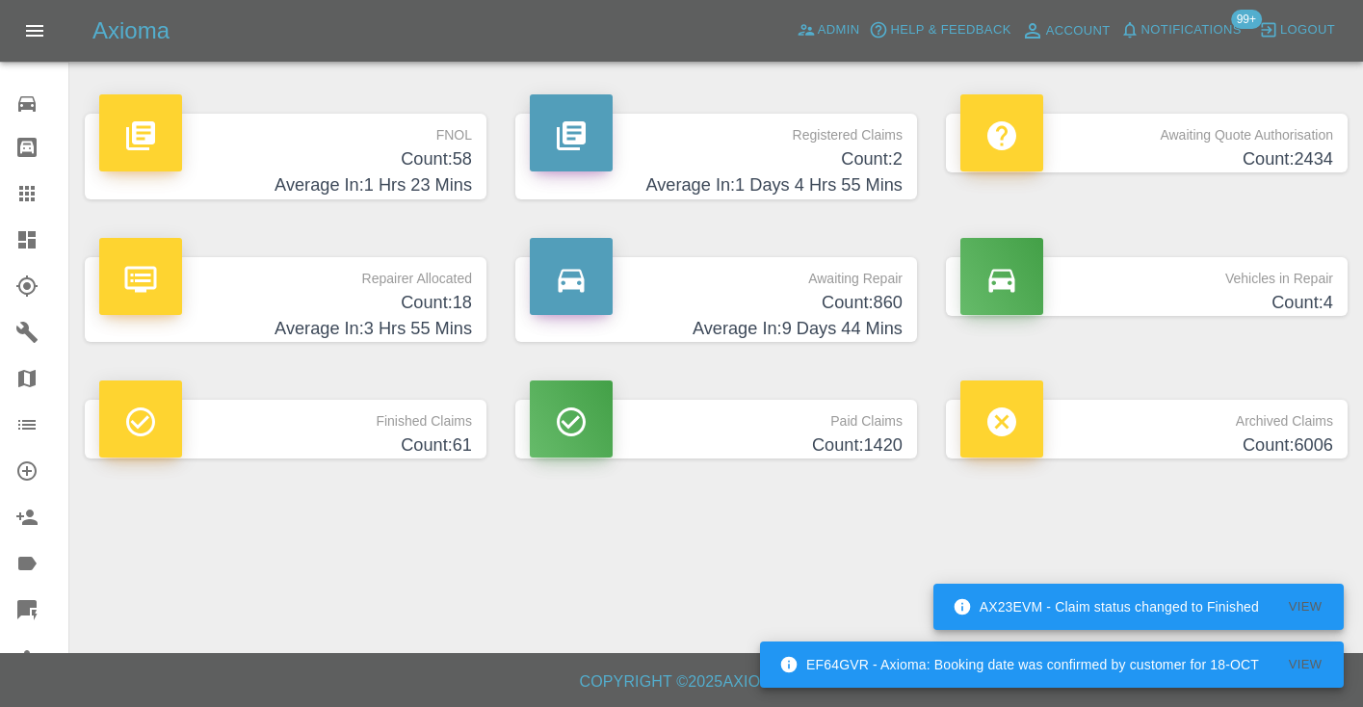
click h4 "Count: 860"
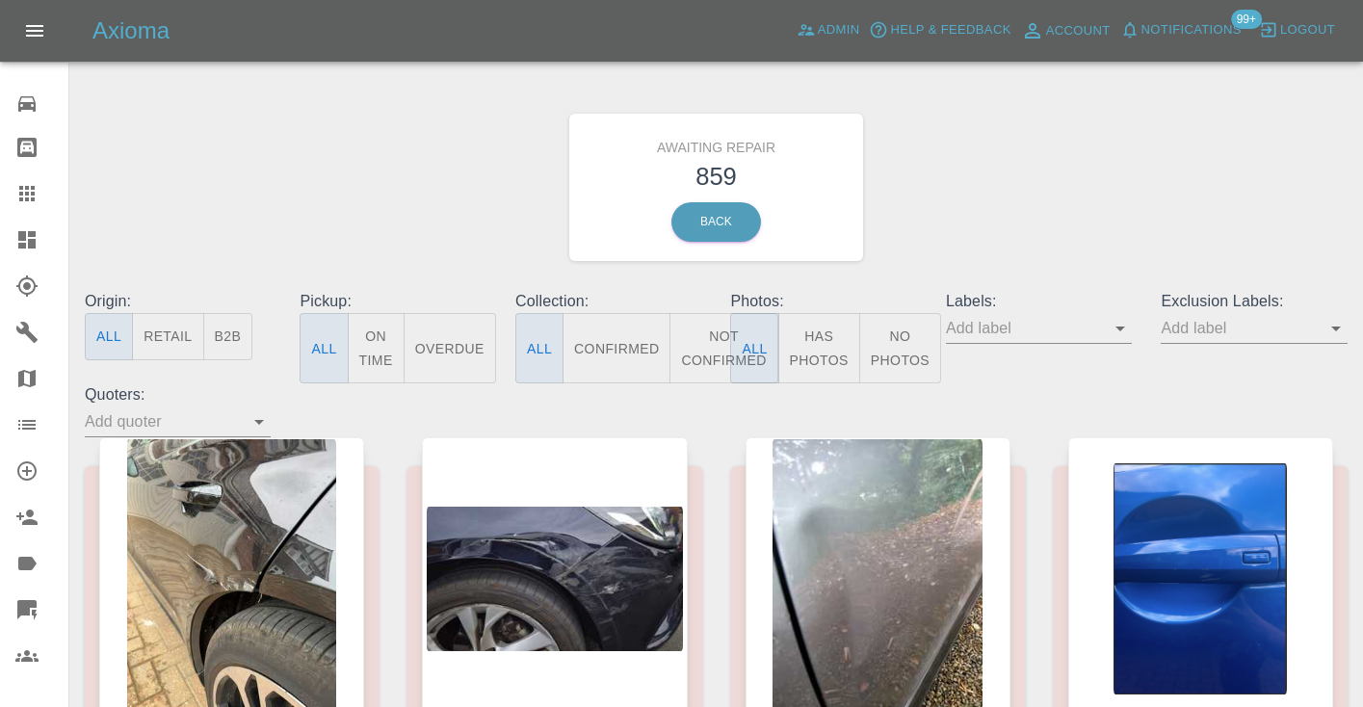
click button "Not Confirmed"
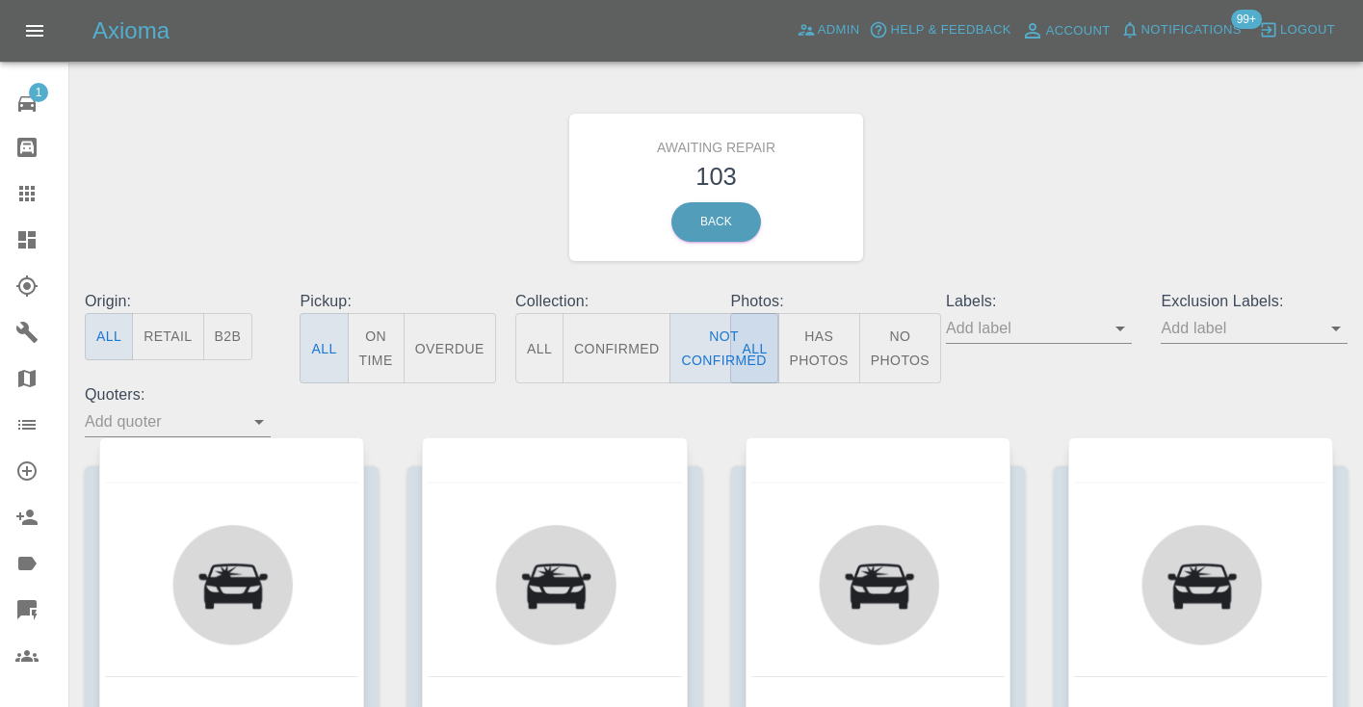
click at [1065, 203] on div "Awaiting Repair 103 Back" at bounding box center [716, 187] width 1292 height 205
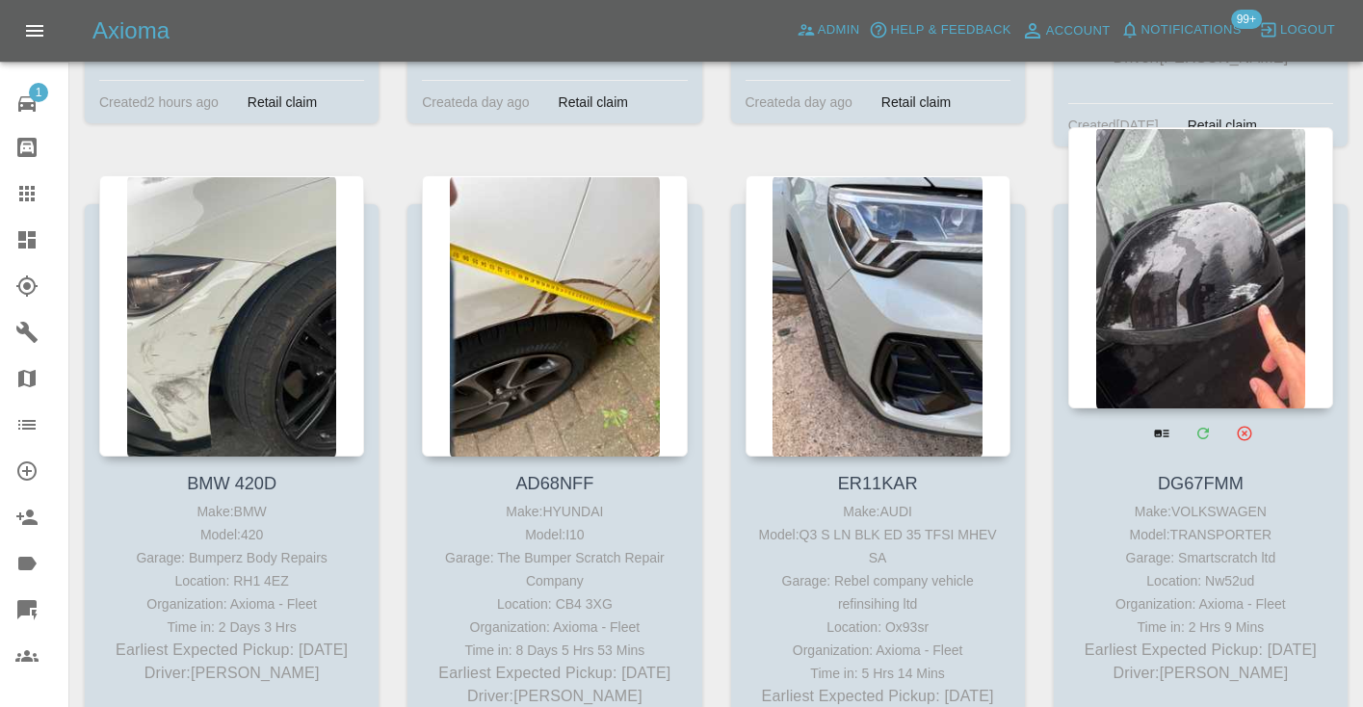
scroll to position [9197, 0]
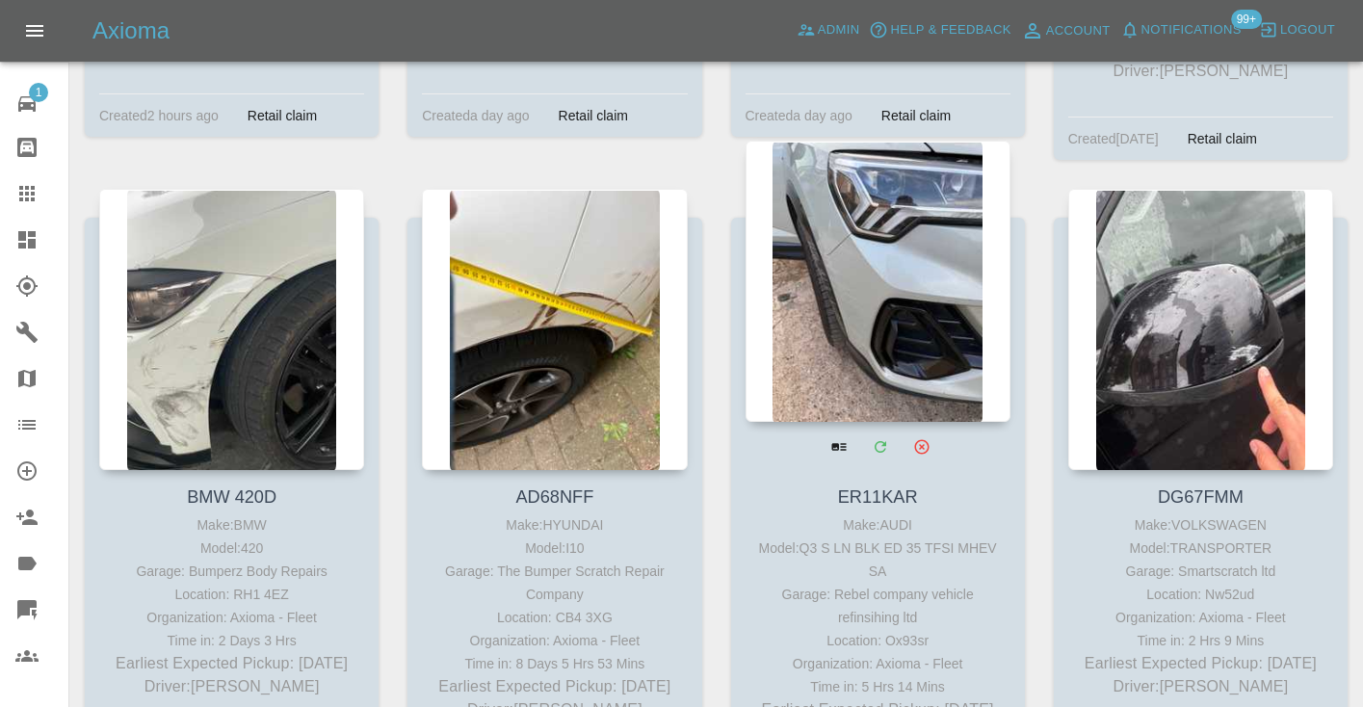
click at [867, 220] on div at bounding box center [878, 281] width 265 height 281
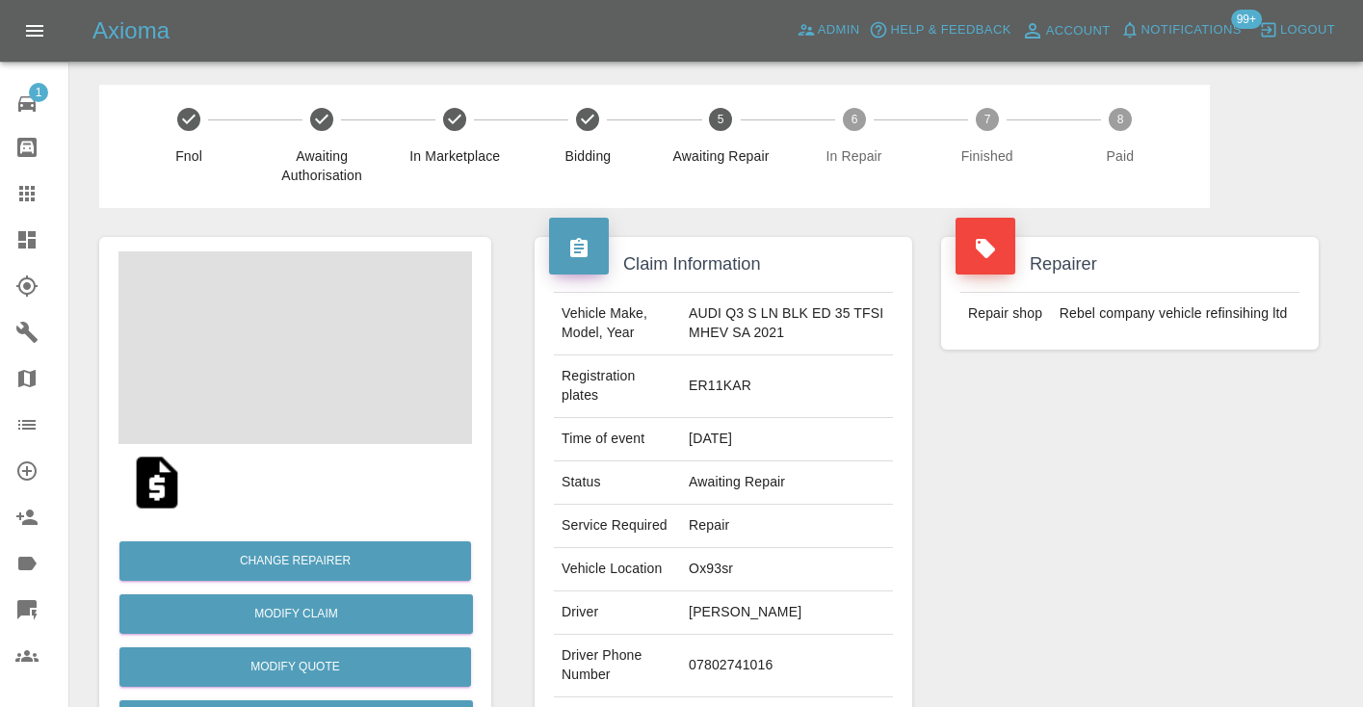
click at [721, 656] on td "07802741016" at bounding box center [787, 666] width 212 height 63
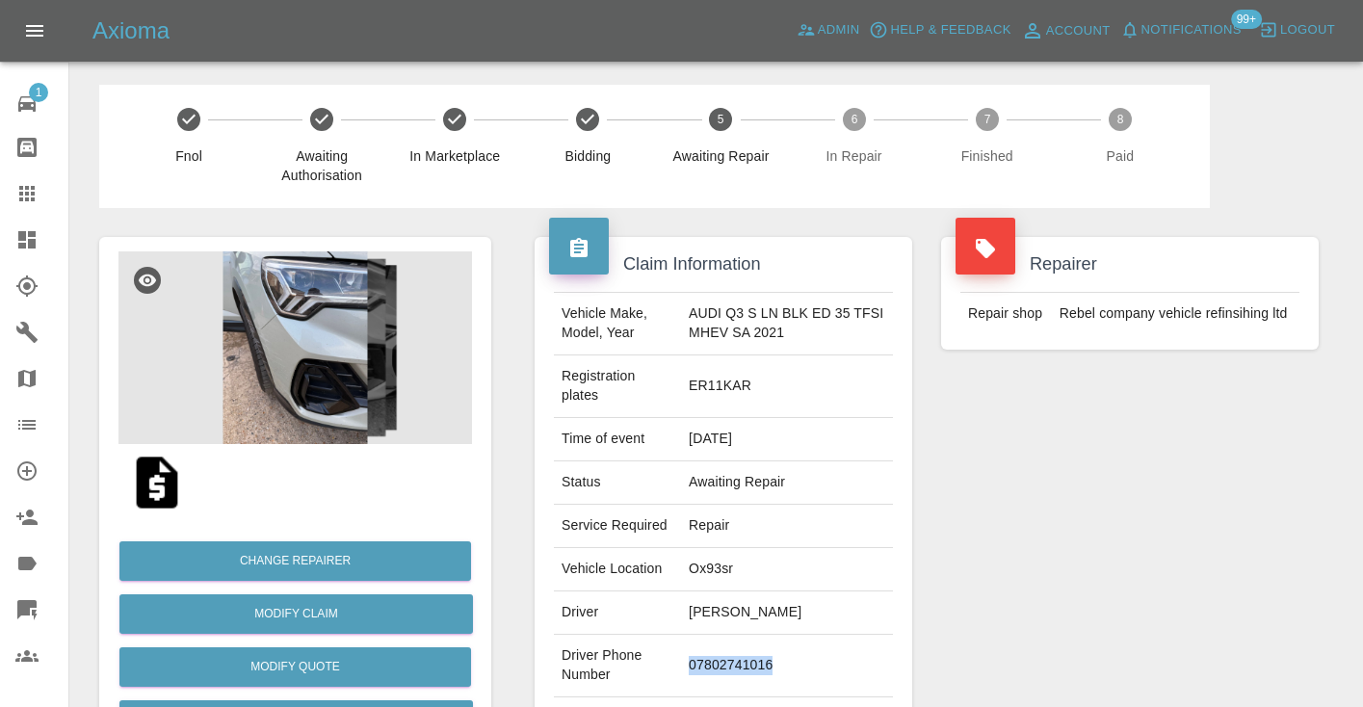
copy td "07802741016"
click at [1012, 533] on div "Repairer Repair shop Rebel company vehicle refinsihing ltd" at bounding box center [1130, 505] width 406 height 594
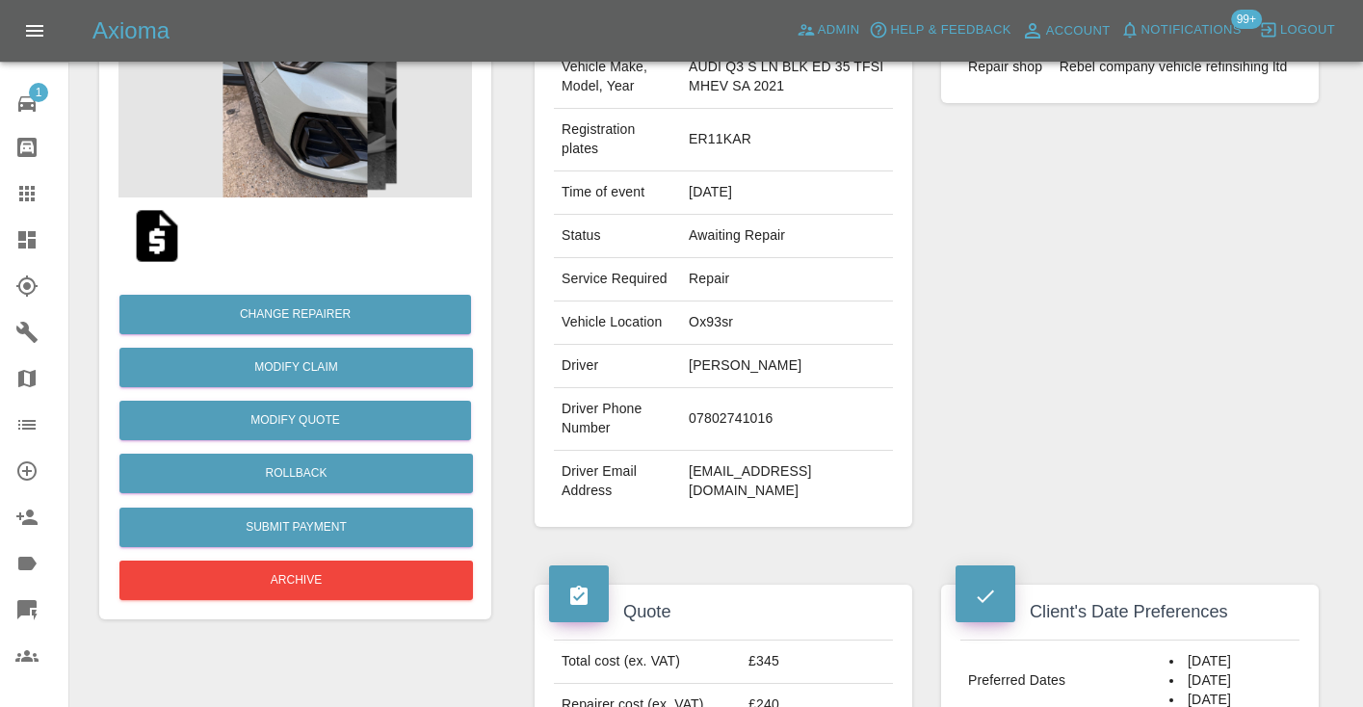
scroll to position [217, 0]
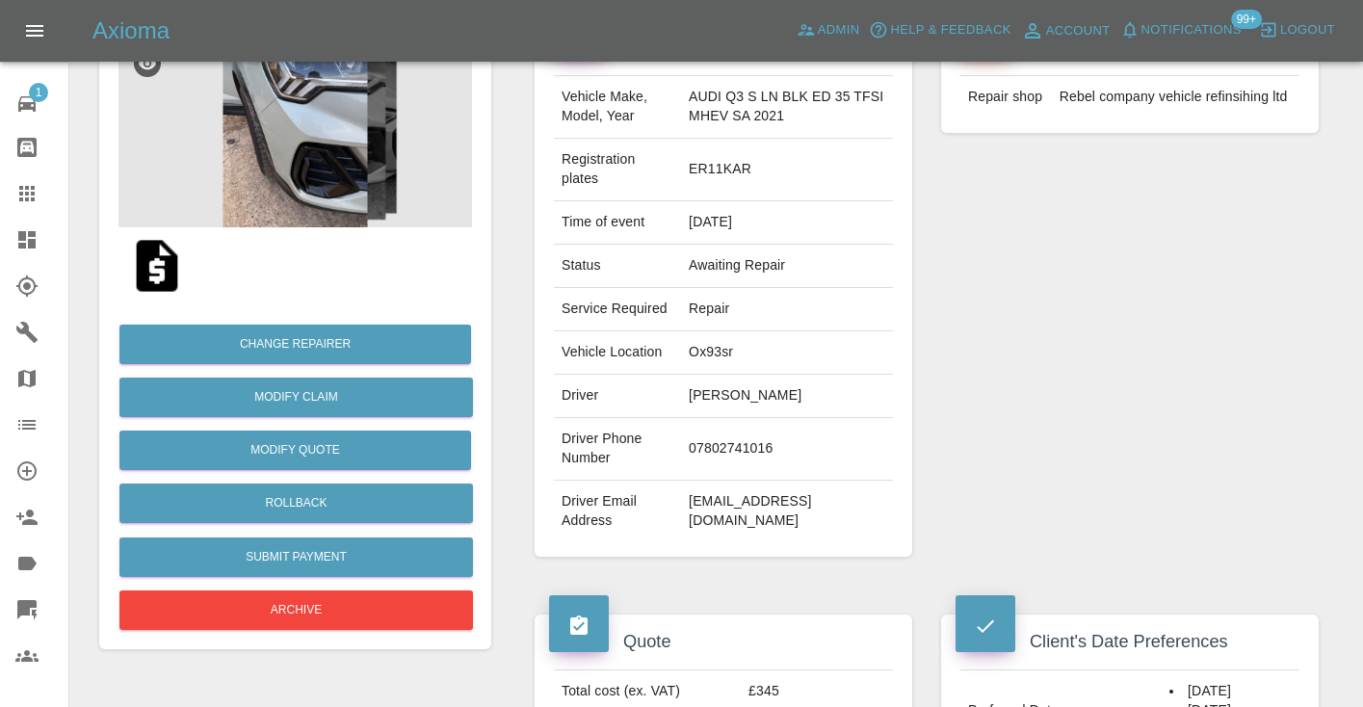
click at [736, 445] on td "07802741016" at bounding box center [787, 449] width 212 height 63
copy td "07802741016"
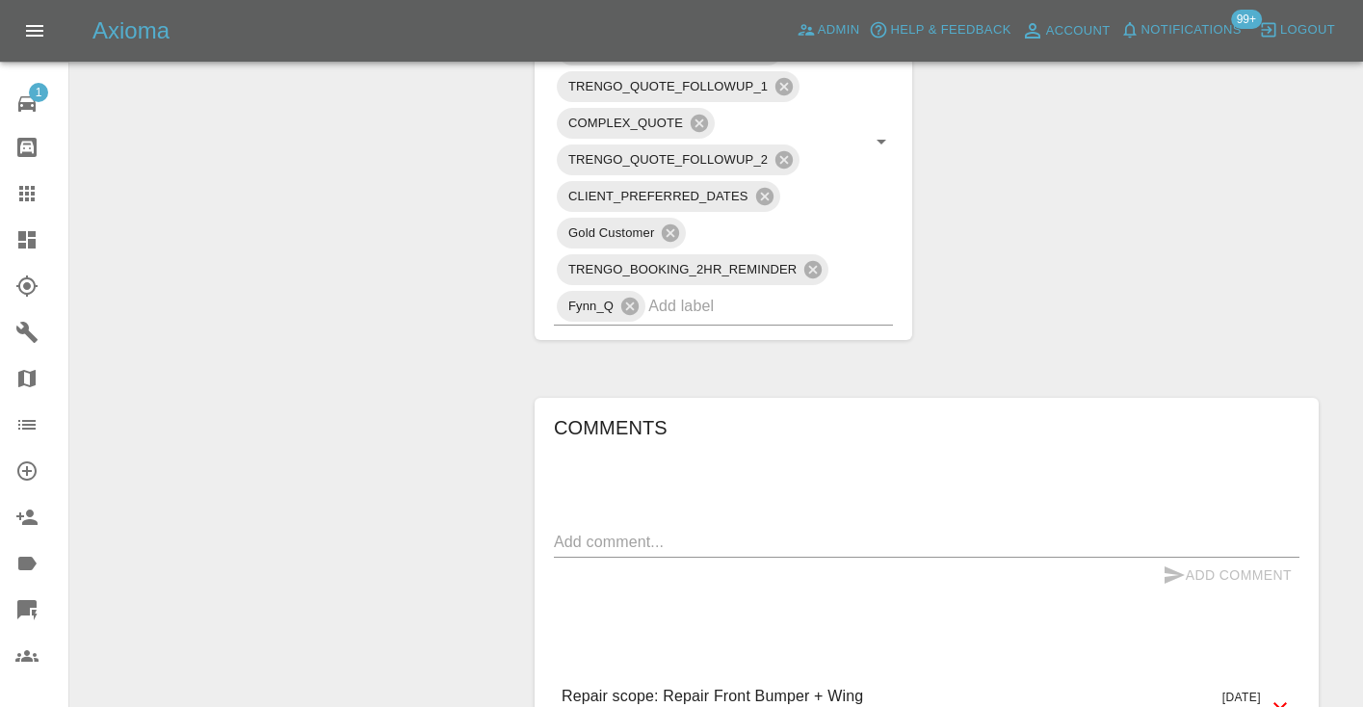
scroll to position [1363, 0]
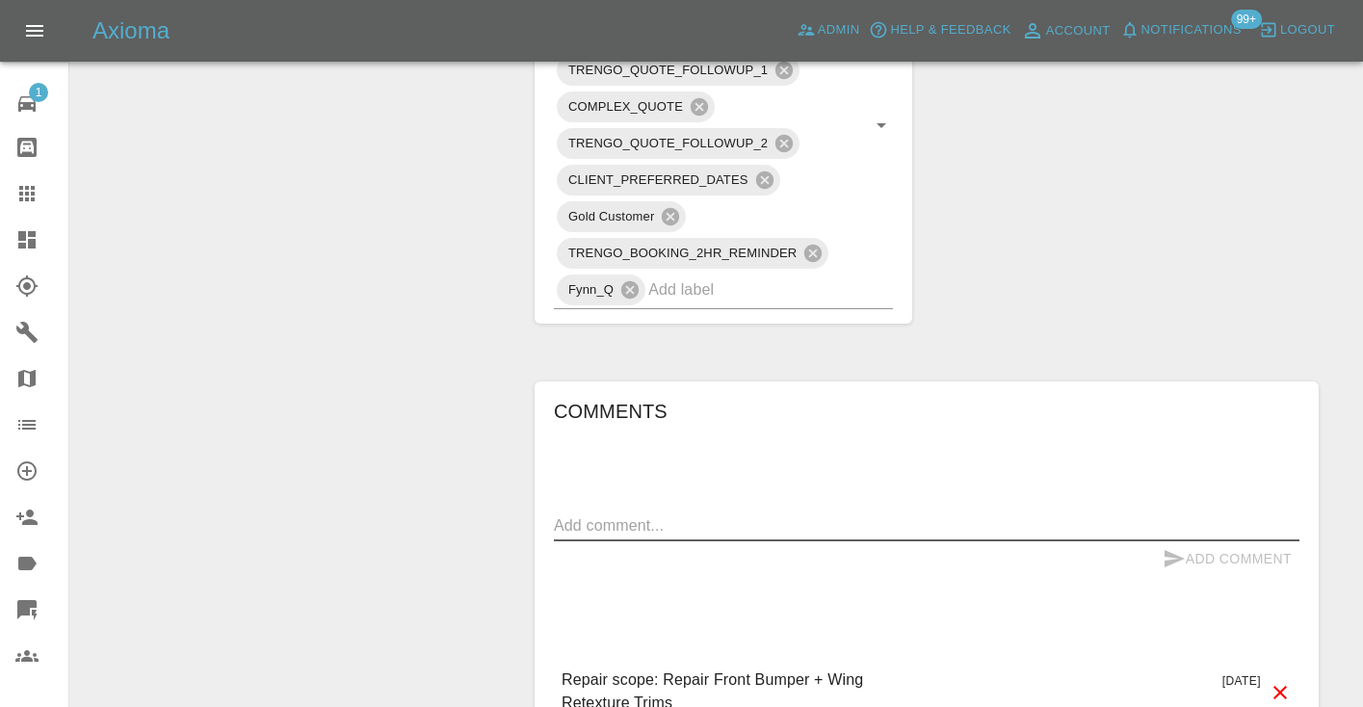
click at [556, 535] on textarea at bounding box center [927, 525] width 746 height 22
type textarea "straight to voice mail"
click at [1179, 553] on icon "submit" at bounding box center [1174, 558] width 23 height 23
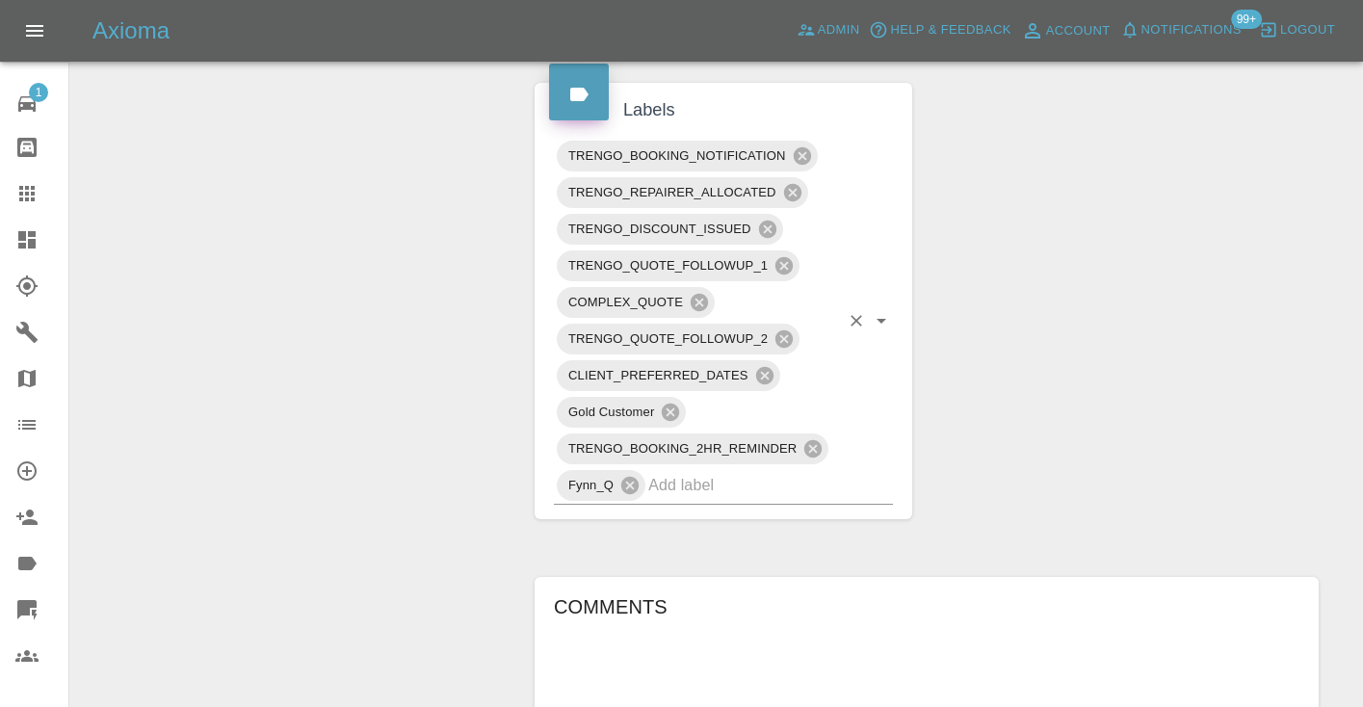
scroll to position [1160, 0]
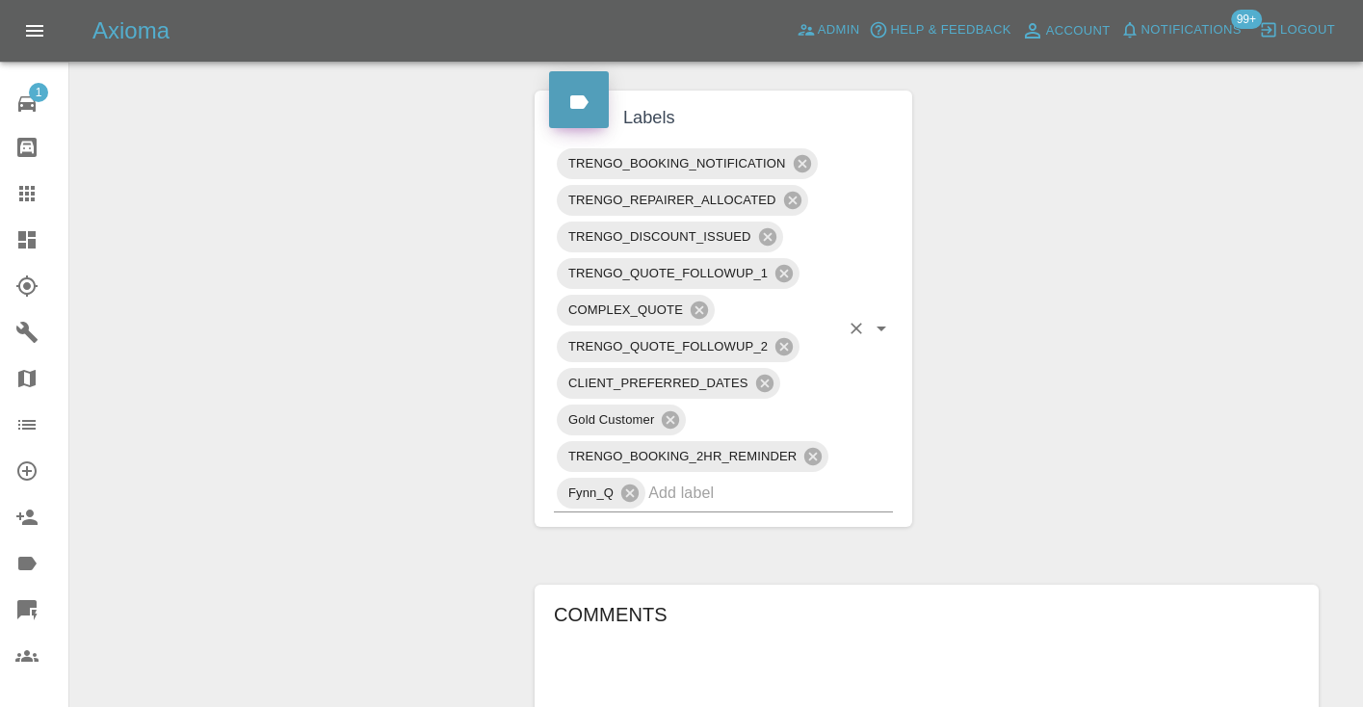
click at [681, 500] on input "text" at bounding box center [743, 493] width 191 height 30
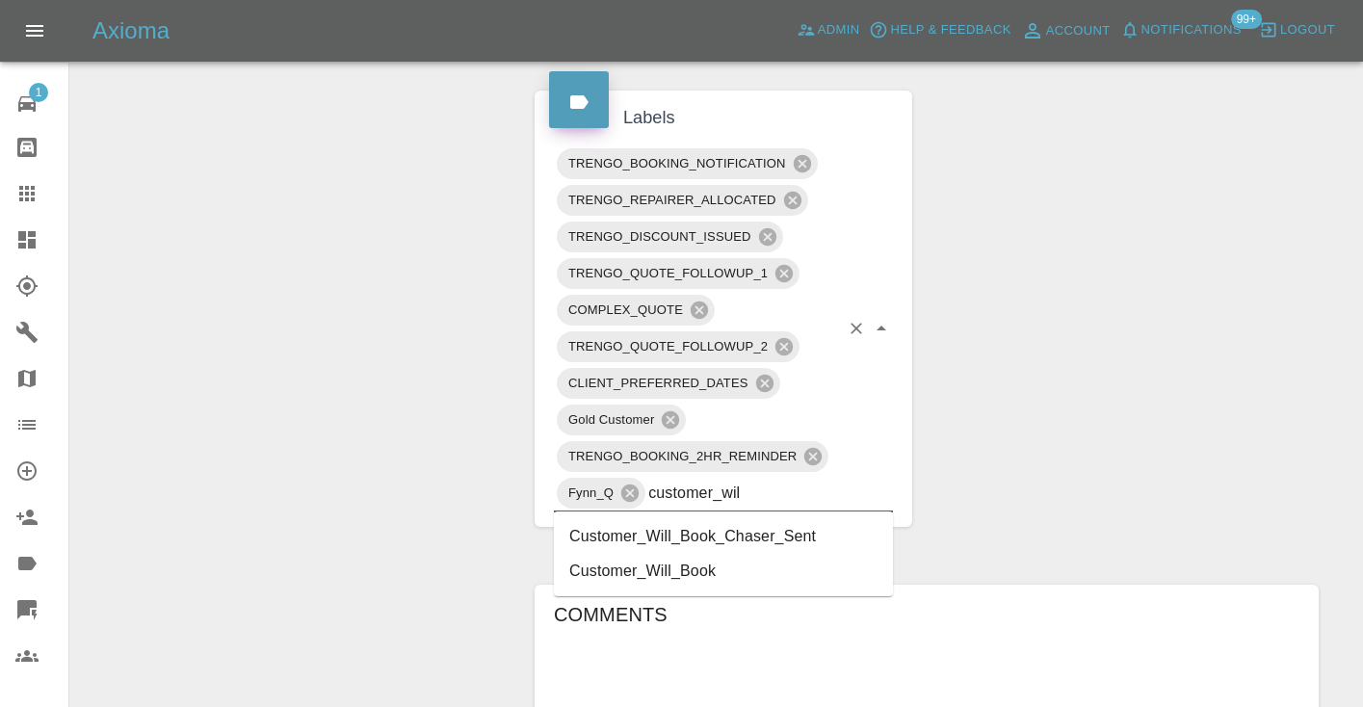
type input "customer_will"
click at [683, 575] on li "Customer_Will_Book" at bounding box center [723, 571] width 339 height 35
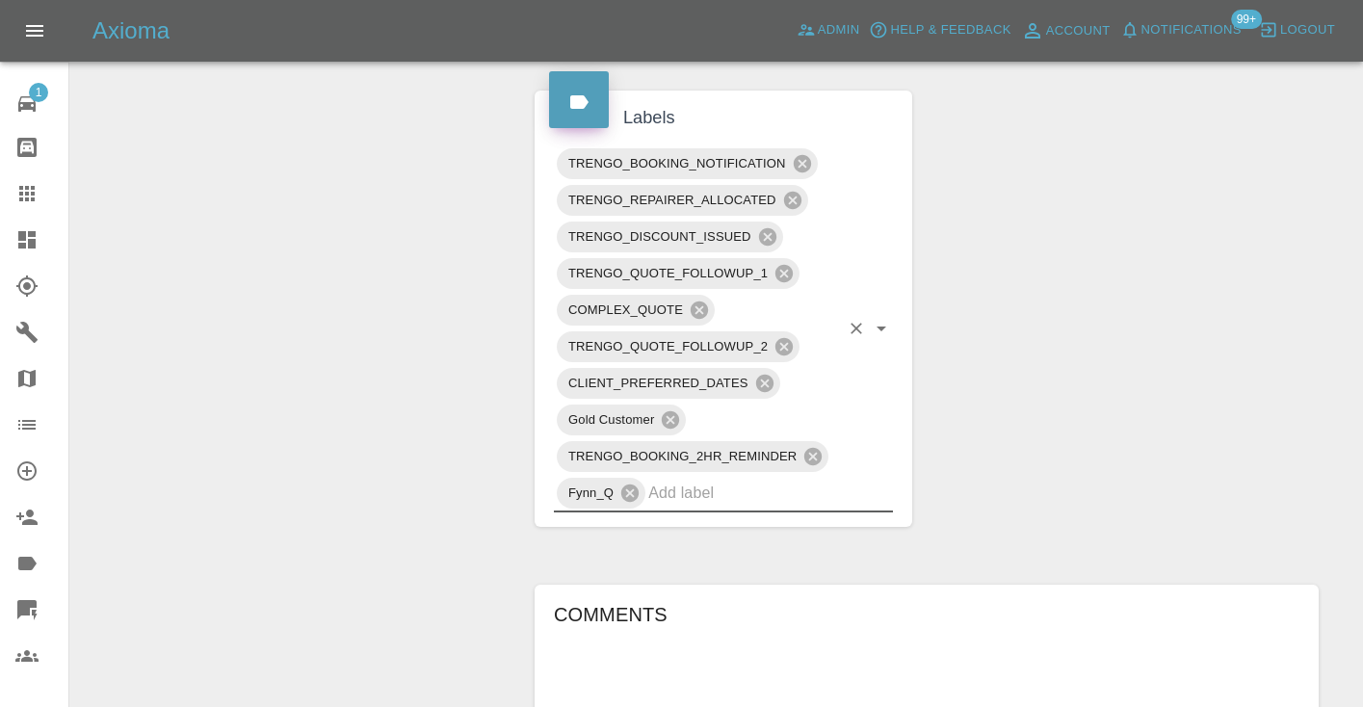
click at [968, 375] on div "Claim Information Vehicle Make, Model, Year AUDI Q3 S LN BLK ED 35 TFSI MHEV SA…" at bounding box center [926, 81] width 813 height 2067
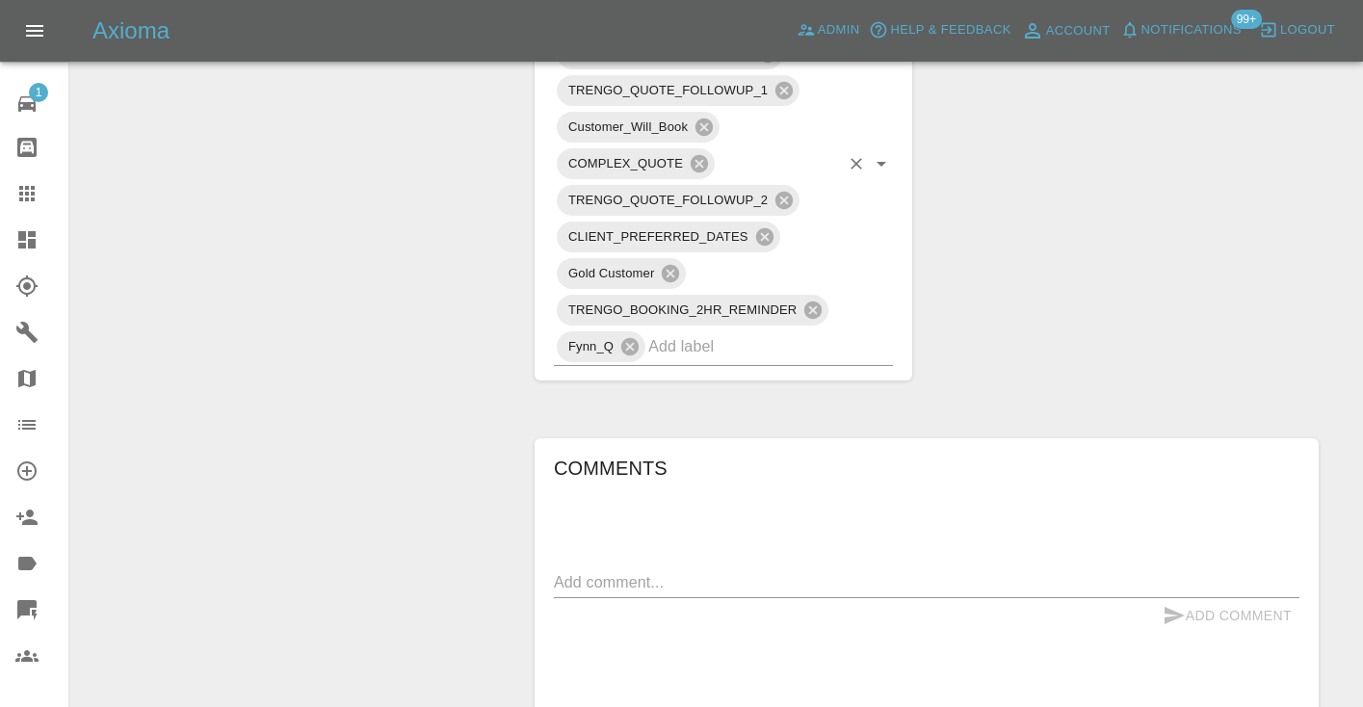
scroll to position [1371, 0]
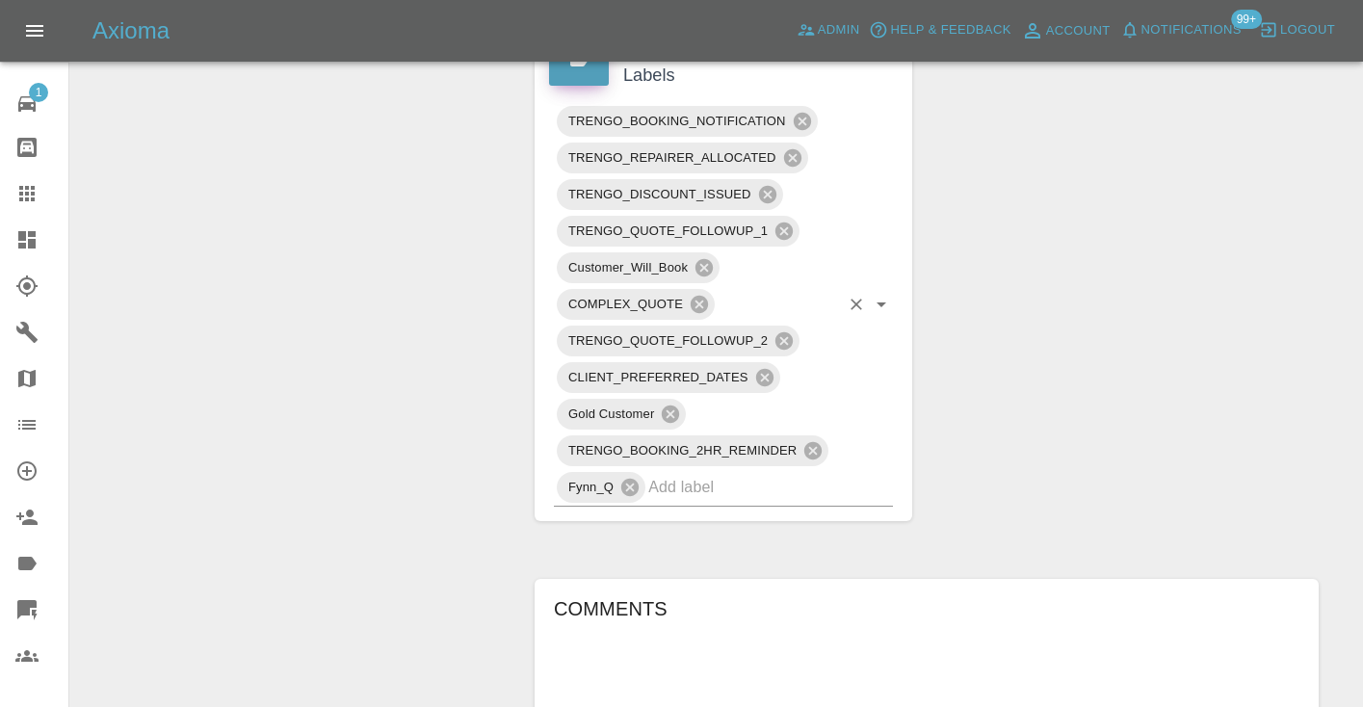
scroll to position [1194, 0]
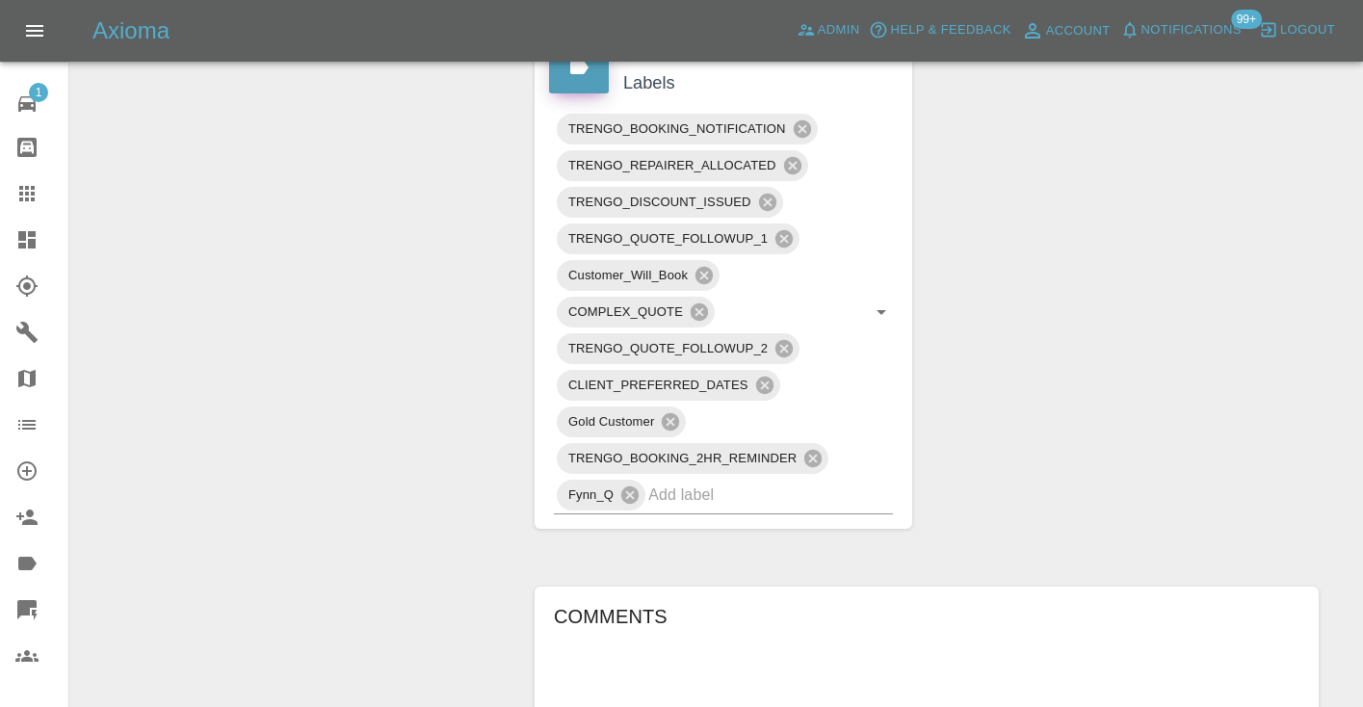
click at [16, 190] on icon at bounding box center [26, 193] width 23 height 23
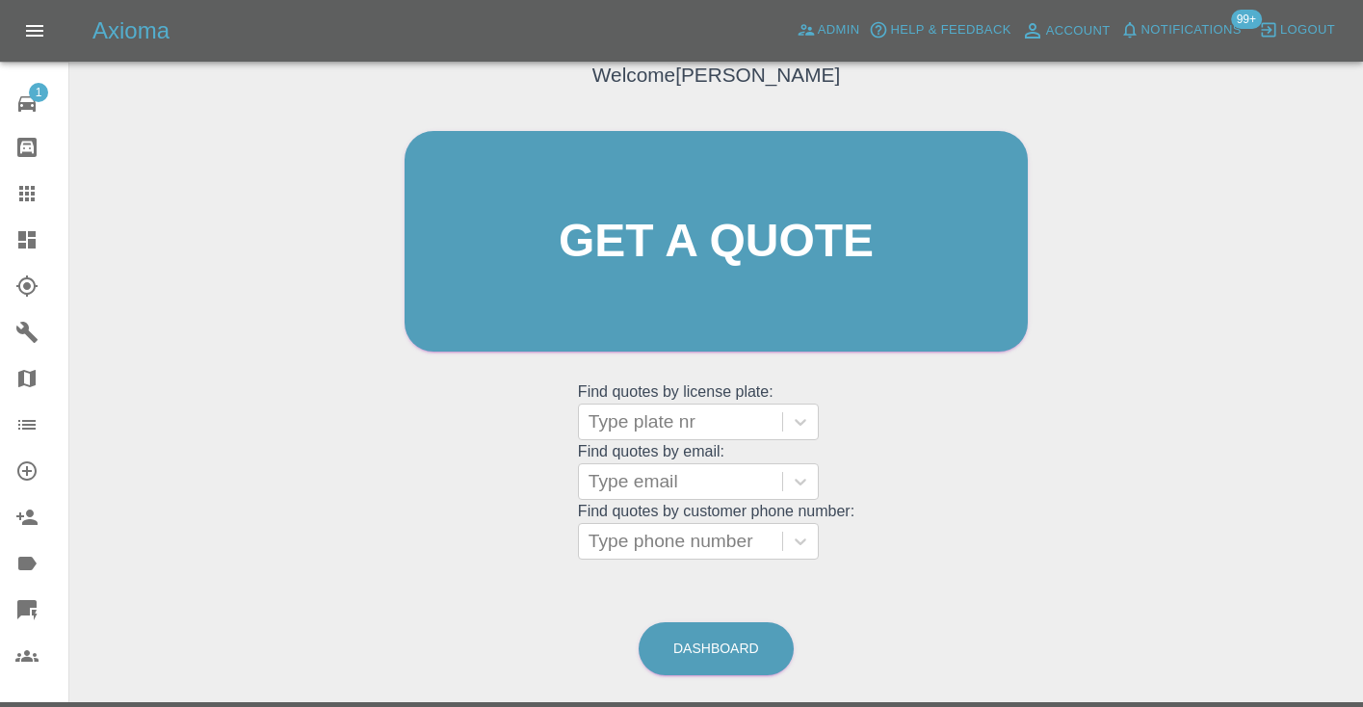
scroll to position [130, 0]
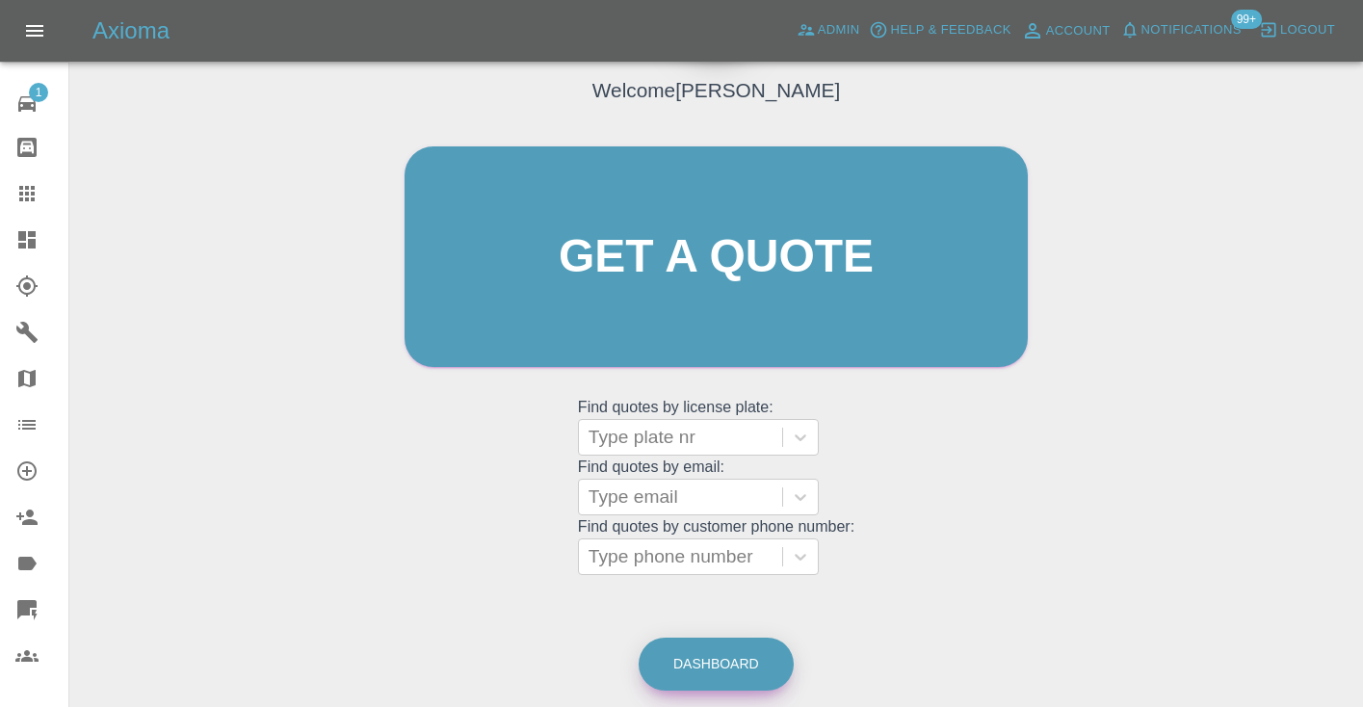
click at [750, 671] on link "Dashboard" at bounding box center [716, 664] width 155 height 53
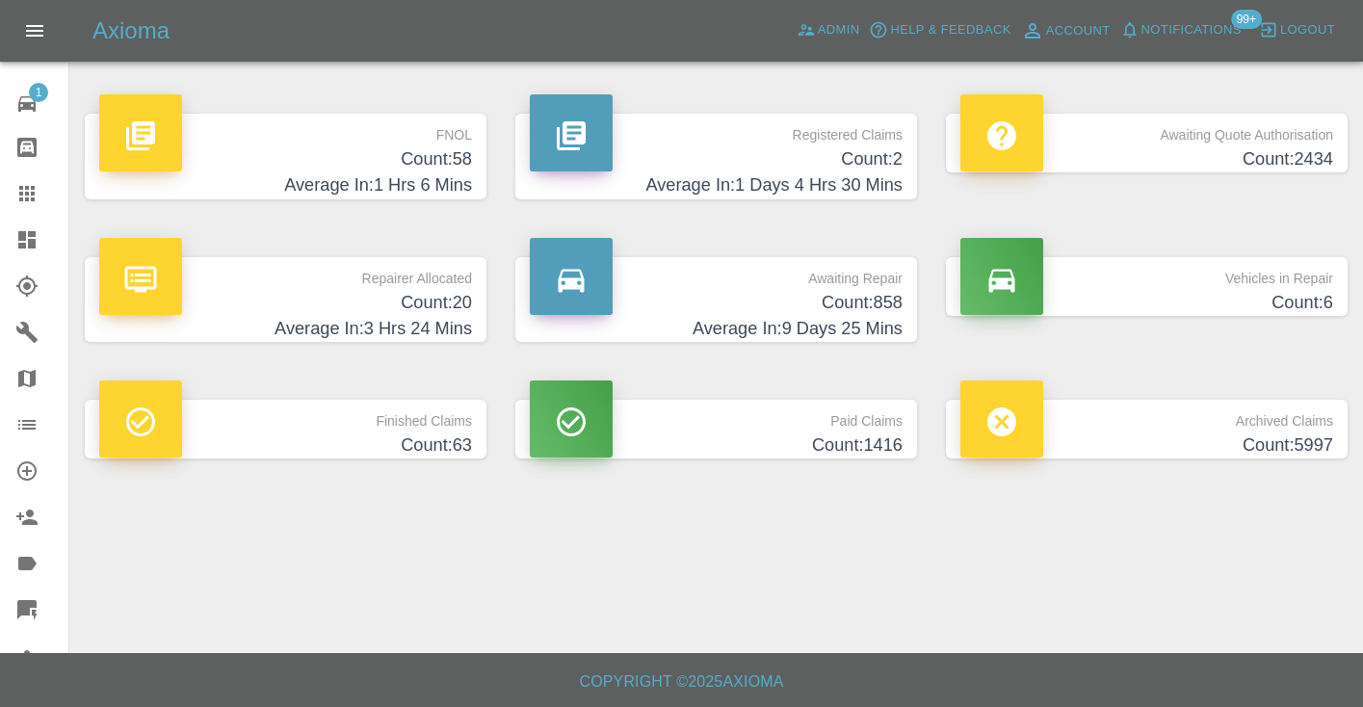
click at [848, 296] on h4 "Count: 858" at bounding box center [716, 303] width 373 height 26
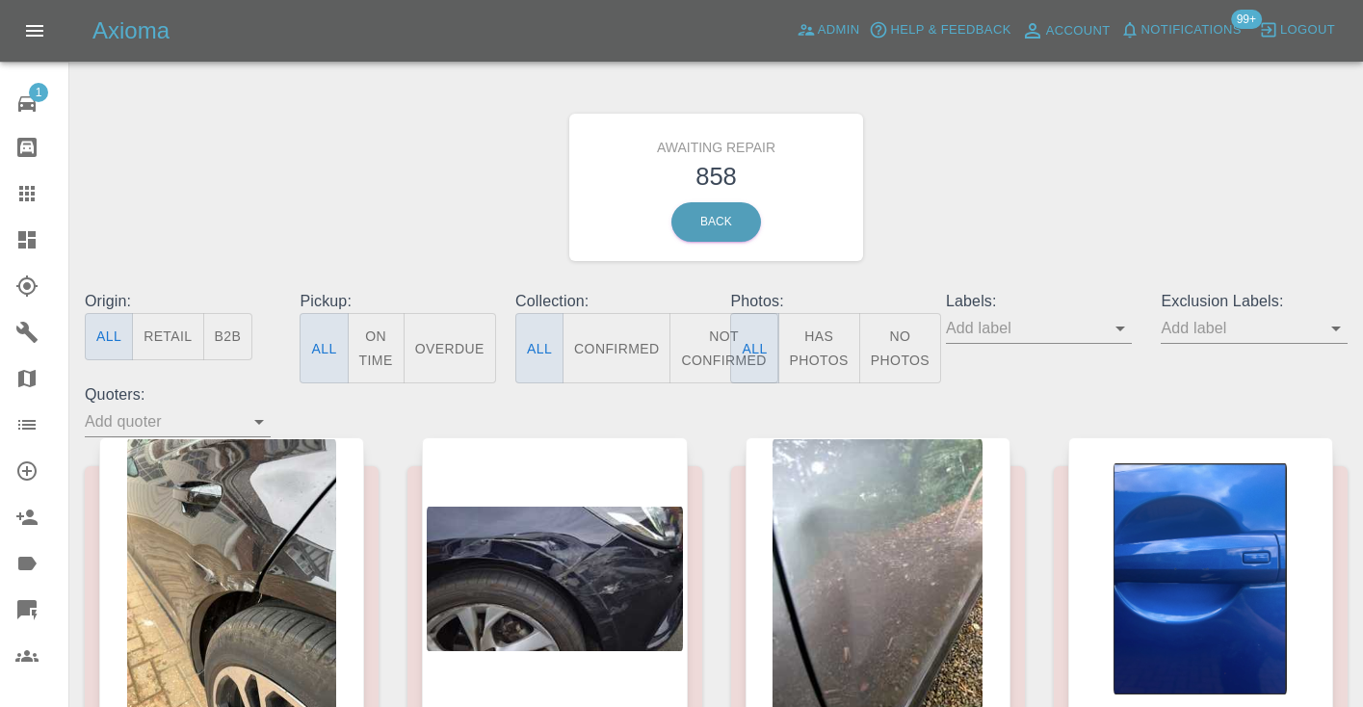
click at [703, 339] on button "Not Confirmed" at bounding box center [723, 348] width 108 height 70
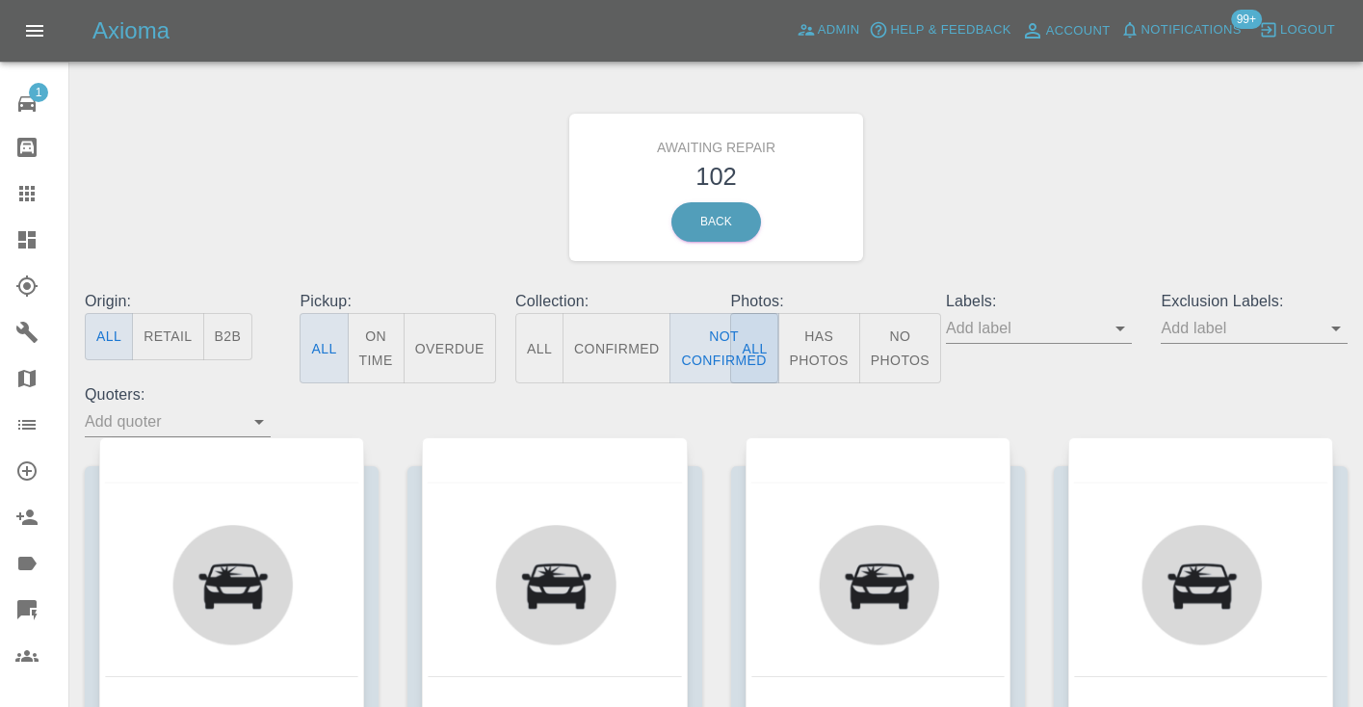
click at [1088, 204] on div "Awaiting Repair 102 Back" at bounding box center [716, 187] width 1292 height 205
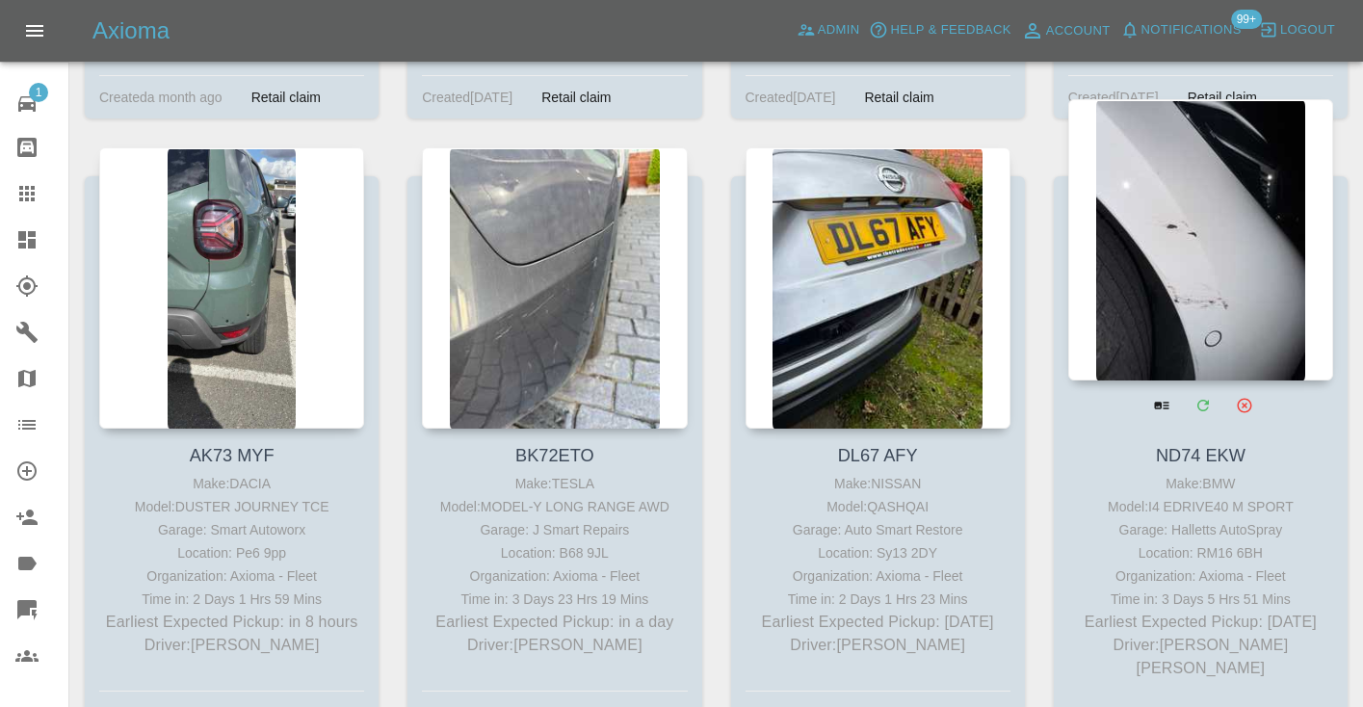
scroll to position [927, 0]
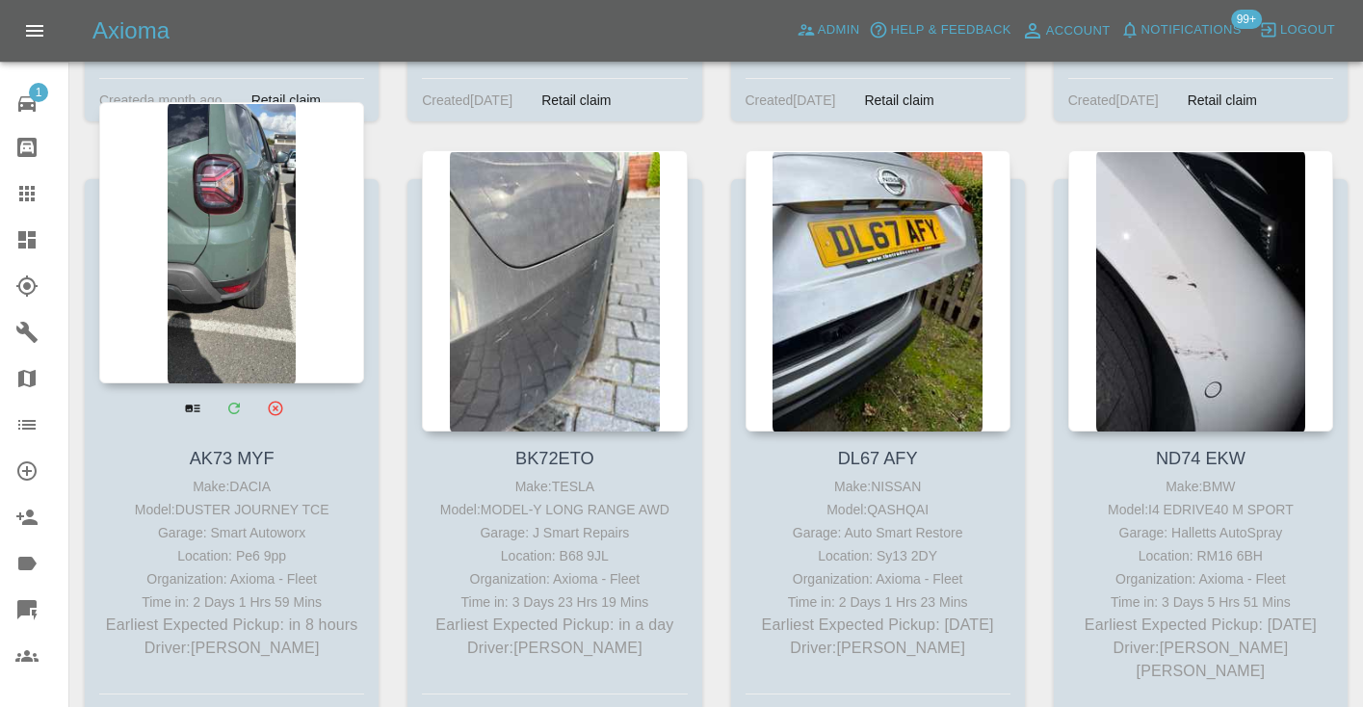
click at [226, 236] on div at bounding box center [231, 242] width 265 height 281
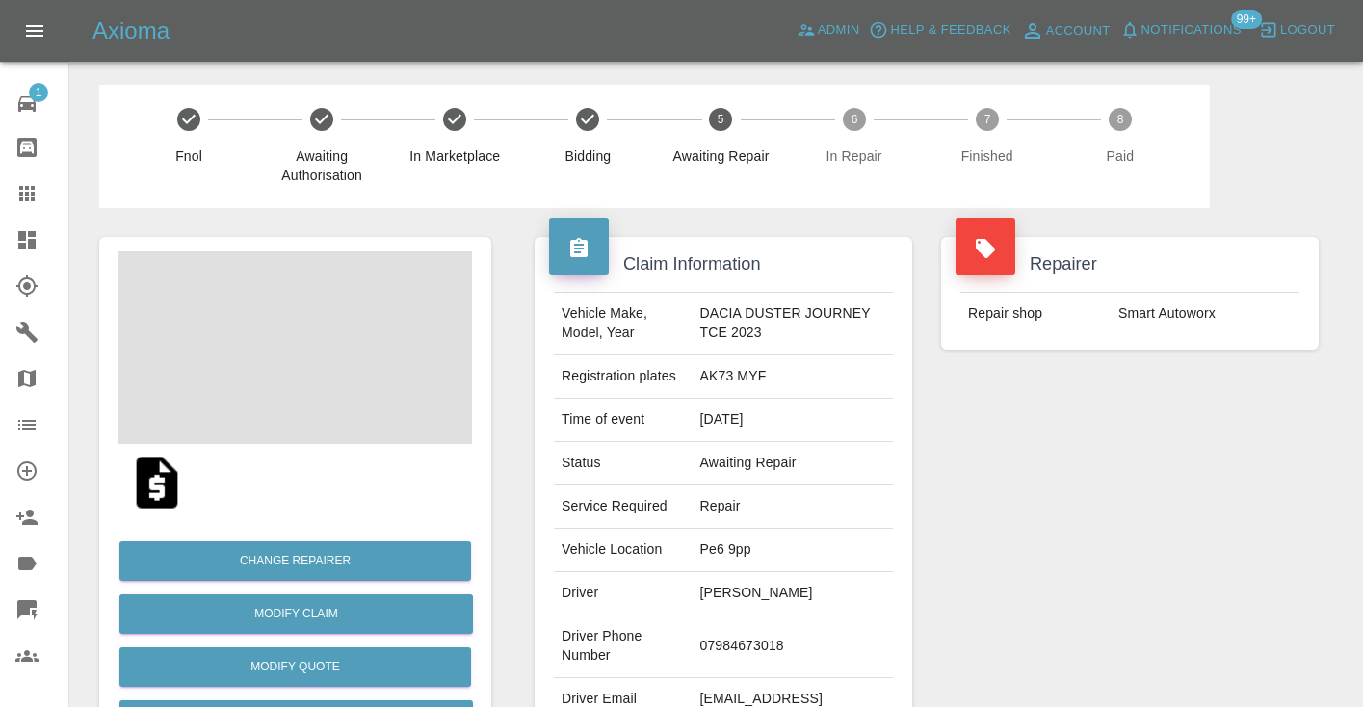
click at [731, 641] on td "07984673018" at bounding box center [792, 646] width 200 height 63
copy td "07984673018"
click at [982, 558] on div "Repairer Repair shop Smart Autoworx" at bounding box center [1130, 495] width 406 height 575
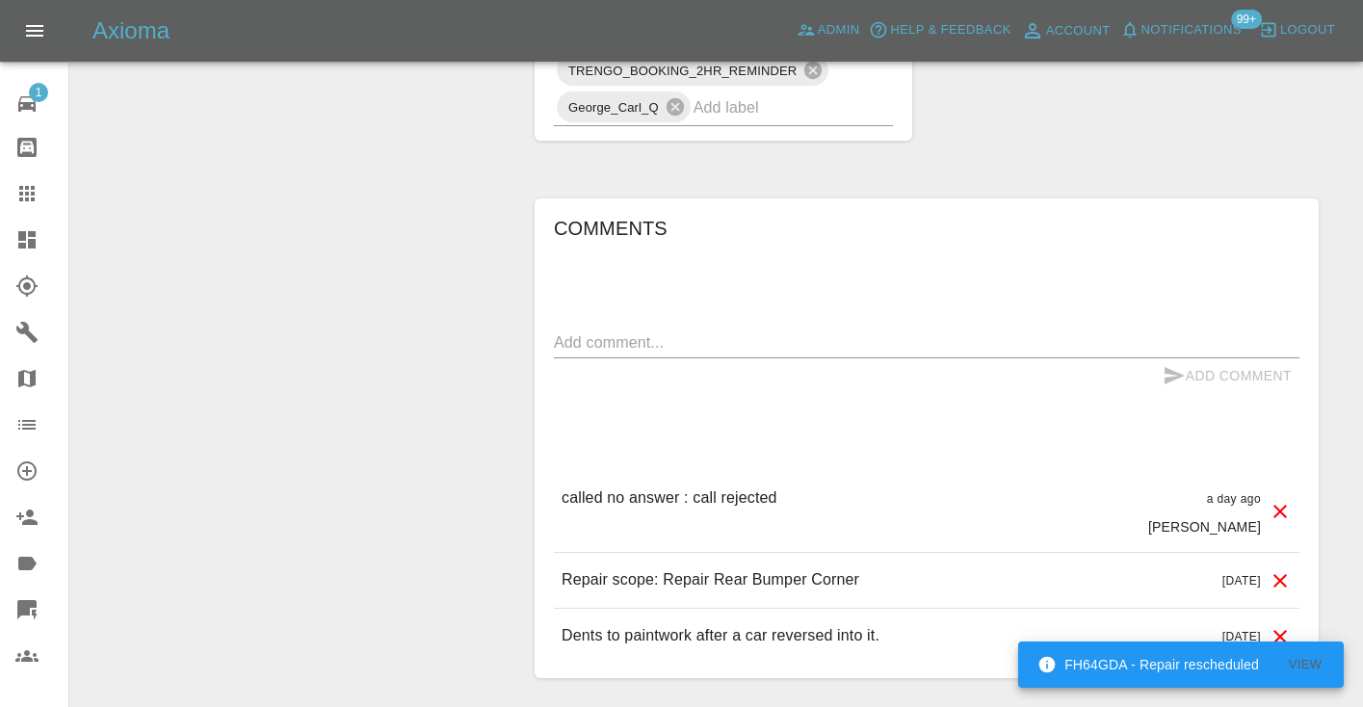
scroll to position [1611, 0]
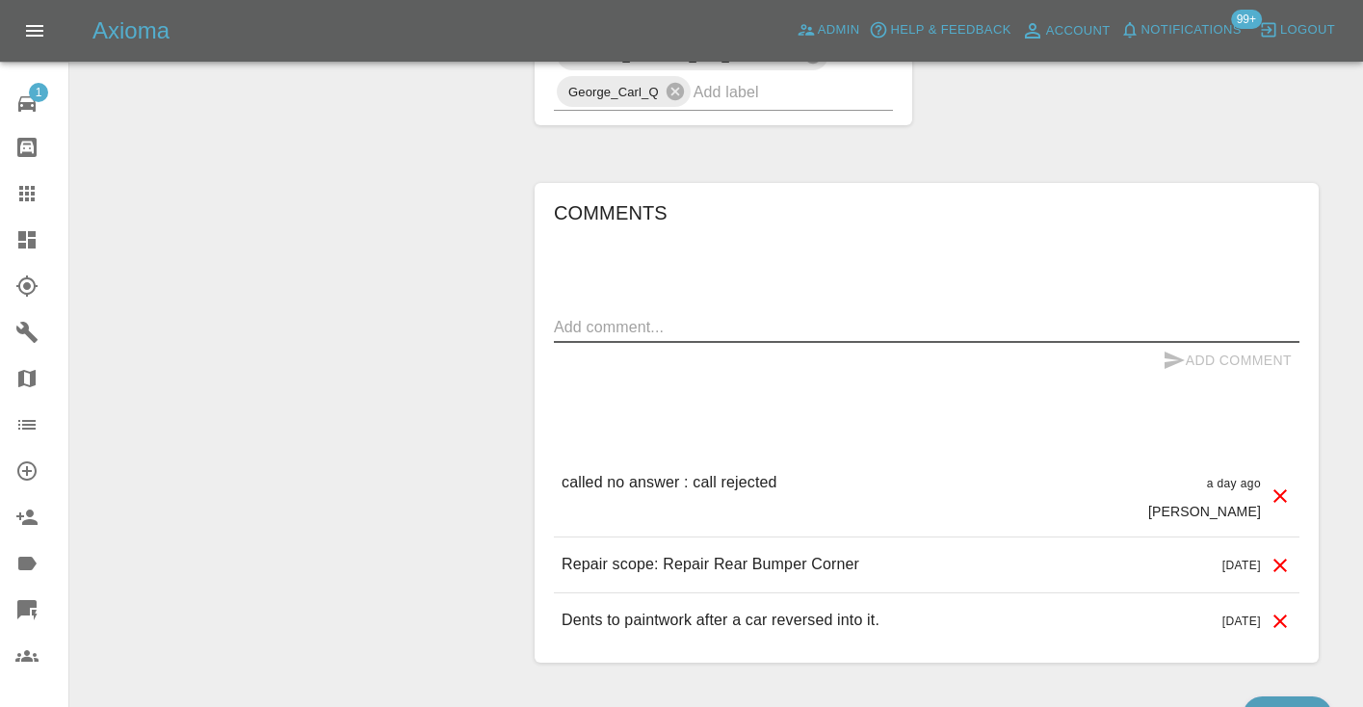
click at [613, 326] on textarea at bounding box center [927, 327] width 746 height 22
type textarea "straight to voicemail"
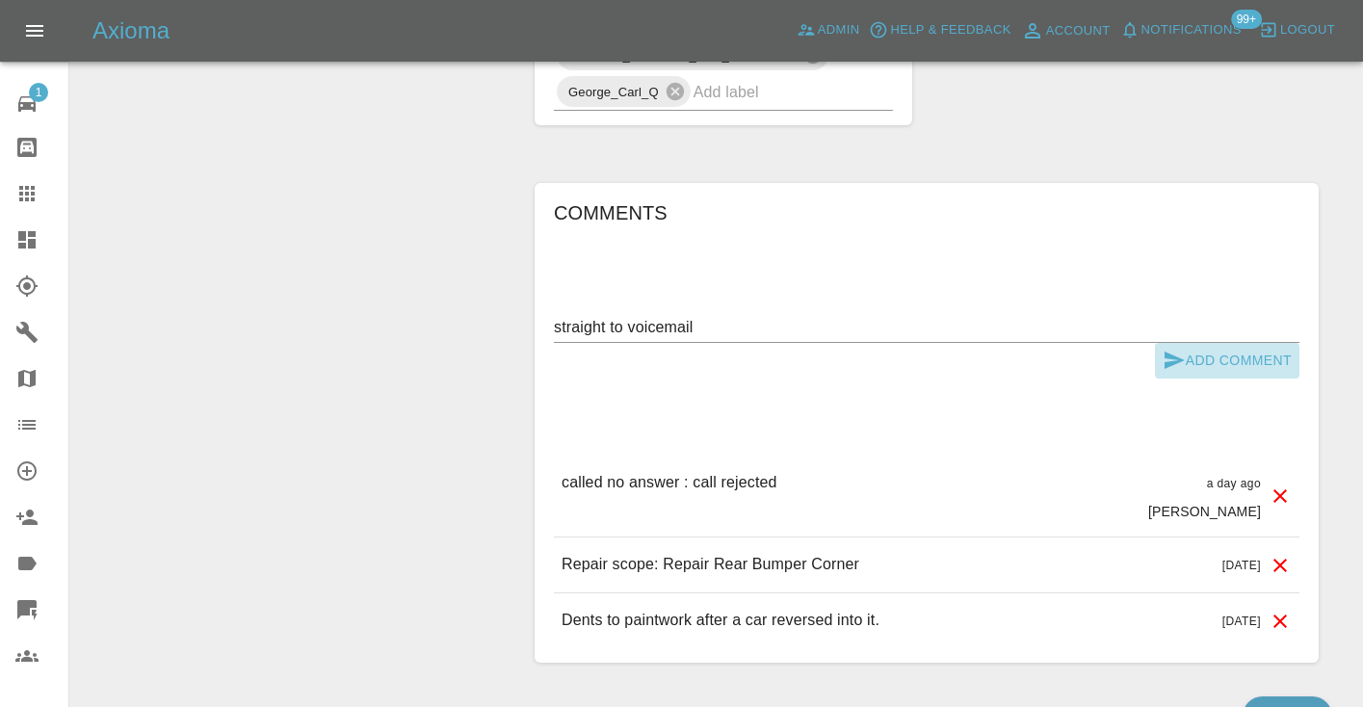
click at [1187, 363] on button "Add Comment" at bounding box center [1227, 361] width 144 height 36
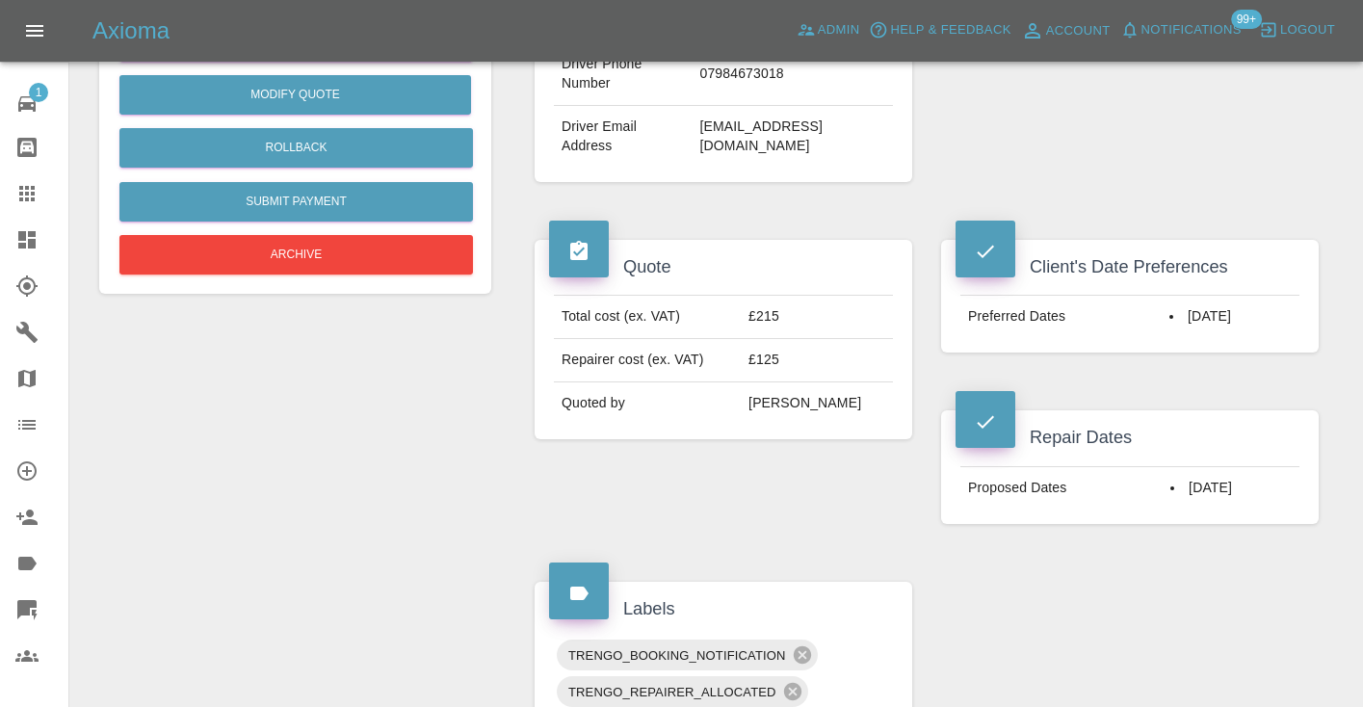
scroll to position [556, 0]
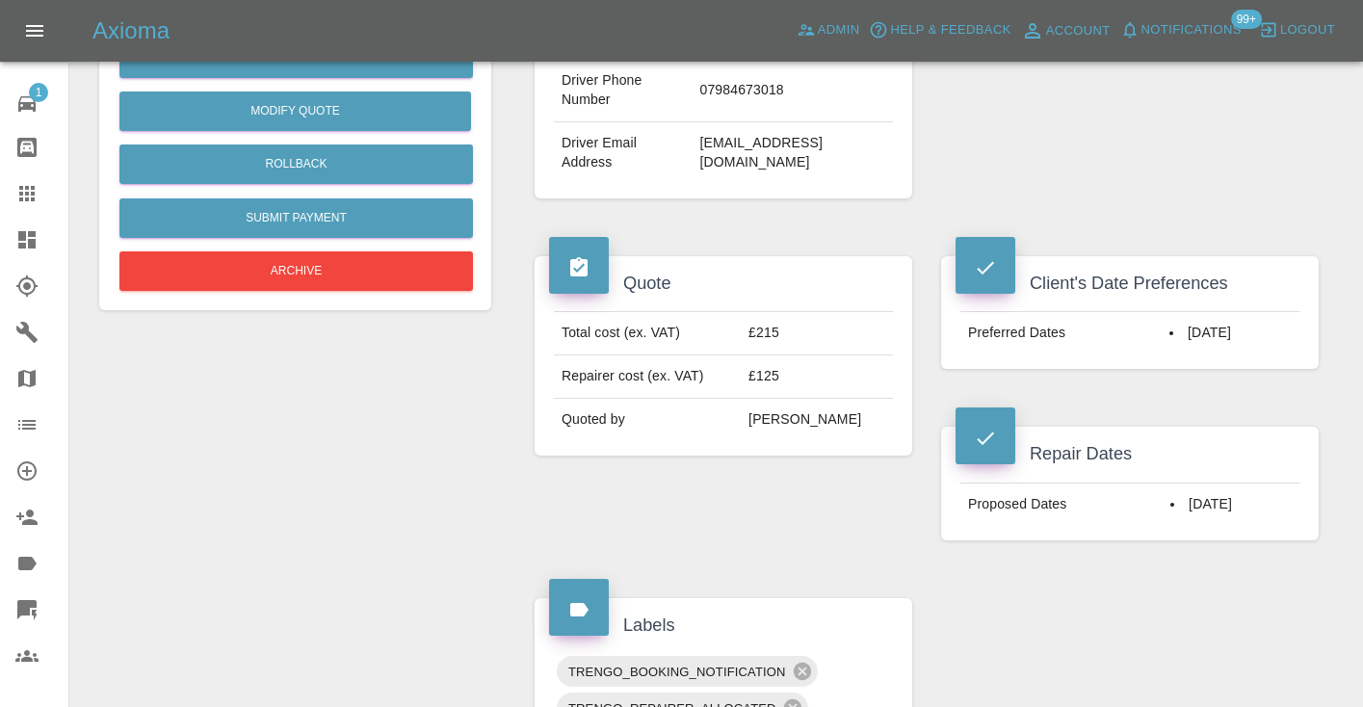
click at [799, 501] on div "Quote Total cost (ex. VAT) £215 Repairer cost (ex. VAT) £125 Quoted by Ankur Me…" at bounding box center [723, 398] width 406 height 342
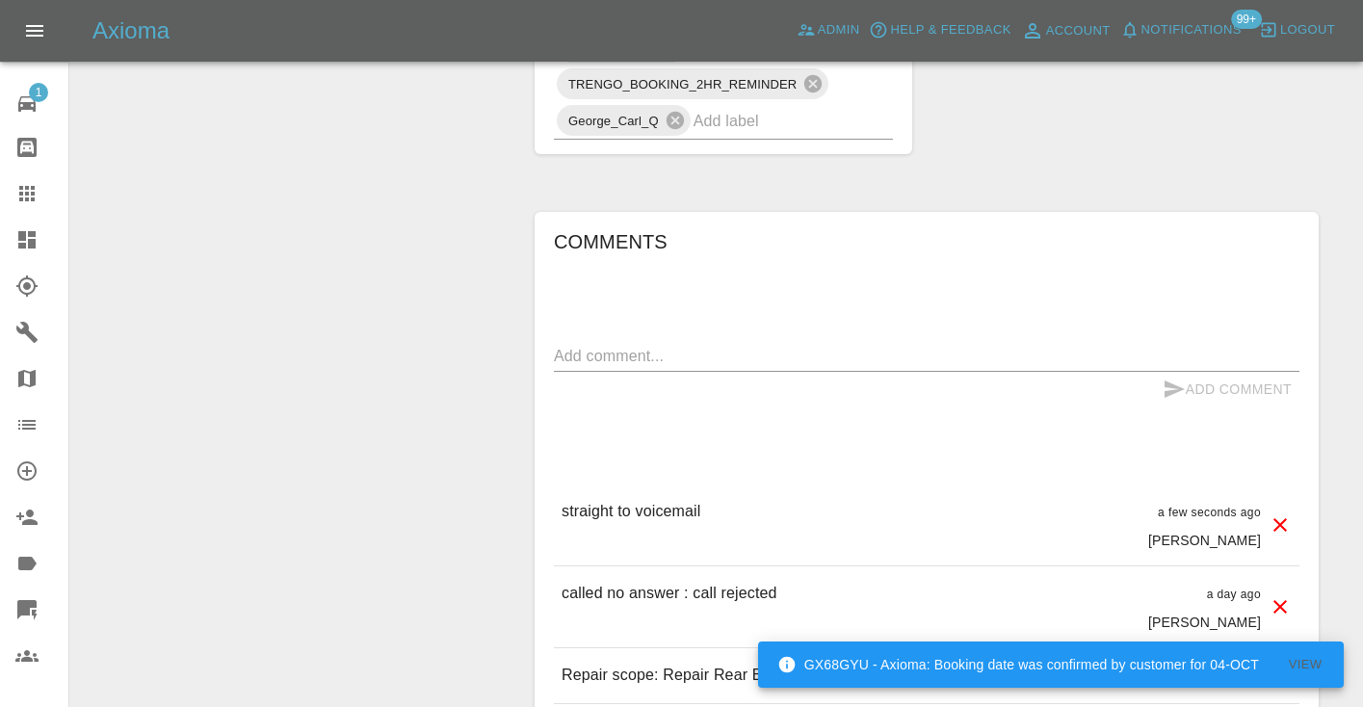
scroll to position [1585, 0]
click at [1231, 17] on span "99+" at bounding box center [1246, 19] width 31 height 19
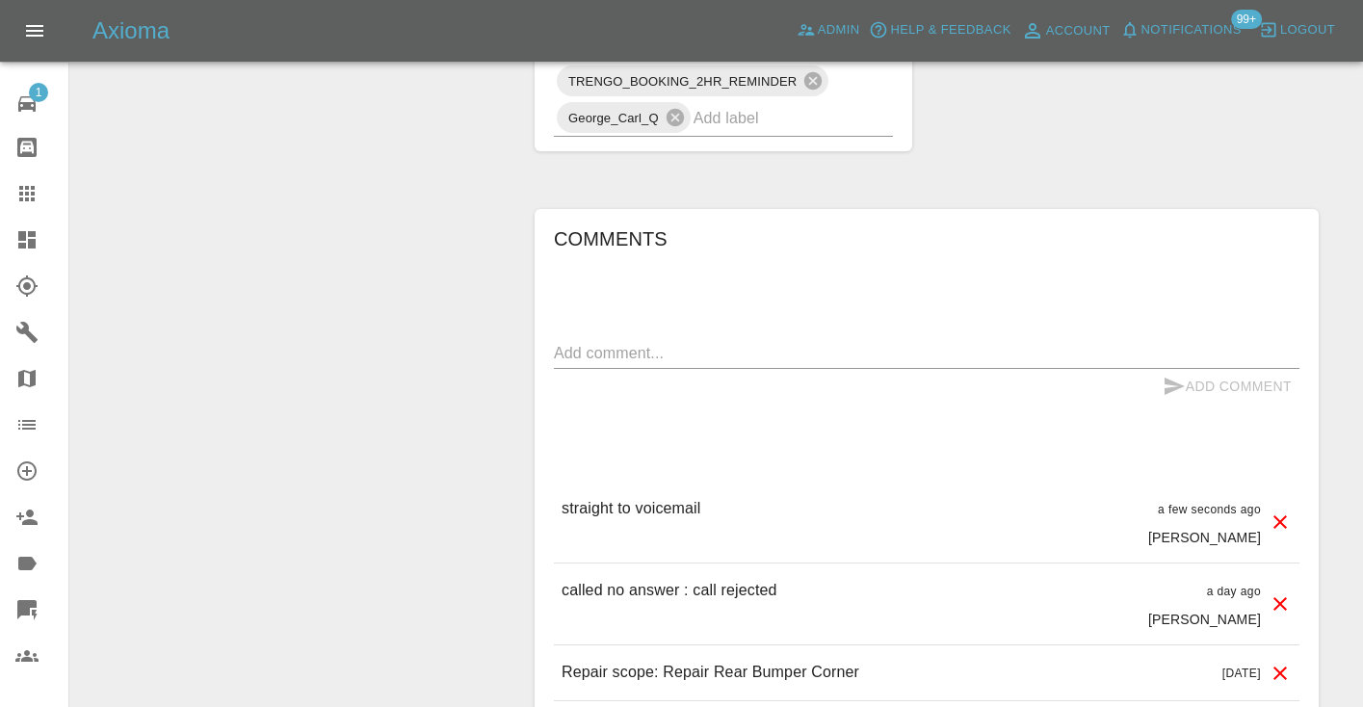
click at [1190, 30] on span "Notifications" at bounding box center [1191, 30] width 100 height 22
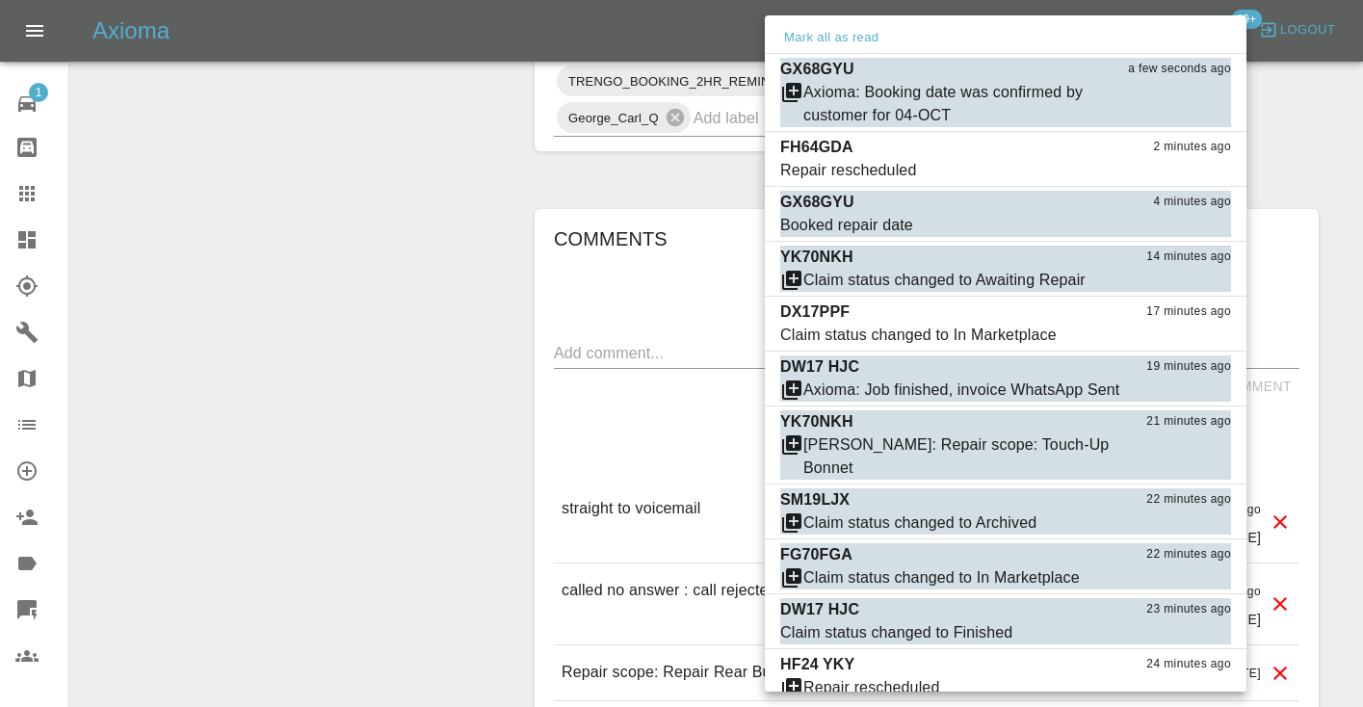
click at [286, 222] on div at bounding box center [681, 353] width 1363 height 707
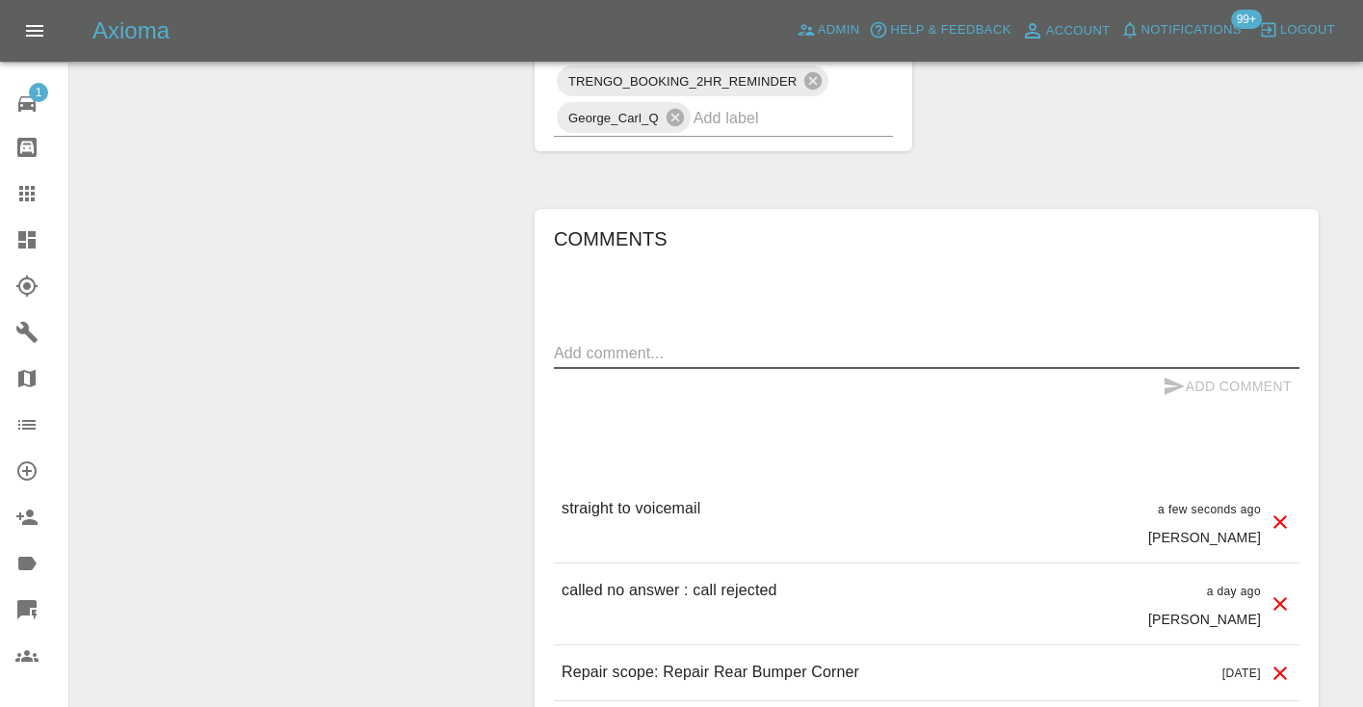
click at [615, 349] on textarea at bounding box center [927, 353] width 746 height 22
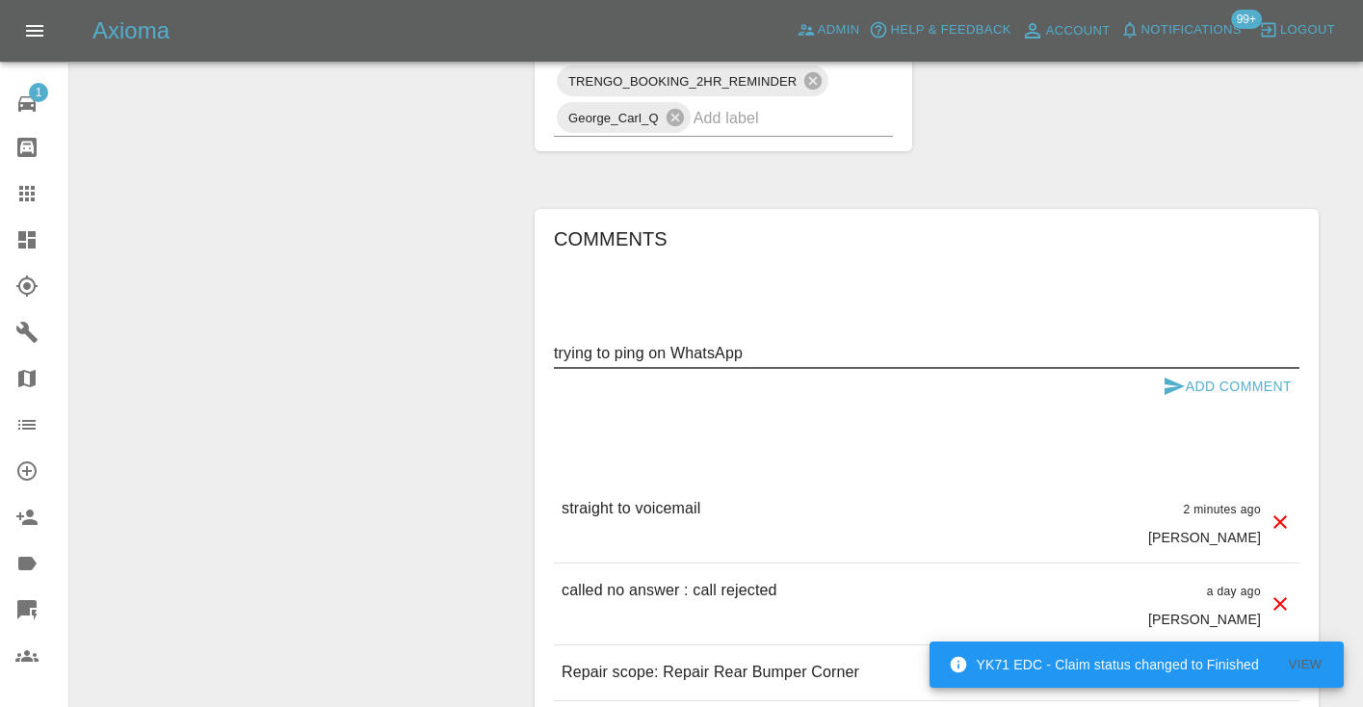
type textarea "trying to ping on WhatsApp"
click at [1174, 382] on icon "submit" at bounding box center [1175, 386] width 20 height 17
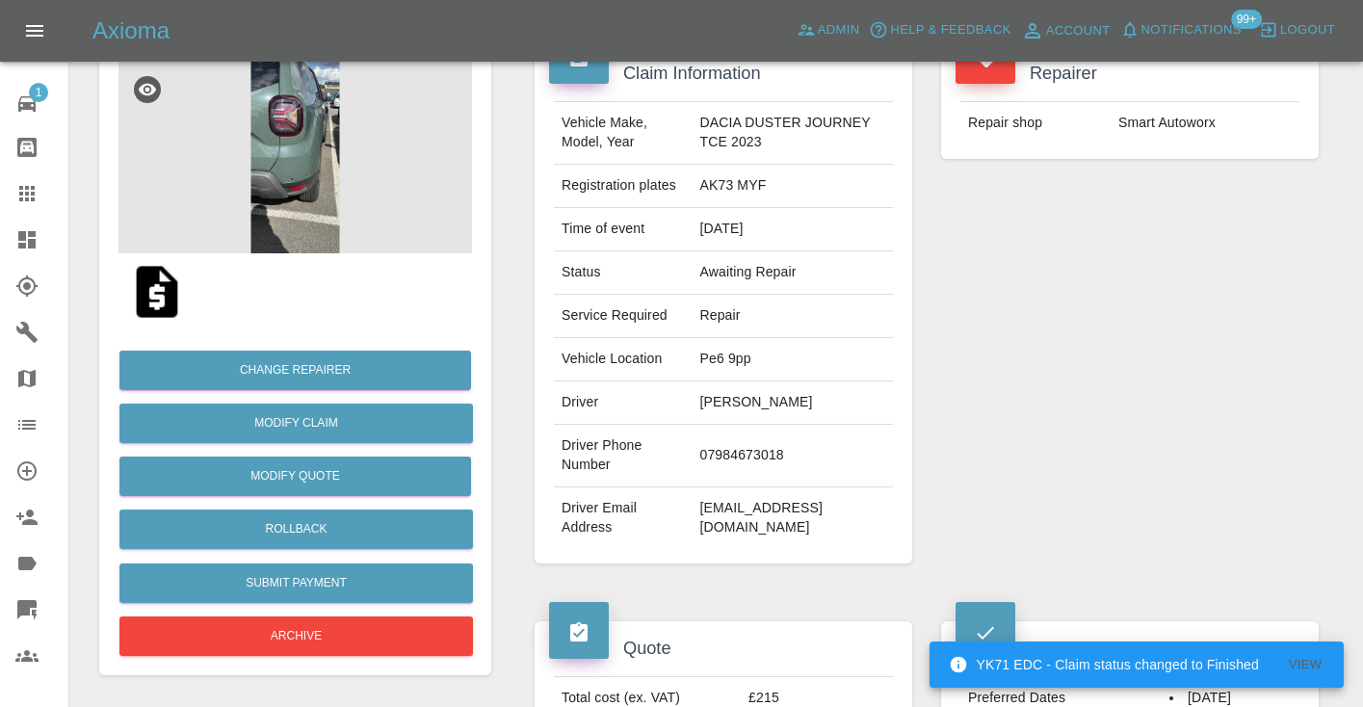
scroll to position [183, 0]
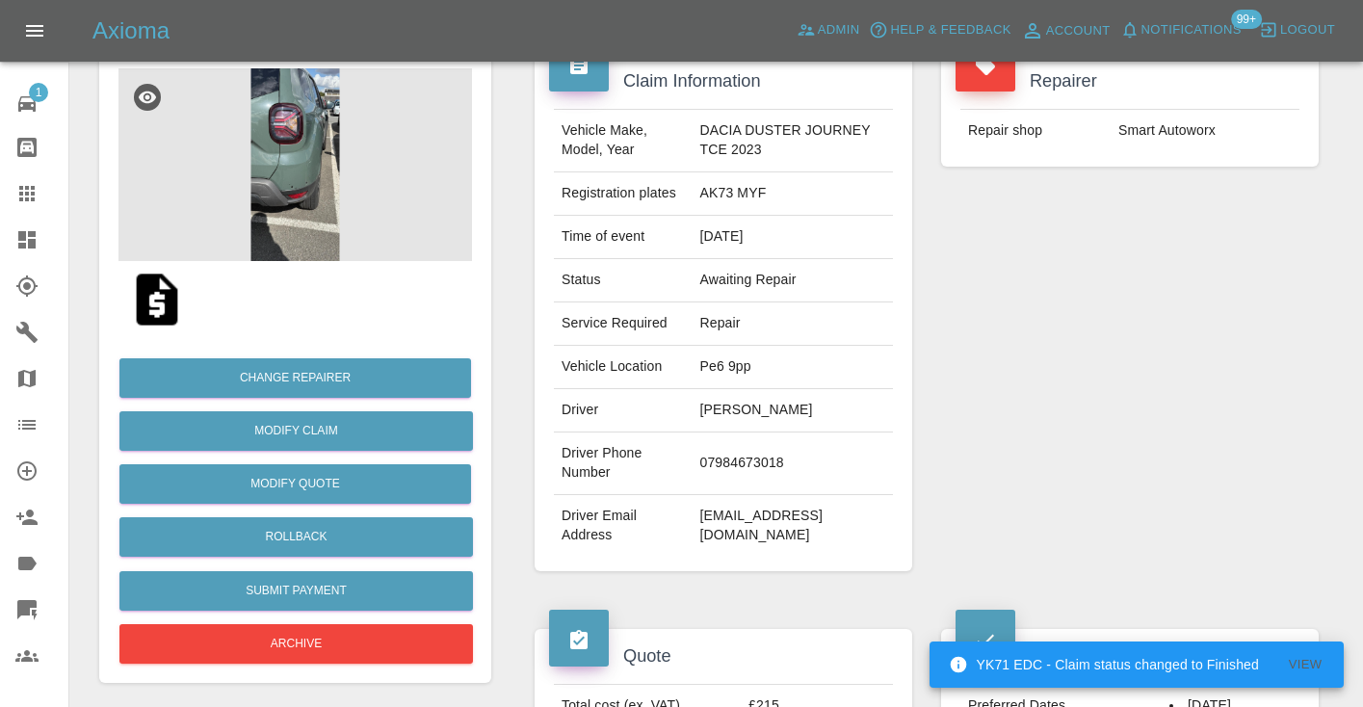
click at [27, 197] on icon at bounding box center [26, 193] width 15 height 15
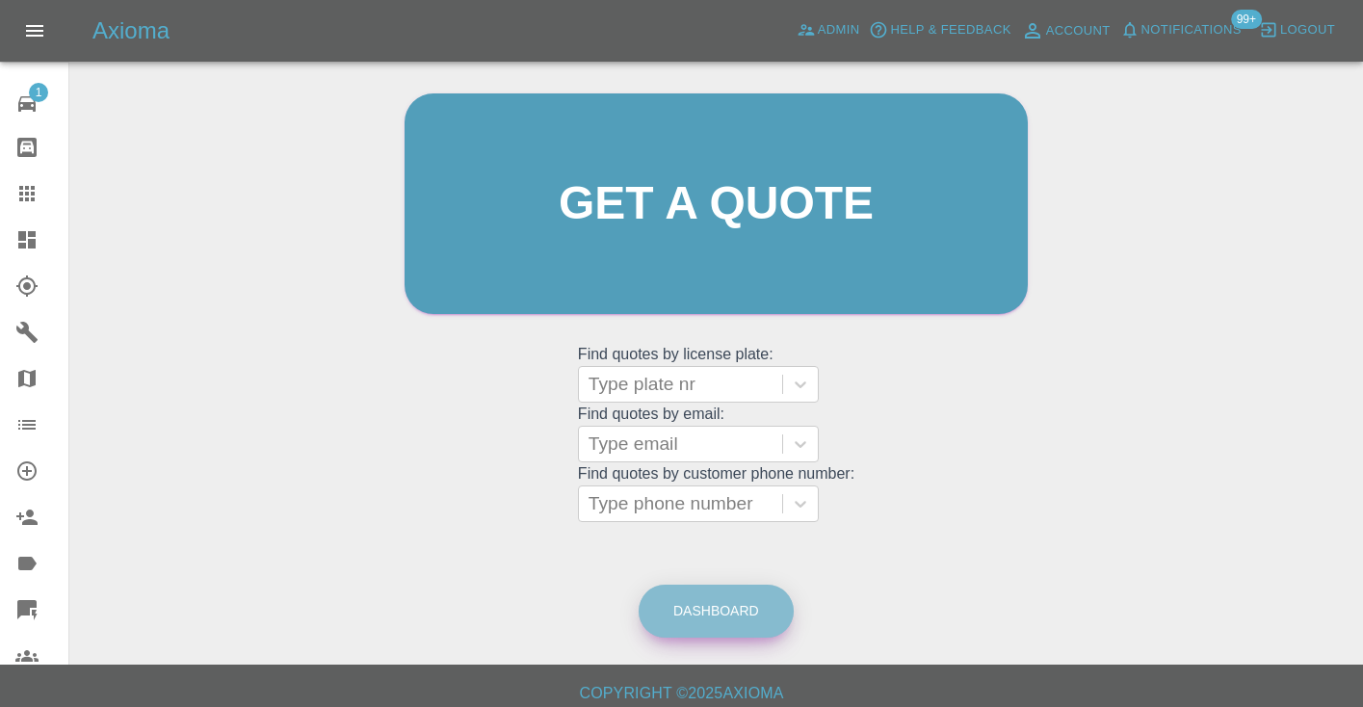
click at [746, 622] on link "Dashboard" at bounding box center [716, 611] width 155 height 53
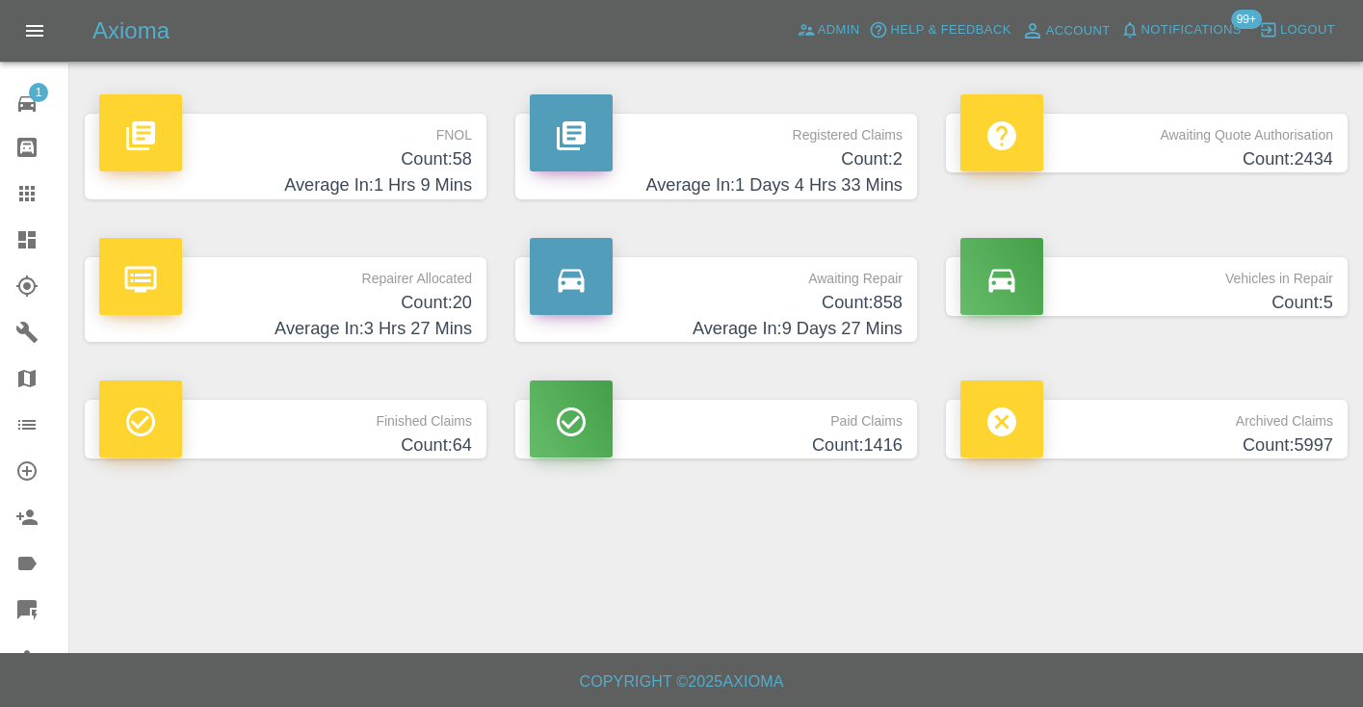
click at [864, 310] on h4 "Count: 858" at bounding box center [716, 303] width 373 height 26
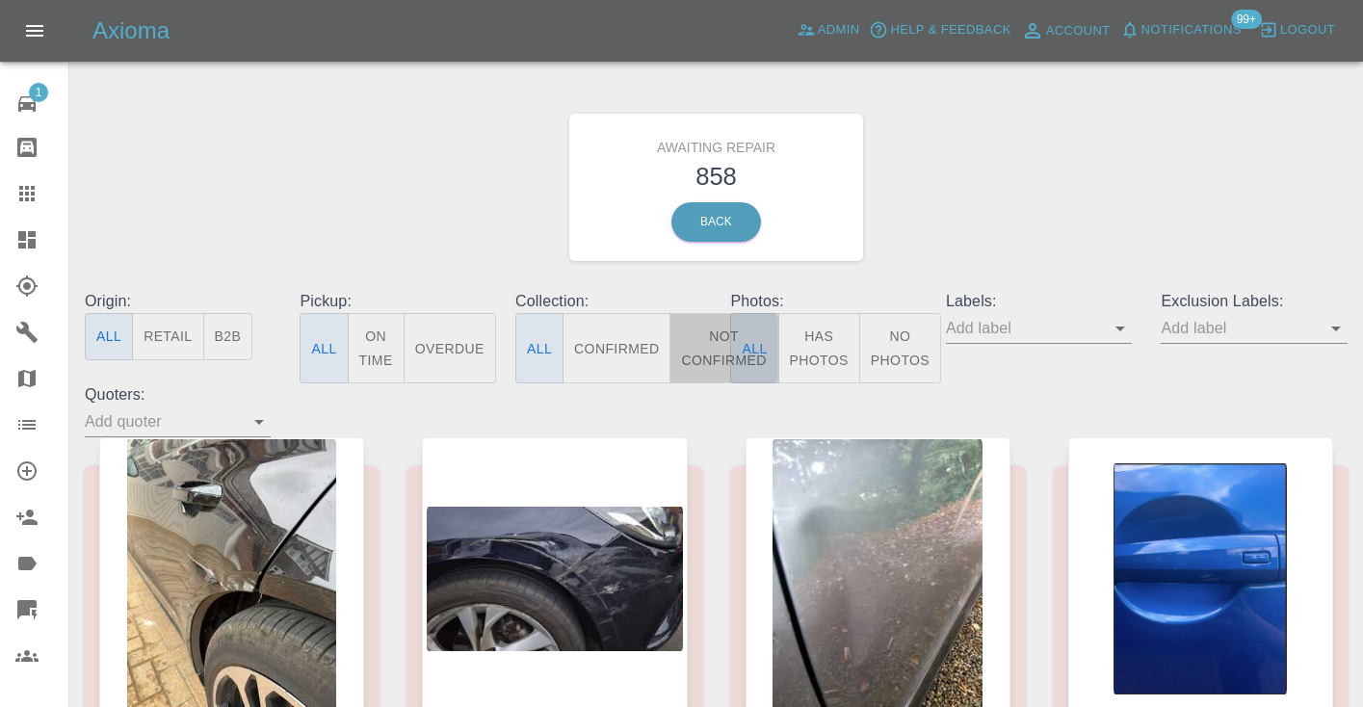
click at [706, 337] on button "Not Confirmed" at bounding box center [723, 348] width 108 height 70
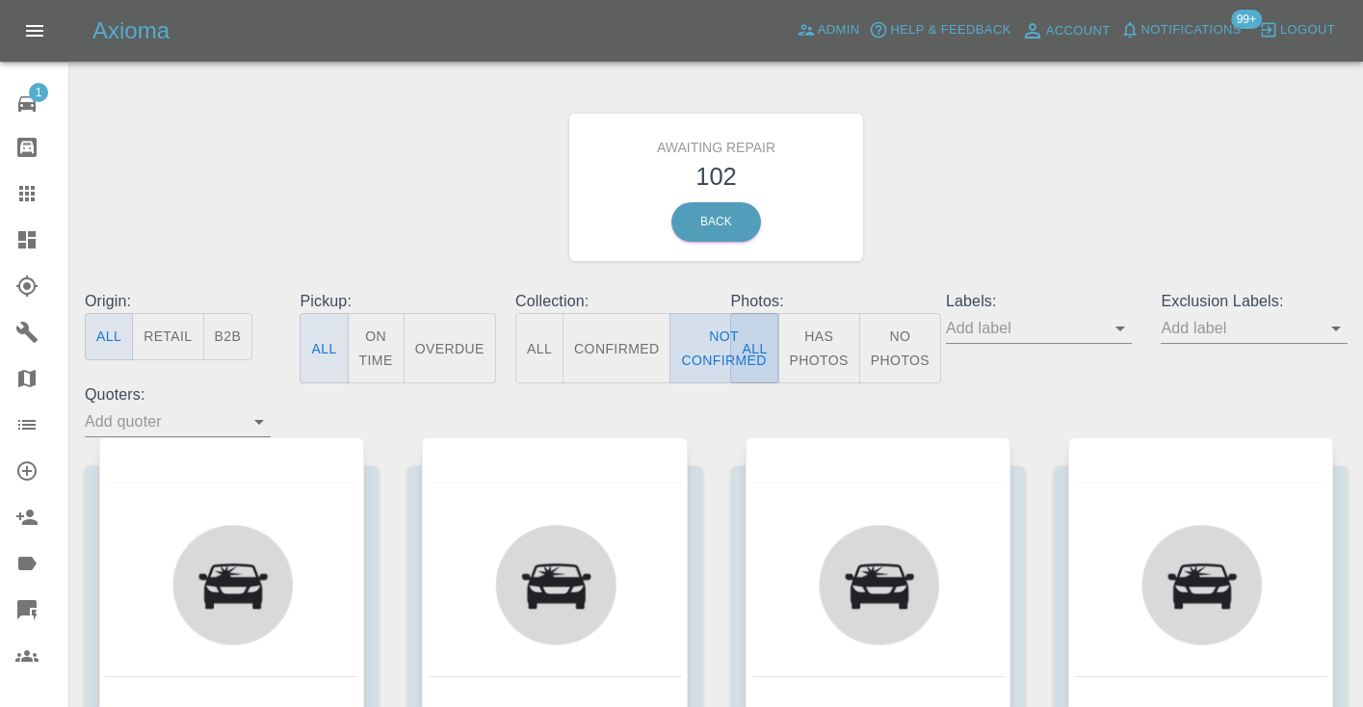
click at [694, 344] on button "Not Confirmed" at bounding box center [723, 348] width 108 height 70
click at [945, 206] on div "Awaiting Repair 102 Back" at bounding box center [716, 187] width 1292 height 205
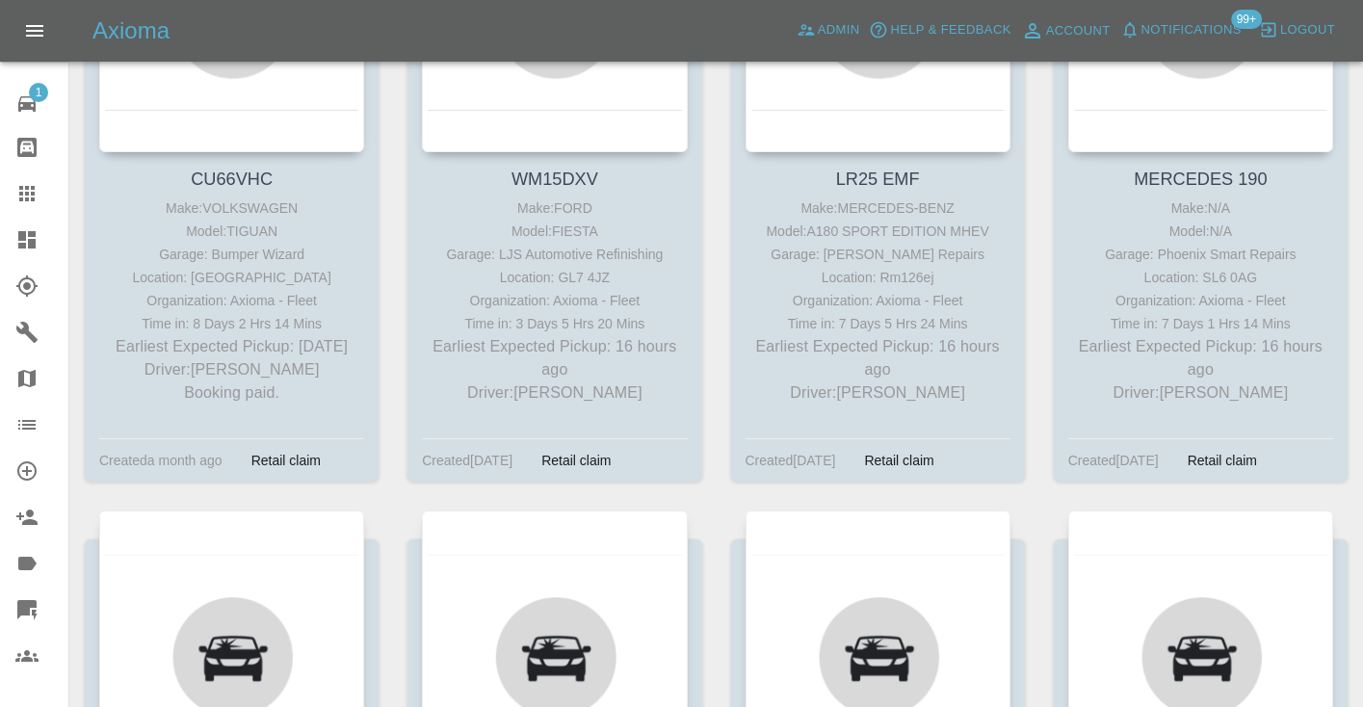
scroll to position [666, 0]
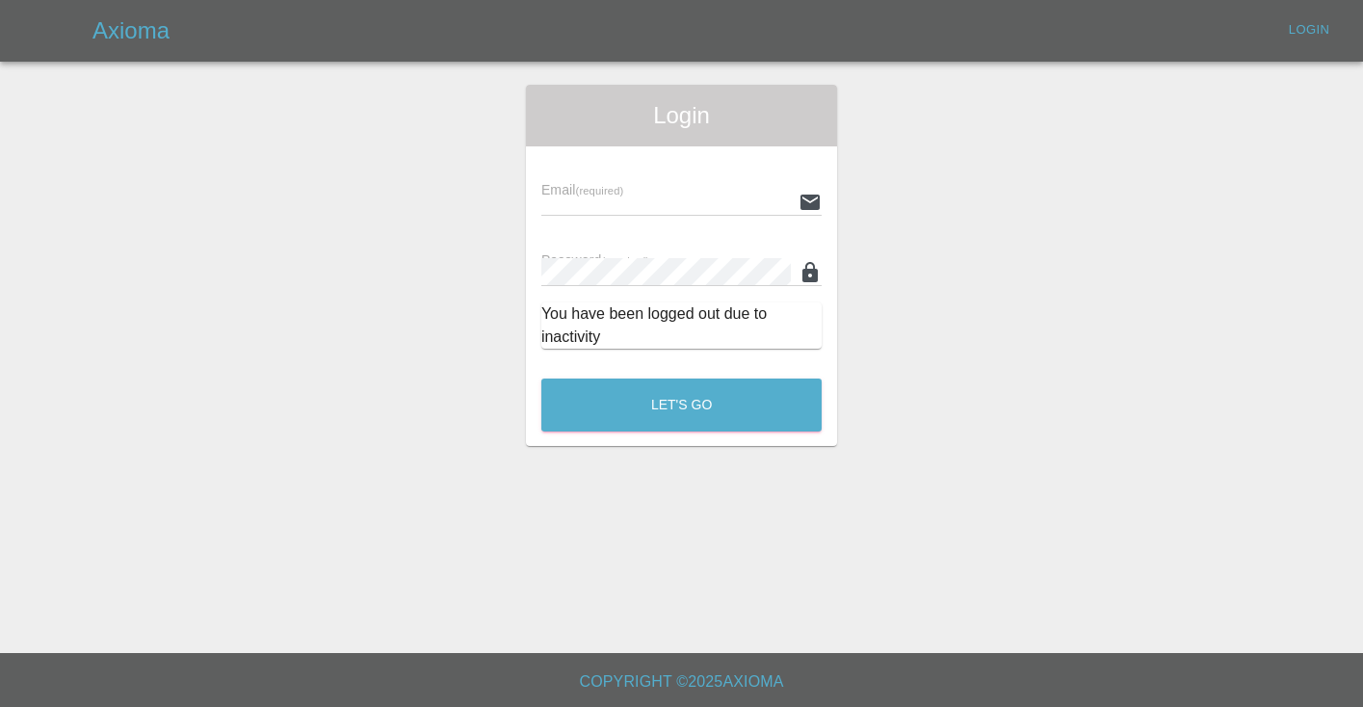
scroll to position [2159, 0]
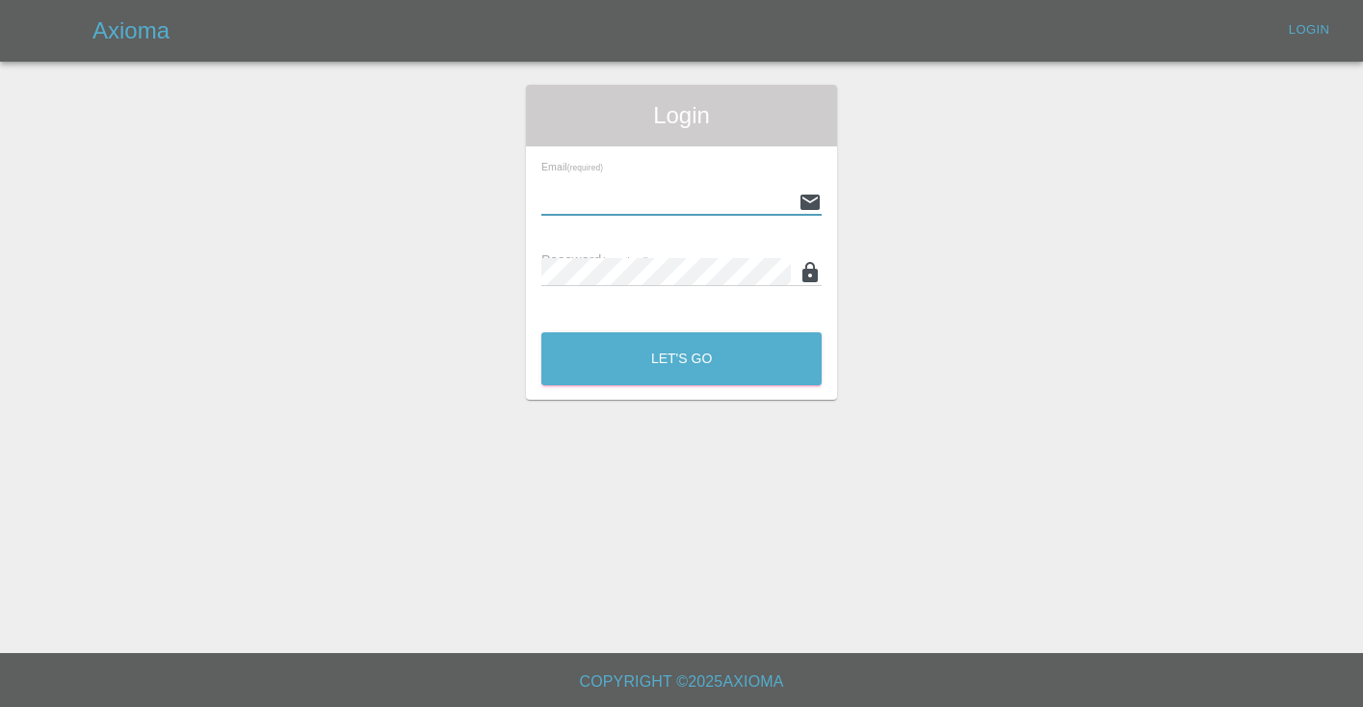
type input "[EMAIL_ADDRESS][DOMAIN_NAME]"
click at [681, 358] on button "Let's Go" at bounding box center [681, 358] width 280 height 53
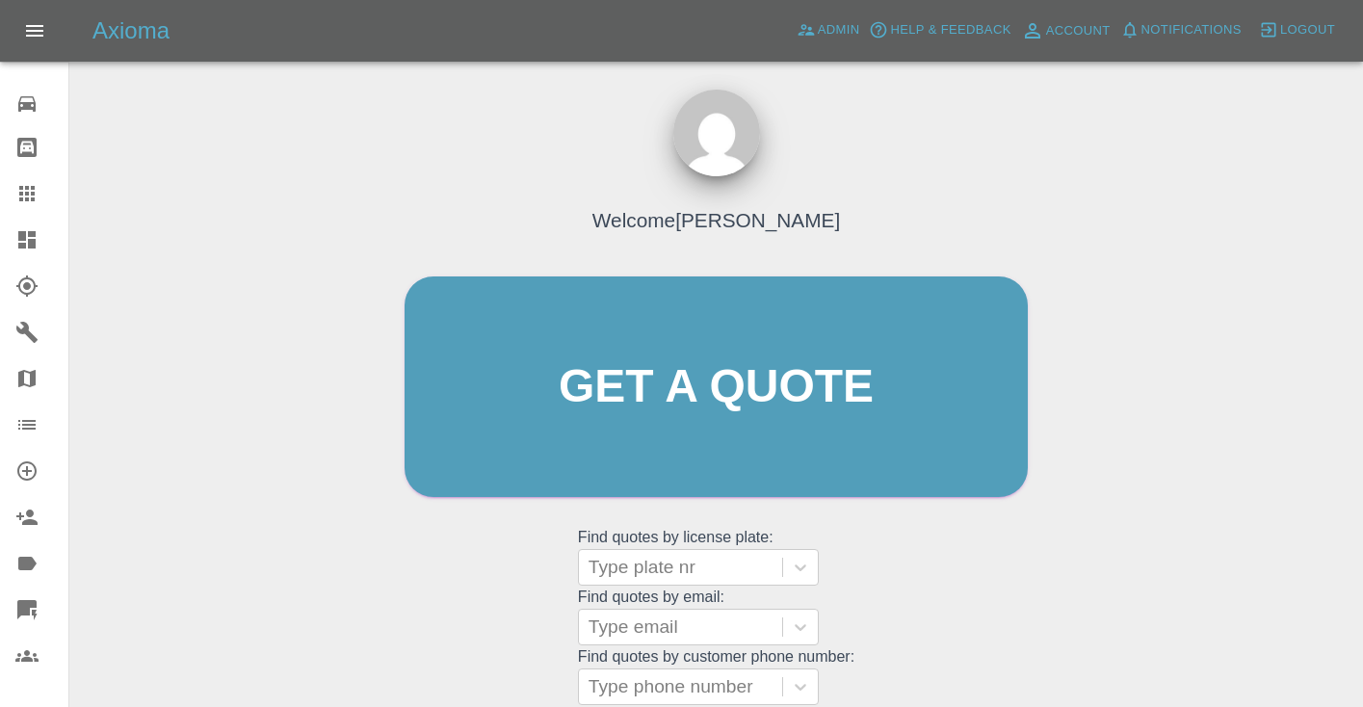
click at [945, 535] on div "Welcome [PERSON_NAME] Get a quote Get a quote Find quotes by license plate: Typ…" at bounding box center [716, 424] width 664 height 582
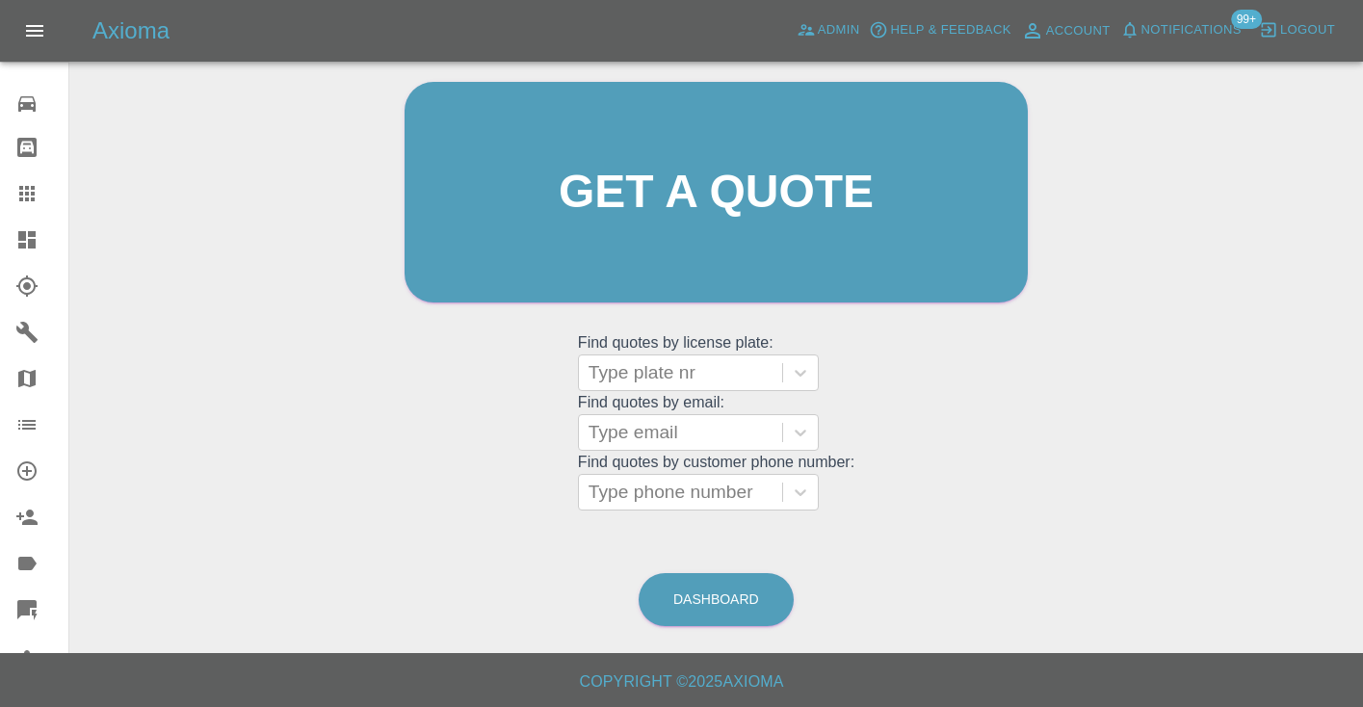
scroll to position [194, 0]
click at [743, 600] on link "Dashboard" at bounding box center [716, 600] width 155 height 53
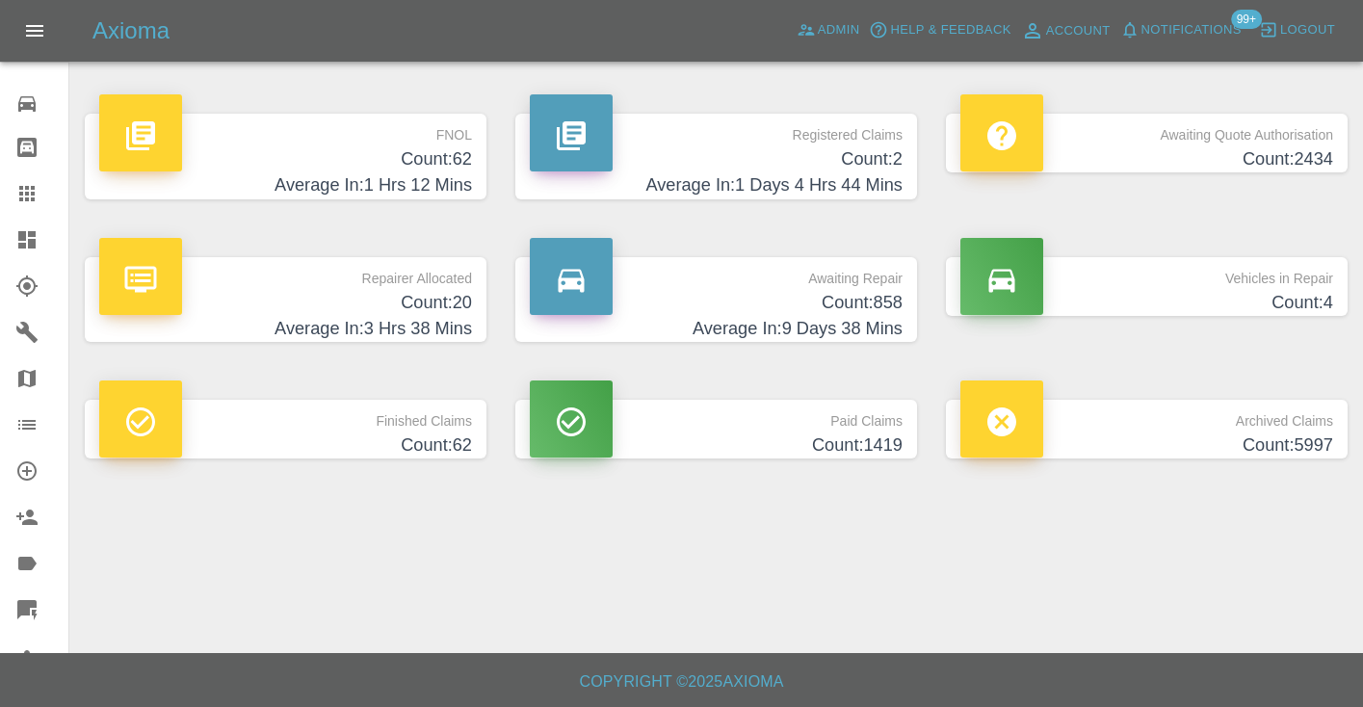
click at [880, 288] on p "Awaiting Repair" at bounding box center [716, 273] width 373 height 33
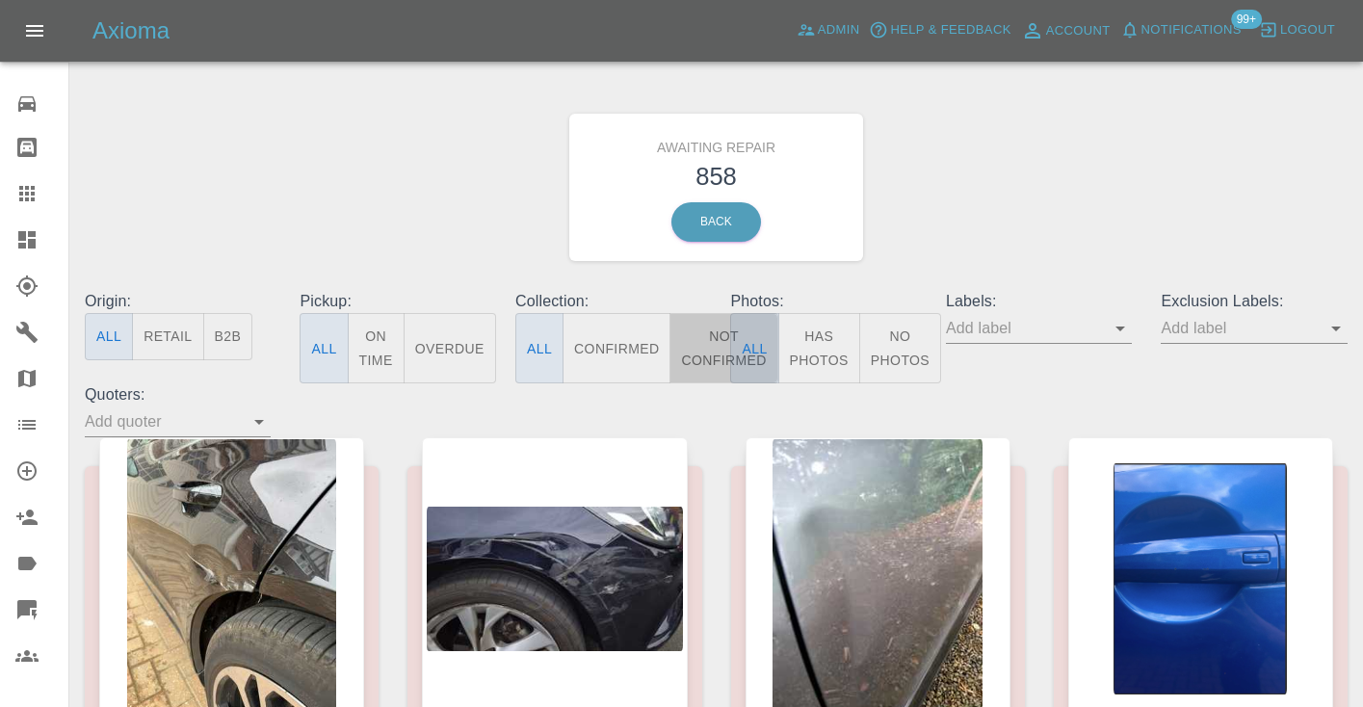
click at [713, 324] on button "Not Confirmed" at bounding box center [723, 348] width 108 height 70
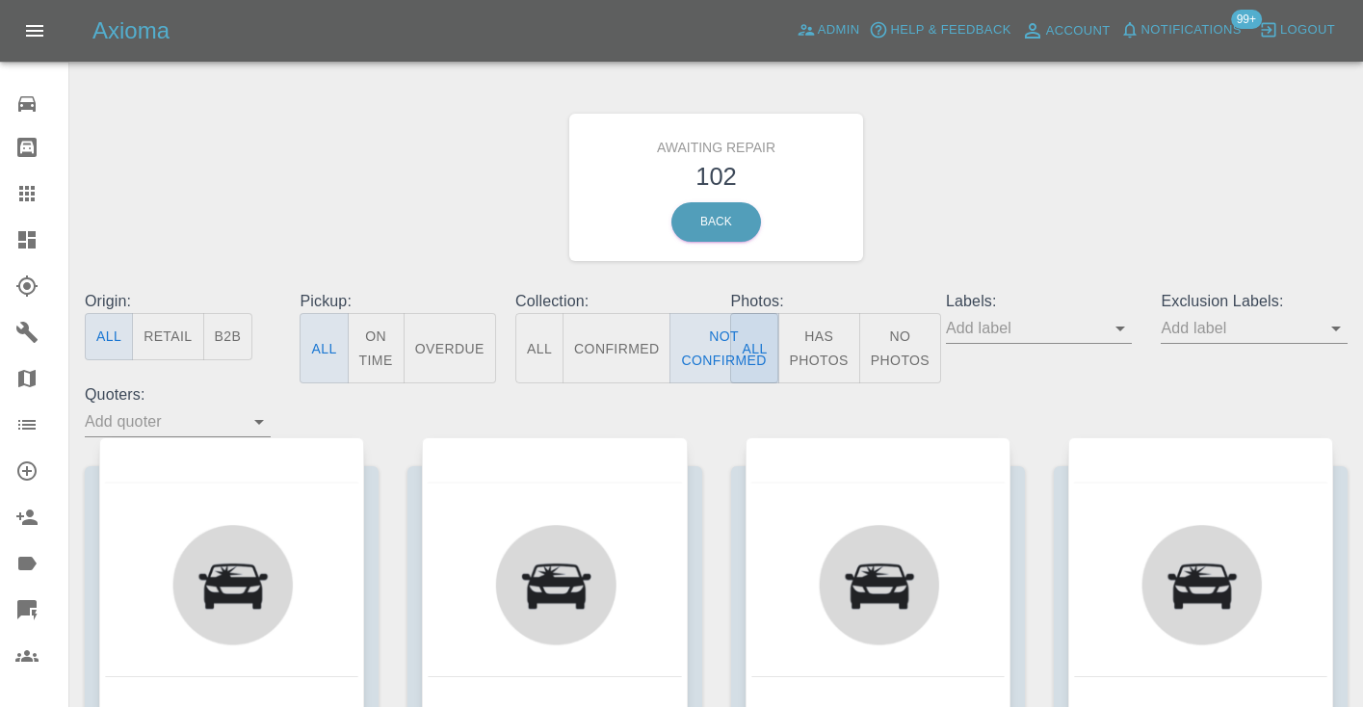
click at [922, 242] on div "Awaiting Repair 102 Back" at bounding box center [716, 187] width 1292 height 205
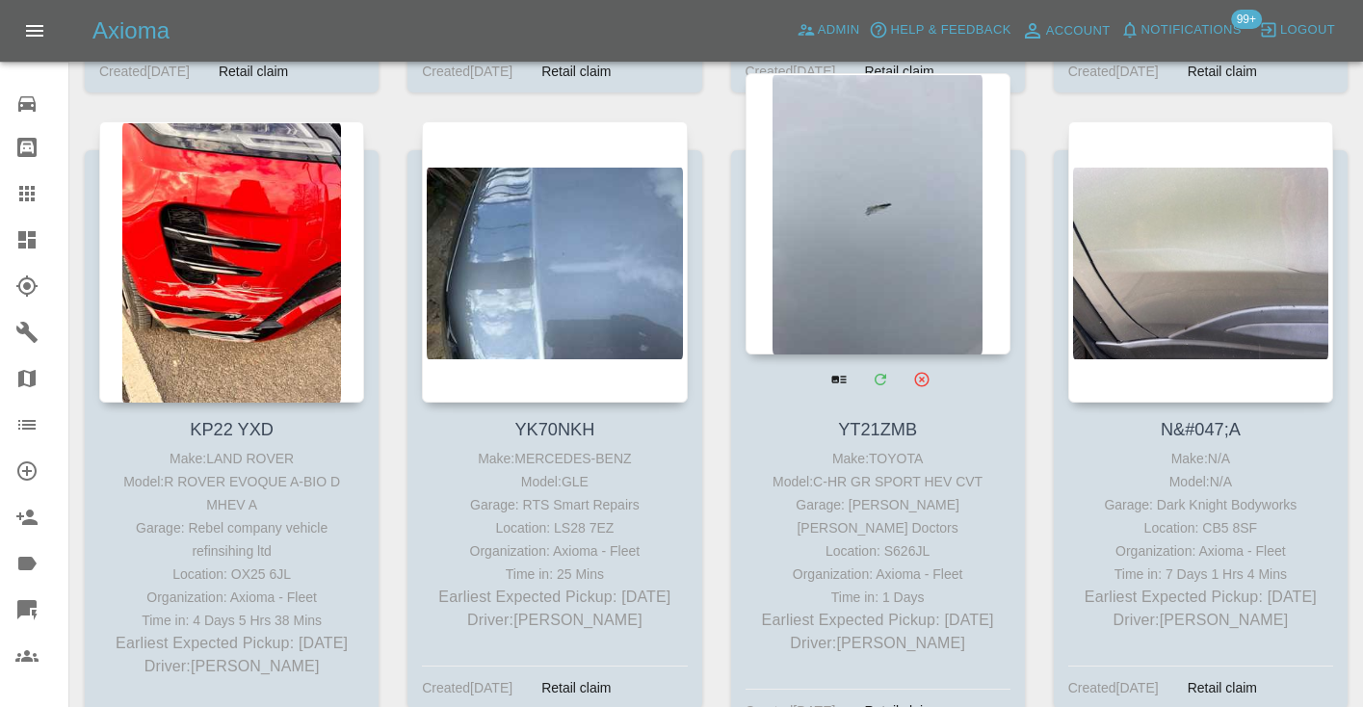
scroll to position [7960, 0]
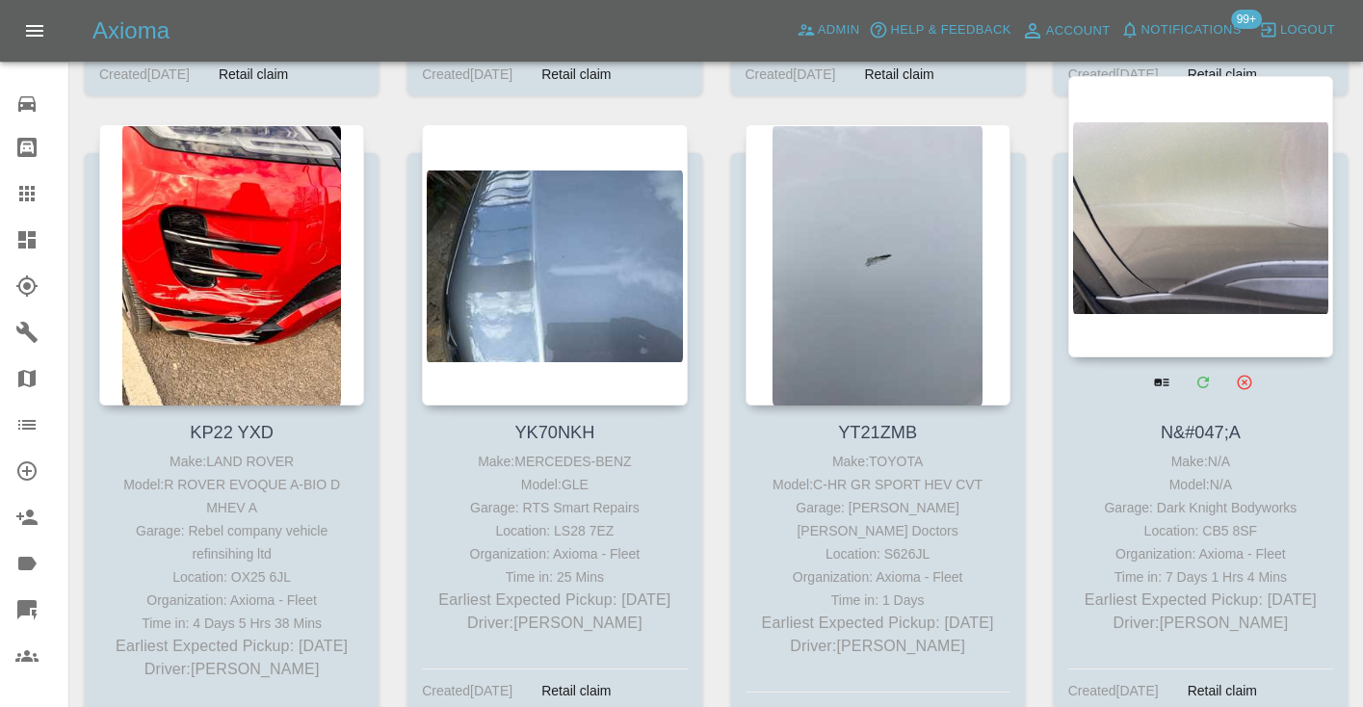
click at [1138, 223] on div at bounding box center [1200, 216] width 265 height 281
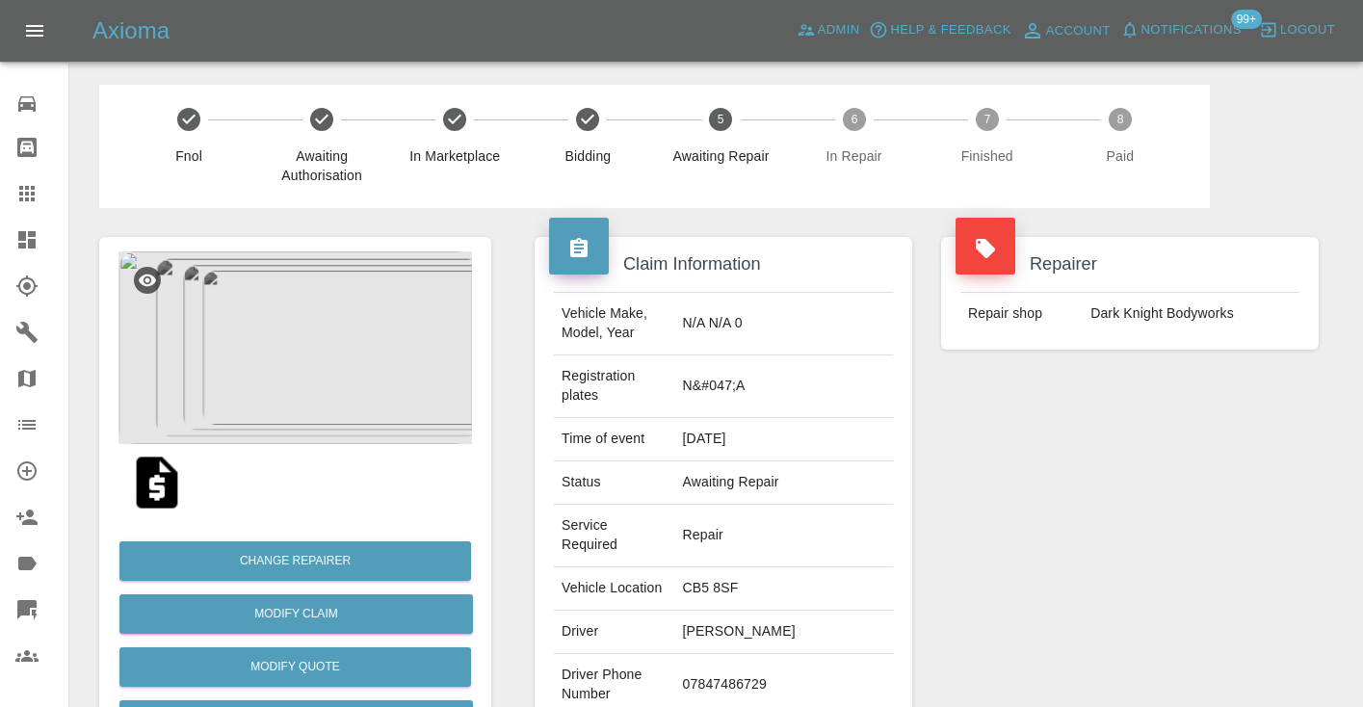
click at [808, 654] on td "07847486729" at bounding box center [784, 685] width 218 height 63
copy td "07847486729"
click at [1011, 469] on div "Repairer Repair shop Dark Knight Bodyworks" at bounding box center [1130, 524] width 406 height 633
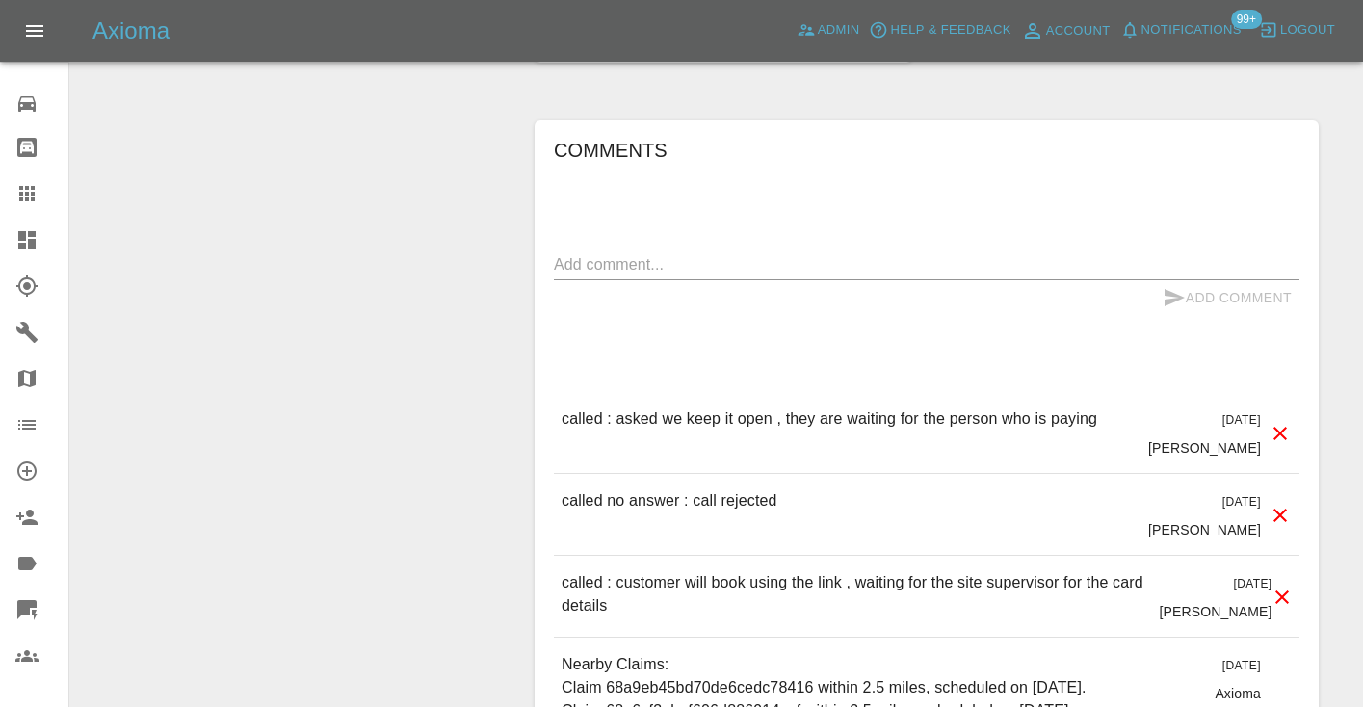
scroll to position [1590, 0]
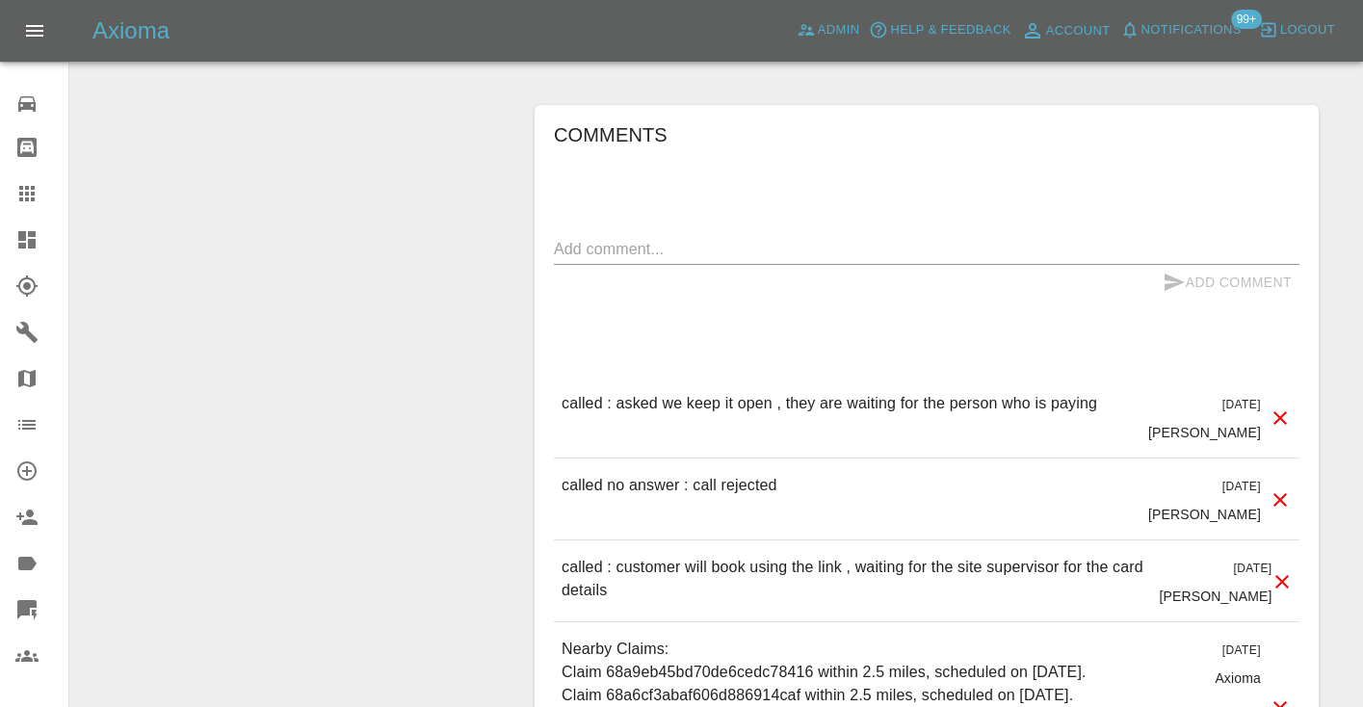
click at [587, 238] on textarea at bounding box center [927, 249] width 746 height 22
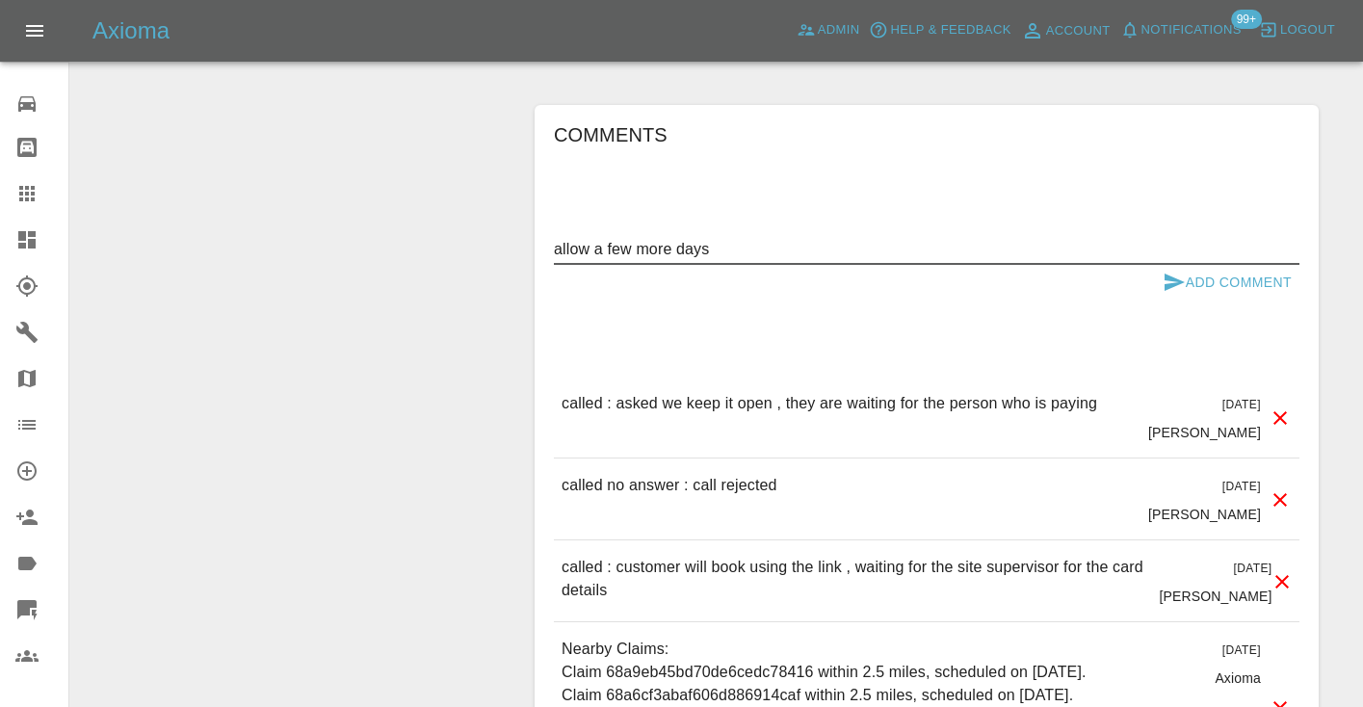
type textarea "allow a few more days"
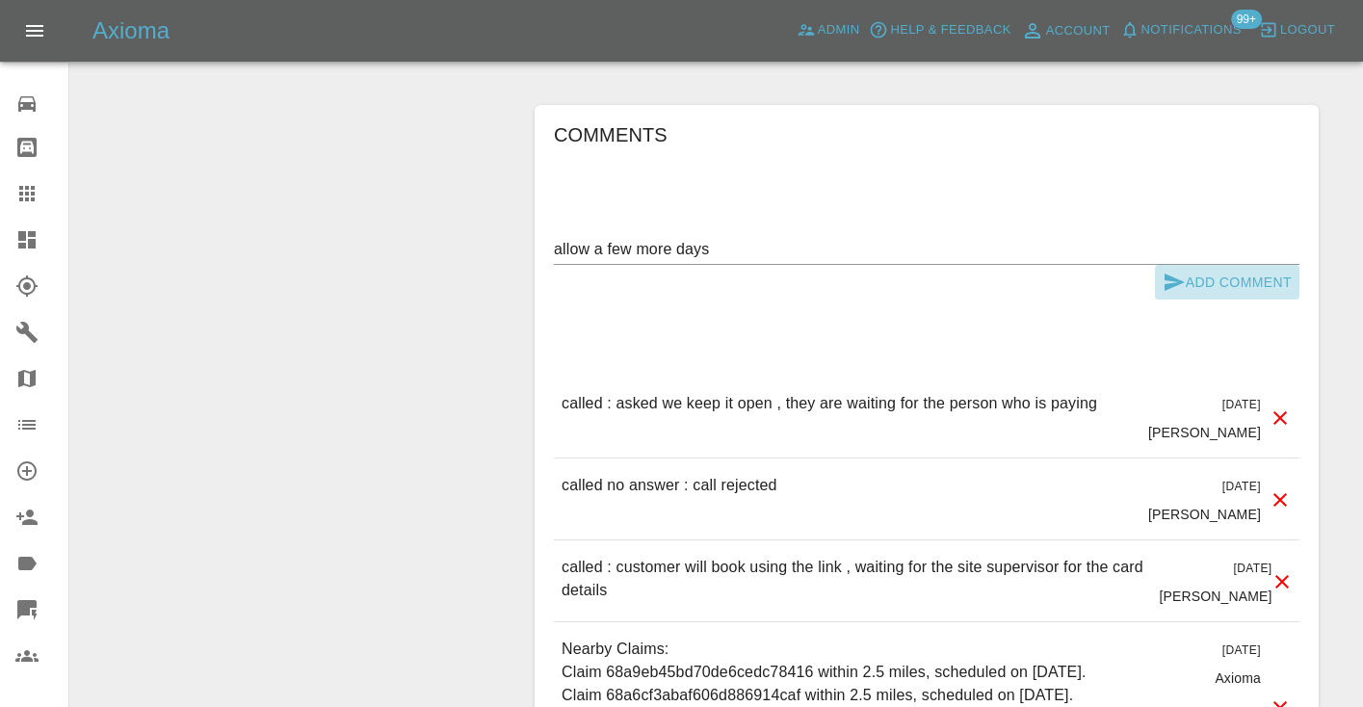
click at [1177, 274] on icon "submit" at bounding box center [1175, 282] width 20 height 17
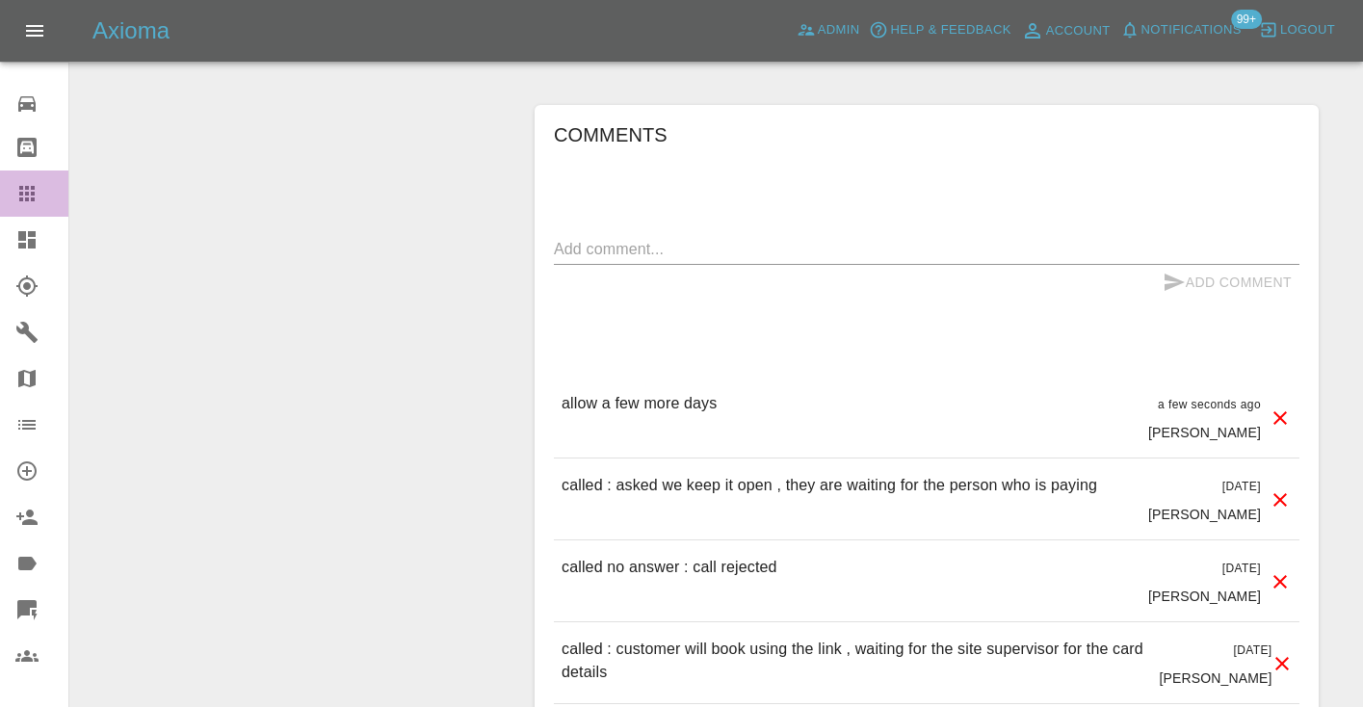
click at [36, 194] on icon at bounding box center [26, 193] width 23 height 23
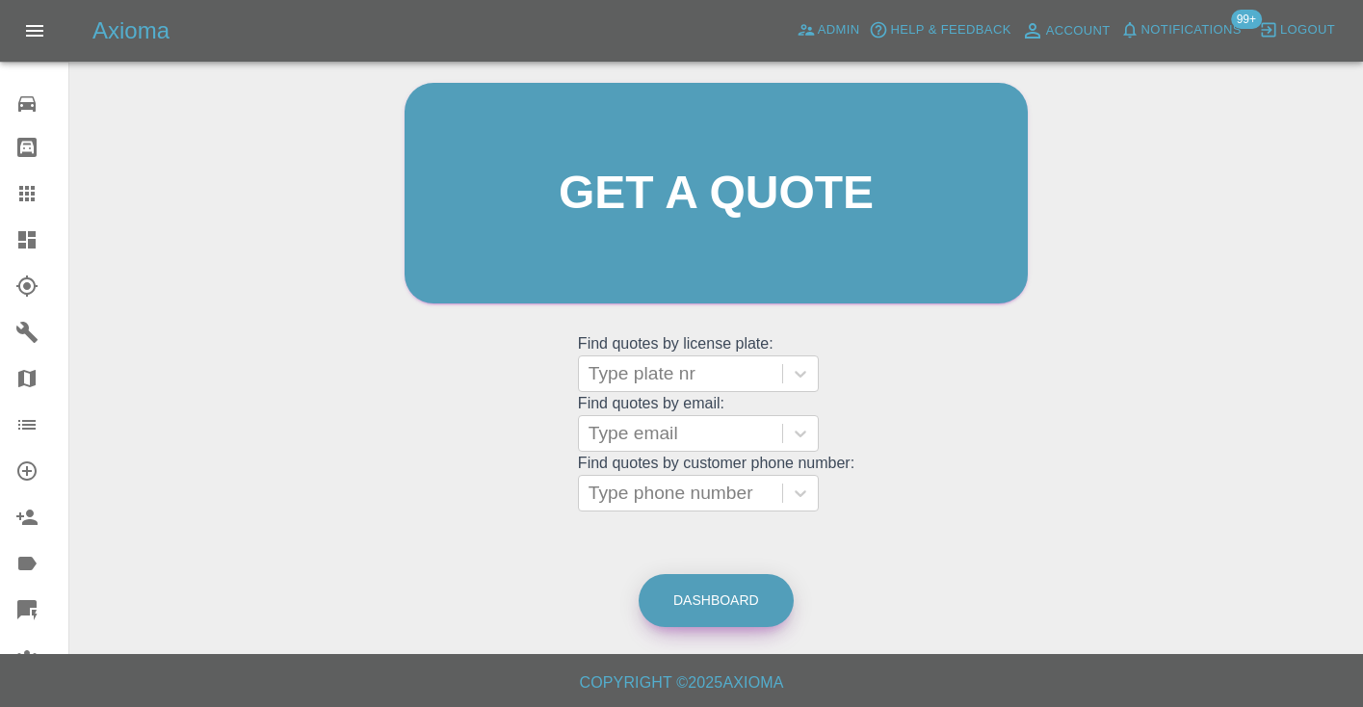
click at [733, 588] on link "Dashboard" at bounding box center [716, 600] width 155 height 53
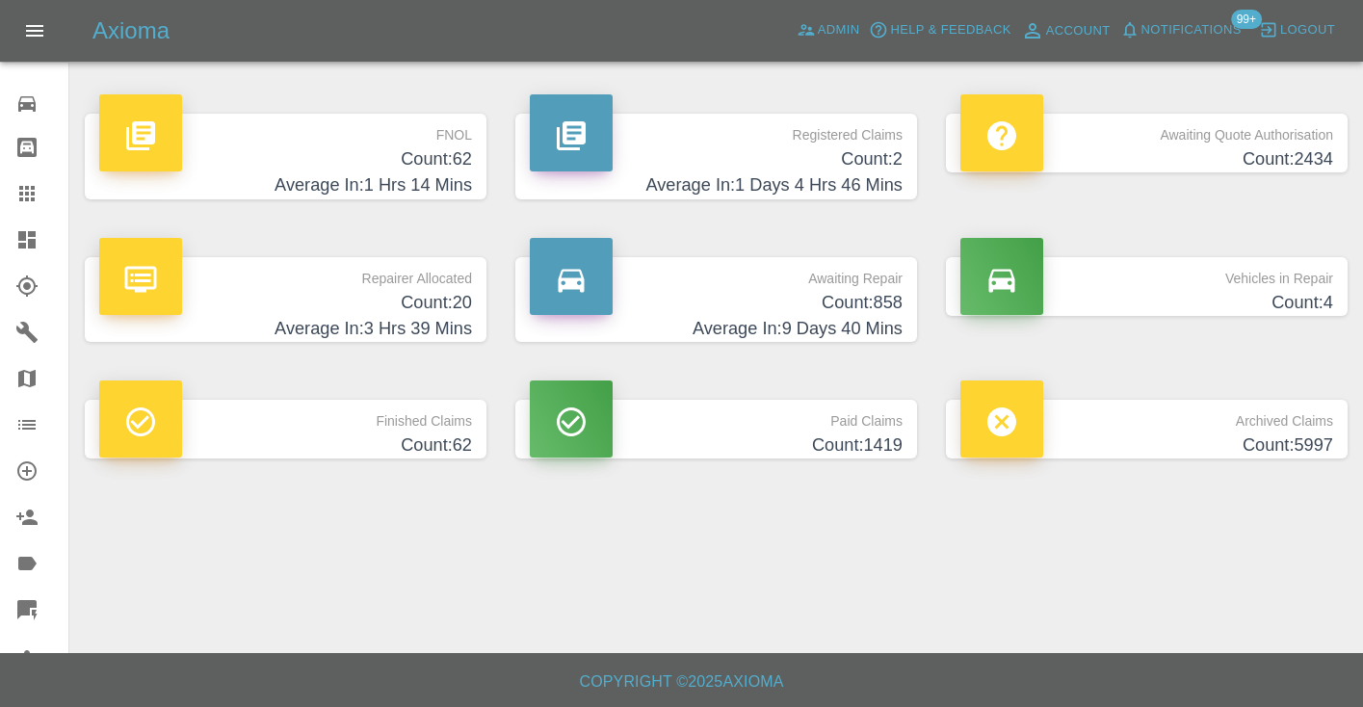
click at [881, 311] on h4 "Count: 858" at bounding box center [716, 303] width 373 height 26
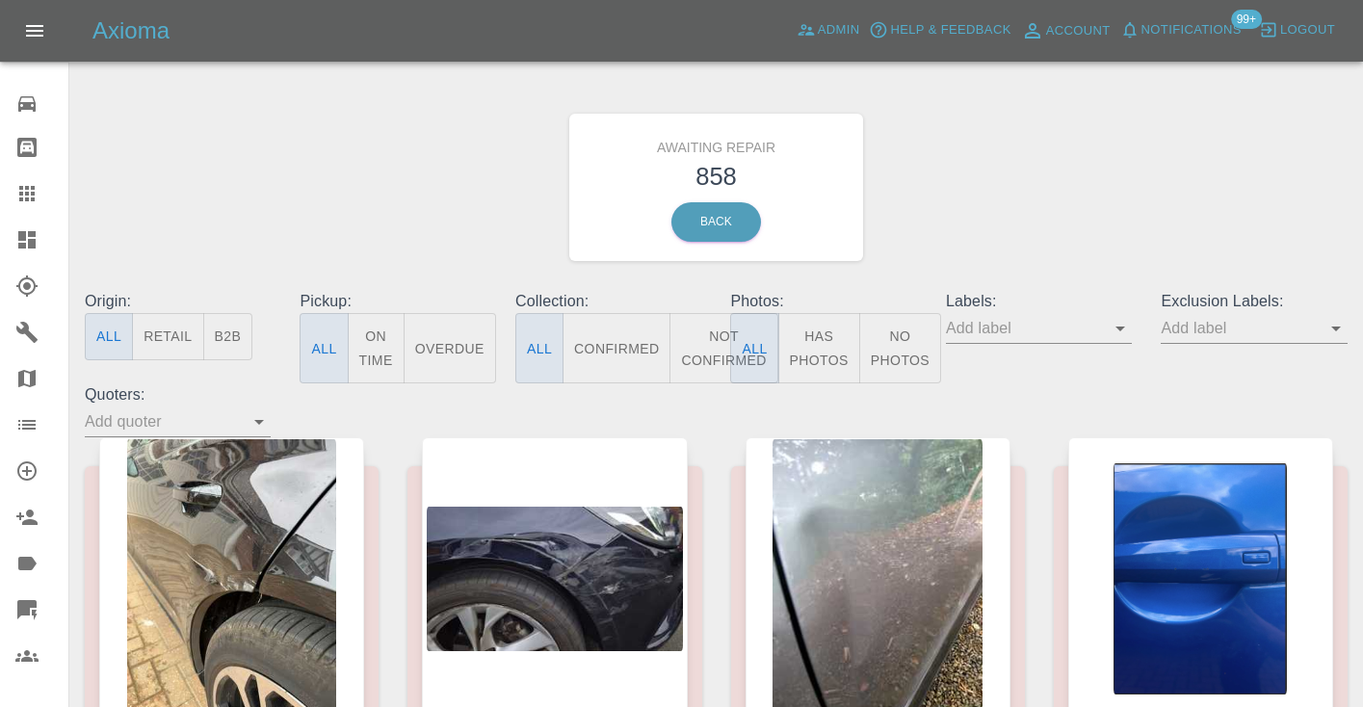
click at [704, 344] on button "Not Confirmed" at bounding box center [723, 348] width 108 height 70
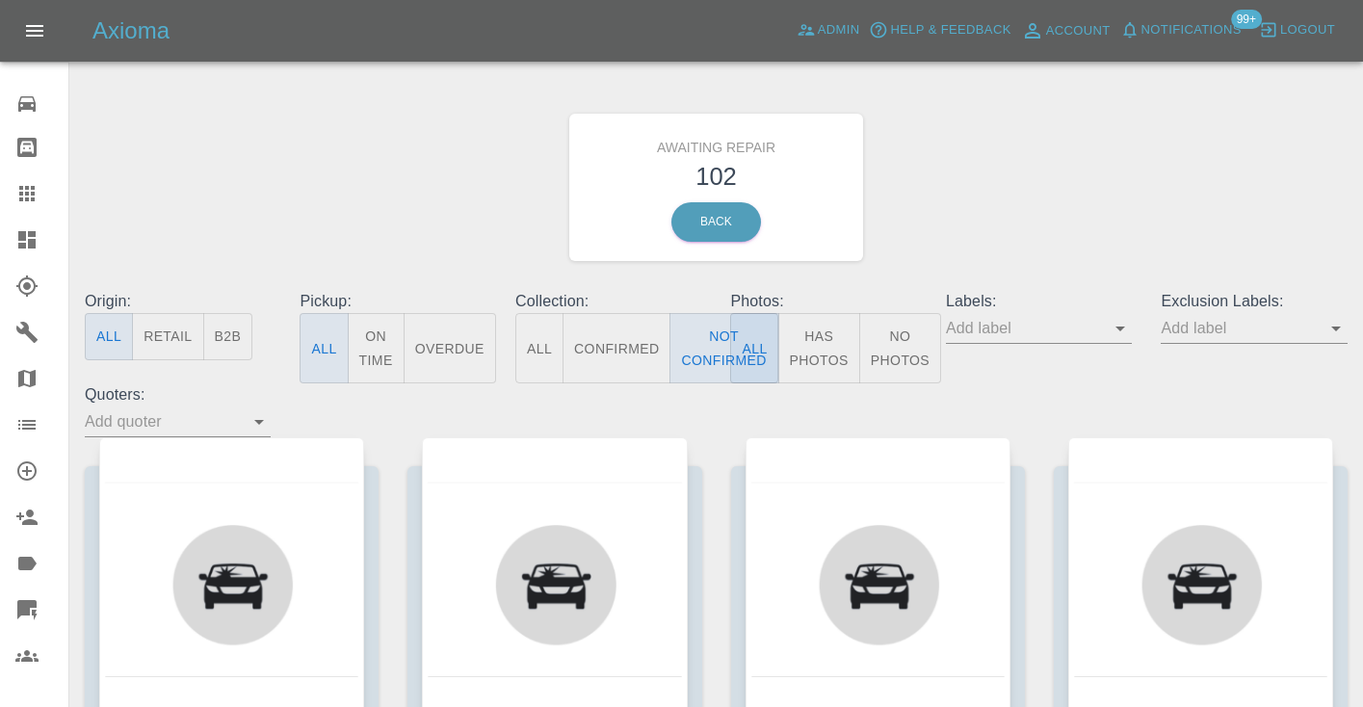
click at [1076, 160] on div "Awaiting Repair 102 Back" at bounding box center [716, 187] width 1292 height 205
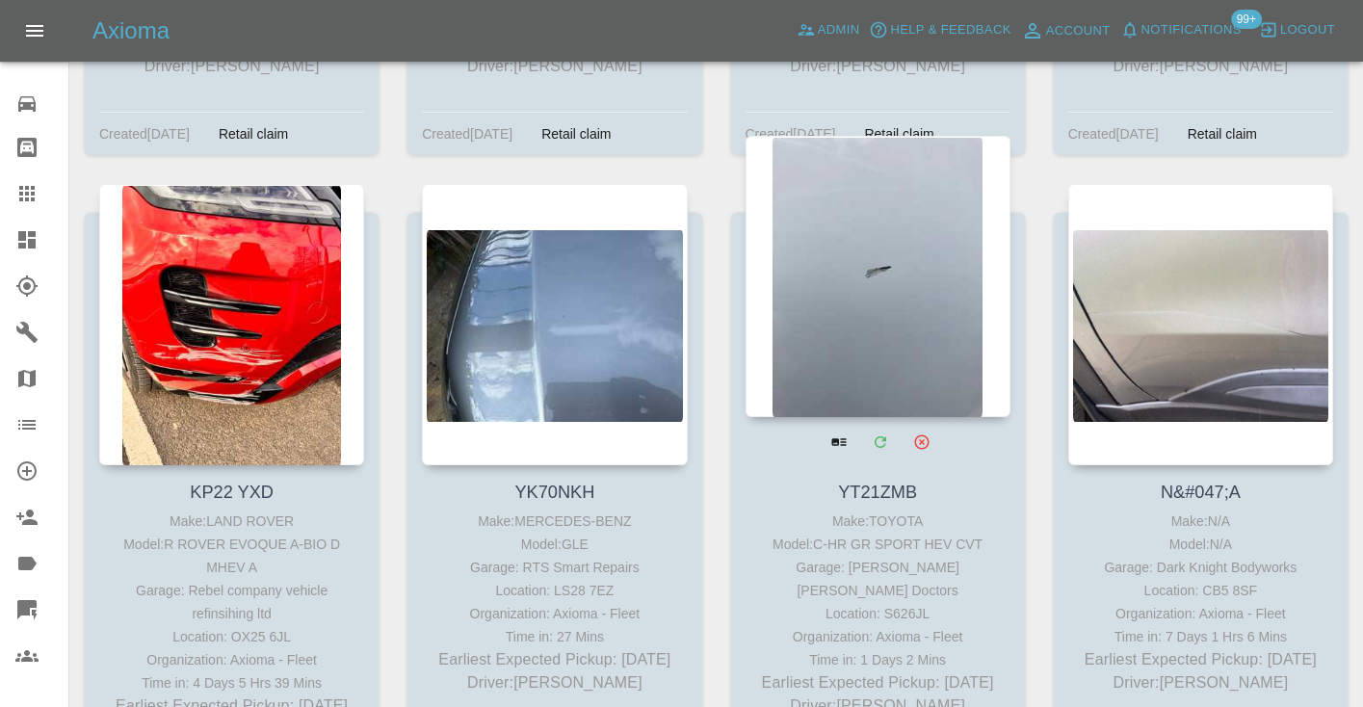
scroll to position [7895, 0]
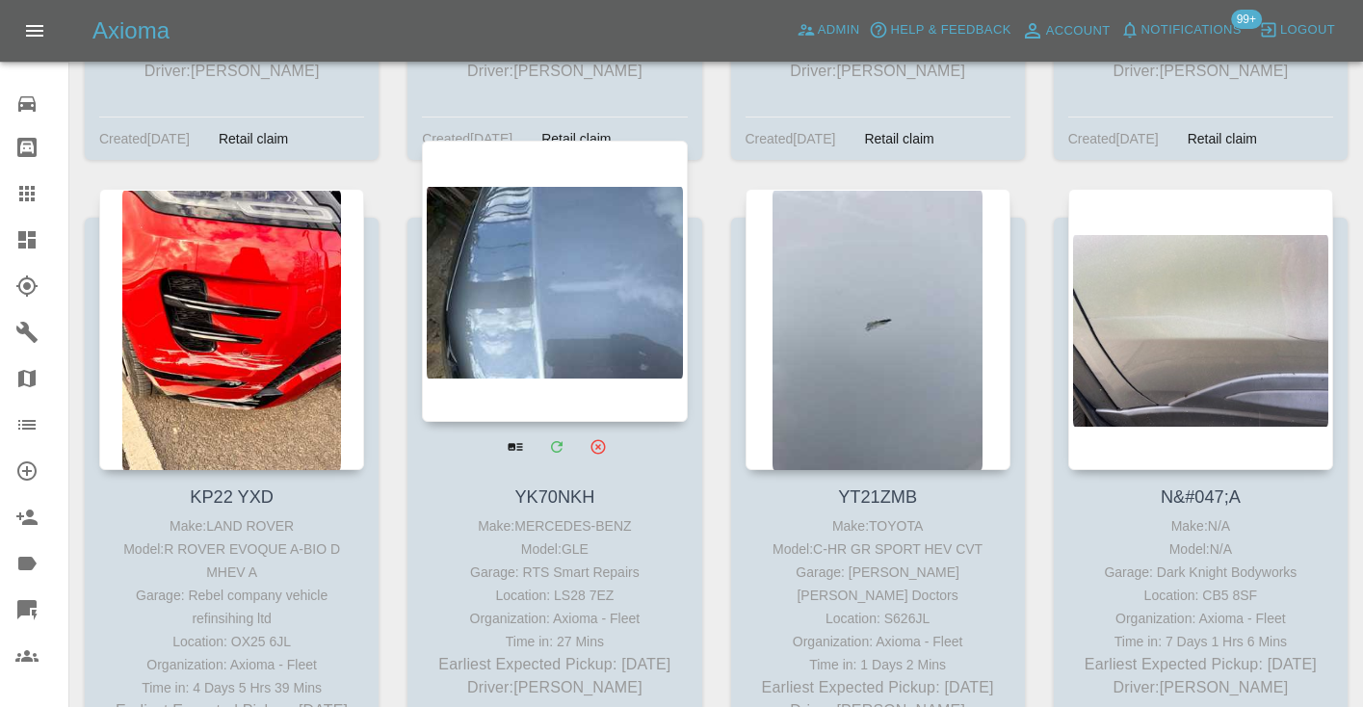
click at [596, 233] on div at bounding box center [554, 281] width 265 height 281
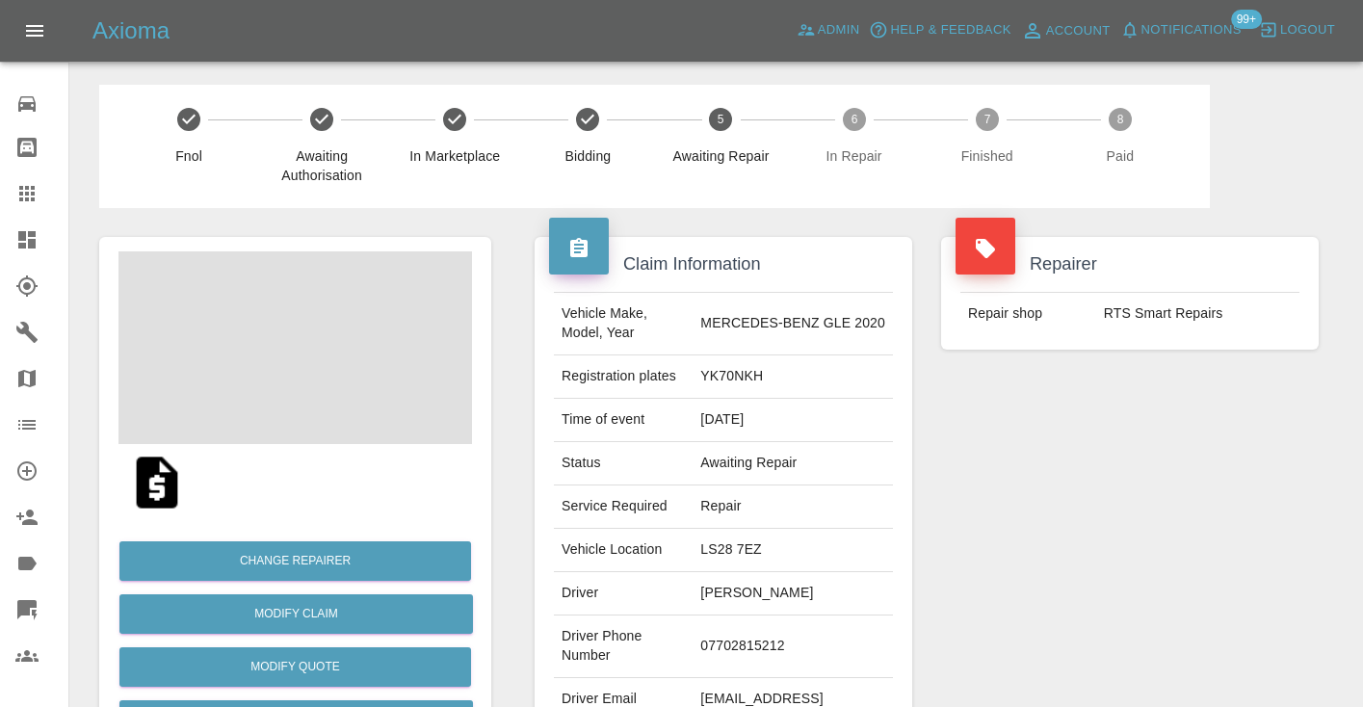
click at [780, 631] on td "07702815212" at bounding box center [793, 646] width 200 height 63
copy td "07702815212"
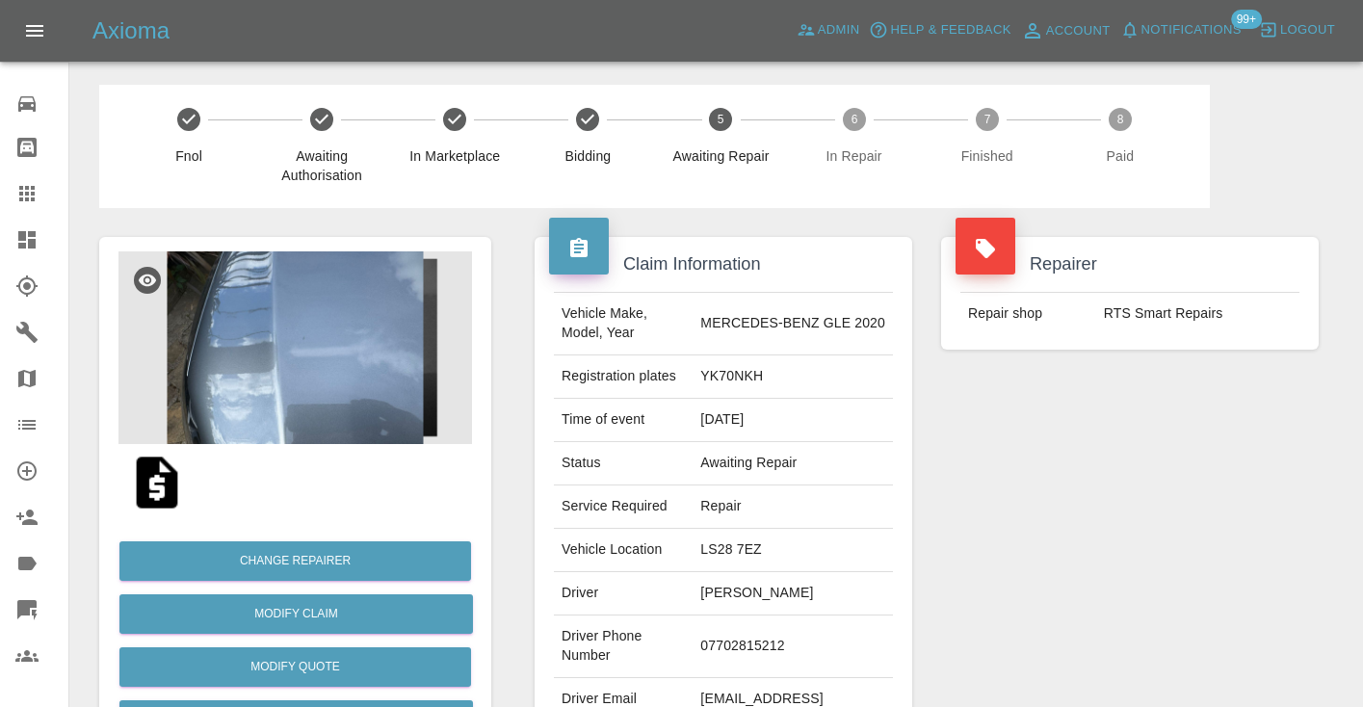
click at [1064, 573] on div "Repairer Repair shop RTS Smart Repairs" at bounding box center [1130, 495] width 406 height 575
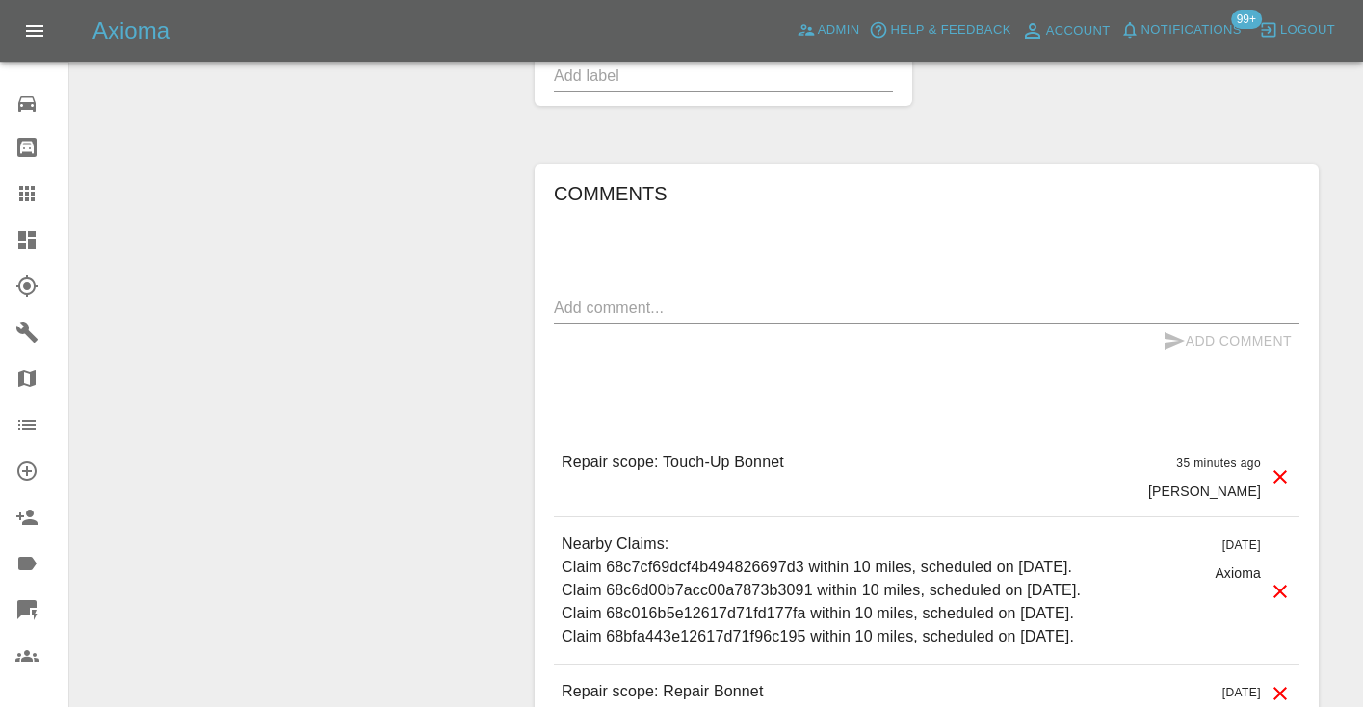
scroll to position [1292, 0]
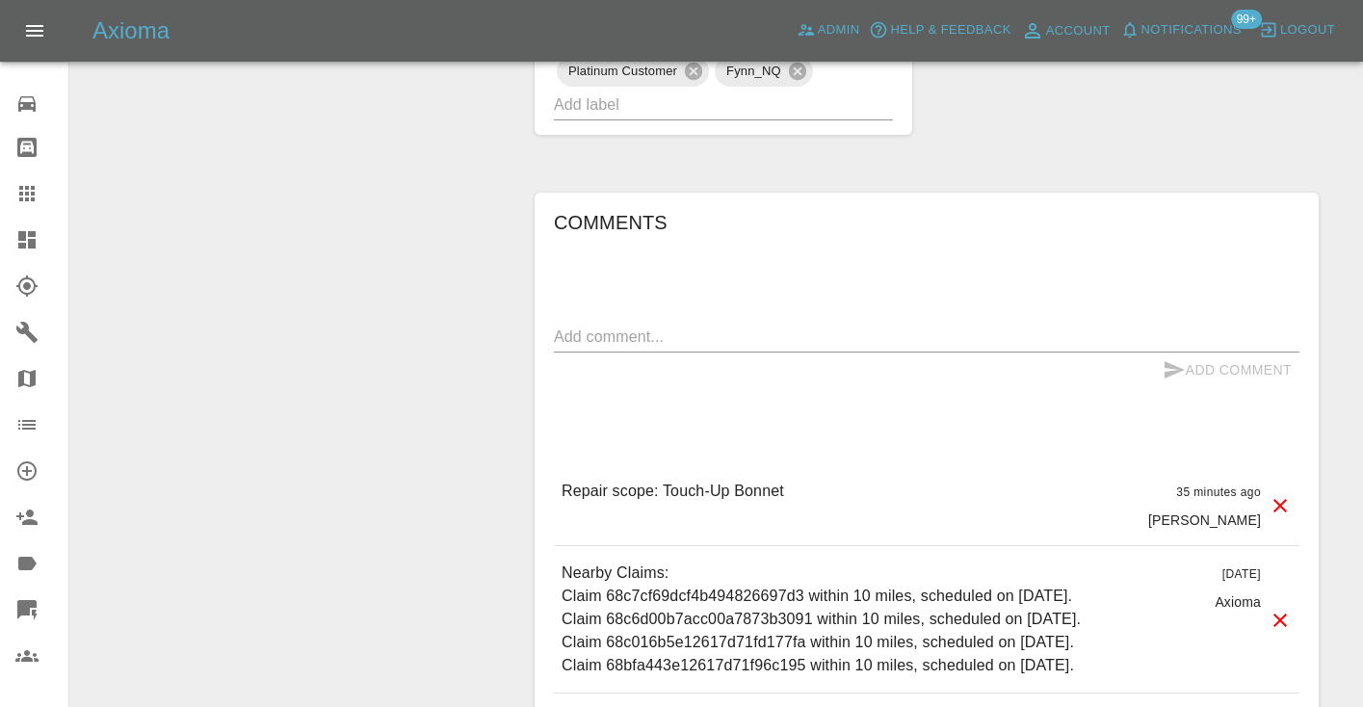
click at [648, 353] on div "Add Comment" at bounding box center [927, 371] width 746 height 36
click at [648, 326] on textarea at bounding box center [927, 337] width 746 height 22
type textarea "called no answer : voice mailbox"
click at [1177, 358] on icon "submit" at bounding box center [1174, 369] width 23 height 23
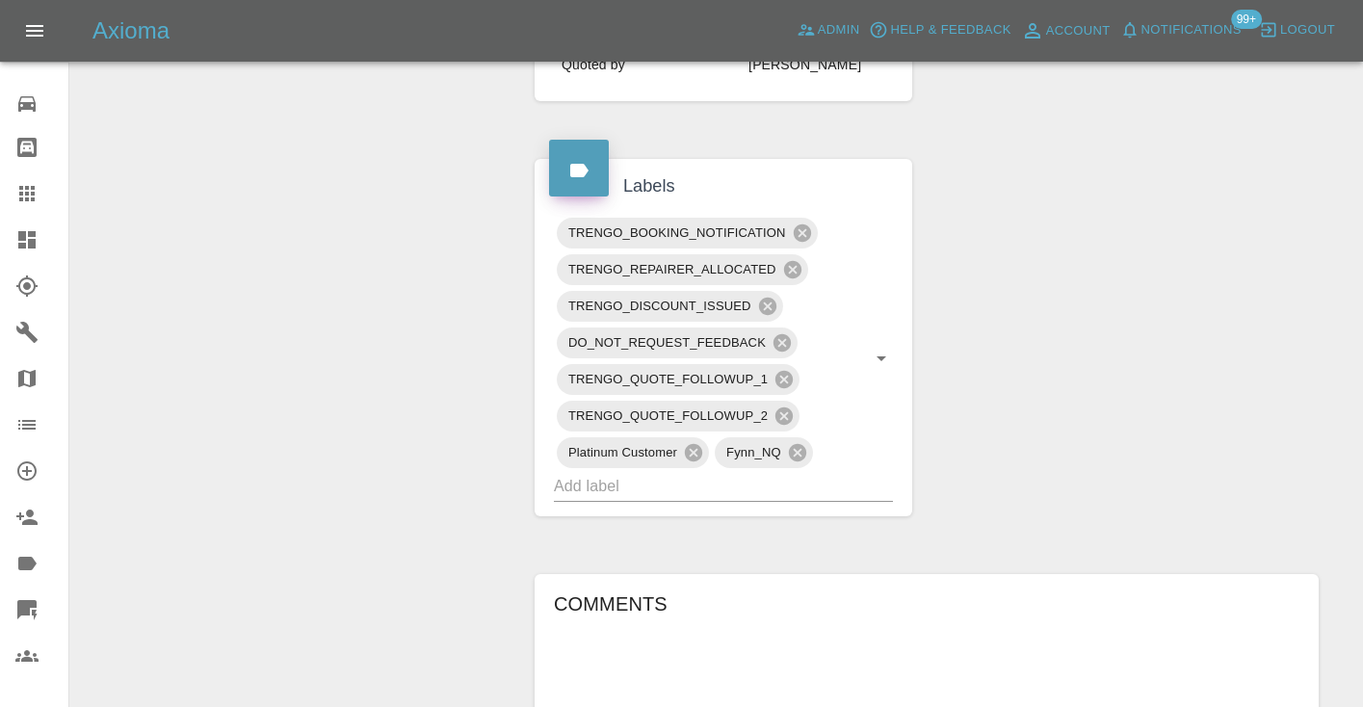
scroll to position [895, 0]
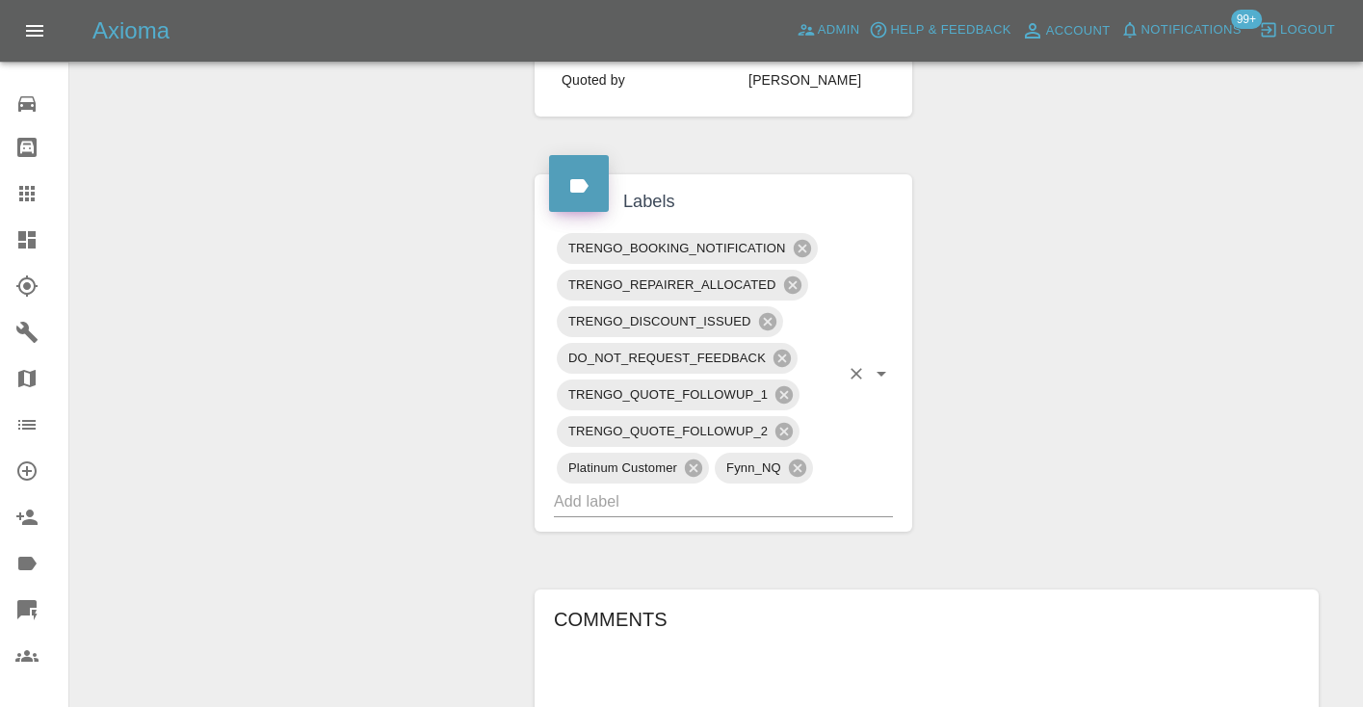
click at [820, 486] on input "text" at bounding box center [696, 501] width 285 height 30
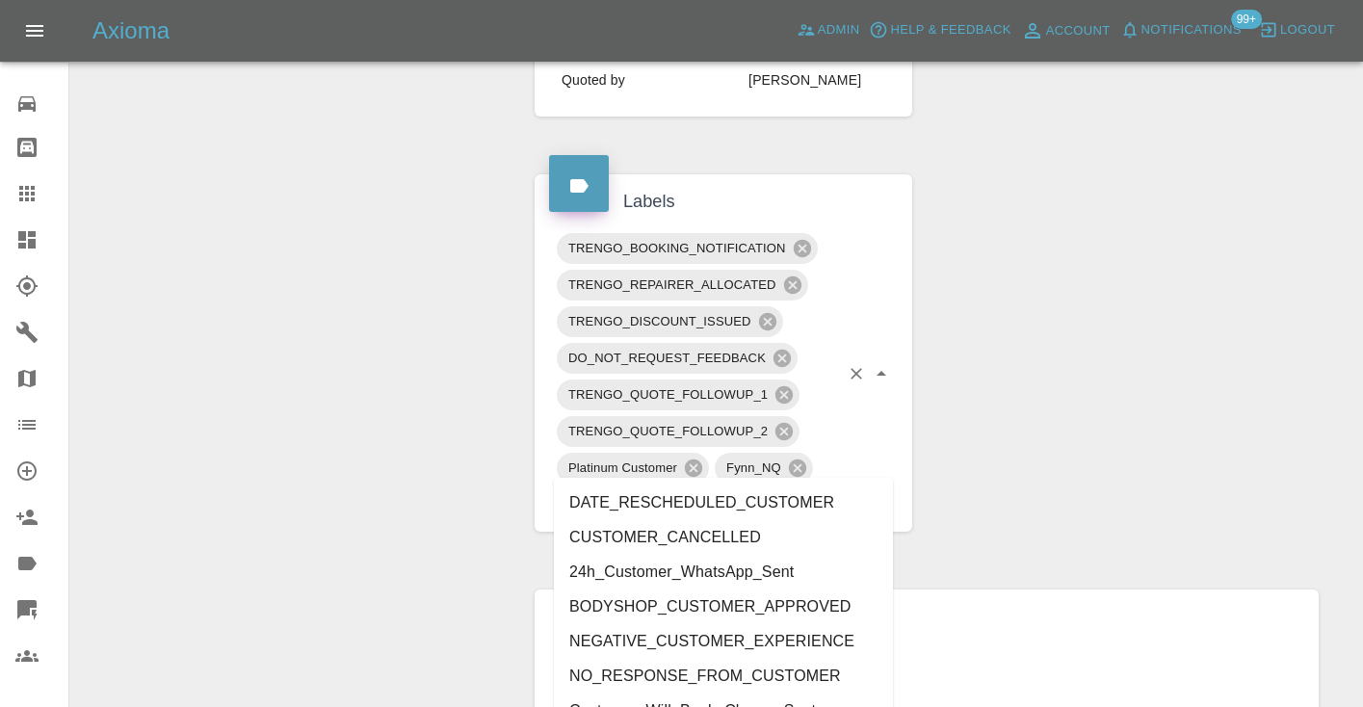
type input "customer_"
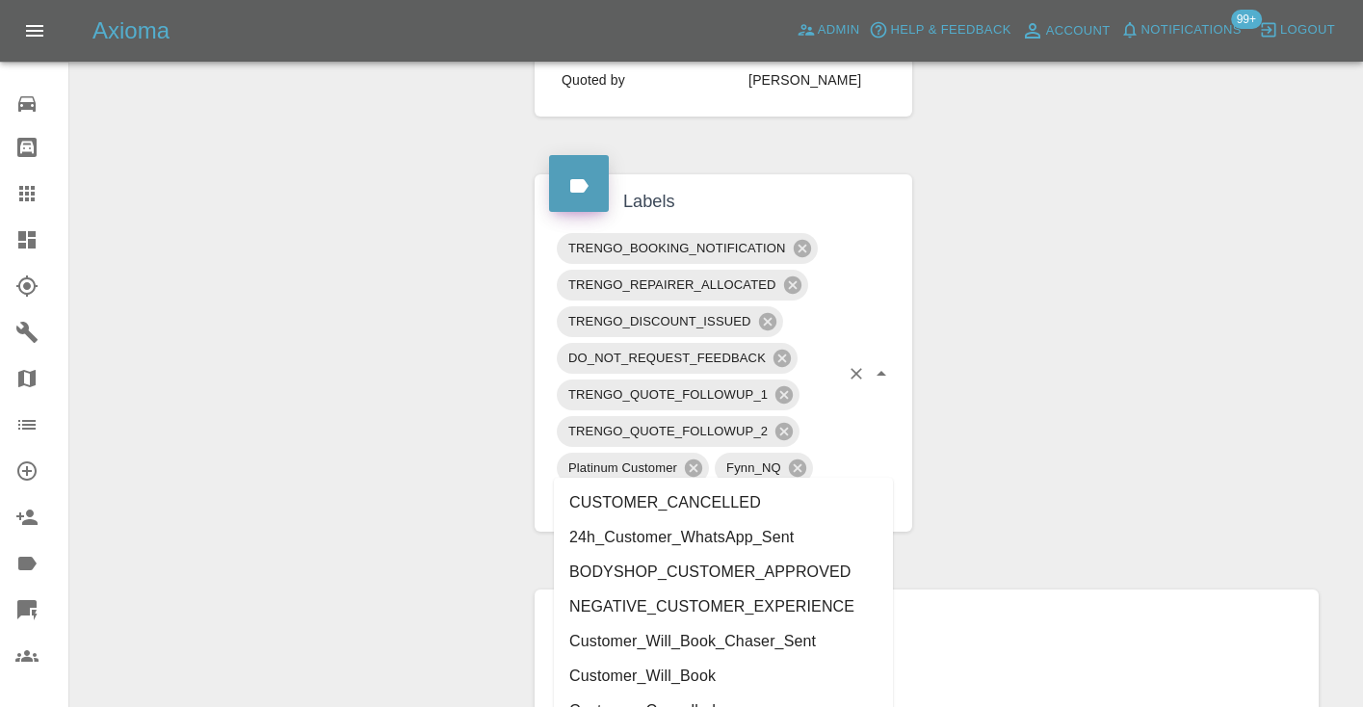
click at [744, 666] on li "Customer_Will_Book" at bounding box center [723, 676] width 339 height 35
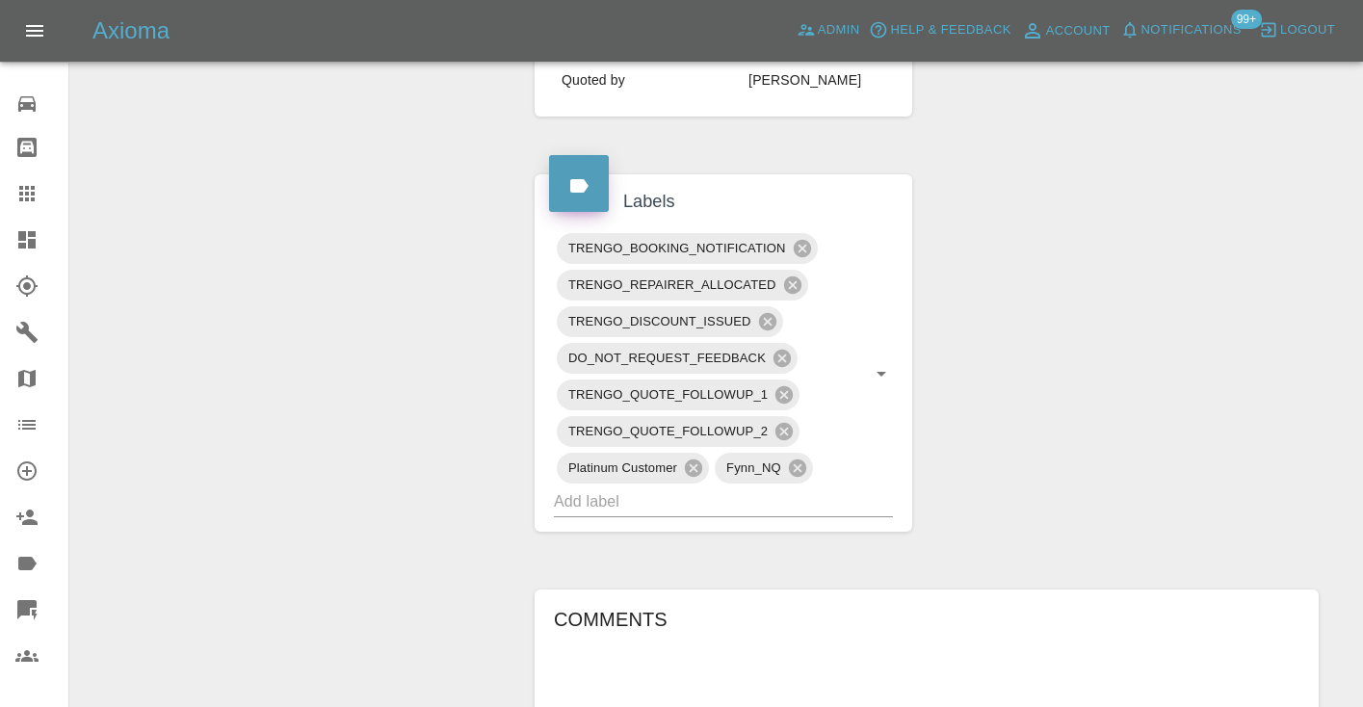
click at [436, 442] on div "Change Repairer Modify Claim Modify Quote Rollback Submit Payment Archive" at bounding box center [295, 330] width 421 height 2035
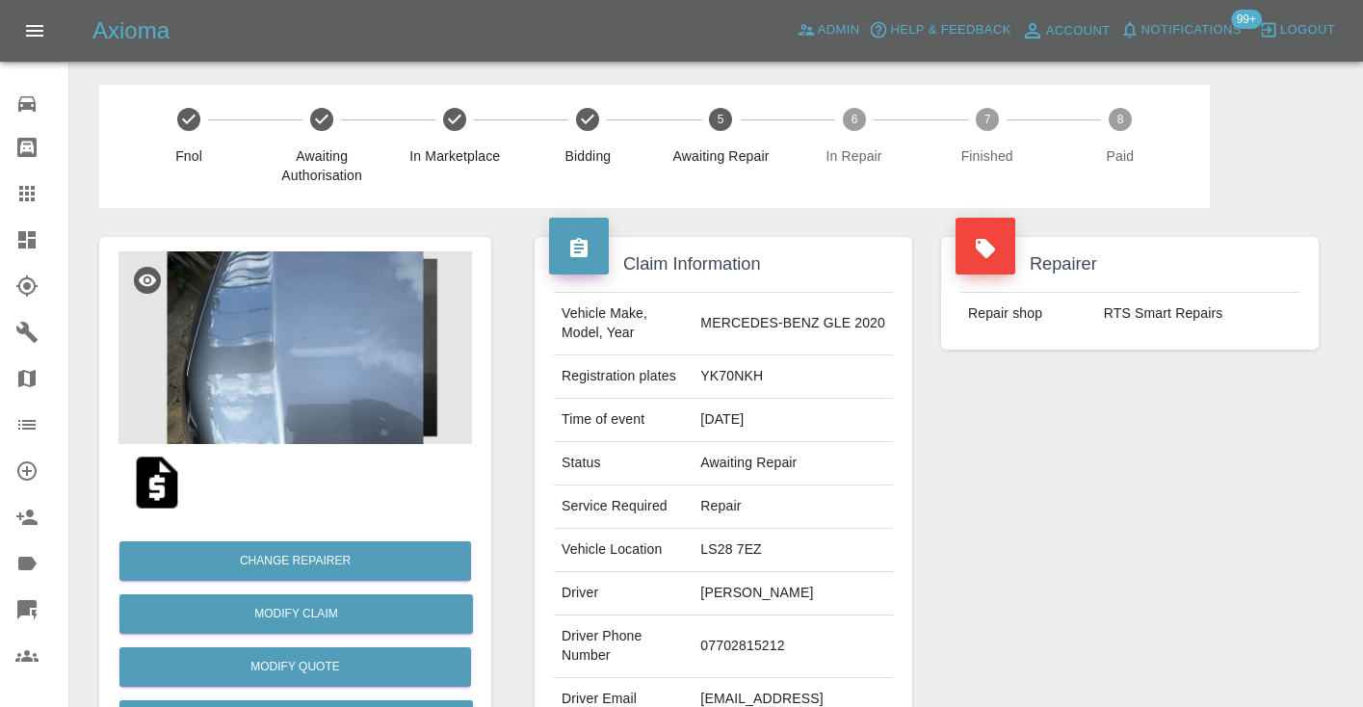
scroll to position [0, 0]
click at [36, 192] on icon at bounding box center [26, 193] width 23 height 23
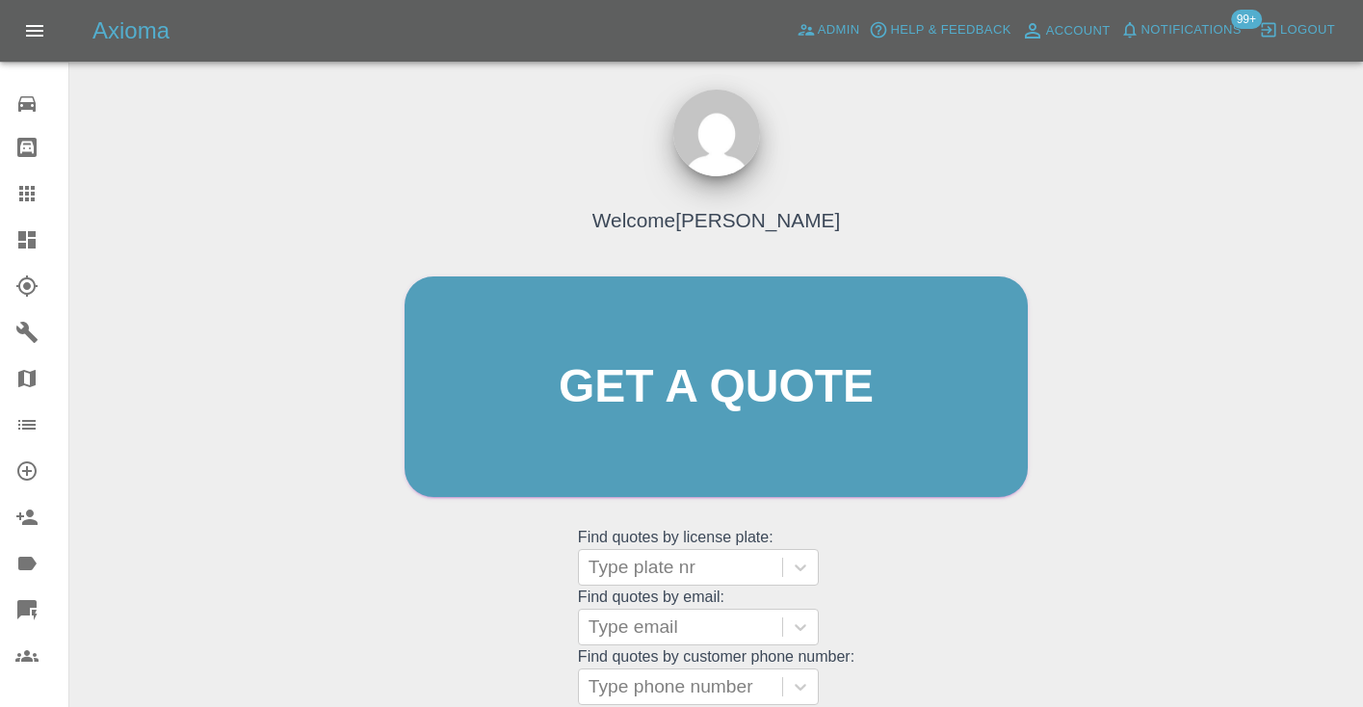
click at [942, 542] on div "Welcome Castro Get a quote Get a quote Find quotes by license plate: Type plate…" at bounding box center [716, 424] width 664 height 582
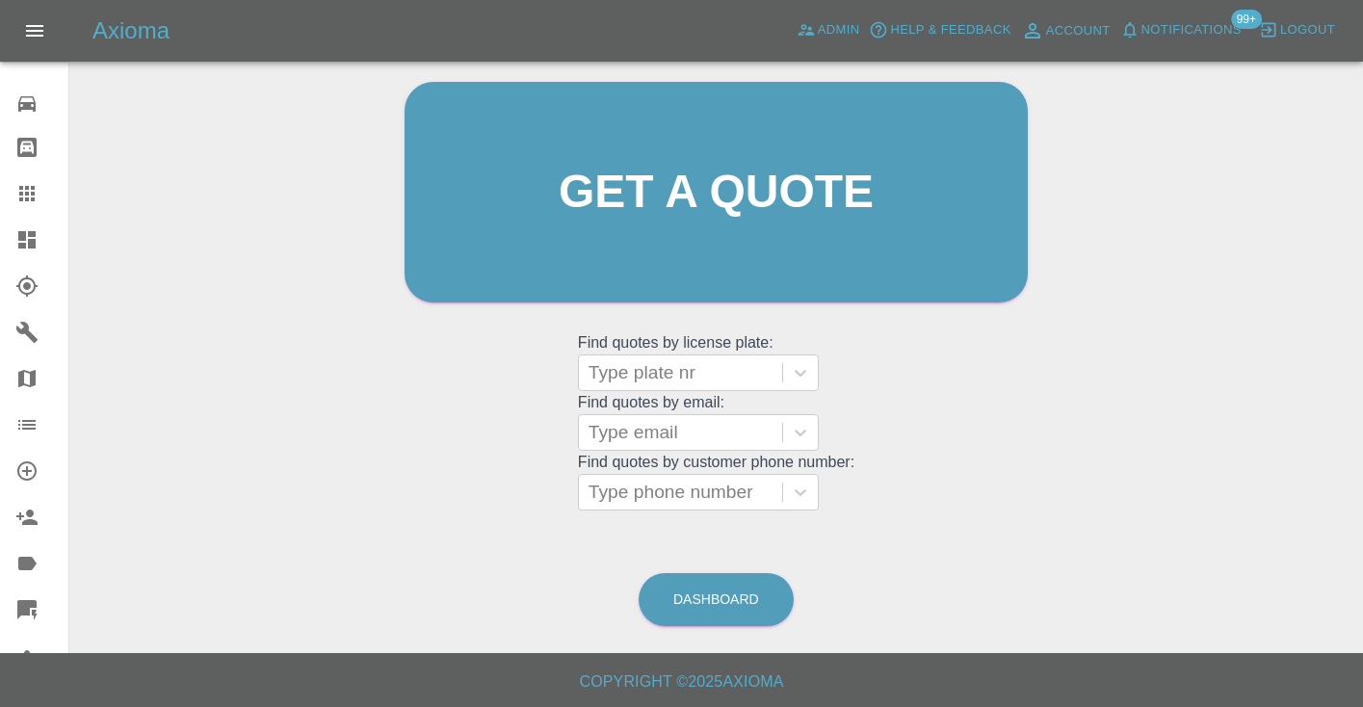
scroll to position [194, 0]
click at [724, 594] on link "Dashboard" at bounding box center [716, 600] width 155 height 53
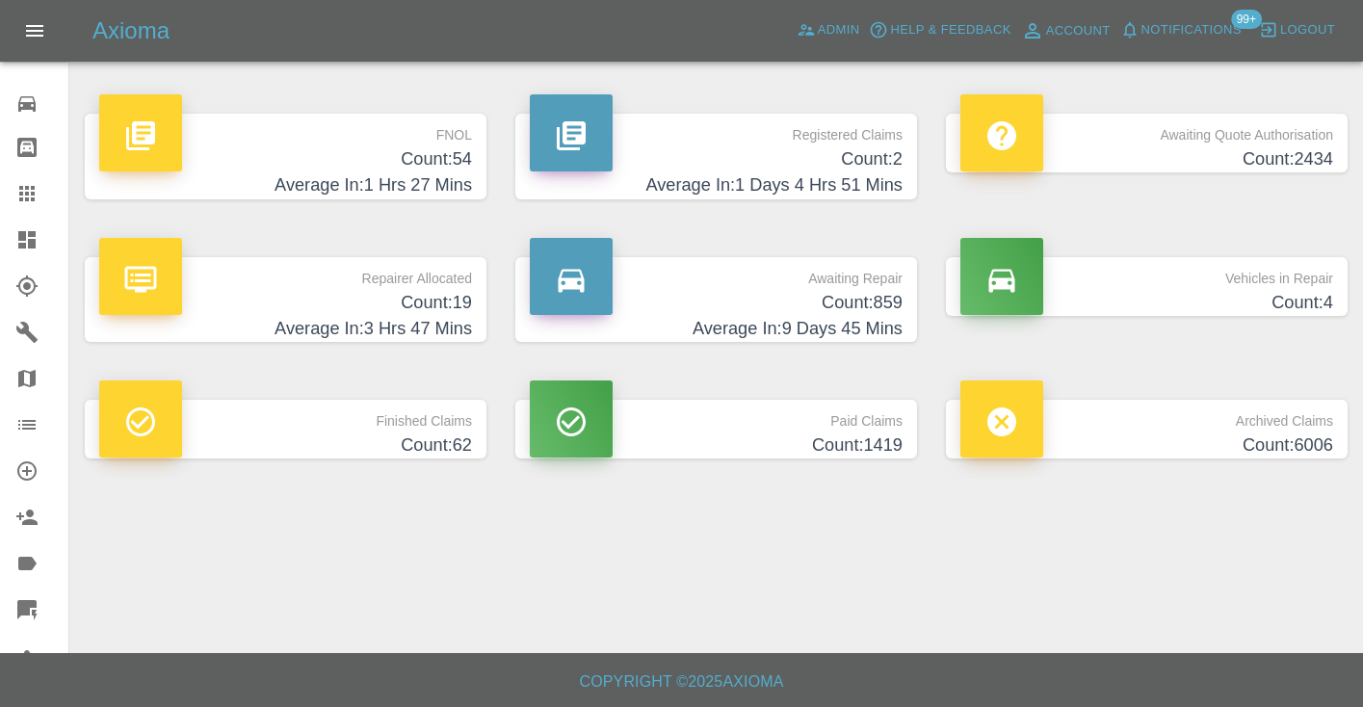
click at [846, 296] on h4 "Count: 859" at bounding box center [716, 303] width 373 height 26
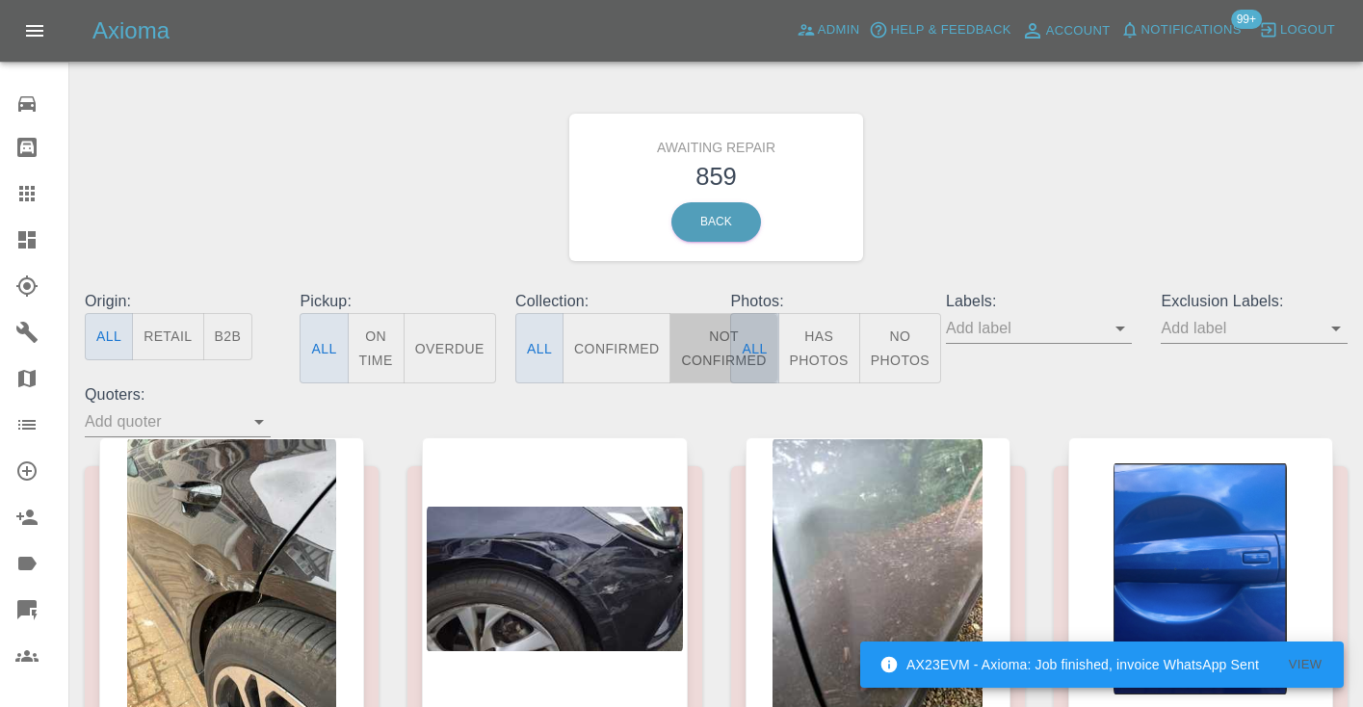
click at [700, 352] on button "Not Confirmed" at bounding box center [723, 348] width 108 height 70
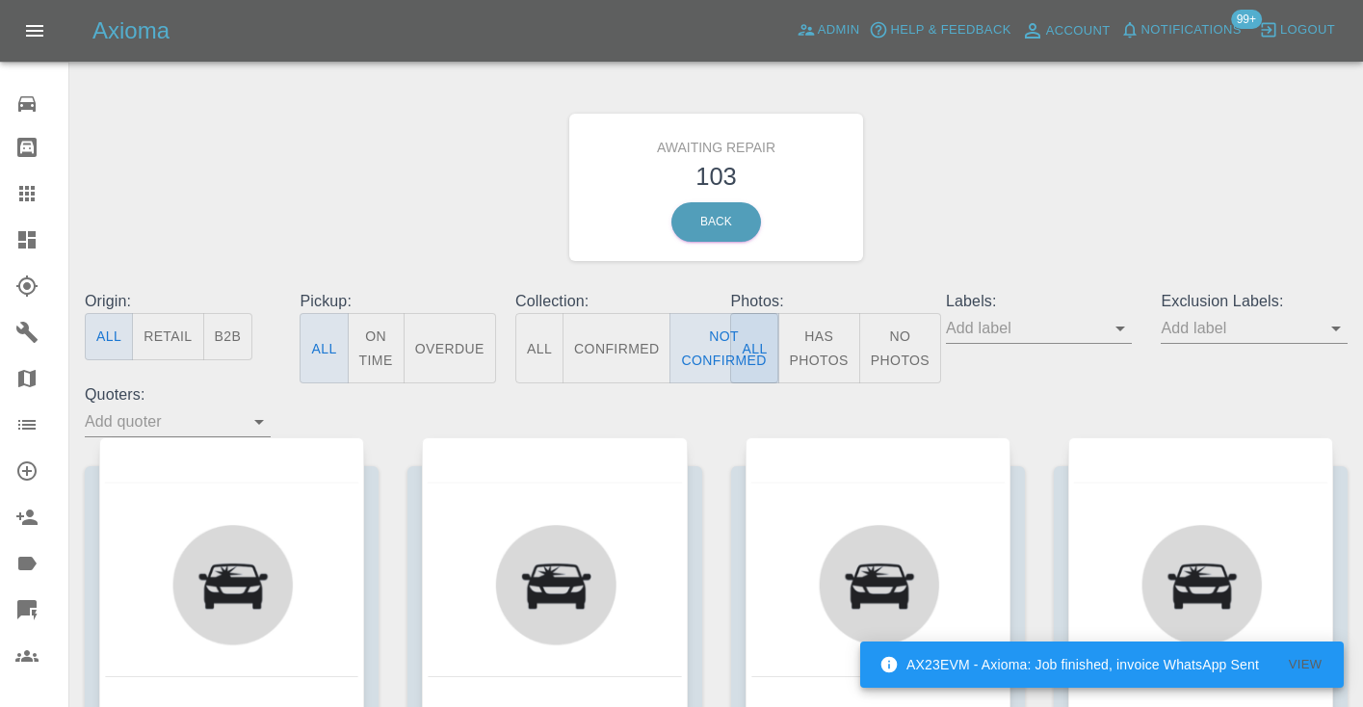
click at [1009, 156] on div "Awaiting Repair 103 Back" at bounding box center [716, 187] width 1292 height 205
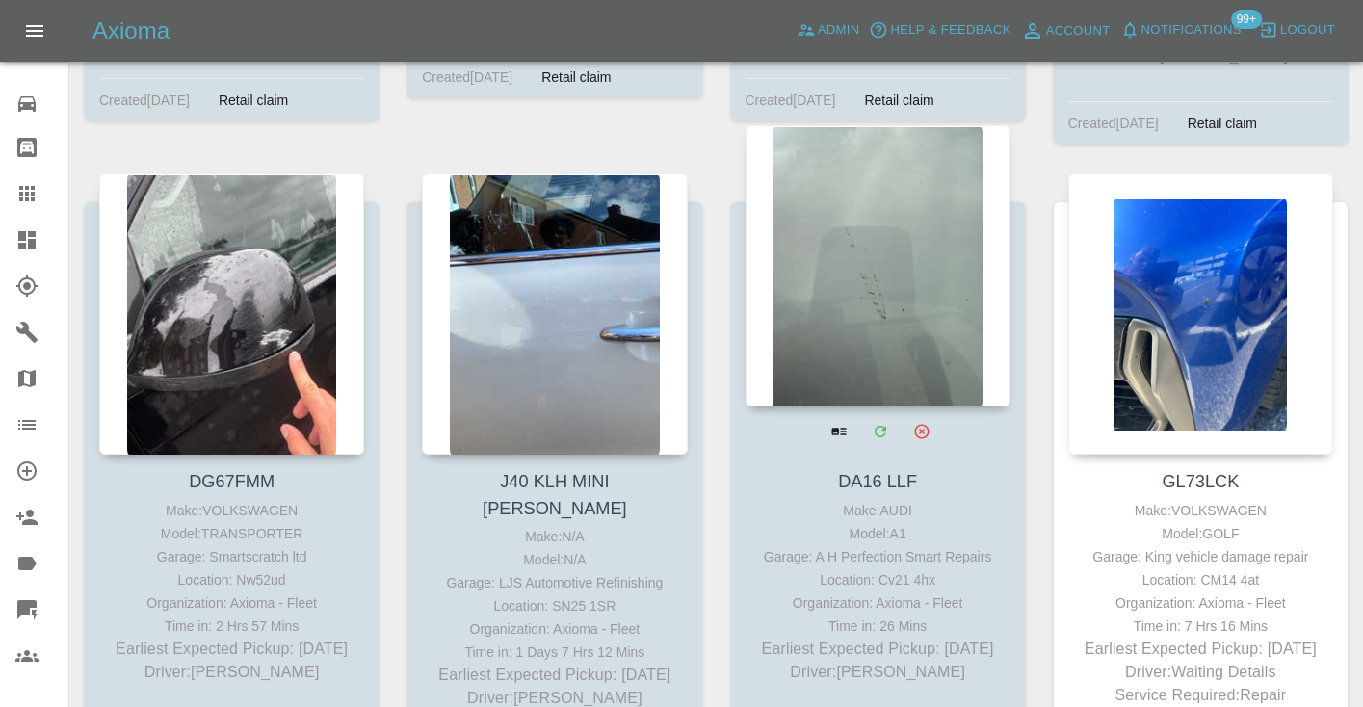
scroll to position [9822, 0]
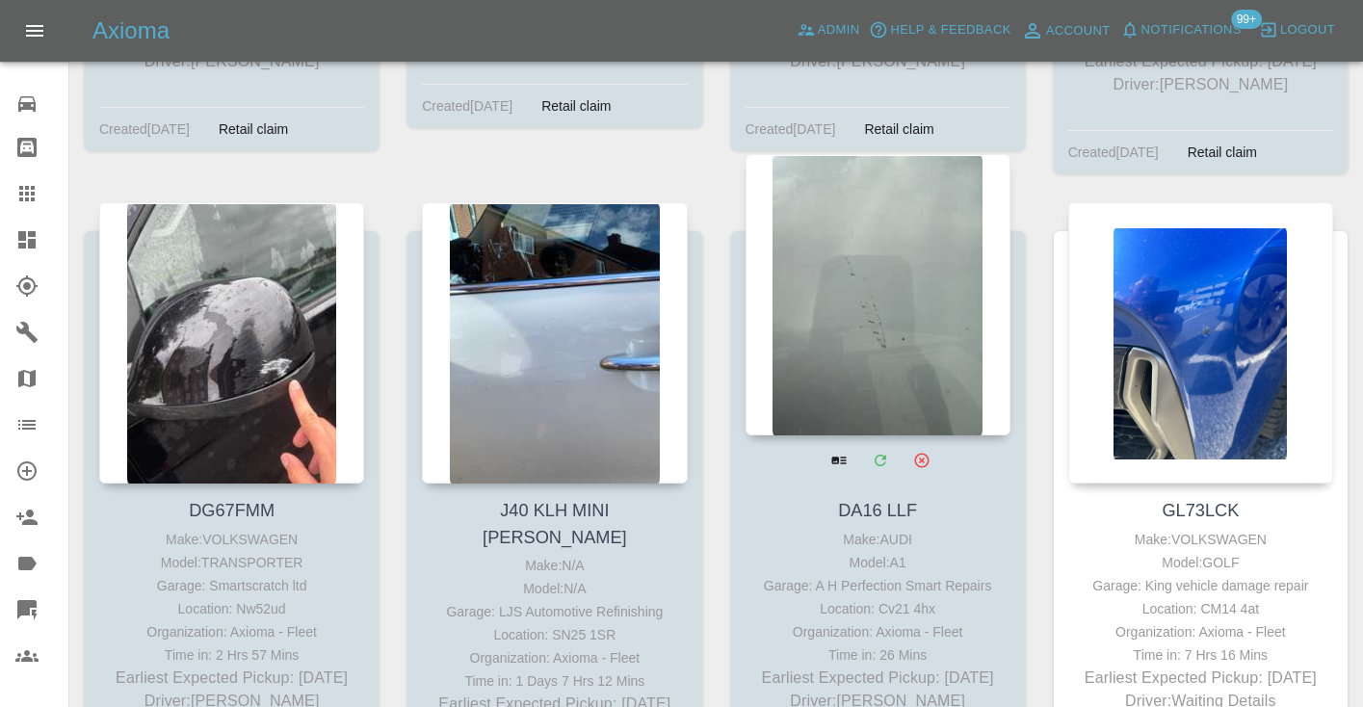
click at [852, 223] on div at bounding box center [878, 294] width 265 height 281
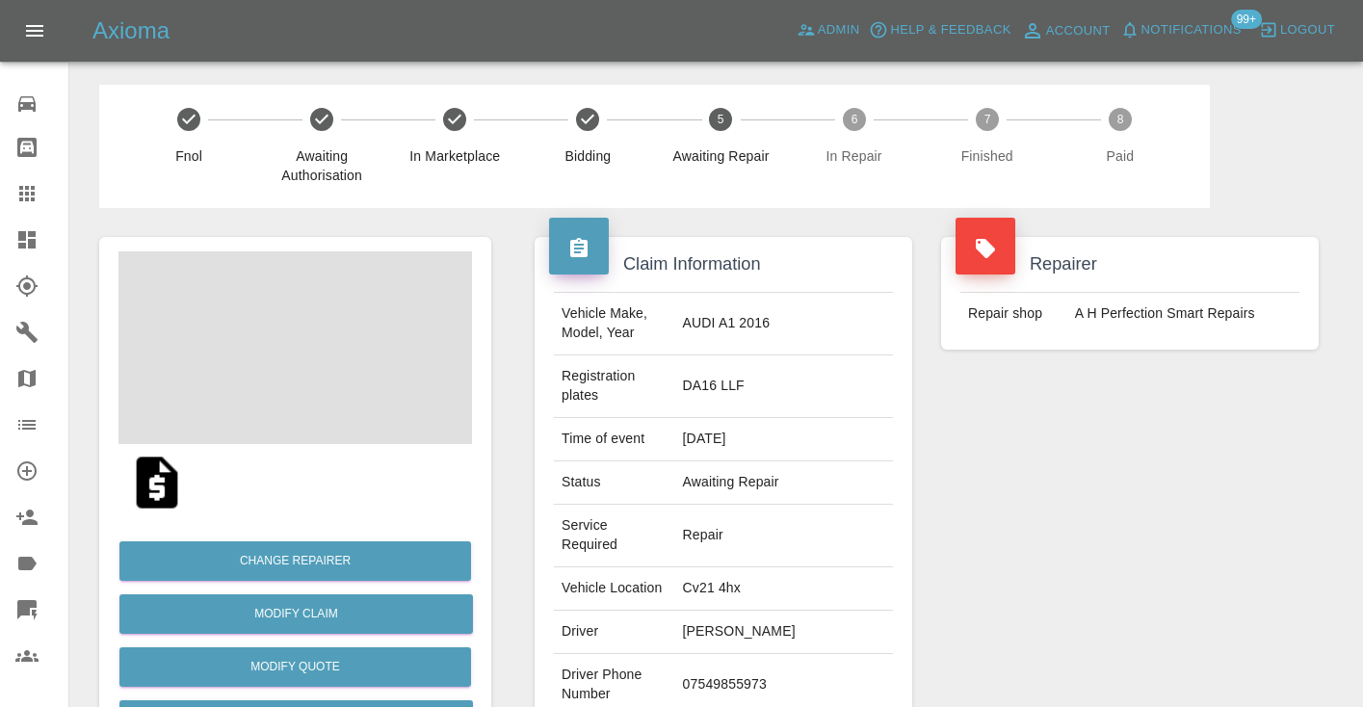
click at [742, 654] on td "07549855973" at bounding box center [784, 685] width 218 height 63
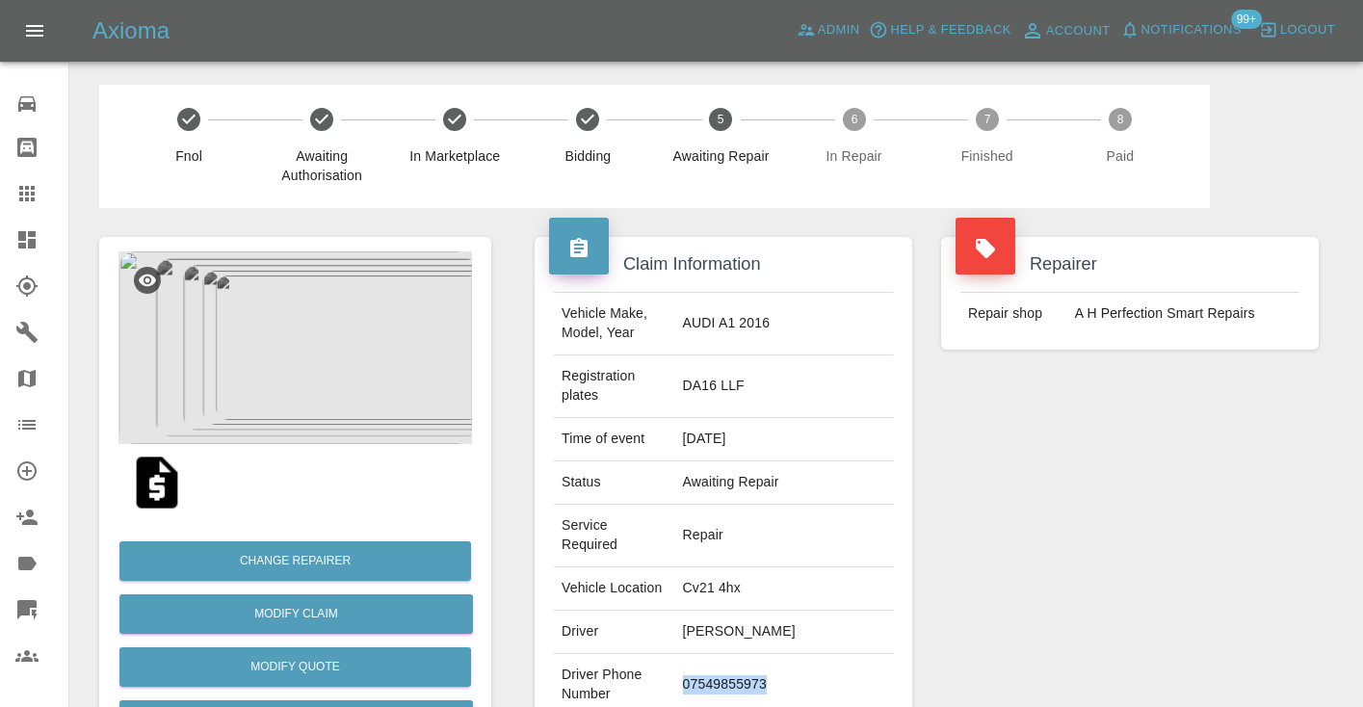
click at [742, 654] on td "07549855973" at bounding box center [784, 685] width 218 height 63
copy td "07549855973"
click at [1049, 560] on div "Repairer Repair shop A H Perfection Smart Repairs" at bounding box center [1130, 524] width 406 height 633
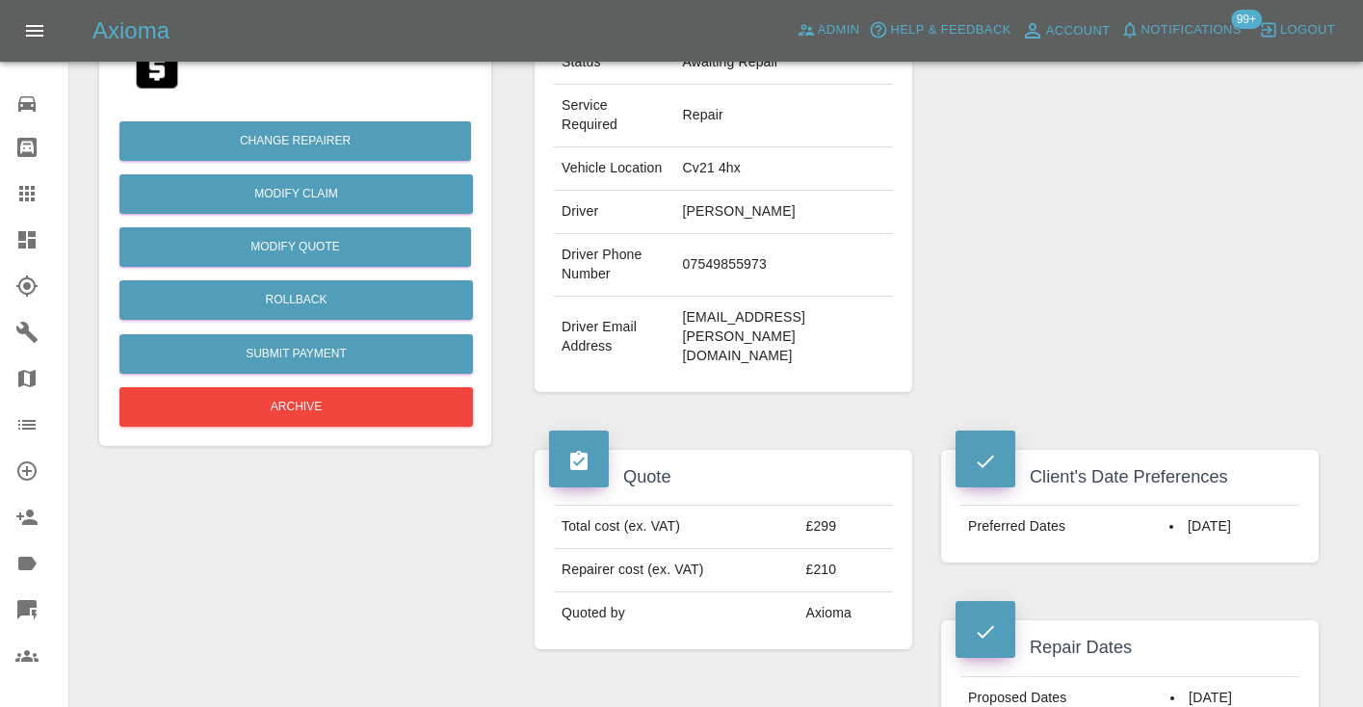
scroll to position [392, 0]
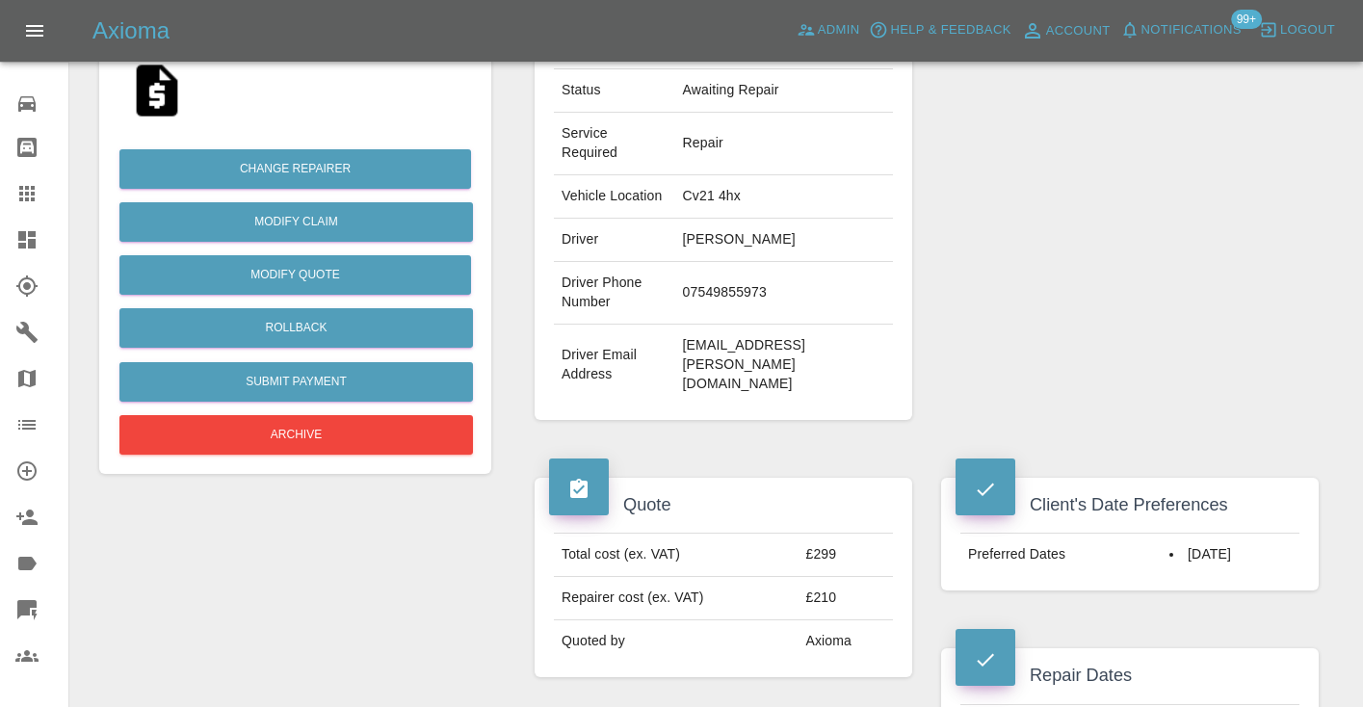
click at [747, 262] on td "07549855973" at bounding box center [784, 293] width 218 height 63
copy td "07549855973"
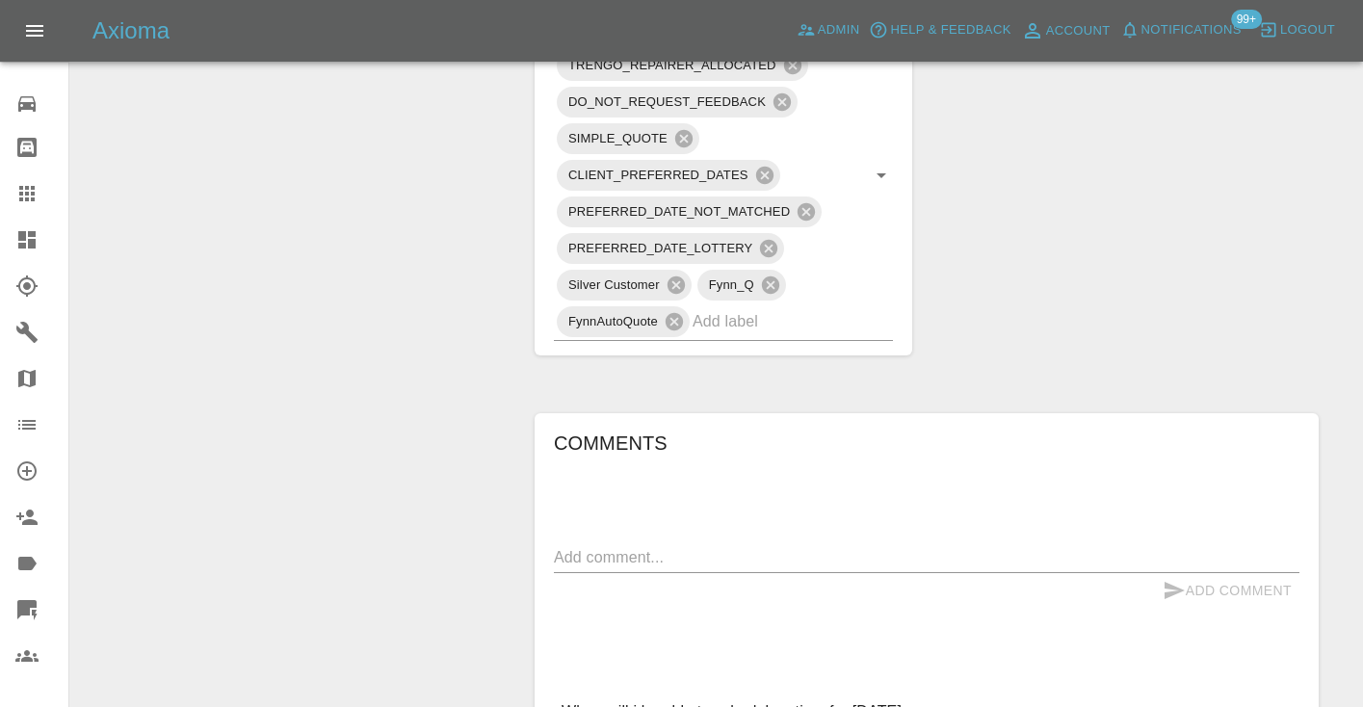
scroll to position [1263, 0]
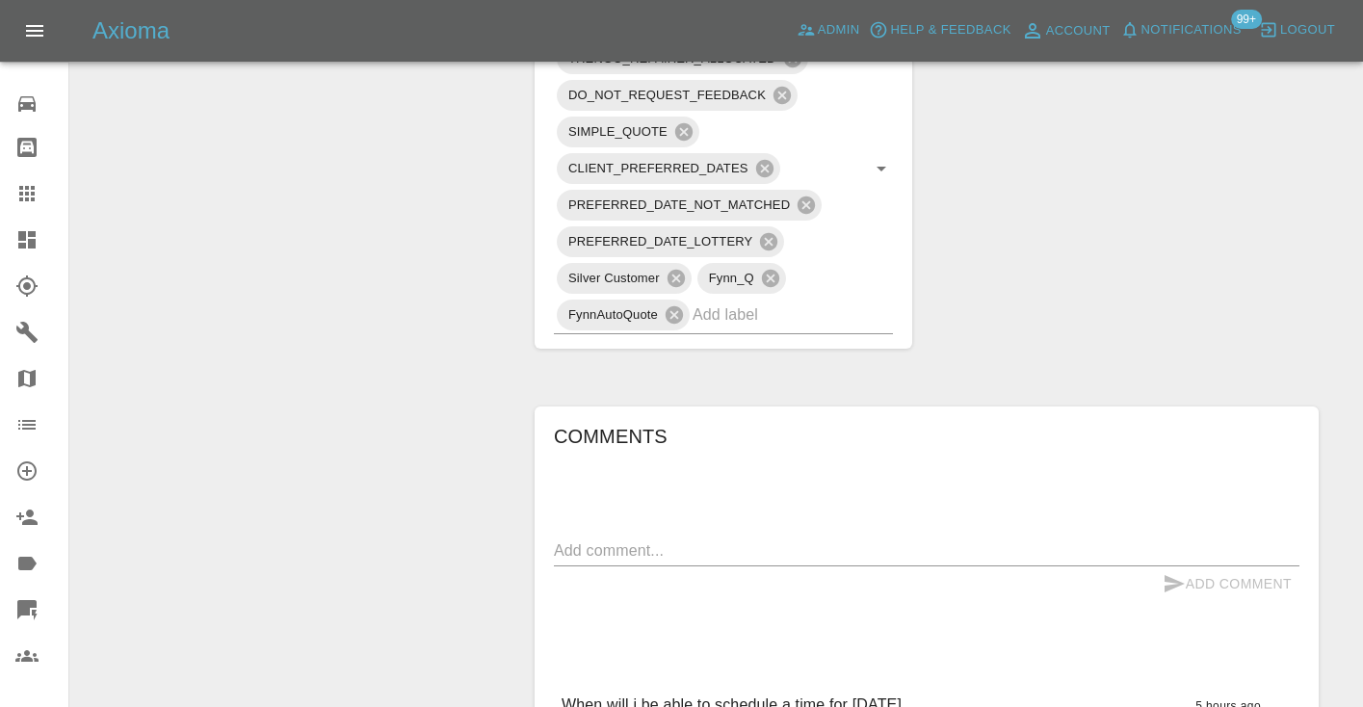
click at [598, 539] on textarea at bounding box center [927, 550] width 746 height 22
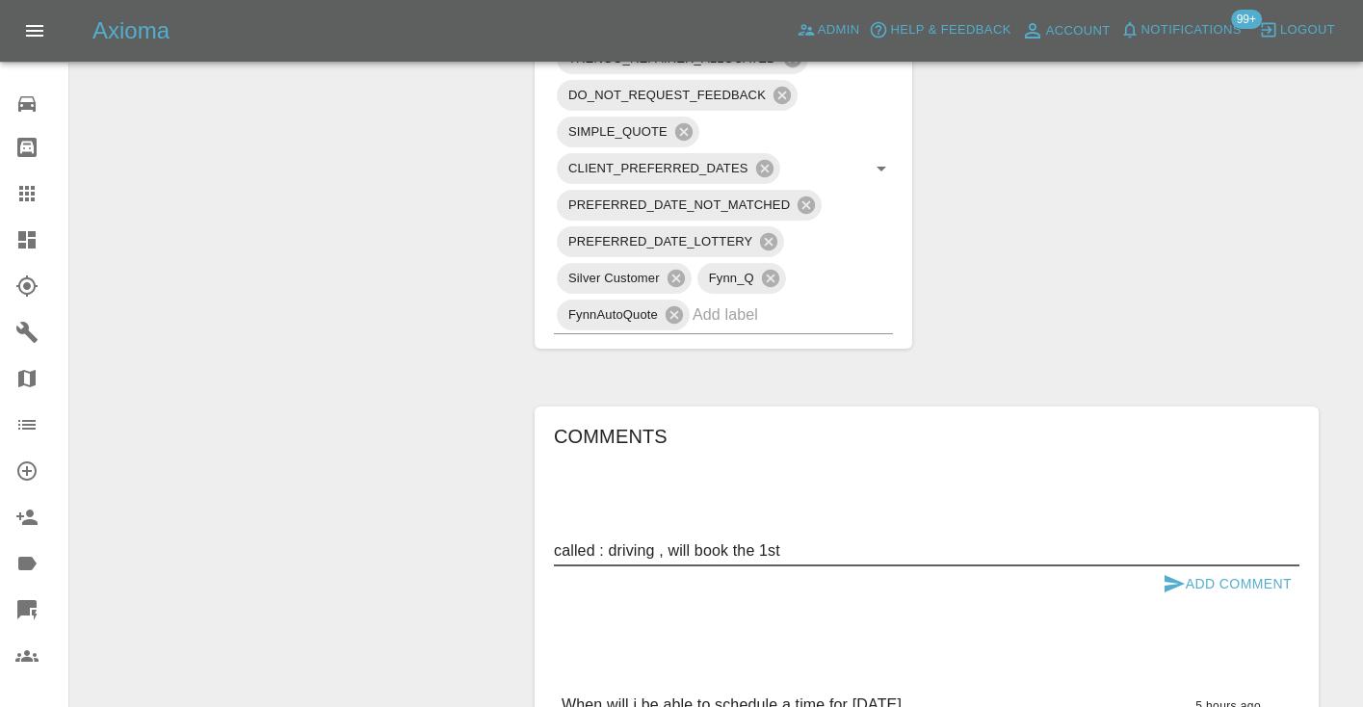
type textarea "called : driving , will book the 1st"
click at [1208, 566] on button "Add Comment" at bounding box center [1227, 584] width 144 height 36
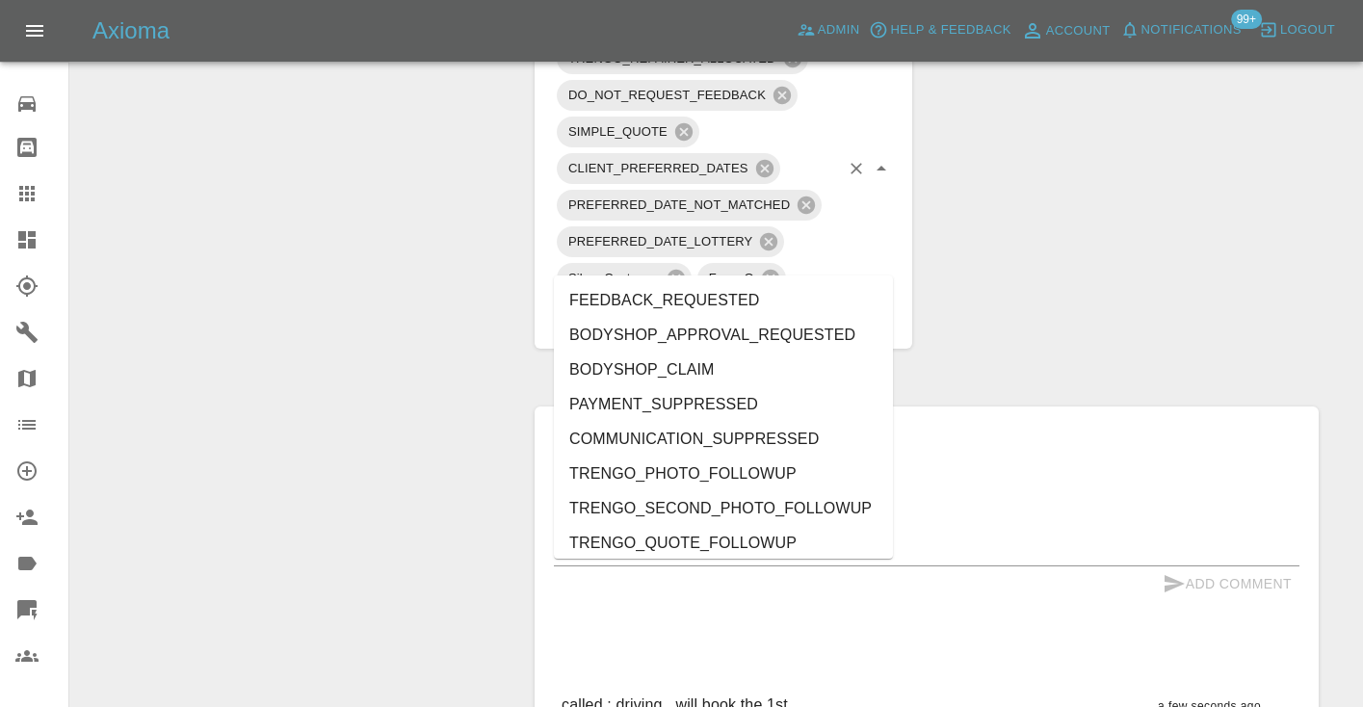
click at [743, 300] on input "text" at bounding box center [766, 315] width 146 height 30
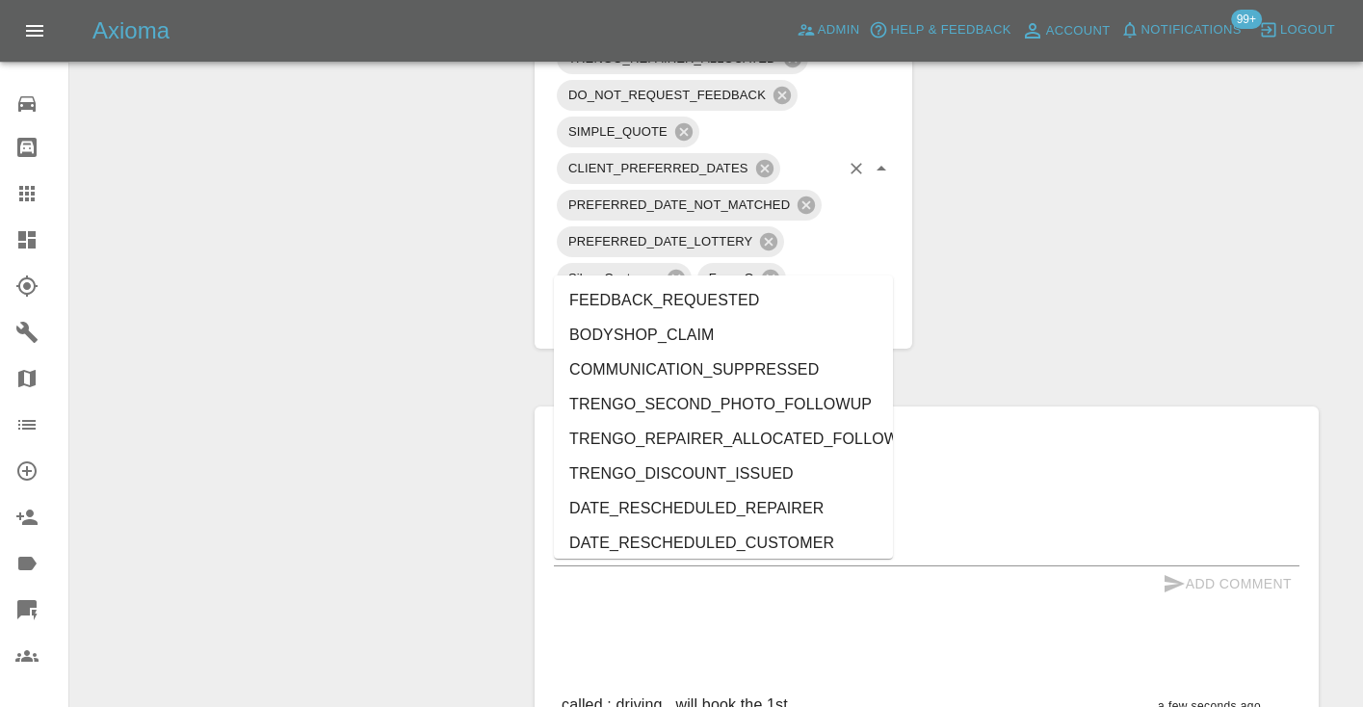
type input "cust"
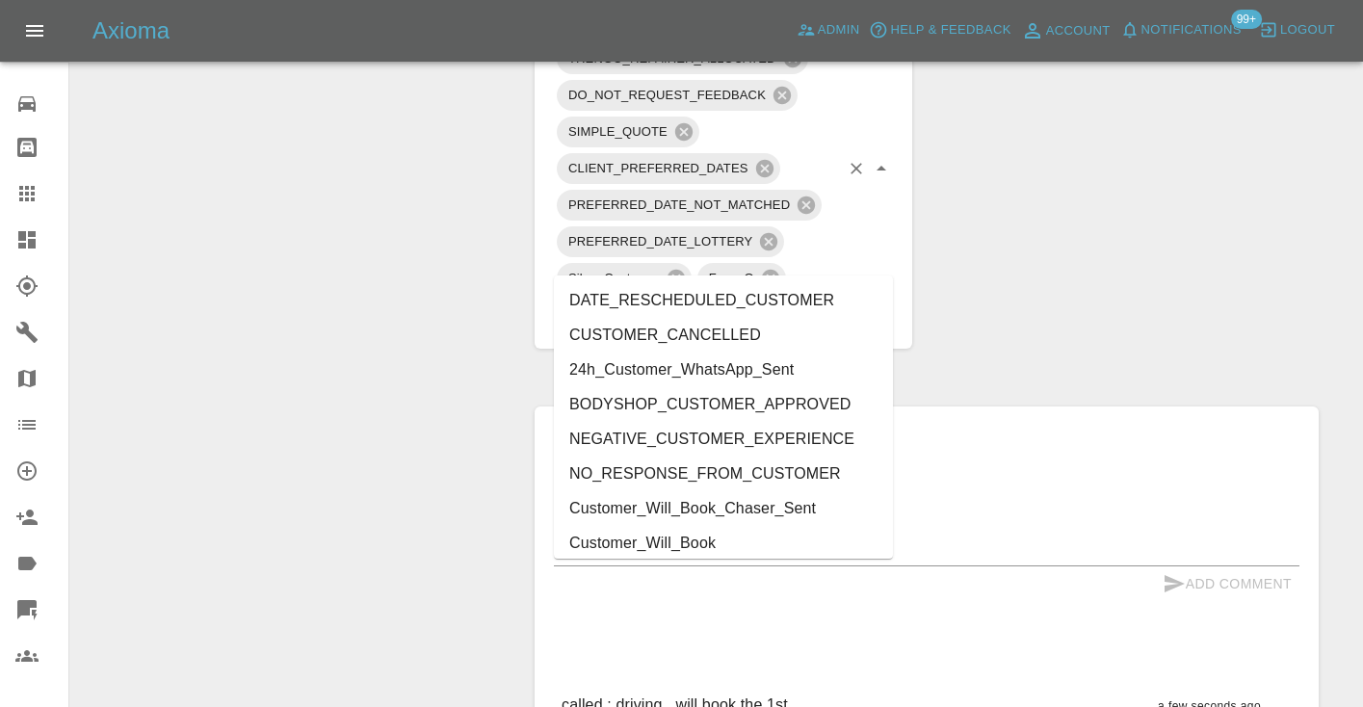
click at [698, 540] on li "Customer_Will_Book" at bounding box center [723, 543] width 339 height 35
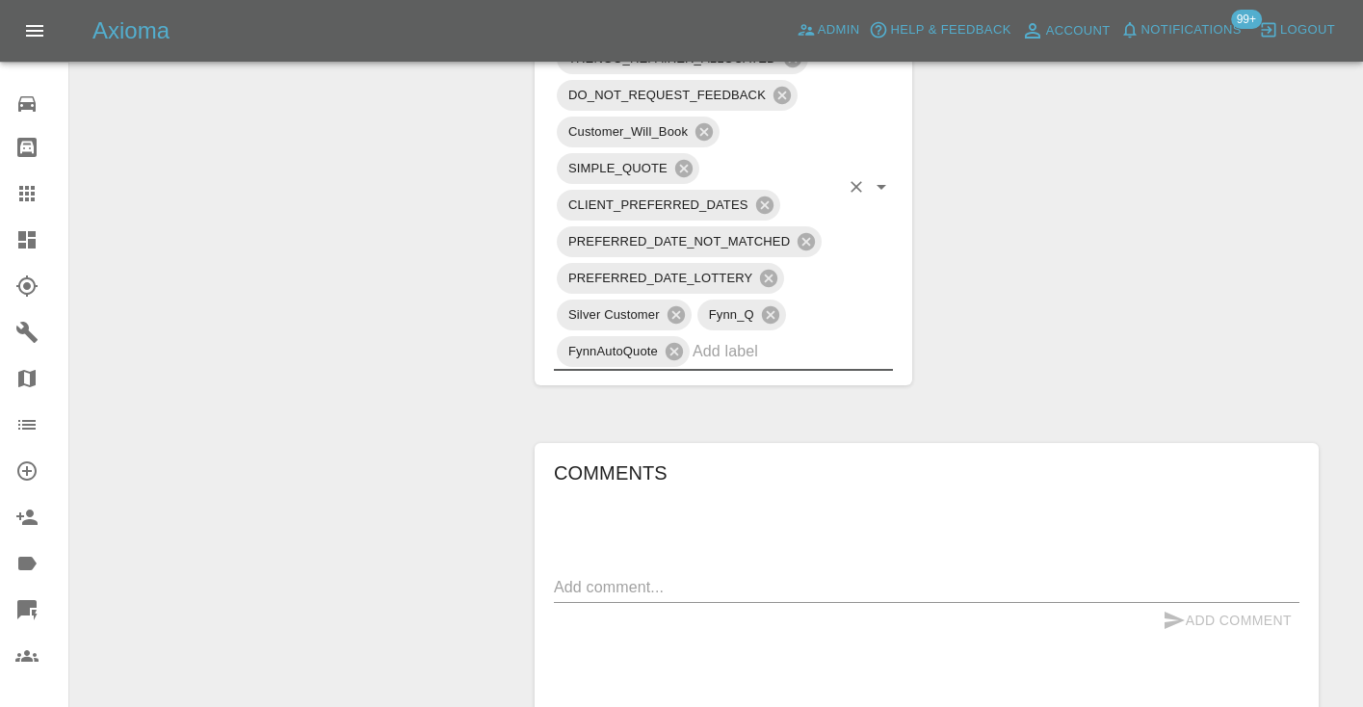
click at [445, 210] on div "Change Repairer Modify Claim Modify Quote Rollback Submit Payment Archive" at bounding box center [295, 121] width 421 height 2353
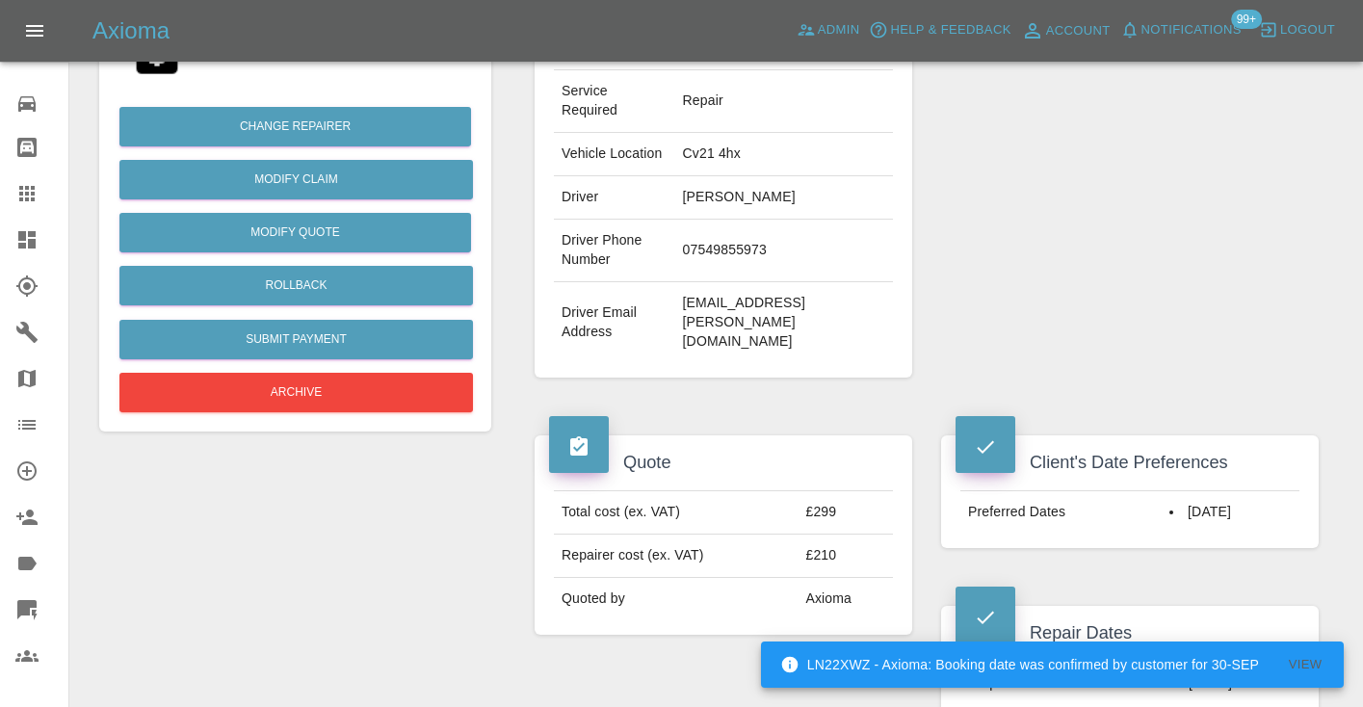
scroll to position [433, 0]
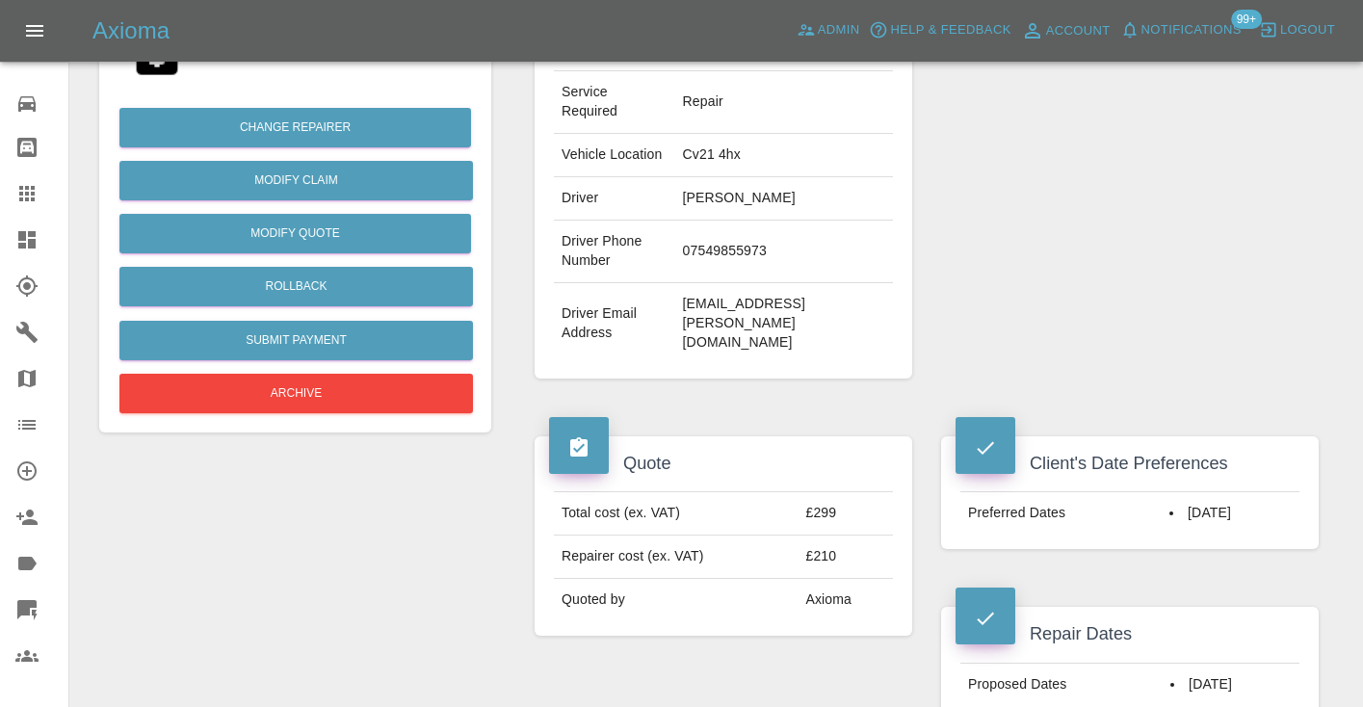
click at [1149, 223] on div "Repairer Repair shop A H Perfection Smart Repairs" at bounding box center [1130, 91] width 406 height 633
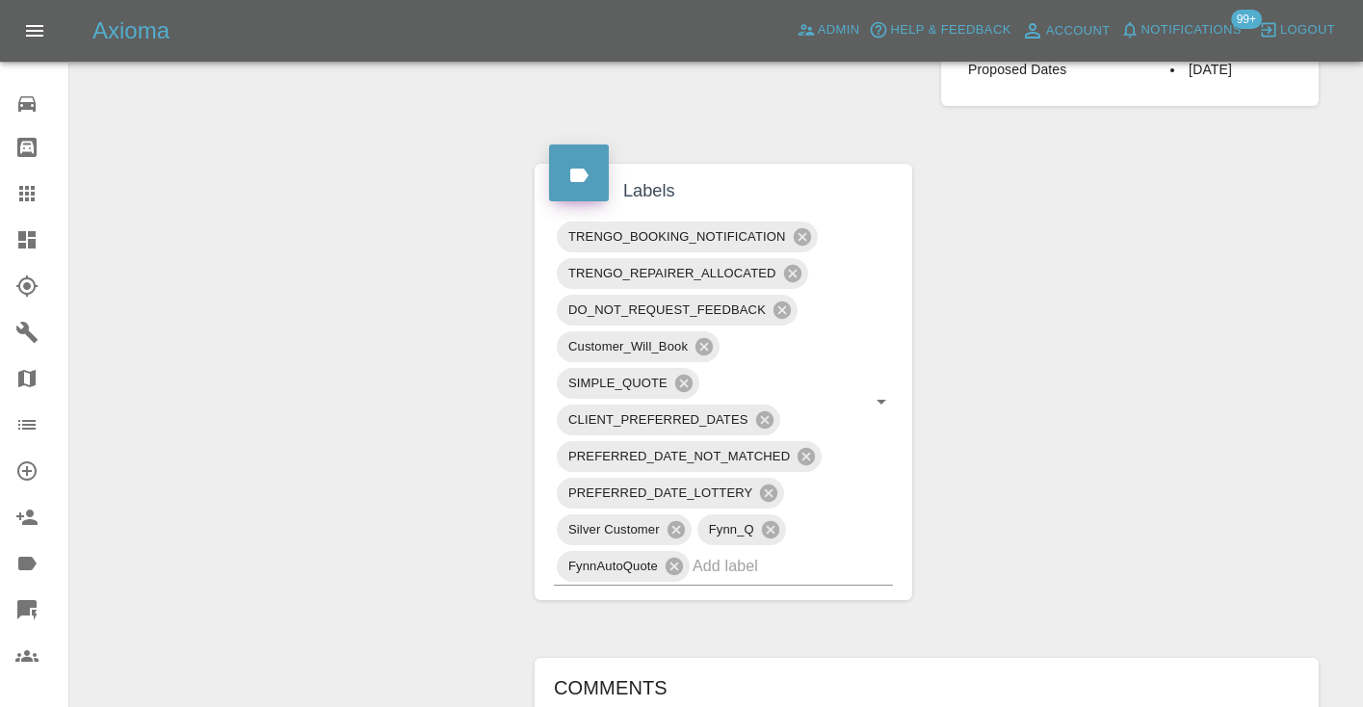
scroll to position [1051, 0]
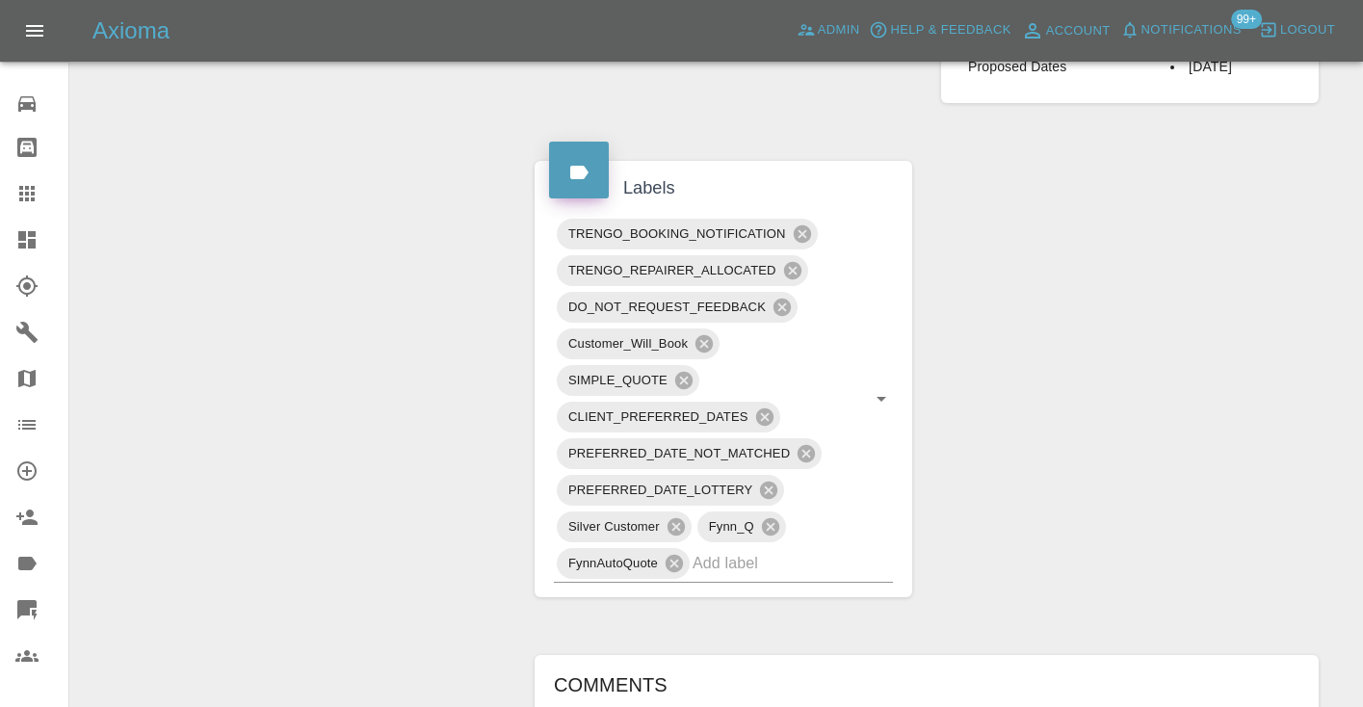
click at [34, 194] on icon at bounding box center [26, 193] width 15 height 15
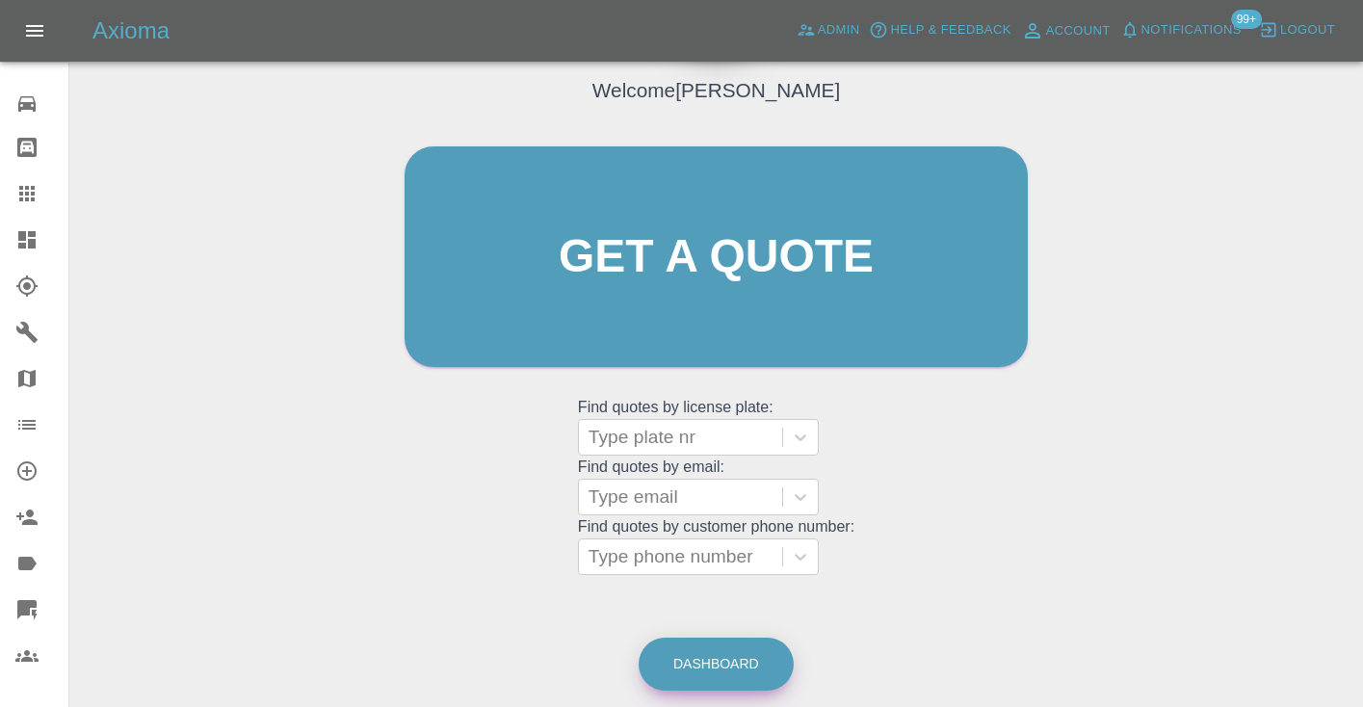
click at [702, 659] on link "Dashboard" at bounding box center [716, 664] width 155 height 53
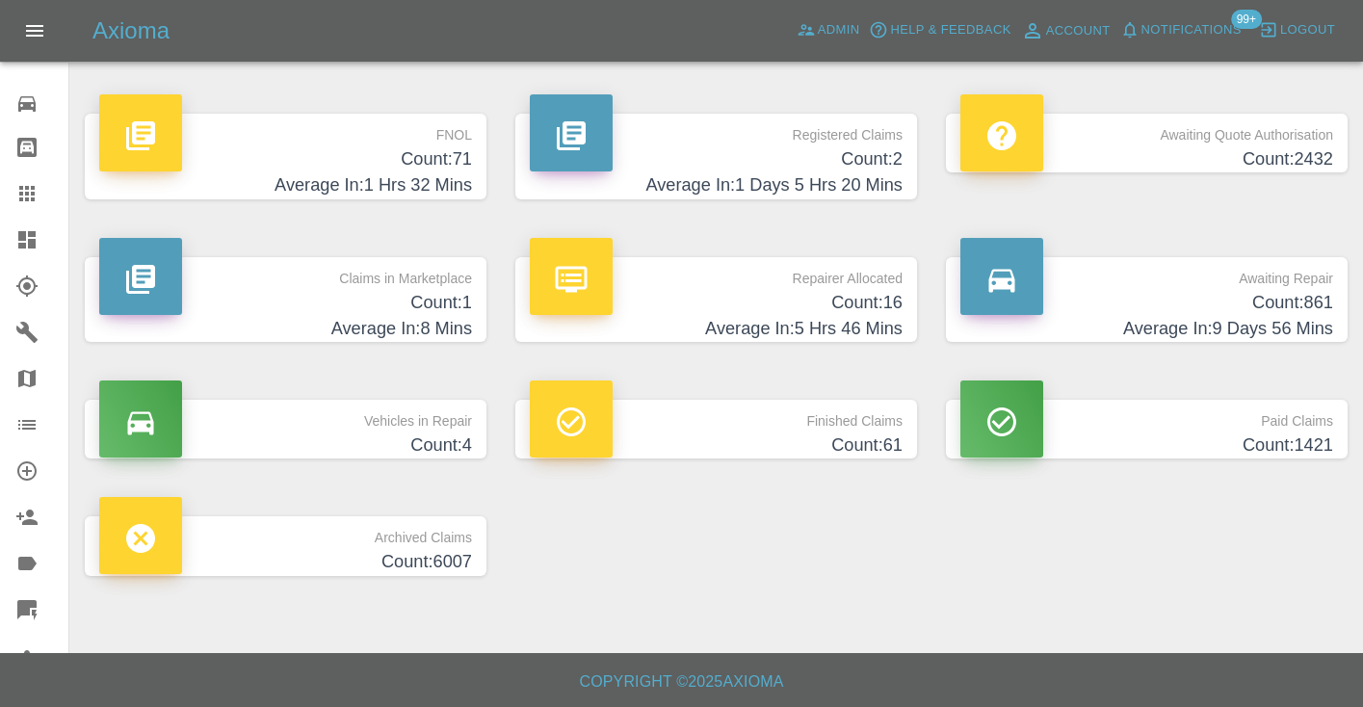
click at [1301, 313] on h4 "Count: 861" at bounding box center [1146, 303] width 373 height 26
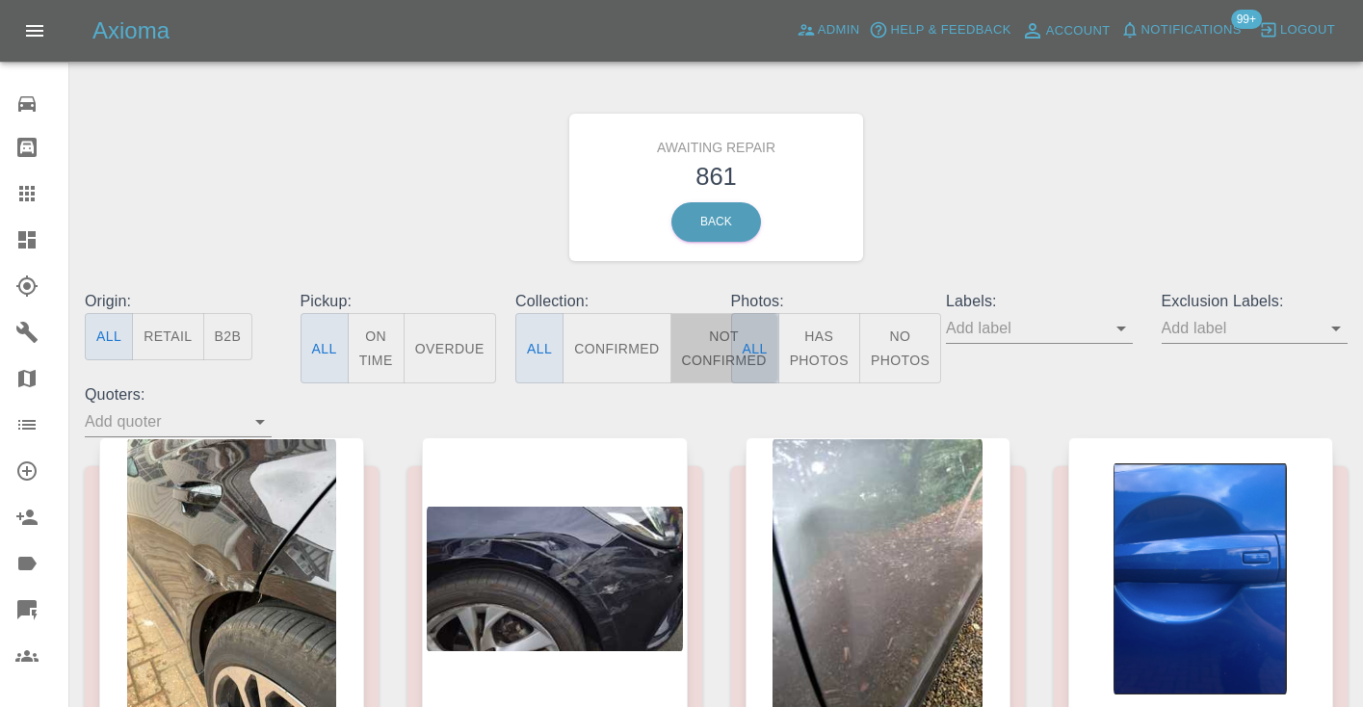
click at [709, 349] on button "Not Confirmed" at bounding box center [724, 348] width 108 height 70
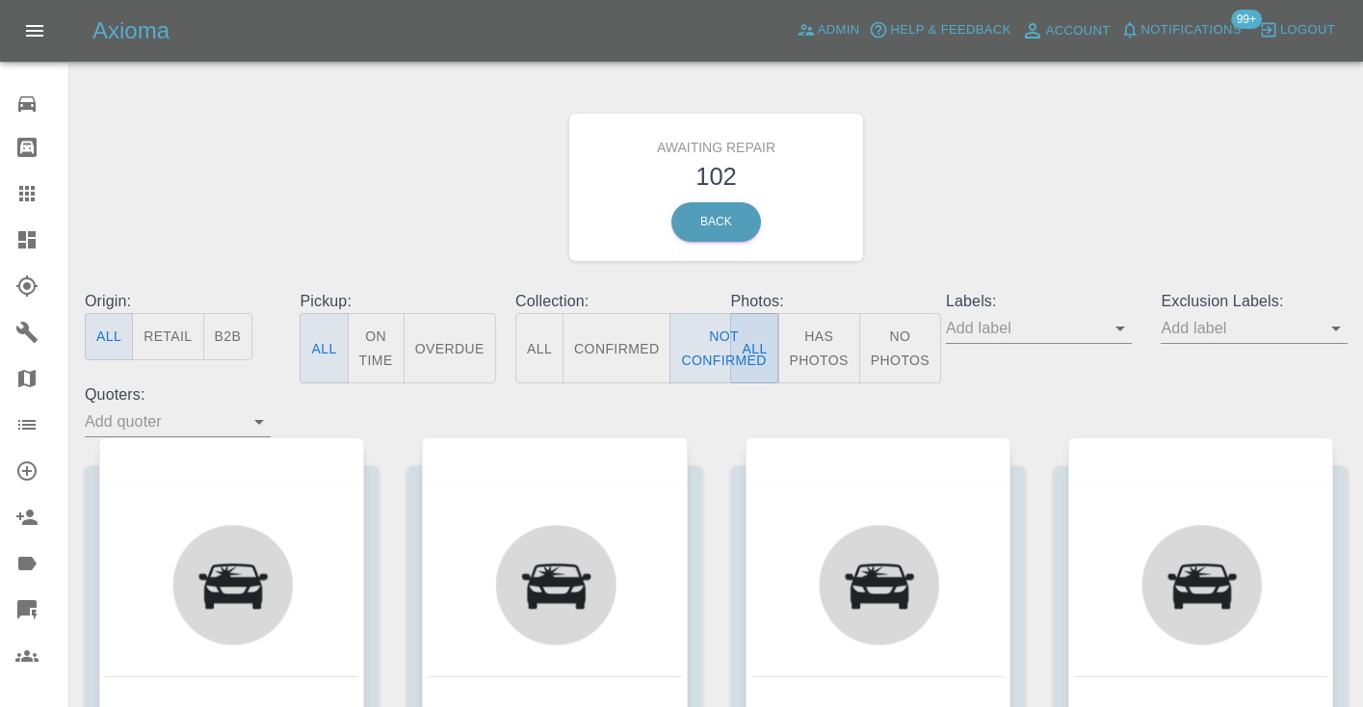
click at [1069, 171] on div "Awaiting Repair 102 Back" at bounding box center [716, 187] width 1292 height 205
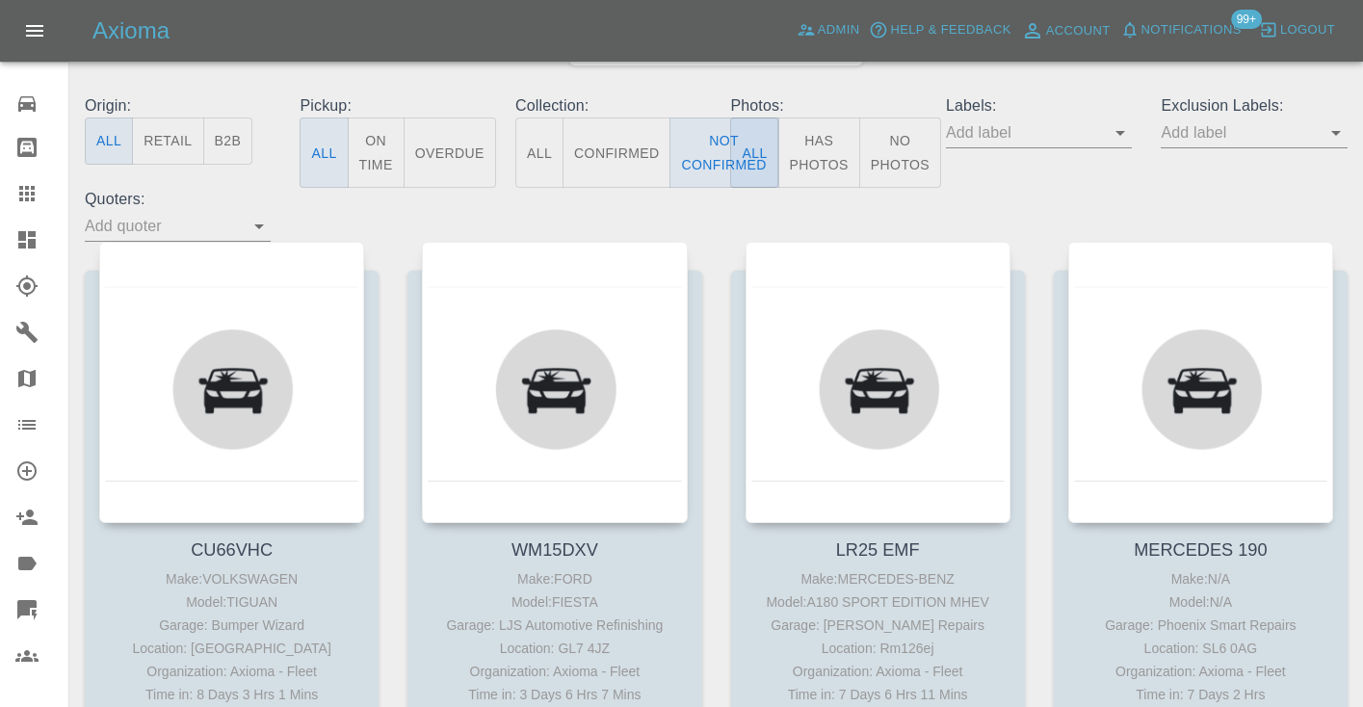
scroll to position [224, 0]
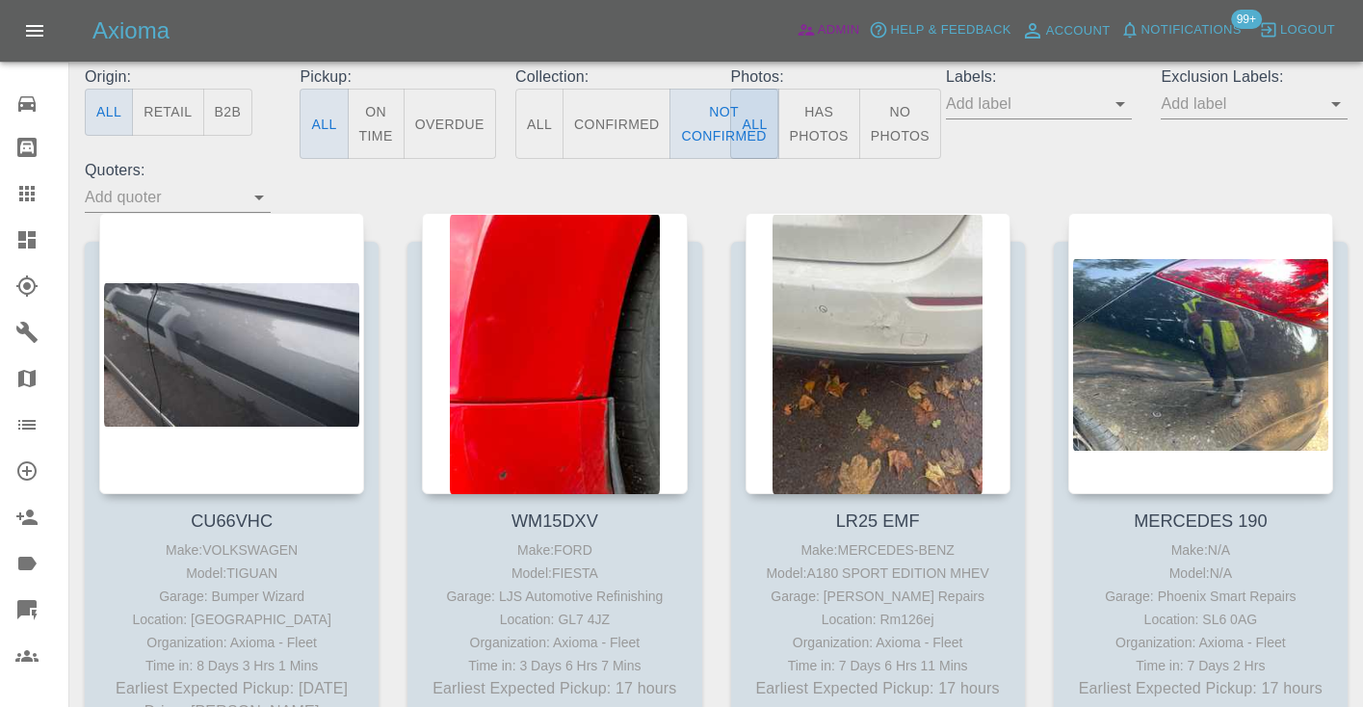
click at [810, 28] on icon at bounding box center [806, 31] width 16 height 12
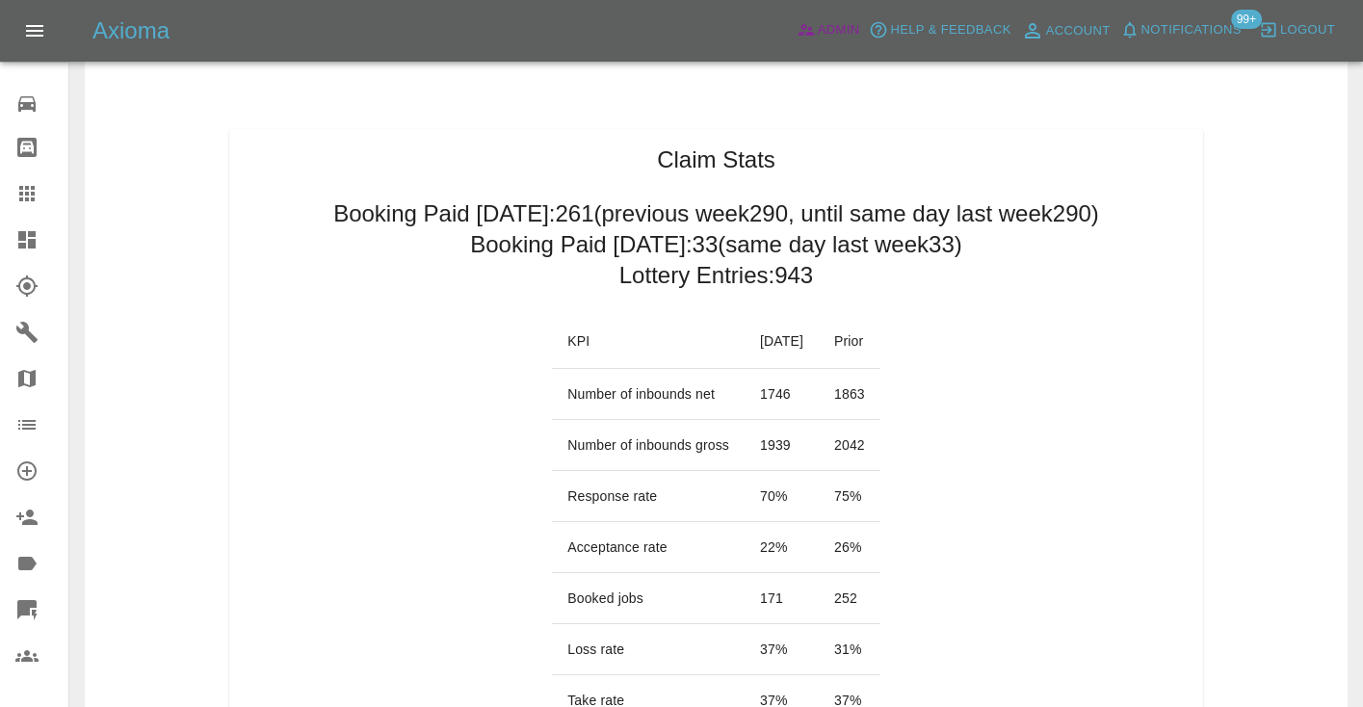
scroll to position [59, 0]
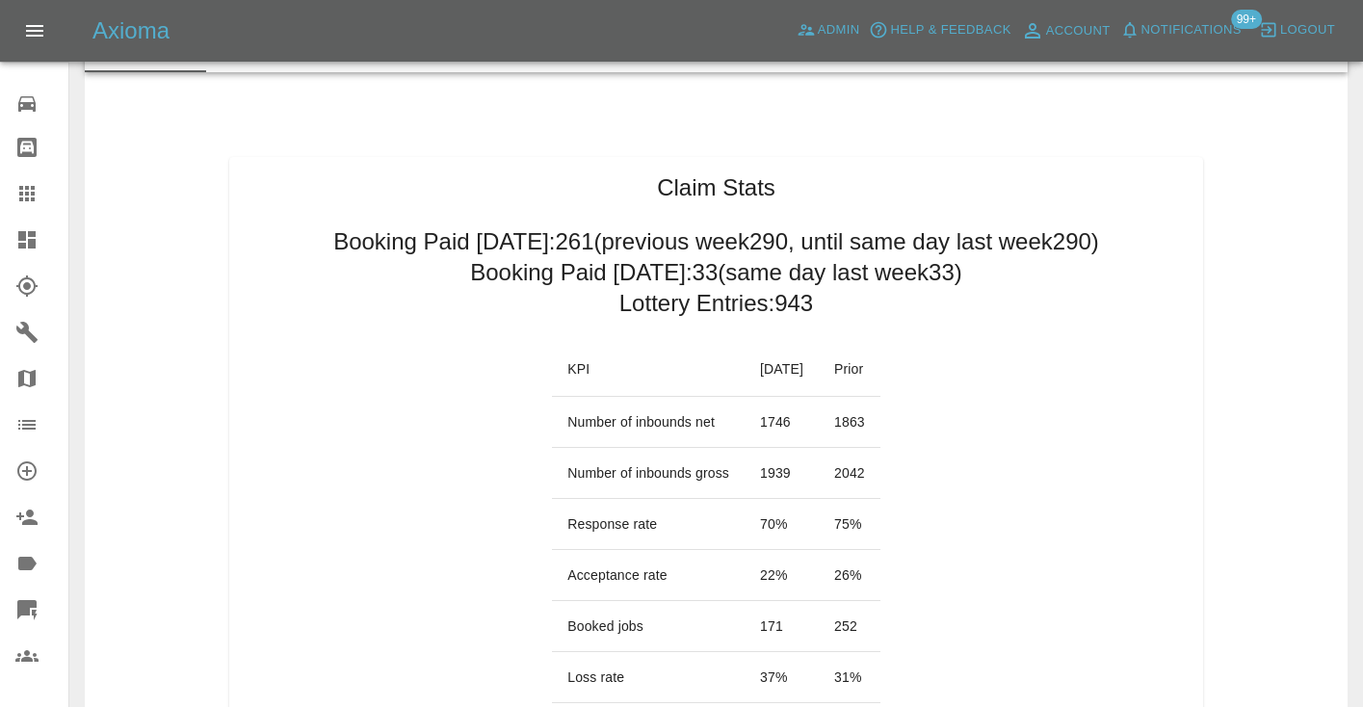
click at [27, 194] on icon at bounding box center [26, 193] width 15 height 15
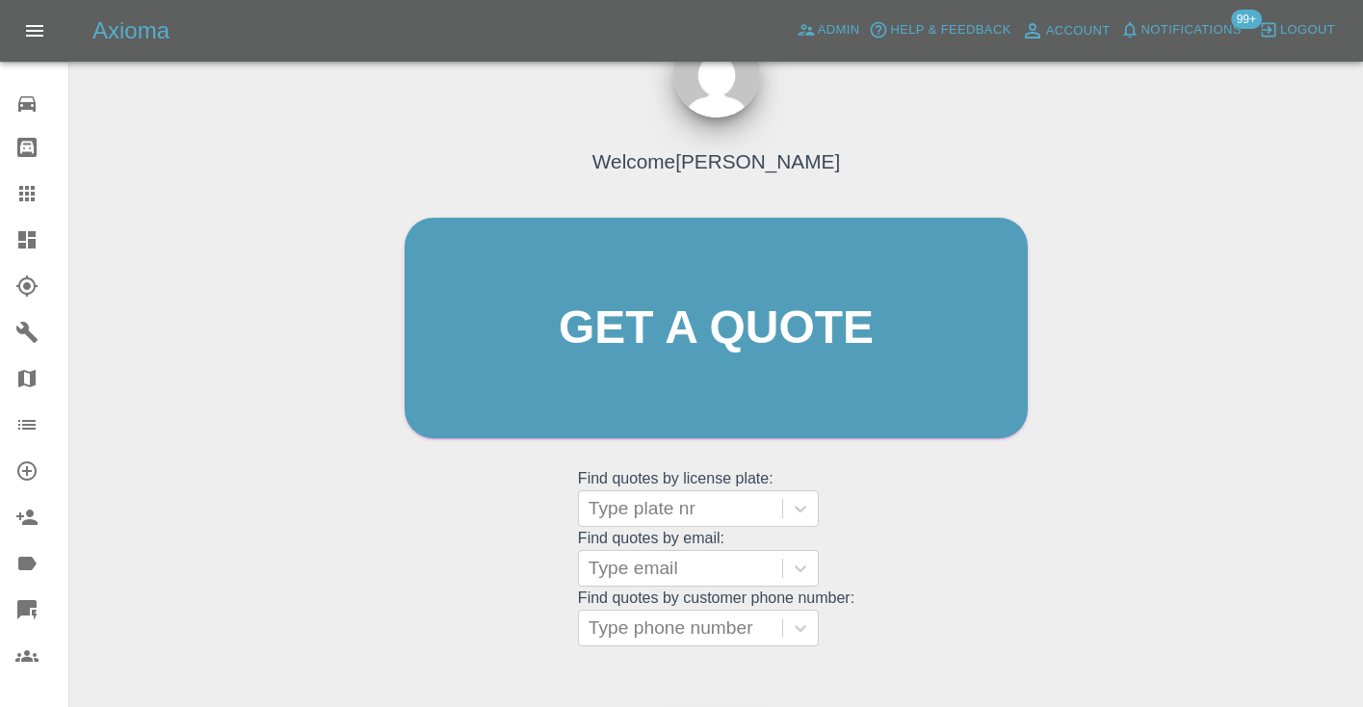
click at [889, 504] on div "Welcome Castro Get a quote Get a quote Find quotes by license plate: Type plate…" at bounding box center [716, 365] width 664 height 582
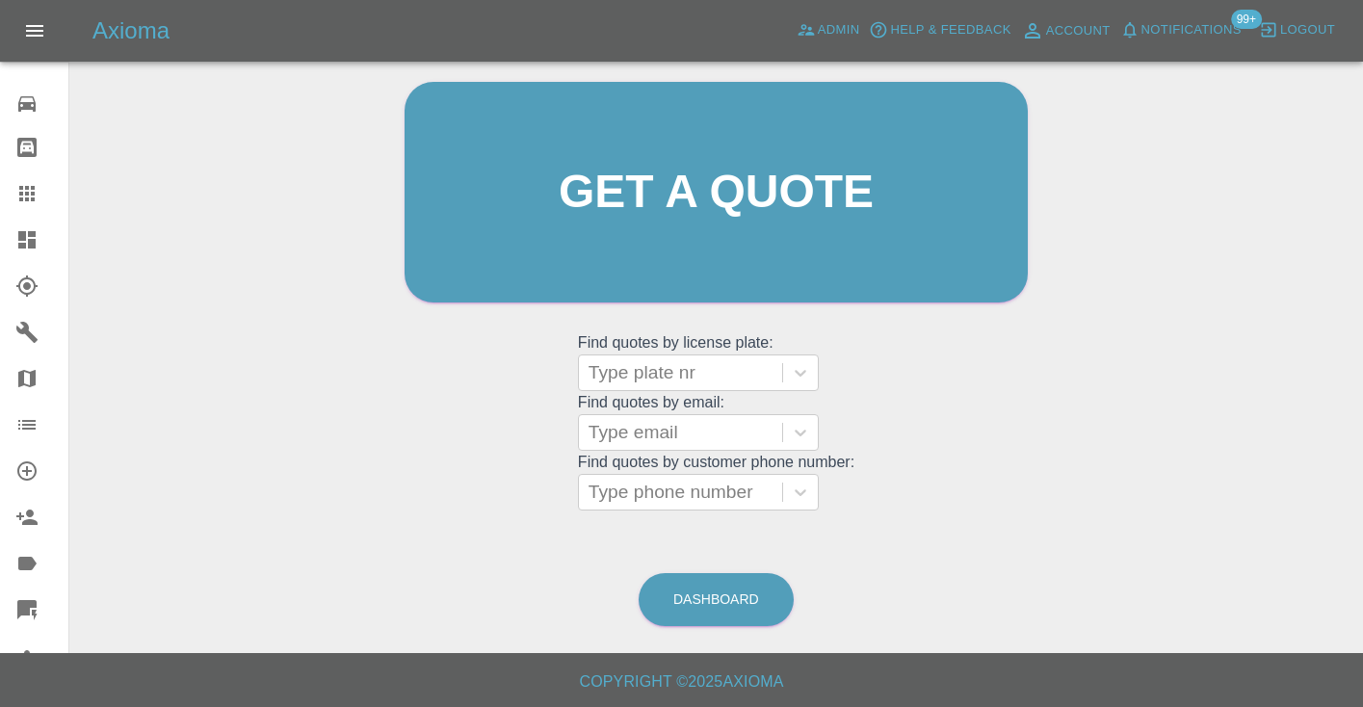
scroll to position [194, 0]
click at [727, 597] on link "Dashboard" at bounding box center [716, 600] width 155 height 53
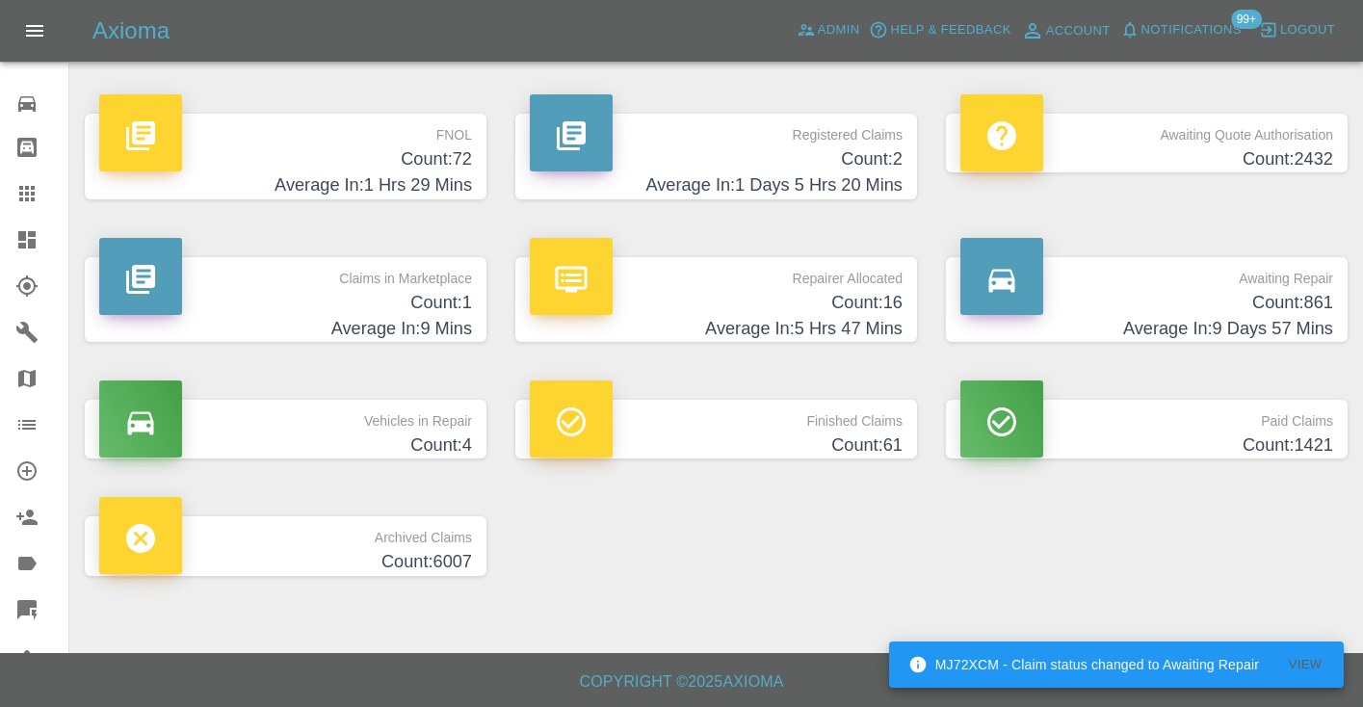
click at [1282, 297] on h4 "Count: 861" at bounding box center [1146, 303] width 373 height 26
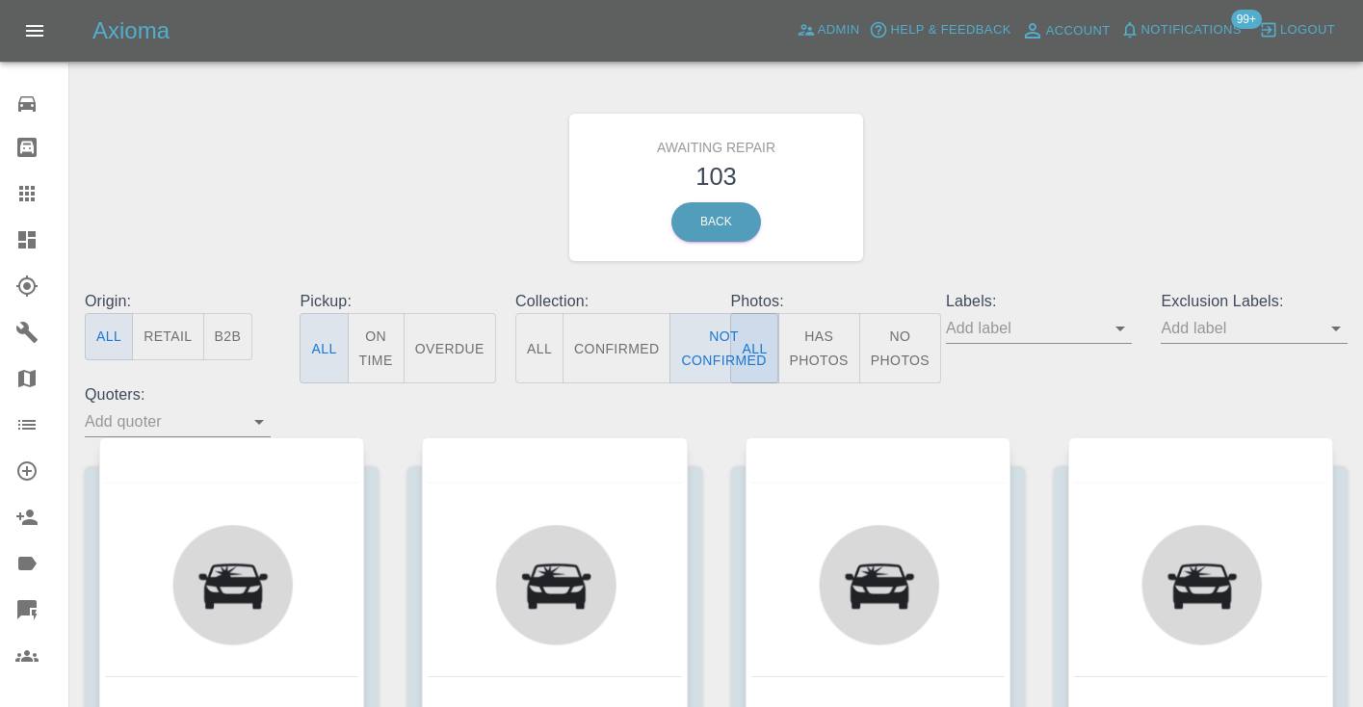
click at [957, 223] on div "Awaiting Repair 103 Back" at bounding box center [716, 187] width 1292 height 205
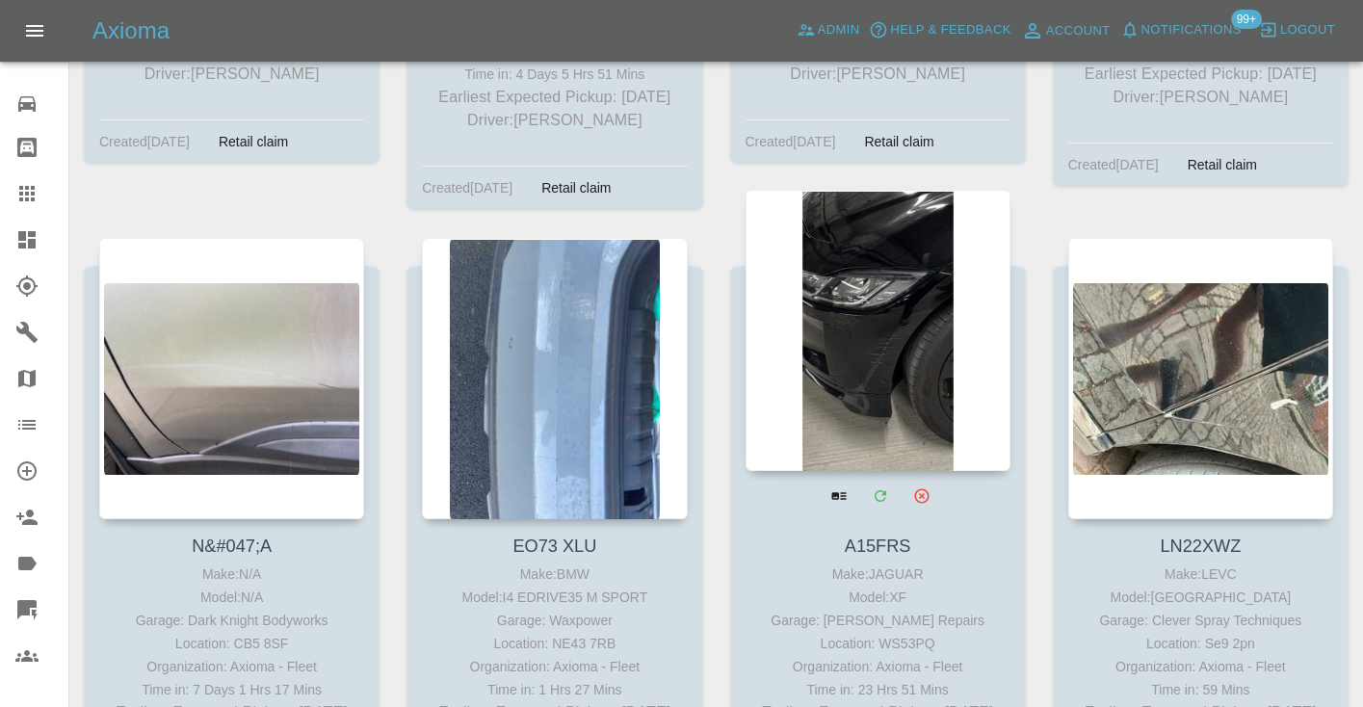
scroll to position [8502, 0]
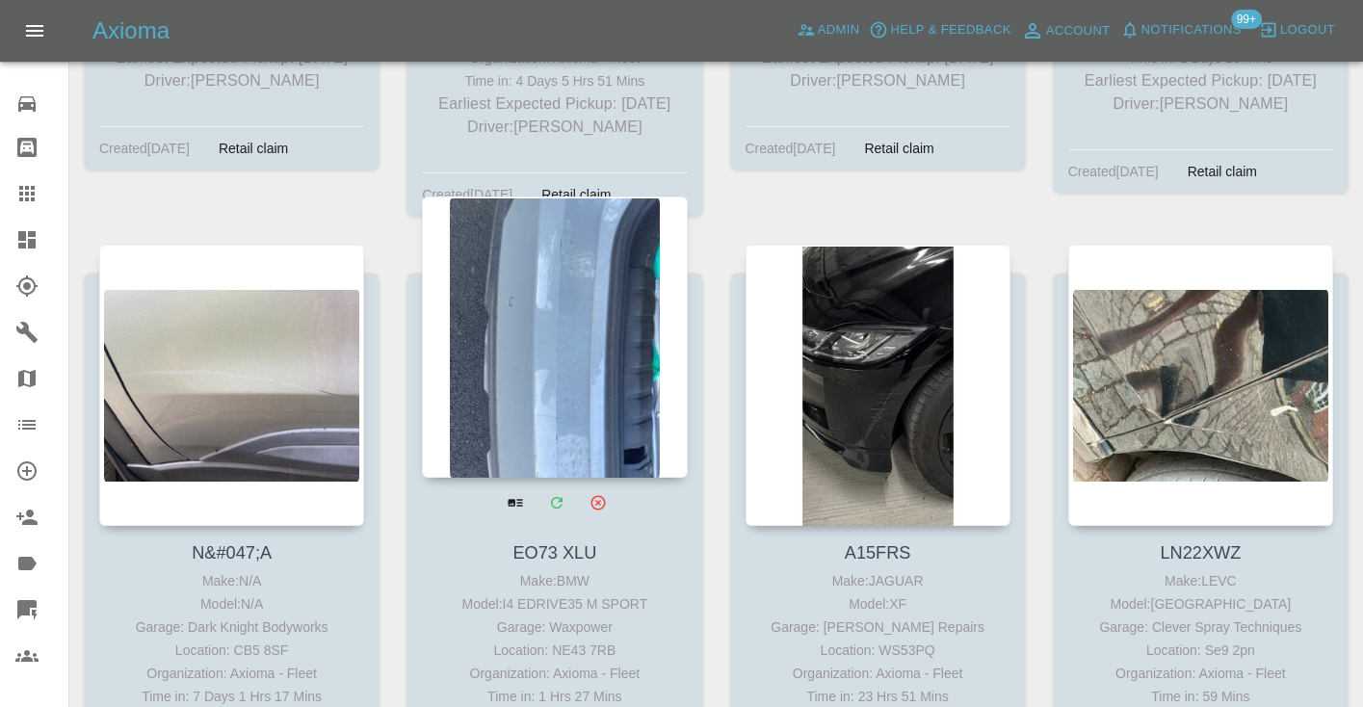
click at [586, 340] on div at bounding box center [554, 336] width 265 height 281
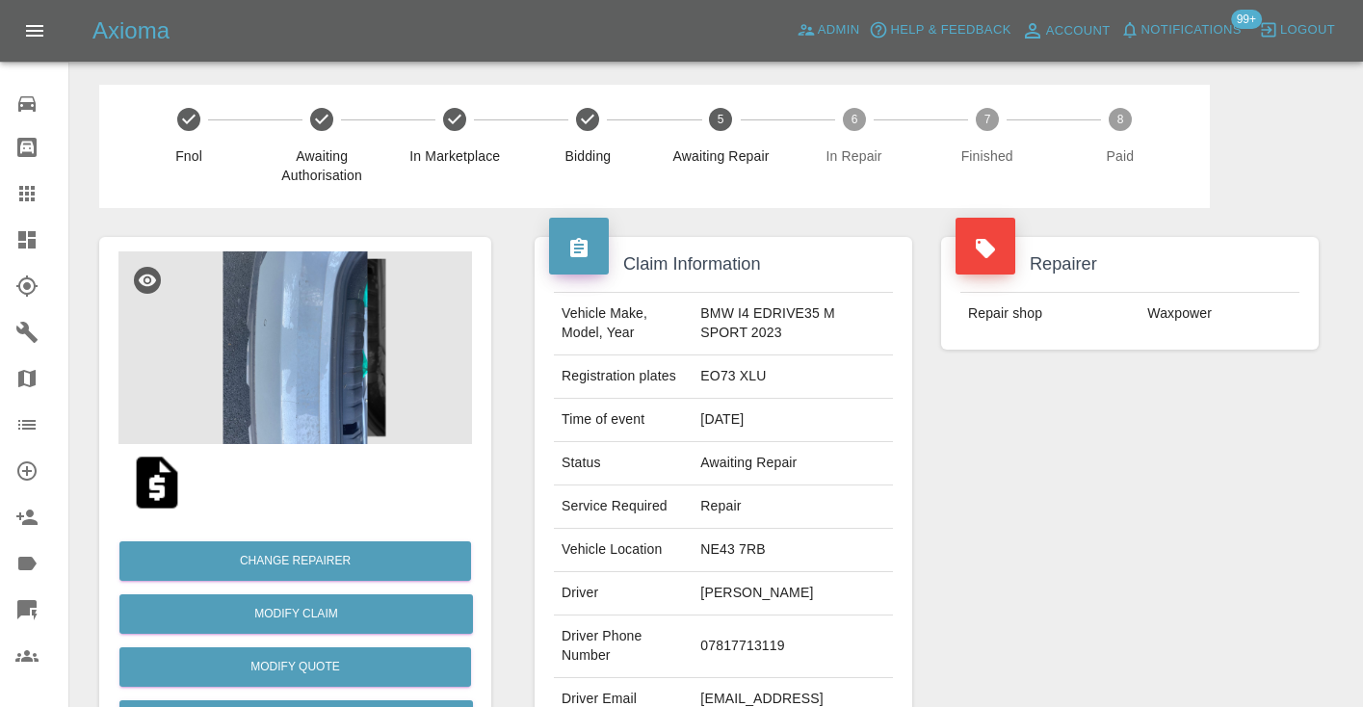
click at [781, 623] on td "07817713119" at bounding box center [793, 646] width 200 height 63
copy td "07817713119"
click at [1073, 536] on div "Repairer Repair shop Waxpower" at bounding box center [1130, 495] width 406 height 575
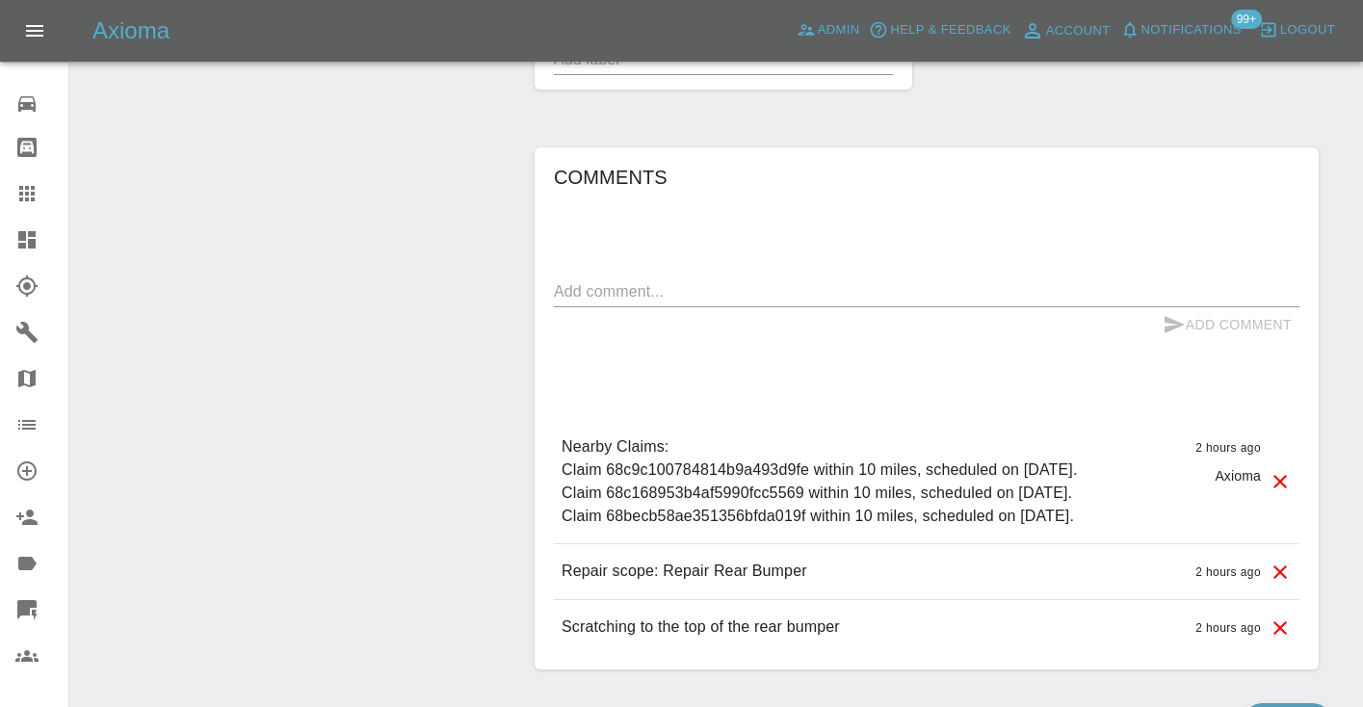
scroll to position [1385, 0]
click at [664, 279] on textarea at bounding box center [927, 290] width 746 height 22
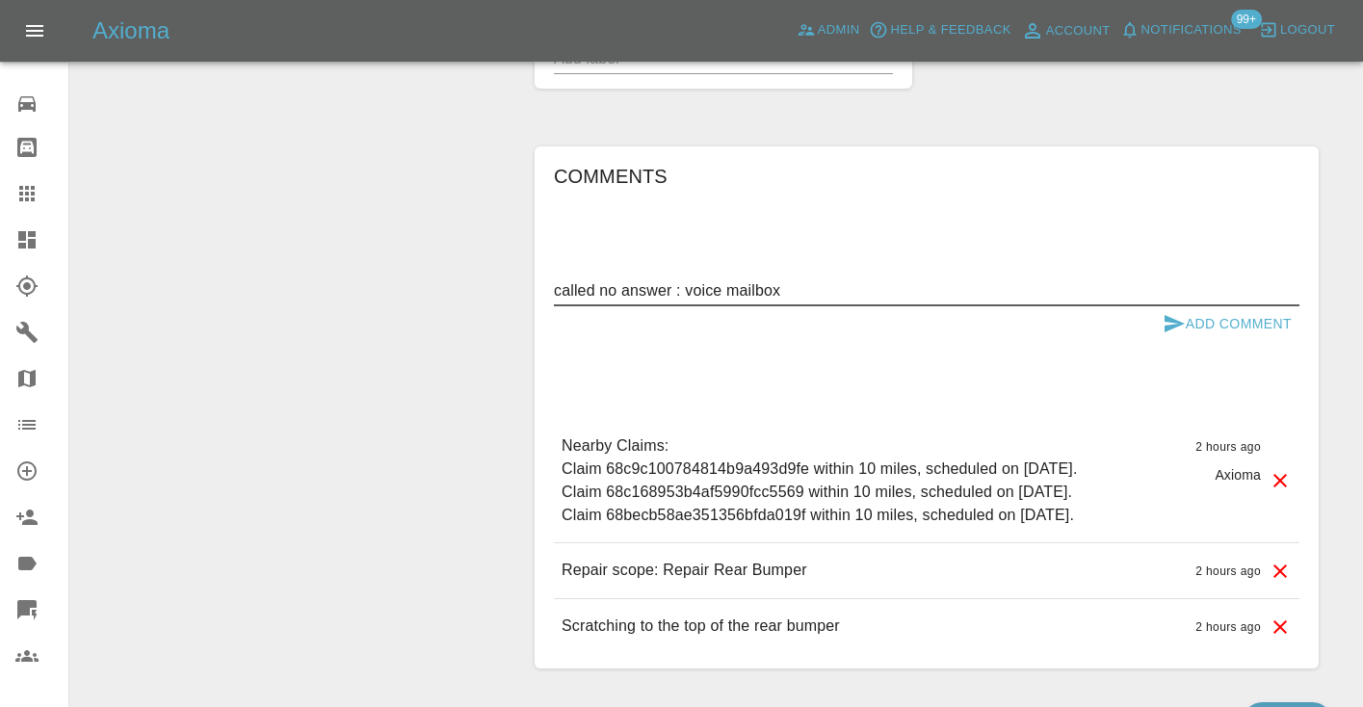
type textarea "called no answer : voice mailbox"
click at [1173, 312] on icon "submit" at bounding box center [1174, 323] width 23 height 23
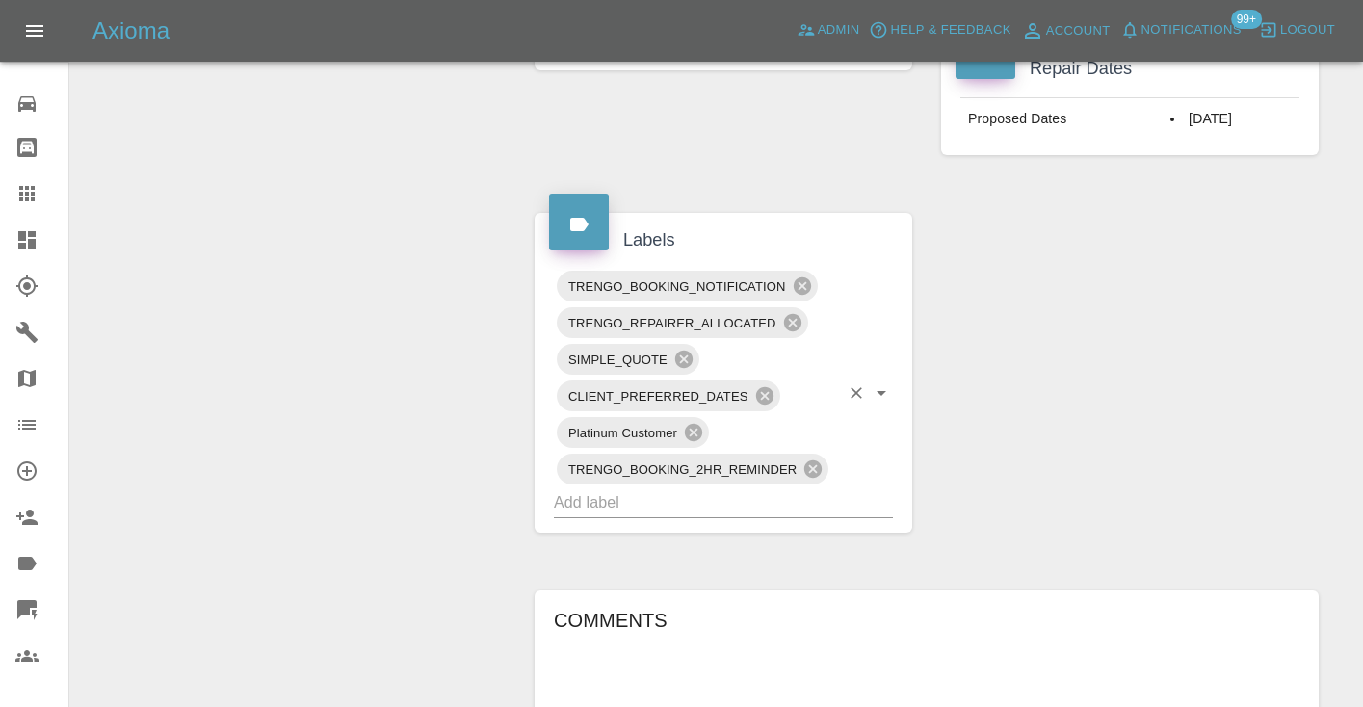
scroll to position [925, 0]
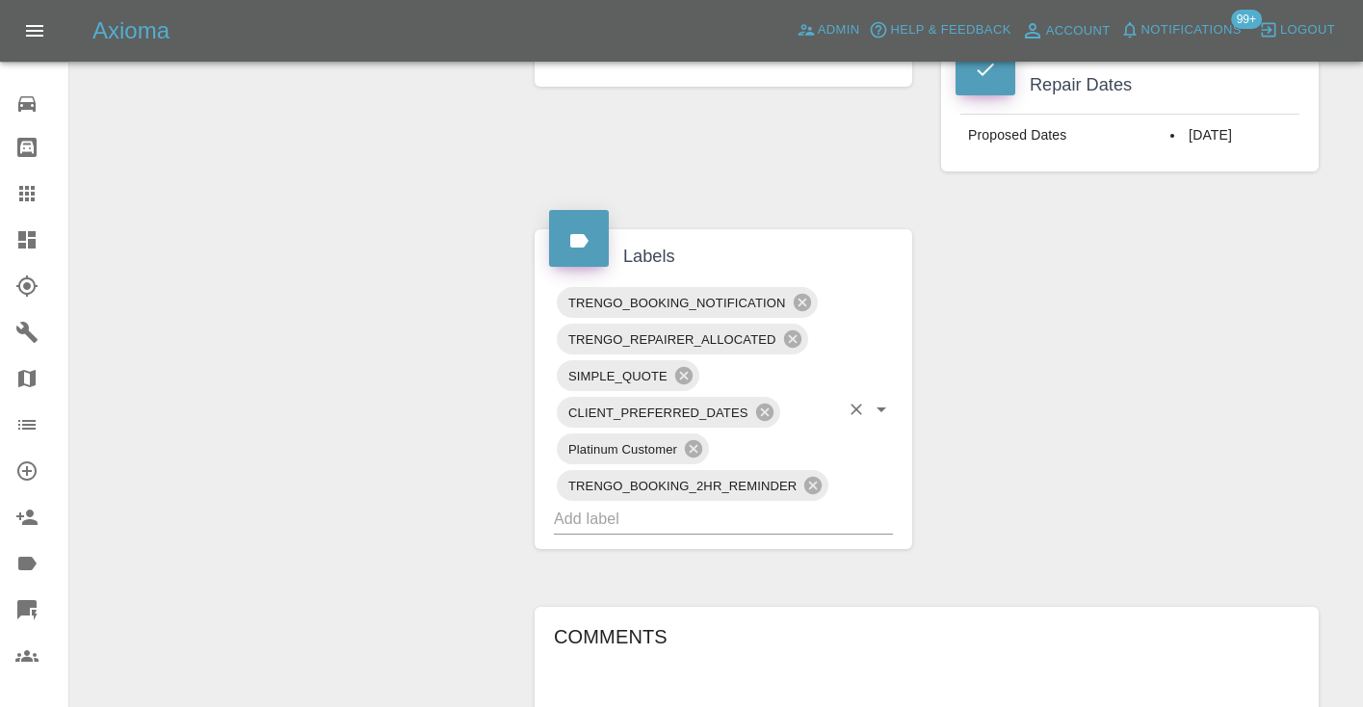
click at [723, 504] on input "text" at bounding box center [696, 519] width 285 height 30
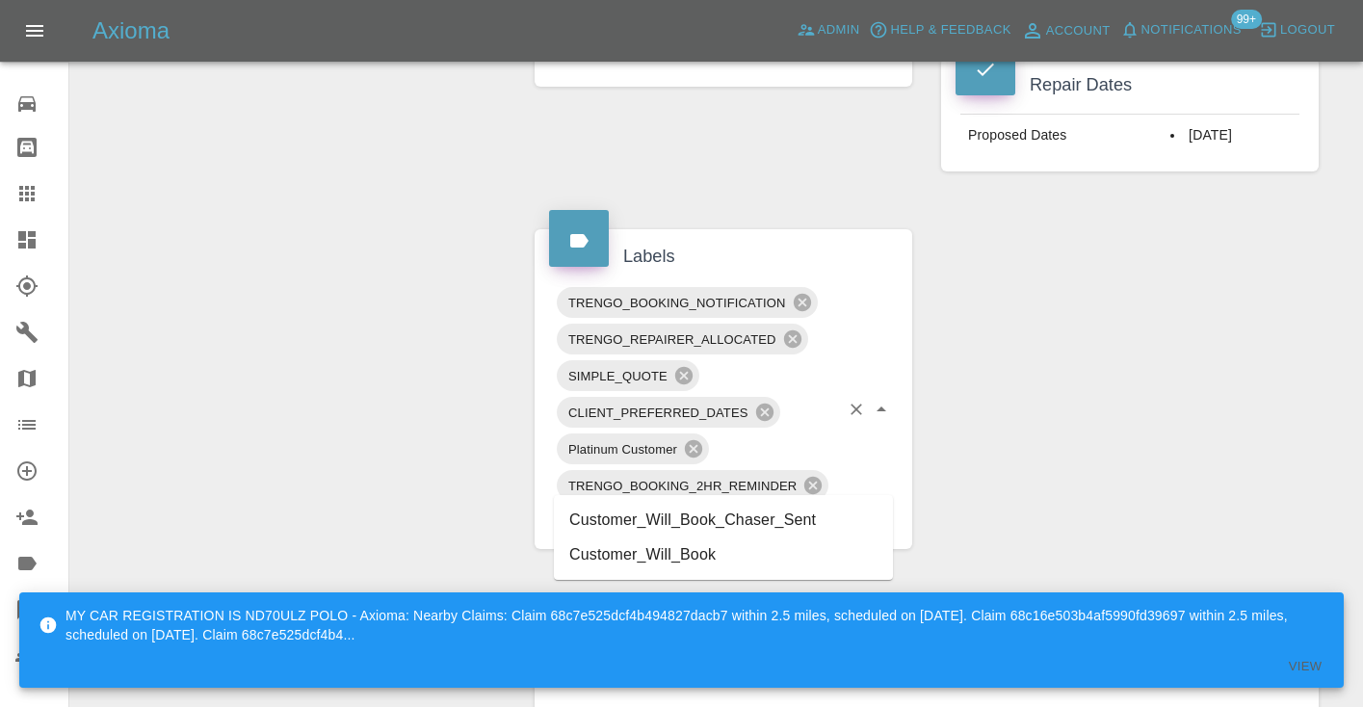
type input "customer_will"
click at [666, 549] on li "Customer_Will_Book" at bounding box center [723, 554] width 339 height 35
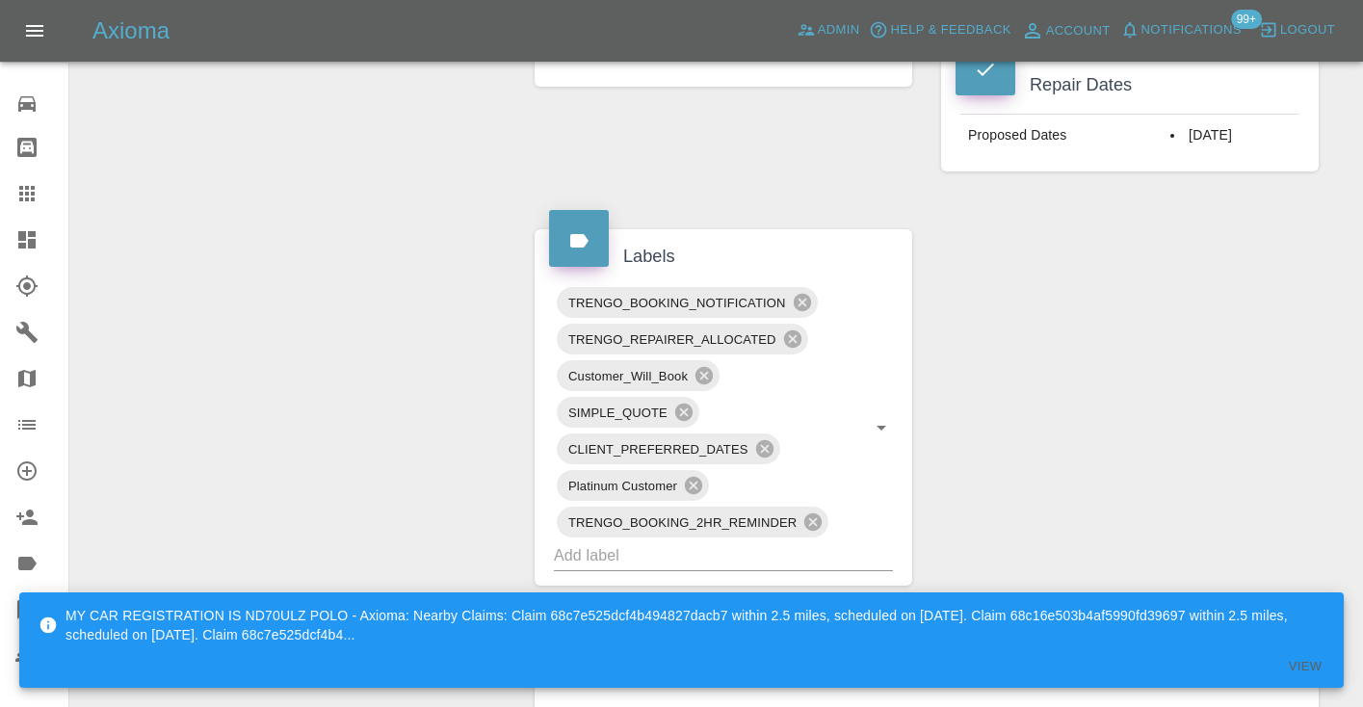
click at [1327, 355] on div "Claim Information Vehicle Make, Model, Year BMW I4 EDRIVE35 M SPORT 2023 Regist…" at bounding box center [926, 279] width 813 height 1993
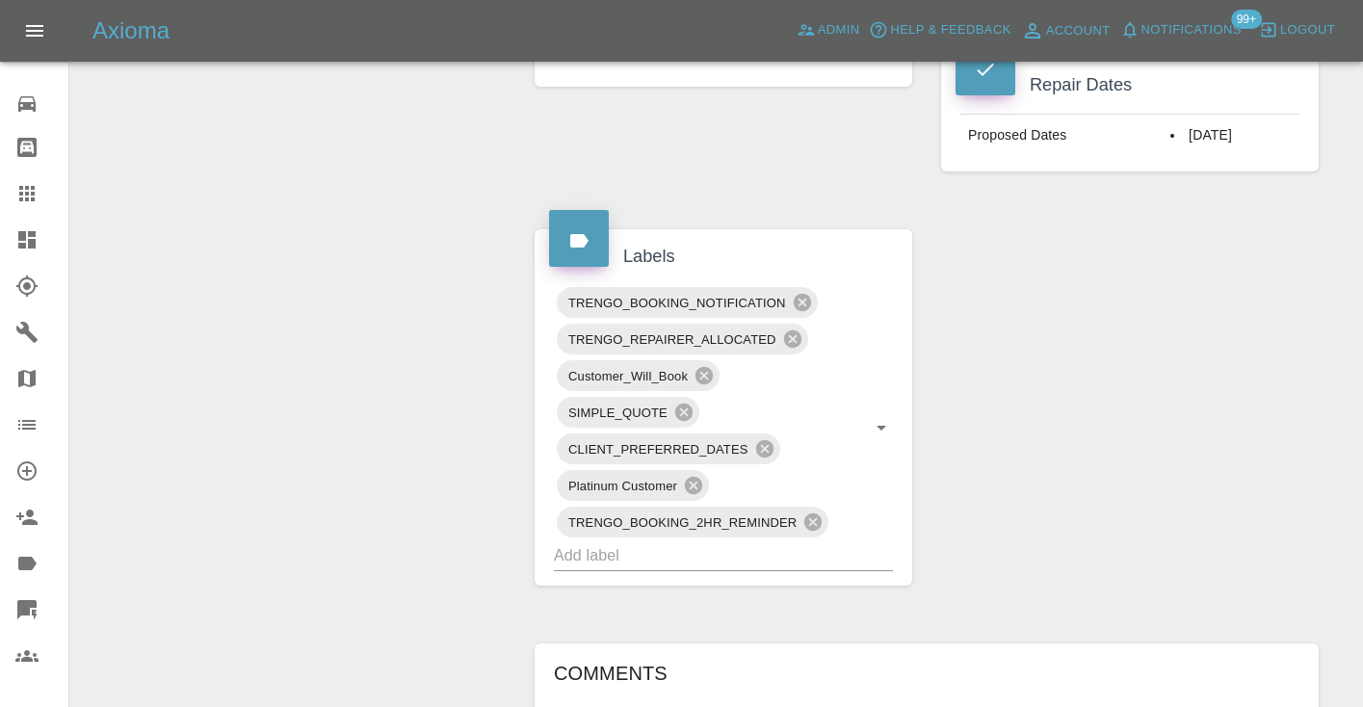
click at [1317, 351] on div "Claim Information Vehicle Make, Model, Year BMW I4 EDRIVE35 M SPORT 2023 Regist…" at bounding box center [926, 279] width 813 height 1993
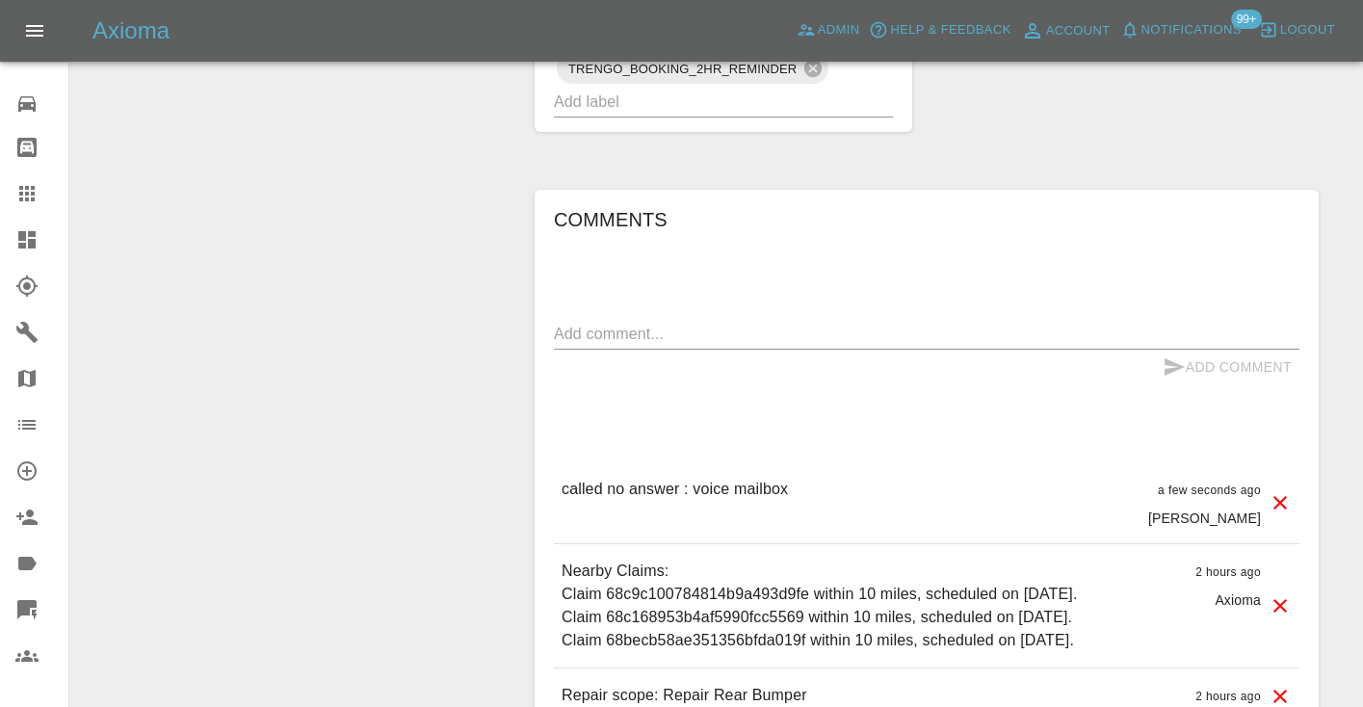
scroll to position [1380, 0]
click at [639, 321] on textarea at bounding box center [927, 332] width 746 height 22
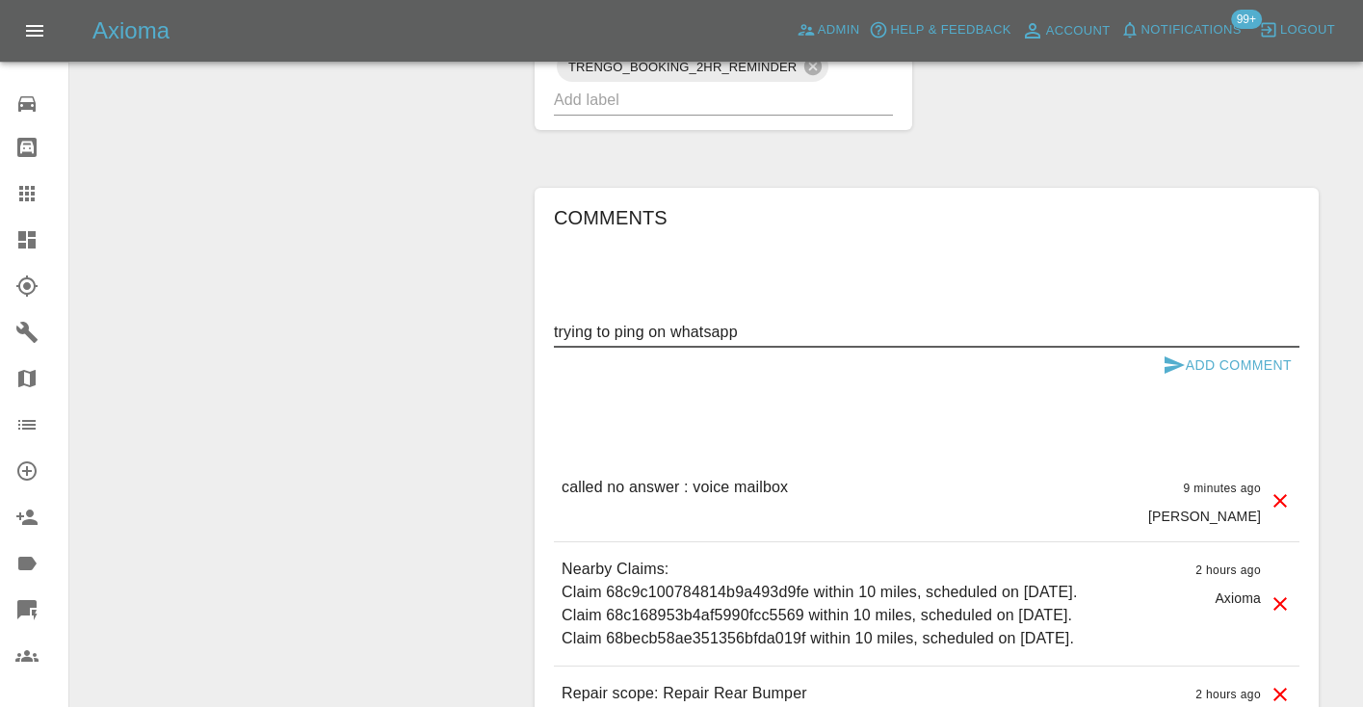
type textarea "trying to ping on whatsapp"
click at [1174, 353] on icon "submit" at bounding box center [1174, 364] width 23 height 23
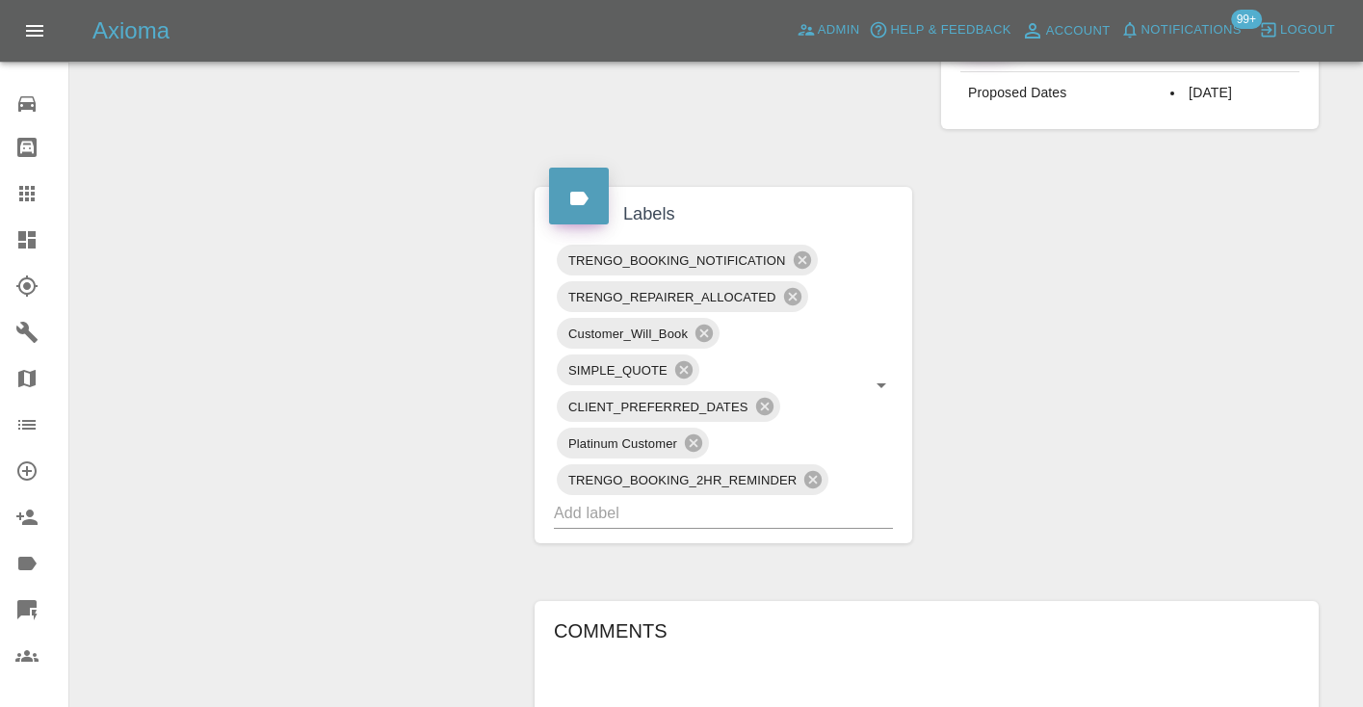
scroll to position [955, 0]
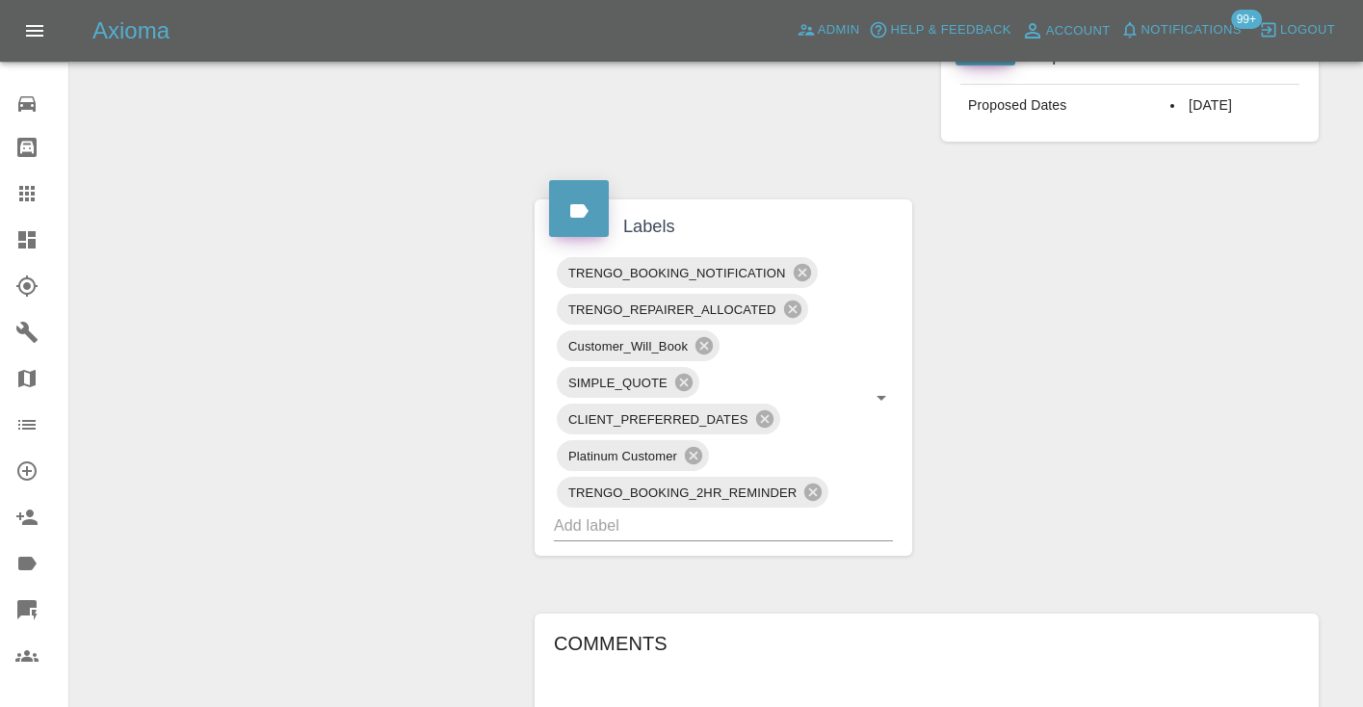
click at [26, 193] on icon at bounding box center [26, 193] width 15 height 15
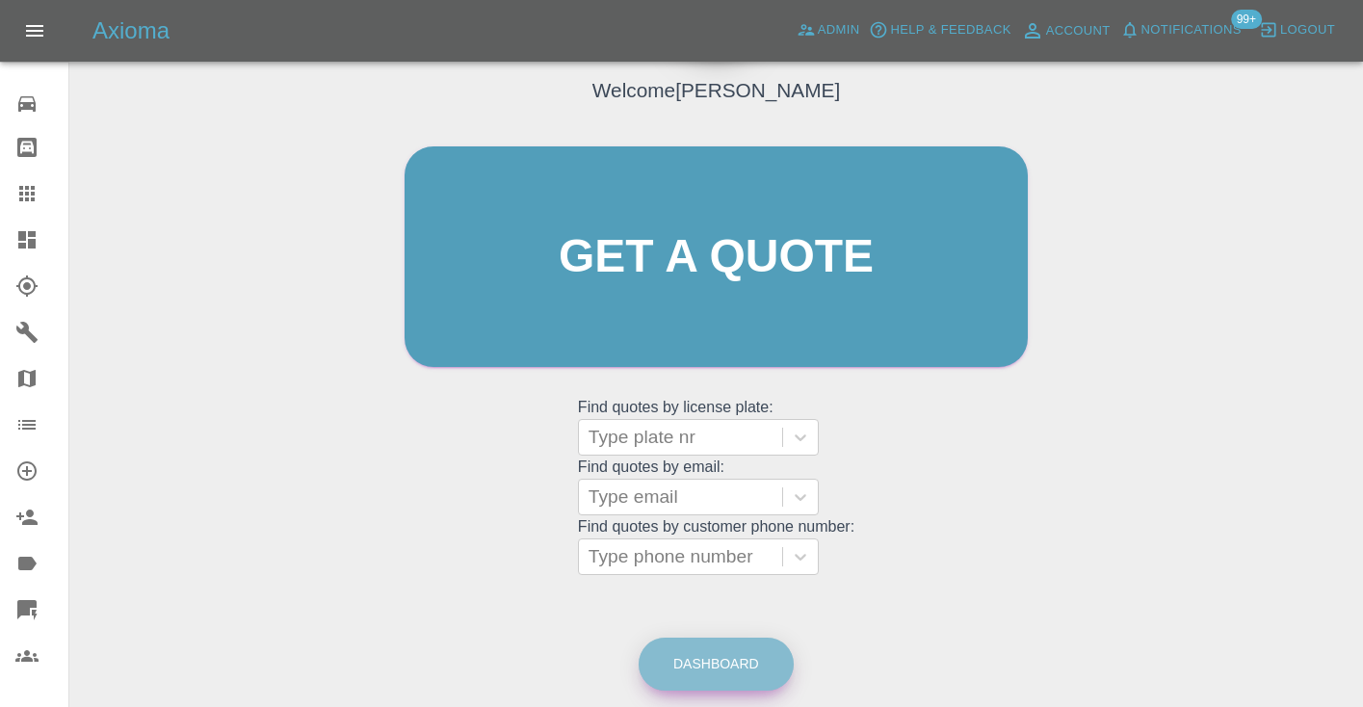
click at [722, 665] on link "Dashboard" at bounding box center [716, 664] width 155 height 53
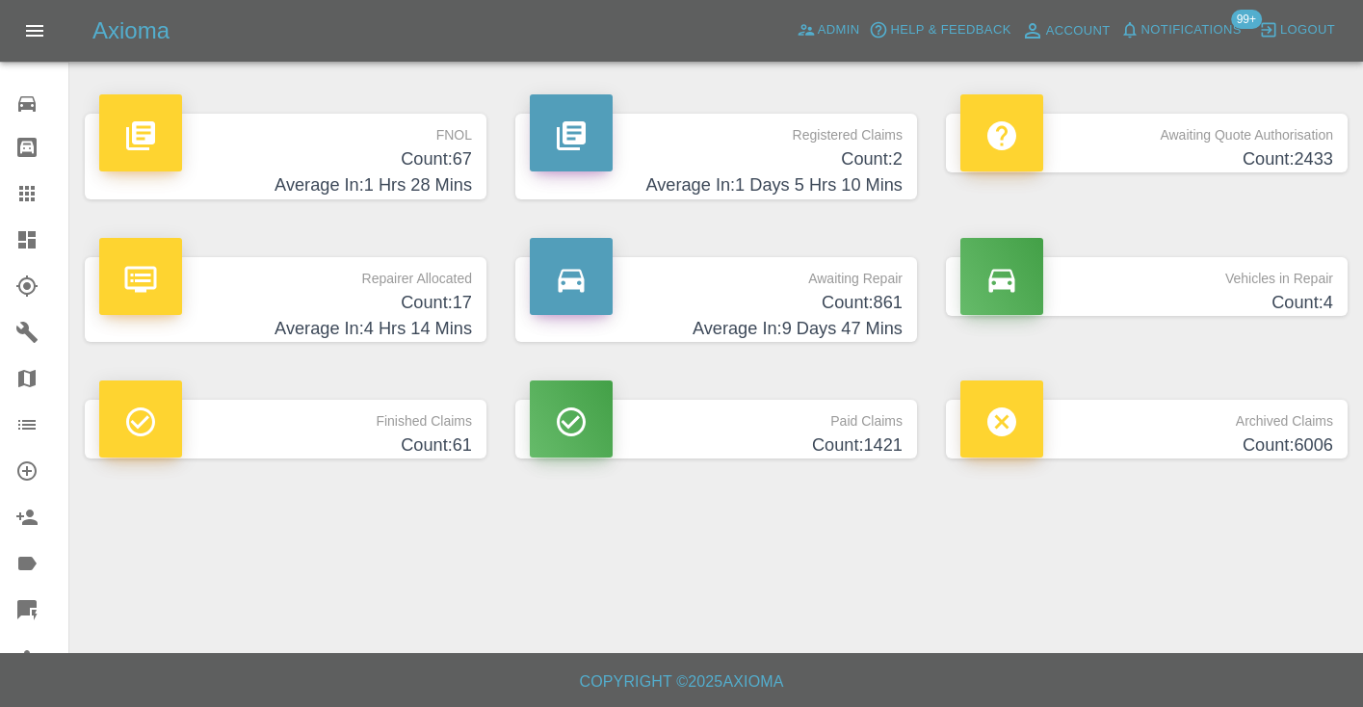
click at [865, 300] on h4 "Count: 861" at bounding box center [716, 303] width 373 height 26
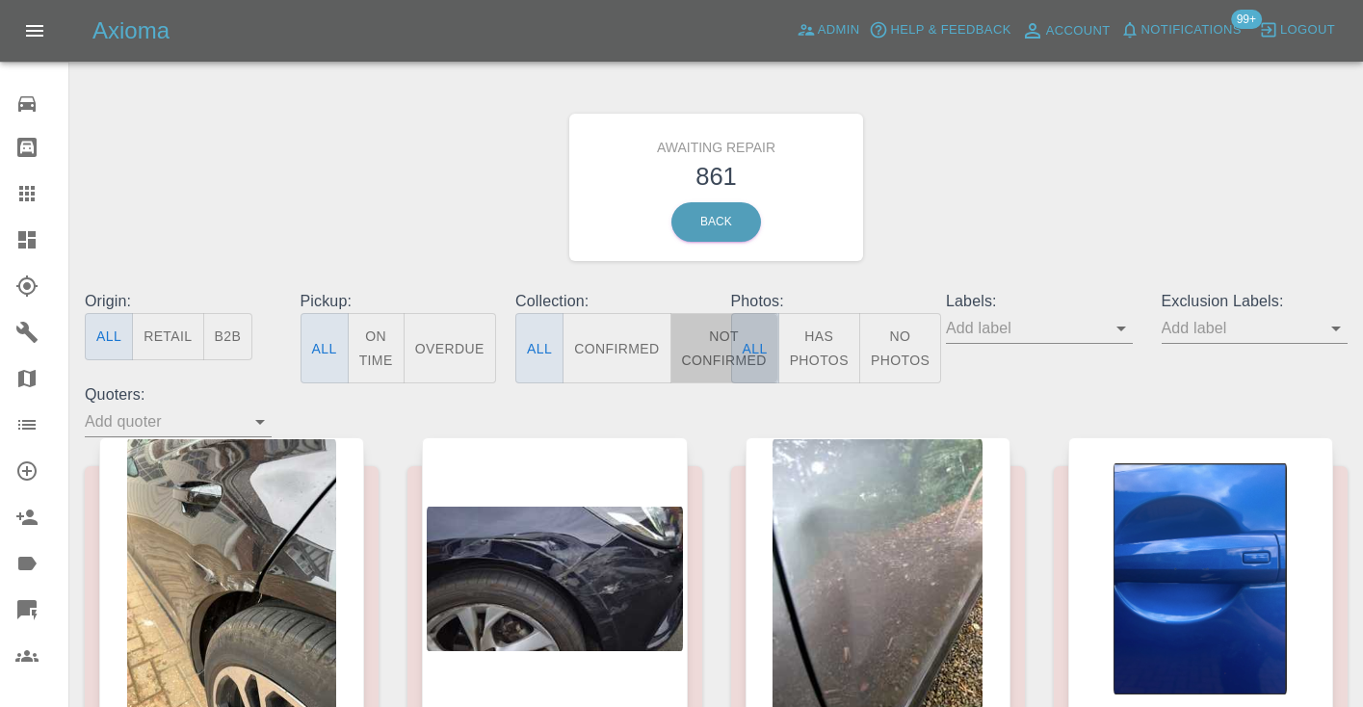
click at [717, 338] on button "Not Confirmed" at bounding box center [724, 348] width 108 height 70
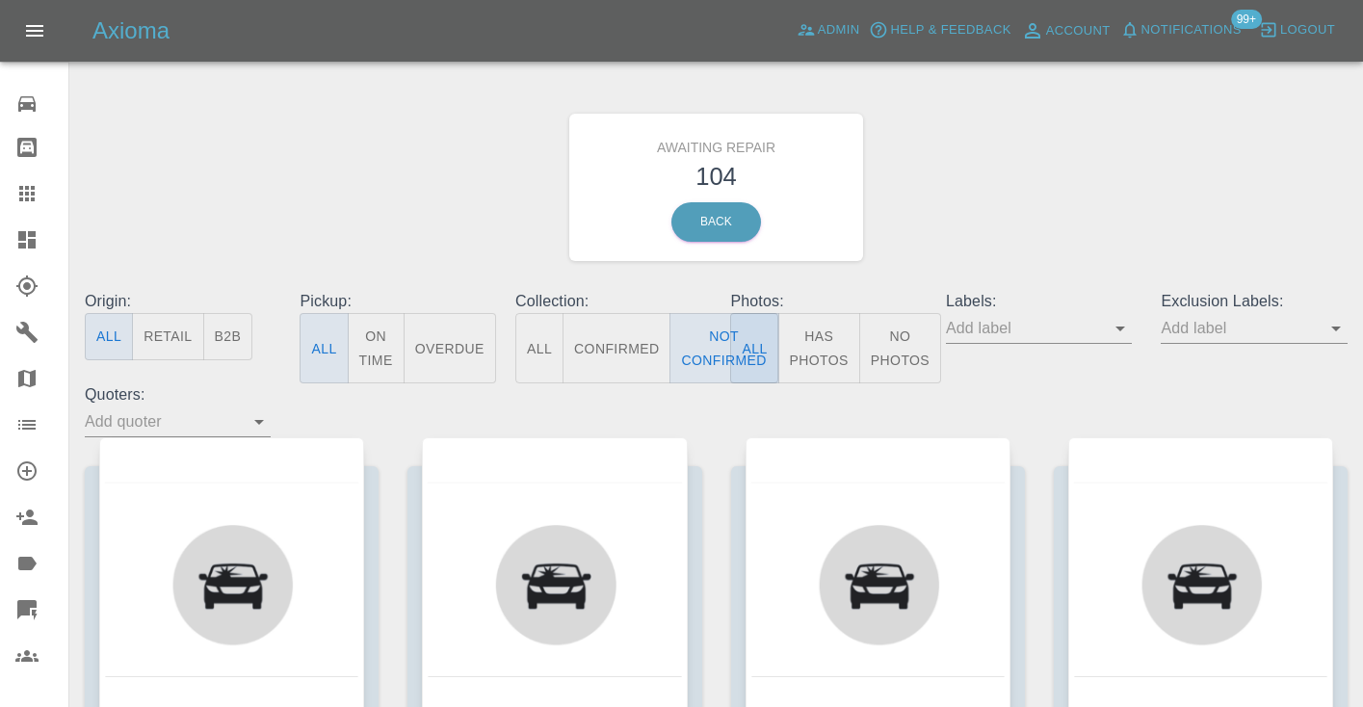
click at [1083, 157] on div "Awaiting Repair 104 Back" at bounding box center [716, 187] width 1292 height 205
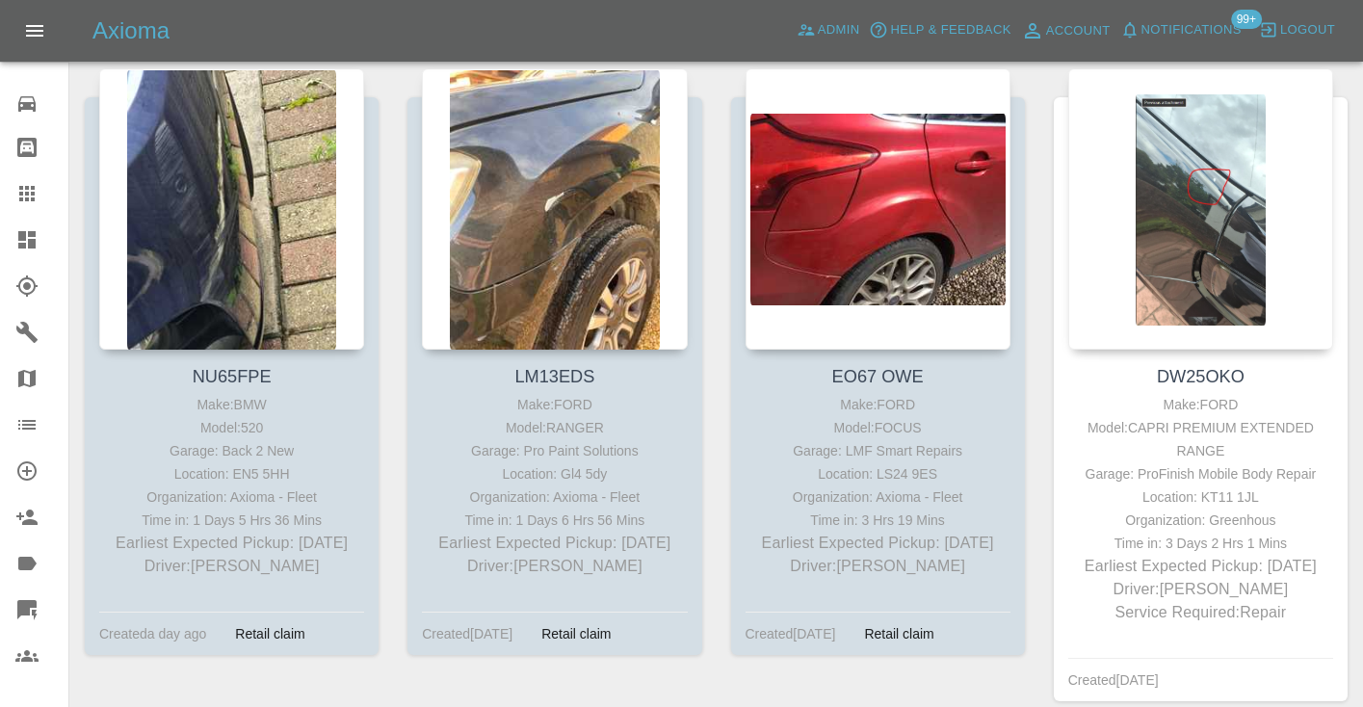
scroll to position [2937, 0]
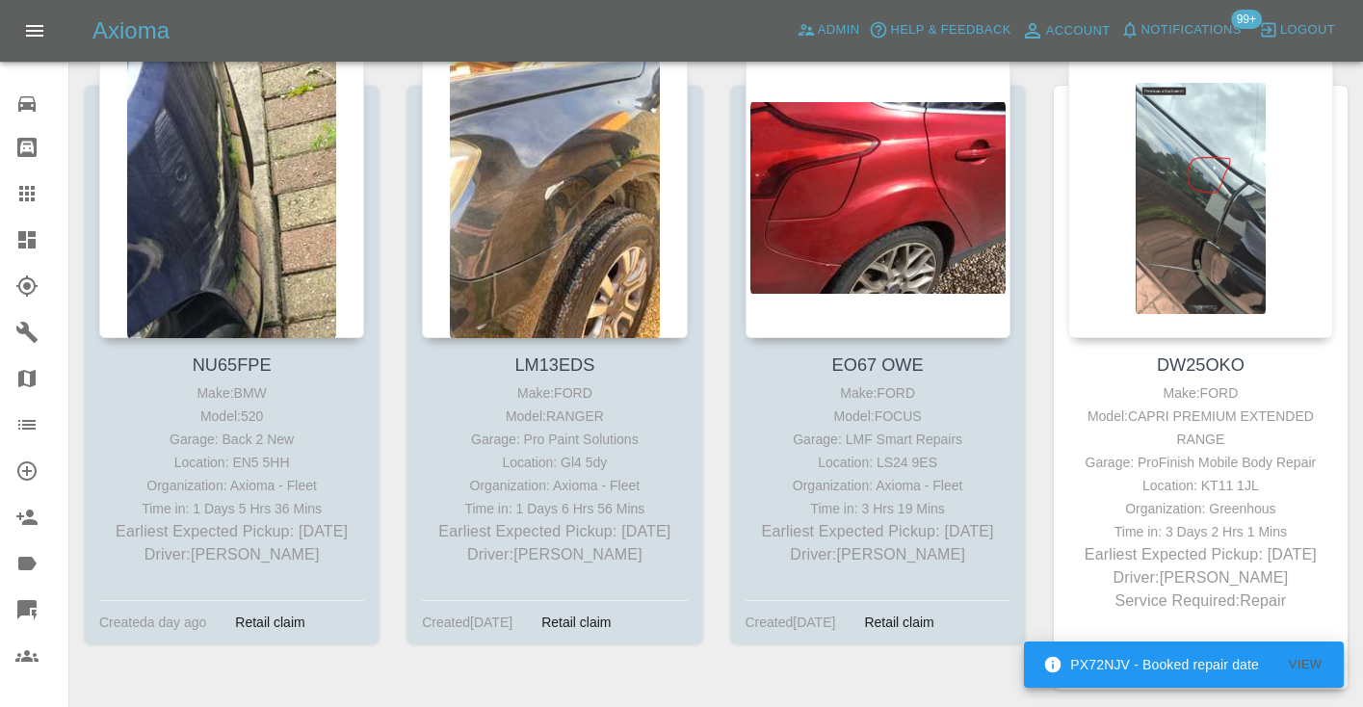
click at [1042, 373] on div "DW25OKO Make: FORD Model: CAPRI PREMIUM EXTENDED RANGE Garage: ProFinish Mobile…" at bounding box center [1200, 388] width 323 height 662
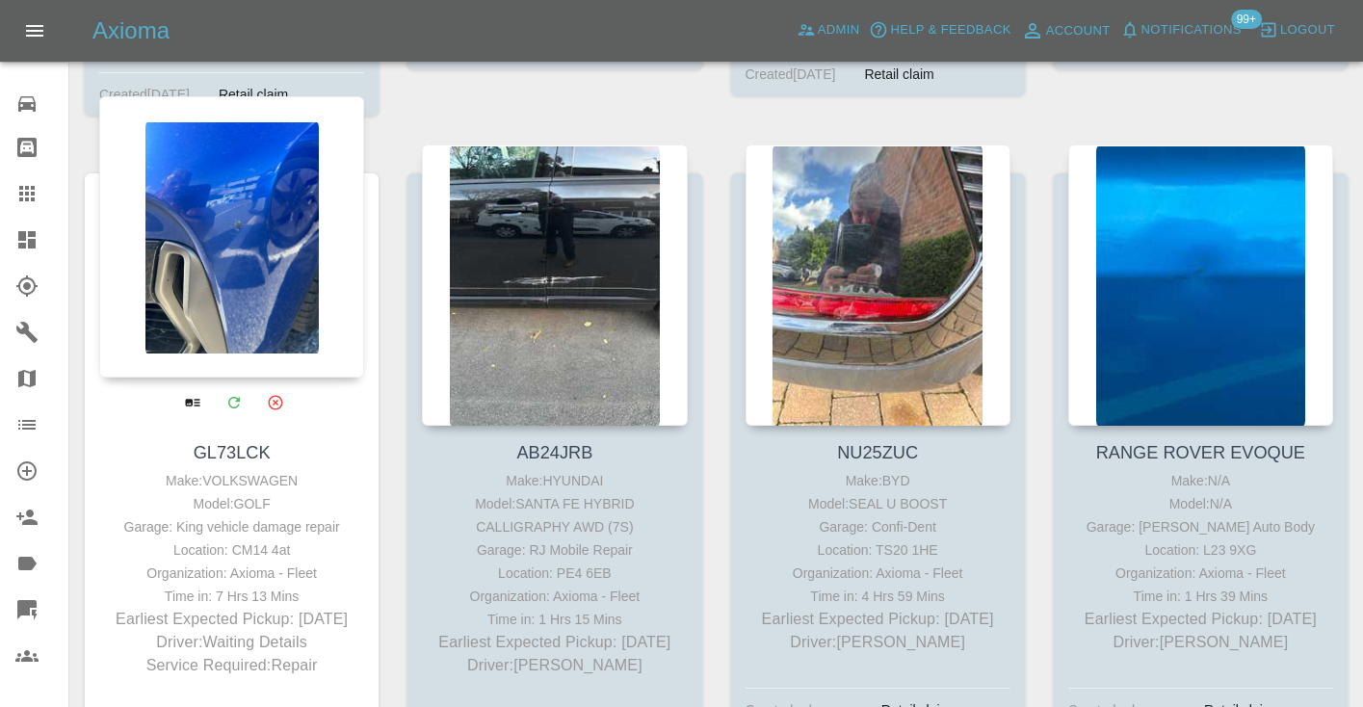
scroll to position [10538, 0]
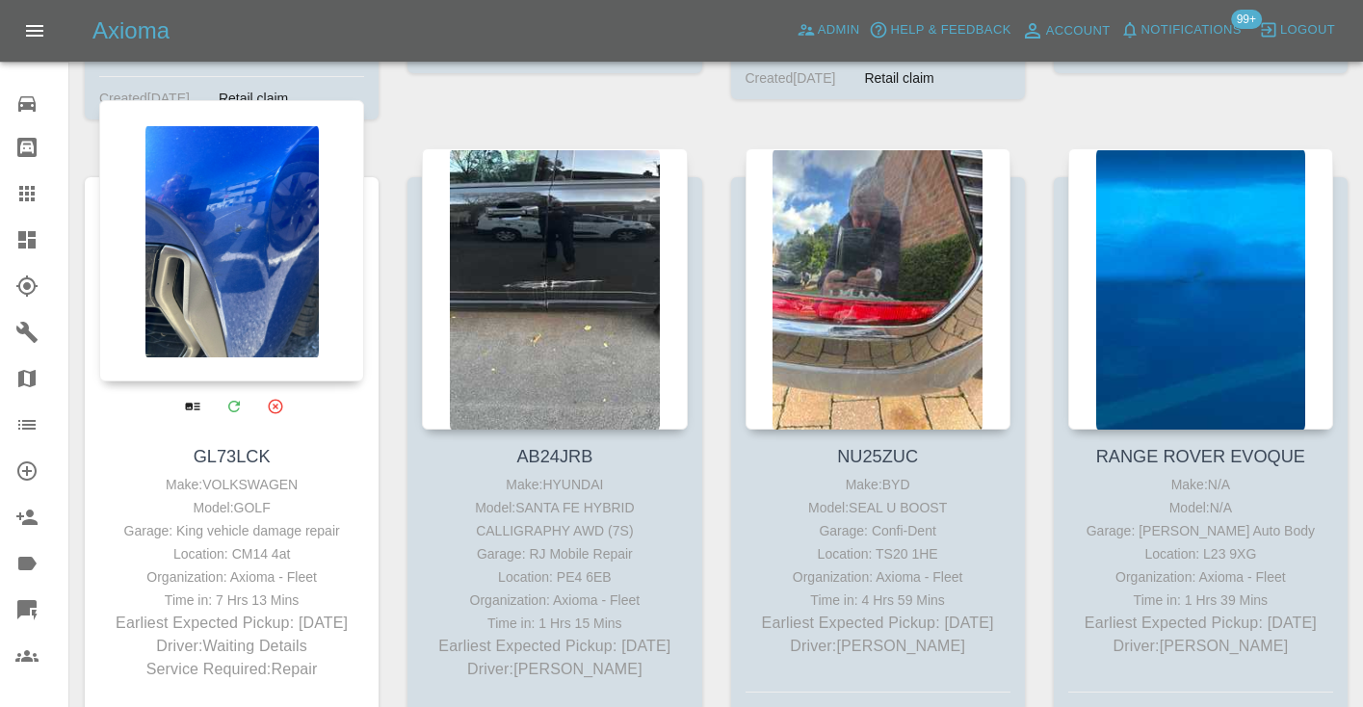
click at [246, 187] on div at bounding box center [231, 240] width 265 height 281
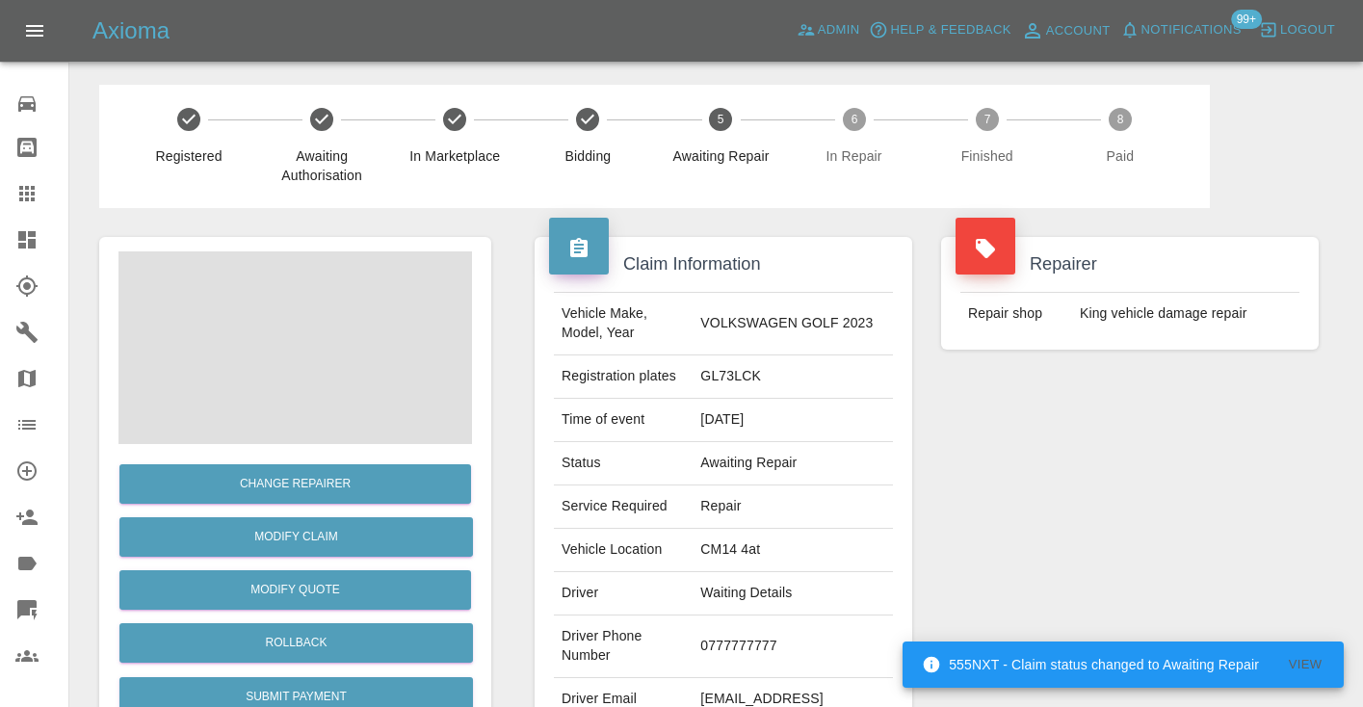
click at [741, 628] on td "0777777777" at bounding box center [793, 646] width 200 height 63
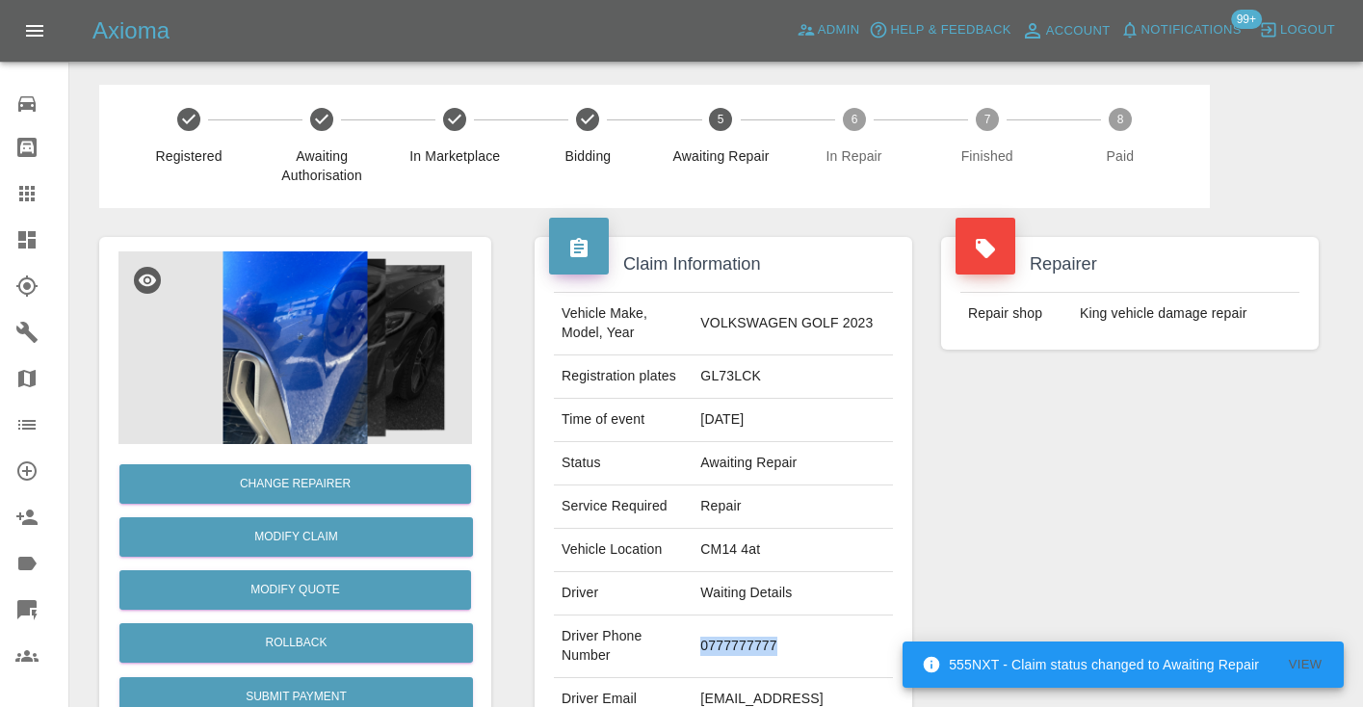
copy td "0777777777"
click at [1136, 504] on div "Repairer Repair shop King vehicle damage repair" at bounding box center [1130, 495] width 406 height 575
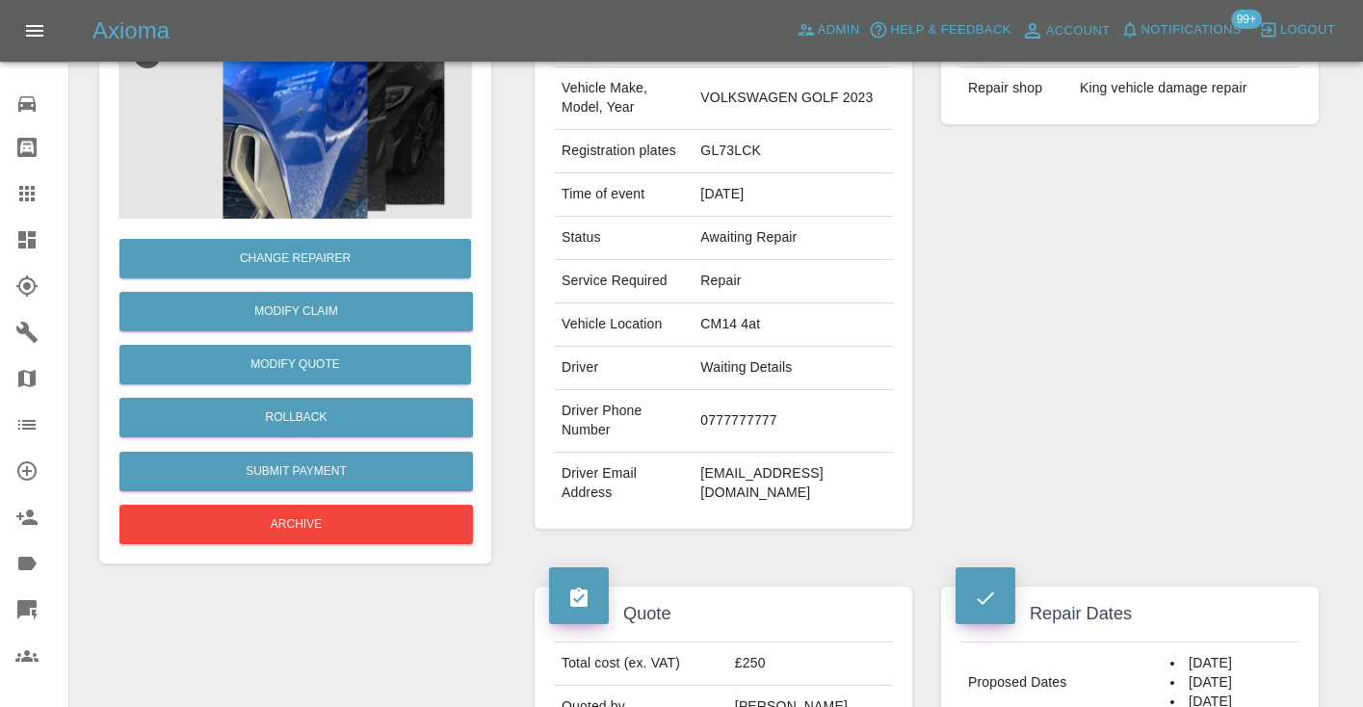
scroll to position [220, 0]
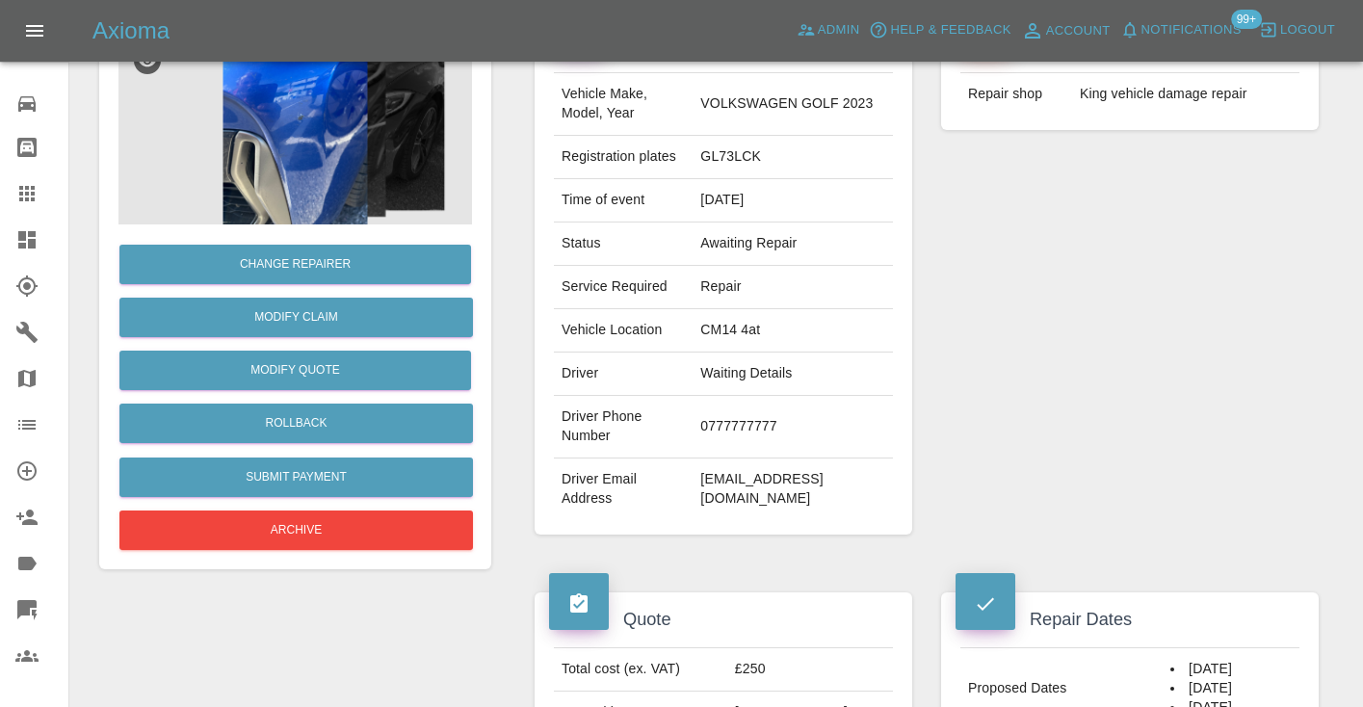
click at [1189, 503] on div "Repairer Repair shop King vehicle damage repair" at bounding box center [1130, 275] width 406 height 575
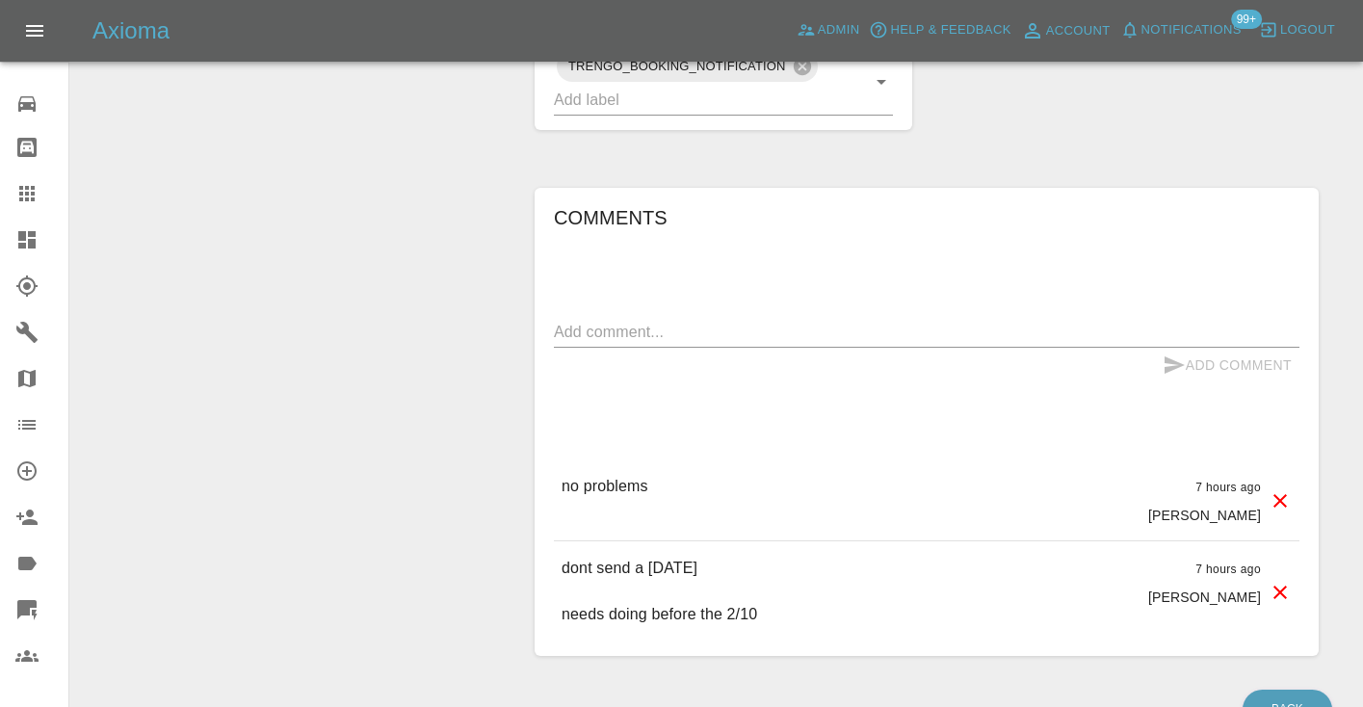
scroll to position [1102, 0]
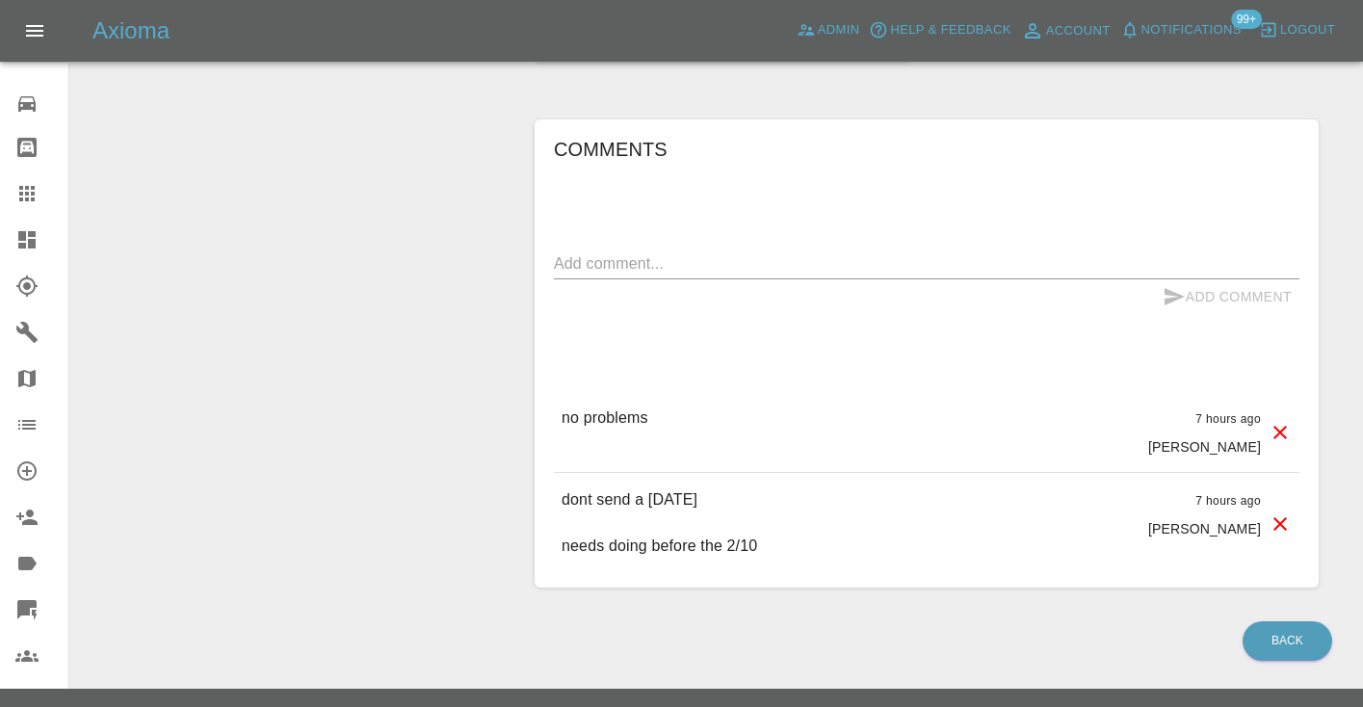
click at [641, 252] on textarea at bounding box center [927, 263] width 746 height 22
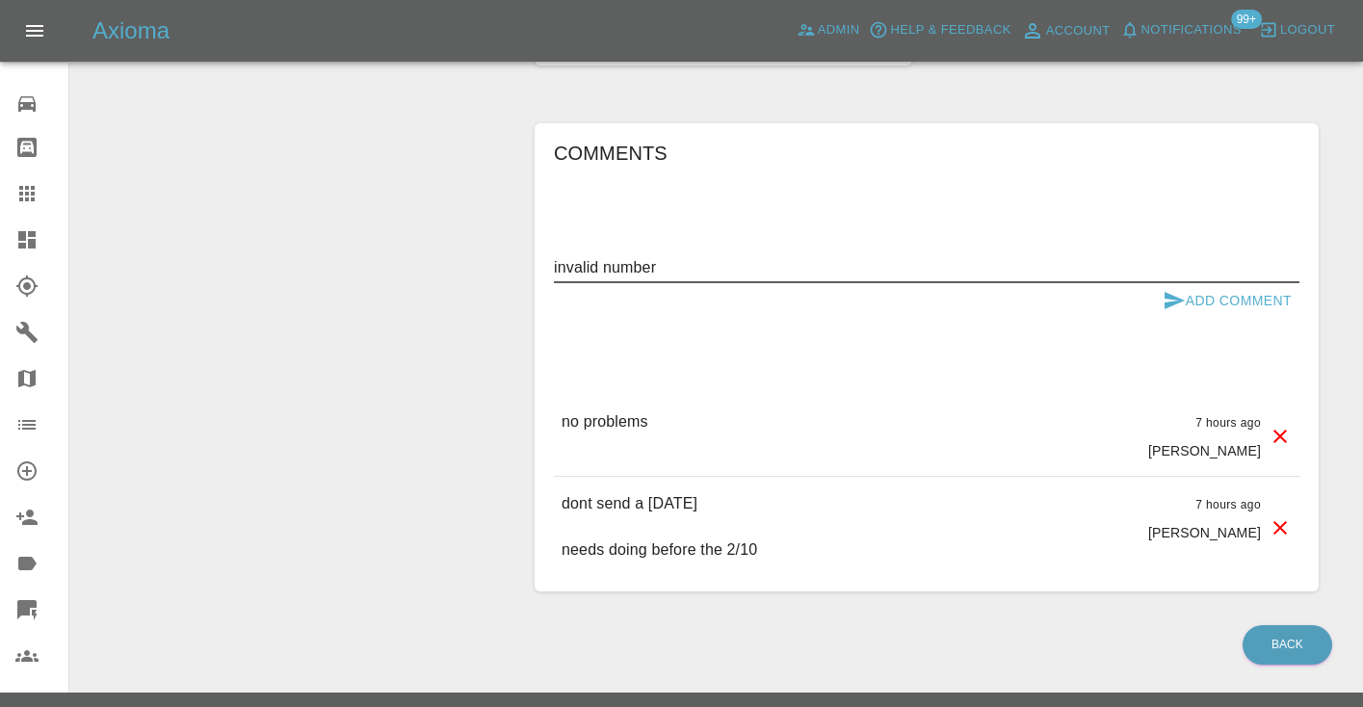
type textarea "invalid number"
click at [1160, 283] on button "Add Comment" at bounding box center [1227, 301] width 144 height 36
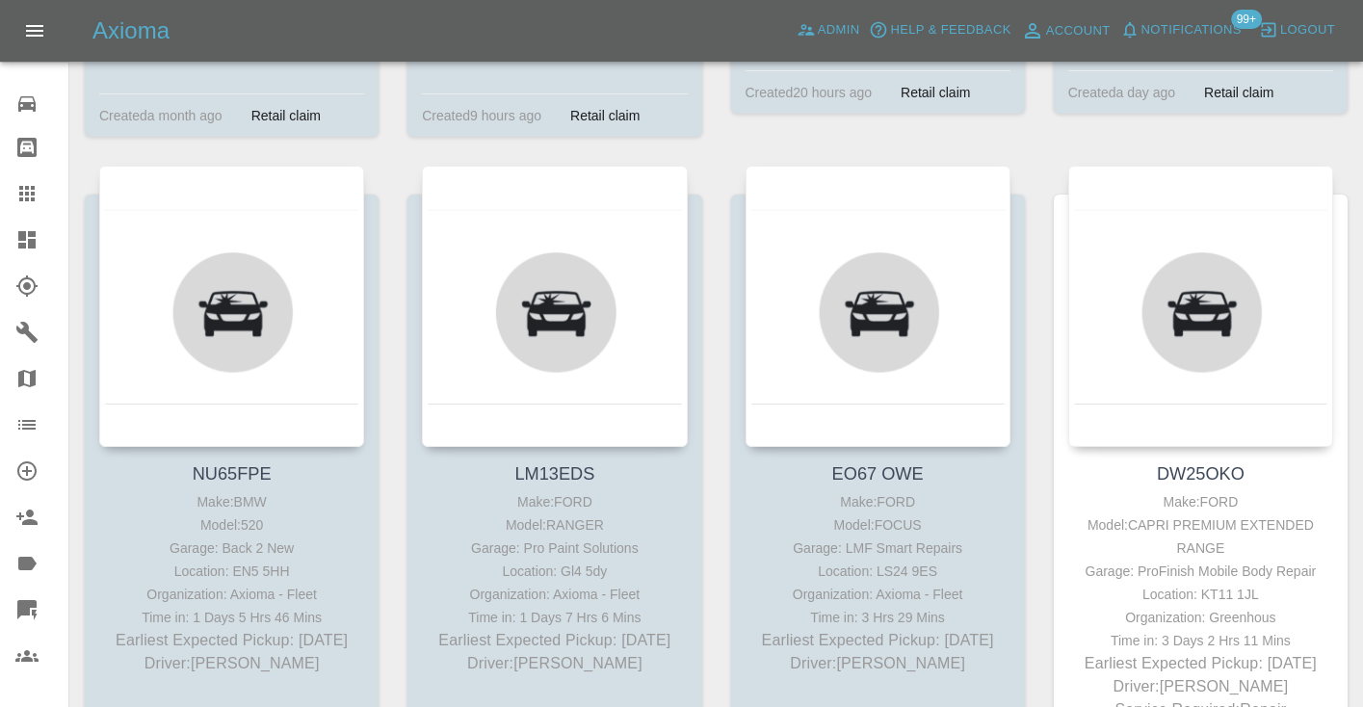
scroll to position [2879, 0]
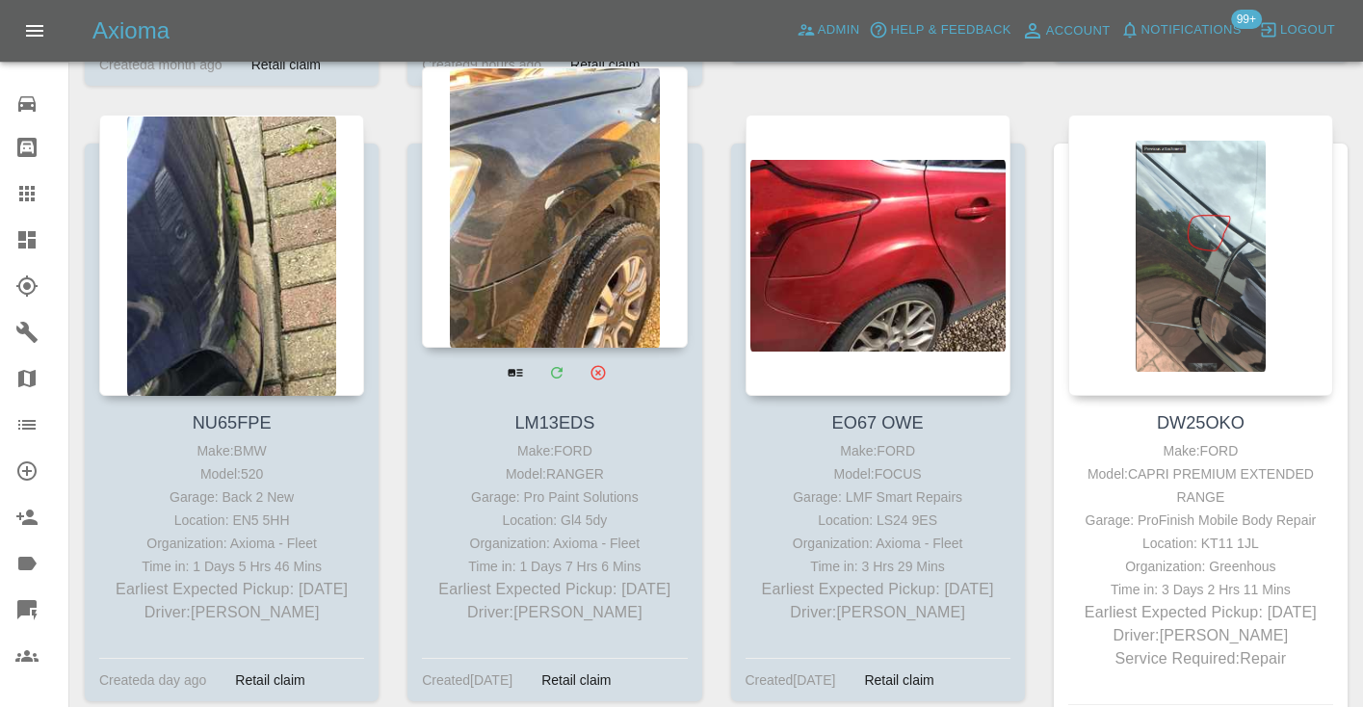
click at [553, 255] on div at bounding box center [554, 206] width 265 height 281
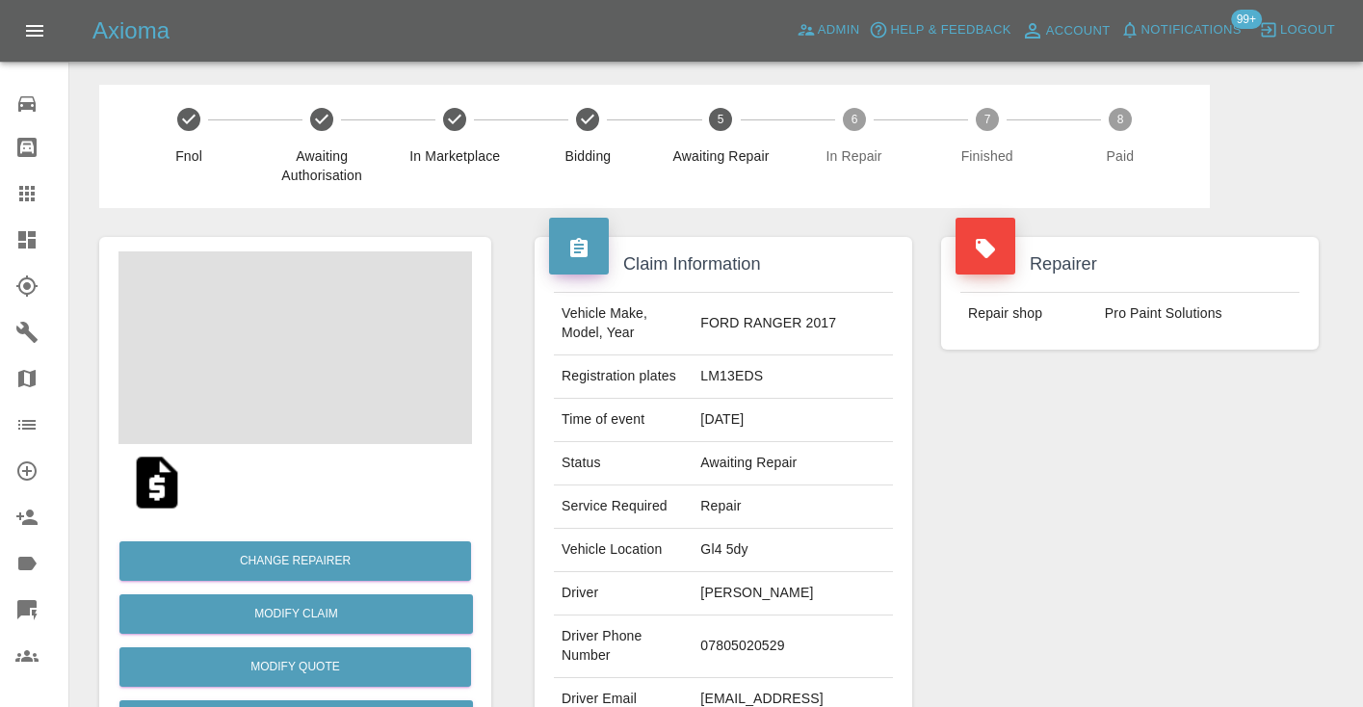
click at [784, 638] on td "07805020529" at bounding box center [793, 646] width 200 height 63
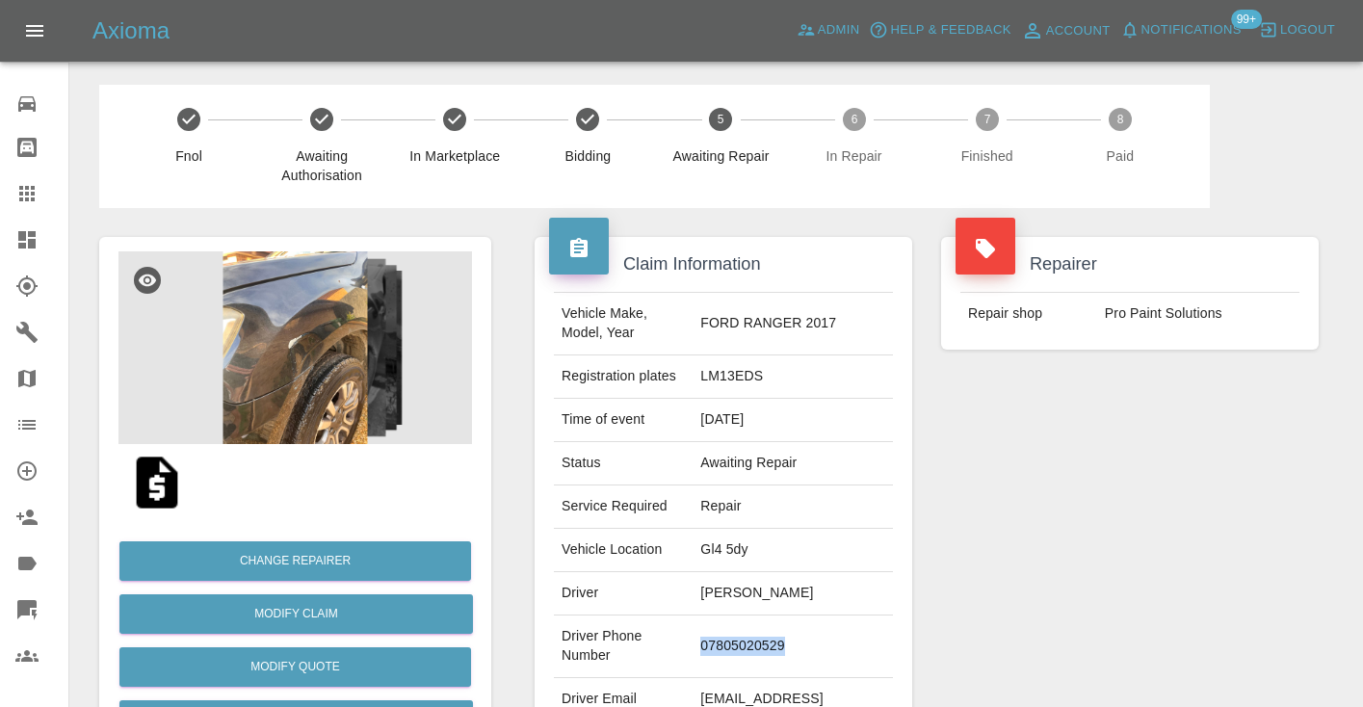
copy td "07805020529"
click at [1132, 466] on div "Repairer Repair shop Pro Paint Solutions" at bounding box center [1130, 495] width 406 height 575
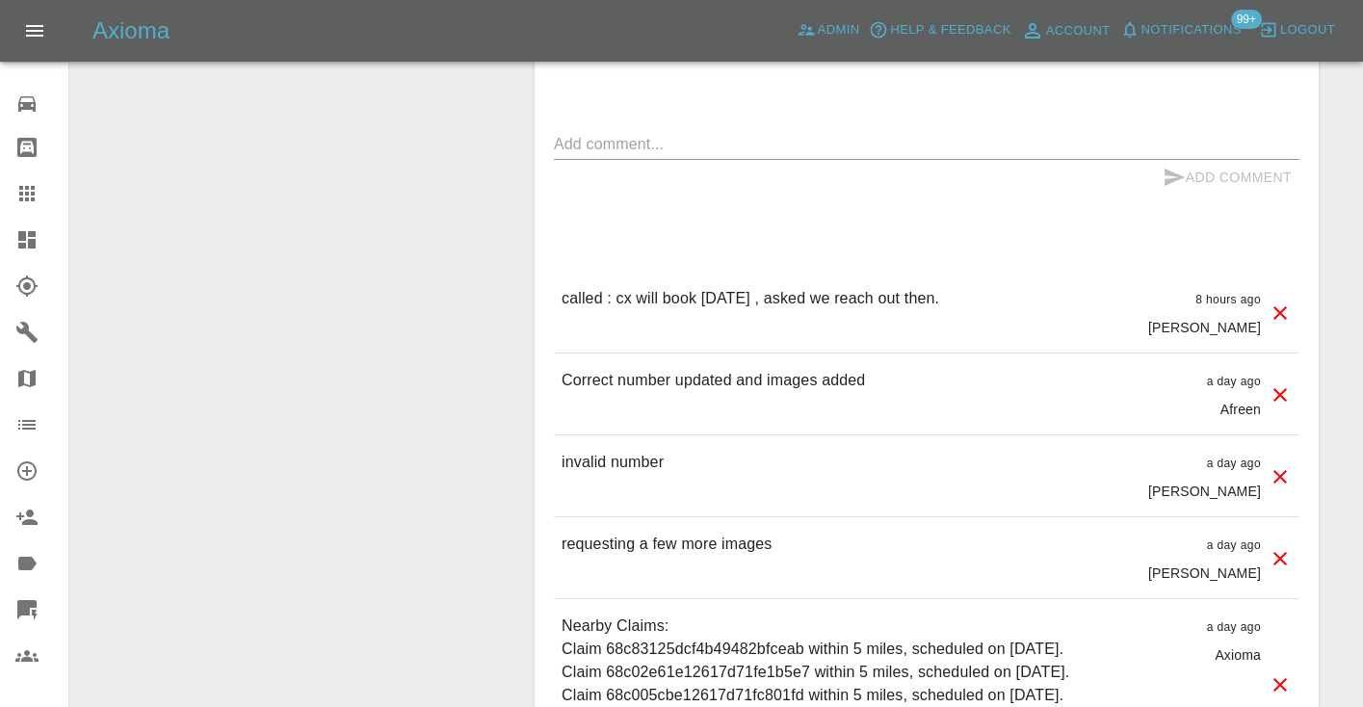
scroll to position [1881, 0]
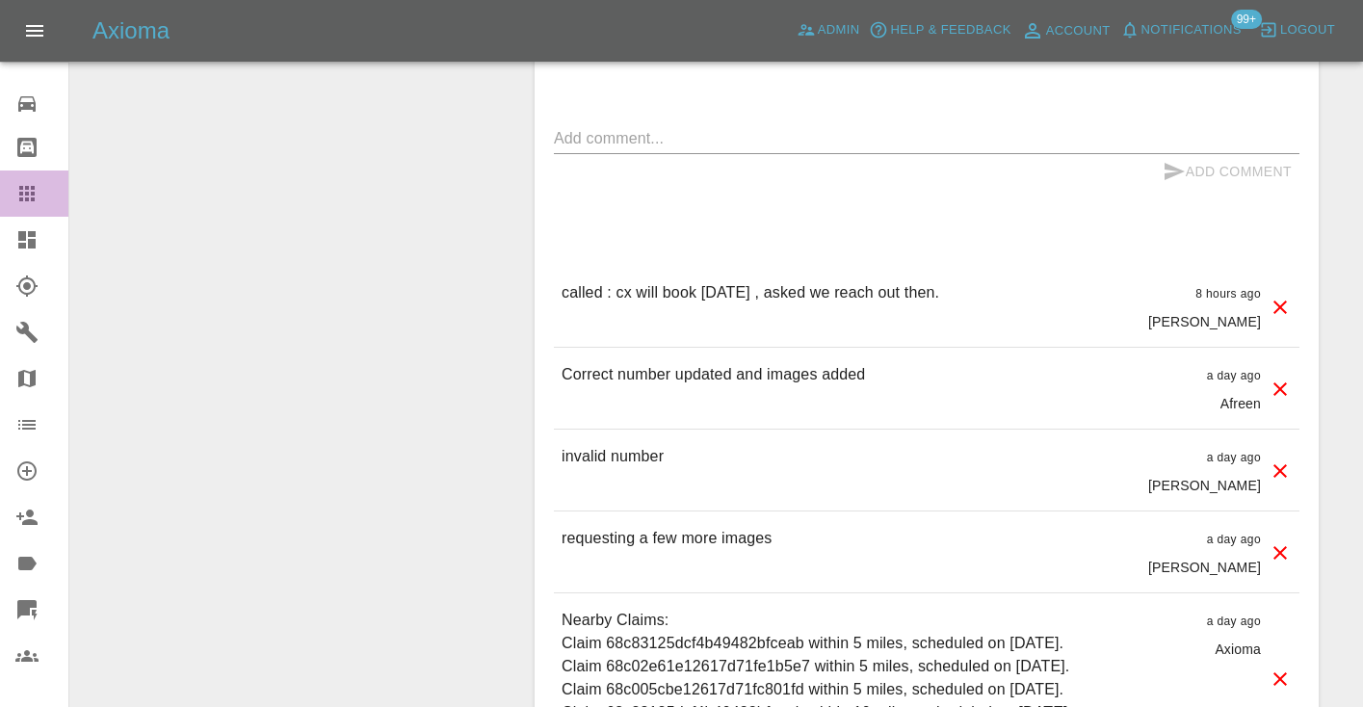
click at [32, 196] on icon at bounding box center [26, 193] width 23 height 23
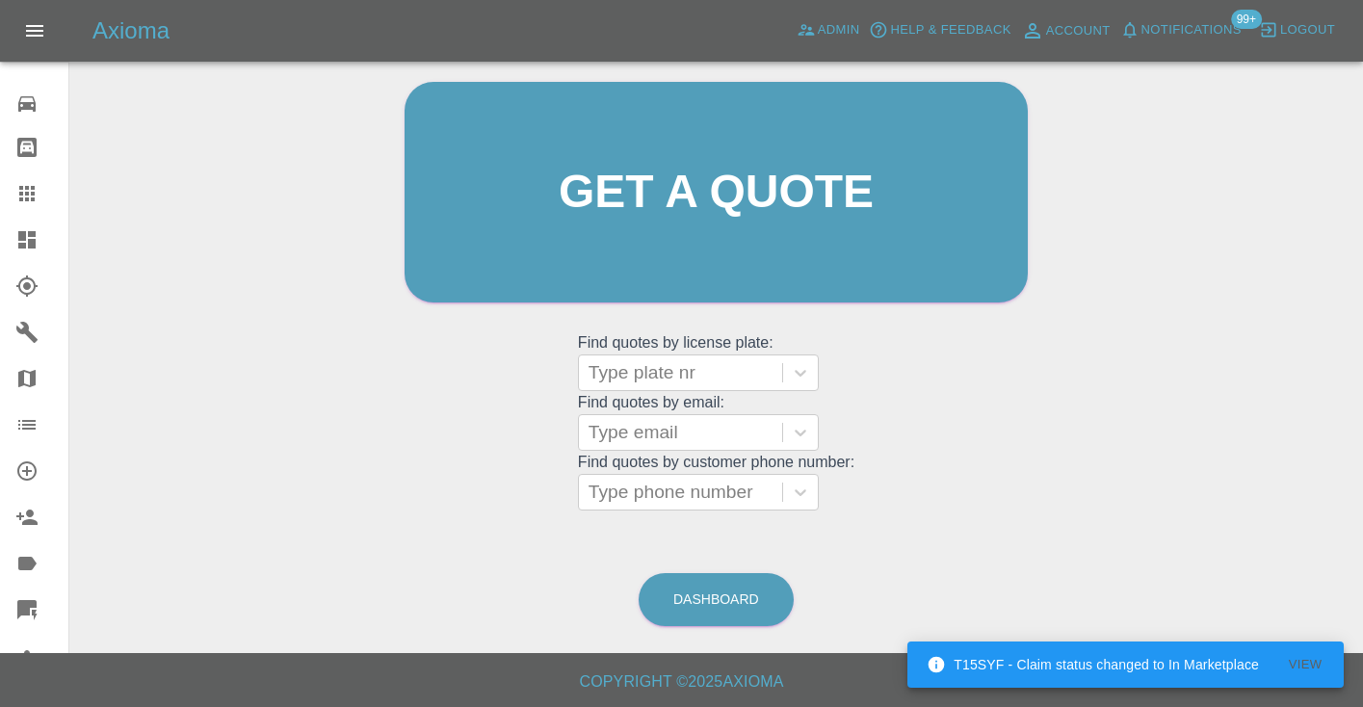
scroll to position [194, 0]
click at [696, 601] on link "Dashboard" at bounding box center [716, 600] width 155 height 53
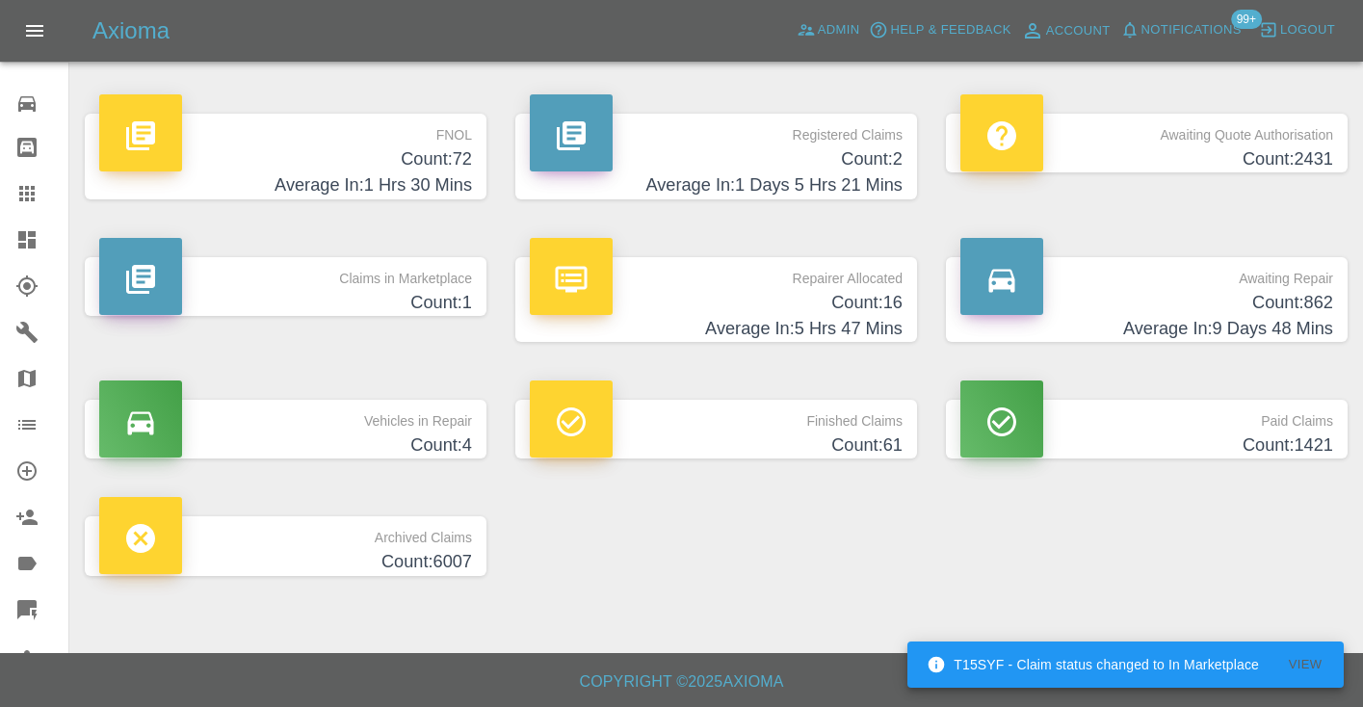
click at [1295, 300] on h4 "Count: 862" at bounding box center [1146, 303] width 373 height 26
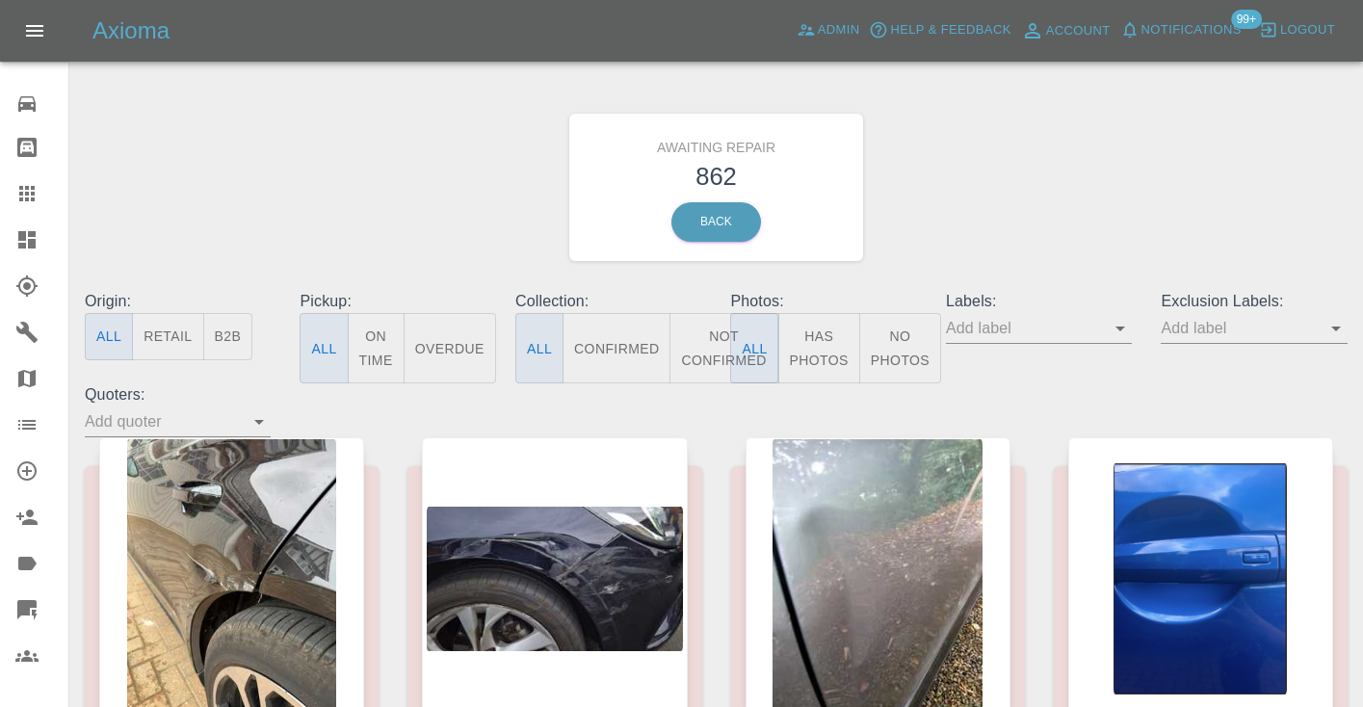
click at [701, 349] on button "Not Confirmed" at bounding box center [723, 348] width 108 height 70
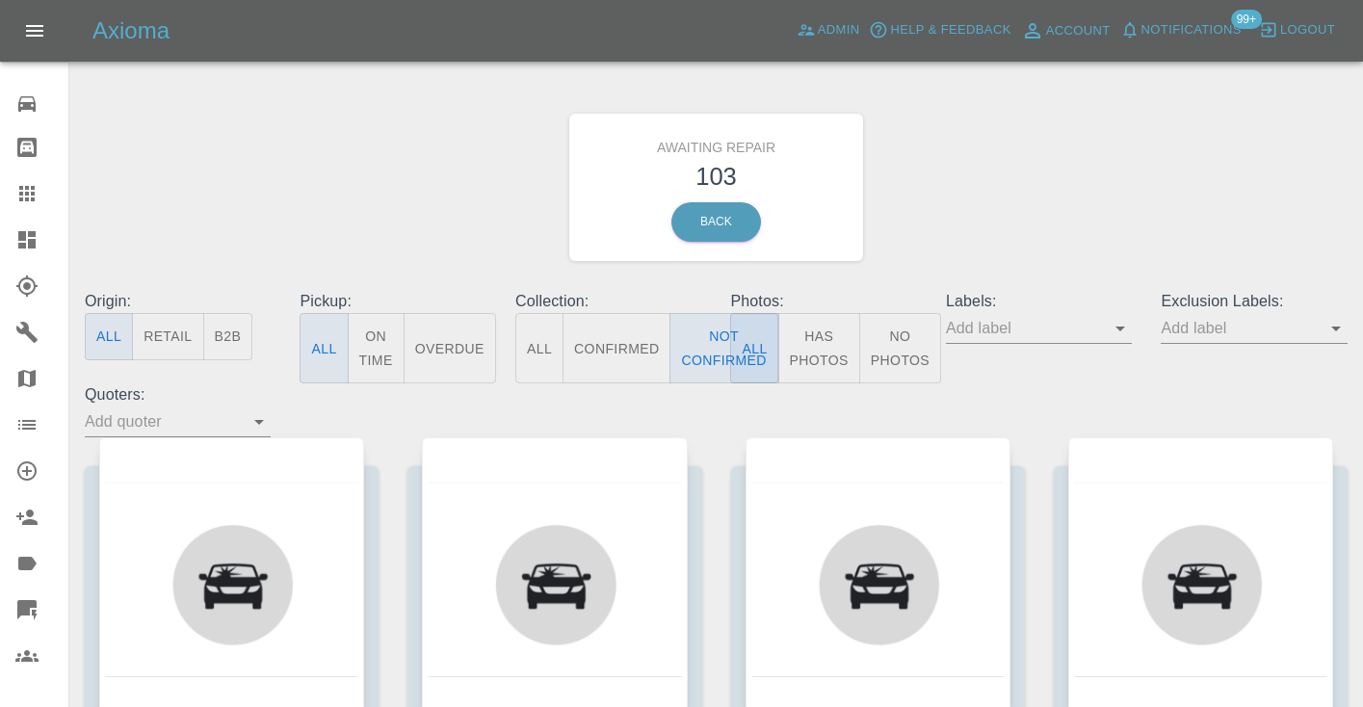
click at [978, 201] on div "Awaiting Repair 103 Back" at bounding box center [716, 187] width 1292 height 205
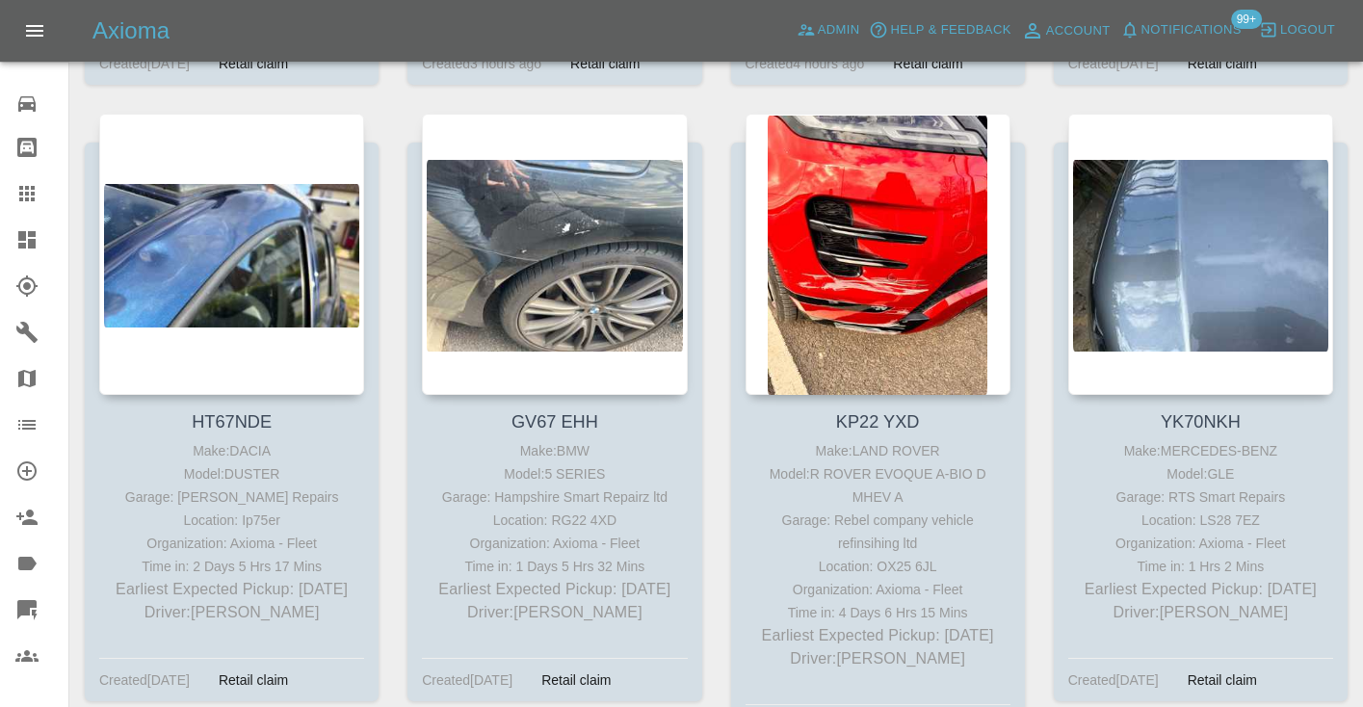
scroll to position [7966, 0]
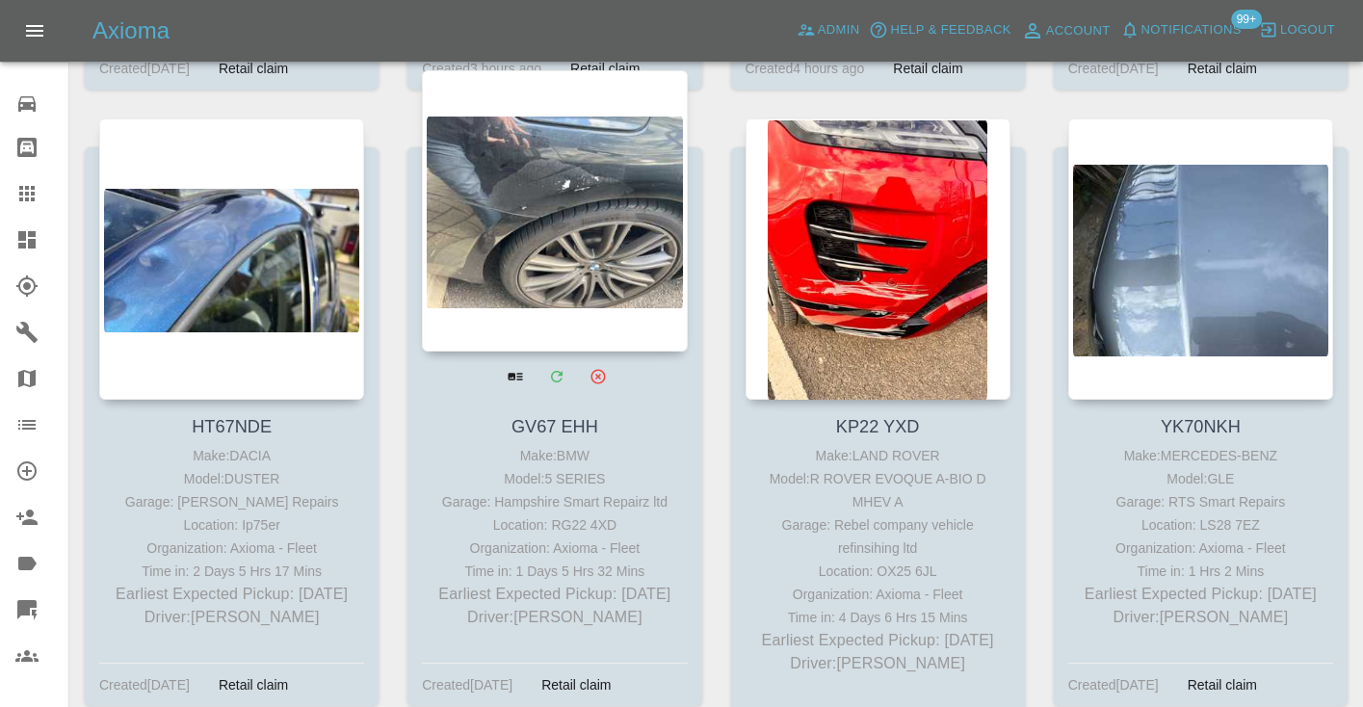
click at [570, 253] on div at bounding box center [554, 210] width 265 height 281
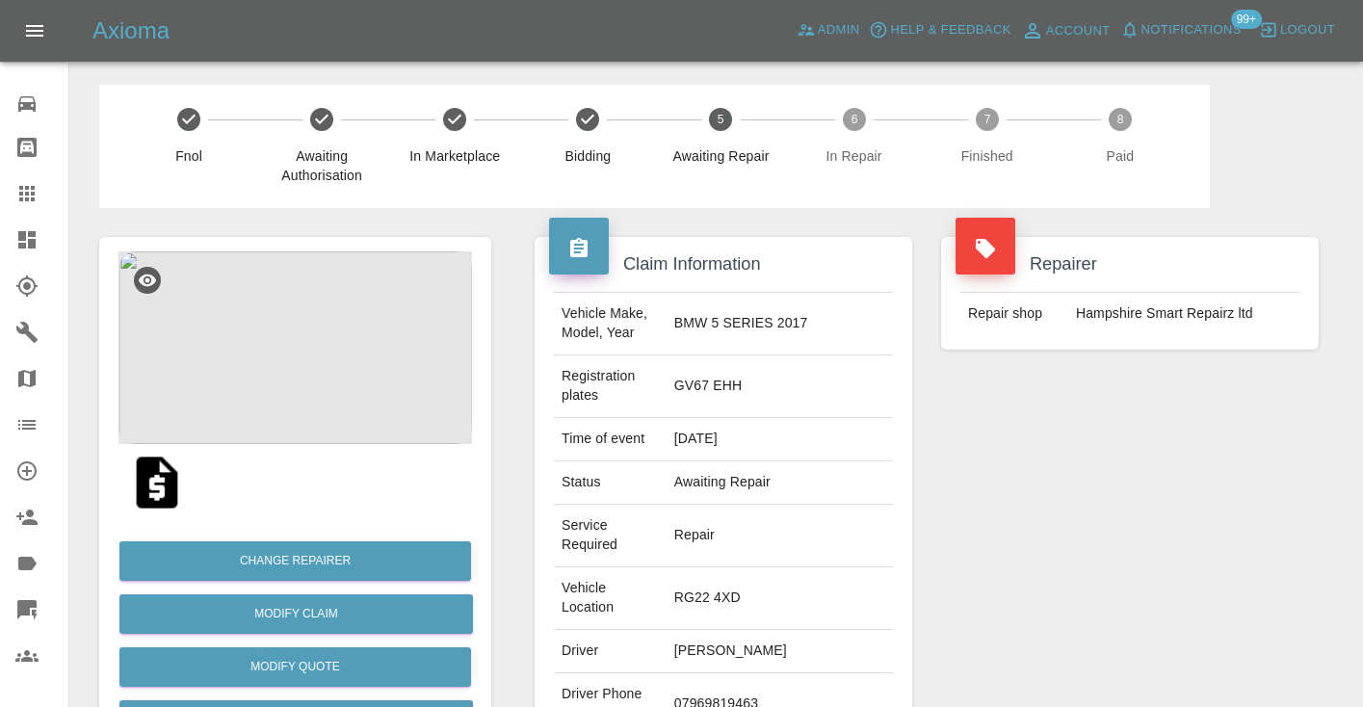
click at [770, 673] on td "07969819463" at bounding box center [780, 704] width 226 height 63
copy td "07969819463"
click at [1088, 442] on div "Repairer Repair shop Hampshire Smart Repairz ltd" at bounding box center [1130, 543] width 406 height 671
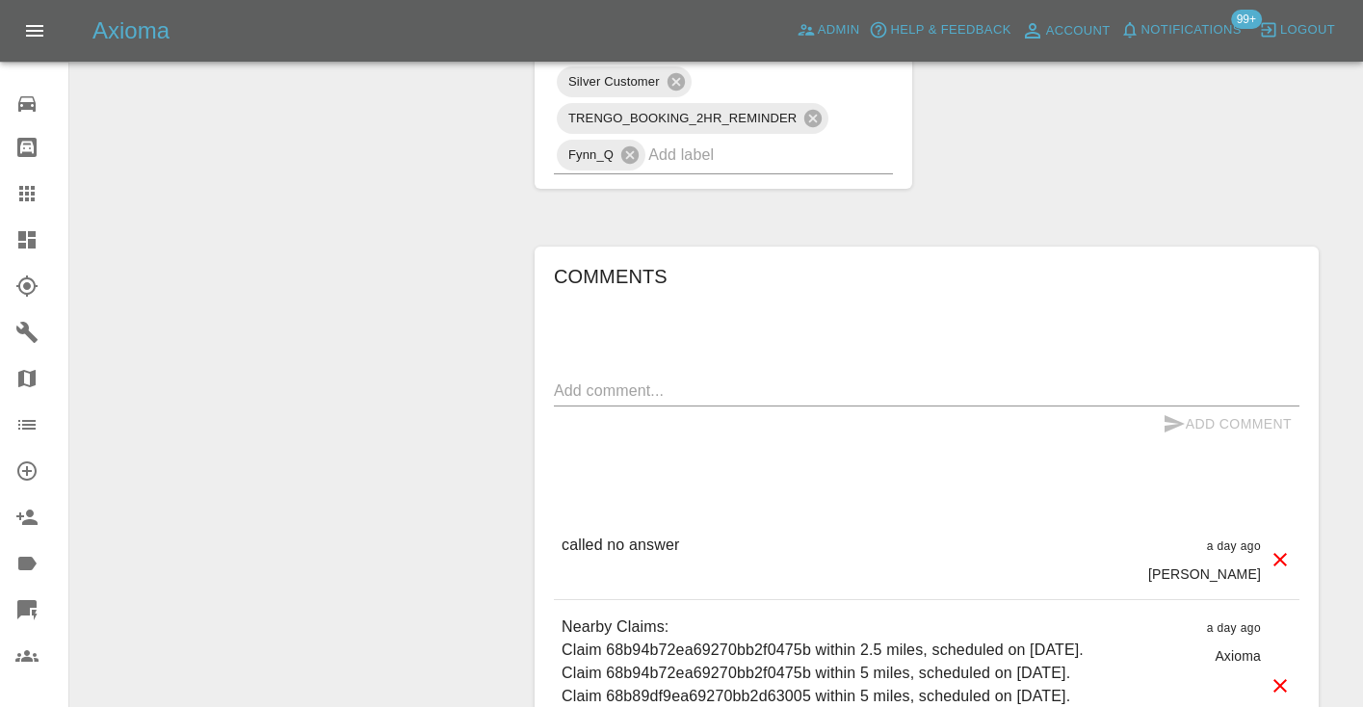
scroll to position [1385, 0]
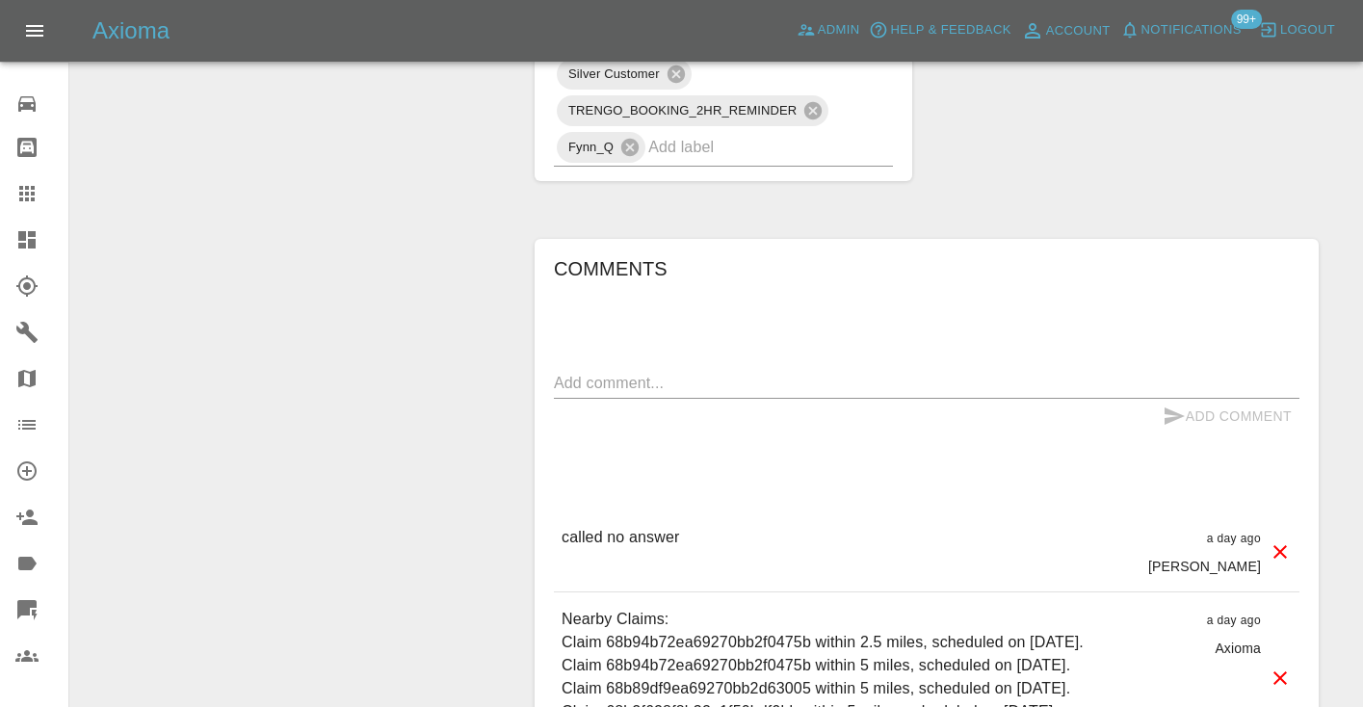
click at [609, 372] on textarea at bounding box center [927, 383] width 746 height 22
type textarea "called no answer : voice mailbox"
click at [1168, 407] on icon "submit" at bounding box center [1175, 415] width 20 height 17
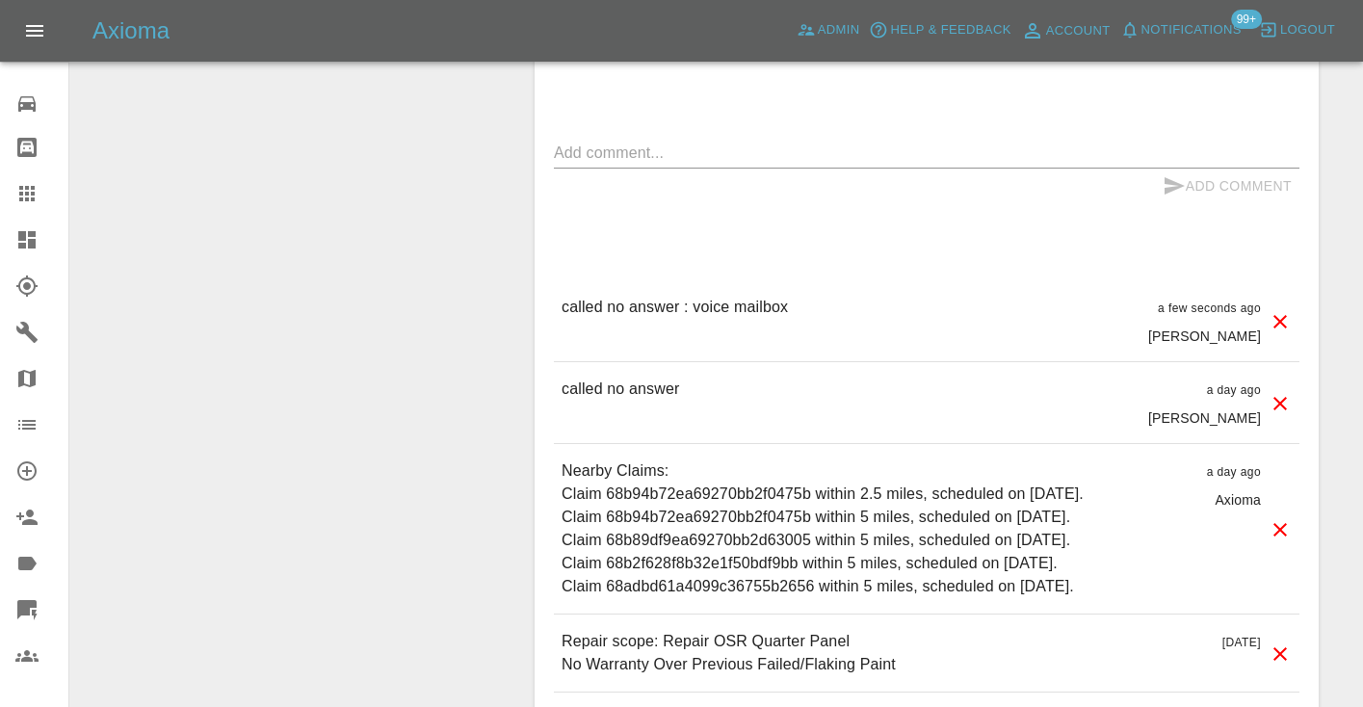
scroll to position [1631, 0]
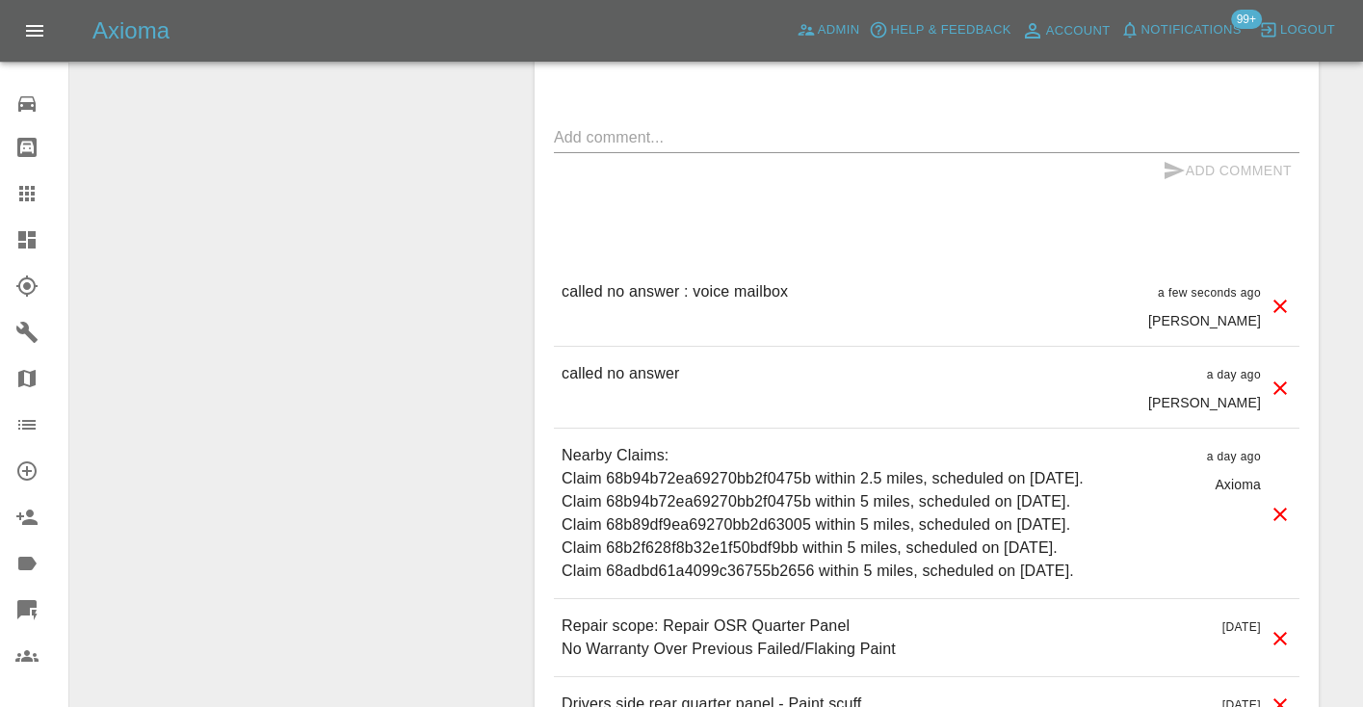
click at [1050, 141] on div "Comments x Add Comment called no answer : voice mailbox a few seconds ago Castr…" at bounding box center [927, 370] width 746 height 725
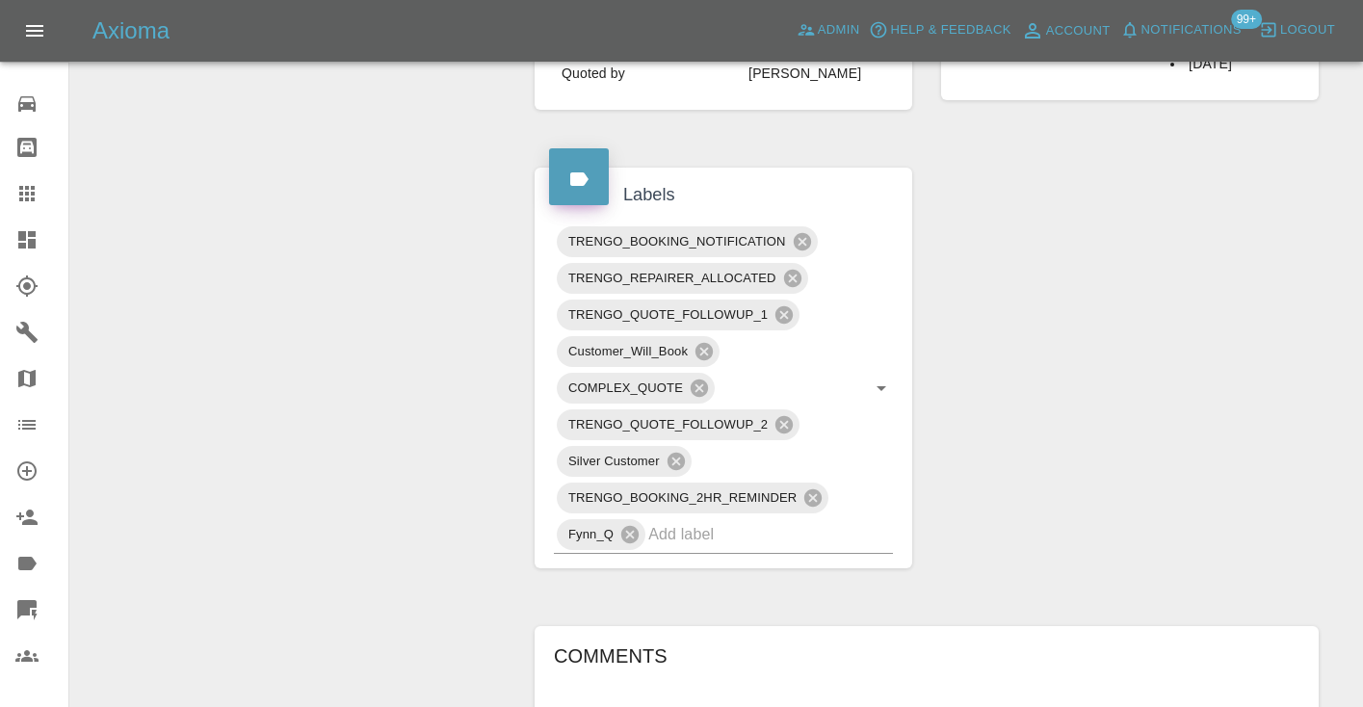
scroll to position [985, 0]
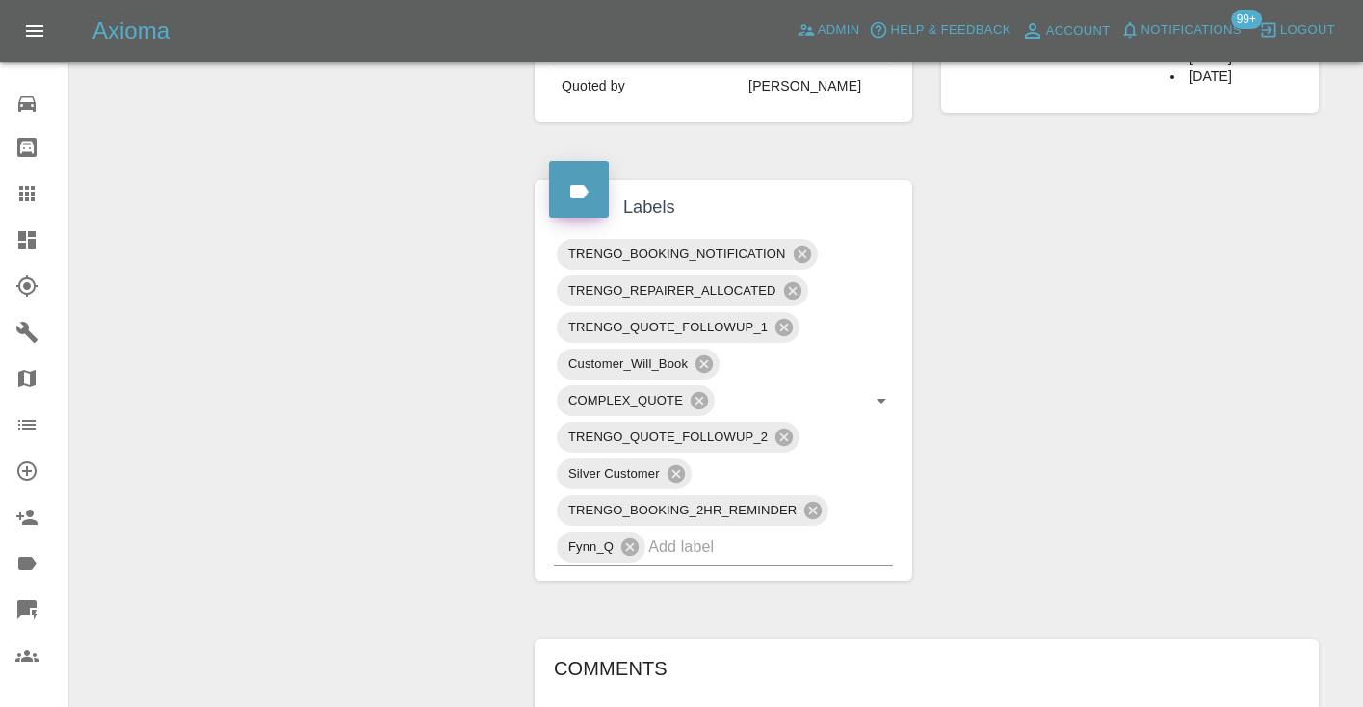
click at [32, 198] on icon at bounding box center [26, 193] width 15 height 15
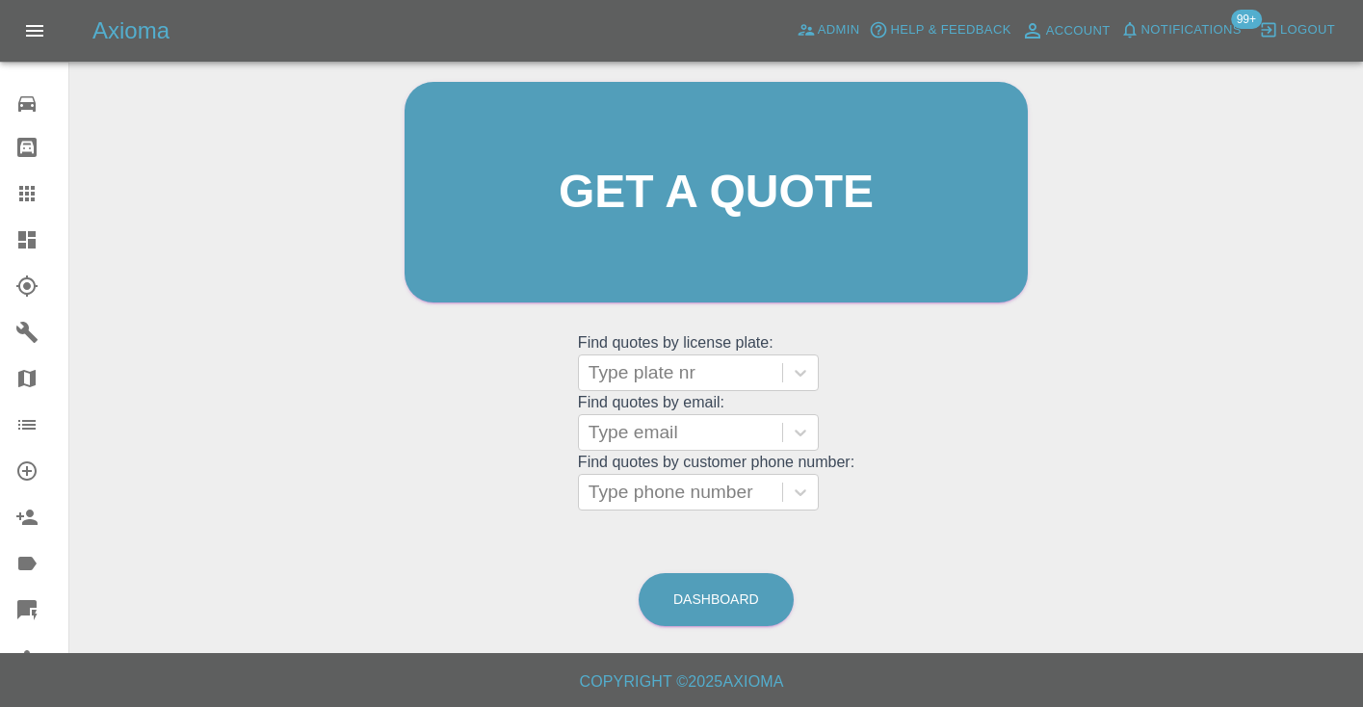
scroll to position [194, 0]
click at [702, 597] on link "Dashboard" at bounding box center [716, 600] width 155 height 53
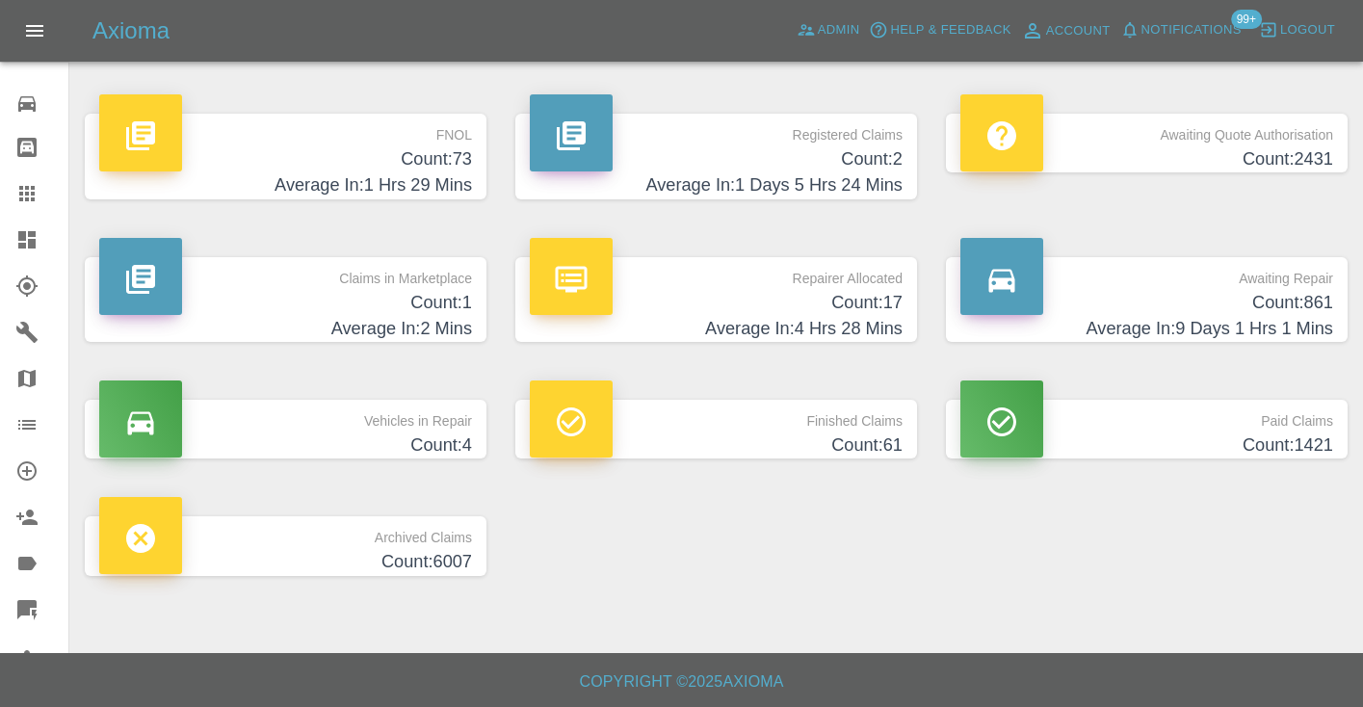
click at [1292, 301] on h4 "Count: 861" at bounding box center [1146, 303] width 373 height 26
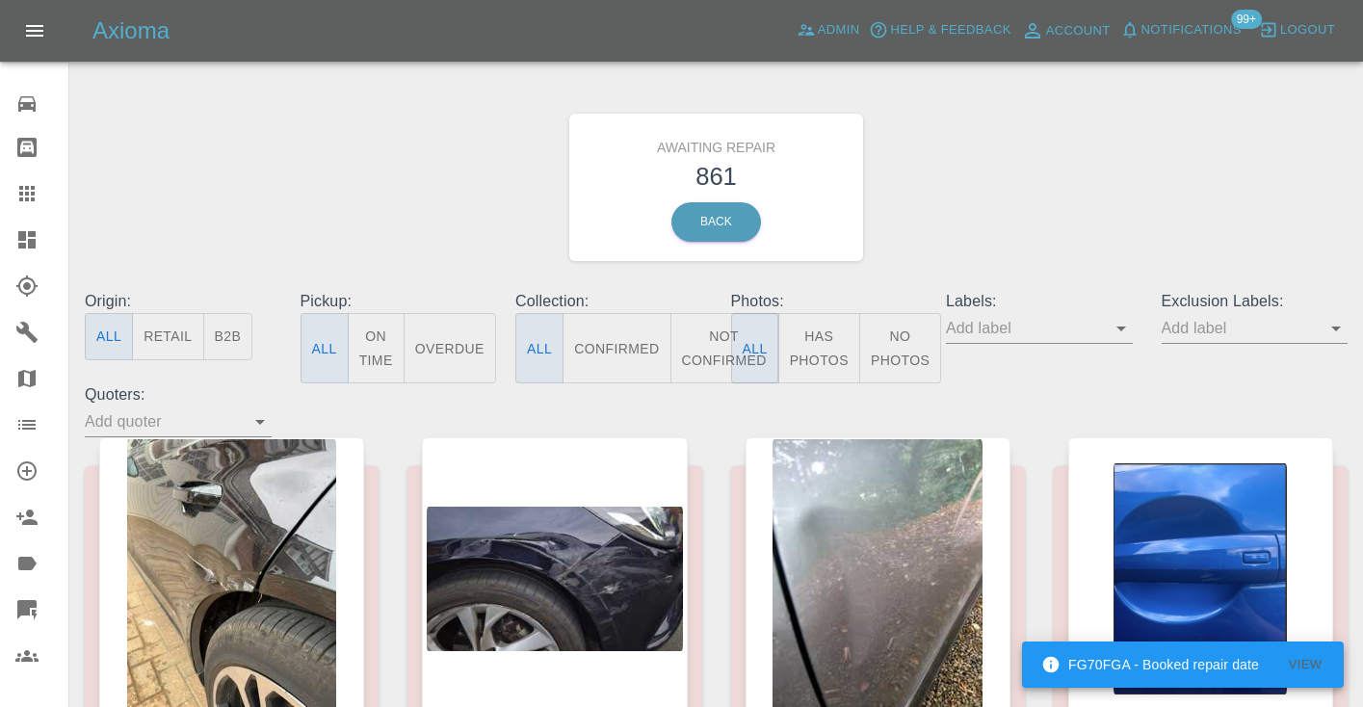
click at [686, 342] on button "Not Confirmed" at bounding box center [724, 348] width 108 height 70
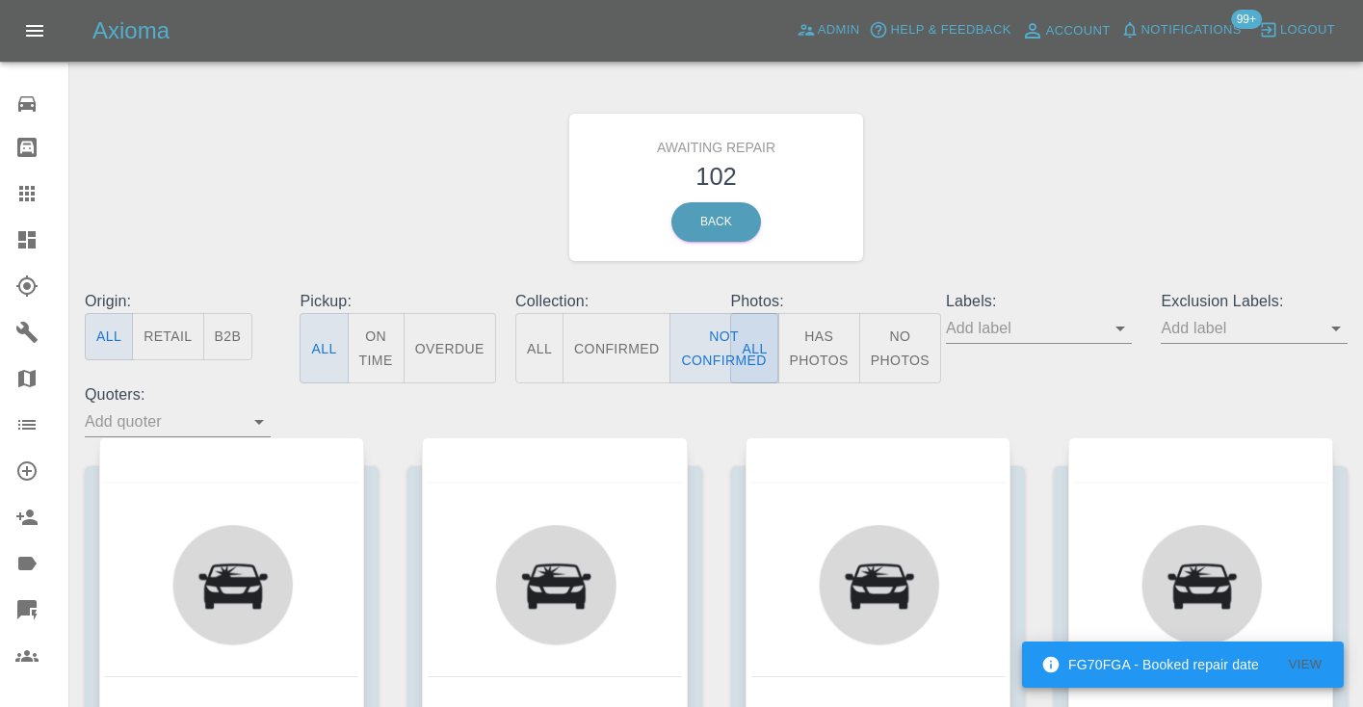
click at [1079, 178] on div "Awaiting Repair 102 Back" at bounding box center [716, 187] width 1292 height 205
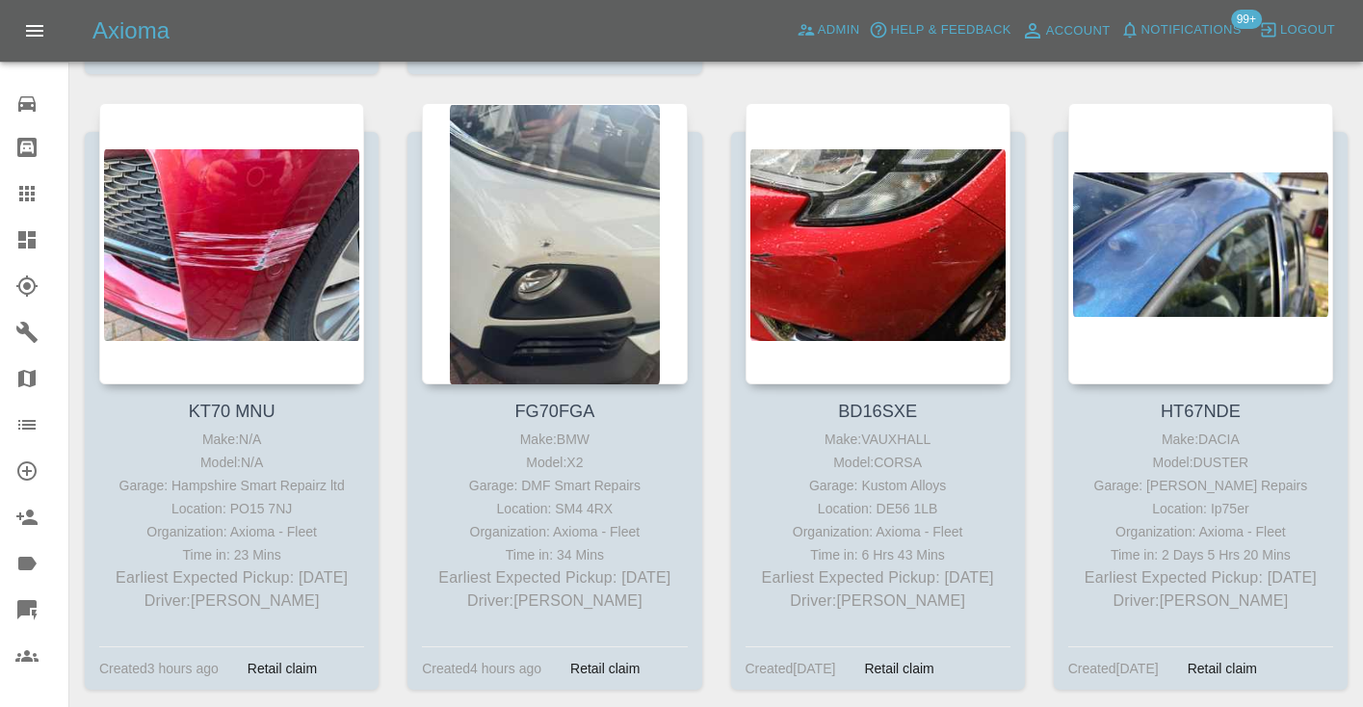
scroll to position [7349, 0]
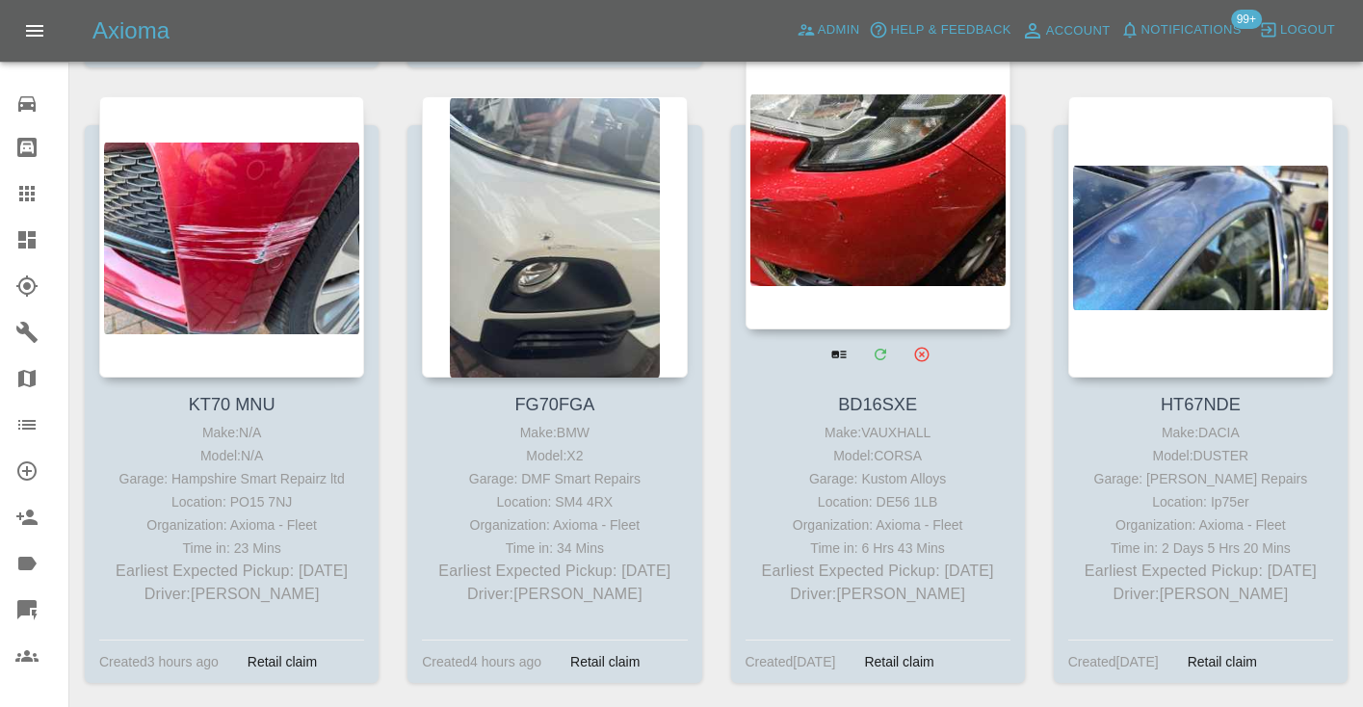
click at [892, 182] on div at bounding box center [878, 188] width 265 height 281
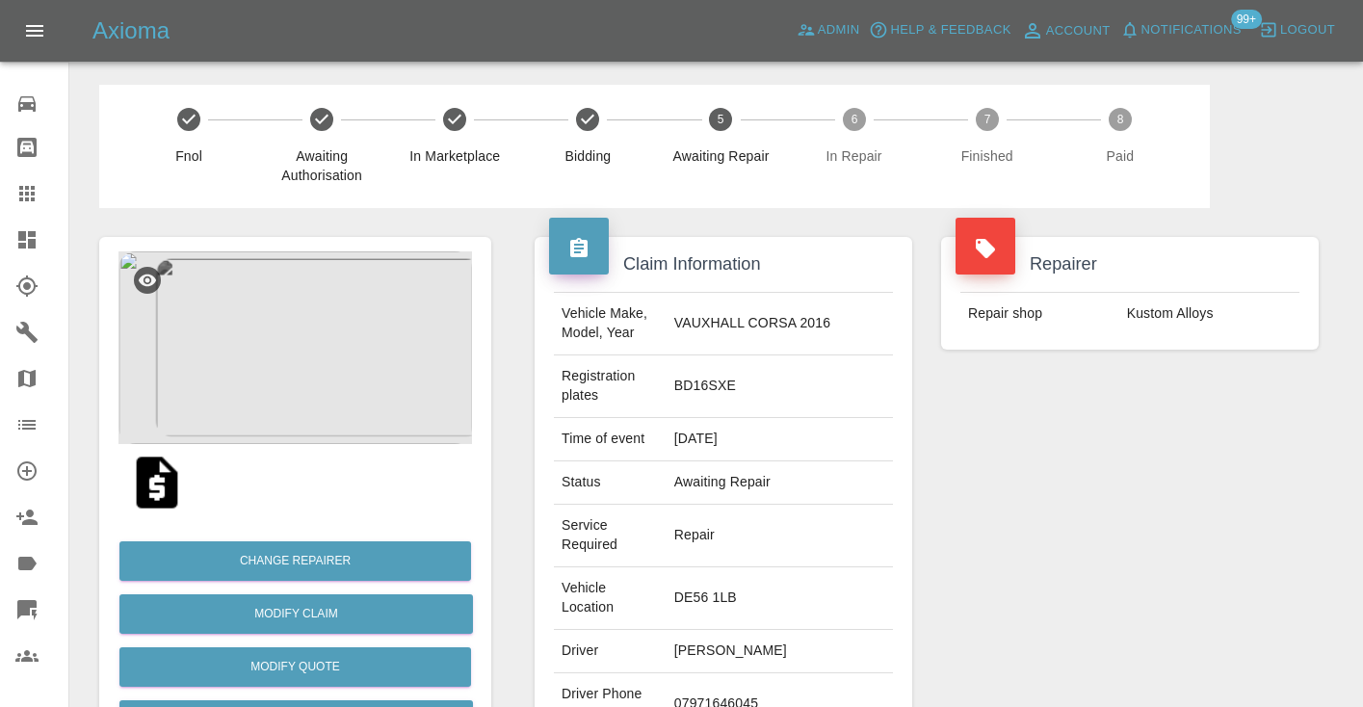
click at [768, 673] on td "07971646045" at bounding box center [780, 704] width 226 height 63
copy td "07971646045"
click at [1155, 551] on div "Repairer Repair shop Kustom Alloys" at bounding box center [1130, 543] width 406 height 671
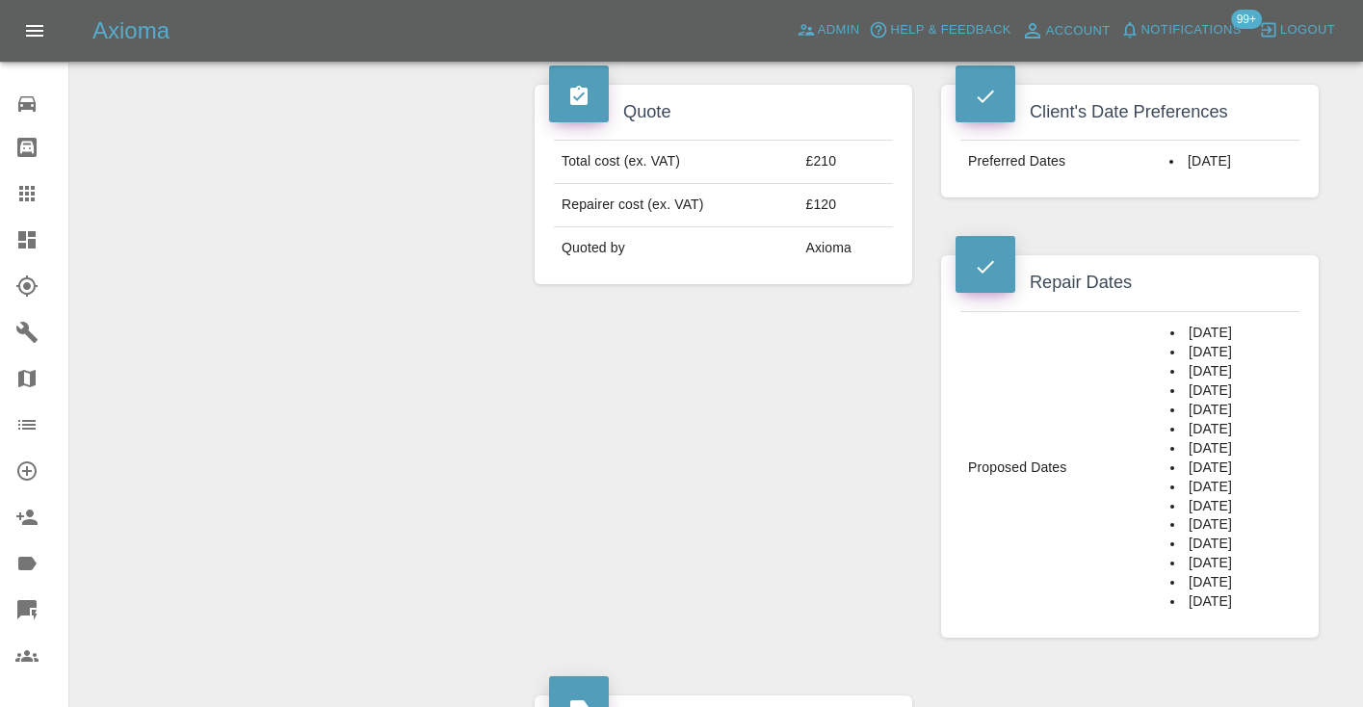
scroll to position [792, 0]
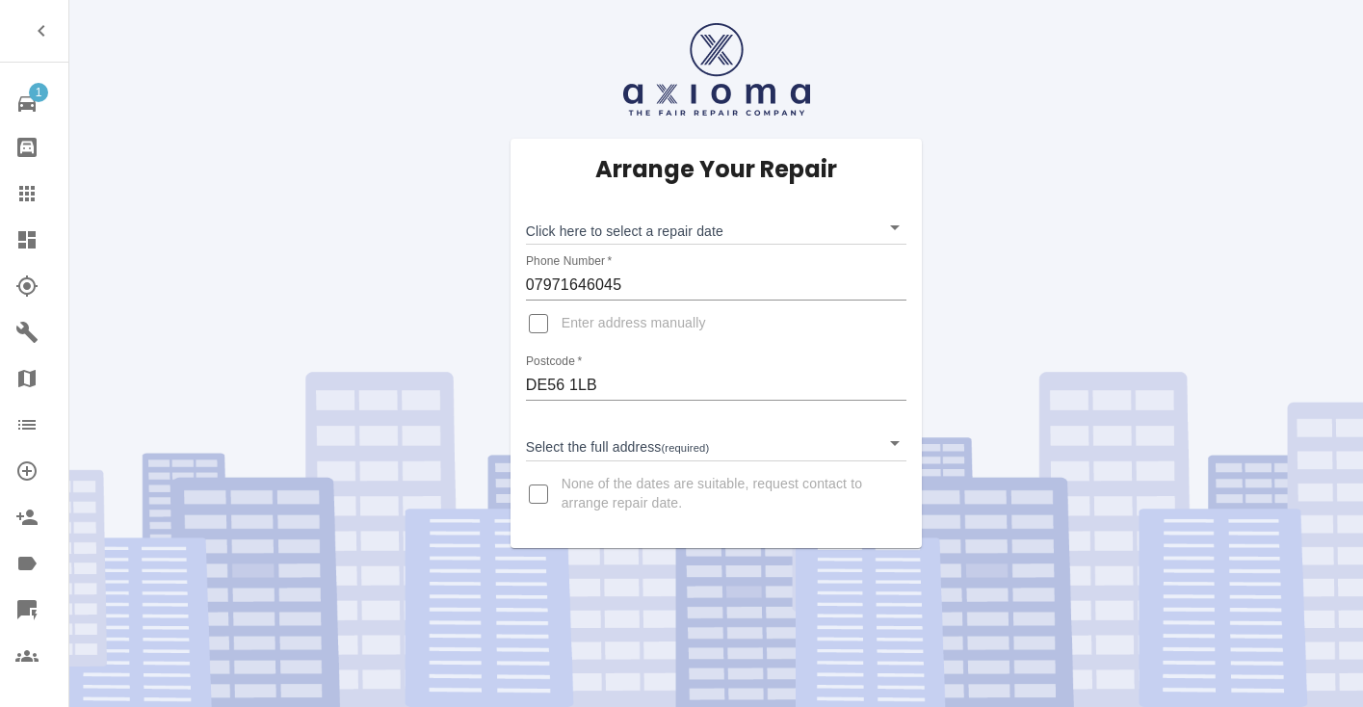
click at [575, 234] on body "1 Repair home Bodyshop home Claims Dashboard Explorer Garages Map Organization …" at bounding box center [681, 353] width 1363 height 707
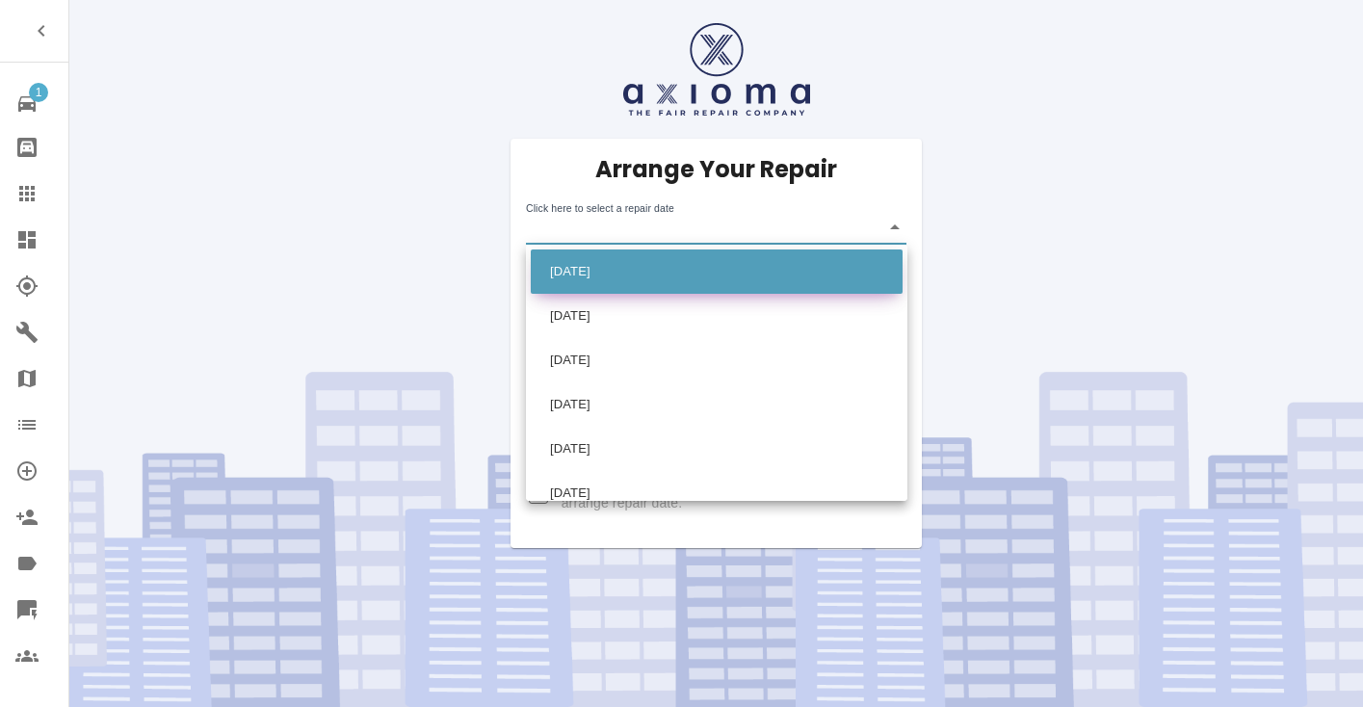
click at [585, 275] on li "[DATE]" at bounding box center [717, 271] width 372 height 44
type input "[DATE]T00:00:00.000Z"
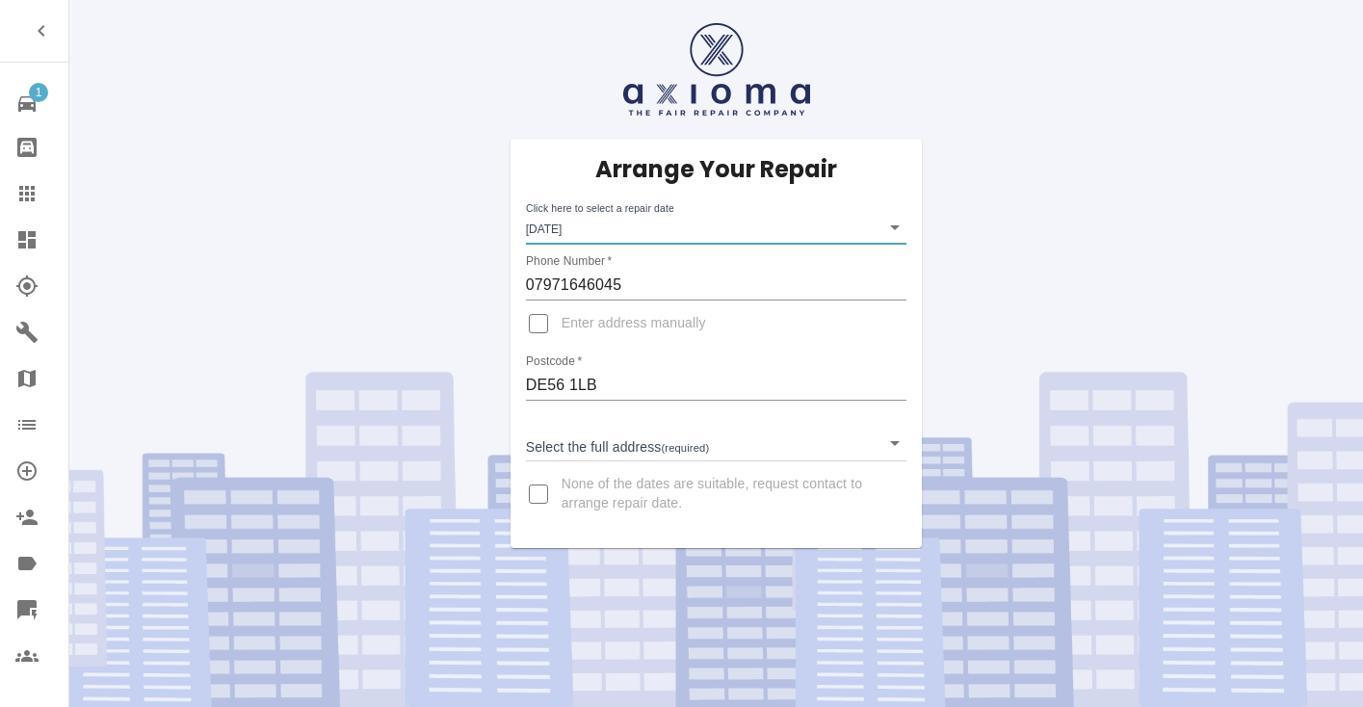
click at [577, 438] on body "1 Repair home Bodyshop home Claims Dashboard Explorer Garages Map Organization …" at bounding box center [681, 353] width 1363 height 707
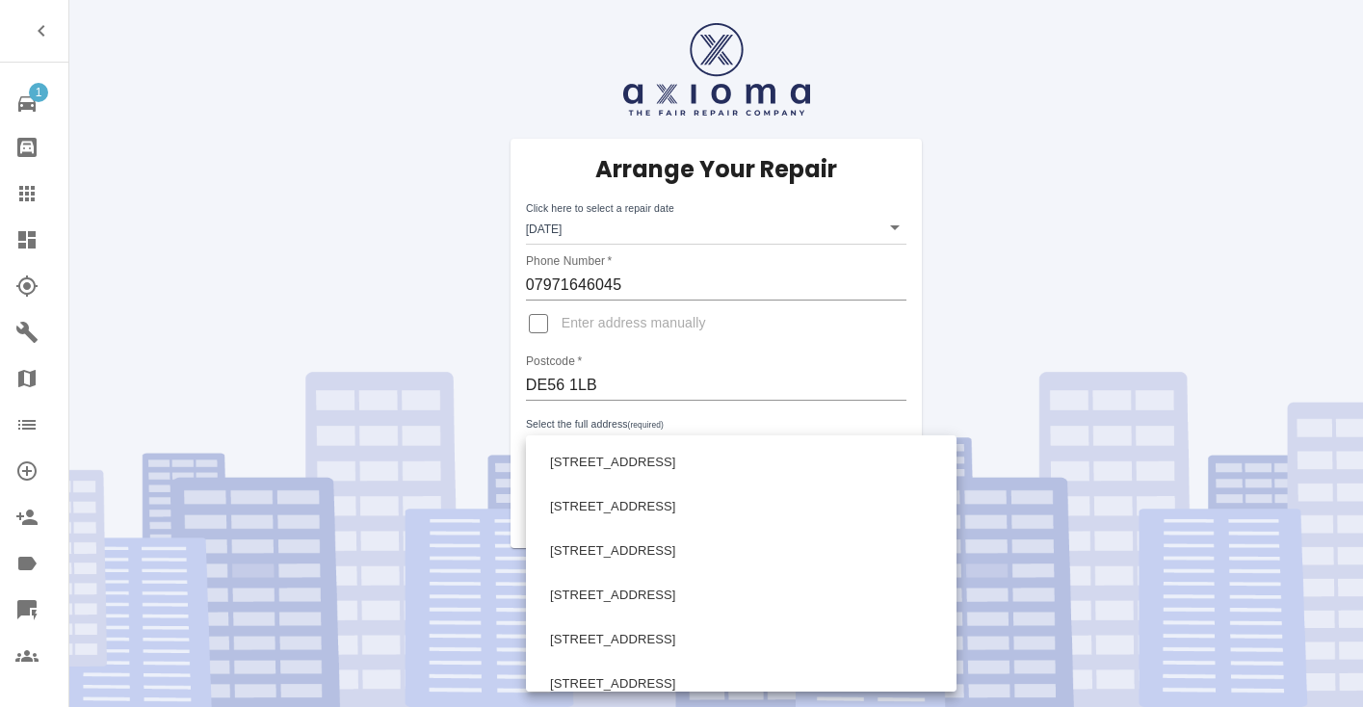
click at [577, 438] on div at bounding box center [681, 353] width 1363 height 707
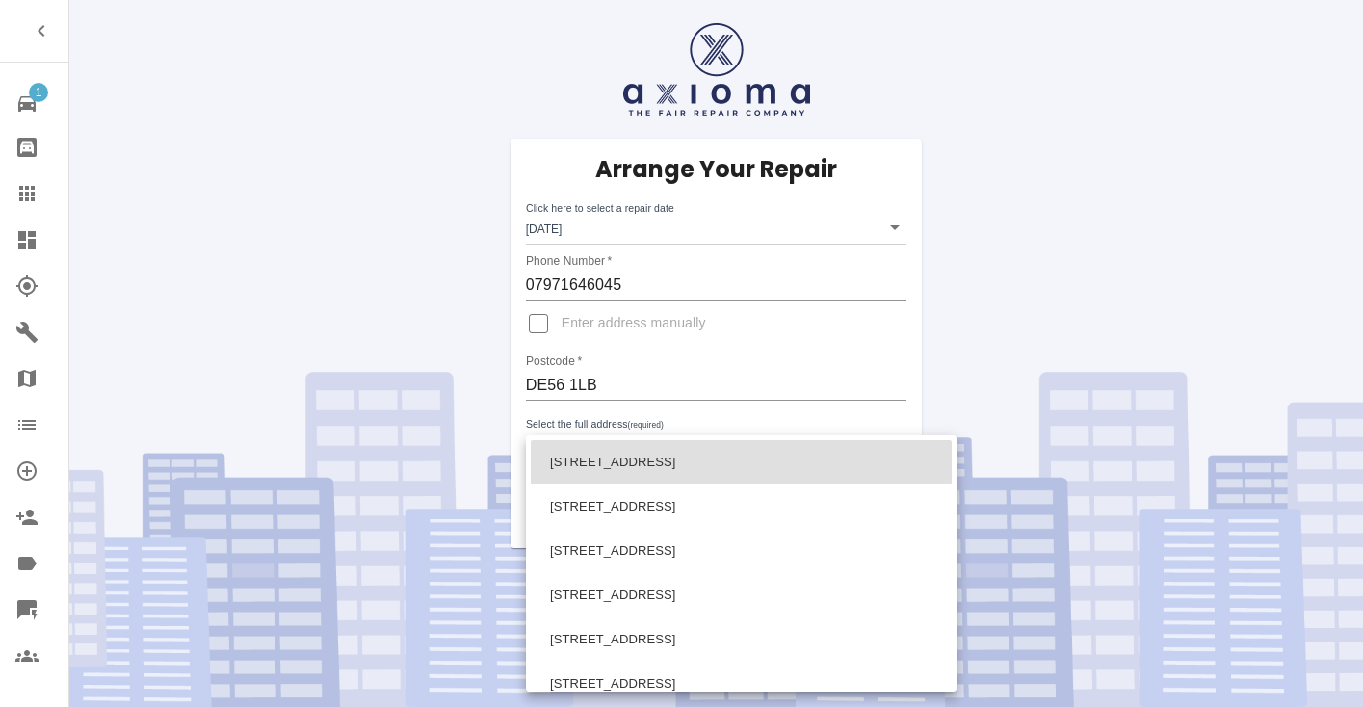
click at [569, 447] on body "1 Repair home Bodyshop home Claims Dashboard Explorer Garages Map Organization …" at bounding box center [681, 353] width 1363 height 707
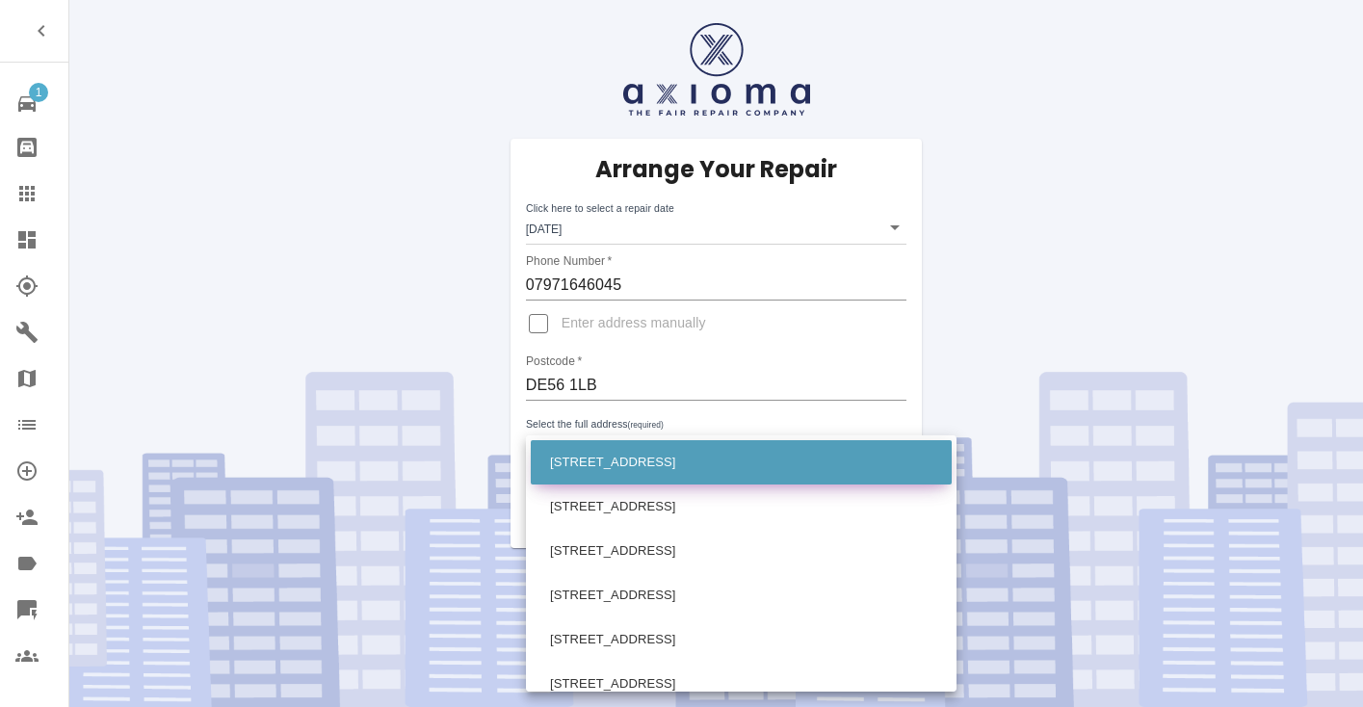
click at [584, 462] on li "[STREET_ADDRESS]" at bounding box center [741, 462] width 421 height 44
type input "[STREET_ADDRESS]"
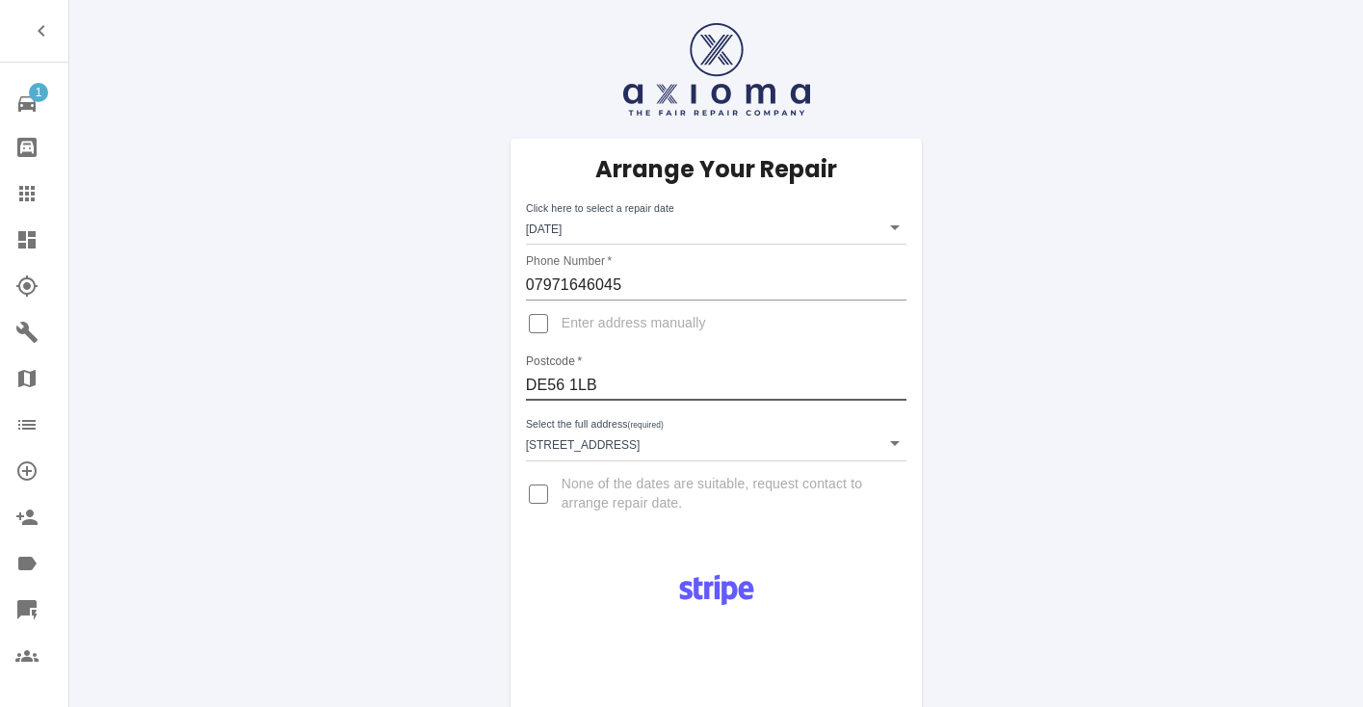
click at [589, 384] on input "DE56 1LB" at bounding box center [716, 385] width 381 height 31
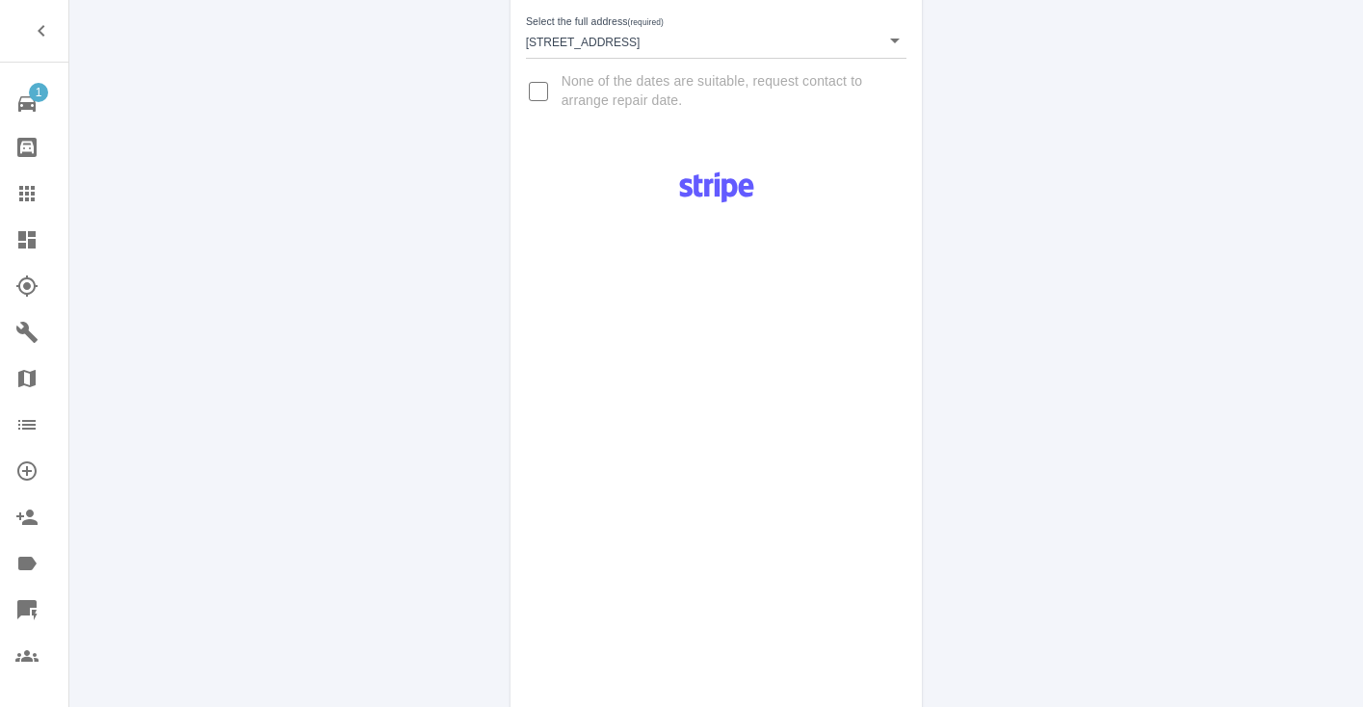
scroll to position [980, 0]
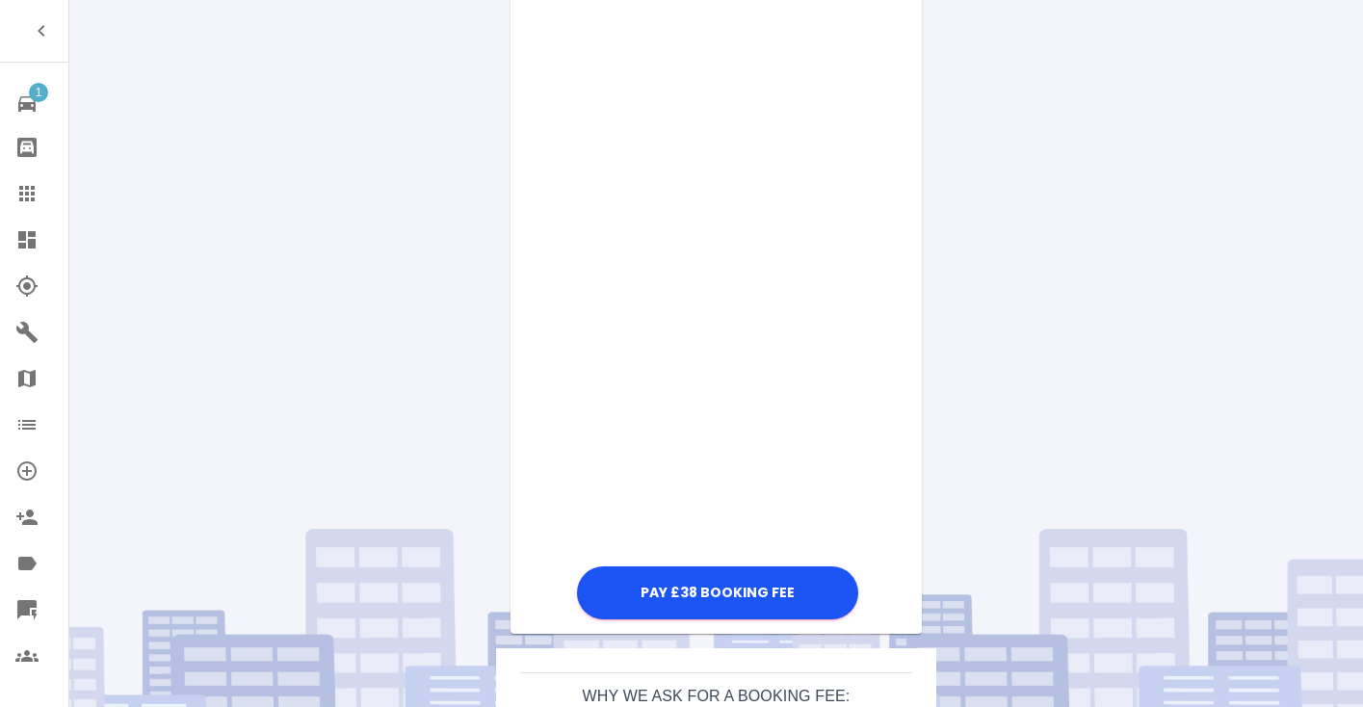
click at [889, 327] on div "Pay £38 Booking Fee" at bounding box center [716, 101] width 412 height 1046
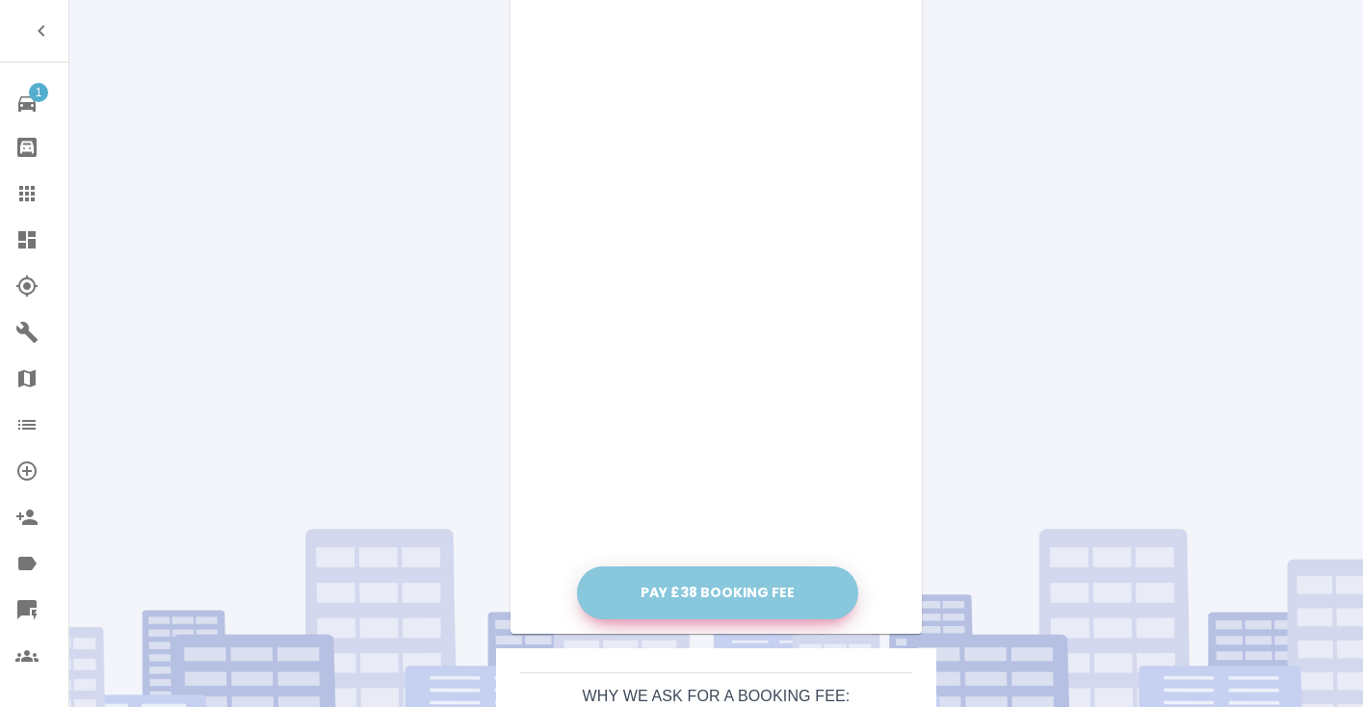
click at [773, 595] on button "Pay £38 Booking Fee" at bounding box center [717, 592] width 281 height 53
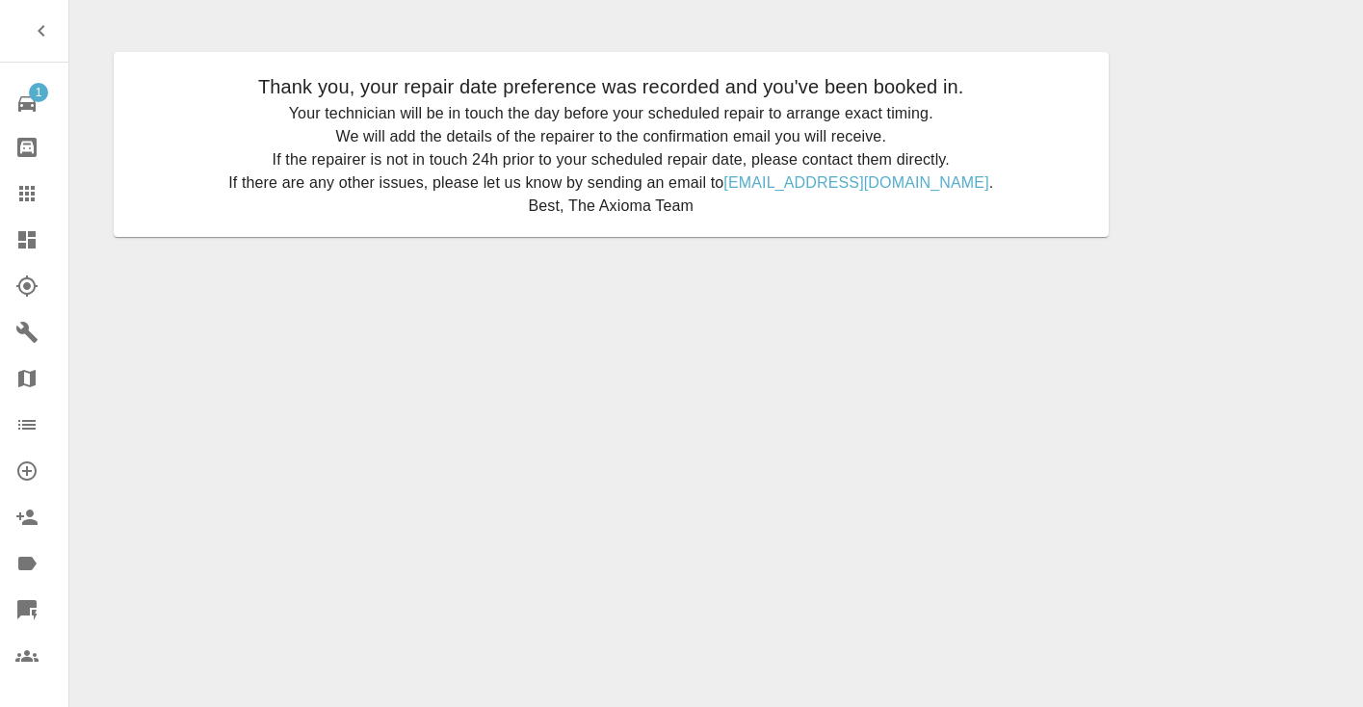
click at [34, 196] on icon at bounding box center [26, 193] width 15 height 15
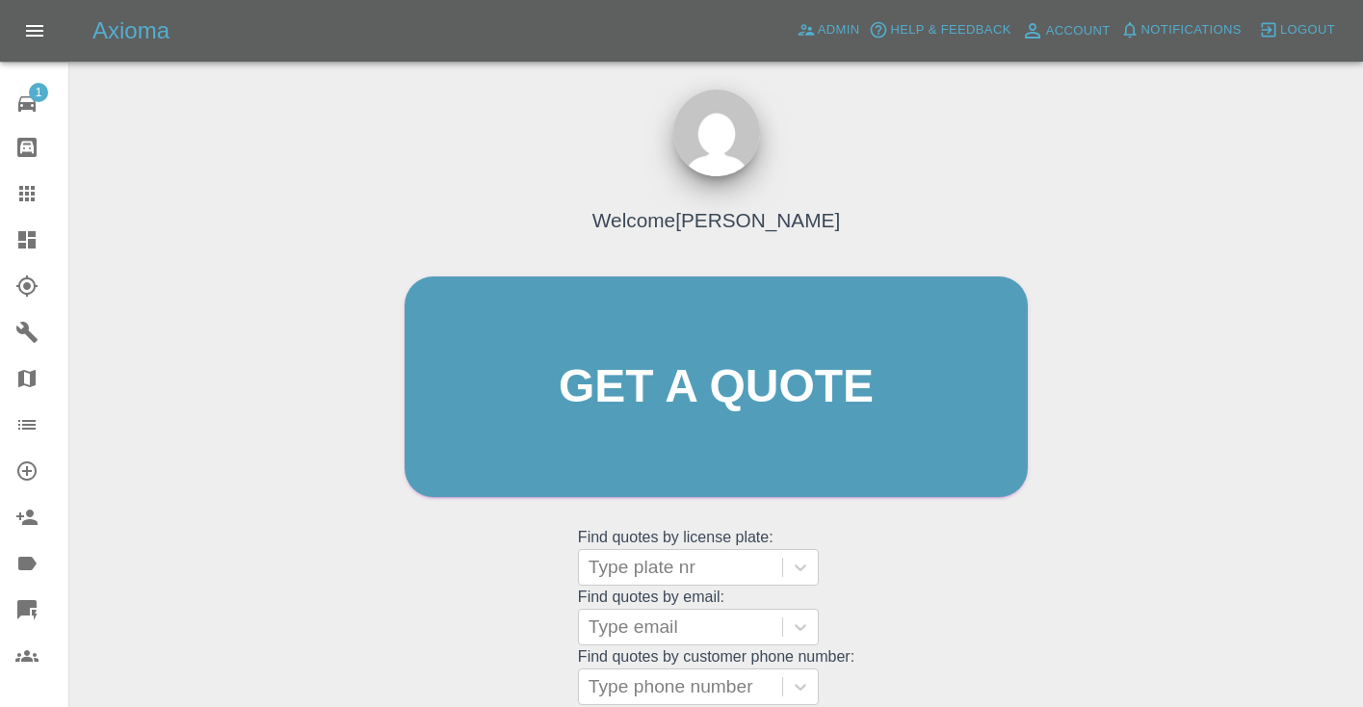
click at [918, 557] on div "Welcome [PERSON_NAME] Get a quote Get a quote Find quotes by license plate: Typ…" at bounding box center [716, 424] width 664 height 582
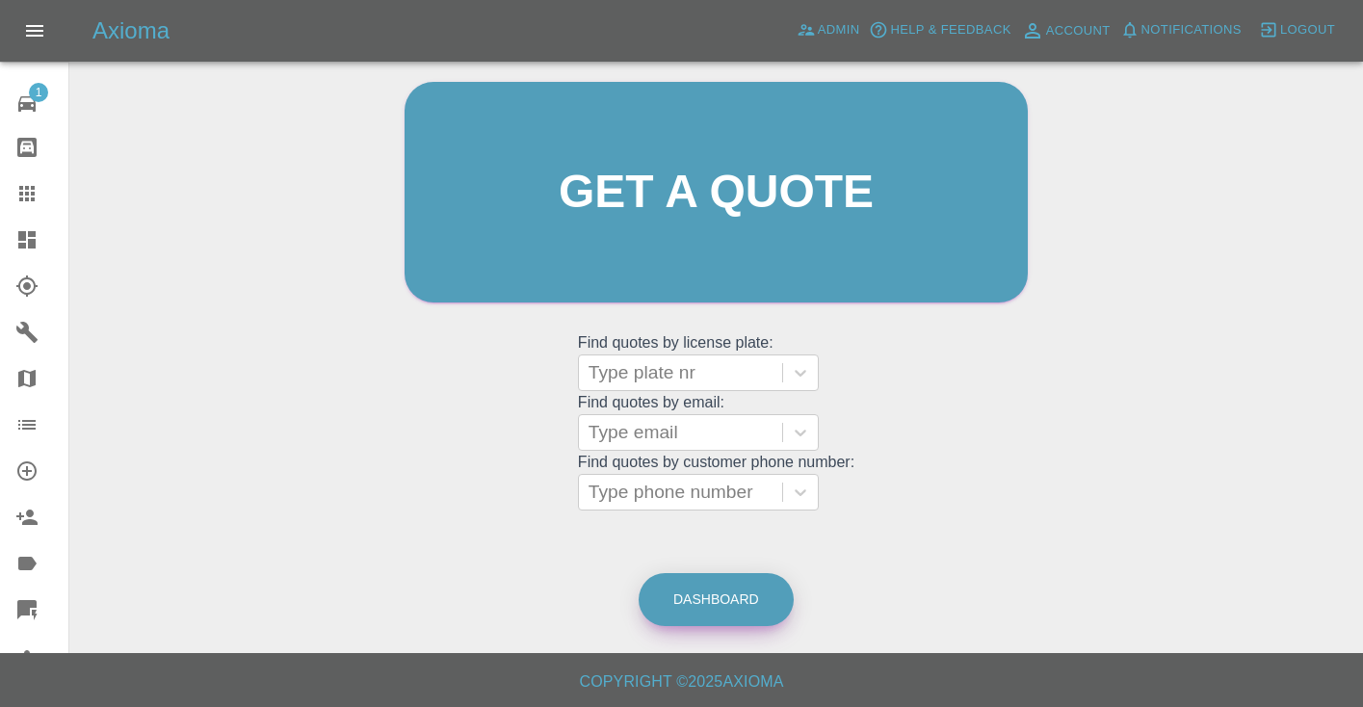
scroll to position [194, 0]
click at [711, 599] on link "Dashboard" at bounding box center [716, 600] width 155 height 53
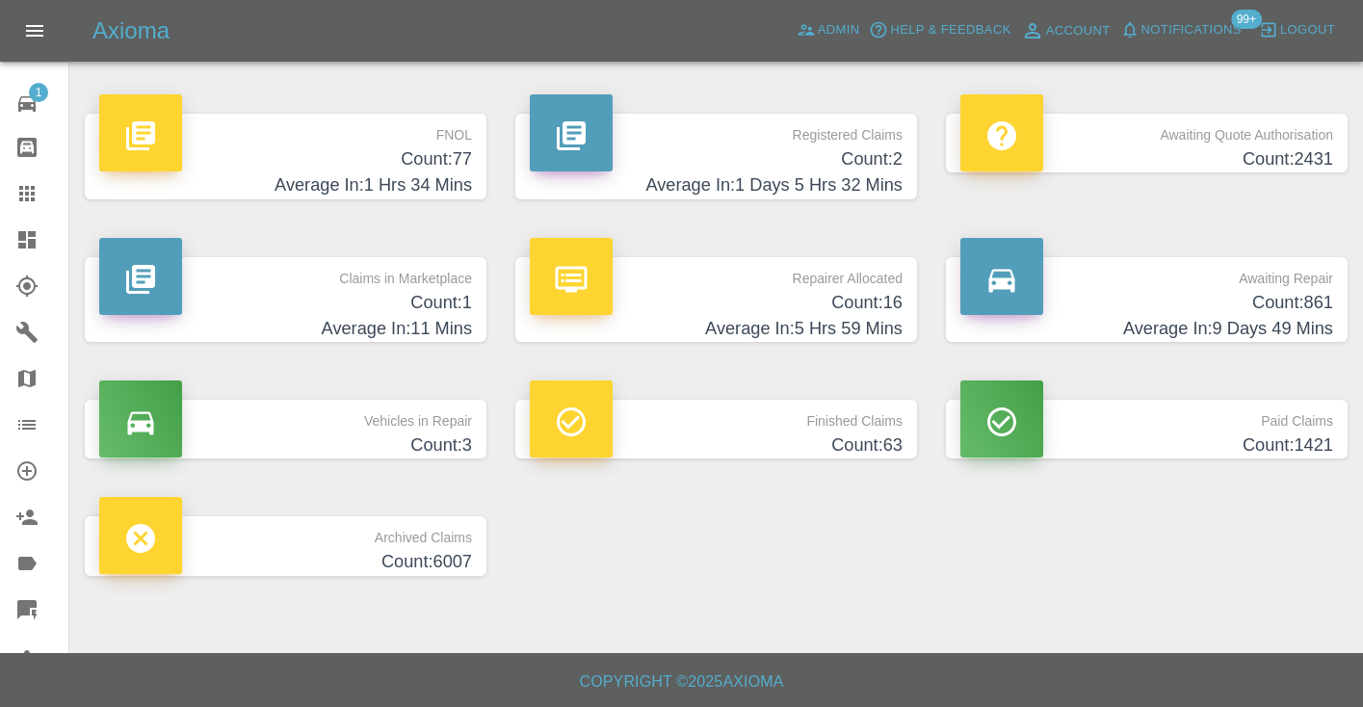
click at [1252, 314] on h4 "Count: 861" at bounding box center [1146, 303] width 373 height 26
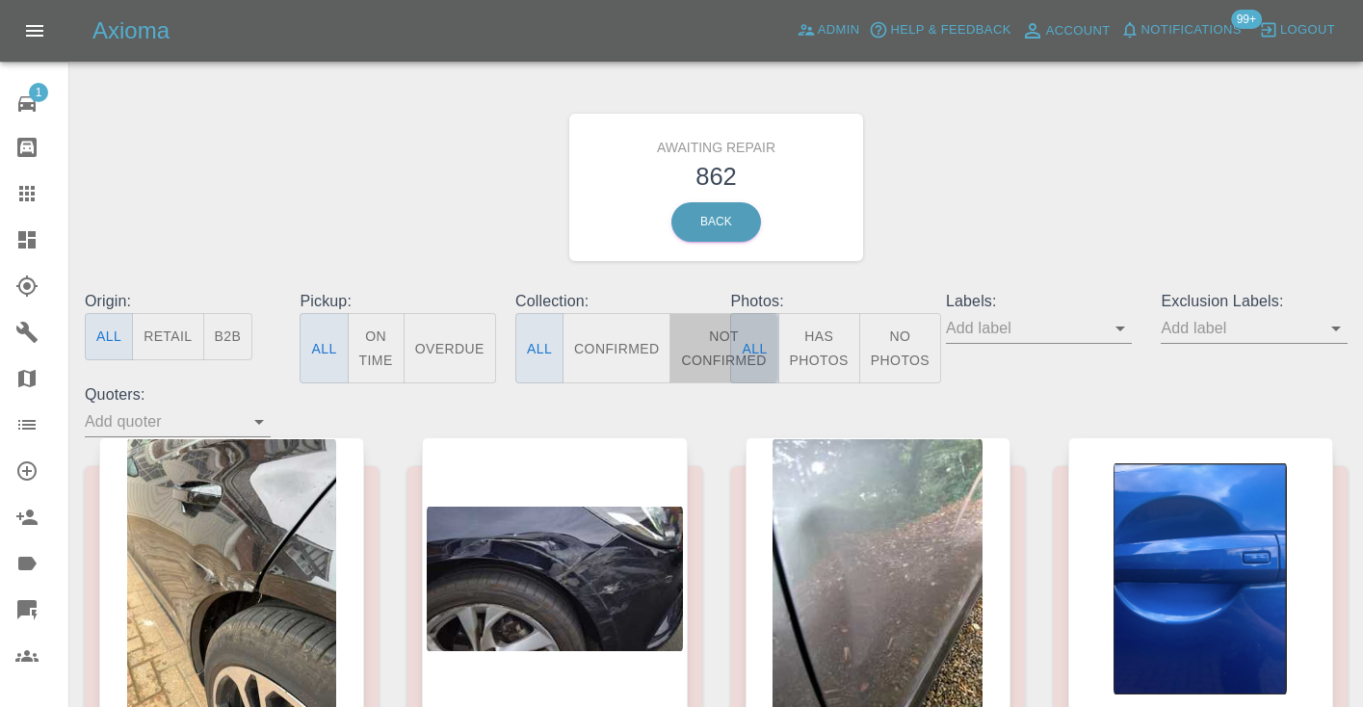
click at [713, 351] on button "Not Confirmed" at bounding box center [723, 348] width 108 height 70
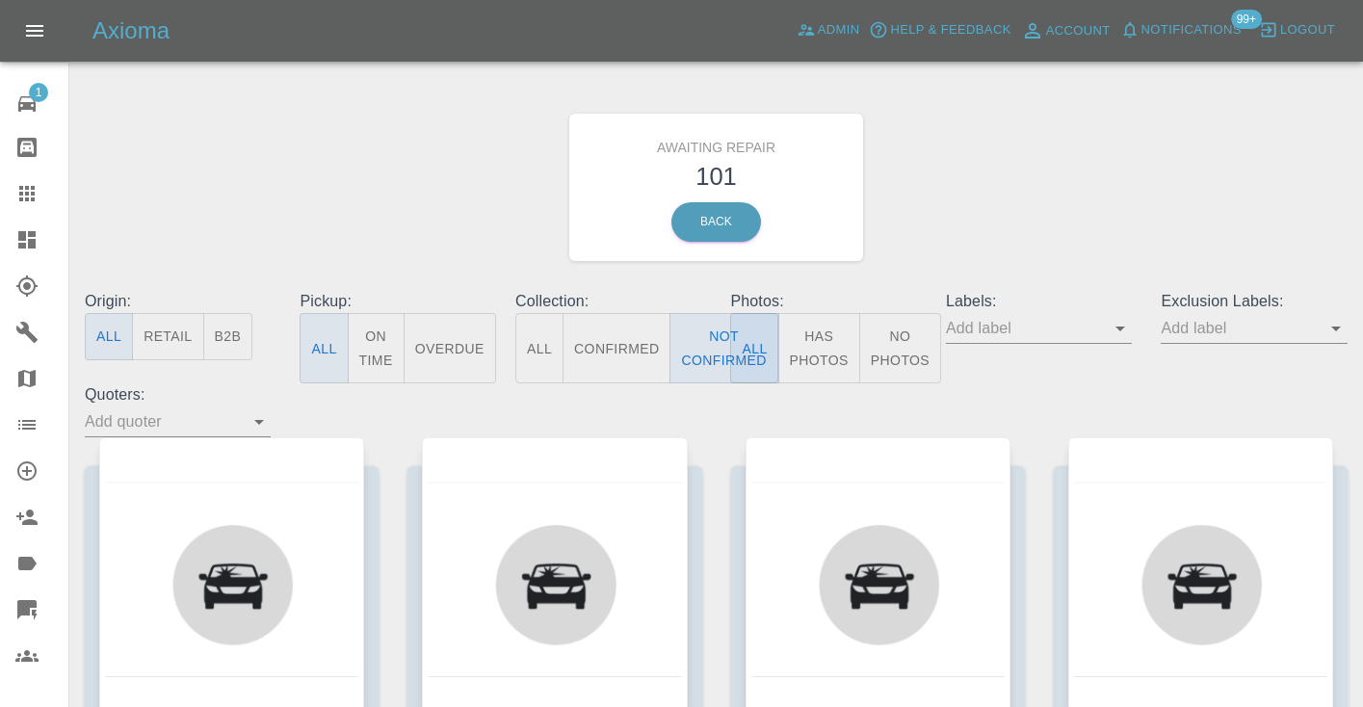
click at [967, 221] on div "Awaiting Repair 101 Back" at bounding box center [716, 187] width 1292 height 205
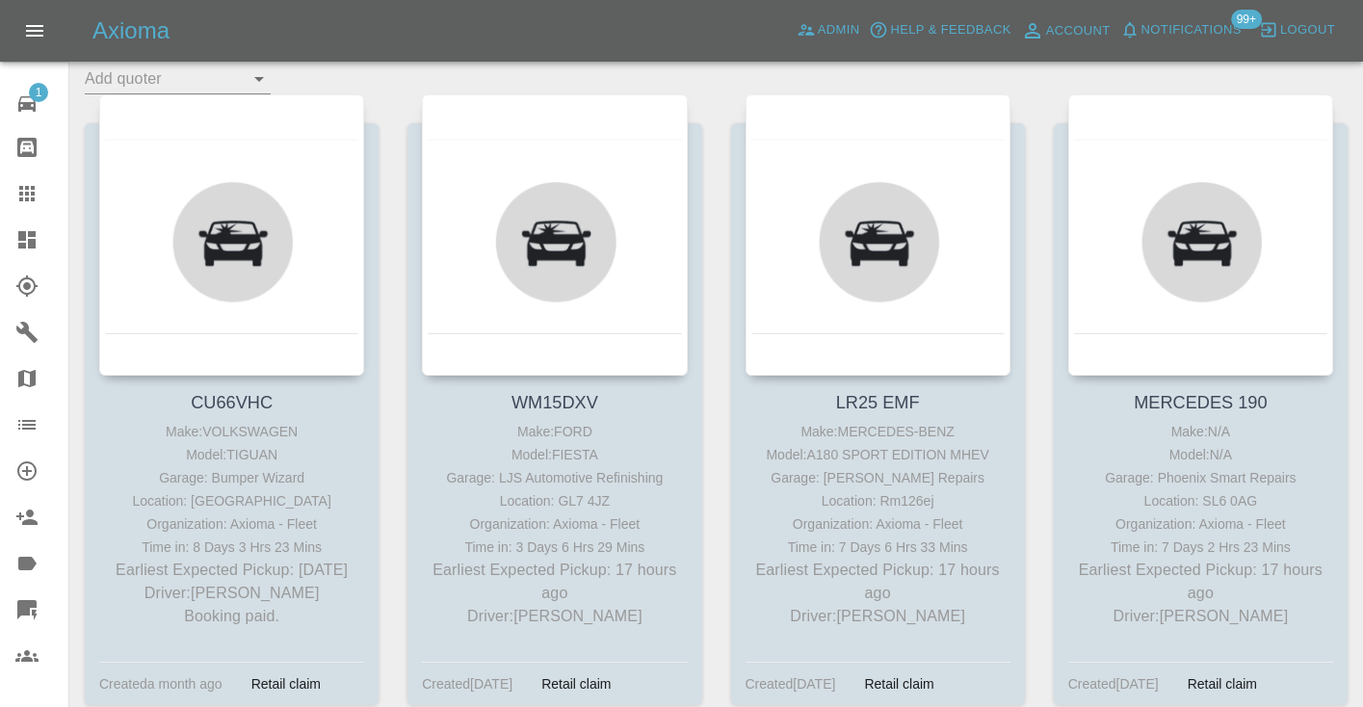
scroll to position [353, 0]
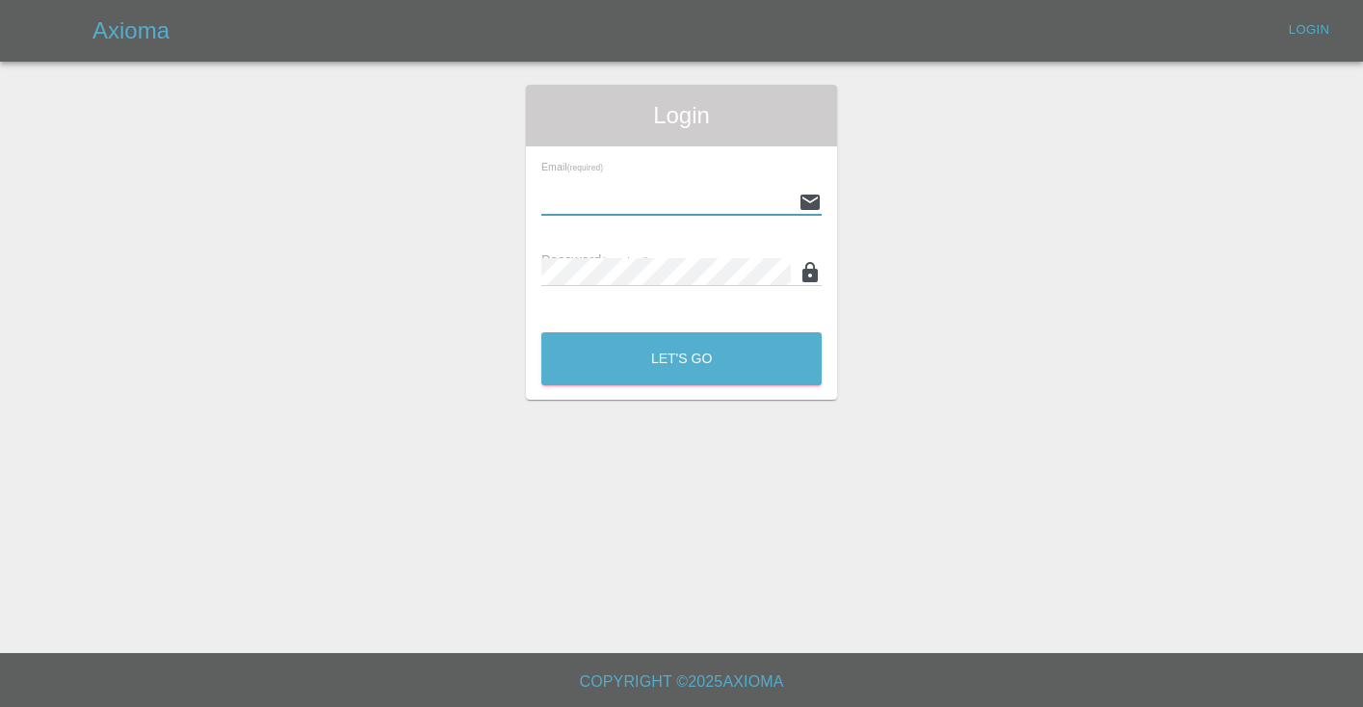
type input "[EMAIL_ADDRESS][DOMAIN_NAME]"
click at [681, 358] on button "Let's Go" at bounding box center [681, 358] width 280 height 53
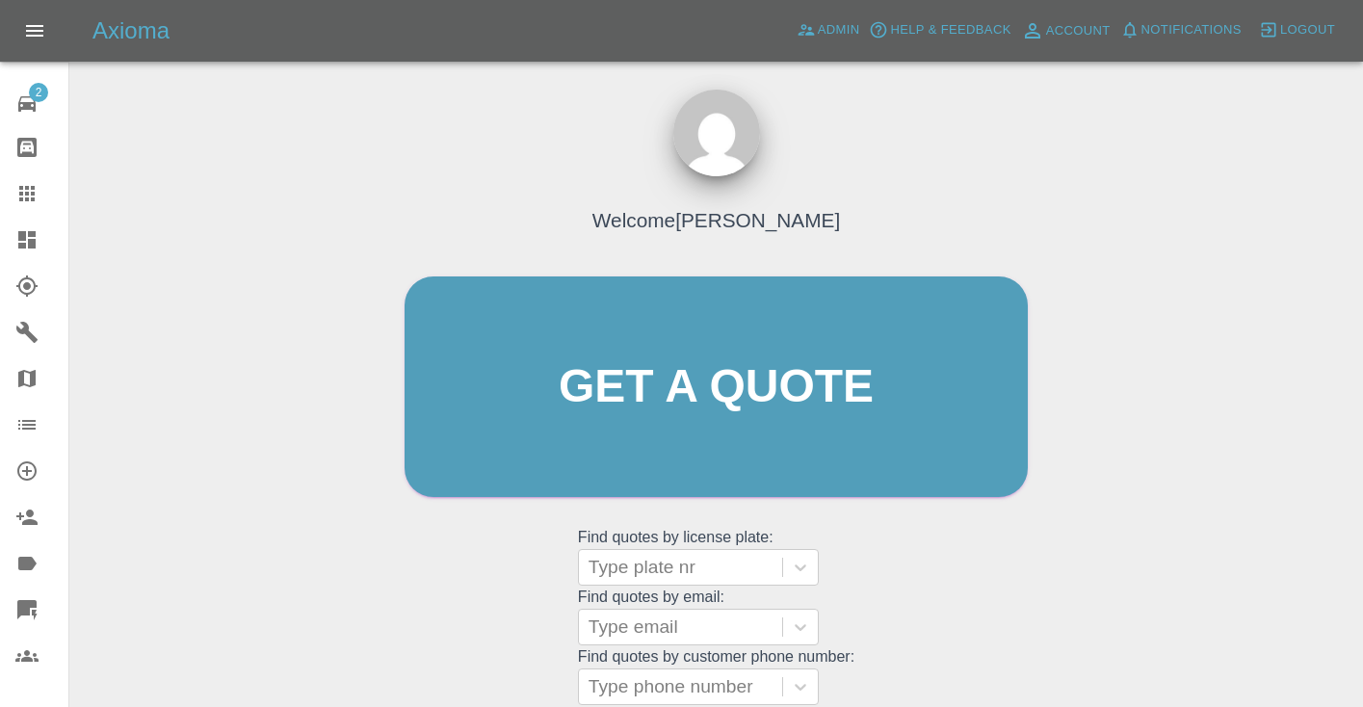
click at [1086, 568] on div "Welcome [PERSON_NAME] Get a quote Get a quote Find quotes by license plate: Typ…" at bounding box center [716, 479] width 1263 height 692
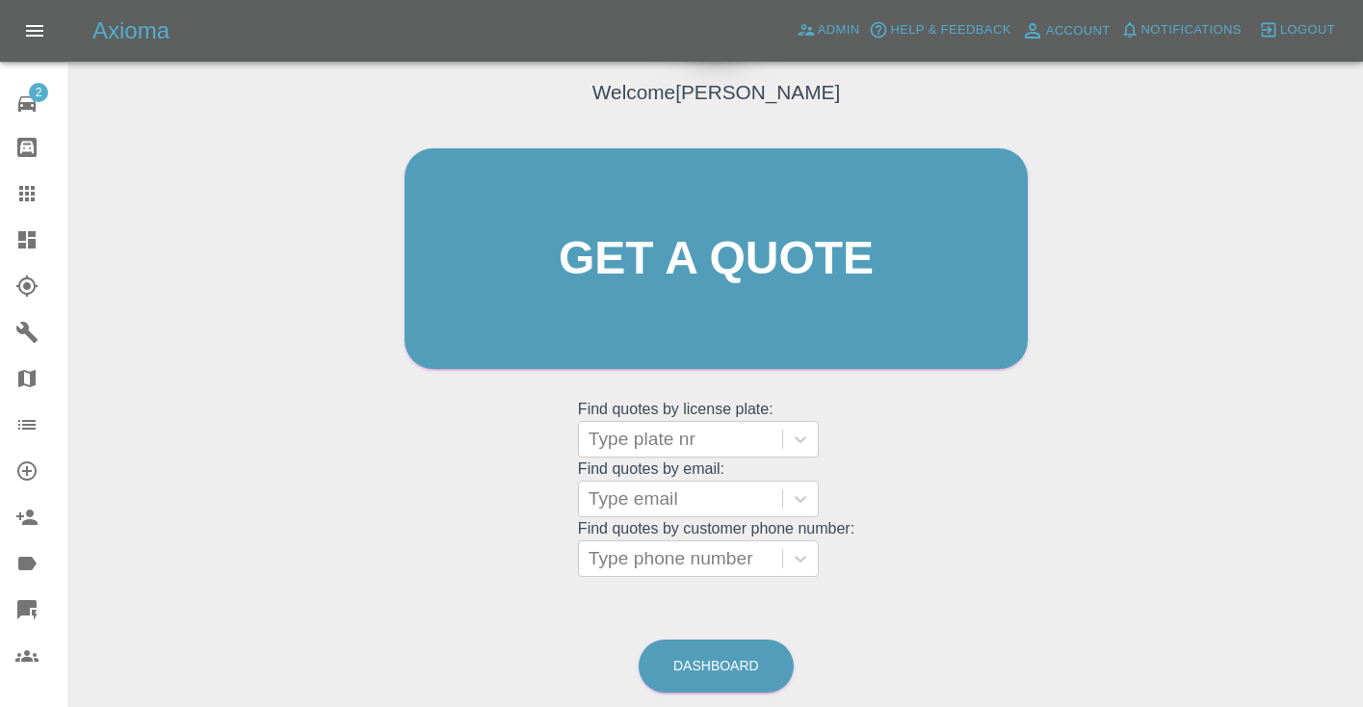
scroll to position [204, 0]
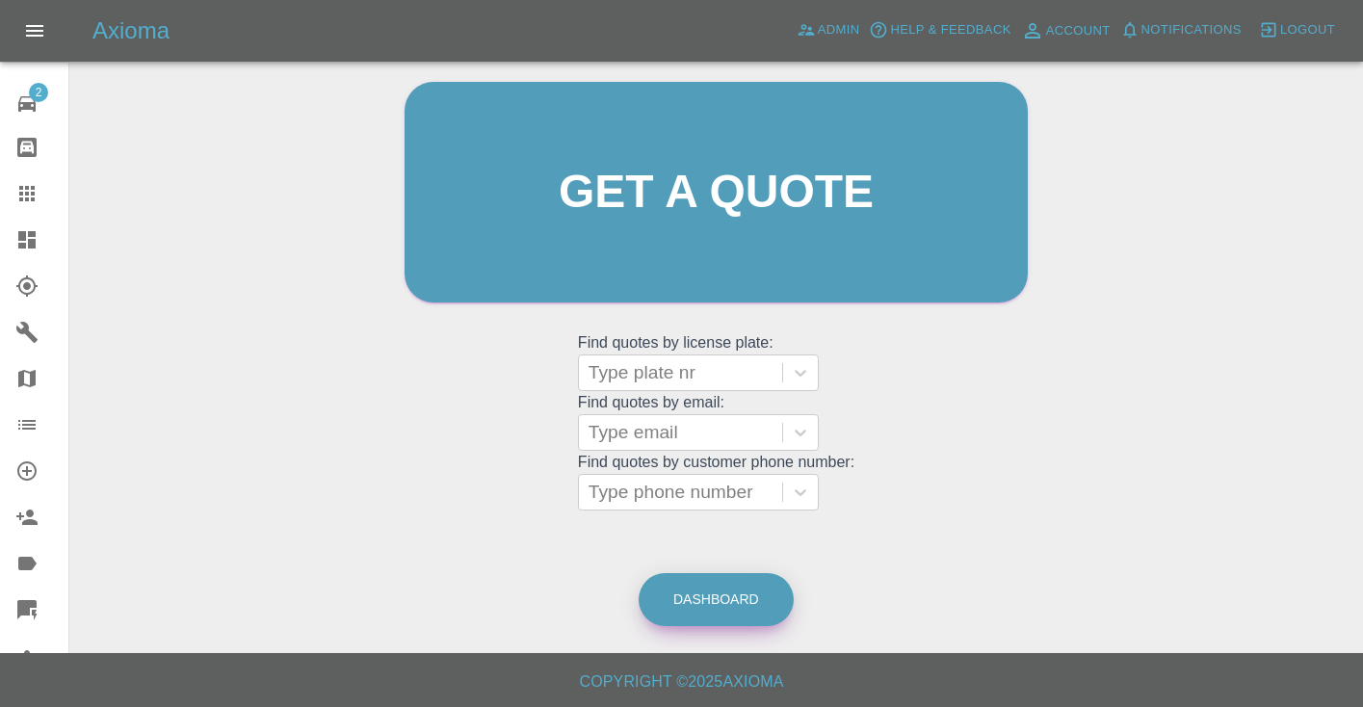
click at [772, 583] on link "Dashboard" at bounding box center [716, 599] width 155 height 53
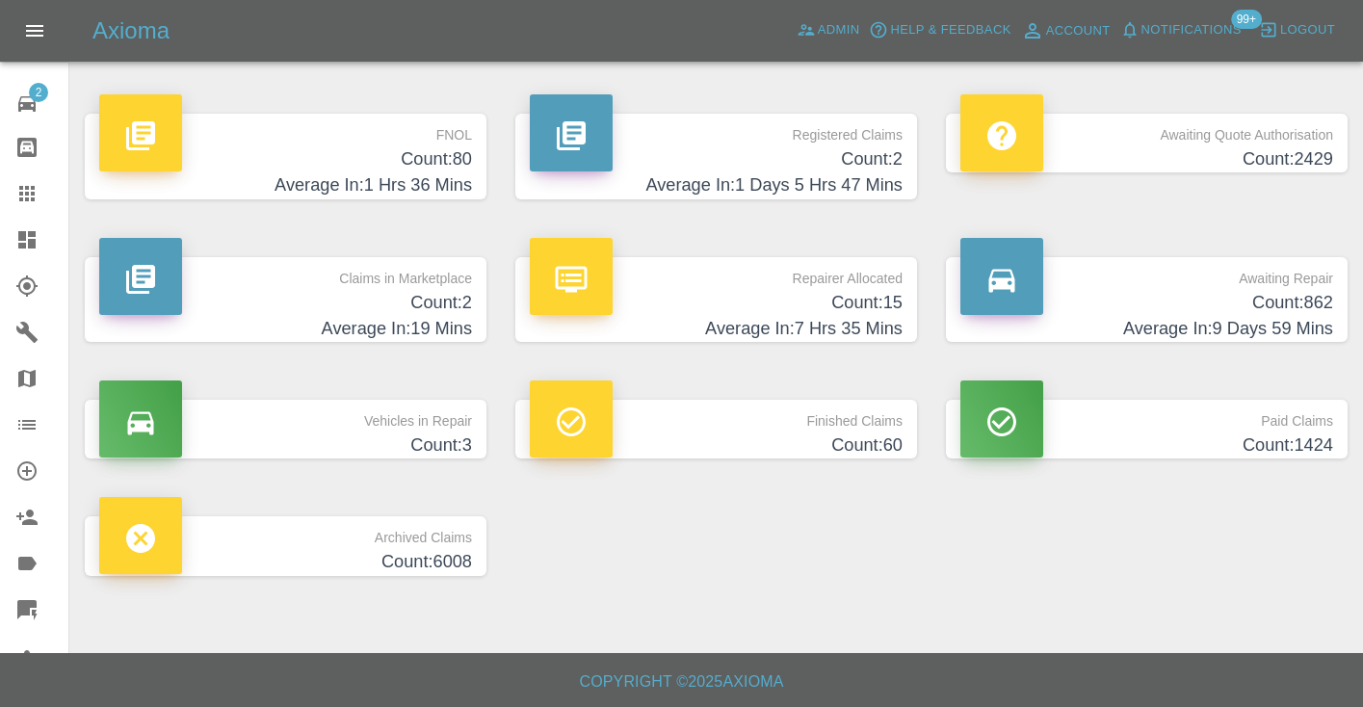
click at [1241, 313] on h4 "Count: 862" at bounding box center [1146, 303] width 373 height 26
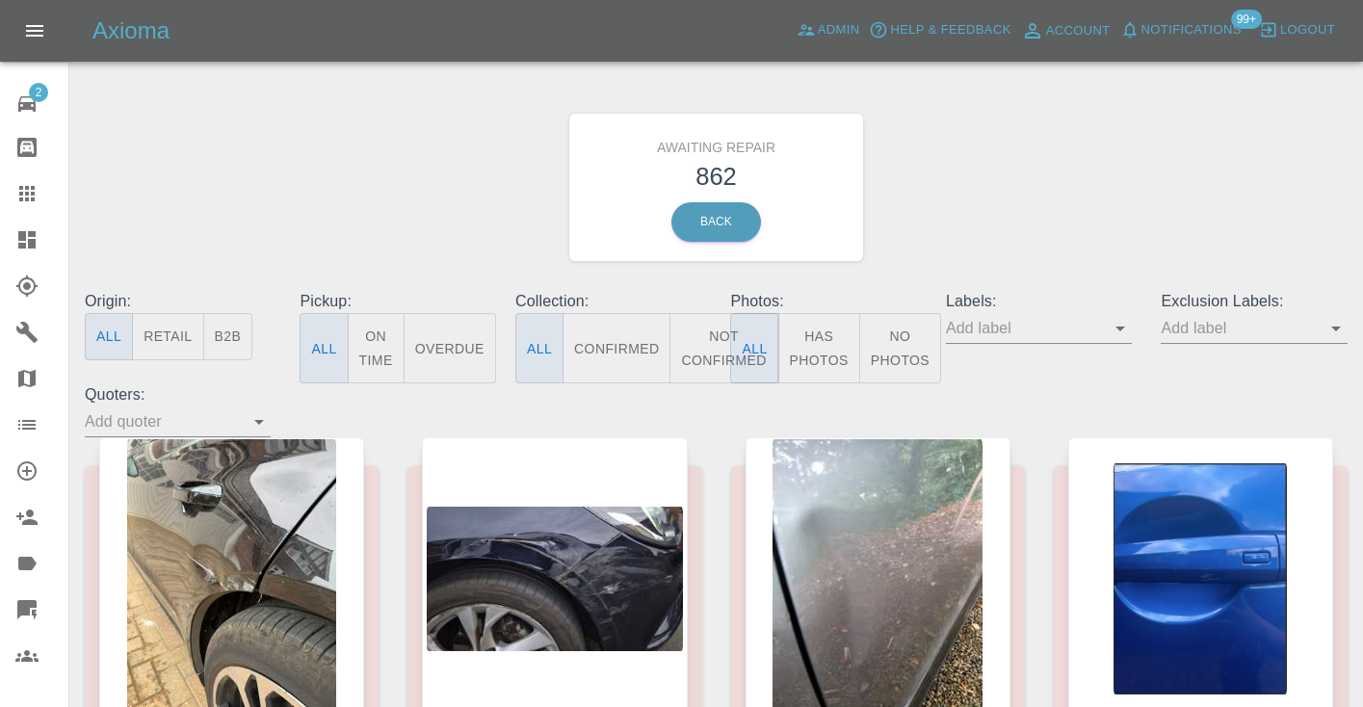
click at [715, 347] on button "Not Confirmed" at bounding box center [723, 348] width 108 height 70
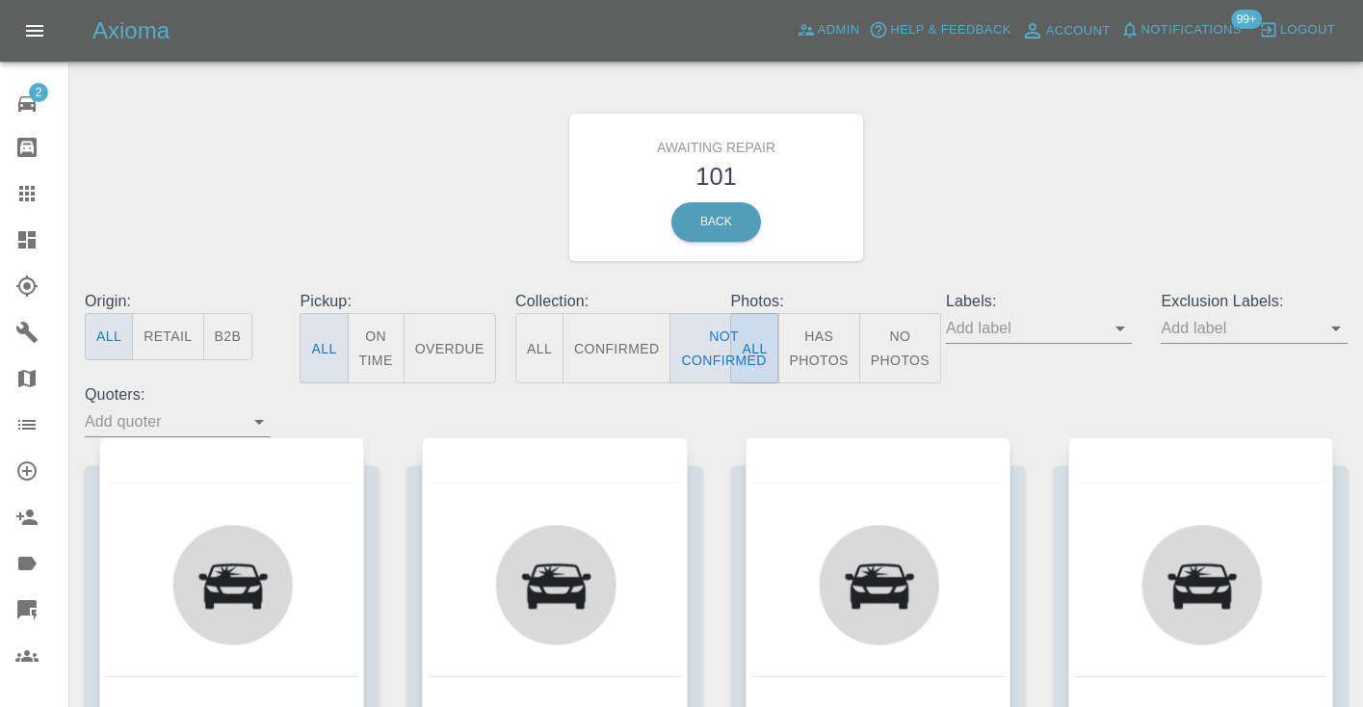
click at [1027, 183] on div "Awaiting Repair 101 Back" at bounding box center [716, 187] width 1292 height 205
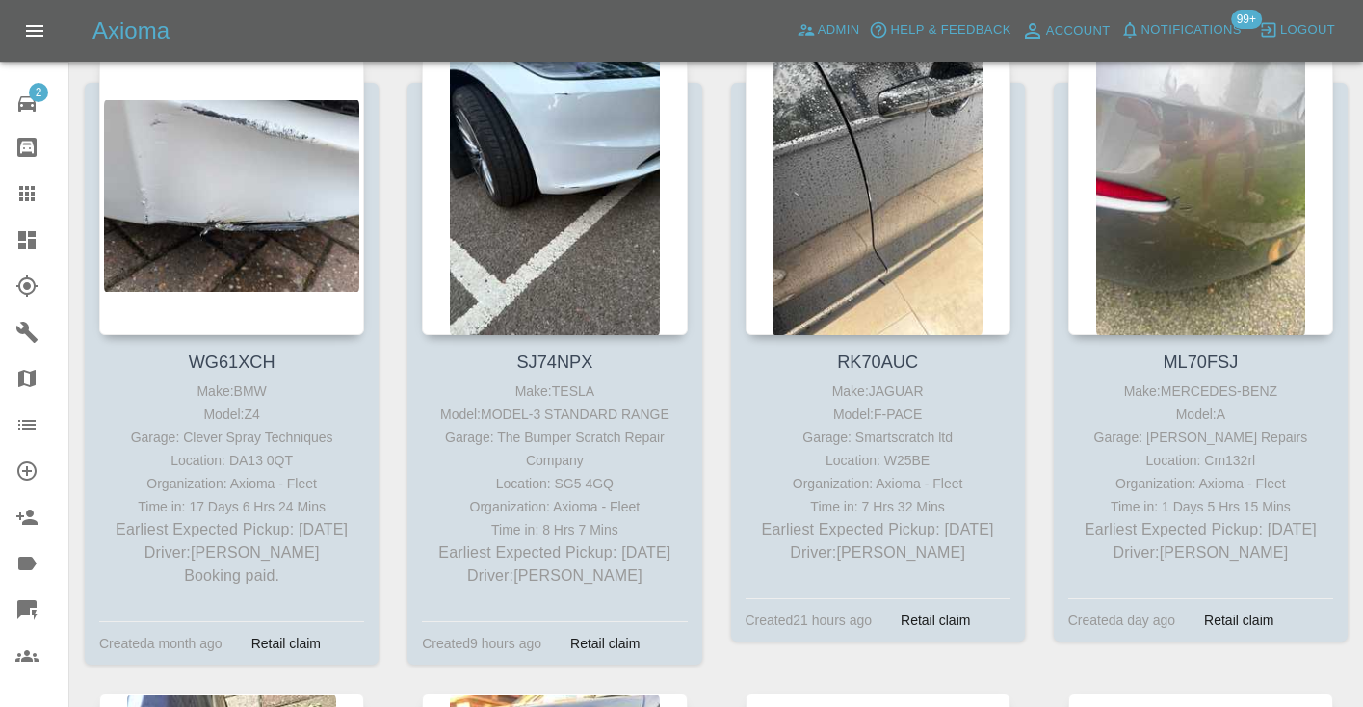
scroll to position [2304, 0]
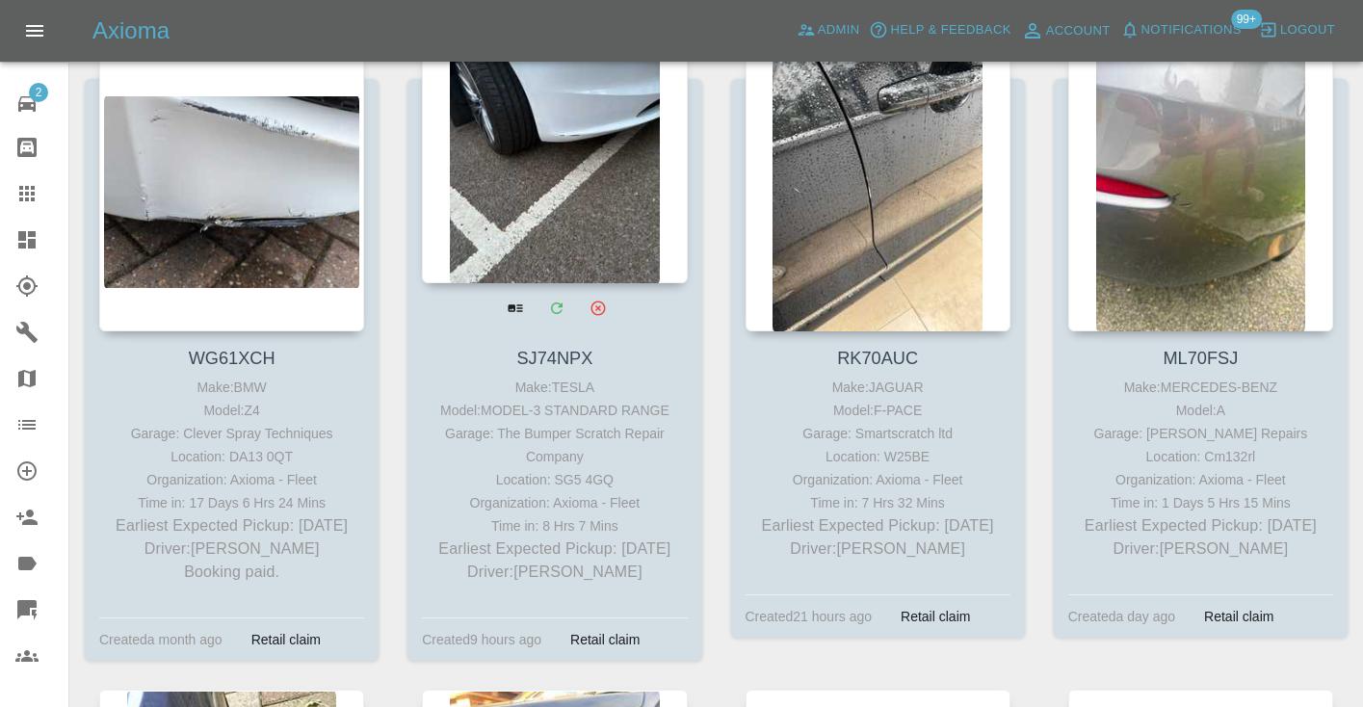
click at [548, 135] on div at bounding box center [554, 142] width 265 height 281
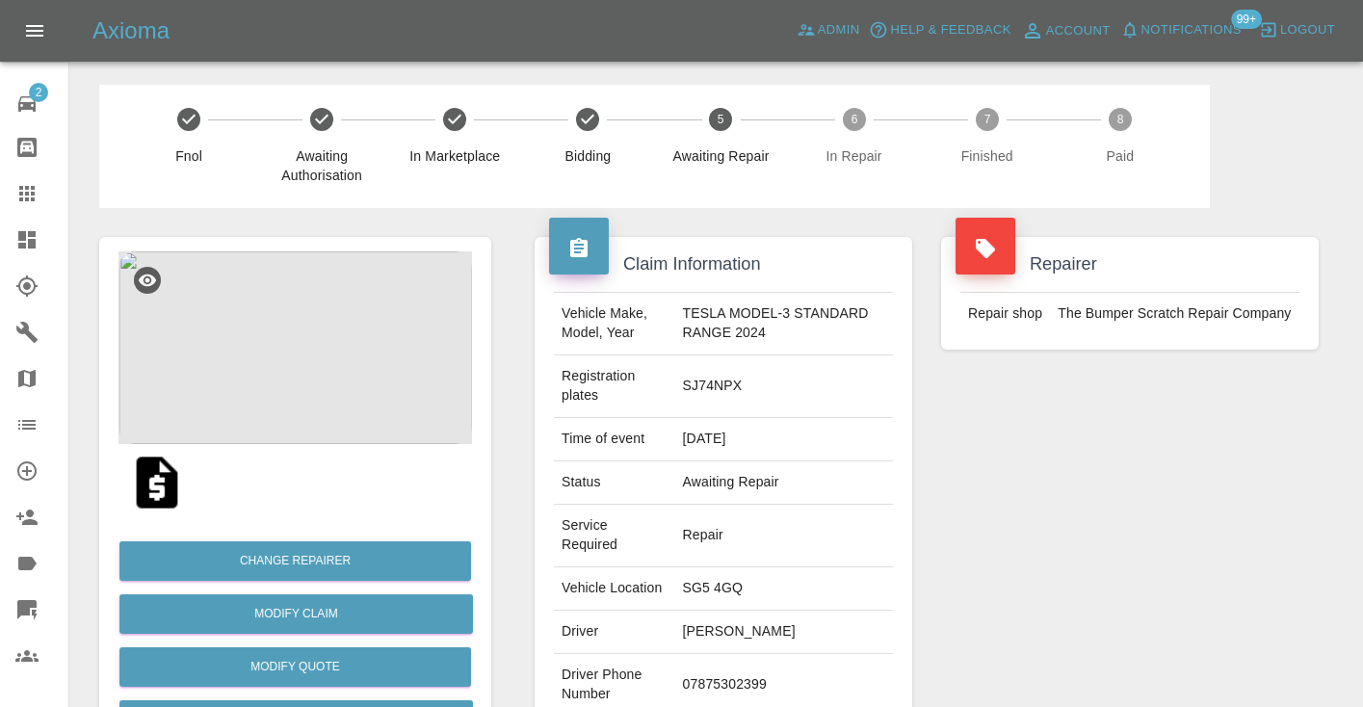
click at [711, 654] on td "07875302399" at bounding box center [784, 685] width 218 height 63
copy td "07875302399"
click at [1007, 528] on div "Repairer Repair shop The Bumper Scratch Repair Company" at bounding box center [1130, 524] width 406 height 633
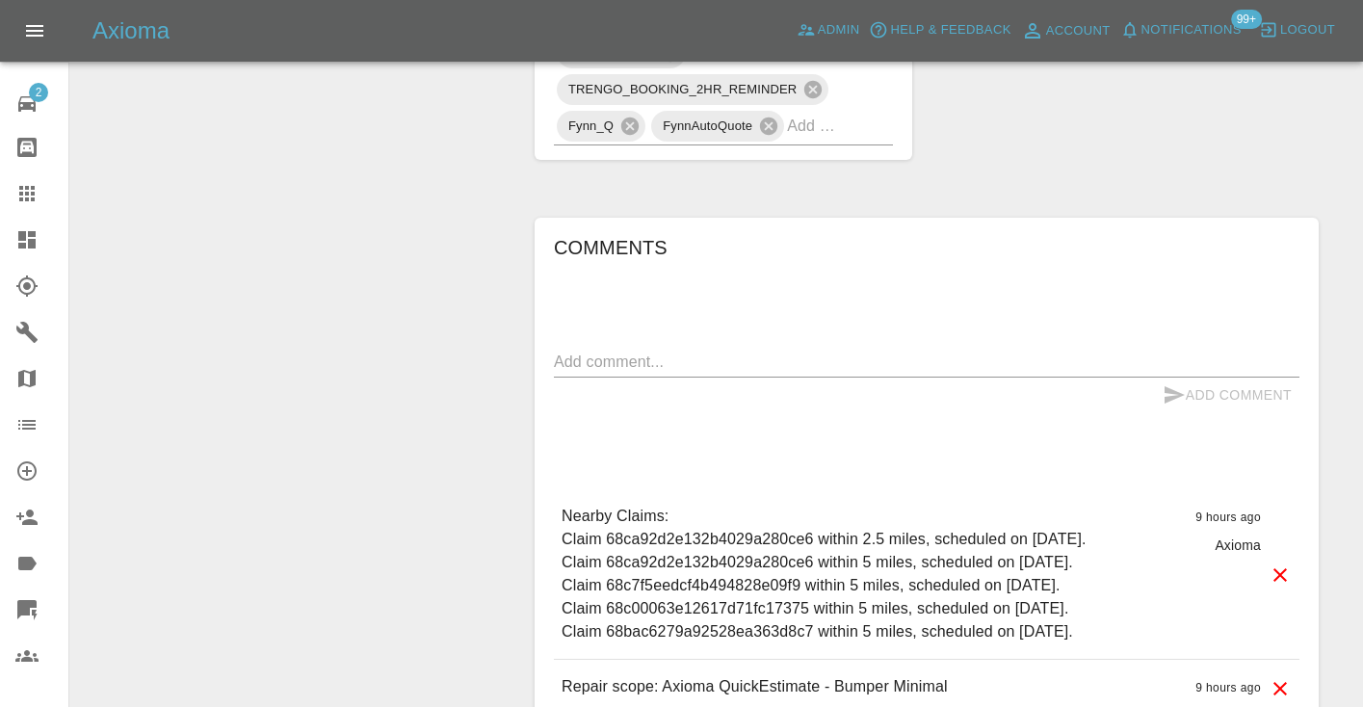
scroll to position [1546, 0]
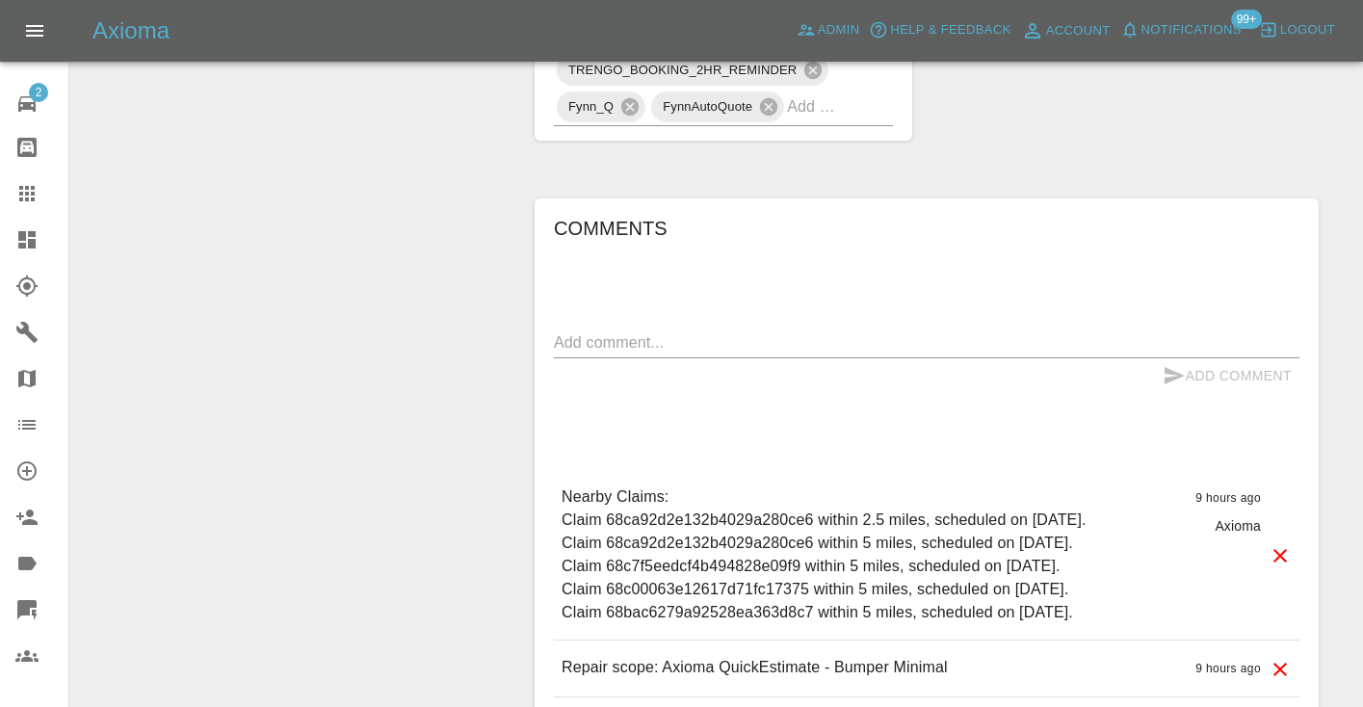
click at [568, 331] on textarea at bounding box center [927, 342] width 746 height 22
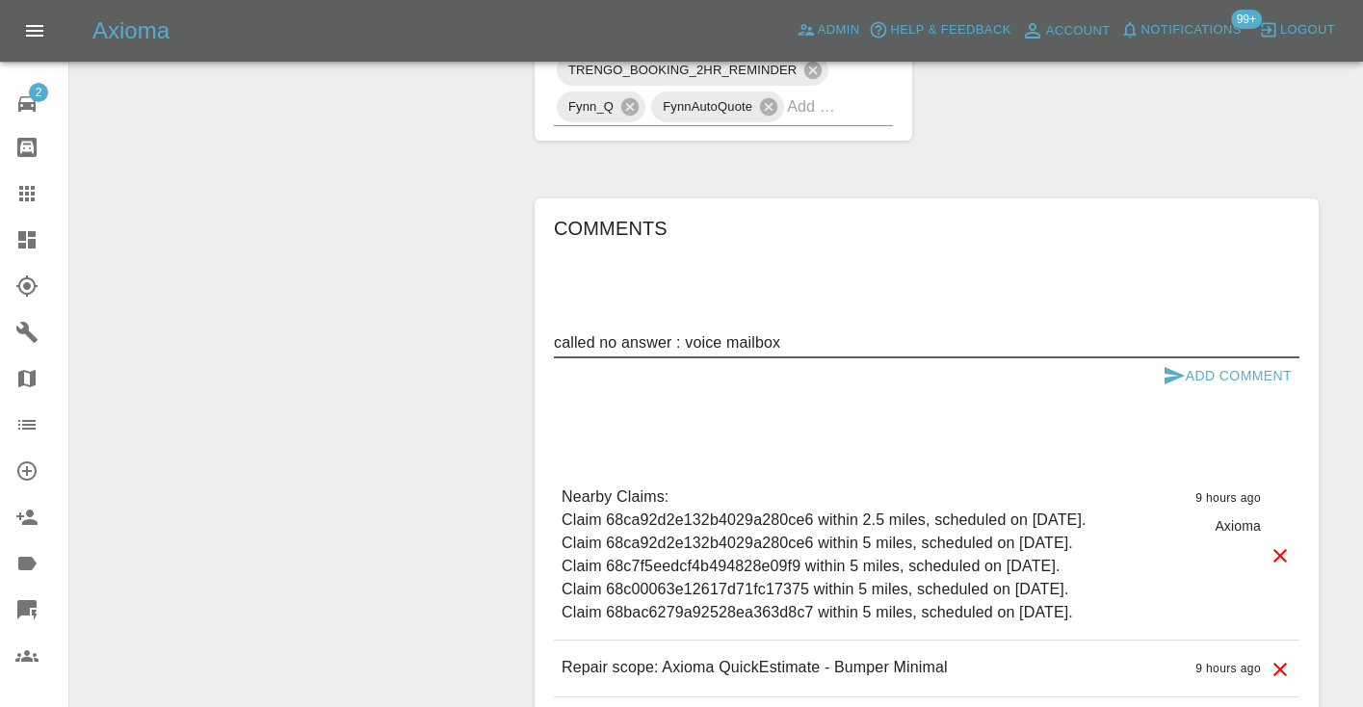
type textarea "called no answer : voice mailbox"
click at [1184, 364] on icon "submit" at bounding box center [1174, 375] width 23 height 23
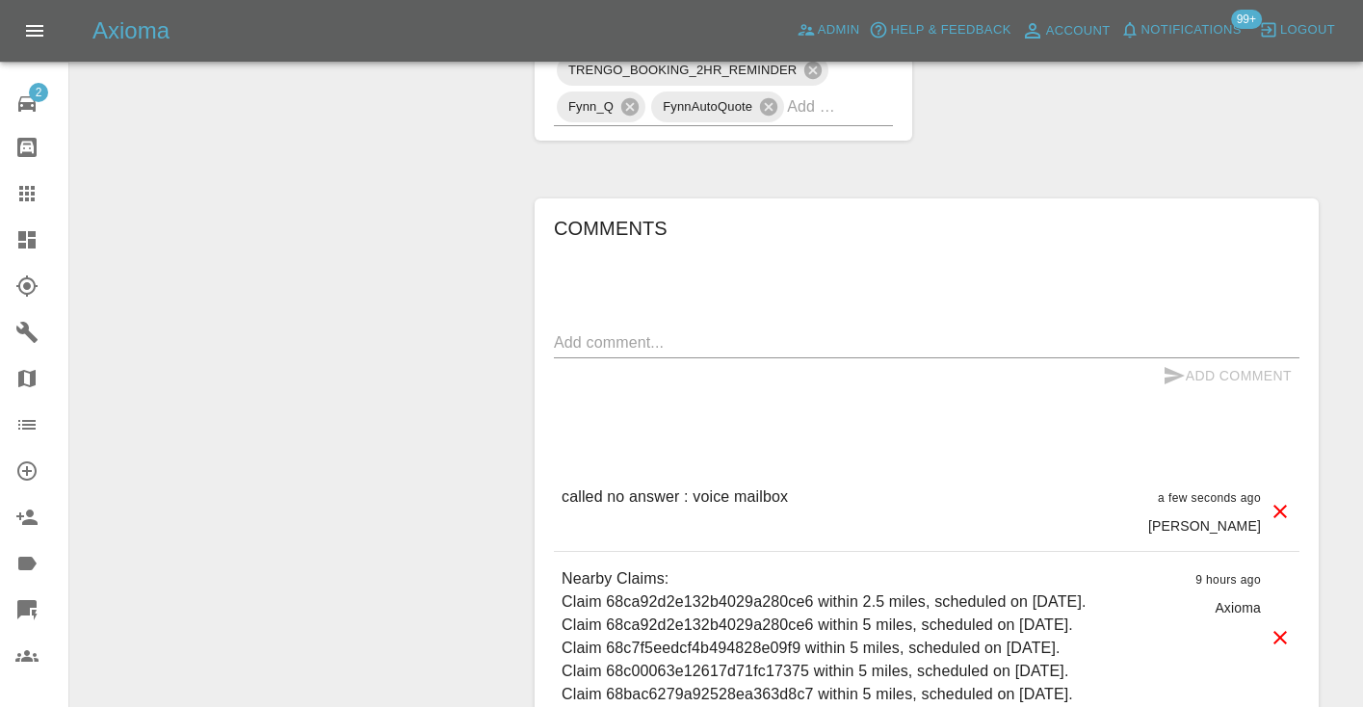
click at [1054, 331] on textarea at bounding box center [927, 342] width 746 height 22
click at [989, 213] on div "Comments x Add Comment called no answer : voice mailbox a few seconds ago [PERS…" at bounding box center [927, 523] width 746 height 621
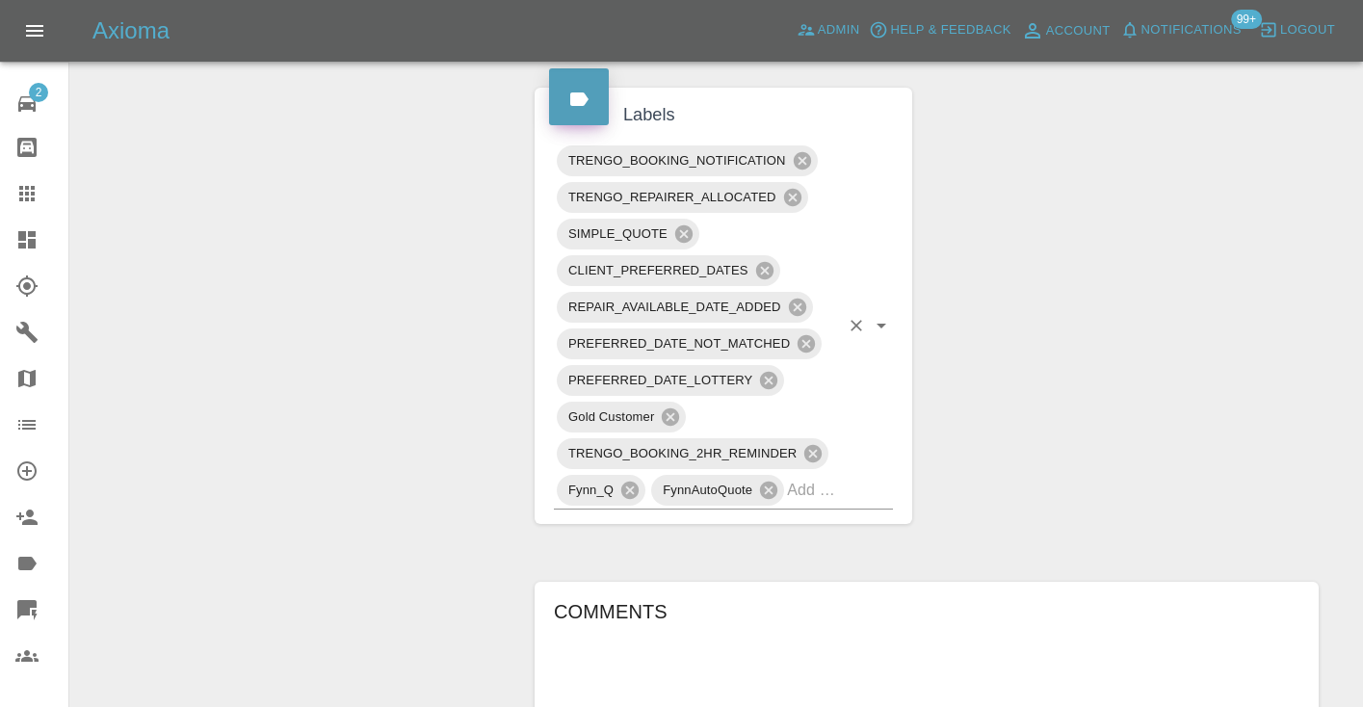
scroll to position [1160, 0]
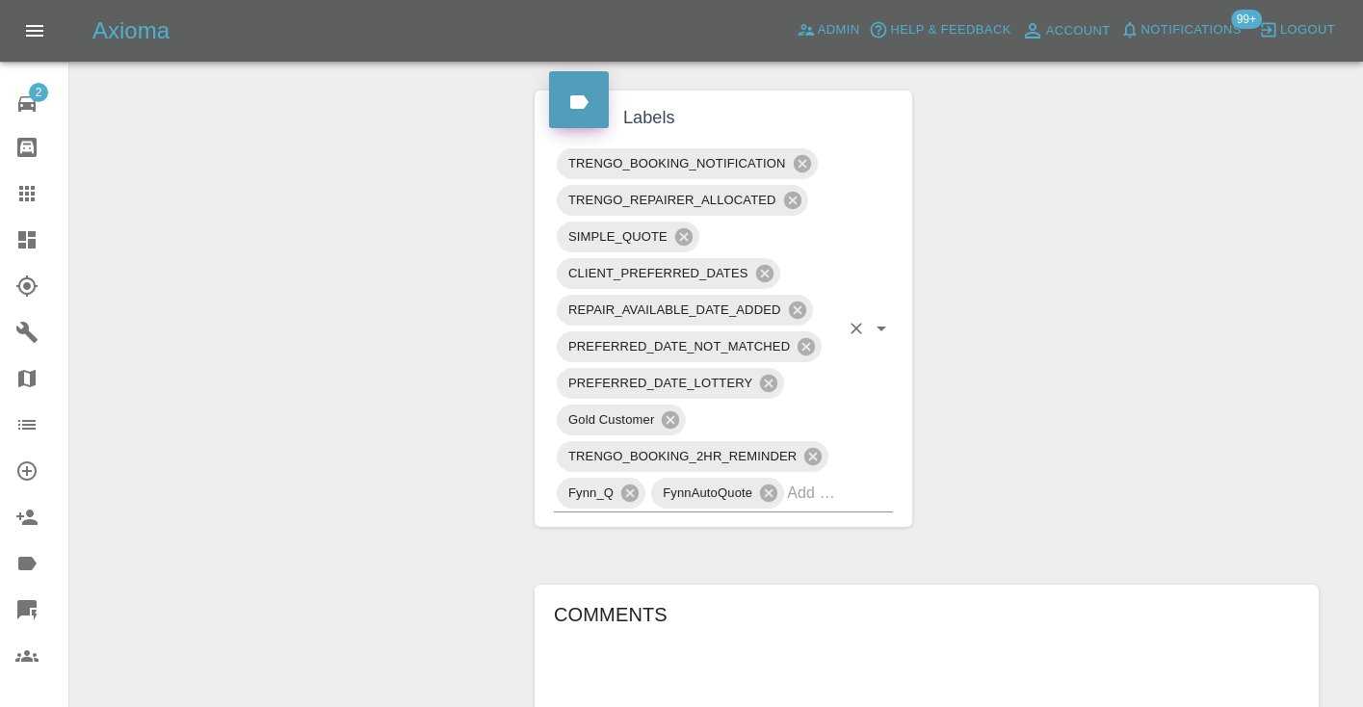
click at [833, 478] on input "text" at bounding box center [813, 493] width 52 height 30
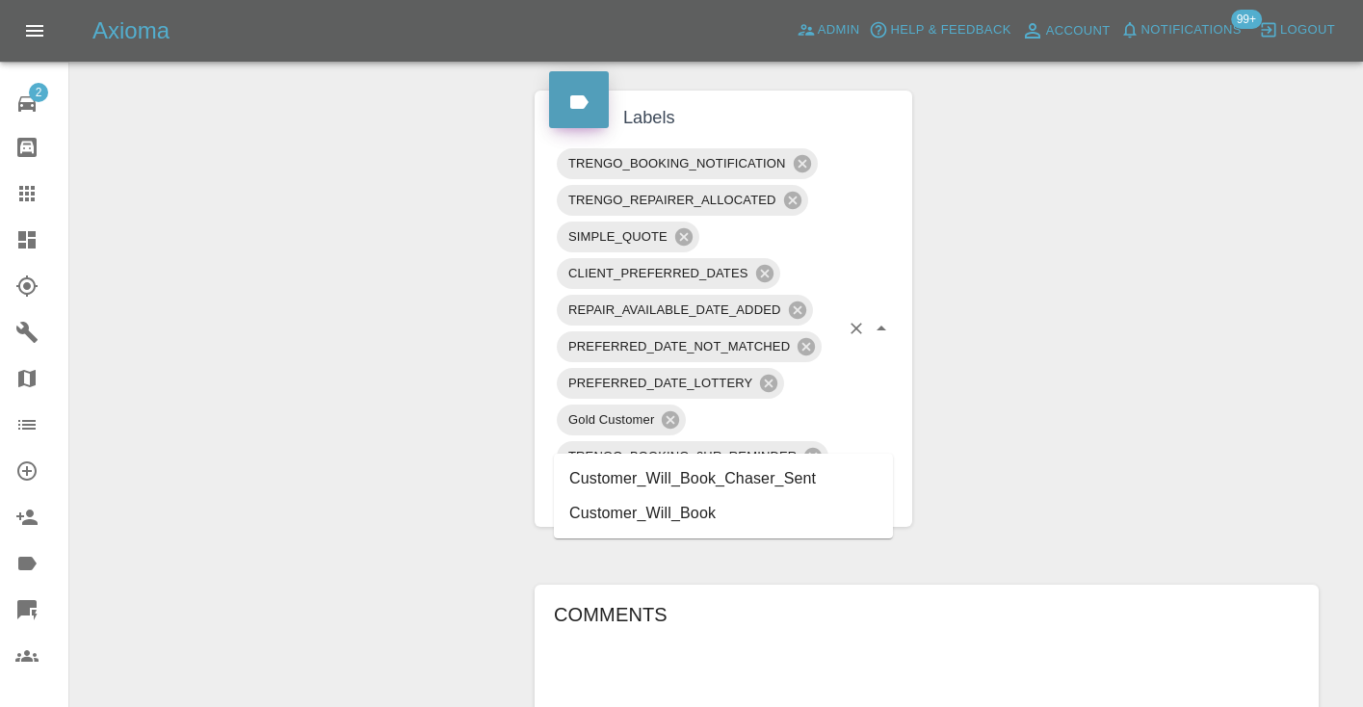
type input "customer_will"
click at [720, 510] on li "Customer_Will_Book" at bounding box center [723, 513] width 339 height 35
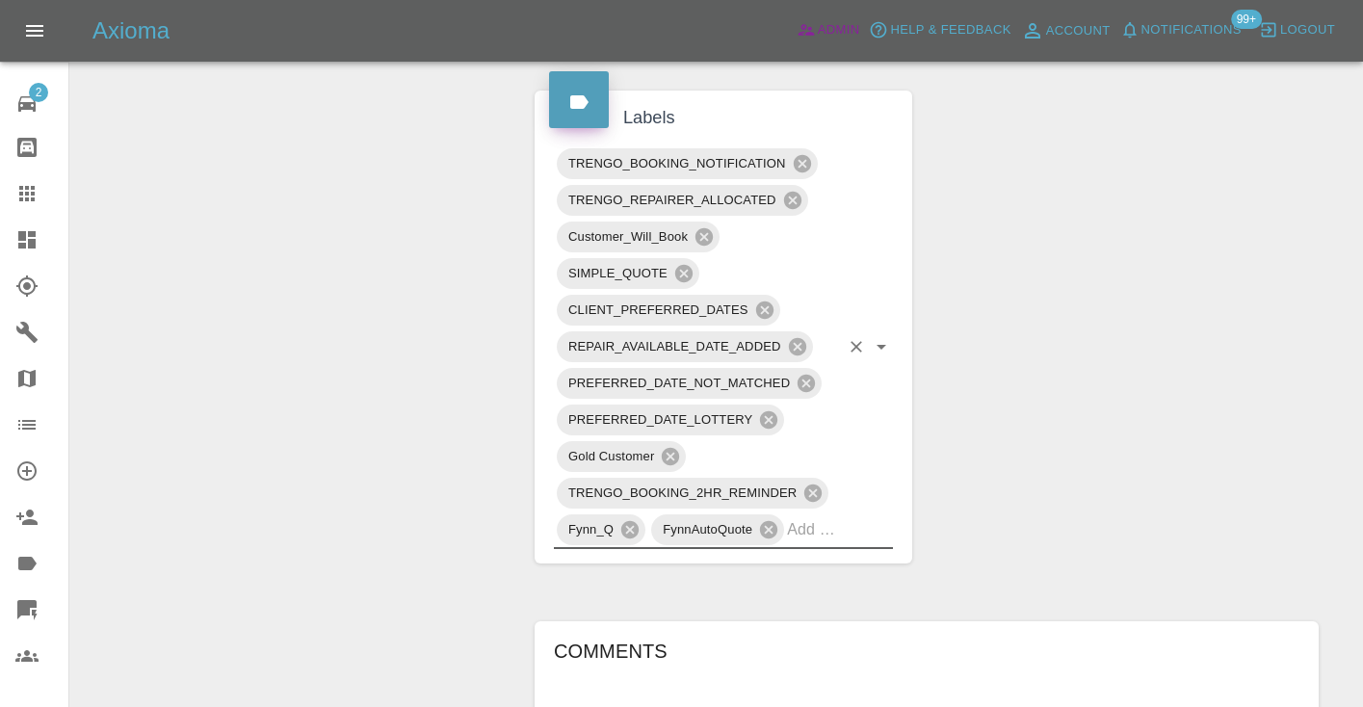
click at [838, 27] on span "Admin" at bounding box center [839, 30] width 42 height 22
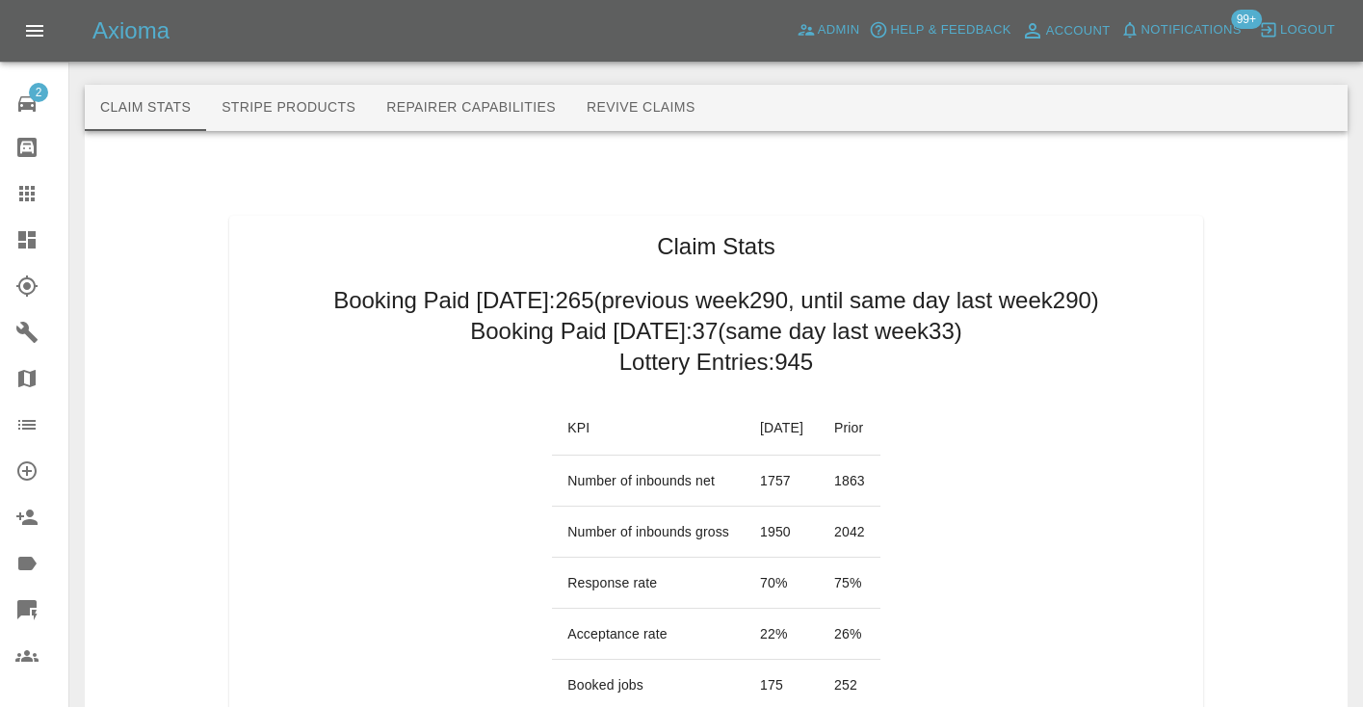
click at [33, 190] on icon at bounding box center [26, 193] width 15 height 15
